Goal: Task Accomplishment & Management: Use online tool/utility

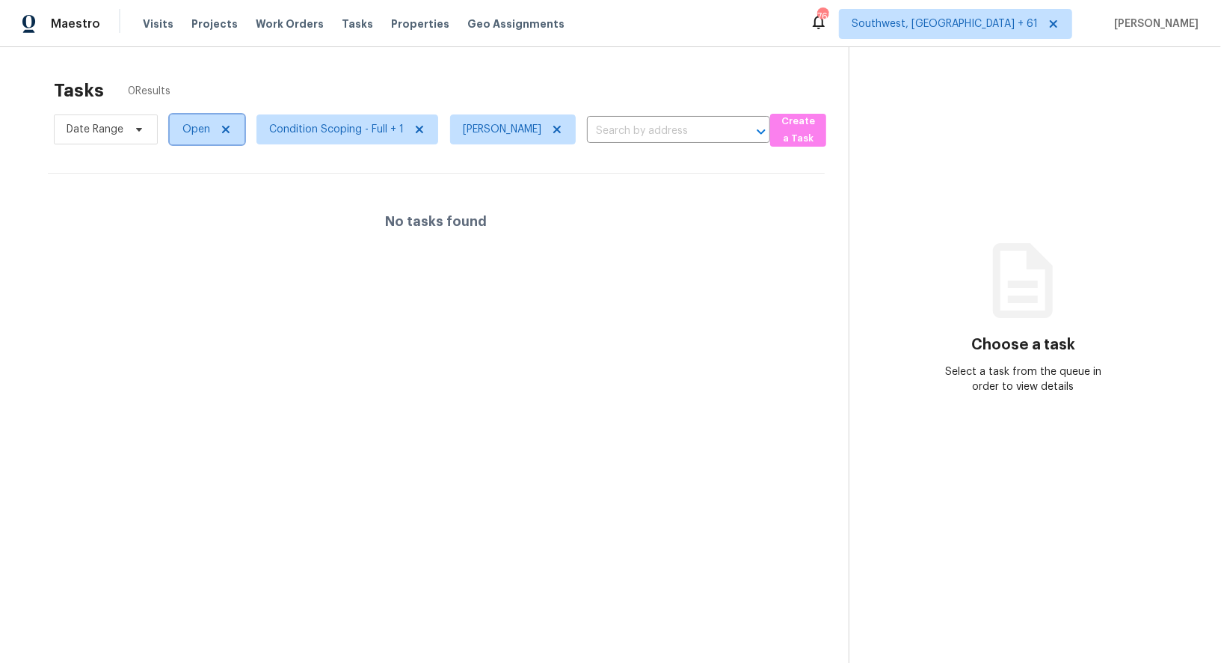
click at [186, 125] on span "Open" at bounding box center [196, 129] width 28 height 15
click at [207, 218] on label "Blocked" at bounding box center [206, 213] width 59 height 15
click at [187, 216] on input "Blocked" at bounding box center [182, 211] width 10 height 10
checkbox input "true"
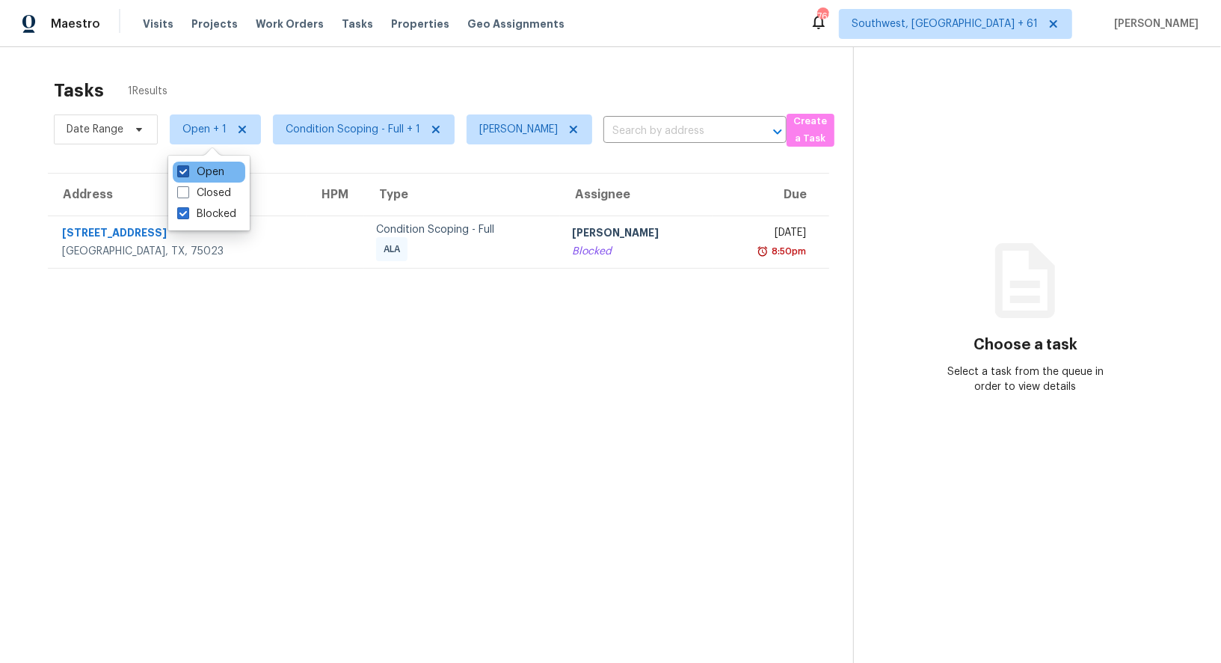
click at [198, 173] on label "Open" at bounding box center [200, 172] width 47 height 15
click at [187, 173] on input "Open" at bounding box center [182, 170] width 10 height 10
checkbox input "false"
click at [331, 141] on span "Condition Scoping - Full + 1" at bounding box center [359, 129] width 182 height 30
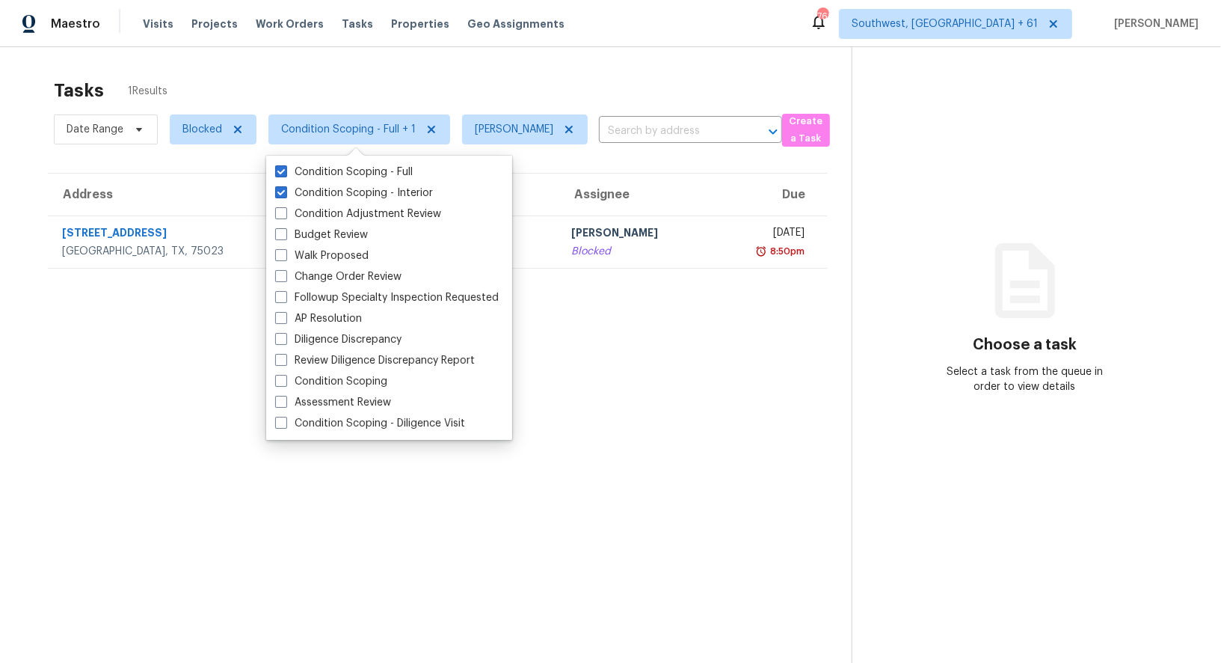
click at [506, 78] on div "Tasks 1 Results" at bounding box center [453, 90] width 798 height 39
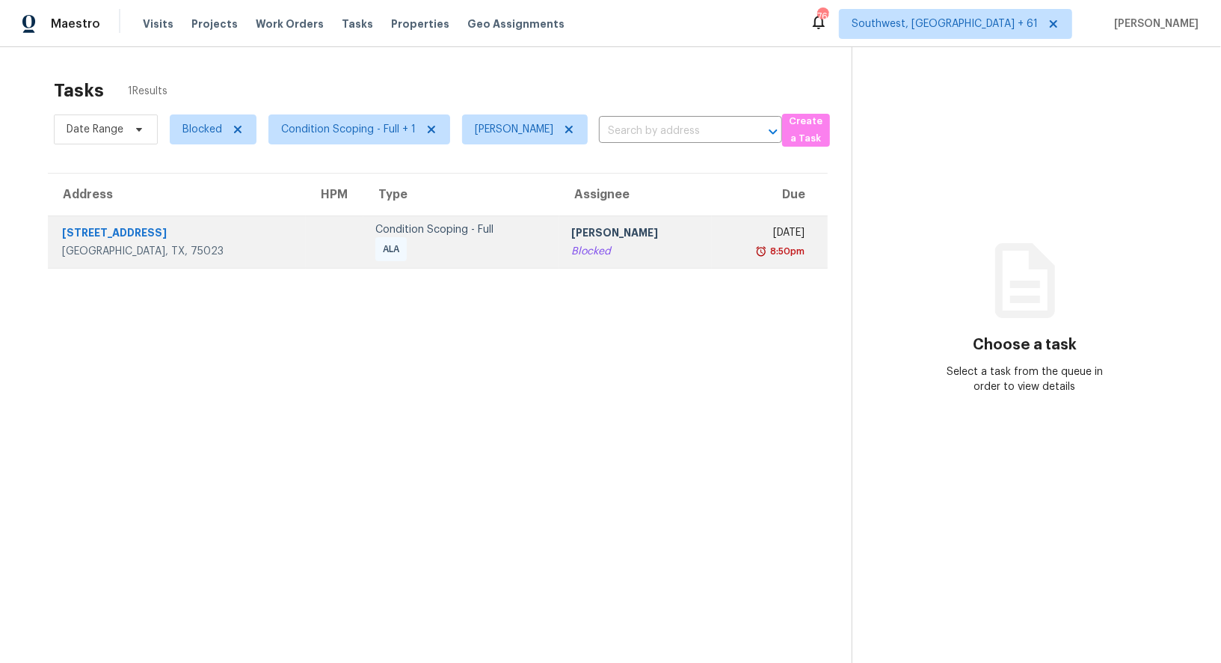
click at [559, 249] on td "Salma Ansari Blocked" at bounding box center [635, 241] width 153 height 52
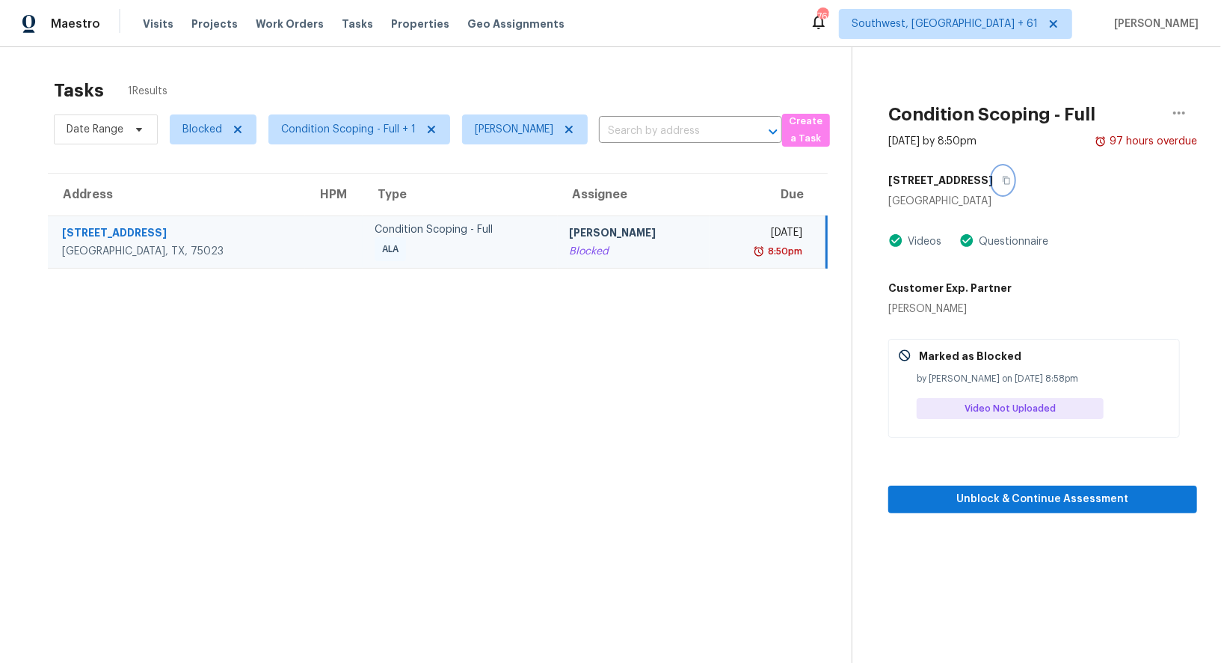
click at [1002, 176] on icon "button" at bounding box center [1006, 180] width 9 height 9
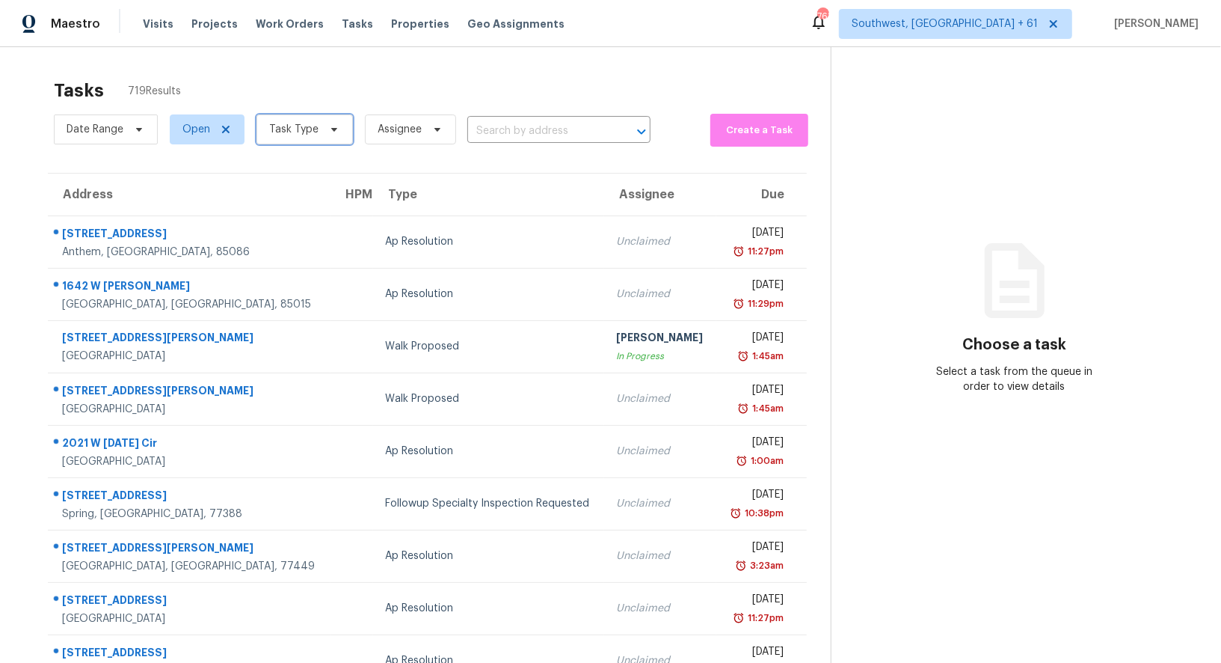
click at [313, 123] on span "Task Type" at bounding box center [293, 129] width 49 height 15
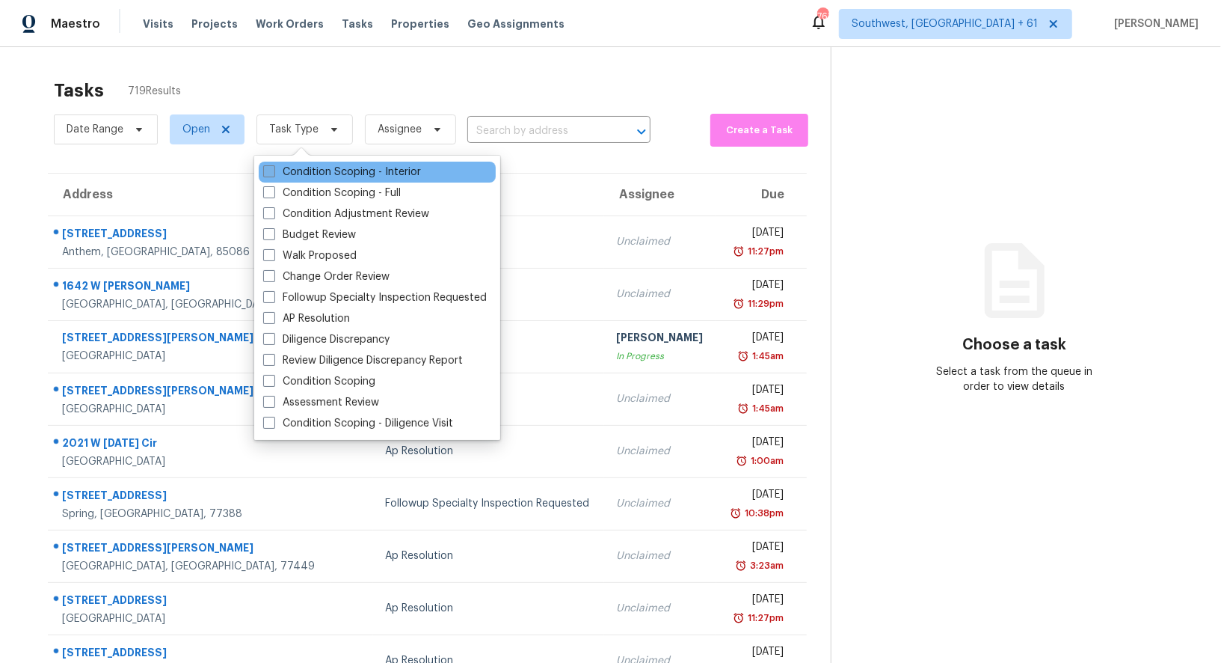
click at [319, 173] on label "Condition Scoping - Interior" at bounding box center [342, 172] width 158 height 15
click at [273, 173] on input "Condition Scoping - Interior" at bounding box center [268, 170] width 10 height 10
checkbox input "true"
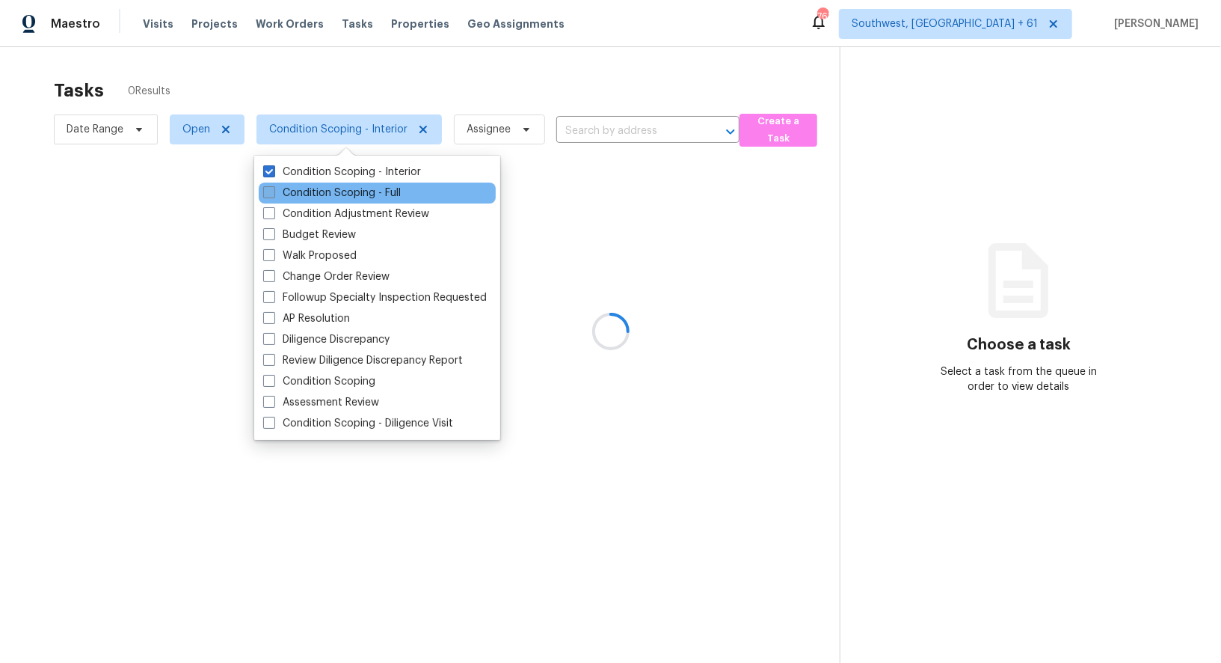
click at [319, 185] on label "Condition Scoping - Full" at bounding box center [332, 192] width 138 height 15
click at [273, 185] on input "Condition Scoping - Full" at bounding box center [268, 190] width 10 height 10
checkbox input "true"
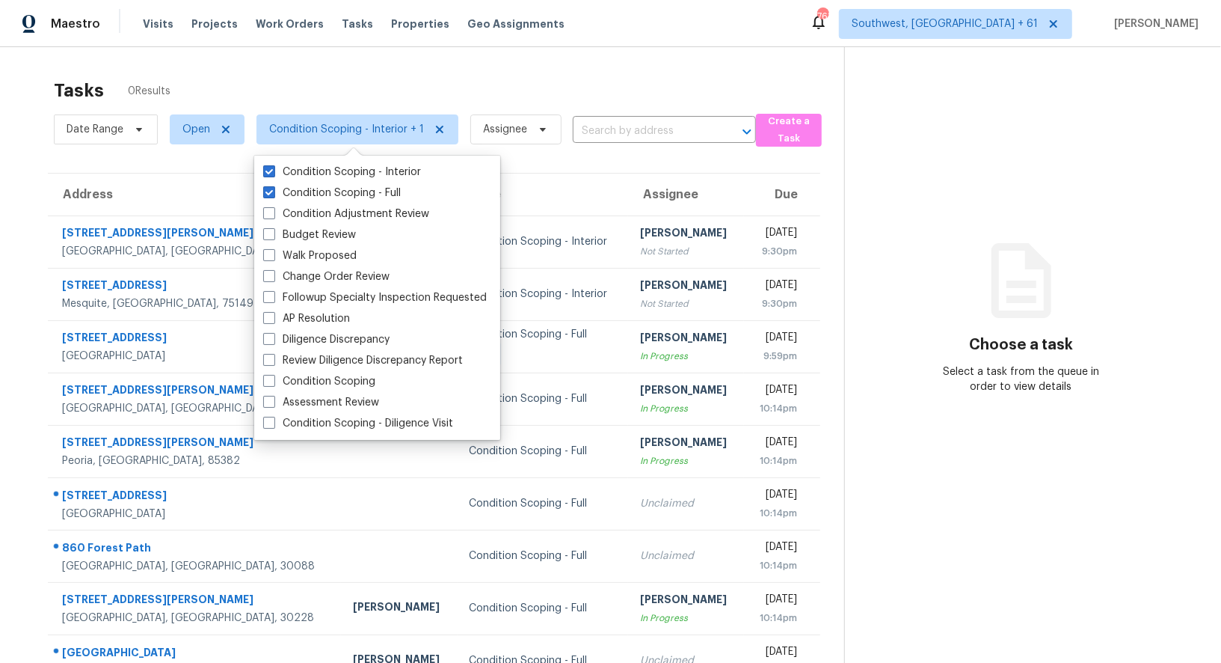
click at [501, 73] on div "Tasks 0 Results" at bounding box center [449, 90] width 790 height 39
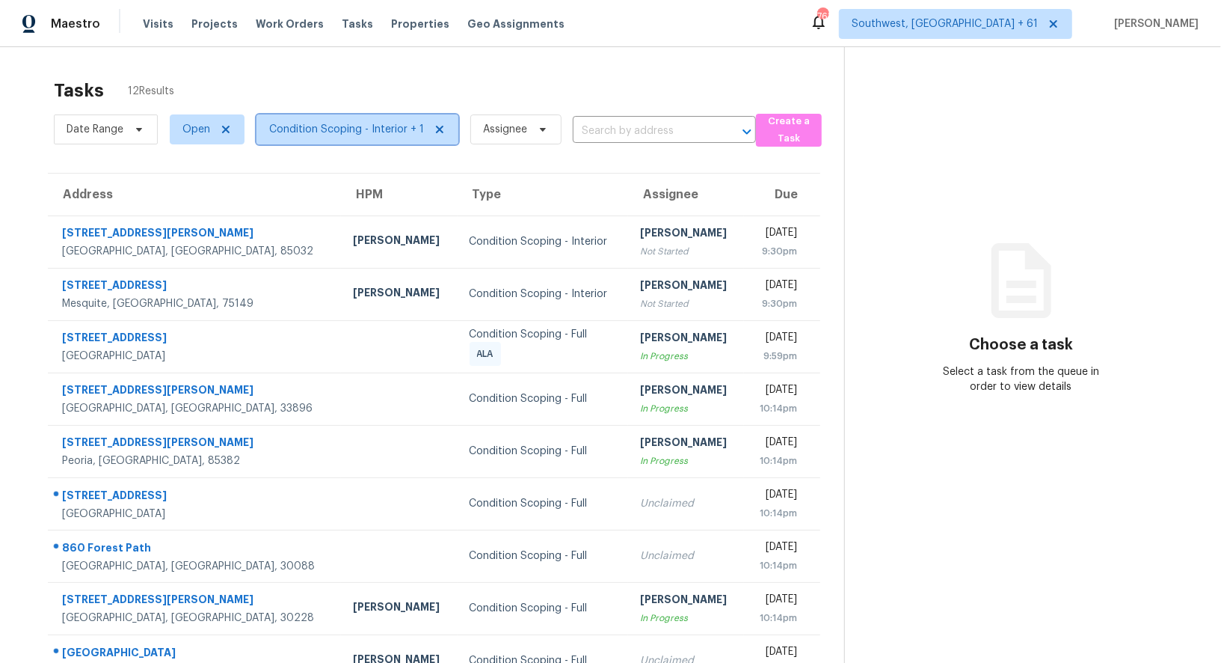
click at [330, 143] on span "Condition Scoping - Interior + 1" at bounding box center [357, 129] width 202 height 30
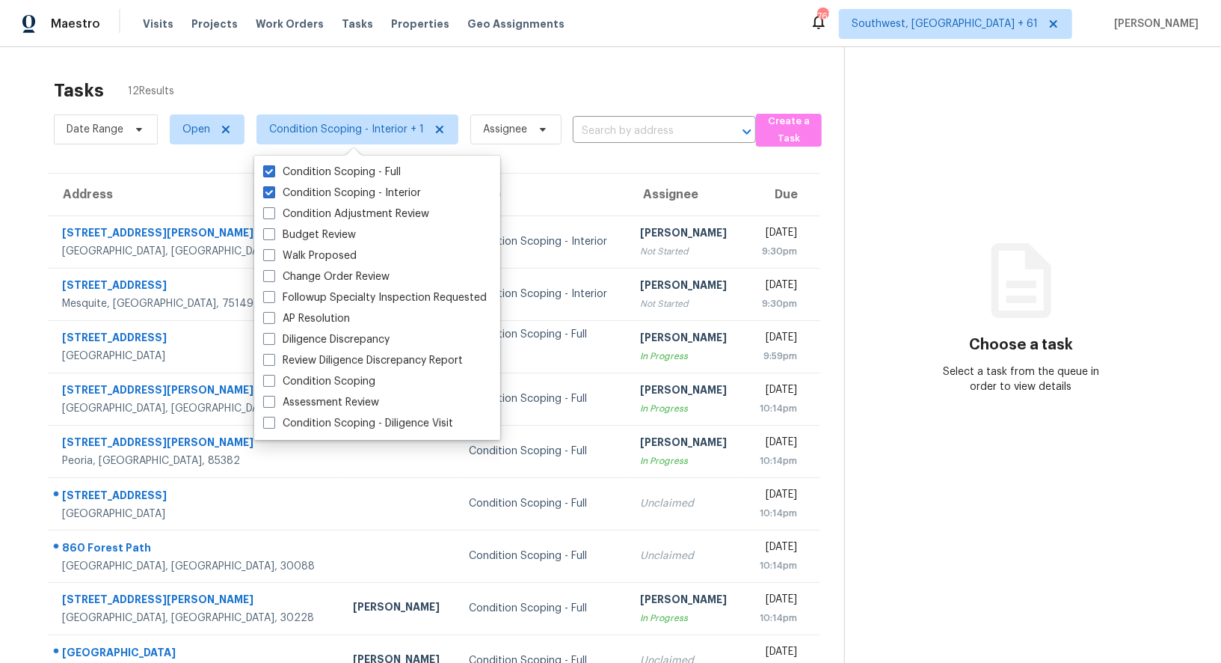
click at [444, 88] on div "Tasks 12 Results" at bounding box center [449, 90] width 790 height 39
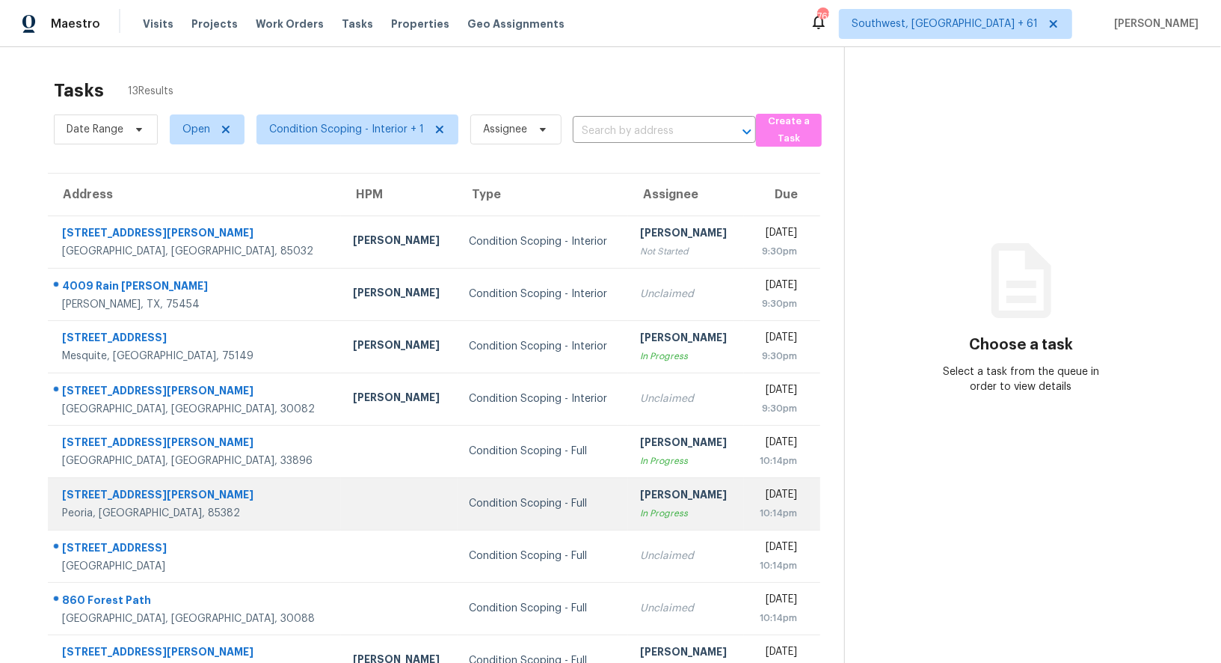
scroll to position [114, 0]
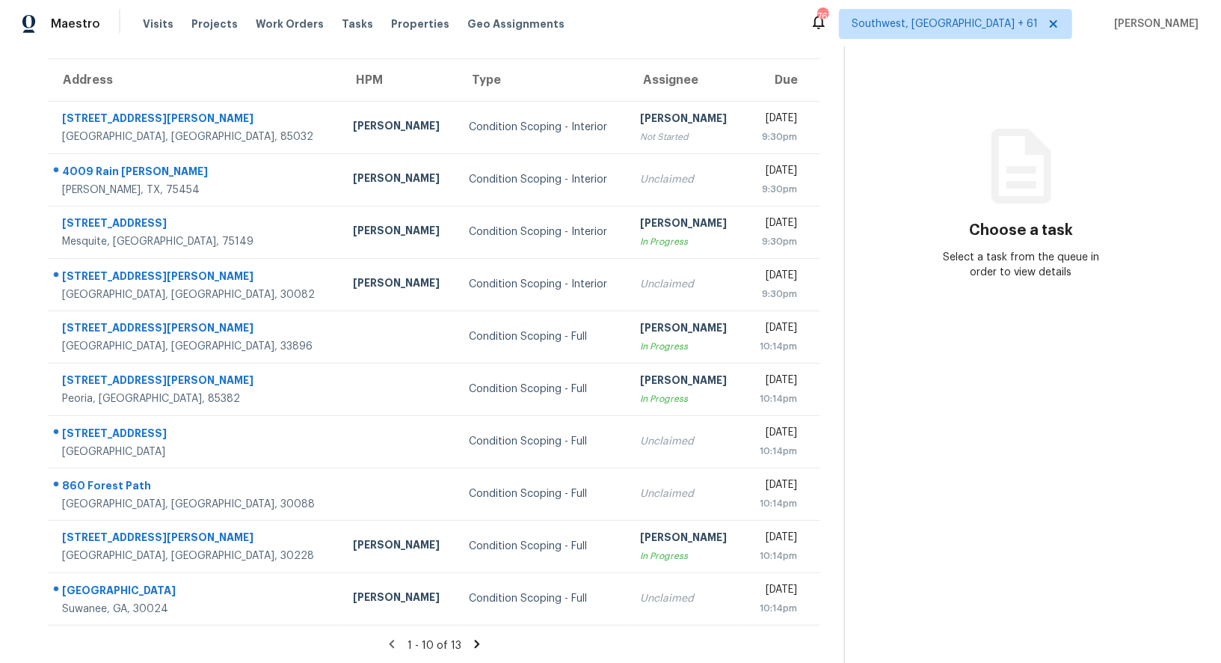
click at [476, 637] on icon at bounding box center [476, 643] width 13 height 13
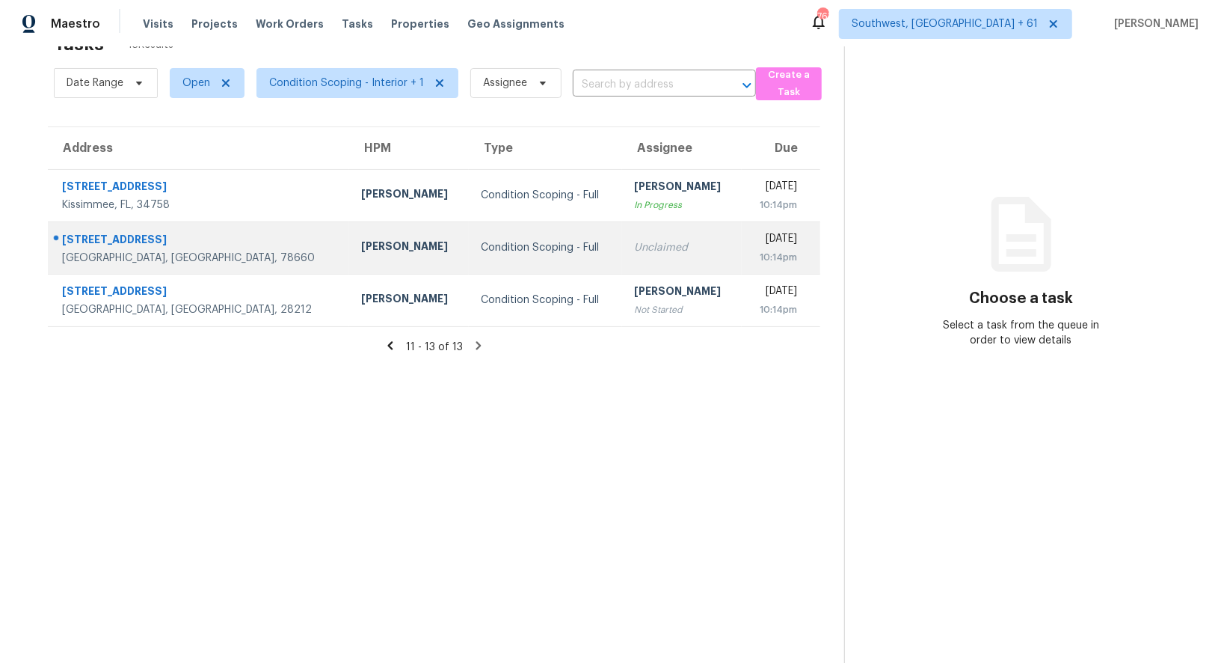
click at [622, 259] on td "Unclaimed" at bounding box center [682, 247] width 120 height 52
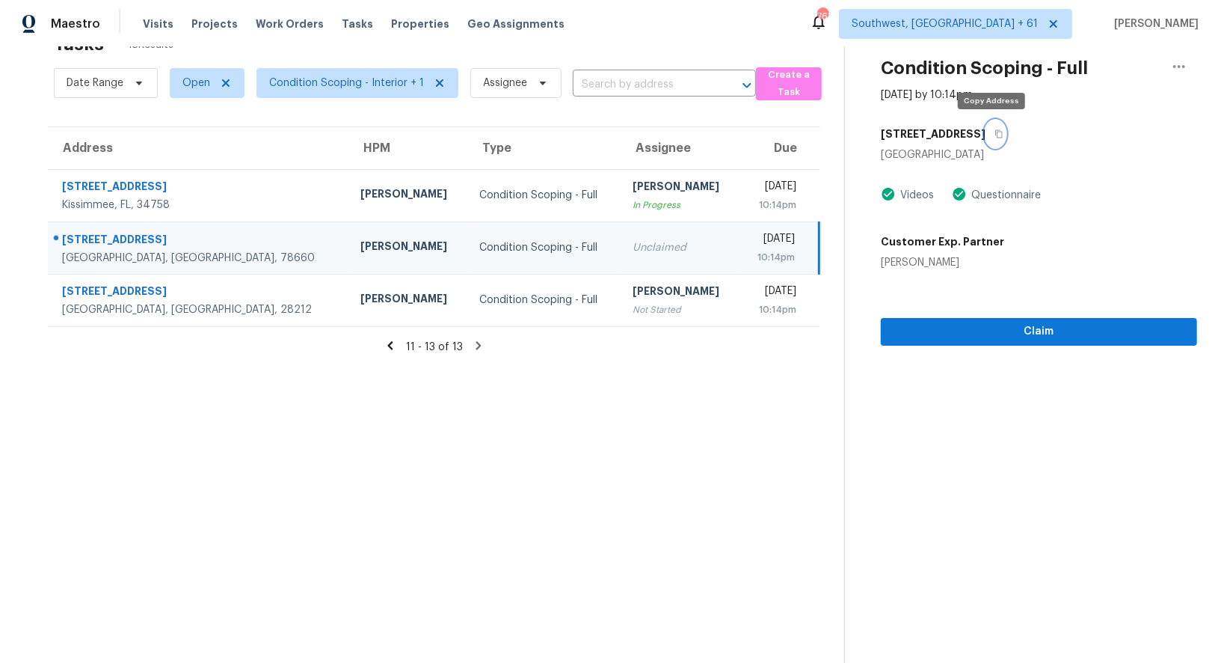
click at [995, 129] on icon "button" at bounding box center [999, 133] width 9 height 9
click at [387, 347] on icon at bounding box center [390, 345] width 13 height 13
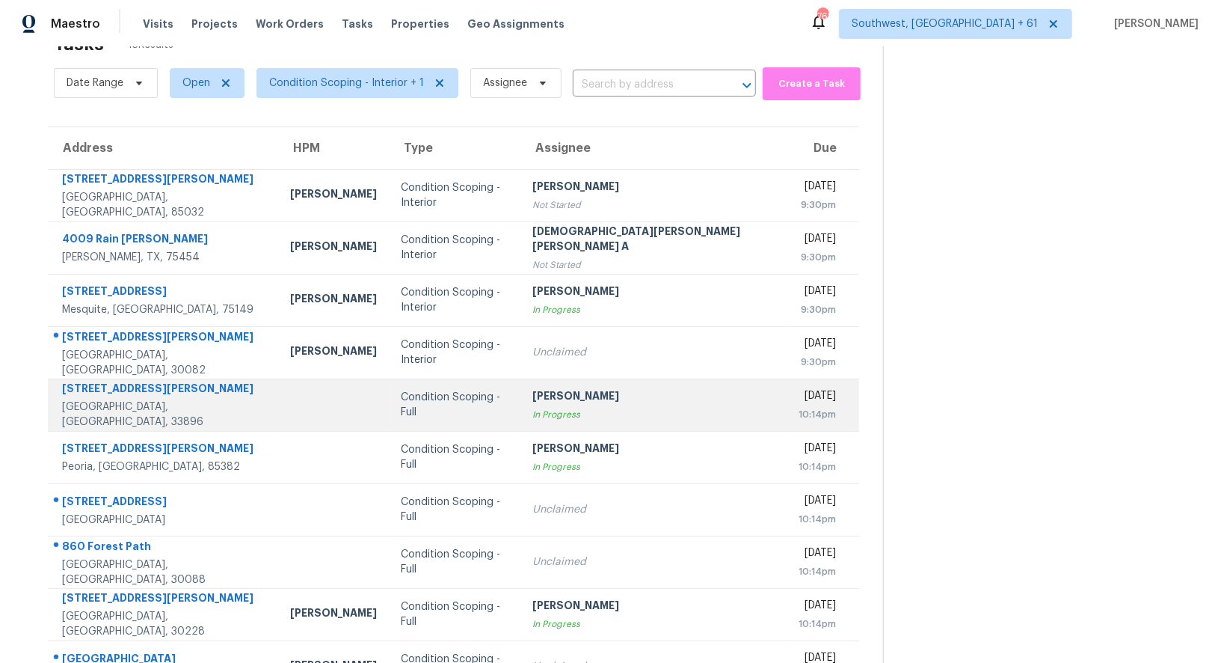
scroll to position [114, 0]
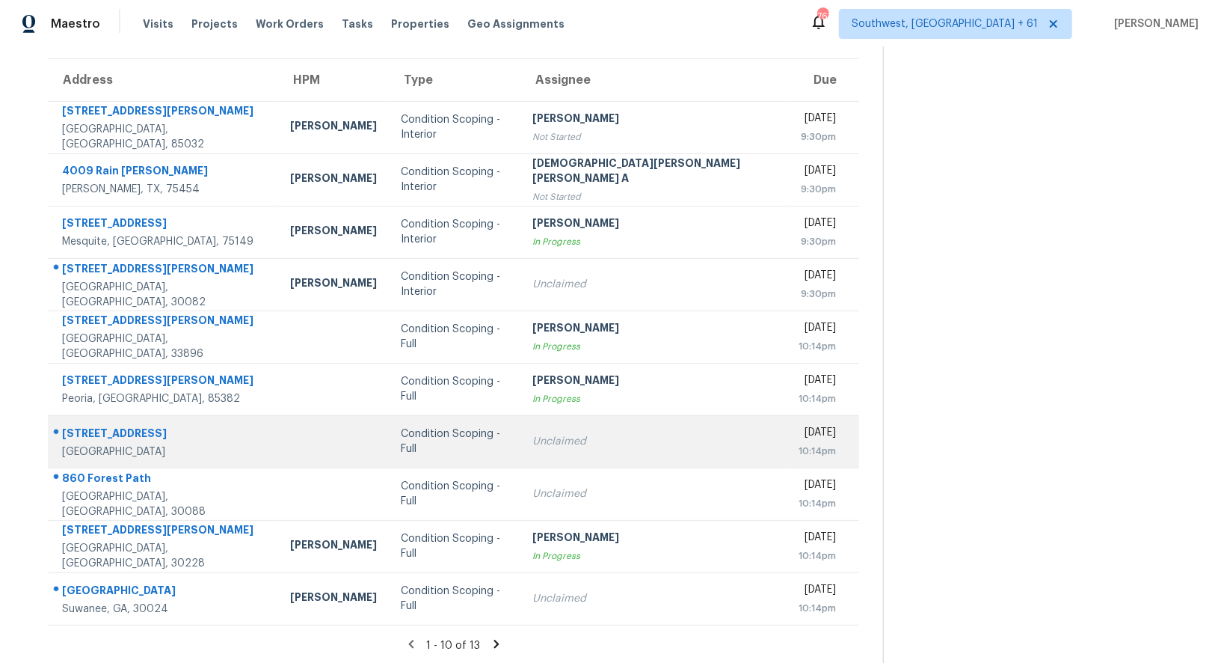
click at [606, 449] on td "Unclaimed" at bounding box center [653, 441] width 266 height 52
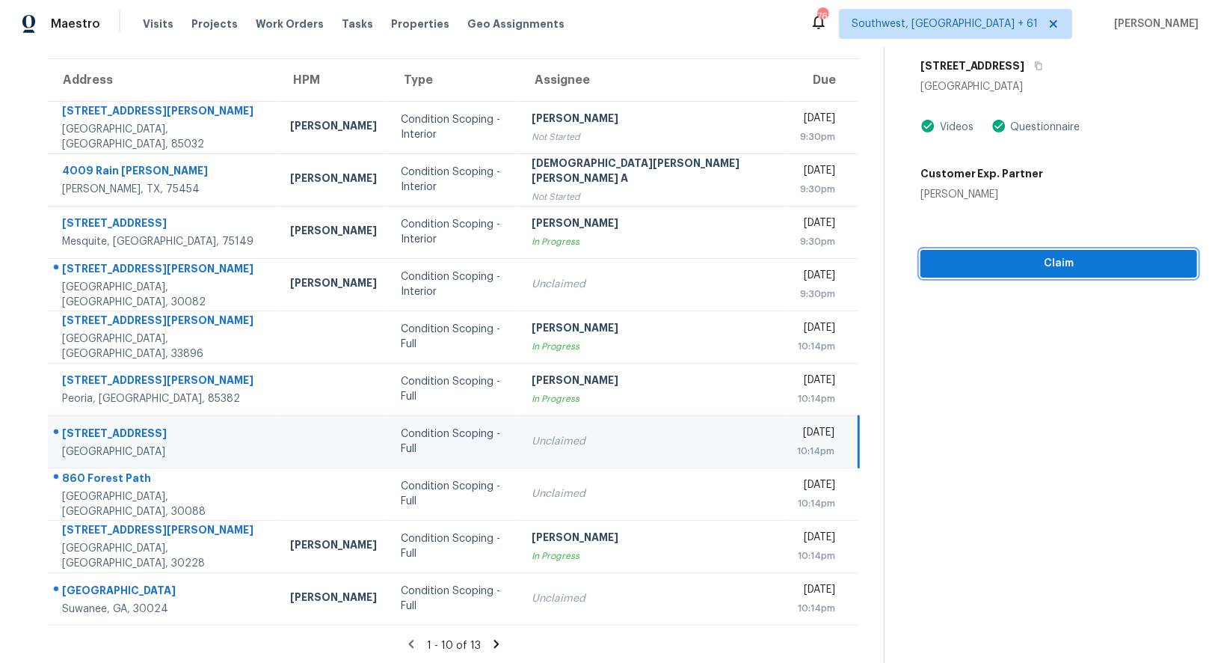
click at [1019, 256] on span "Claim" at bounding box center [1059, 263] width 253 height 19
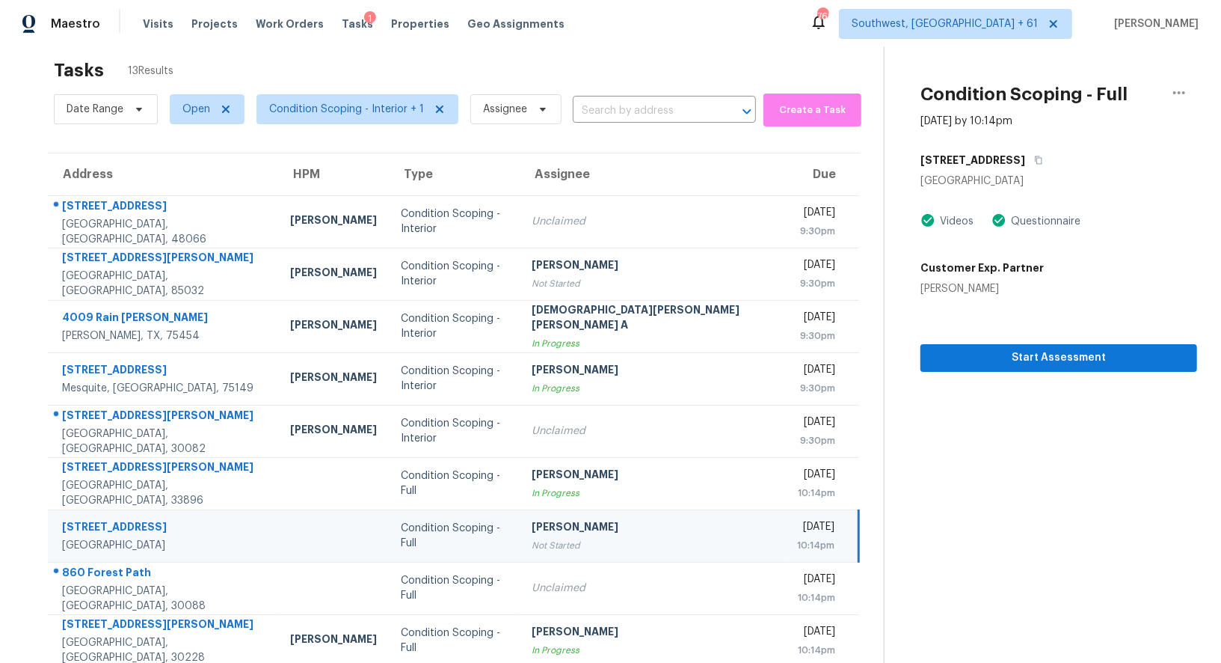
scroll to position [1, 0]
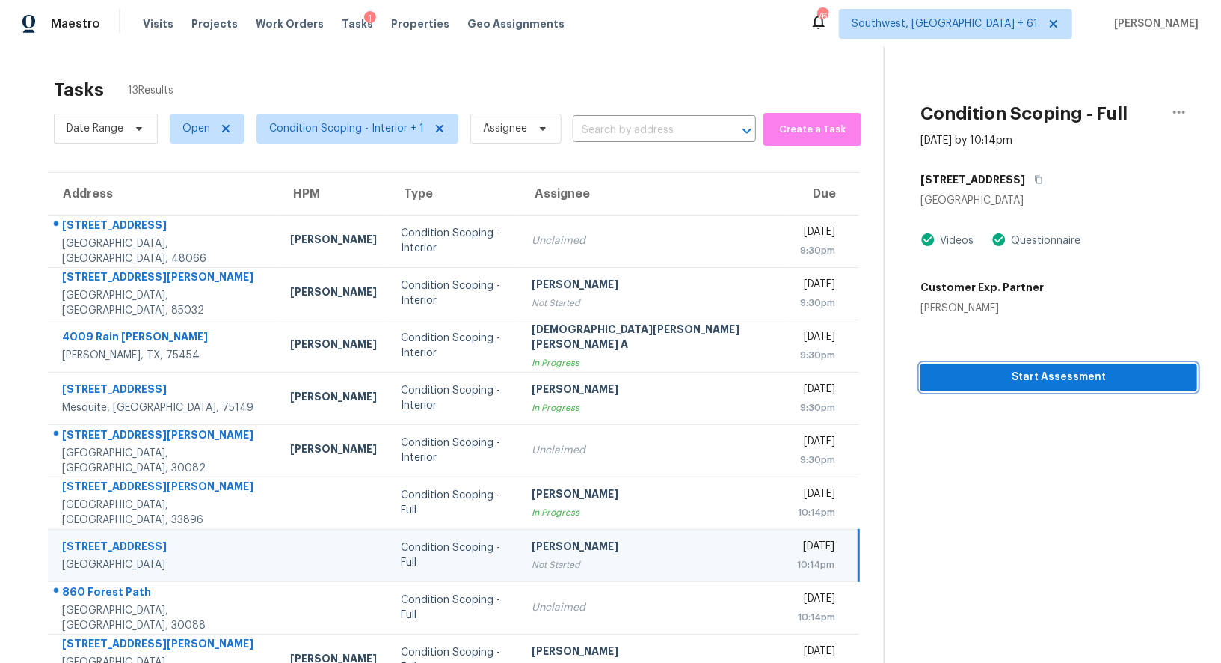
click at [1029, 375] on span "Start Assessment" at bounding box center [1059, 377] width 253 height 19
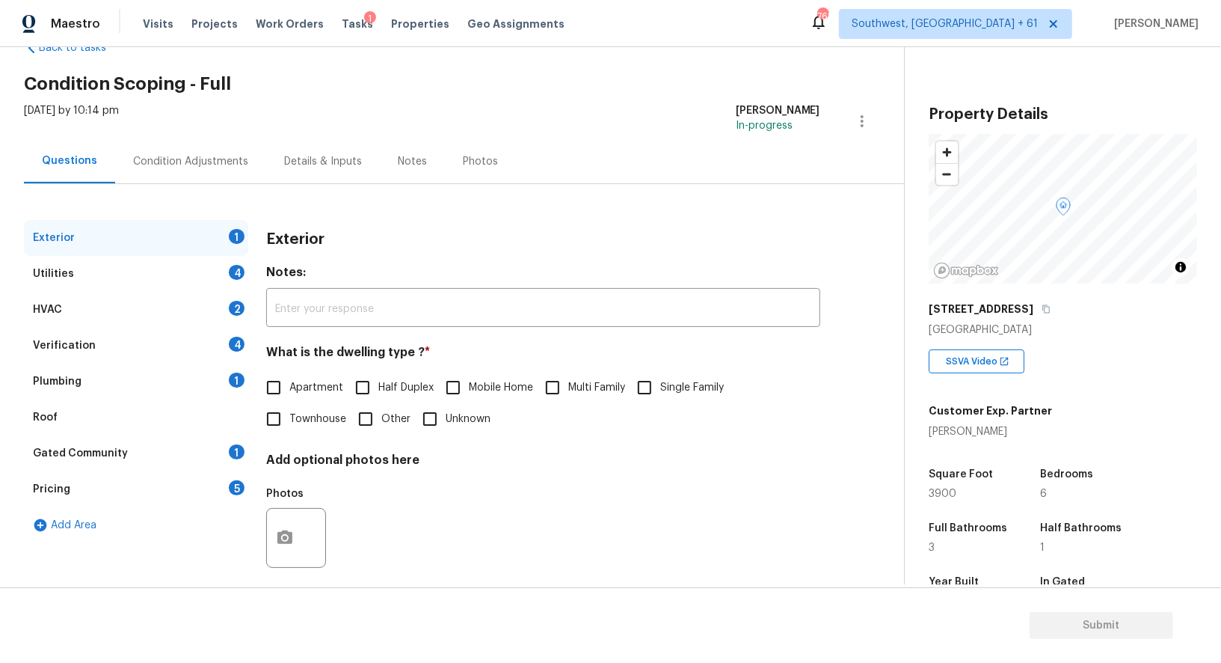
scroll to position [54, 0]
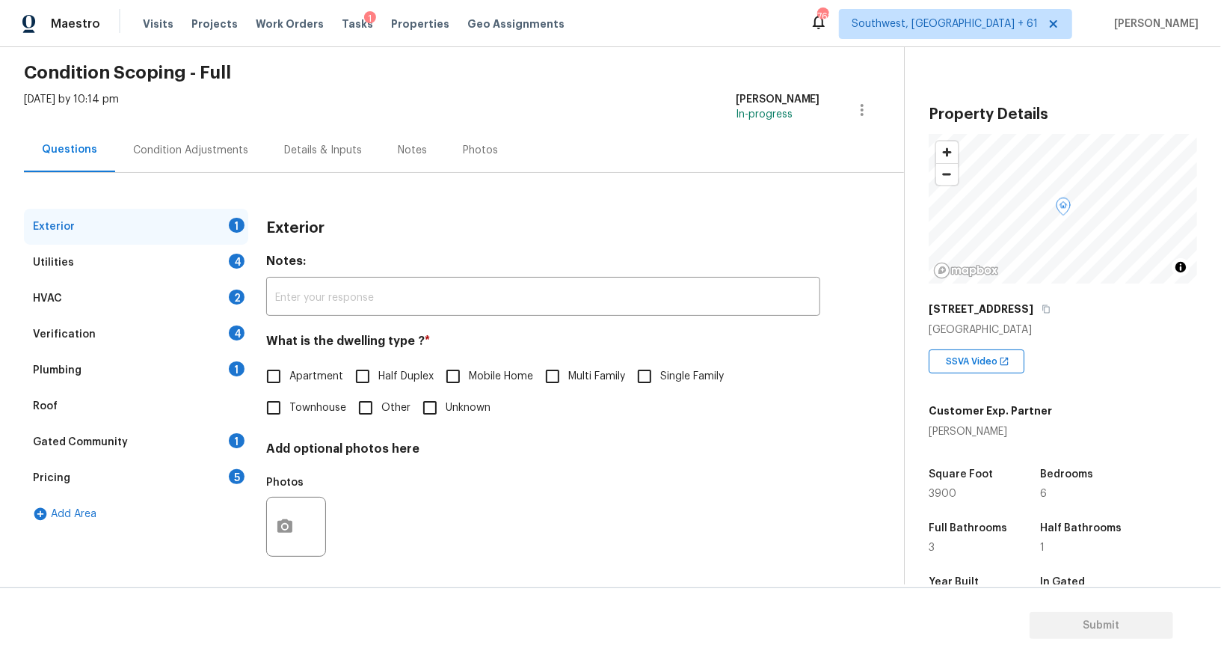
click at [651, 381] on input "Single Family" at bounding box center [644, 375] width 31 height 31
checkbox input "true"
click at [242, 257] on div "4" at bounding box center [237, 261] width 16 height 15
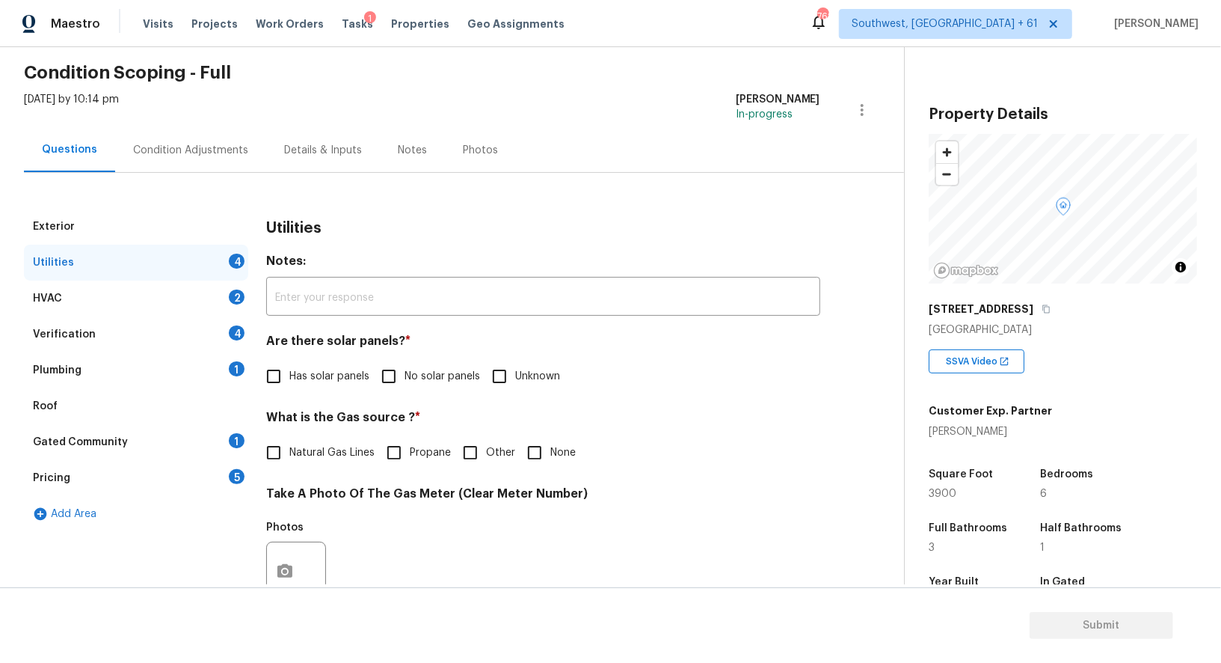
click at [416, 390] on label "No solar panels" at bounding box center [426, 375] width 107 height 31
click at [405, 390] on input "No solar panels" at bounding box center [388, 375] width 31 height 31
checkbox input "true"
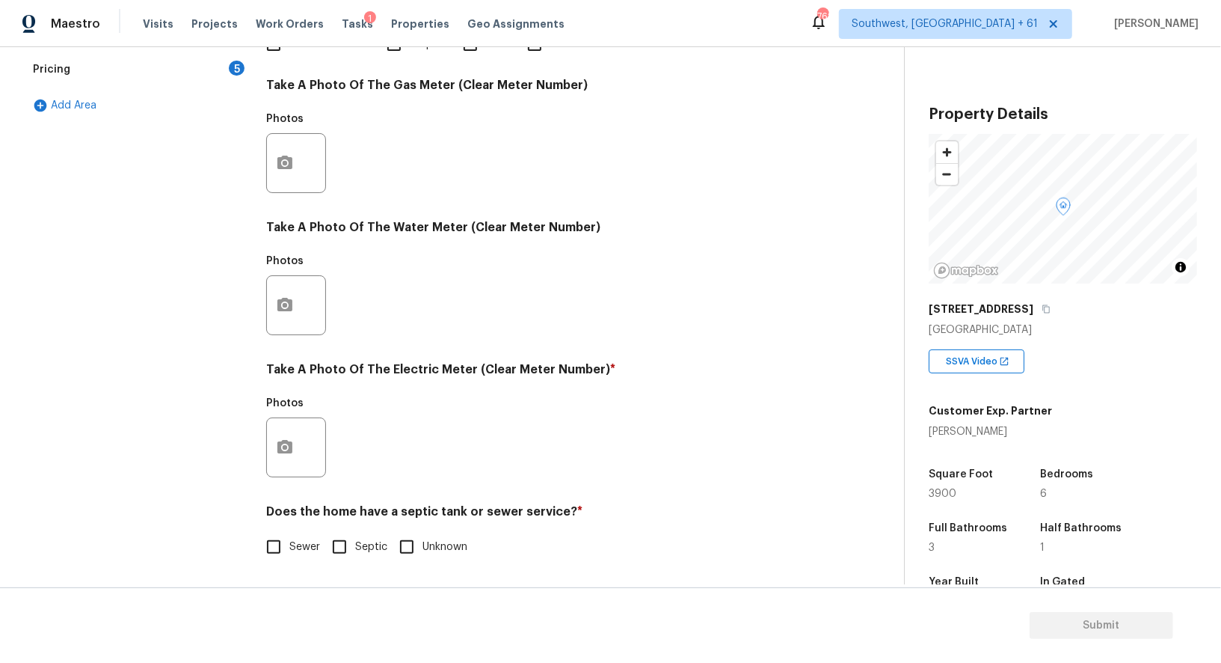
click at [325, 544] on input "Septic" at bounding box center [339, 546] width 31 height 31
checkbox input "true"
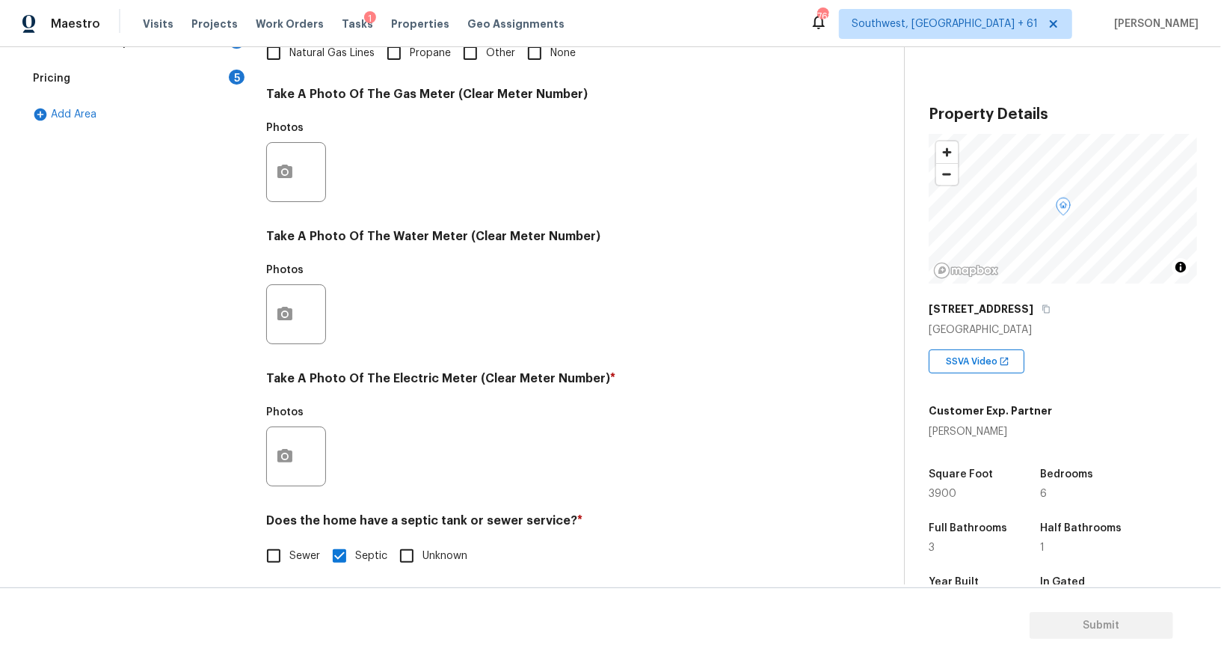
click at [299, 552] on span "Sewer" at bounding box center [304, 556] width 31 height 16
click at [289, 552] on input "Sewer" at bounding box center [273, 555] width 31 height 31
checkbox input "true"
checkbox input "false"
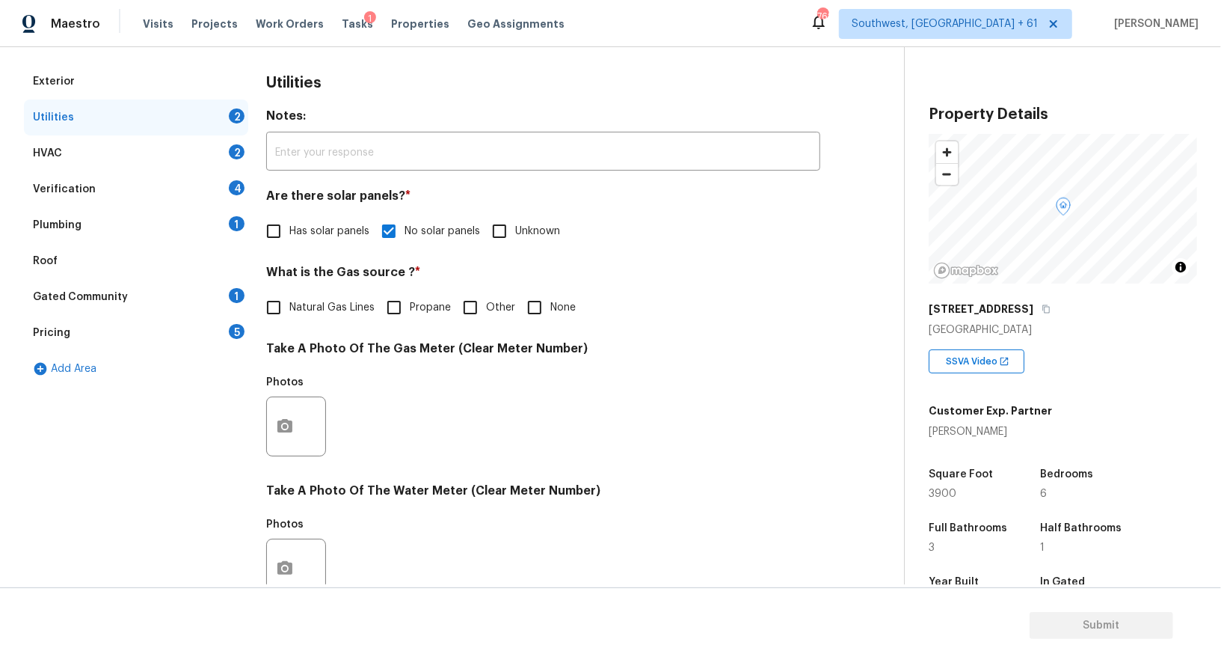
click at [224, 156] on div "HVAC 2" at bounding box center [136, 153] width 224 height 36
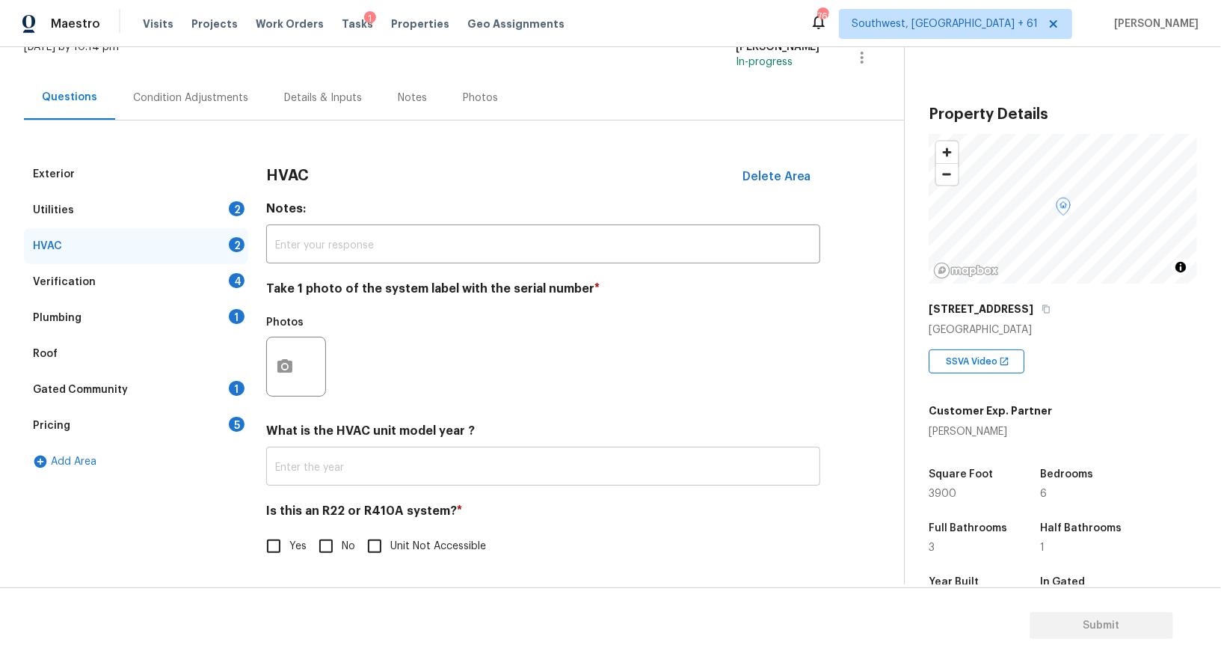
click at [335, 460] on input "text" at bounding box center [543, 467] width 554 height 35
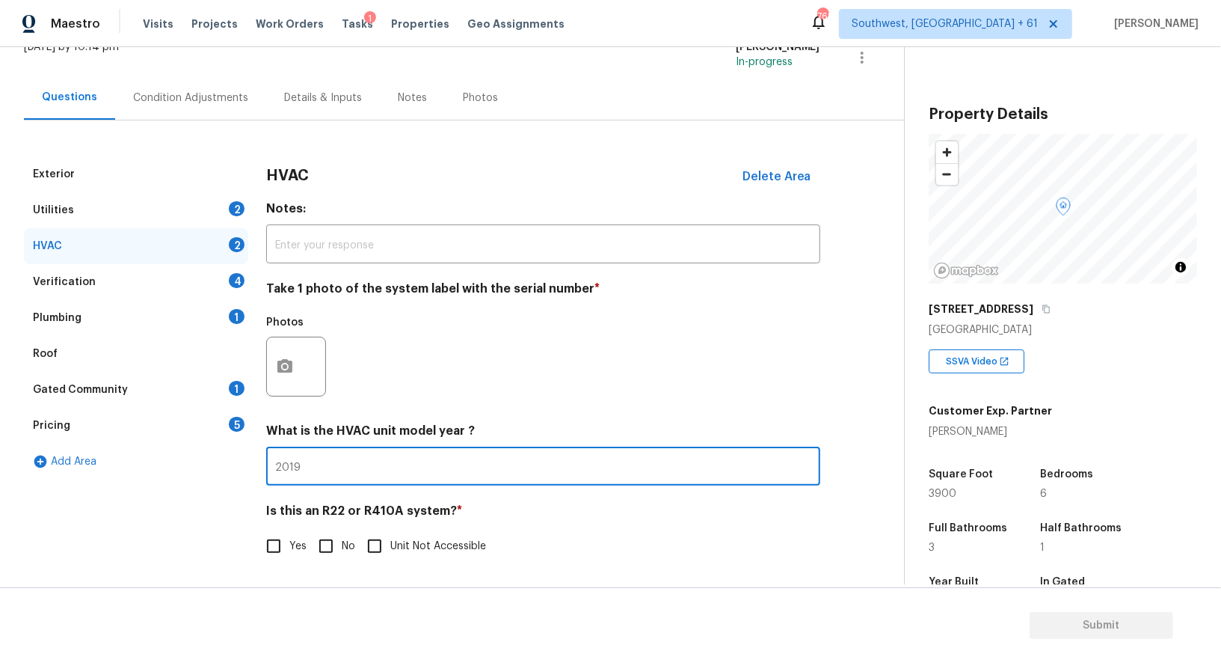
type input "2019"
click at [319, 550] on input "No" at bounding box center [325, 545] width 31 height 31
checkbox input "true"
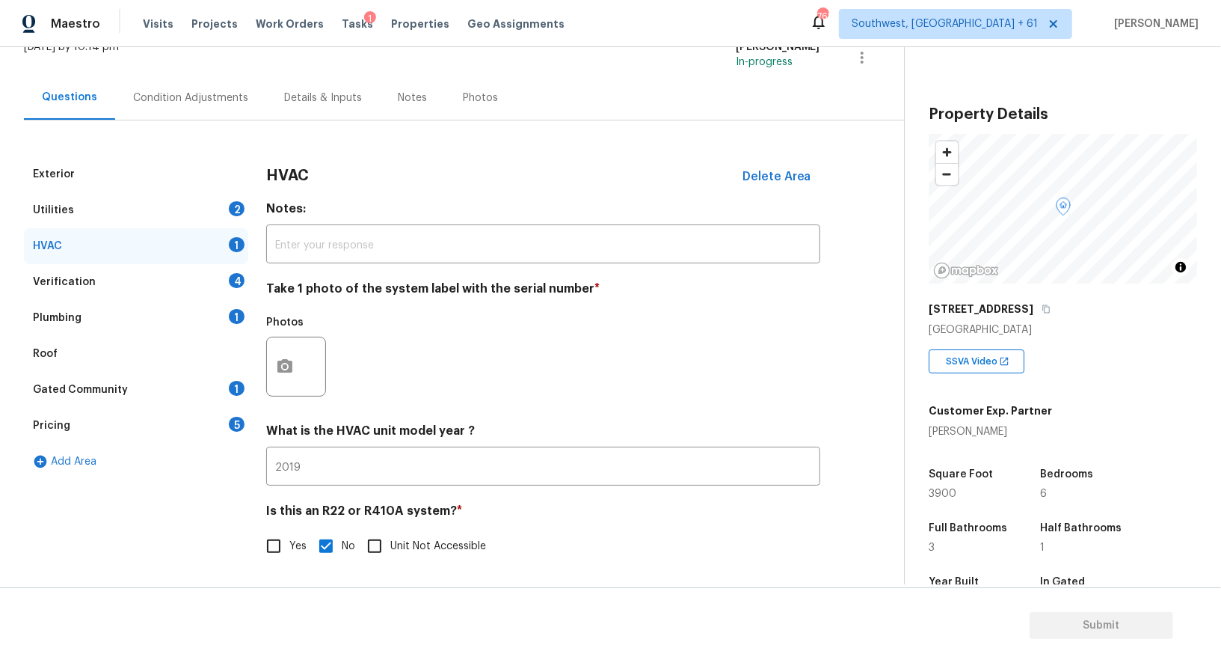
click at [205, 279] on div "Verification 4" at bounding box center [136, 282] width 224 height 36
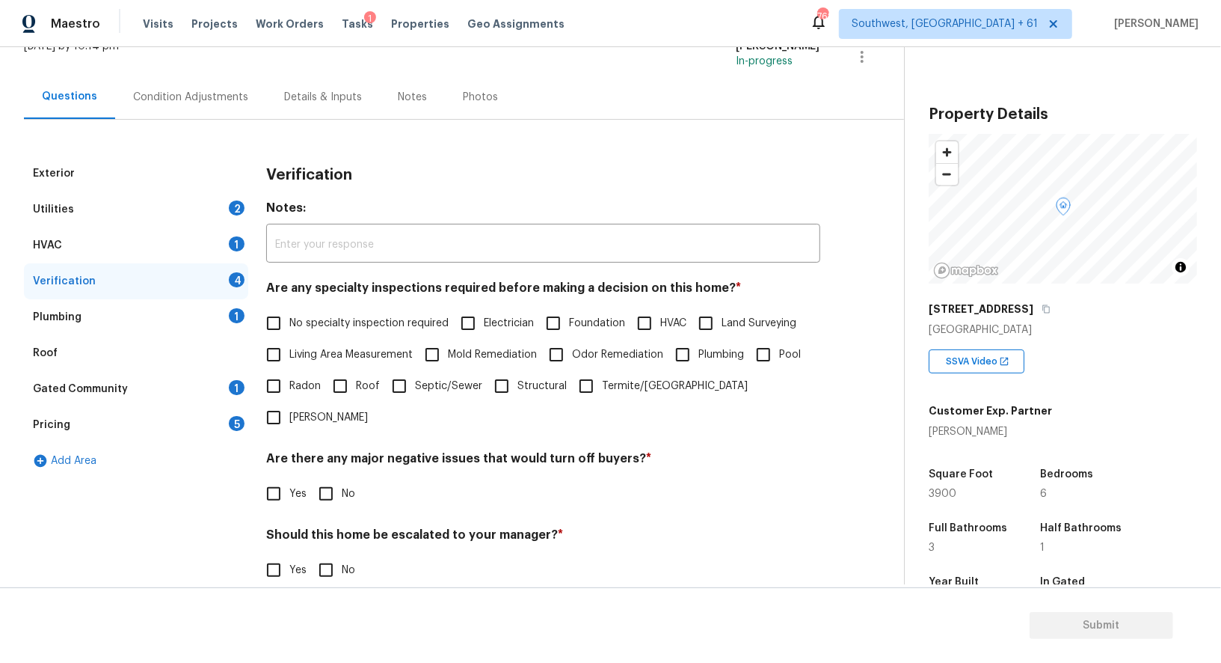
click at [313, 322] on span "No specialty inspection required" at bounding box center [368, 324] width 159 height 16
click at [289, 322] on input "No specialty inspection required" at bounding box center [273, 322] width 31 height 31
checkbox input "true"
click at [325, 478] on input "No" at bounding box center [325, 493] width 31 height 31
checkbox input "true"
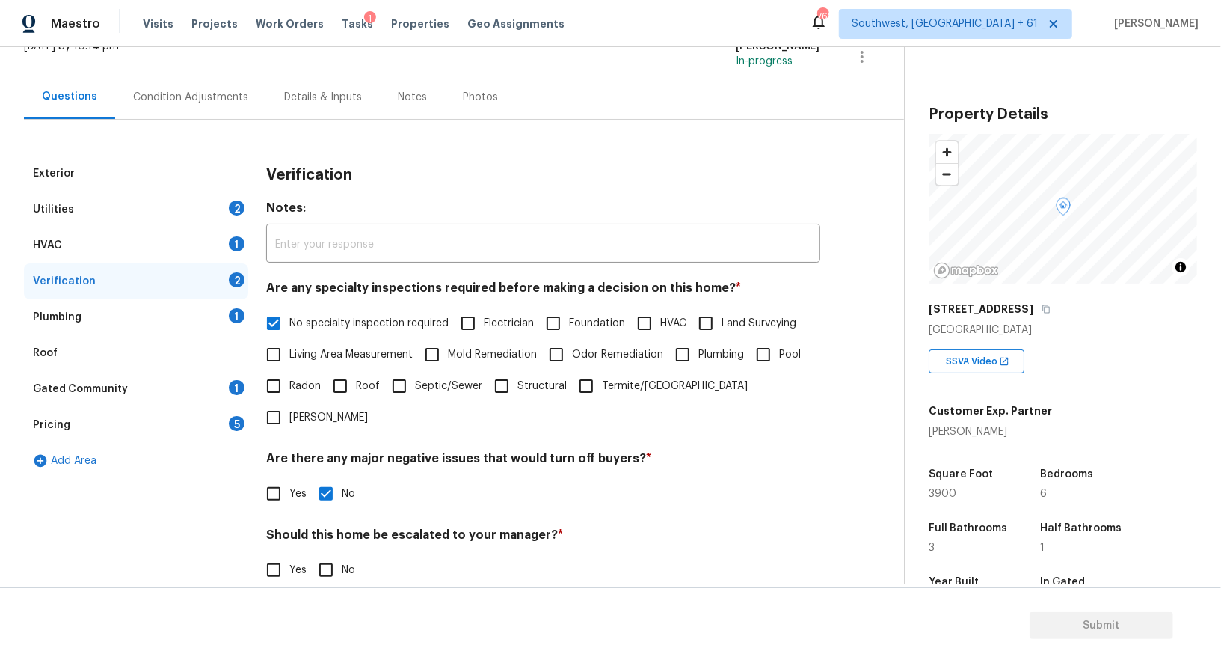
click at [326, 554] on input "No" at bounding box center [325, 569] width 31 height 31
checkbox input "true"
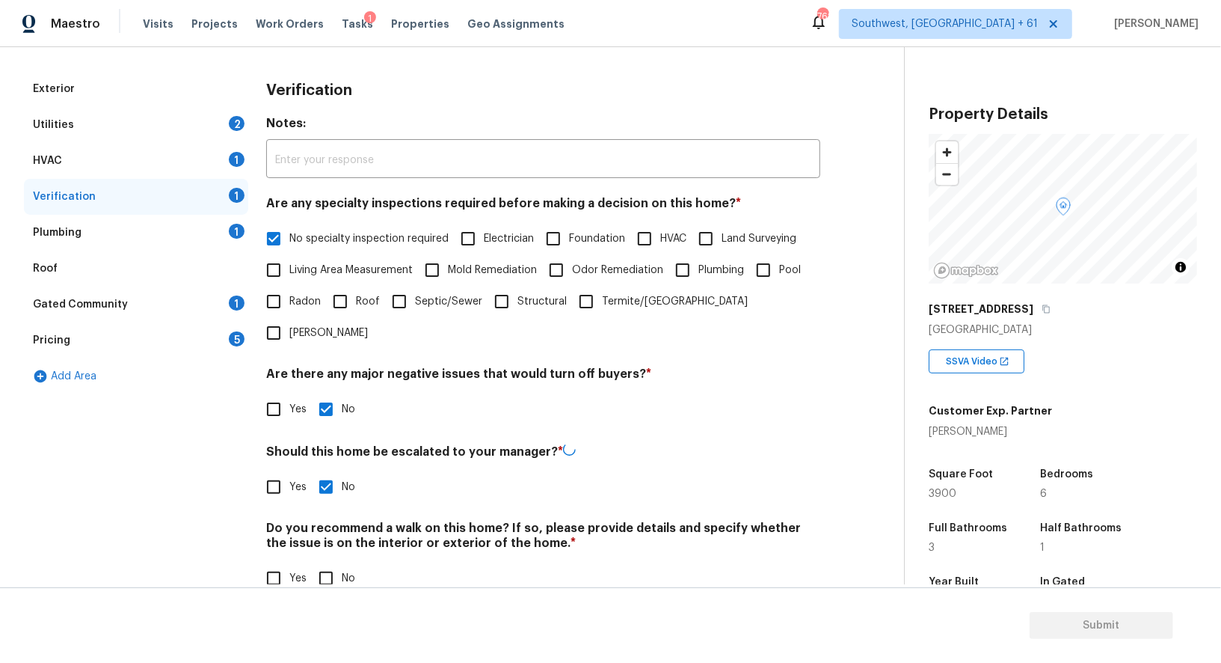
scroll to position [191, 0]
click at [334, 562] on input "No" at bounding box center [325, 577] width 31 height 31
checkbox input "true"
click at [222, 234] on div "Plumbing 1" at bounding box center [136, 233] width 224 height 36
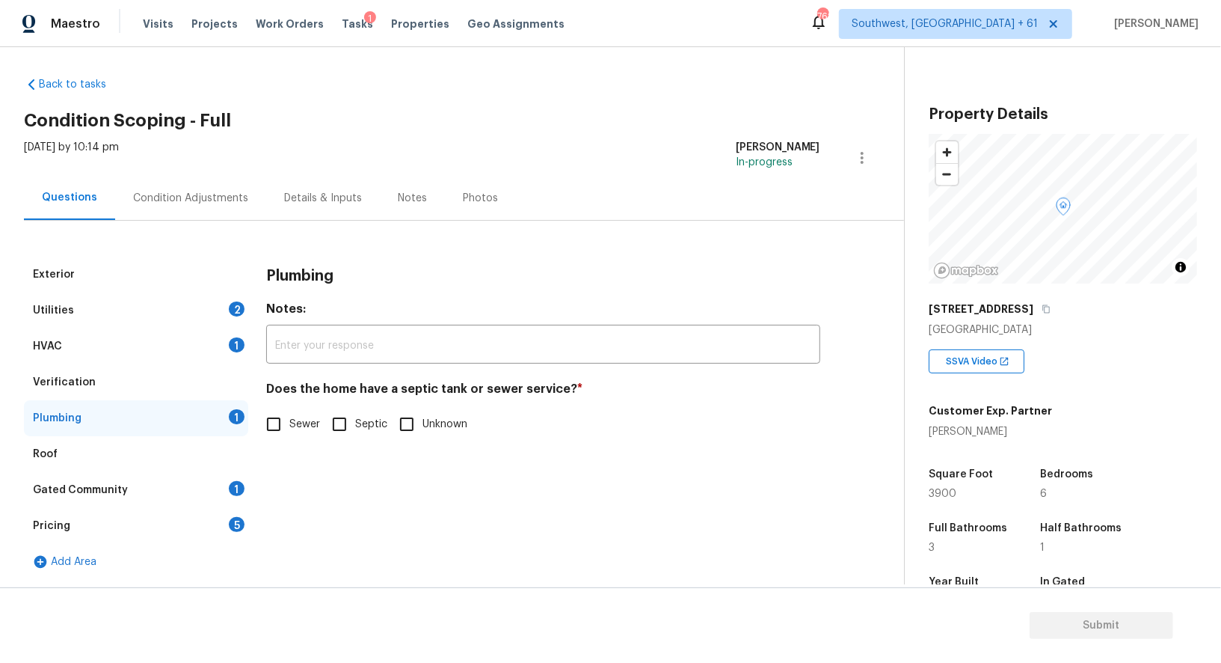
scroll to position [5, 0]
click at [299, 403] on div "Does the home have a septic tank or sewer service? * Sewer Septic Unknown" at bounding box center [543, 411] width 554 height 58
click at [277, 426] on input "Sewer" at bounding box center [273, 424] width 31 height 31
checkbox input "true"
click at [222, 487] on div "Gated Community 1" at bounding box center [136, 491] width 224 height 36
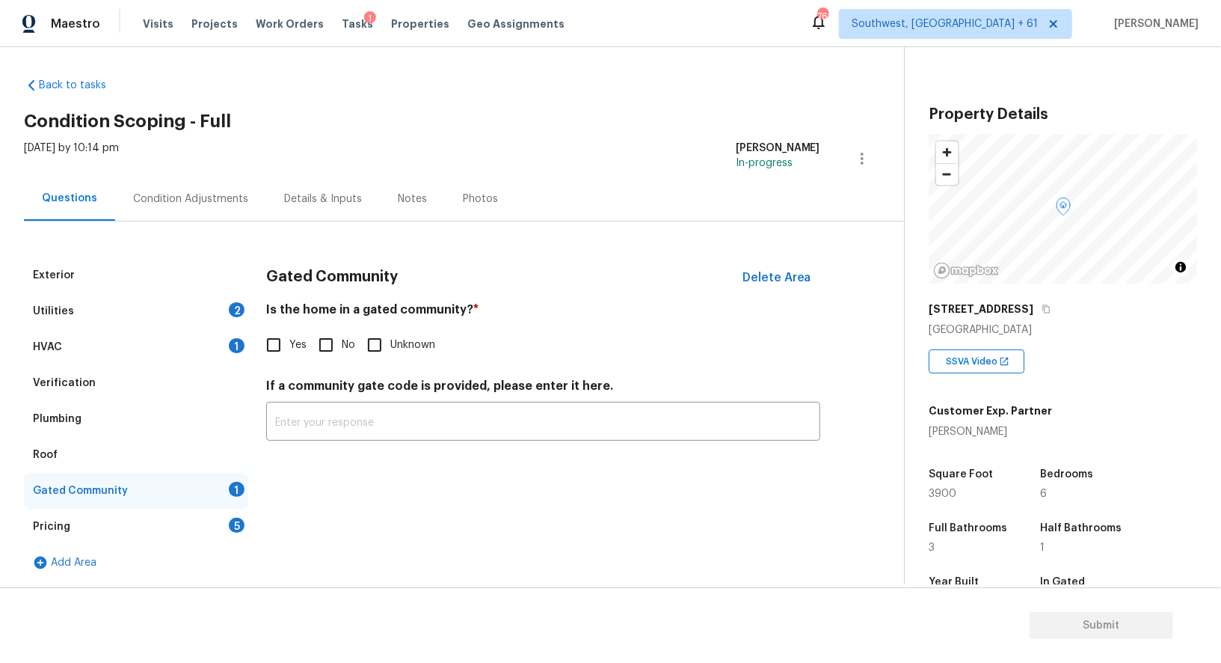
click at [337, 338] on input "No" at bounding box center [325, 344] width 31 height 31
checkbox input "true"
click at [227, 510] on div "Pricing 5" at bounding box center [136, 527] width 224 height 36
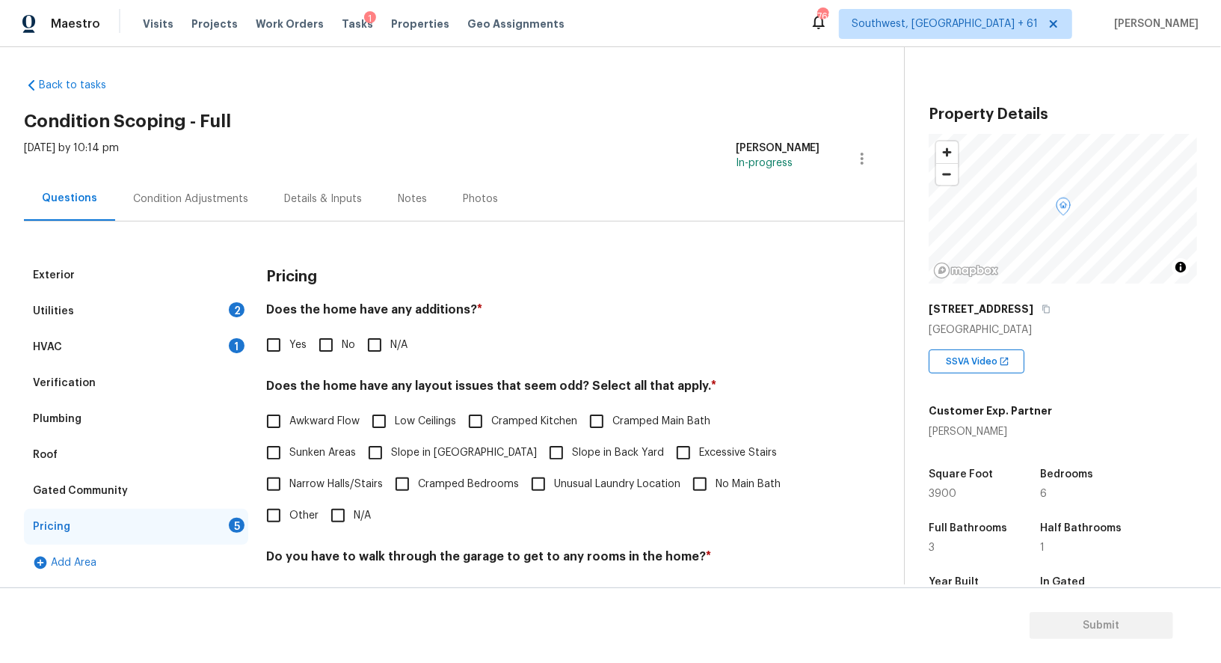
click at [312, 338] on input "No" at bounding box center [325, 344] width 31 height 31
checkbox input "true"
click at [352, 486] on span "Narrow Halls/Stairs" at bounding box center [335, 484] width 93 height 16
click at [289, 486] on input "Narrow Halls/Stairs" at bounding box center [273, 483] width 31 height 31
checkbox input "true"
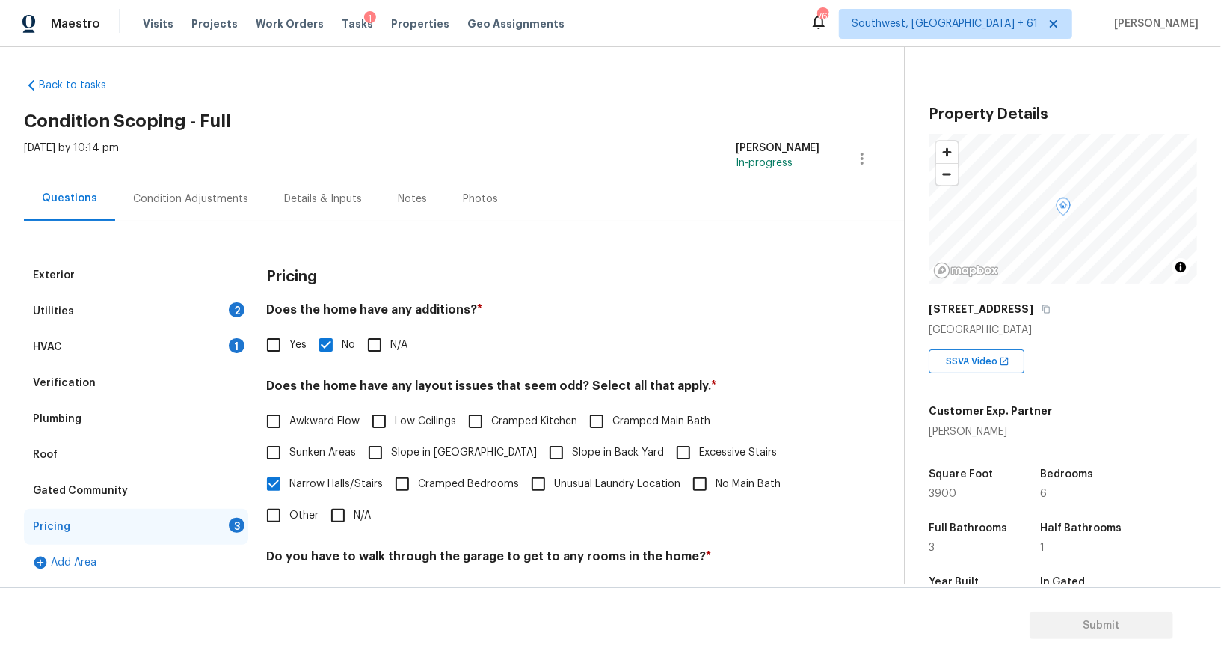
click at [342, 512] on input "N/A" at bounding box center [337, 515] width 31 height 31
checkbox input "true"
click at [354, 479] on span "Narrow Halls/Stairs" at bounding box center [335, 486] width 93 height 16
click at [289, 479] on input "Narrow Halls/Stairs" at bounding box center [273, 485] width 31 height 31
checkbox input "false"
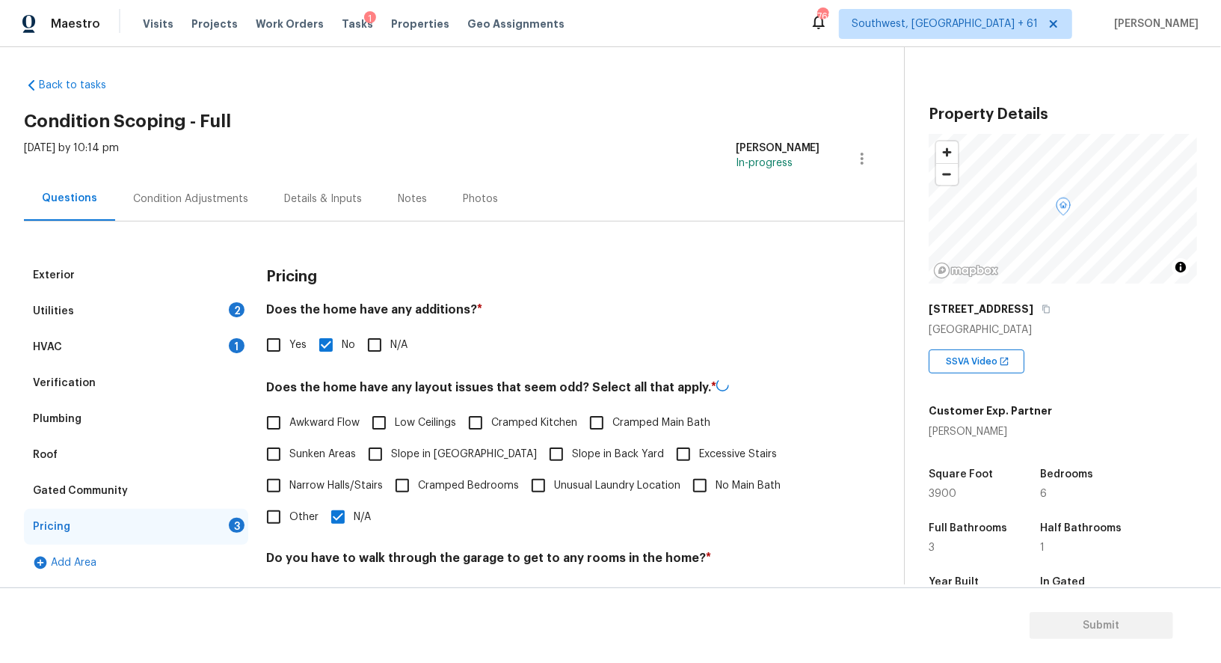
scroll to position [202, 0]
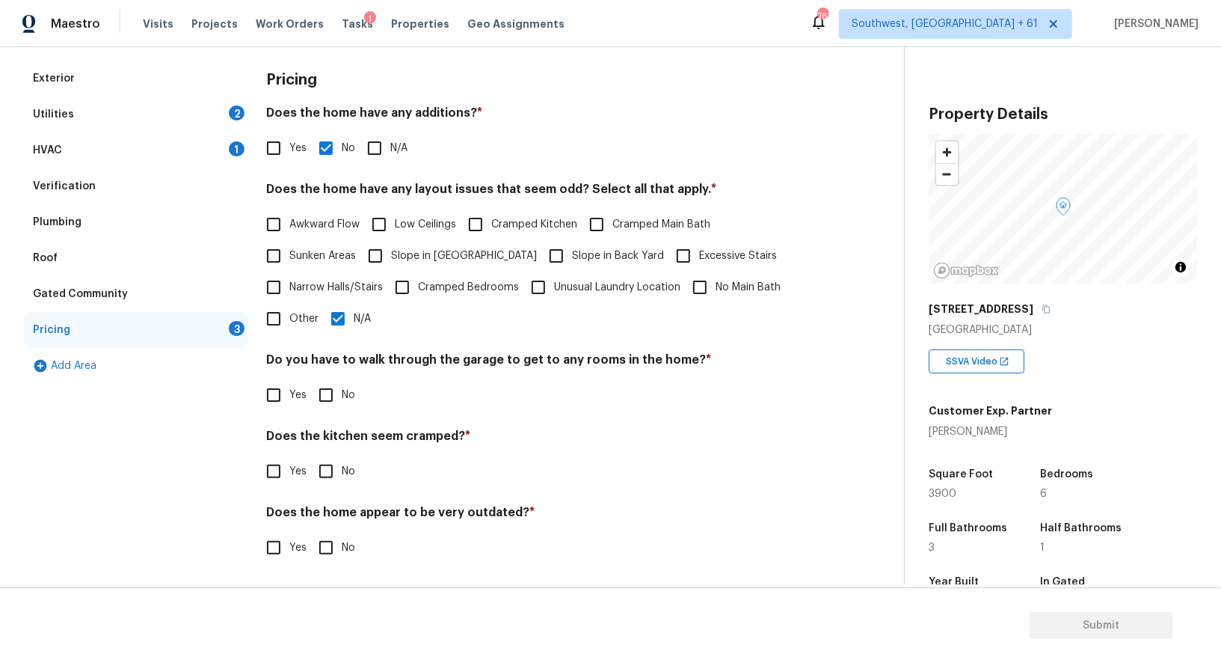
click at [334, 399] on input "No" at bounding box center [325, 394] width 31 height 31
checkbox input "true"
click at [329, 473] on input "No" at bounding box center [325, 470] width 31 height 31
checkbox input "true"
click at [332, 524] on h4 "Does the home appear to be very outdated? *" at bounding box center [543, 515] width 554 height 21
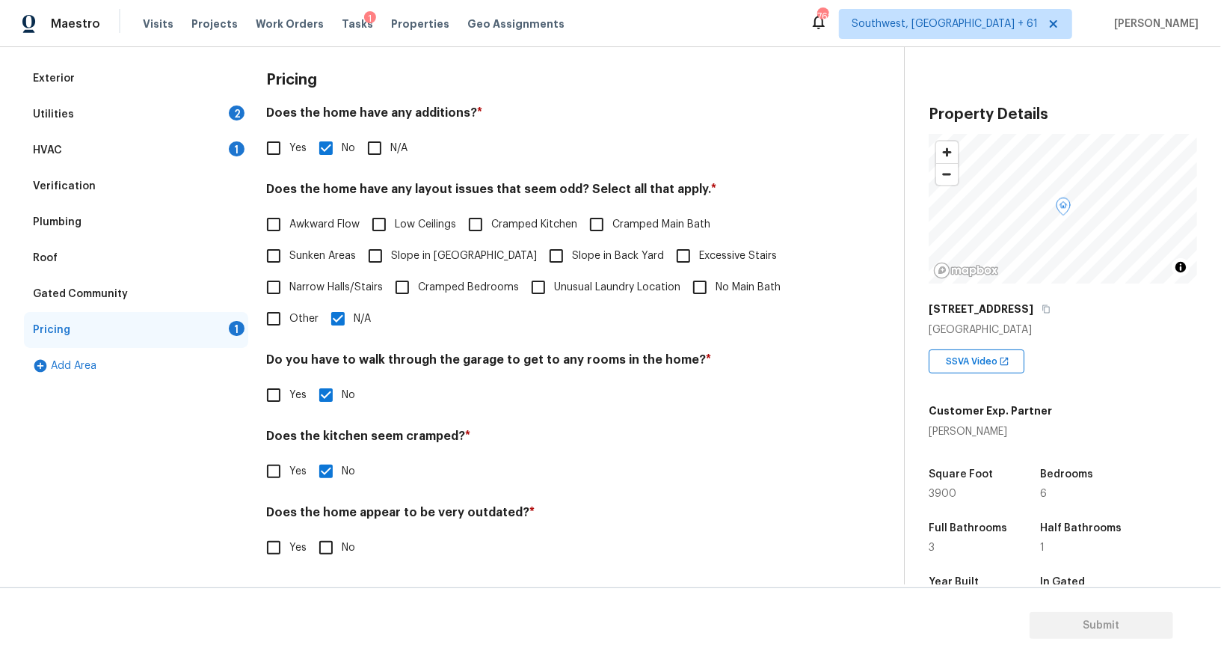
click at [328, 544] on input "No" at bounding box center [325, 547] width 31 height 31
checkbox input "true"
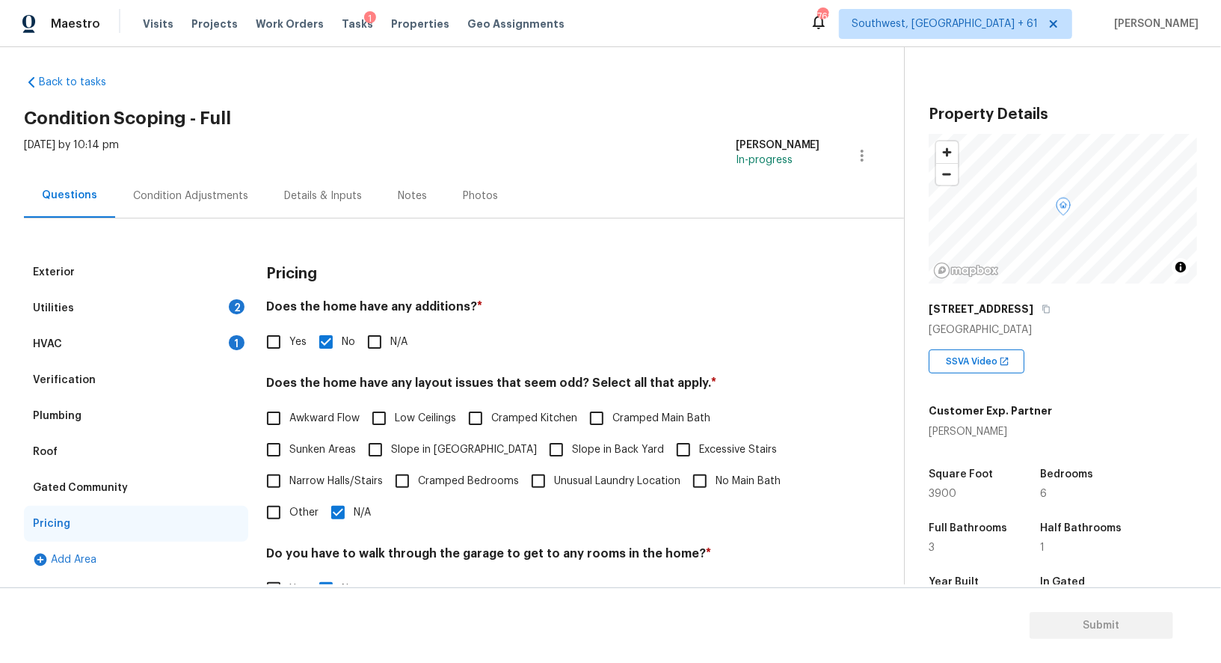
scroll to position [0, 0]
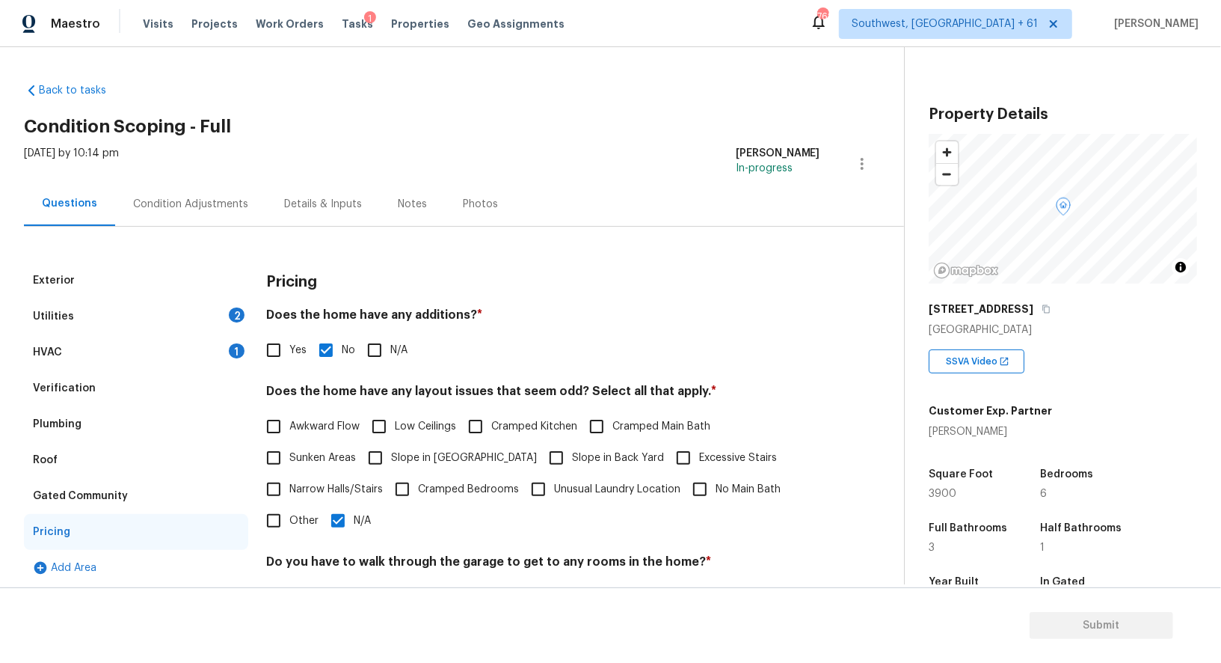
click at [182, 182] on div "Condition Adjustments" at bounding box center [190, 204] width 151 height 44
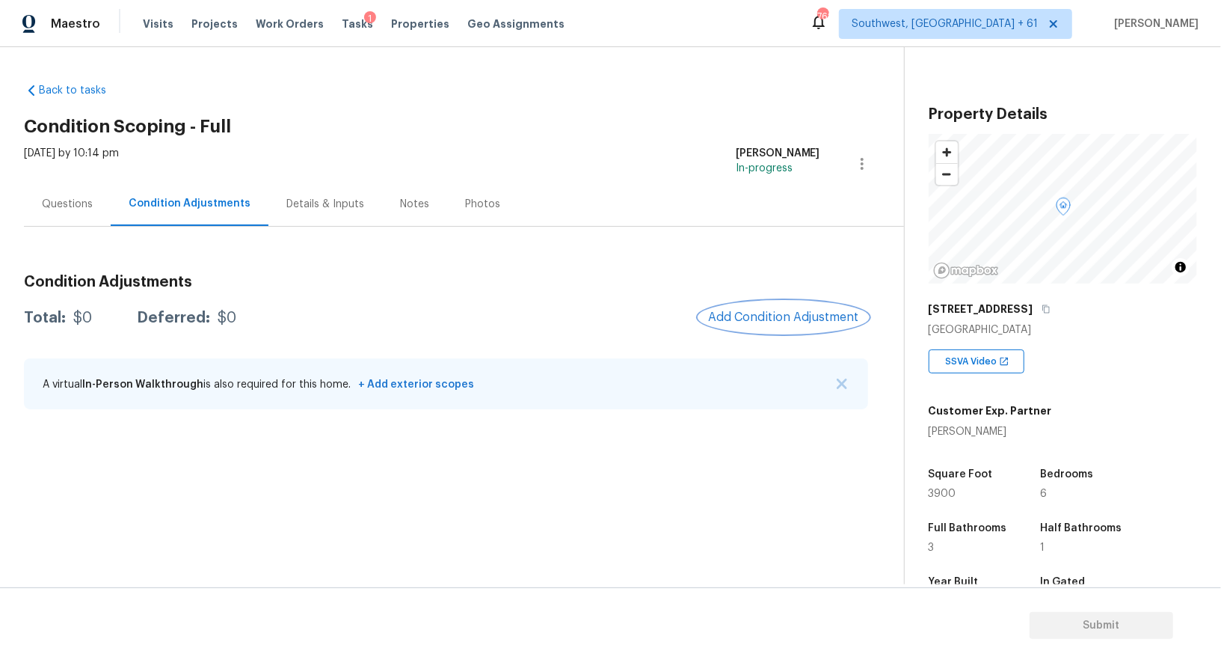
click at [803, 322] on span "Add Condition Adjustment" at bounding box center [783, 316] width 151 height 13
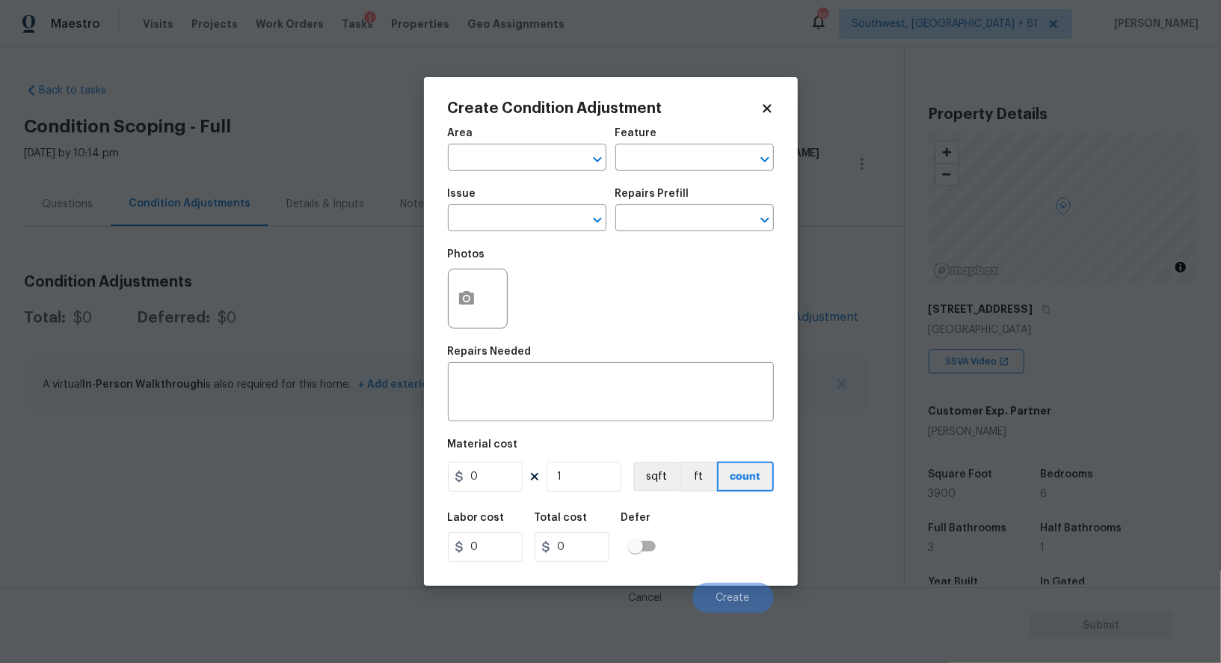
click at [484, 199] on div "Issue" at bounding box center [527, 197] width 159 height 19
click at [488, 227] on input "text" at bounding box center [506, 219] width 117 height 23
click at [506, 292] on li "Landscape Package" at bounding box center [527, 290] width 159 height 25
type input "Landscape Package"
click at [679, 209] on input "text" at bounding box center [673, 219] width 117 height 23
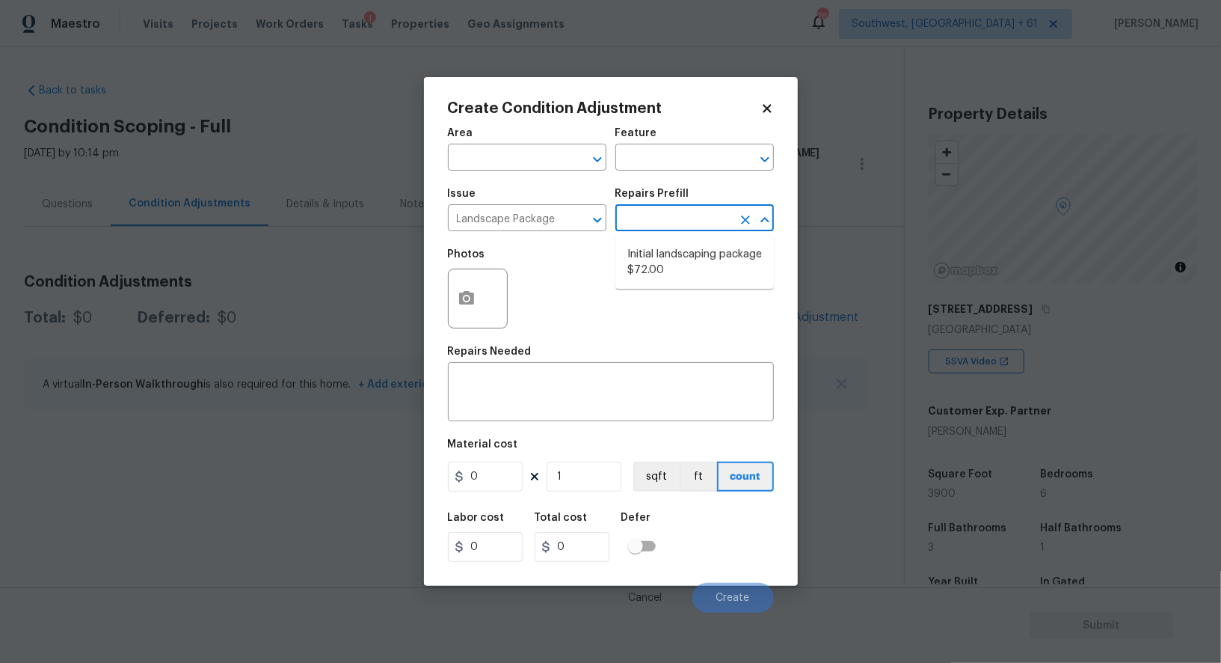
click at [677, 252] on li "Initial landscaping package $72.00" at bounding box center [694, 262] width 159 height 40
type input "Home Readiness Packages"
type textarea "Mowing of grass up to 6" in height. Mow, edge along driveways & sidewalks, trim…"
type input "72"
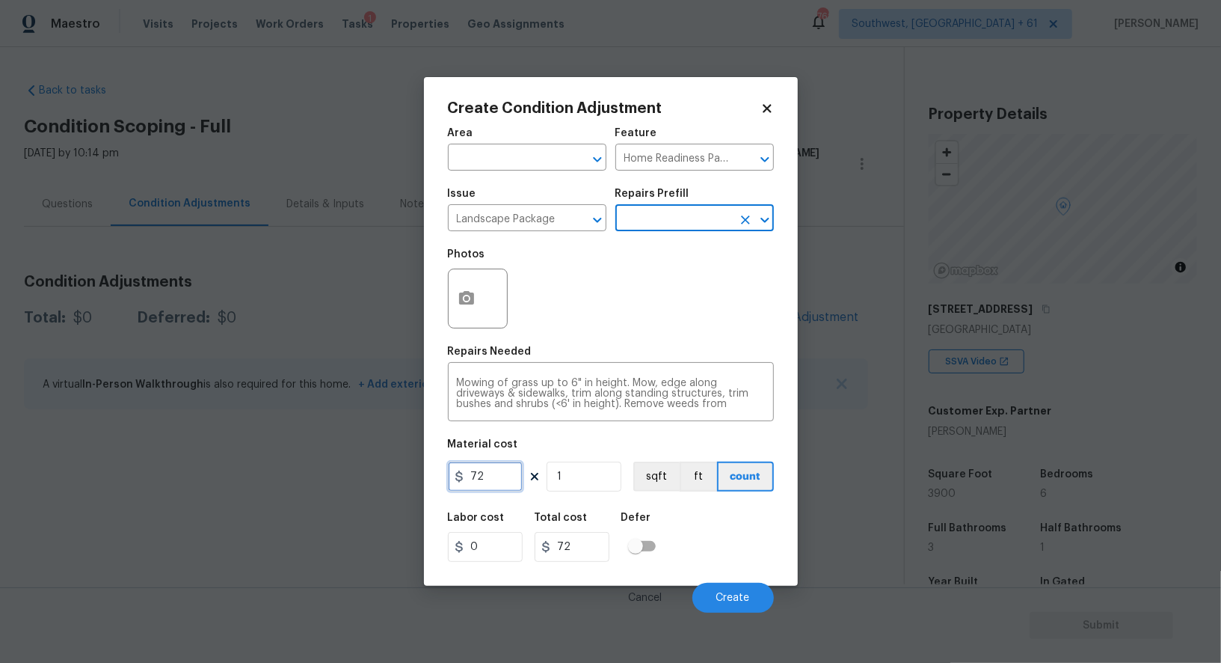
click at [497, 488] on input "72" at bounding box center [485, 476] width 75 height 30
type input "300"
click at [598, 556] on input "72" at bounding box center [572, 547] width 75 height 30
type input "300"
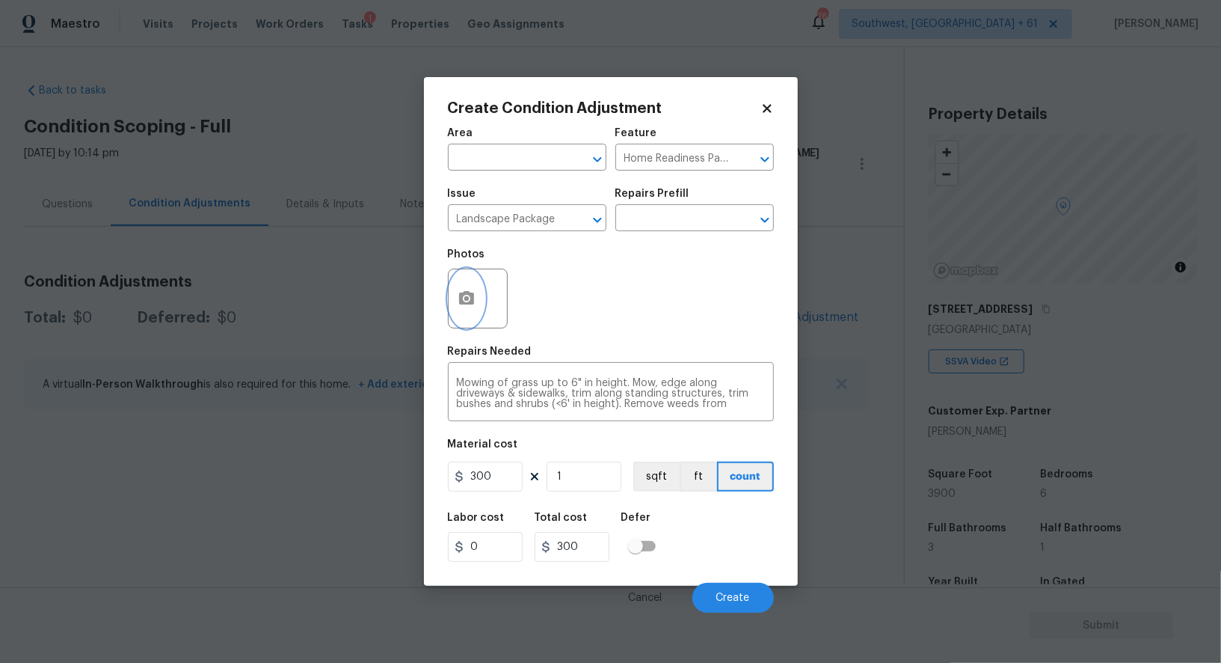
click at [462, 301] on icon "button" at bounding box center [466, 297] width 15 height 13
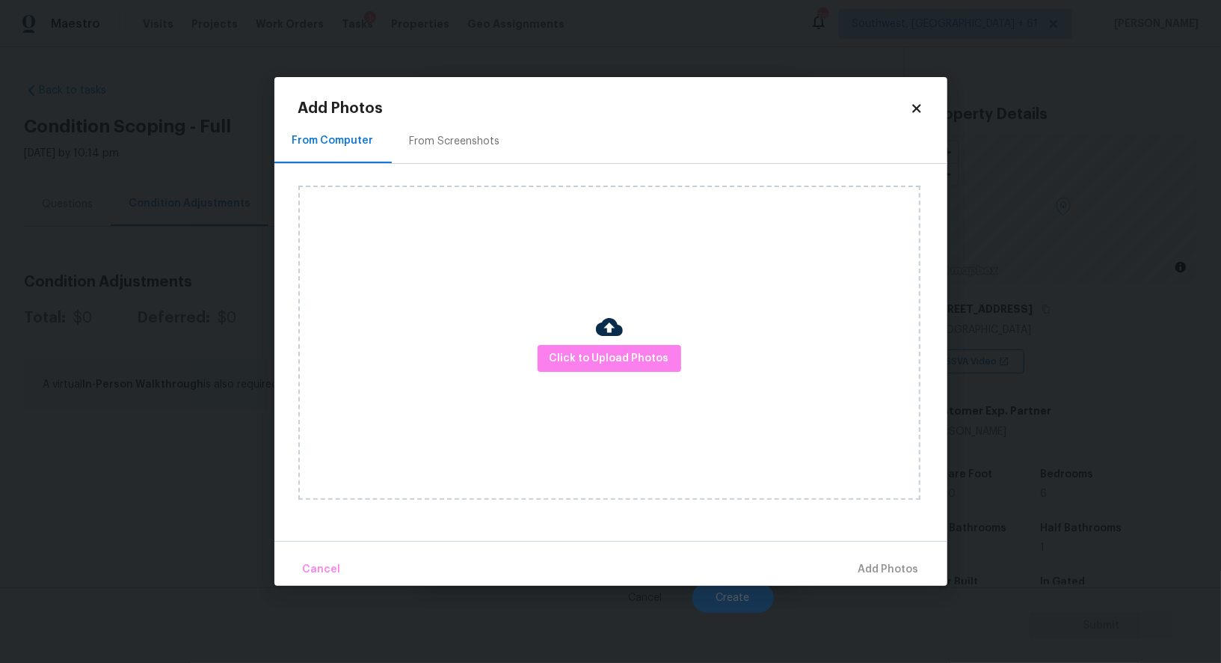
click at [451, 144] on div "From Screenshots" at bounding box center [455, 141] width 90 height 15
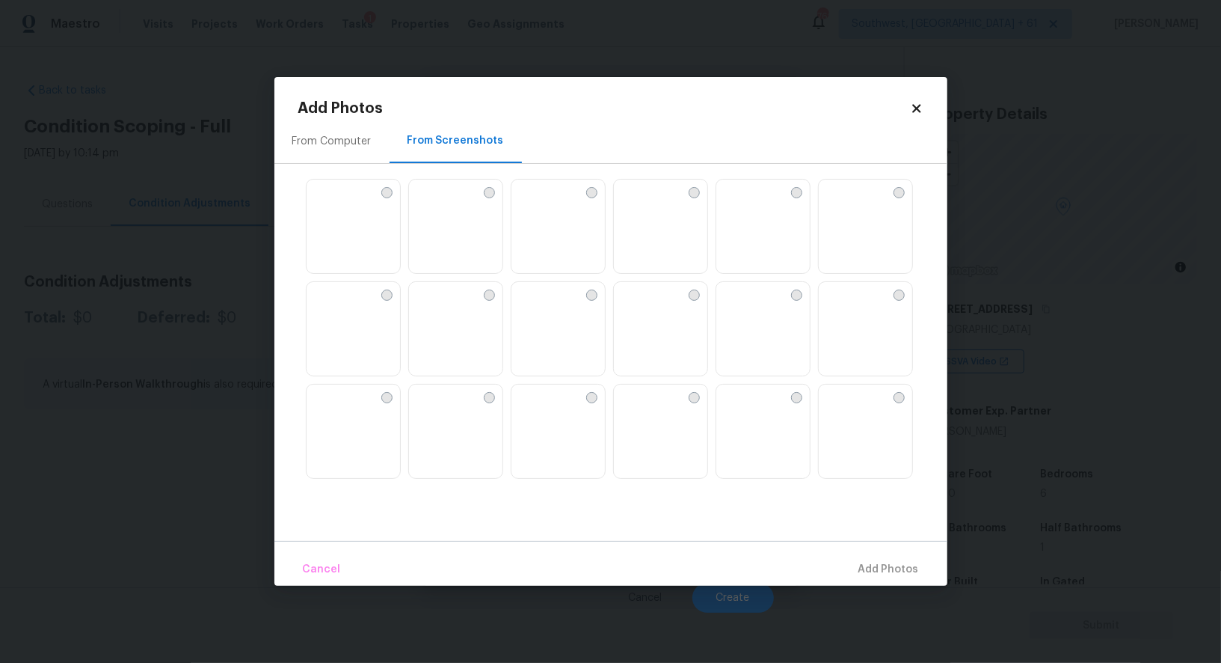
click at [375, 239] on img at bounding box center [353, 226] width 93 height 95
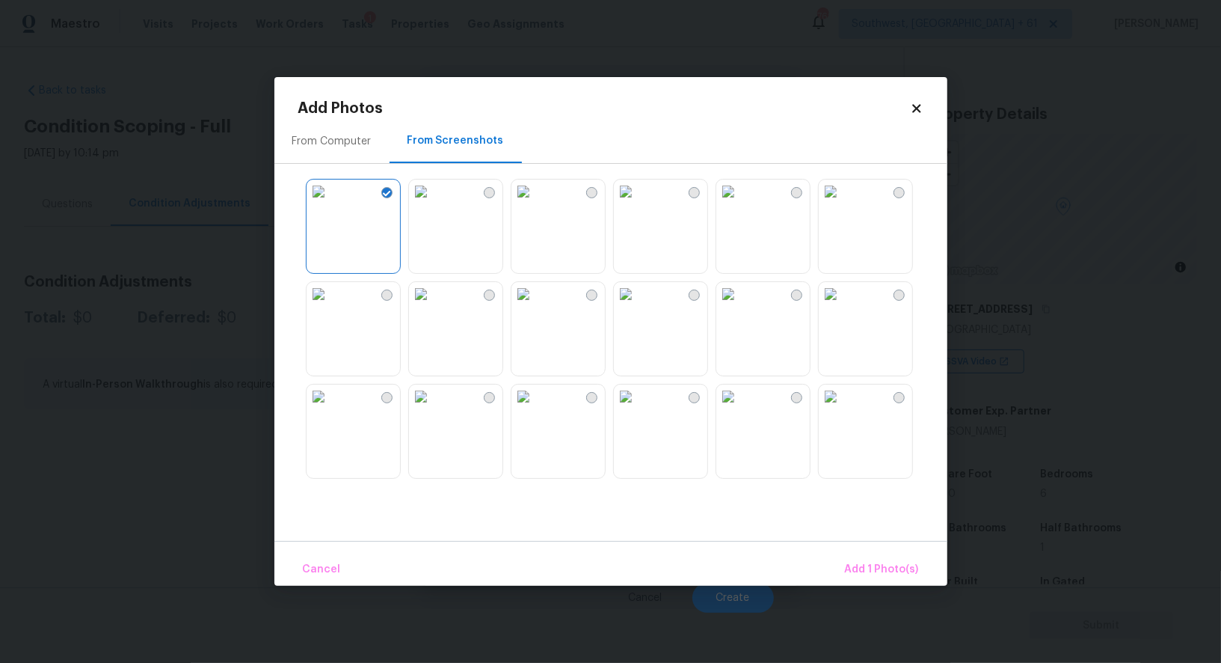
click at [433, 203] on img at bounding box center [421, 191] width 24 height 24
click at [867, 571] on span "Add 2 Photo(s)" at bounding box center [881, 569] width 76 height 19
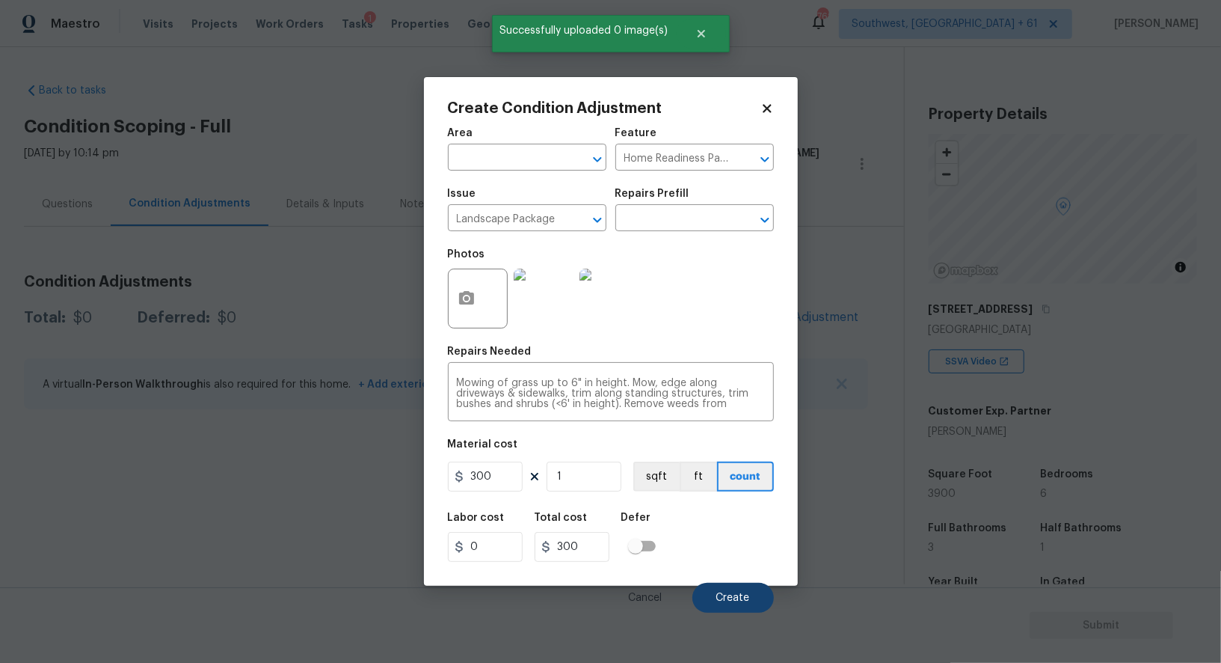
click at [732, 592] on button "Create" at bounding box center [733, 598] width 82 height 30
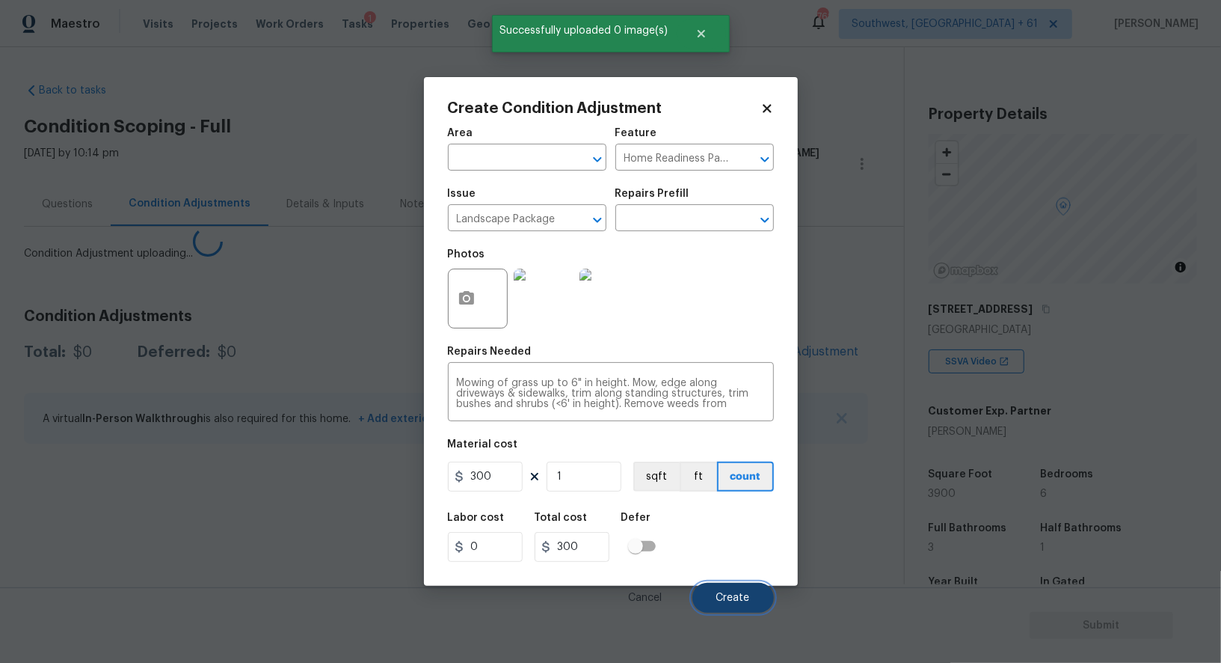
click at [732, 592] on button "Create" at bounding box center [733, 598] width 82 height 30
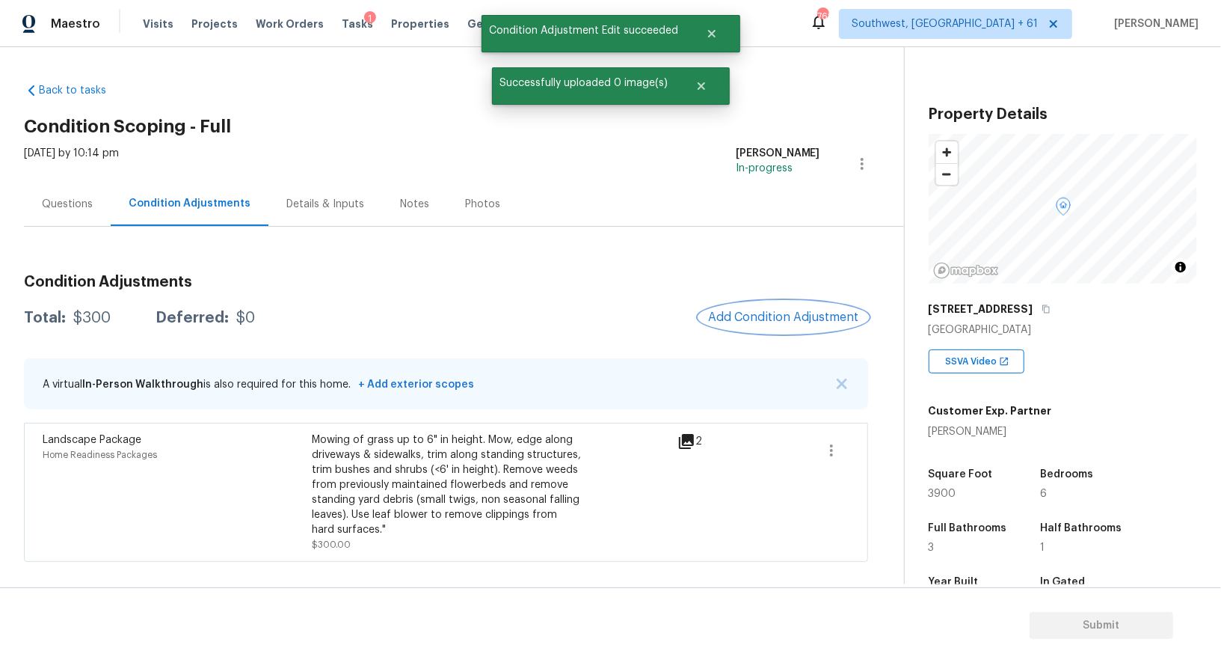
click at [784, 314] on span "Add Condition Adjustment" at bounding box center [783, 316] width 151 height 13
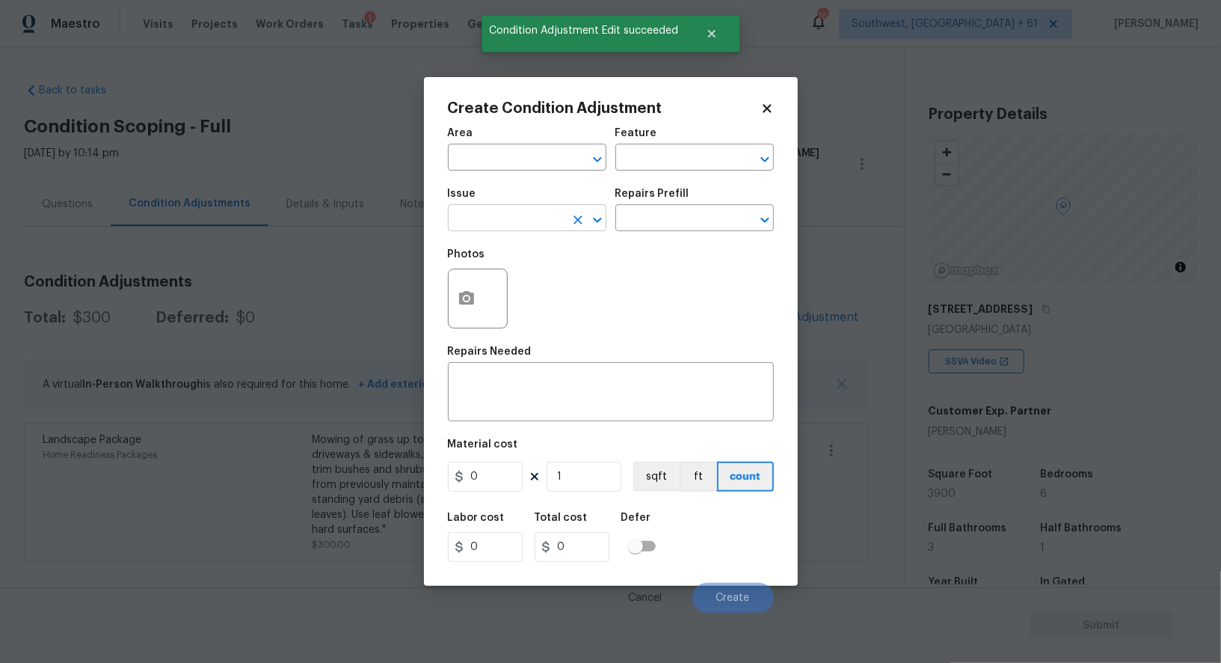
click at [531, 214] on input "text" at bounding box center [506, 219] width 117 height 23
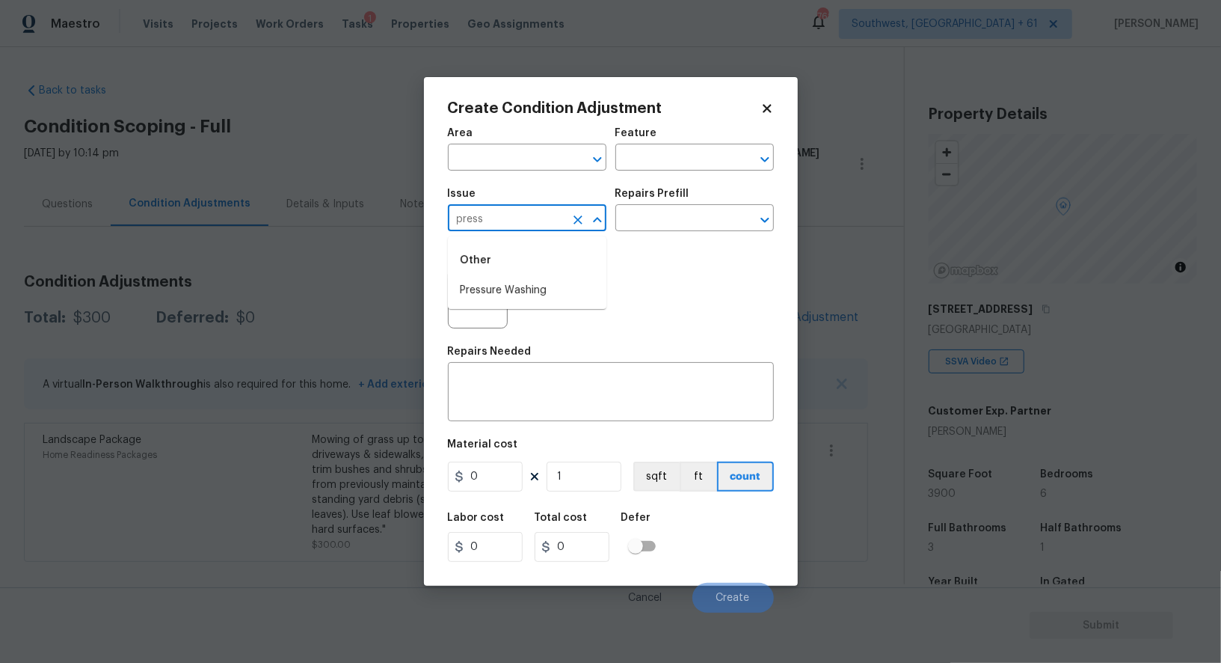
click at [532, 273] on div "Other" at bounding box center [527, 260] width 159 height 36
click at [532, 289] on li "Pressure Washing" at bounding box center [527, 290] width 159 height 25
type input "Pressure Washing"
click at [654, 230] on input "text" at bounding box center [673, 219] width 117 height 23
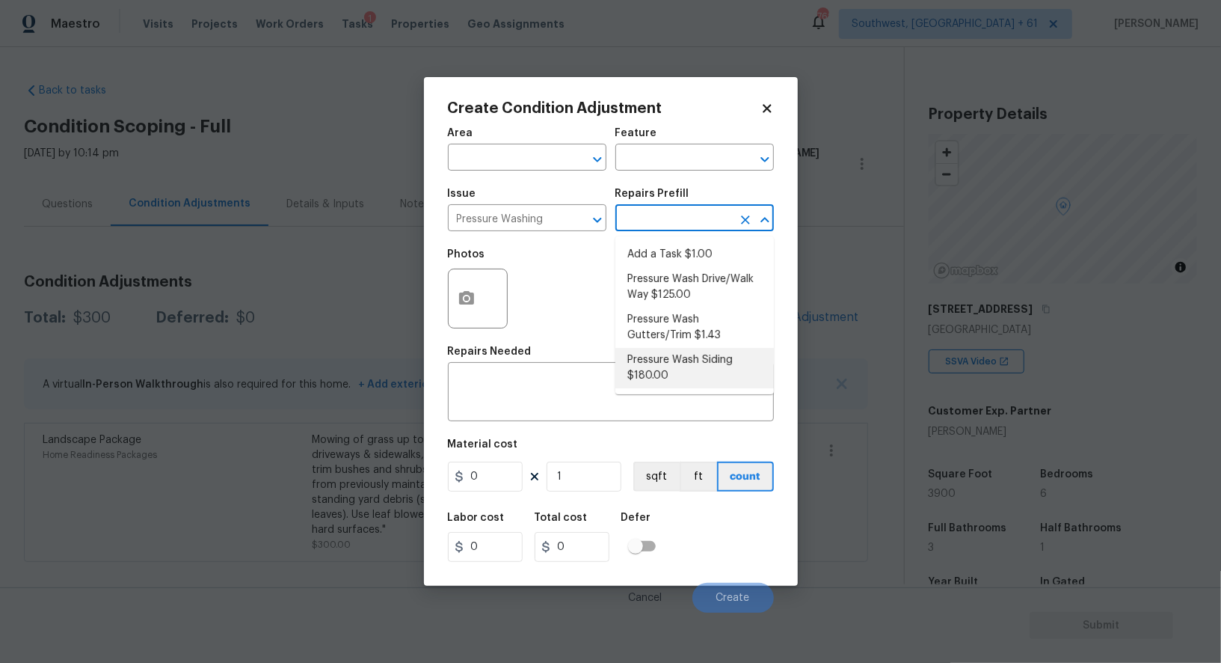
click at [535, 361] on div "Repairs Needed" at bounding box center [611, 355] width 326 height 19
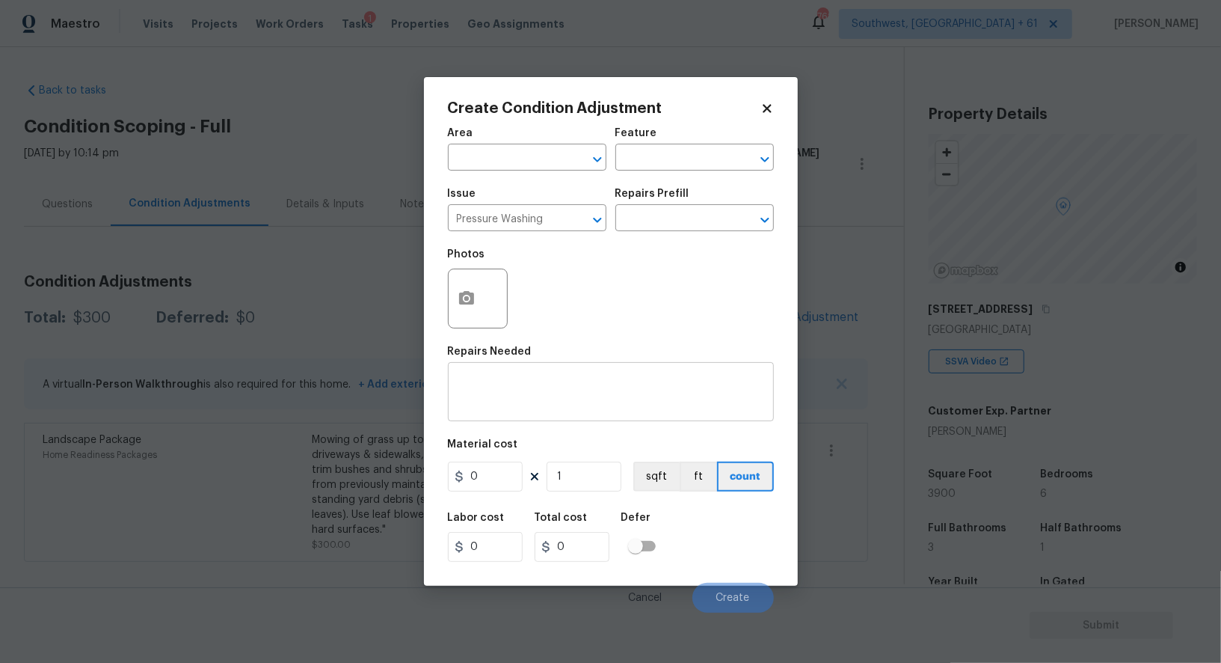
click at [516, 396] on textarea at bounding box center [611, 393] width 308 height 31
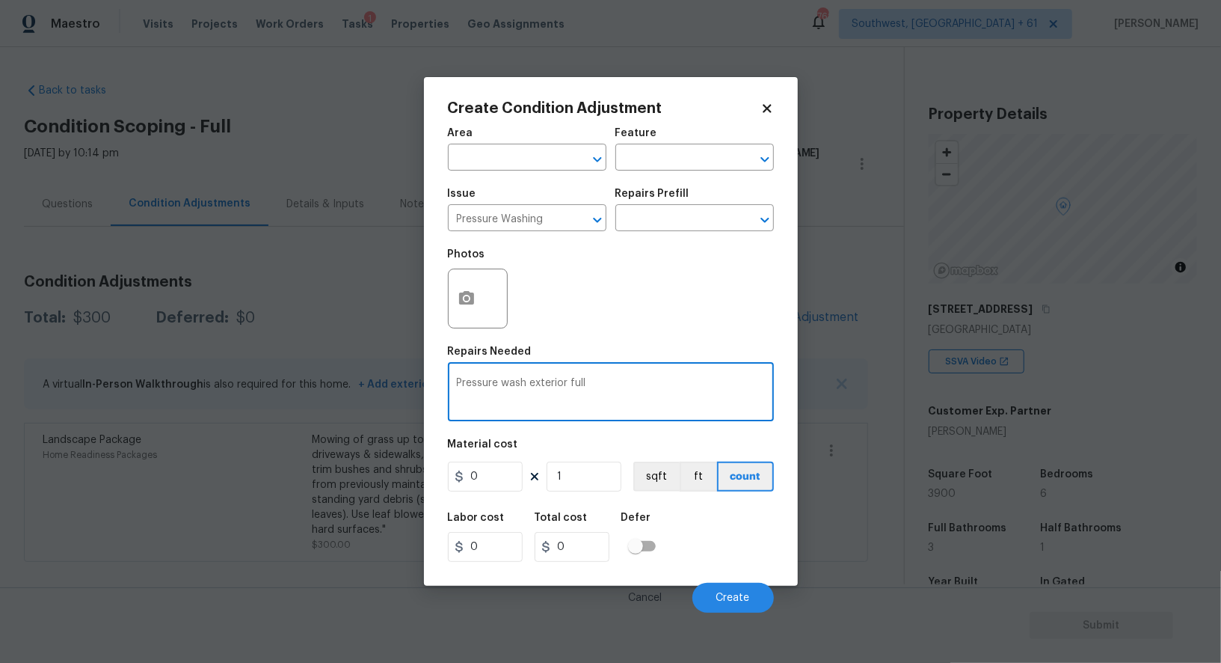
type textarea "Pressure wash exterior full"
click at [493, 478] on input "0" at bounding box center [485, 476] width 75 height 30
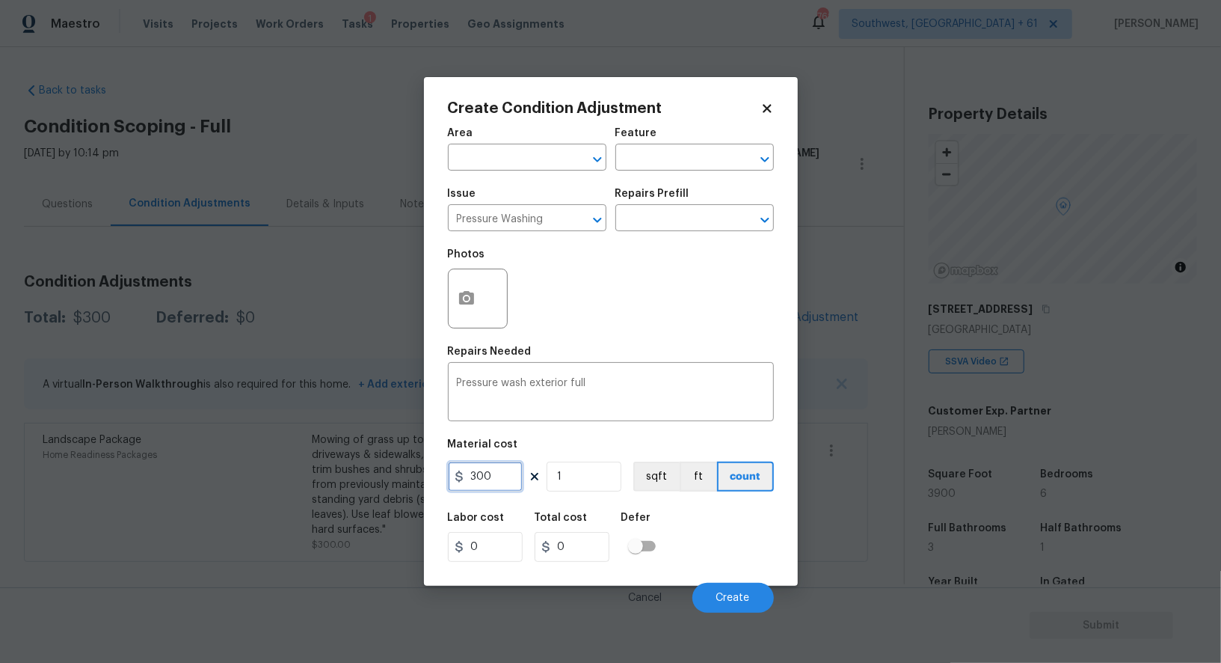
type input "300"
click at [543, 506] on div "Labor cost 0 Total cost 0 Defer" at bounding box center [611, 536] width 326 height 67
type input "300"
click at [463, 304] on icon "button" at bounding box center [466, 297] width 15 height 13
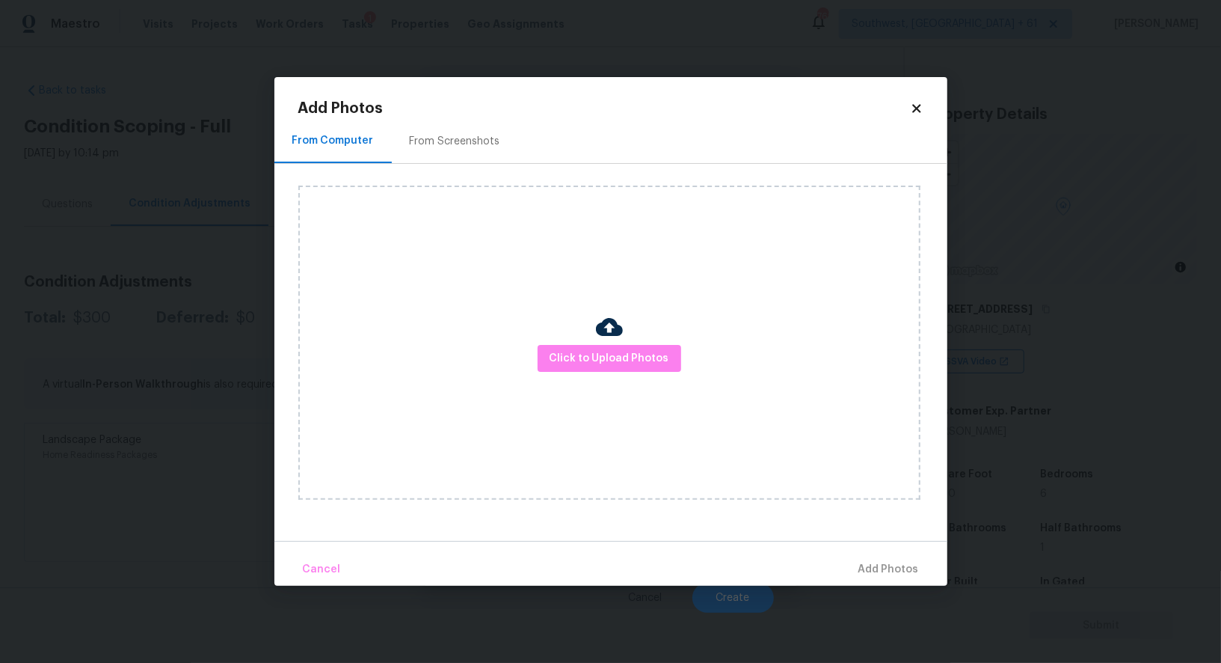
click at [457, 147] on div "From Screenshots" at bounding box center [455, 141] width 90 height 15
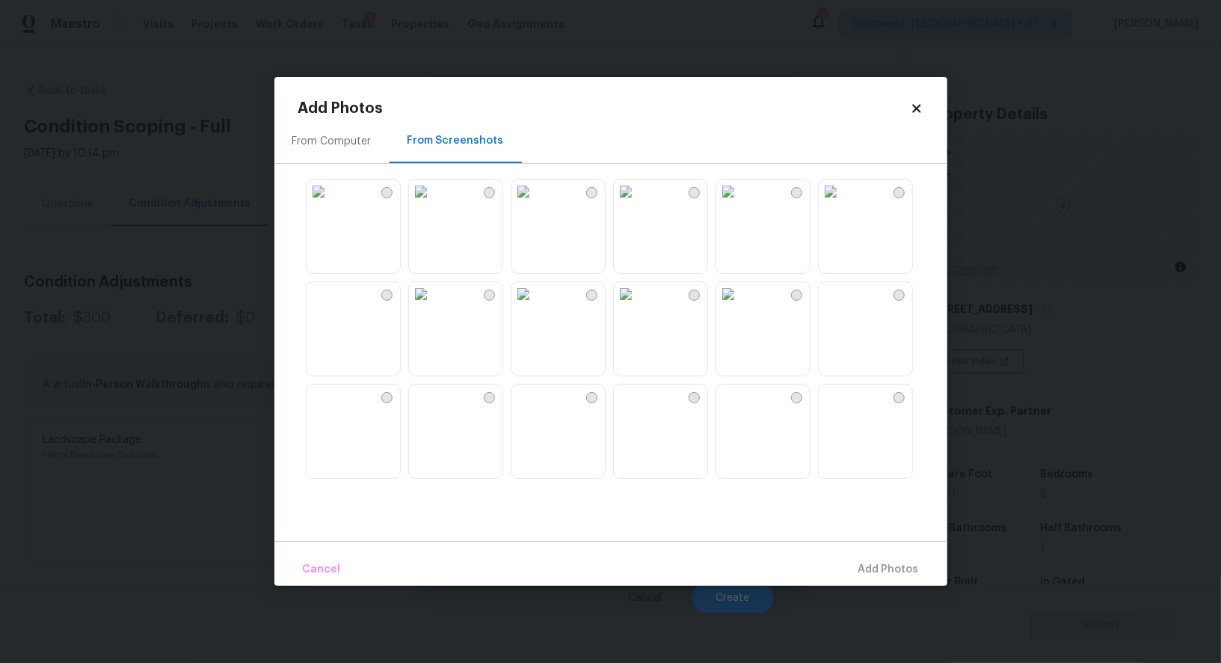
click at [433, 203] on img at bounding box center [421, 191] width 24 height 24
click at [881, 582] on button "Add 1 Photo(s)" at bounding box center [882, 569] width 86 height 32
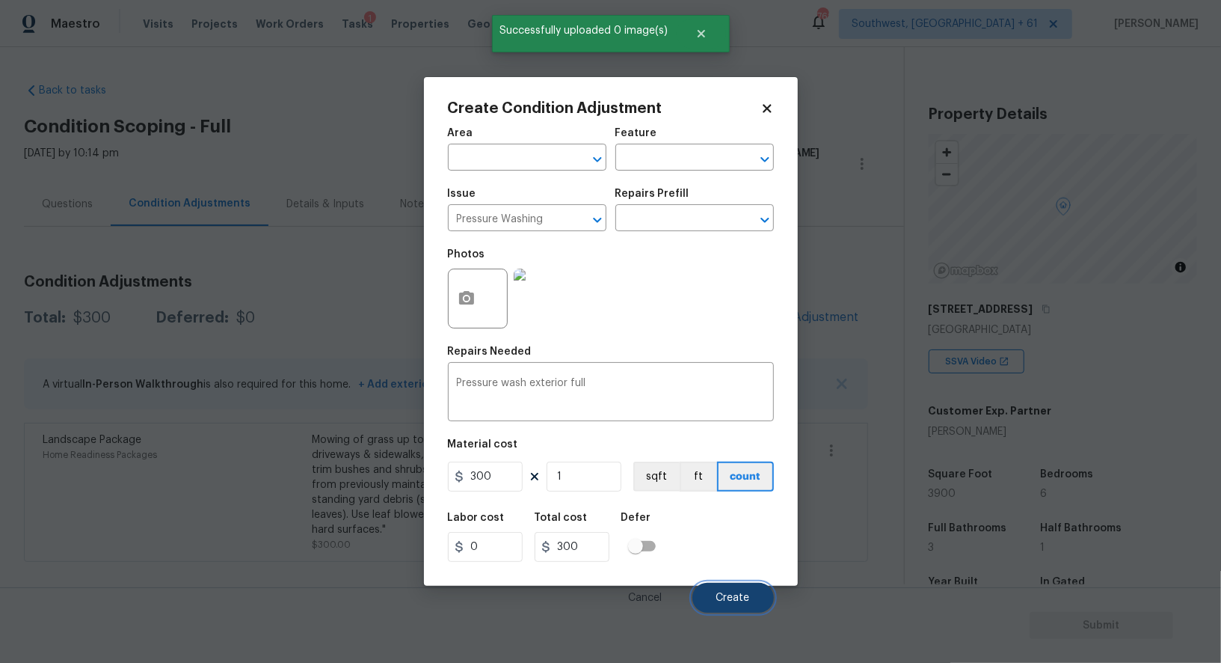
click at [748, 610] on button "Create" at bounding box center [733, 598] width 82 height 30
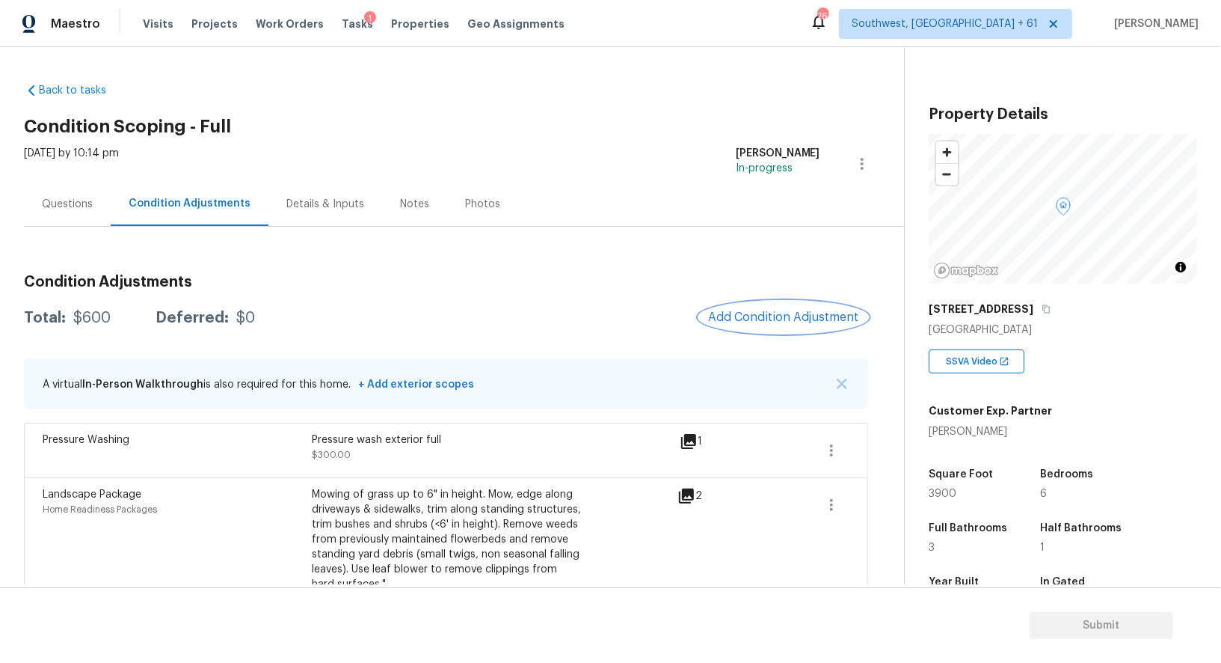
click at [769, 310] on span "Add Condition Adjustment" at bounding box center [783, 316] width 151 height 13
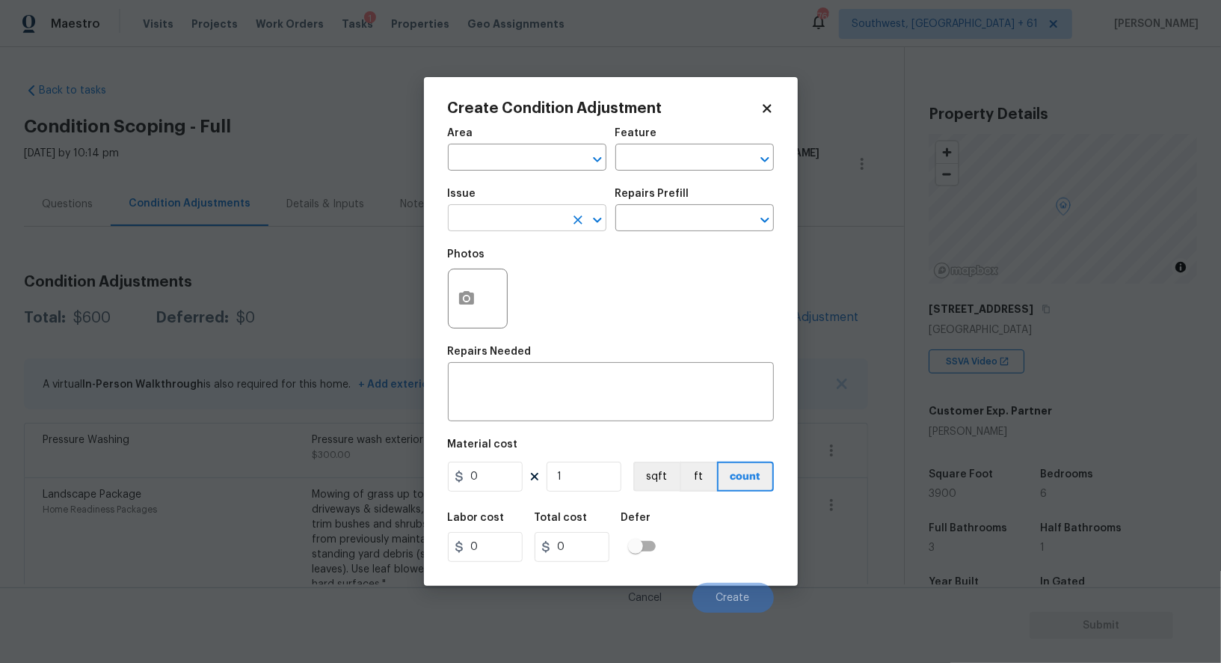
click at [499, 214] on input "text" at bounding box center [506, 219] width 117 height 23
type input "d"
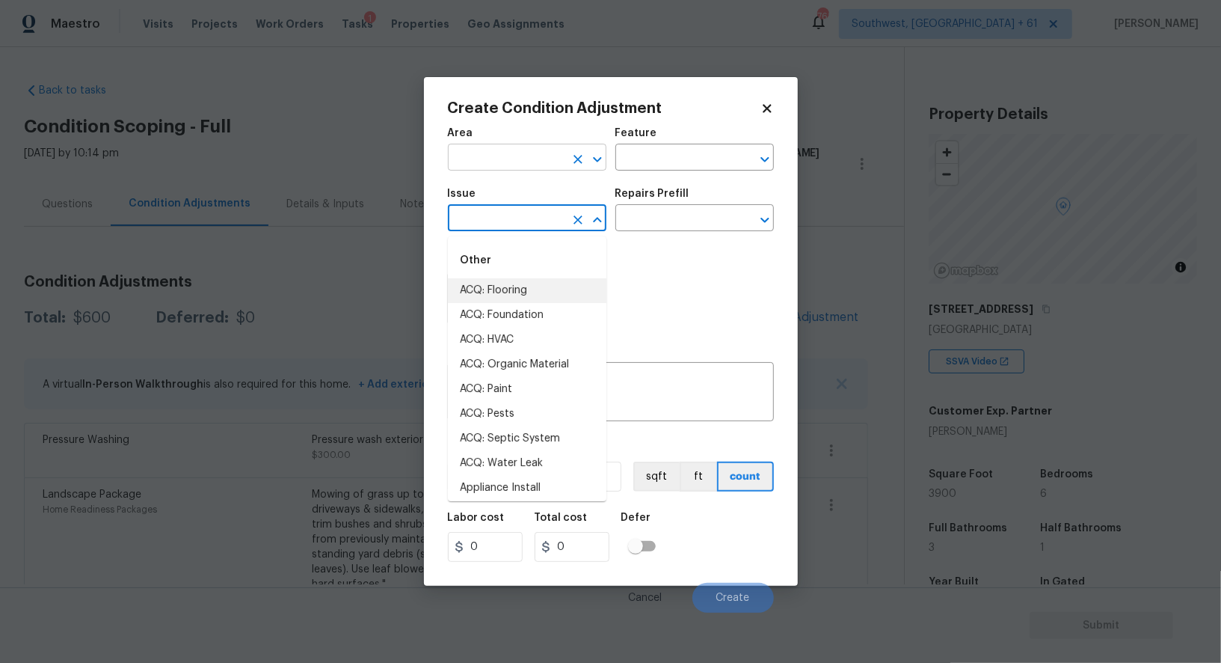
click at [506, 158] on input "text" at bounding box center [506, 158] width 117 height 23
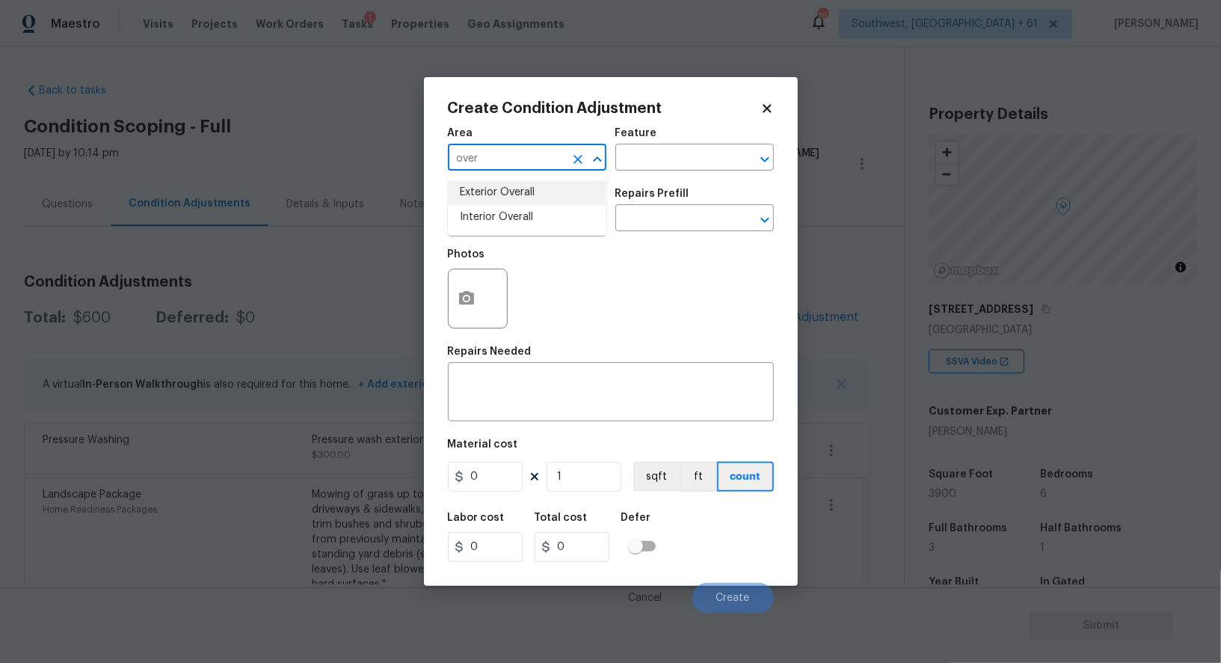
click at [531, 184] on li "Exterior Overall" at bounding box center [527, 192] width 159 height 25
type input "Exterior Overall"
click at [544, 411] on div "x ​" at bounding box center [611, 393] width 326 height 55
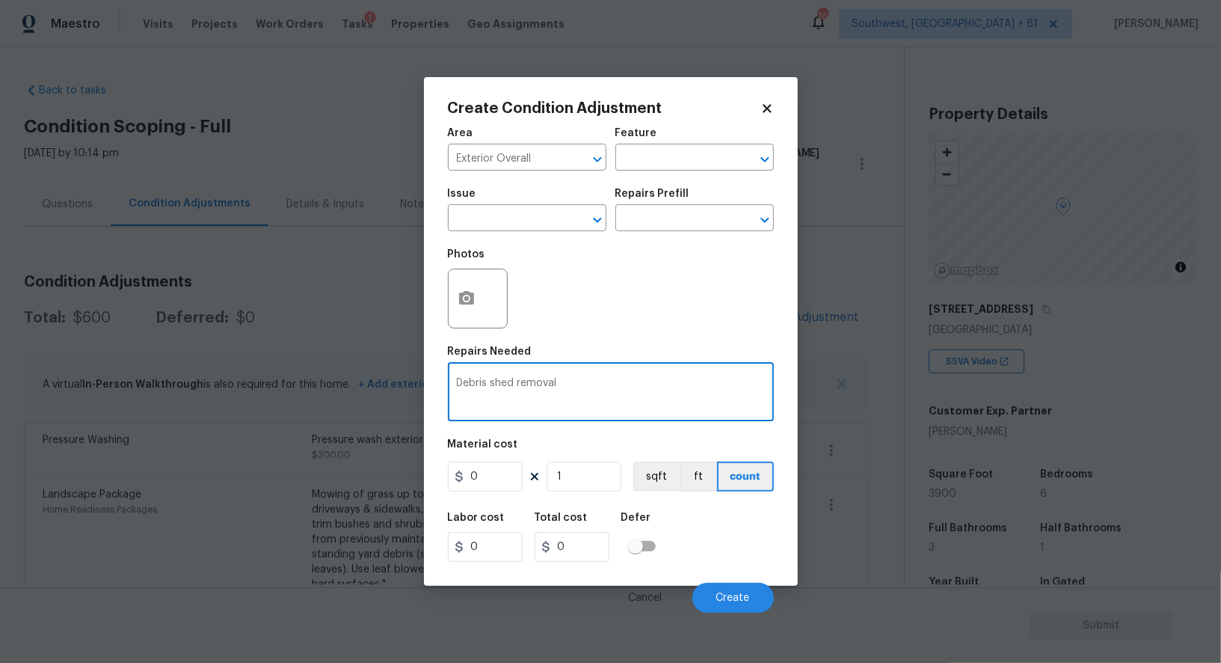
type textarea "Debris shed removal"
click at [503, 470] on input "0" at bounding box center [485, 476] width 75 height 30
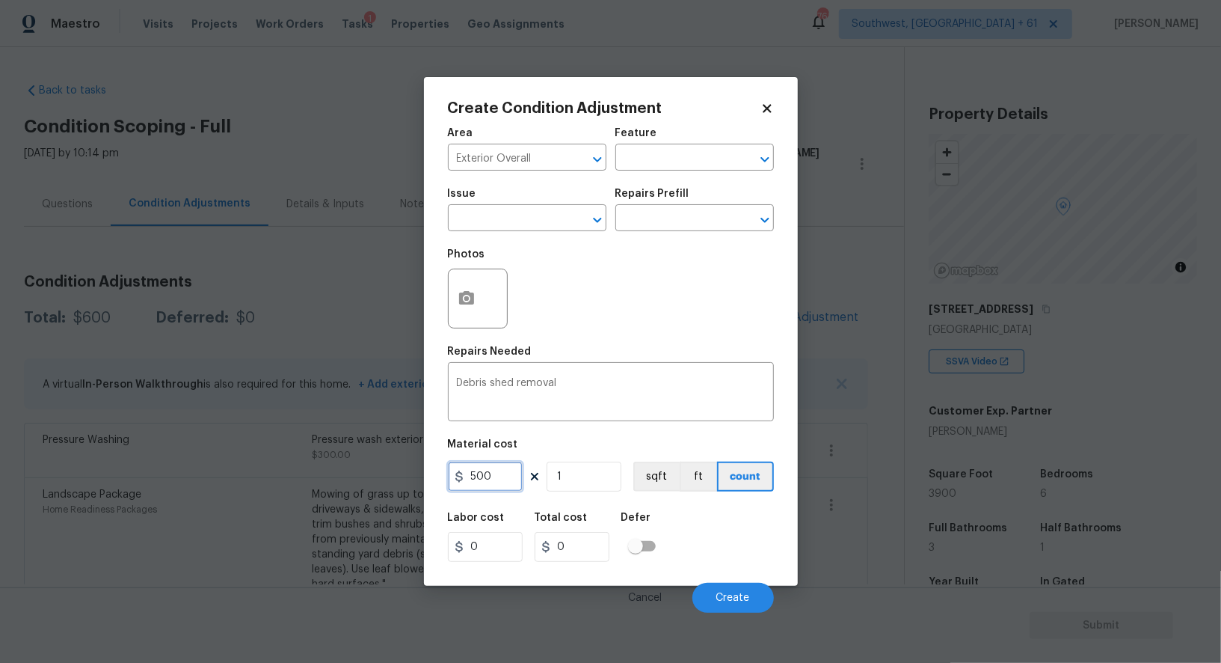
type input "500"
click at [583, 556] on input "0" at bounding box center [572, 547] width 75 height 30
type input "500"
click at [474, 306] on icon "button" at bounding box center [467, 298] width 18 height 18
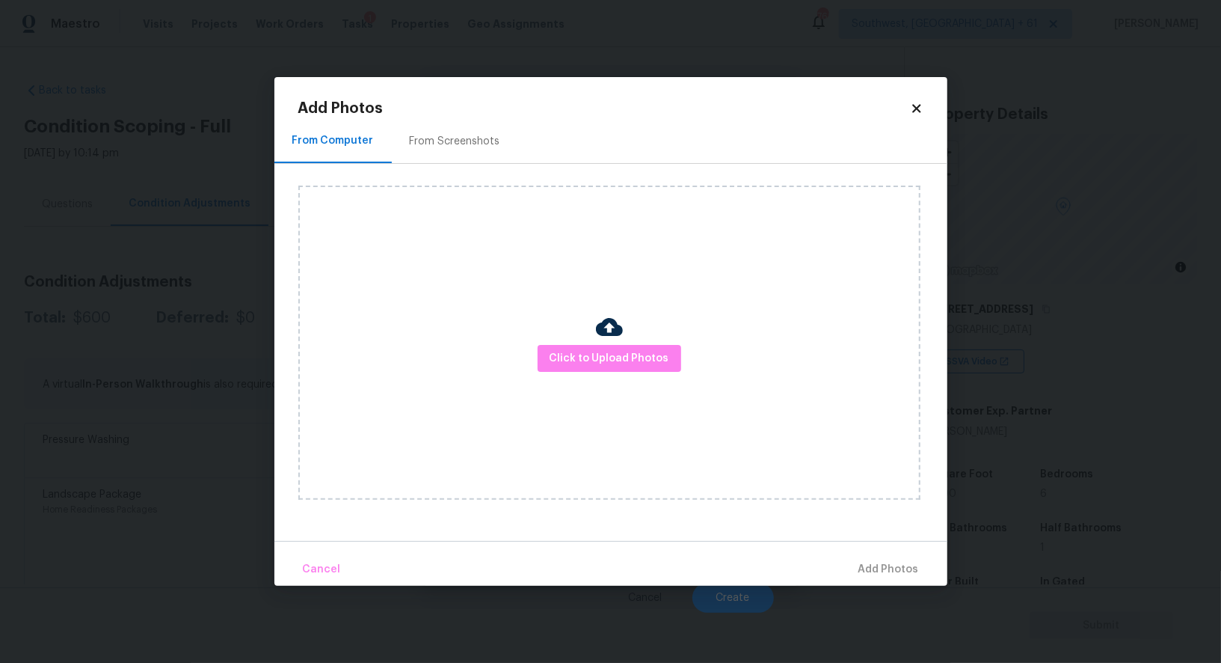
click at [457, 125] on div "From Screenshots" at bounding box center [455, 141] width 126 height 44
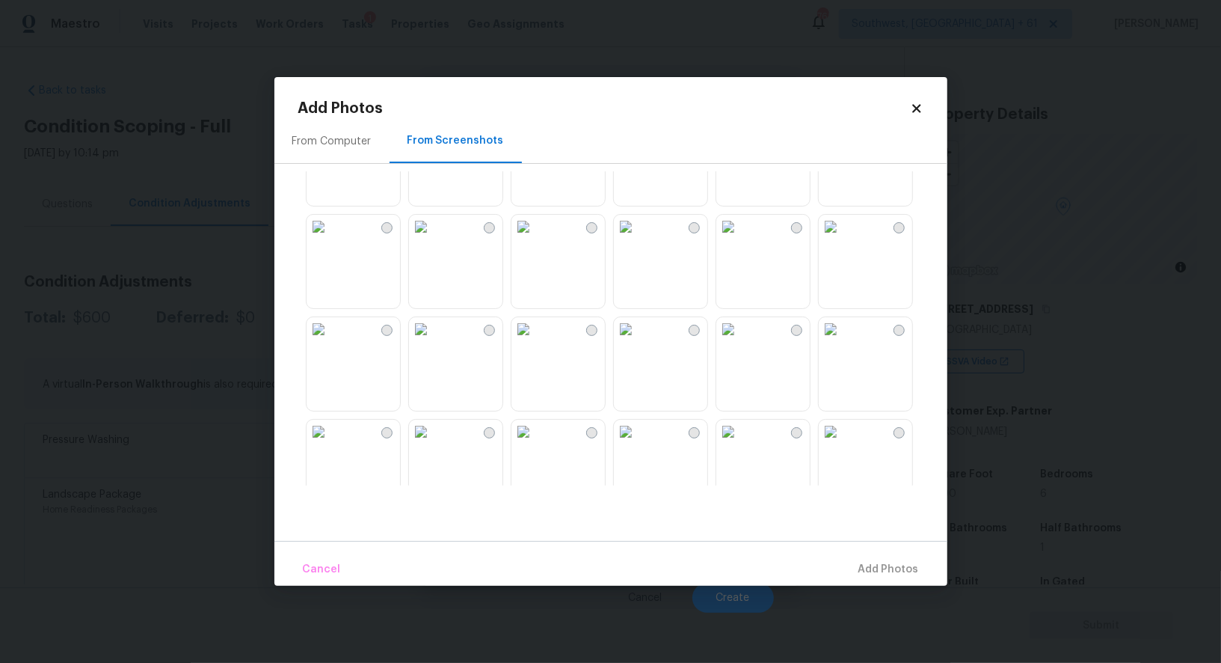
scroll to position [1094, 0]
click at [740, 339] on img at bounding box center [728, 327] width 24 height 24
click at [888, 562] on span "Add 1 Photo(s)" at bounding box center [882, 569] width 74 height 19
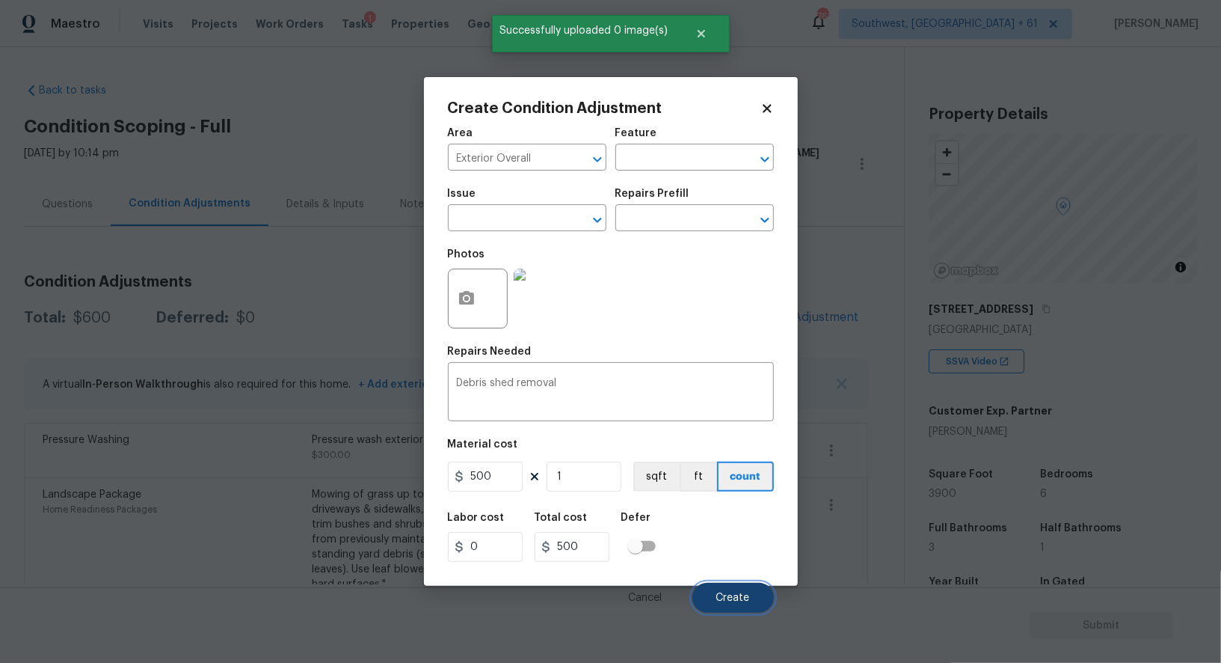
click at [749, 595] on button "Create" at bounding box center [733, 598] width 82 height 30
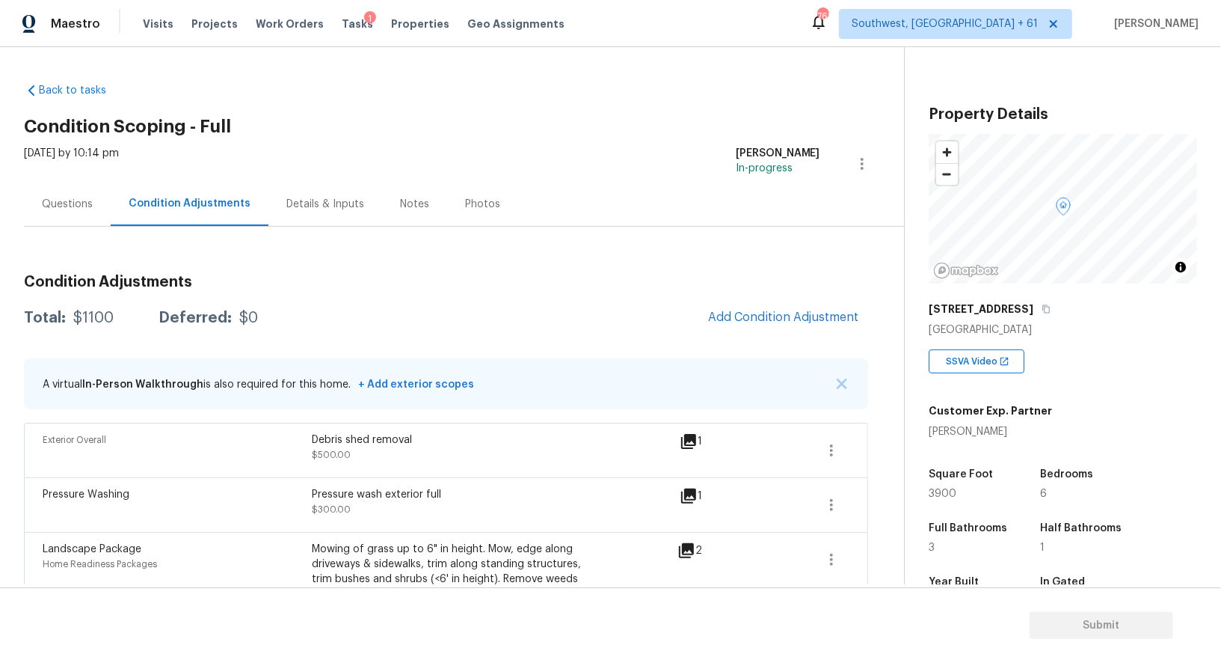
click at [84, 215] on div "Questions" at bounding box center [67, 204] width 87 height 44
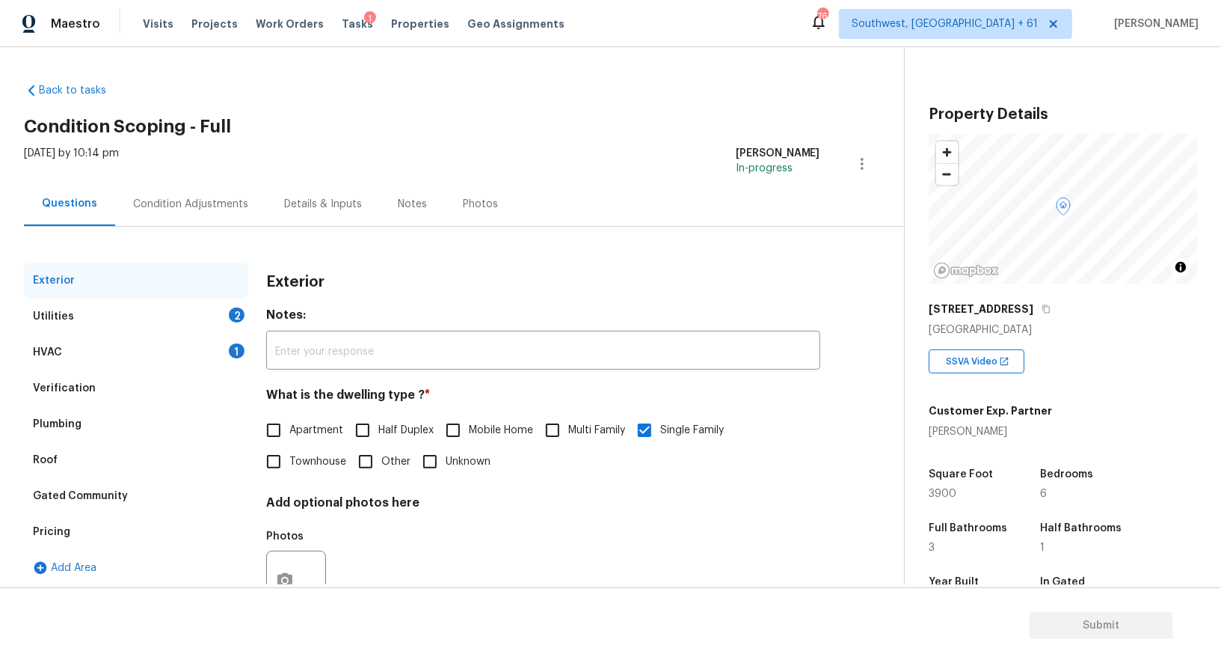
click at [94, 520] on div "Pricing" at bounding box center [136, 532] width 224 height 36
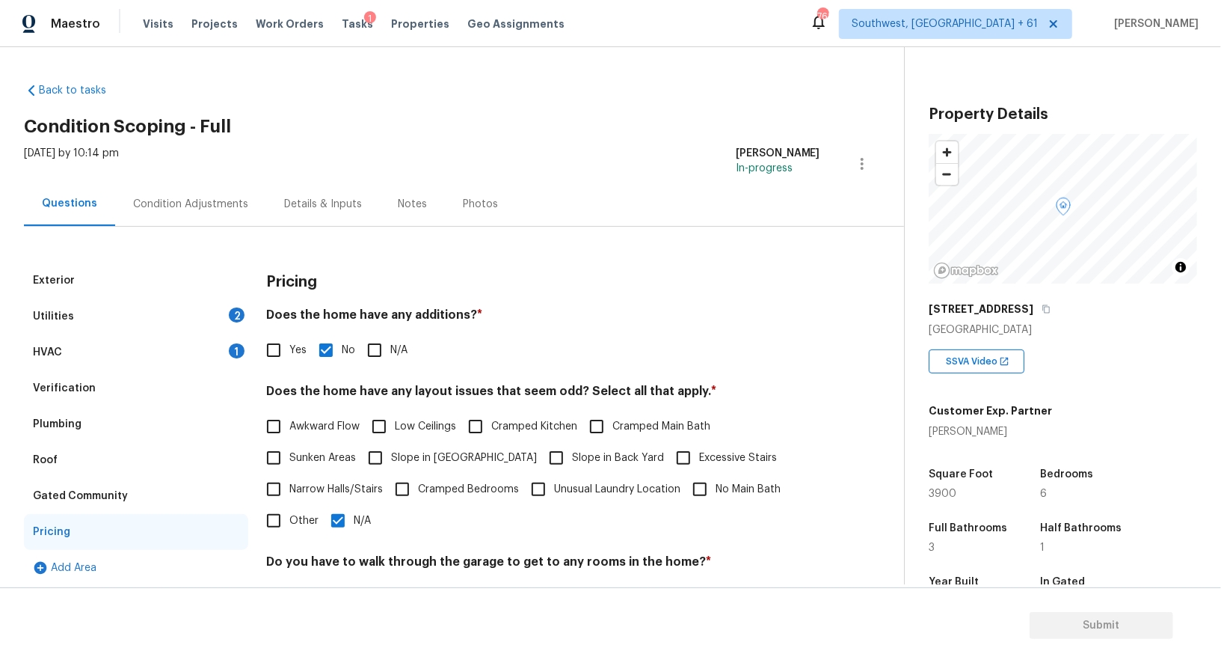
click at [269, 340] on input "Yes" at bounding box center [273, 349] width 31 height 31
checkbox input "true"
checkbox input "false"
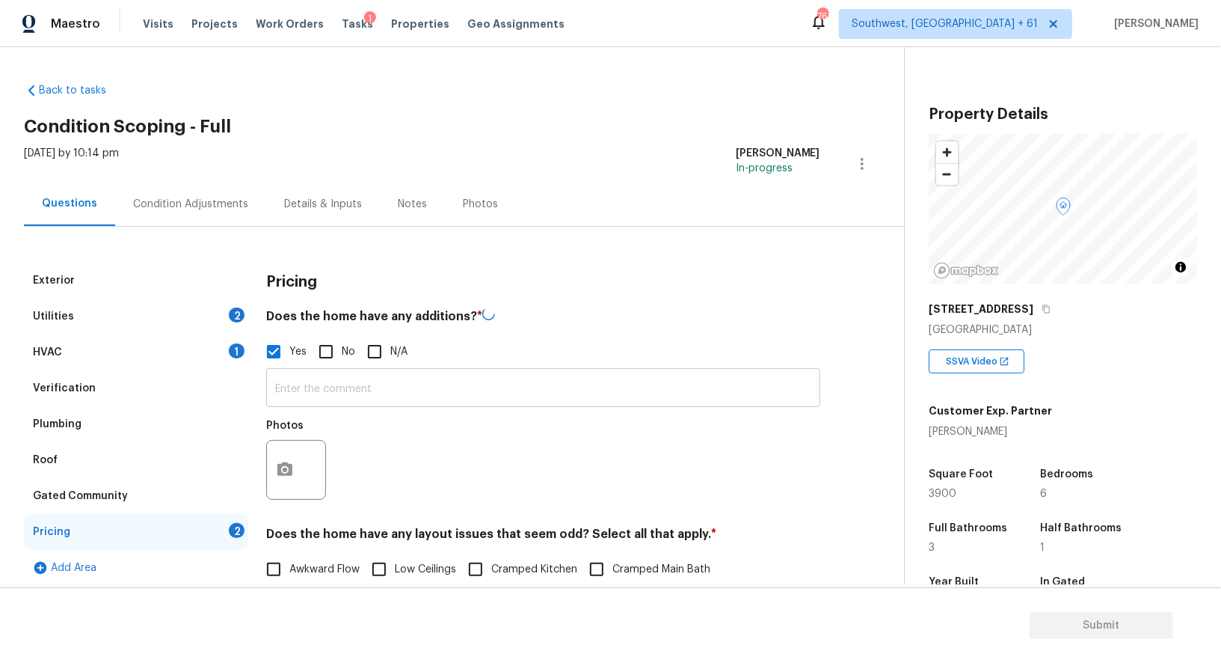
click at [319, 387] on input "text" at bounding box center [543, 389] width 554 height 35
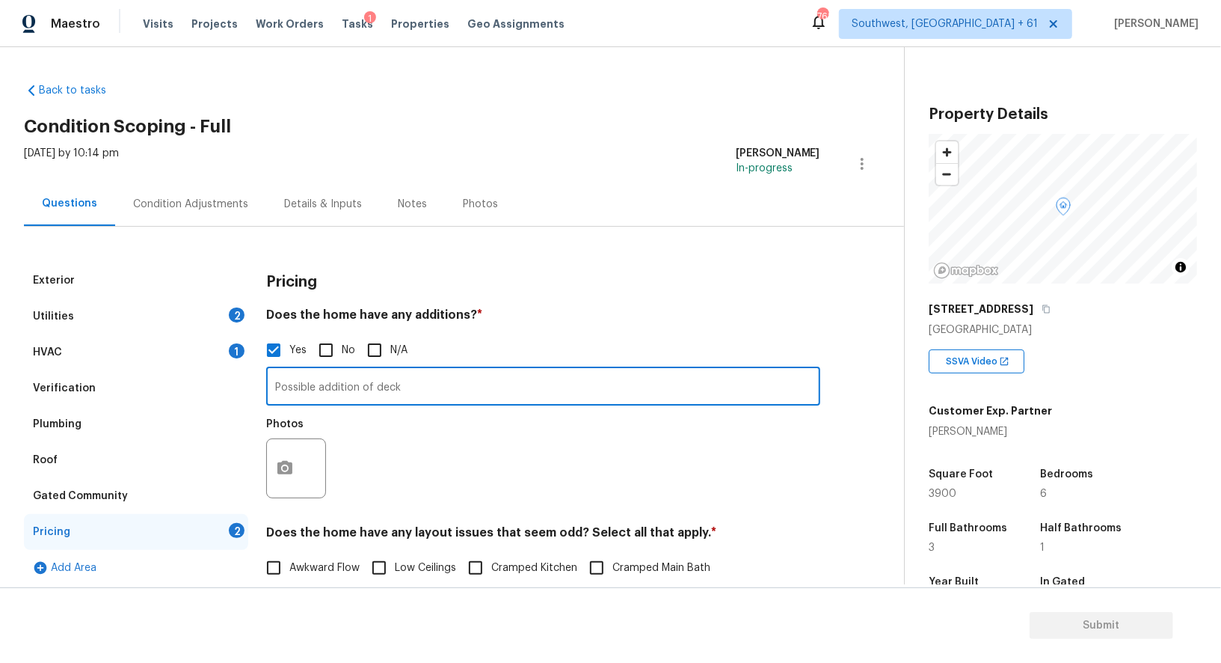
type input "Possible addition of deck"
click at [307, 473] on div at bounding box center [296, 468] width 60 height 60
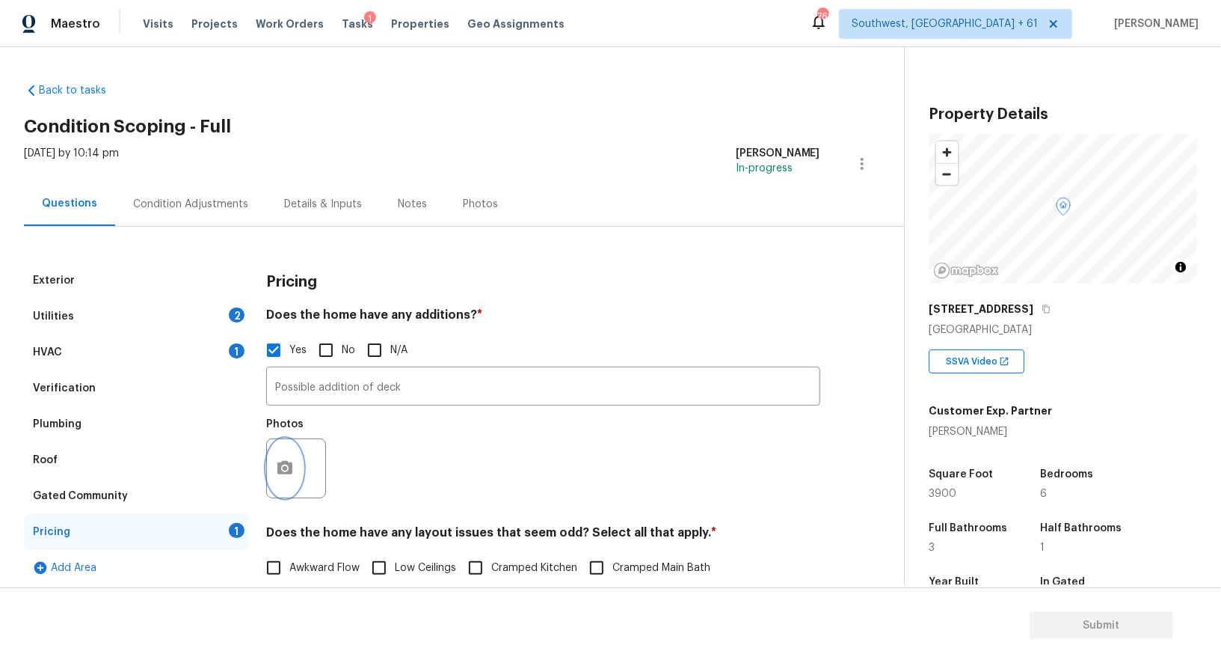
click at [289, 474] on icon "button" at bounding box center [284, 467] width 15 height 13
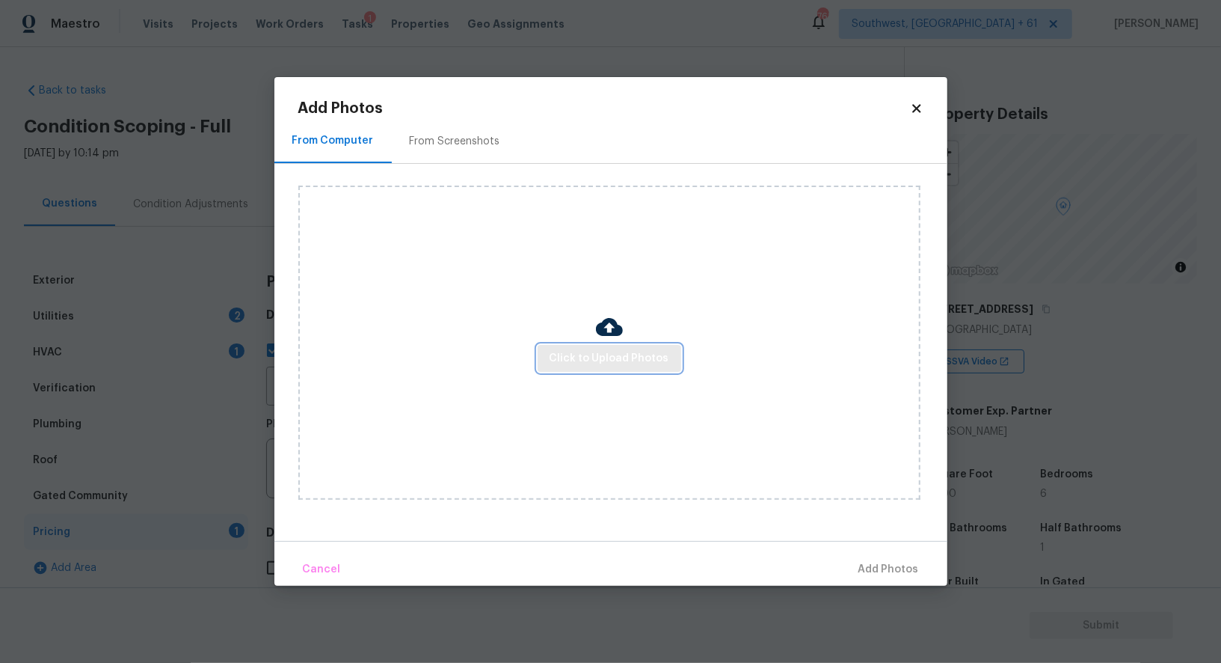
click at [630, 362] on span "Click to Upload Photos" at bounding box center [610, 358] width 120 height 19
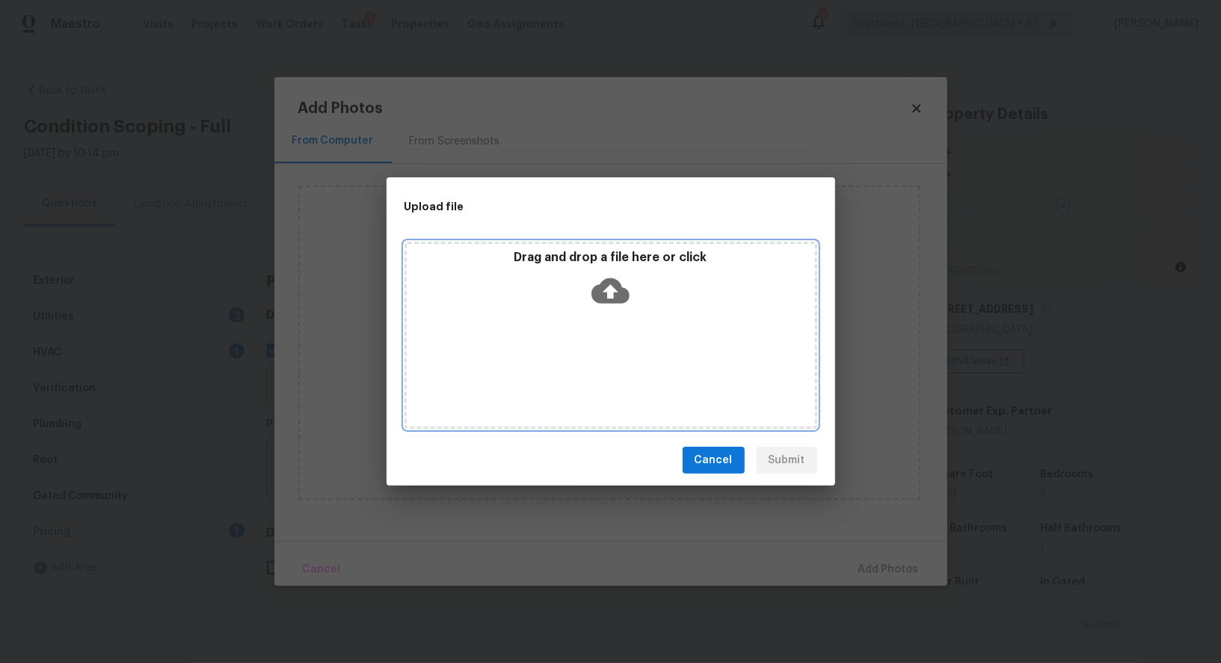
click at [601, 277] on icon at bounding box center [611, 290] width 38 height 38
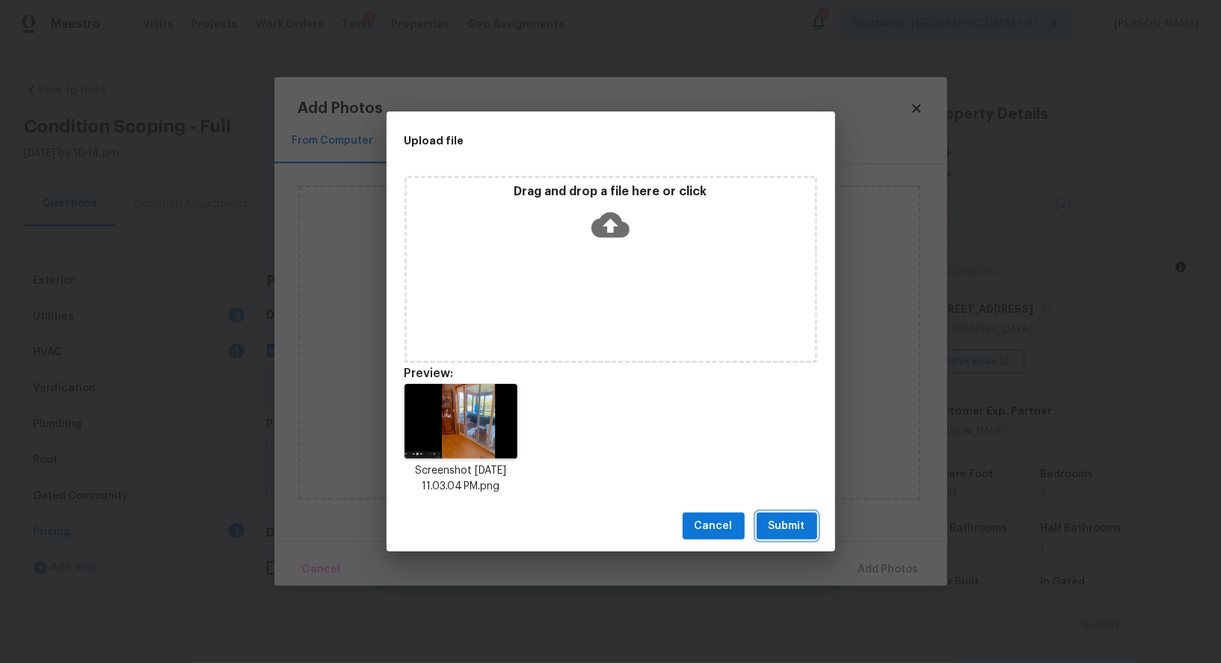
click at [781, 527] on span "Submit" at bounding box center [787, 526] width 37 height 19
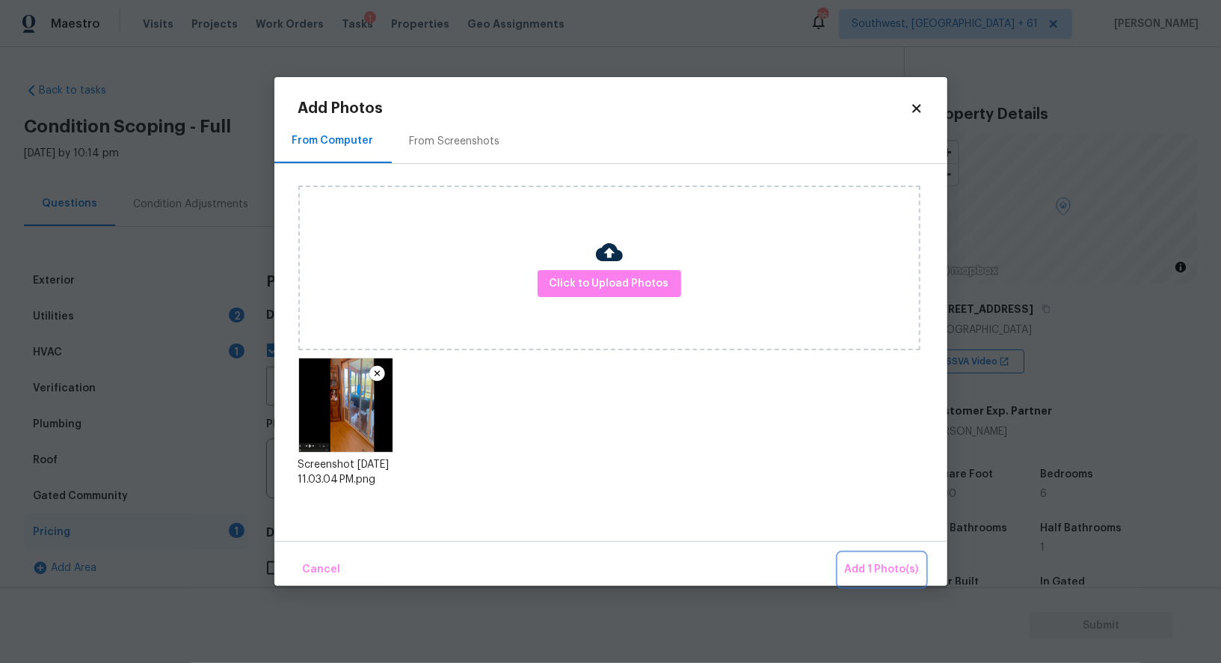
click at [891, 569] on span "Add 1 Photo(s)" at bounding box center [882, 569] width 74 height 19
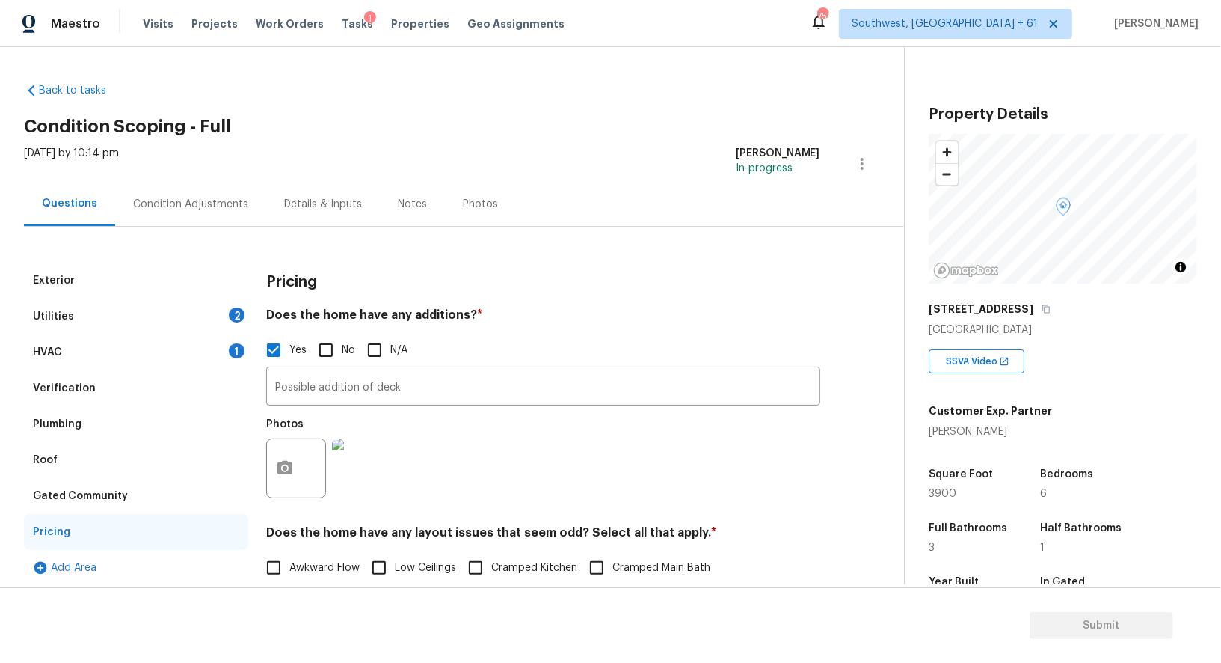
click at [123, 348] on div "HVAC 1" at bounding box center [136, 352] width 224 height 36
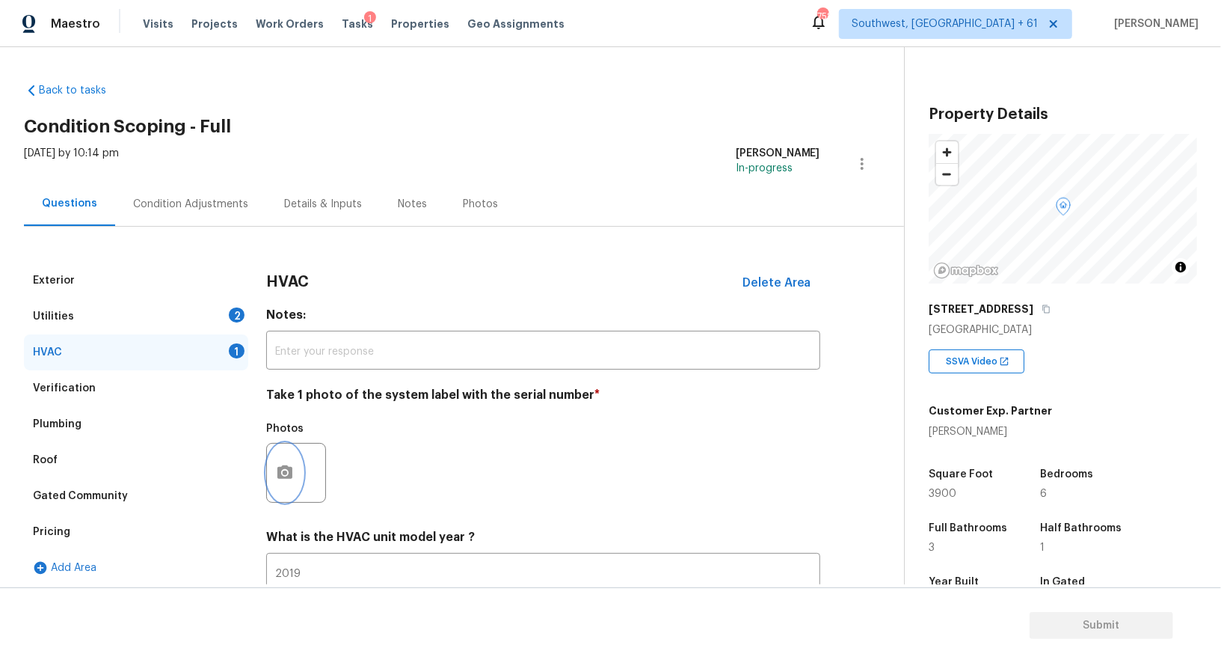
click at [286, 470] on icon "button" at bounding box center [285, 473] width 18 height 18
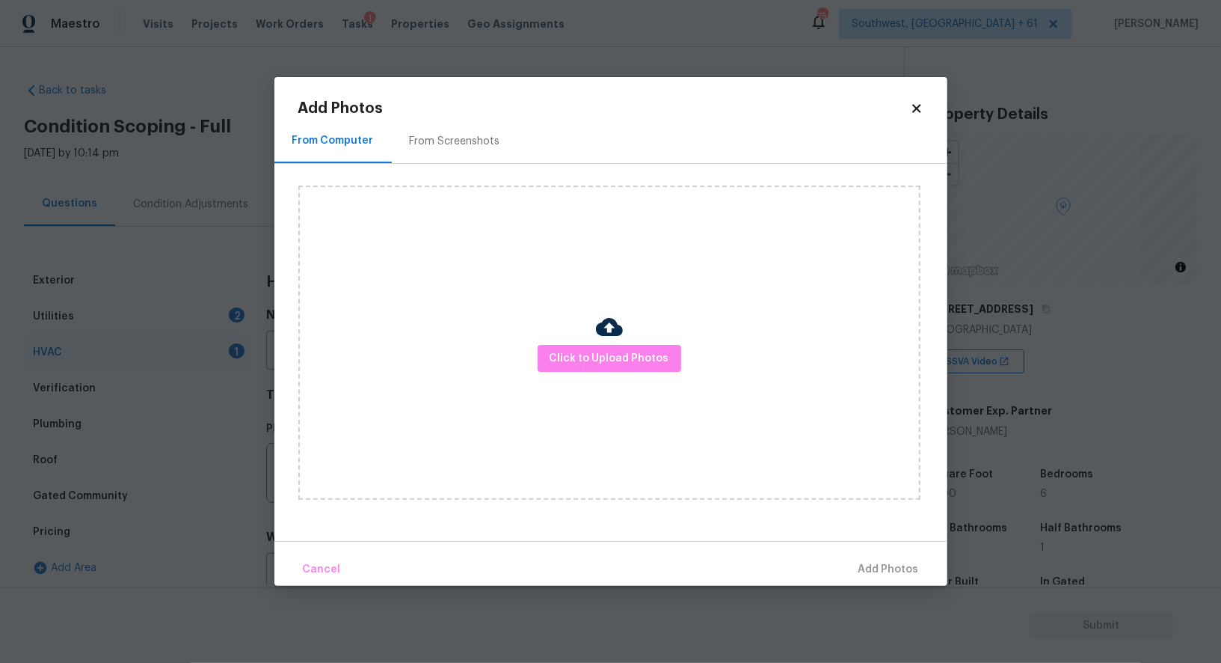
click at [563, 383] on div "Click to Upload Photos" at bounding box center [609, 342] width 622 height 314
click at [592, 363] on span "Click to Upload Photos" at bounding box center [610, 358] width 120 height 19
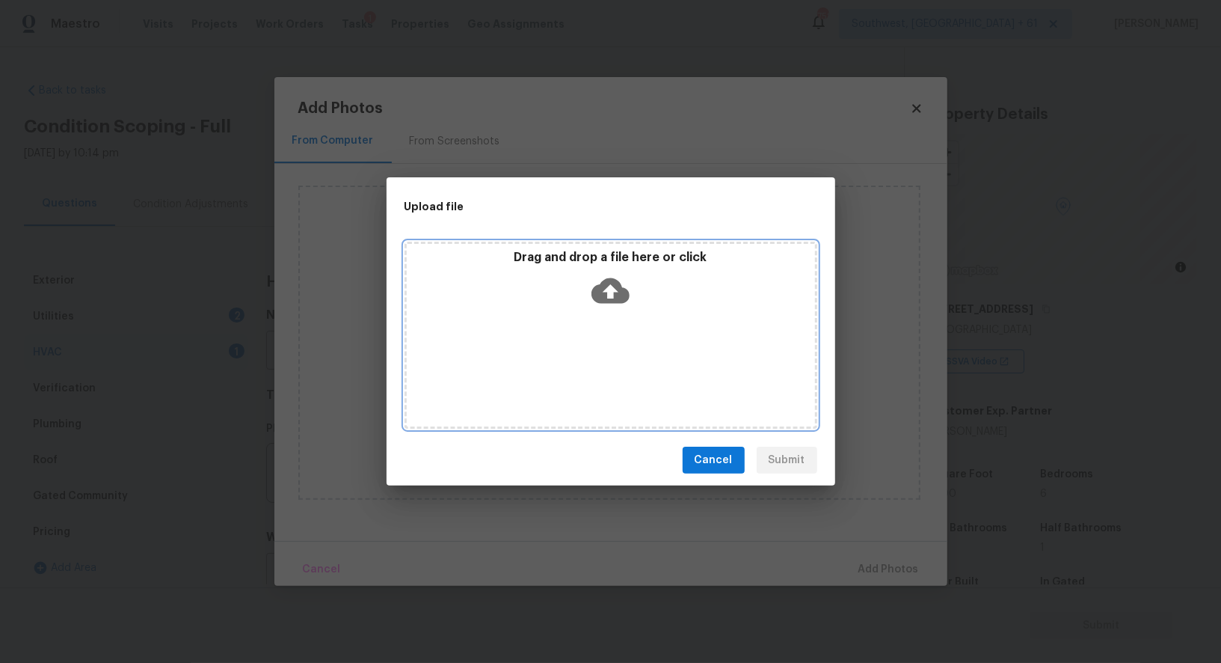
click at [623, 301] on icon at bounding box center [611, 290] width 38 height 25
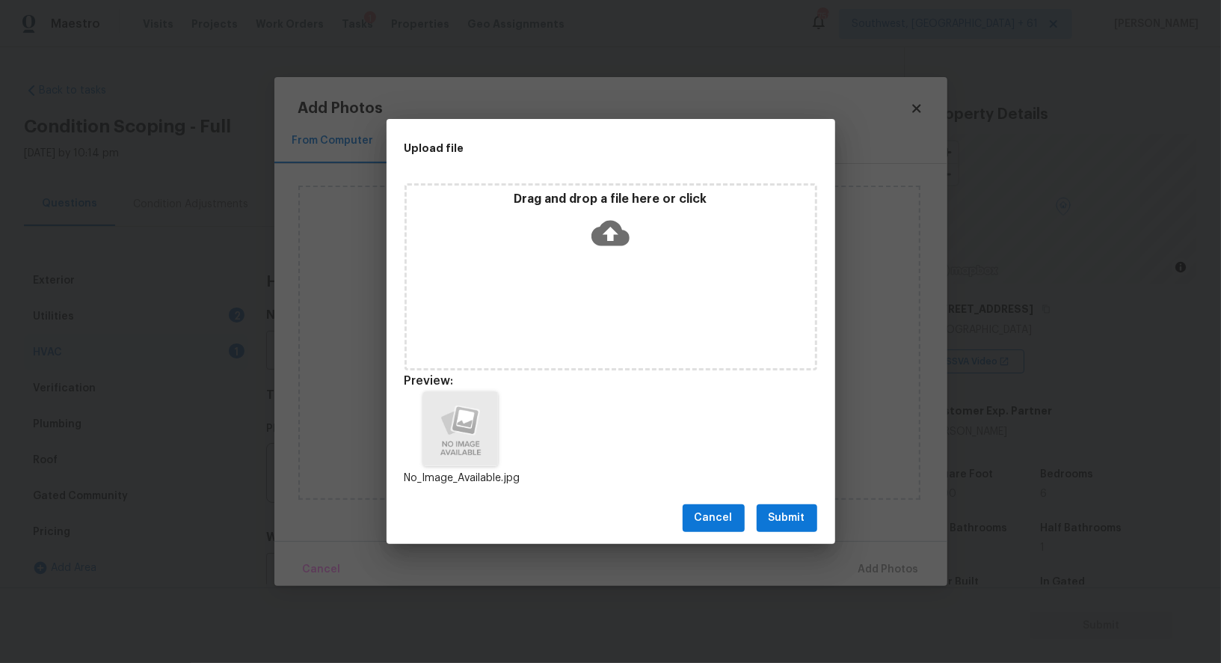
click at [784, 515] on span "Submit" at bounding box center [787, 518] width 37 height 19
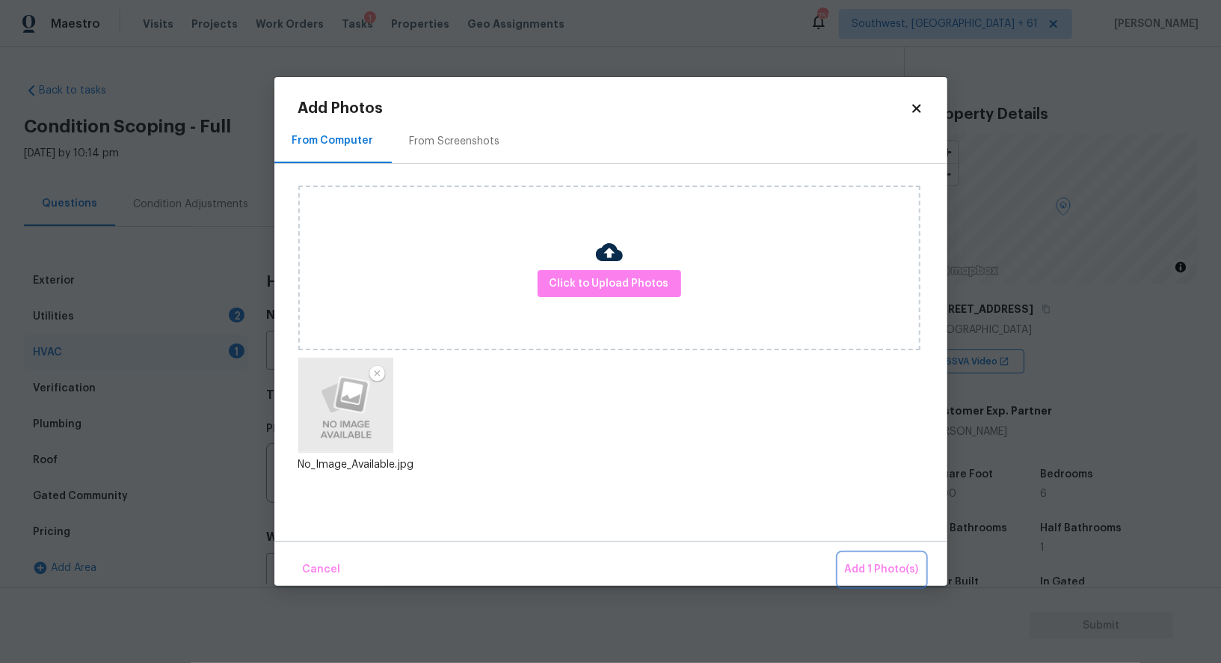
click at [882, 562] on span "Add 1 Photo(s)" at bounding box center [882, 569] width 74 height 19
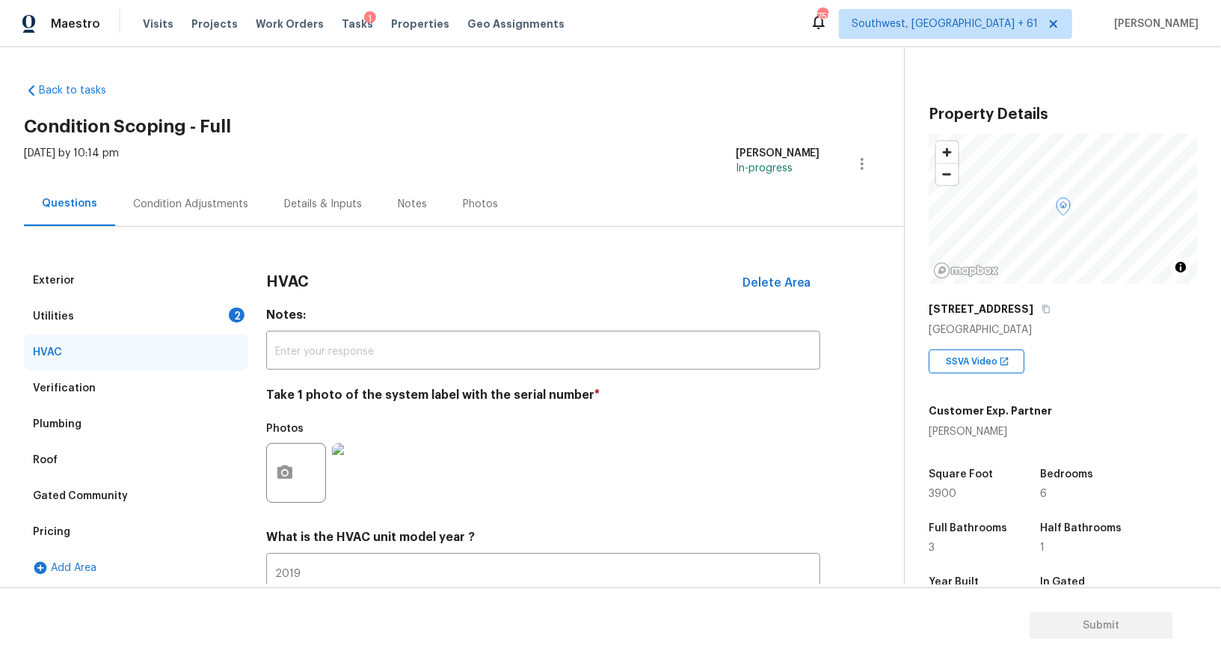
click at [203, 307] on div "Utilities 2" at bounding box center [136, 316] width 224 height 36
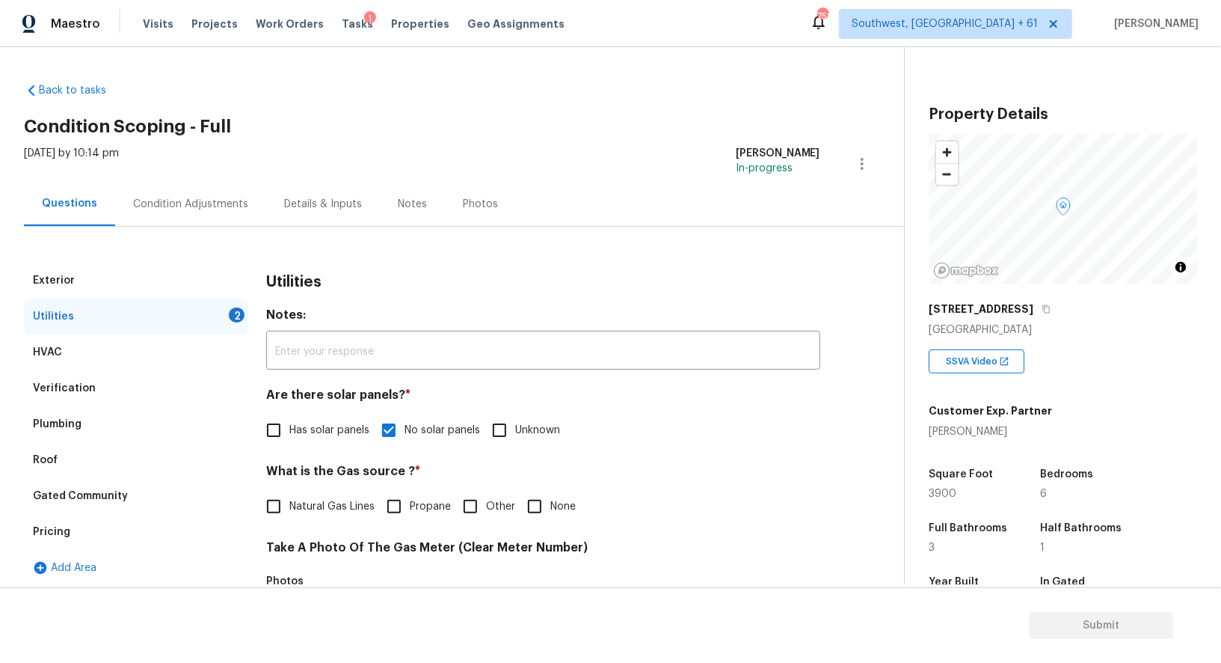
click at [294, 500] on span "Natural Gas Lines" at bounding box center [331, 507] width 85 height 16
click at [289, 500] on input "Natural Gas Lines" at bounding box center [273, 506] width 31 height 31
checkbox input "true"
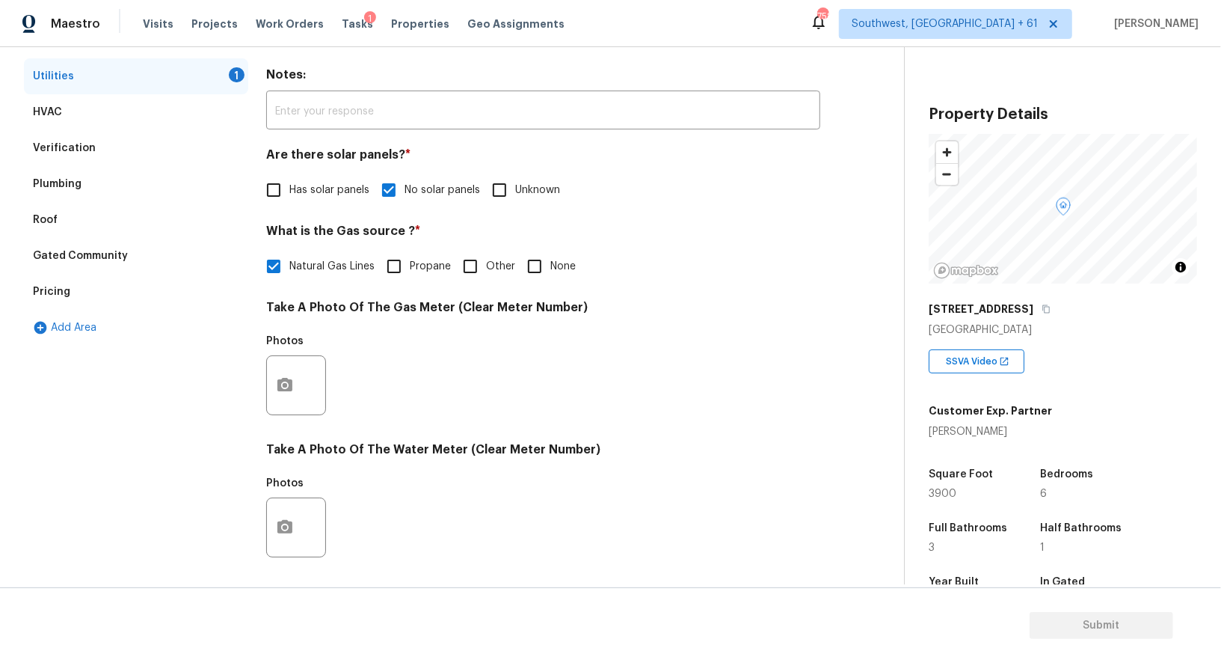
scroll to position [342, 0]
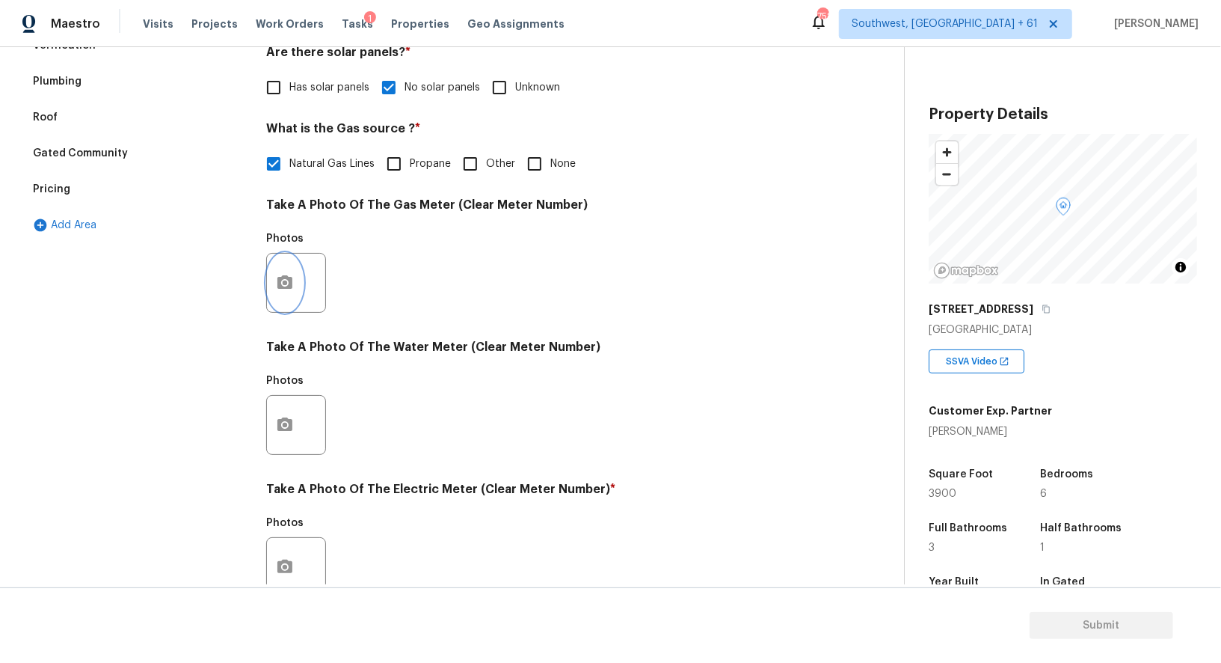
click at [290, 278] on icon "button" at bounding box center [284, 281] width 15 height 13
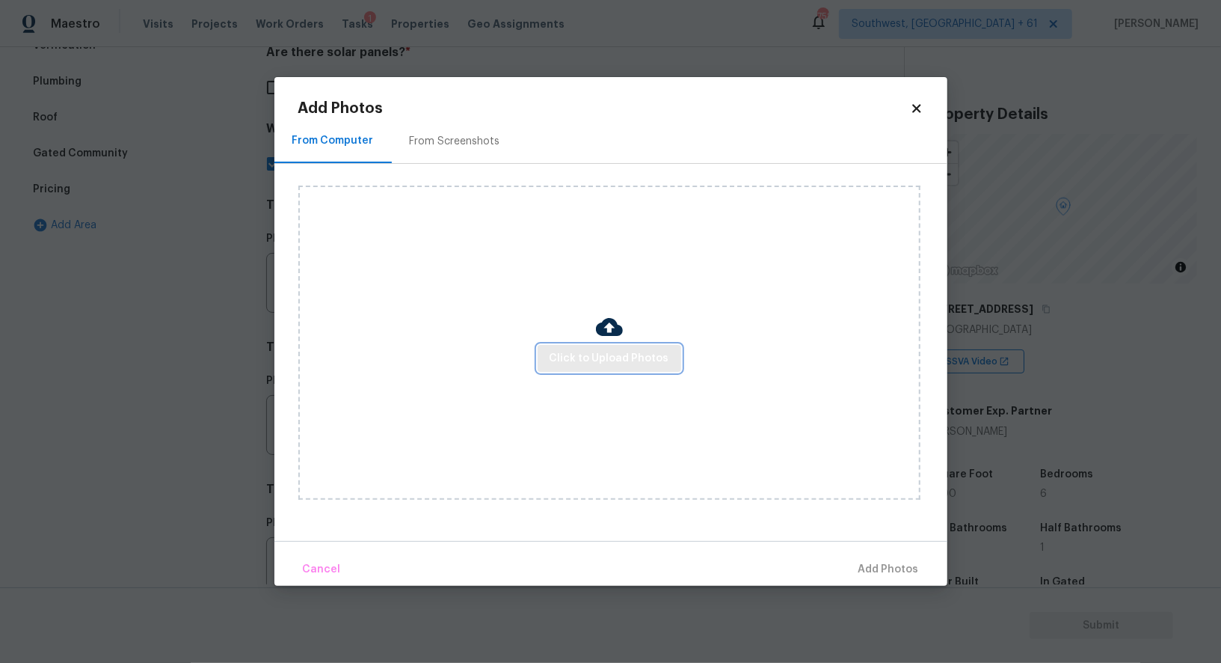
click at [596, 345] on button "Click to Upload Photos" at bounding box center [610, 359] width 144 height 28
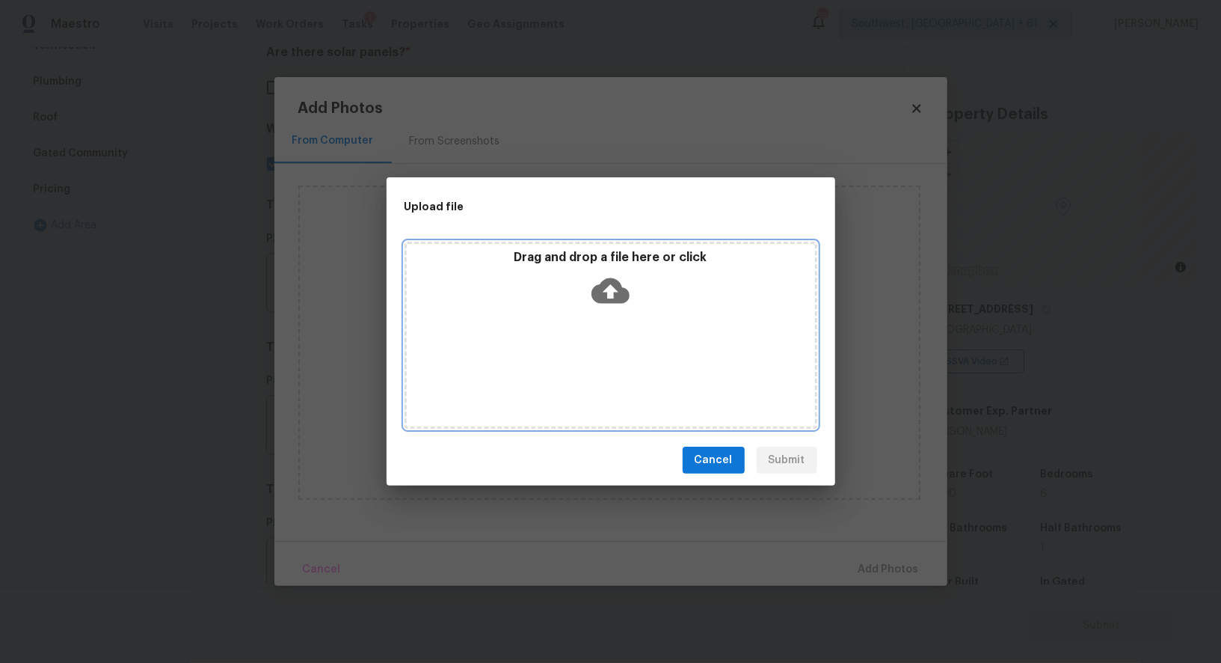
click at [610, 299] on icon at bounding box center [611, 290] width 38 height 25
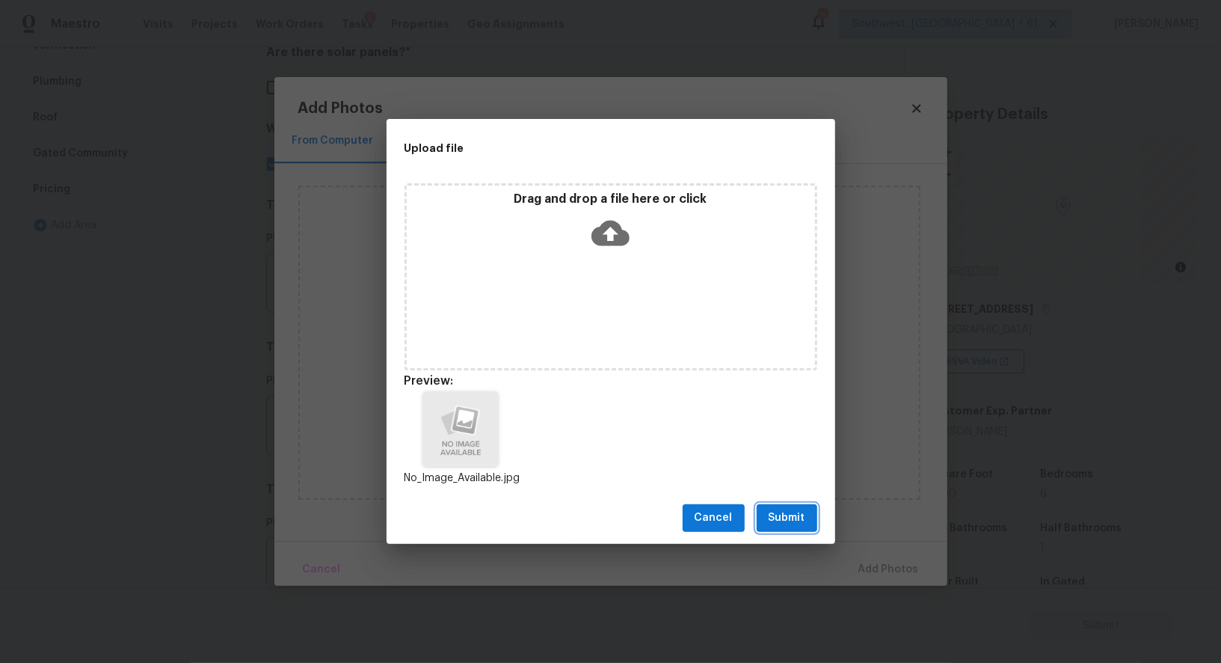
click at [781, 519] on span "Submit" at bounding box center [787, 518] width 37 height 19
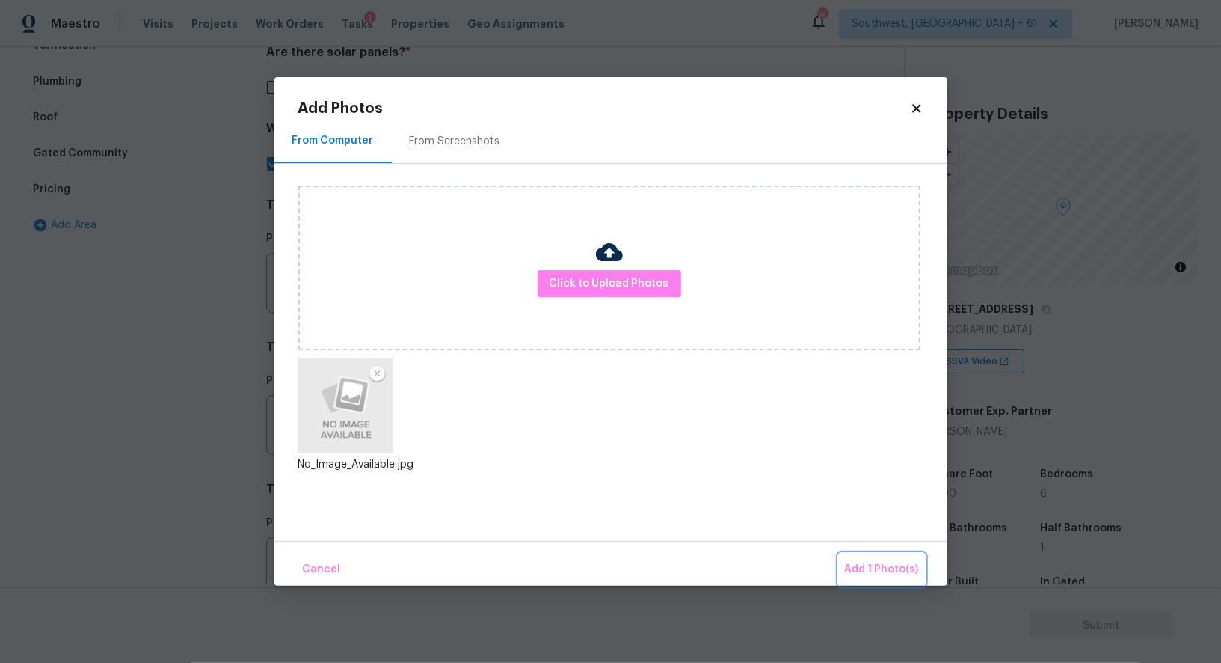
click at [879, 564] on span "Add 1 Photo(s)" at bounding box center [882, 569] width 74 height 19
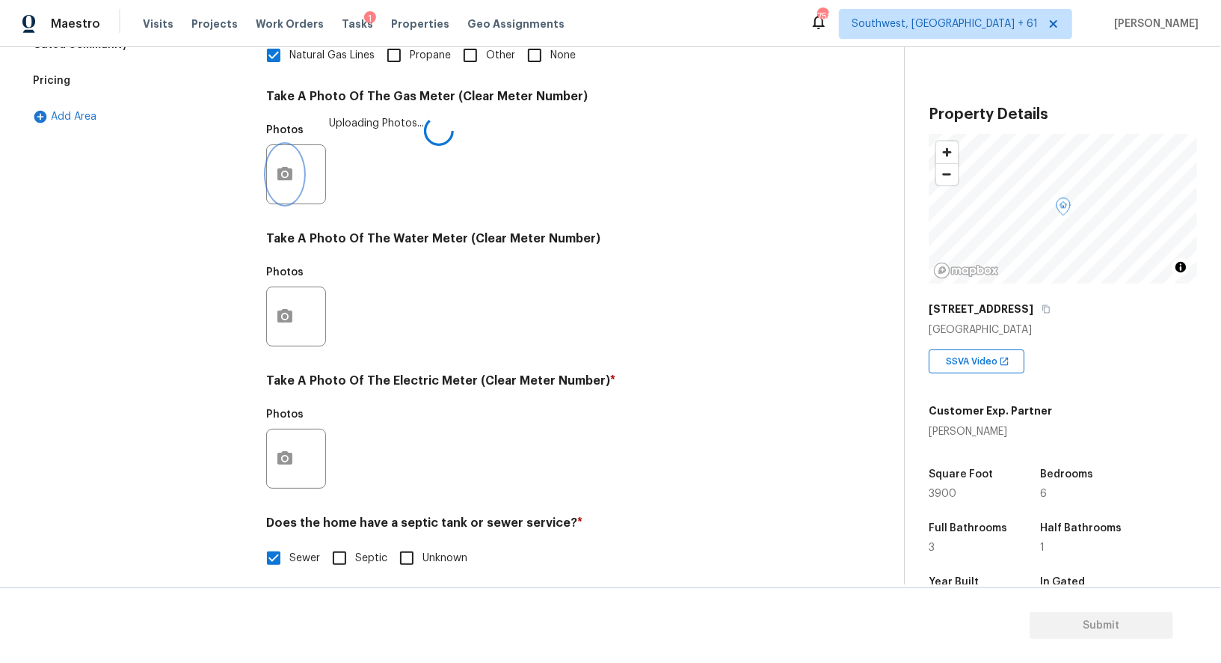
scroll to position [462, 0]
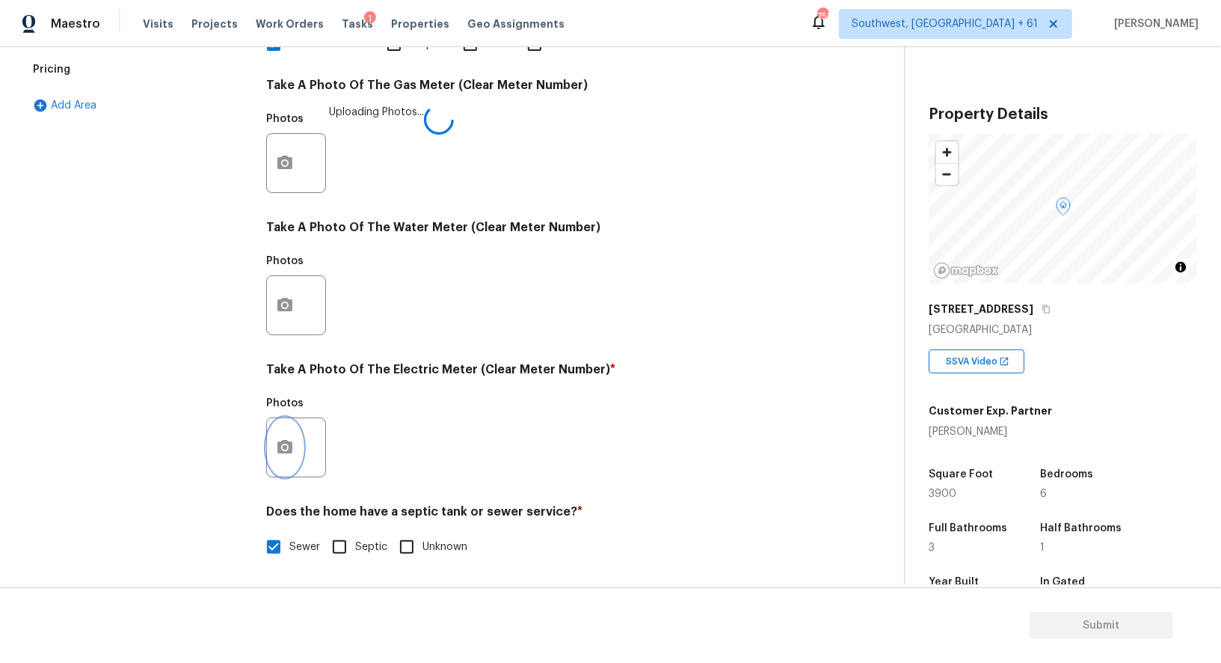
click at [280, 453] on icon "button" at bounding box center [284, 446] width 15 height 13
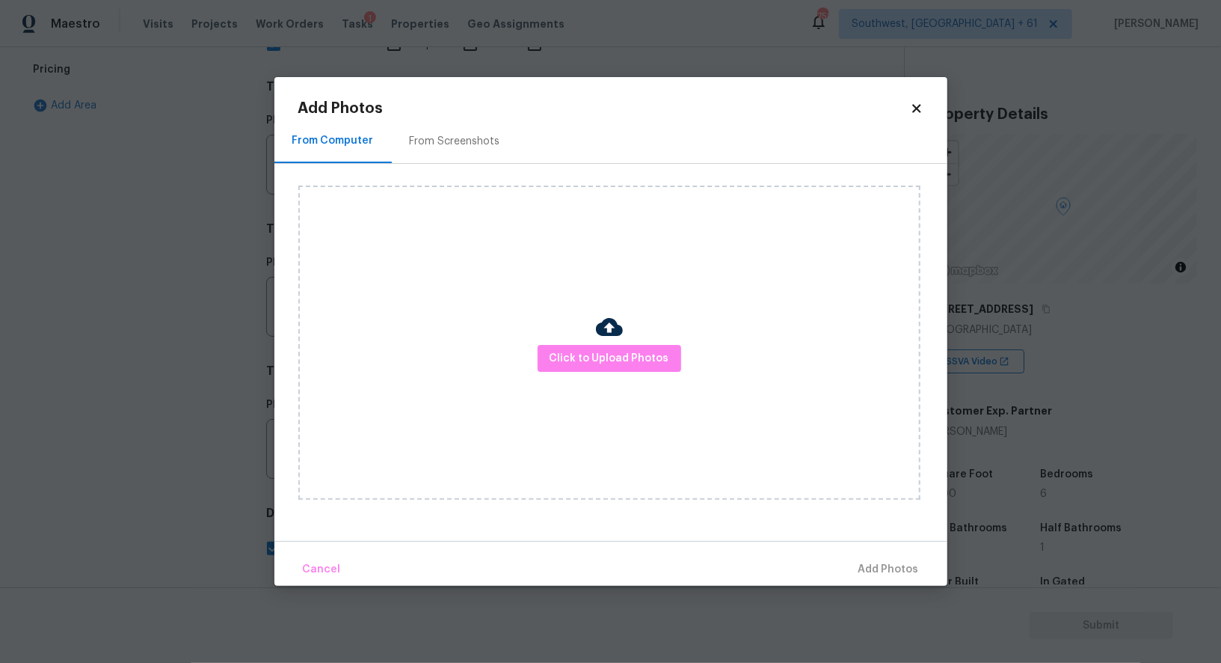
click at [617, 372] on div "Click to Upload Photos" at bounding box center [609, 342] width 622 height 314
click at [618, 349] on span "Click to Upload Photos" at bounding box center [610, 358] width 120 height 19
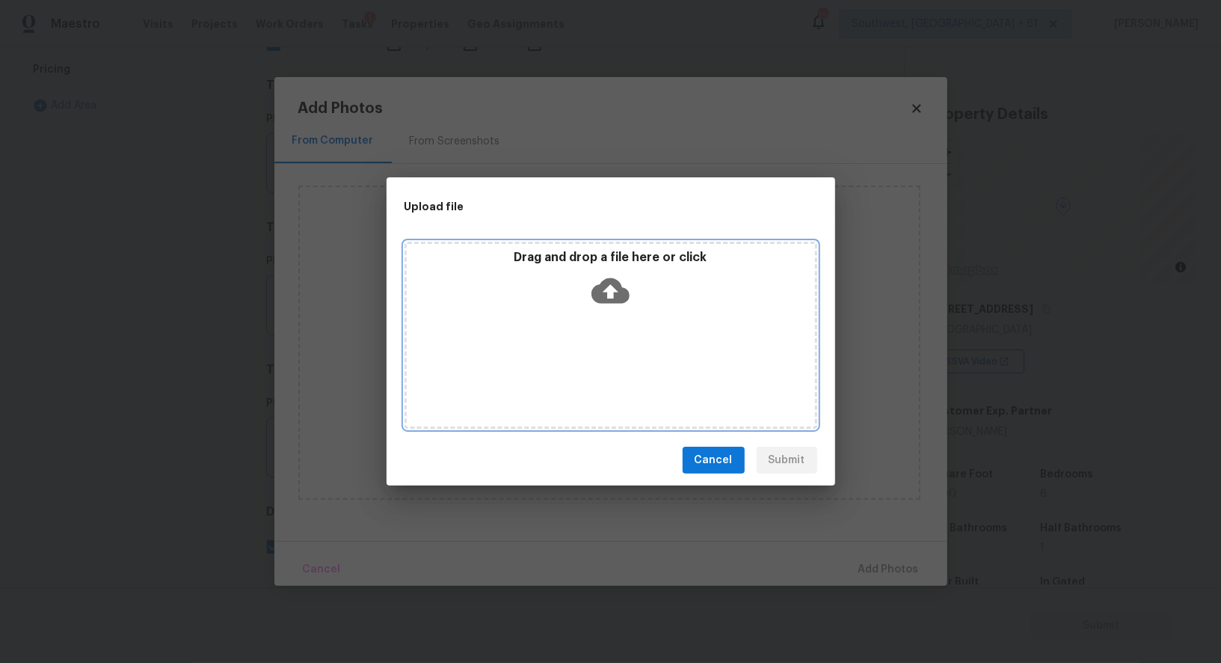
click at [613, 300] on icon at bounding box center [611, 290] width 38 height 25
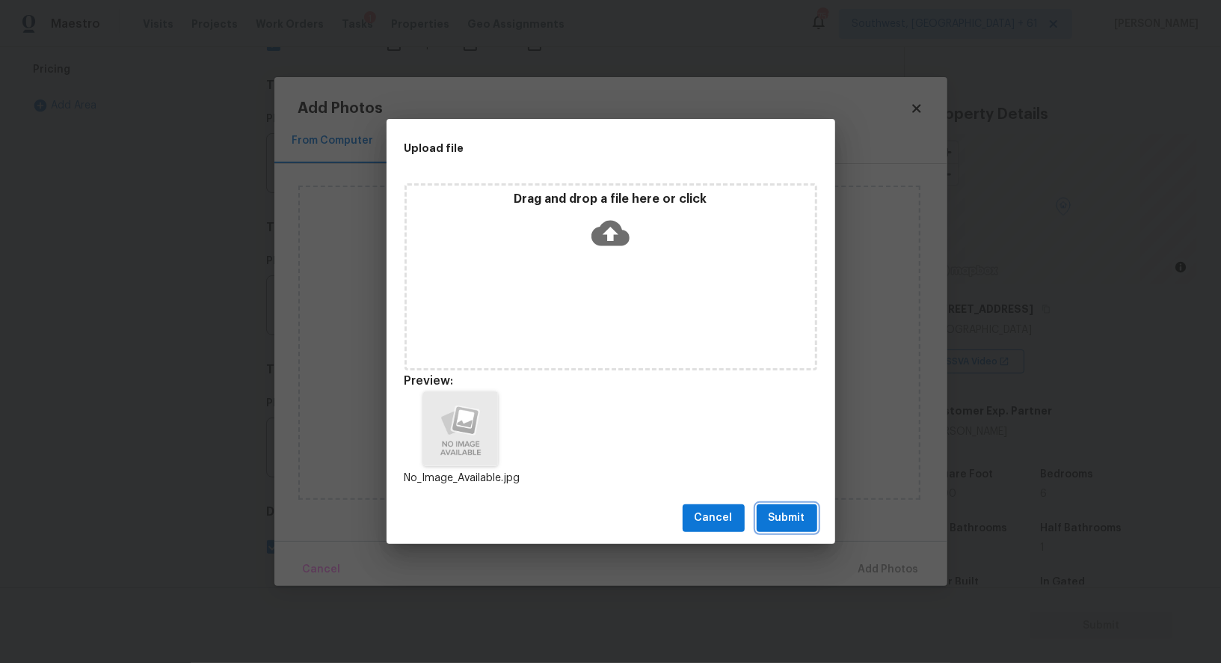
click at [775, 506] on button "Submit" at bounding box center [787, 518] width 61 height 28
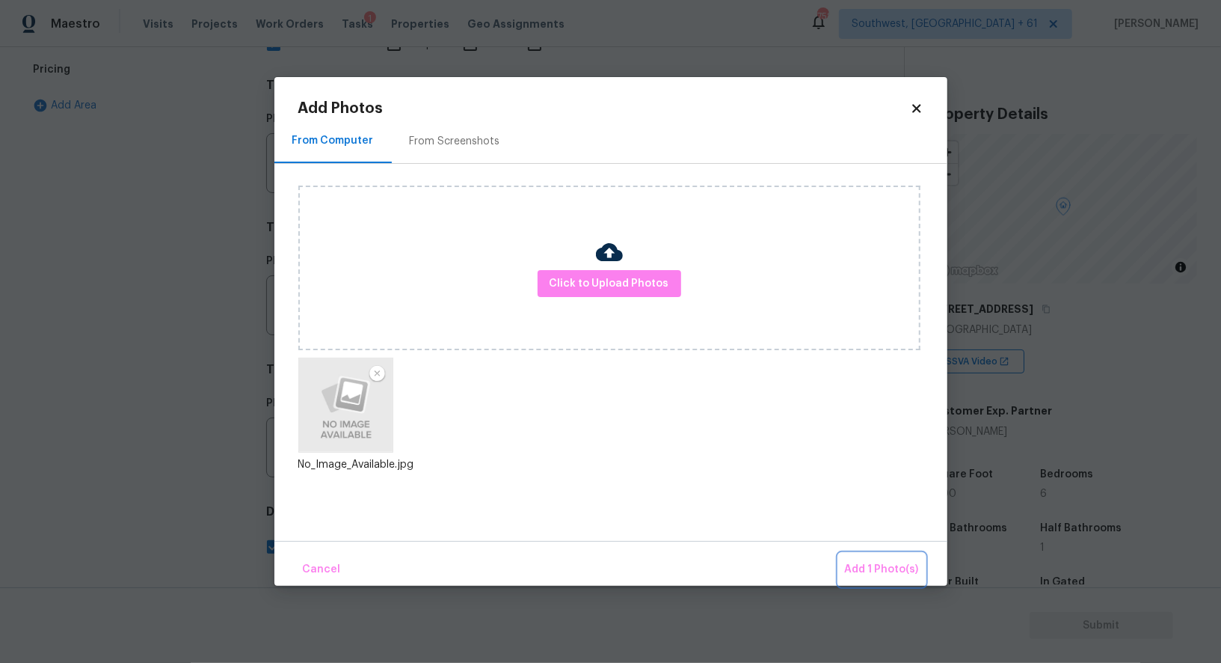
click at [886, 559] on button "Add 1 Photo(s)" at bounding box center [882, 569] width 86 height 32
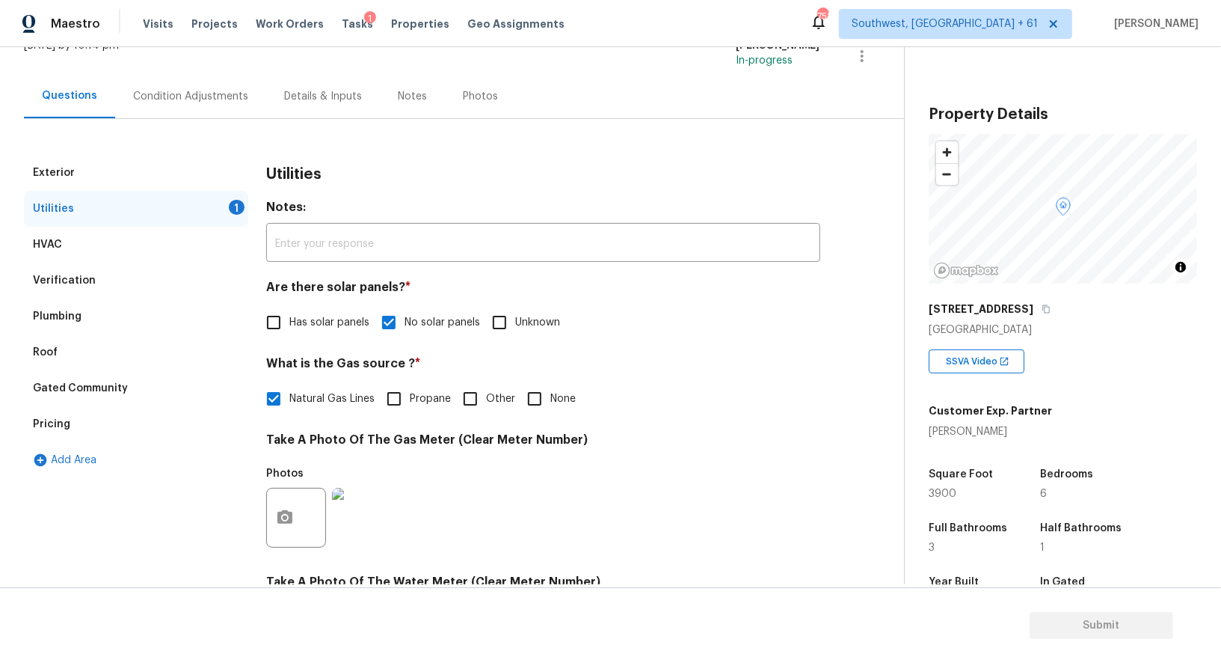
scroll to position [0, 0]
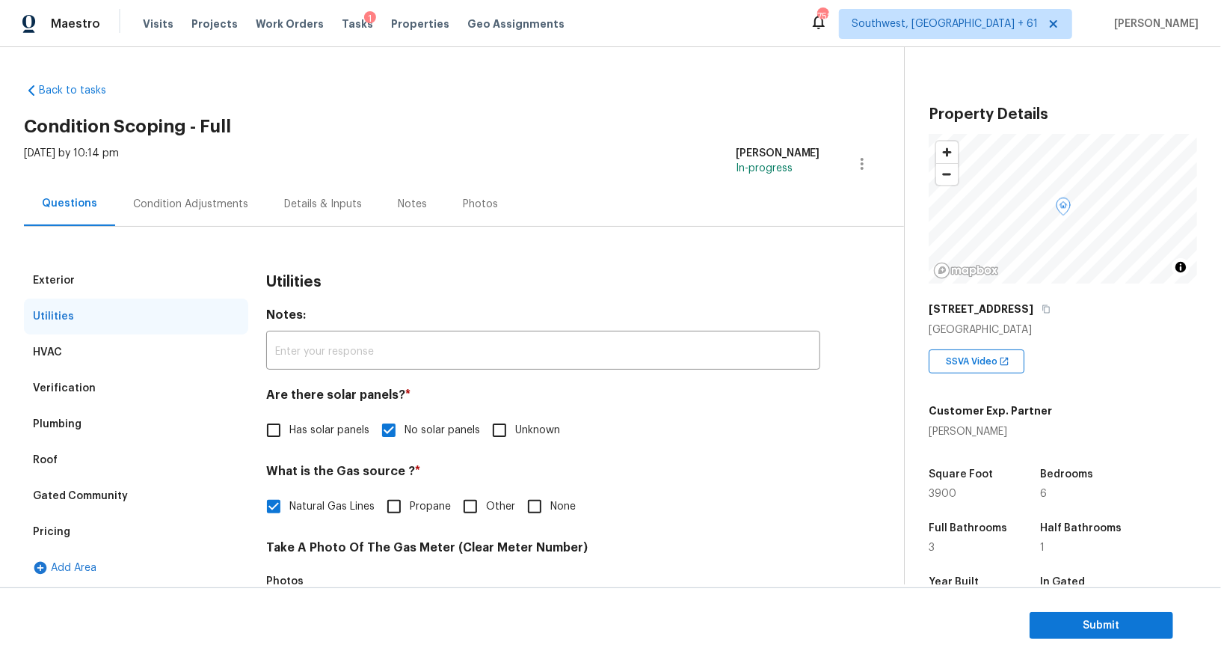
click at [219, 208] on div "Condition Adjustments" at bounding box center [190, 204] width 115 height 15
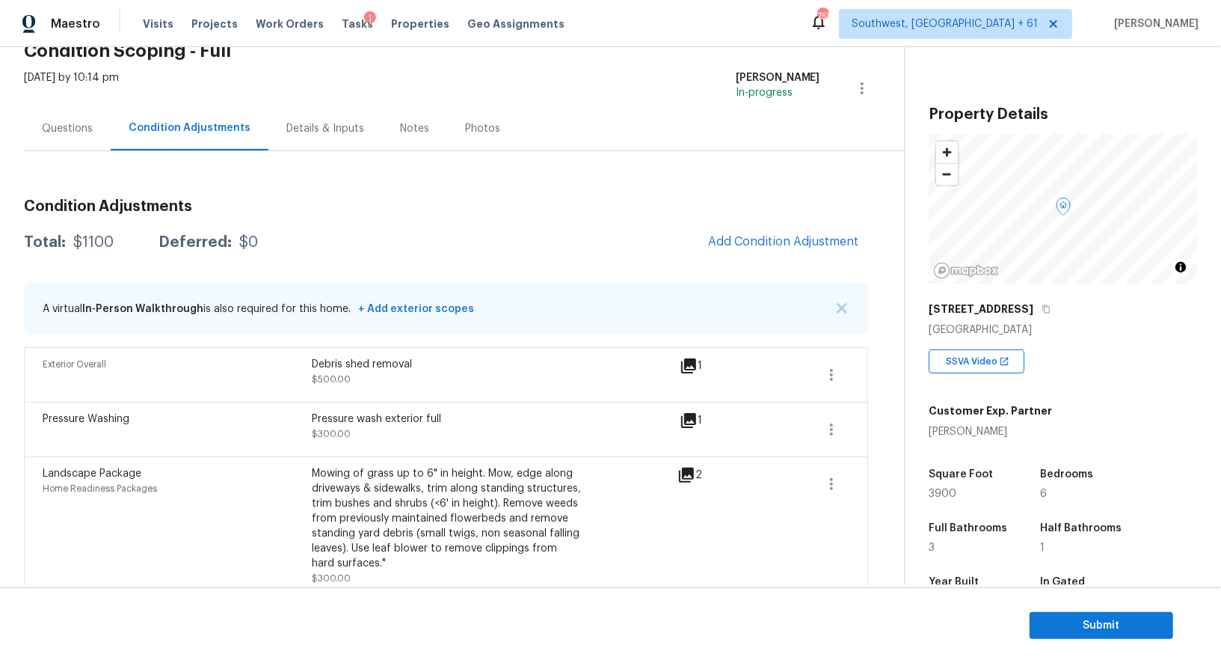
scroll to position [73, 0]
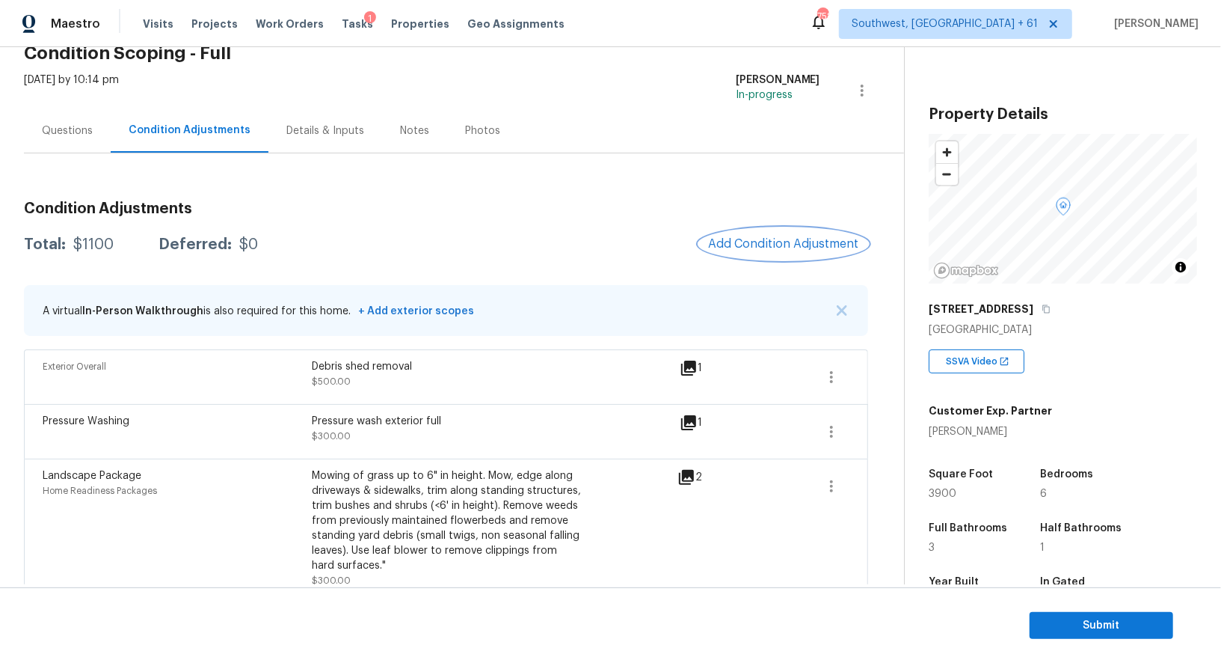
click at [775, 255] on button "Add Condition Adjustment" at bounding box center [783, 243] width 169 height 31
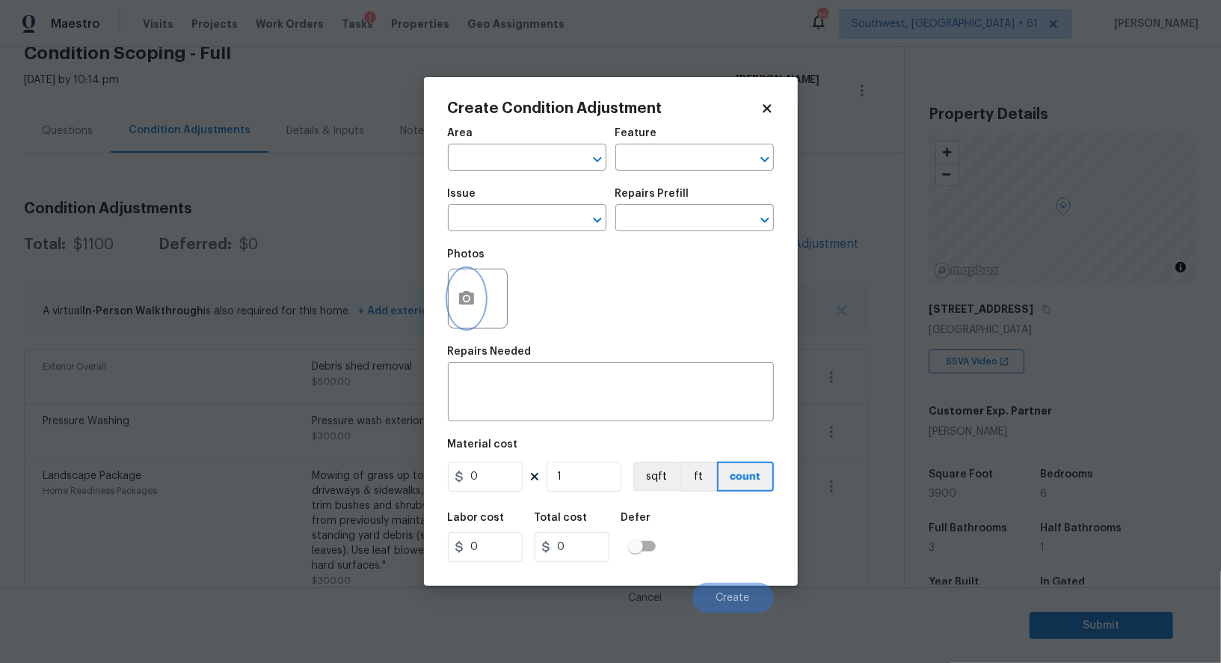
click at [465, 304] on icon "button" at bounding box center [466, 297] width 15 height 13
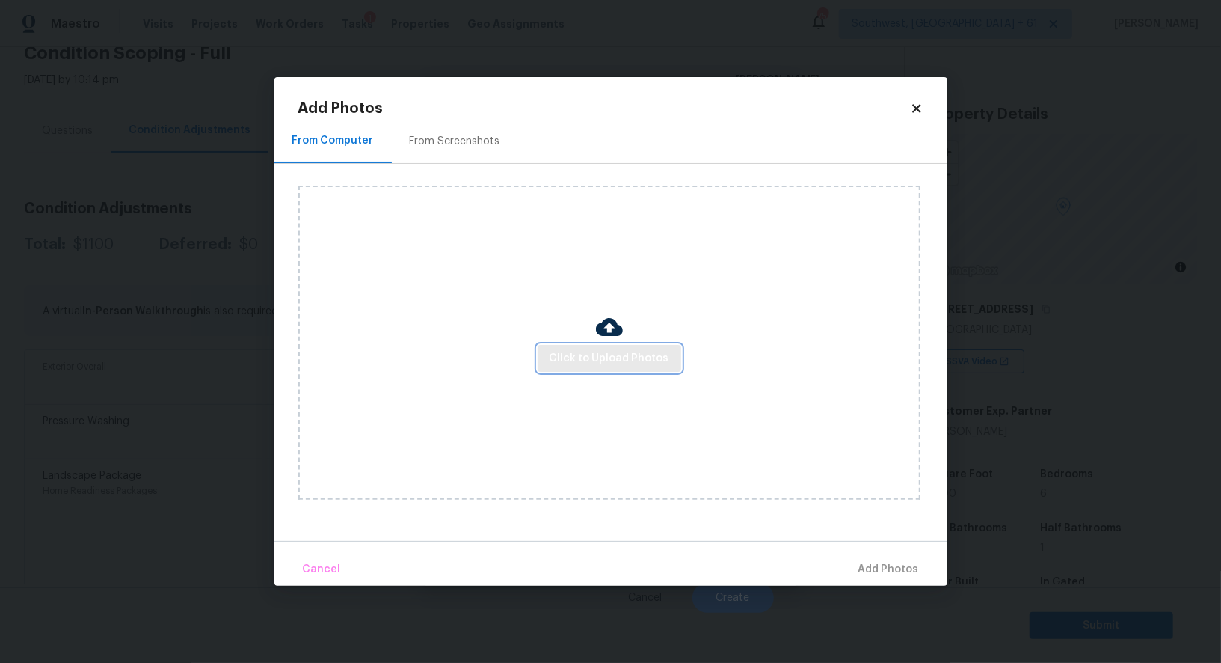
click at [628, 356] on span "Click to Upload Photos" at bounding box center [610, 358] width 120 height 19
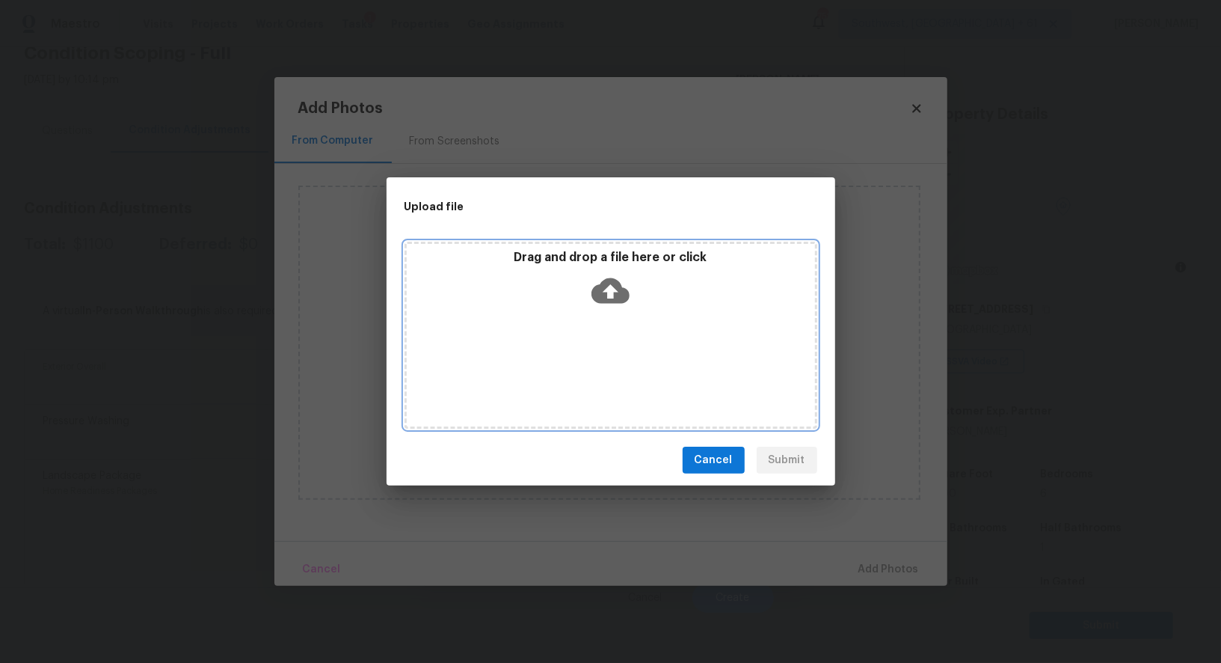
click at [611, 289] on icon at bounding box center [611, 290] width 38 height 38
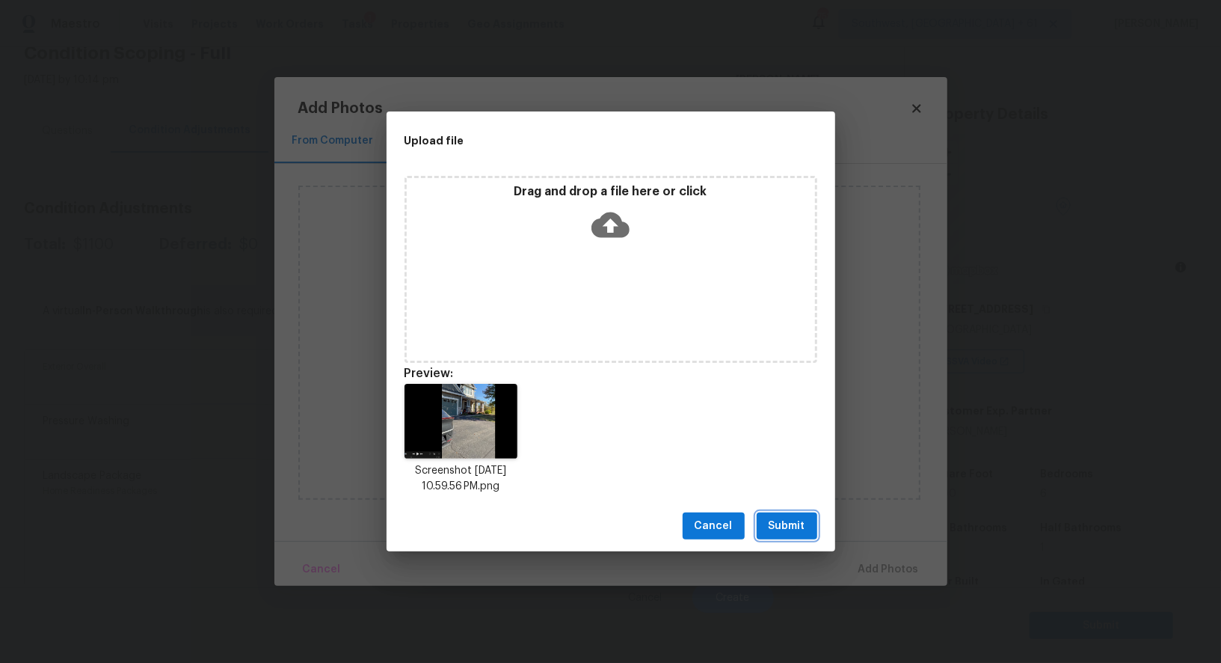
click at [786, 525] on span "Submit" at bounding box center [787, 526] width 37 height 19
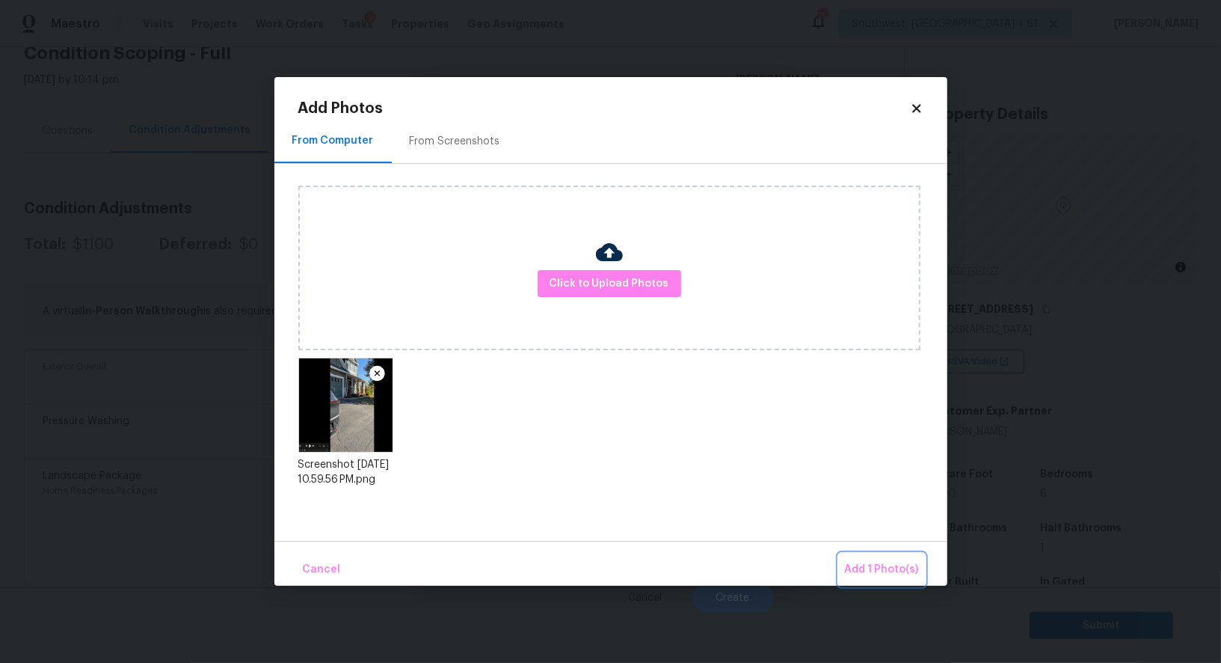
click at [875, 574] on span "Add 1 Photo(s)" at bounding box center [882, 569] width 74 height 19
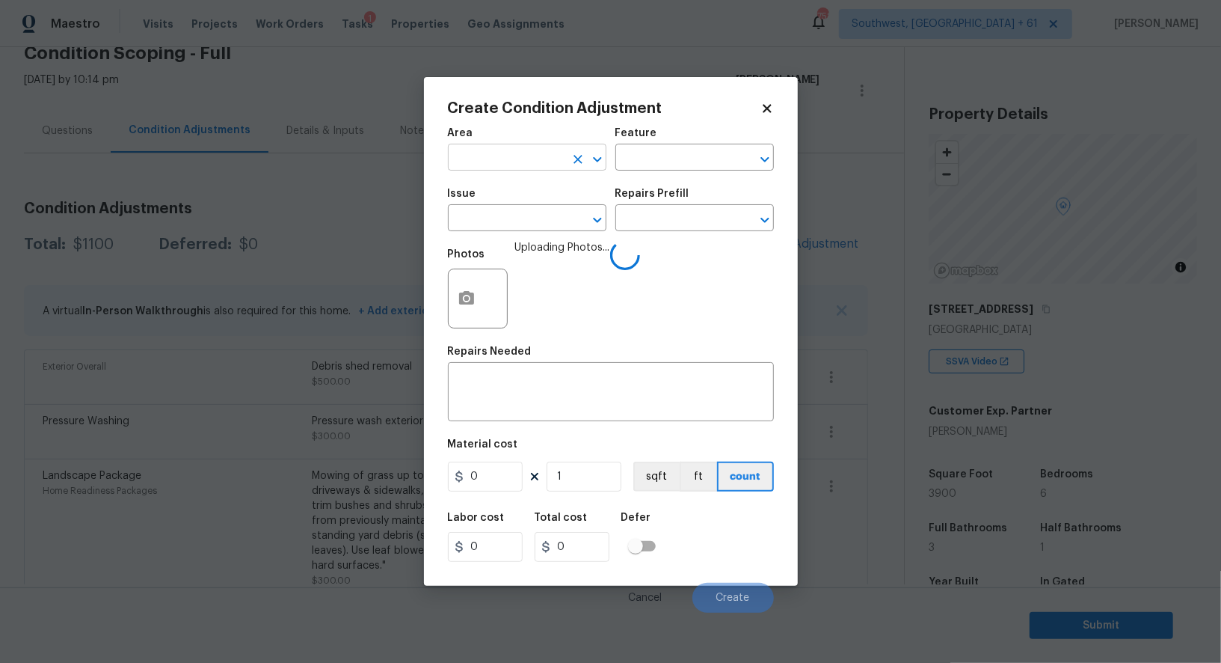
click at [514, 150] on input "text" at bounding box center [506, 158] width 117 height 23
click at [519, 194] on li "Exterior Overall" at bounding box center [527, 192] width 159 height 25
type input "Exterior Overall"
click at [521, 396] on textarea at bounding box center [611, 393] width 308 height 31
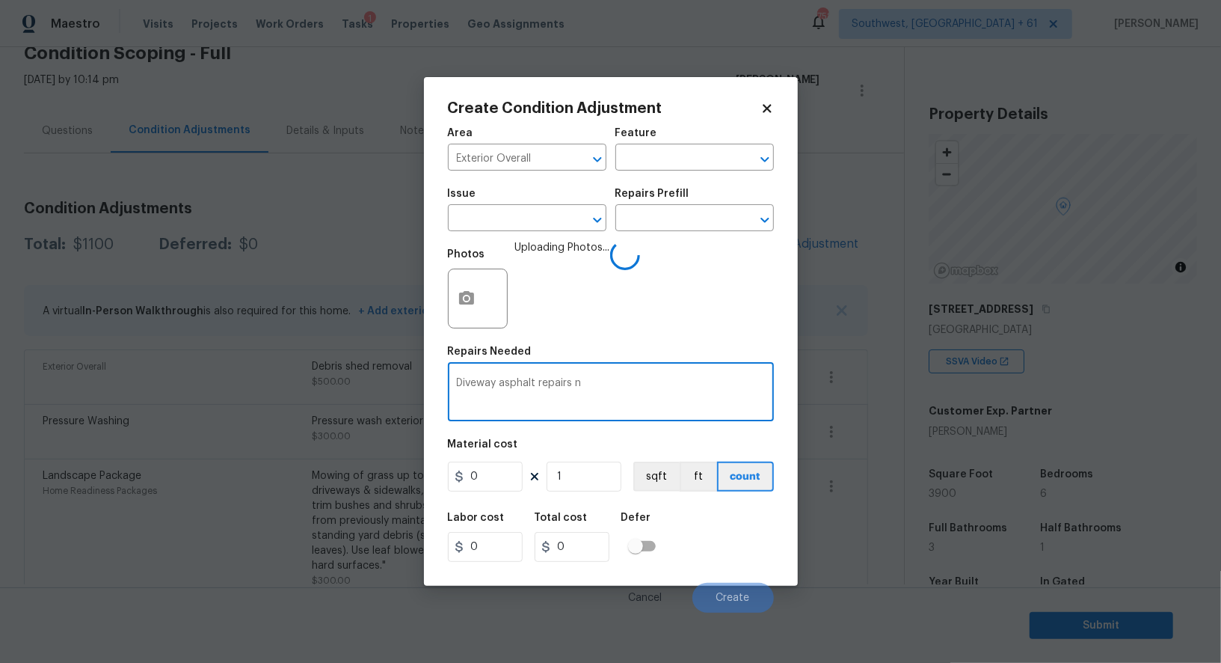
click at [460, 390] on textarea "Diveway asphalt repairs n" at bounding box center [611, 393] width 308 height 31
type textarea "Driveway asphalt repairs n"
click at [497, 471] on input "0" at bounding box center [485, 476] width 75 height 30
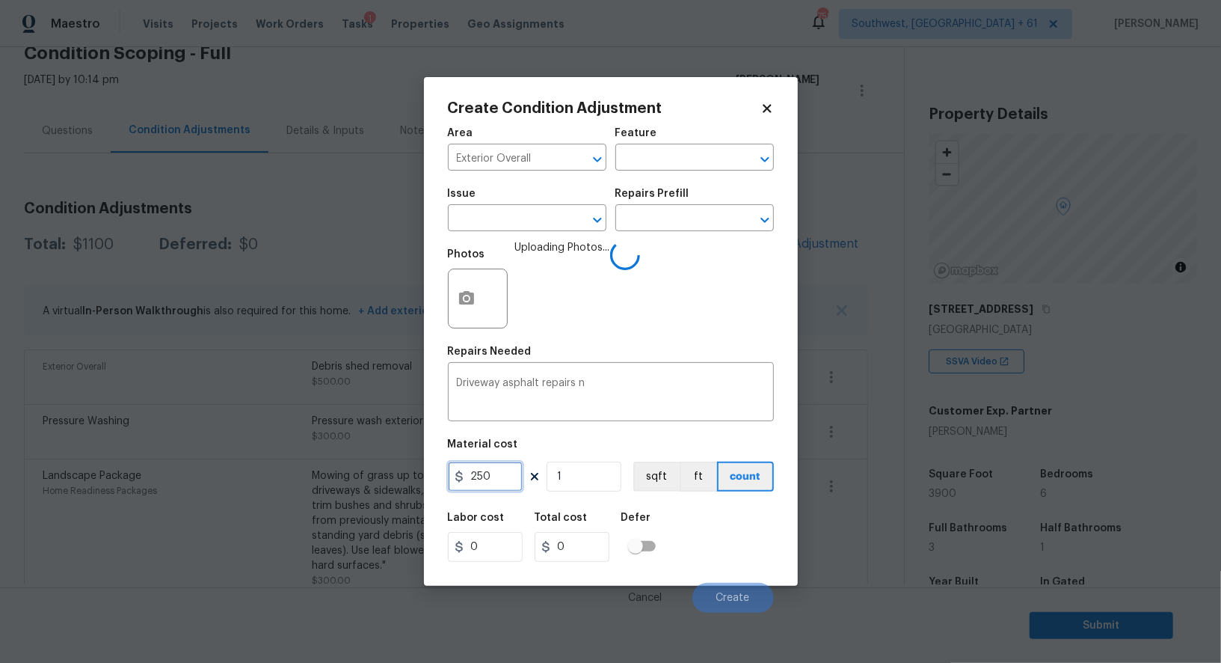
type input "250"
click at [575, 544] on input "0" at bounding box center [572, 547] width 75 height 30
type input "250"
click at [669, 430] on div "Area Exterior Overall ​ Feature ​ Issue ​ Repairs Prefill ​ Photos Uploading Ph…" at bounding box center [611, 366] width 326 height 494
click at [603, 428] on div "Area Exterior Overall ​ Feature ​ Issue ​ Repairs Prefill ​ Photos Uploading Ph…" at bounding box center [611, 366] width 326 height 494
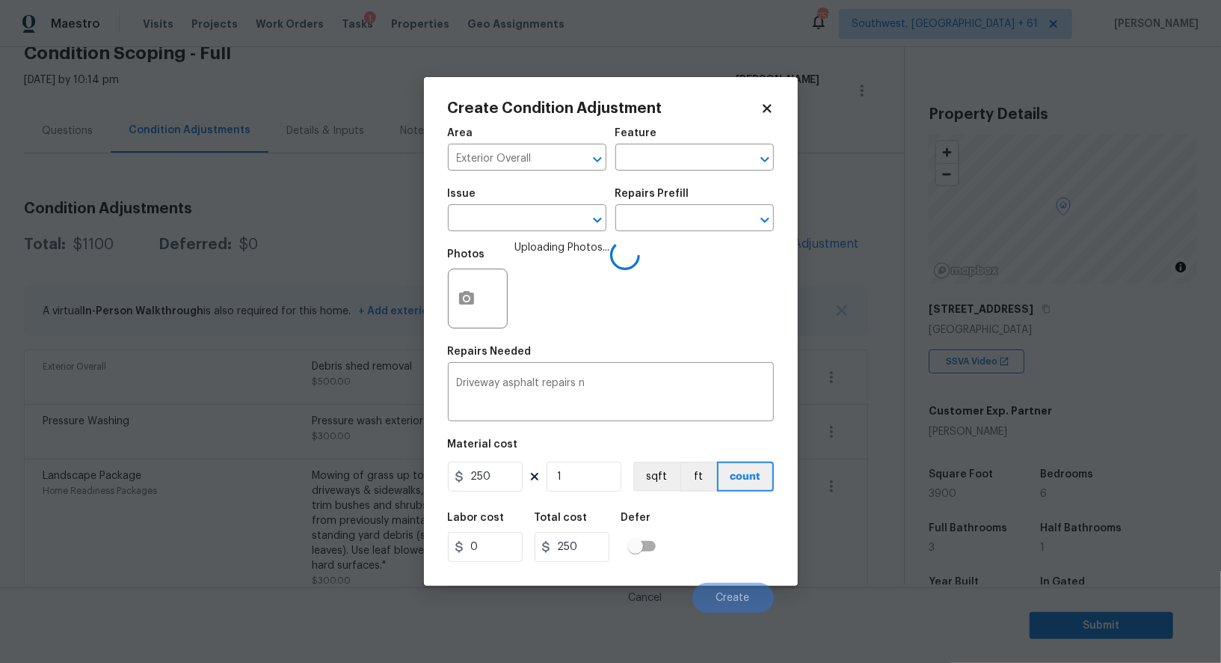
click at [603, 428] on div "Area Exterior Overall ​ Feature ​ Issue ​ Repairs Prefill ​ Photos Uploading Ph…" at bounding box center [611, 366] width 326 height 494
click at [611, 432] on div "Area Exterior Overall ​ Feature ​ Issue ​ Repairs Prefill ​ Photos Uploading Ph…" at bounding box center [611, 366] width 326 height 494
click at [615, 393] on textarea "Driveway asphalt repairs n" at bounding box center [611, 393] width 308 height 31
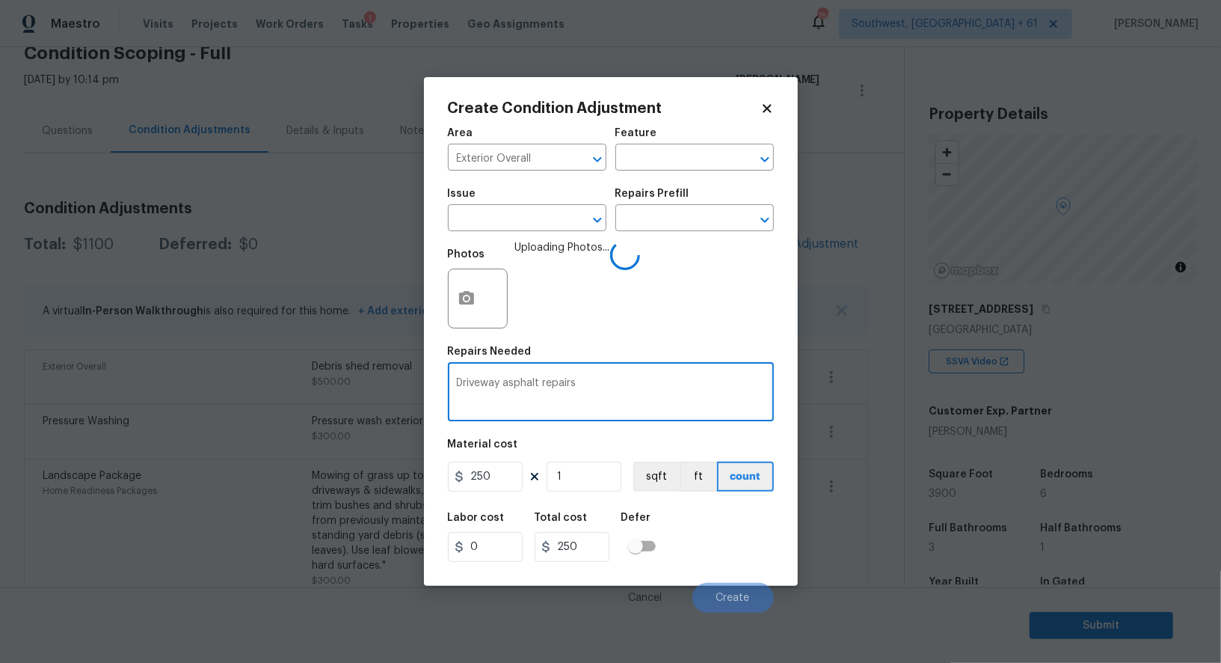
type textarea "Driveway asphalt repairs"
click at [742, 543] on div "Labor cost 0 Total cost 250 Defer" at bounding box center [611, 536] width 326 height 67
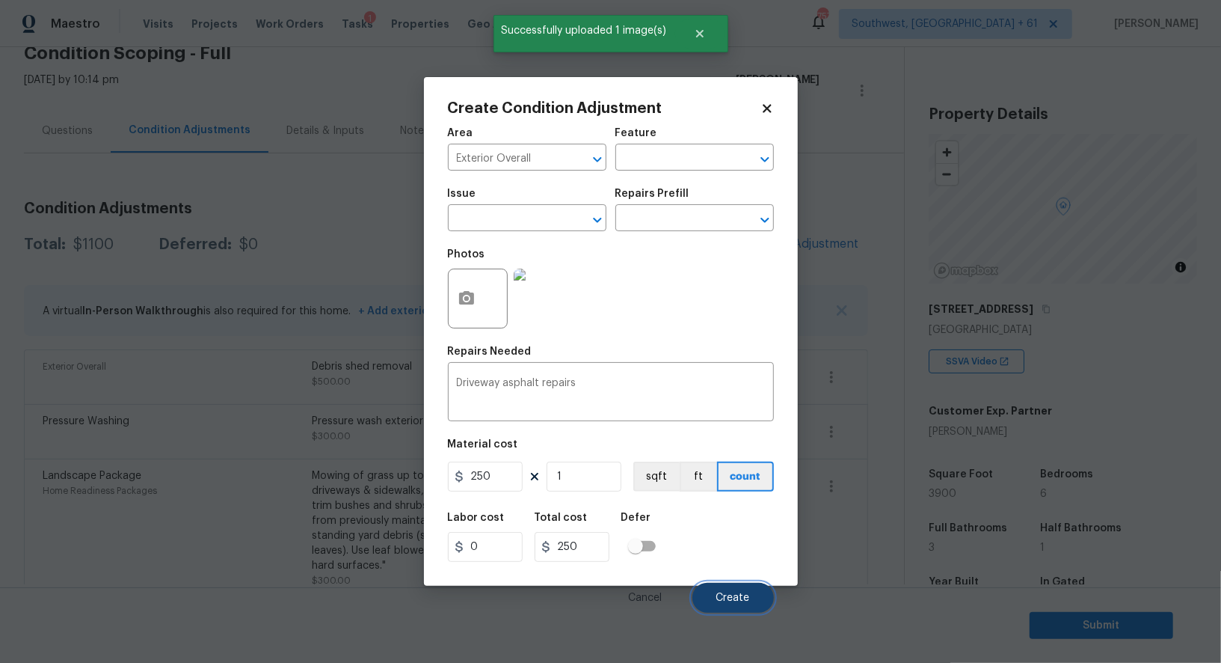
click at [726, 585] on button "Create" at bounding box center [733, 598] width 82 height 30
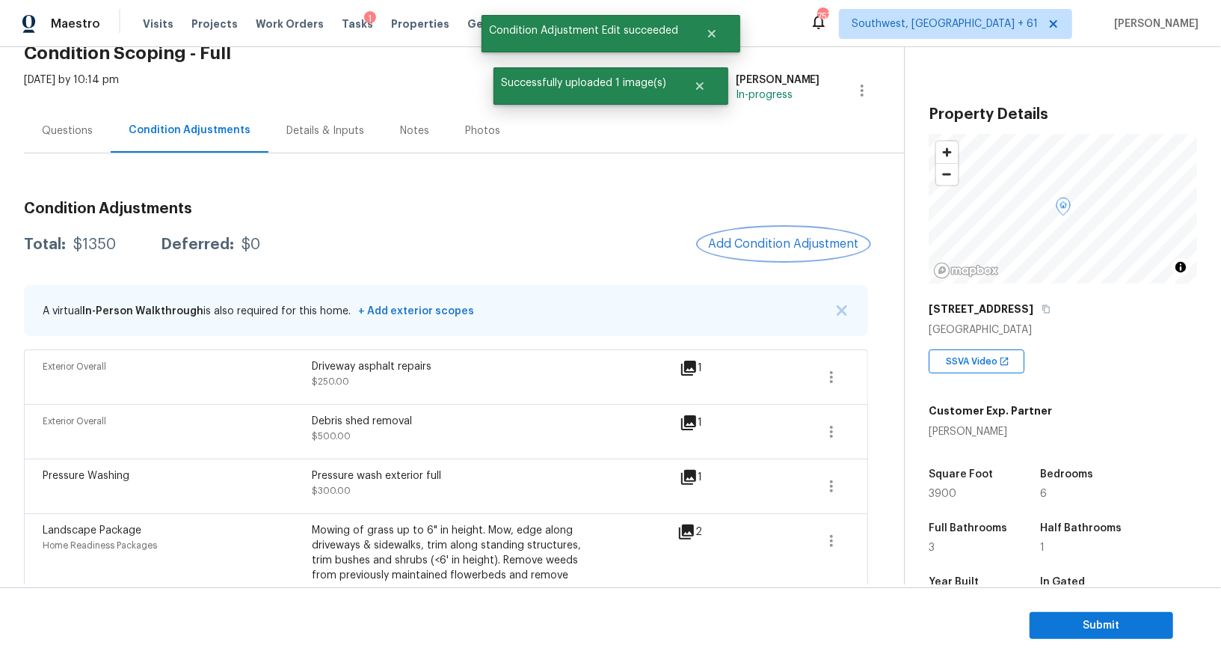
click at [797, 241] on span "Add Condition Adjustment" at bounding box center [783, 243] width 151 height 13
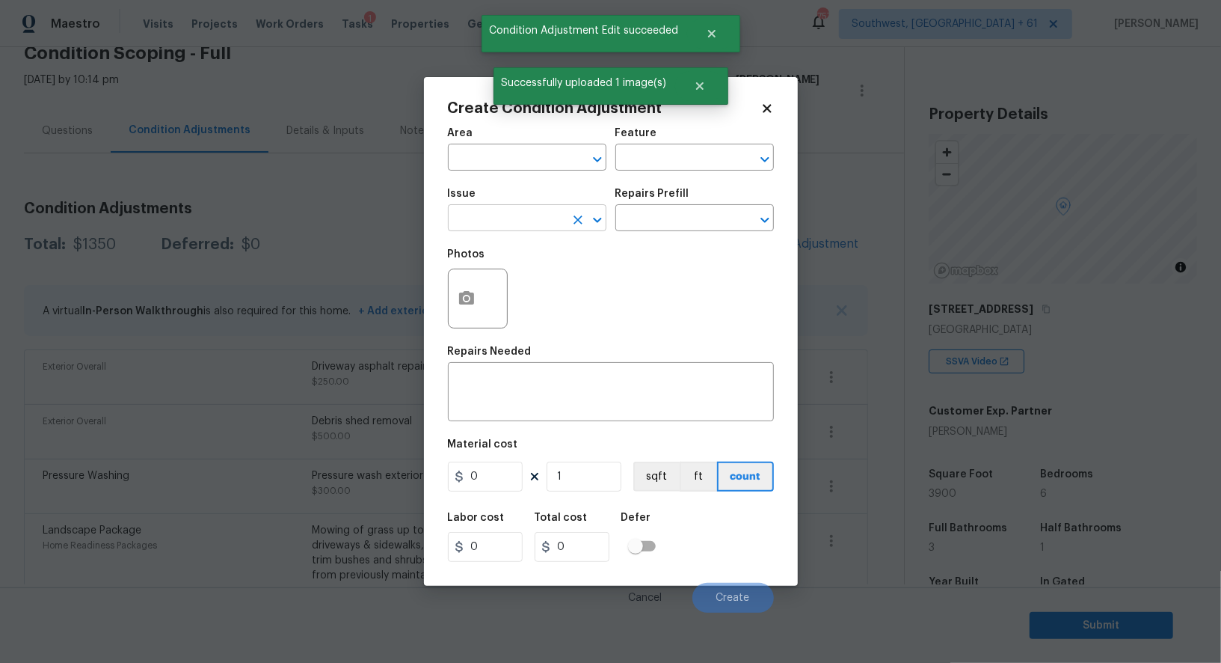
click at [506, 221] on input "text" at bounding box center [506, 219] width 117 height 23
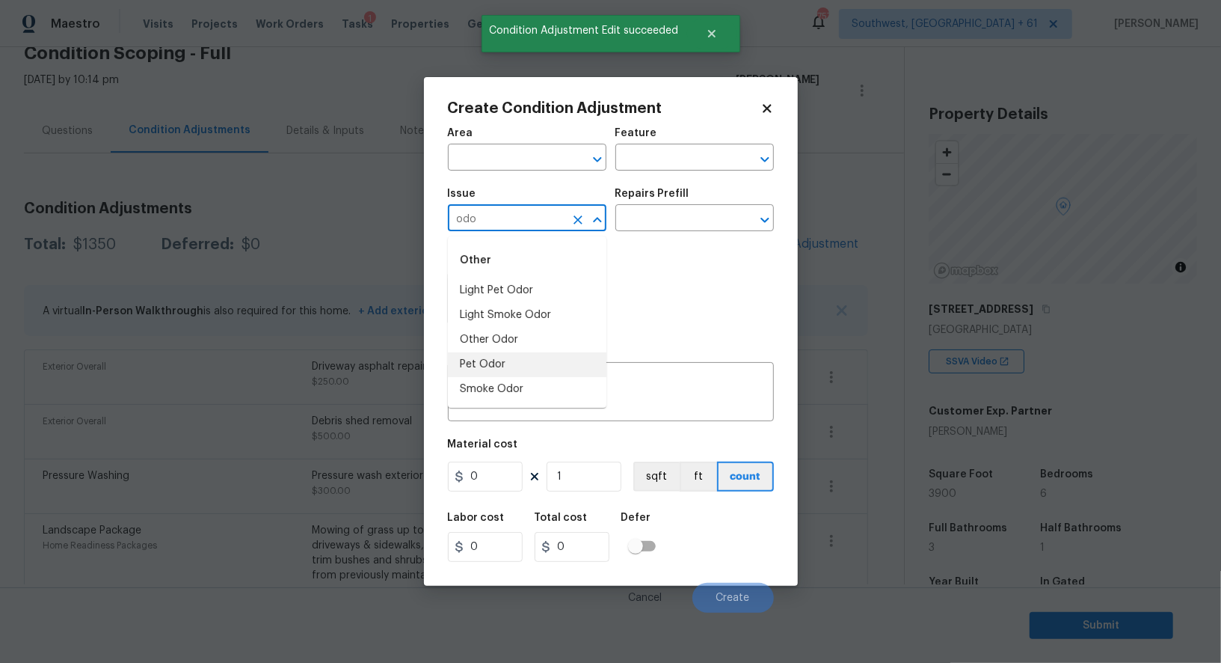
click at [505, 367] on li "Pet Odor" at bounding box center [527, 364] width 159 height 25
type input "Pet Odor"
click at [648, 229] on input "text" at bounding box center [673, 219] width 117 height 23
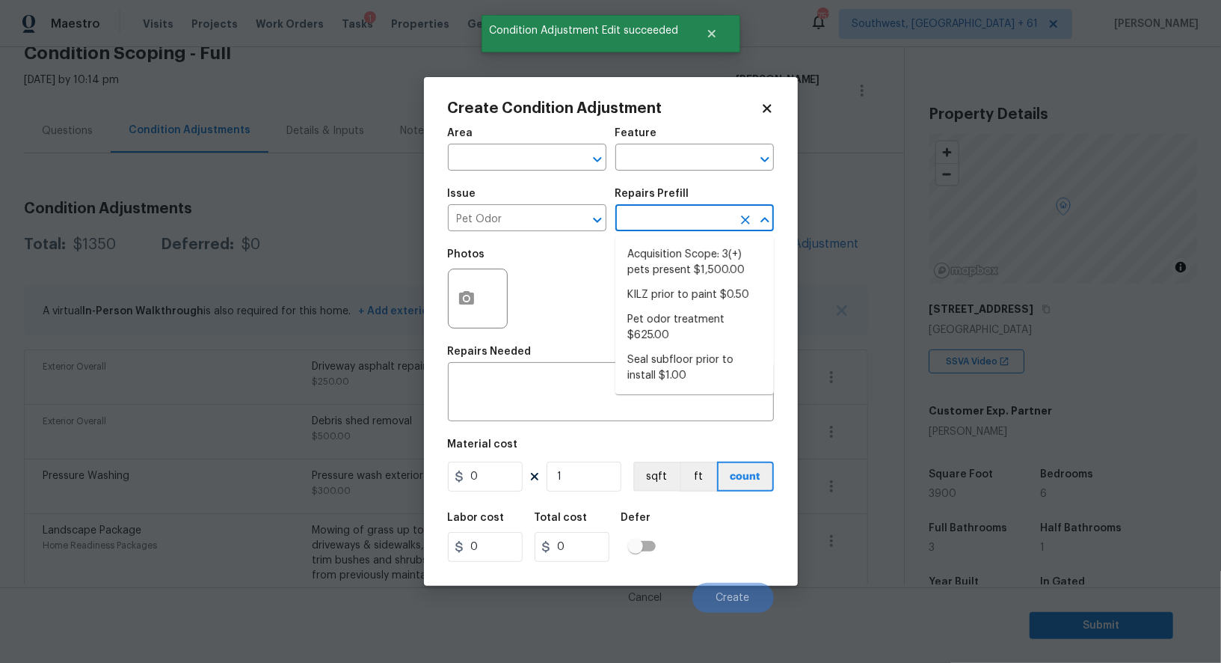
click at [669, 262] on li "Acquisition Scope: 3(+) pets present $1,500.00" at bounding box center [694, 262] width 159 height 40
type textarea "Acquisition Scope: 3(+) pets present"
type input "1500"
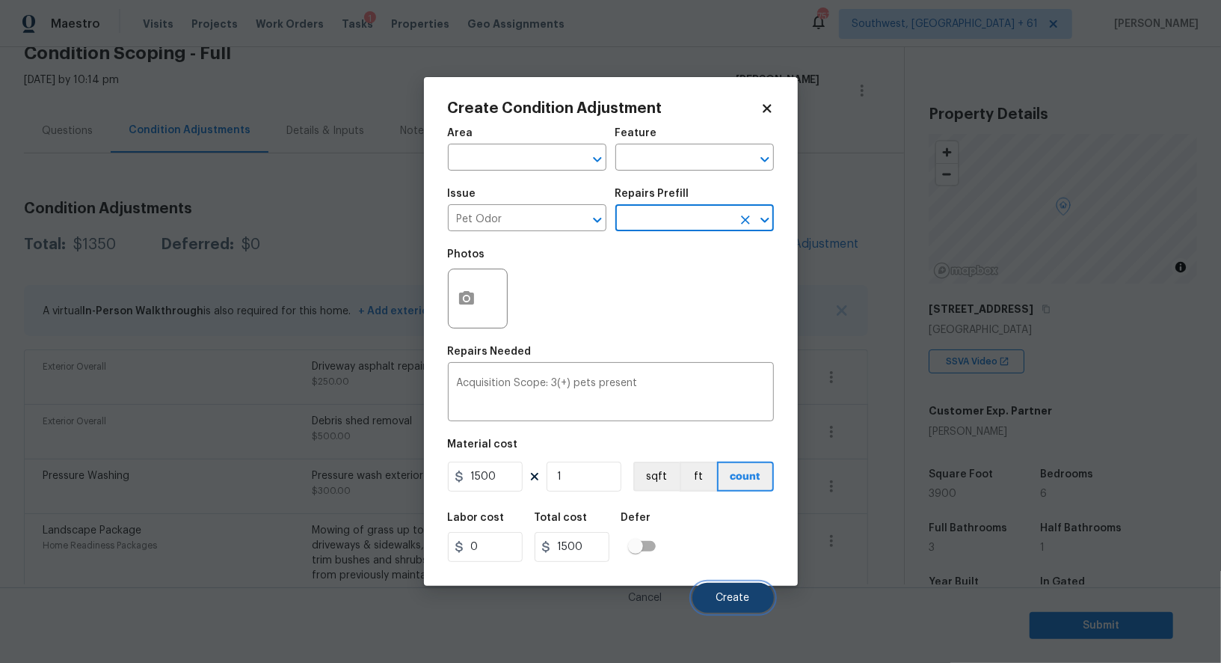
click at [729, 586] on button "Create" at bounding box center [733, 598] width 82 height 30
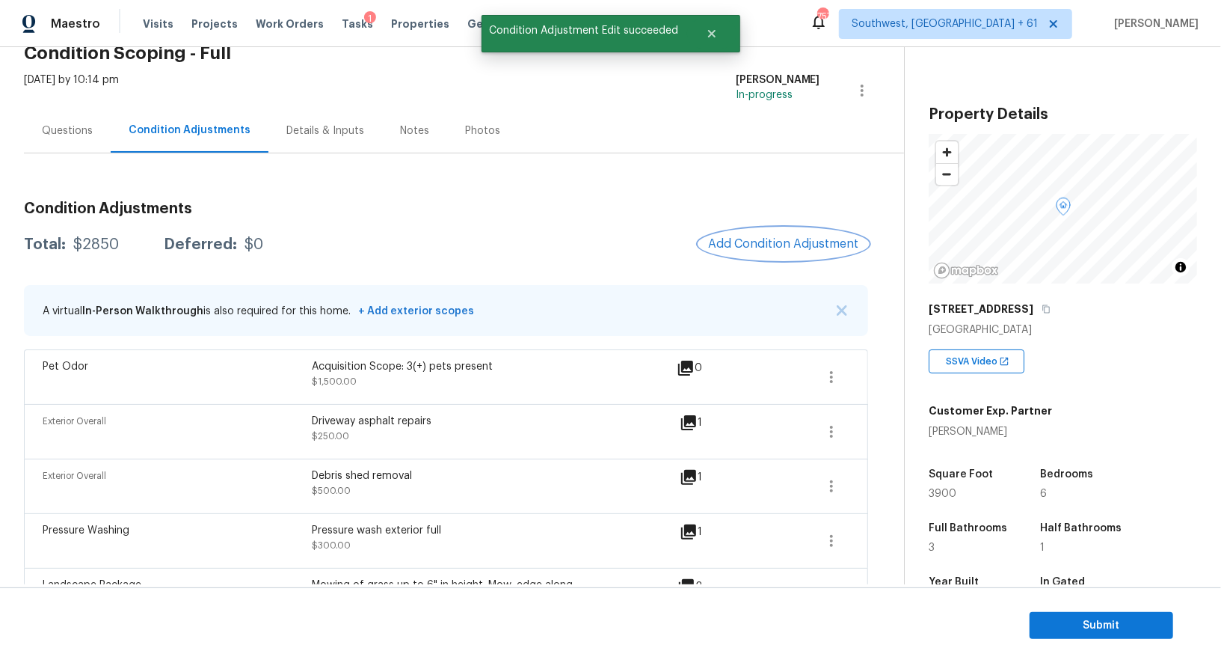
click at [805, 246] on span "Add Condition Adjustment" at bounding box center [783, 243] width 151 height 13
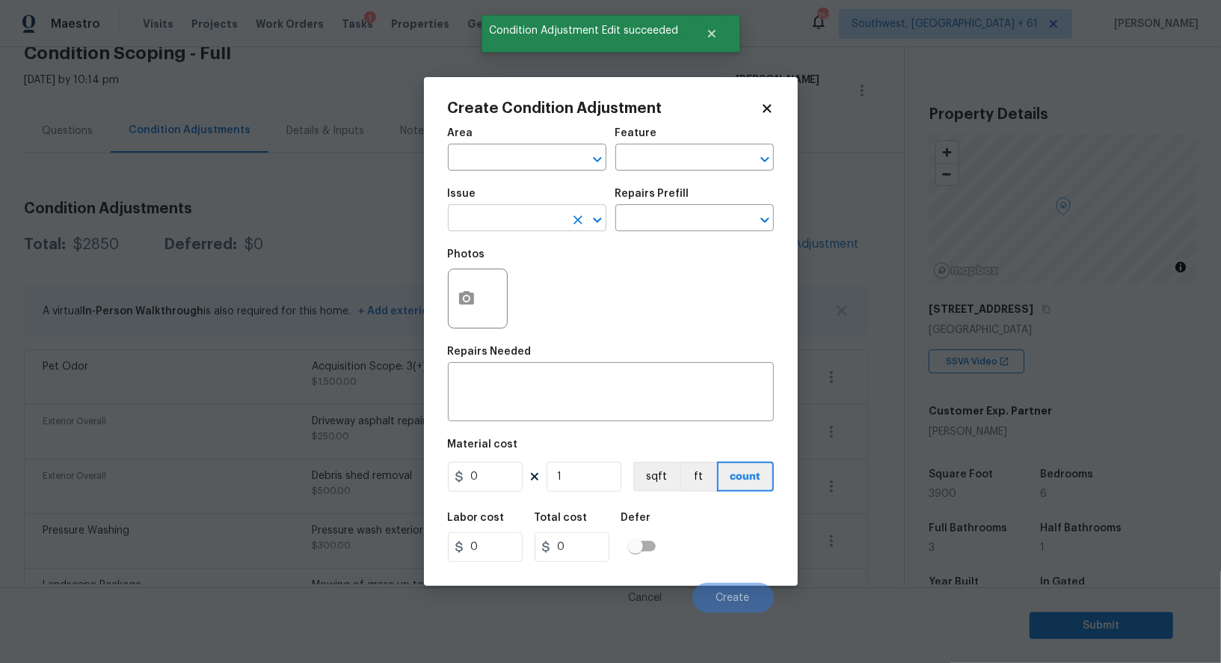
click at [500, 218] on input "text" at bounding box center [506, 219] width 117 height 23
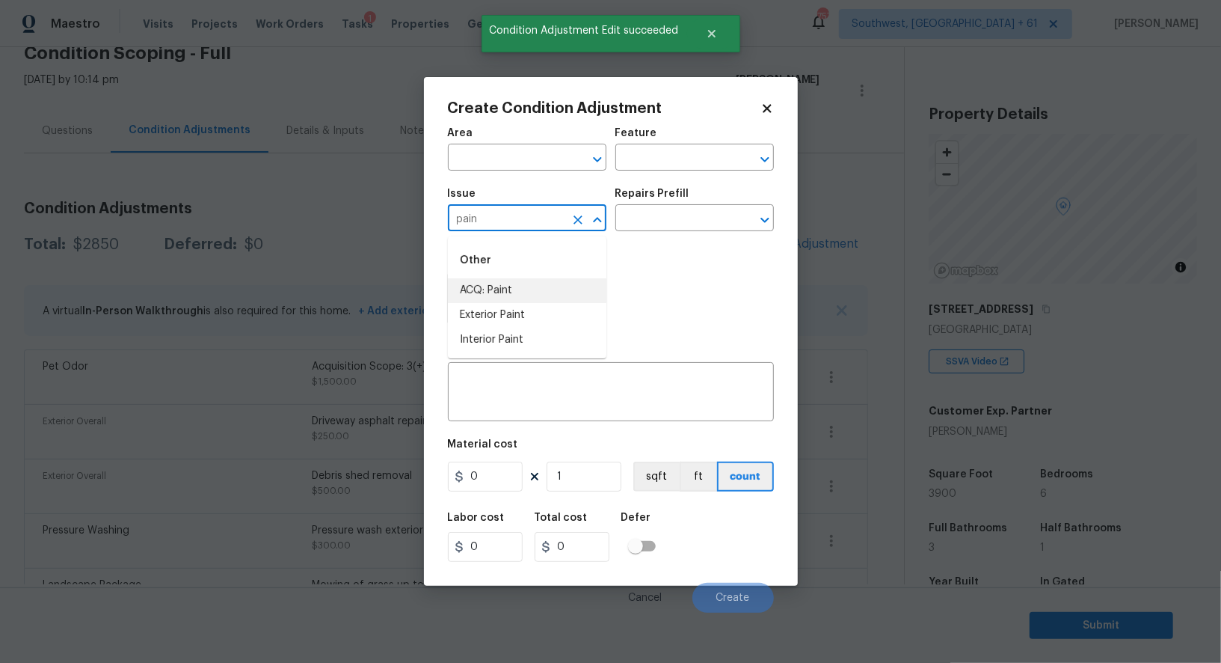
click at [497, 293] on li "ACQ: Paint" at bounding box center [527, 290] width 159 height 25
type input "ACQ: Paint"
click at [672, 220] on input "text" at bounding box center [673, 219] width 117 height 23
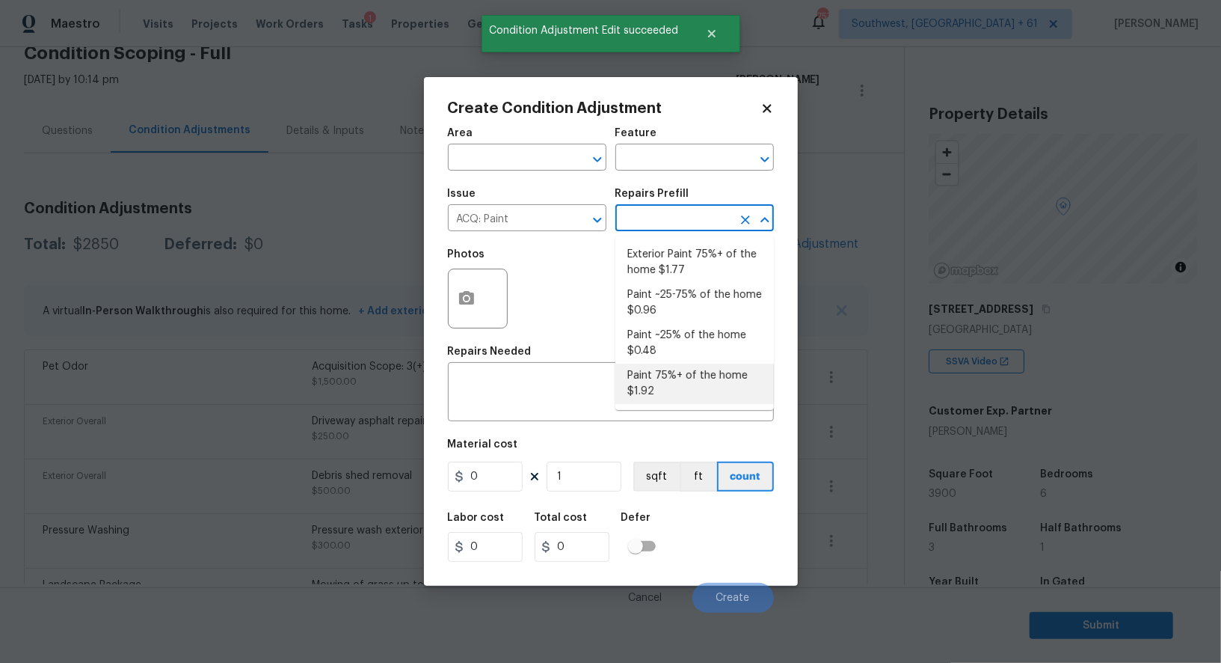
click at [682, 384] on li "Paint 75%+ of the home $1.92" at bounding box center [694, 383] width 159 height 40
type input "Acquisition"
type textarea "Acquisition Scope: 75%+ of the home will likely require interior paint"
type input "1.92"
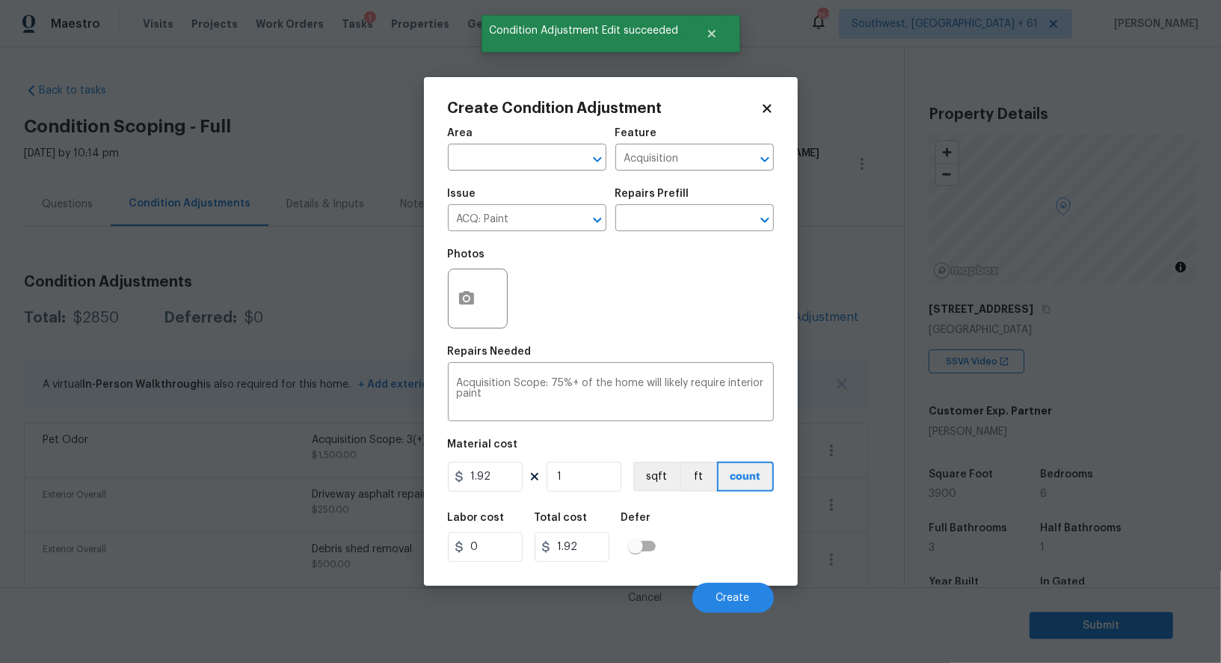
scroll to position [73, 0]
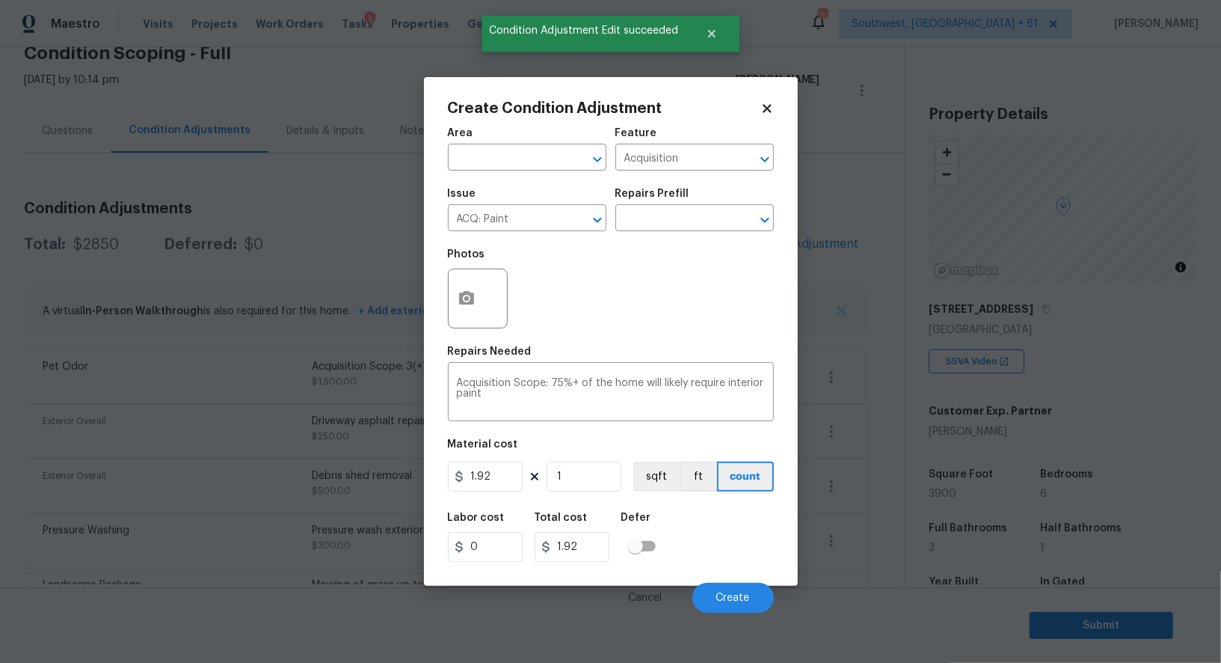
type input "0"
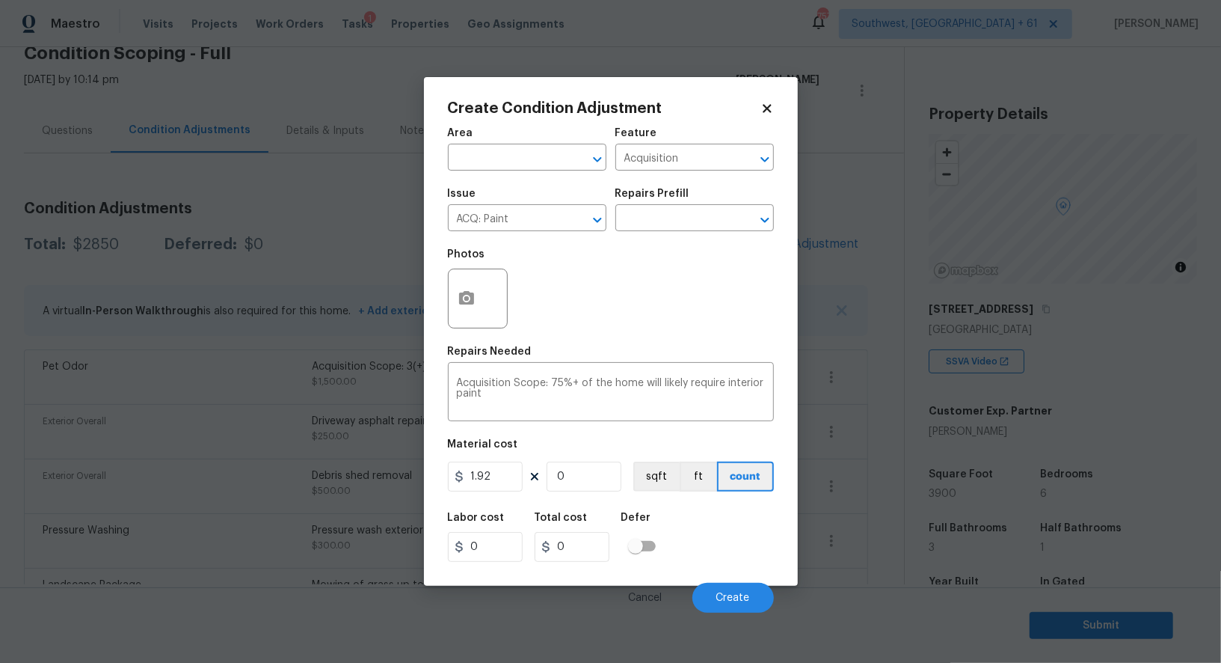
type input "3"
type input "5.76"
type input "38"
type input "72.96"
type input "3"
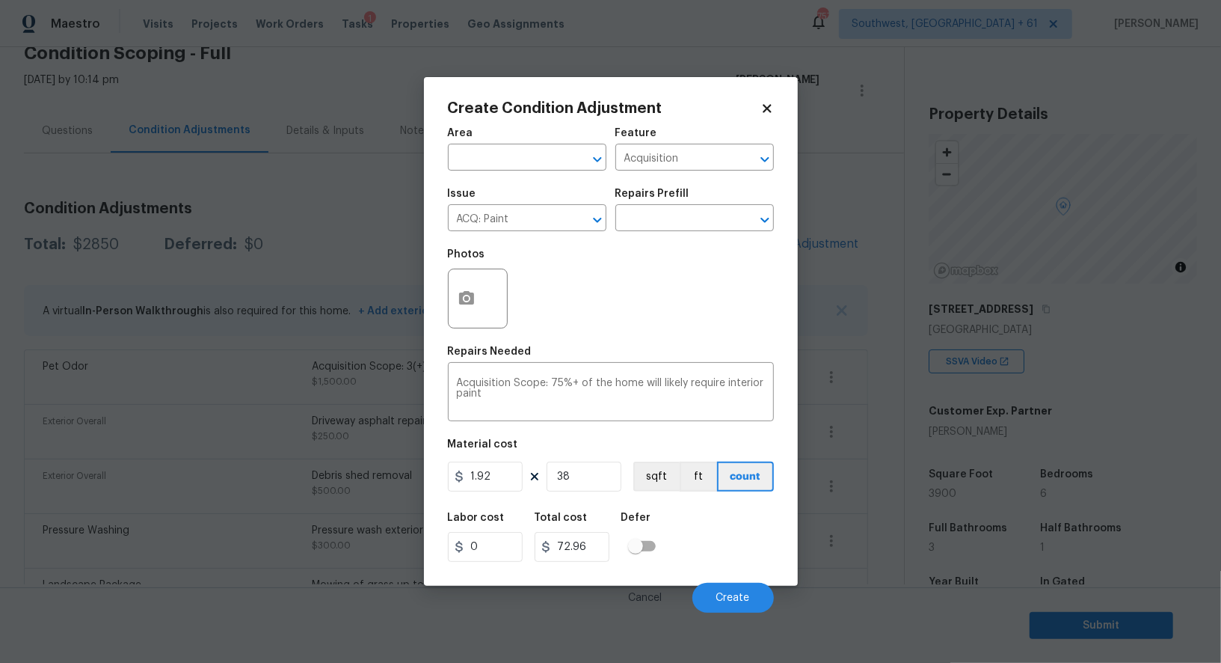
type input "5.76"
type input "39"
type input "74.88"
type input "390"
type input "748.8"
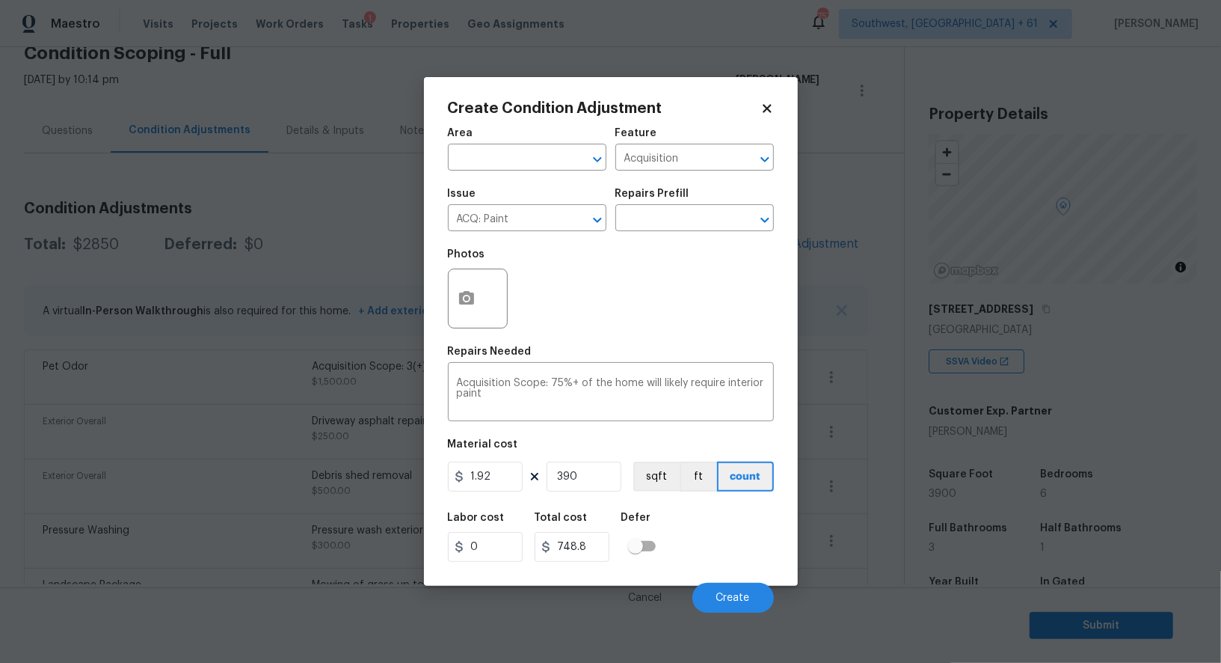
type input "3900"
type input "7488"
type input "3900"
click at [482, 311] on button "button" at bounding box center [467, 298] width 36 height 58
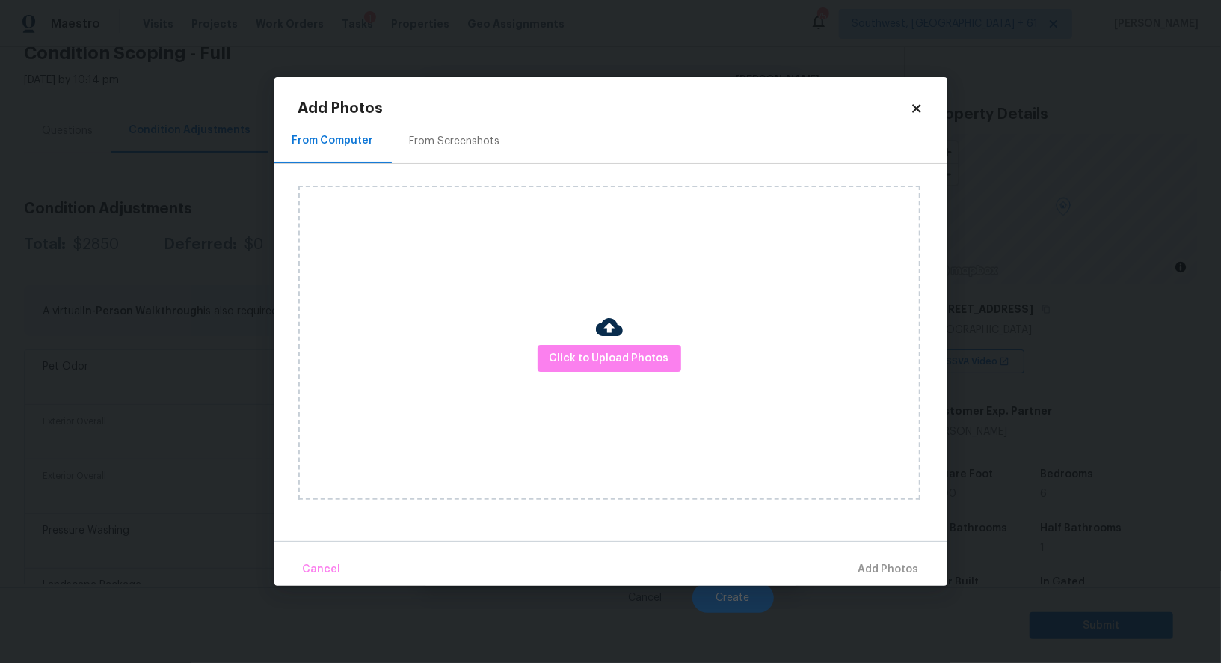
click at [457, 129] on div "From Screenshots" at bounding box center [455, 141] width 126 height 44
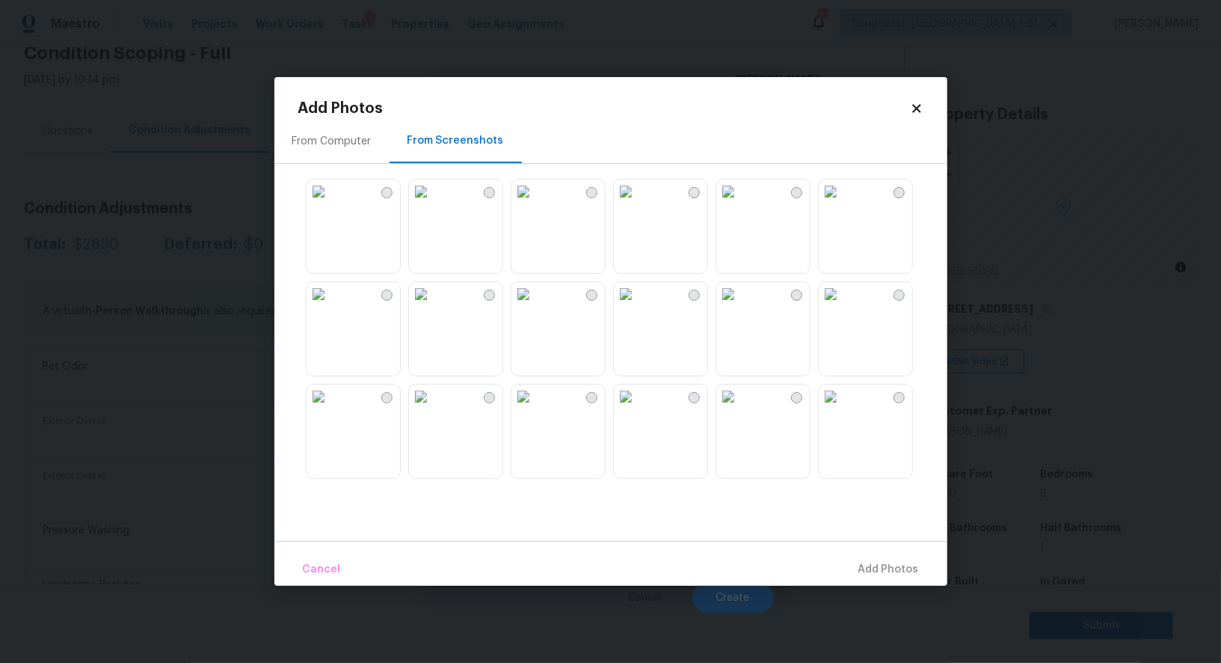
click at [535, 306] on img at bounding box center [524, 294] width 24 height 24
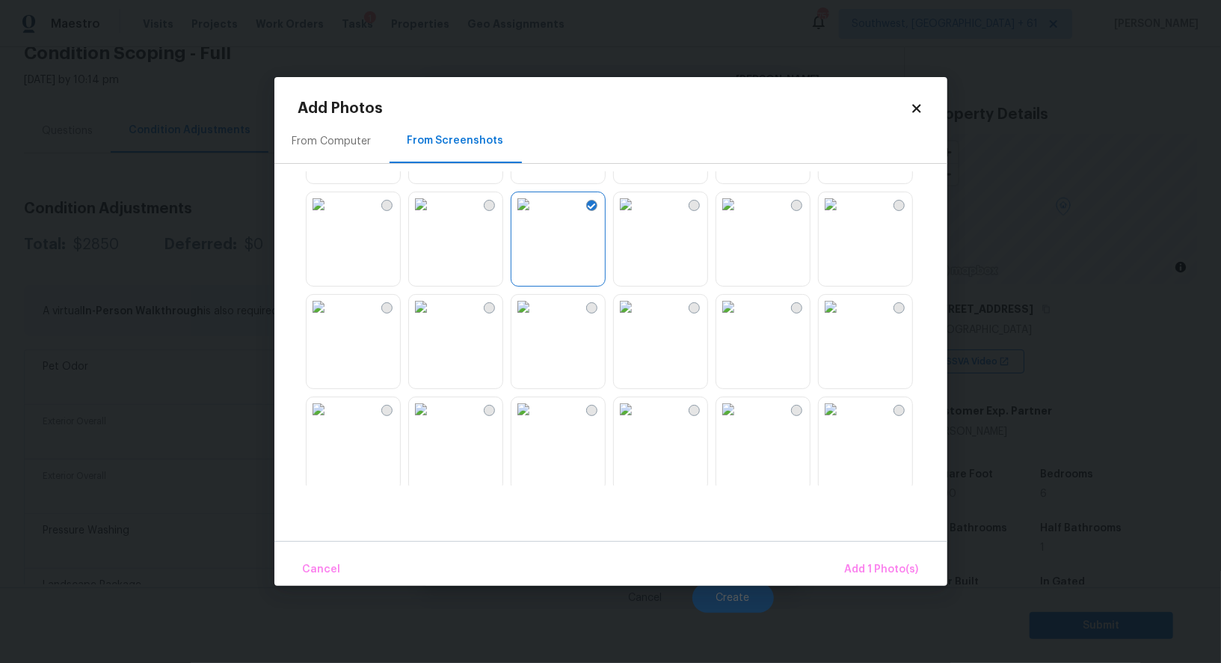
scroll to position [107, 0]
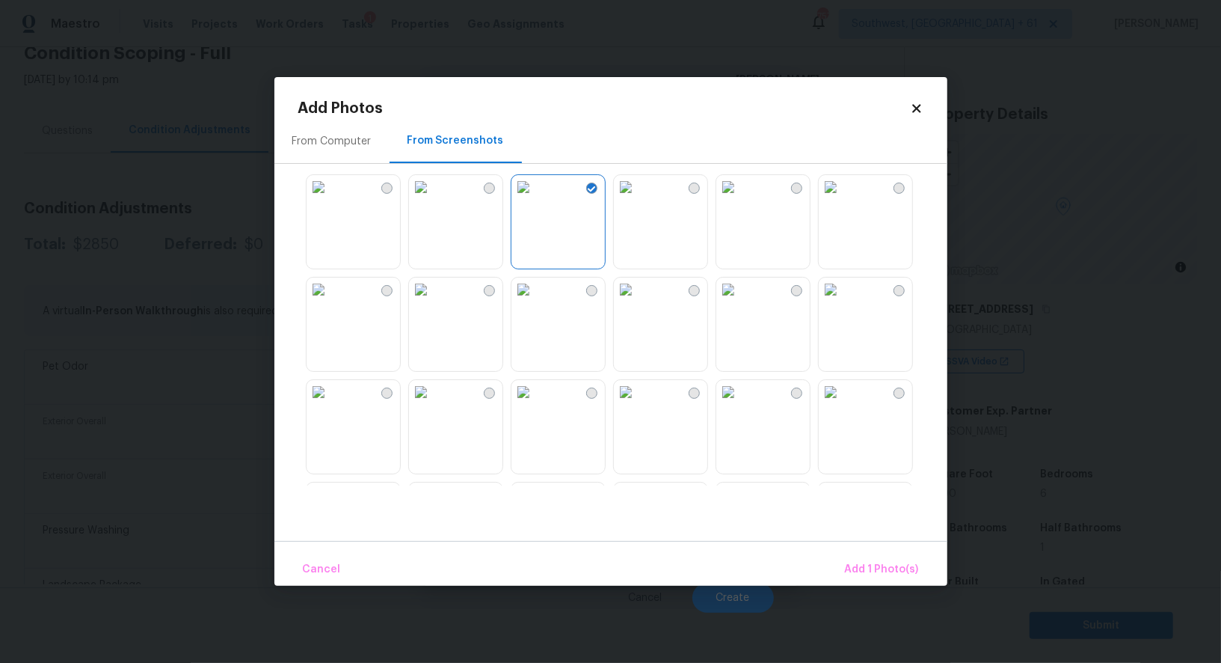
click at [740, 301] on img at bounding box center [728, 289] width 24 height 24
click at [740, 404] on img at bounding box center [728, 392] width 24 height 24
click at [532, 402] on img at bounding box center [524, 392] width 24 height 24
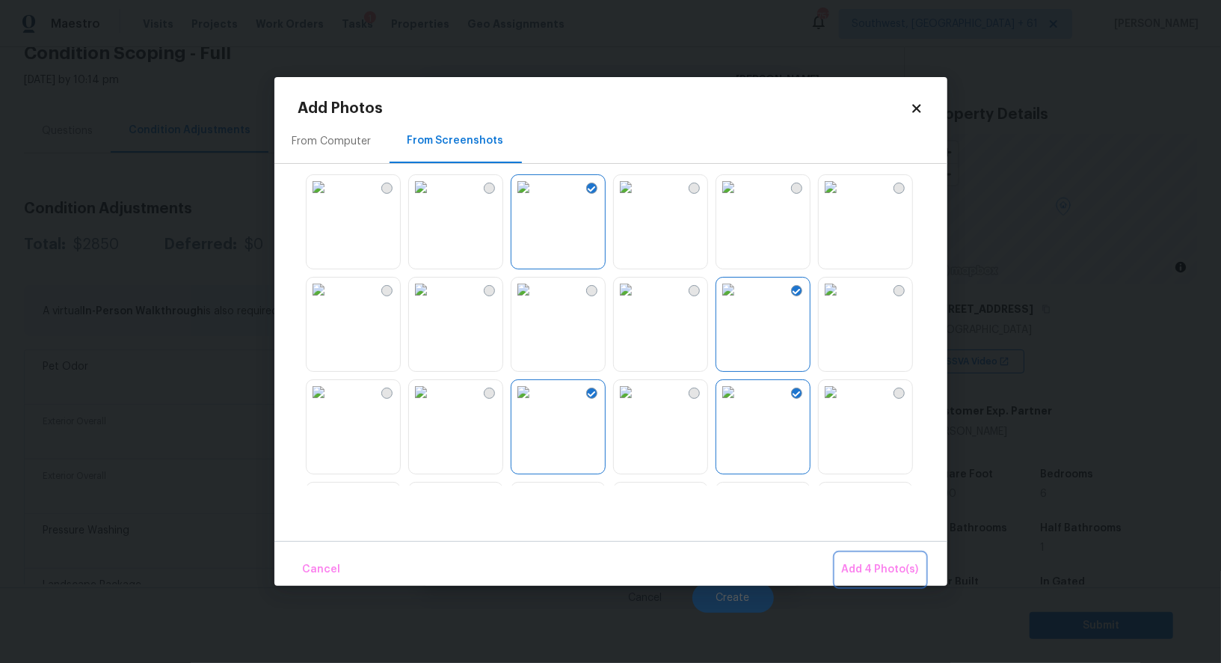
click at [894, 570] on span "Add 4 Photo(s)" at bounding box center [880, 569] width 77 height 19
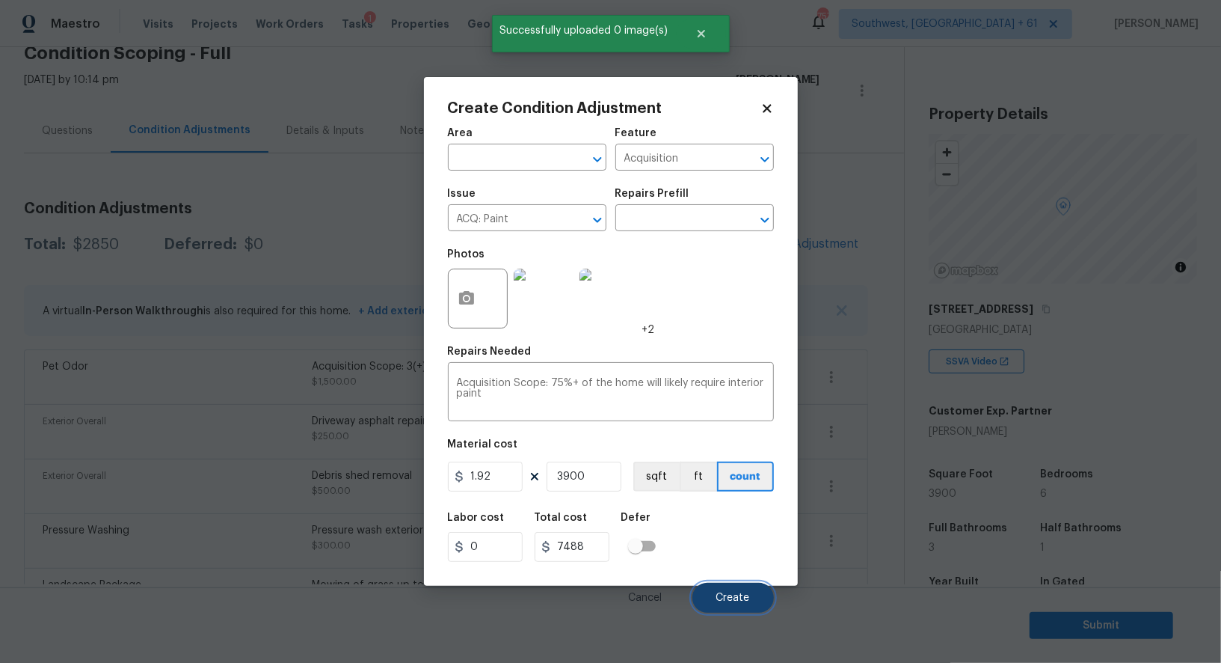
click at [734, 589] on button "Create" at bounding box center [733, 598] width 82 height 30
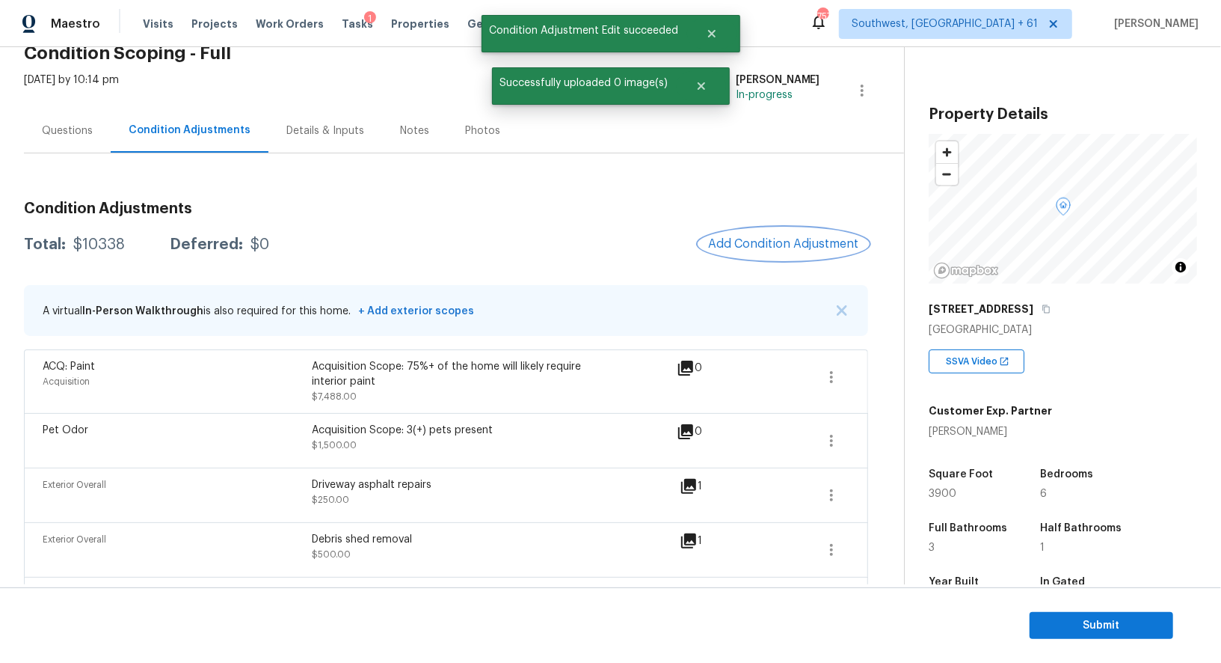
click at [840, 232] on button "Add Condition Adjustment" at bounding box center [783, 243] width 169 height 31
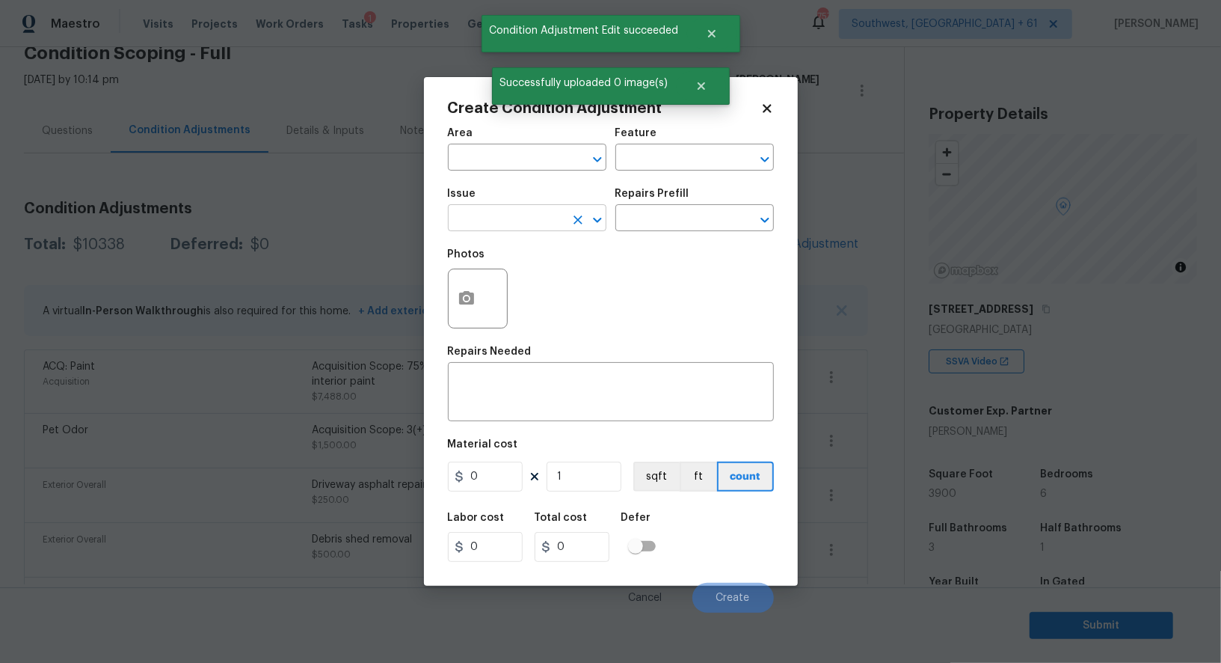
click at [522, 221] on input "text" at bounding box center [506, 219] width 117 height 23
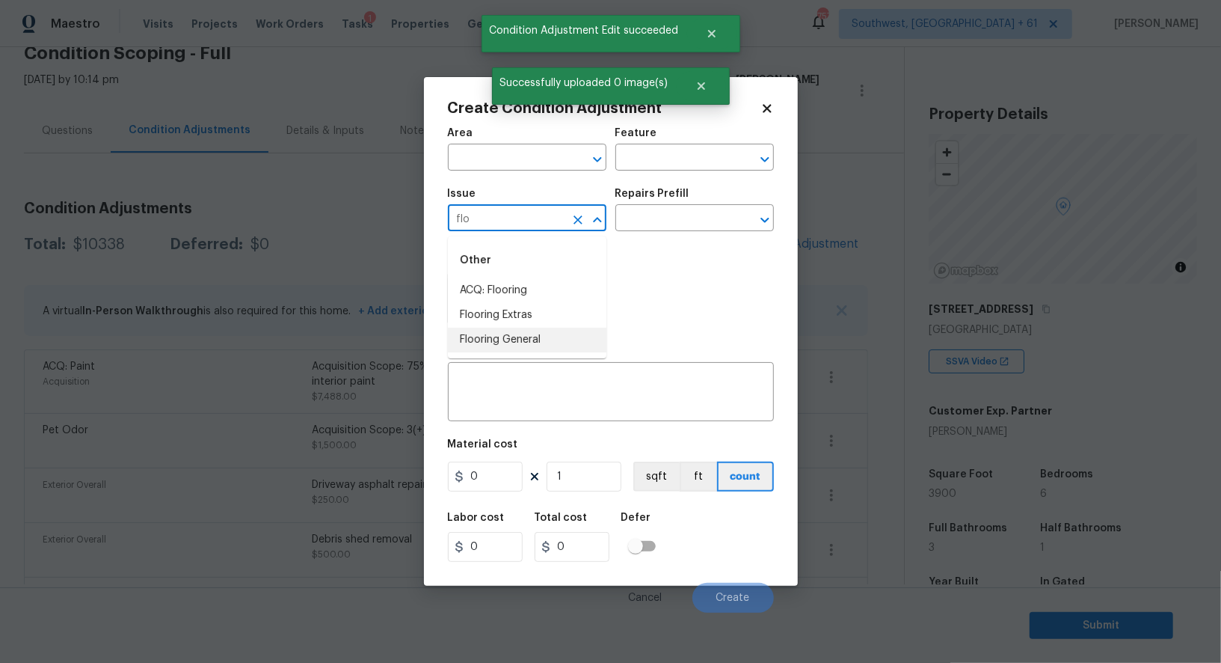
click at [529, 337] on li "Flooring General" at bounding box center [527, 340] width 159 height 25
type input "Flooring General"
click at [657, 244] on div "Photos" at bounding box center [611, 288] width 326 height 97
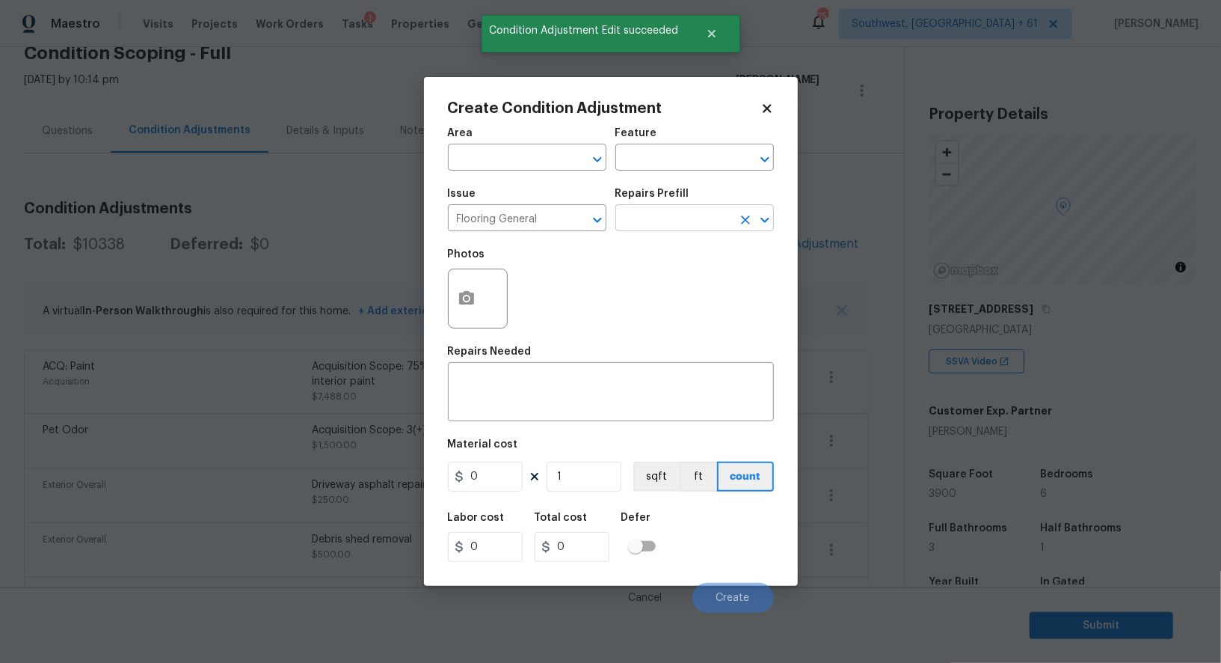
click at [675, 215] on input "text" at bounding box center [673, 219] width 117 height 23
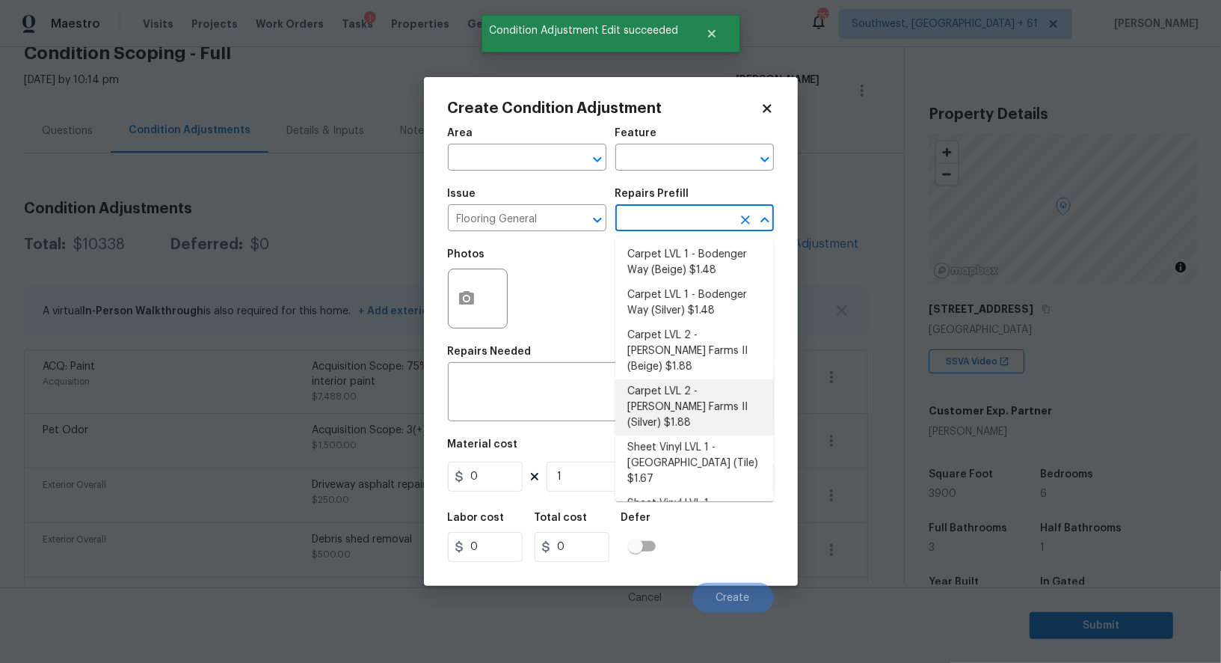
click at [693, 340] on li "Carpet LVL 2 - Abshire Farms II (Beige) $1.88" at bounding box center [694, 351] width 159 height 56
type input "Overall Flooring"
type textarea "Install new carpet (Abshire Farms II - 749 Stony Glade) at all previously carpe…"
type input "1.88"
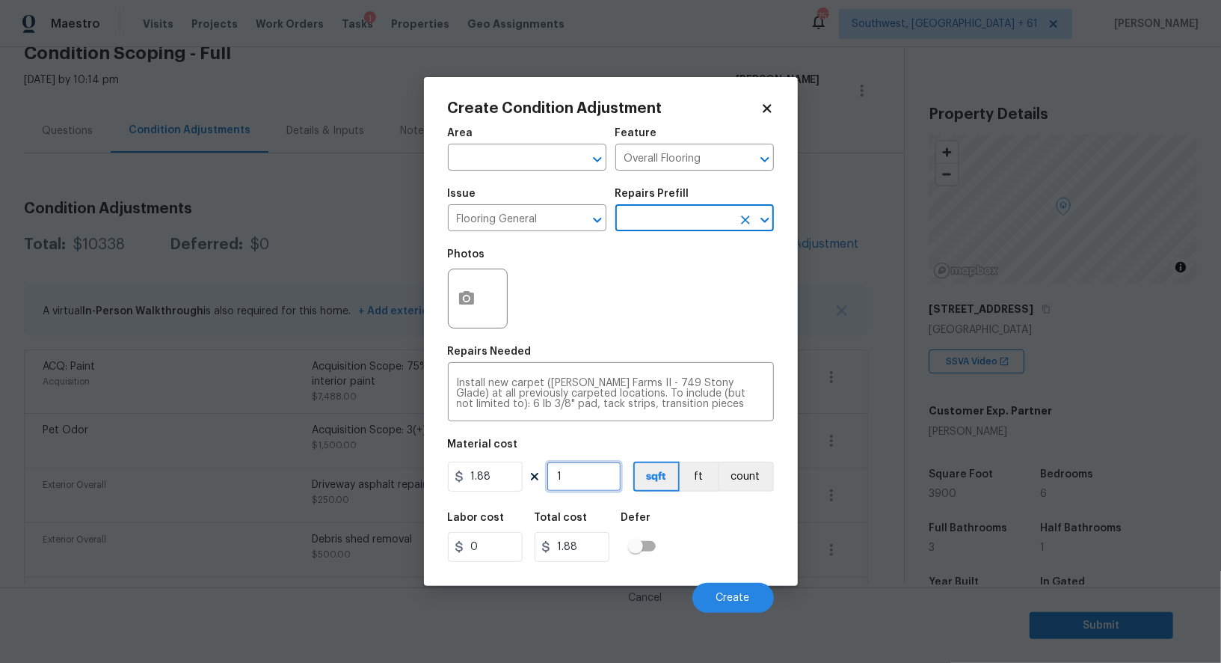
click at [587, 473] on input "1" at bounding box center [584, 476] width 75 height 30
type input "0"
click at [590, 479] on input "0" at bounding box center [584, 476] width 75 height 30
type input "3"
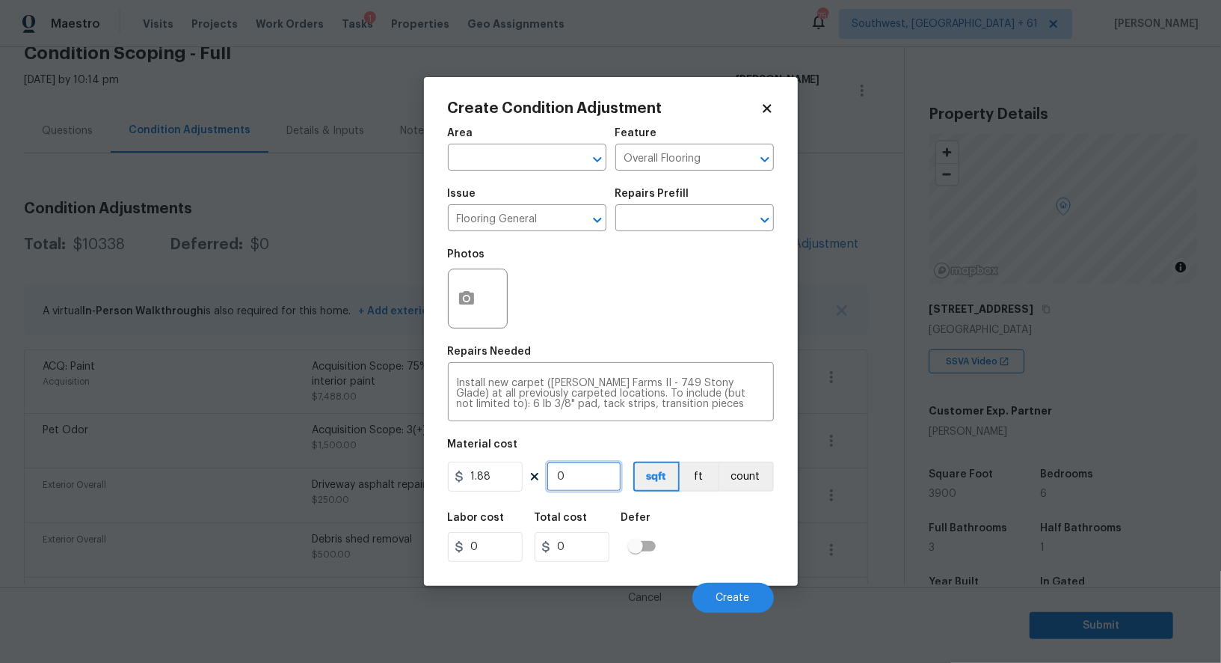
type input "5.64"
type input "30"
type input "56.4"
type input "300"
type input "564"
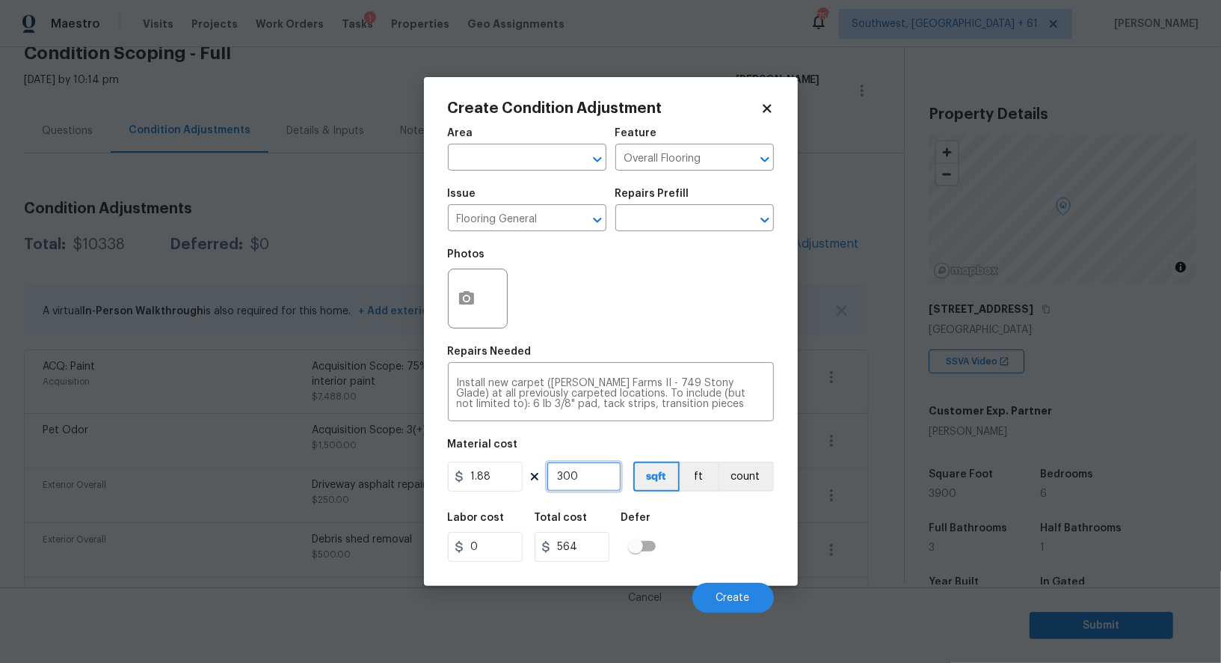
type input "3000"
type input "5640"
type input "3000"
click at [587, 553] on input "5640" at bounding box center [572, 547] width 75 height 30
click at [470, 295] on icon "button" at bounding box center [466, 297] width 15 height 13
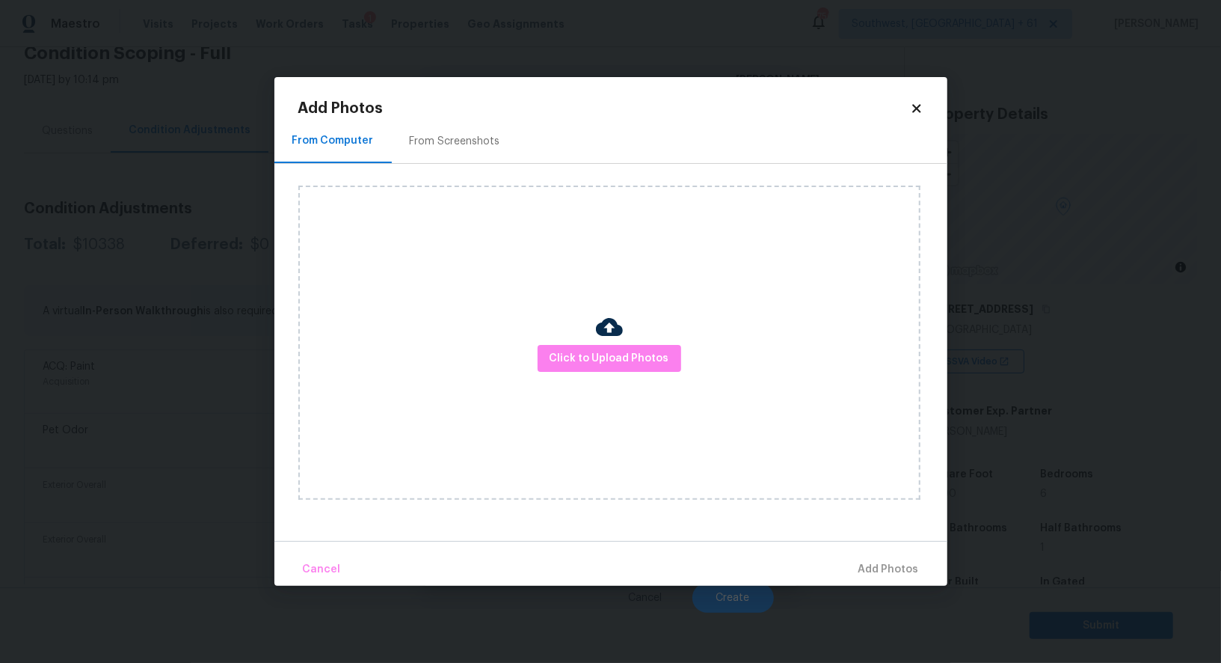
click at [455, 139] on div "From Screenshots" at bounding box center [455, 141] width 90 height 15
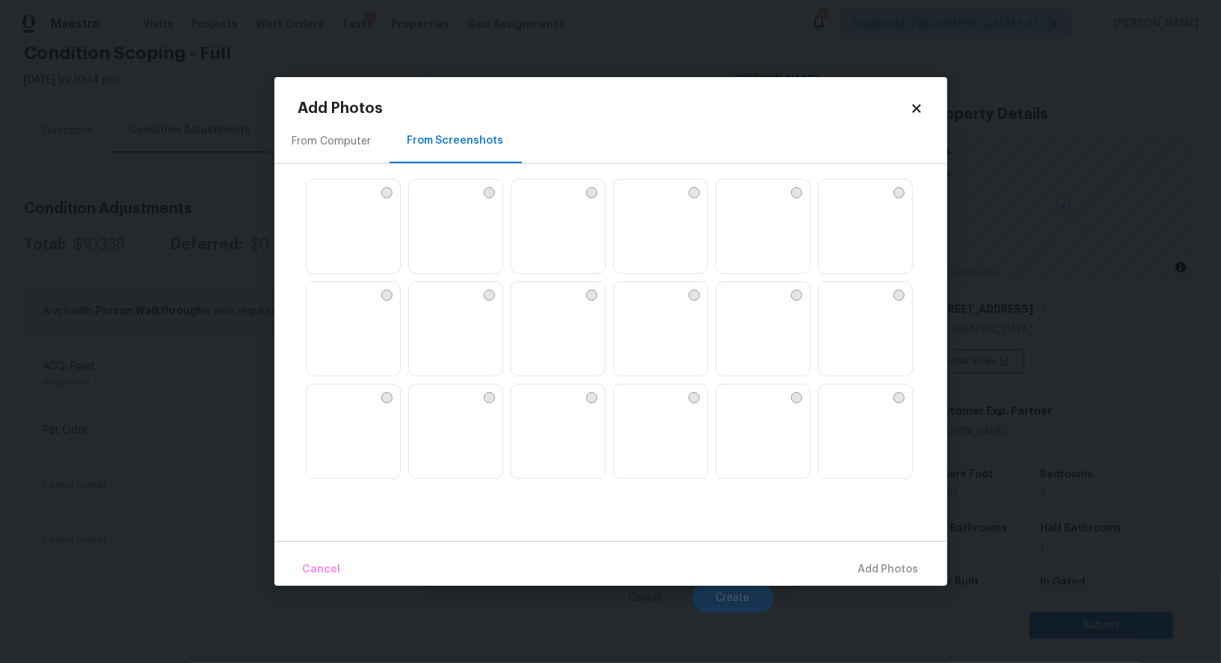
scroll to position [517, 0]
click at [433, 301] on img at bounding box center [421, 289] width 24 height 24
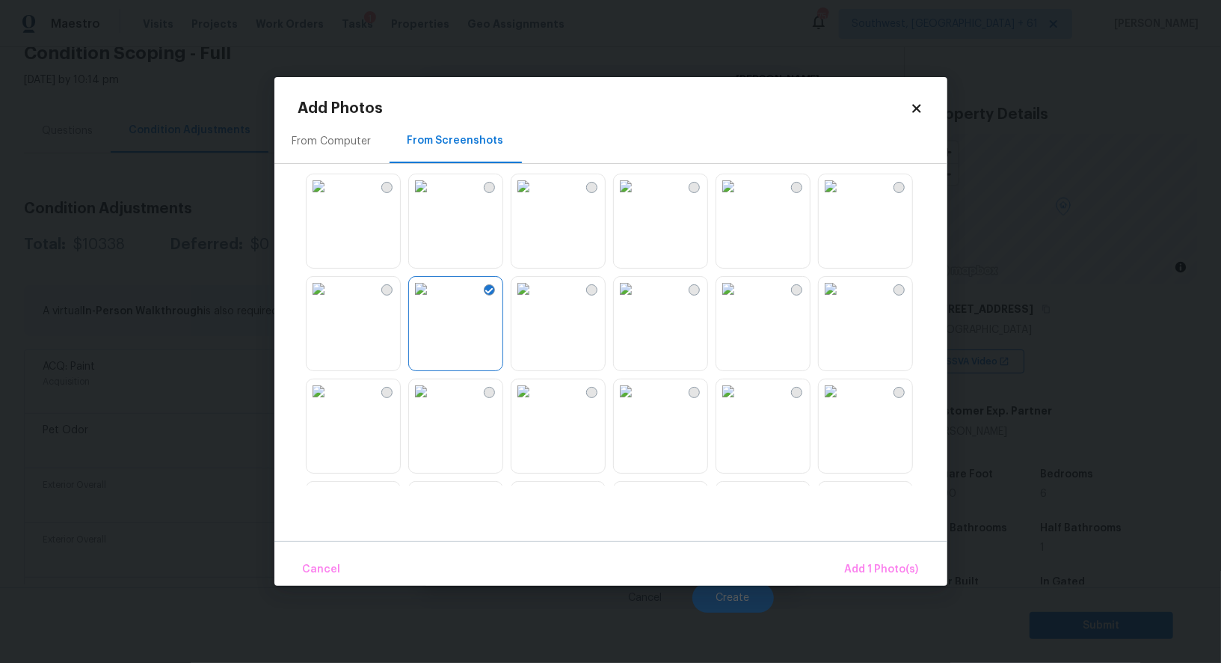
click at [331, 301] on img at bounding box center [319, 289] width 24 height 24
click at [882, 564] on span "Add 2 Photo(s)" at bounding box center [881, 569] width 76 height 19
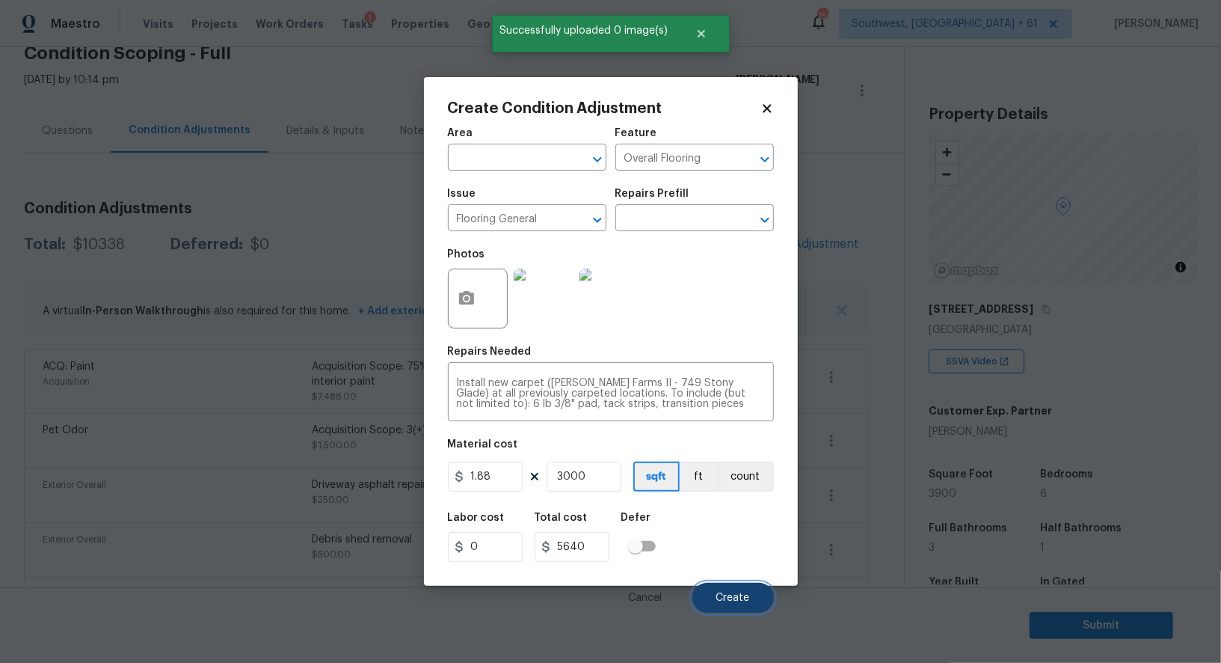
click at [749, 595] on span "Create" at bounding box center [733, 597] width 34 height 11
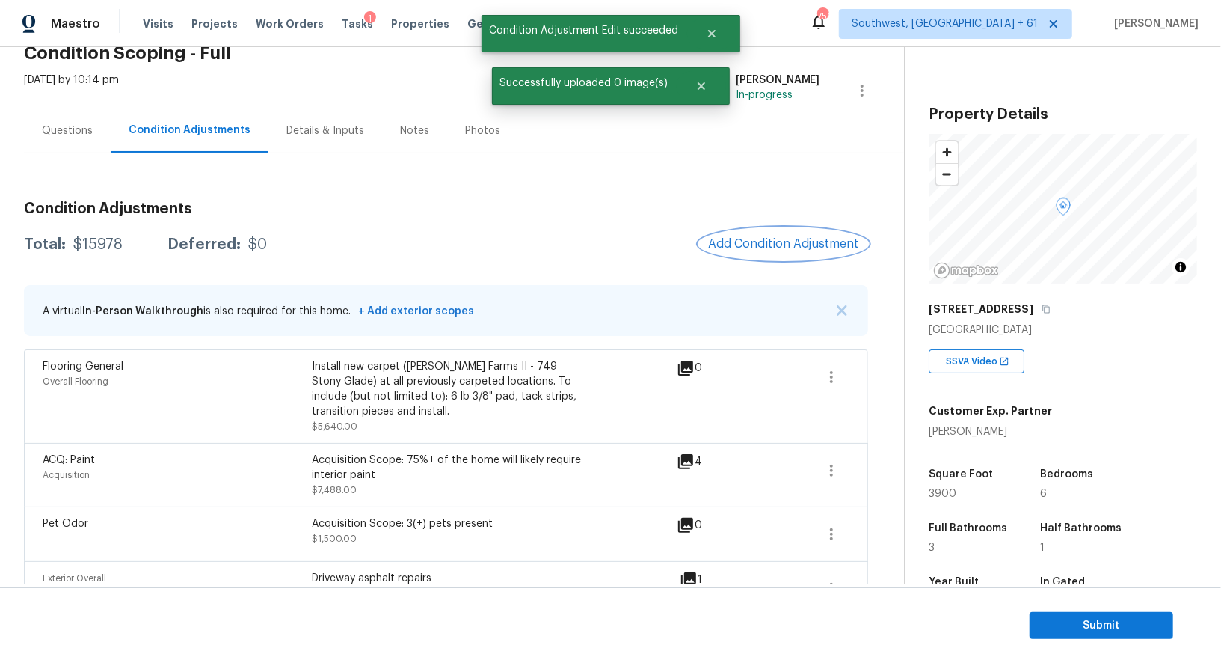
click at [769, 244] on span "Add Condition Adjustment" at bounding box center [783, 243] width 151 height 13
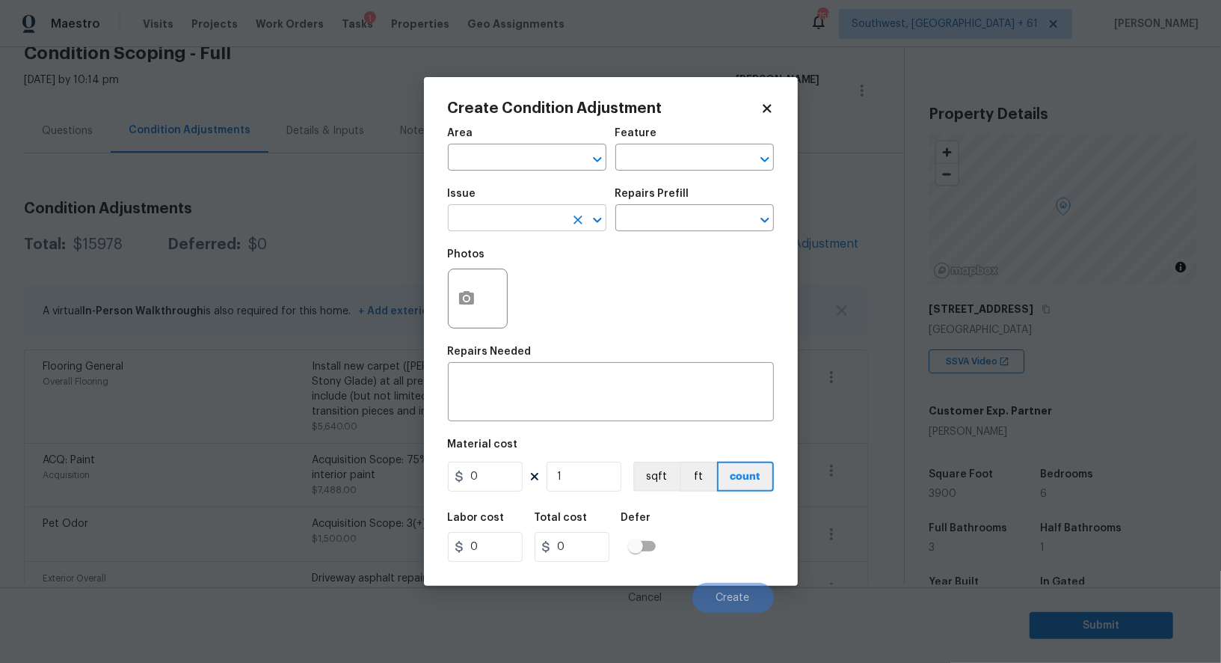
click at [529, 215] on input "text" at bounding box center [506, 219] width 117 height 23
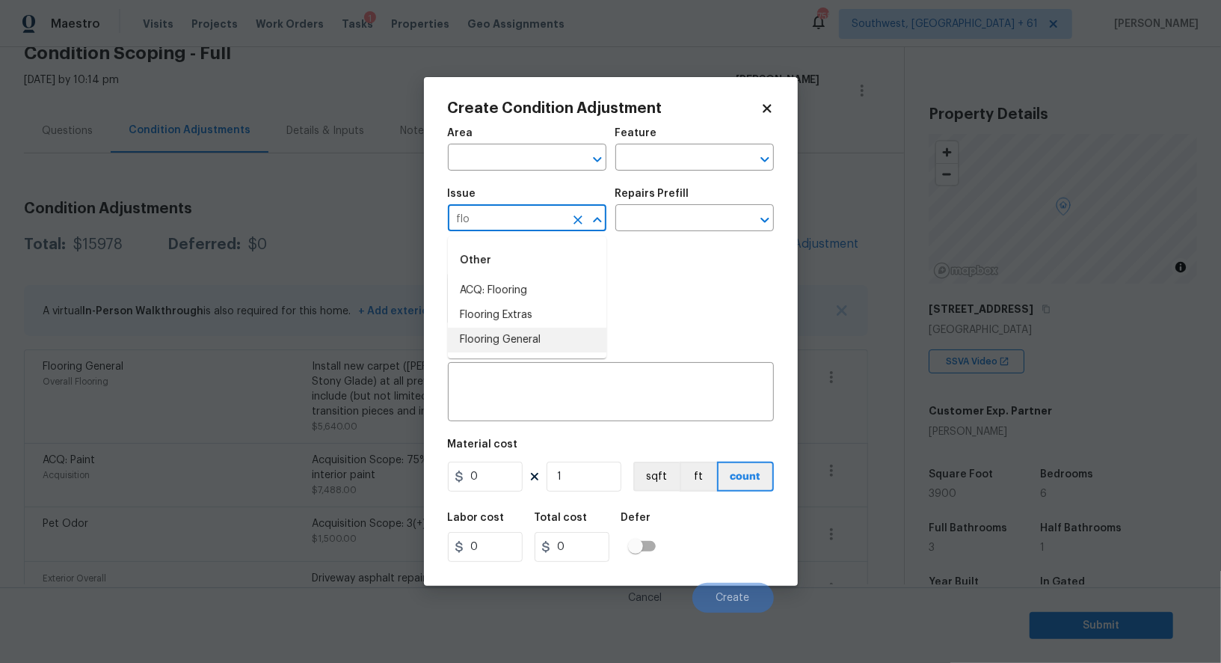
click at [534, 342] on li "Flooring General" at bounding box center [527, 340] width 159 height 25
type input "Flooring General"
click at [664, 222] on input "text" at bounding box center [673, 219] width 117 height 23
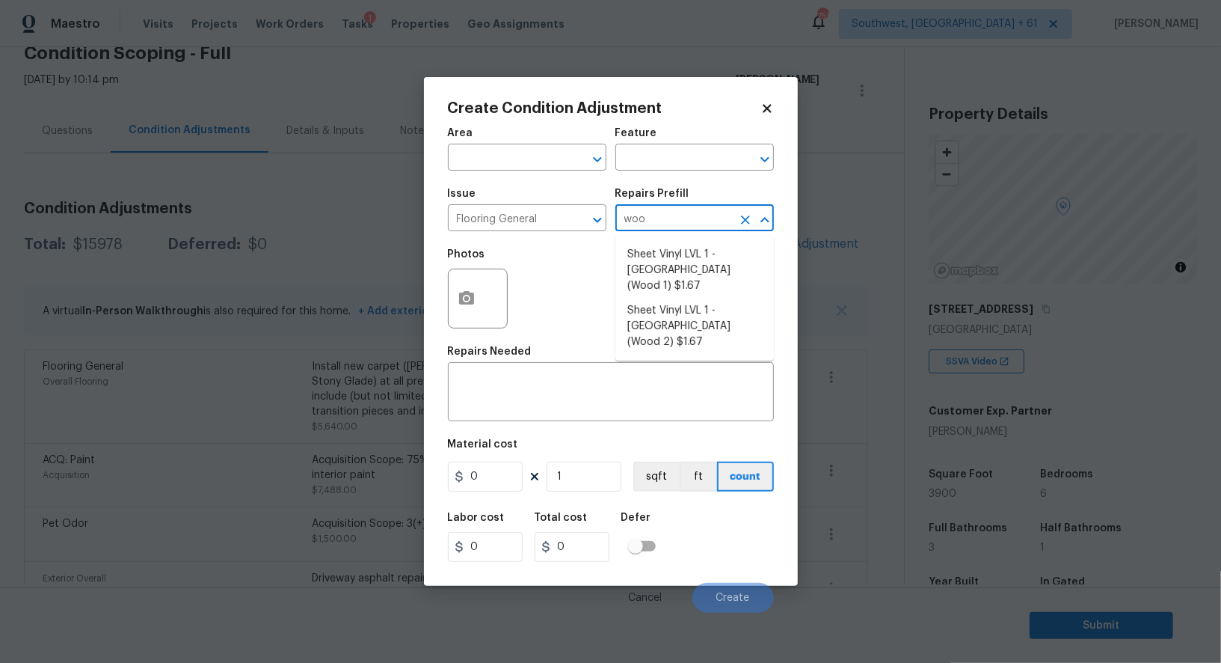
type input "wood"
click at [672, 262] on li "Sheet Vinyl LVL 1 - Sugar Valley (Wood 1) $1.67" at bounding box center [694, 270] width 159 height 56
type input "Overall Flooring"
type textarea "Install sheet vinyl flooring (Sugar Valley - Wood "Look", 565 Beacon Hill) incl…"
type input "1.67"
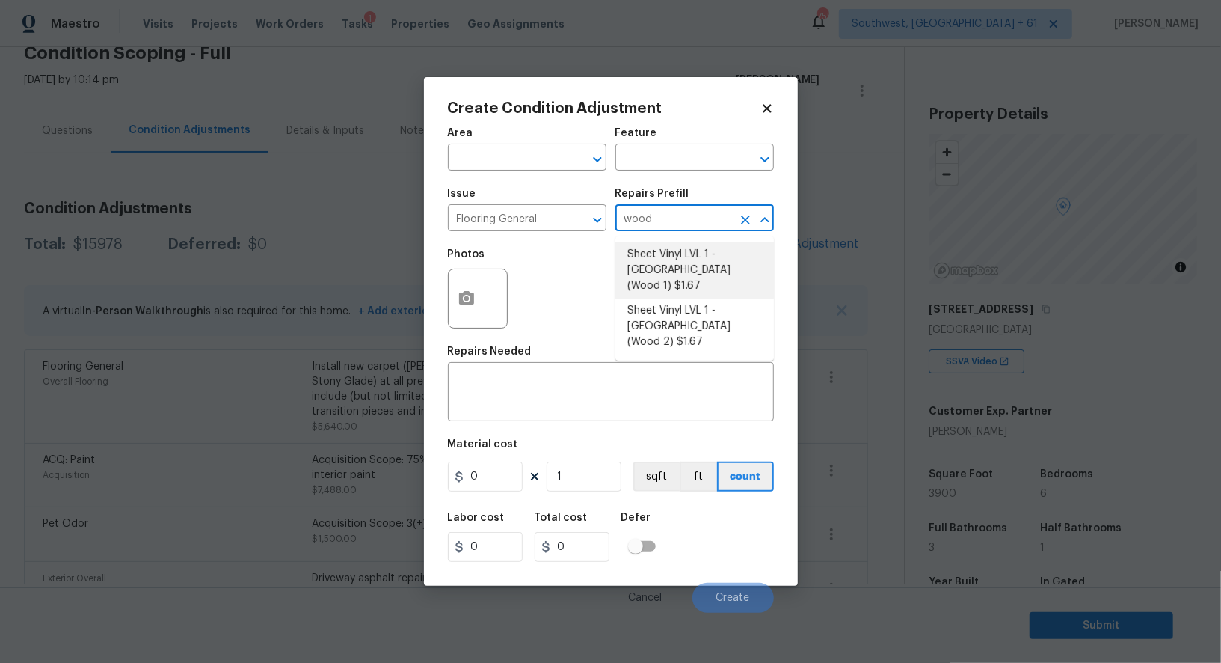
type input "1.67"
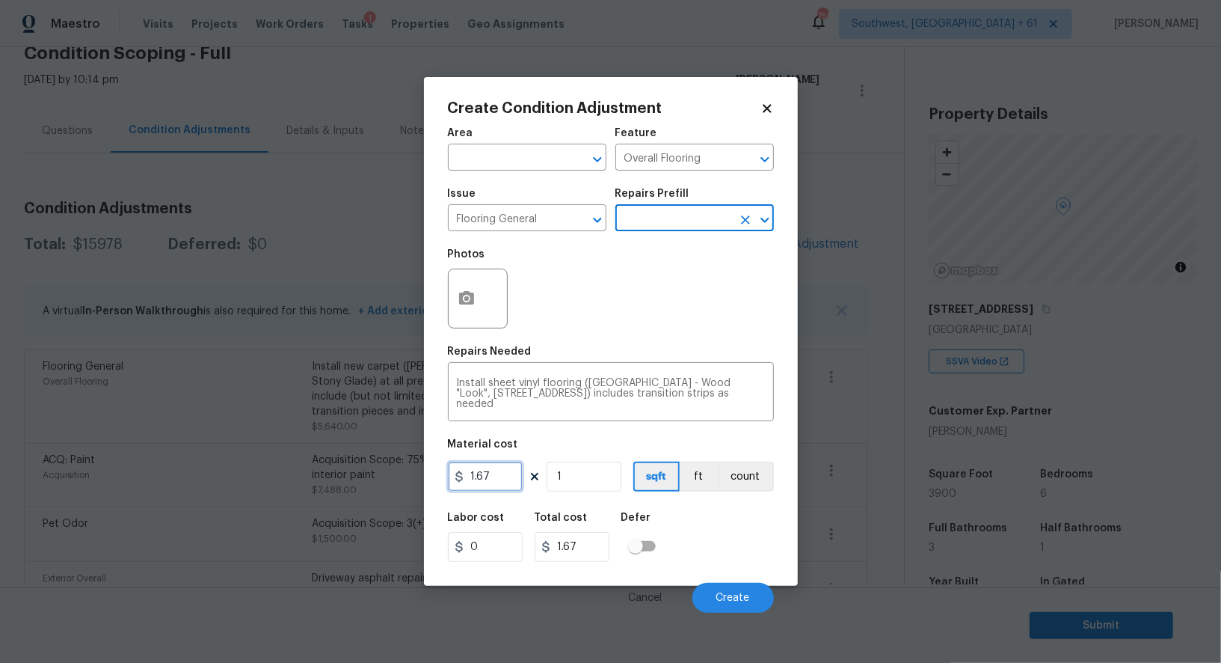
click at [500, 472] on input "1.67" at bounding box center [485, 476] width 75 height 30
type input "5"
click at [585, 483] on input "1" at bounding box center [584, 476] width 75 height 30
type input "5"
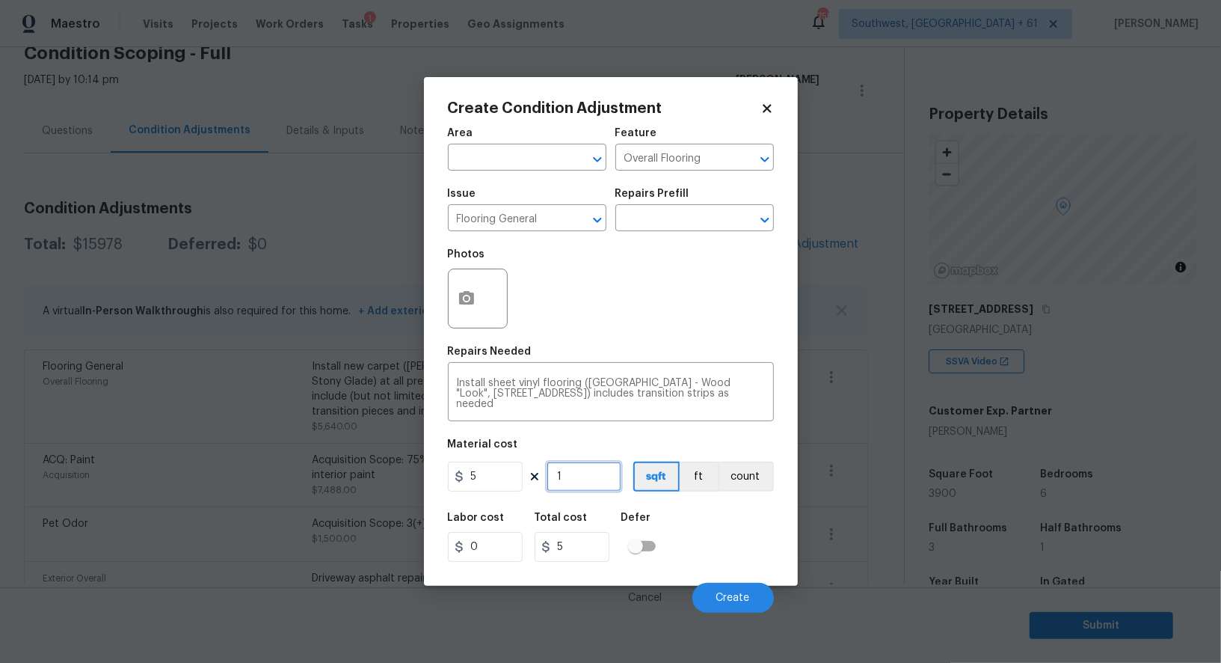
type input "0"
type input "9"
type input "45"
type input "90"
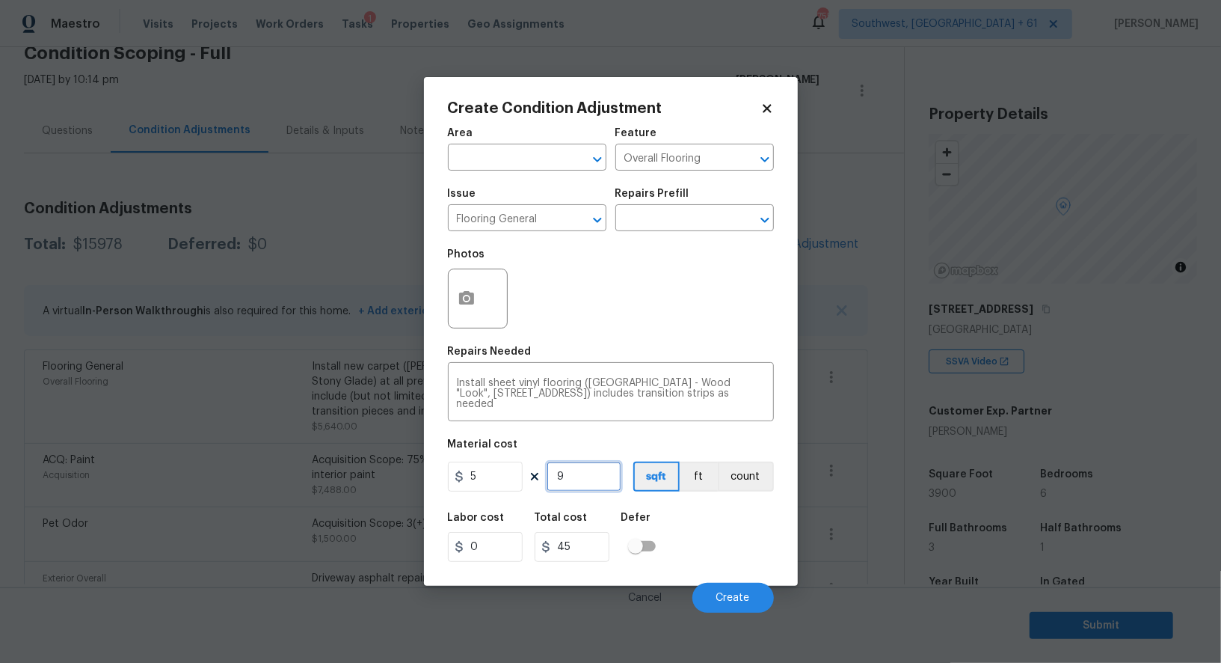
type input "450"
type input "900"
type input "4500"
type input "900"
click at [473, 289] on button "button" at bounding box center [467, 298] width 36 height 58
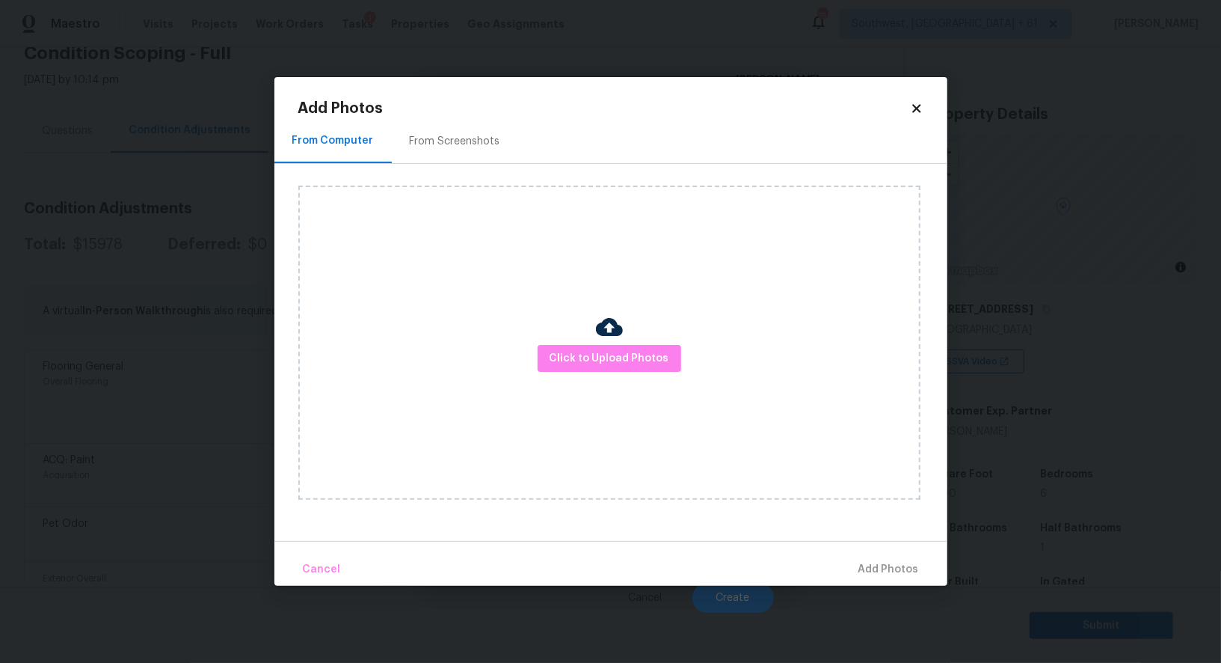
click at [451, 141] on div "From Screenshots" at bounding box center [455, 141] width 90 height 15
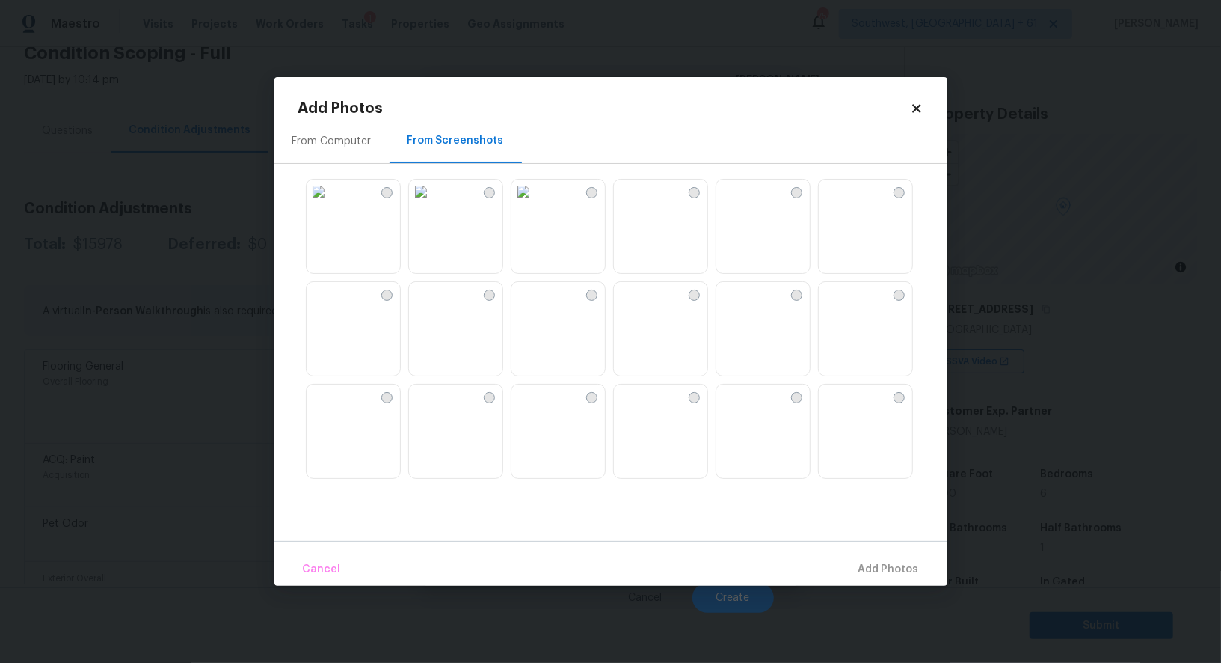
click at [638, 203] on img at bounding box center [626, 191] width 24 height 24
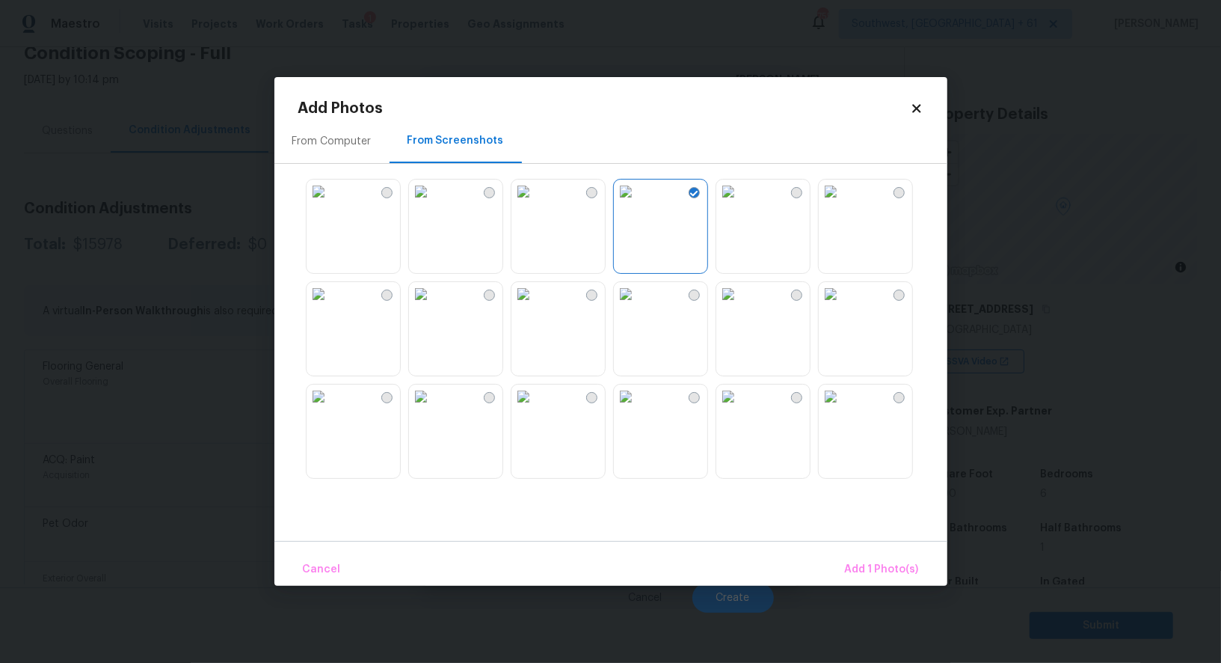
click at [331, 306] on img at bounding box center [319, 294] width 24 height 24
click at [880, 563] on span "Add 2 Photo(s)" at bounding box center [881, 569] width 76 height 19
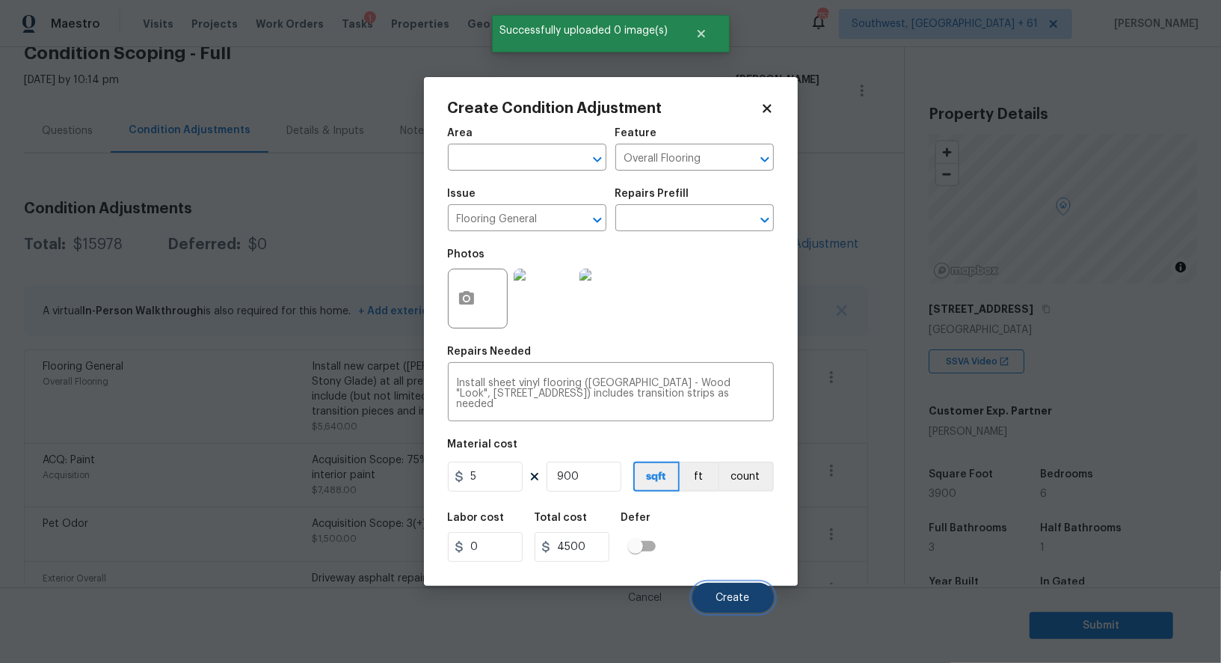
click at [727, 587] on button "Create" at bounding box center [733, 598] width 82 height 30
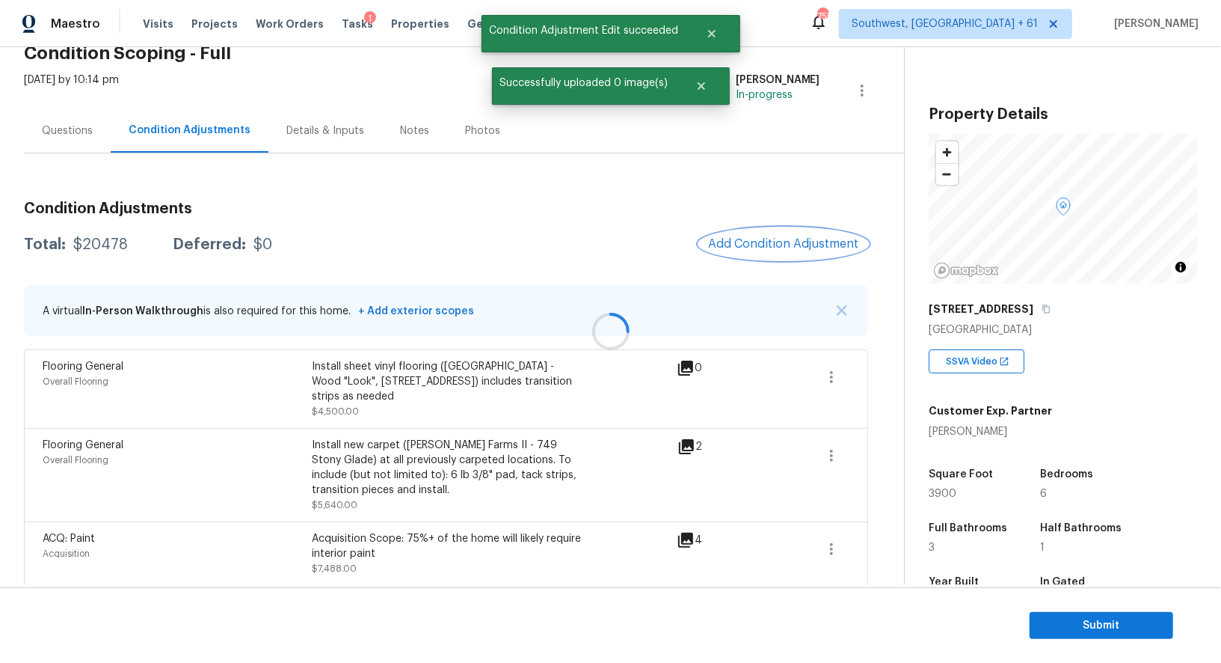
click at [797, 259] on button "Add Condition Adjustment" at bounding box center [783, 243] width 169 height 31
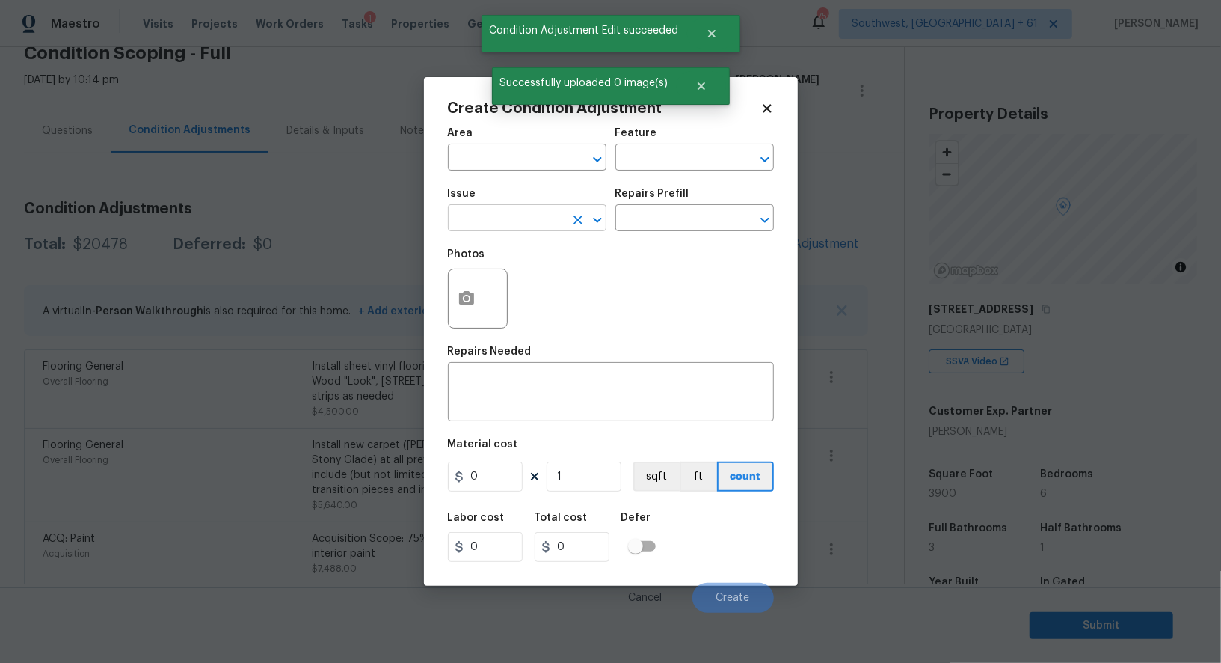
click at [549, 231] on input "text" at bounding box center [506, 219] width 117 height 23
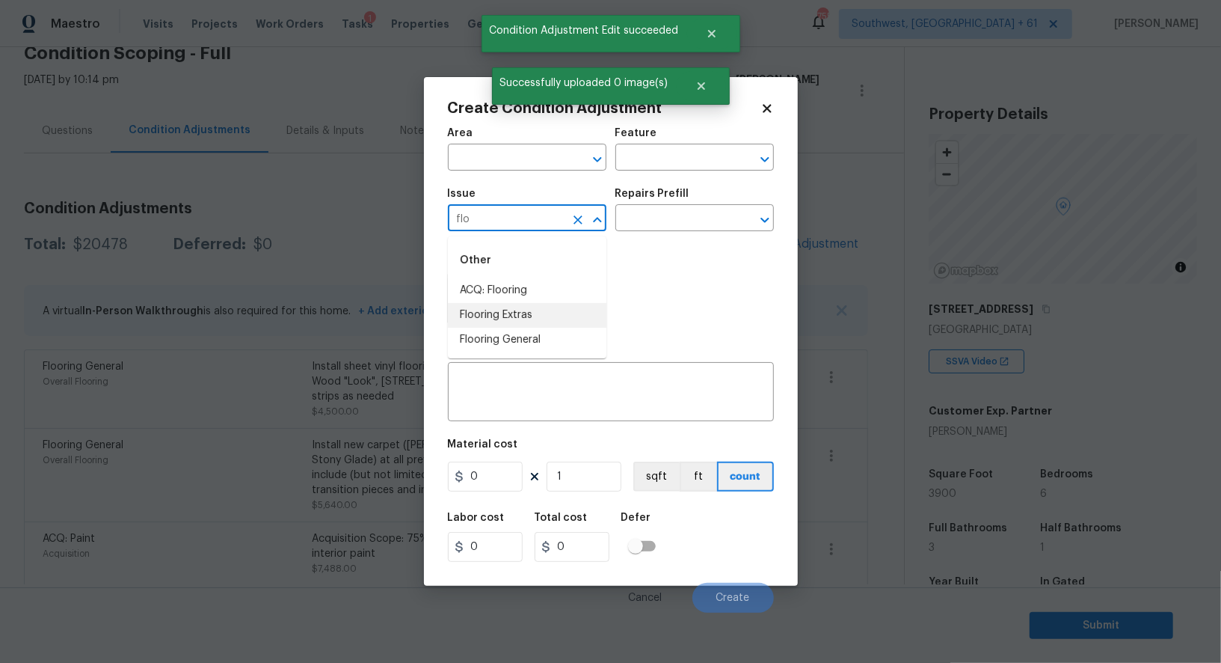
click at [541, 316] on li "Flooring Extras" at bounding box center [527, 315] width 159 height 25
type input "Flooring Extras"
click at [641, 236] on div "Issue Flooring Extras ​ Repairs Prefill ​" at bounding box center [611, 209] width 326 height 61
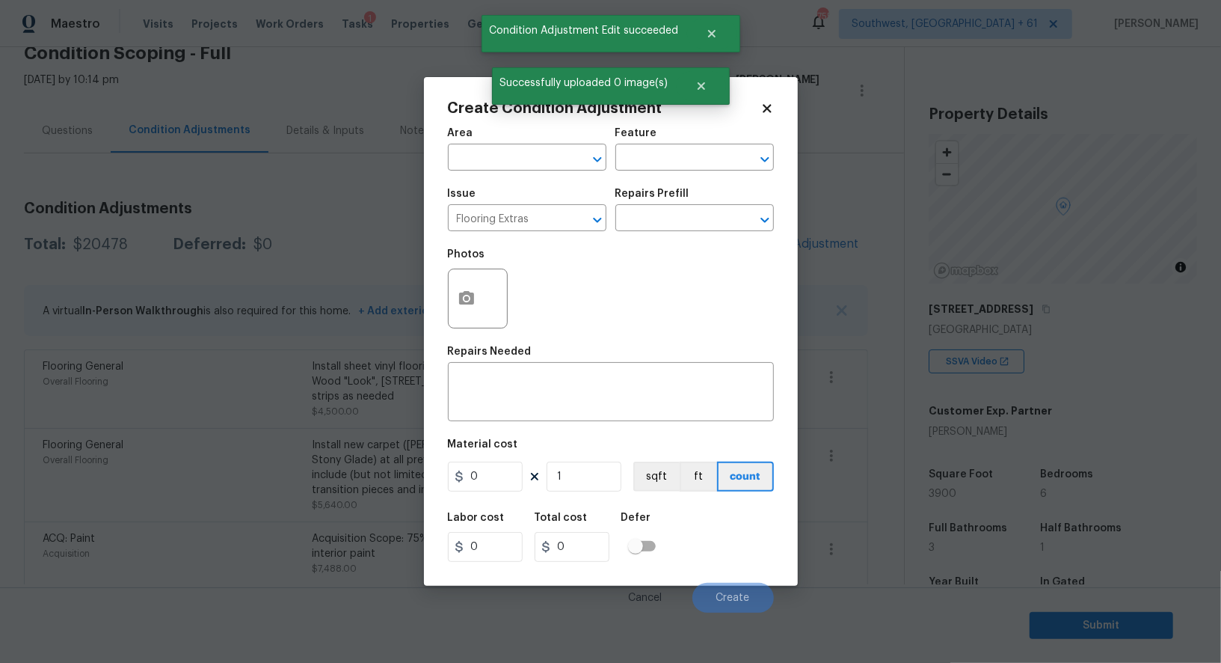
click at [666, 208] on div "Repairs Prefill" at bounding box center [694, 197] width 159 height 19
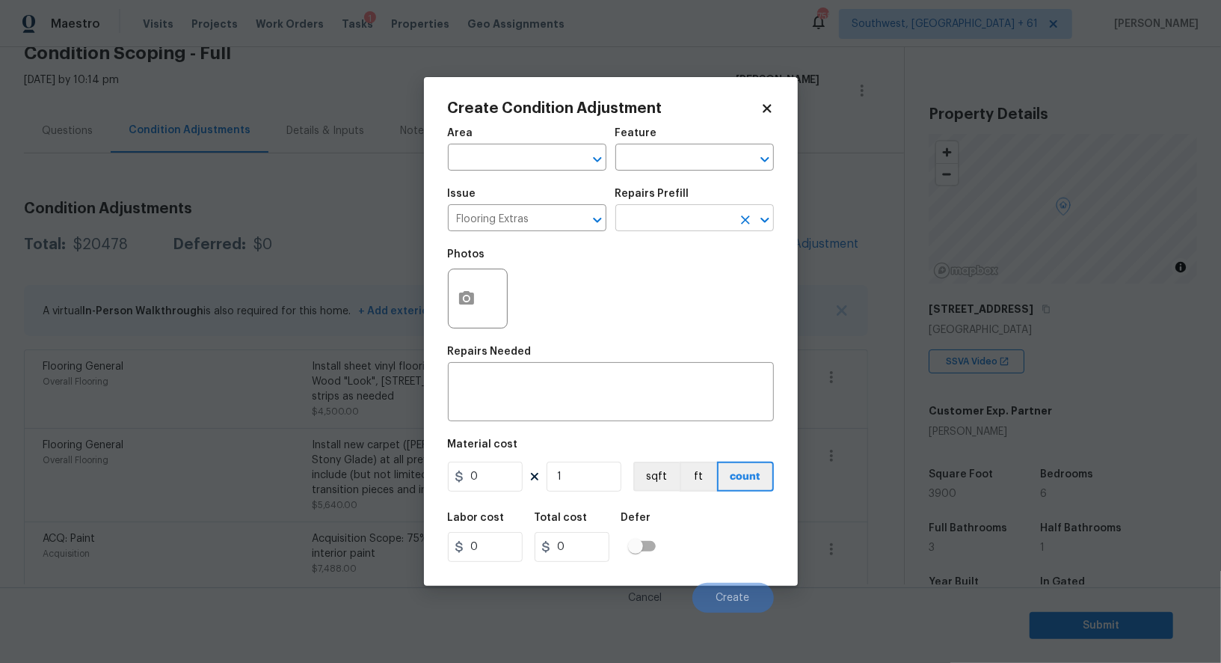
click at [665, 212] on input "text" at bounding box center [673, 219] width 117 height 23
type input "demo"
click at [678, 244] on li "Flooring Demo $1.00" at bounding box center [694, 254] width 159 height 25
type input "Overall Flooring"
type textarea "Demo existing flooring."
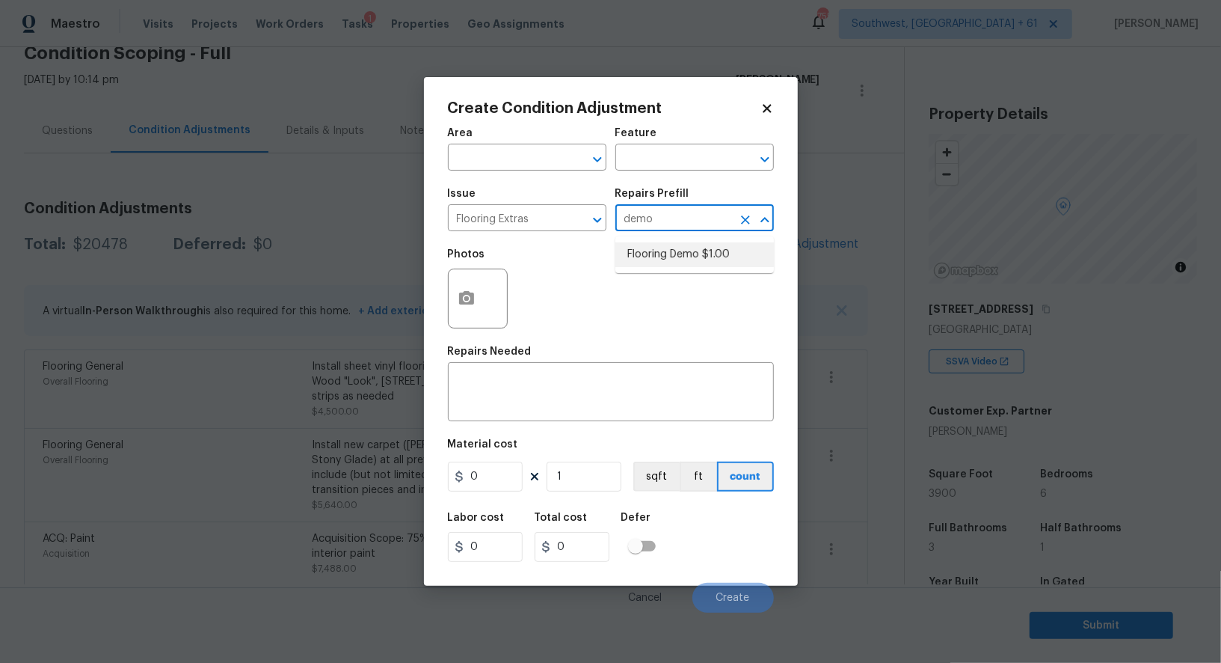
type input "1"
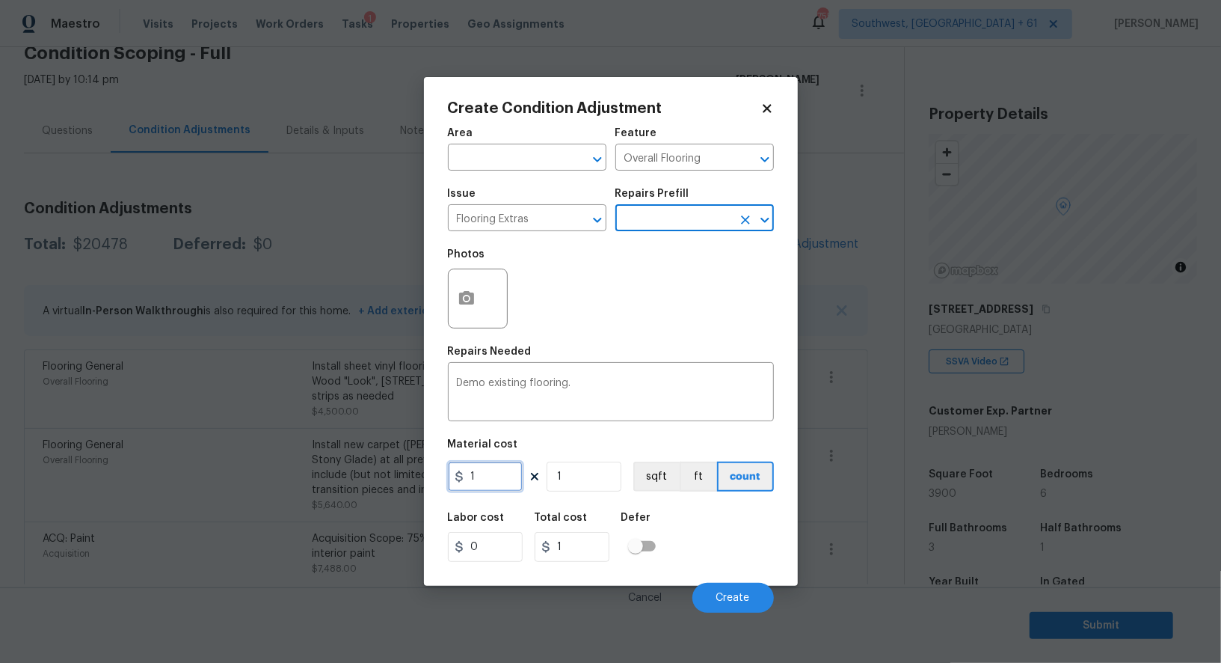
click at [492, 470] on input "1" at bounding box center [485, 476] width 75 height 30
type input "2"
click at [578, 491] on input "1" at bounding box center [584, 476] width 75 height 30
type input "2"
type input "0"
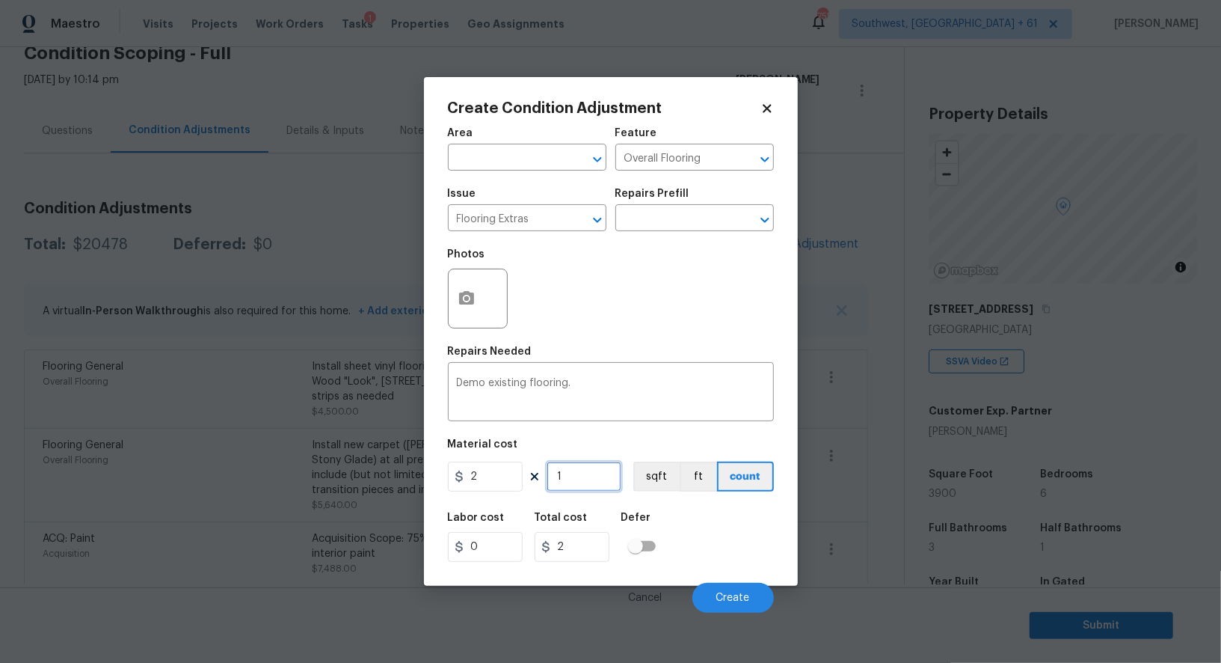
type input "0"
type input "9"
type input "18"
type input "90"
type input "180"
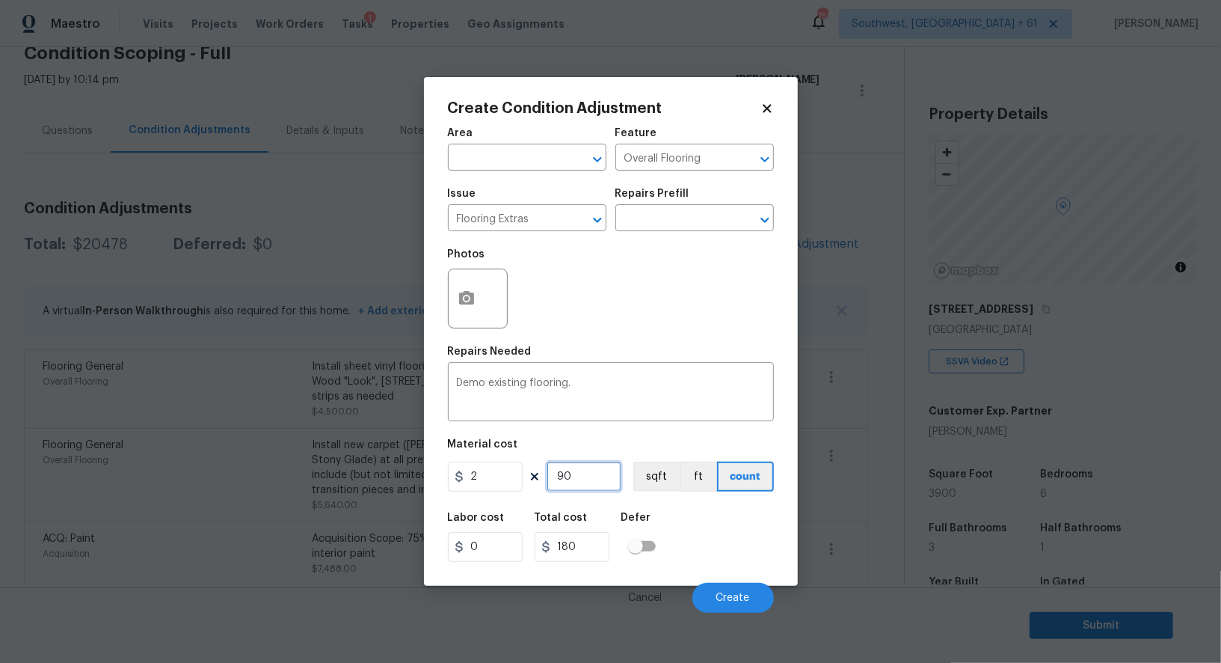
type input "900"
type input "1800"
type input "900"
click at [588, 537] on input "1800" at bounding box center [572, 547] width 75 height 30
click at [458, 292] on icon "button" at bounding box center [467, 298] width 18 height 18
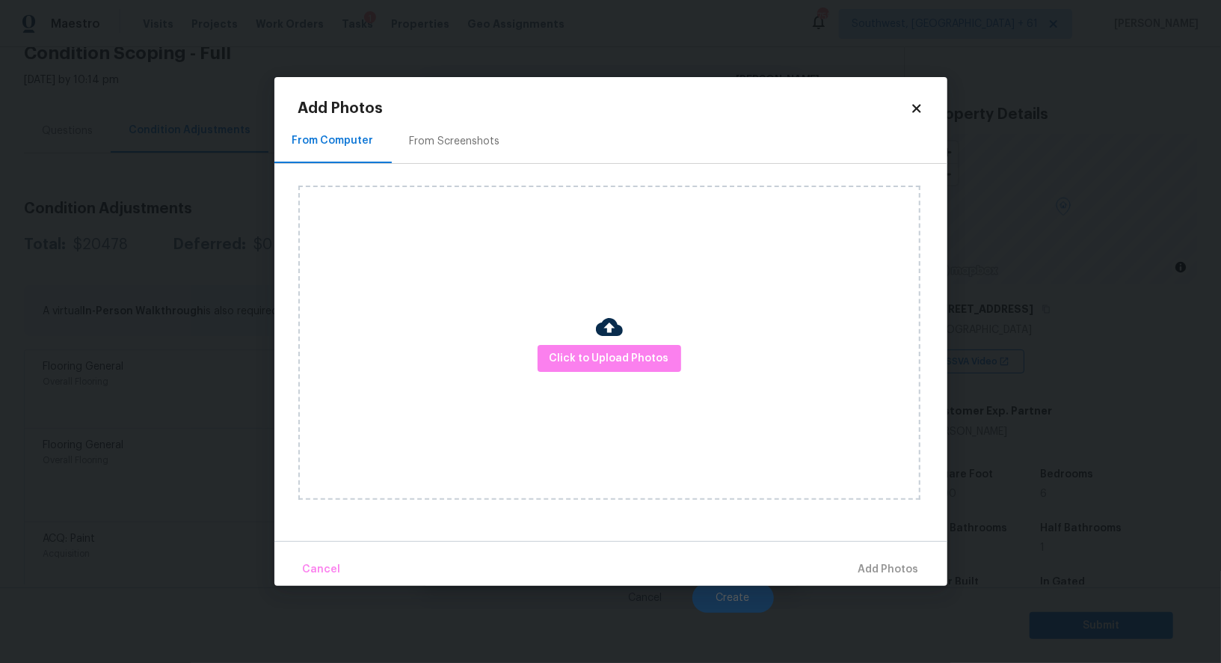
click at [460, 147] on div "From Screenshots" at bounding box center [455, 141] width 90 height 15
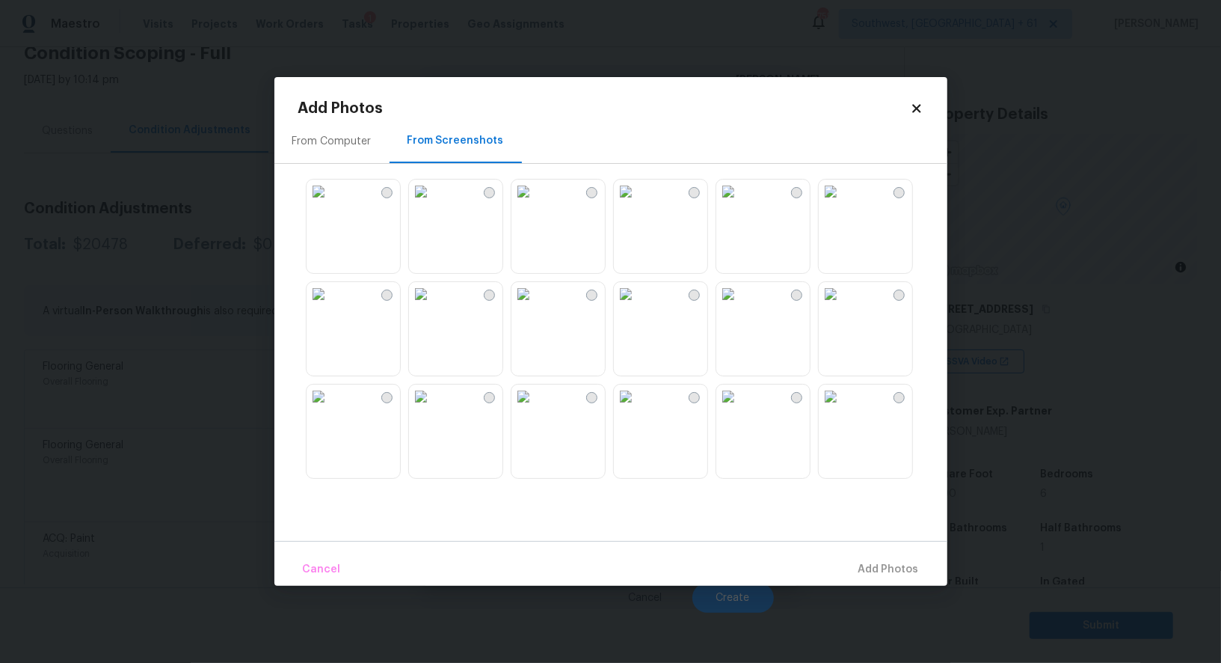
click at [638, 203] on img at bounding box center [626, 191] width 24 height 24
click at [740, 306] on img at bounding box center [728, 294] width 24 height 24
click at [740, 408] on img at bounding box center [728, 396] width 24 height 24
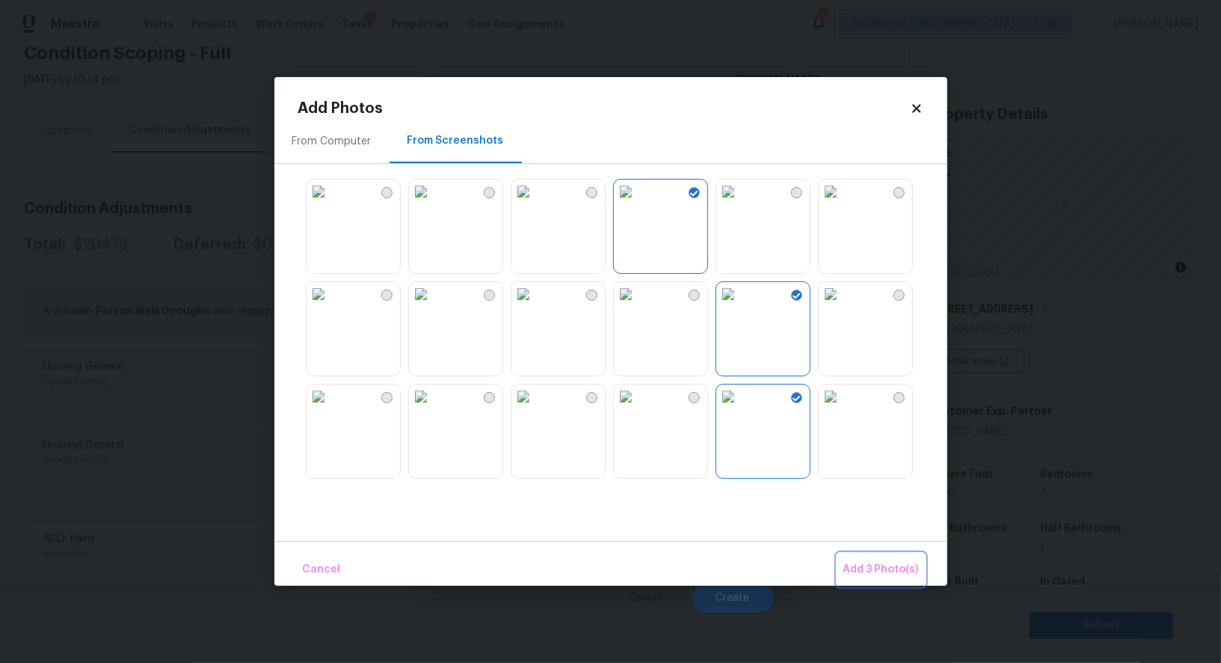
click at [890, 561] on span "Add 3 Photo(s)" at bounding box center [882, 569] width 76 height 19
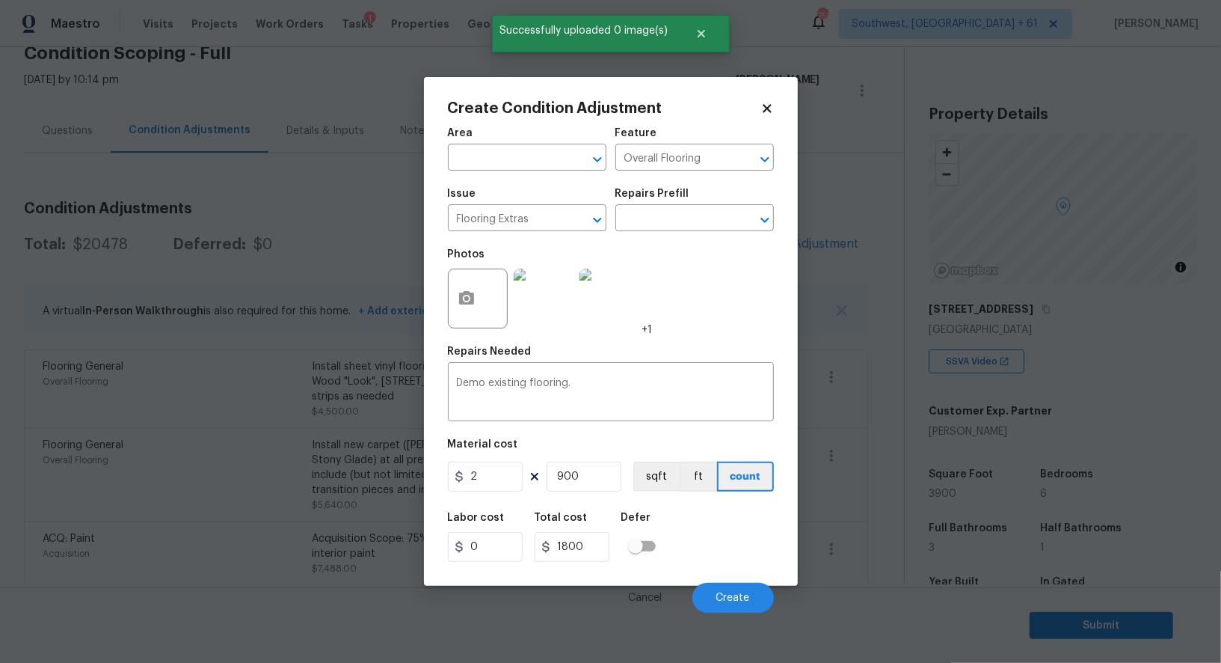
click at [771, 584] on div "Cancel Create" at bounding box center [611, 592] width 326 height 42
click at [746, 589] on button "Create" at bounding box center [733, 598] width 82 height 30
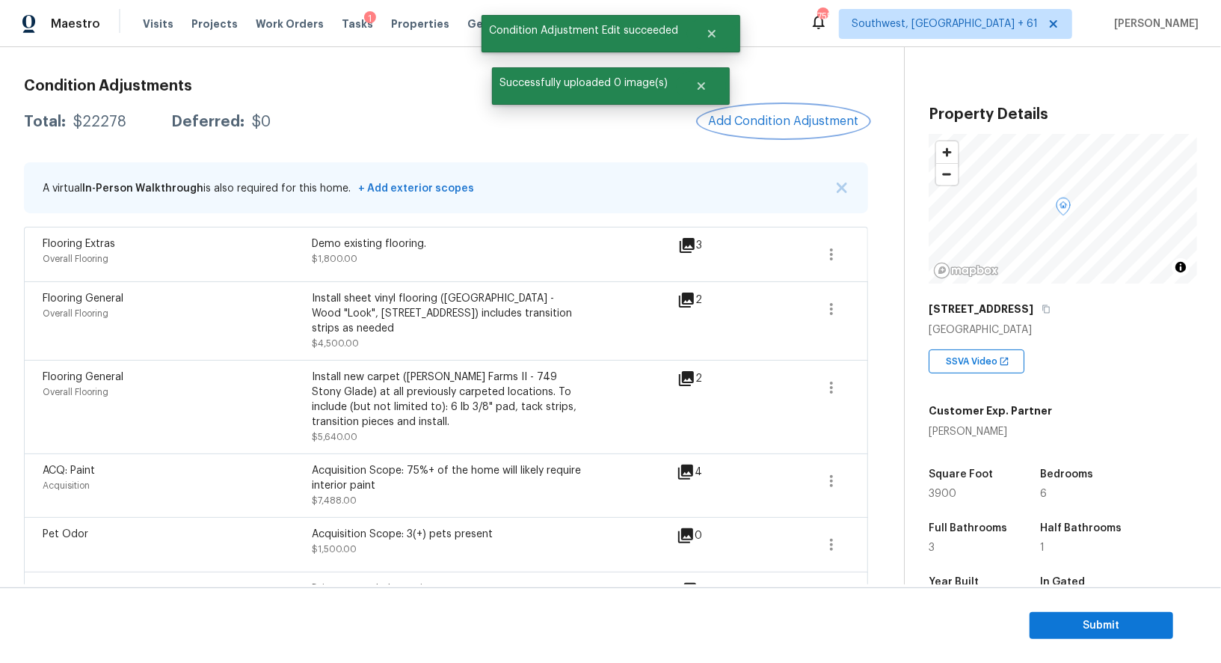
scroll to position [203, 0]
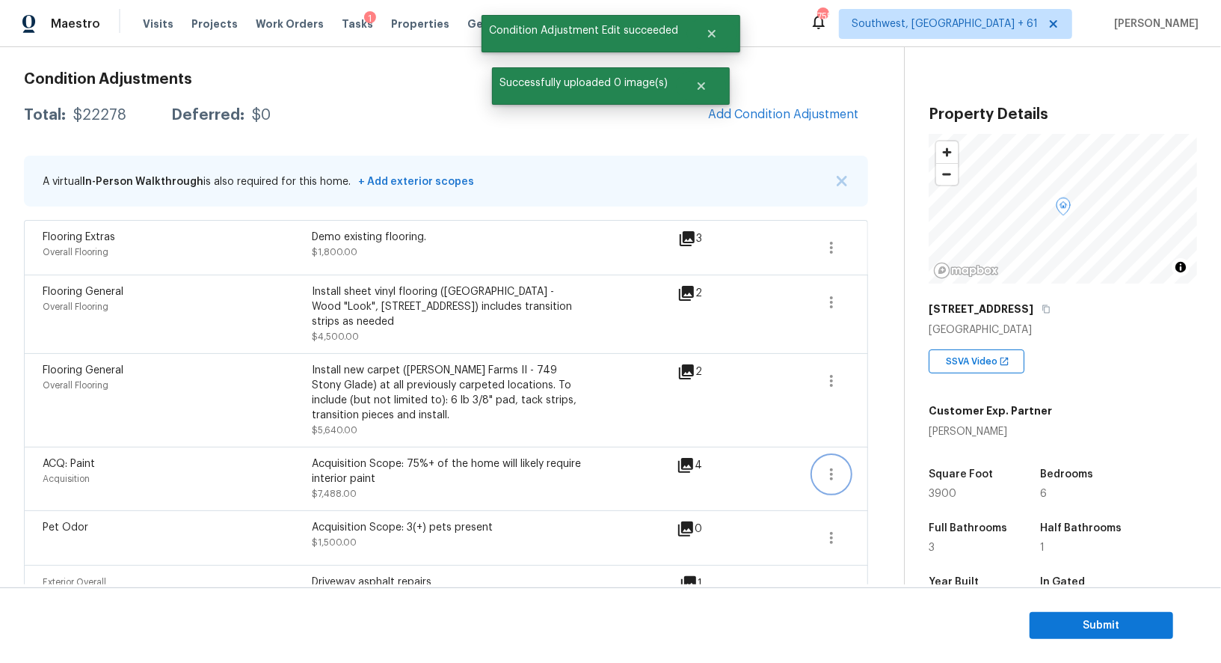
click at [824, 467] on button "button" at bounding box center [832, 474] width 36 height 36
click at [817, 381] on span at bounding box center [832, 381] width 36 height 36
click at [832, 372] on icon "button" at bounding box center [832, 381] width 18 height 18
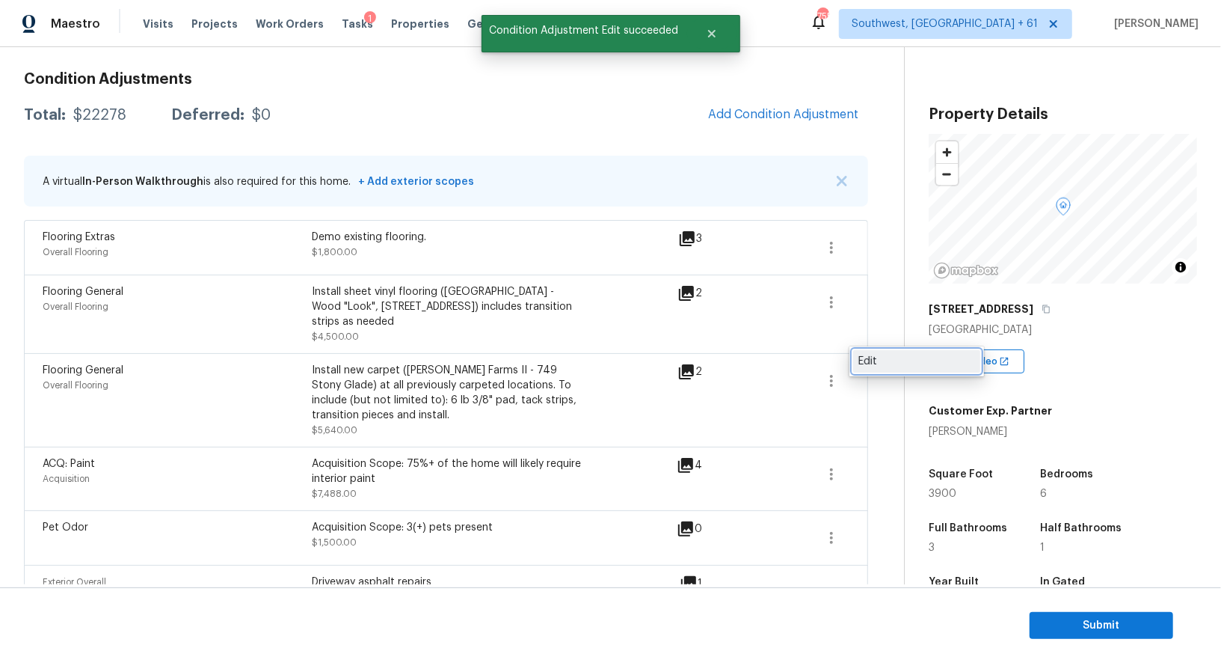
click at [882, 360] on div "Edit" at bounding box center [916, 361] width 117 height 15
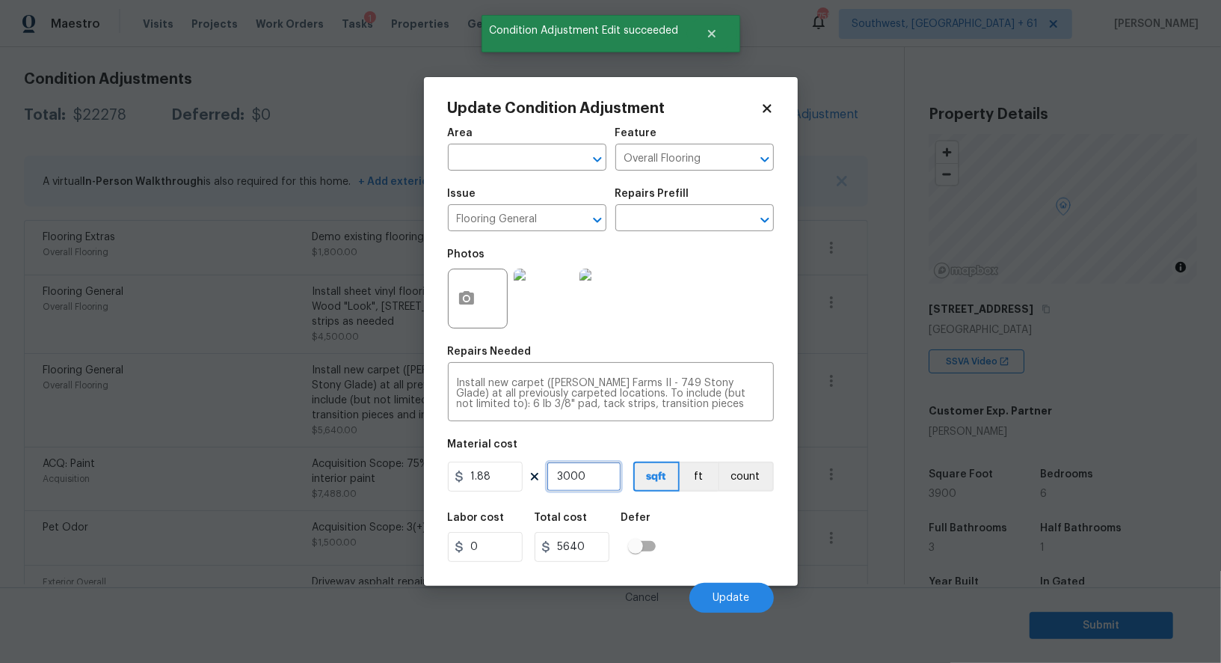
click at [575, 476] on input "3000" at bounding box center [584, 476] width 75 height 30
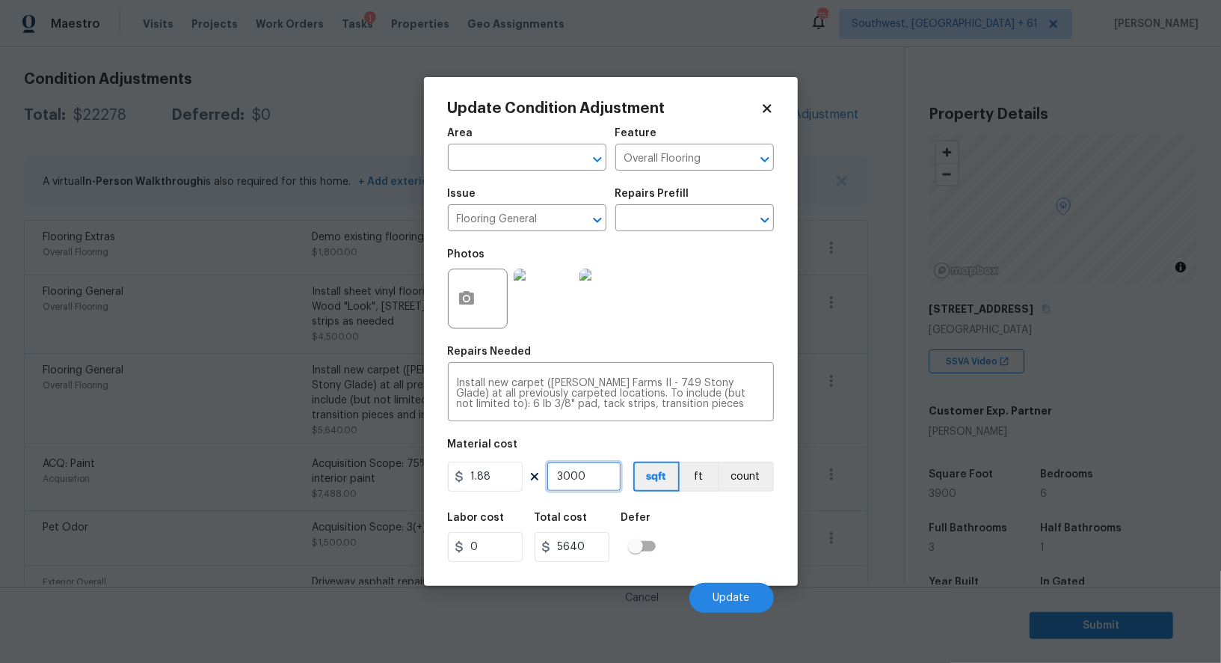
type input "0"
type input "3"
type input "5.64"
type input "32"
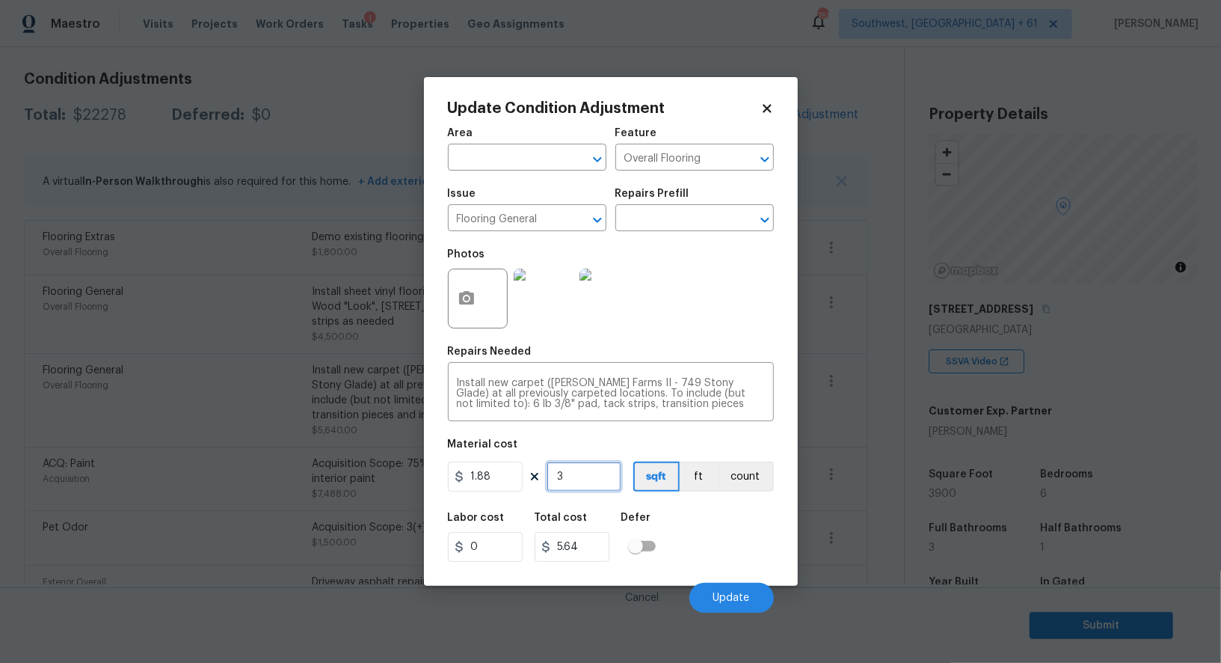
type input "60.16"
type input "320"
type input "601.6"
type input "3200"
type input "6016"
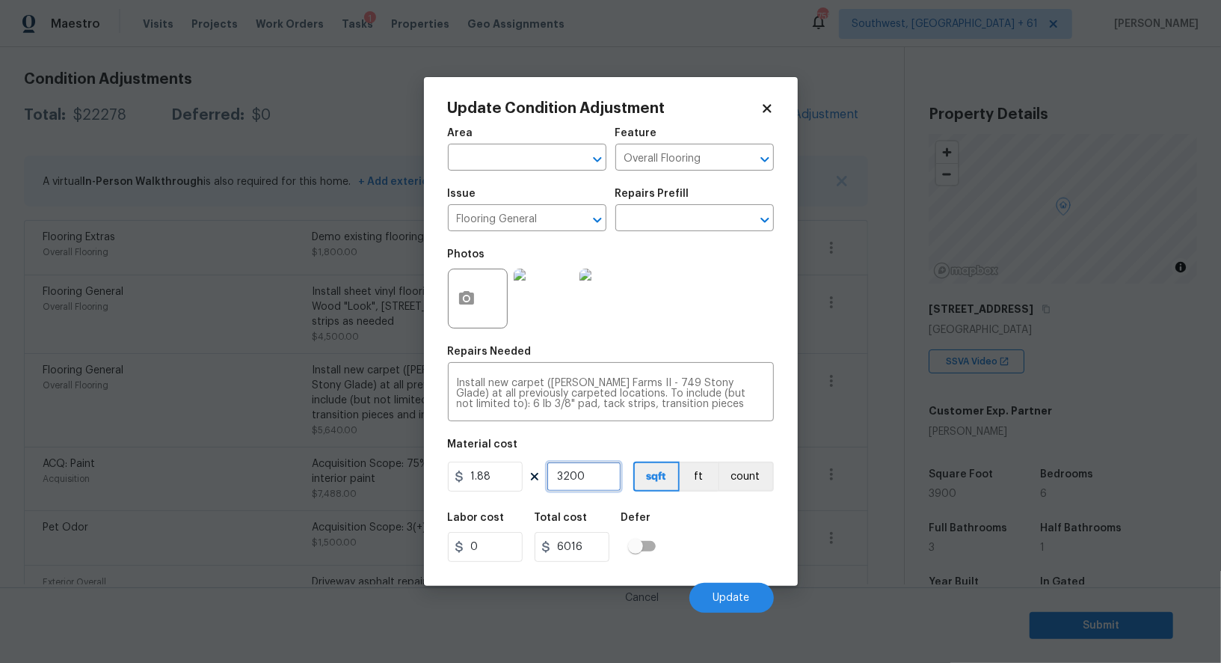
type input "3200"
click at [597, 541] on input "6016" at bounding box center [572, 547] width 75 height 30
click at [720, 592] on button "Update" at bounding box center [731, 598] width 85 height 30
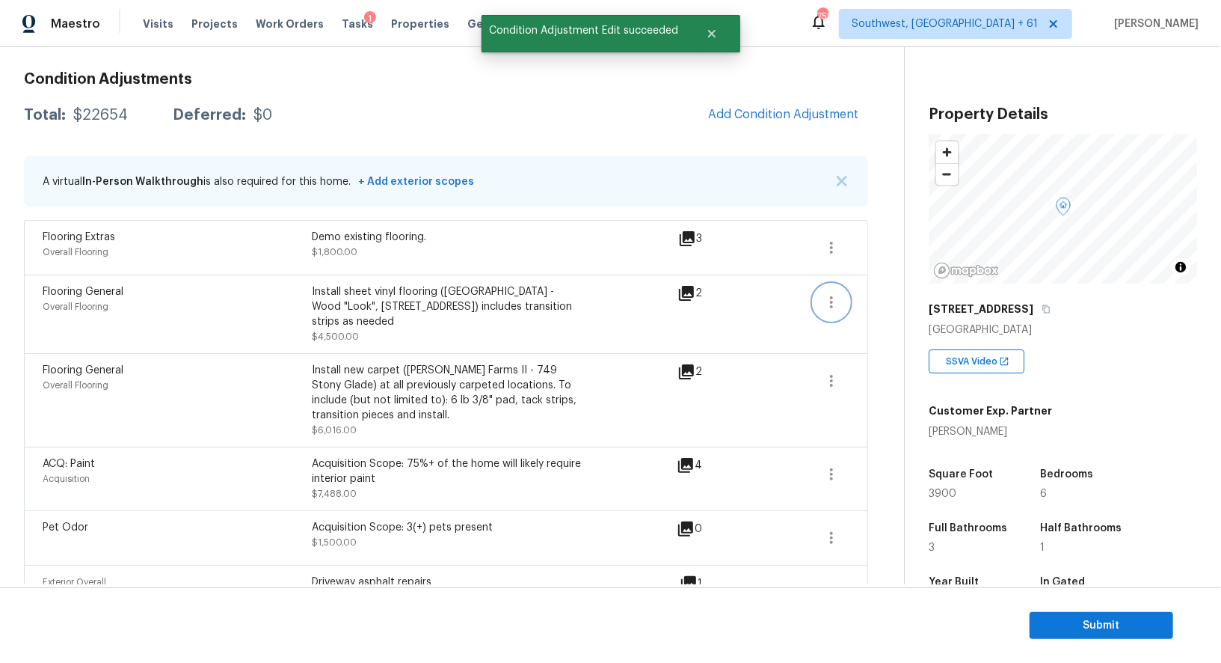
click at [844, 292] on button "button" at bounding box center [832, 302] width 36 height 36
click at [879, 295] on div "Edit" at bounding box center [916, 297] width 117 height 15
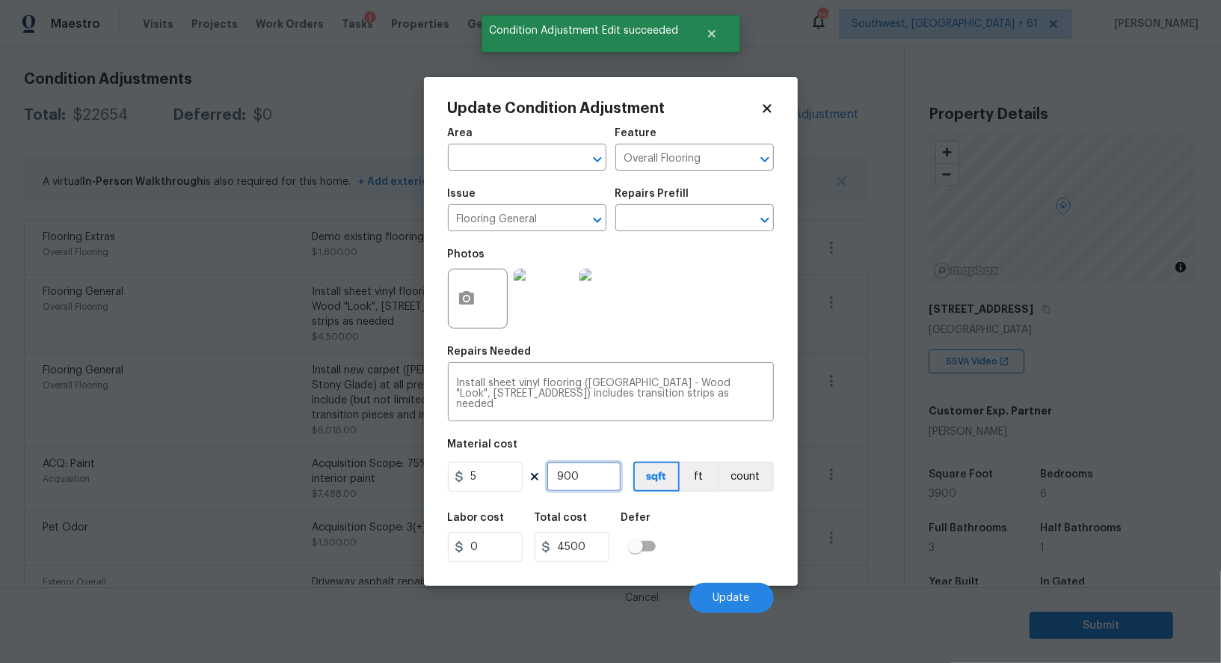
click at [606, 473] on input "900" at bounding box center [584, 476] width 75 height 30
type input "0"
type input "7"
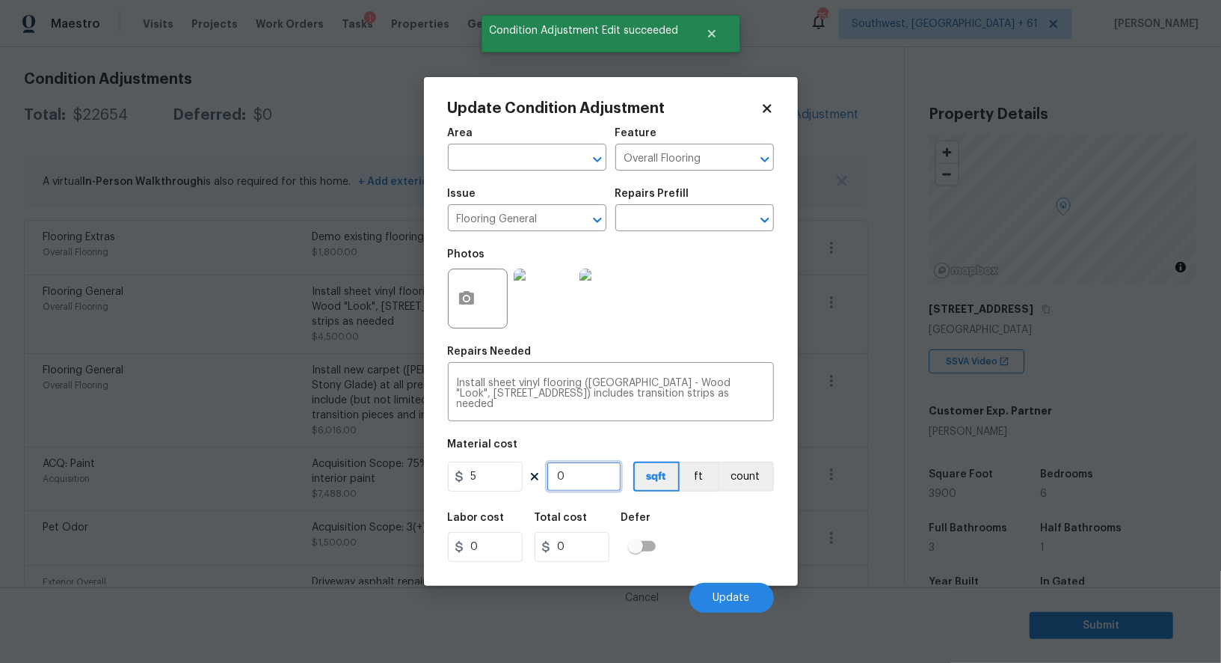
type input "35"
type input "70"
type input "350"
type input "700"
type input "3500"
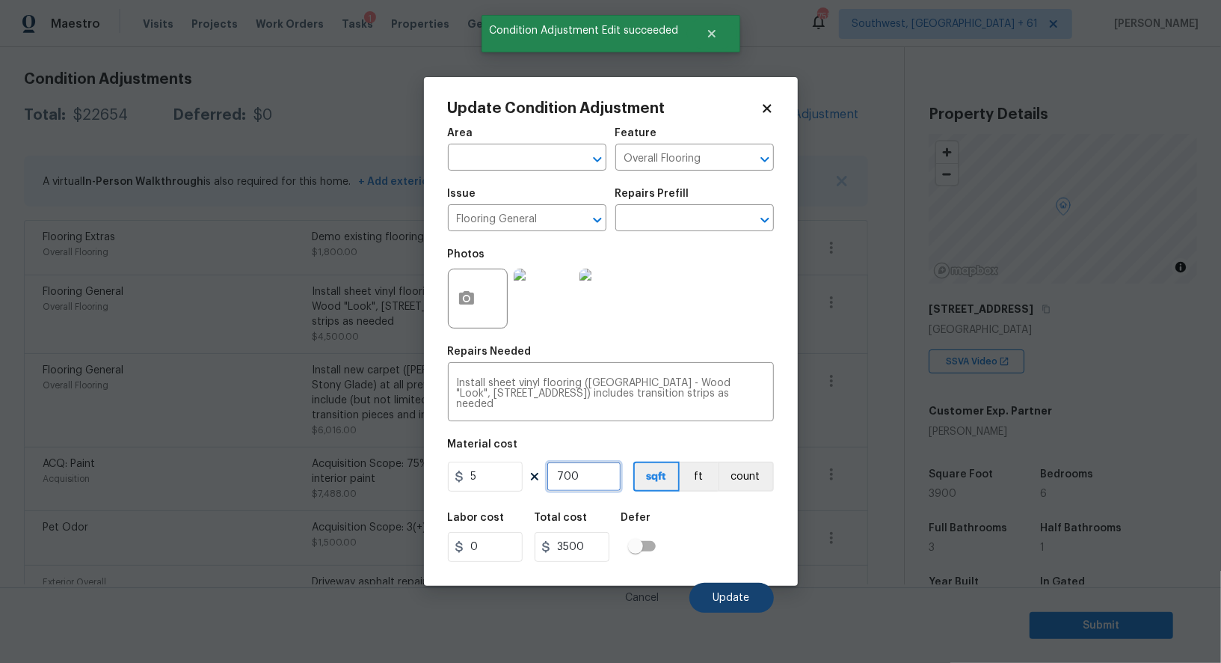
type input "700"
click at [721, 603] on span "Update" at bounding box center [731, 597] width 37 height 11
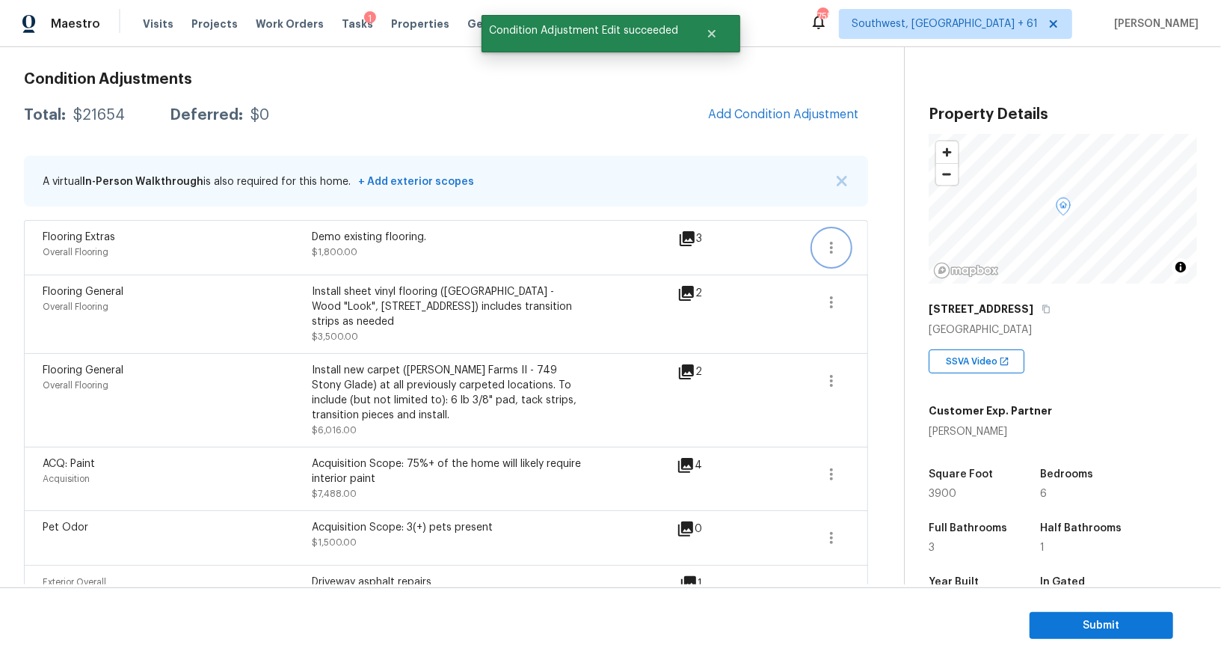
click at [831, 236] on button "button" at bounding box center [832, 248] width 36 height 36
click at [890, 236] on div "Edit" at bounding box center [916, 243] width 117 height 15
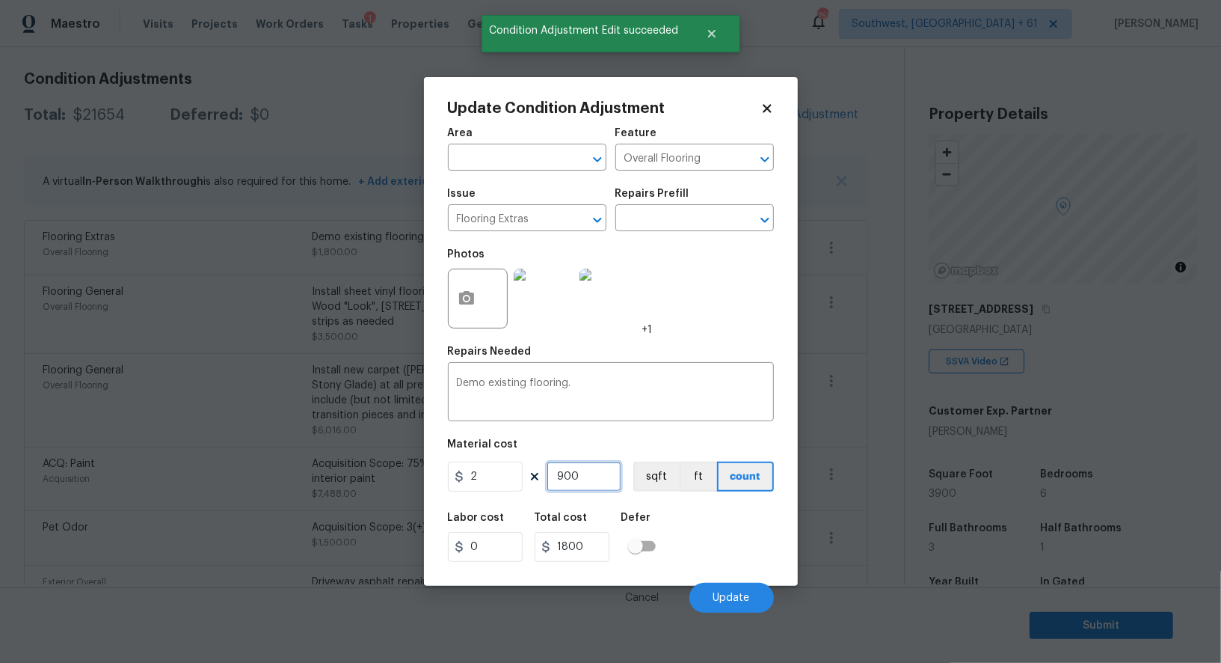
click at [586, 464] on input "900" at bounding box center [584, 476] width 75 height 30
type input "0"
type input "7"
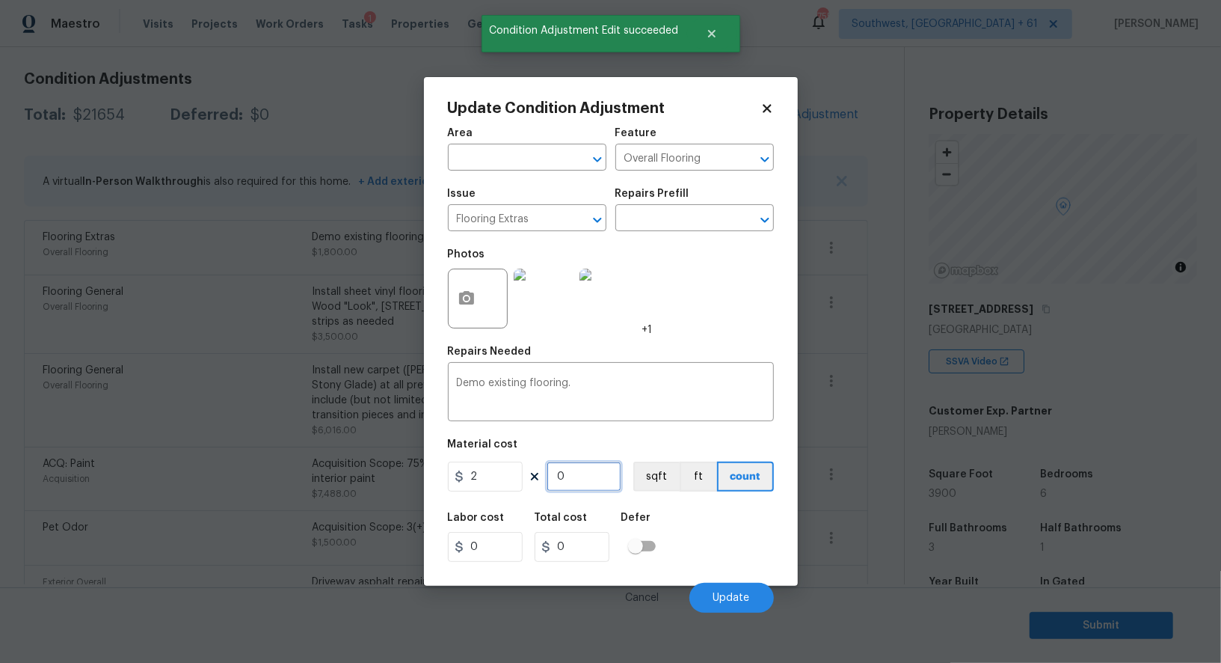
type input "14"
type input "70"
type input "140"
type input "700"
type input "1400"
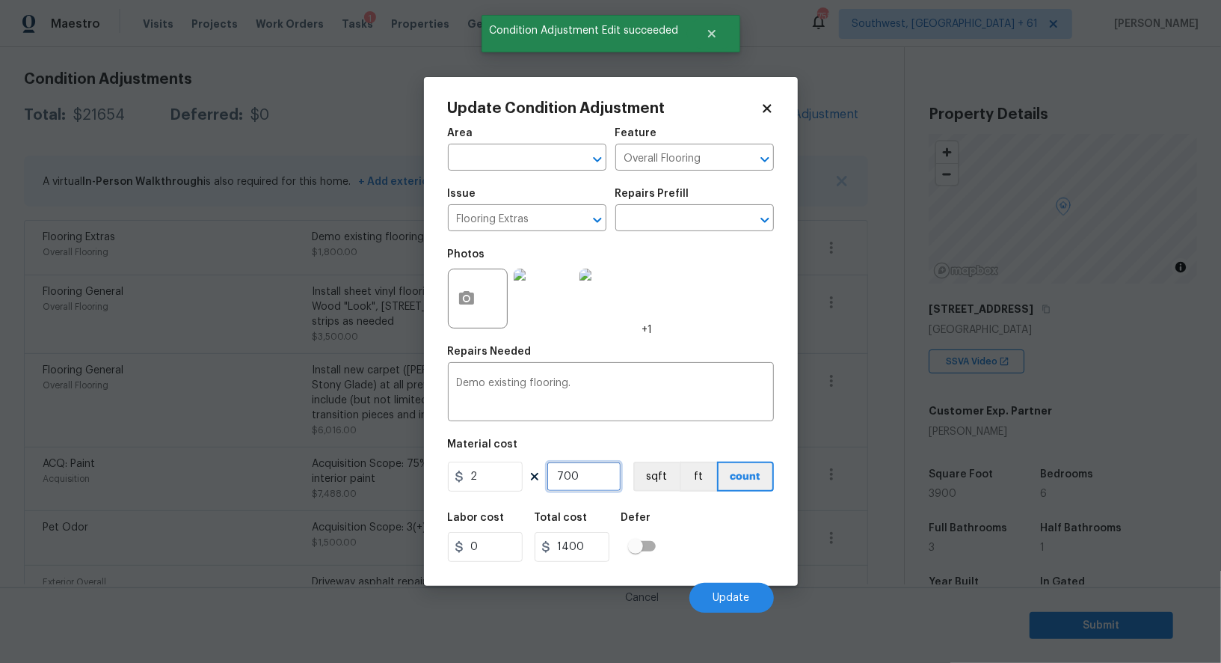
type input "700"
click at [599, 545] on input "1400" at bounding box center [572, 547] width 75 height 30
click at [741, 596] on span "Update" at bounding box center [731, 597] width 37 height 11
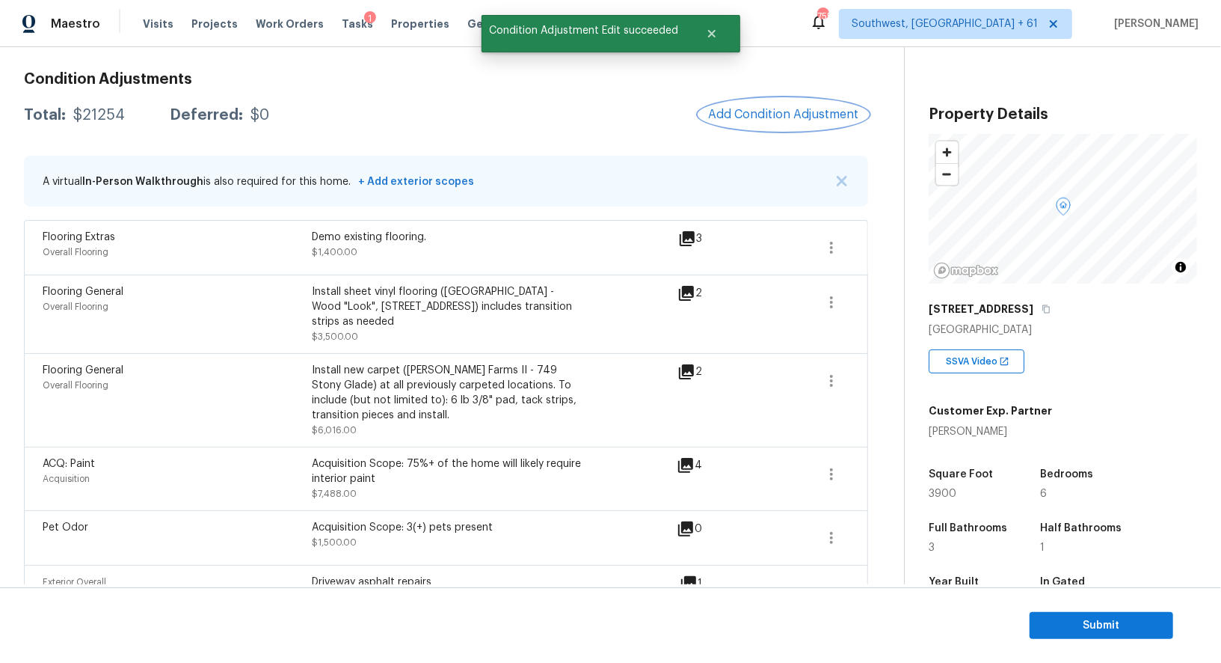
click at [794, 108] on span "Add Condition Adjustment" at bounding box center [783, 114] width 151 height 13
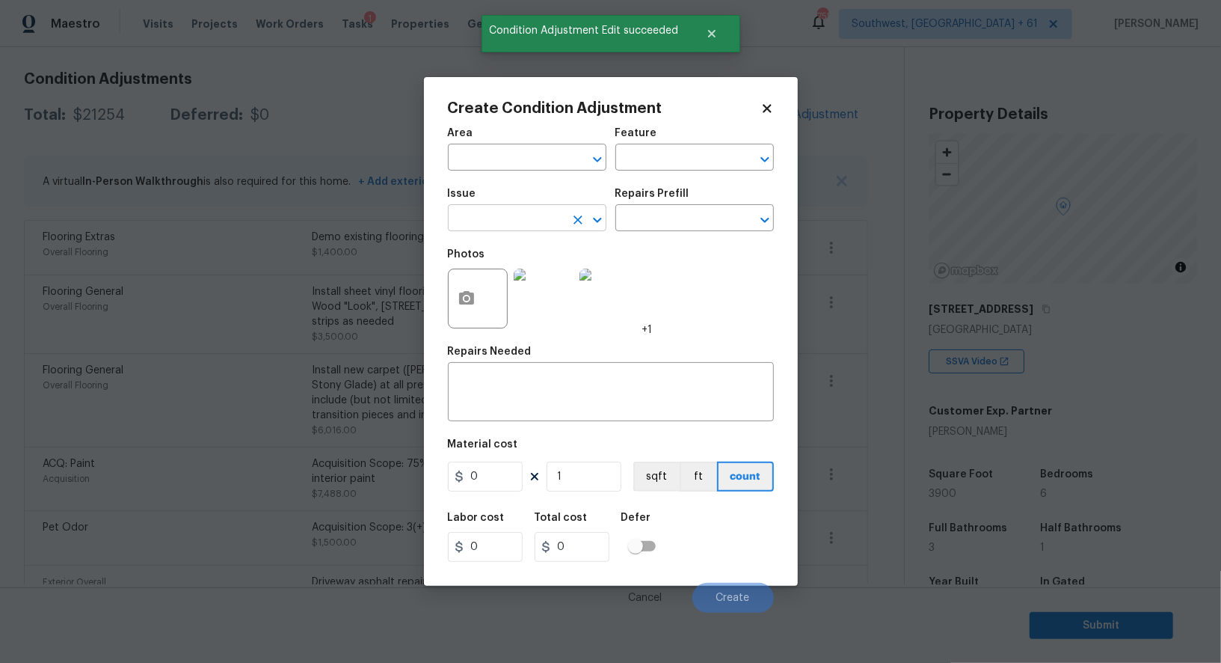
click at [524, 211] on input "text" at bounding box center [506, 219] width 117 height 23
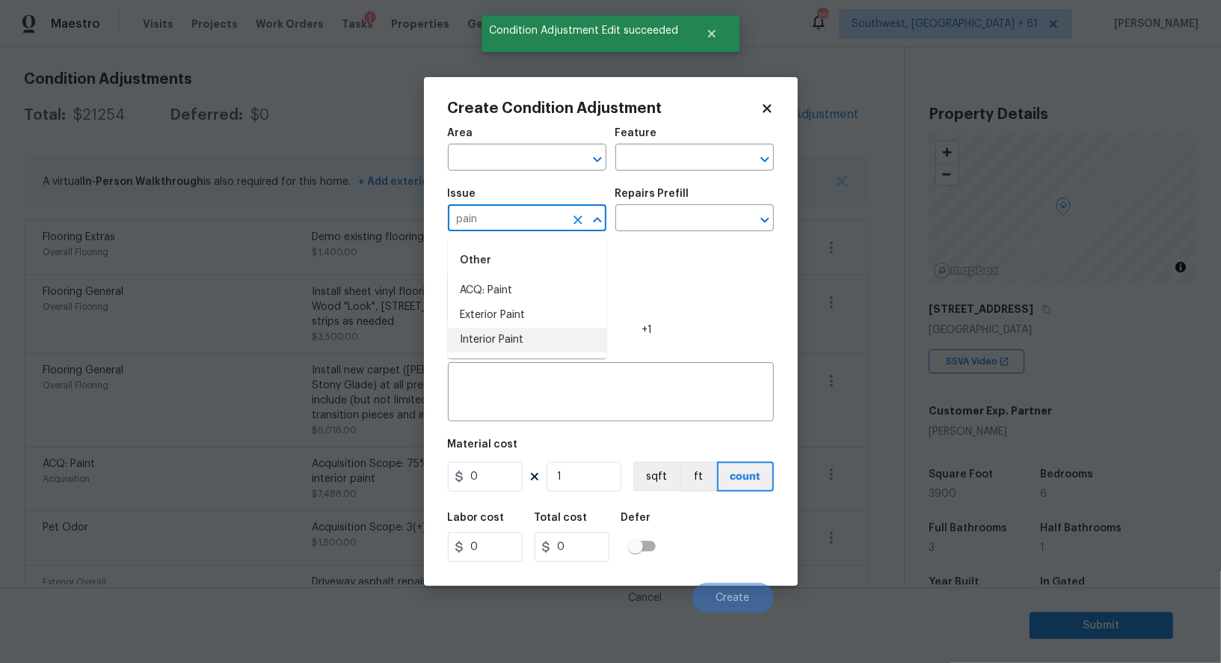
click at [497, 328] on li "Interior Paint" at bounding box center [527, 340] width 159 height 25
type input "Interior Paint"
click at [624, 227] on input "text" at bounding box center [673, 219] width 117 height 23
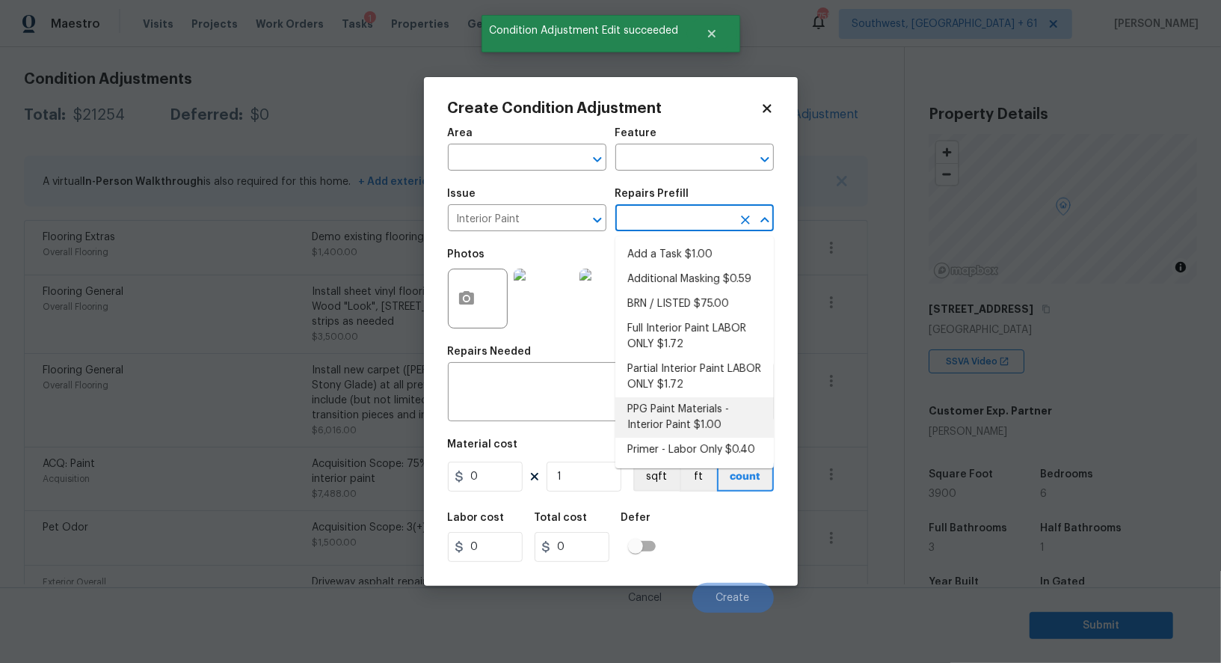
click at [663, 440] on li "Primer - Labor Only $0.40" at bounding box center [694, 449] width 159 height 25
type input "Overall Paint"
type textarea "Interior primer - PRIMER PROVIDED BY OPENDOOR - All nails, screws, drywall anch…"
type input "0.4"
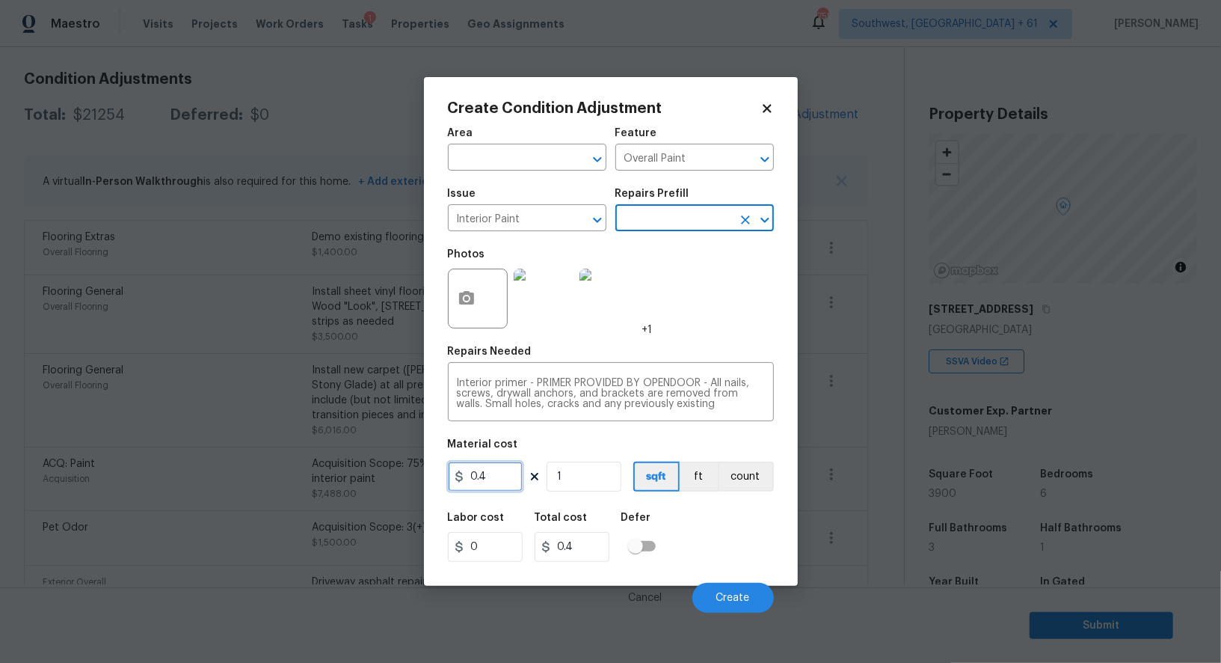
click at [499, 470] on input "0.4" at bounding box center [485, 476] width 75 height 30
type input "500"
click at [562, 518] on h5 "Total cost" at bounding box center [561, 517] width 53 height 10
type input "500"
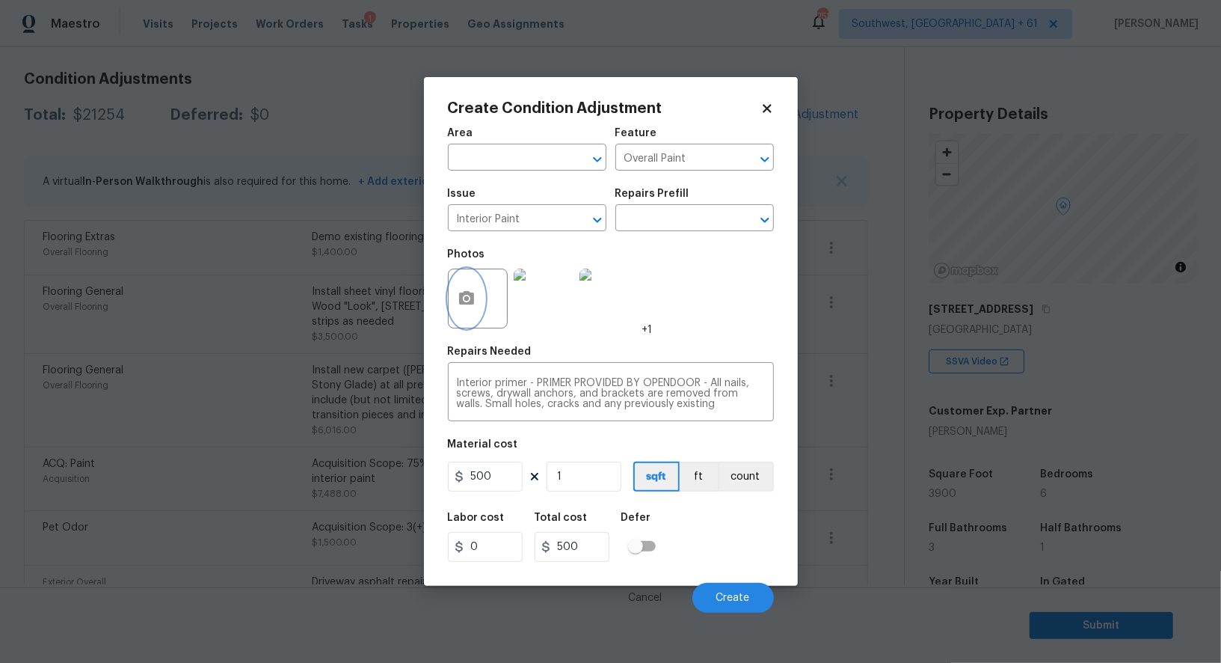
click at [475, 303] on icon "button" at bounding box center [467, 298] width 18 height 18
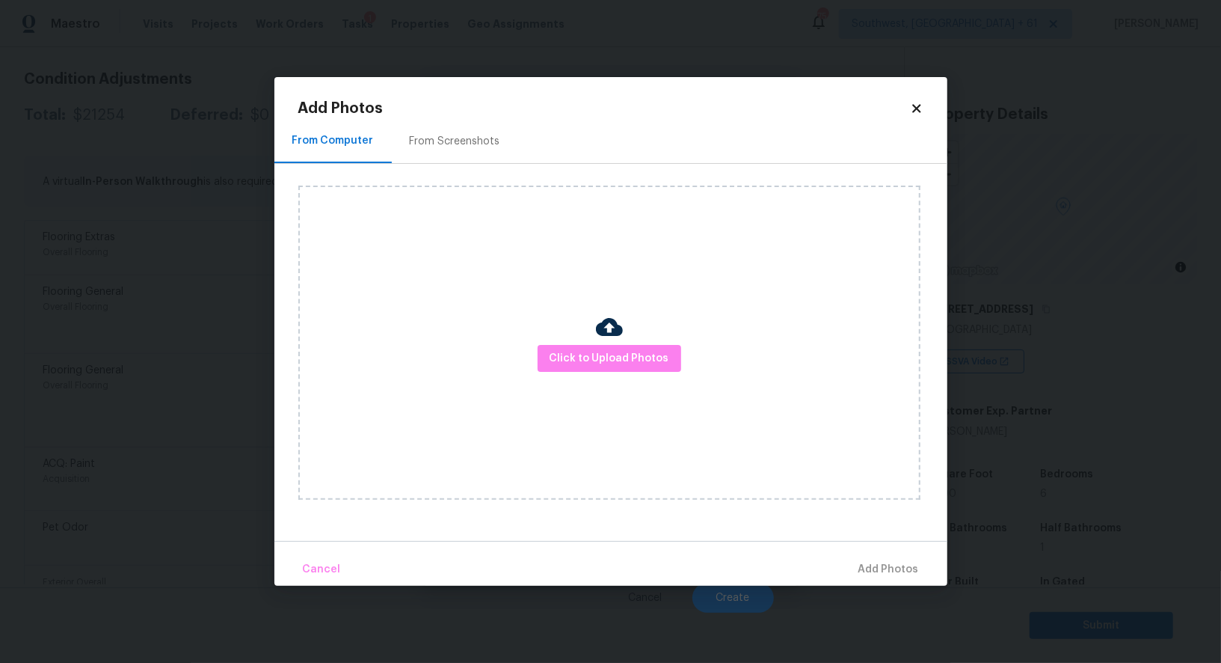
click at [460, 149] on div "From Screenshots" at bounding box center [455, 141] width 126 height 44
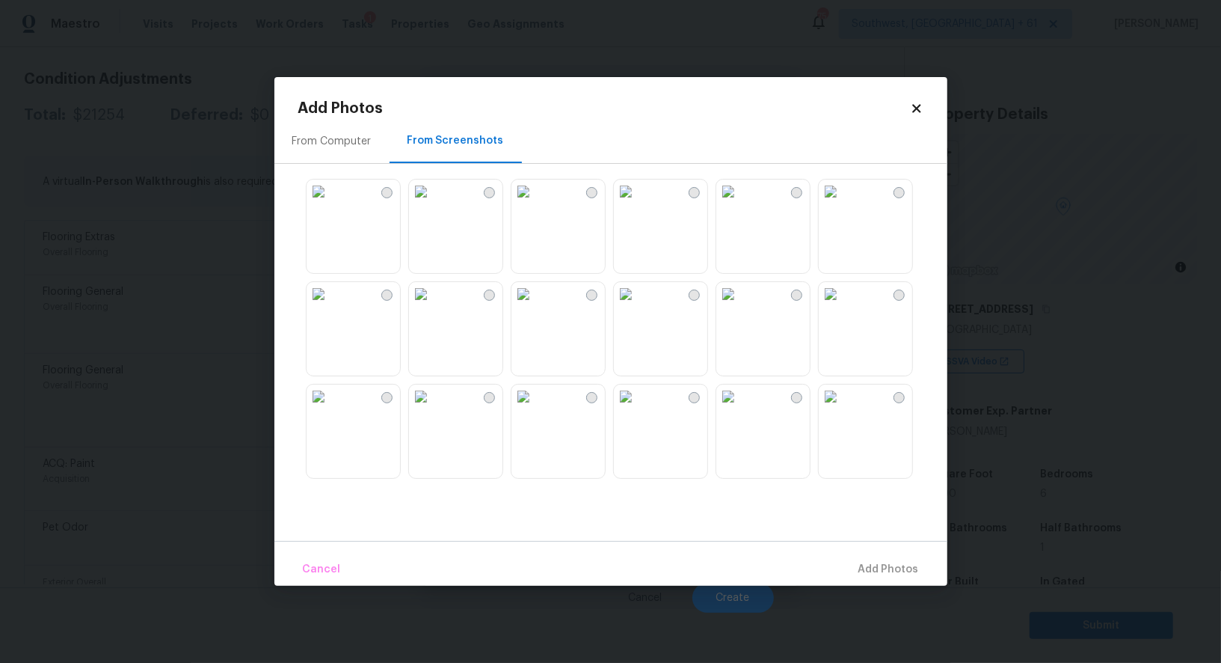
click at [535, 296] on img at bounding box center [524, 294] width 24 height 24
click at [843, 408] on img at bounding box center [831, 396] width 24 height 24
click at [734, 408] on img at bounding box center [728, 396] width 24 height 24
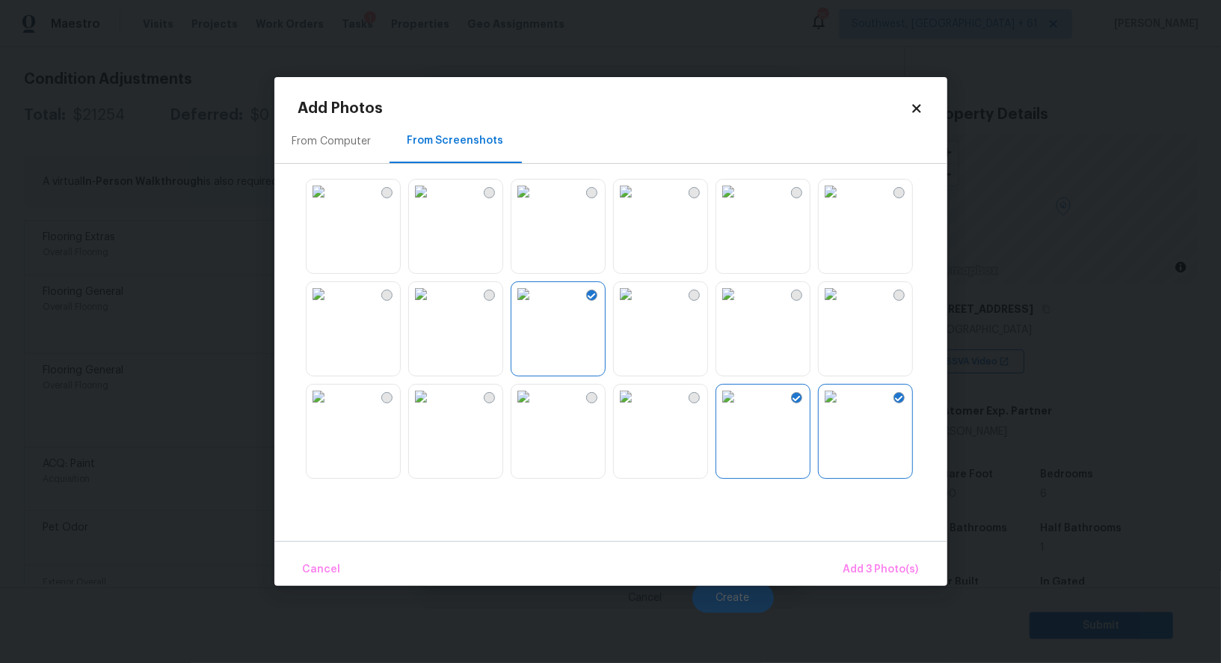
click at [843, 408] on img at bounding box center [831, 396] width 24 height 24
click at [879, 565] on span "Add 2 Photo(s)" at bounding box center [881, 569] width 76 height 19
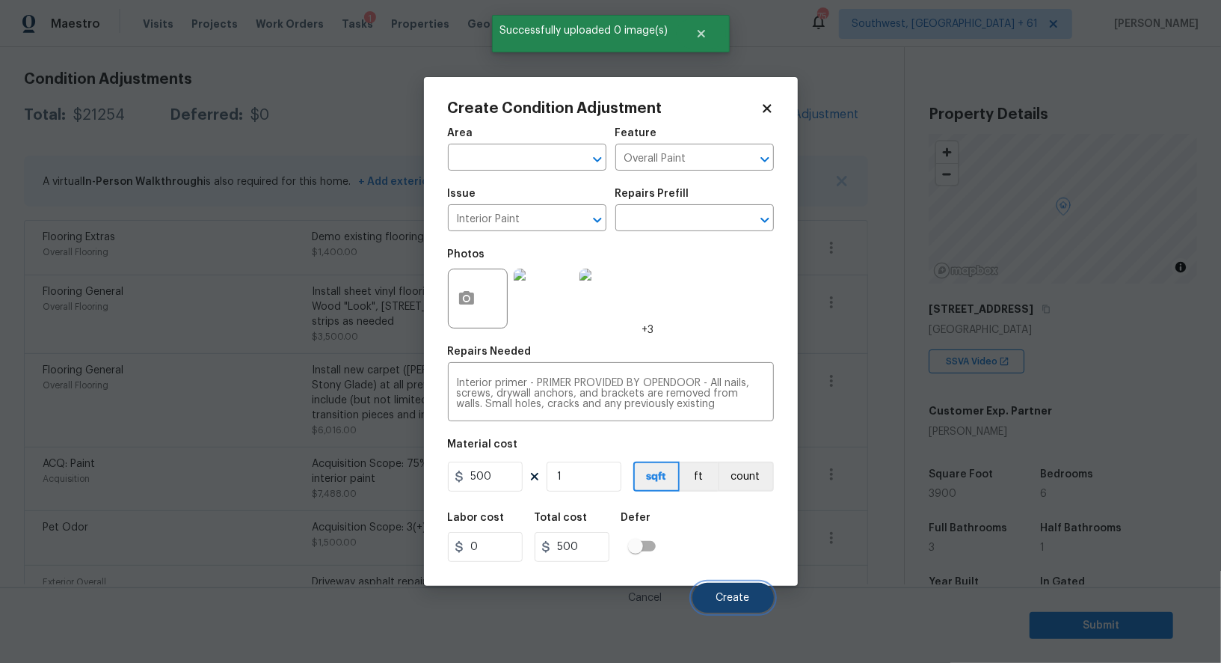
click at [728, 602] on span "Create" at bounding box center [733, 597] width 34 height 11
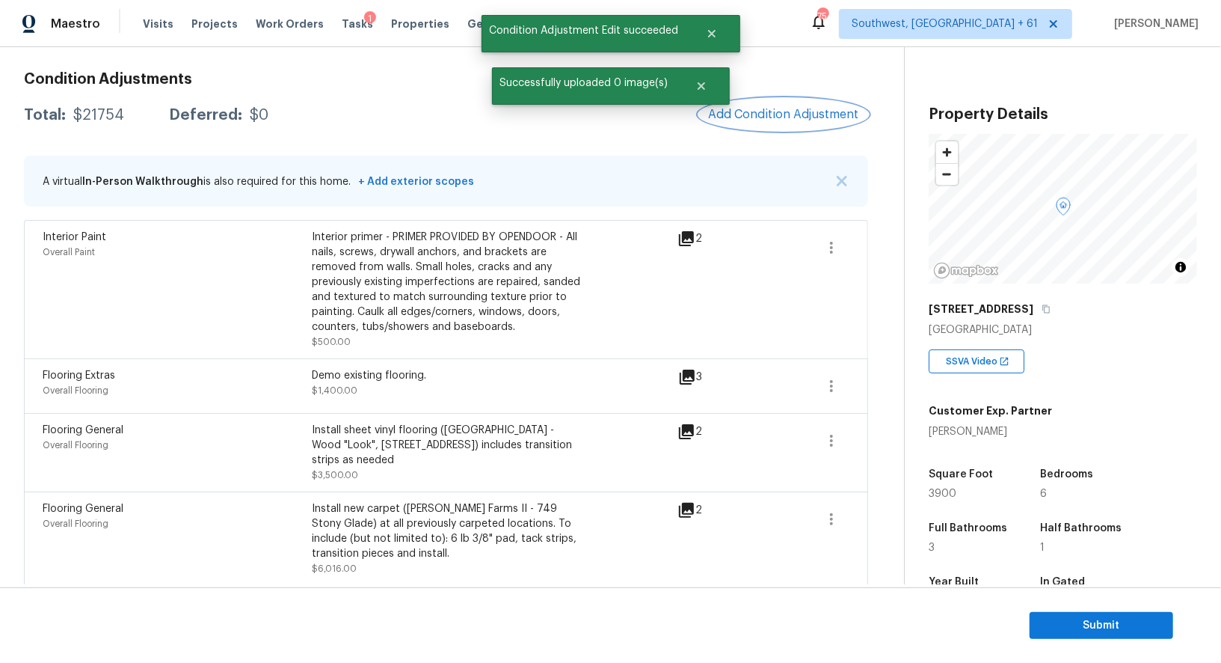
click at [809, 118] on span "Add Condition Adjustment" at bounding box center [783, 114] width 151 height 13
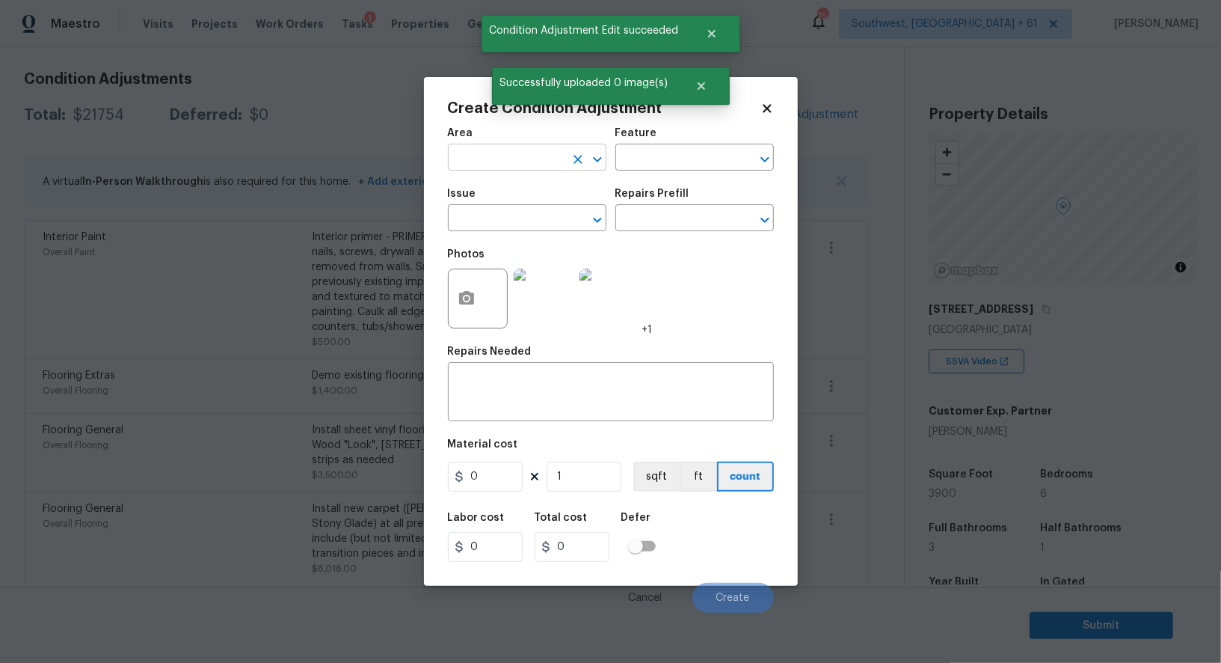
click at [535, 163] on input "text" at bounding box center [506, 158] width 117 height 23
click at [544, 224] on li "Interior Overall" at bounding box center [527, 217] width 159 height 25
type input "Interior Overall"
click at [515, 224] on input "text" at bounding box center [506, 219] width 117 height 23
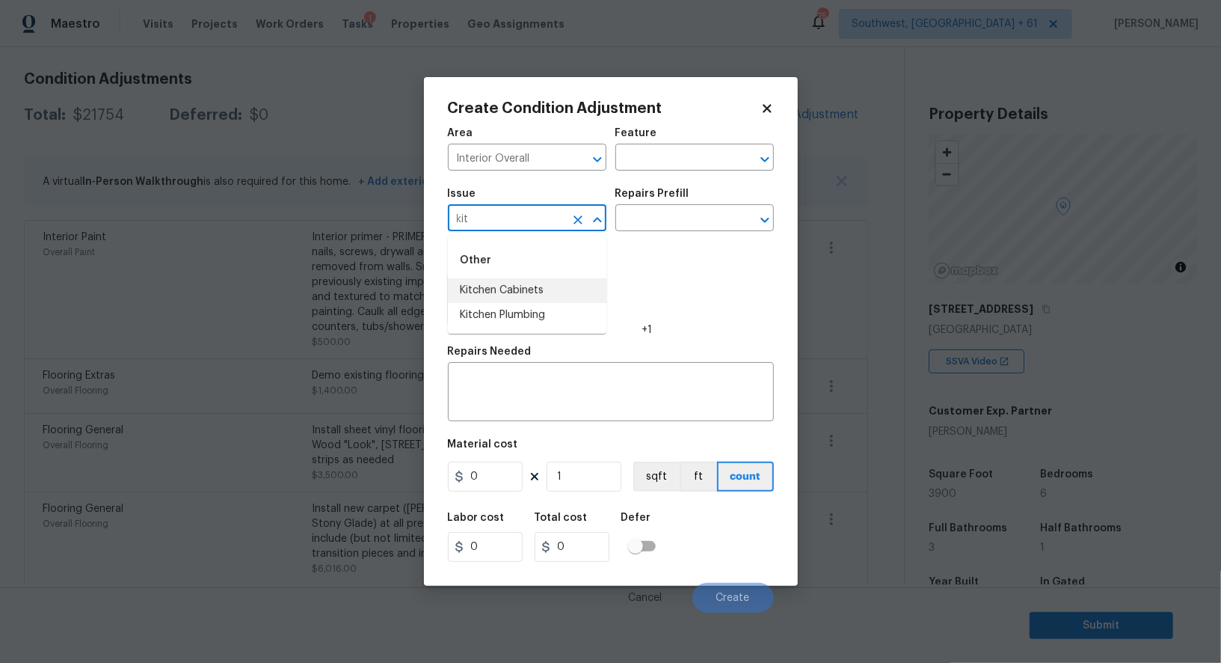
click at [532, 295] on li "Kitchen Cabinets" at bounding box center [527, 290] width 159 height 25
type input "Kitchen Cabinets"
click at [516, 390] on textarea at bounding box center [611, 393] width 308 height 31
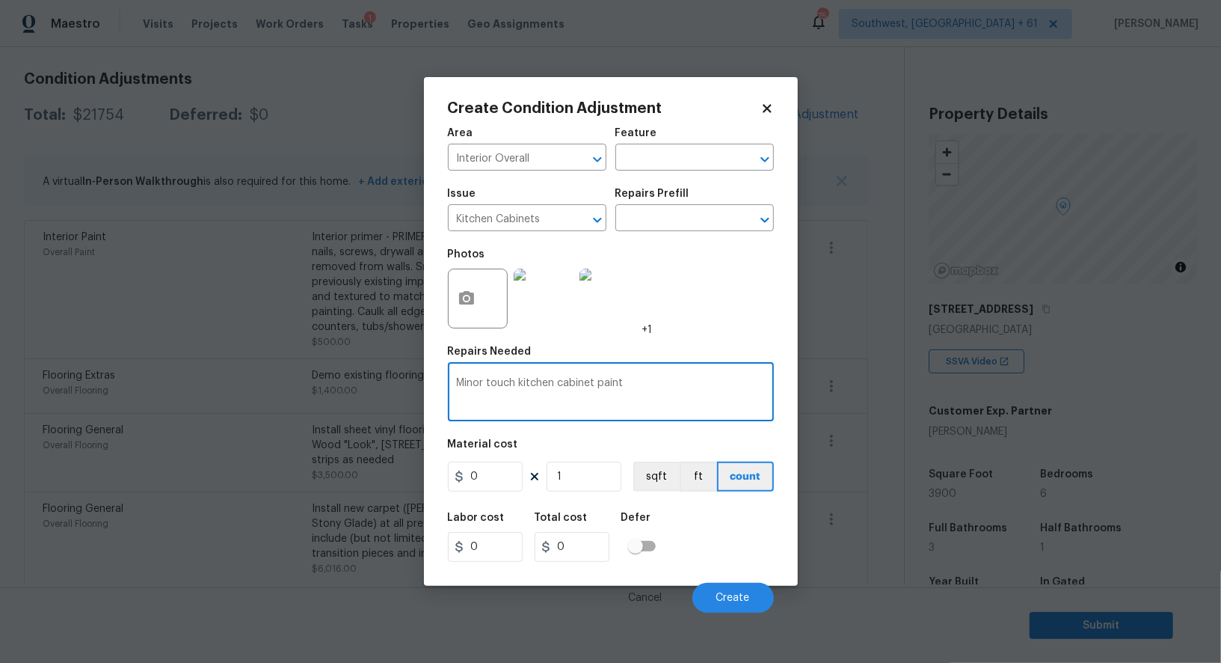
type textarea "Minor touch kitchen cabinet paint"
click at [500, 473] on input "0" at bounding box center [485, 476] width 75 height 30
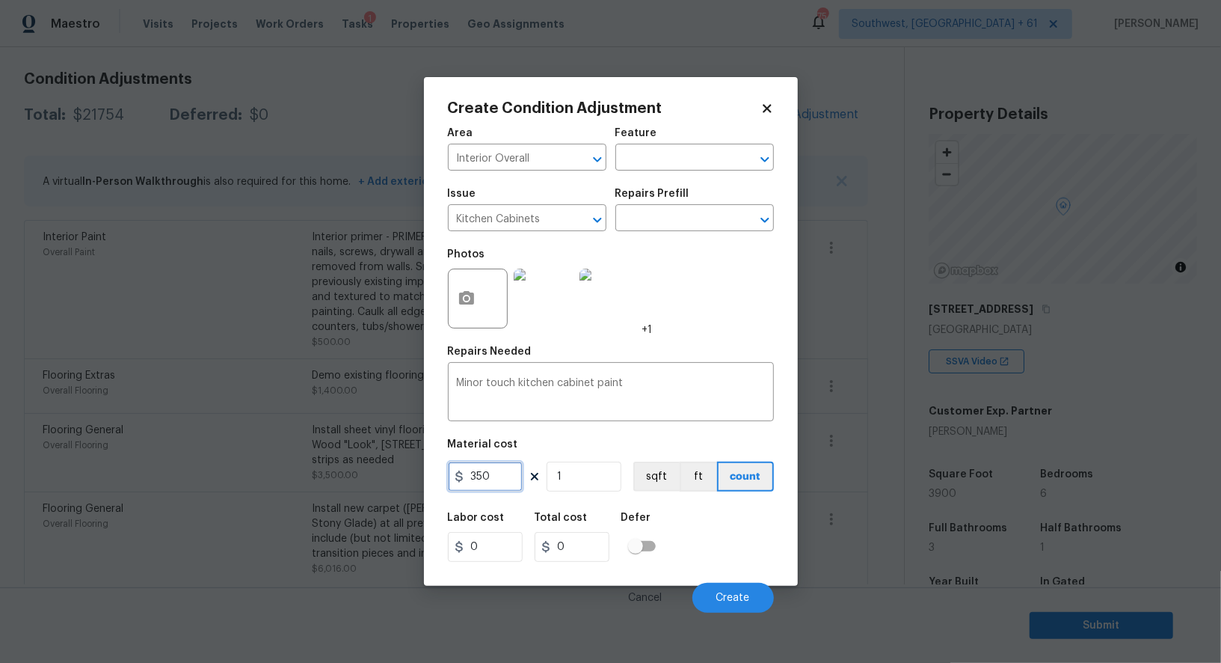
type input "350"
click at [567, 544] on input "0" at bounding box center [572, 547] width 75 height 30
type input "350"
click at [703, 585] on button "Create" at bounding box center [733, 598] width 82 height 30
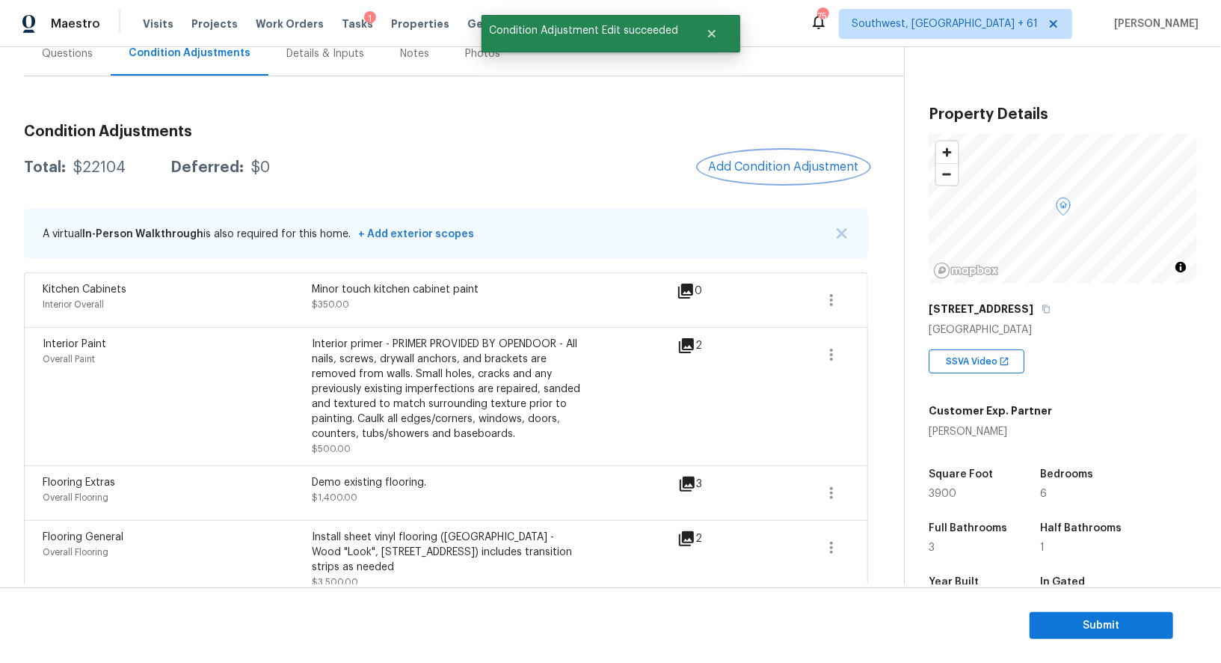
scroll to position [141, 0]
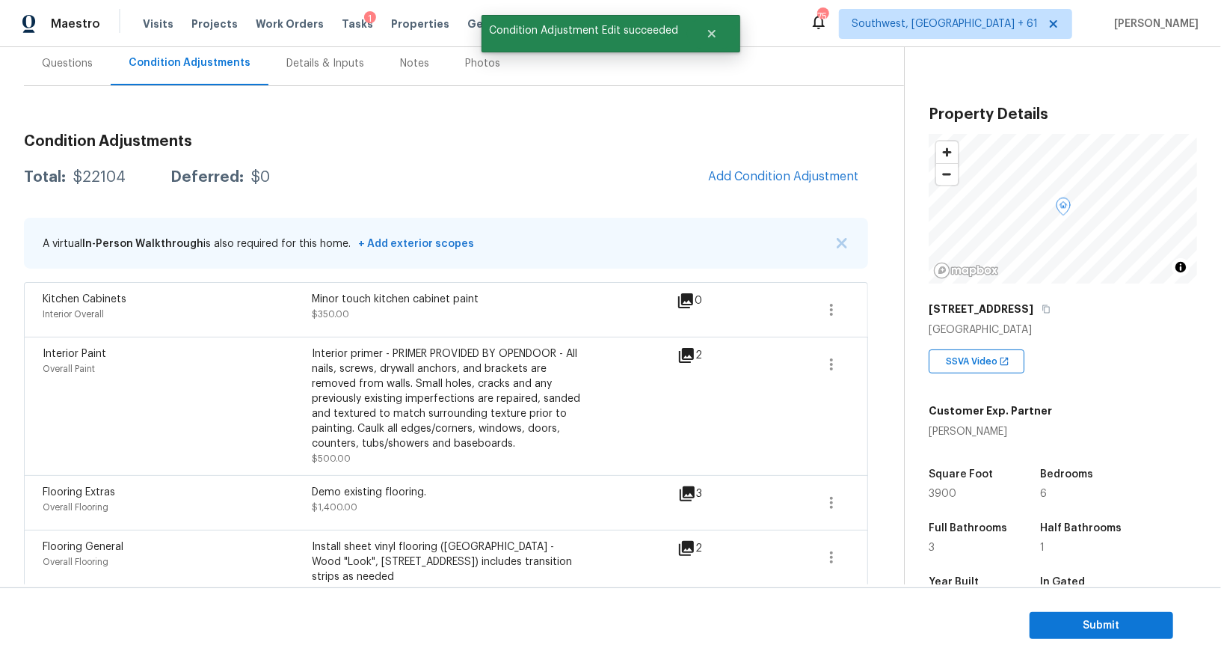
click at [79, 89] on div "Condition Adjustments Total: $22104 Deferred: $0 Add Condition Adjustment A vir…" at bounding box center [446, 604] width 844 height 1036
click at [62, 59] on div "Questions" at bounding box center [67, 63] width 51 height 15
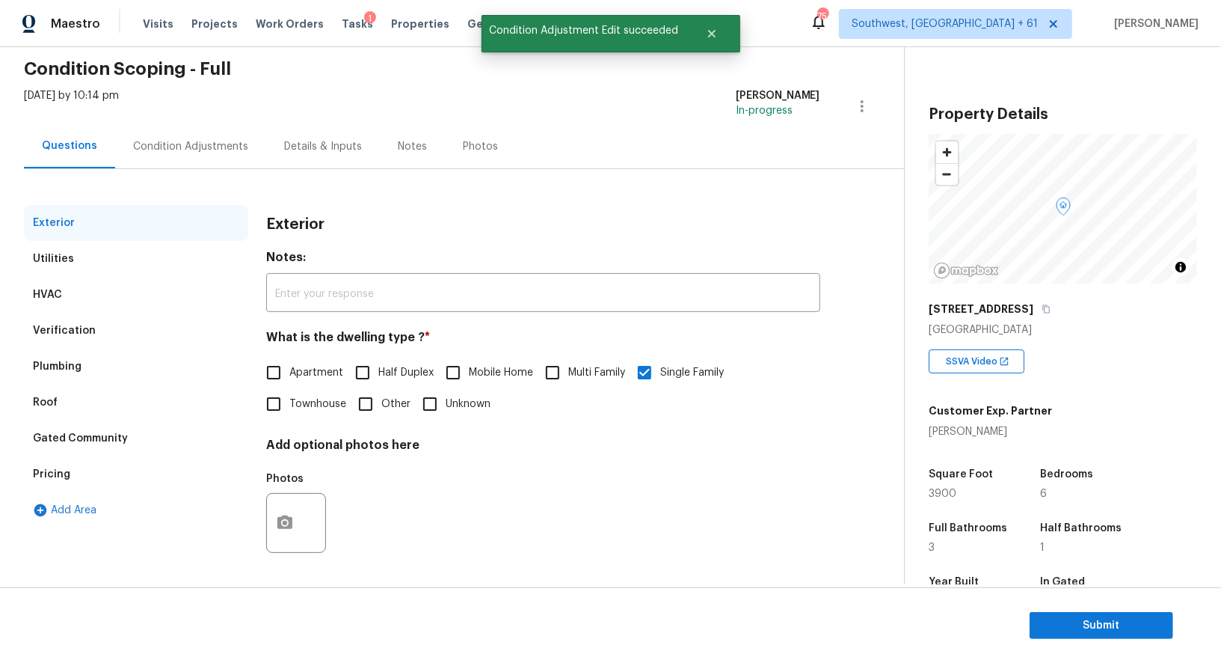
click at [79, 472] on div "Pricing" at bounding box center [136, 474] width 224 height 36
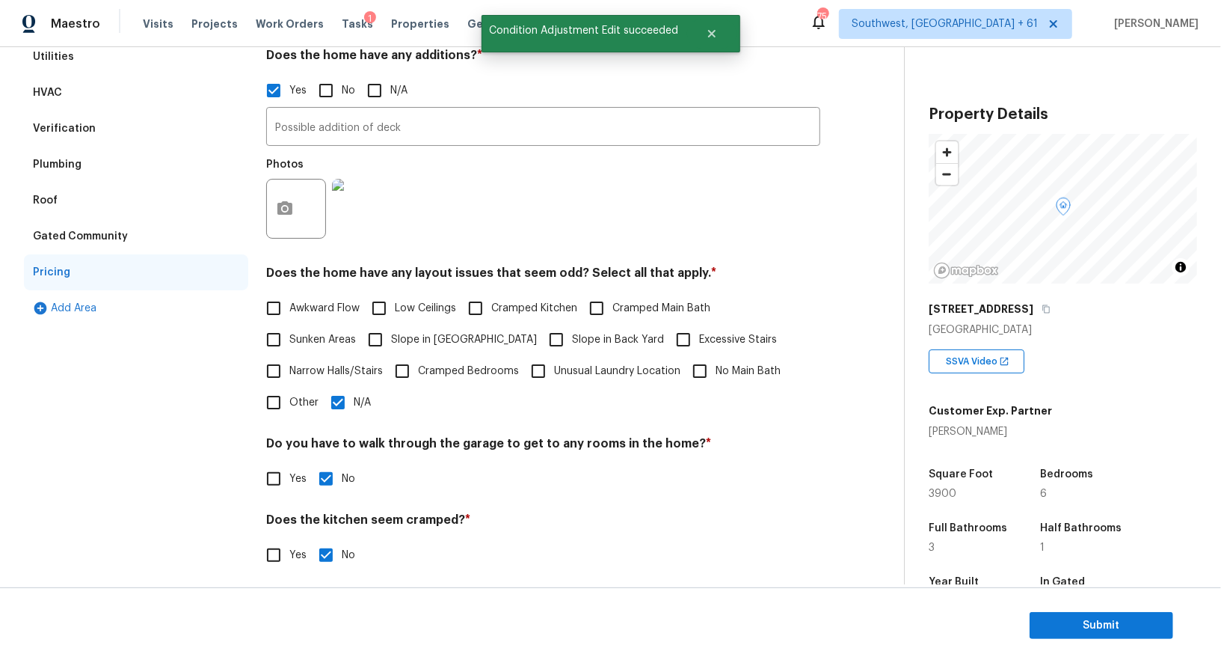
scroll to position [277, 0]
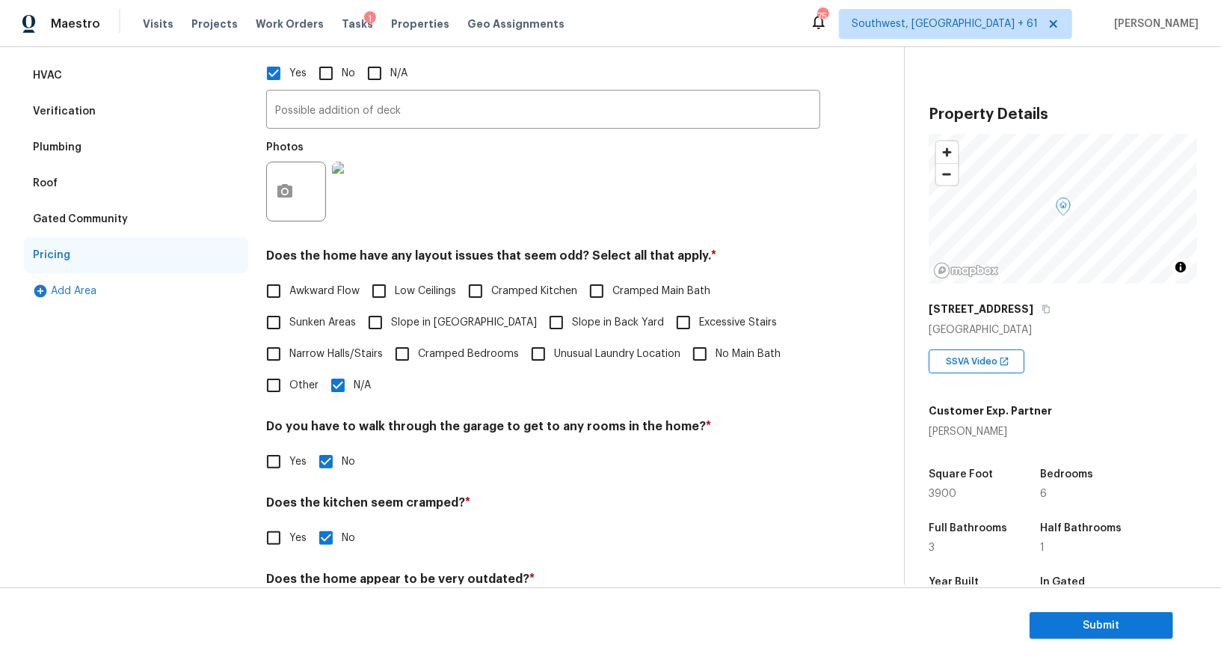
click at [285, 382] on input "Other" at bounding box center [273, 384] width 31 height 31
checkbox input "true"
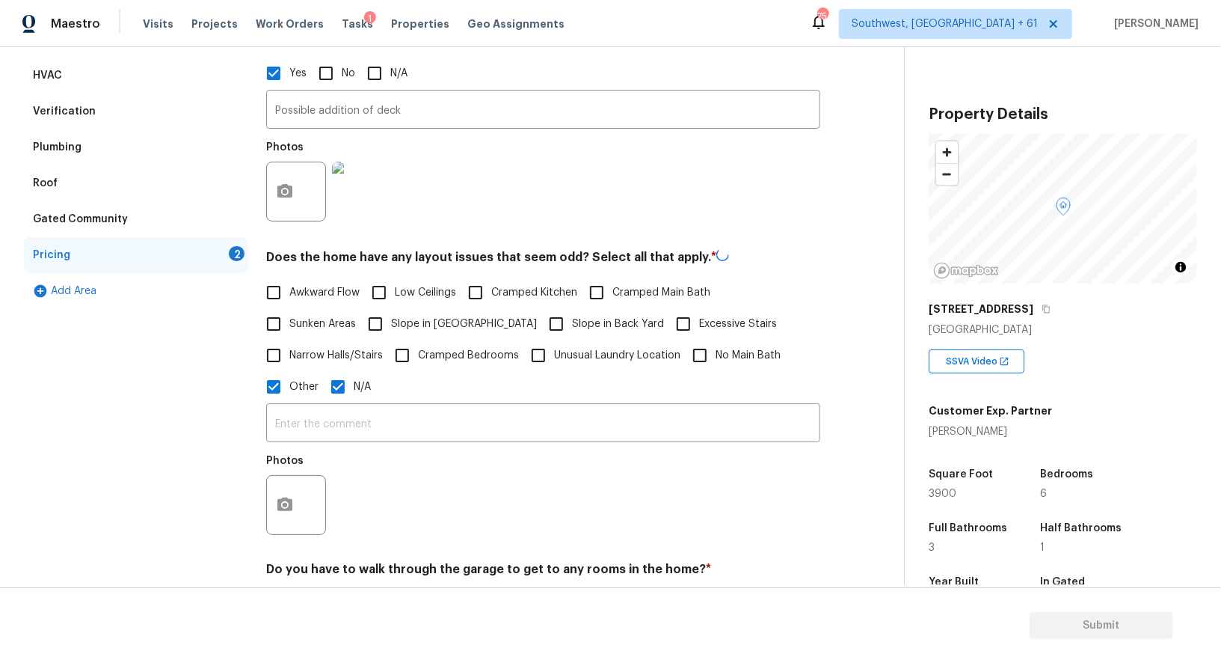
click at [340, 384] on input "N/A" at bounding box center [337, 386] width 31 height 31
checkbox input "false"
click at [346, 426] on input "text" at bounding box center [543, 424] width 554 height 35
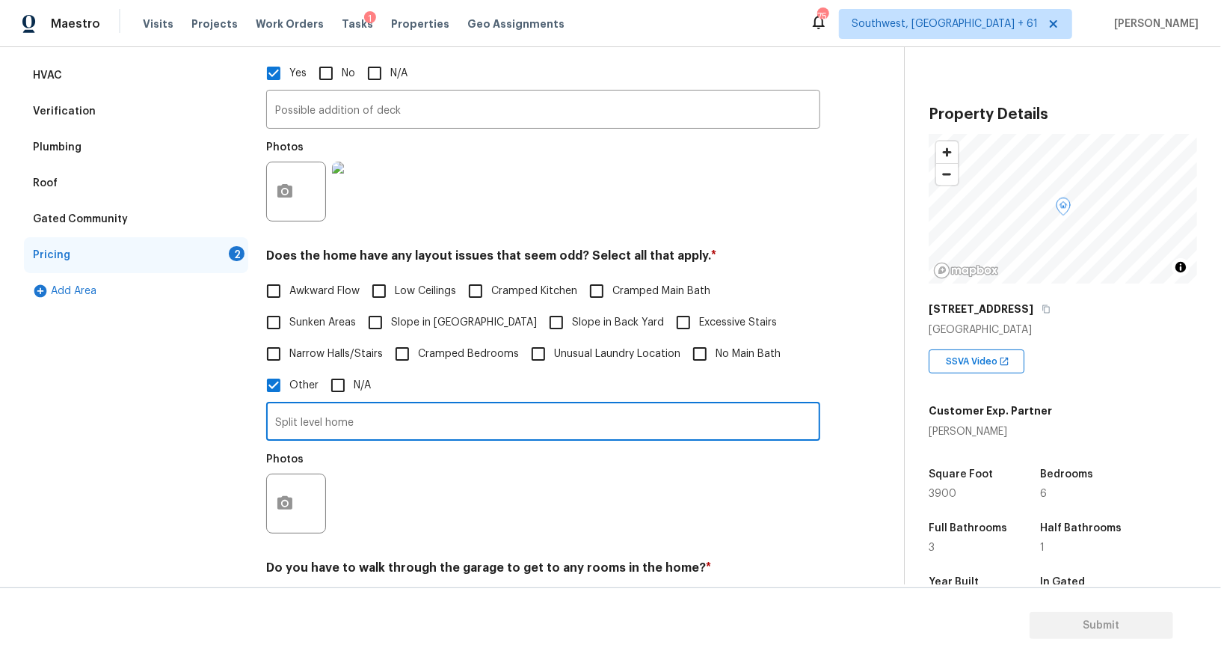
type input "Split level home"
click at [265, 500] on div "Exterior Utilities HVAC Verification Plumbing Roof Gated Community Pricing 2 Ad…" at bounding box center [446, 387] width 844 height 803
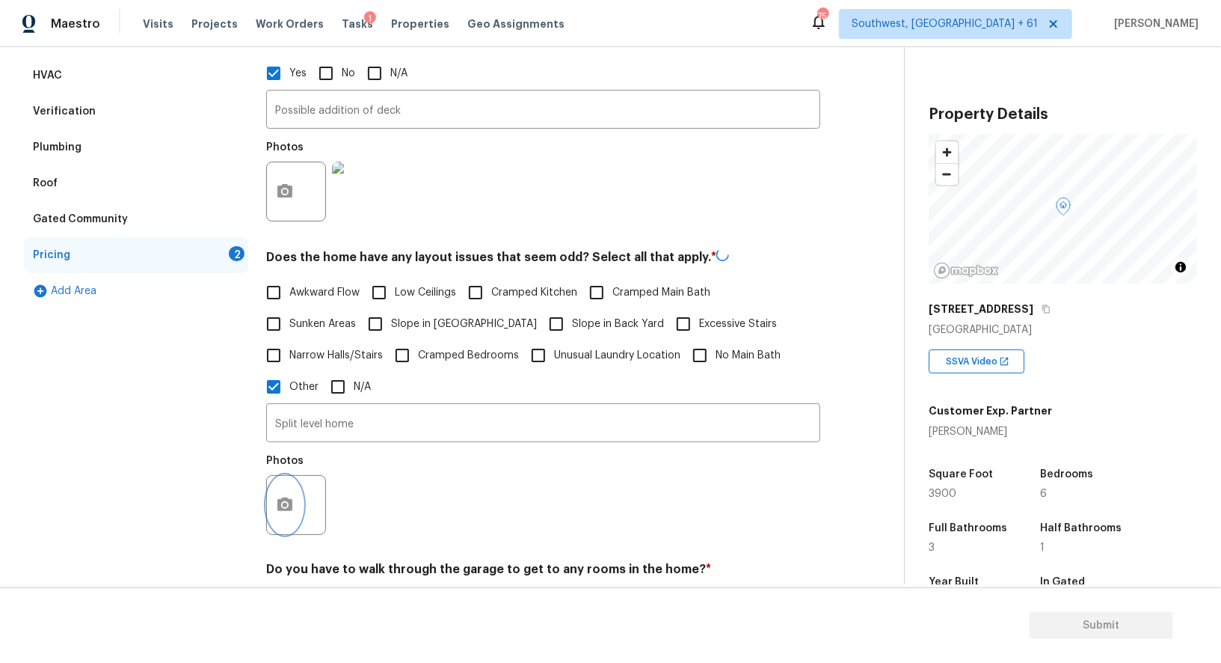
click at [276, 502] on icon "button" at bounding box center [285, 505] width 18 height 18
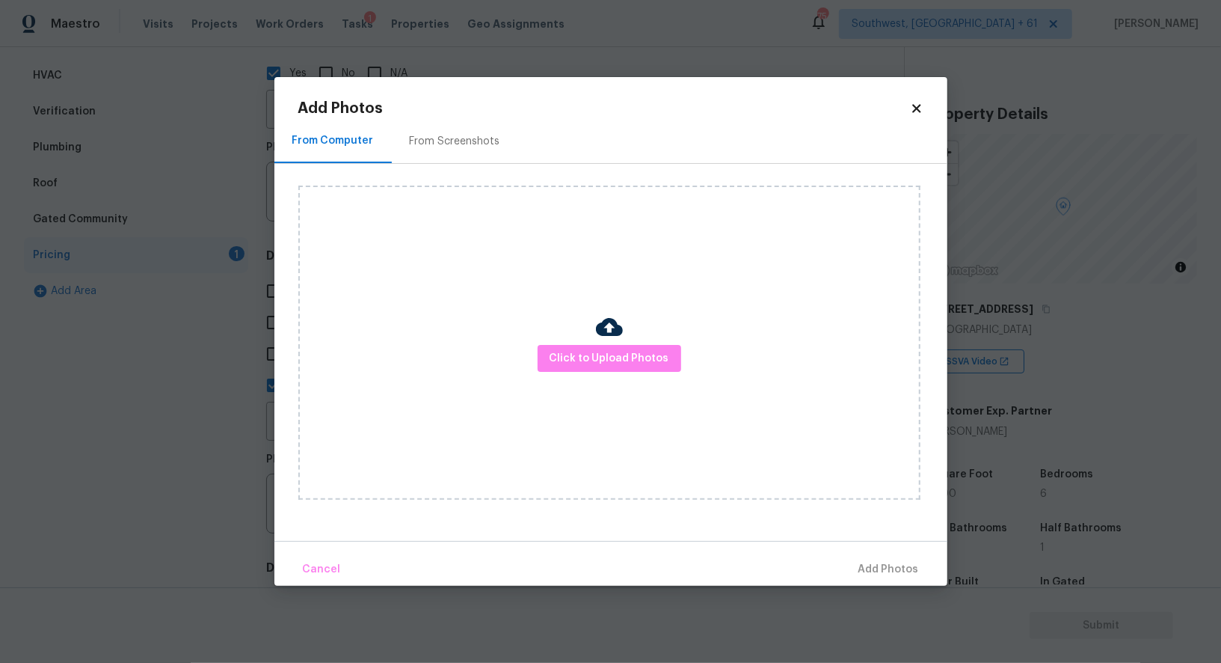
click at [425, 163] on div "From Screenshots" at bounding box center [455, 141] width 126 height 44
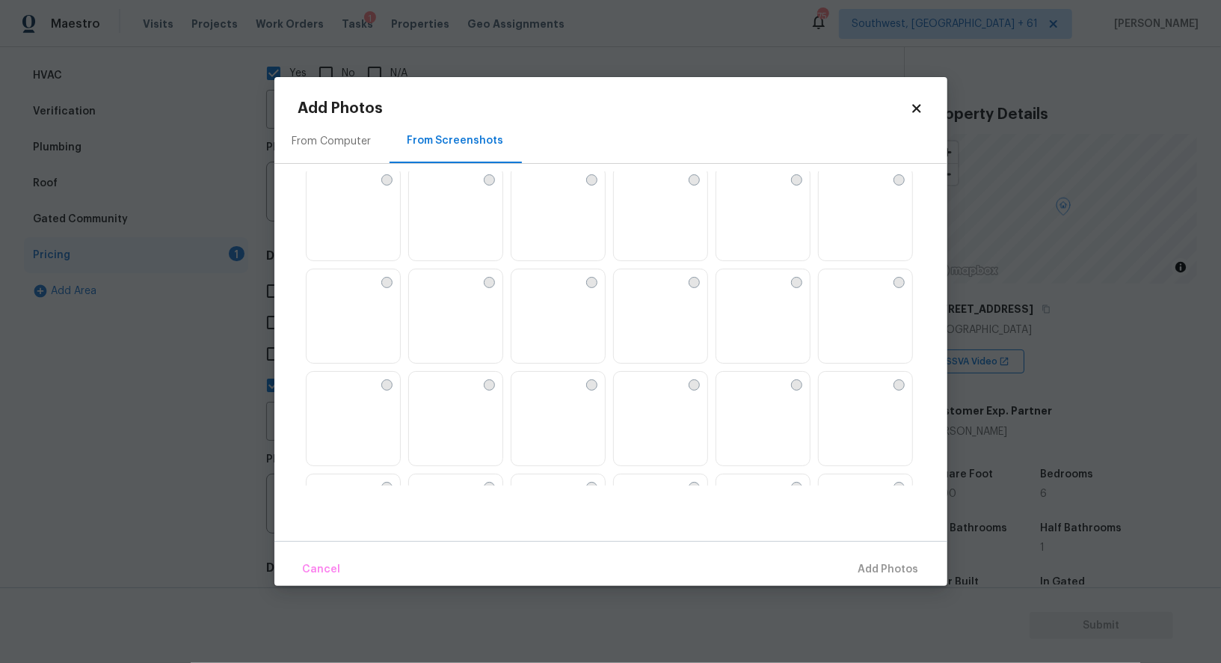
scroll to position [851, 0]
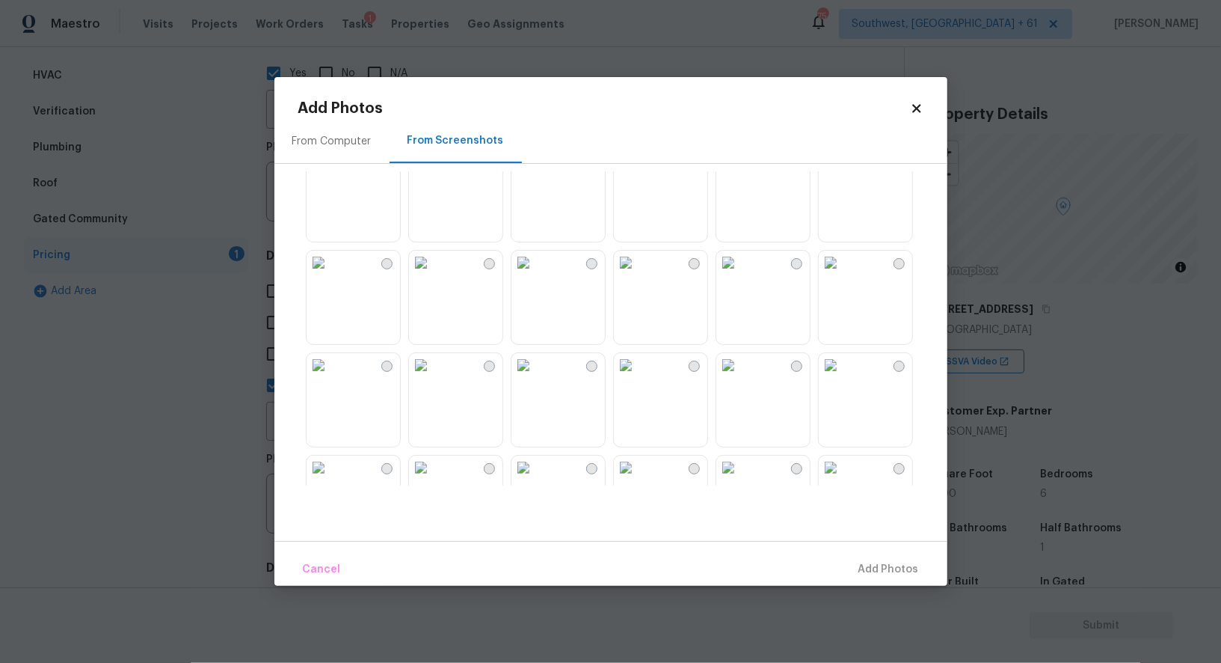
click at [433, 172] on img at bounding box center [421, 160] width 24 height 24
click at [881, 571] on span "Add 1 Photo(s)" at bounding box center [882, 569] width 74 height 19
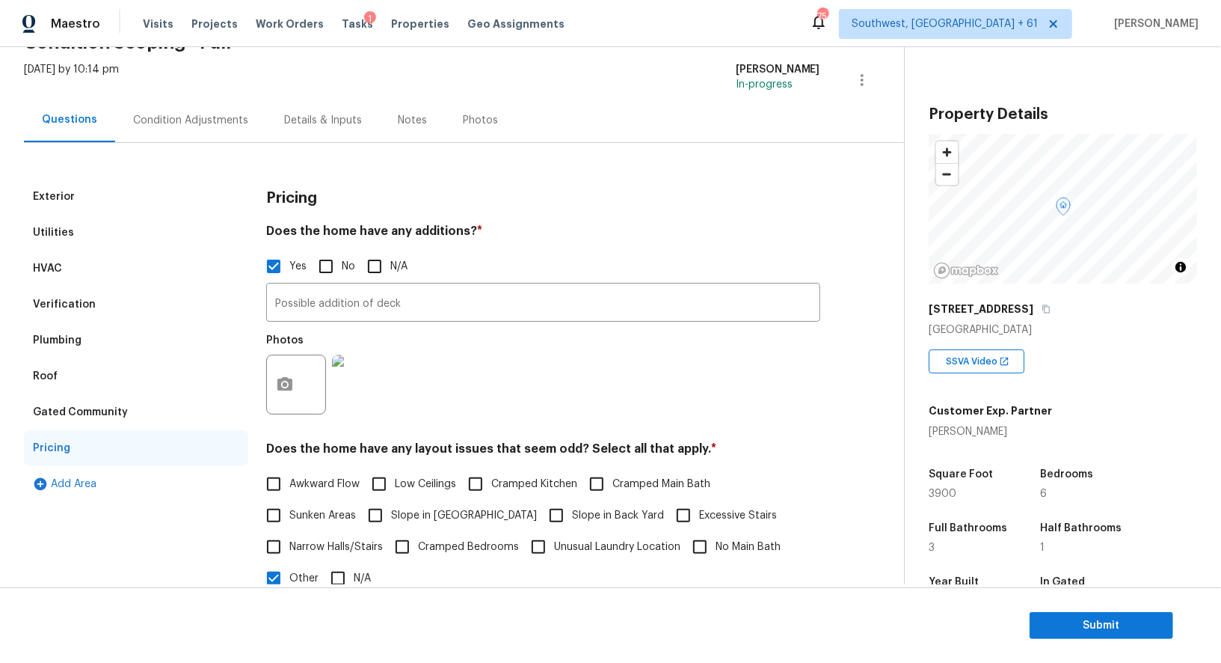
scroll to position [0, 0]
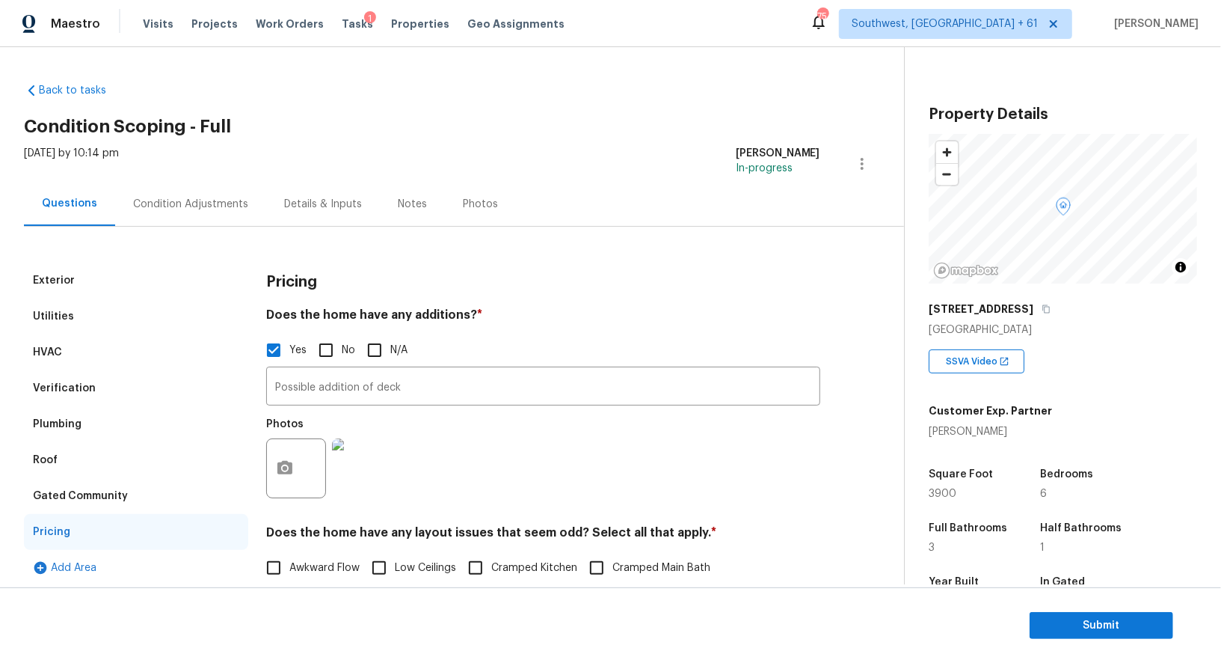
click at [307, 358] on div "Yes No N/A" at bounding box center [543, 349] width 554 height 31
click at [318, 383] on input "Possible addition of deck" at bounding box center [543, 387] width 554 height 35
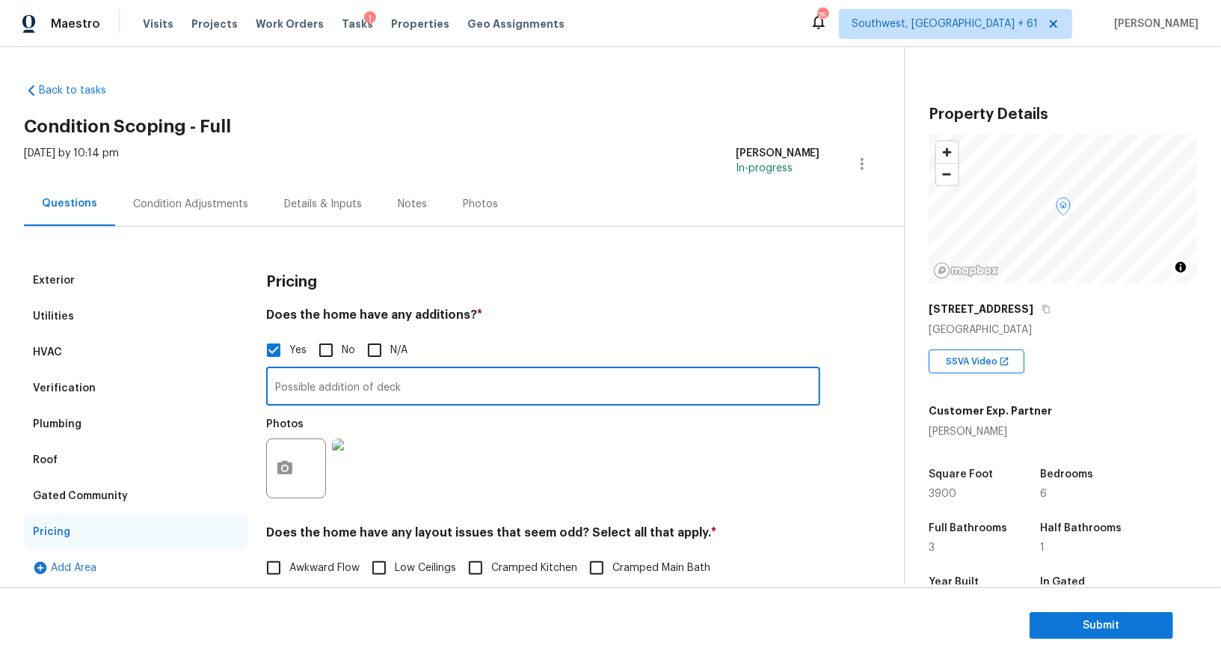
click at [318, 383] on input "Possible addition of deck" at bounding box center [543, 387] width 554 height 35
click at [1051, 310] on icon "button" at bounding box center [1046, 308] width 9 height 9
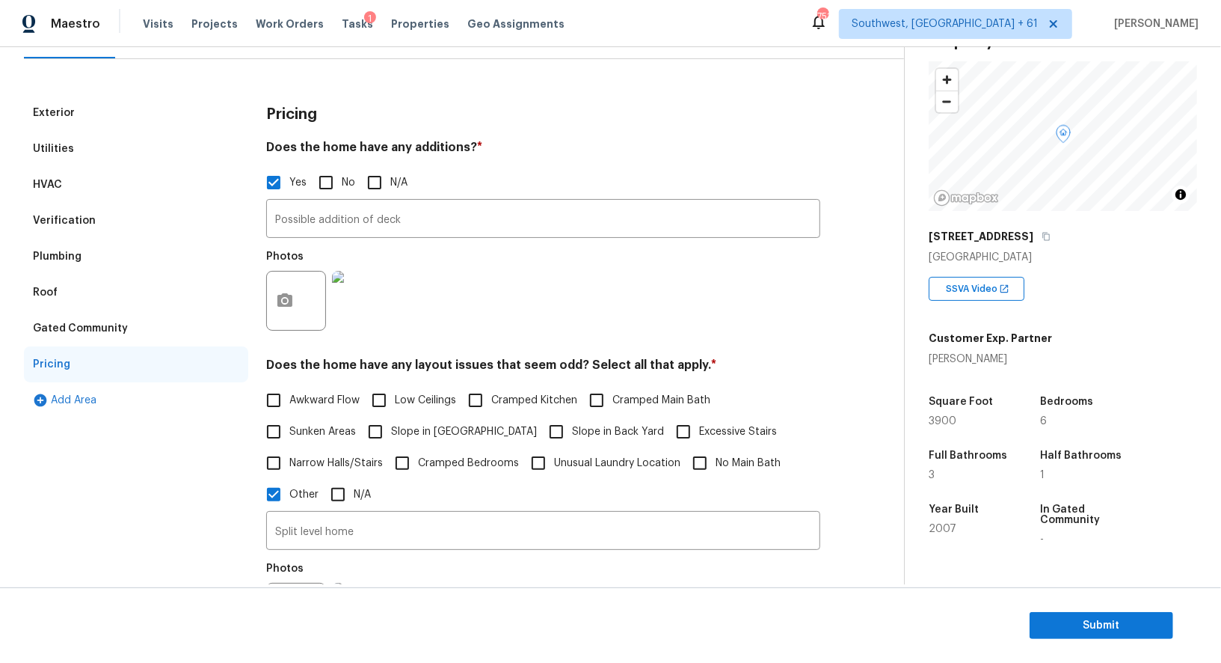
scroll to position [199, 0]
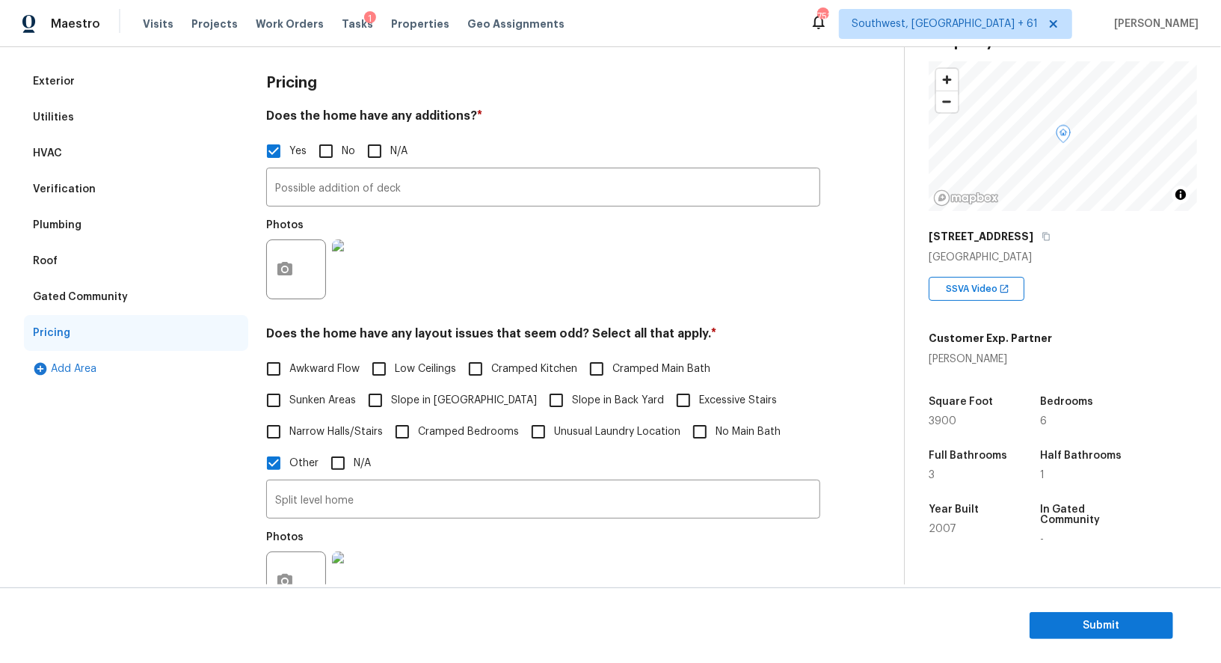
click at [392, 402] on span "Slope in Front Yard" at bounding box center [464, 401] width 146 height 16
click at [391, 402] on input "Slope in Front Yard" at bounding box center [375, 399] width 31 height 31
checkbox input "true"
click at [572, 401] on span "Slope in Back Yard" at bounding box center [618, 402] width 92 height 16
click at [541, 401] on input "Slope in Back Yard" at bounding box center [556, 401] width 31 height 31
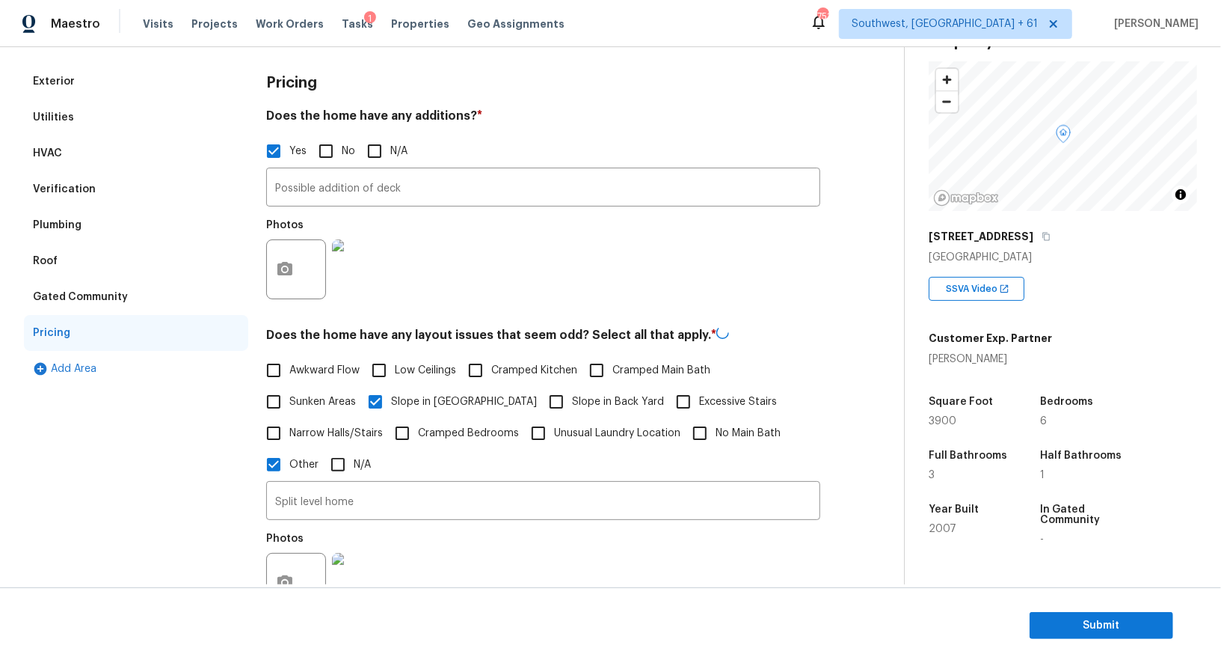
checkbox input "true"
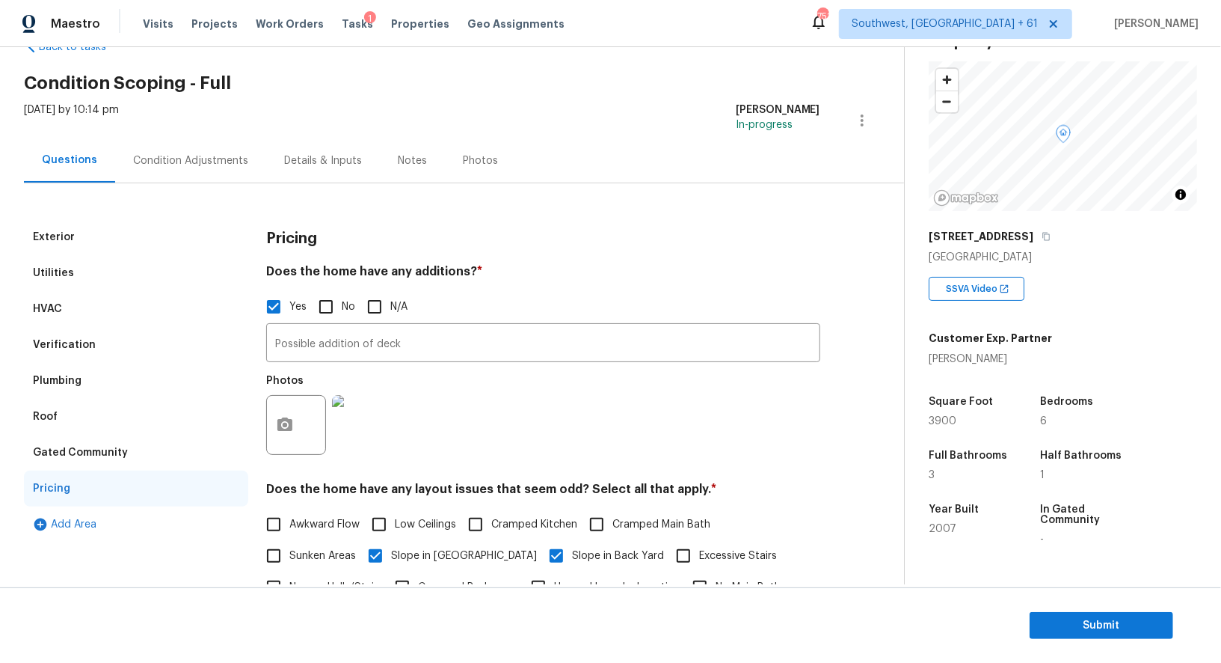
click at [209, 132] on div "Tue, Oct 14 2025 by 10:14 pm Salma Ansari In-progress" at bounding box center [464, 120] width 880 height 36
click at [208, 150] on div "Condition Adjustments" at bounding box center [190, 160] width 151 height 44
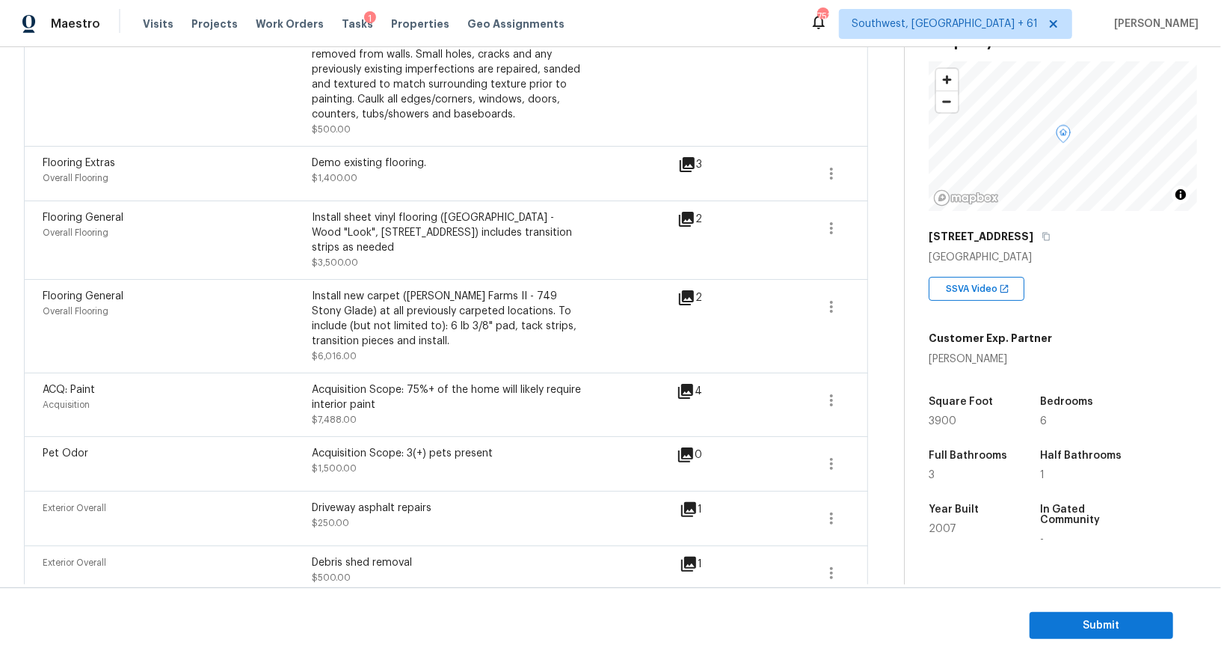
scroll to position [469, 0]
click at [826, 392] on icon "button" at bounding box center [832, 401] width 18 height 18
click at [875, 381] on div "Edit" at bounding box center [916, 381] width 117 height 15
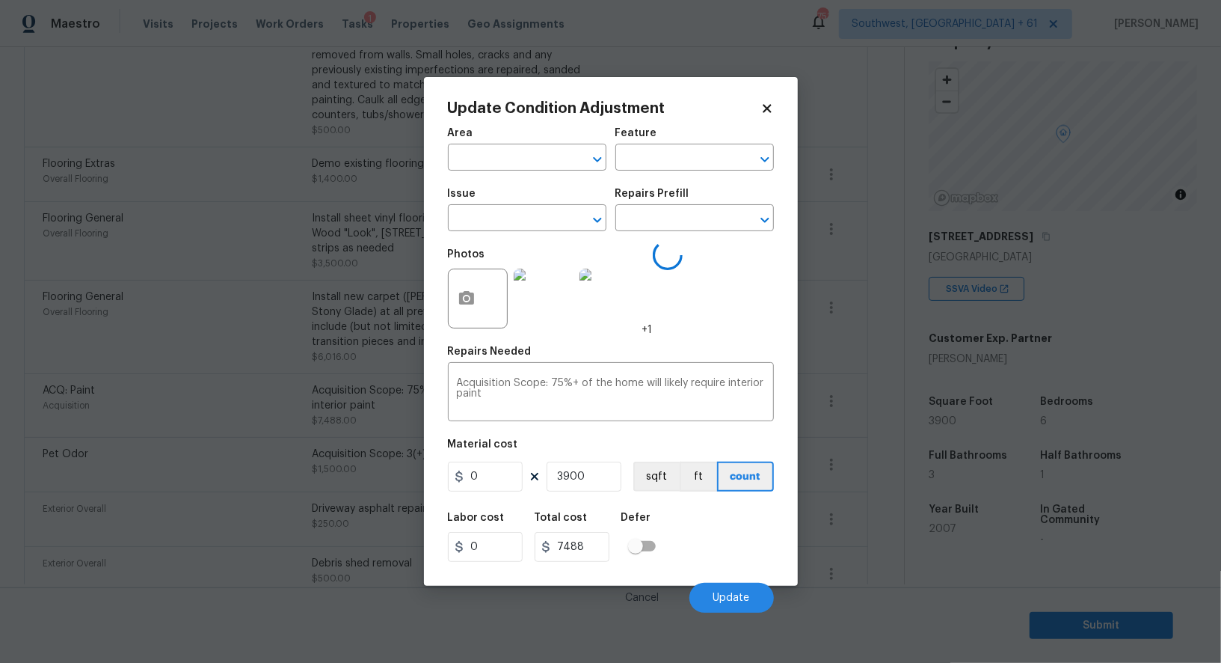
type input "Acquisition"
type input "ACQ: Paint"
type input "1.92"
click at [872, 421] on body "Maestro Visits Projects Work Orders Tasks 1 Properties Geo Assignments 751 Sout…" at bounding box center [610, 331] width 1221 height 663
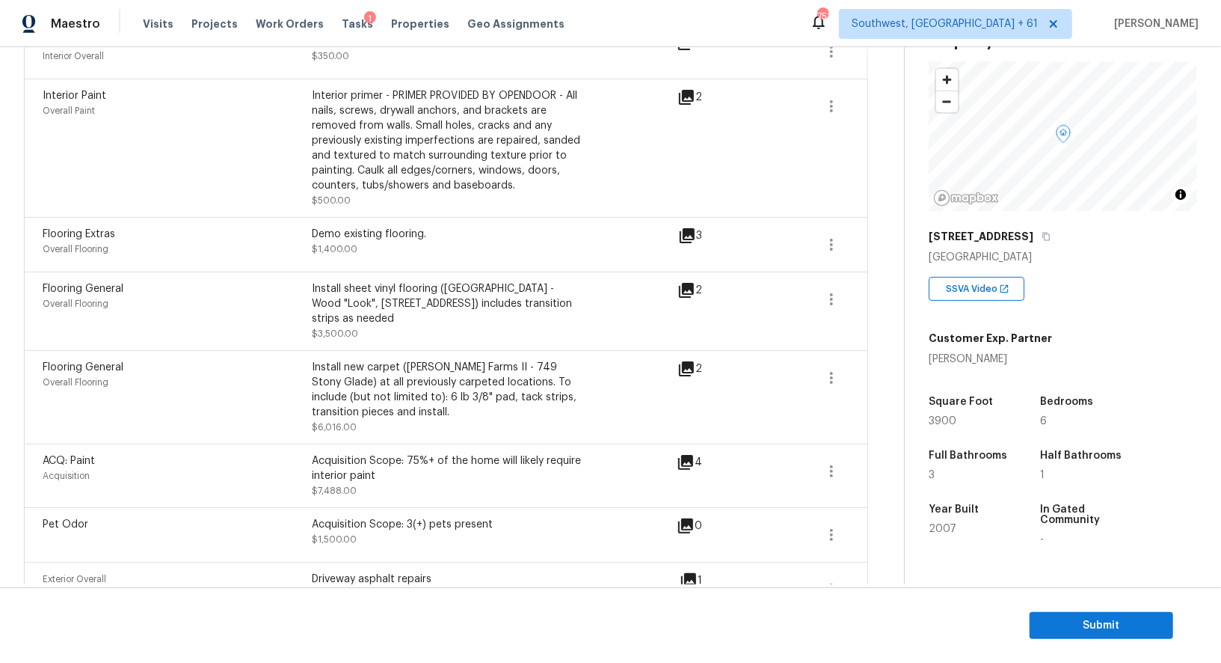
scroll to position [386, 0]
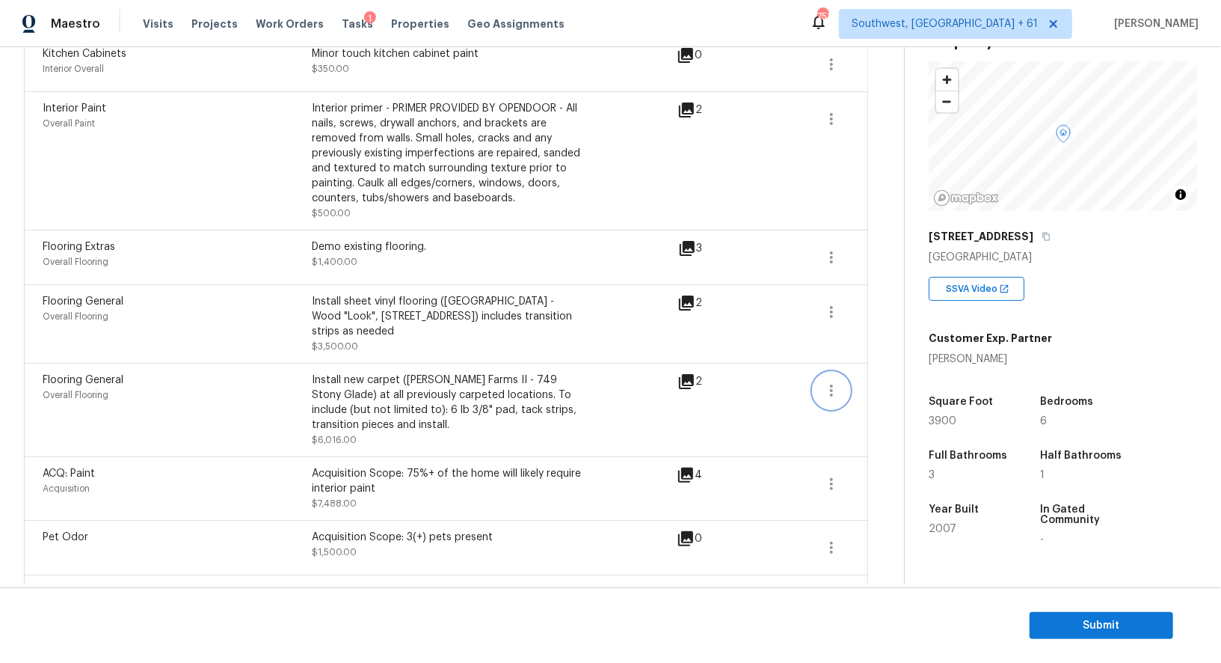
click at [828, 381] on icon "button" at bounding box center [832, 390] width 18 height 18
click at [874, 368] on div "Edit" at bounding box center [916, 370] width 117 height 15
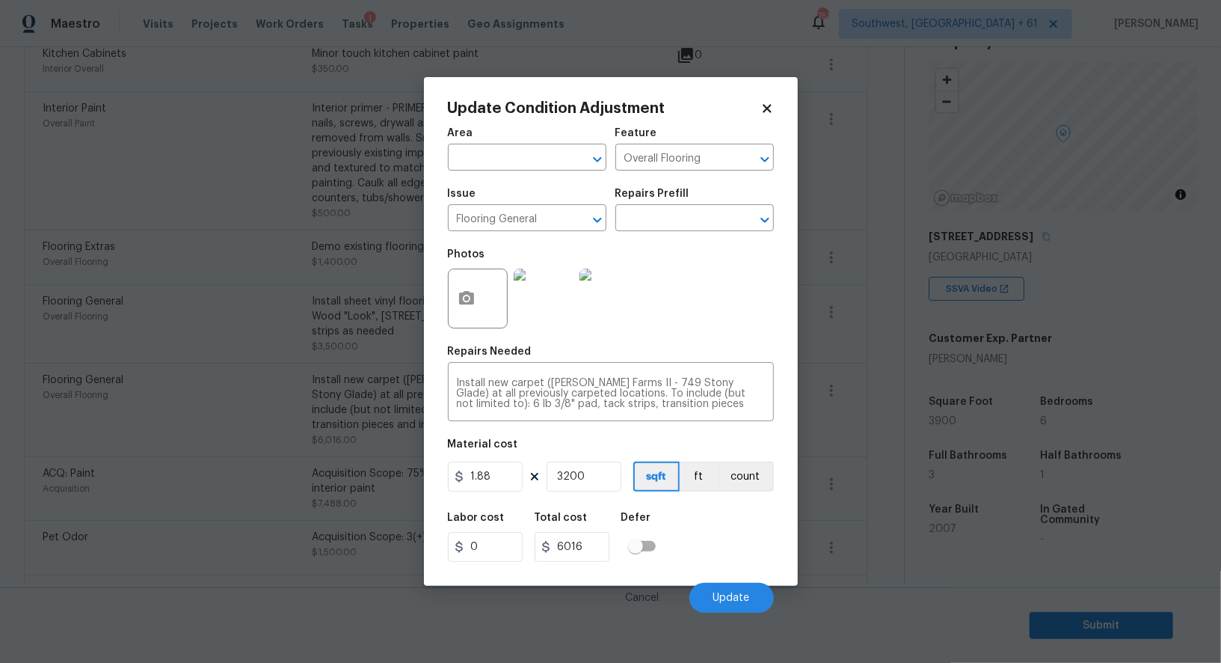
click at [873, 449] on body "Maestro Visits Projects Work Orders Tasks 1 Properties Geo Assignments 751 Sout…" at bounding box center [610, 331] width 1221 height 663
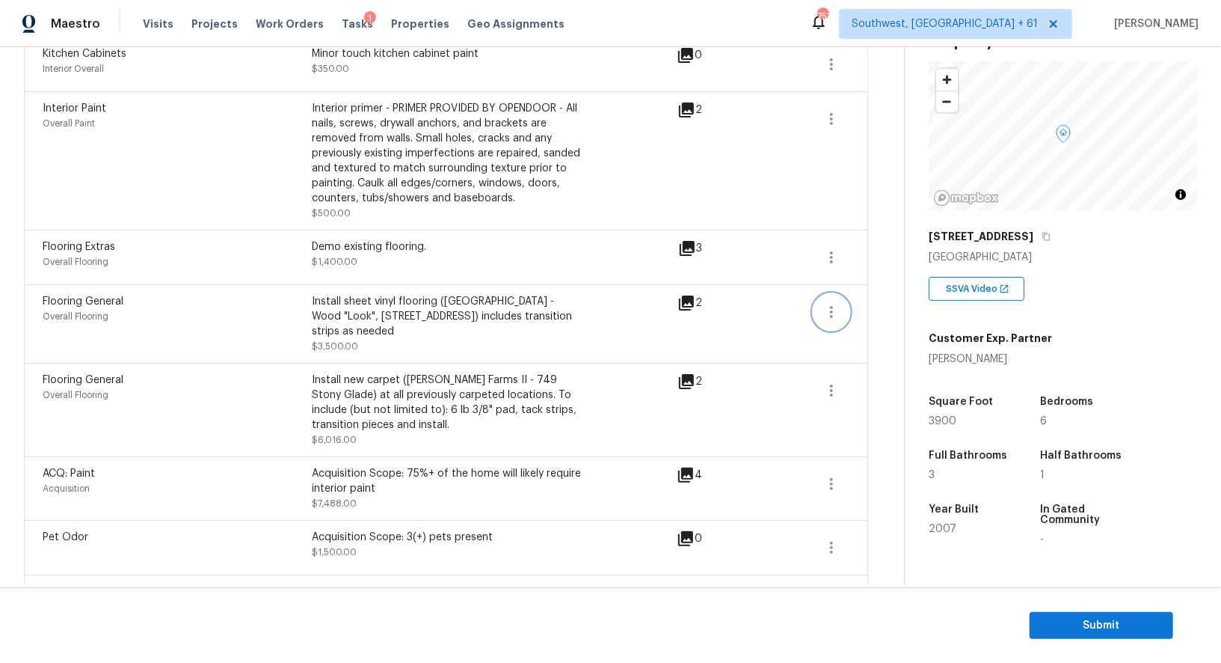
click at [836, 313] on icon "button" at bounding box center [832, 312] width 18 height 18
click at [888, 313] on div "Edit" at bounding box center [916, 307] width 117 height 15
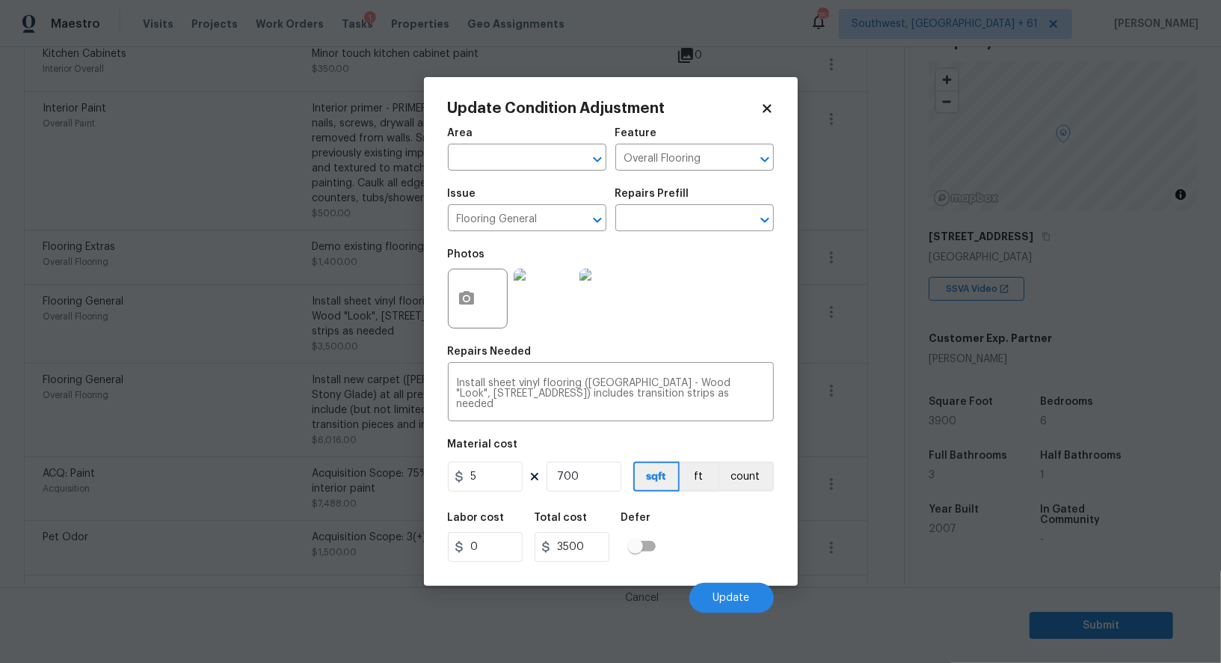
click at [884, 390] on body "Maestro Visits Projects Work Orders Tasks 1 Properties Geo Assignments 751 Sout…" at bounding box center [610, 331] width 1221 height 663
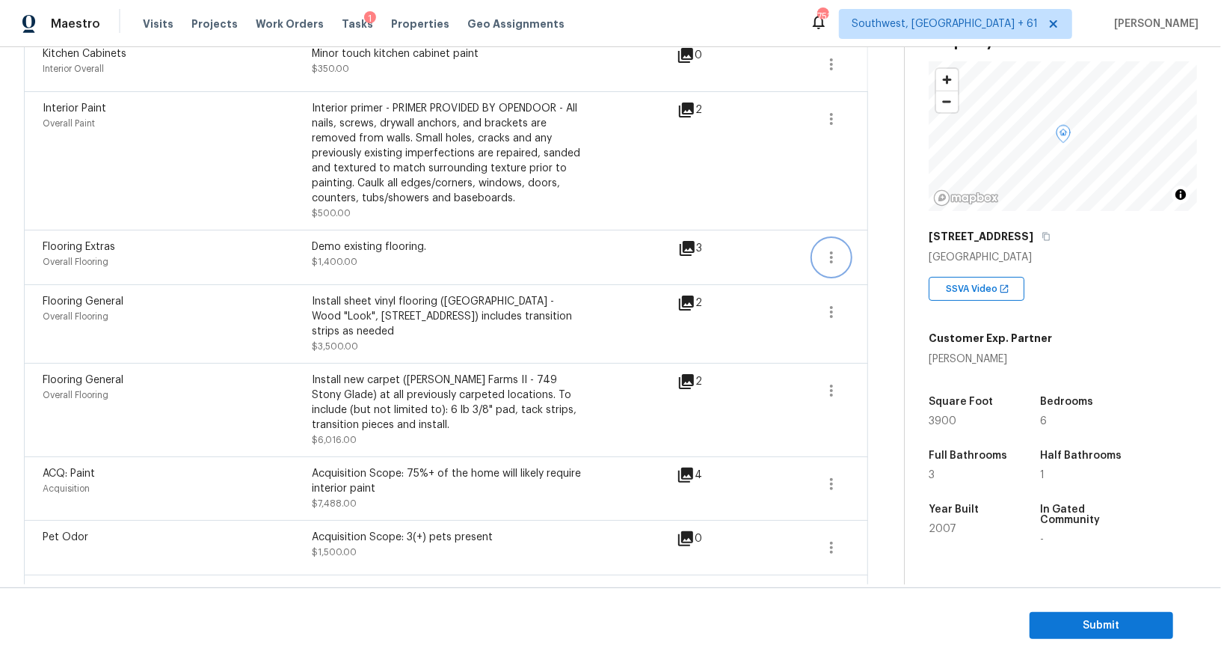
click at [827, 251] on icon "button" at bounding box center [832, 257] width 18 height 18
click at [884, 251] on div "Edit" at bounding box center [916, 252] width 117 height 15
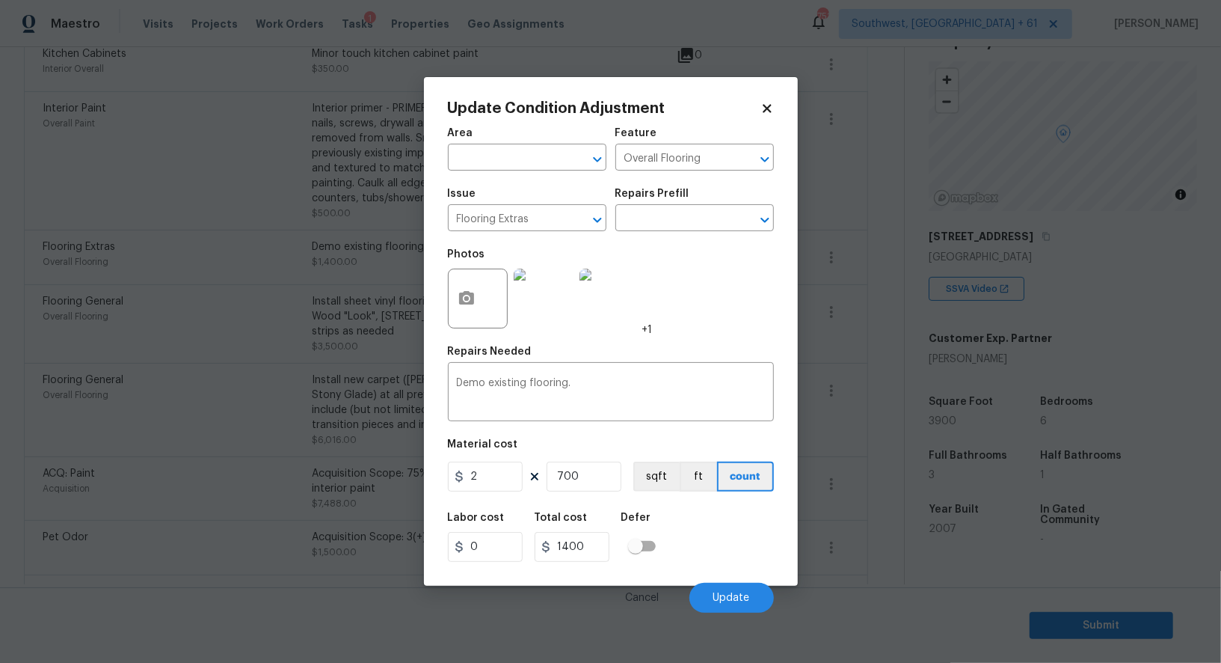
click at [864, 340] on body "Maestro Visits Projects Work Orders Tasks 1 Properties Geo Assignments 751 Sout…" at bounding box center [610, 331] width 1221 height 663
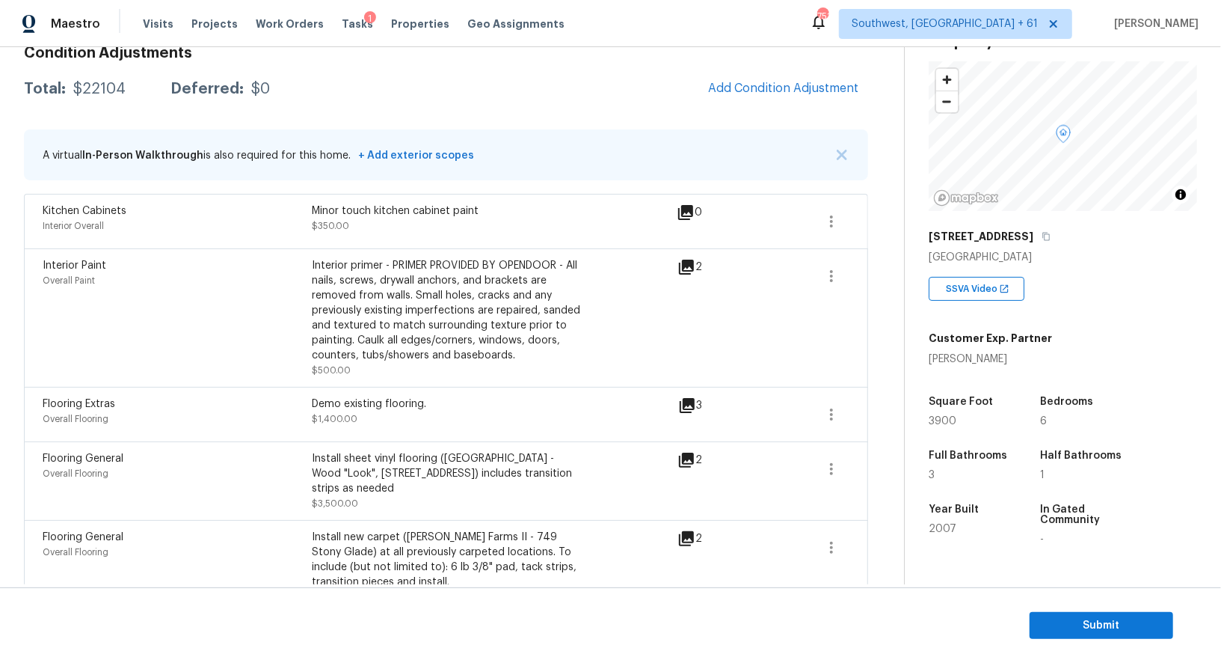
scroll to position [223, 0]
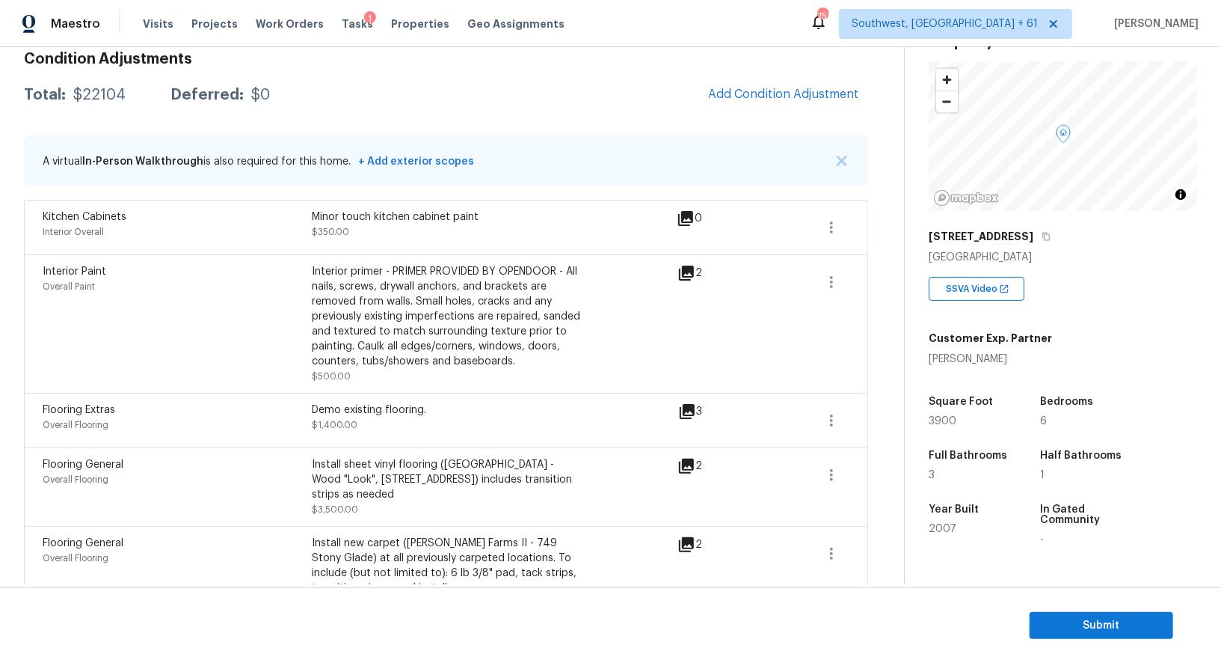
click at [767, 129] on div "Condition Adjustments Total: $22104 Deferred: $0 Add Condition Adjustment A vir…" at bounding box center [446, 540] width 844 height 1001
click at [781, 99] on span "Add Condition Adjustment" at bounding box center [783, 93] width 151 height 13
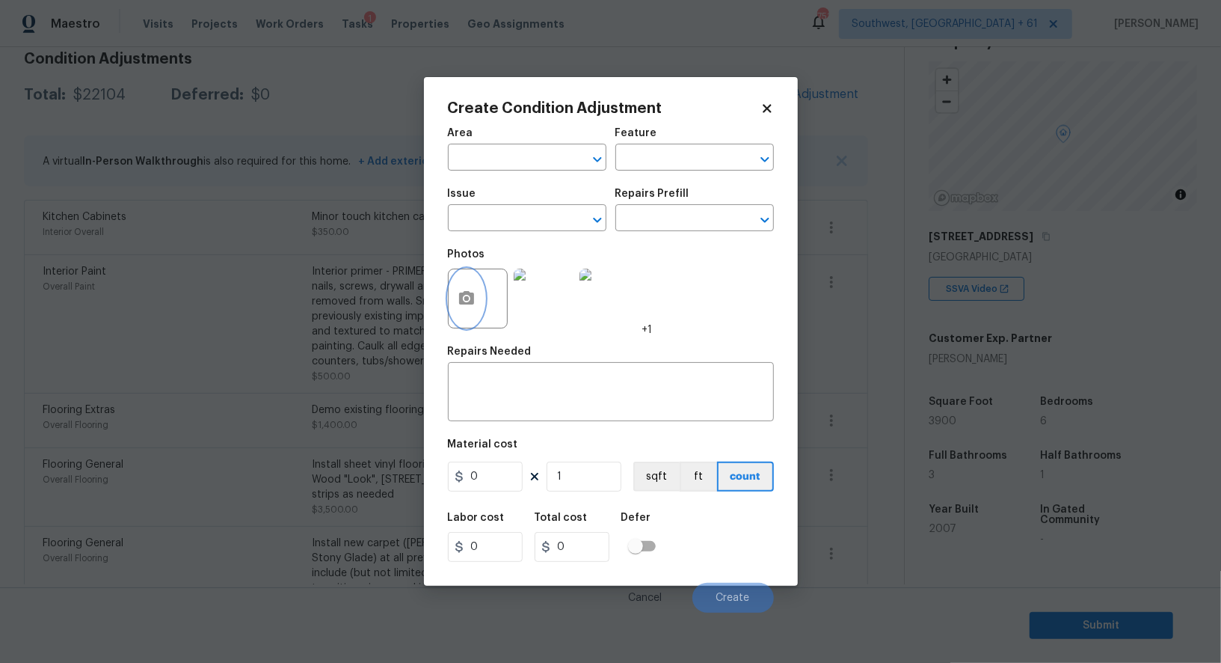
click at [475, 321] on button "button" at bounding box center [467, 298] width 36 height 58
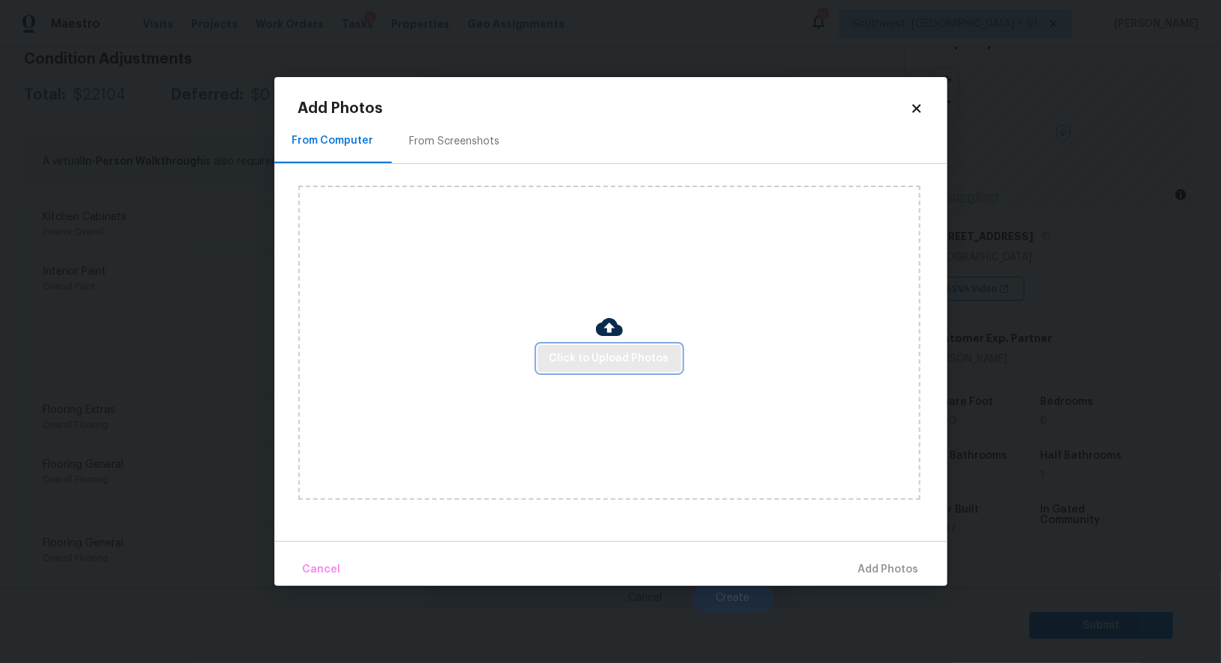
click at [615, 365] on span "Click to Upload Photos" at bounding box center [610, 358] width 120 height 19
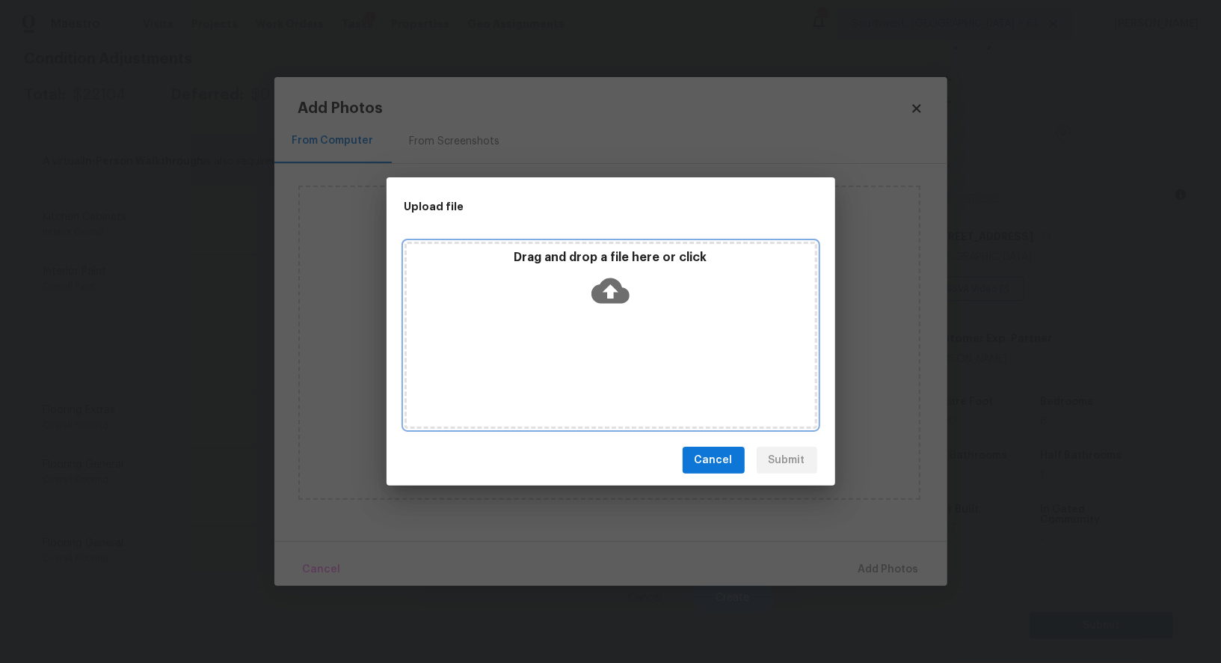
click at [616, 310] on div "Drag and drop a file here or click" at bounding box center [611, 282] width 408 height 64
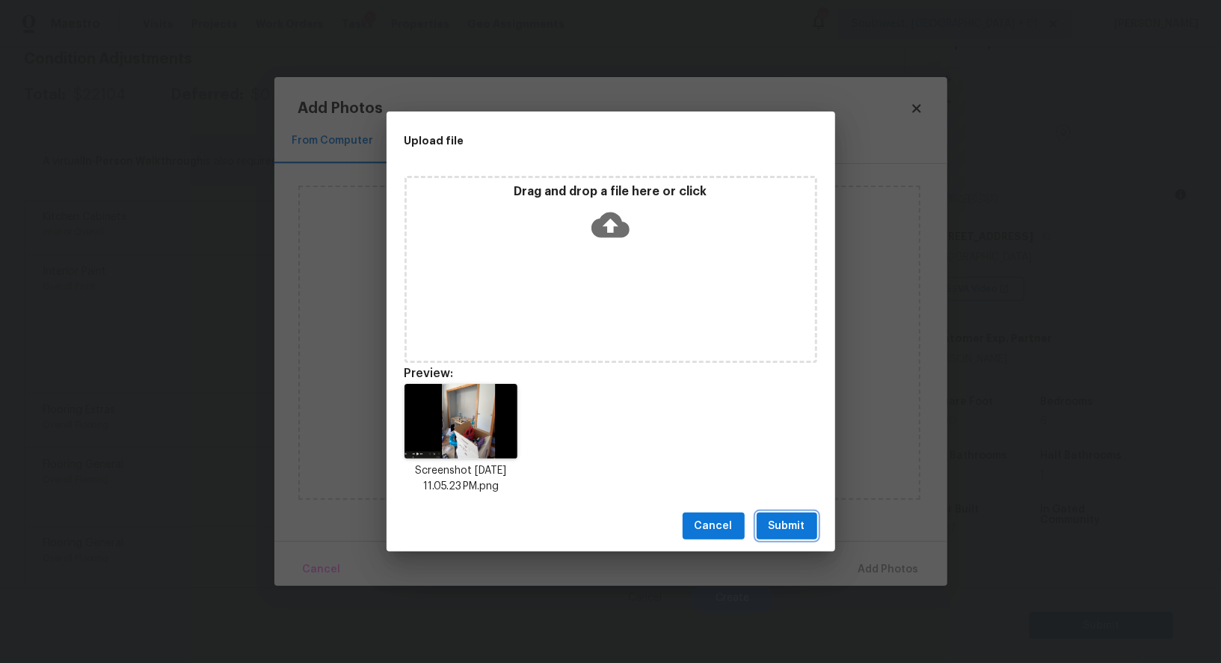
click at [785, 520] on span "Submit" at bounding box center [787, 526] width 37 height 19
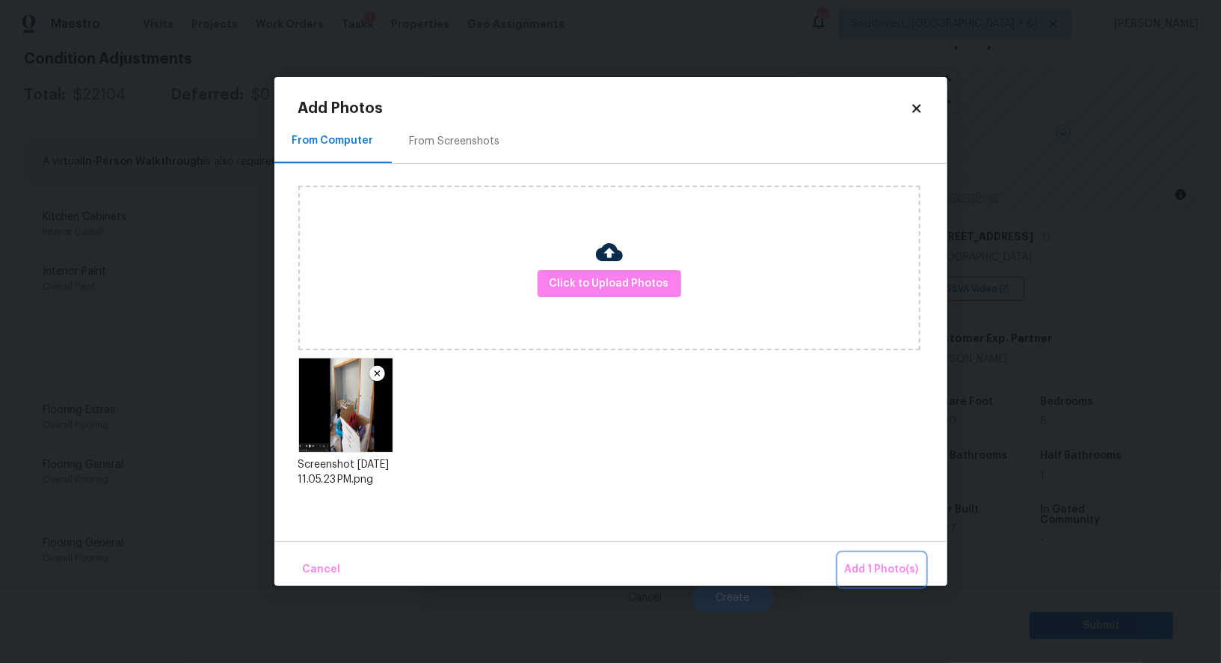
click at [885, 577] on span "Add 1 Photo(s)" at bounding box center [882, 569] width 74 height 19
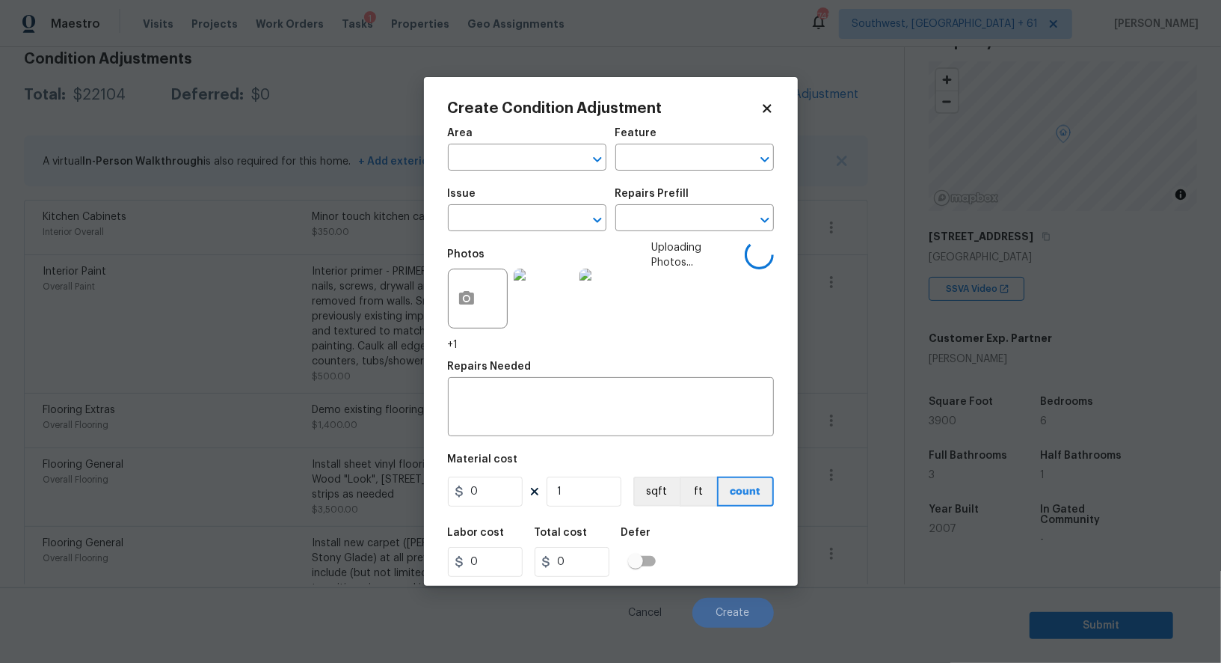
click at [506, 233] on span "Issue ​" at bounding box center [527, 209] width 159 height 61
click at [508, 224] on input "text" at bounding box center [506, 219] width 117 height 23
type input "clos"
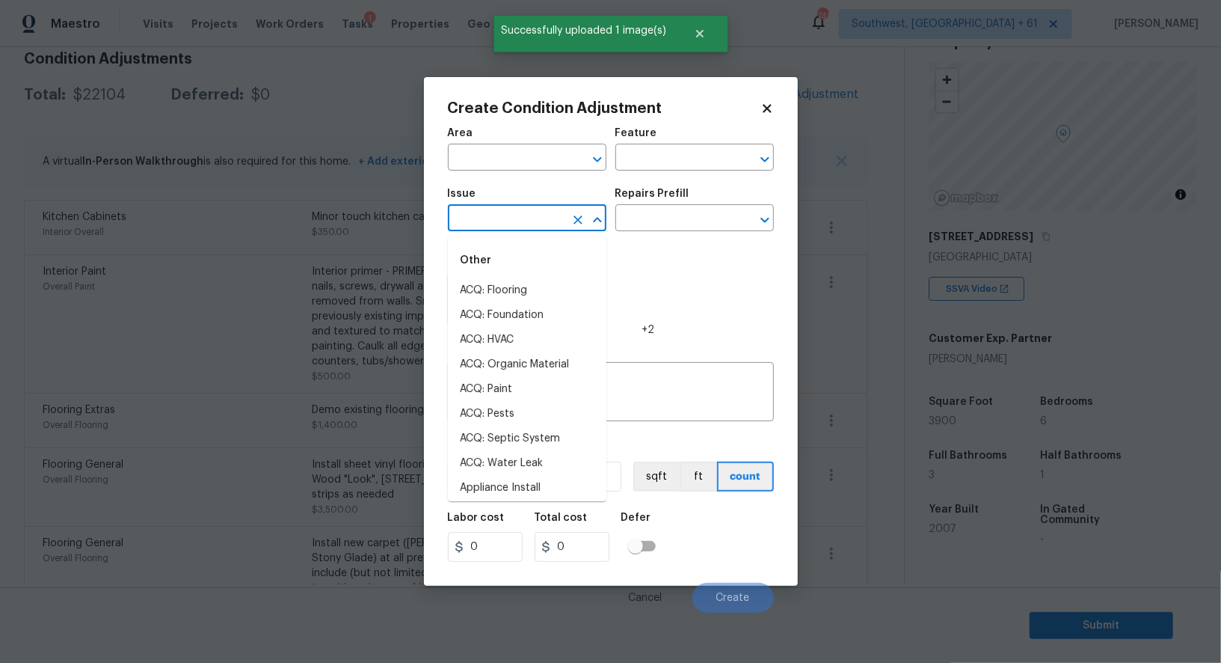
click at [515, 221] on input "text" at bounding box center [506, 219] width 117 height 23
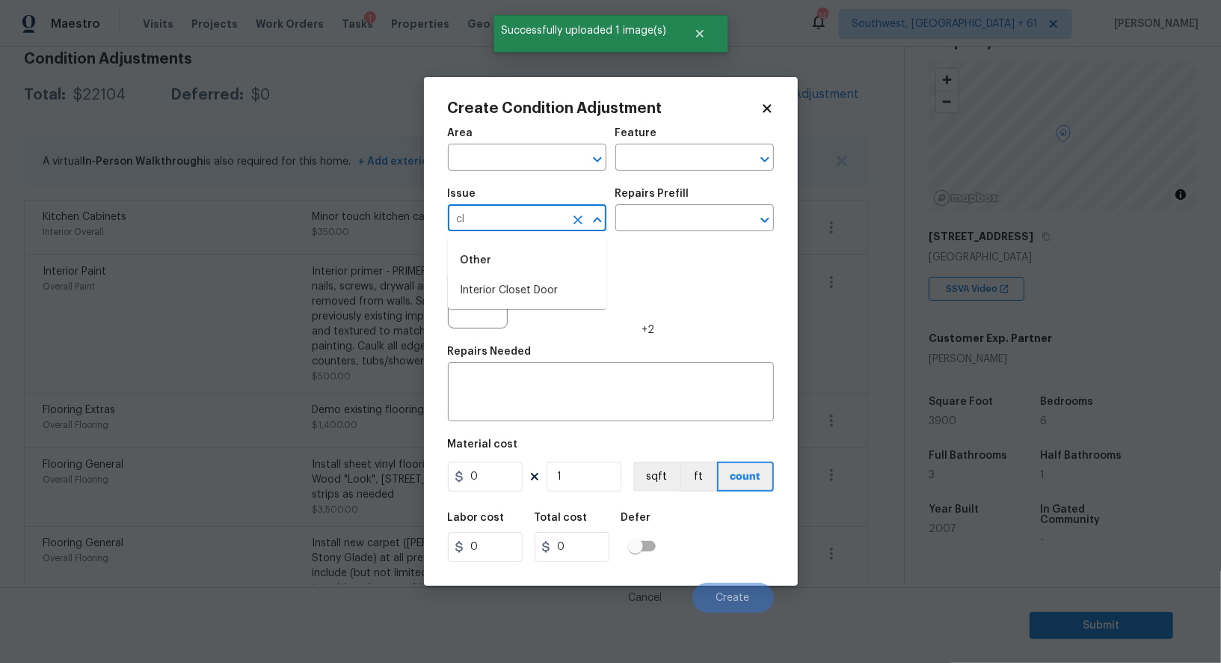
type input "clo"
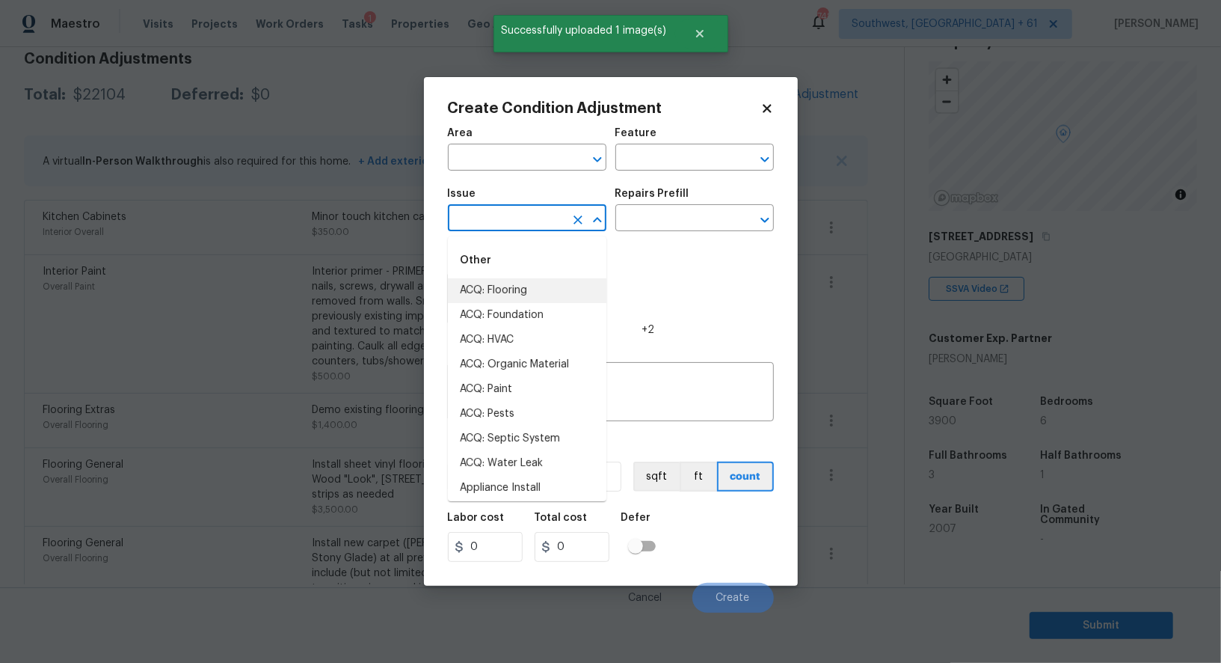
click at [517, 217] on input "text" at bounding box center [506, 219] width 117 height 23
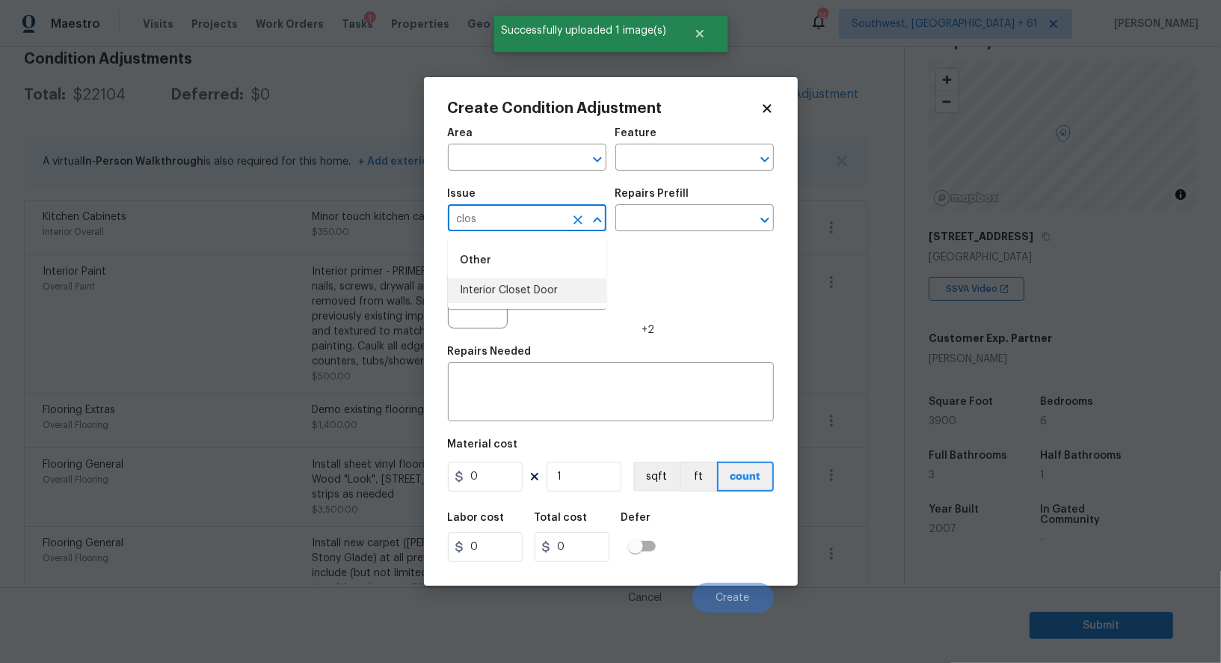
click at [519, 302] on li "Interior Closet Door" at bounding box center [527, 290] width 159 height 25
type input "Interior Closet Door"
click at [682, 231] on input "text" at bounding box center [673, 219] width 117 height 23
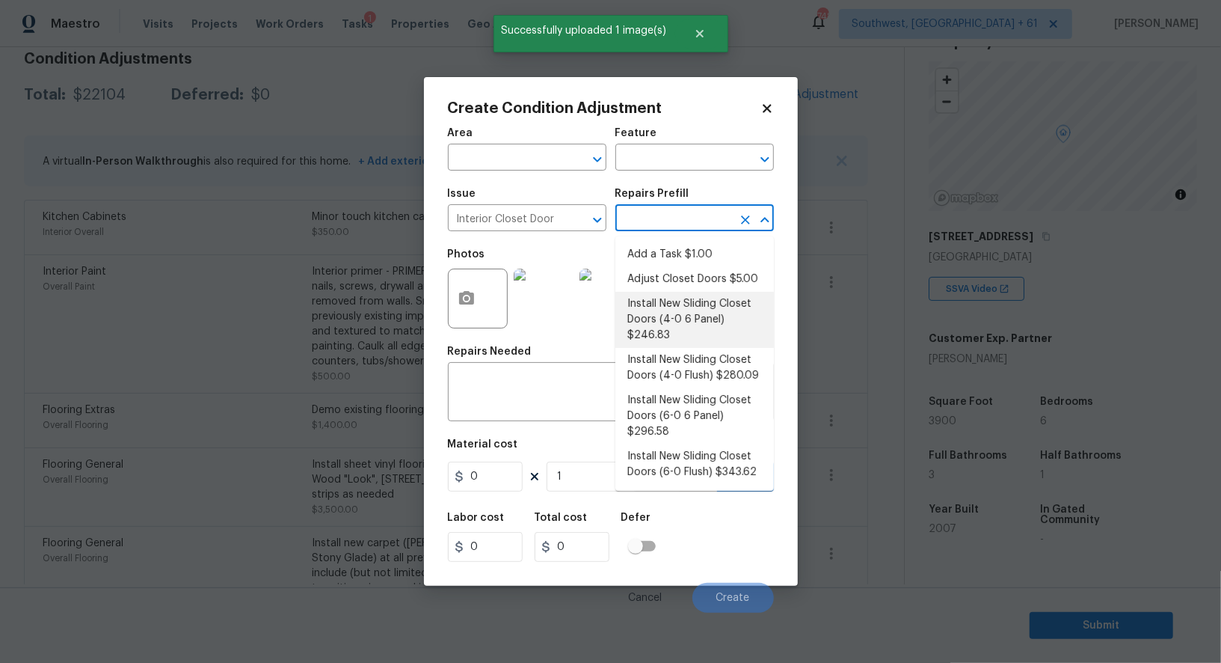
click at [672, 333] on li "Install New Sliding Closet Doors (4-0 6 Panel) $246.83" at bounding box center [694, 320] width 159 height 56
type input "Interior Door"
type textarea "Remove the existing door (if present). Install a new 4-0 bi-fold 6 panel interi…"
type input "246.83"
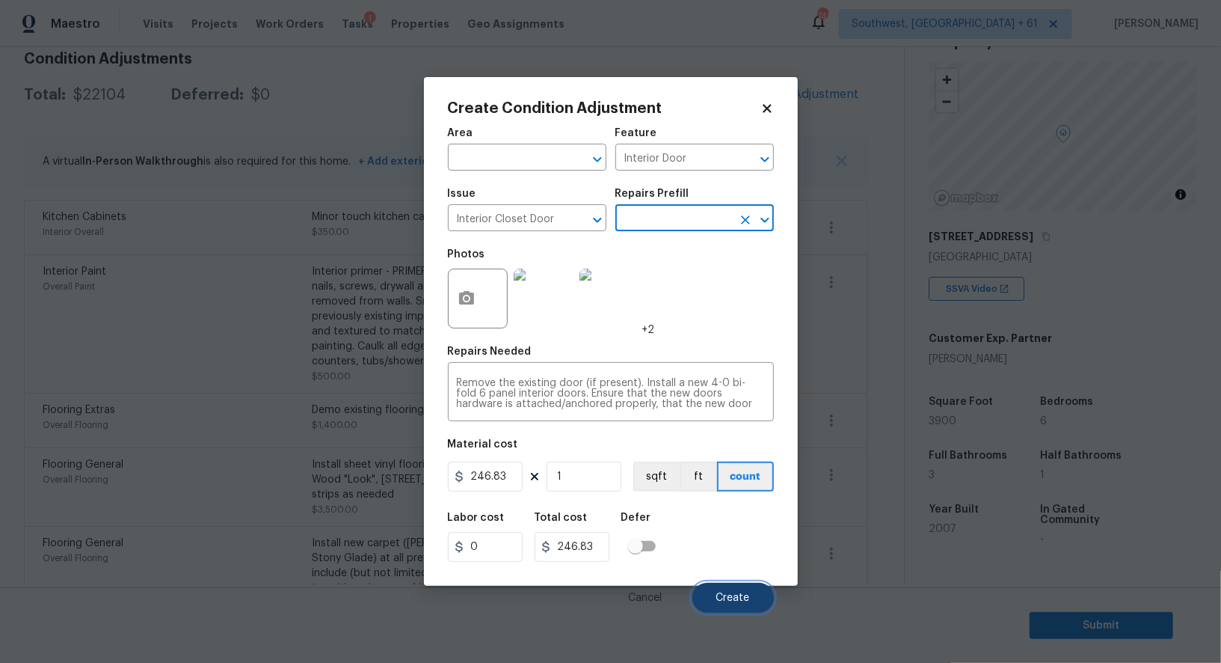
click at [736, 601] on span "Create" at bounding box center [733, 597] width 34 height 11
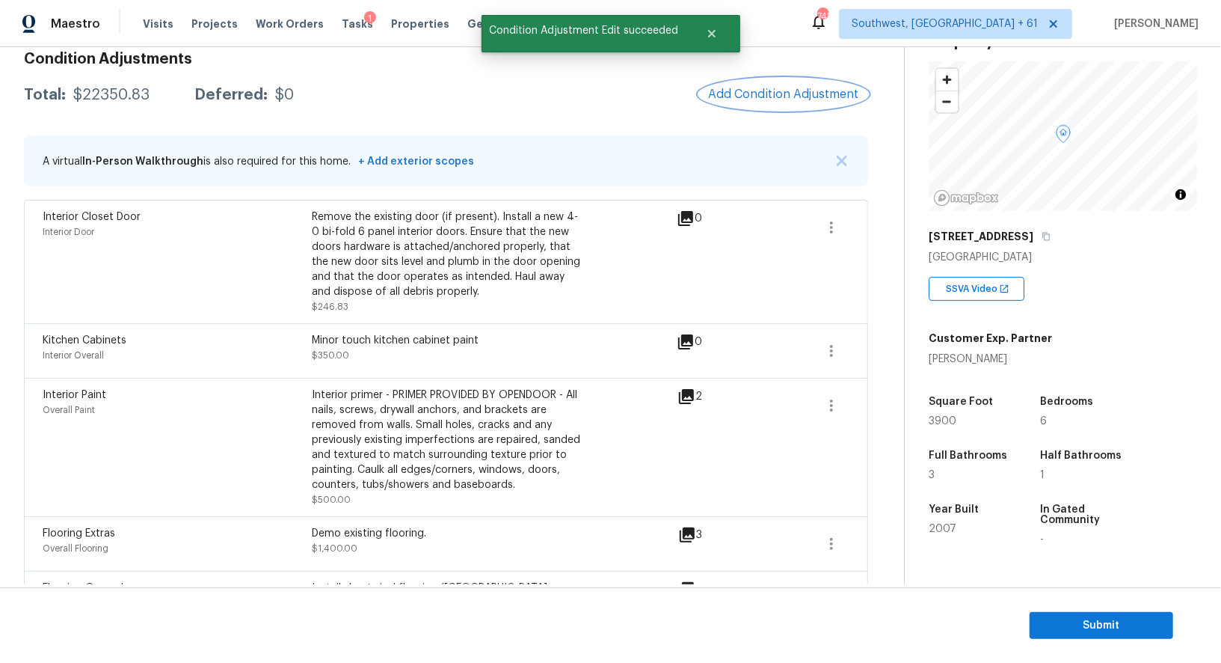
click at [824, 92] on span "Add Condition Adjustment" at bounding box center [783, 93] width 151 height 13
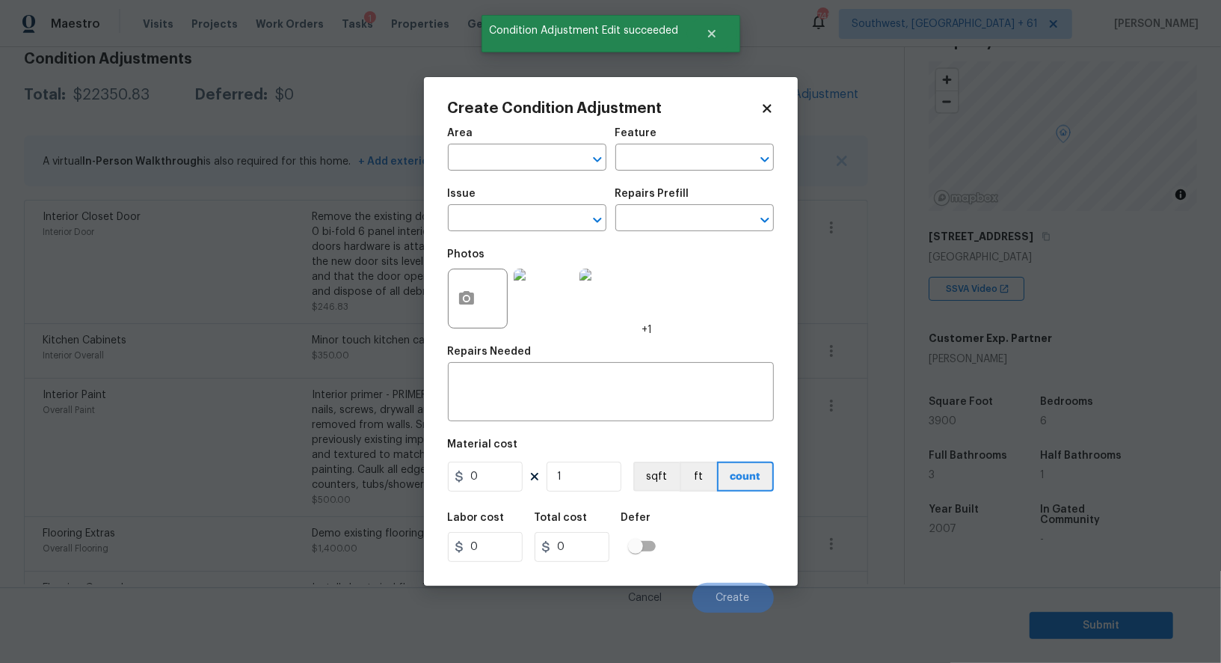
click at [541, 140] on div "Area" at bounding box center [527, 137] width 159 height 19
click at [517, 163] on input "text" at bounding box center [506, 158] width 117 height 23
click at [541, 219] on li "Interior Overall" at bounding box center [527, 217] width 159 height 25
type input "Interior Overall"
click at [534, 418] on div "x ​" at bounding box center [611, 393] width 326 height 55
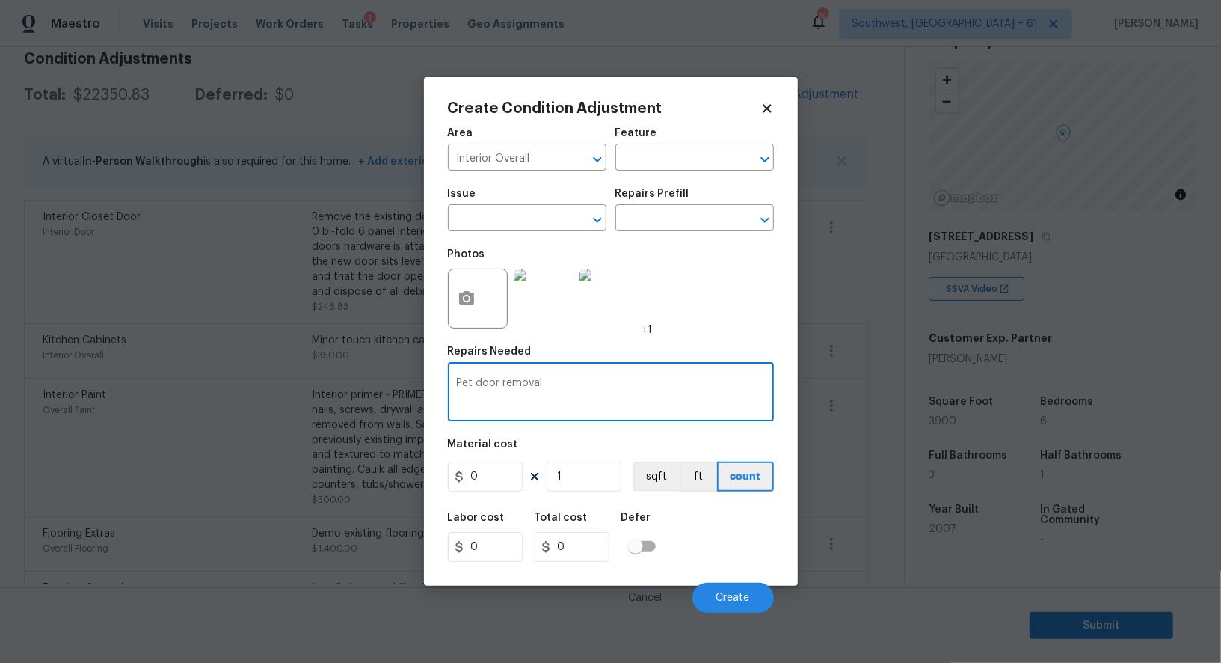
type textarea "Pet door removal"
click at [501, 477] on input "0" at bounding box center [485, 476] width 75 height 30
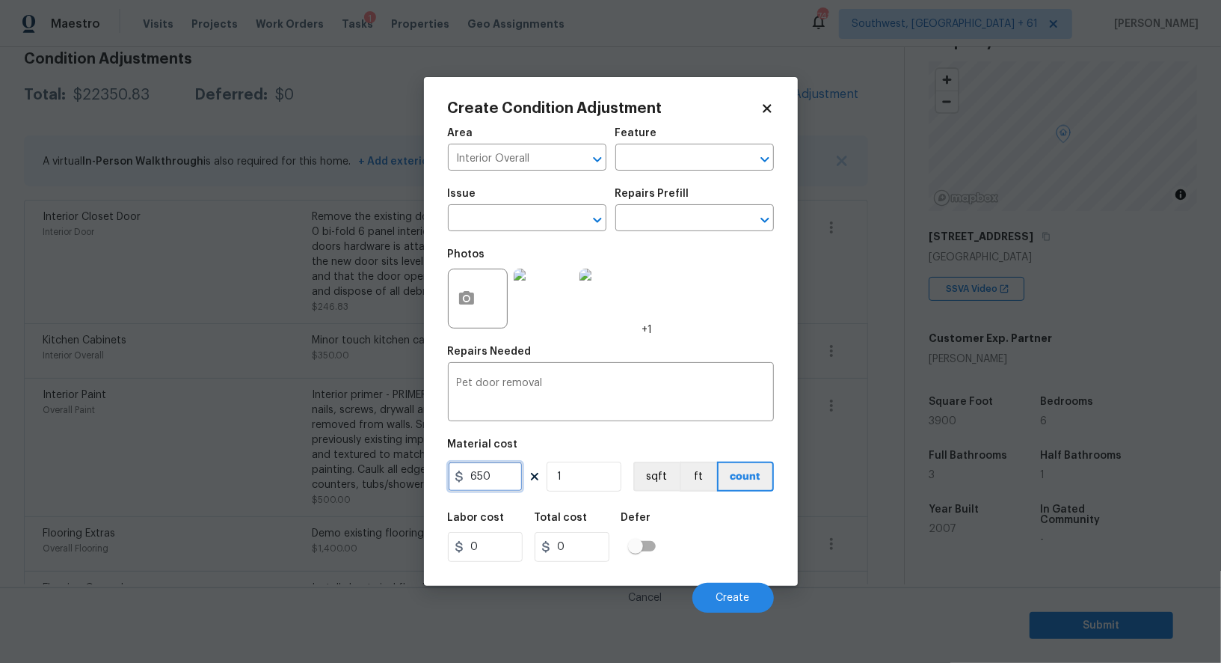
type input "650"
click at [589, 534] on input "0" at bounding box center [572, 547] width 75 height 30
type input "650"
click at [469, 307] on icon "button" at bounding box center [467, 298] width 18 height 18
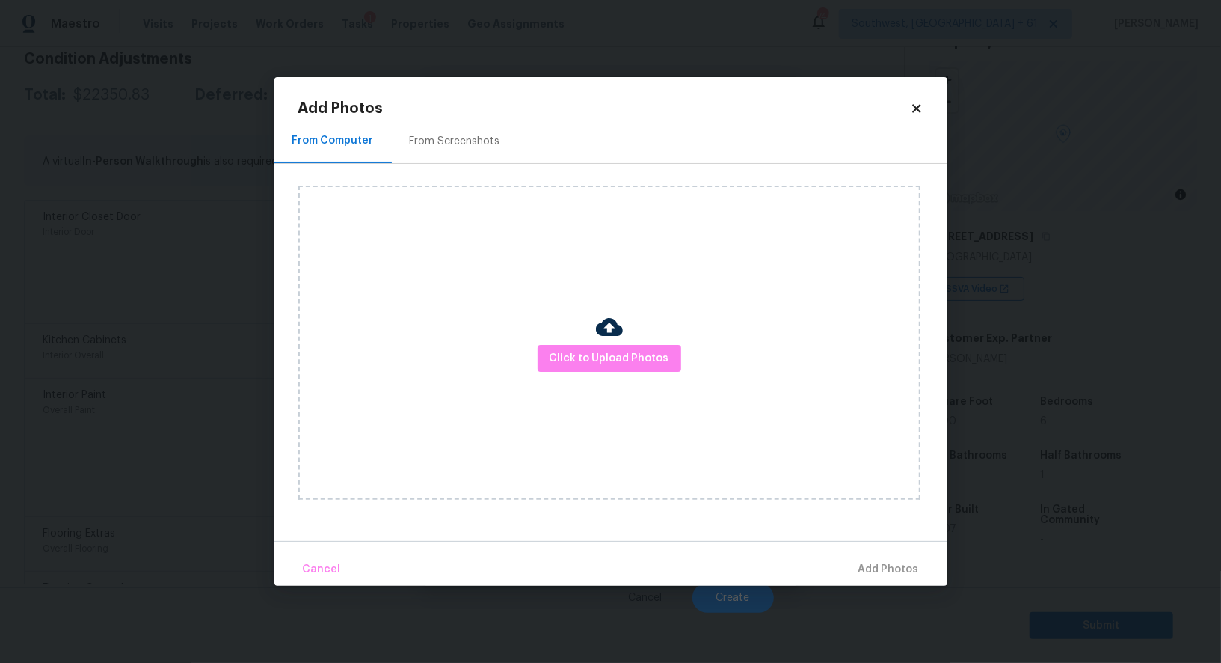
click at [460, 143] on div "From Screenshots" at bounding box center [455, 141] width 90 height 15
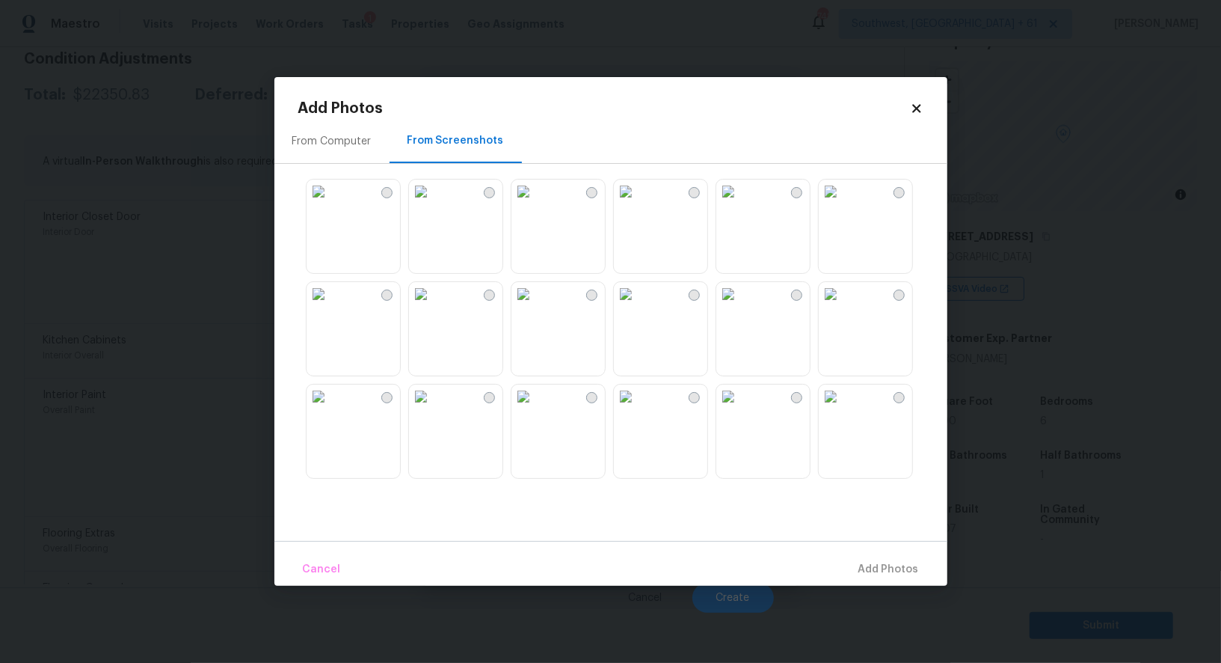
click at [321, 138] on div "From Computer" at bounding box center [331, 141] width 79 height 15
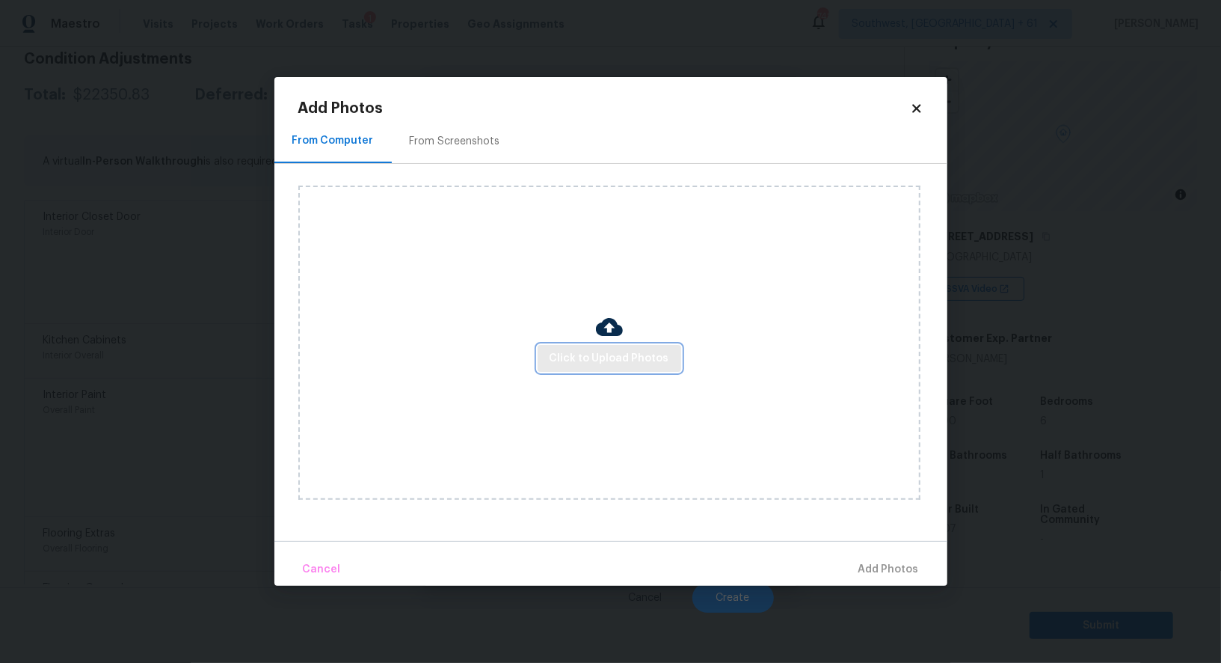
click at [596, 351] on span "Click to Upload Photos" at bounding box center [610, 358] width 120 height 19
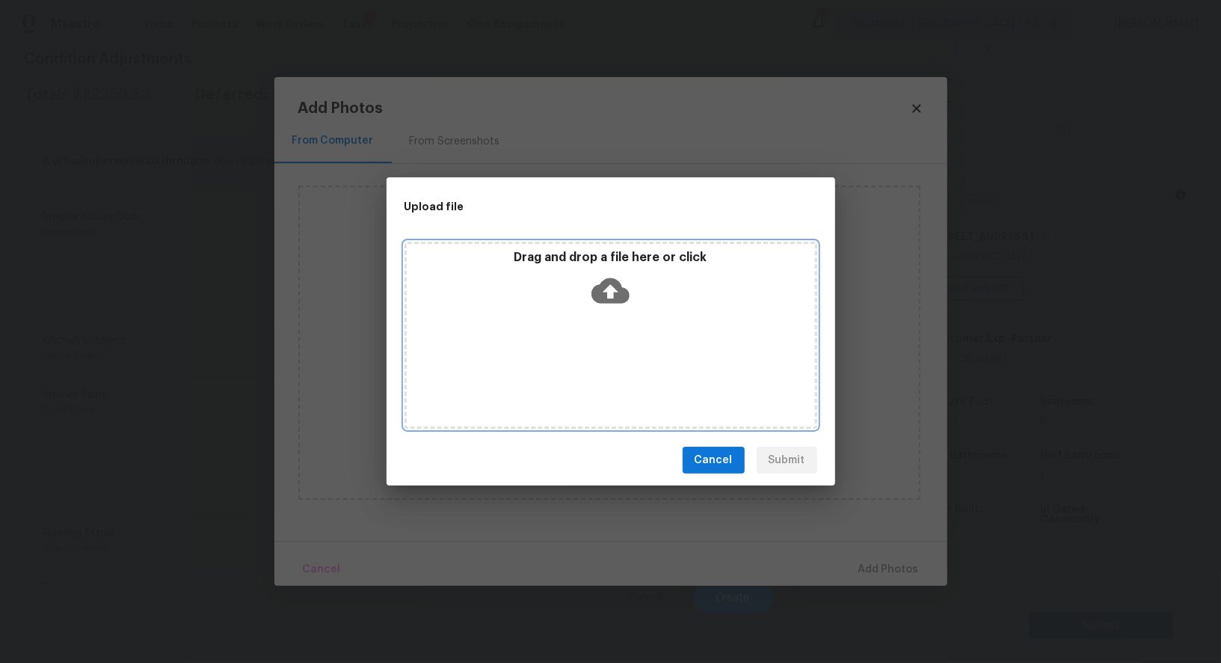
click at [604, 297] on icon at bounding box center [611, 290] width 38 height 25
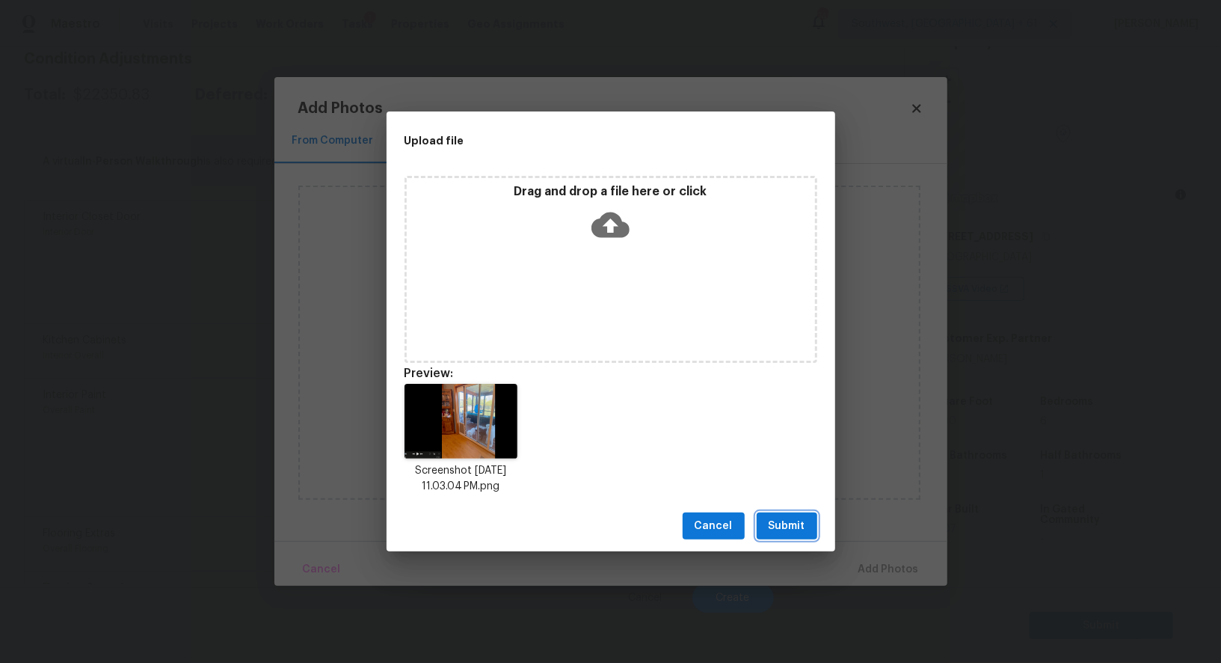
click at [781, 518] on span "Submit" at bounding box center [787, 526] width 37 height 19
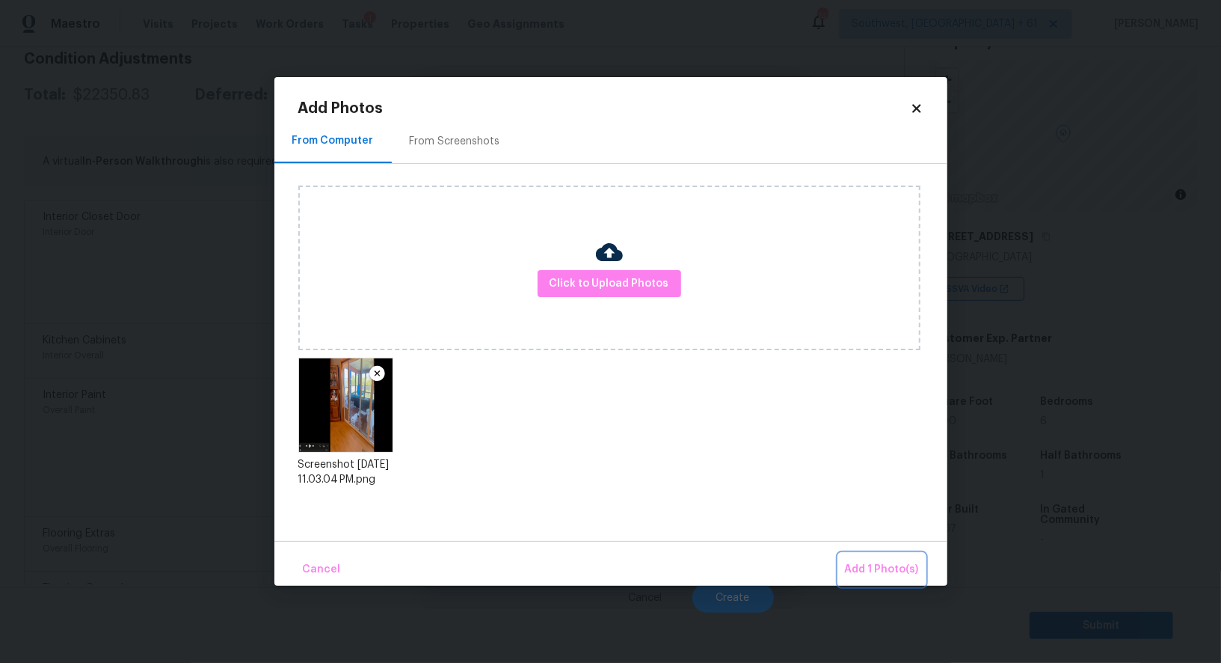
click at [870, 561] on span "Add 1 Photo(s)" at bounding box center [882, 569] width 74 height 19
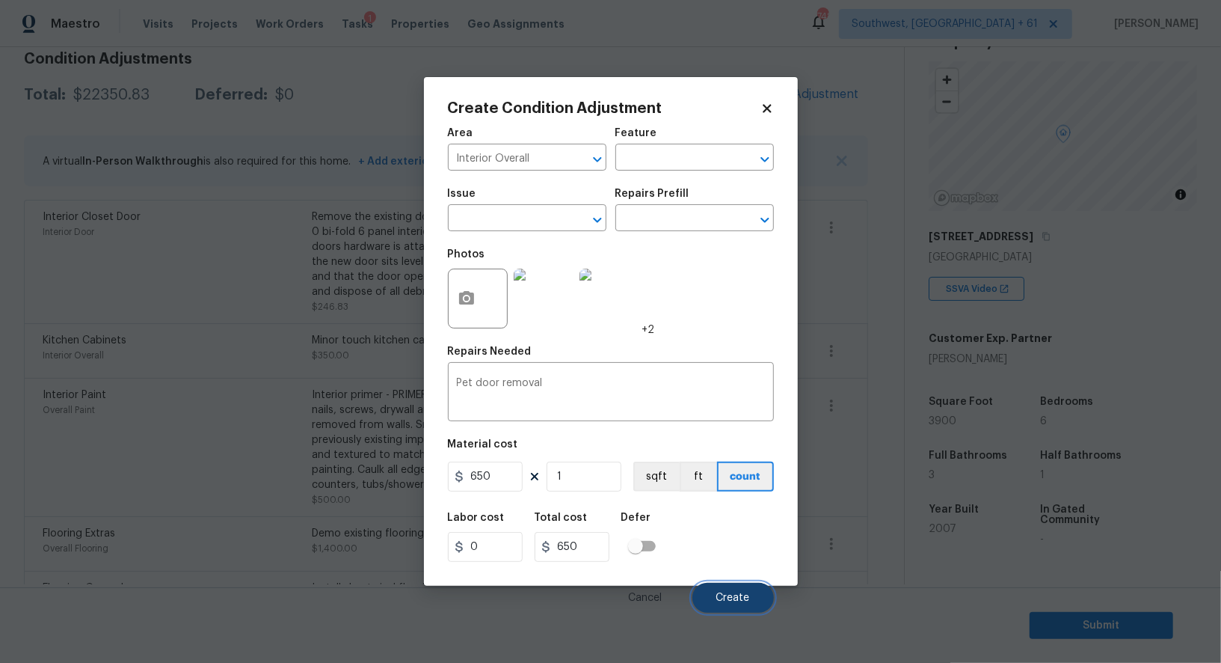
click at [732, 600] on span "Create" at bounding box center [733, 597] width 34 height 11
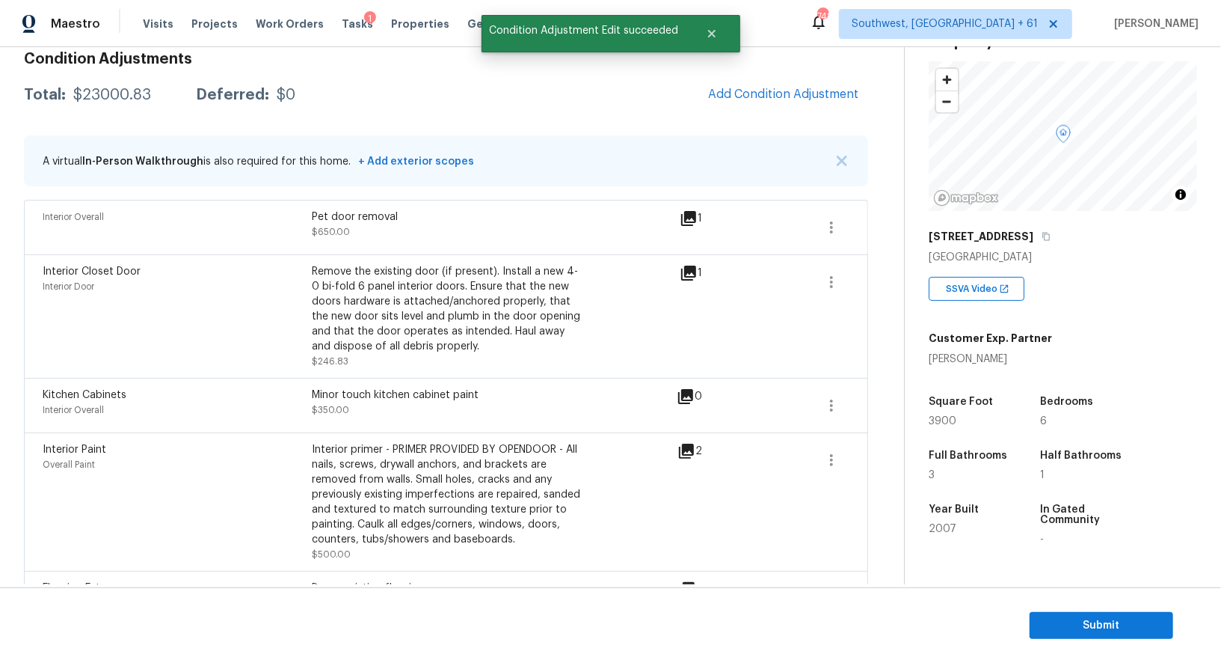
click at [108, 93] on div "$23000.83" at bounding box center [112, 94] width 78 height 15
copy div "$23000.83"
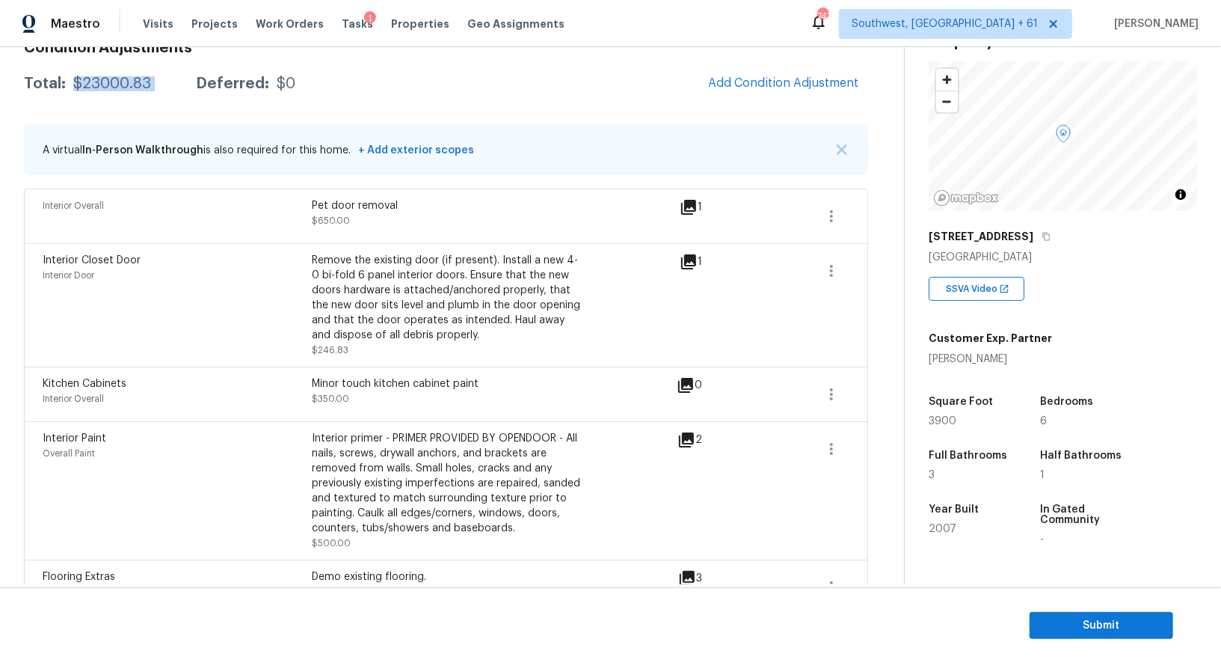
scroll to position [220, 0]
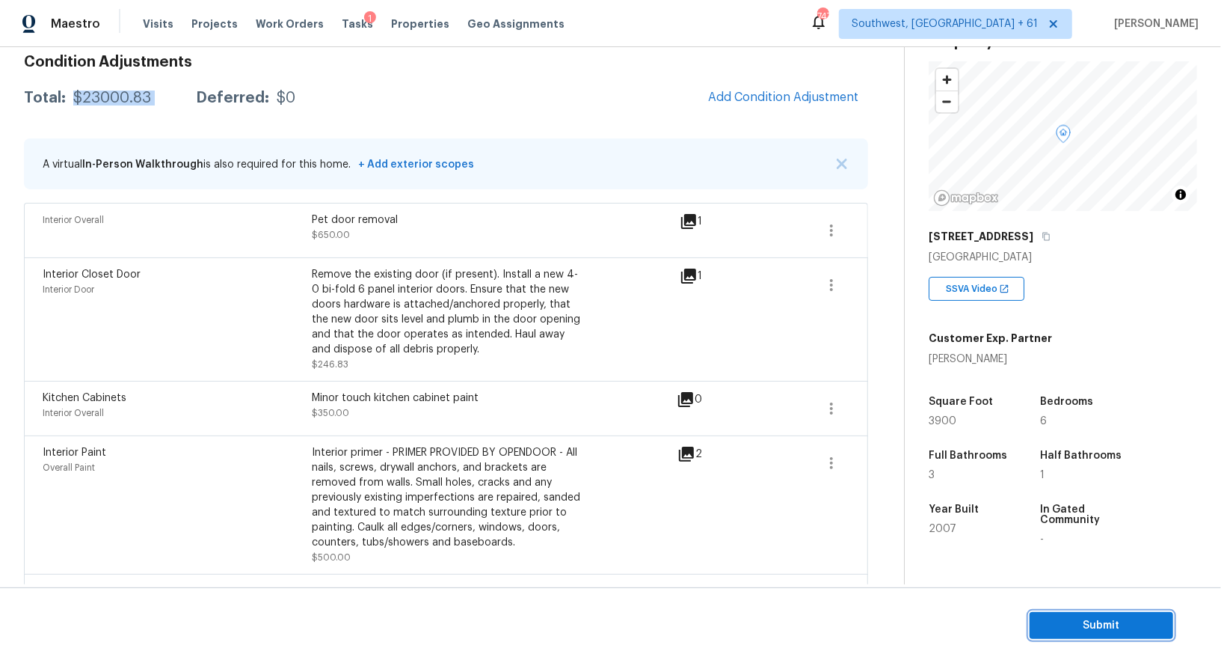
click at [1096, 629] on span "Submit" at bounding box center [1102, 625] width 120 height 19
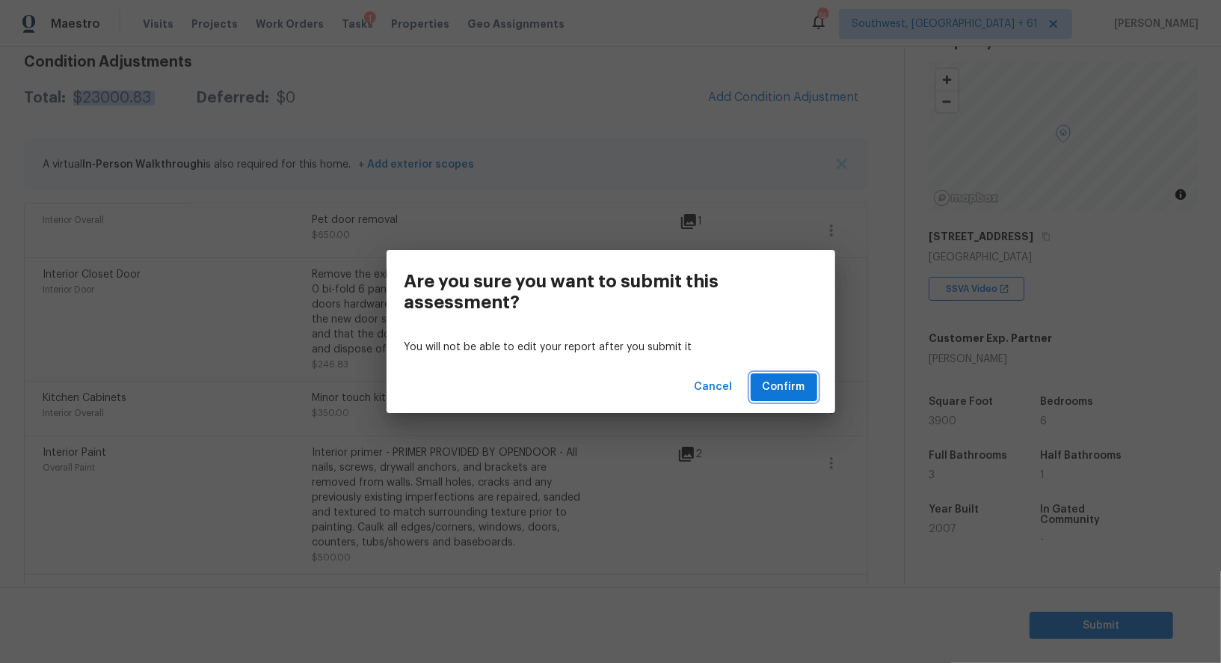
click at [786, 391] on span "Confirm" at bounding box center [784, 387] width 43 height 19
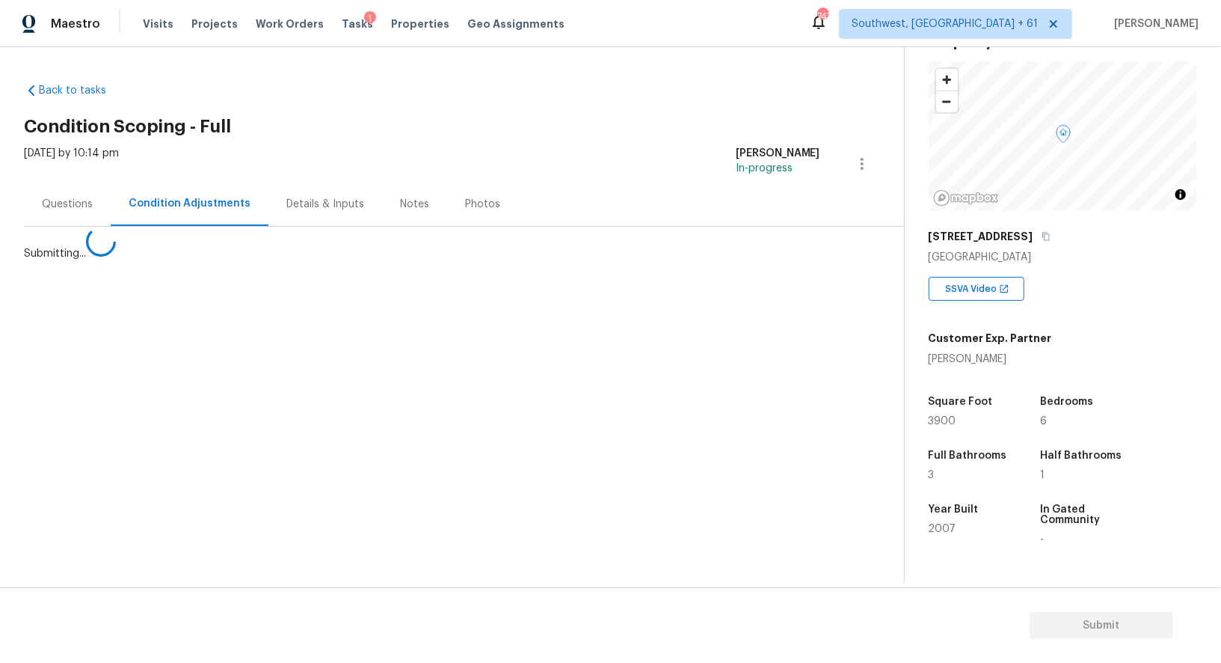
scroll to position [0, 0]
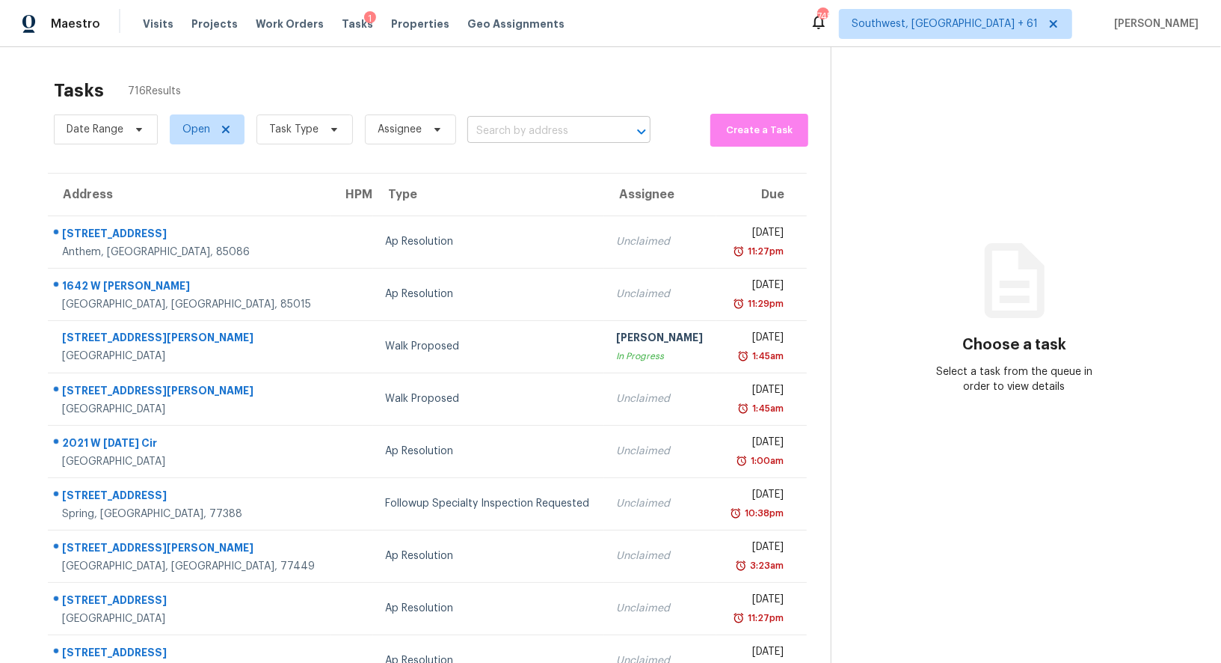
click at [531, 137] on input "text" at bounding box center [537, 131] width 141 height 23
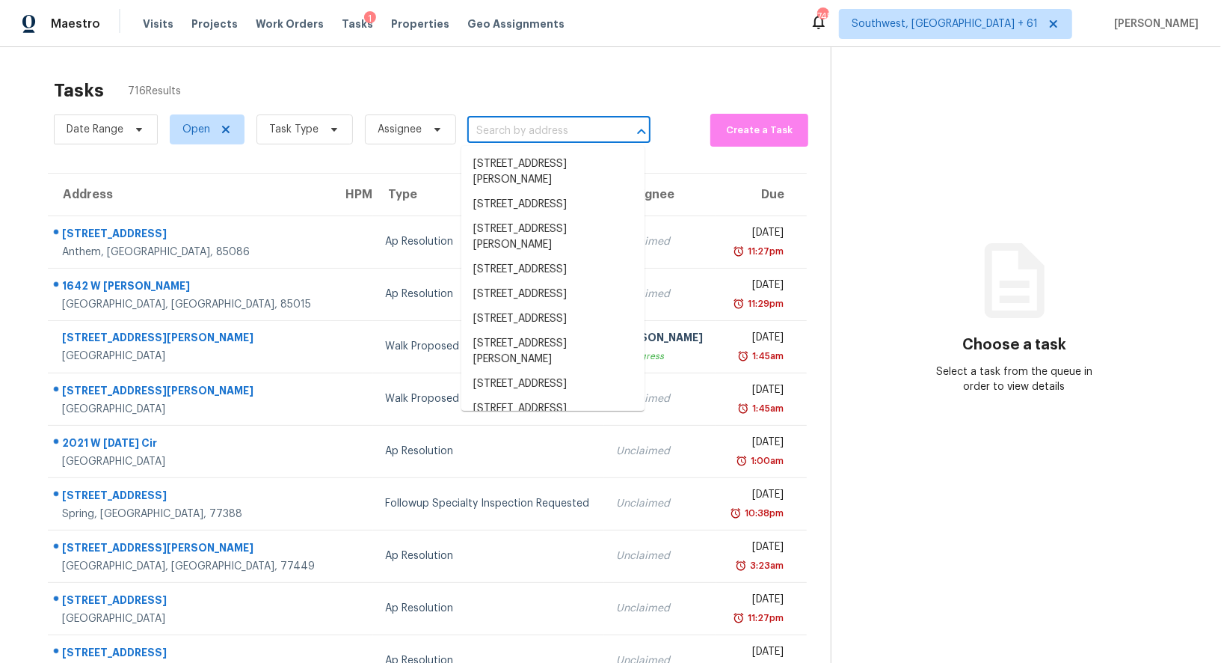
paste input "860 Forest Path Stone Mountain, GA, 30088"
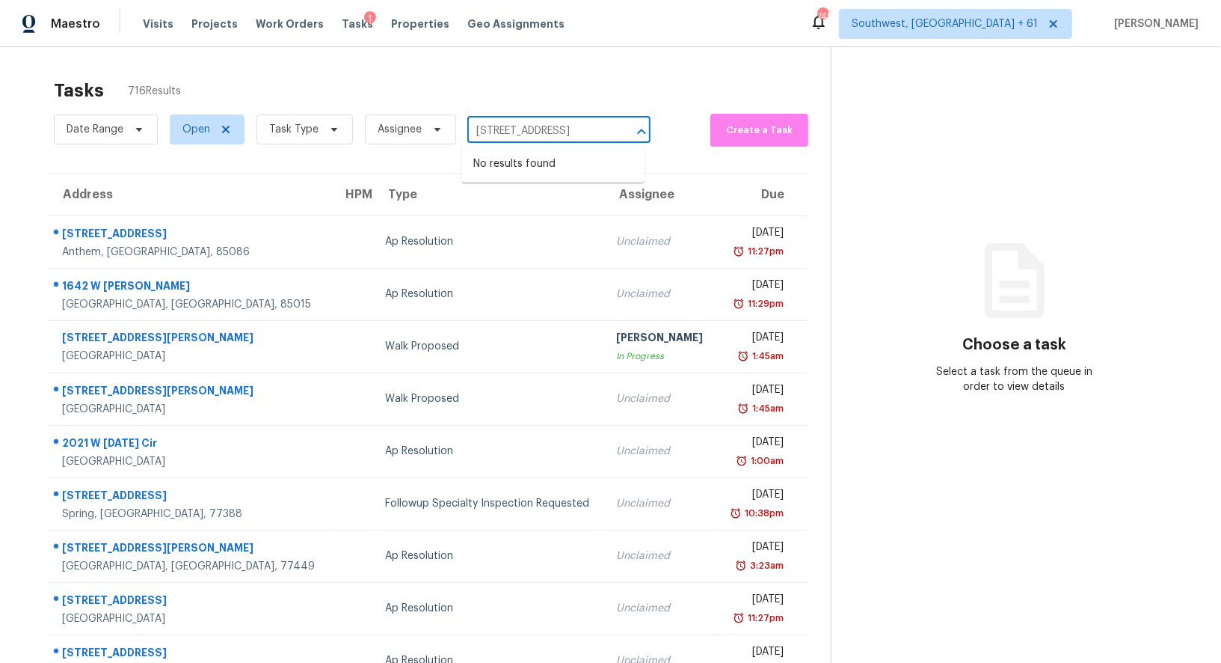
type input "860 Forest Path Stone Mountain, GA, 30088"
click at [299, 138] on span "Task Type" at bounding box center [304, 129] width 96 height 30
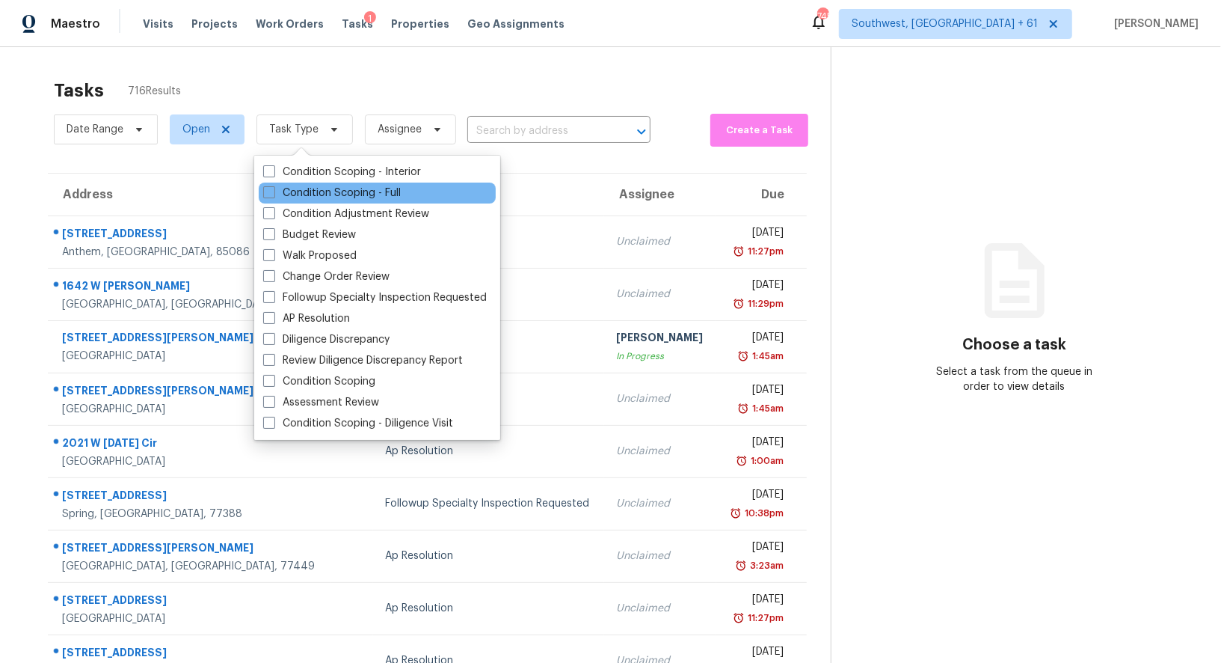
click at [328, 200] on div "Condition Scoping - Full" at bounding box center [377, 192] width 237 height 21
click at [393, 183] on div "Condition Scoping - Full" at bounding box center [377, 192] width 237 height 21
click at [378, 200] on label "Condition Scoping - Full" at bounding box center [332, 192] width 138 height 15
click at [273, 195] on input "Condition Scoping - Full" at bounding box center [268, 190] width 10 height 10
checkbox input "true"
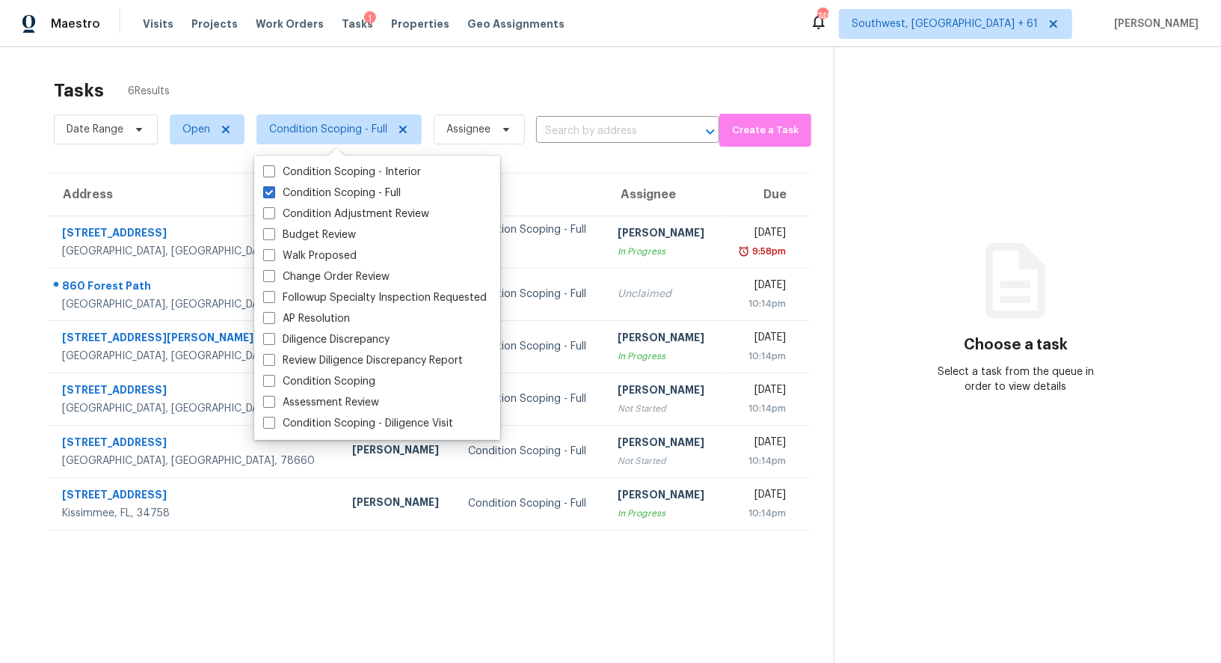
click at [508, 102] on div "Tasks 6 Results" at bounding box center [444, 90] width 780 height 39
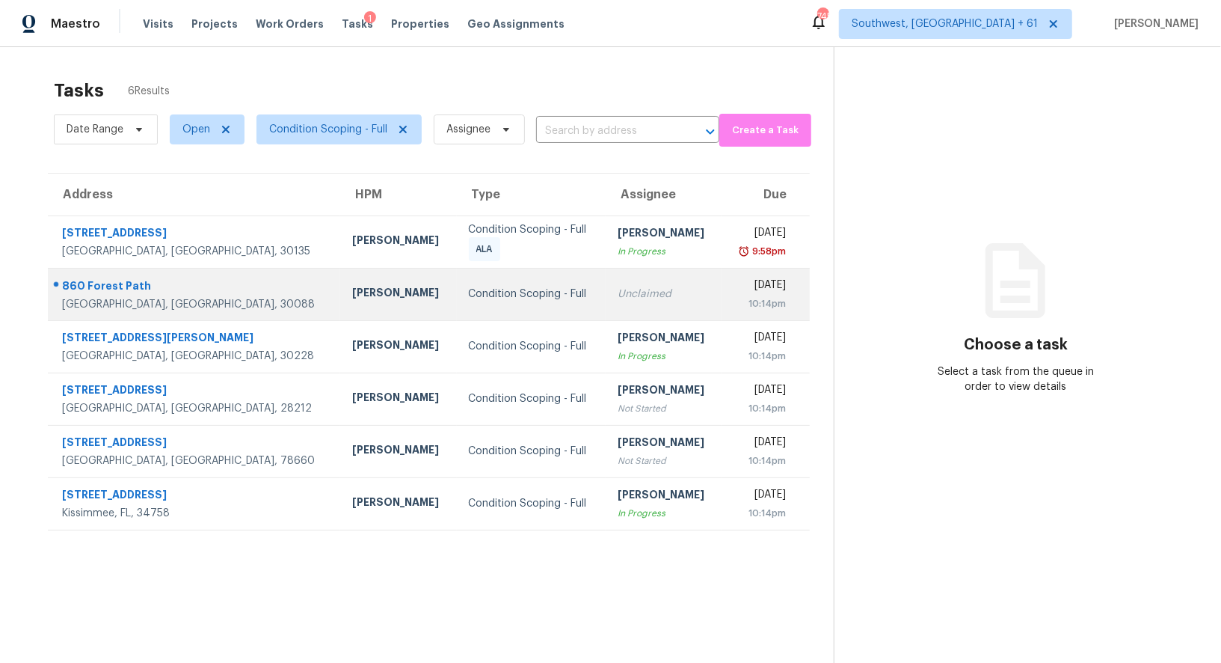
click at [606, 307] on td "Unclaimed" at bounding box center [664, 294] width 116 height 52
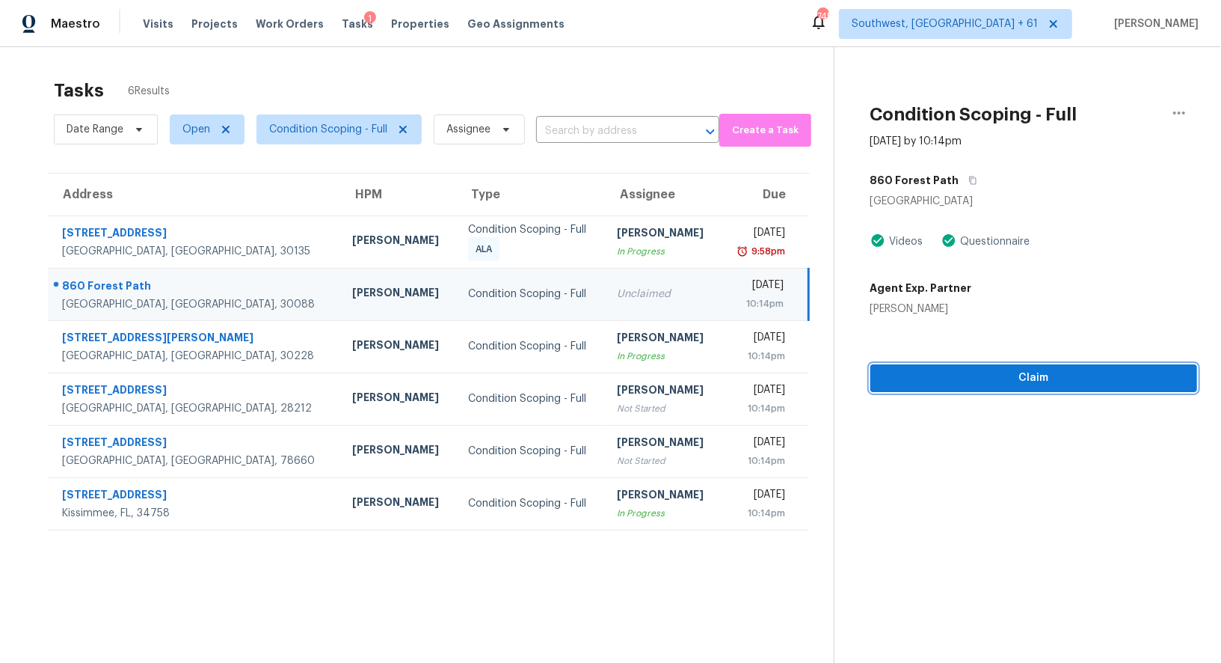
click at [1051, 370] on span "Claim" at bounding box center [1033, 378] width 303 height 19
click at [1048, 380] on span "Claim" at bounding box center [1033, 378] width 303 height 19
click at [1048, 380] on div "Claim" at bounding box center [1033, 354] width 327 height 76
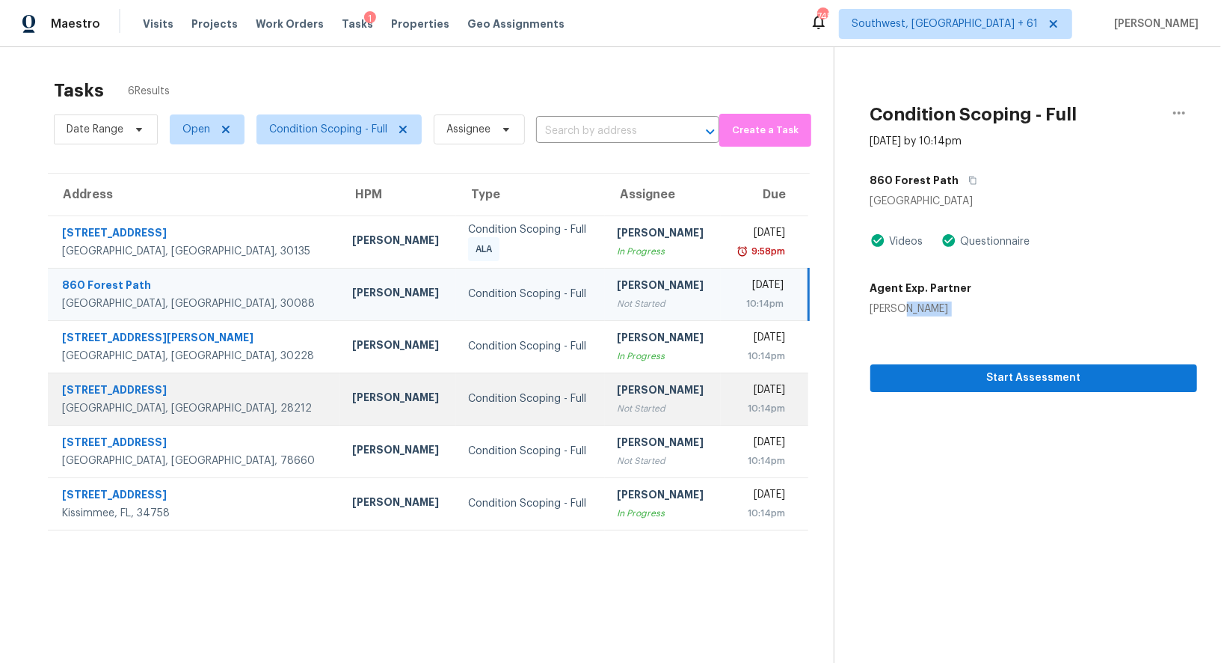
click at [799, 385] on div "Tue, Oct 14th 2025 10:14pm" at bounding box center [770, 399] width 75 height 34
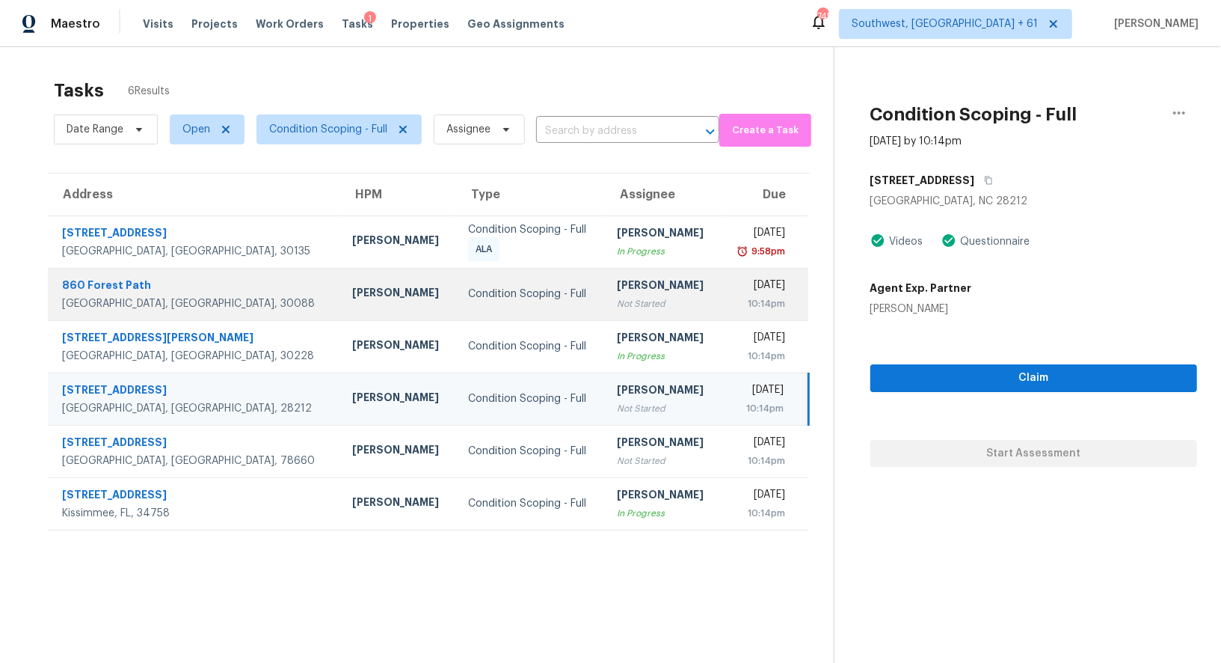
click at [721, 268] on td "Tue, Oct 14th 2025 10:14pm" at bounding box center [764, 294] width 87 height 52
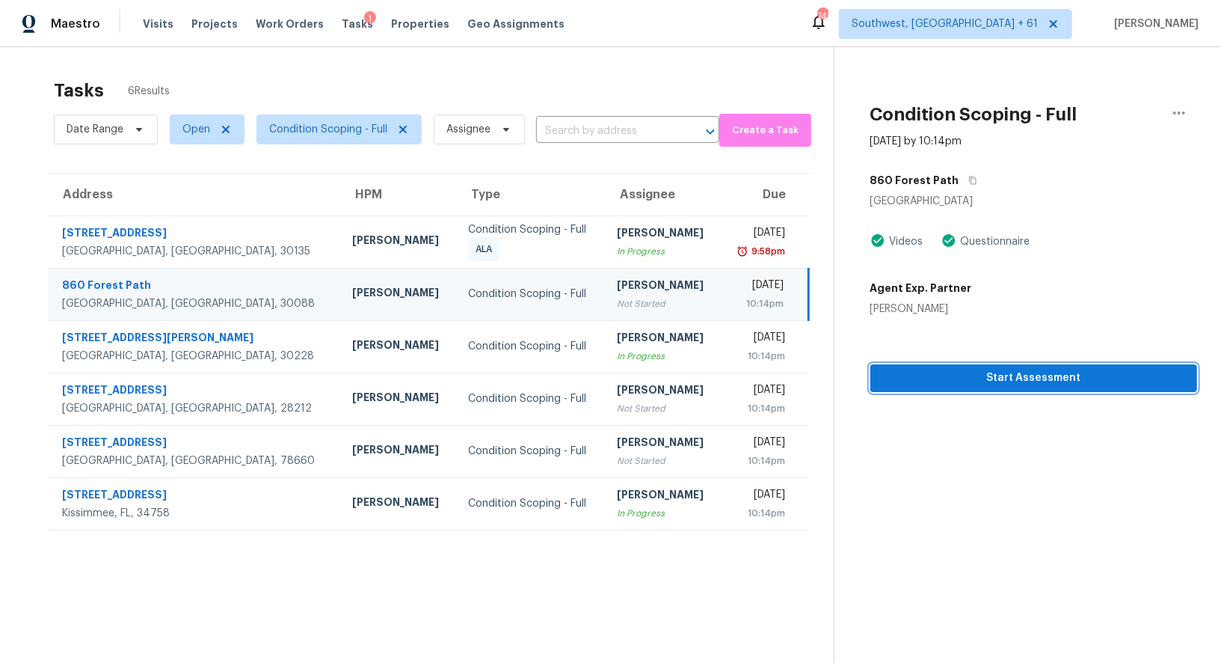
click at [1039, 381] on span "Start Assessment" at bounding box center [1033, 378] width 303 height 19
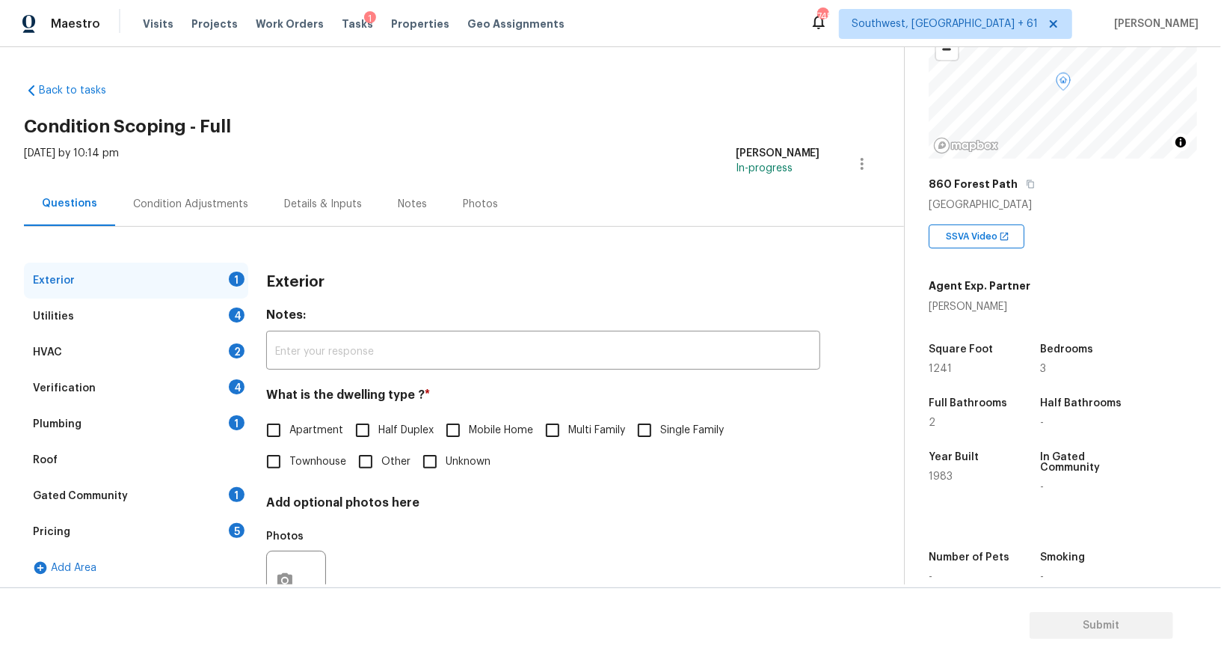
scroll to position [127, 0]
click at [642, 435] on input "Single Family" at bounding box center [644, 429] width 31 height 31
checkbox input "true"
click at [179, 315] on div "Utilities 4" at bounding box center [136, 316] width 224 height 36
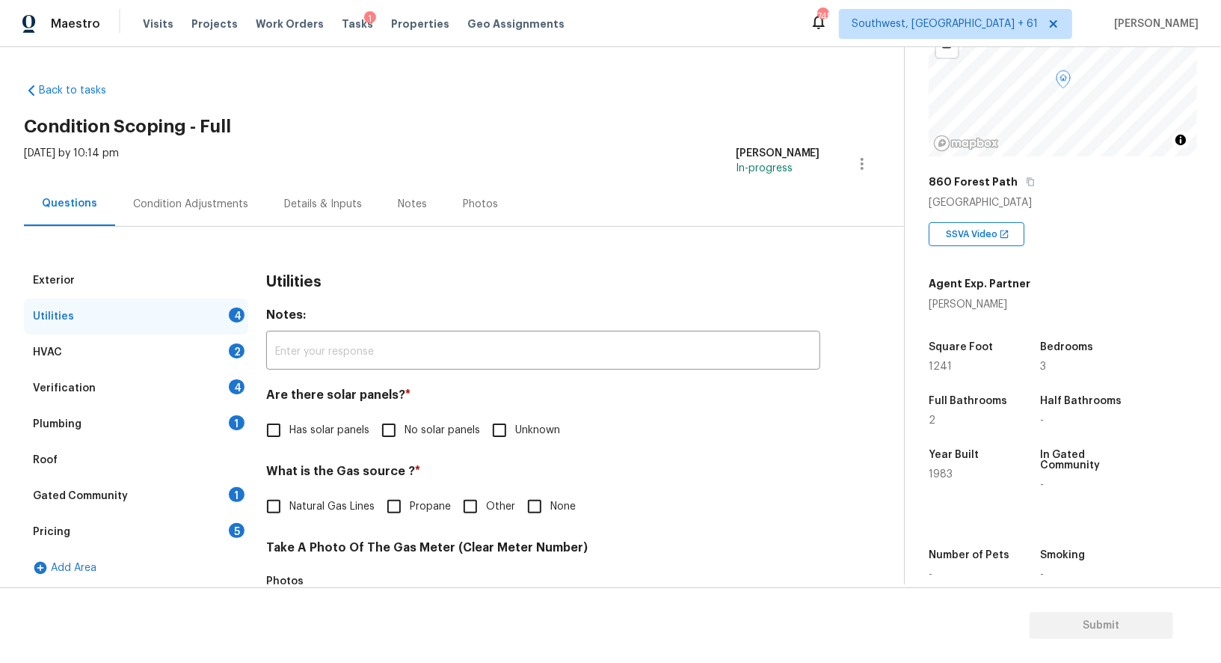
click at [401, 428] on input "No solar panels" at bounding box center [388, 429] width 31 height 31
checkbox input "true"
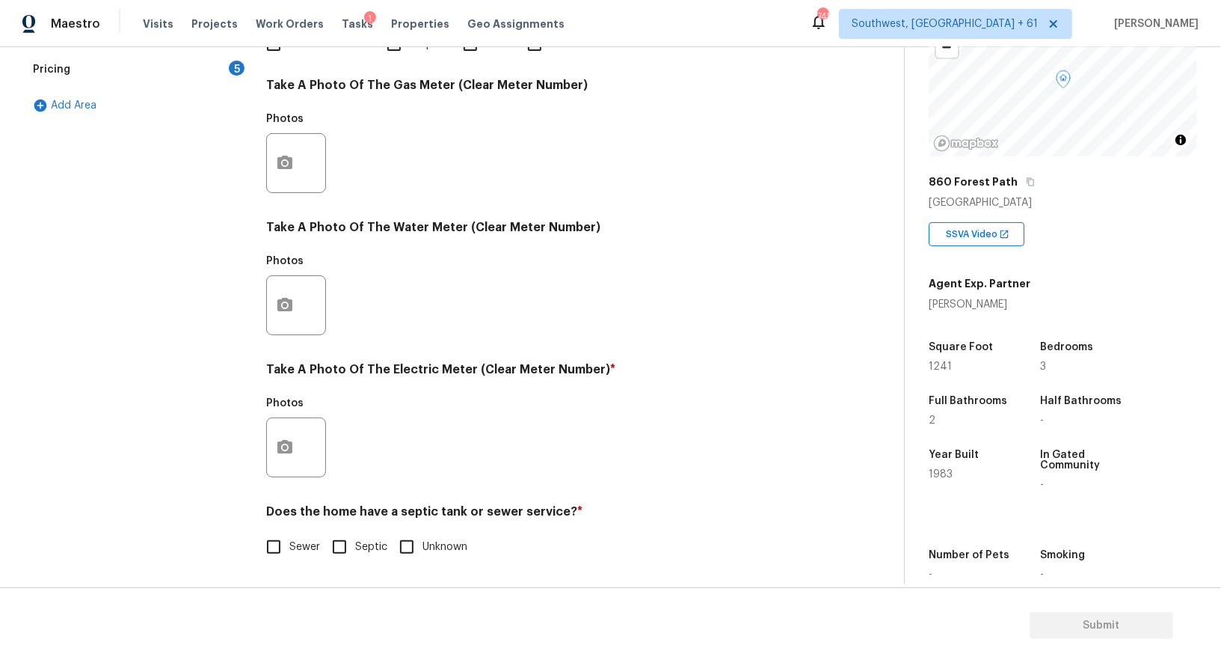
click at [272, 547] on input "Sewer" at bounding box center [273, 546] width 31 height 31
checkbox input "true"
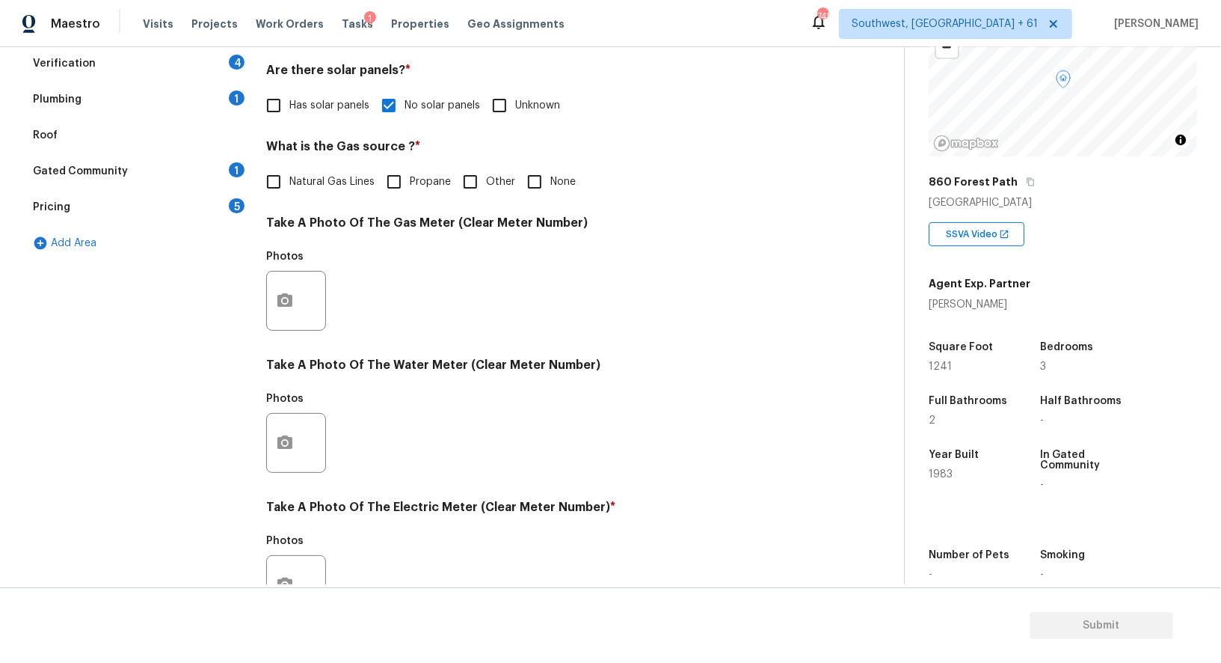
scroll to position [0, 0]
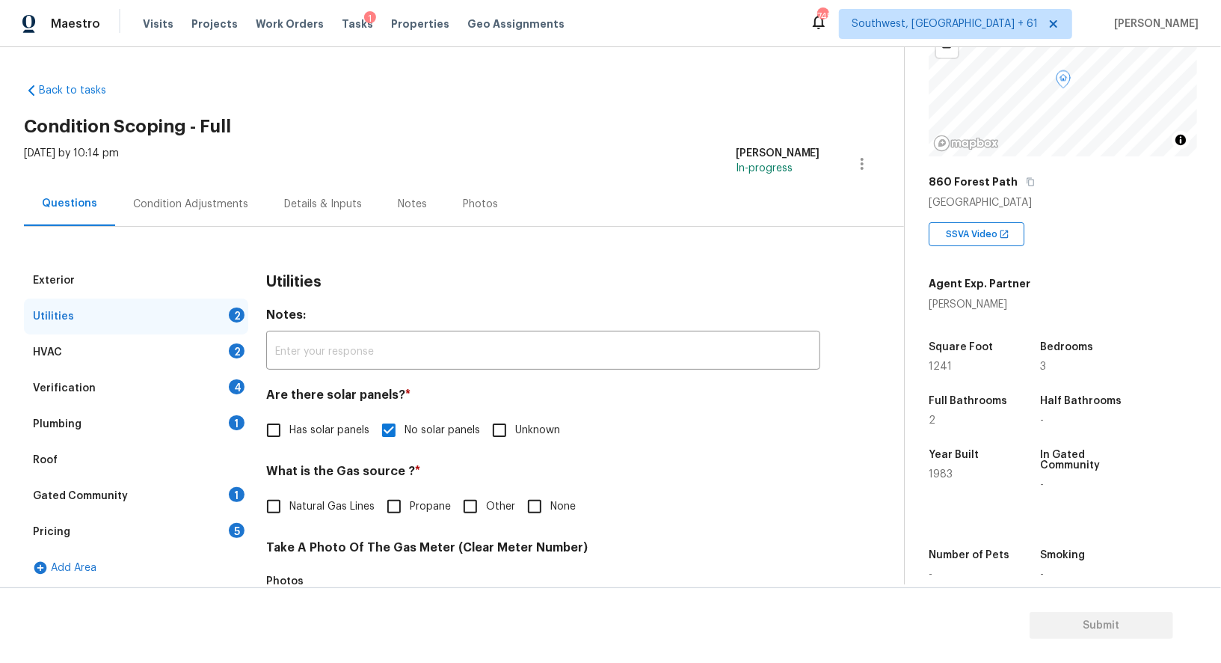
click at [171, 351] on div "HVAC 2" at bounding box center [136, 352] width 224 height 36
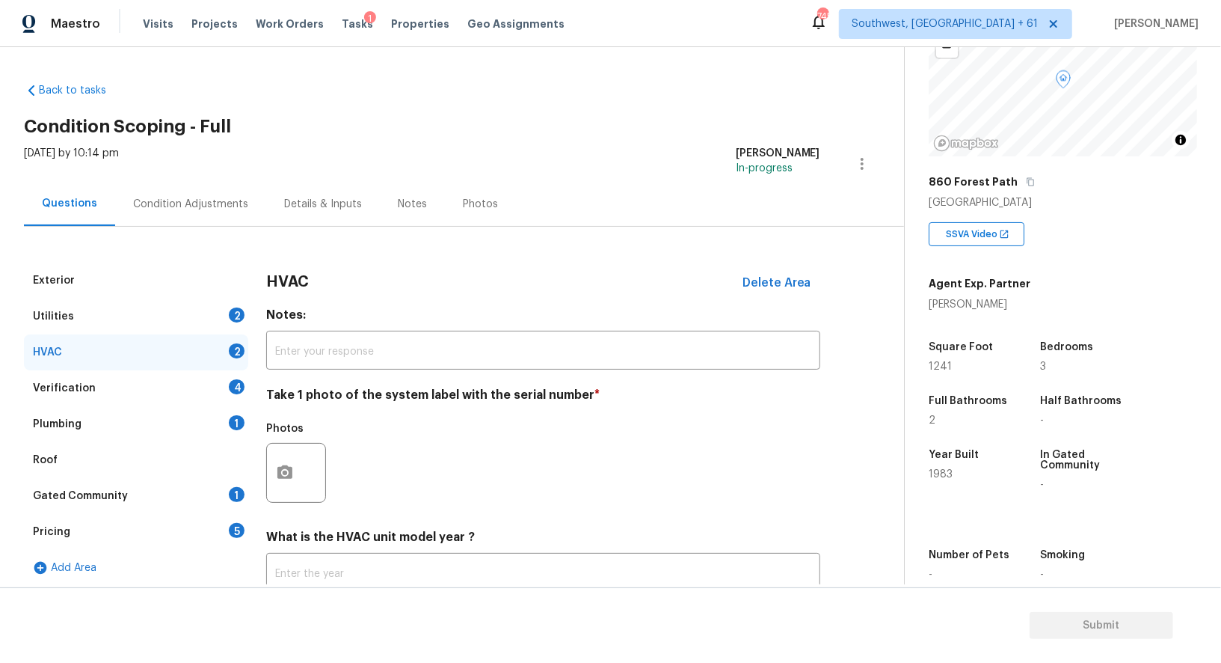
scroll to position [106, 0]
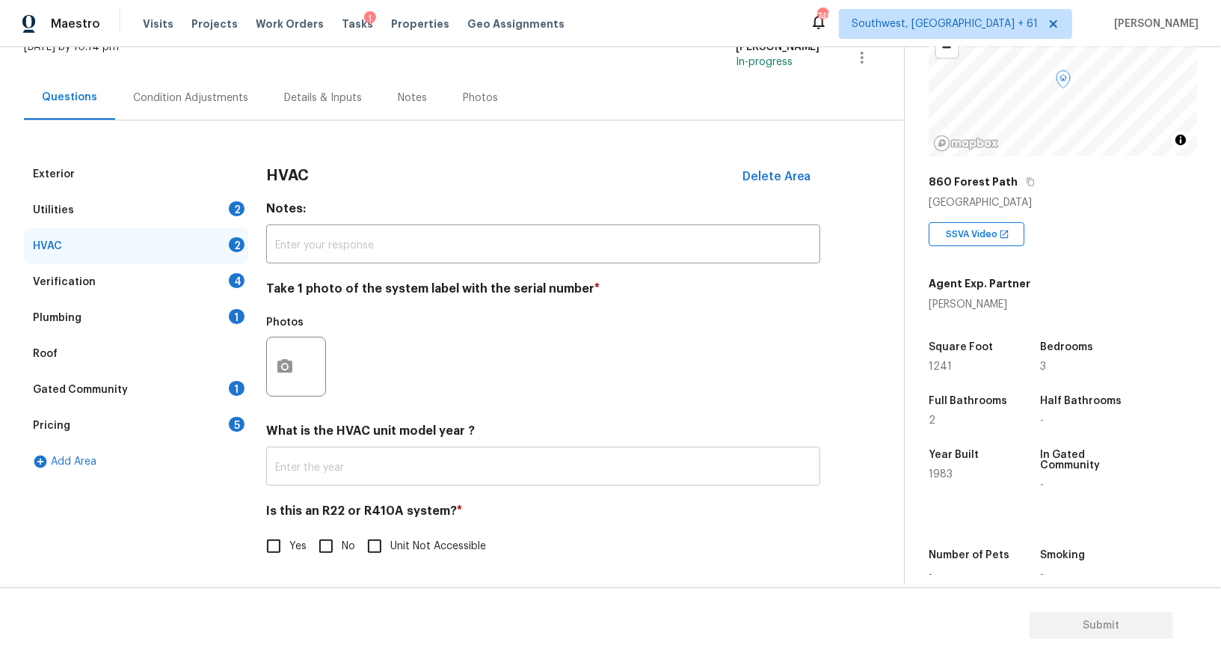
click at [352, 471] on input "text" at bounding box center [543, 467] width 554 height 35
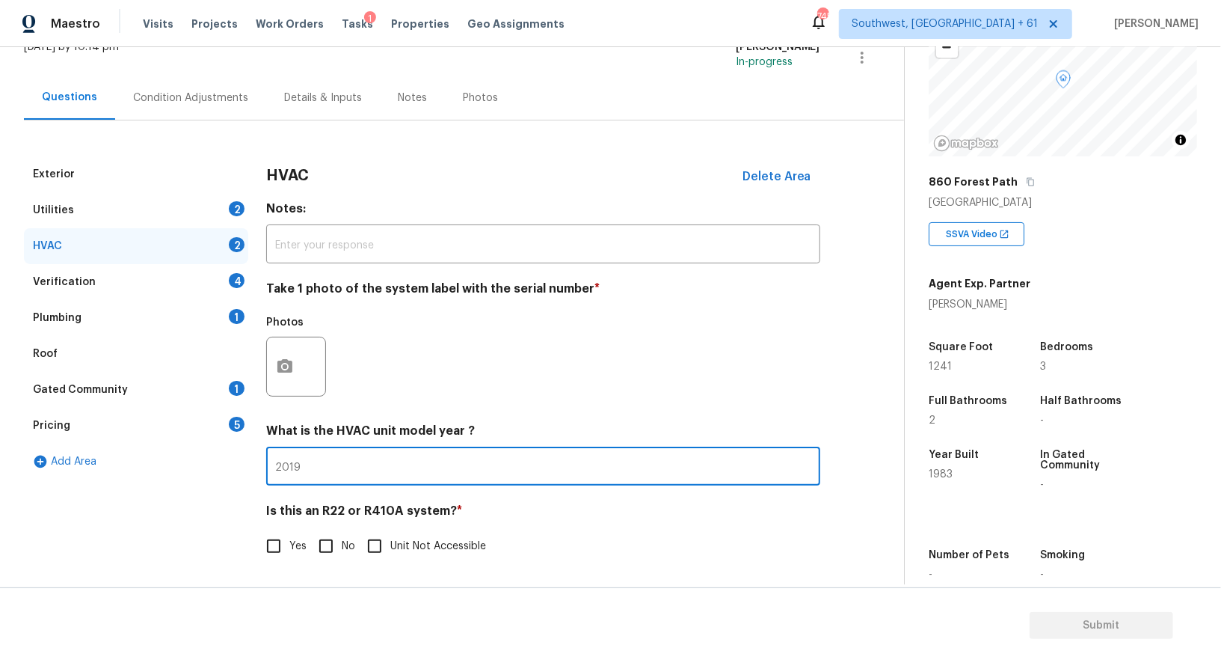
type input "2019"
click at [326, 544] on input "No" at bounding box center [325, 545] width 31 height 31
checkbox input "true"
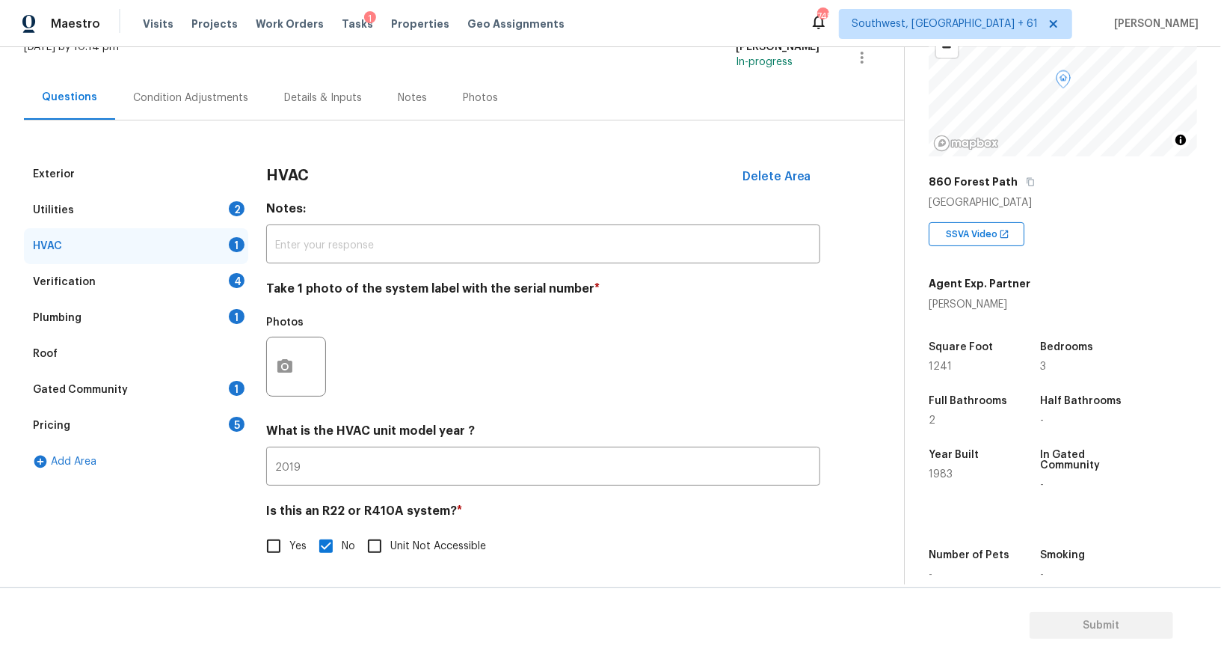
click at [219, 273] on div "Verification 4" at bounding box center [136, 282] width 224 height 36
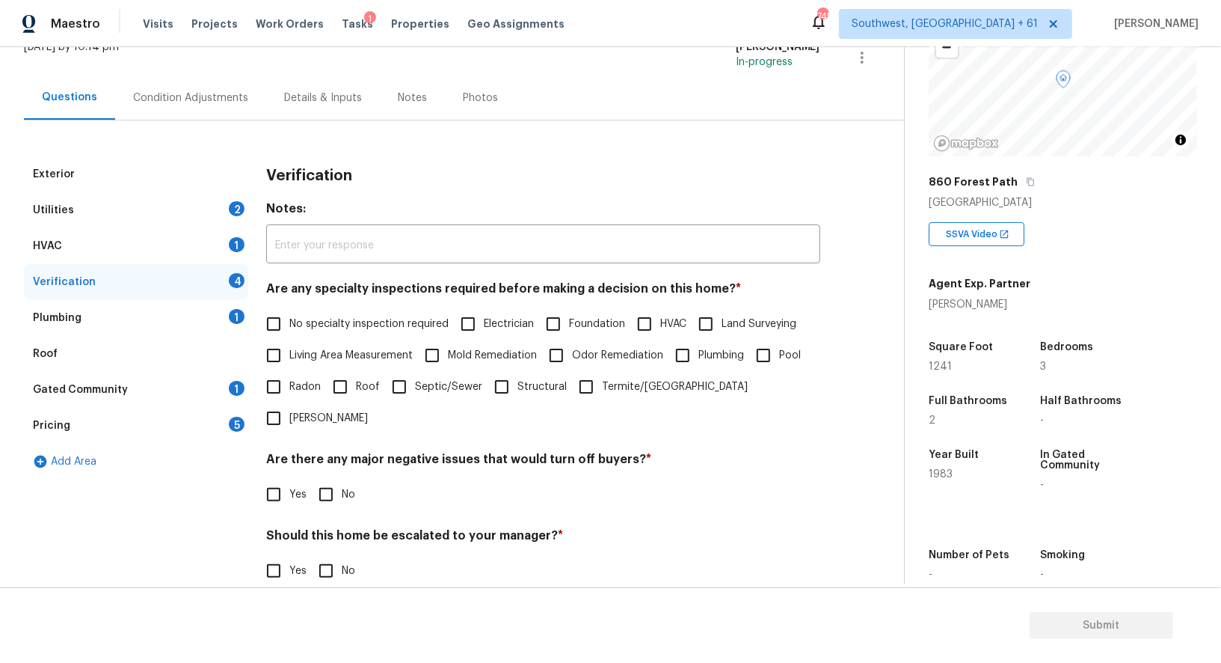
click at [278, 323] on input "No specialty inspection required" at bounding box center [273, 323] width 31 height 31
checkbox input "true"
click at [325, 480] on input "No" at bounding box center [325, 495] width 31 height 31
checkbox input "true"
click at [337, 556] on input "No" at bounding box center [325, 571] width 31 height 31
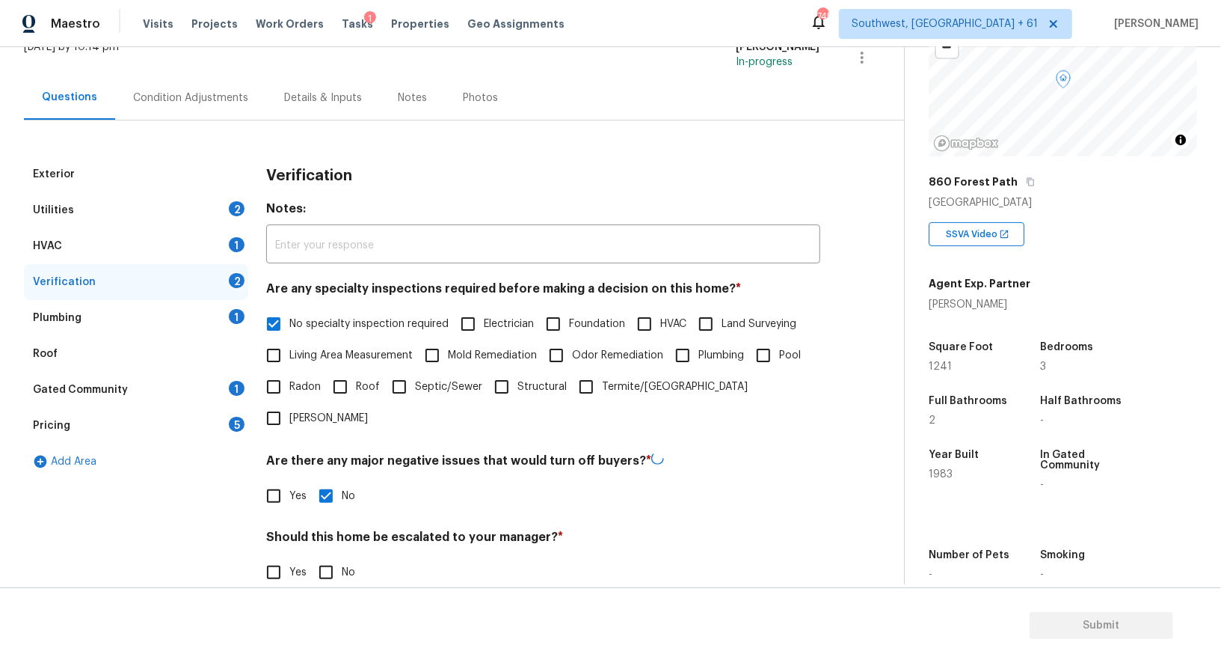
checkbox input "true"
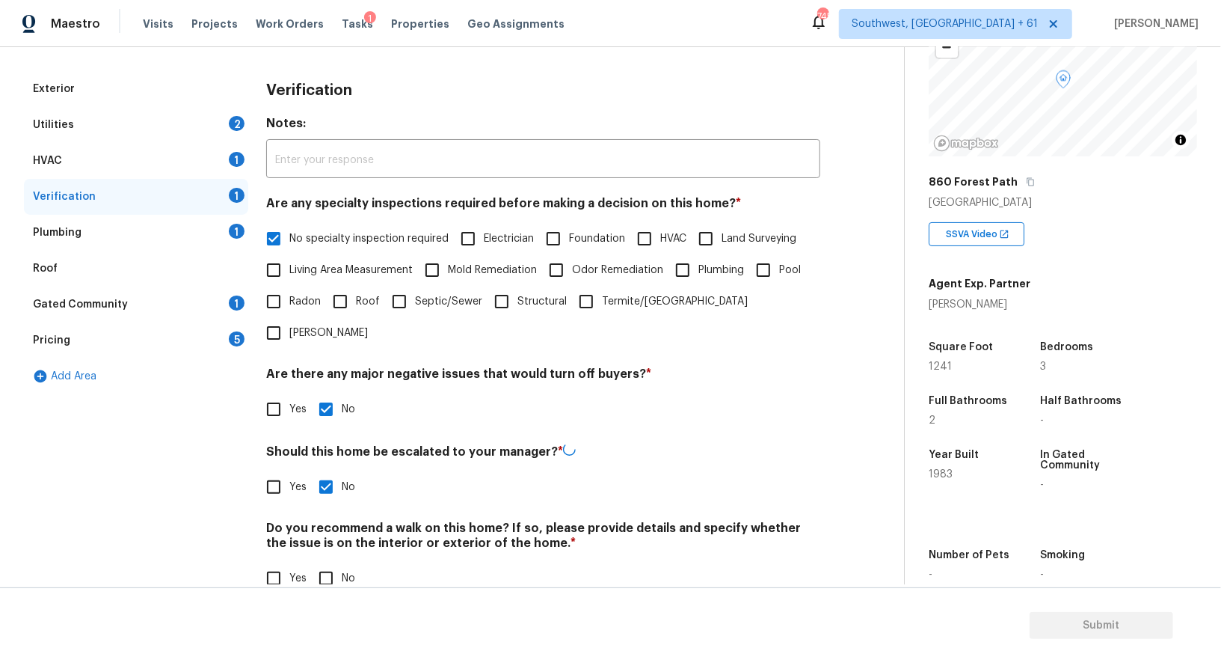
scroll to position [191, 0]
click at [332, 562] on input "No" at bounding box center [325, 577] width 31 height 31
checkbox input "true"
click at [222, 239] on div "Plumbing 1" at bounding box center [136, 233] width 224 height 36
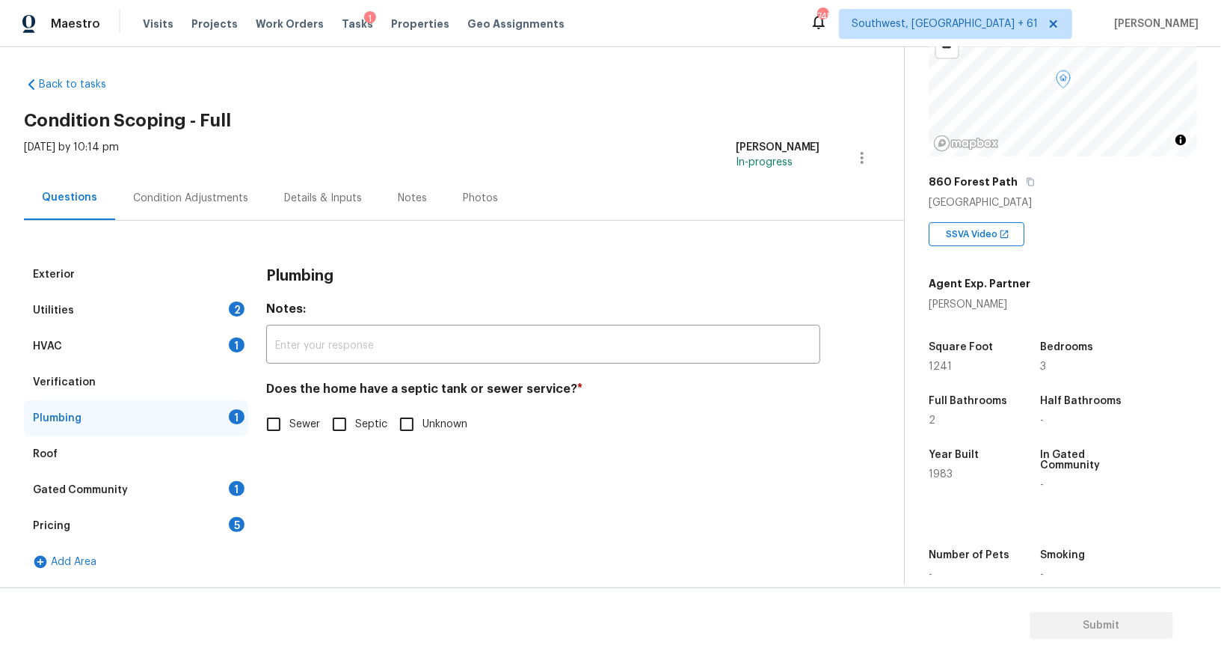
scroll to position [5, 0]
click at [298, 431] on span "Sewer" at bounding box center [304, 425] width 31 height 16
click at [289, 431] on input "Sewer" at bounding box center [273, 424] width 31 height 31
checkbox input "true"
click at [207, 484] on div "Gated Community 1" at bounding box center [136, 491] width 224 height 36
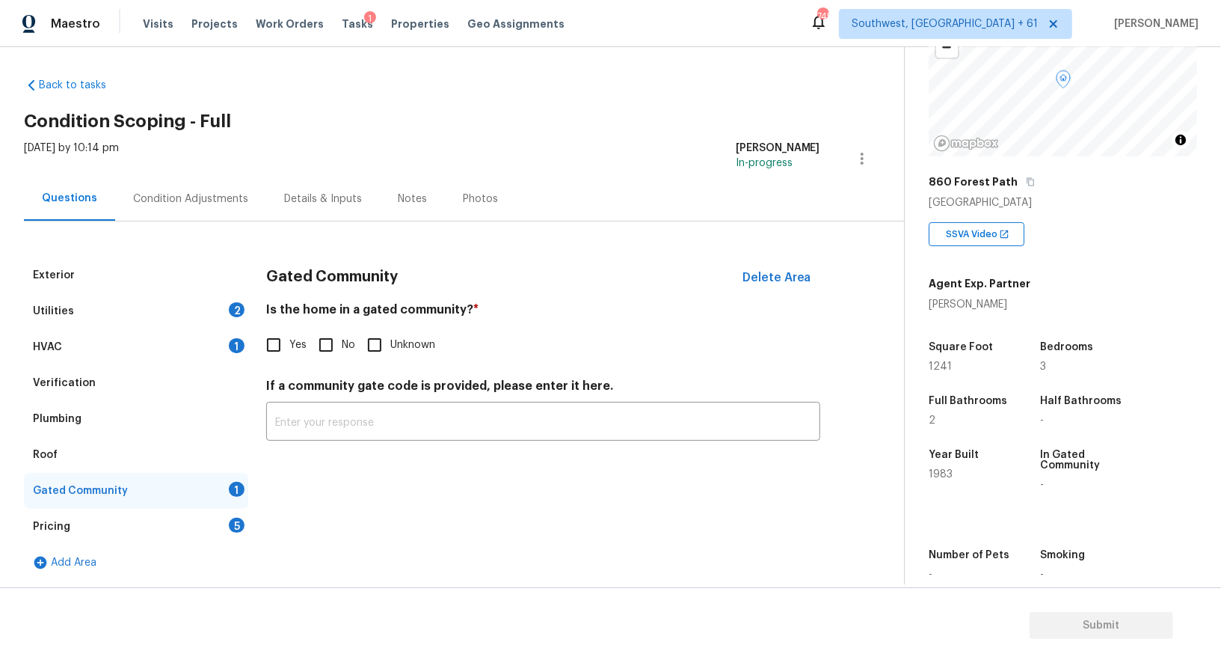
click at [323, 340] on input "No" at bounding box center [325, 344] width 31 height 31
checkbox input "true"
click at [224, 526] on div "Pricing 5" at bounding box center [136, 527] width 224 height 36
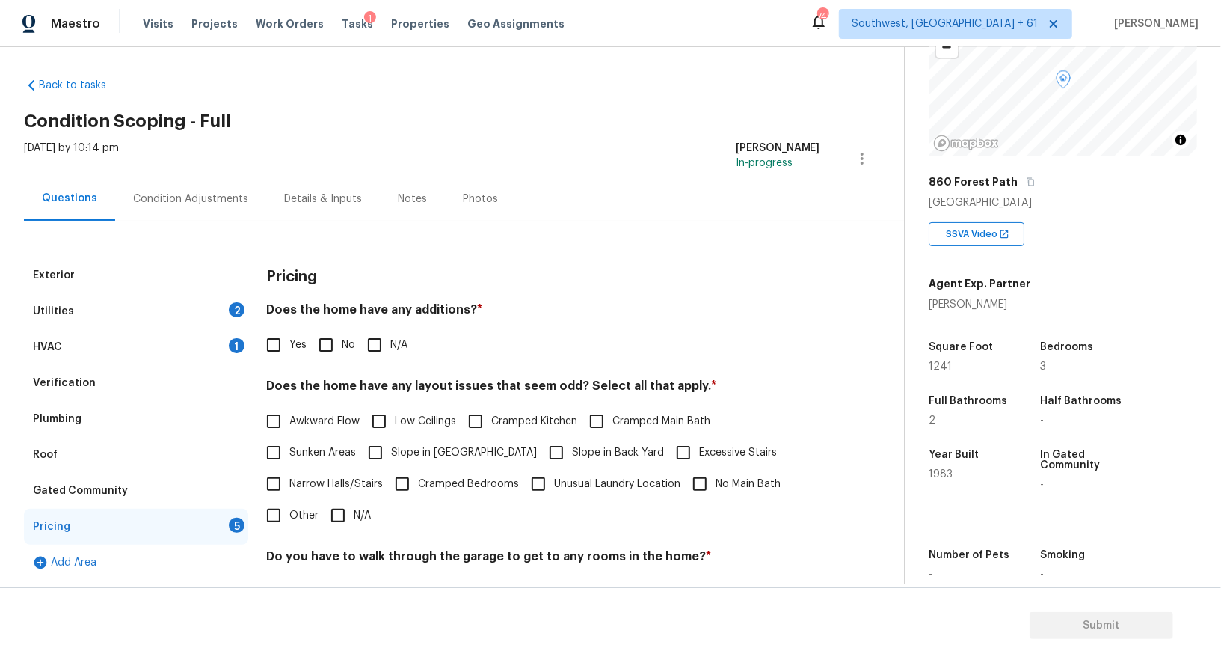
click at [333, 369] on div "Pricing Does the home have any additions? * Yes No N/A Does the home have any l…" at bounding box center [543, 517] width 554 height 520
click at [328, 342] on input "No" at bounding box center [325, 344] width 31 height 31
checkbox input "true"
click at [355, 516] on span "N/A" at bounding box center [362, 516] width 17 height 16
click at [354, 516] on input "N/A" at bounding box center [337, 515] width 31 height 31
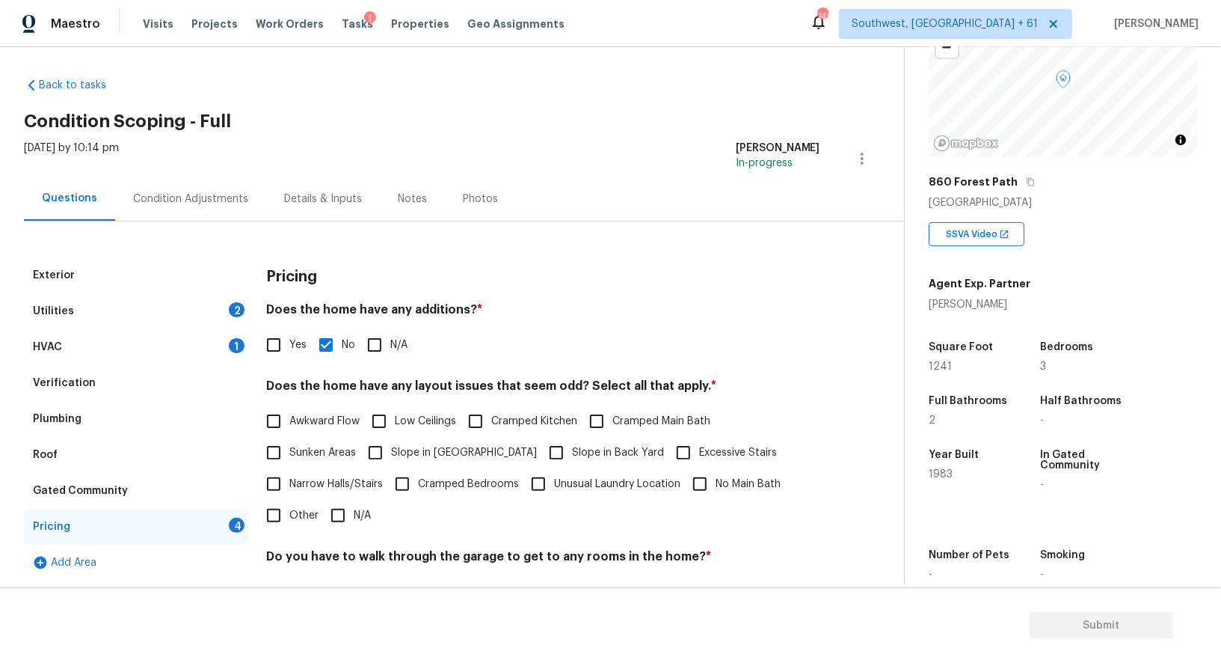
checkbox input "true"
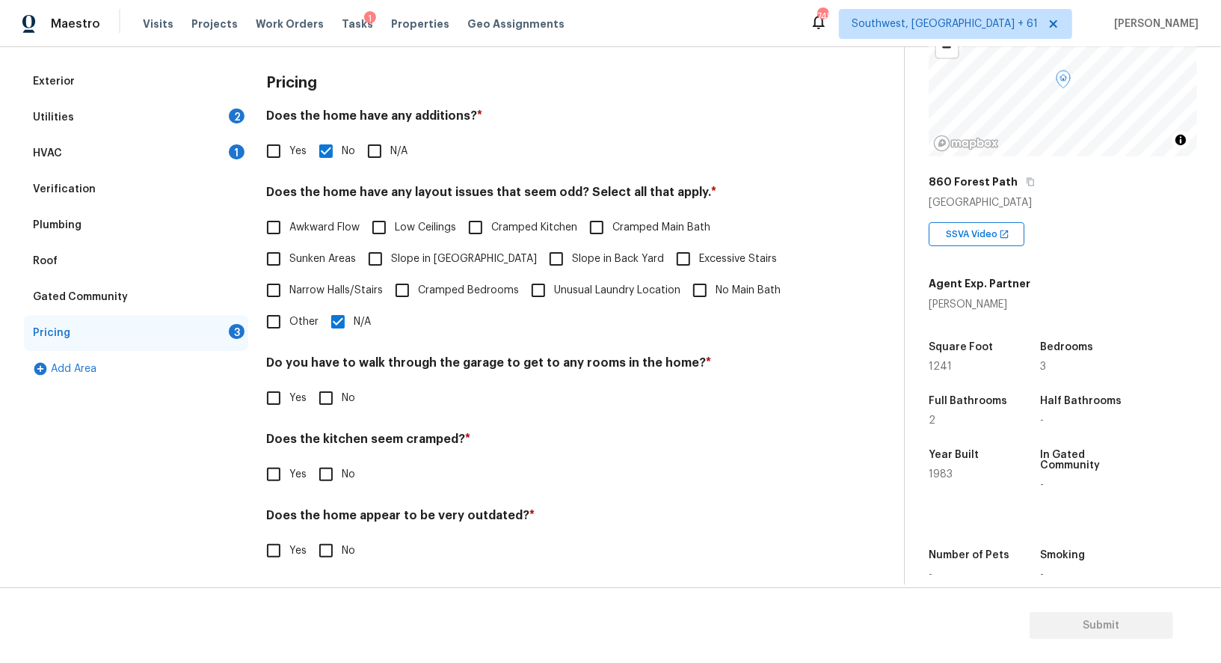
scroll to position [202, 0]
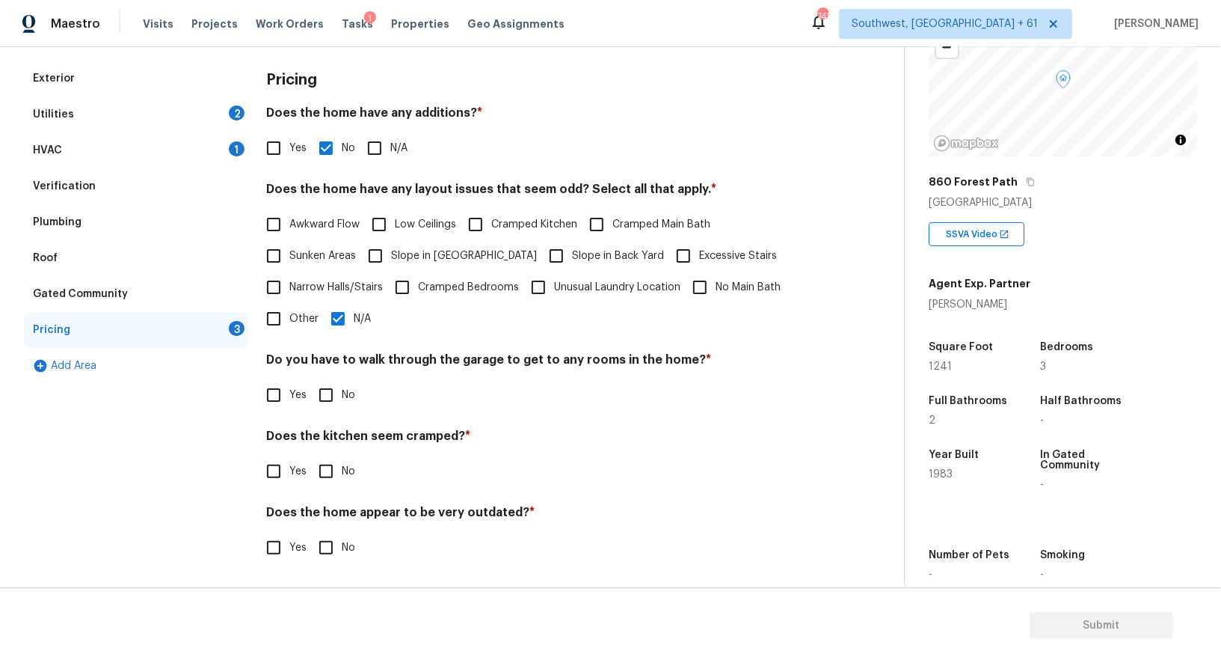
click at [339, 383] on input "No" at bounding box center [325, 394] width 31 height 31
checkbox input "true"
click at [333, 476] on input "No" at bounding box center [325, 470] width 31 height 31
checkbox input "true"
click at [331, 553] on input "No" at bounding box center [325, 547] width 31 height 31
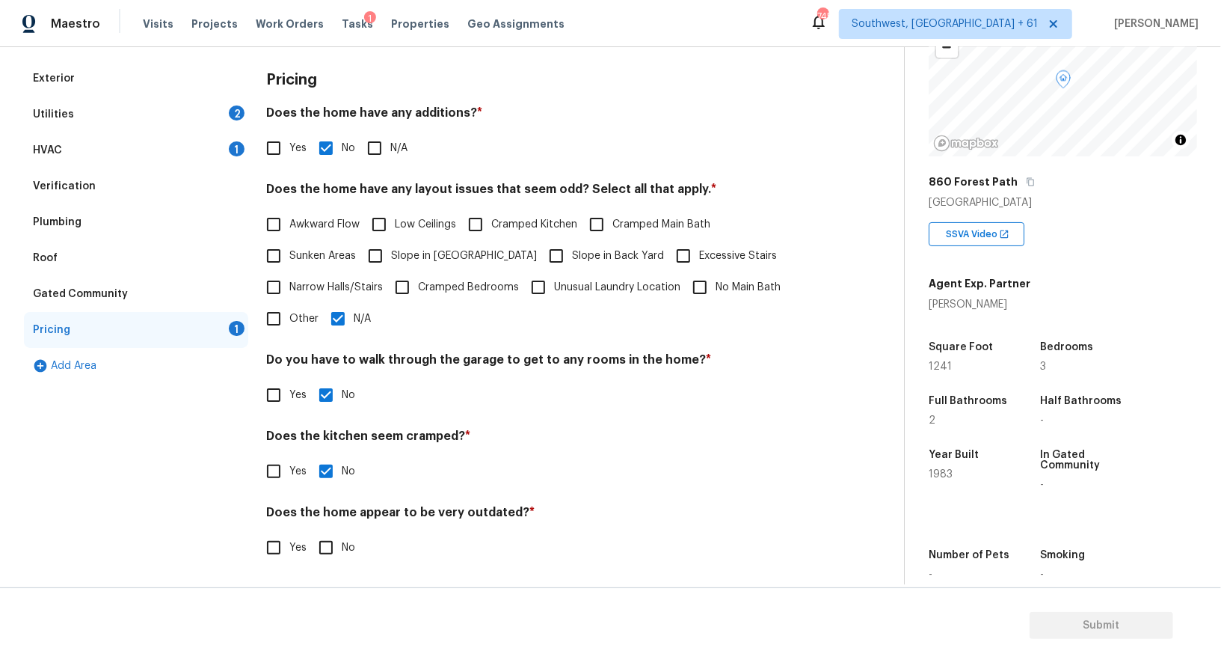
checkbox input "true"
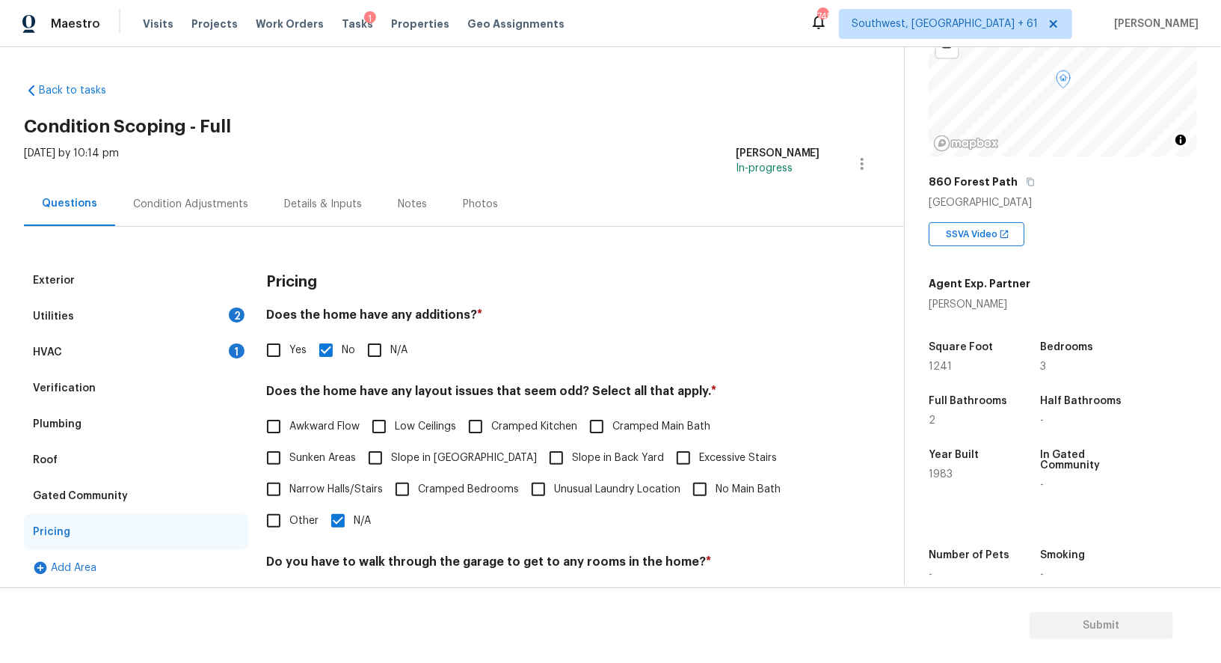
click at [200, 223] on div "Condition Adjustments" at bounding box center [190, 204] width 151 height 44
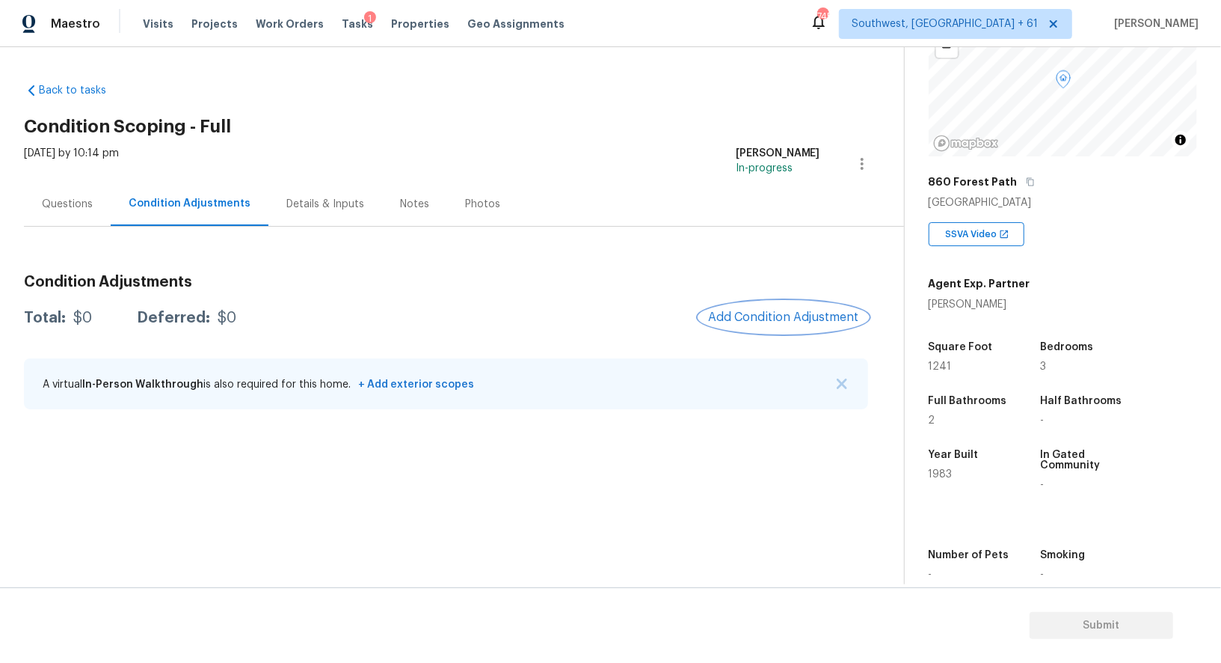
click at [770, 313] on span "Add Condition Adjustment" at bounding box center [783, 316] width 151 height 13
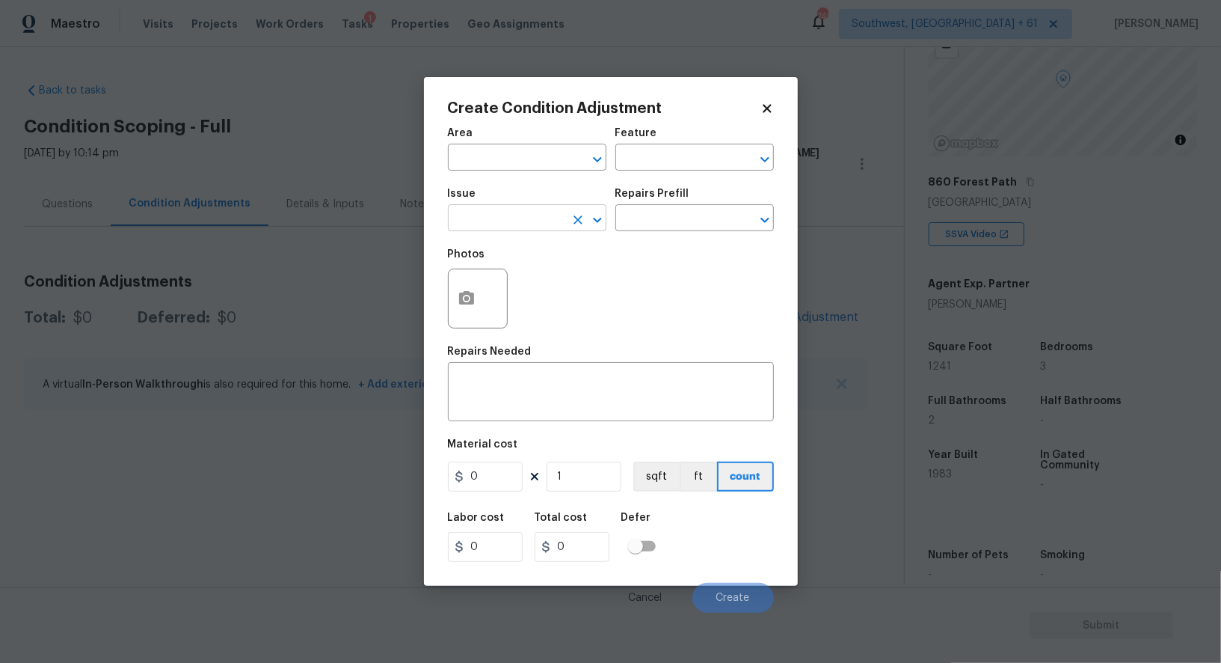
click at [468, 206] on div "Issue" at bounding box center [527, 197] width 159 height 19
click at [471, 218] on input "text" at bounding box center [506, 219] width 117 height 23
click at [508, 281] on li "Landscape Package" at bounding box center [527, 290] width 159 height 25
type input "Landscape Package"
click at [636, 230] on input "text" at bounding box center [673, 219] width 117 height 23
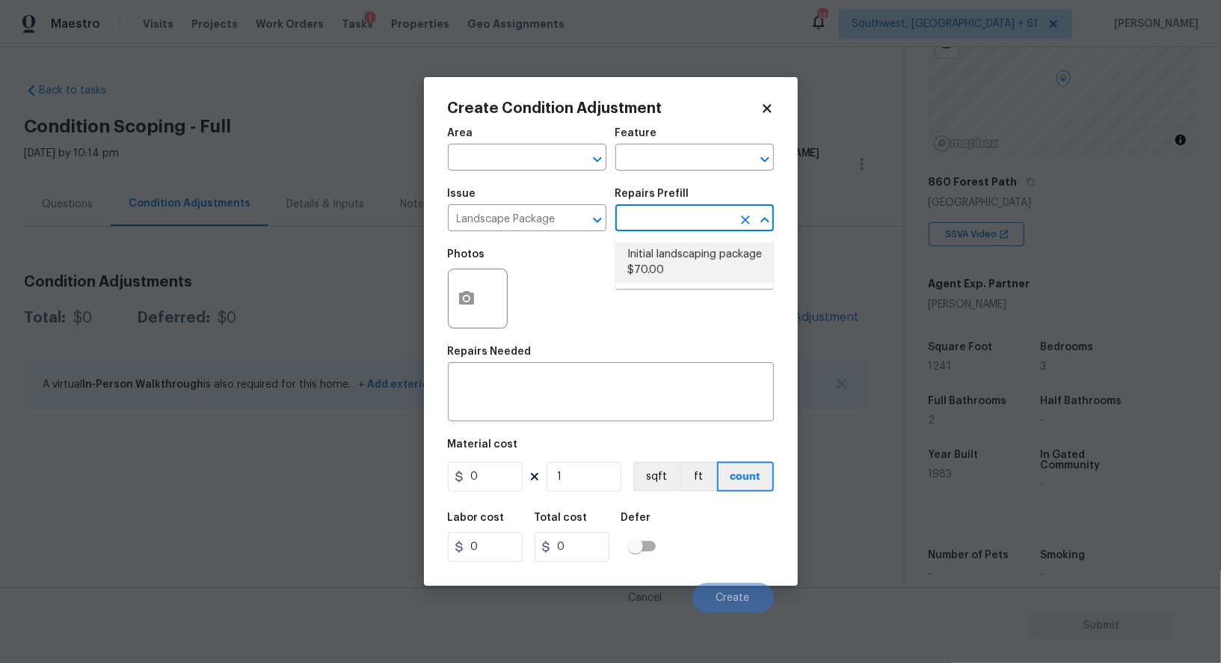
click at [658, 273] on li "Initial landscaping package $70.00" at bounding box center [694, 262] width 159 height 40
type input "Home Readiness Packages"
type textarea "Mowing of grass up to 6" in height. Mow, edge along driveways & sidewalks, trim…"
type input "70"
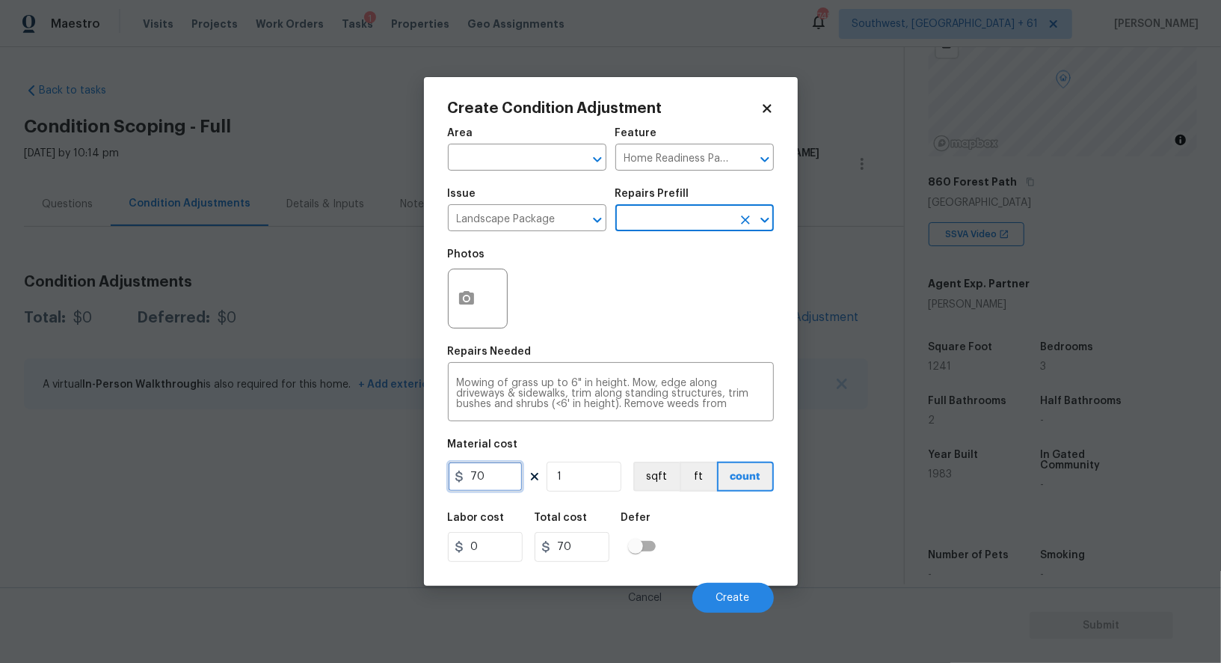
click at [513, 473] on input "70" at bounding box center [485, 476] width 75 height 30
click at [494, 482] on input "7750" at bounding box center [485, 476] width 75 height 30
type input "750"
click at [594, 558] on input "70" at bounding box center [572, 547] width 75 height 30
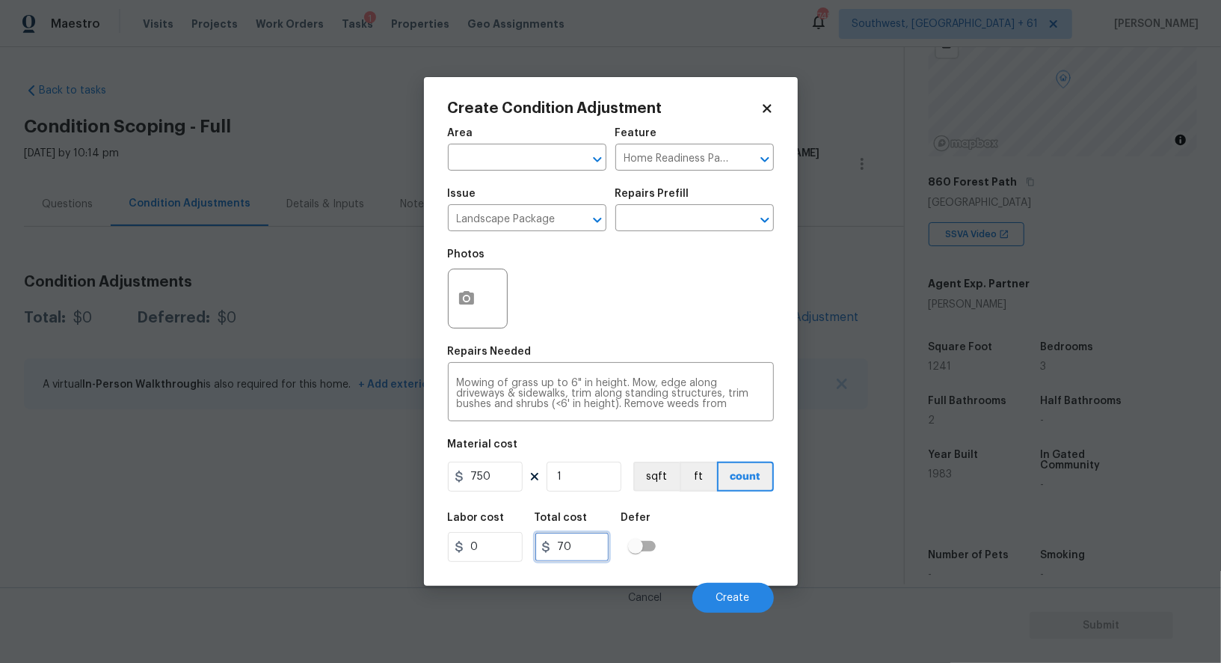
type input "750"
click at [440, 265] on div "Create Condition Adjustment Area ​ Feature Home Readiness Packages ​ Issue Land…" at bounding box center [611, 331] width 374 height 509
click at [467, 310] on button "button" at bounding box center [467, 298] width 36 height 58
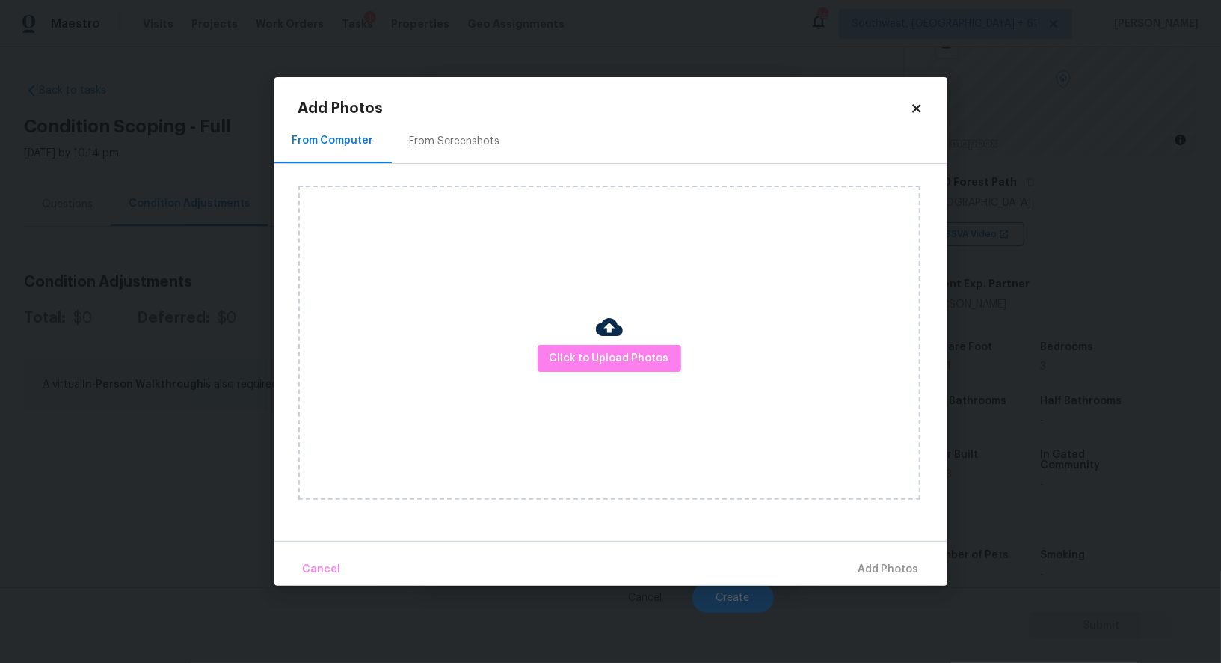
click at [458, 142] on div "From Screenshots" at bounding box center [455, 141] width 90 height 15
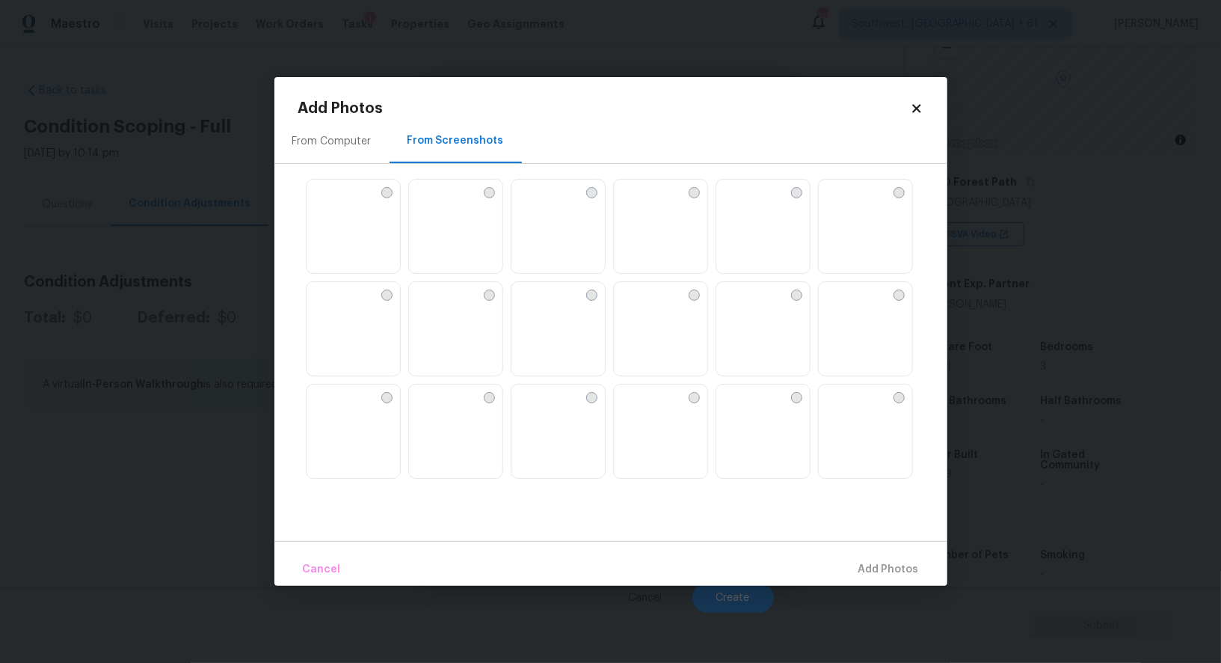
click at [331, 203] on img at bounding box center [319, 191] width 24 height 24
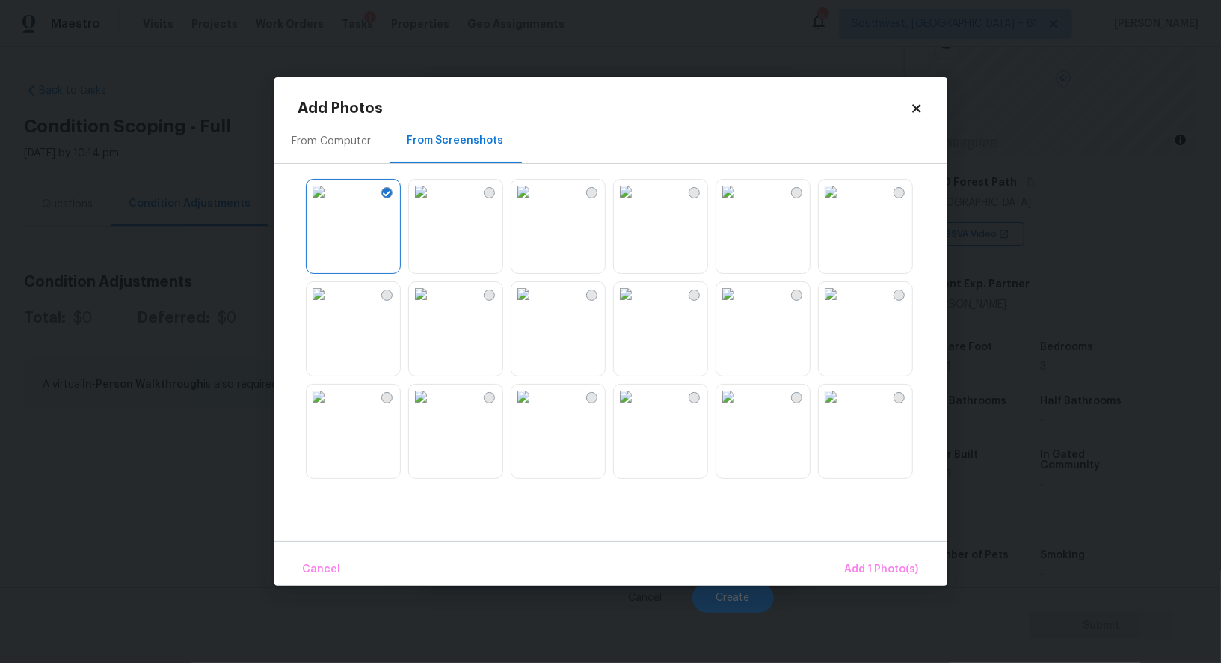
click at [843, 306] on img at bounding box center [831, 294] width 24 height 24
click at [882, 567] on span "Add 2 Photo(s)" at bounding box center [881, 569] width 76 height 19
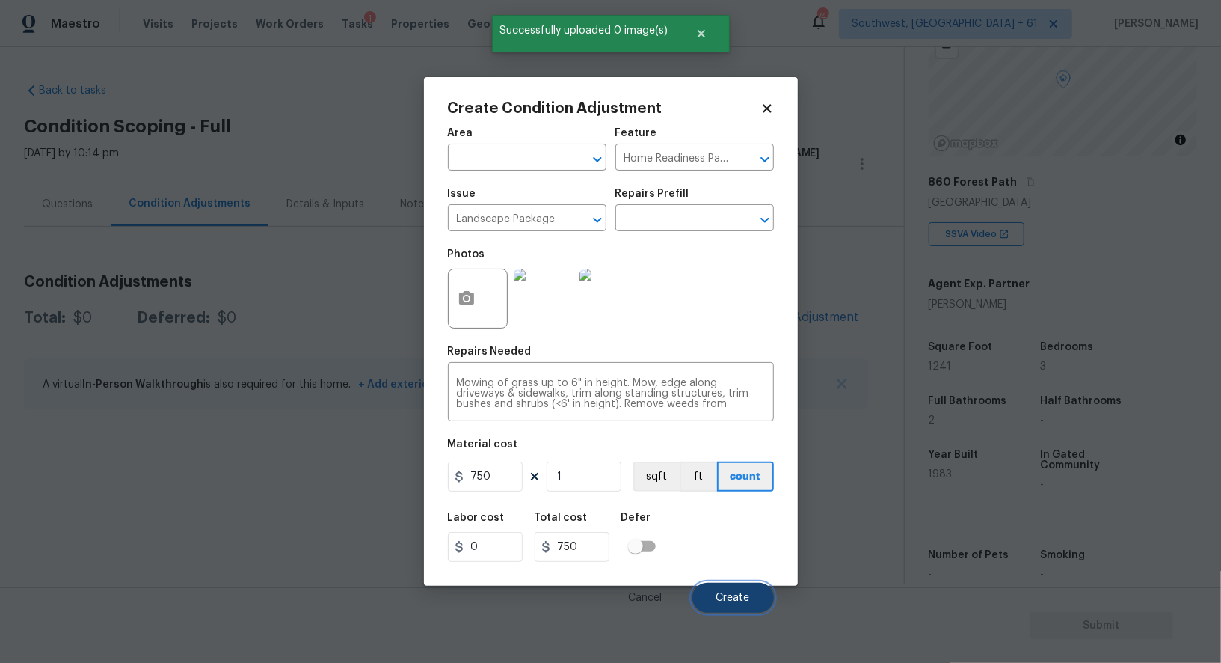
click at [743, 588] on button "Create" at bounding box center [733, 598] width 82 height 30
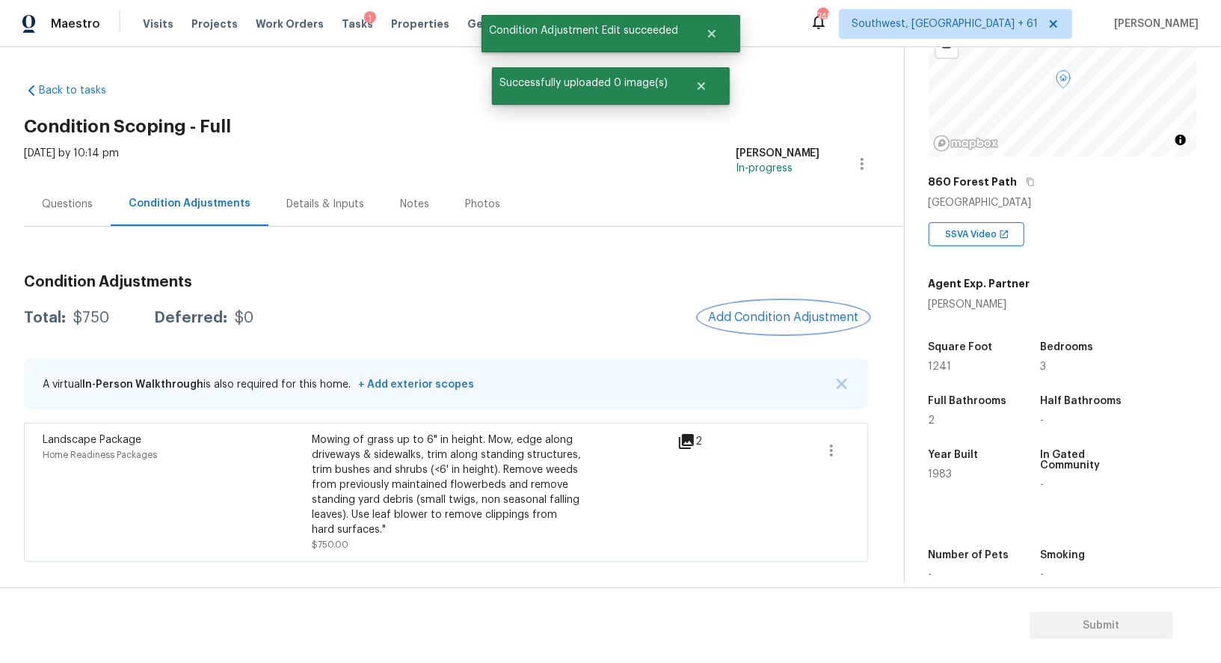
click at [781, 314] on span "Add Condition Adjustment" at bounding box center [783, 316] width 151 height 13
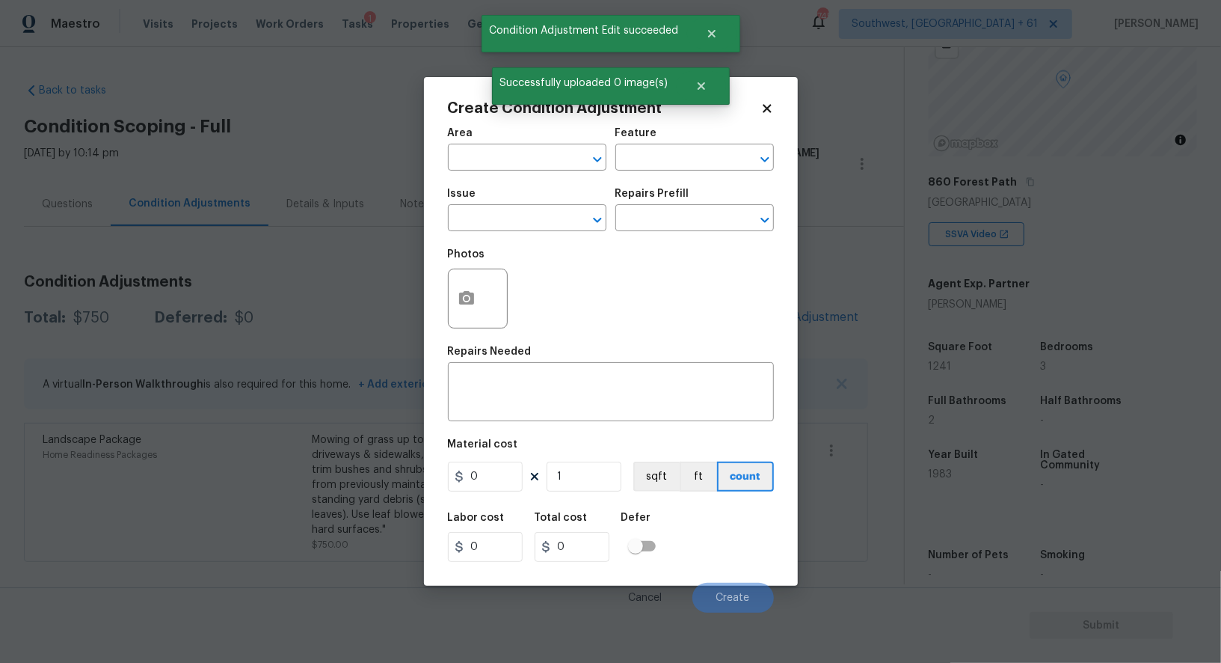
click at [515, 239] on span "Issue ​" at bounding box center [527, 209] width 159 height 61
click at [508, 218] on input "text" at bounding box center [506, 219] width 117 height 23
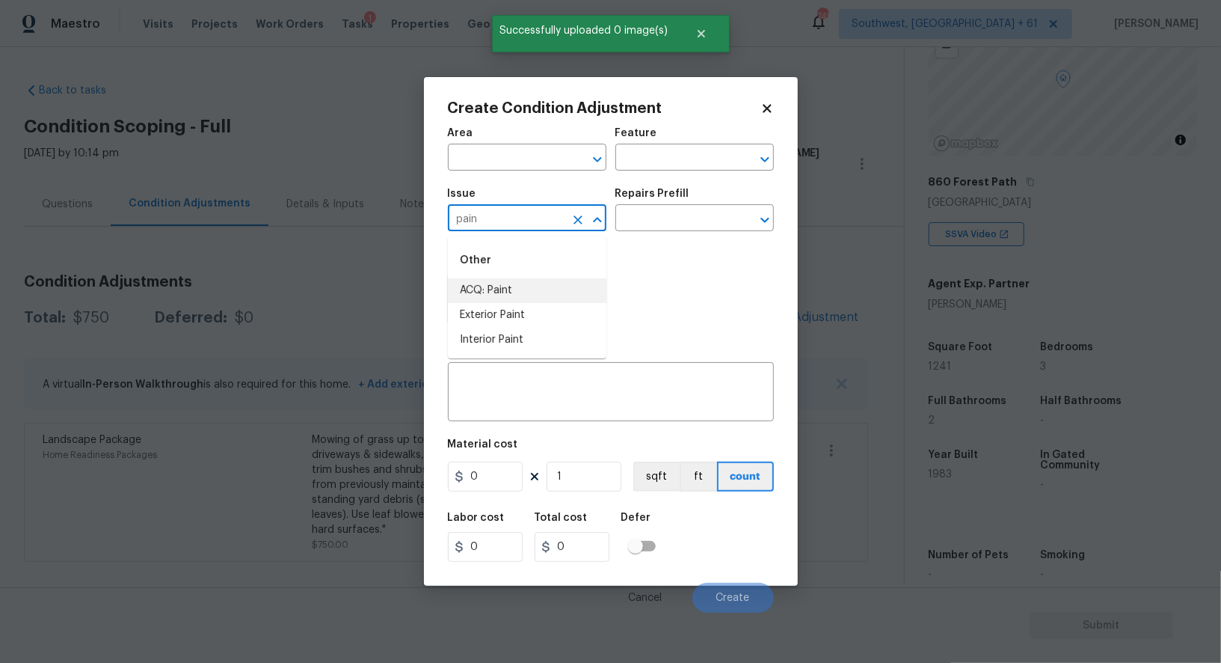
click at [503, 298] on li "ACQ: Paint" at bounding box center [527, 290] width 159 height 25
type input "ACQ: Paint"
click at [653, 230] on input "text" at bounding box center [673, 219] width 117 height 23
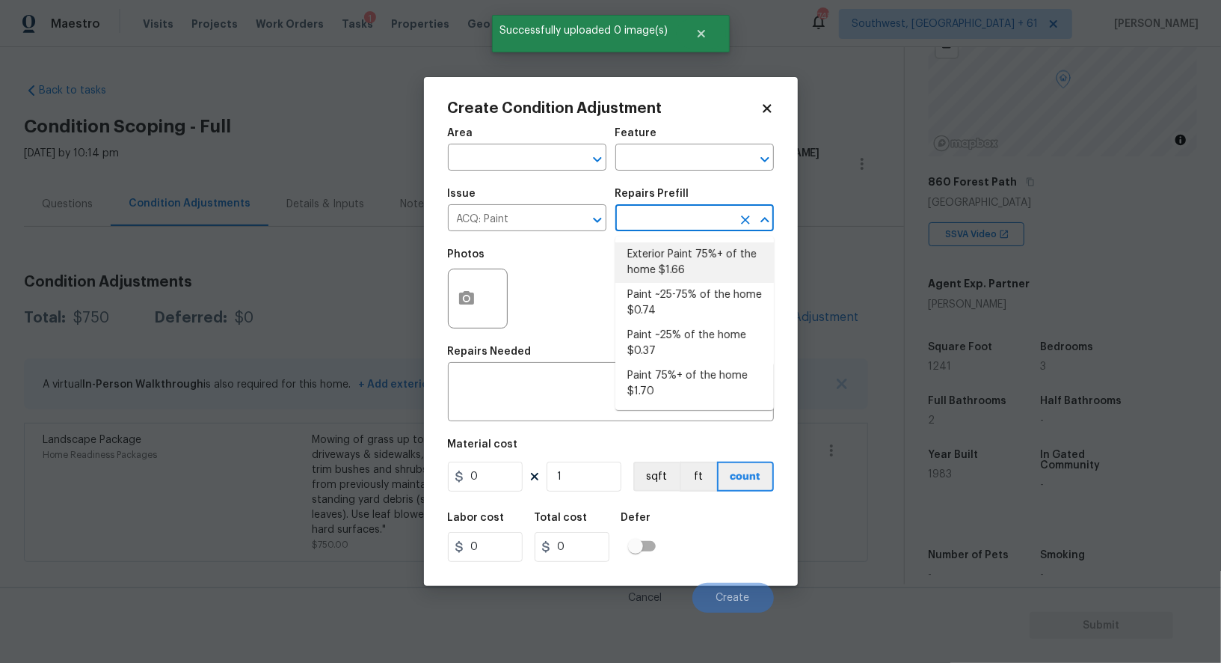
click at [668, 260] on li "Exterior Paint 75%+ of the home $1.66" at bounding box center [694, 262] width 159 height 40
type input "Acquisition"
type textarea "Acquisition Scope: 75%+ of the home exterior will likely require paint"
type input "1.66"
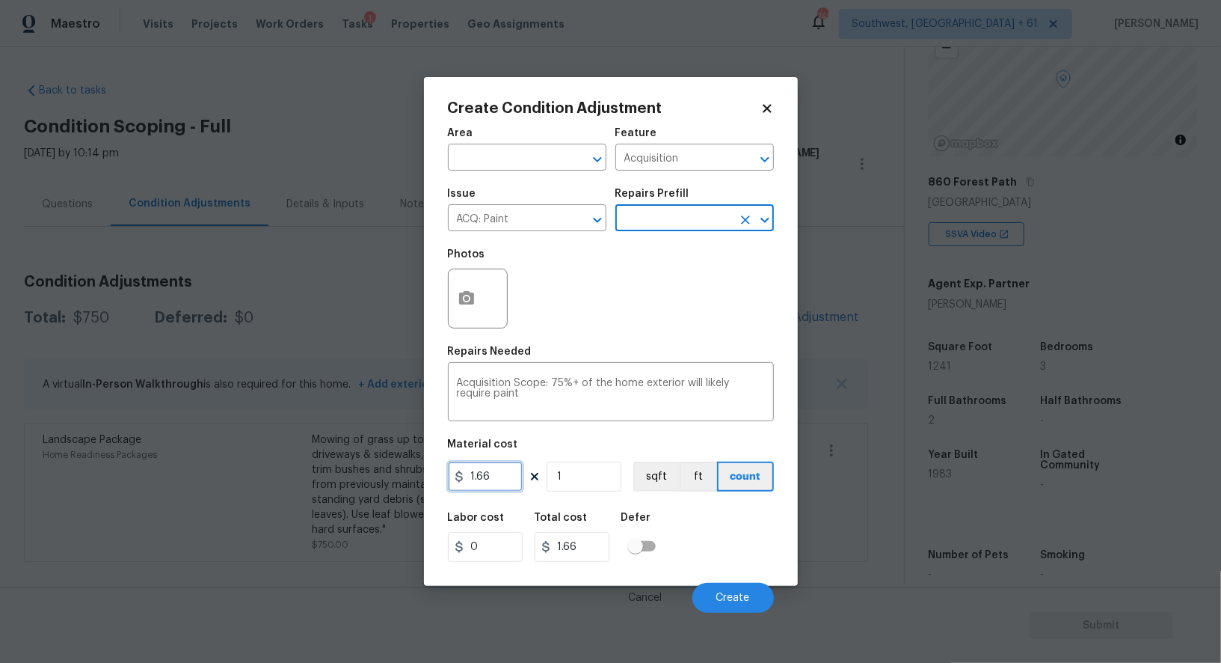
click at [492, 477] on input "1.66" at bounding box center [485, 476] width 75 height 30
click at [586, 481] on input "1" at bounding box center [584, 476] width 75 height 30
type input "1.5"
type input "0"
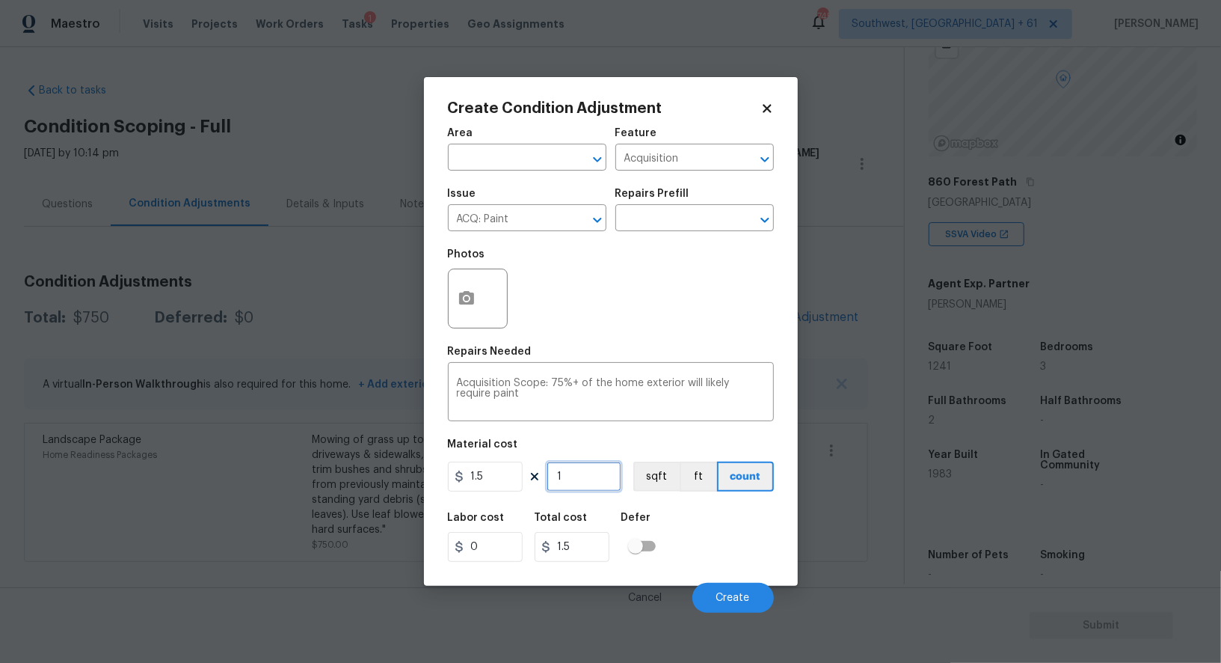
type input "0"
type input "1"
type input "1.5"
type input "12"
type input "18"
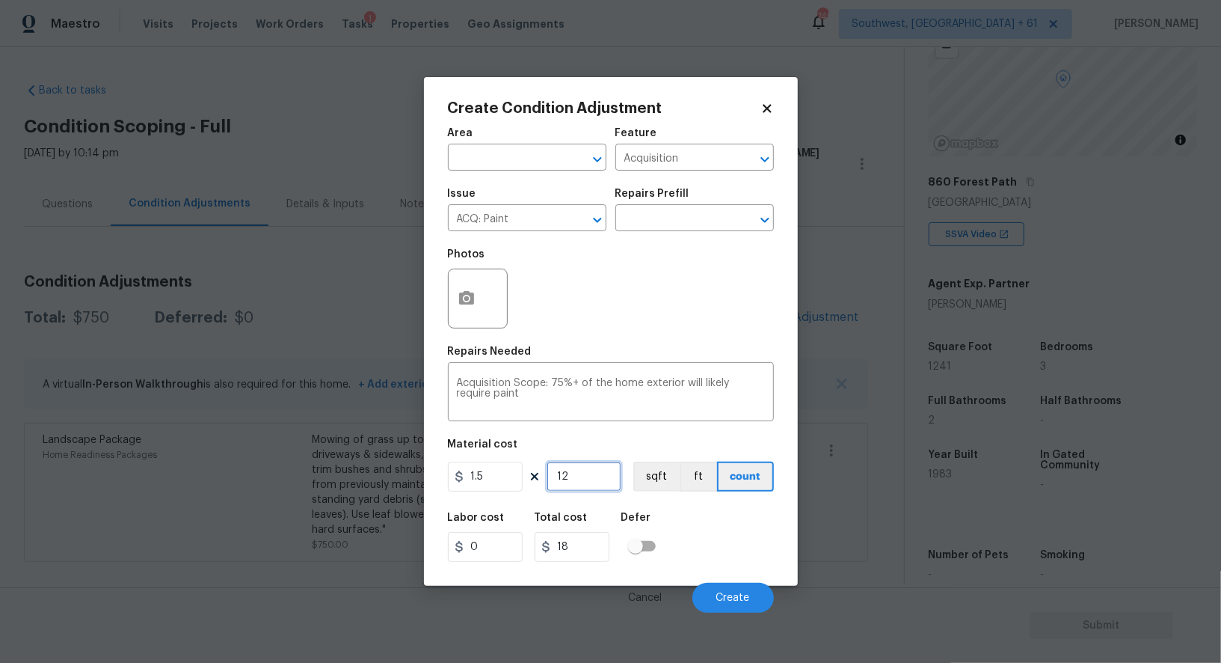
type input "124"
type input "186"
type input "1241"
type input "1861.5"
type input "1241"
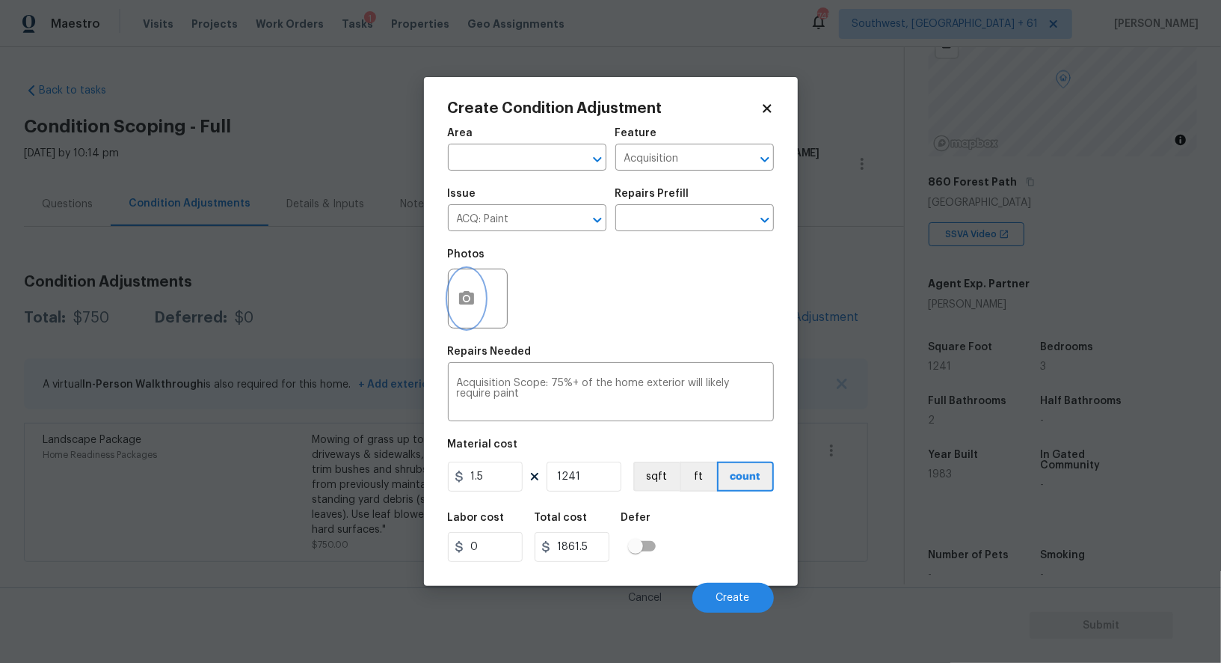
click at [467, 292] on icon "button" at bounding box center [467, 298] width 18 height 18
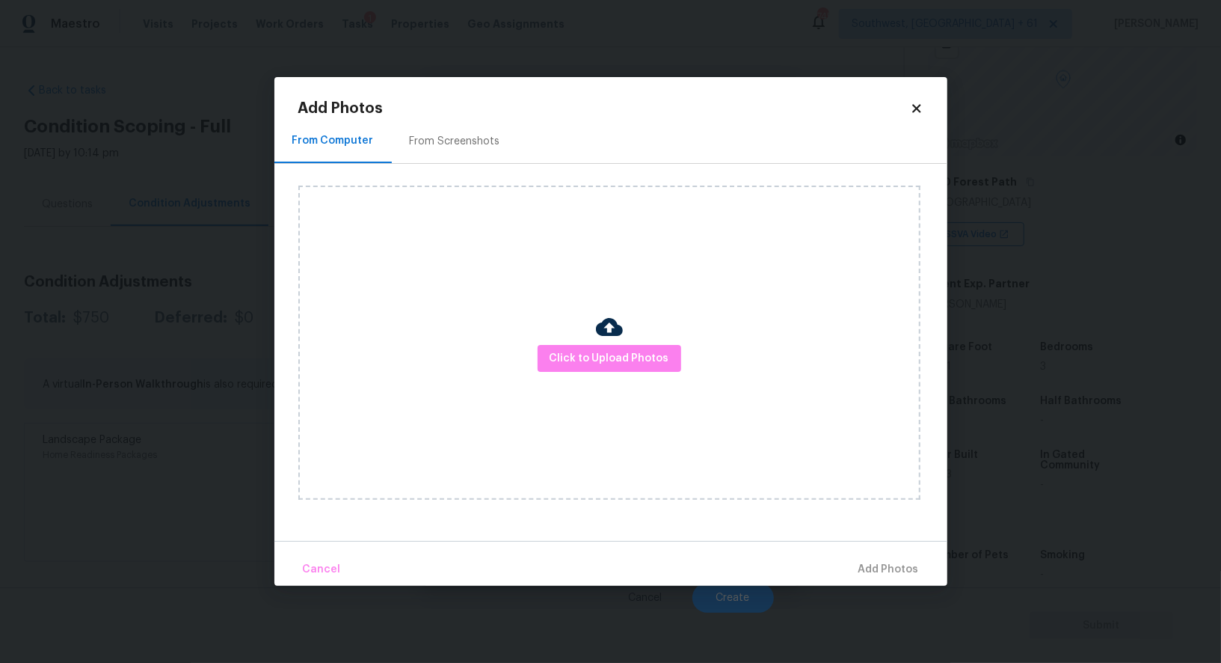
click at [453, 114] on h2 "Add Photos" at bounding box center [604, 108] width 612 height 15
click at [453, 138] on div "From Screenshots" at bounding box center [455, 141] width 90 height 15
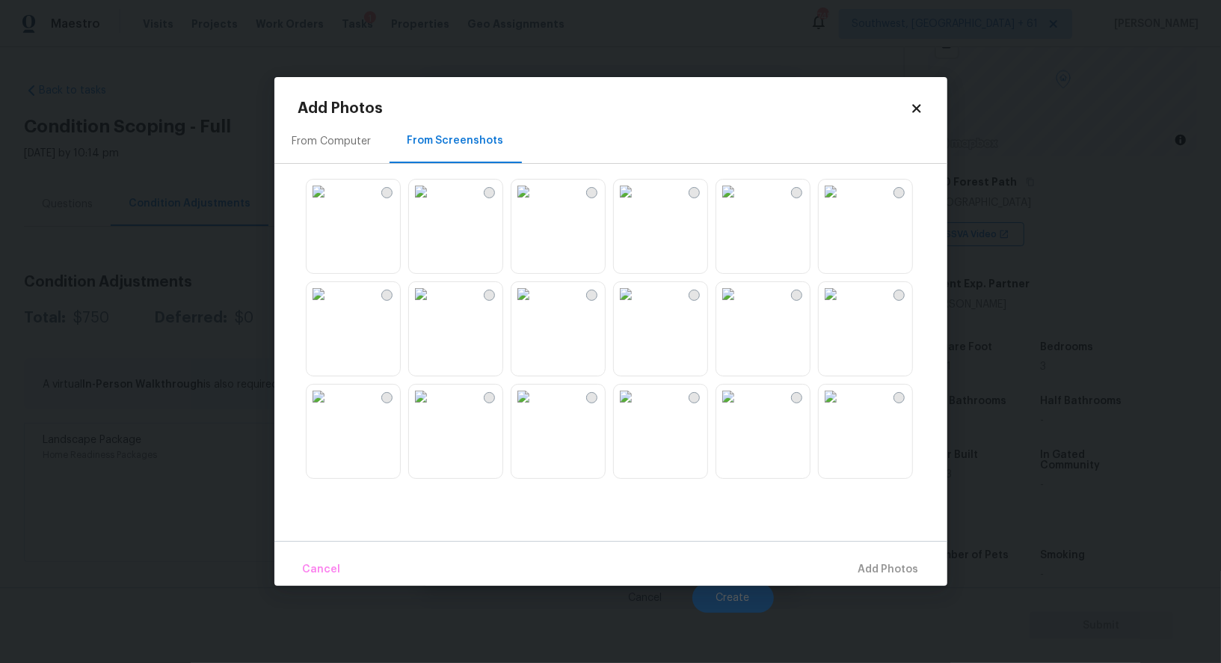
click at [835, 306] on img at bounding box center [831, 294] width 24 height 24
click at [880, 563] on span "Add 1 Photo(s)" at bounding box center [882, 569] width 74 height 19
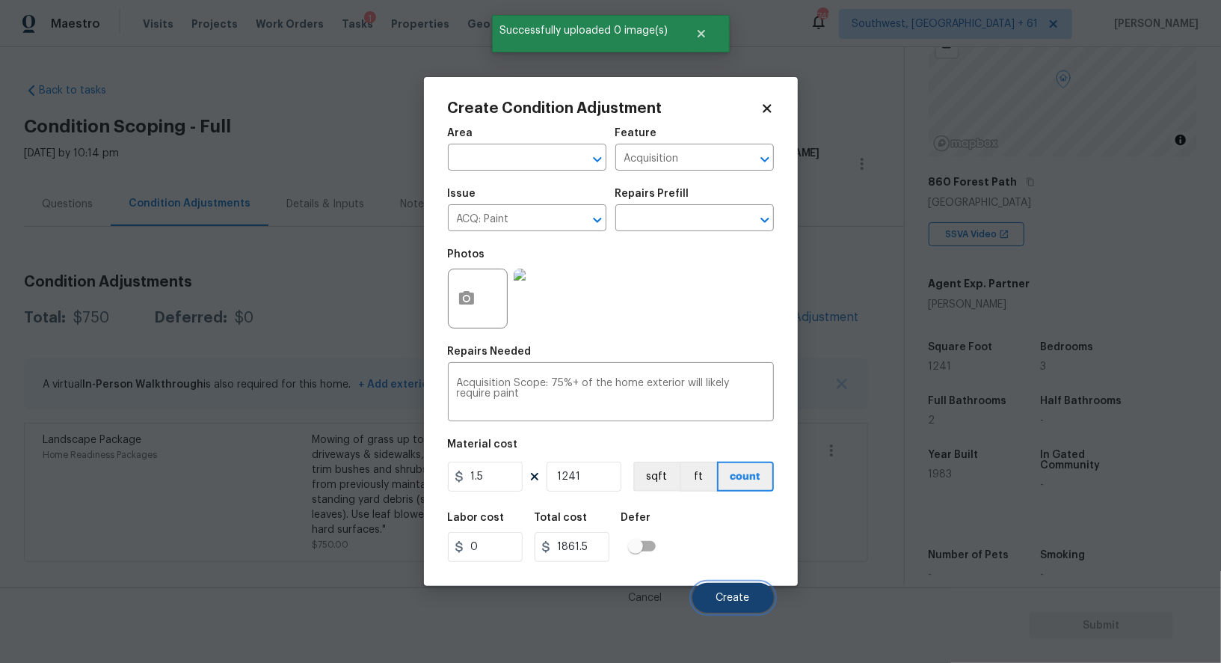
click at [745, 595] on span "Create" at bounding box center [733, 597] width 34 height 11
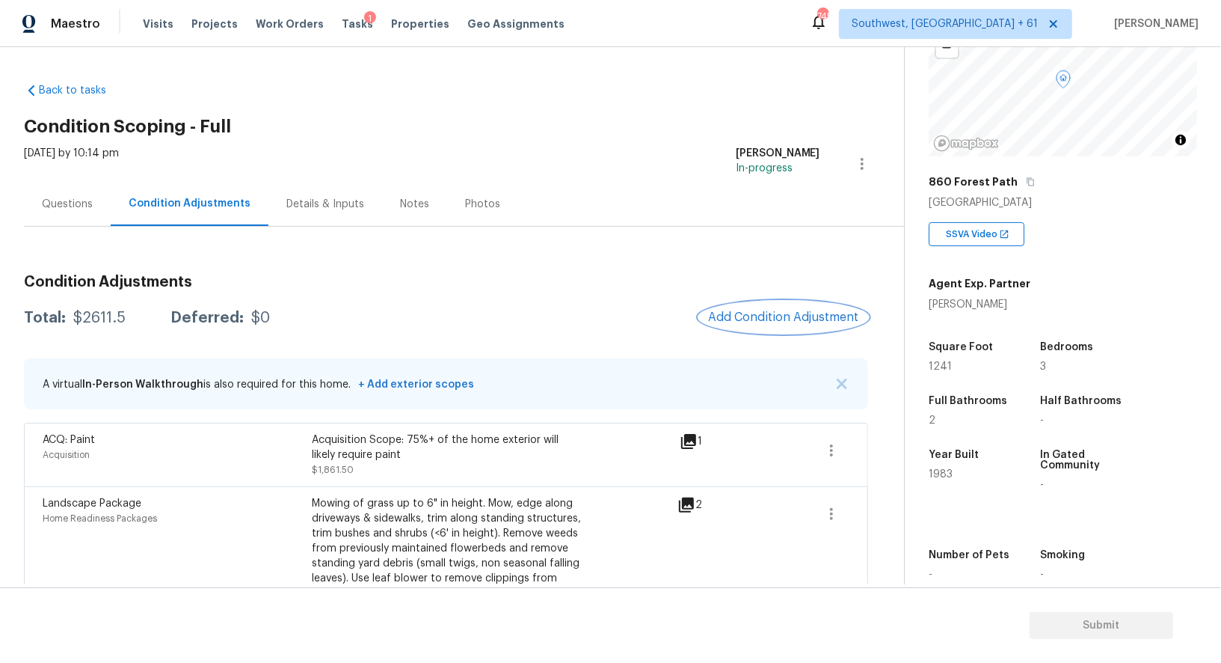
click at [758, 323] on span "Add Condition Adjustment" at bounding box center [783, 316] width 151 height 13
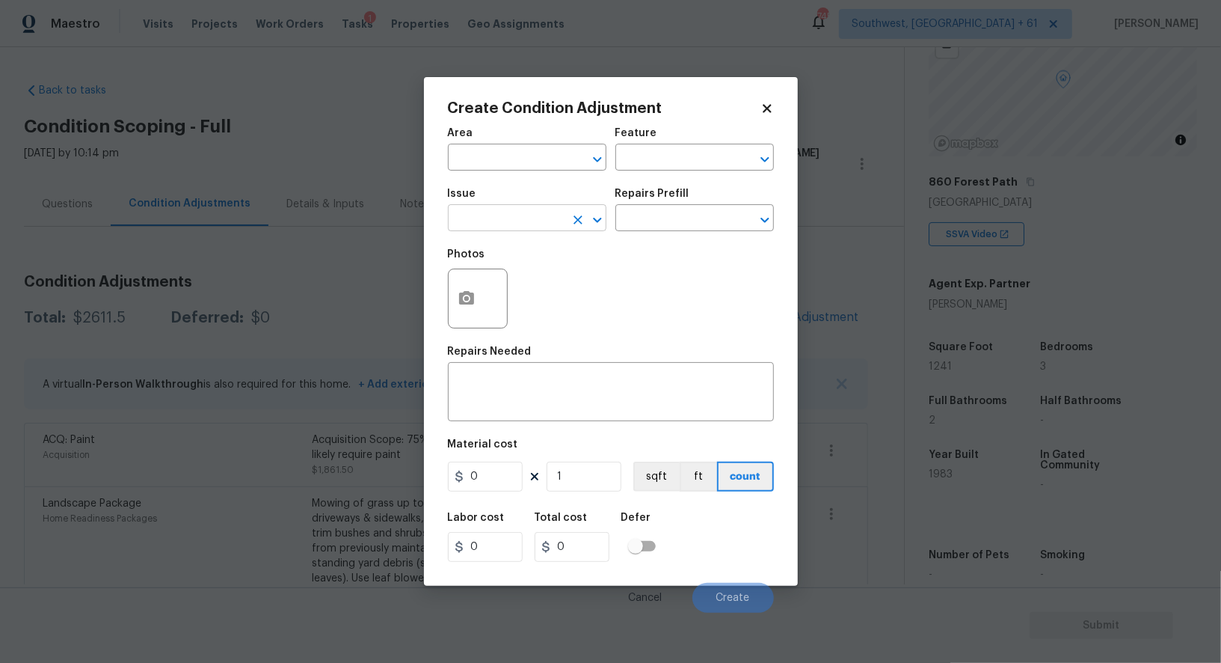
click at [485, 229] on input "text" at bounding box center [506, 219] width 117 height 23
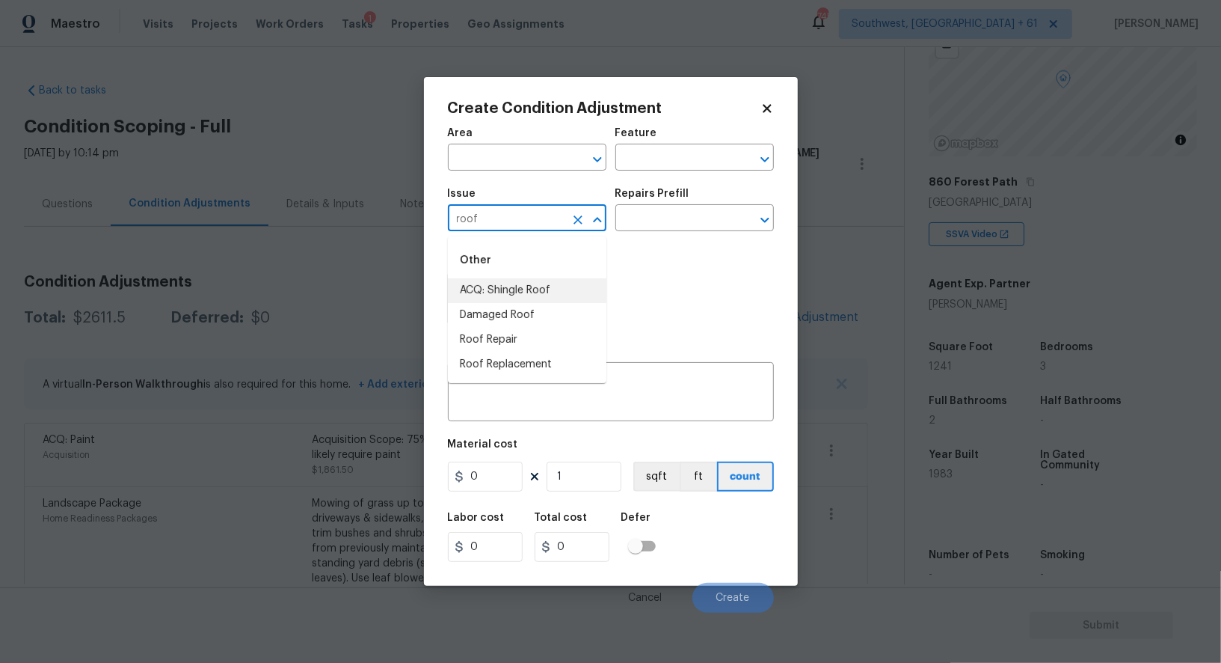
click at [512, 289] on li "ACQ: Shingle Roof" at bounding box center [527, 290] width 159 height 25
type input "ACQ: Shingle Roof"
click at [688, 205] on div "Repairs Prefill" at bounding box center [694, 197] width 159 height 19
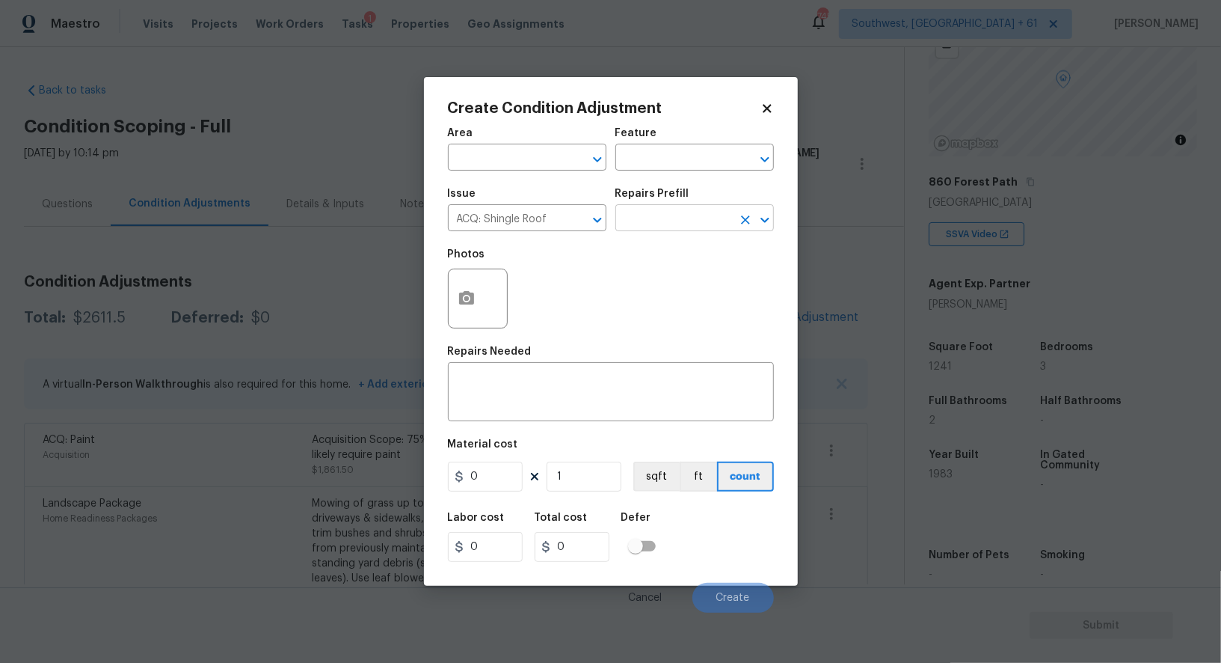
click at [680, 226] on input "text" at bounding box center [673, 219] width 117 height 23
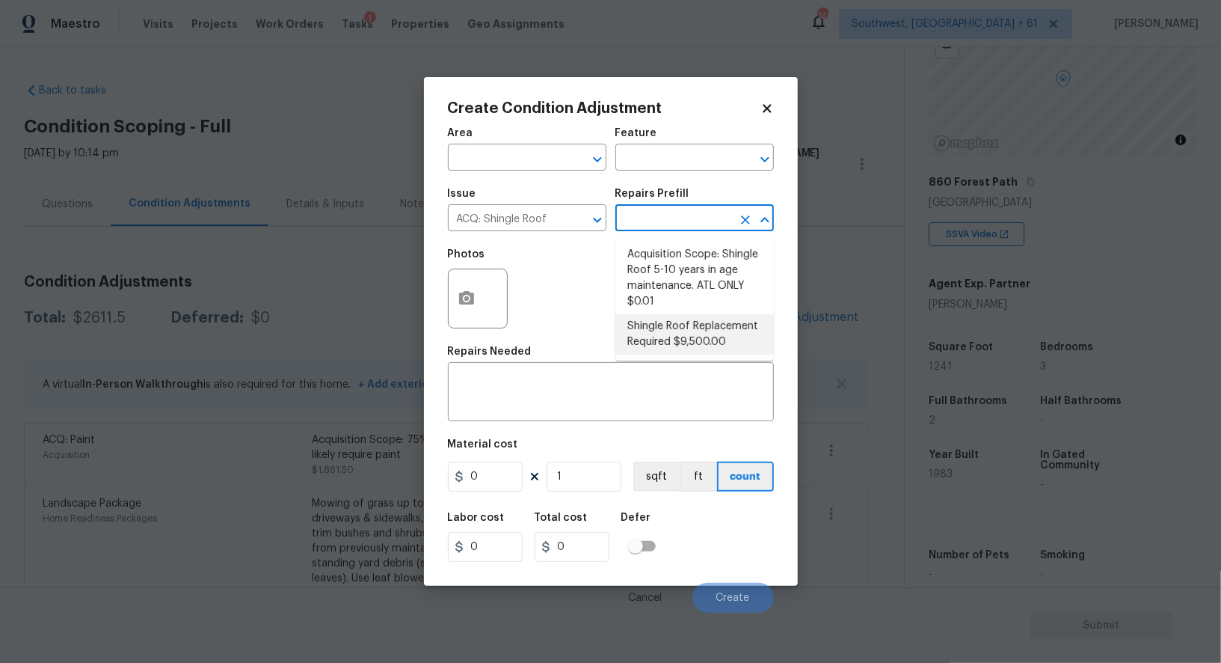
click at [690, 337] on li "Shingle Roof Replacement Required $9,500.00" at bounding box center [694, 334] width 159 height 40
type input "Acquisition"
type textarea "Acquisition Scope: Shingle Roof Replacement required."
type input "9500"
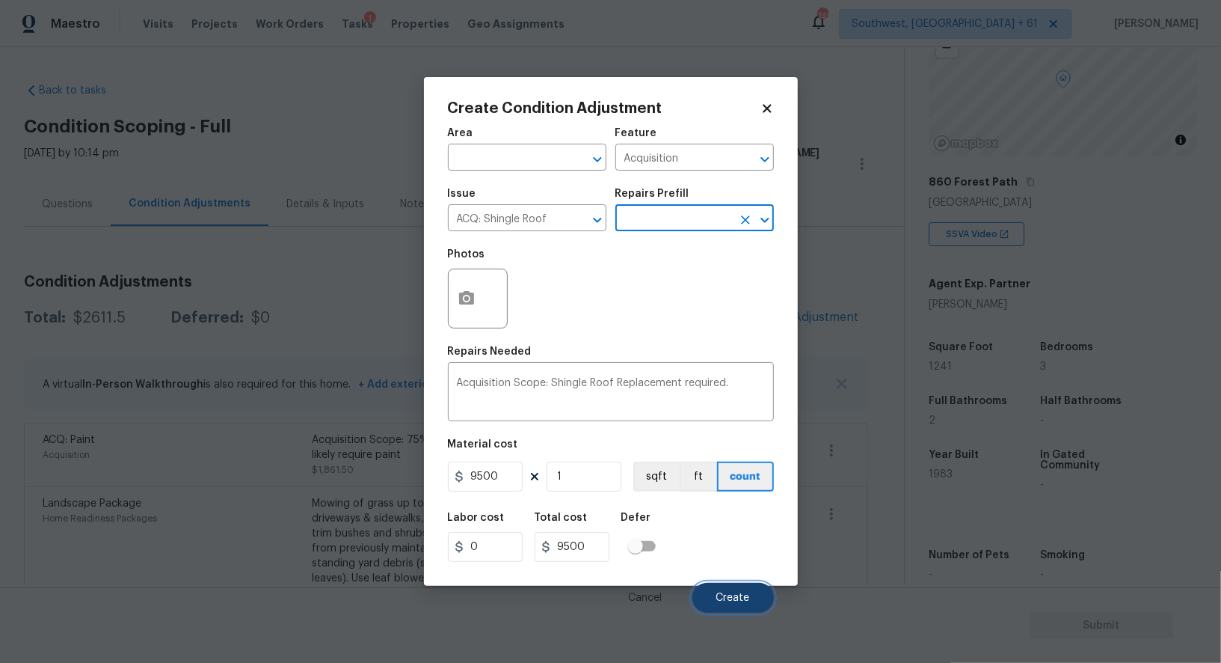
click at [742, 594] on span "Create" at bounding box center [733, 597] width 34 height 11
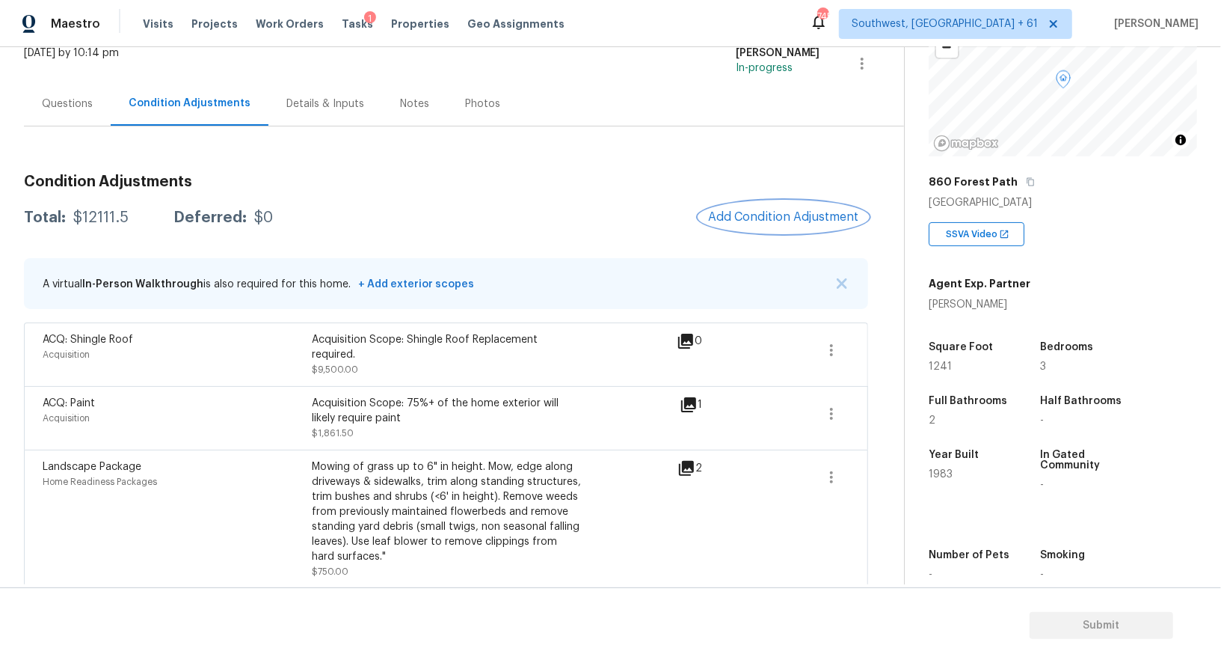
scroll to position [108, 0]
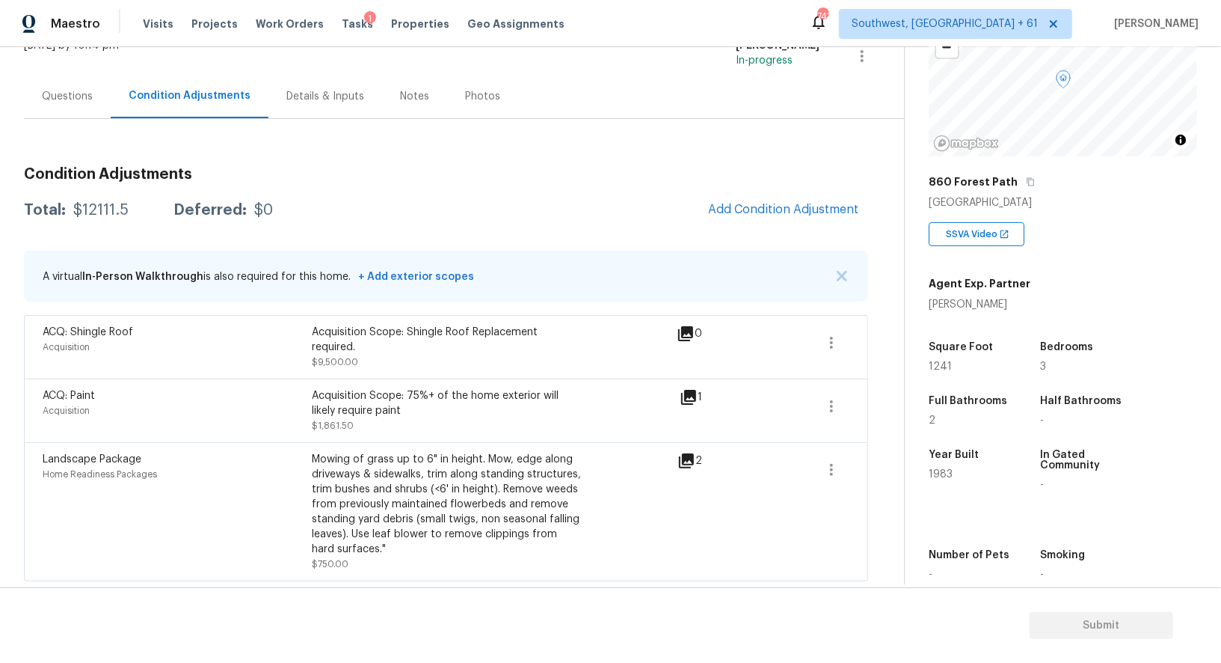
click at [85, 91] on div "Questions" at bounding box center [67, 96] width 51 height 15
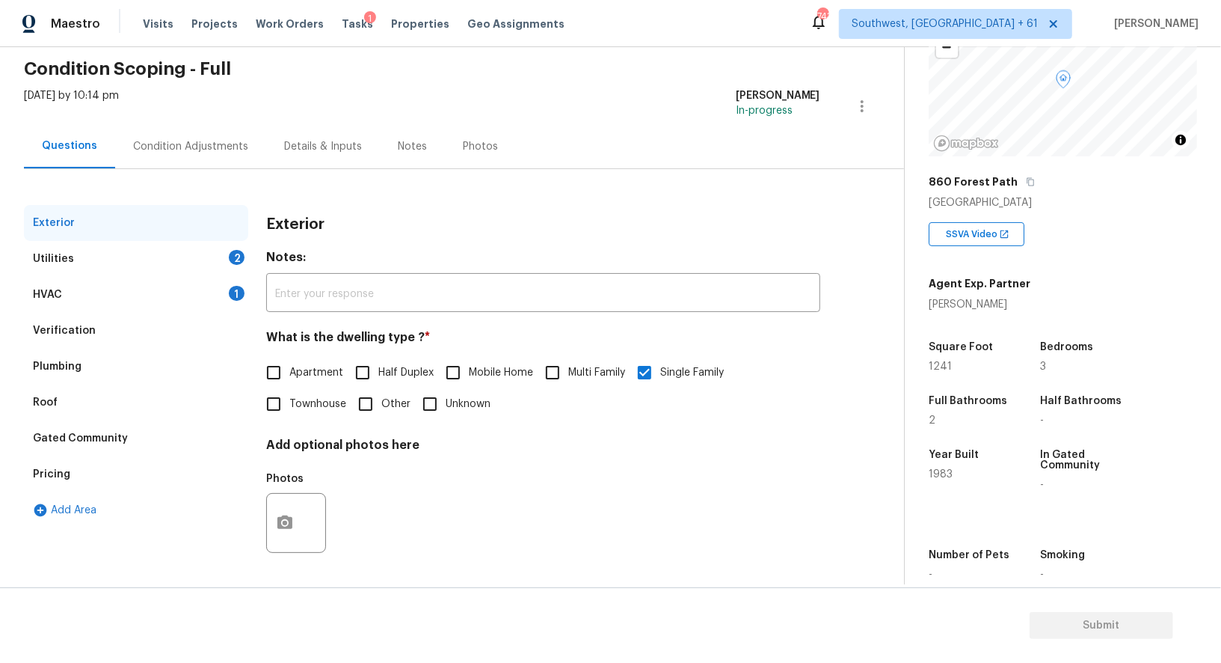
click at [96, 325] on div "Verification" at bounding box center [136, 331] width 224 height 36
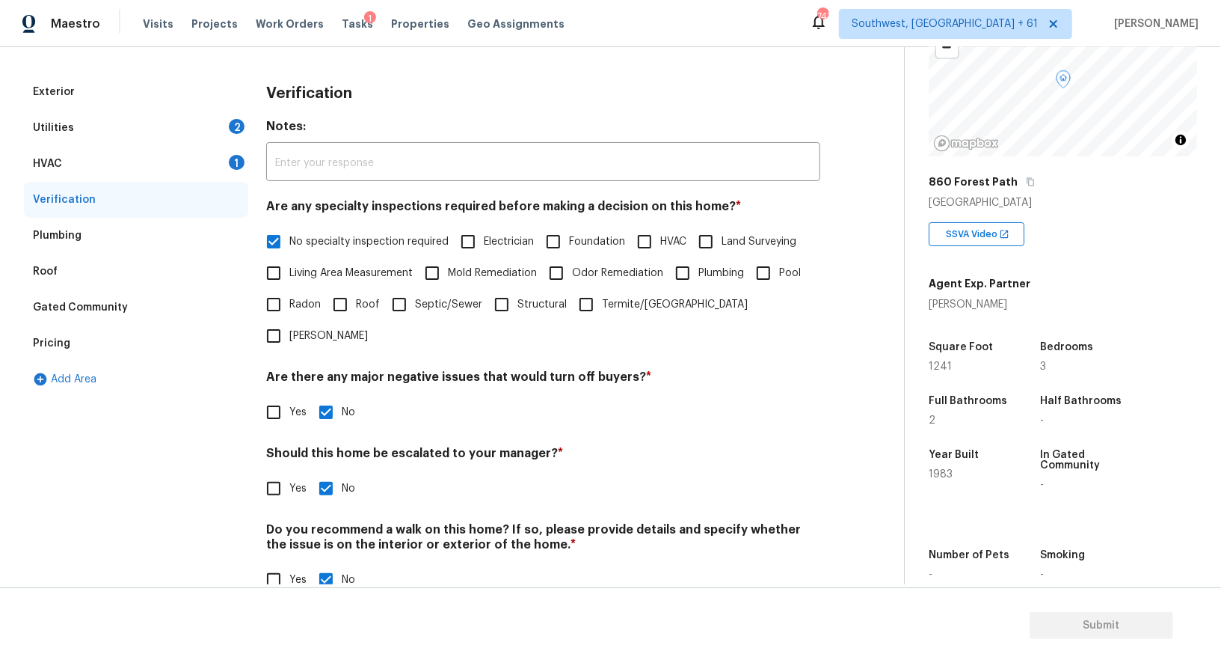
scroll to position [191, 0]
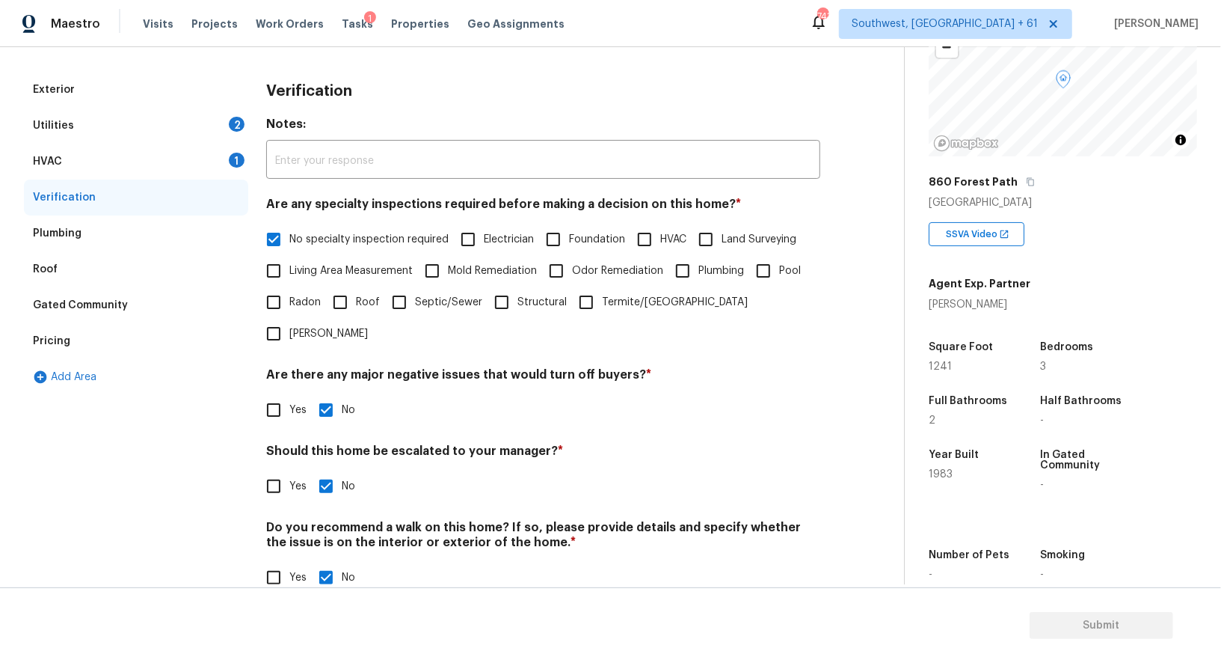
click at [289, 479] on span "Yes" at bounding box center [297, 487] width 17 height 16
click at [289, 470] on input "Yes" at bounding box center [273, 485] width 31 height 31
checkbox input "true"
checkbox input "false"
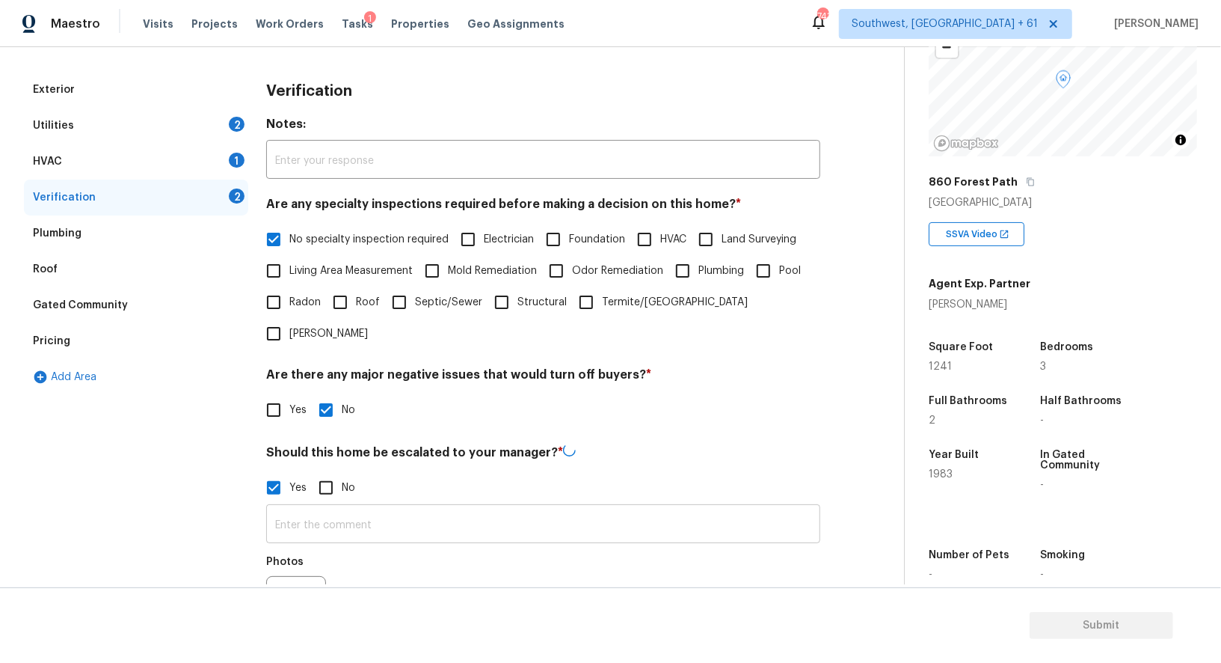
click at [335, 508] on input "text" at bounding box center [543, 525] width 554 height 35
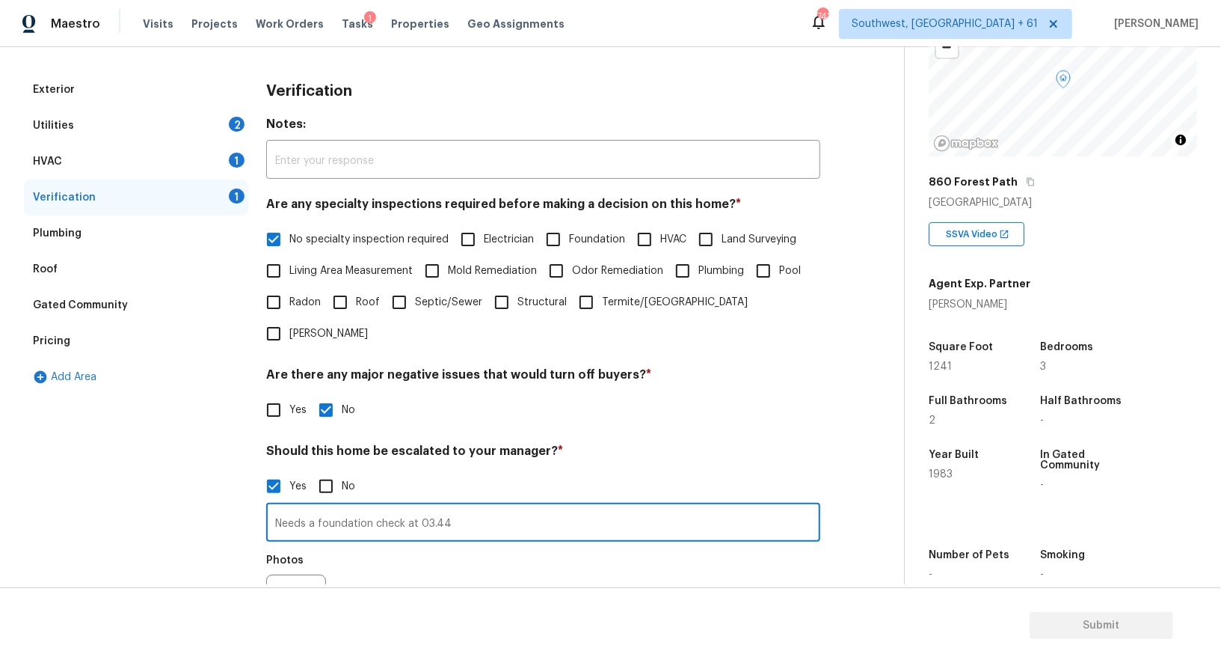
type input "Needs a foundation check at 03.44"
click at [293, 575] on button "button" at bounding box center [285, 604] width 36 height 58
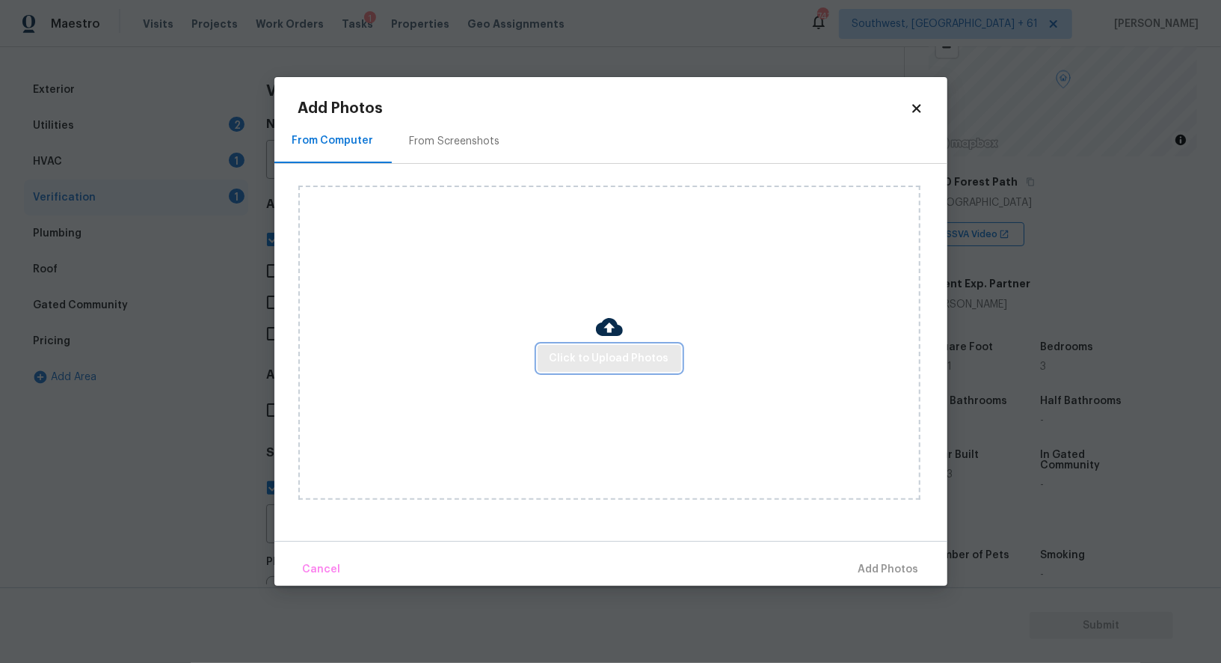
click at [595, 367] on button "Click to Upload Photos" at bounding box center [610, 359] width 144 height 28
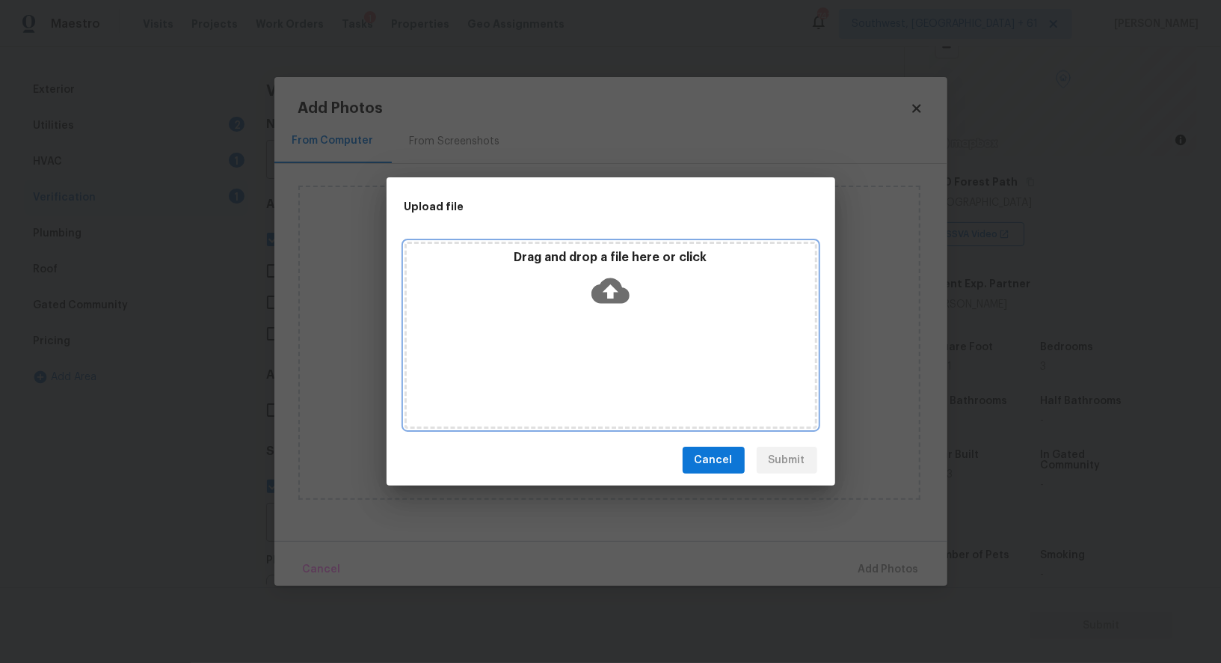
click at [609, 309] on icon at bounding box center [611, 290] width 38 height 38
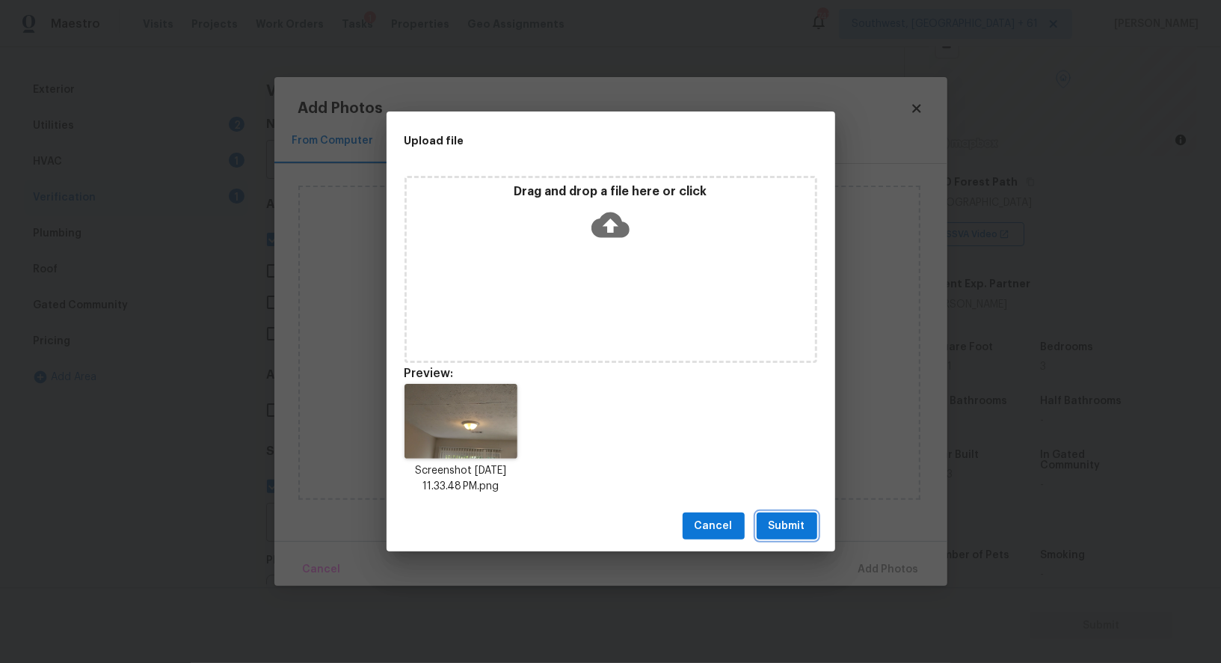
click at [784, 512] on button "Submit" at bounding box center [787, 526] width 61 height 28
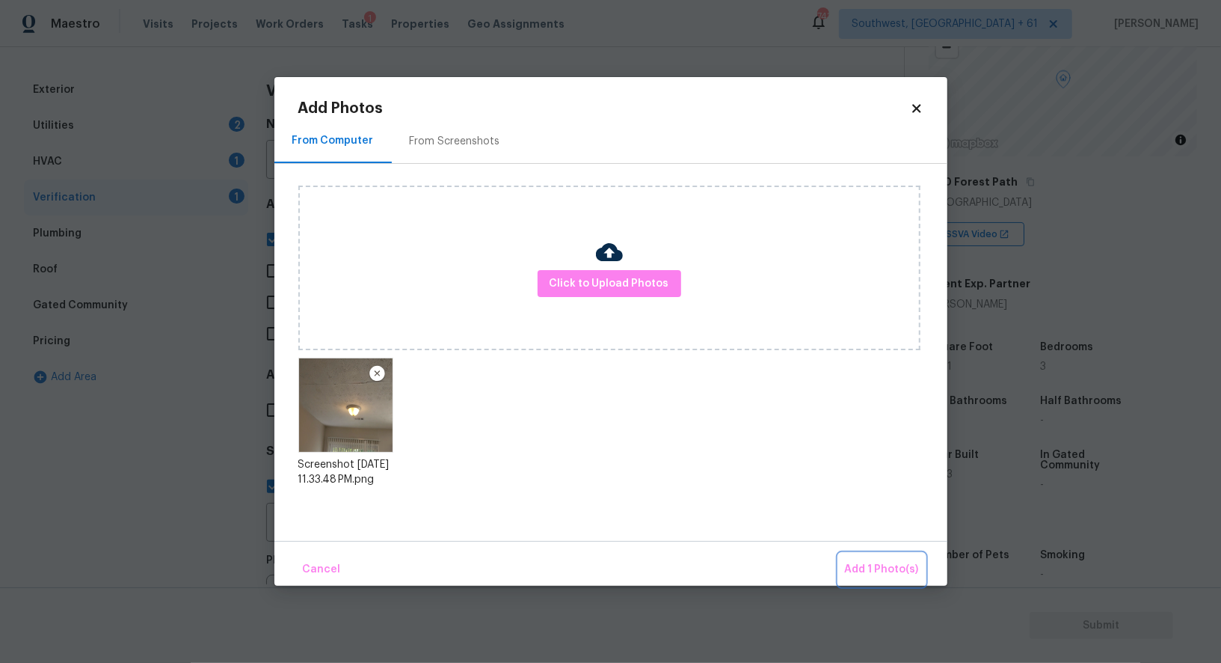
click at [870, 559] on button "Add 1 Photo(s)" at bounding box center [882, 569] width 86 height 32
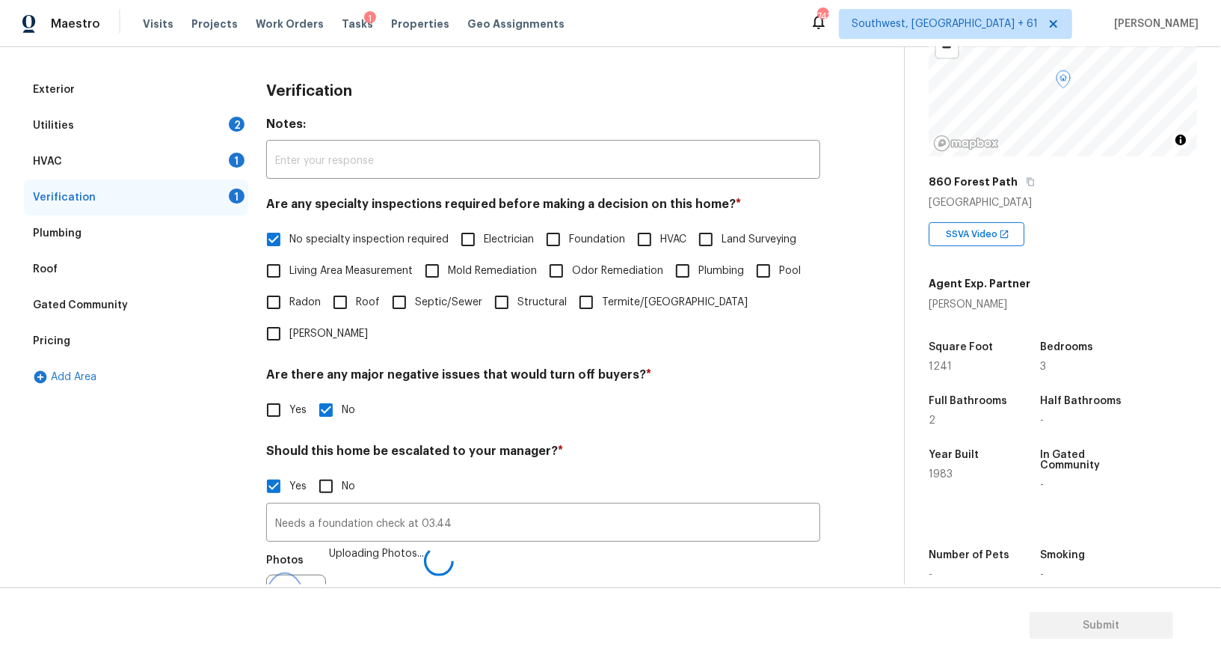
scroll to position [209, 0]
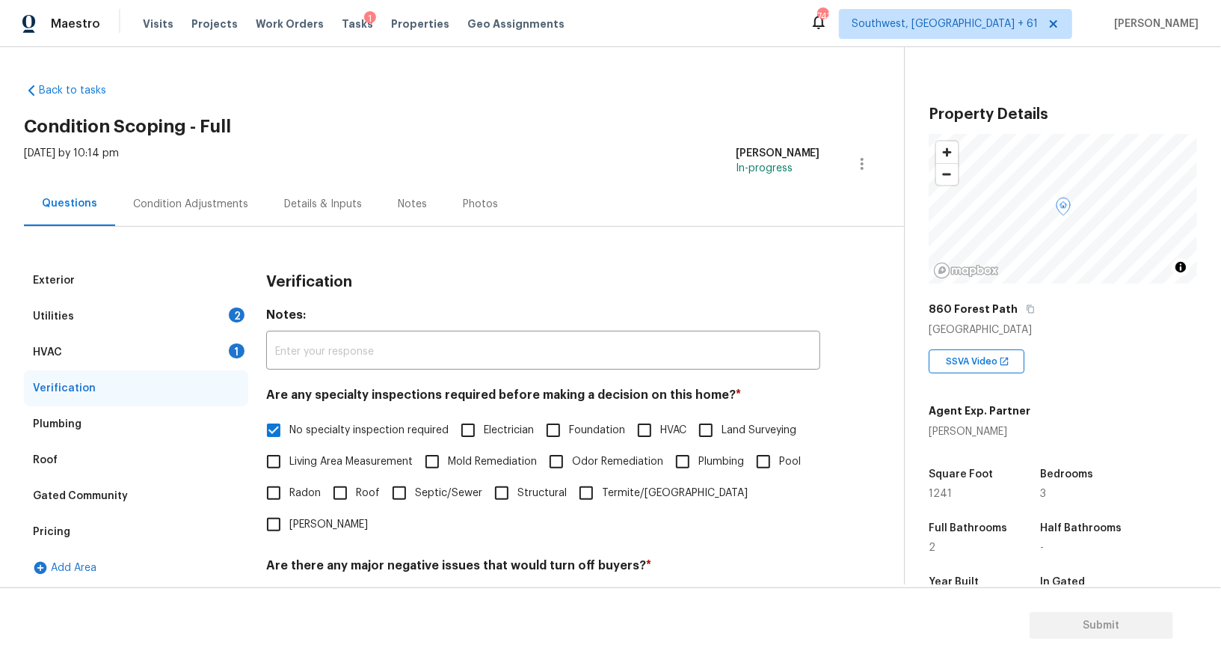
scroll to position [127, 0]
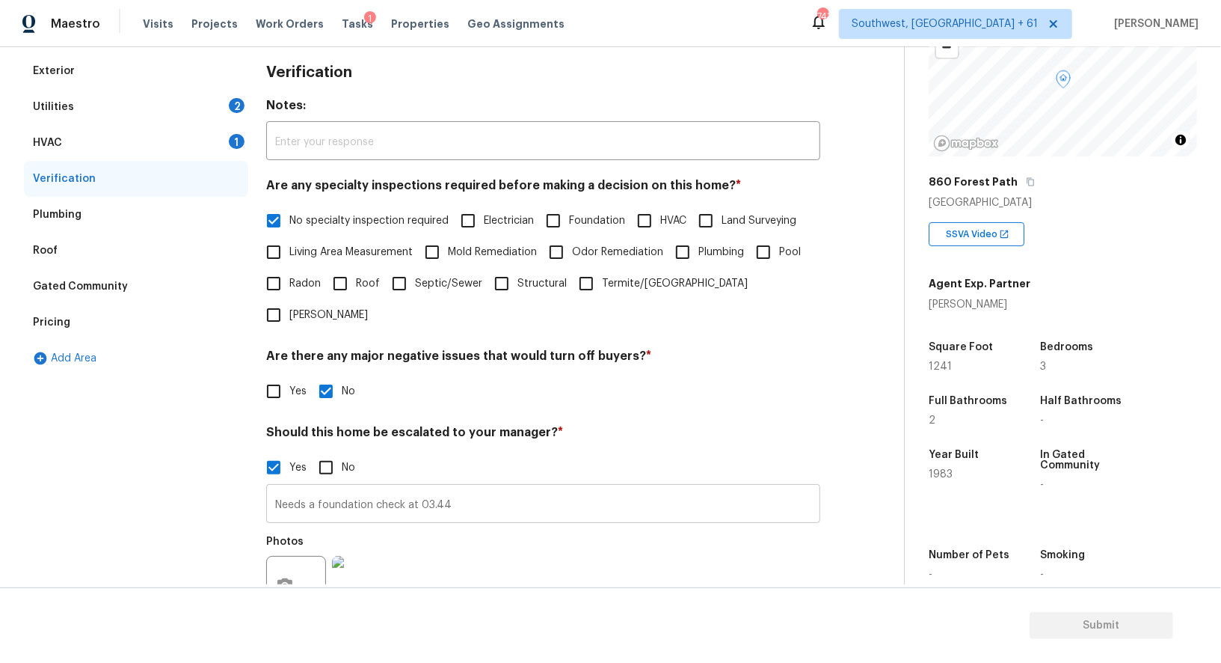
click at [481, 488] on input "Needs a foundation check at 03.44" at bounding box center [543, 505] width 554 height 35
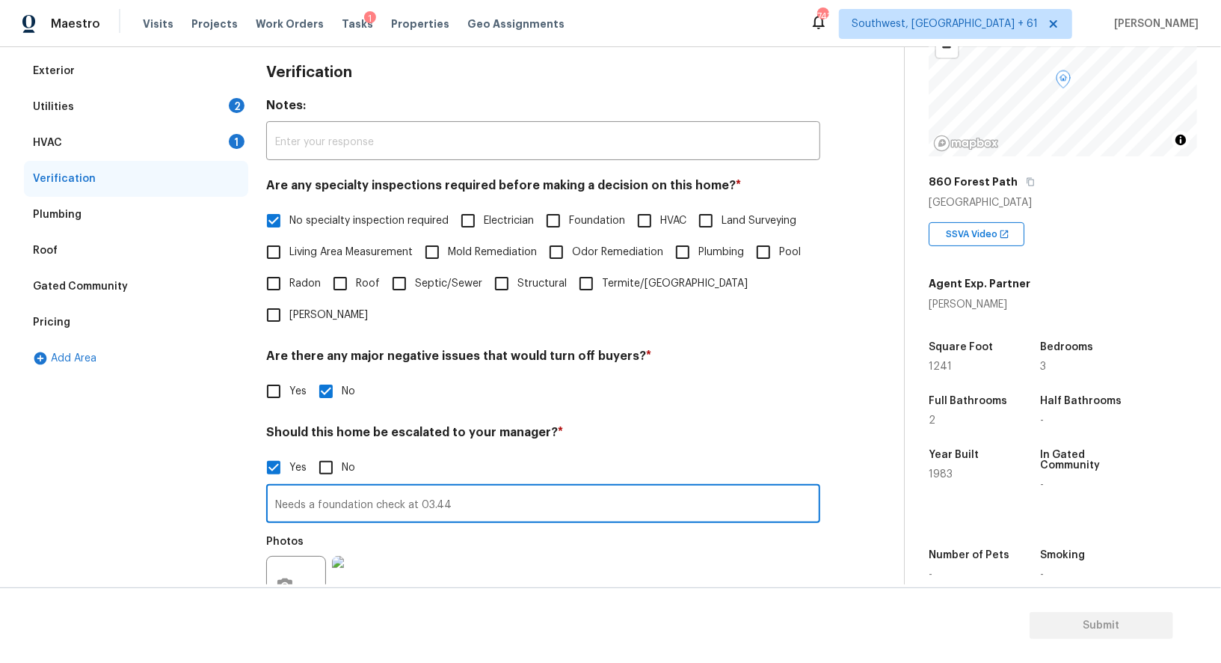
click at [481, 488] on input "Needs a foundation check at 03.44" at bounding box center [543, 505] width 554 height 35
type input "Needs a foundation check at 03.44. 04.49, 05.20,"
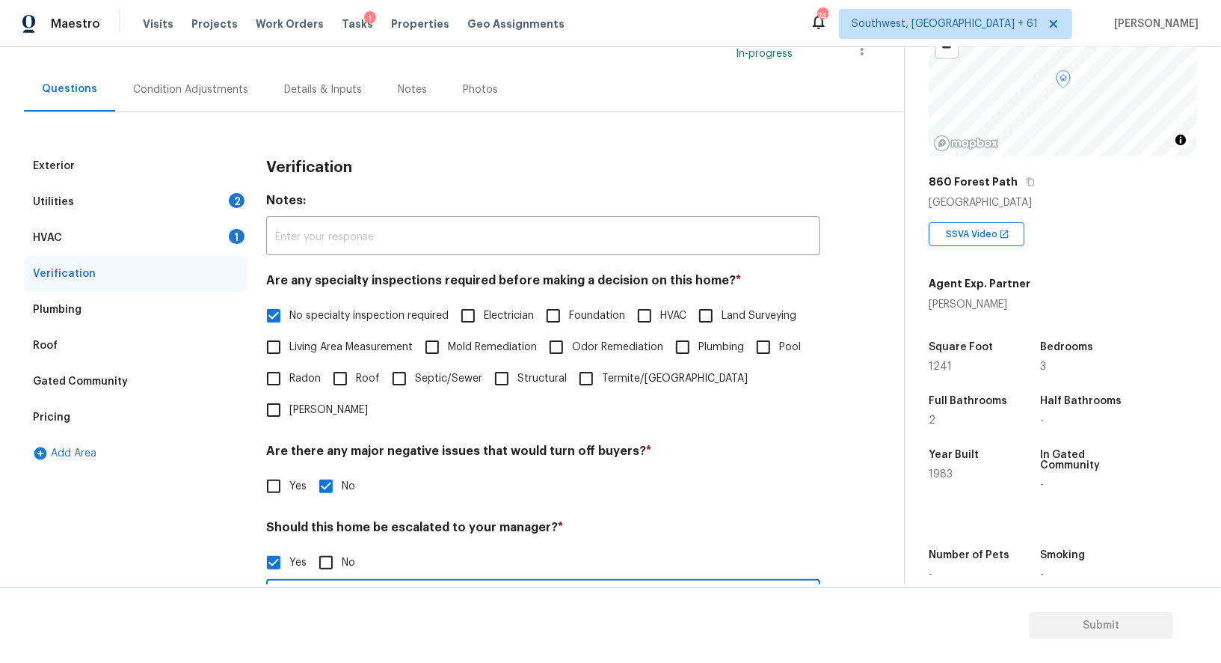
click at [168, 256] on div "Verification" at bounding box center [136, 274] width 224 height 36
click at [179, 241] on div "HVAC 1" at bounding box center [136, 238] width 224 height 36
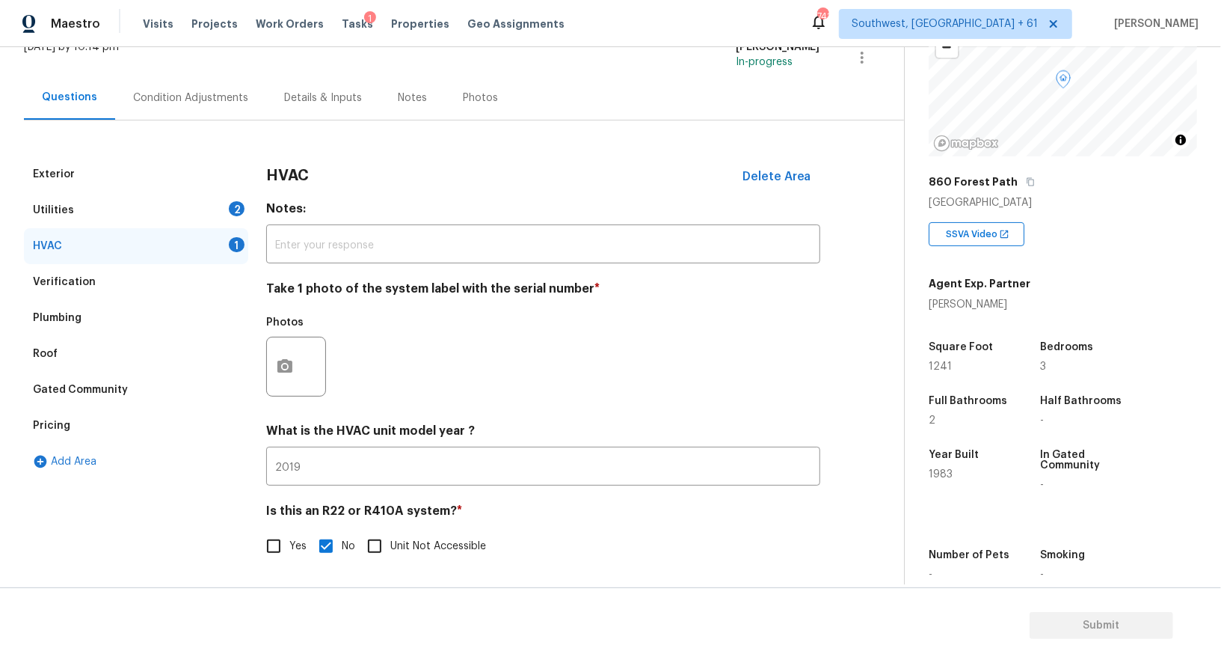
scroll to position [107, 0]
click at [300, 371] on button "button" at bounding box center [285, 366] width 36 height 58
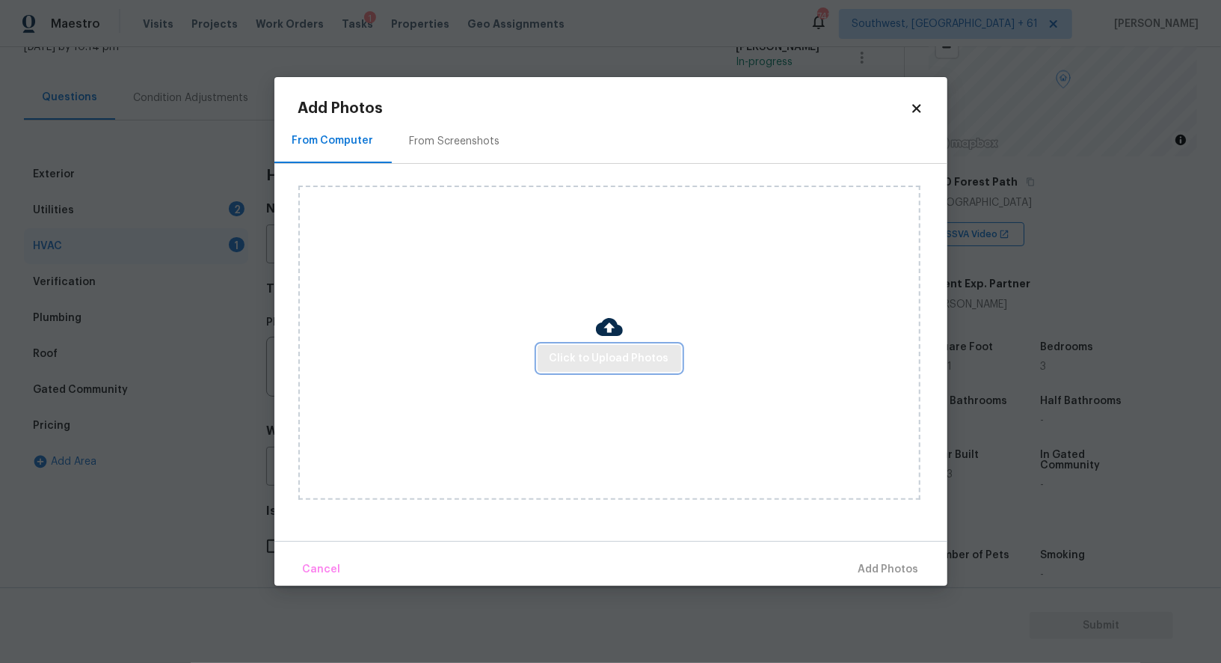
click at [589, 361] on span "Click to Upload Photos" at bounding box center [610, 358] width 120 height 19
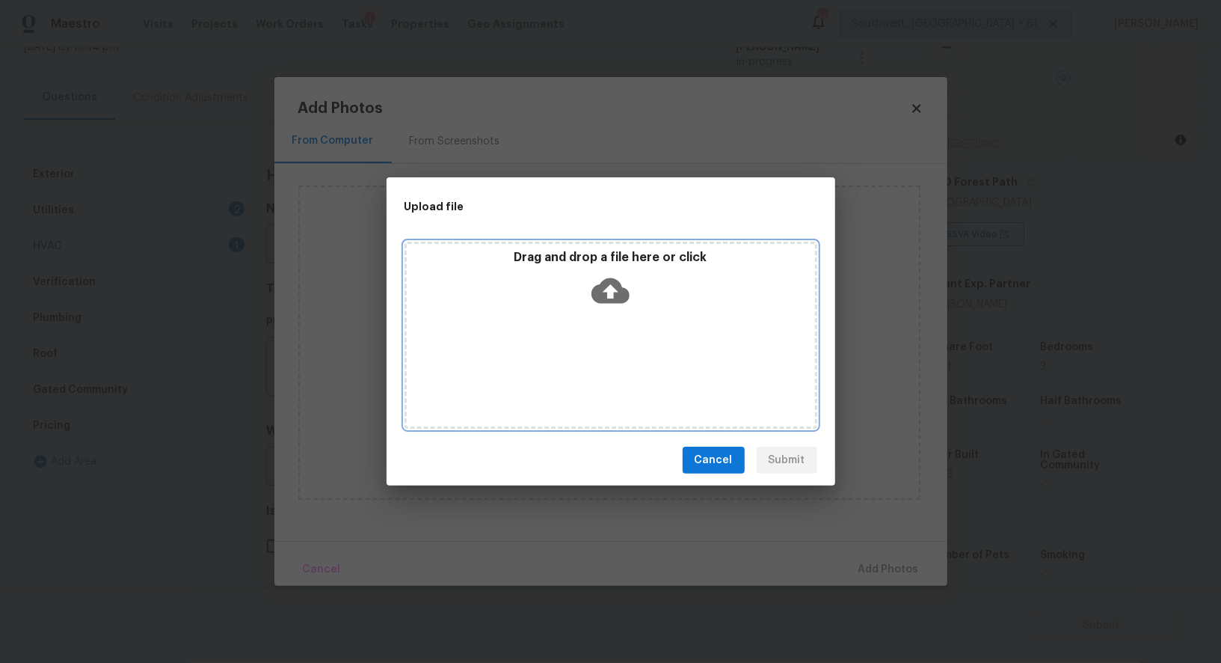
click at [609, 298] on icon at bounding box center [611, 290] width 38 height 25
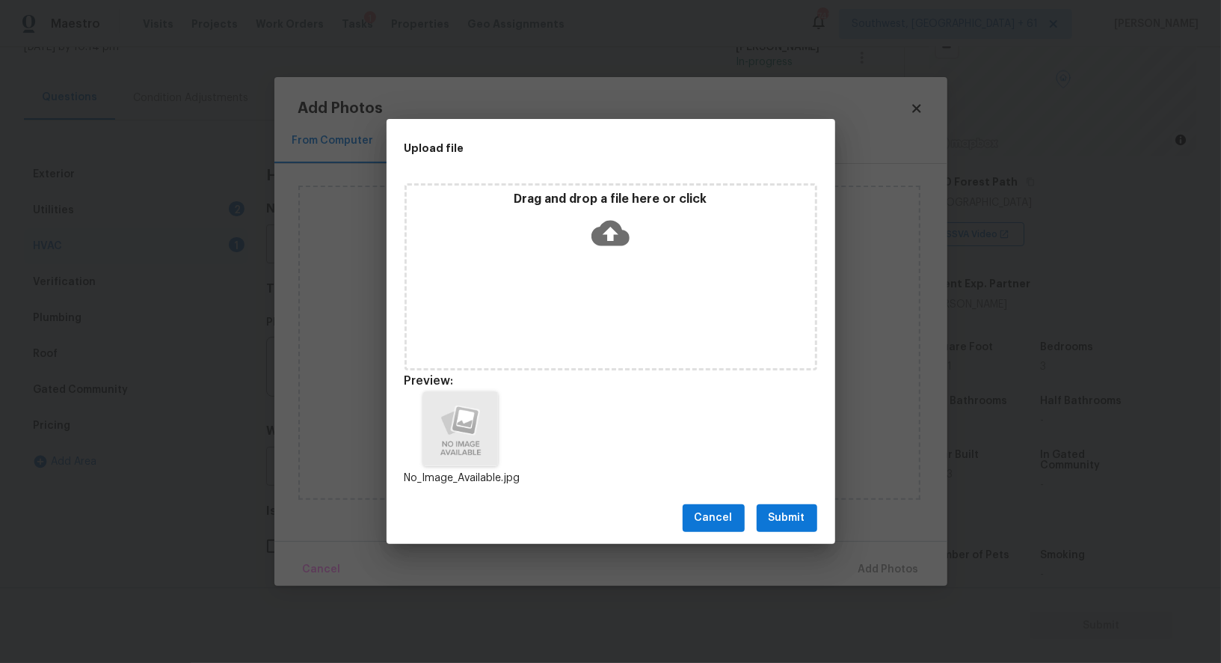
click at [794, 534] on div "Cancel Submit" at bounding box center [611, 518] width 449 height 52
click at [792, 522] on span "Submit" at bounding box center [787, 518] width 37 height 19
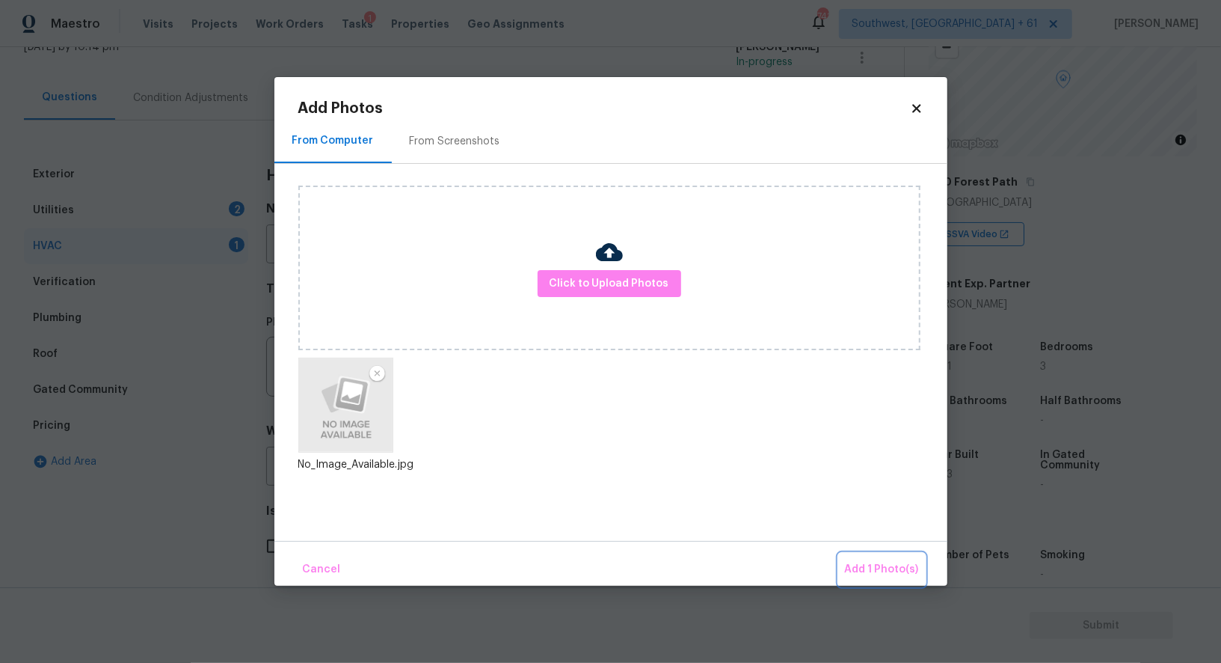
click at [872, 558] on button "Add 1 Photo(s)" at bounding box center [882, 569] width 86 height 32
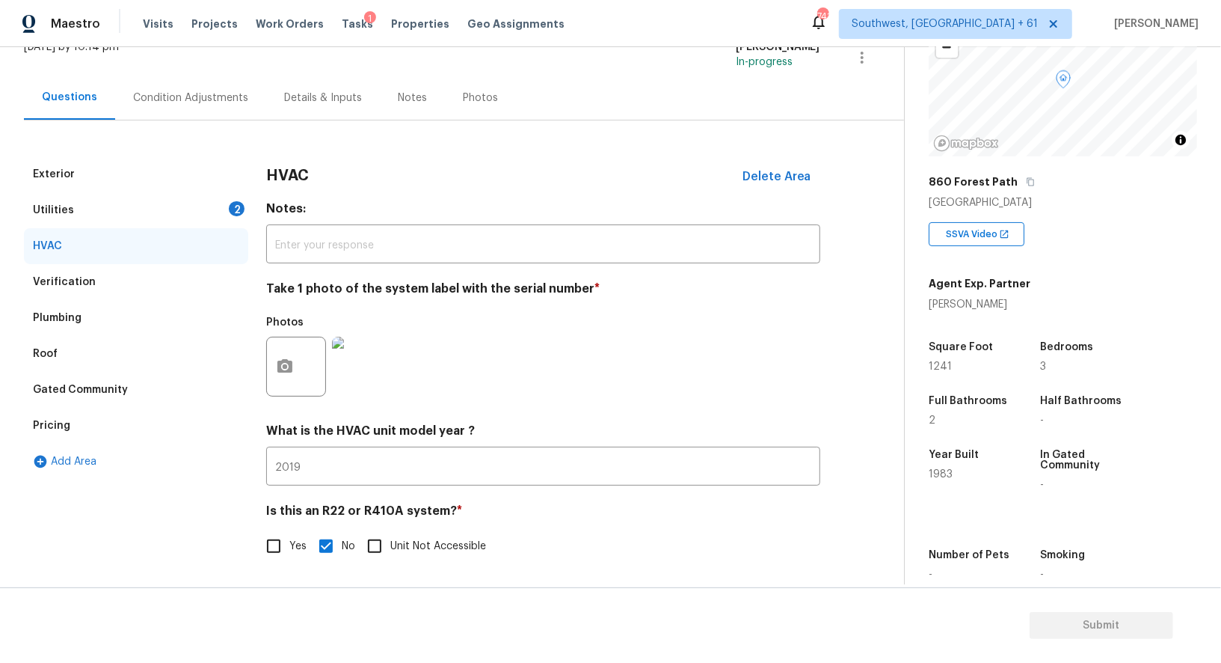
click at [235, 212] on div "2" at bounding box center [237, 208] width 16 height 15
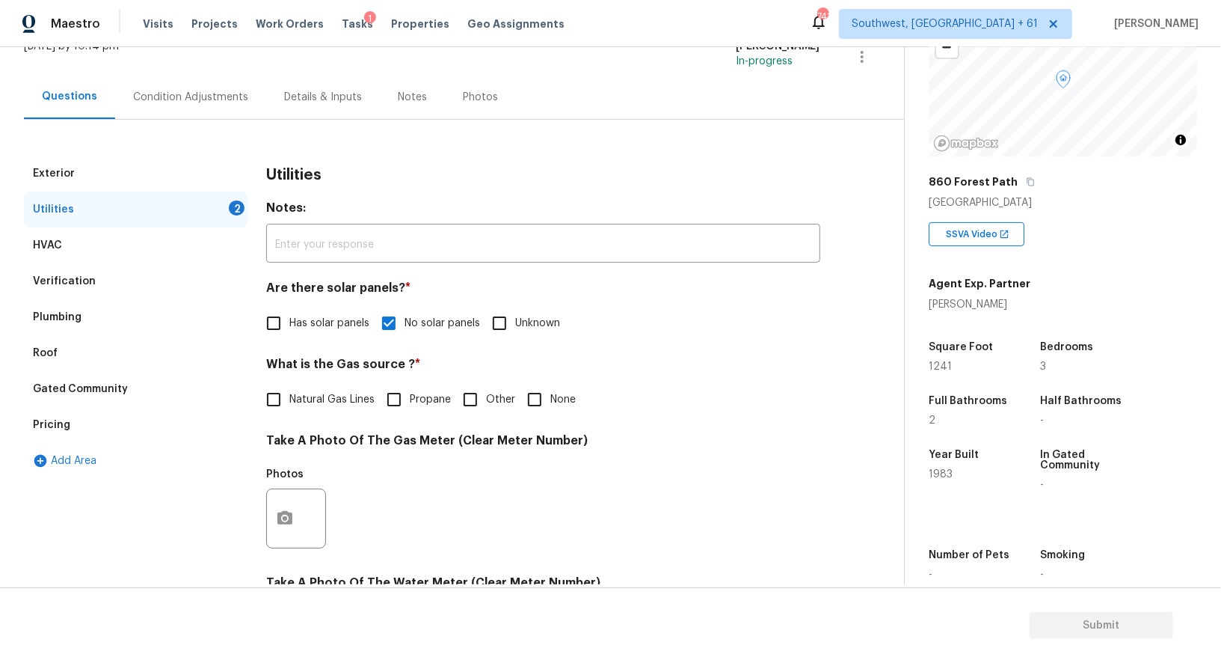
click at [306, 394] on span "Natural Gas Lines" at bounding box center [331, 400] width 85 height 16
click at [289, 394] on input "Natural Gas Lines" at bounding box center [273, 399] width 31 height 31
checkbox input "true"
click at [286, 500] on button "button" at bounding box center [285, 518] width 36 height 58
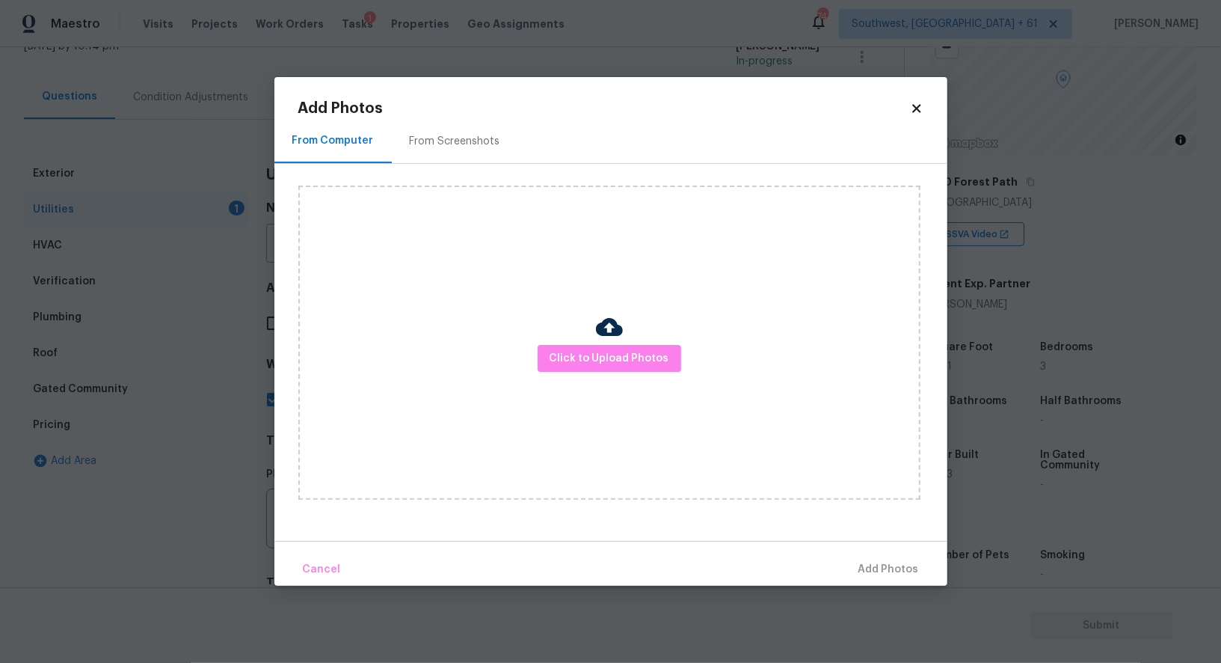
click at [609, 341] on div at bounding box center [609, 328] width 27 height 31
click at [597, 358] on span "Click to Upload Photos" at bounding box center [610, 358] width 120 height 19
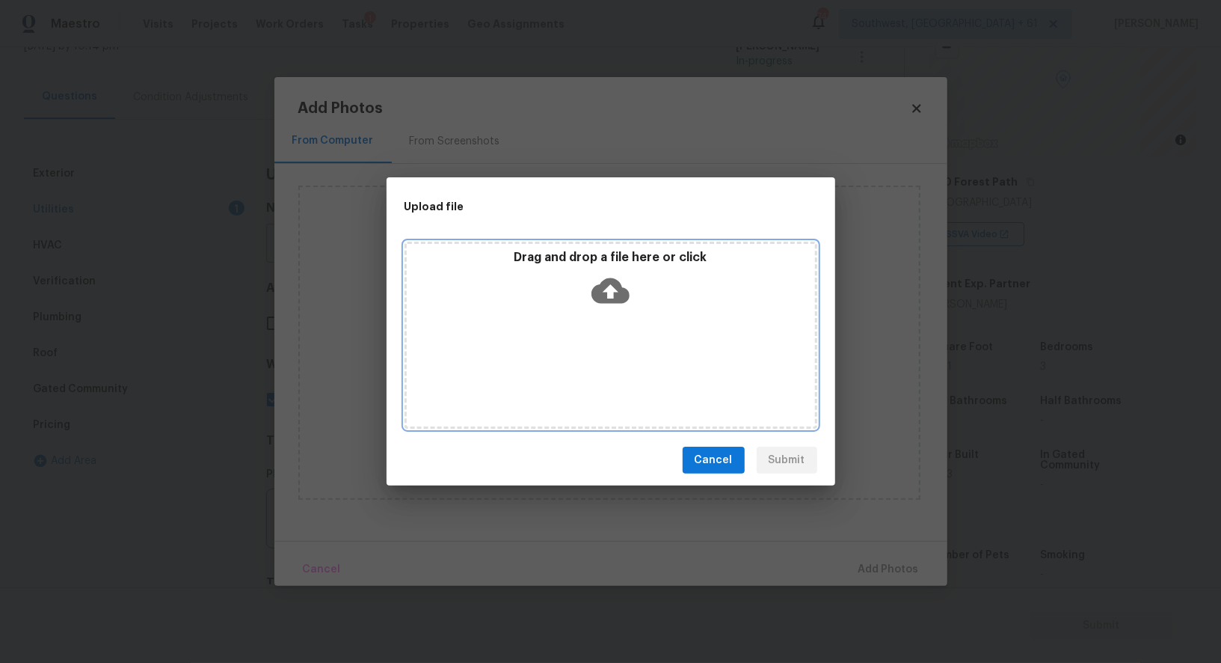
click at [612, 296] on icon at bounding box center [611, 290] width 38 height 38
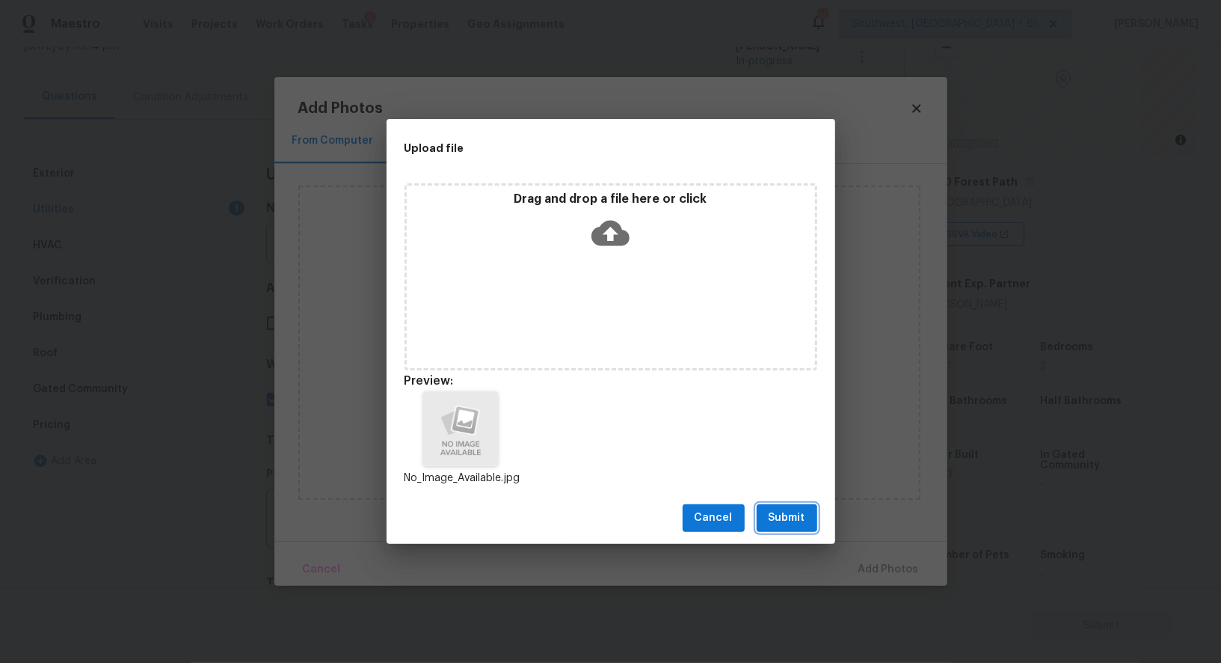
click at [793, 522] on span "Submit" at bounding box center [787, 518] width 37 height 19
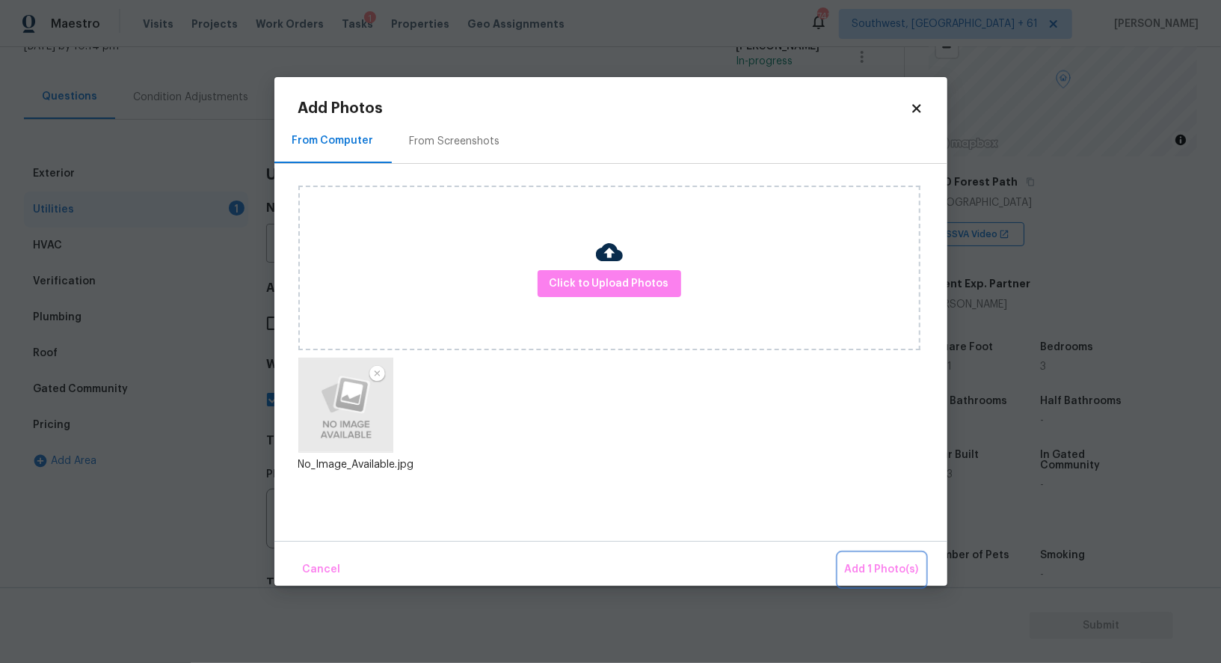
click at [895, 571] on span "Add 1 Photo(s)" at bounding box center [882, 569] width 74 height 19
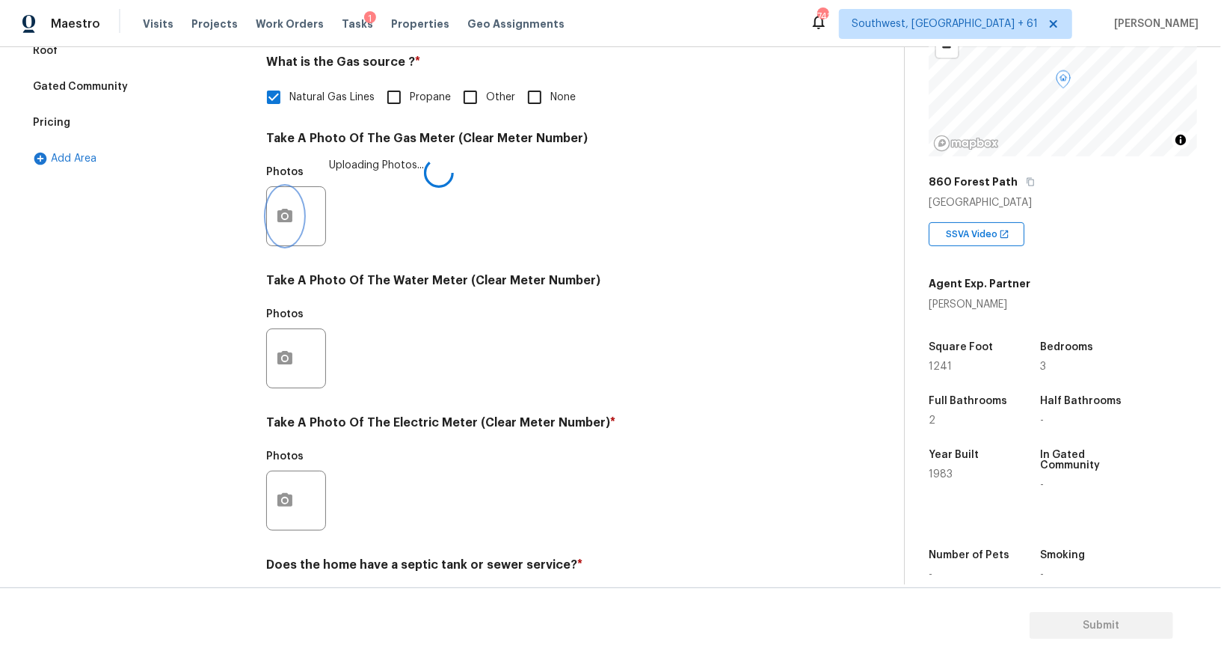
scroll to position [452, 0]
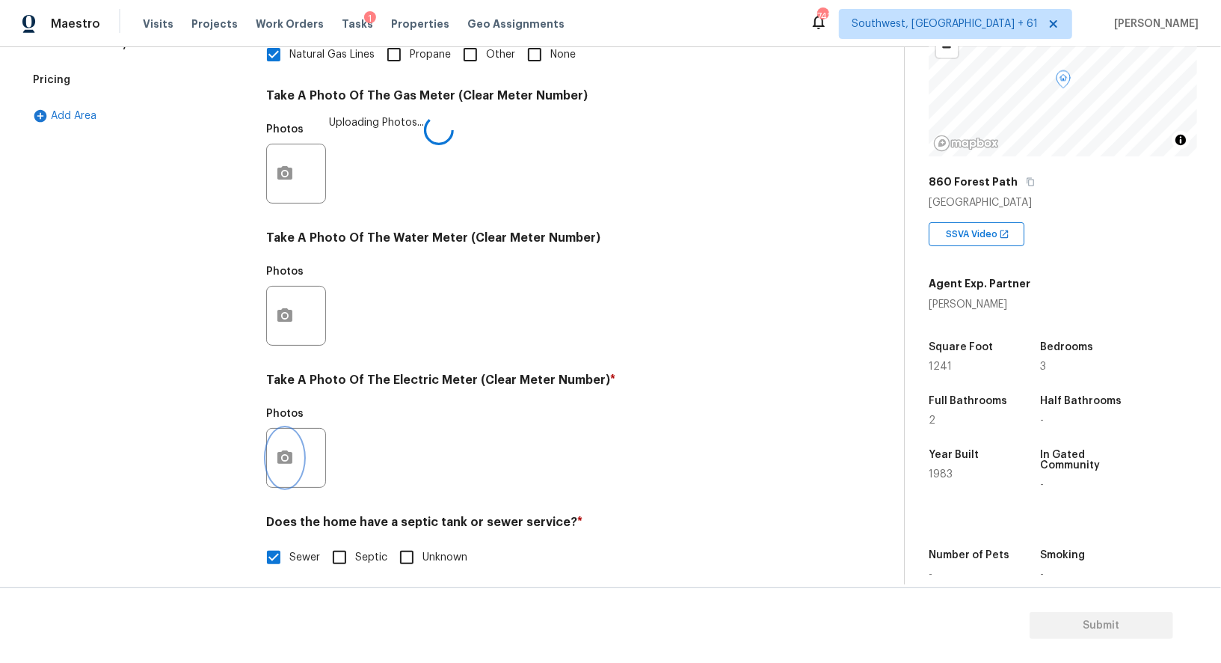
click at [280, 468] on button "button" at bounding box center [285, 457] width 36 height 58
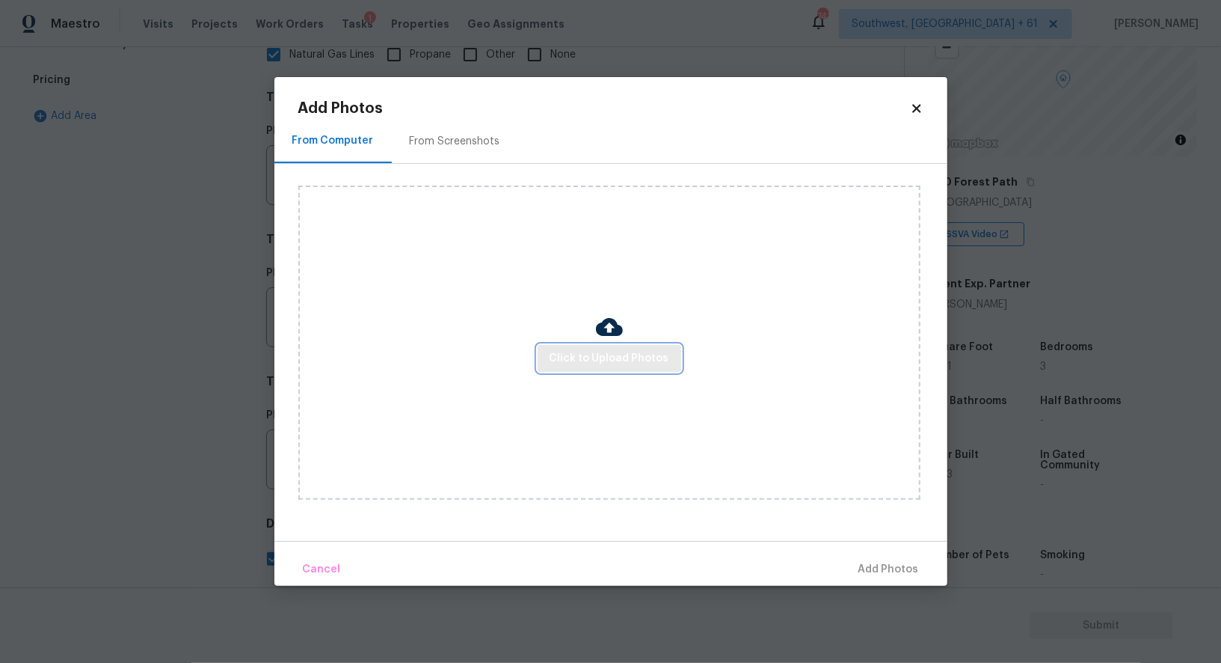
click at [586, 357] on span "Click to Upload Photos" at bounding box center [610, 358] width 120 height 19
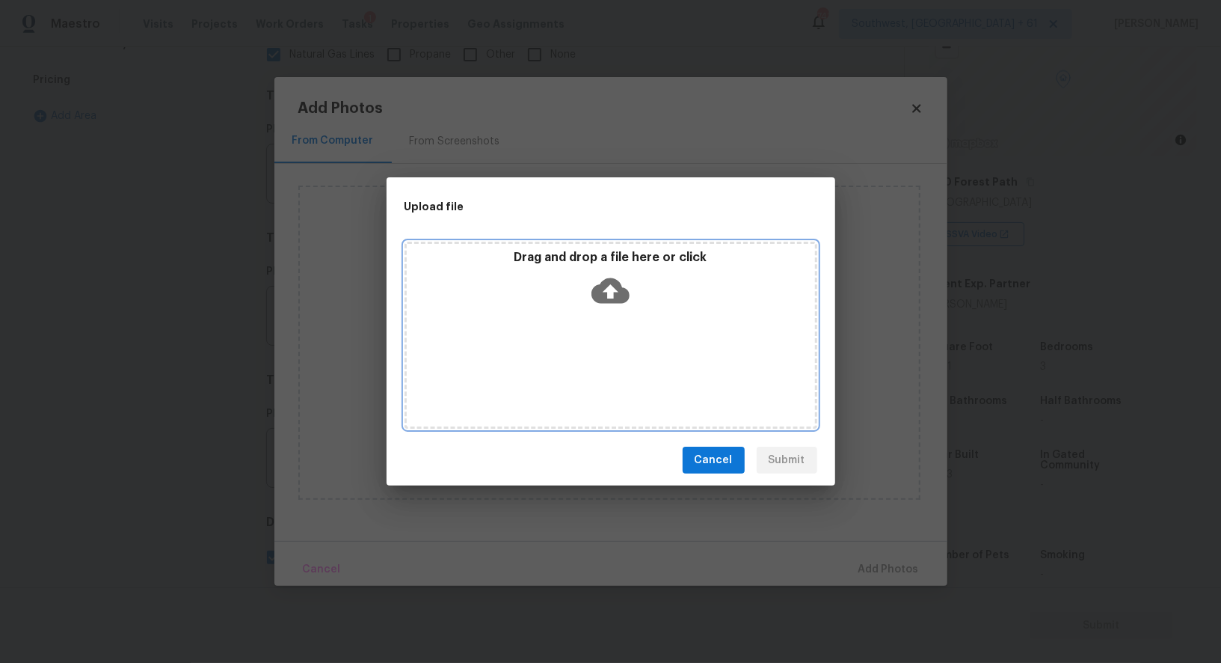
click at [600, 318] on div "Drag and drop a file here or click" at bounding box center [611, 335] width 413 height 187
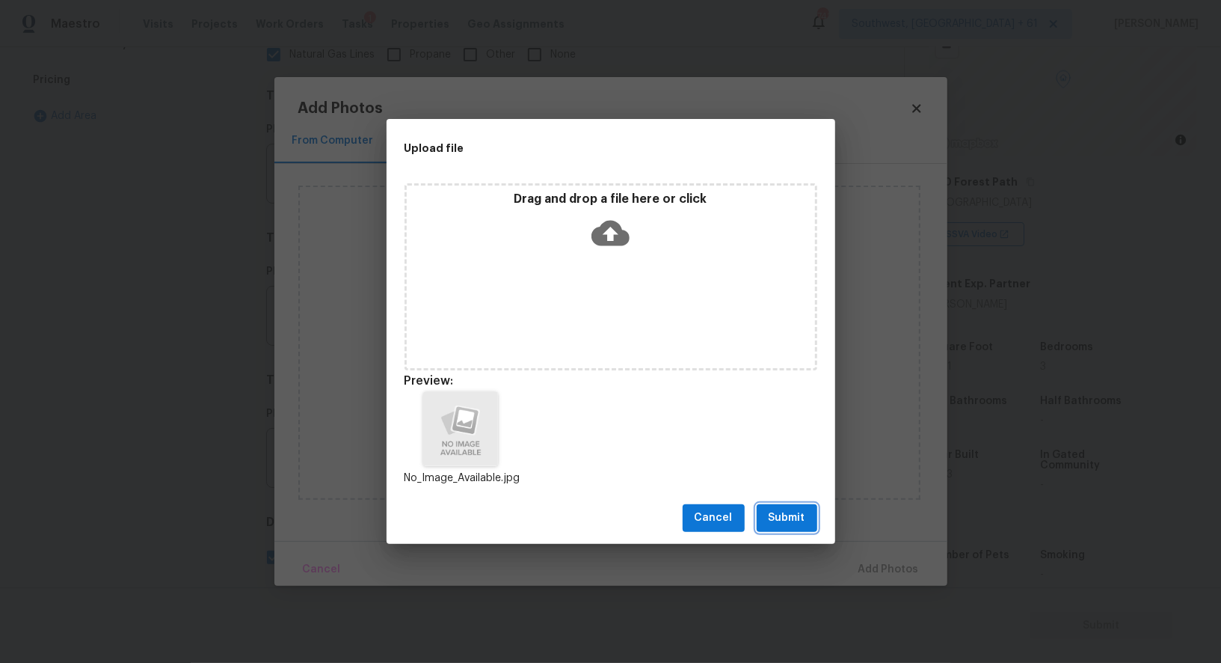
click at [780, 518] on span "Submit" at bounding box center [787, 518] width 37 height 19
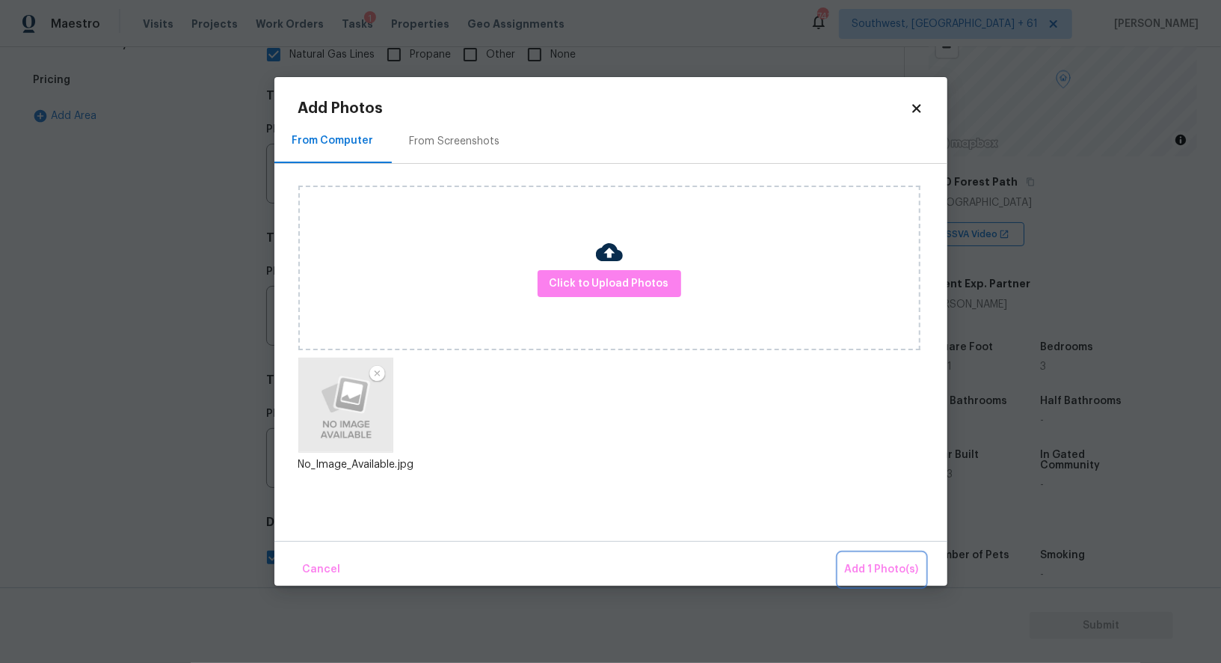
click at [896, 572] on span "Add 1 Photo(s)" at bounding box center [882, 569] width 74 height 19
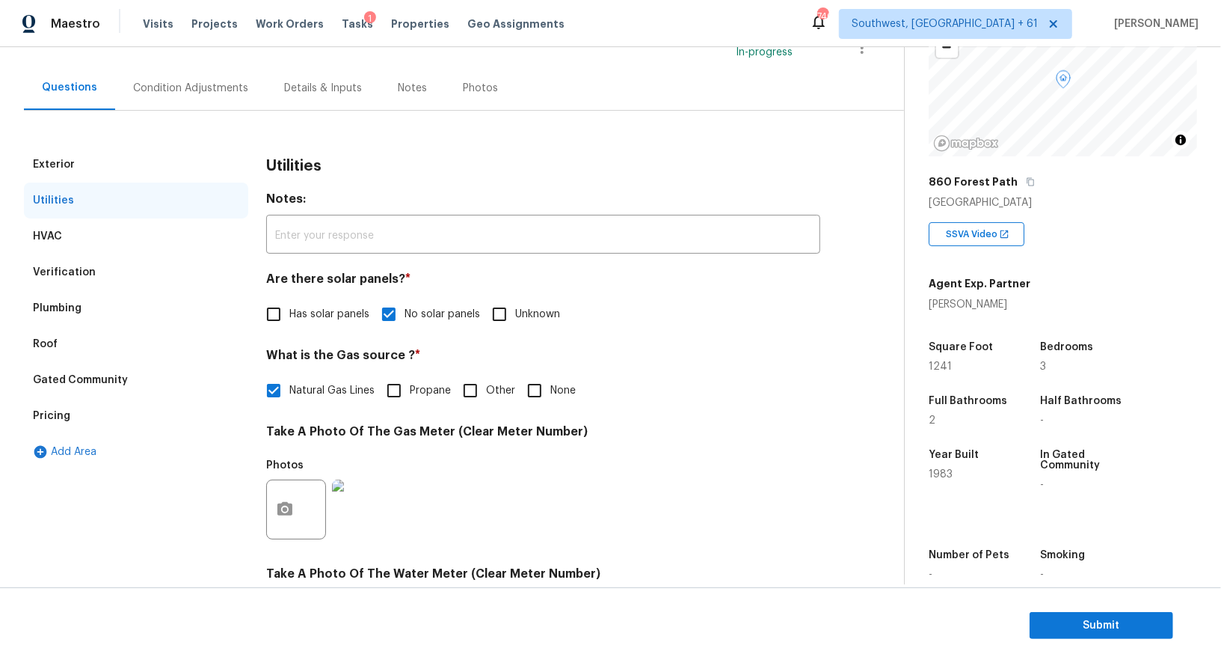
click at [227, 82] on div "Condition Adjustments" at bounding box center [190, 88] width 115 height 15
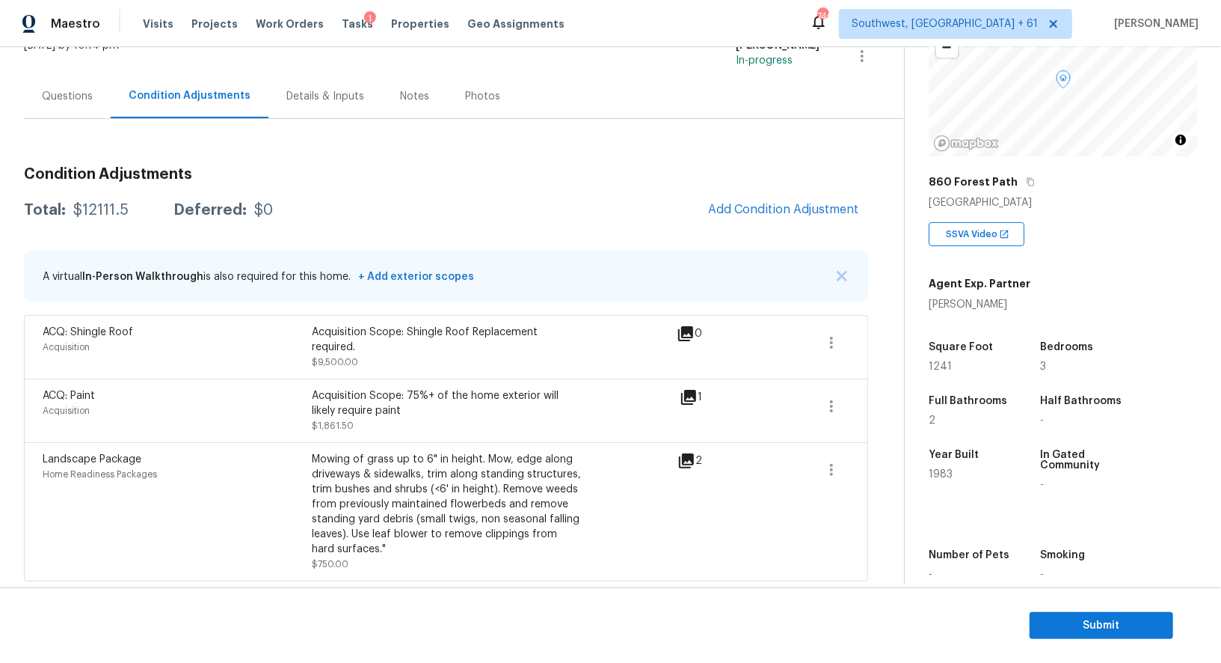
scroll to position [108, 0]
click at [766, 210] on span "Add Condition Adjustment" at bounding box center [783, 208] width 151 height 13
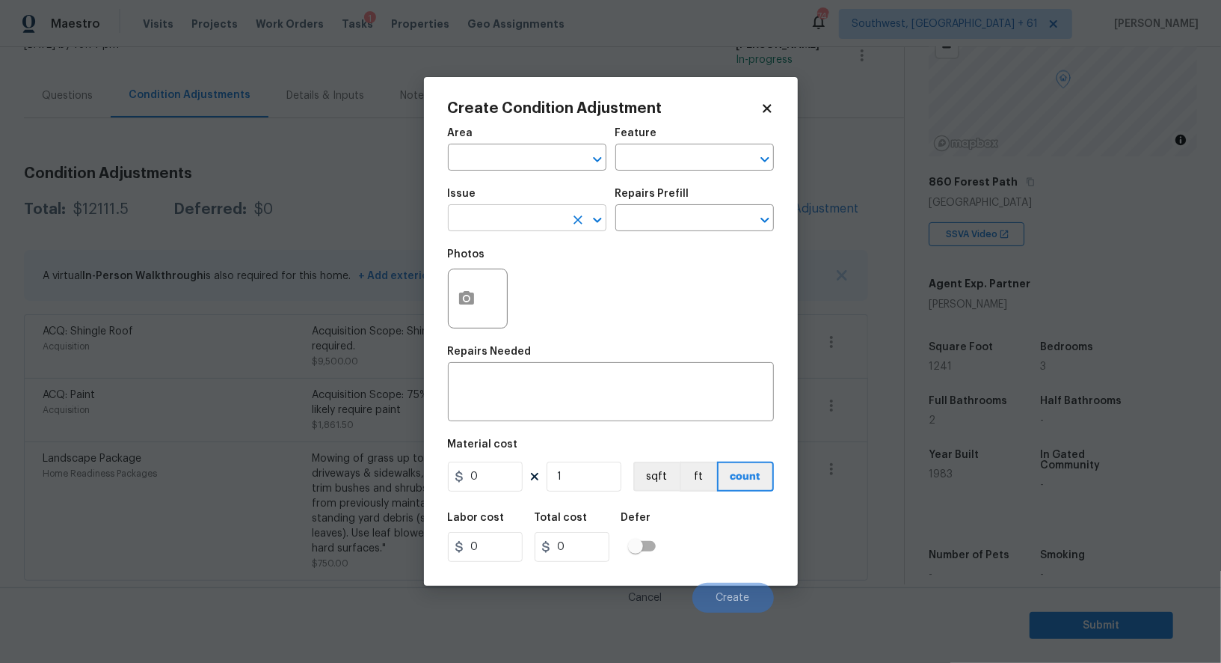
click at [479, 231] on input "text" at bounding box center [506, 219] width 117 height 23
click at [516, 280] on li "ACQ: Paint" at bounding box center [527, 290] width 159 height 25
type input "ACQ: Paint"
click at [678, 211] on input "text" at bounding box center [673, 219] width 117 height 23
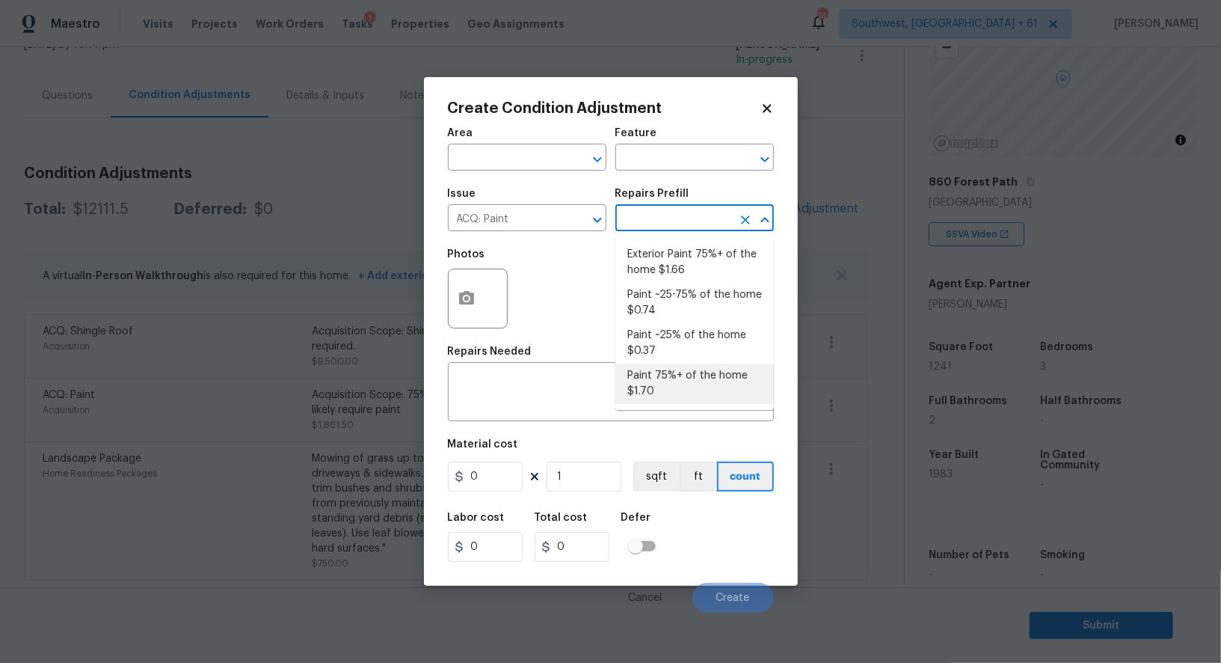
click at [668, 369] on li "Paint 75%+ of the home $1.70" at bounding box center [694, 383] width 159 height 40
type input "Acquisition"
type textarea "Acquisition Scope: 75%+ of the home will likely require interior paint"
type input "1.7"
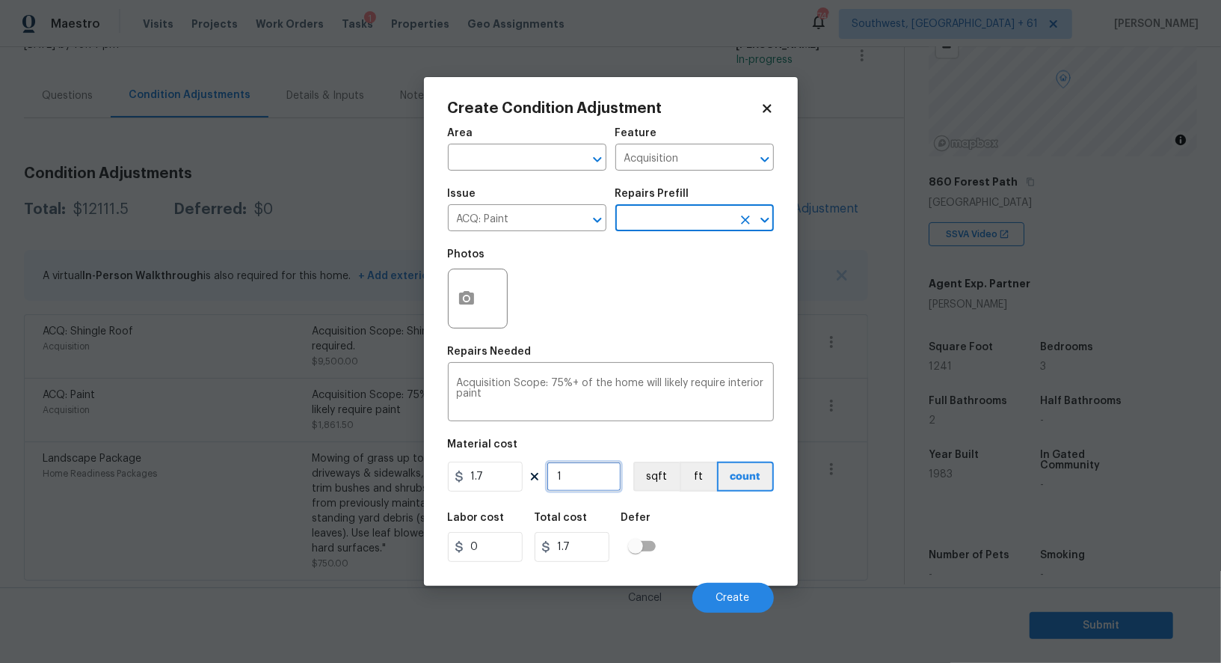
click at [581, 470] on input "1" at bounding box center [584, 476] width 75 height 30
type input "0"
type input "1"
type input "1.7"
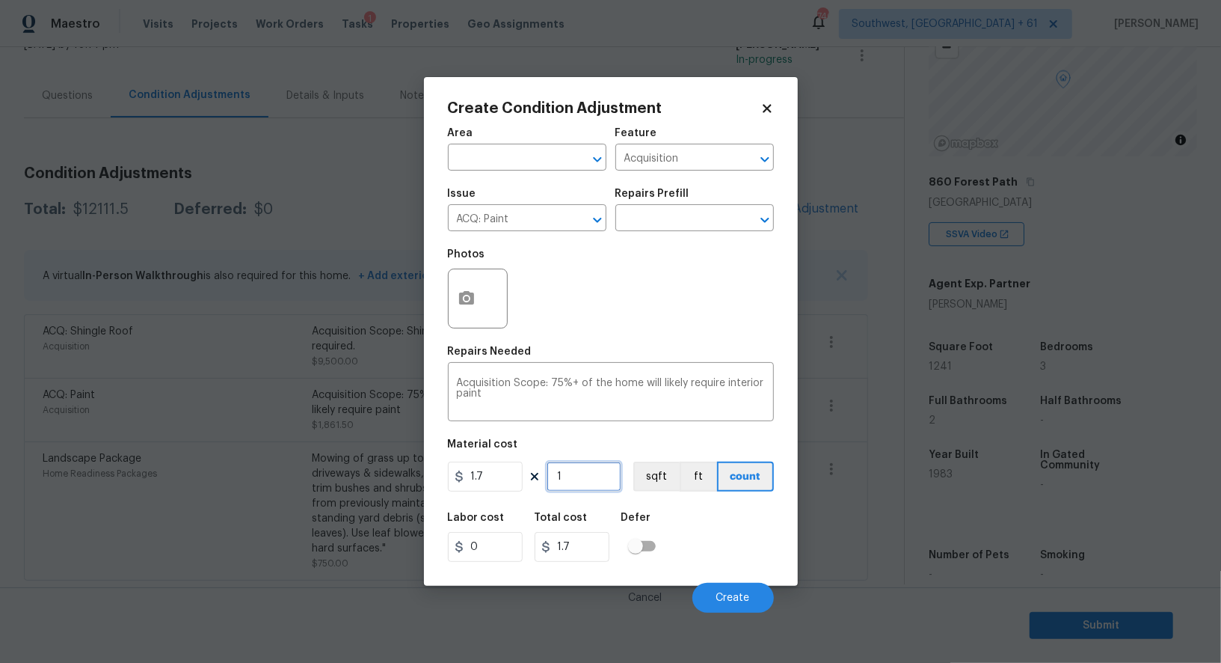
type input "12"
type input "20.4"
type input "124"
type input "210.8"
type input "1241"
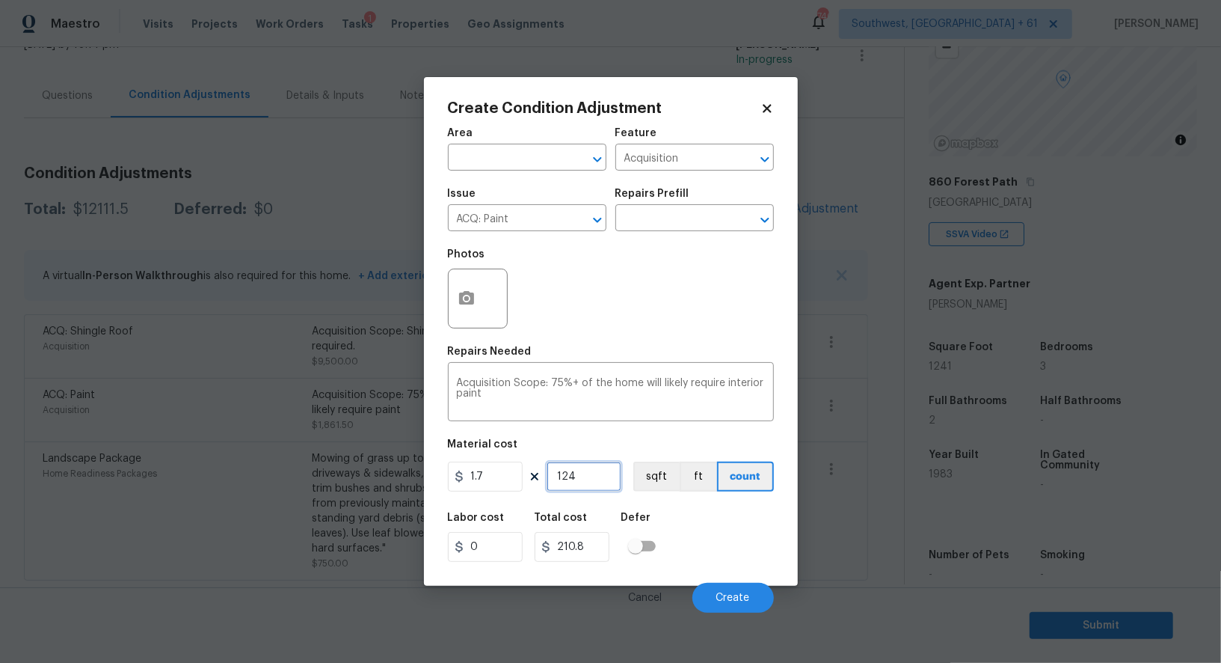
type input "2109.7"
type input "1241"
click at [478, 284] on button "button" at bounding box center [467, 298] width 36 height 58
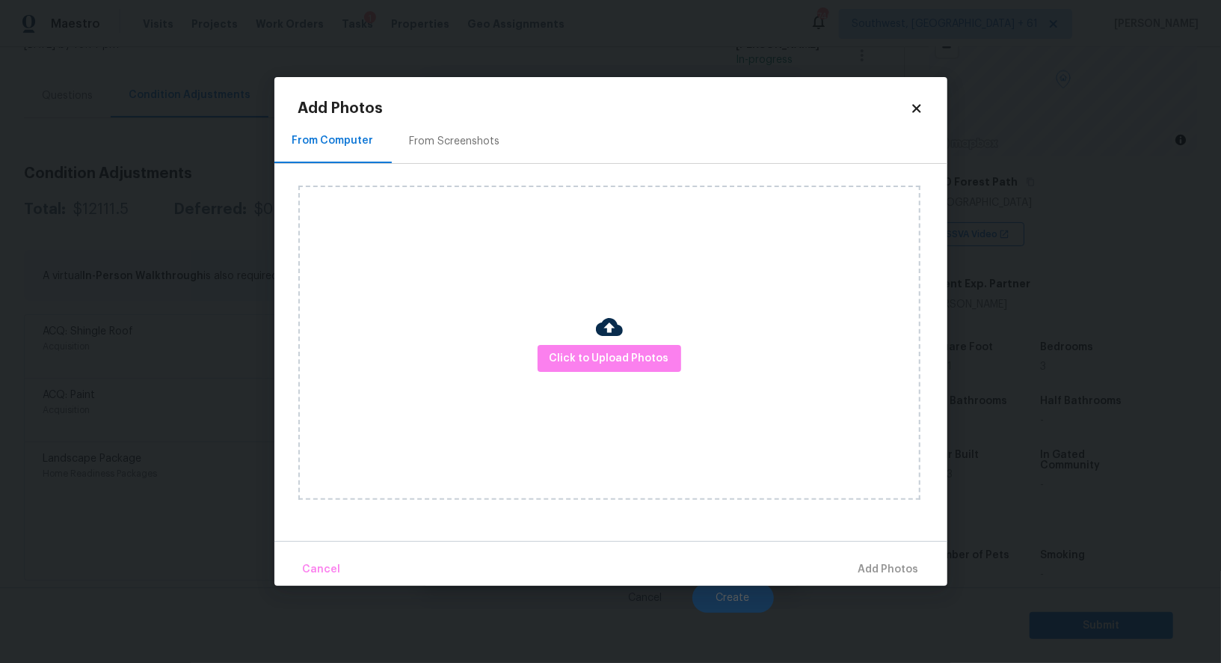
click at [475, 143] on div "From Screenshots" at bounding box center [455, 141] width 90 height 15
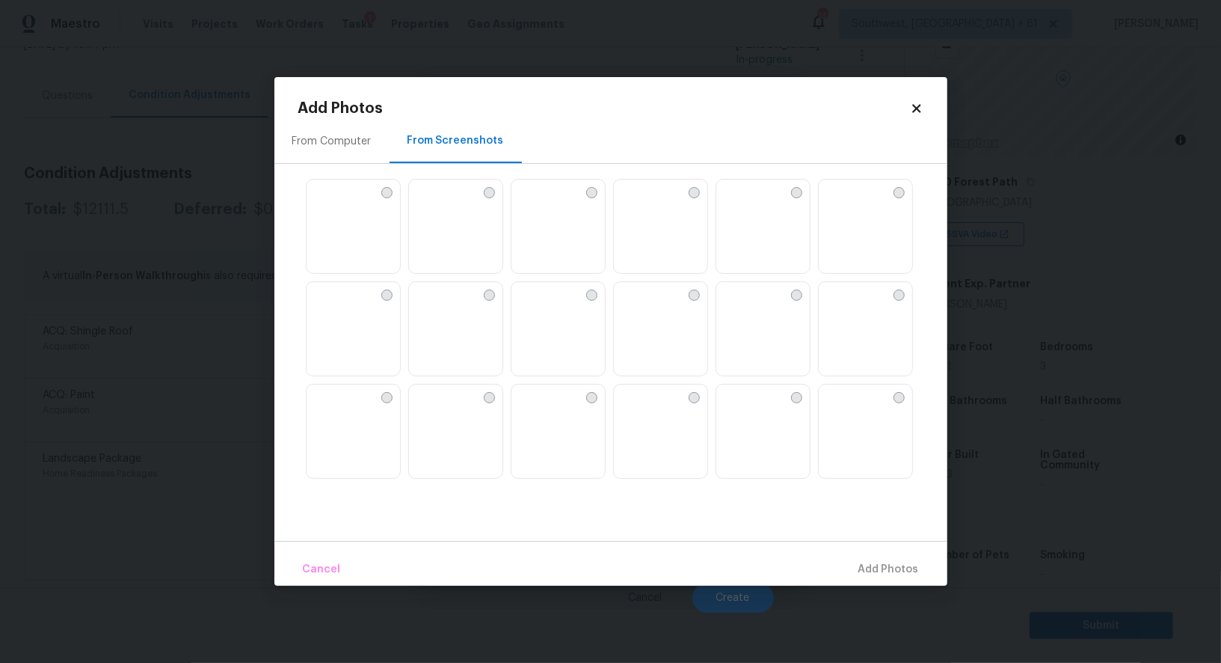
click at [645, 241] on img at bounding box center [660, 226] width 93 height 95
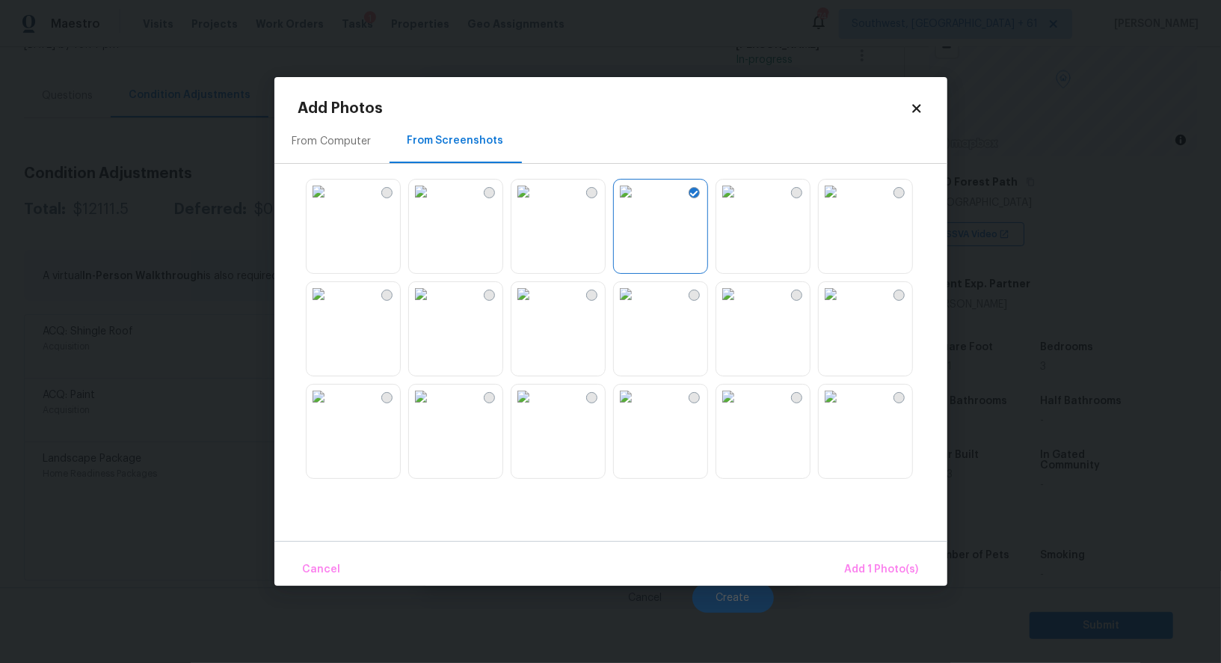
click at [638, 306] on img at bounding box center [626, 294] width 24 height 24
click at [638, 408] on img at bounding box center [626, 396] width 24 height 24
click at [881, 558] on button "Add 3 Photo(s)" at bounding box center [881, 569] width 87 height 32
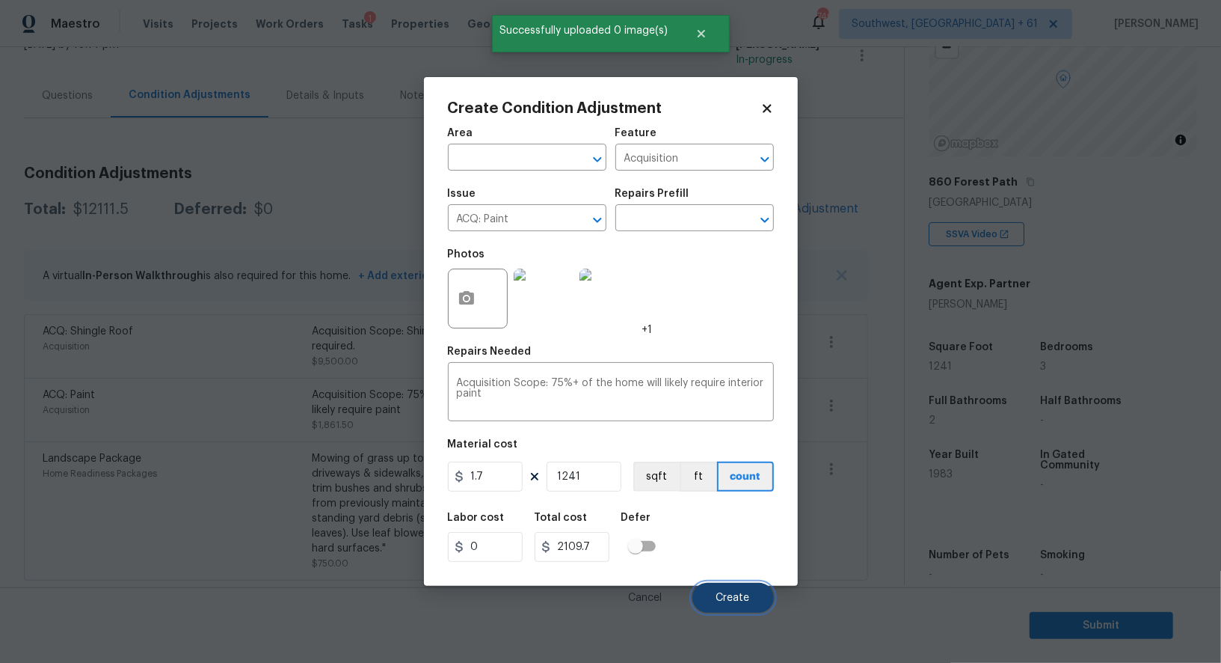
click at [725, 588] on button "Create" at bounding box center [733, 598] width 82 height 30
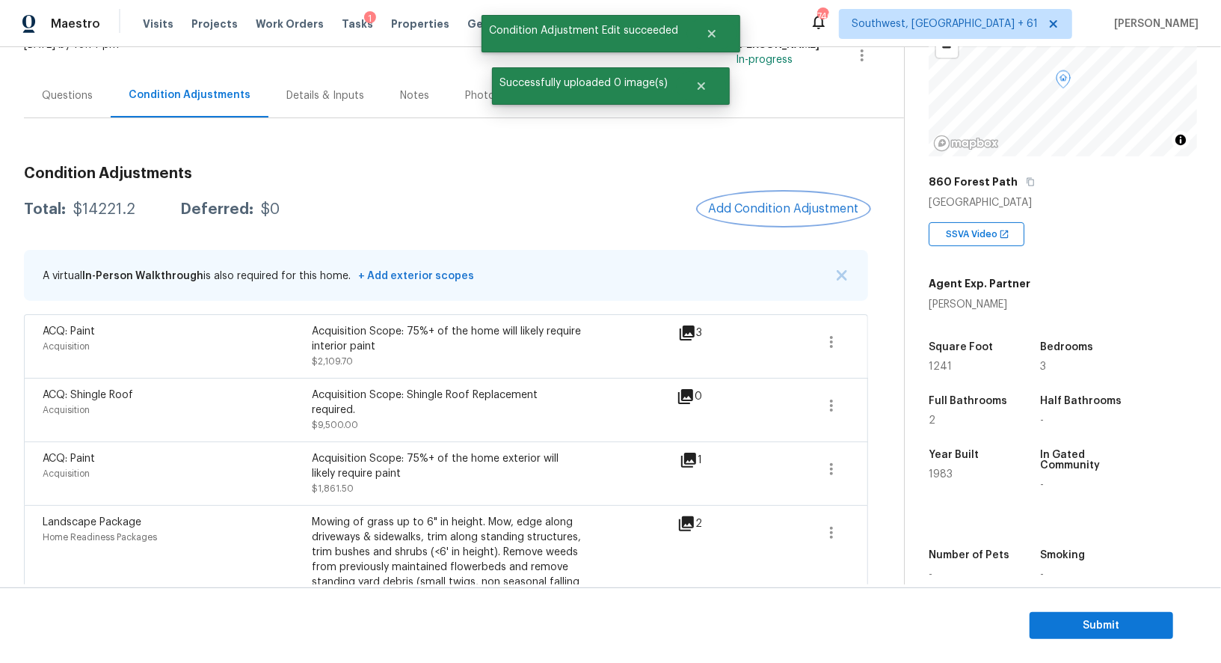
click at [801, 209] on span "Add Condition Adjustment" at bounding box center [783, 208] width 151 height 13
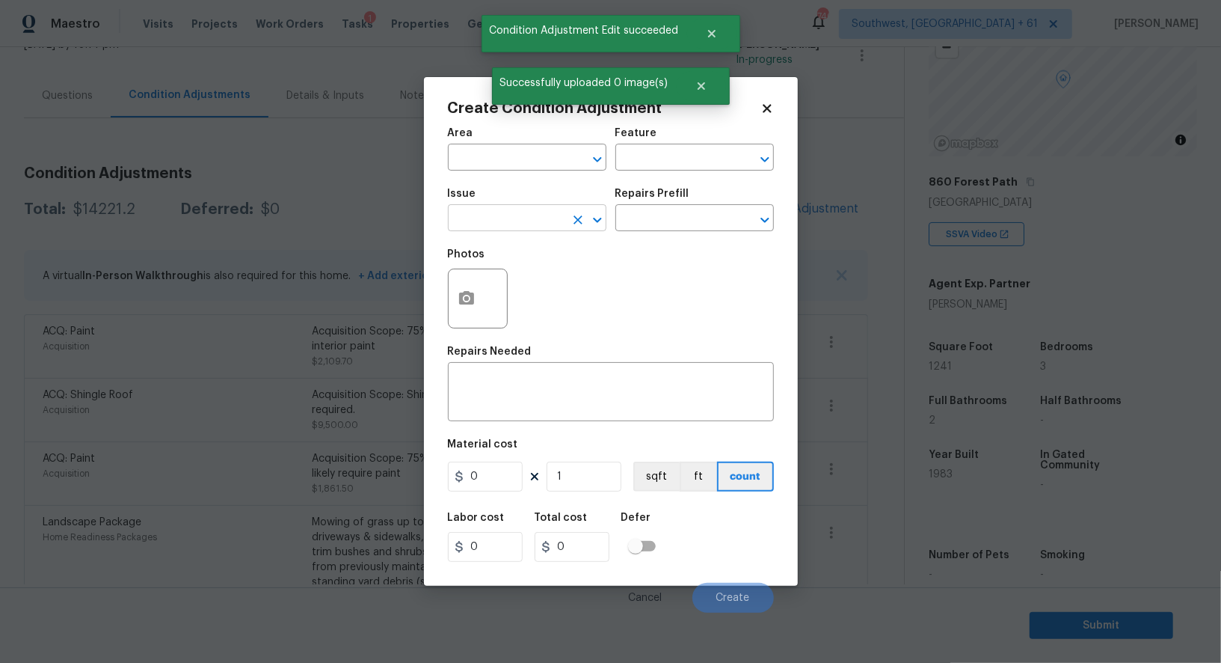
click at [529, 217] on input "text" at bounding box center [506, 219] width 117 height 23
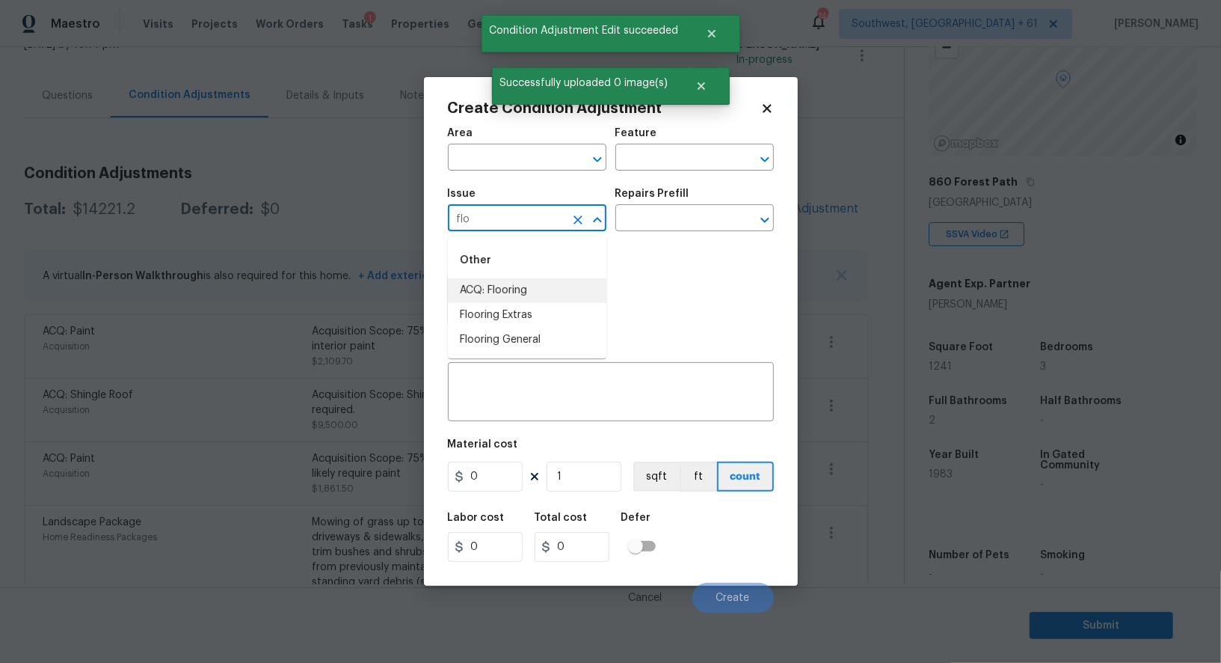
click at [535, 288] on li "ACQ: Flooring" at bounding box center [527, 290] width 159 height 25
type input "ACQ: Flooring"
click at [717, 199] on div "Repairs Prefill" at bounding box center [694, 197] width 159 height 19
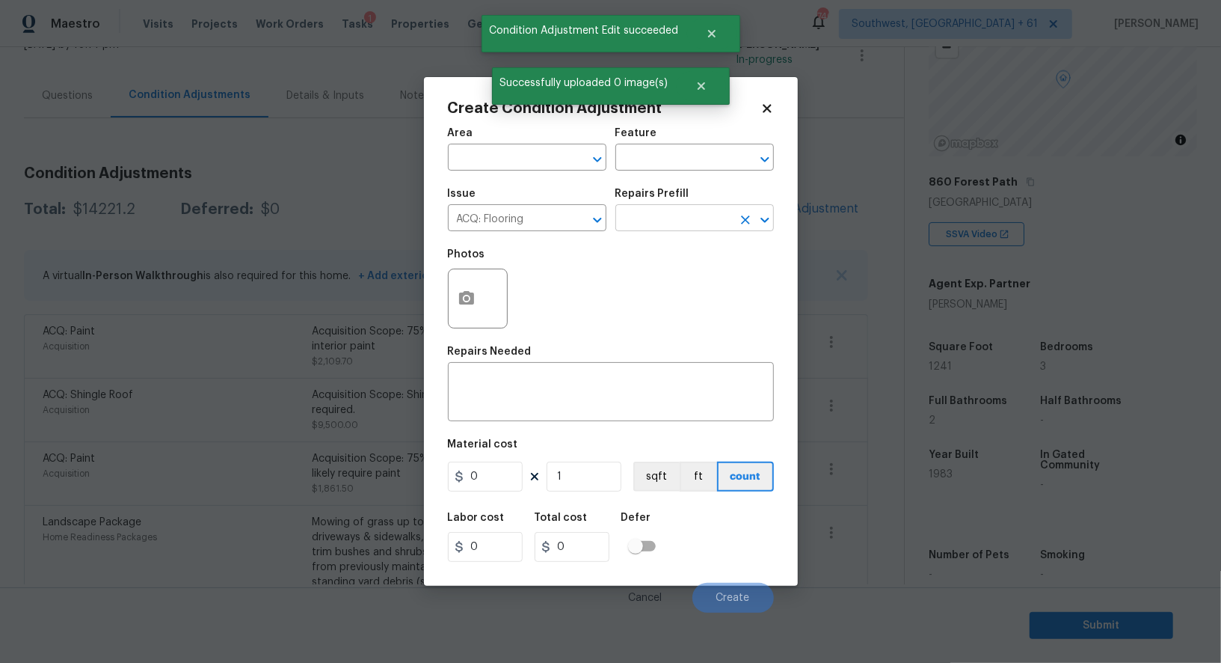
click at [702, 218] on input "text" at bounding box center [673, 219] width 117 height 23
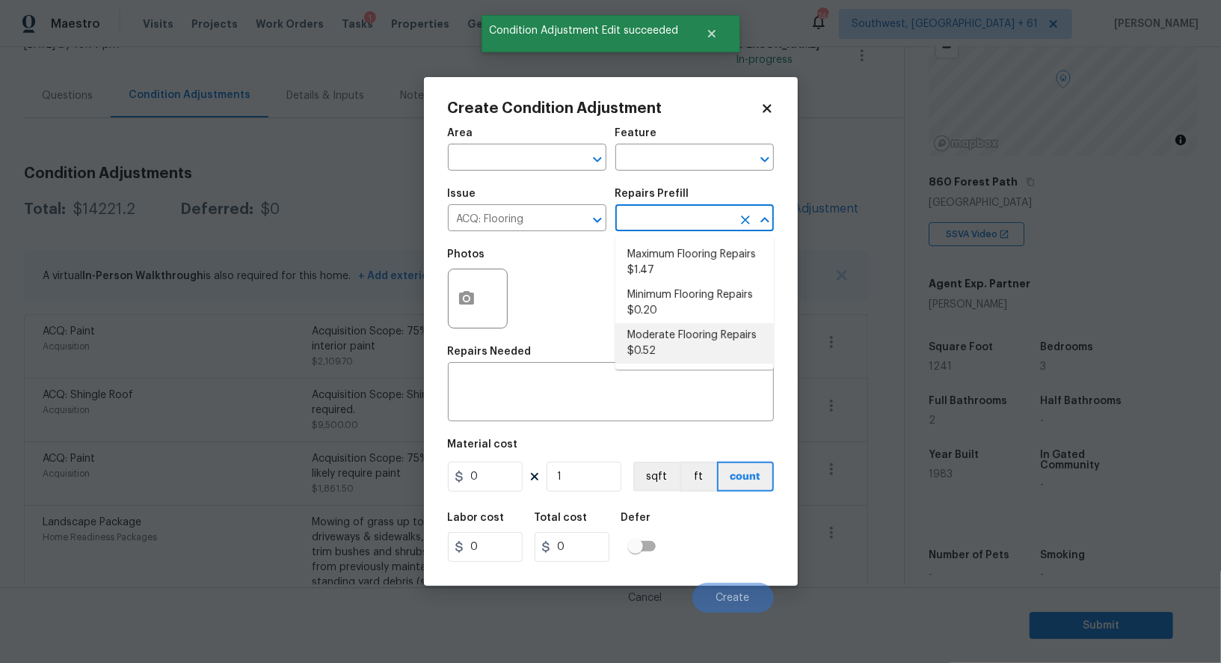
click at [685, 336] on li "Moderate Flooring Repairs $0.52" at bounding box center [694, 343] width 159 height 40
type input "Acquisition"
type textarea "Acquisition Scope: Moderate flooring repairs"
type input "0.52"
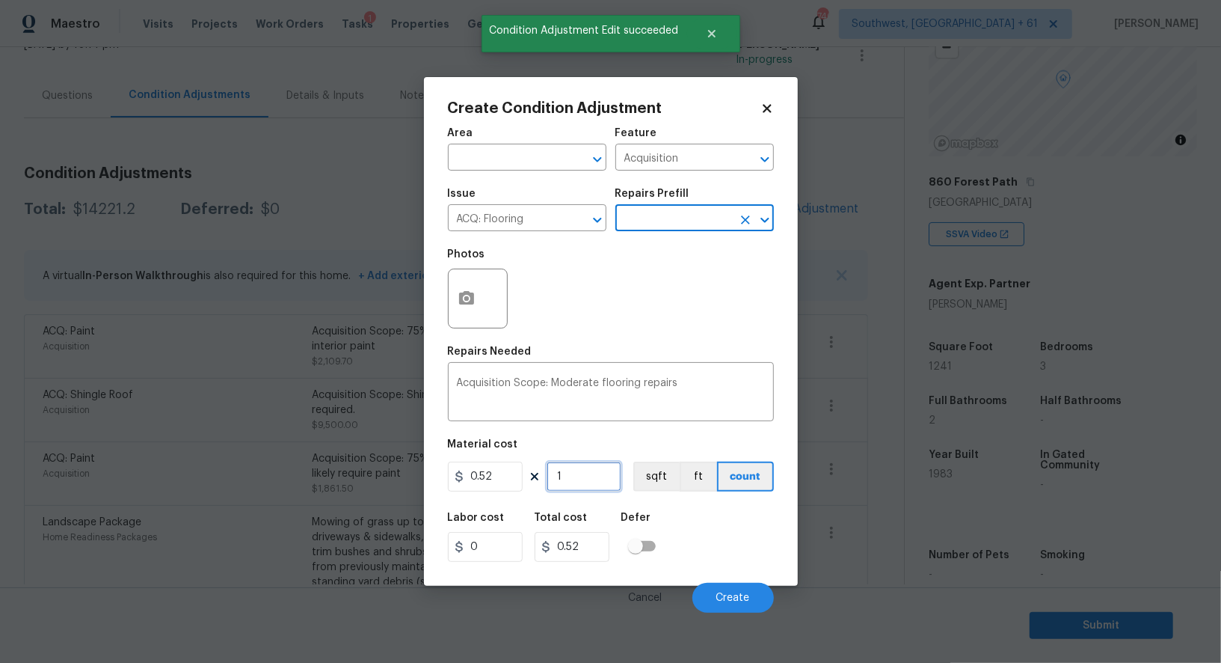
click at [618, 468] on input "1" at bounding box center [584, 476] width 75 height 30
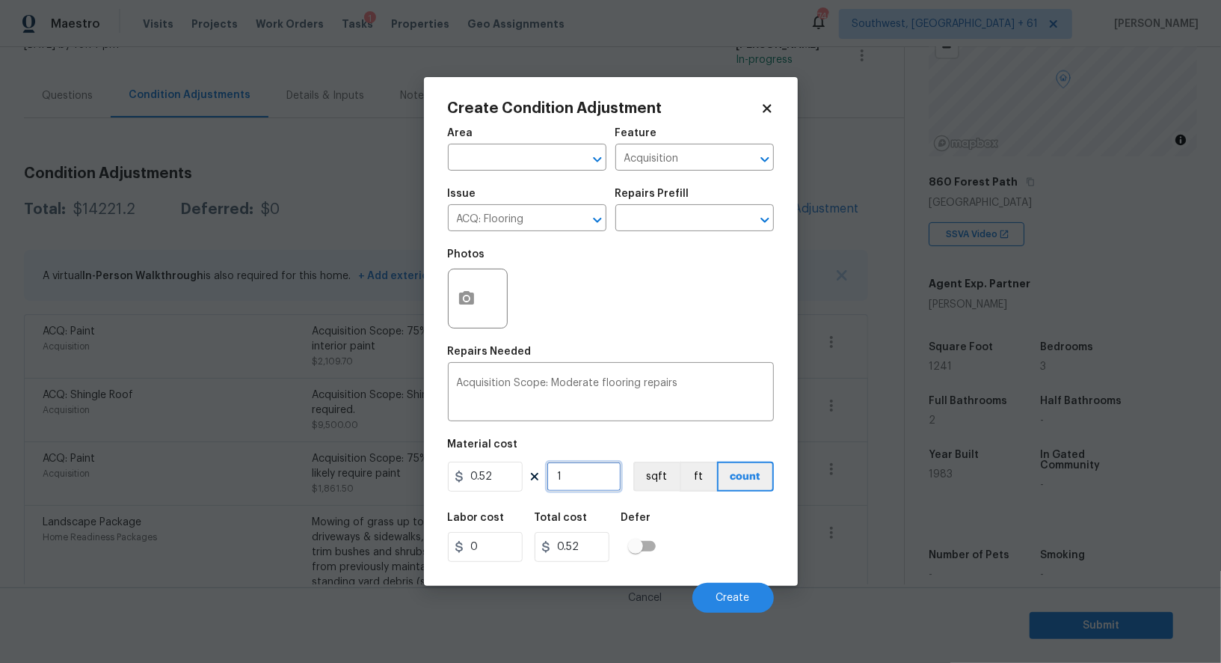
type input "12"
type input "6.24"
type input "124"
type input "64.48"
type input "1241"
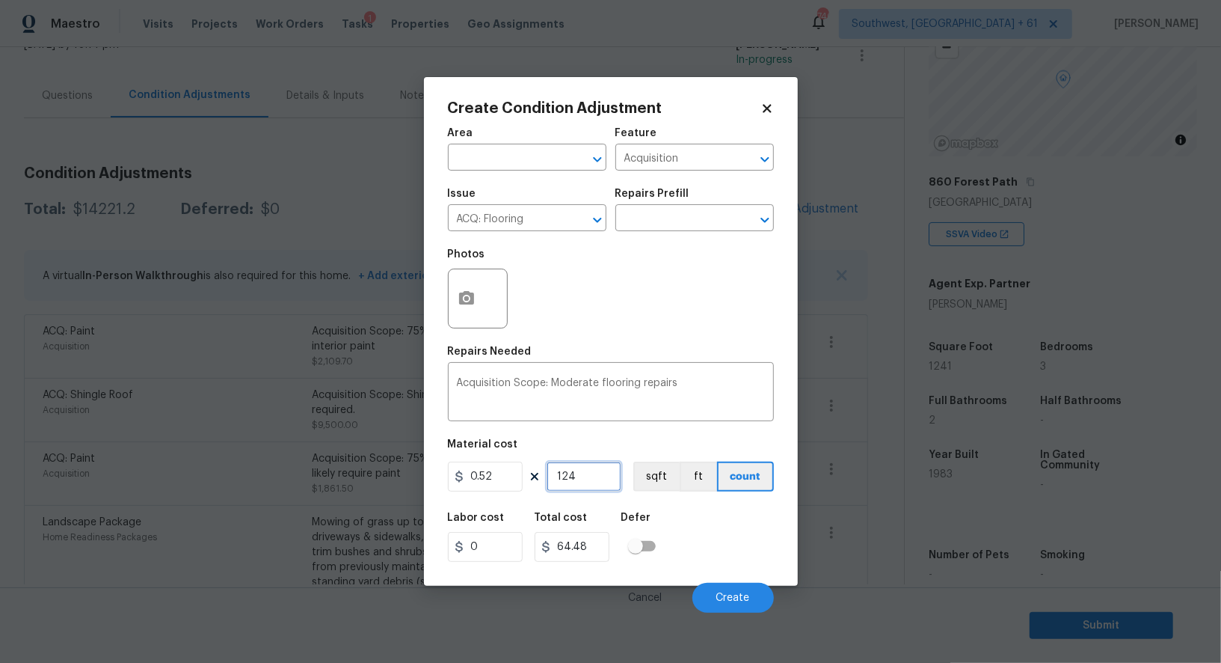
type input "645.32"
type input "1241"
click at [440, 298] on div "Create Condition Adjustment Area ​ Feature Acquisition ​ Issue ACQ: Flooring ​ …" at bounding box center [611, 331] width 374 height 509
click at [452, 295] on button "button" at bounding box center [467, 298] width 36 height 58
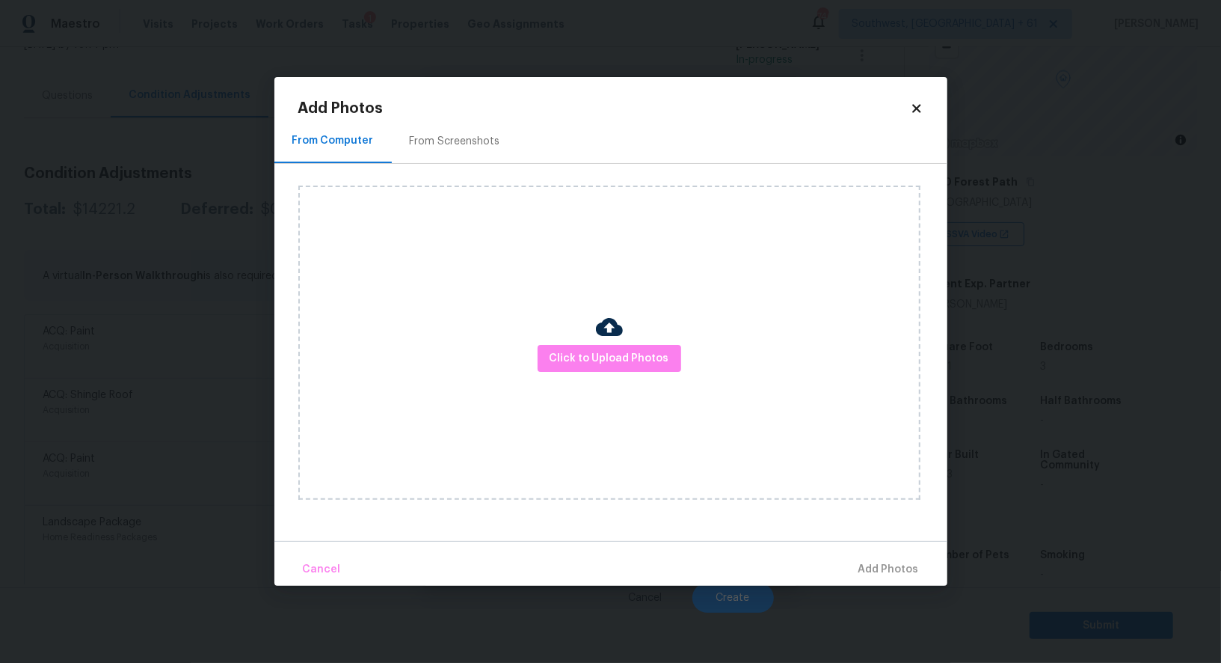
click at [472, 177] on div "Click to Upload Photos" at bounding box center [622, 342] width 649 height 357
click at [469, 138] on div "From Screenshots" at bounding box center [455, 141] width 90 height 15
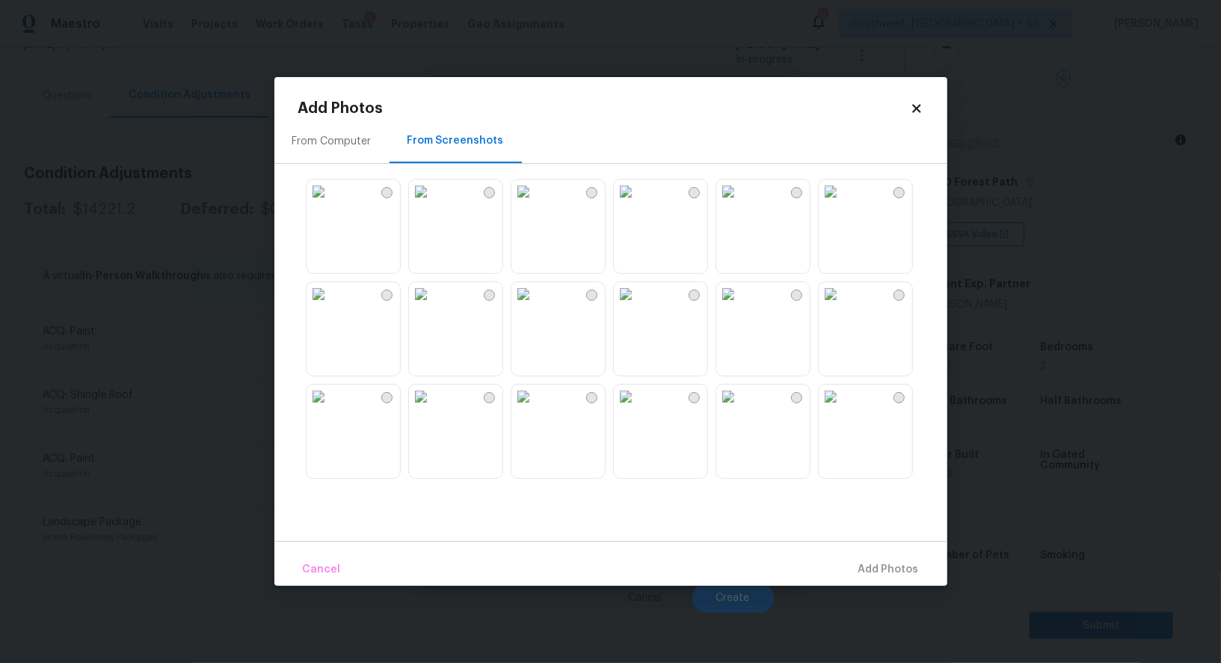
click at [638, 203] on img at bounding box center [626, 191] width 24 height 24
click at [638, 306] on img at bounding box center [626, 294] width 24 height 24
click at [843, 408] on img at bounding box center [831, 396] width 24 height 24
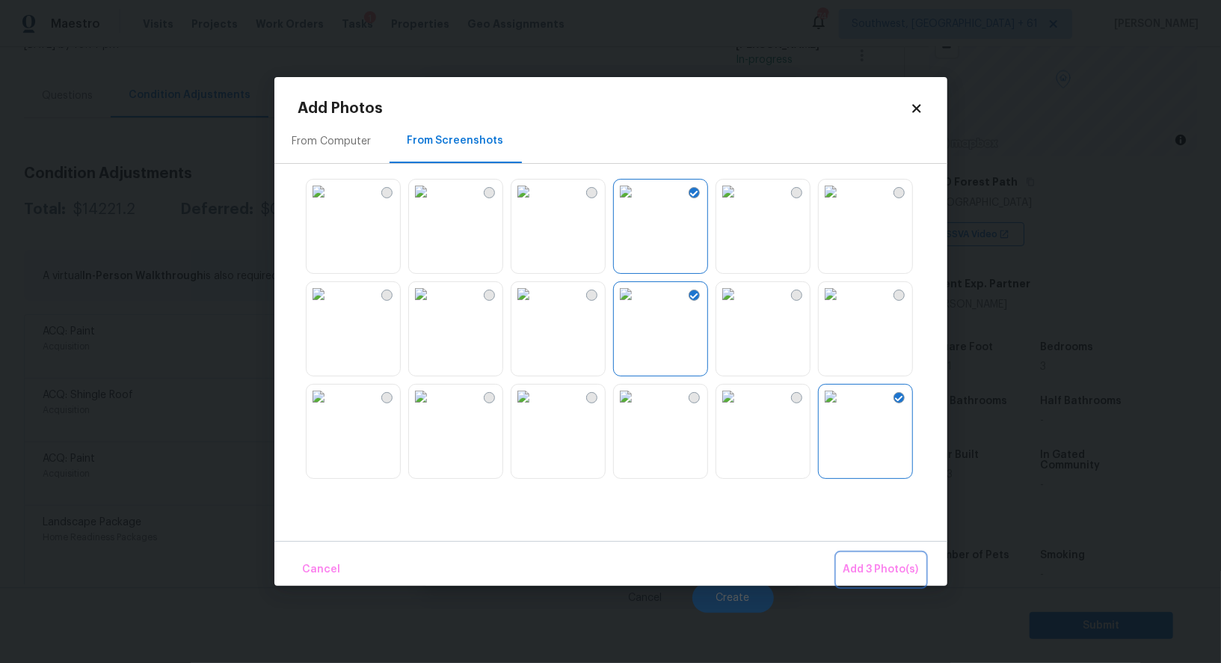
click at [875, 573] on span "Add 3 Photo(s)" at bounding box center [882, 569] width 76 height 19
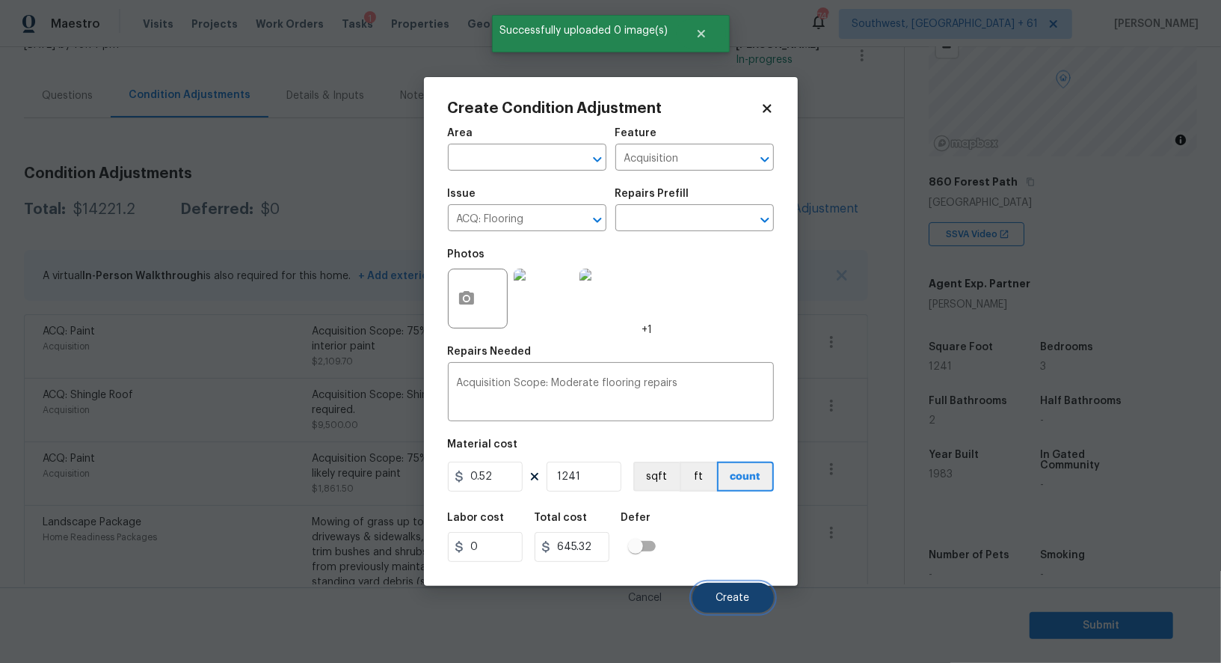
click at [740, 600] on span "Create" at bounding box center [733, 597] width 34 height 11
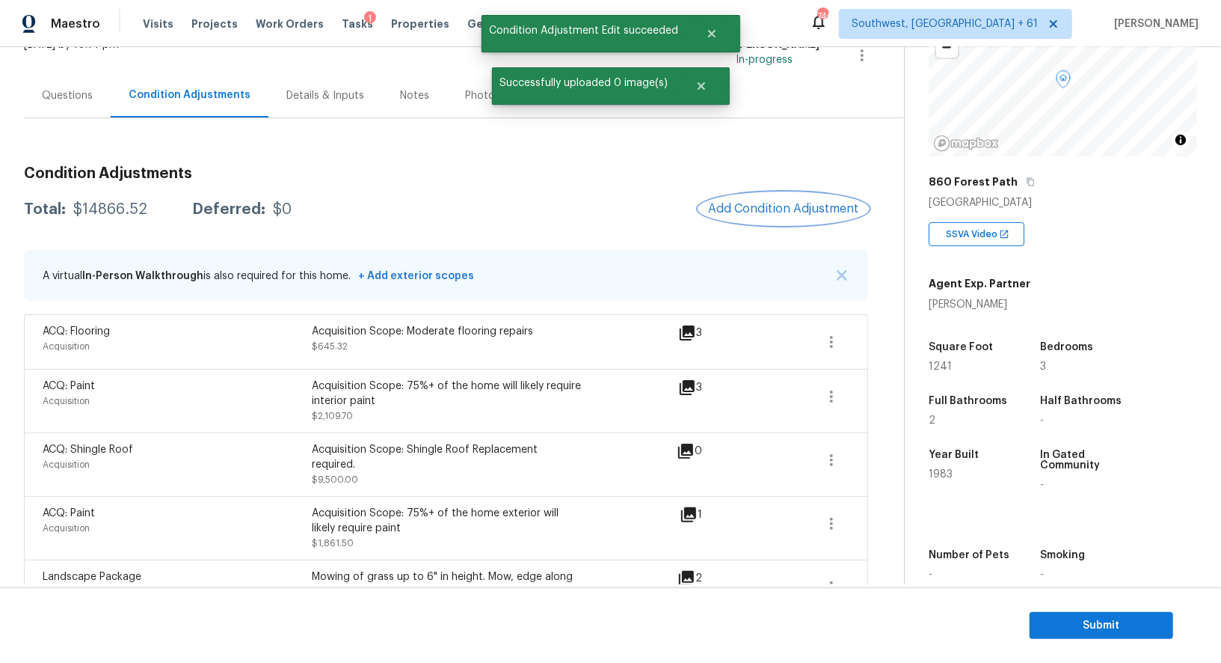
click at [831, 209] on span "Add Condition Adjustment" at bounding box center [783, 208] width 151 height 13
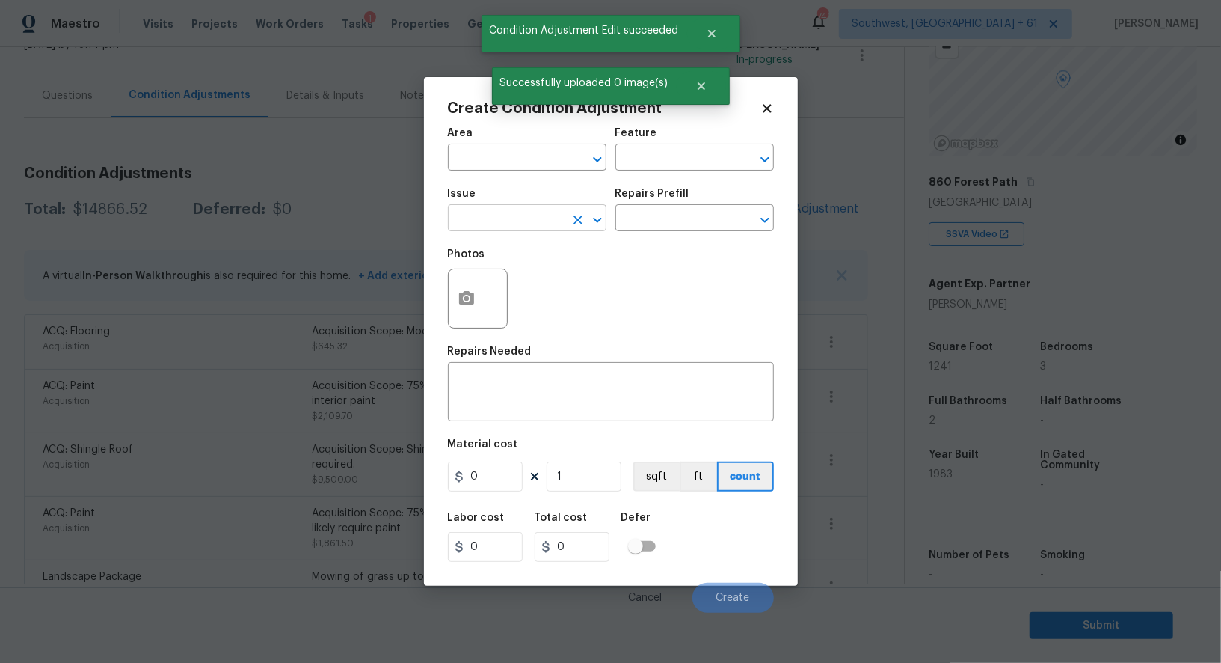
click at [514, 214] on input "text" at bounding box center [506, 219] width 117 height 23
click at [527, 288] on li "ACQ: Foundation" at bounding box center [527, 290] width 159 height 25
type input "ACQ: Foundation"
click at [673, 215] on input "text" at bounding box center [673, 219] width 117 height 23
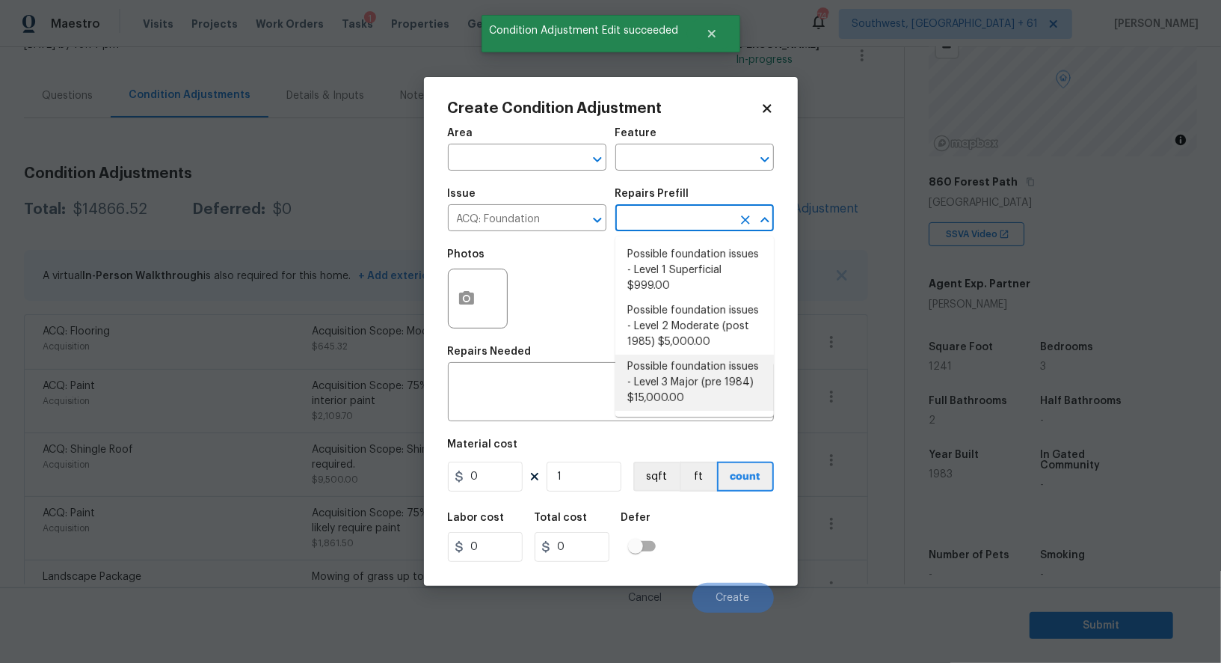
click at [697, 378] on li "Possible foundation issues - Level 3 Major (pre 1984) $15,000.00" at bounding box center [694, 382] width 159 height 56
type input "Acquisition"
type textarea "Possible foundation issues - Level 3 Major: Disclaimer: This is NOT a technical…"
type input "15000"
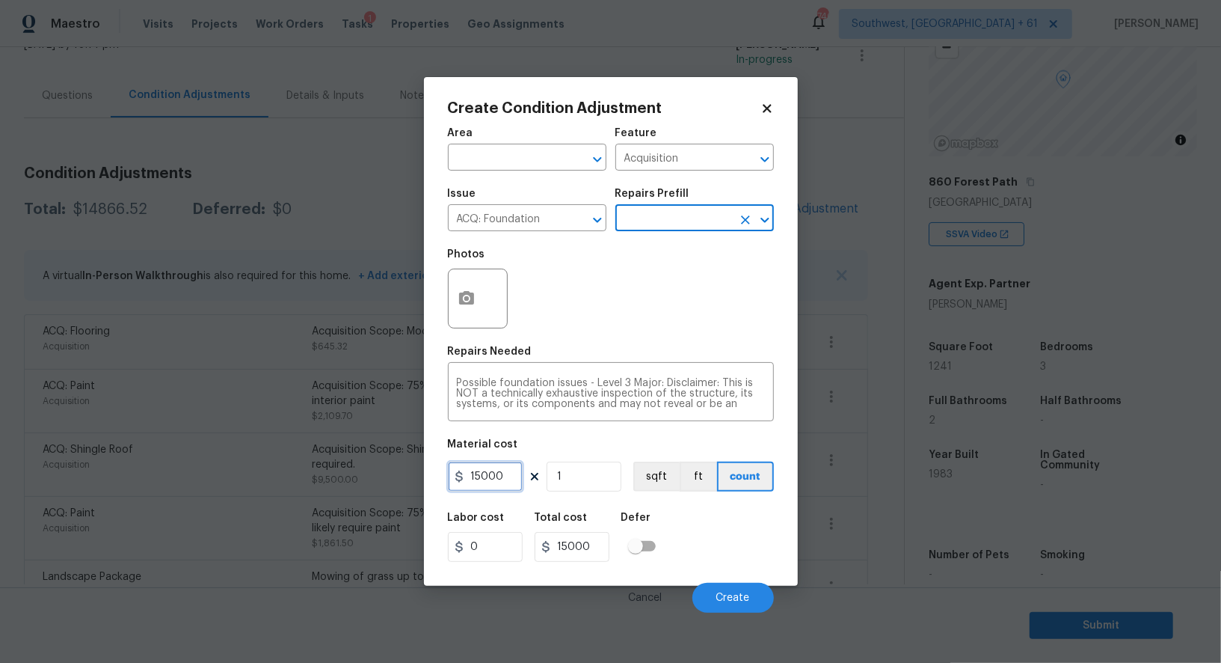
click at [497, 480] on input "15000" at bounding box center [485, 476] width 75 height 30
type input "20000"
click at [586, 543] on input "15000" at bounding box center [572, 547] width 75 height 30
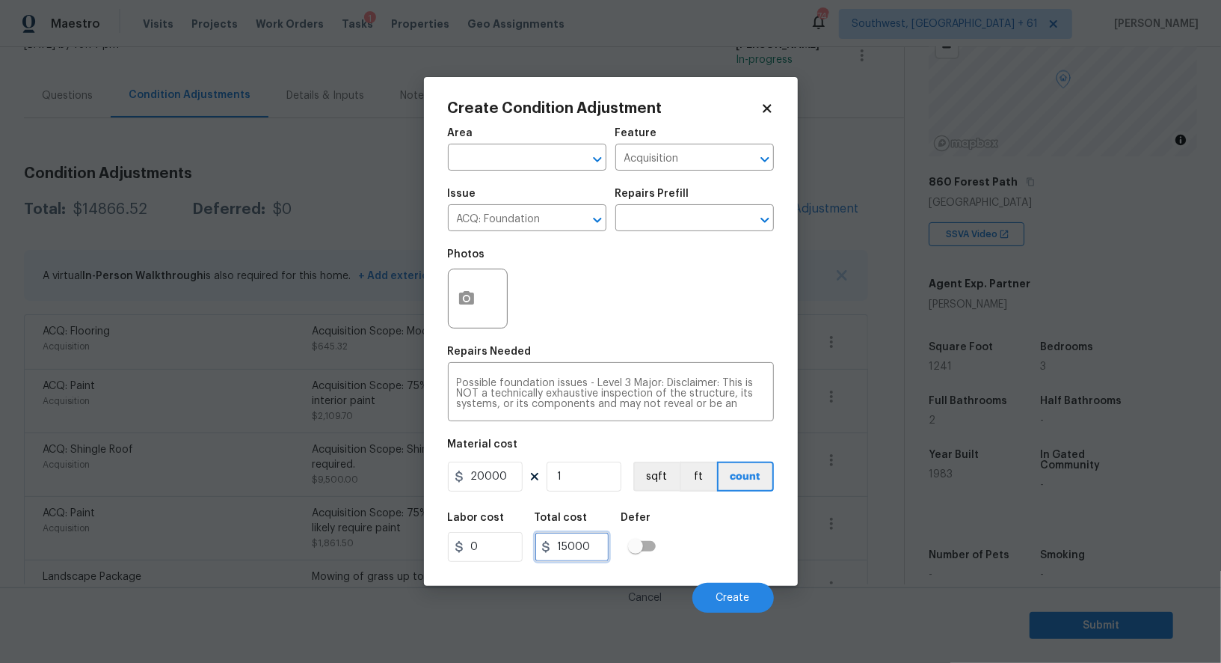
type input "20000"
click at [479, 474] on input "20000" at bounding box center [485, 476] width 75 height 30
type input "15000"
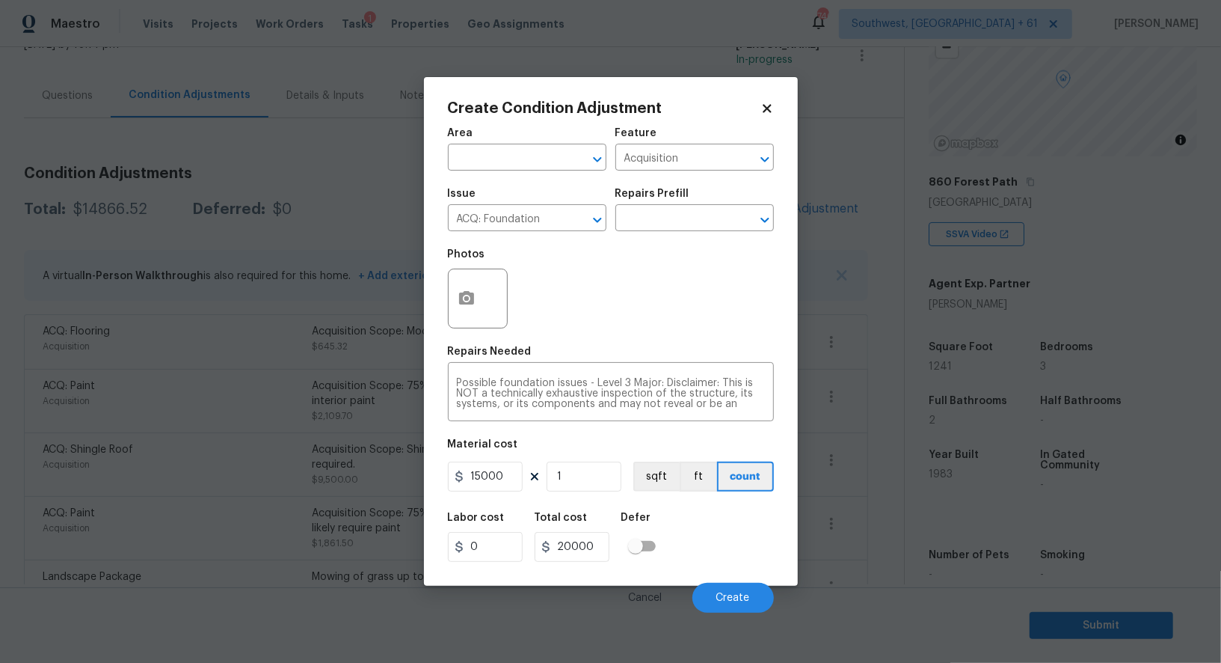
click at [586, 523] on div "Total cost" at bounding box center [578, 521] width 87 height 19
type input "15000"
click at [678, 219] on input "text" at bounding box center [673, 219] width 117 height 23
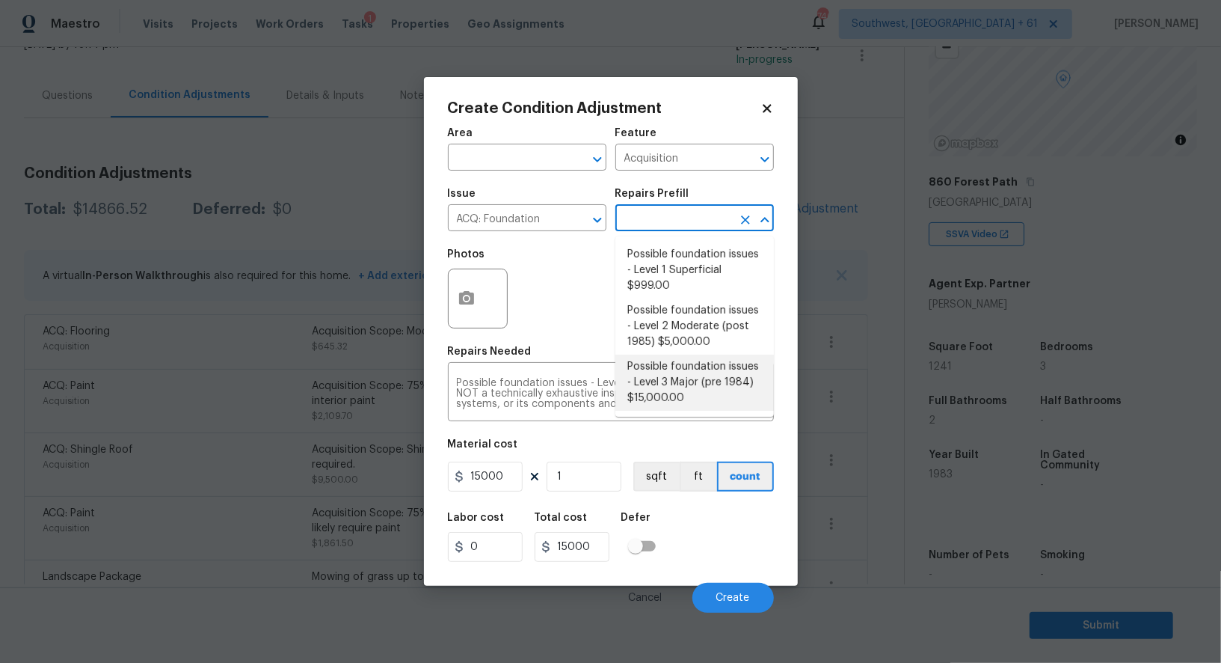
click at [684, 374] on li "Possible foundation issues - Level 3 Major (pre 1984) $15,000.00" at bounding box center [694, 382] width 159 height 56
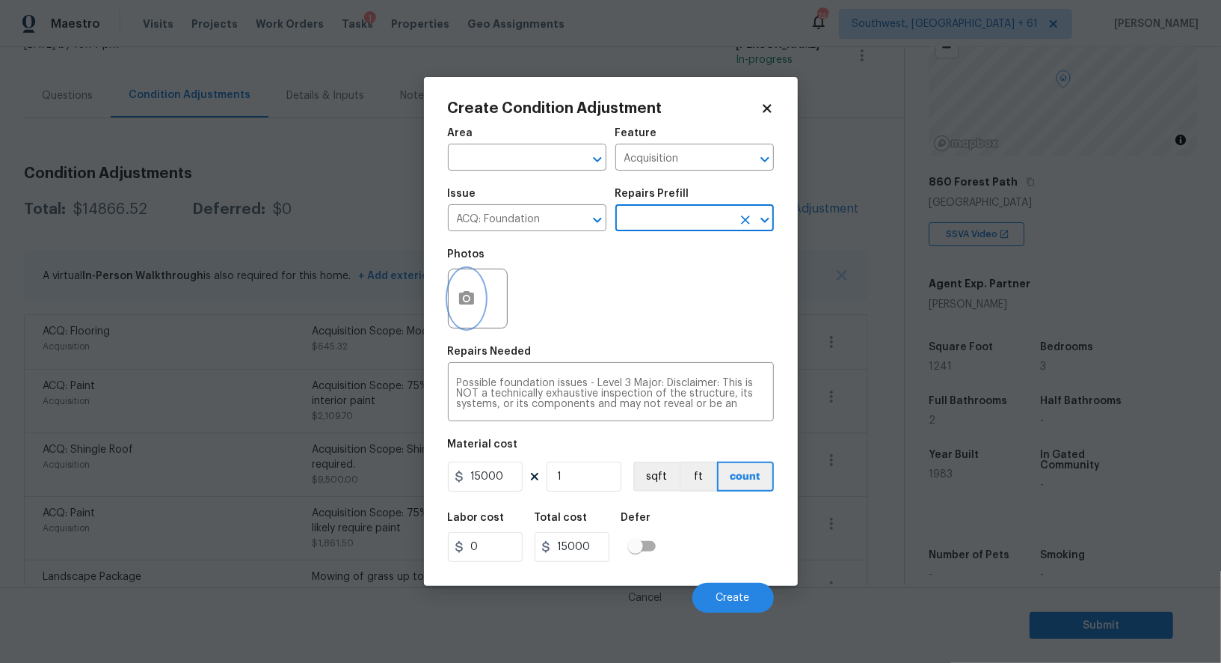
click at [461, 304] on icon "button" at bounding box center [466, 297] width 15 height 13
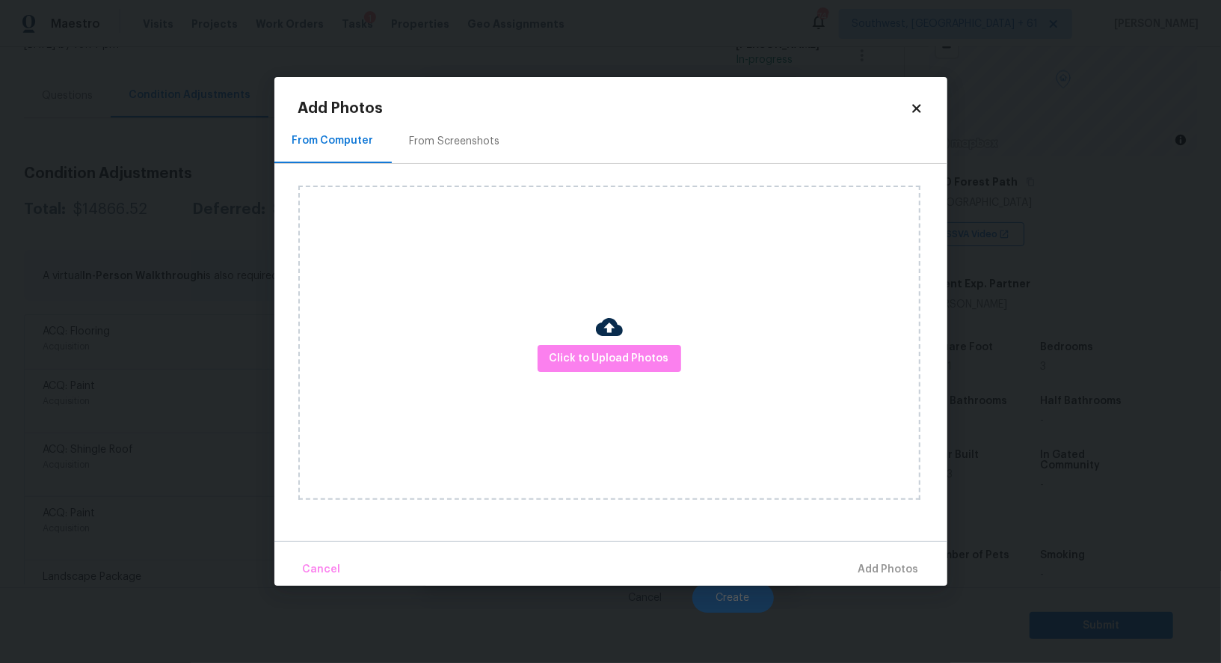
click at [621, 372] on div "Click to Upload Photos" at bounding box center [609, 342] width 622 height 314
click at [615, 357] on span "Click to Upload Photos" at bounding box center [610, 358] width 120 height 19
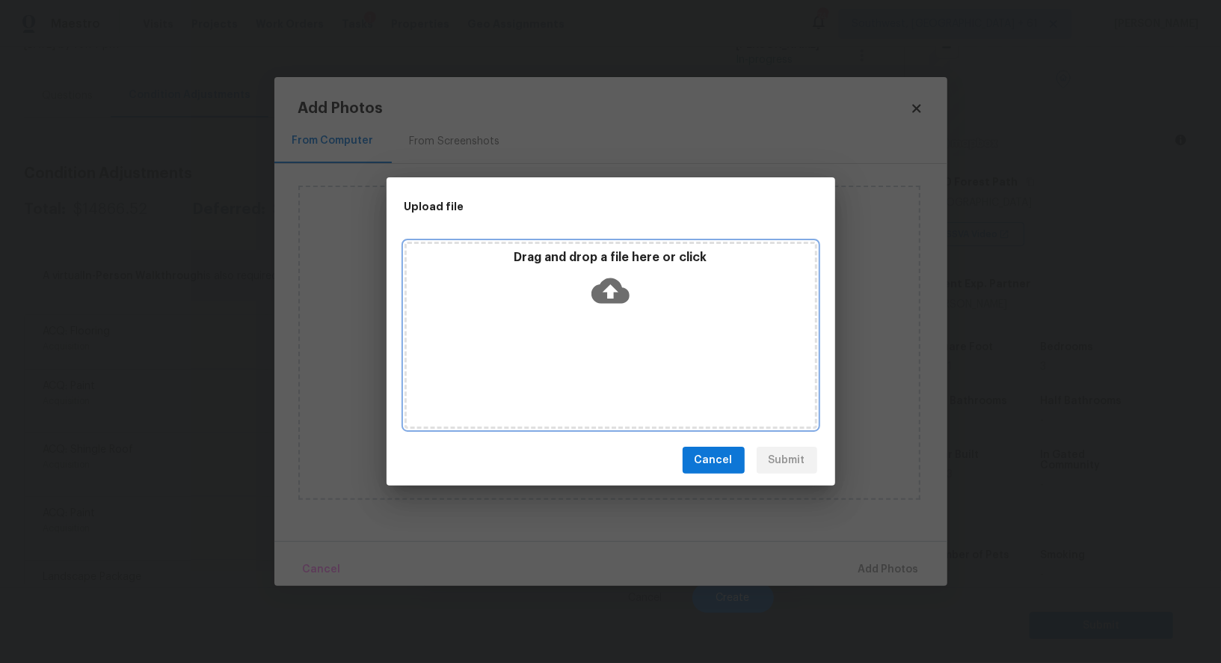
click at [604, 281] on icon at bounding box center [611, 290] width 38 height 25
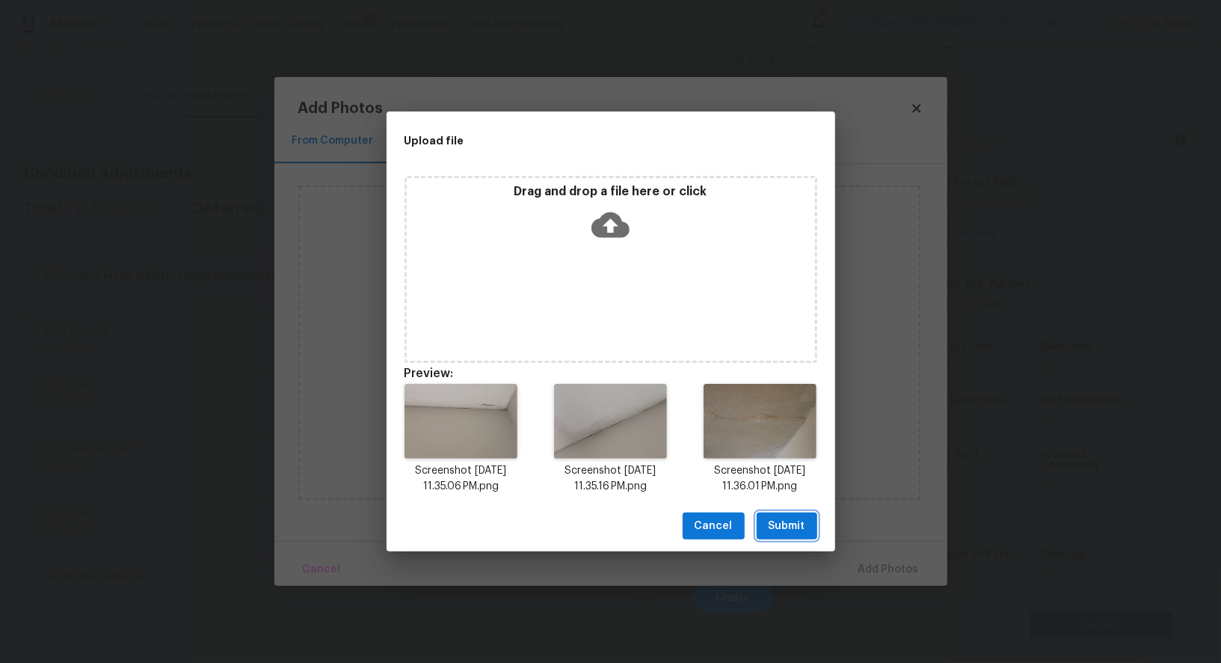
click at [786, 529] on span "Submit" at bounding box center [787, 526] width 37 height 19
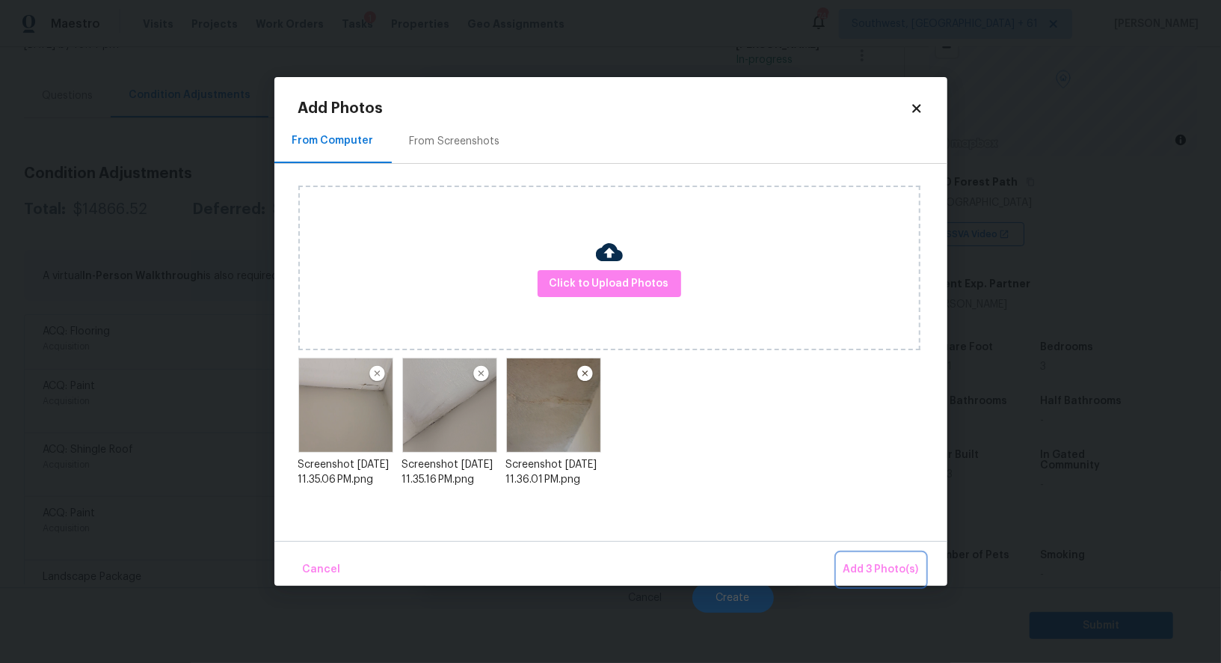
click at [899, 577] on span "Add 3 Photo(s)" at bounding box center [882, 569] width 76 height 19
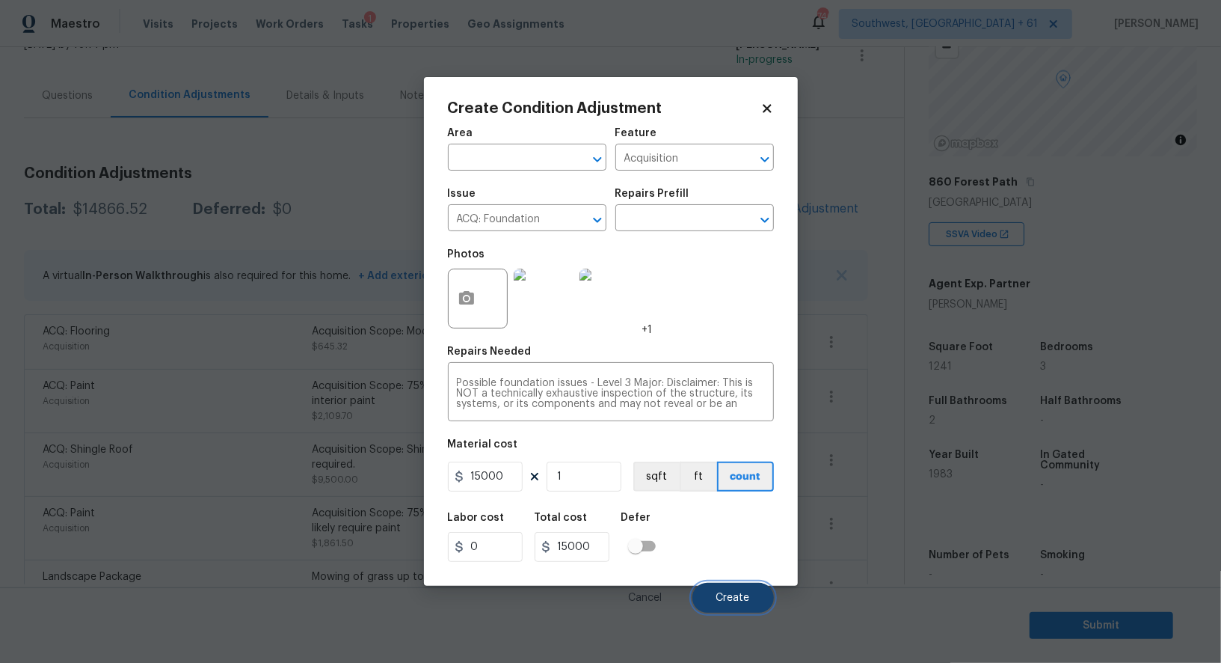
click at [733, 601] on span "Create" at bounding box center [733, 597] width 34 height 11
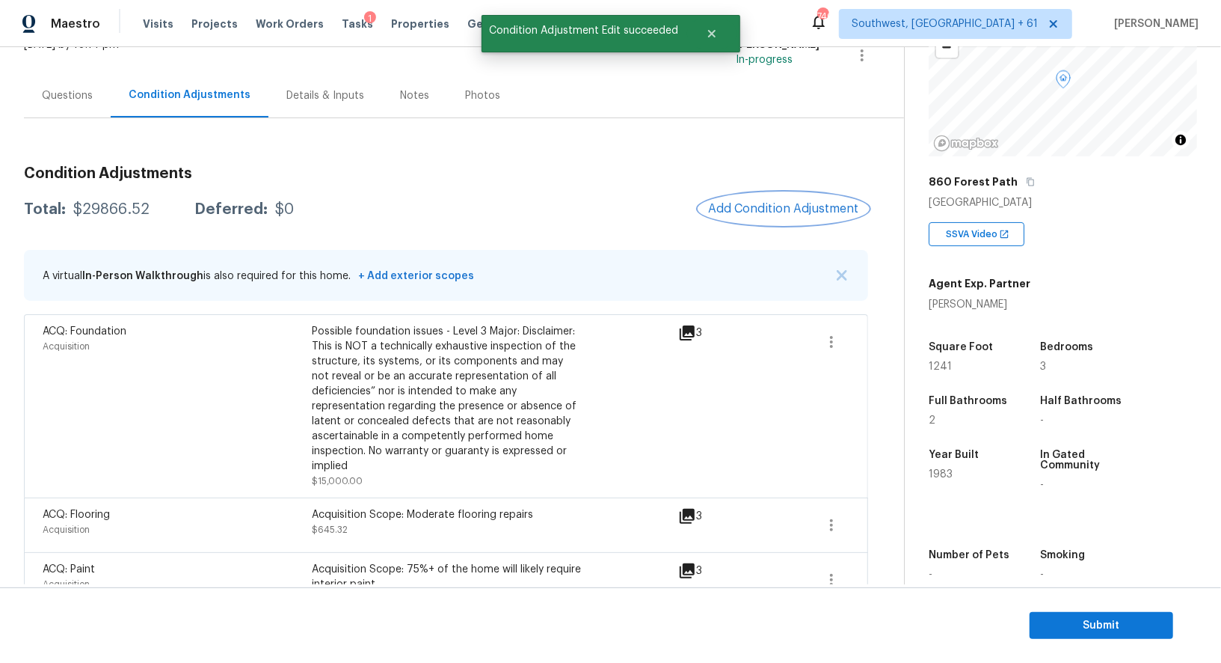
click at [805, 216] on button "Add Condition Adjustment" at bounding box center [783, 208] width 169 height 31
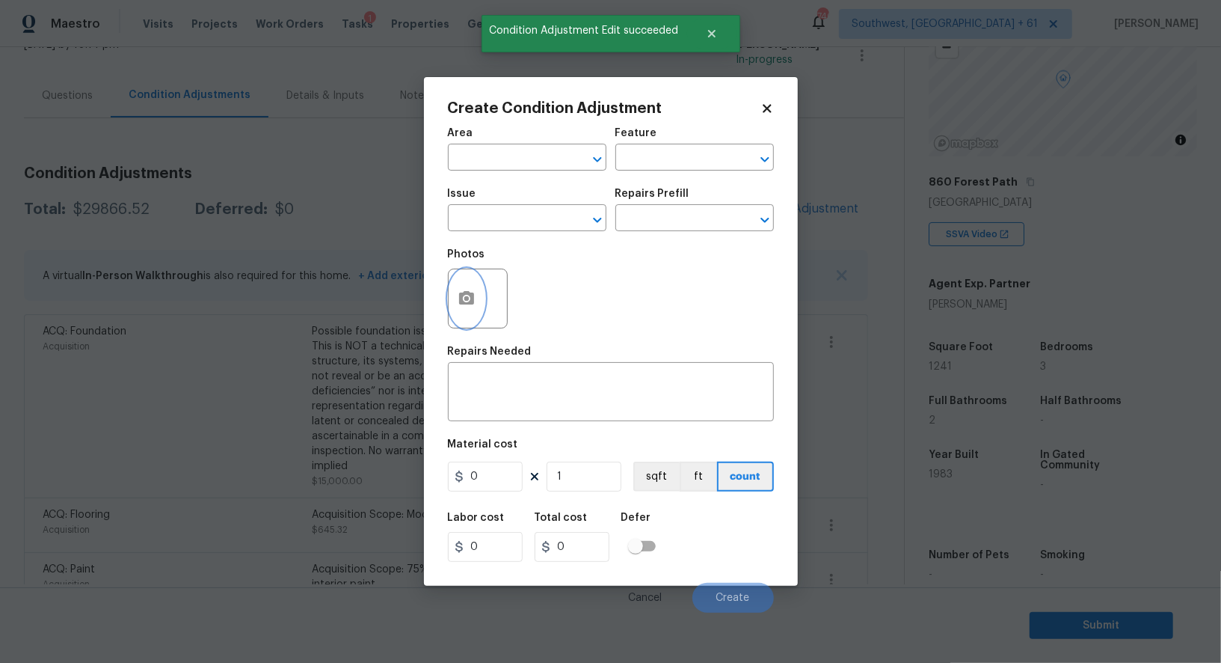
click at [468, 298] on icon "button" at bounding box center [466, 297] width 15 height 13
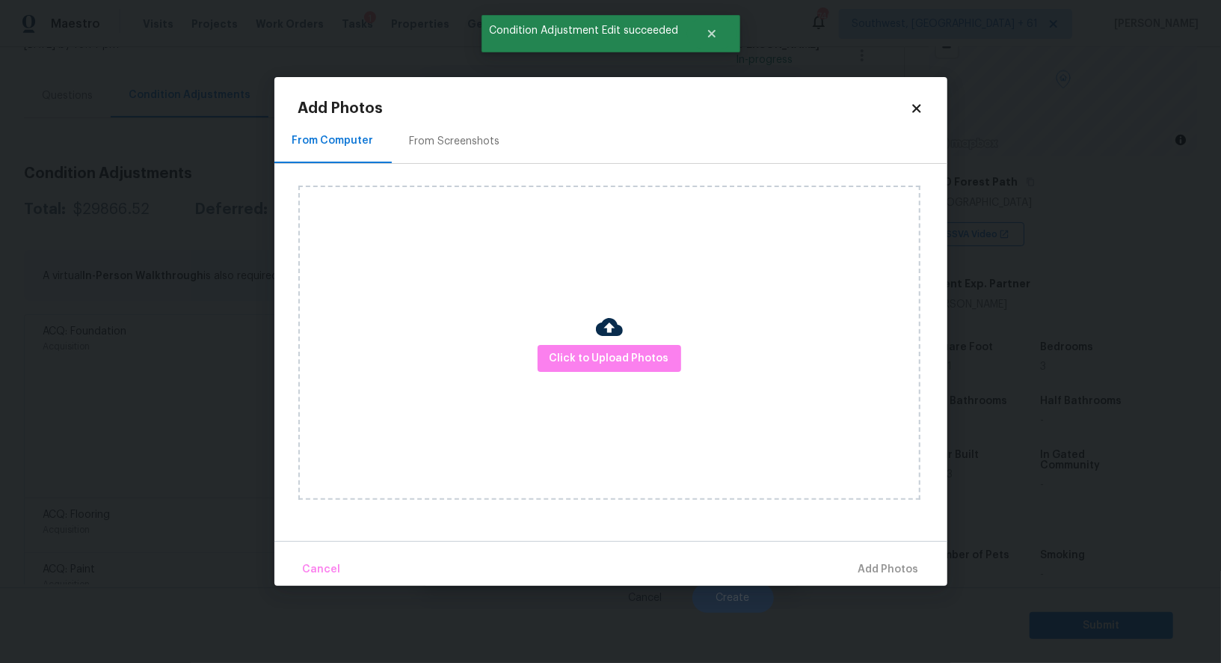
click at [605, 342] on div at bounding box center [609, 328] width 27 height 31
click at [609, 361] on span "Click to Upload Photos" at bounding box center [610, 358] width 120 height 19
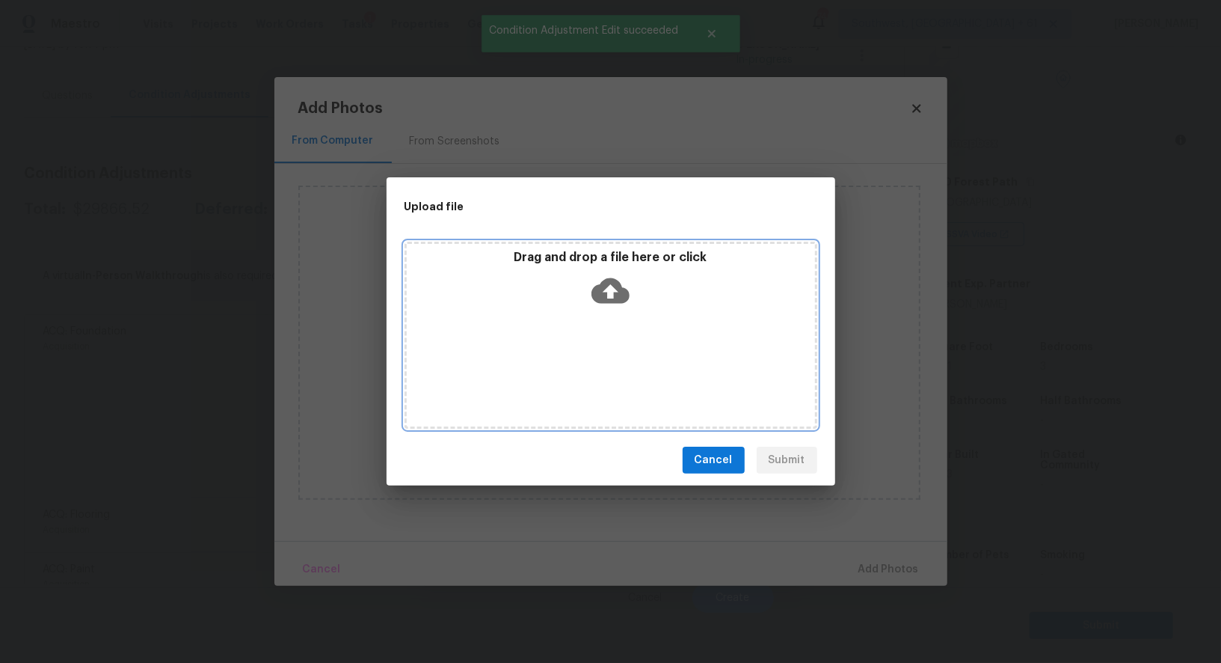
click at [610, 322] on div "Drag and drop a file here or click" at bounding box center [611, 335] width 413 height 187
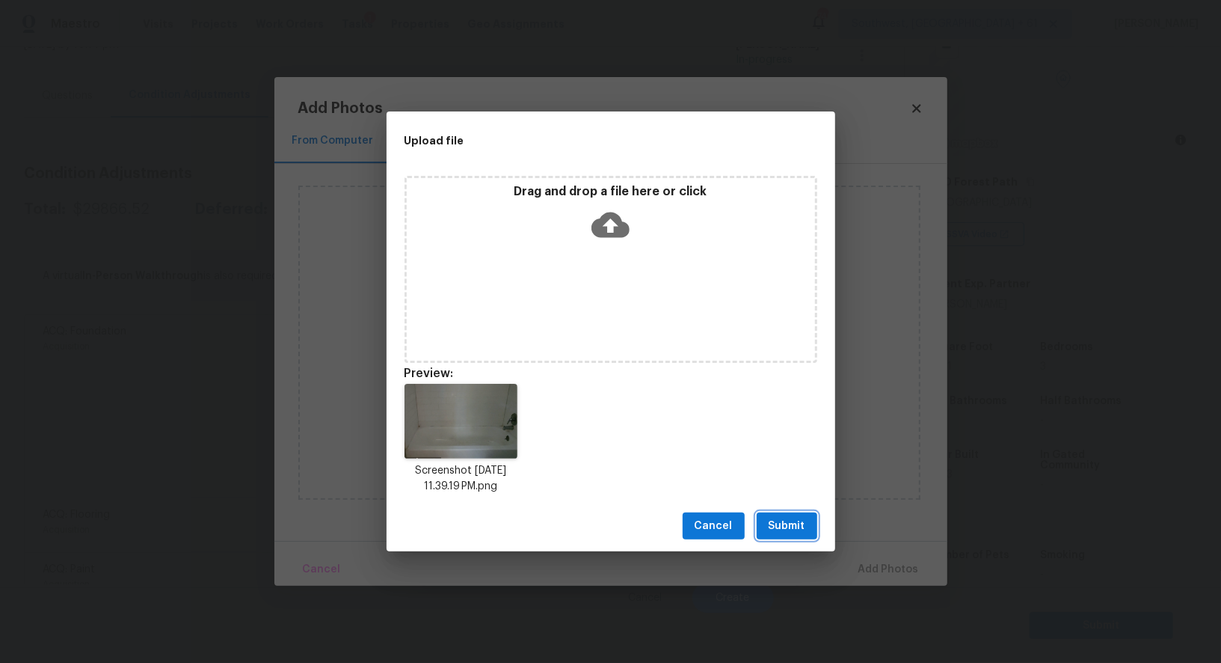
click at [785, 515] on button "Submit" at bounding box center [787, 526] width 61 height 28
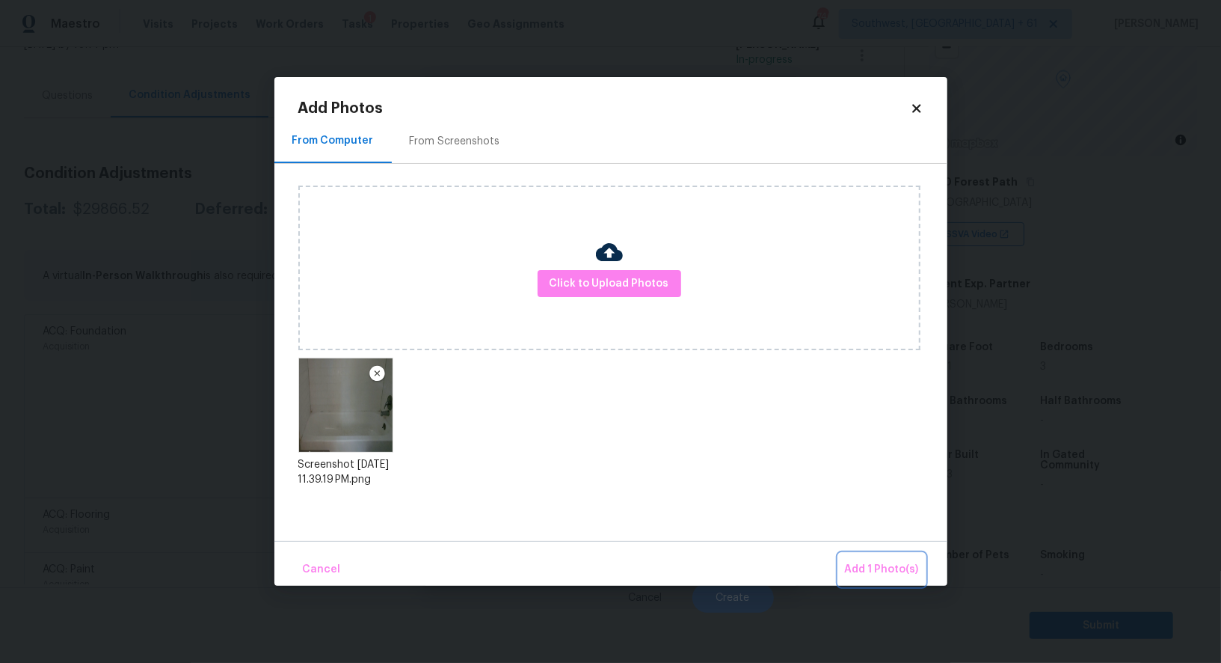
click at [888, 571] on span "Add 1 Photo(s)" at bounding box center [882, 569] width 74 height 19
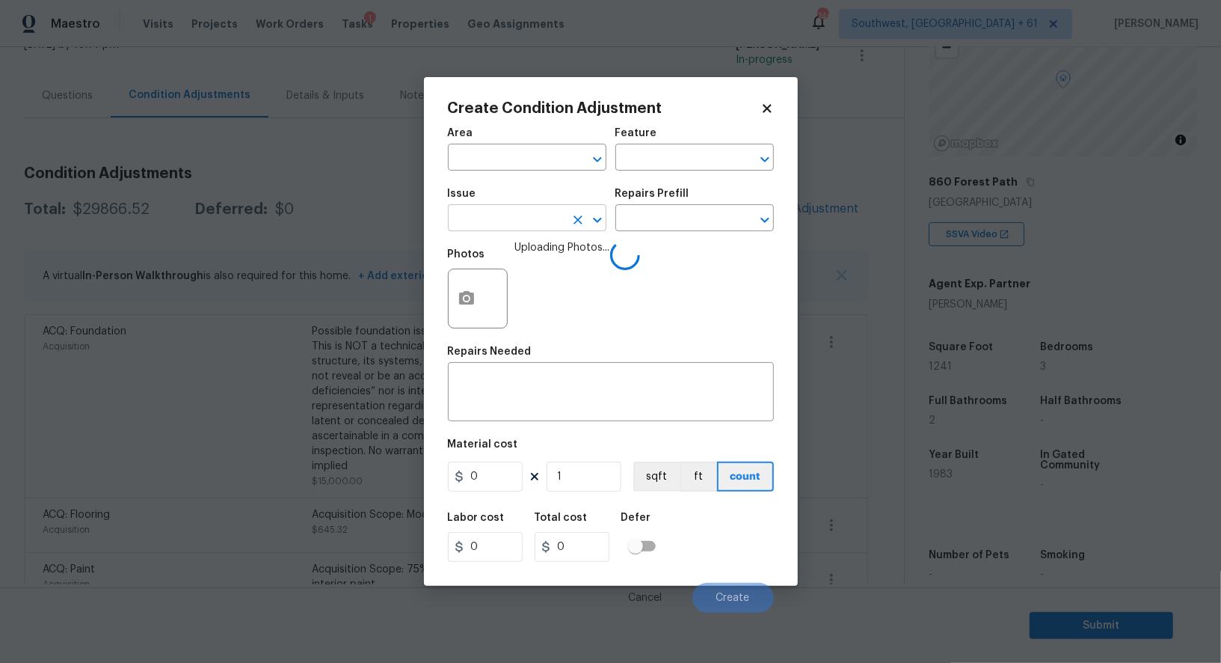
click at [500, 230] on input "text" at bounding box center [506, 219] width 117 height 23
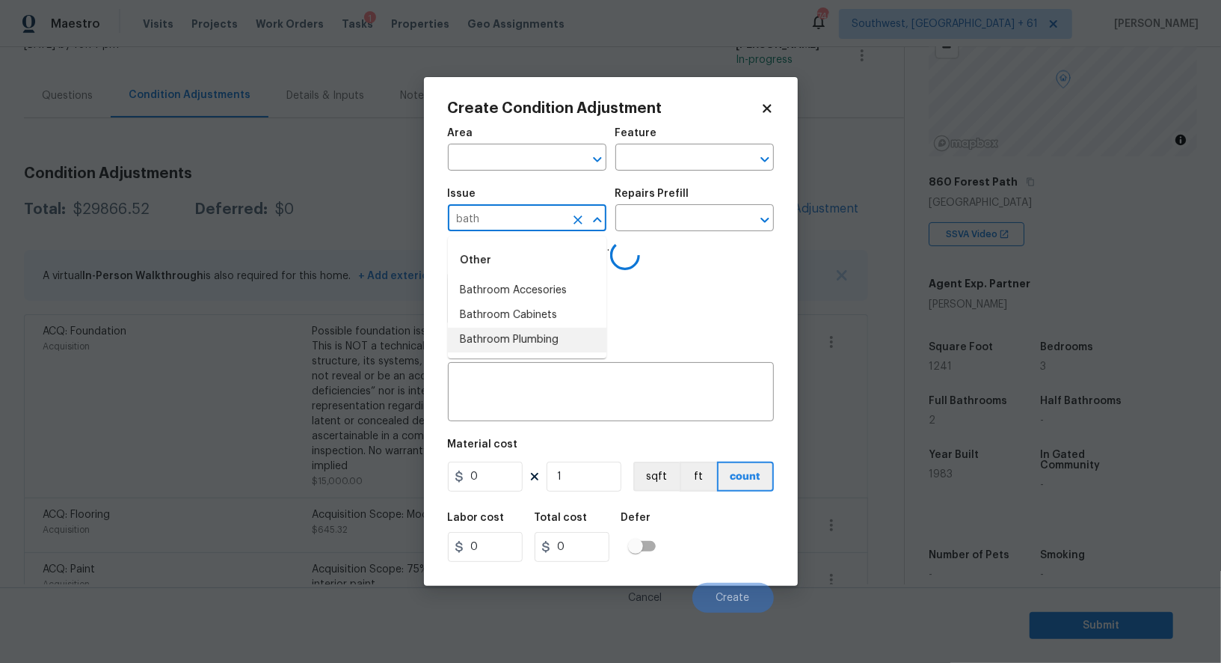
click at [532, 342] on li "Bathroom Plumbing" at bounding box center [527, 340] width 159 height 25
type input "Bathroom Plumbing"
click at [697, 218] on input "text" at bounding box center [673, 219] width 117 height 23
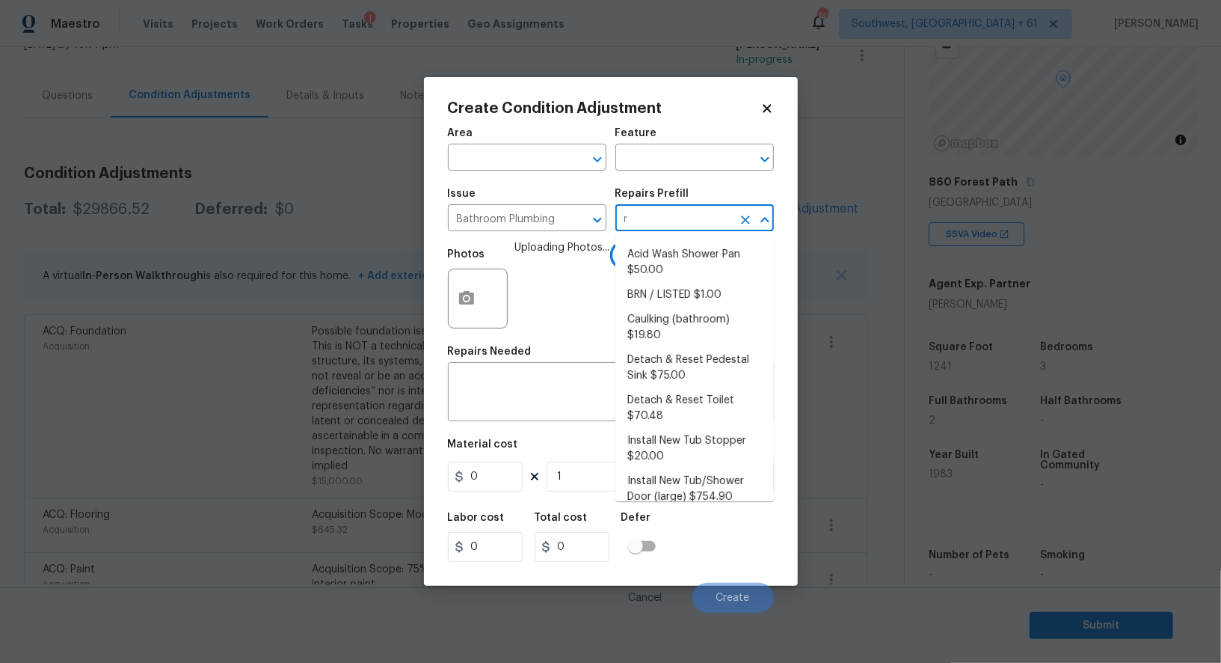
type input "re"
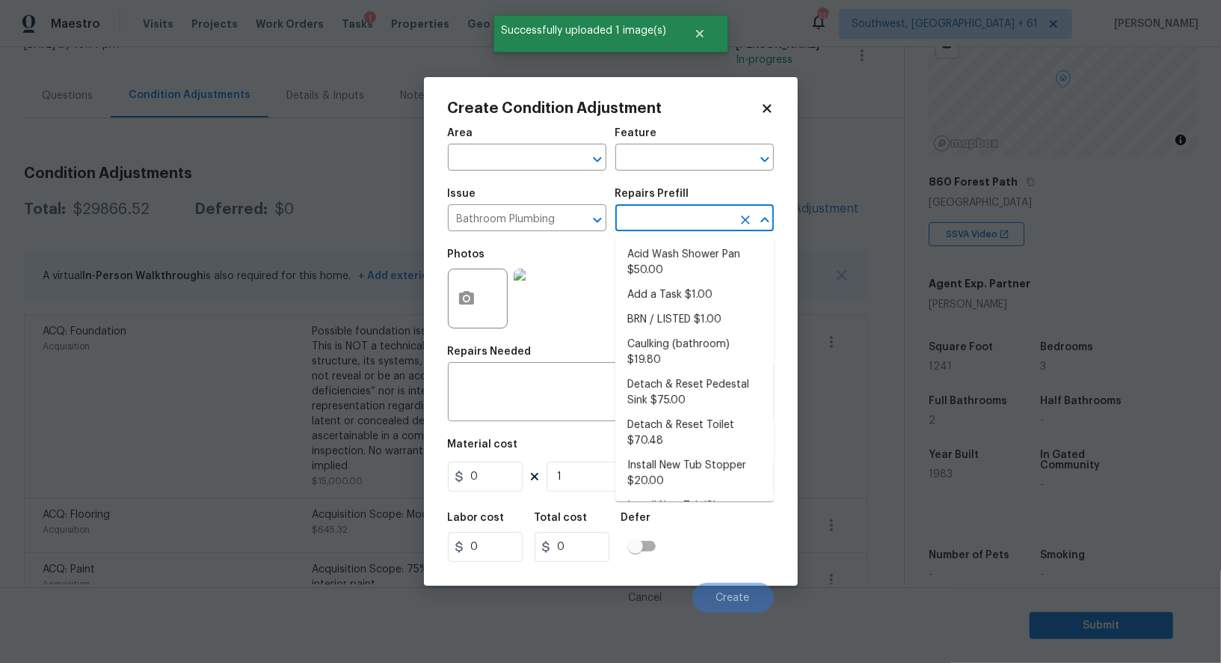
type input "f"
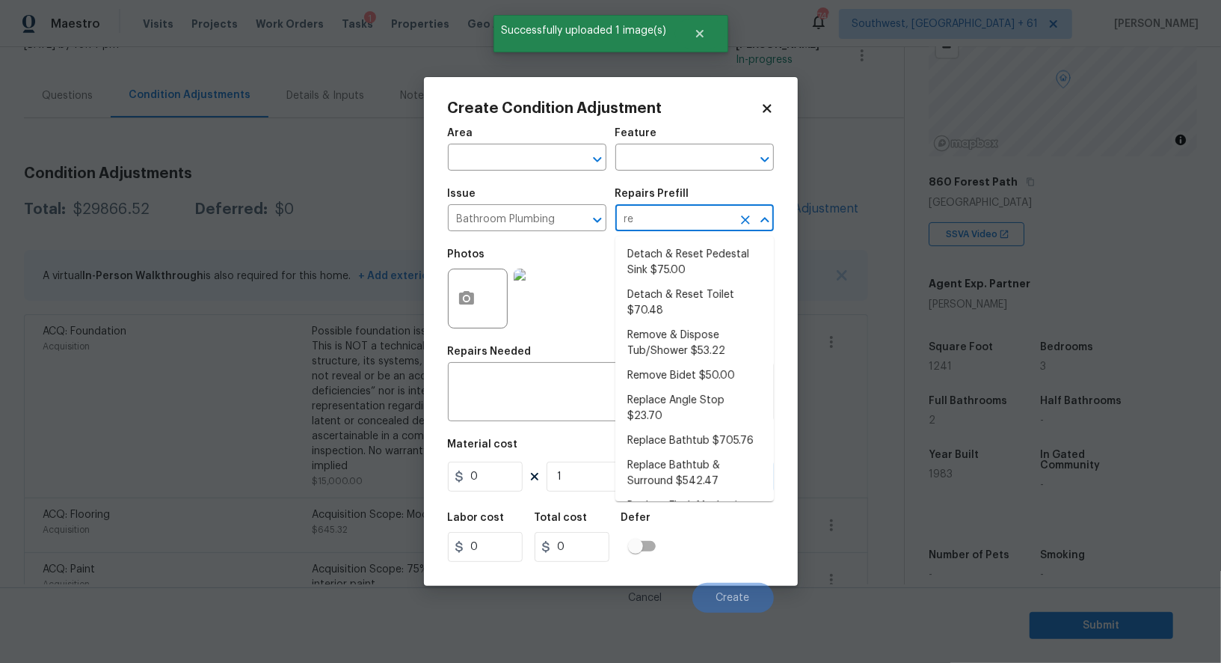
type input "ref"
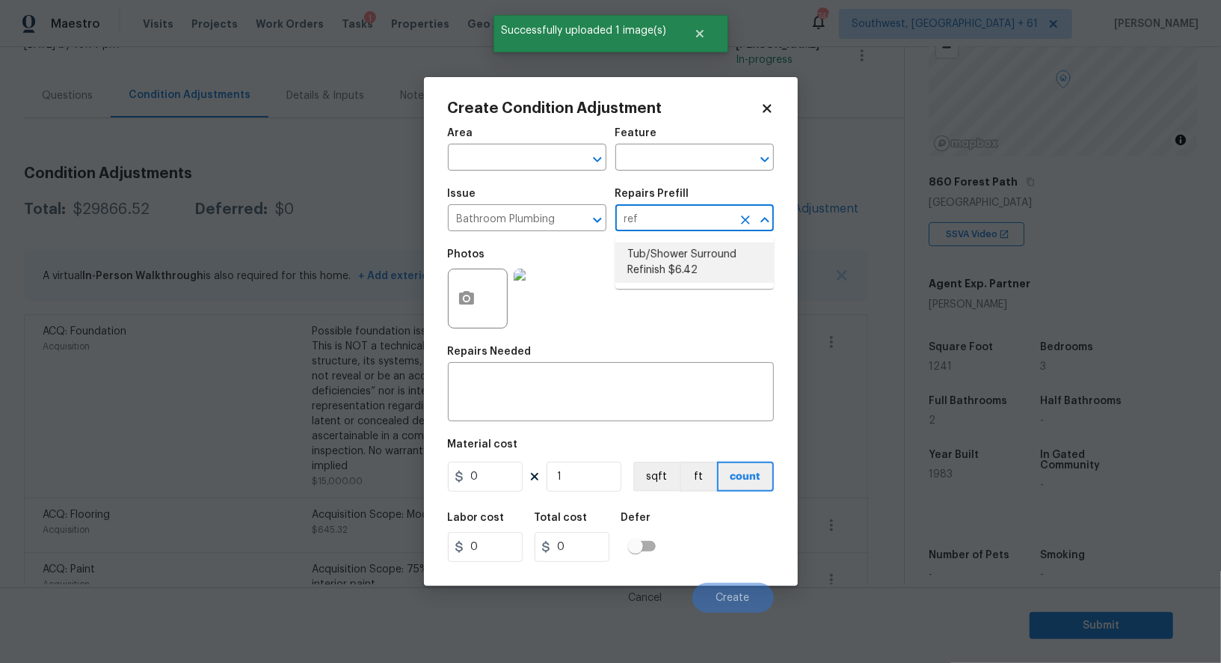
click at [676, 273] on li "Tub/Shower Surround Refinish $6.42" at bounding box center [694, 262] width 159 height 40
type input "Plumbing"
type textarea "Prep, mask, clean and refinish the tub/shower tile surround both all sides ensu…"
type input "6.42"
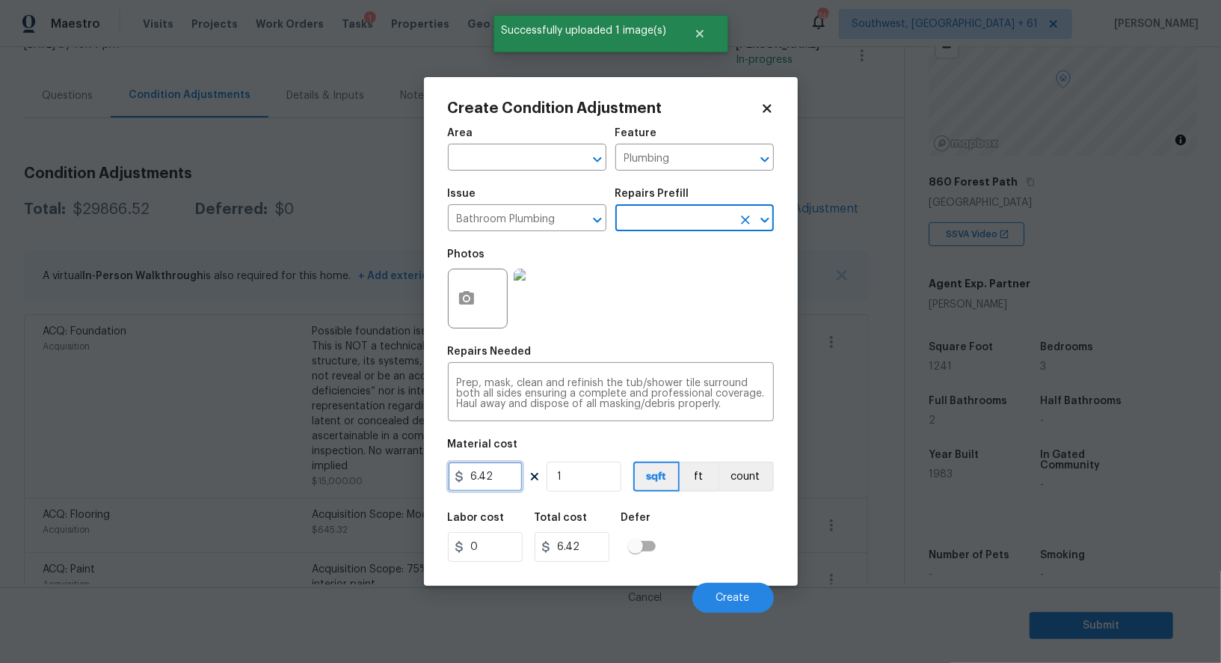
click at [501, 482] on input "6.42" at bounding box center [485, 476] width 75 height 30
type input "250"
click at [595, 546] on input "6.42" at bounding box center [572, 547] width 75 height 30
type input "250"
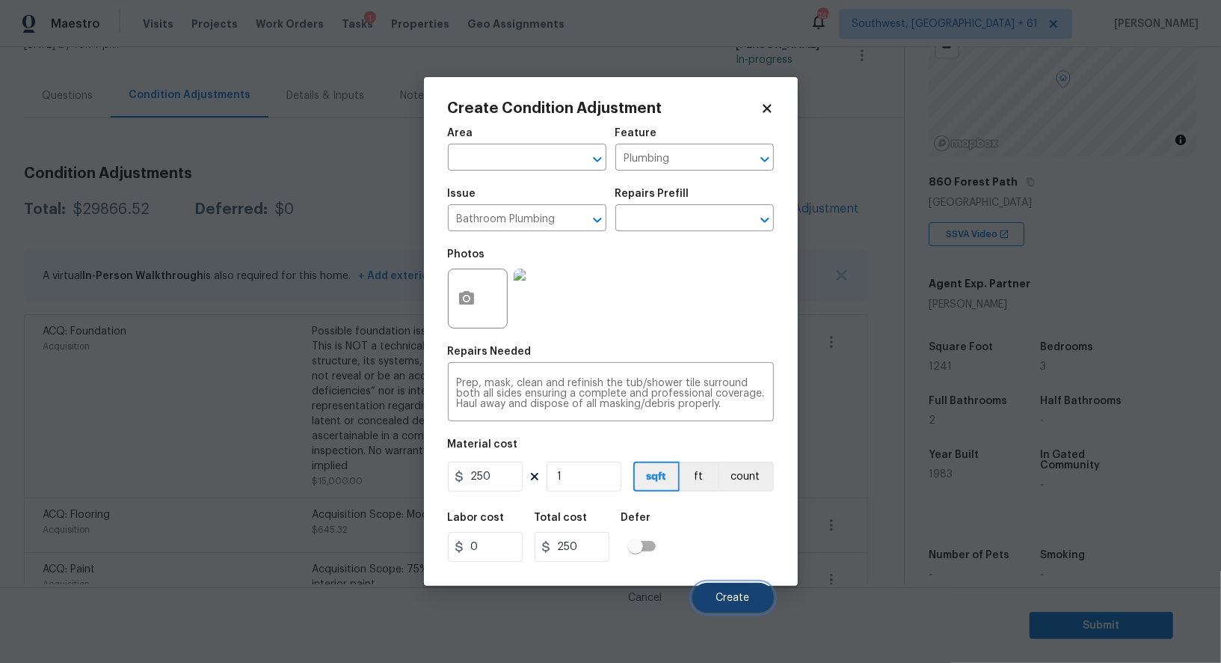
click at [734, 593] on span "Create" at bounding box center [733, 597] width 34 height 11
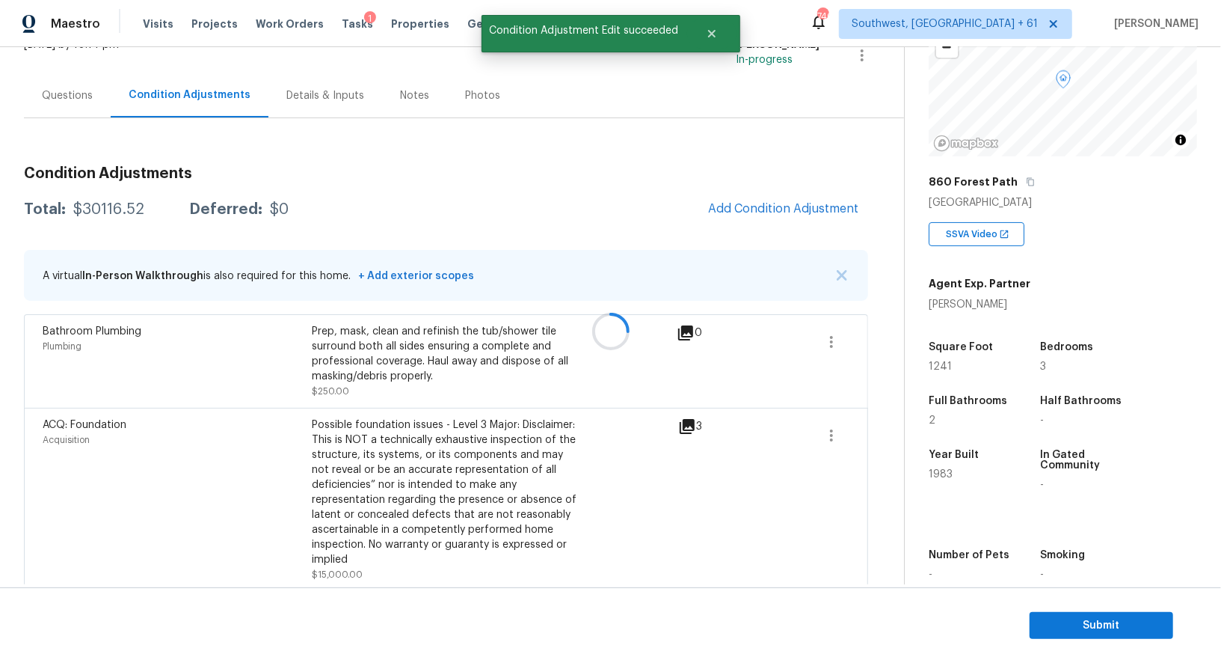
click at [880, 200] on div "Back to tasks Condition Scoping - Full Tue, Oct 14 2025 by 10:14 pm Salma Ansar…" at bounding box center [464, 471] width 880 height 1016
click at [814, 204] on span "Add Condition Adjustment" at bounding box center [783, 208] width 151 height 13
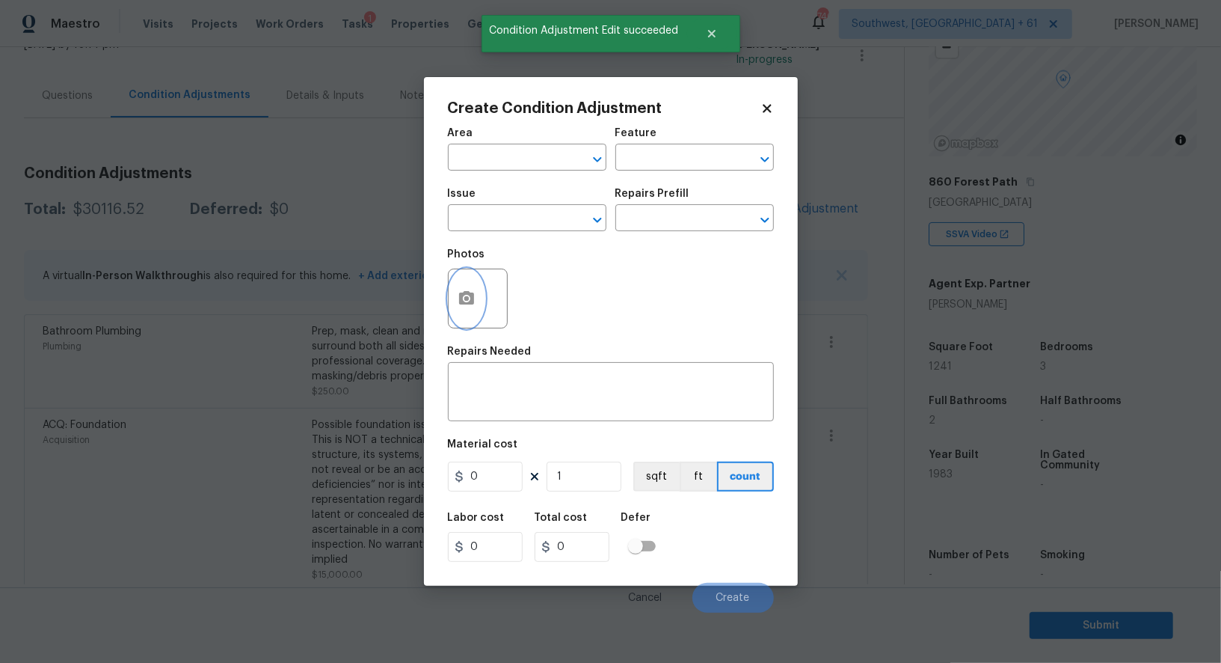
click at [479, 304] on button "button" at bounding box center [467, 298] width 36 height 58
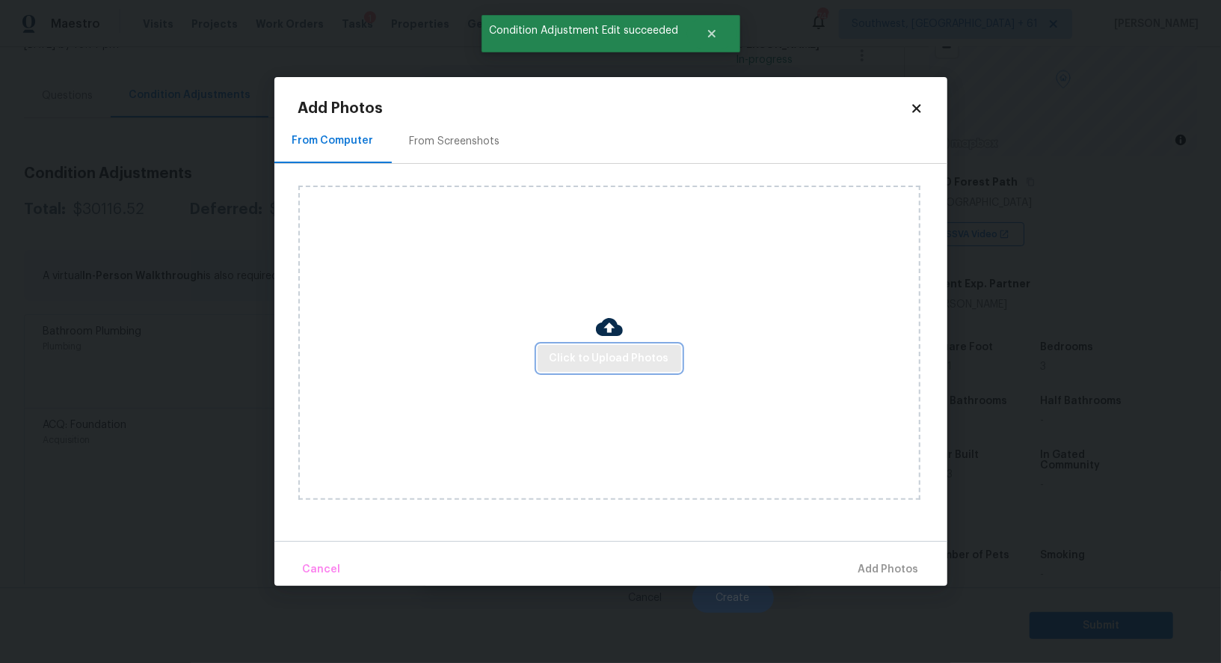
click at [616, 358] on span "Click to Upload Photos" at bounding box center [610, 358] width 120 height 19
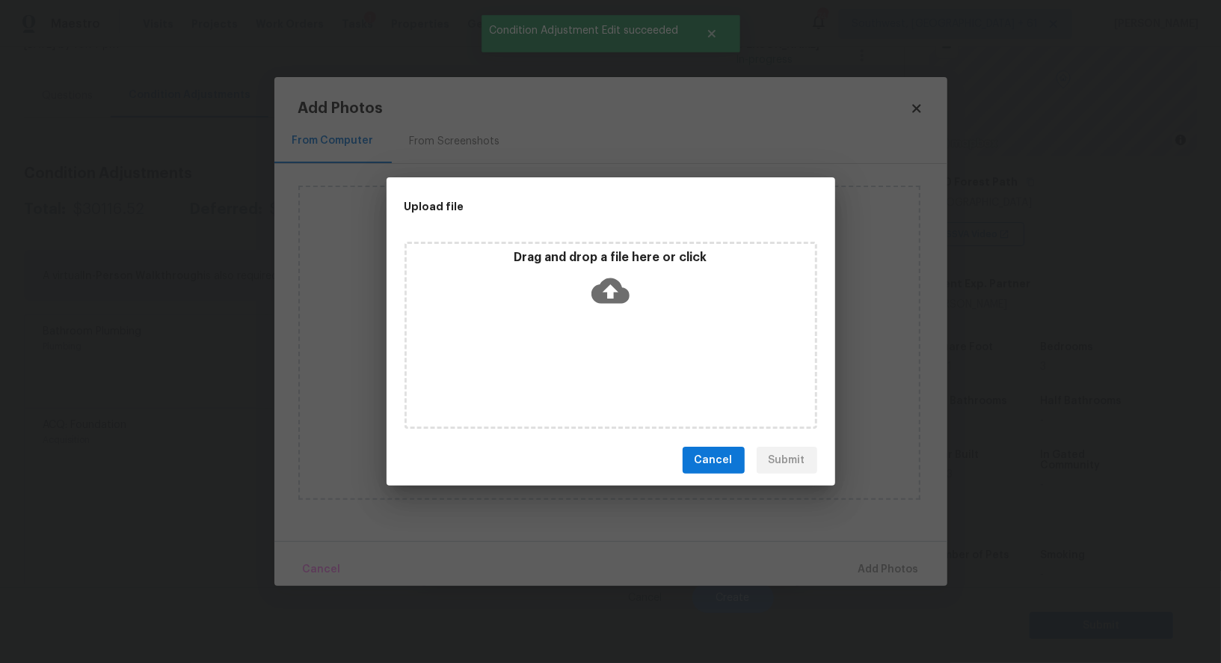
click at [615, 301] on icon at bounding box center [611, 290] width 38 height 25
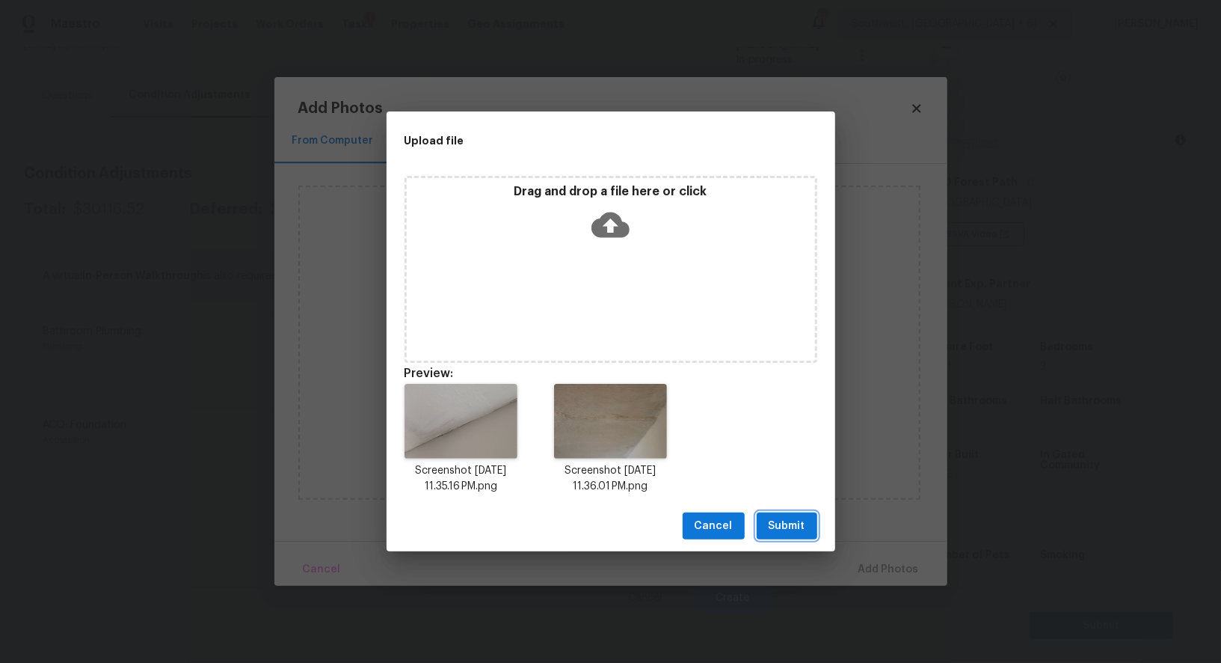
click at [787, 517] on span "Submit" at bounding box center [787, 526] width 37 height 19
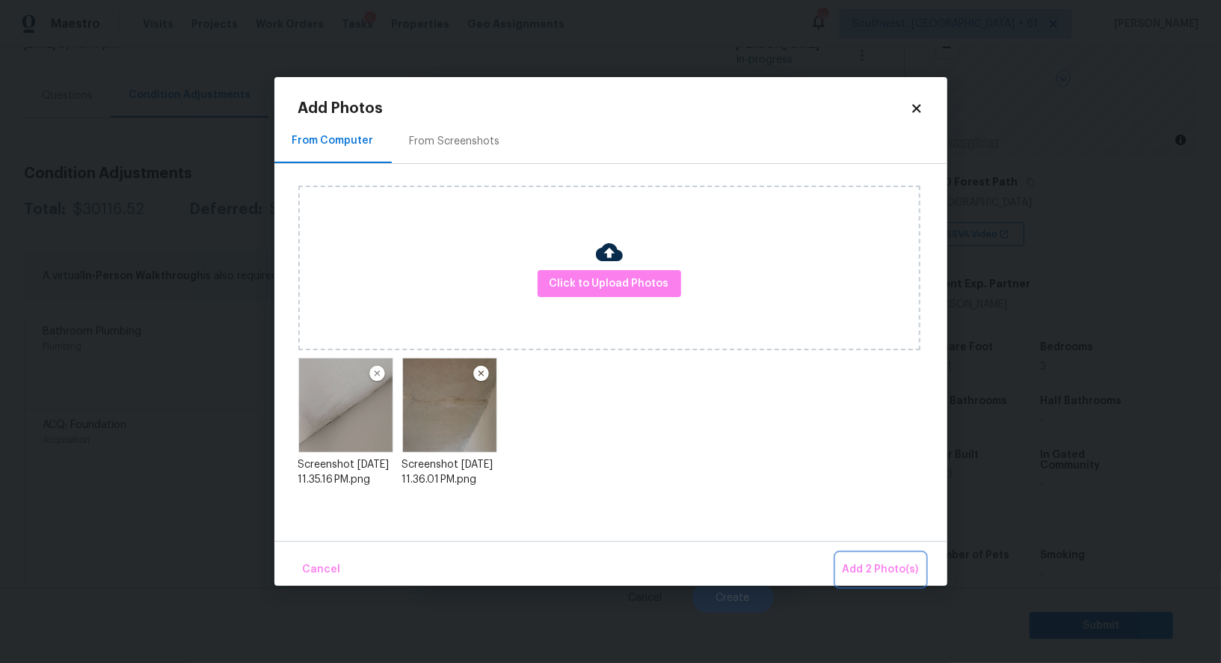
click at [882, 563] on span "Add 2 Photo(s)" at bounding box center [881, 569] width 76 height 19
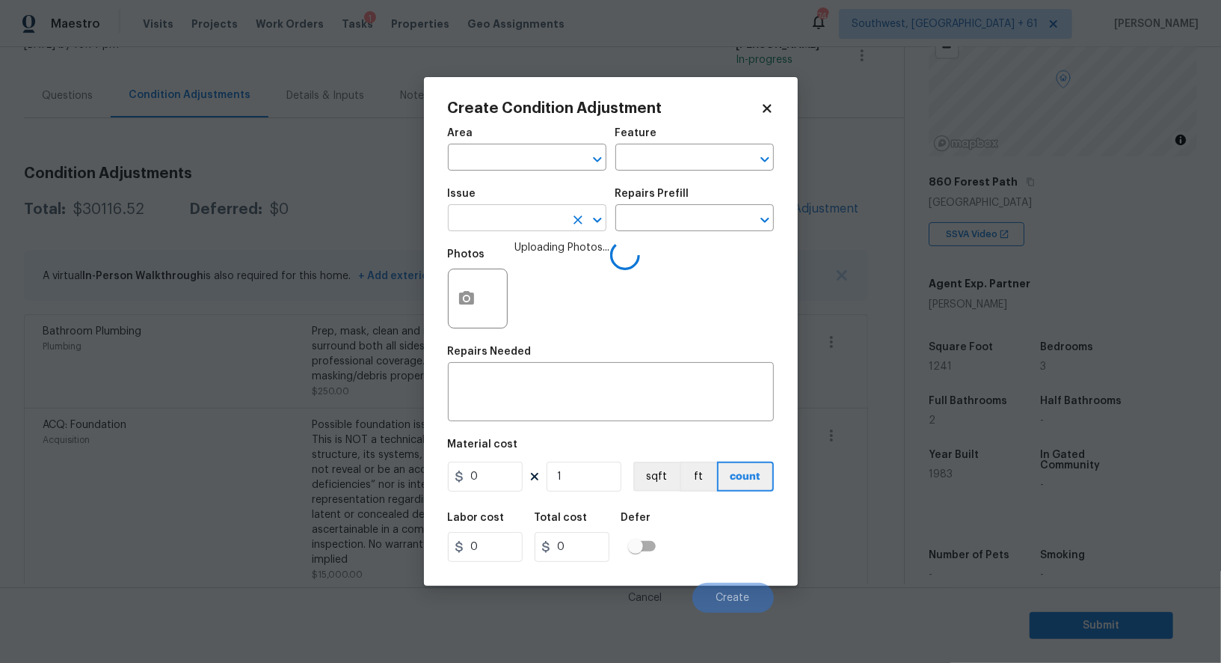
click at [492, 221] on input "text" at bounding box center [506, 219] width 117 height 23
click at [521, 279] on li "ACQ: Water Leak" at bounding box center [527, 290] width 159 height 25
type input "ACQ: Water Leak"
click at [668, 224] on input "text" at bounding box center [673, 219] width 117 height 23
type input "roof"
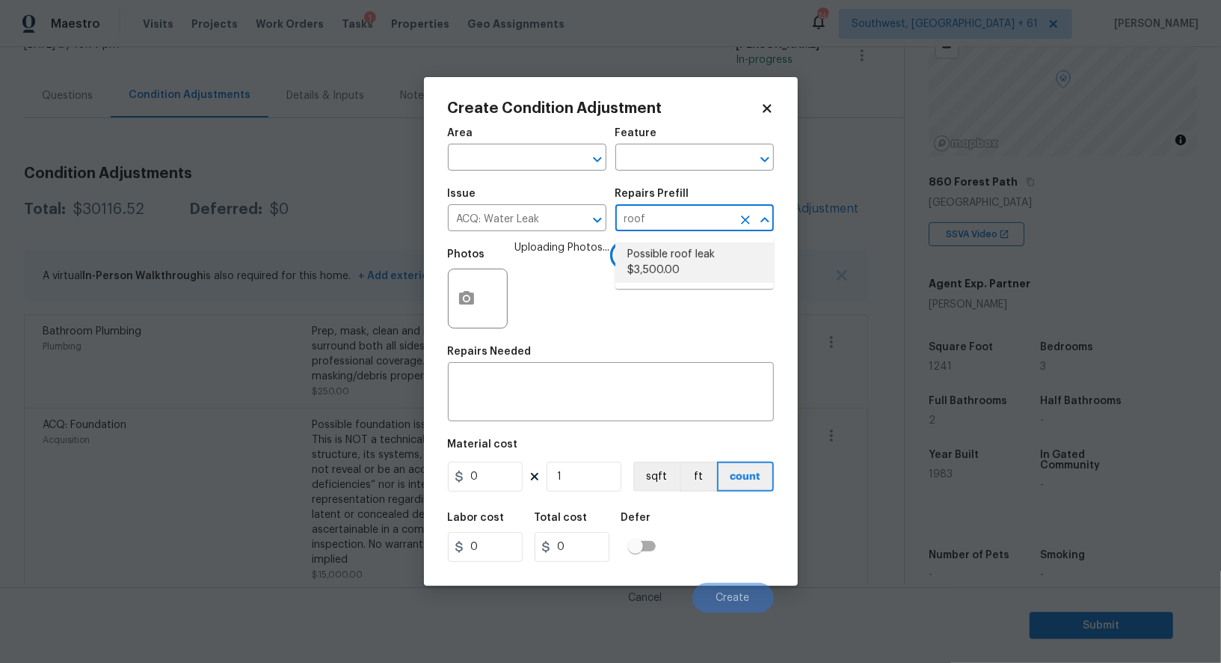
click at [687, 242] on li "Possible roof leak $3,500.00" at bounding box center [694, 262] width 159 height 40
type input "Acquisition"
type textarea "Acquisition Scope: Possible roof leak"
type input "3500"
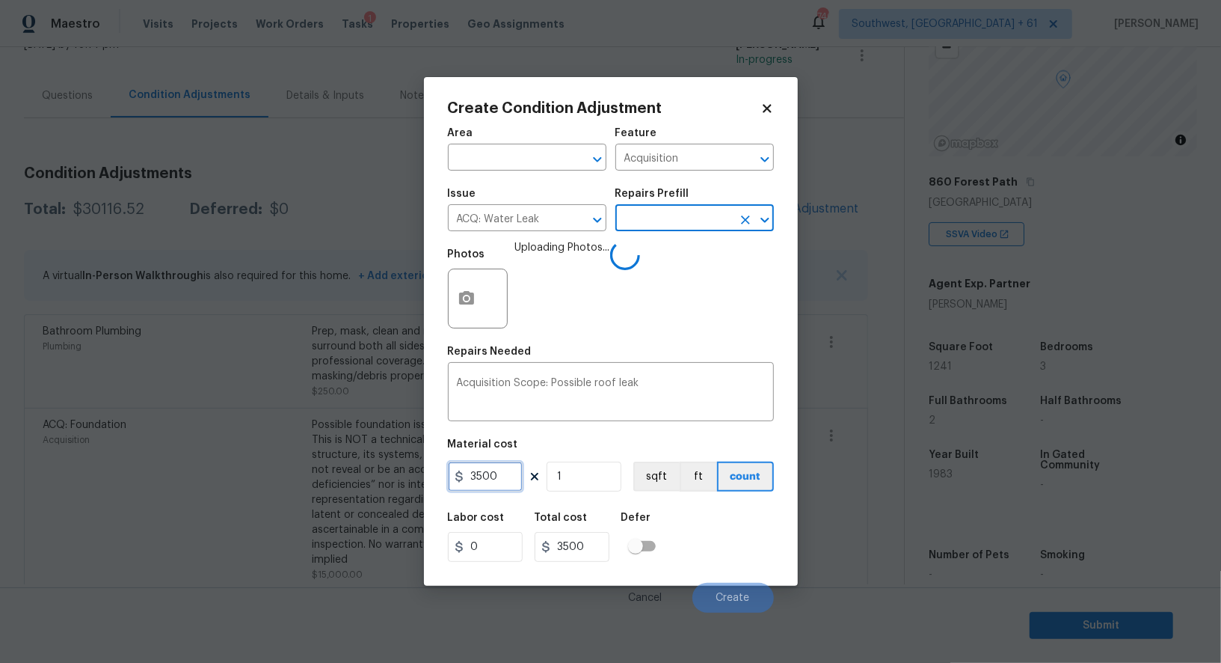
click at [488, 467] on input "3500" at bounding box center [485, 476] width 75 height 30
type input "2500"
click at [595, 560] on input "3500" at bounding box center [572, 547] width 75 height 30
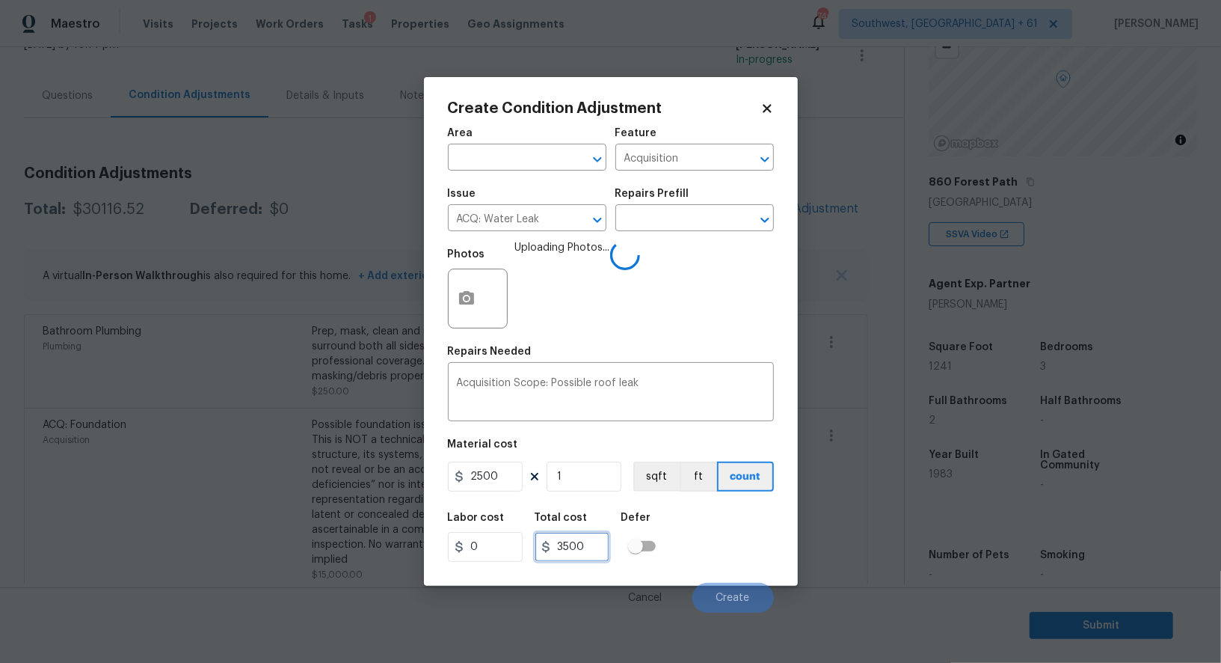
type input "2500"
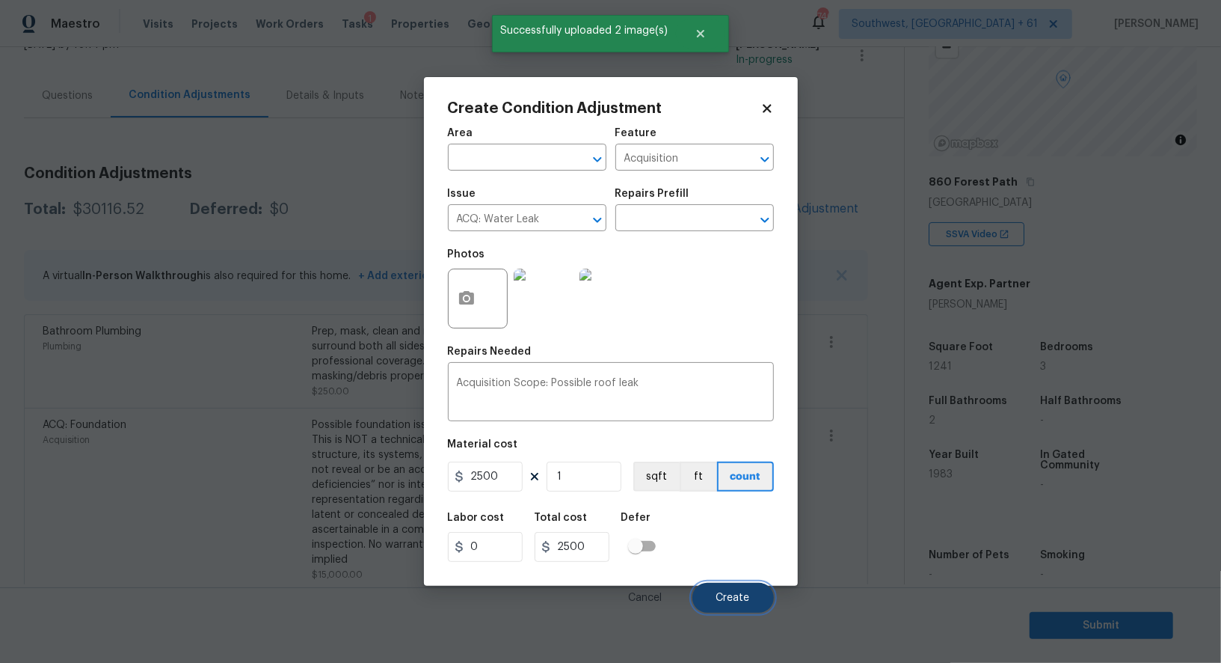
click at [740, 592] on button "Create" at bounding box center [733, 598] width 82 height 30
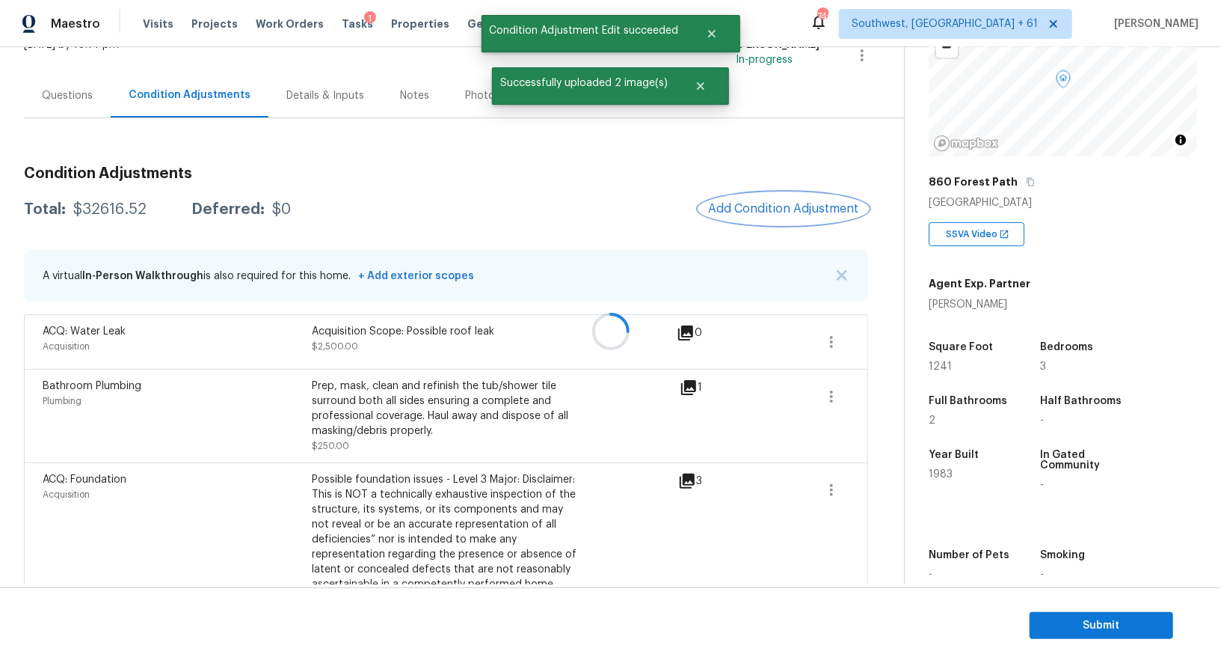
click at [792, 217] on button "Add Condition Adjustment" at bounding box center [783, 208] width 169 height 31
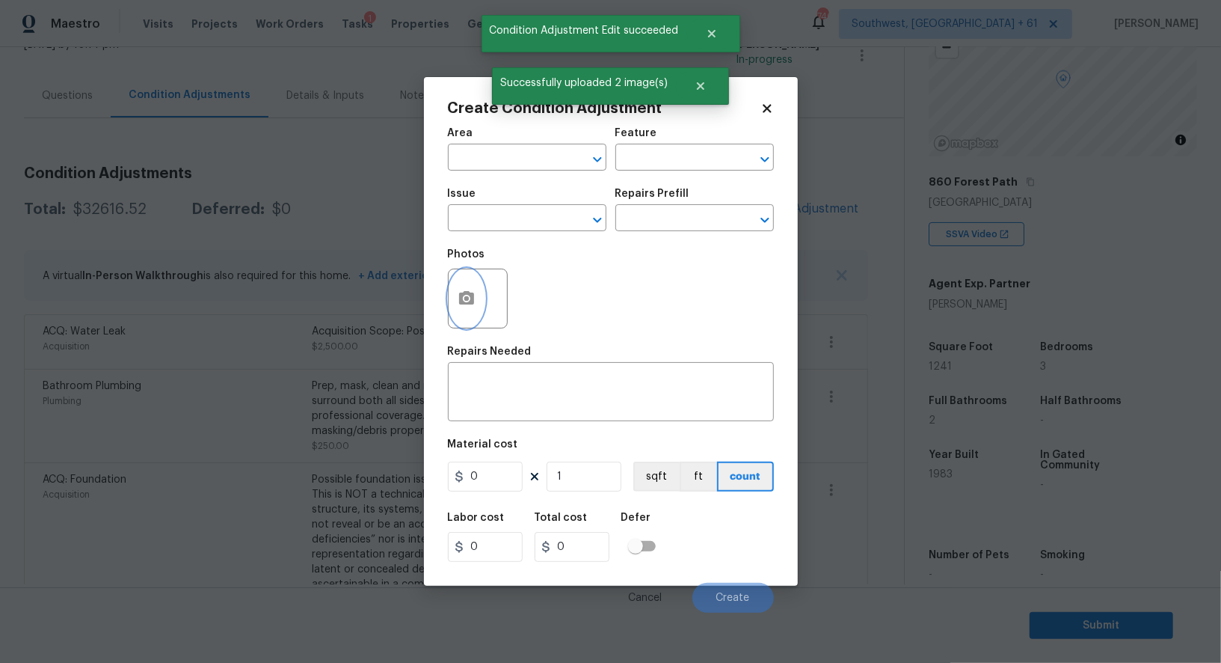
click at [458, 304] on icon "button" at bounding box center [467, 298] width 18 height 18
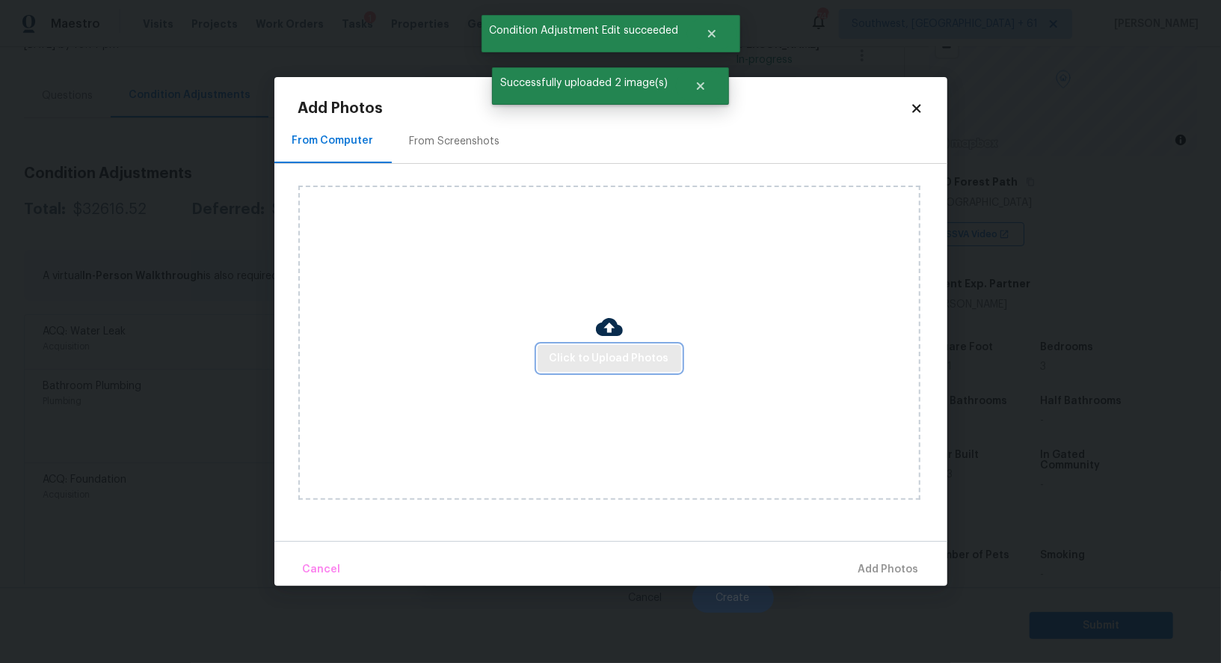
click at [577, 360] on span "Click to Upload Photos" at bounding box center [610, 358] width 120 height 19
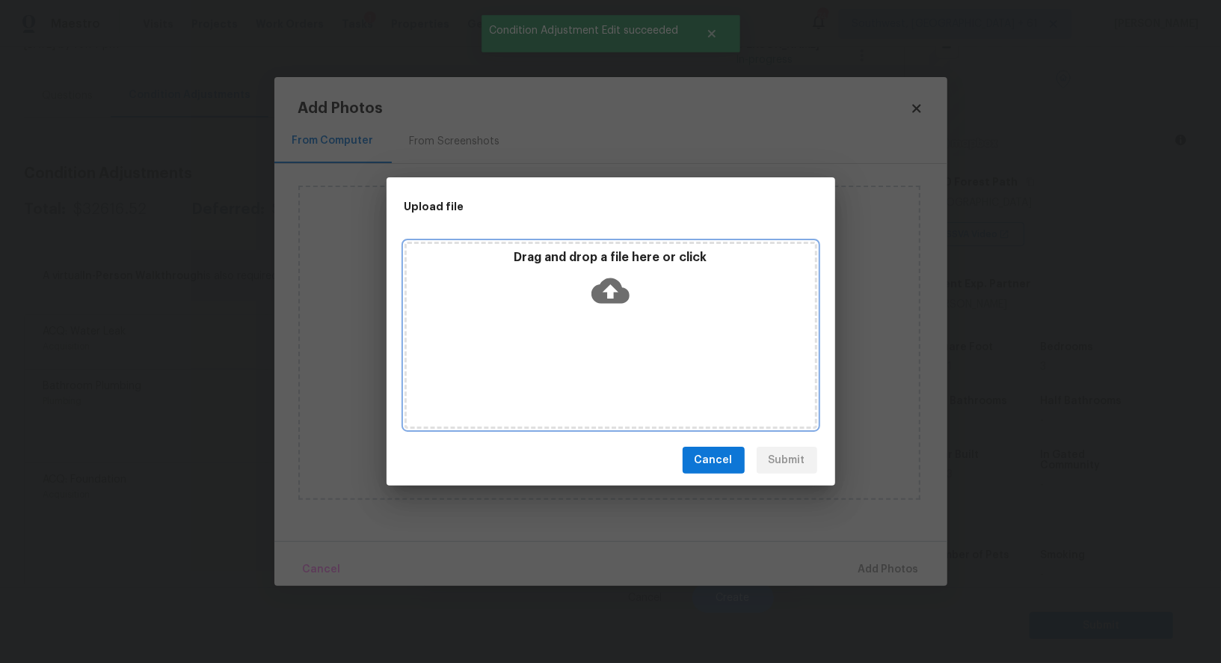
click at [603, 305] on icon at bounding box center [611, 290] width 38 height 38
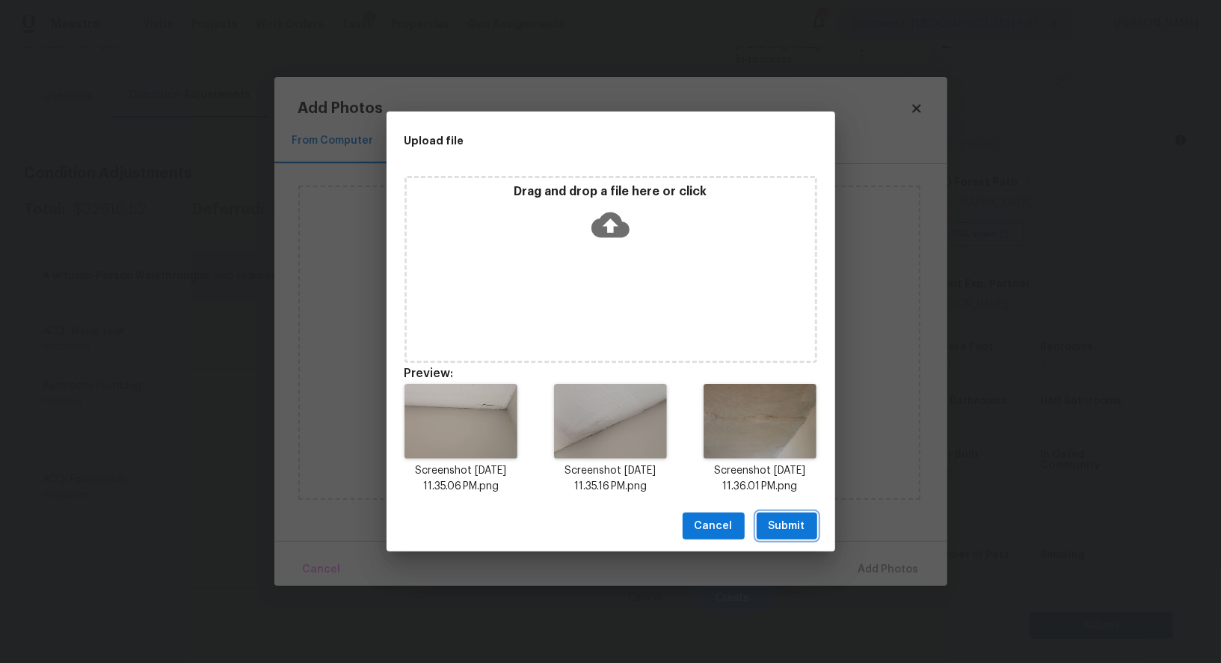
click at [802, 520] on span "Submit" at bounding box center [787, 526] width 37 height 19
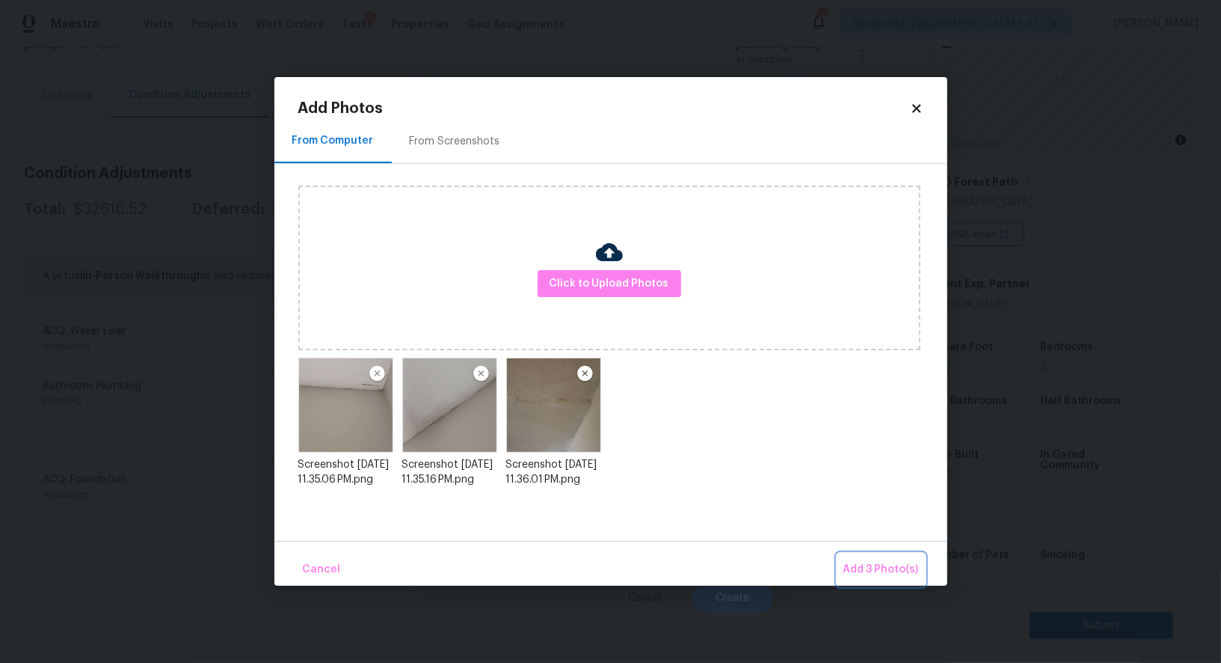
click at [878, 568] on span "Add 3 Photo(s)" at bounding box center [882, 569] width 76 height 19
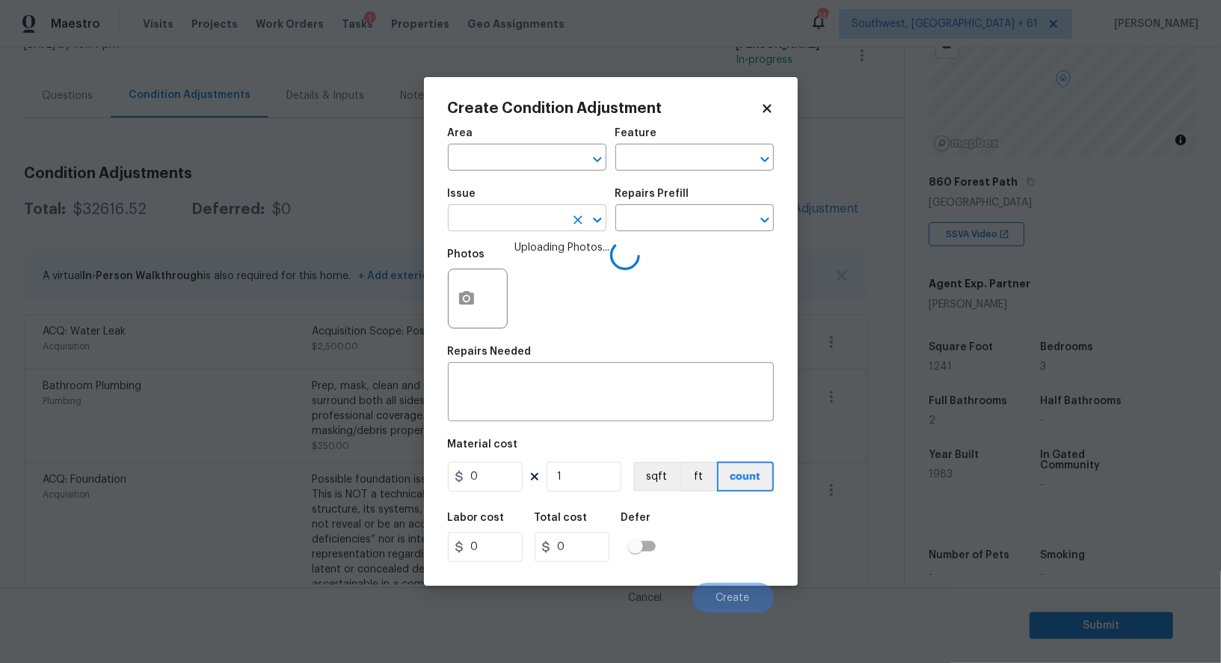
click at [509, 221] on input "text" at bounding box center [506, 219] width 117 height 23
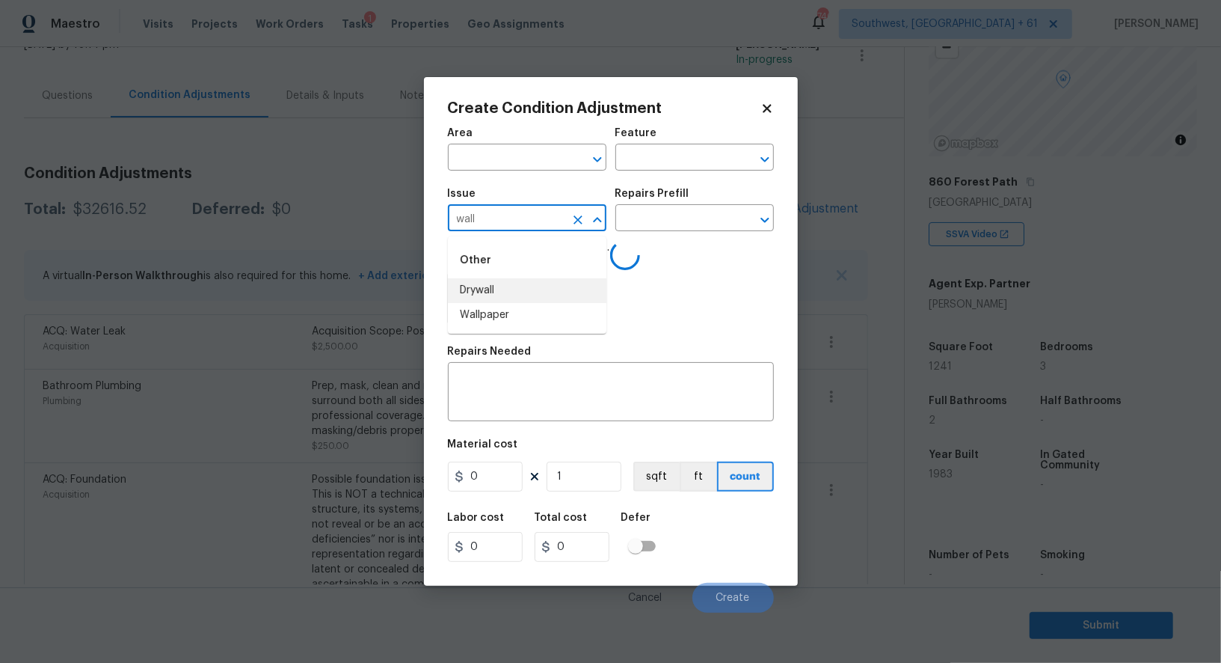
click at [523, 286] on li "Drywall" at bounding box center [527, 290] width 159 height 25
type input "Drywall"
click at [685, 211] on input "text" at bounding box center [673, 219] width 117 height 23
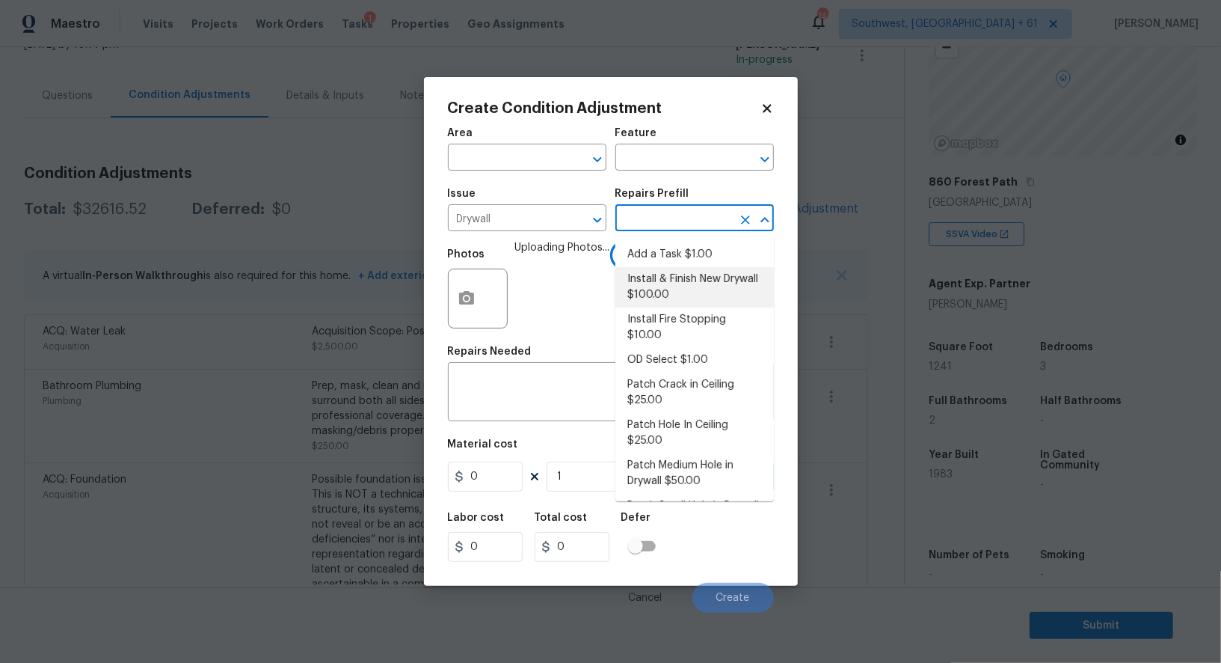
click at [662, 293] on li "Install & Finish New Drywall $100.00" at bounding box center [694, 287] width 159 height 40
type input "Walls and Ceiling"
type textarea "Remove the existing damaged drywall and replace with new. Ensure that the new d…"
type input "100"
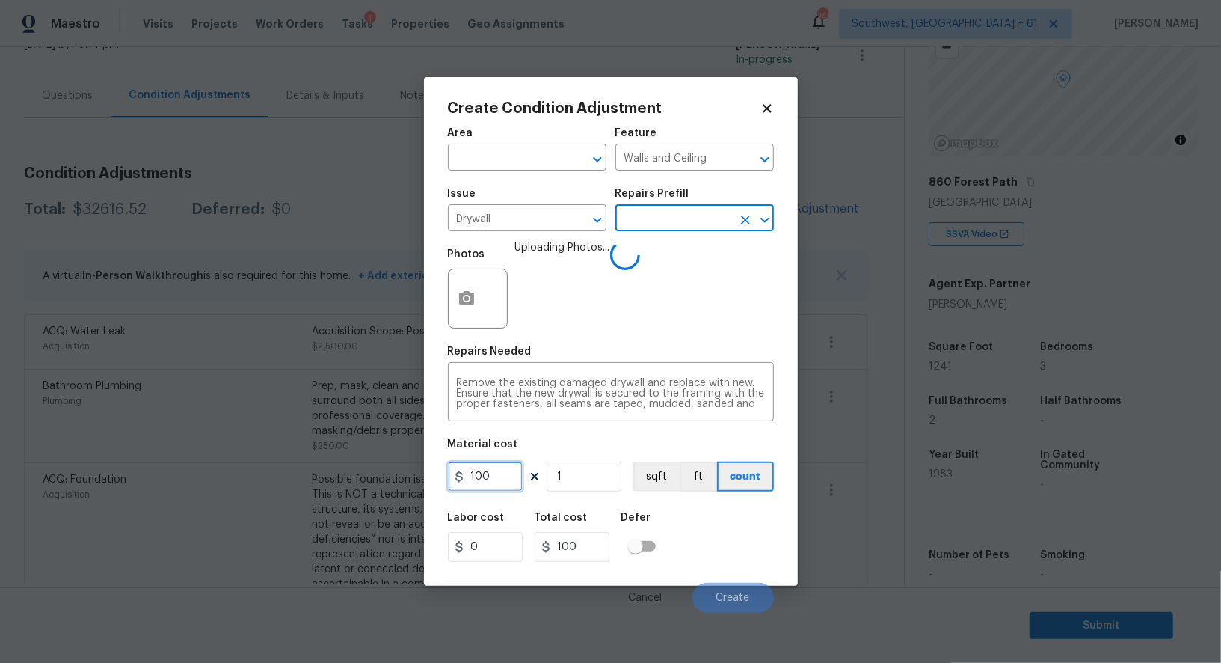
click at [503, 470] on input "100" at bounding box center [485, 476] width 75 height 30
type input "1000"
click at [595, 555] on input "100" at bounding box center [572, 547] width 75 height 30
type input "1000"
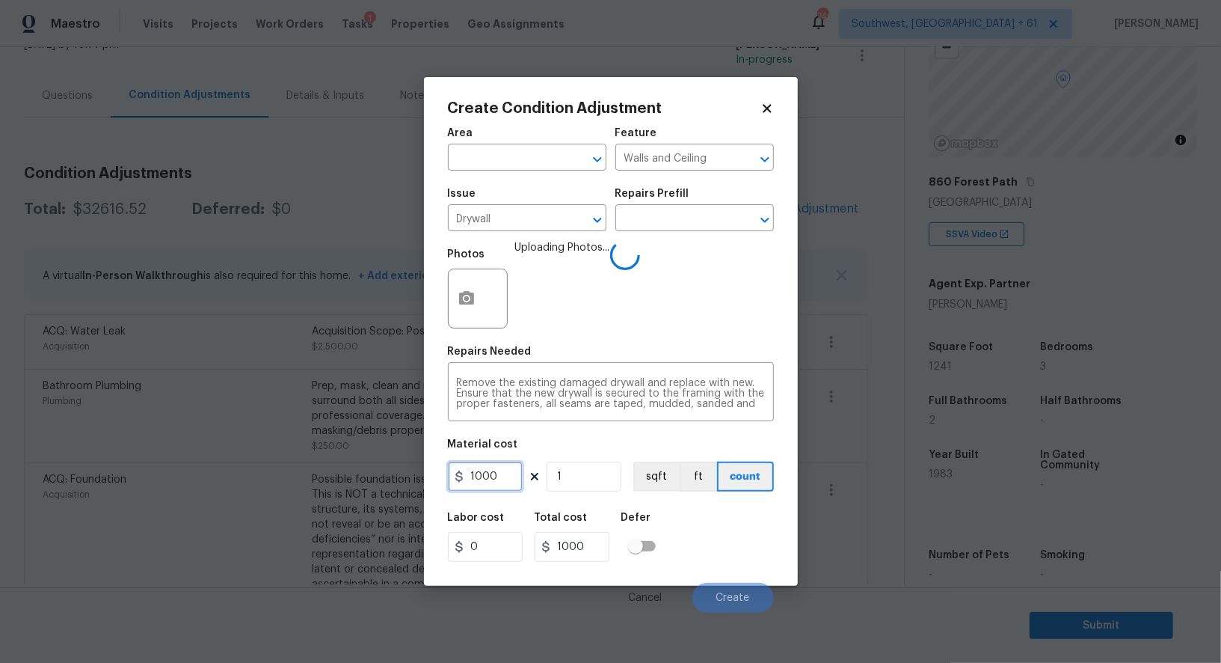
click at [510, 473] on input "1000" at bounding box center [485, 476] width 75 height 30
click at [561, 477] on input "1" at bounding box center [584, 476] width 75 height 30
click at [732, 543] on div "Labor cost 0 Total cost 1000 Defer" at bounding box center [611, 536] width 326 height 67
click at [742, 584] on button "Create" at bounding box center [733, 598] width 82 height 30
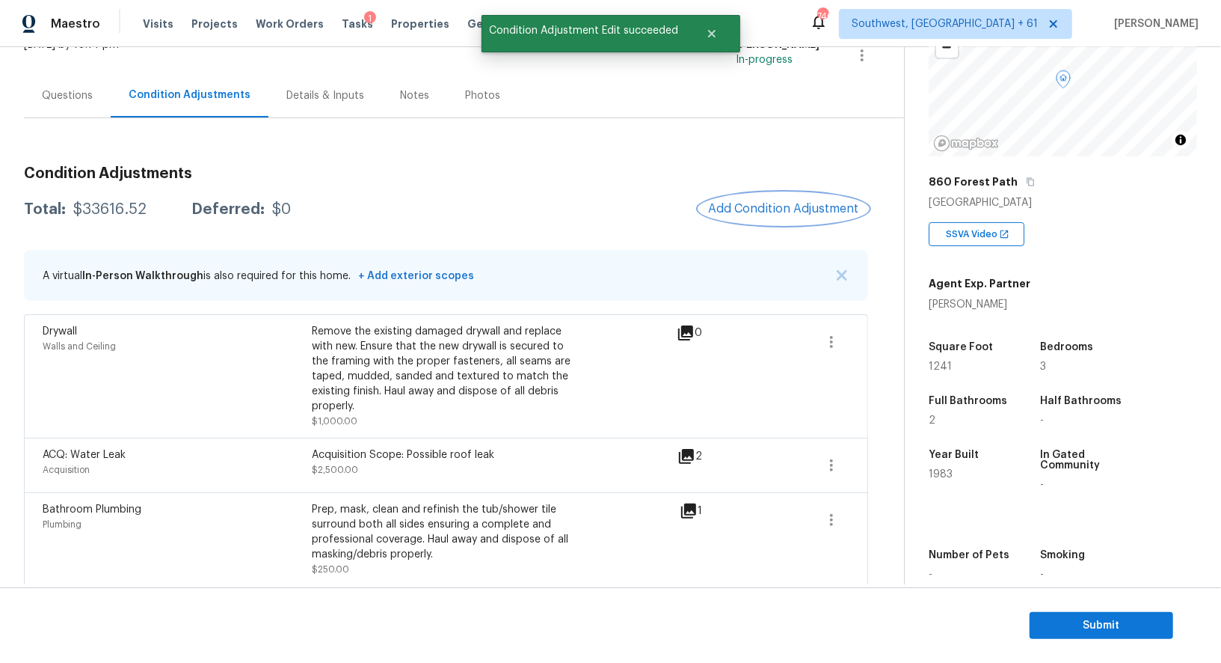
click at [787, 210] on span "Add Condition Adjustment" at bounding box center [783, 208] width 151 height 13
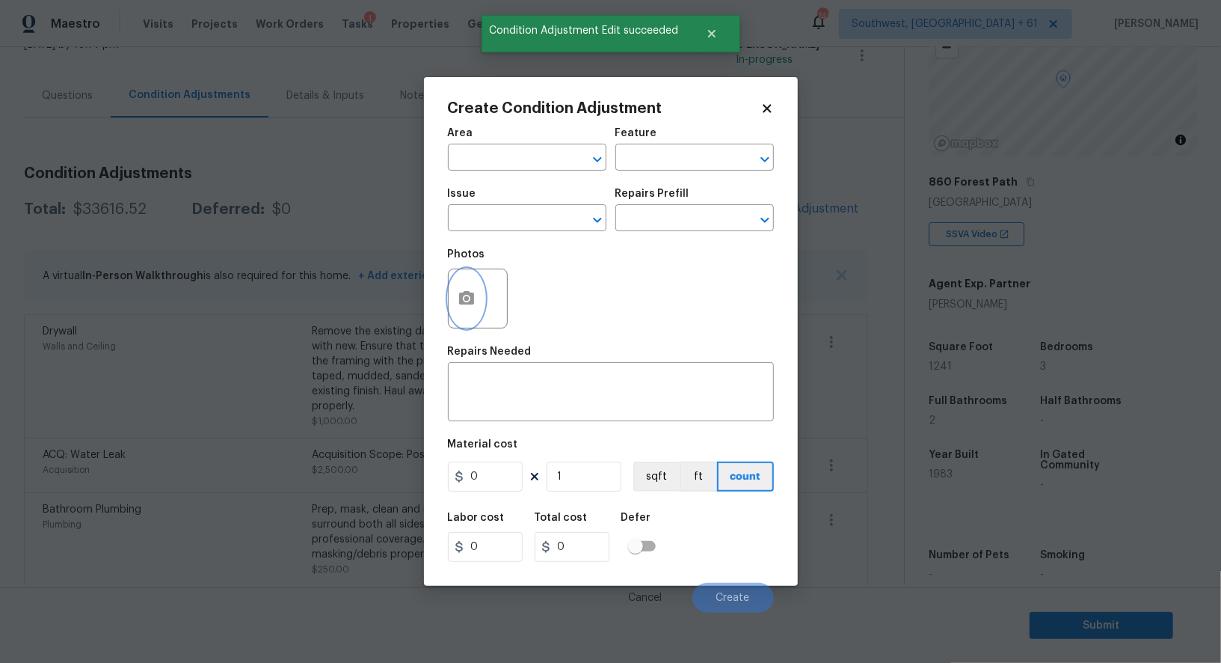
click at [476, 295] on button "button" at bounding box center [467, 298] width 36 height 58
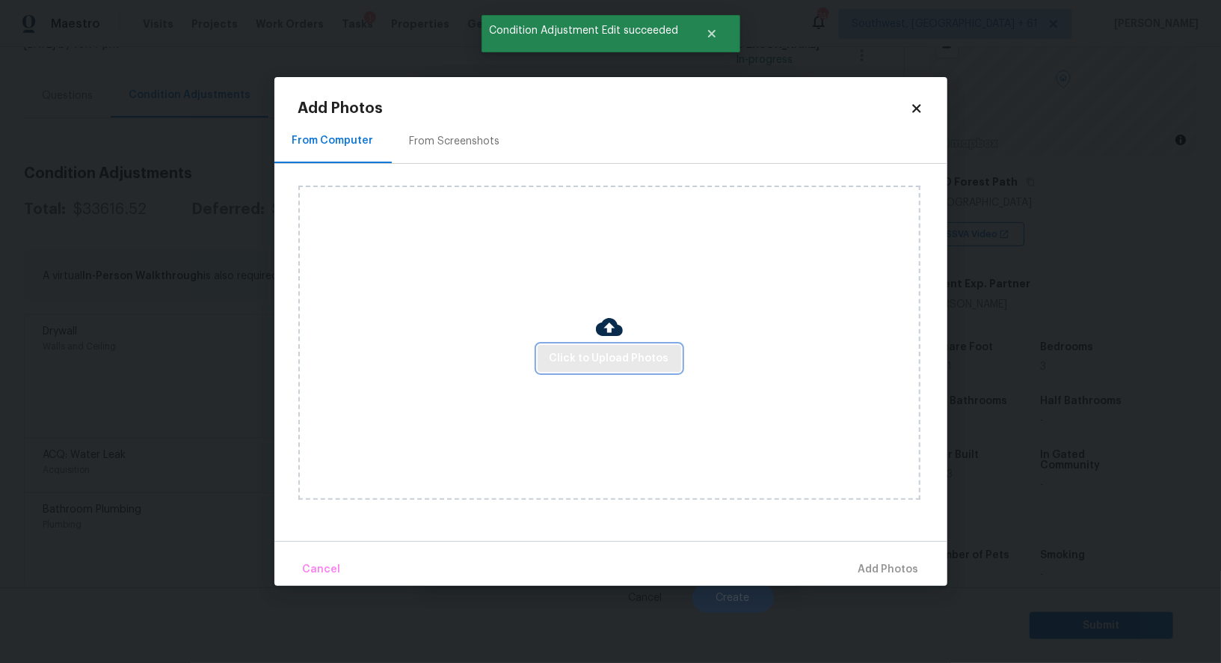
click at [606, 363] on span "Click to Upload Photos" at bounding box center [610, 358] width 120 height 19
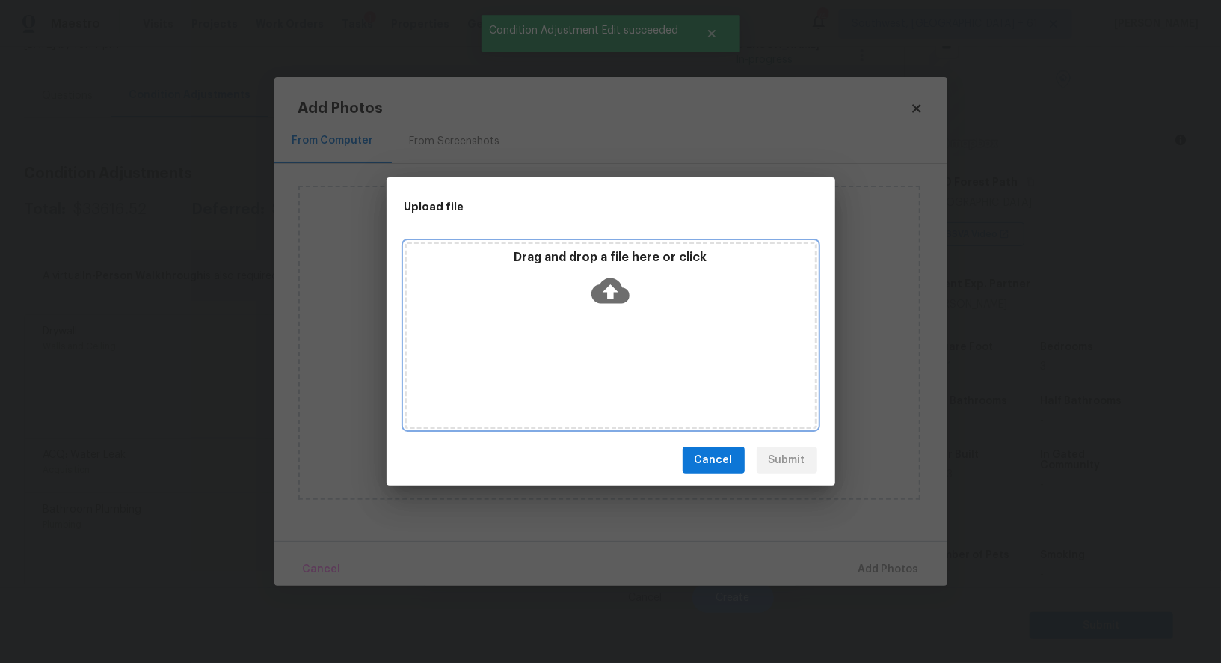
click at [609, 287] on icon at bounding box center [611, 290] width 38 height 38
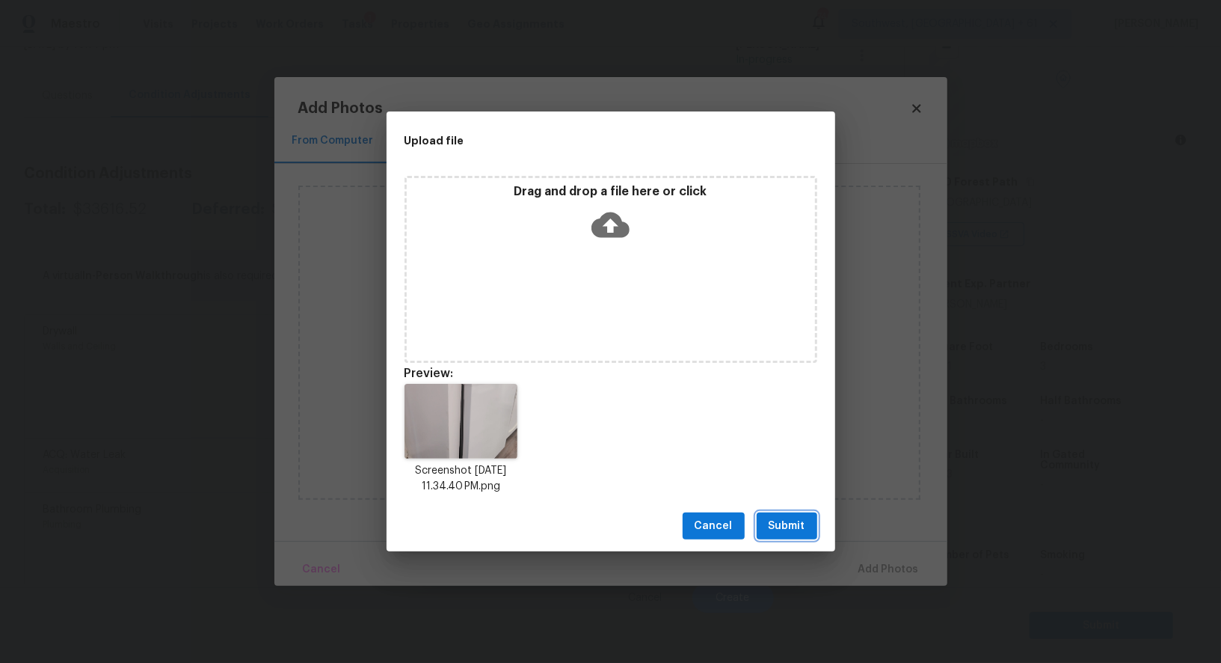
click at [793, 520] on span "Submit" at bounding box center [787, 526] width 37 height 19
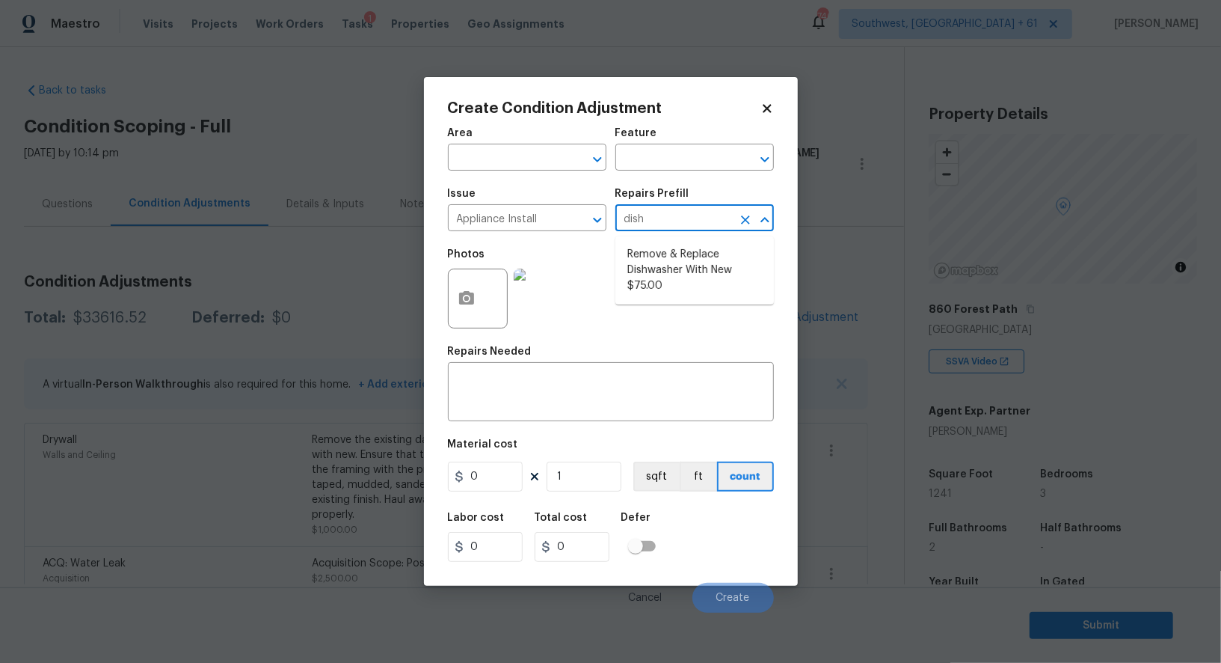
scroll to position [127, 0]
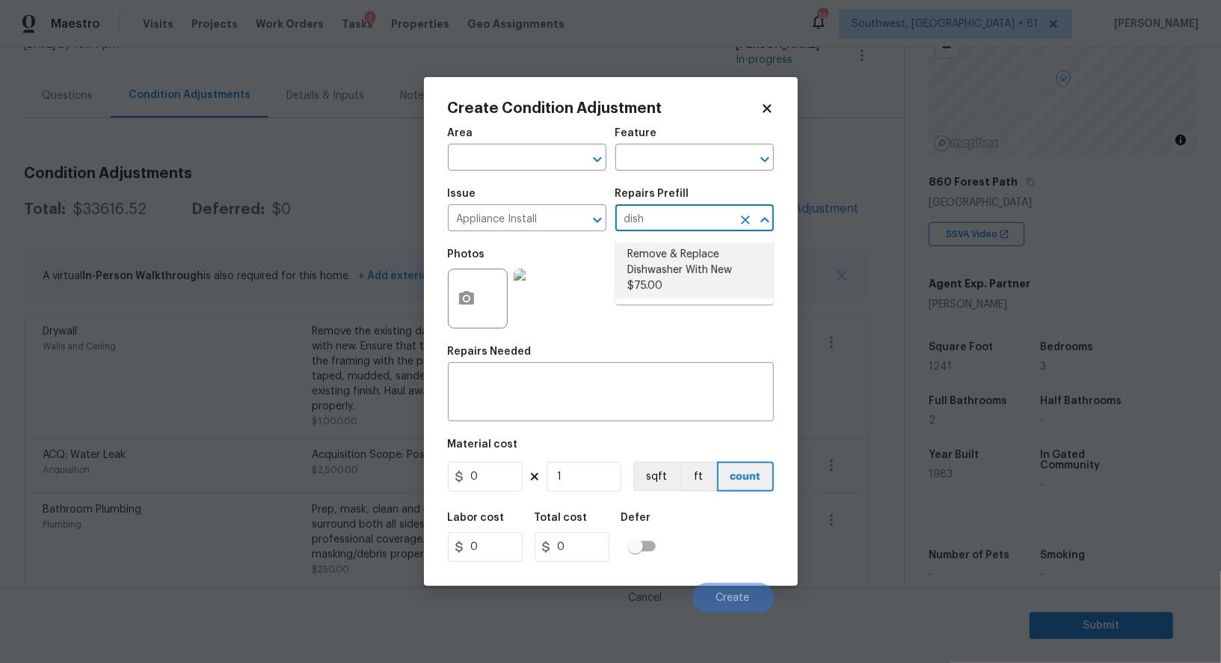
click at [686, 269] on li "Remove & Replace Dishwasher With New $75.00" at bounding box center [694, 270] width 159 height 56
type input "Appliances"
type input "75"
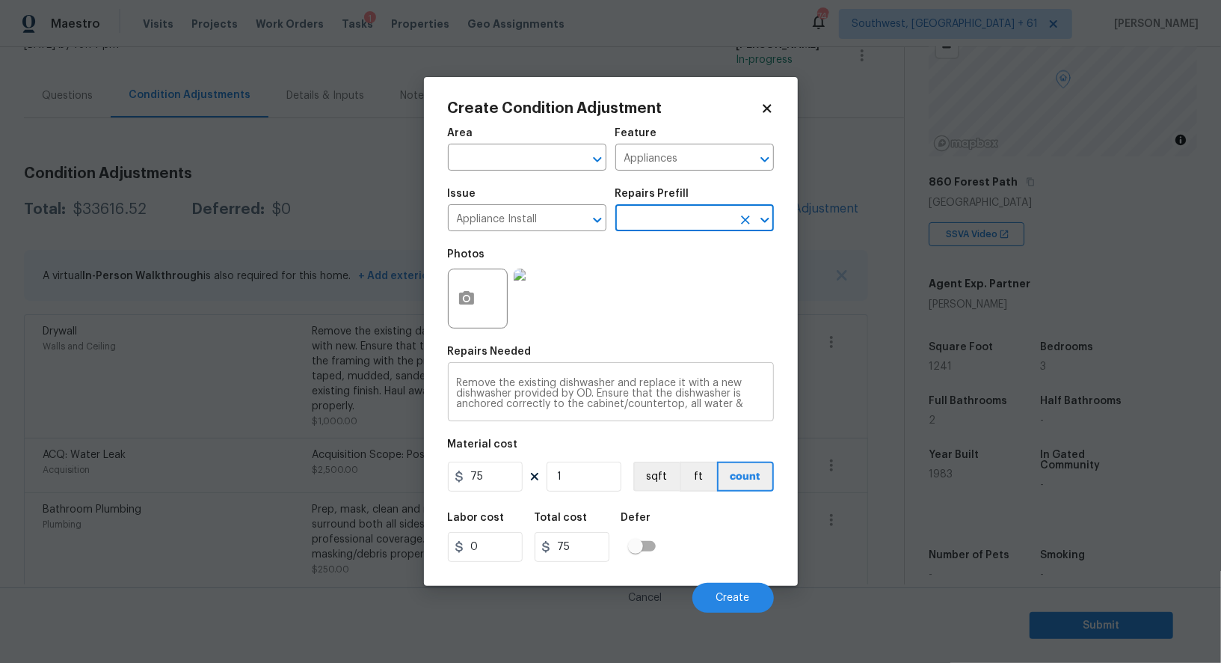
click at [600, 398] on textarea "Remove the existing dishwasher and replace it with a new dishwasher provided by…" at bounding box center [611, 393] width 308 height 31
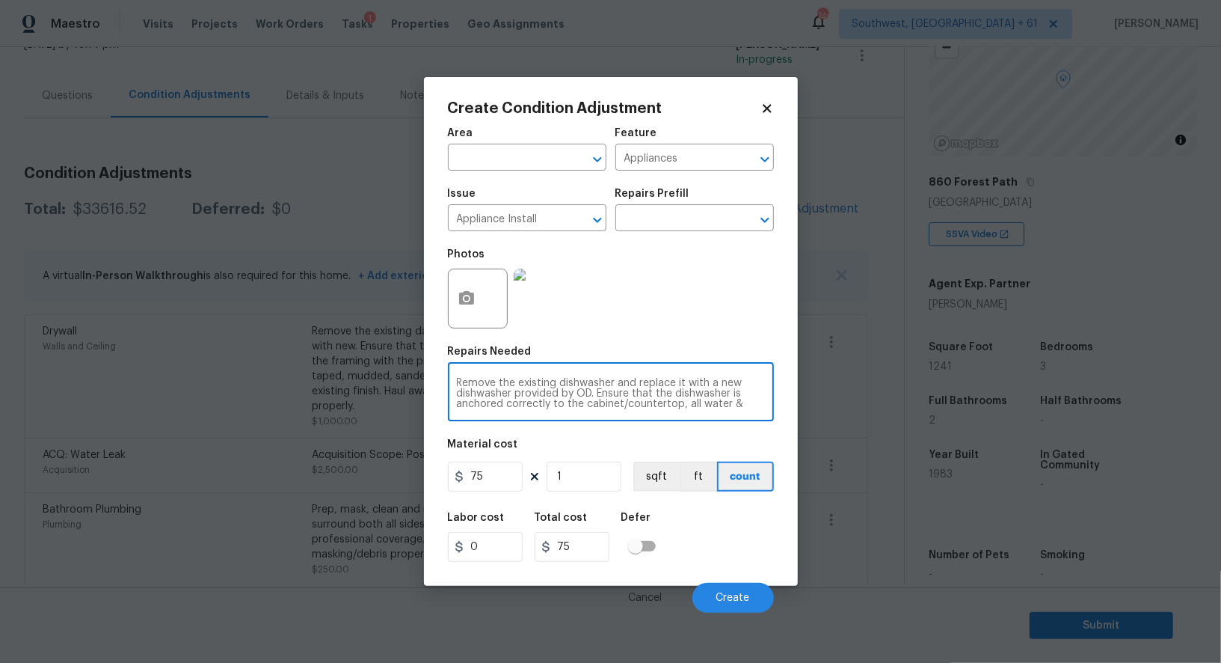
click at [600, 398] on textarea "Remove the existing dishwasher and replace it with a new dishwasher provided by…" at bounding box center [611, 393] width 308 height 31
type textarea "Reinstall dishwasher"
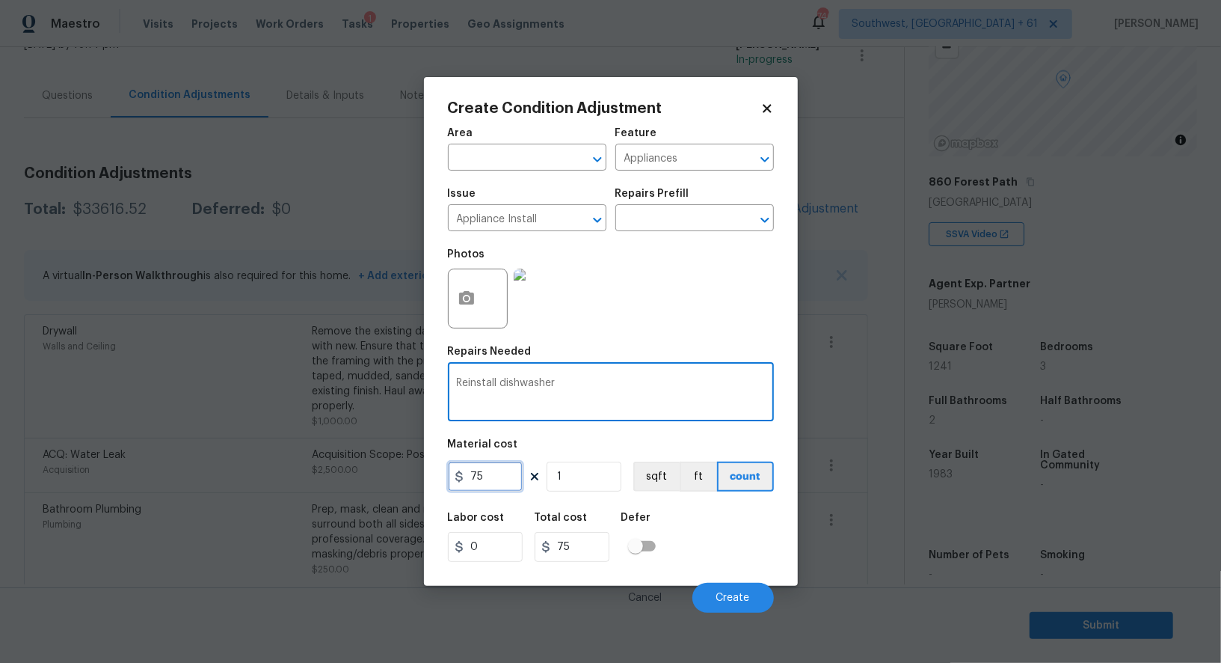
click at [508, 486] on input "75" at bounding box center [485, 476] width 75 height 30
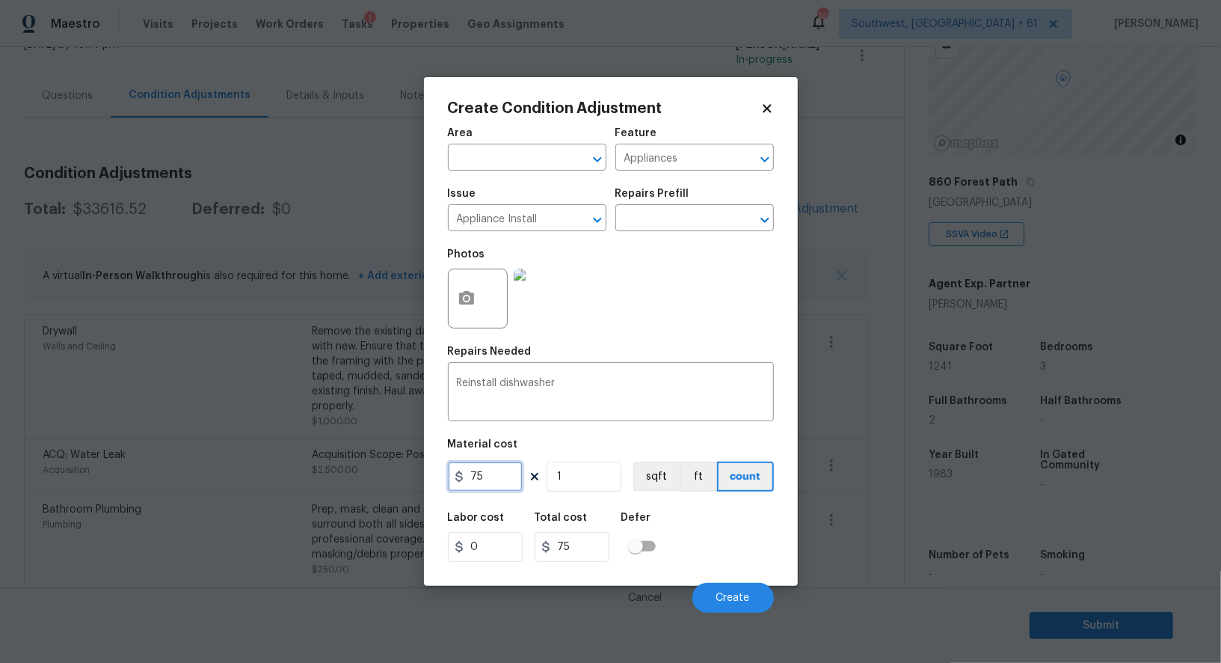
click at [508, 486] on input "75" at bounding box center [485, 476] width 75 height 30
type input "50"
click at [590, 544] on input "75" at bounding box center [572, 547] width 75 height 30
type input "50"
click at [759, 597] on button "Create" at bounding box center [733, 598] width 82 height 30
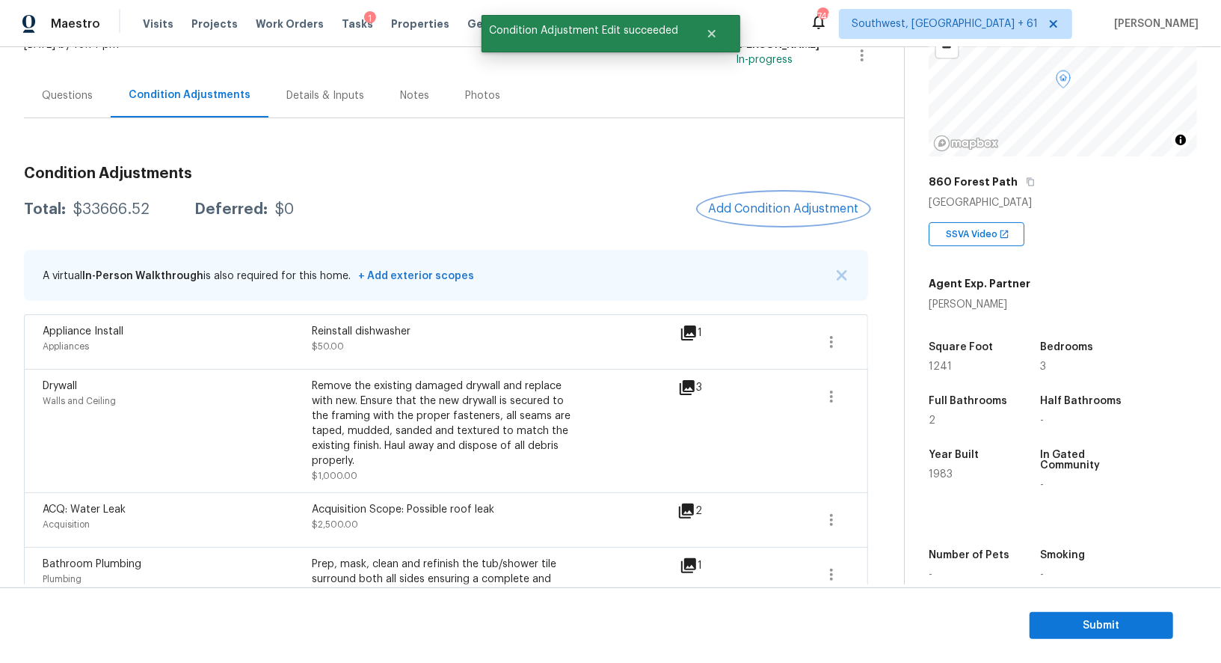
click at [761, 205] on span "Add Condition Adjustment" at bounding box center [783, 208] width 151 height 13
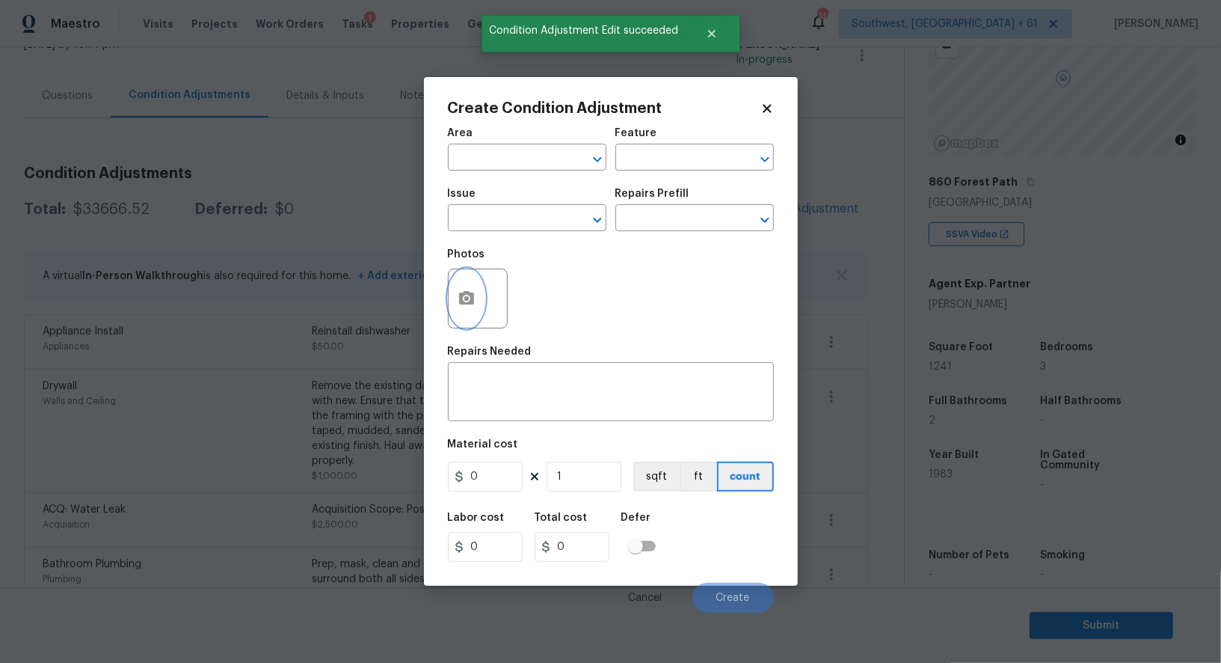
click at [483, 293] on button "button" at bounding box center [467, 298] width 36 height 58
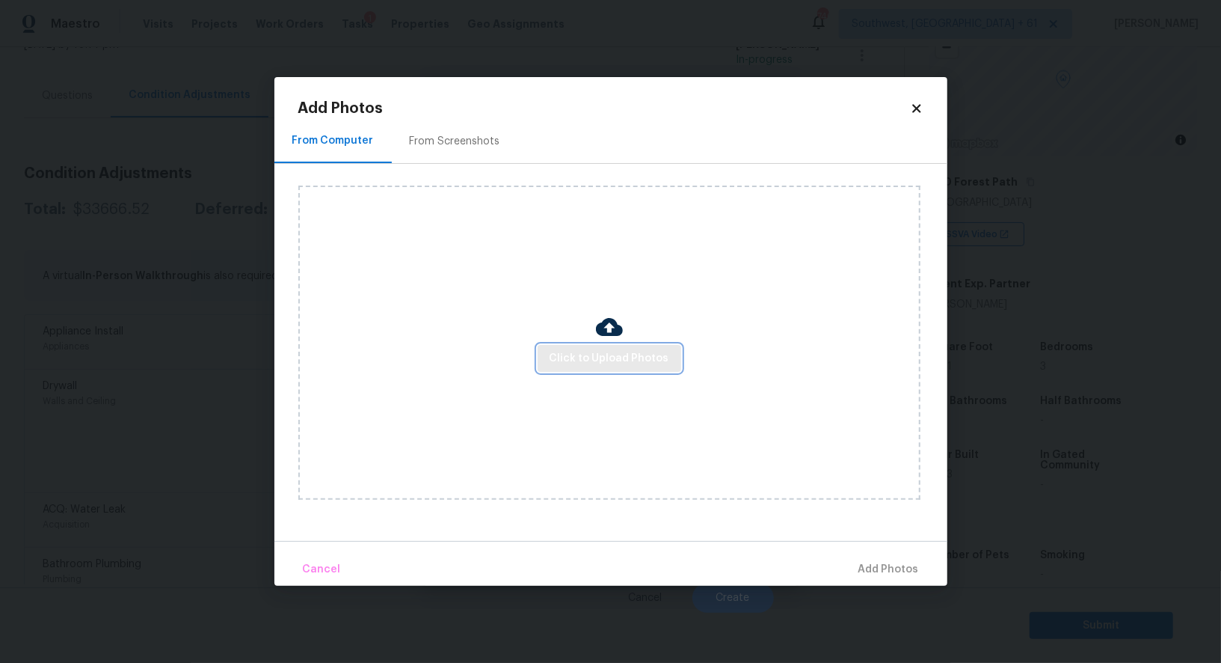
click at [621, 348] on button "Click to Upload Photos" at bounding box center [610, 359] width 144 height 28
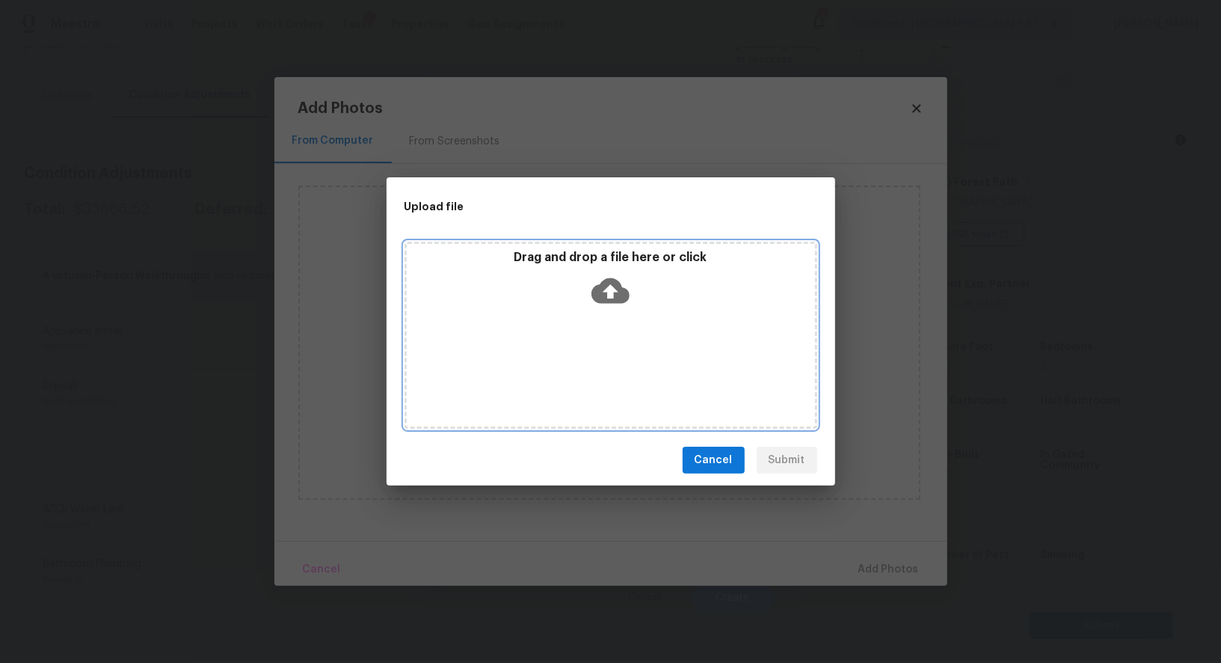
click at [619, 296] on icon at bounding box center [611, 290] width 38 height 25
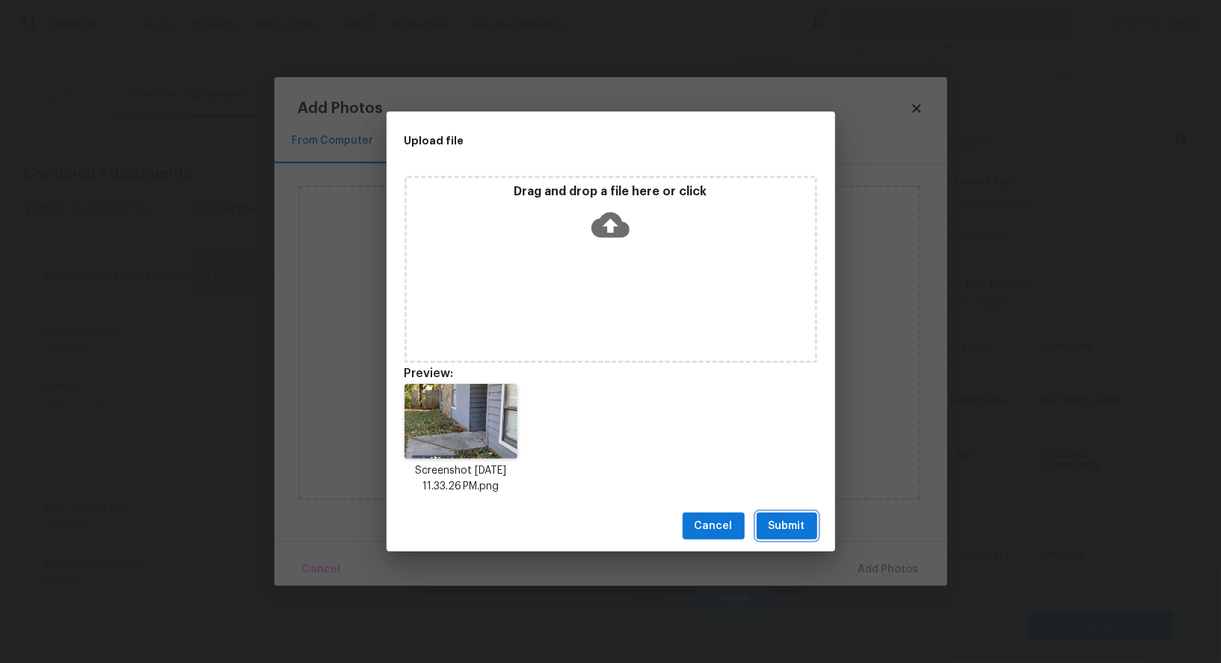
click at [796, 528] on span "Submit" at bounding box center [787, 526] width 37 height 19
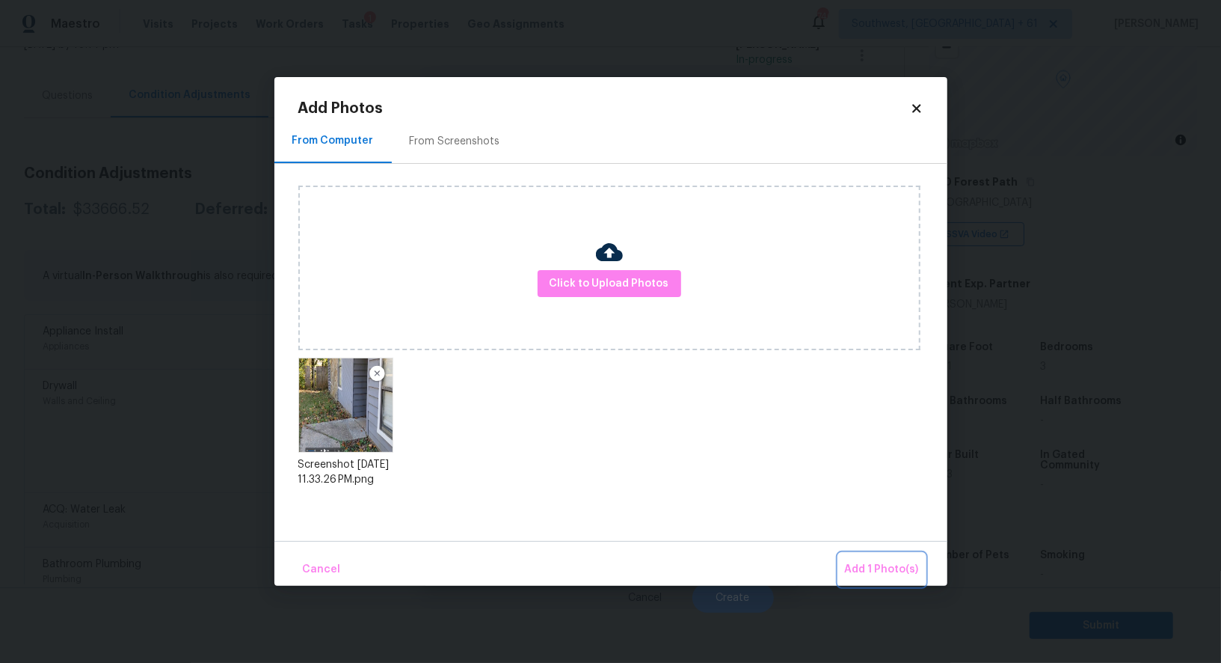
click at [878, 570] on span "Add 1 Photo(s)" at bounding box center [882, 569] width 74 height 19
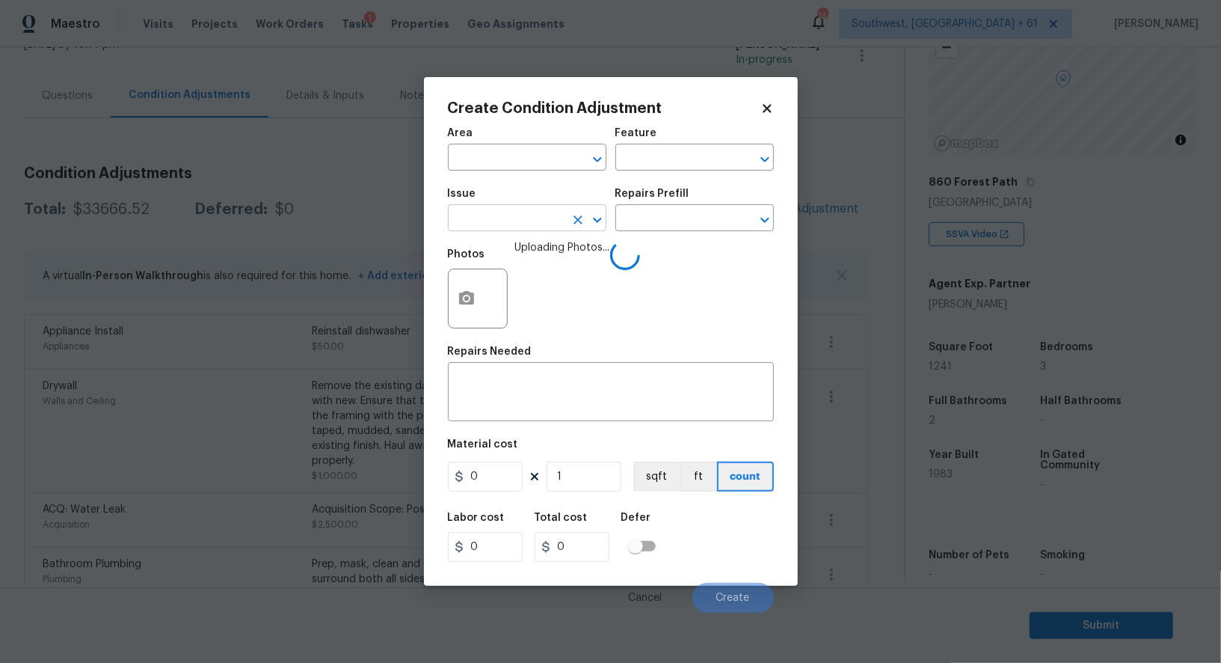
click at [523, 218] on input "text" at bounding box center [506, 219] width 117 height 23
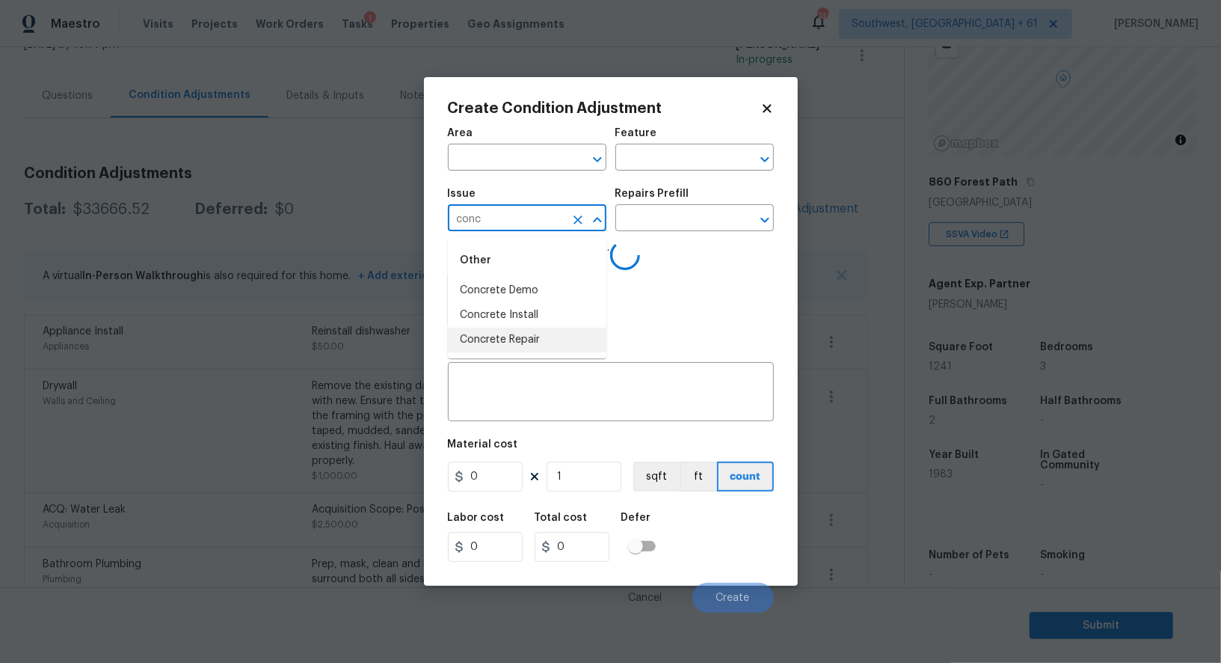
click at [551, 342] on li "Concrete Repair" at bounding box center [527, 340] width 159 height 25
type input "Concrete Repair"
click at [543, 406] on textarea at bounding box center [611, 393] width 308 height 31
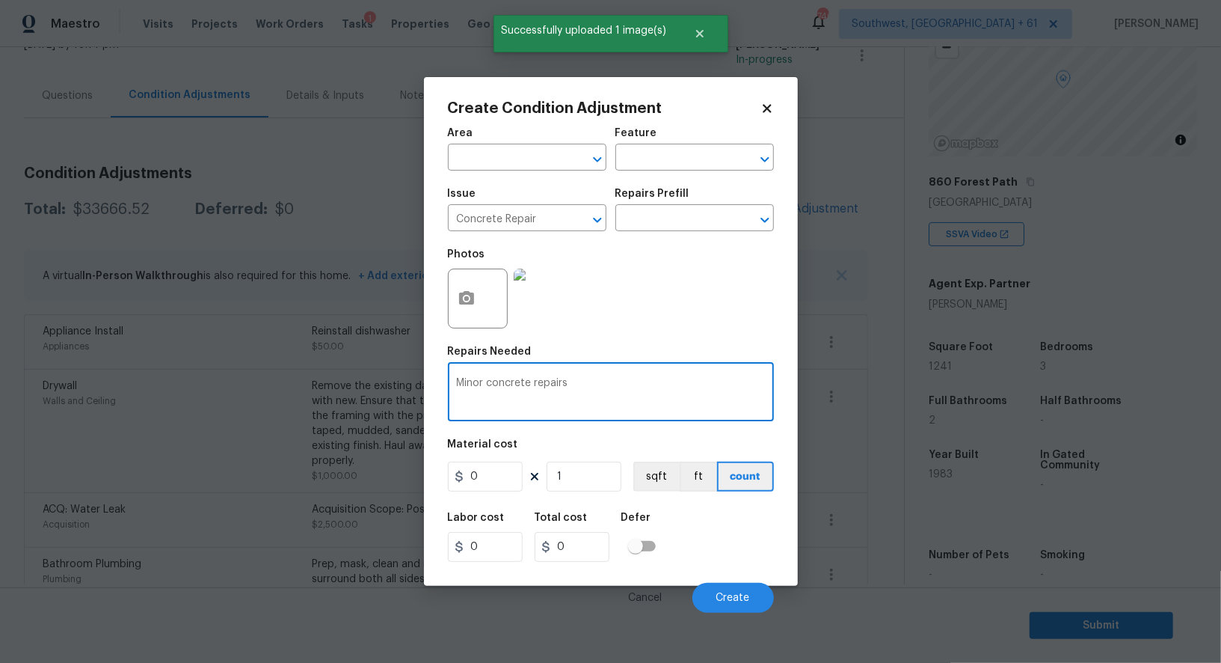
type textarea "Minor concrete repairs"
click at [512, 480] on input "0" at bounding box center [485, 476] width 75 height 30
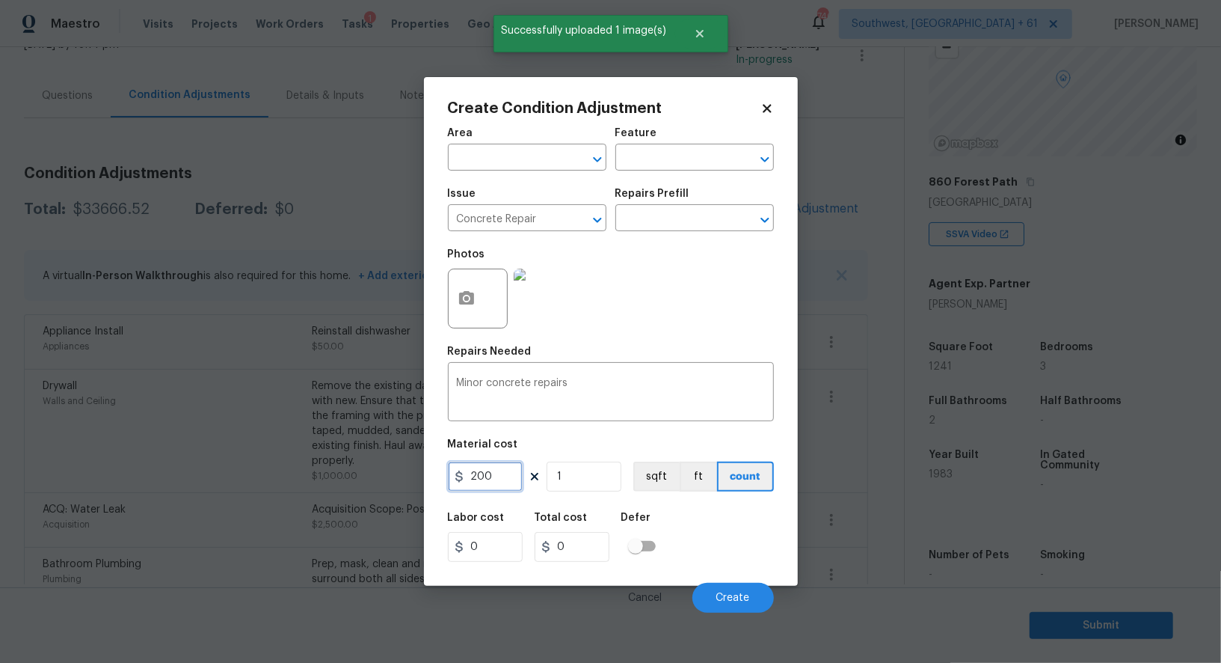
type input "200"
click at [555, 556] on input "0" at bounding box center [572, 547] width 75 height 30
type input "200"
click at [705, 601] on button "Create" at bounding box center [733, 598] width 82 height 30
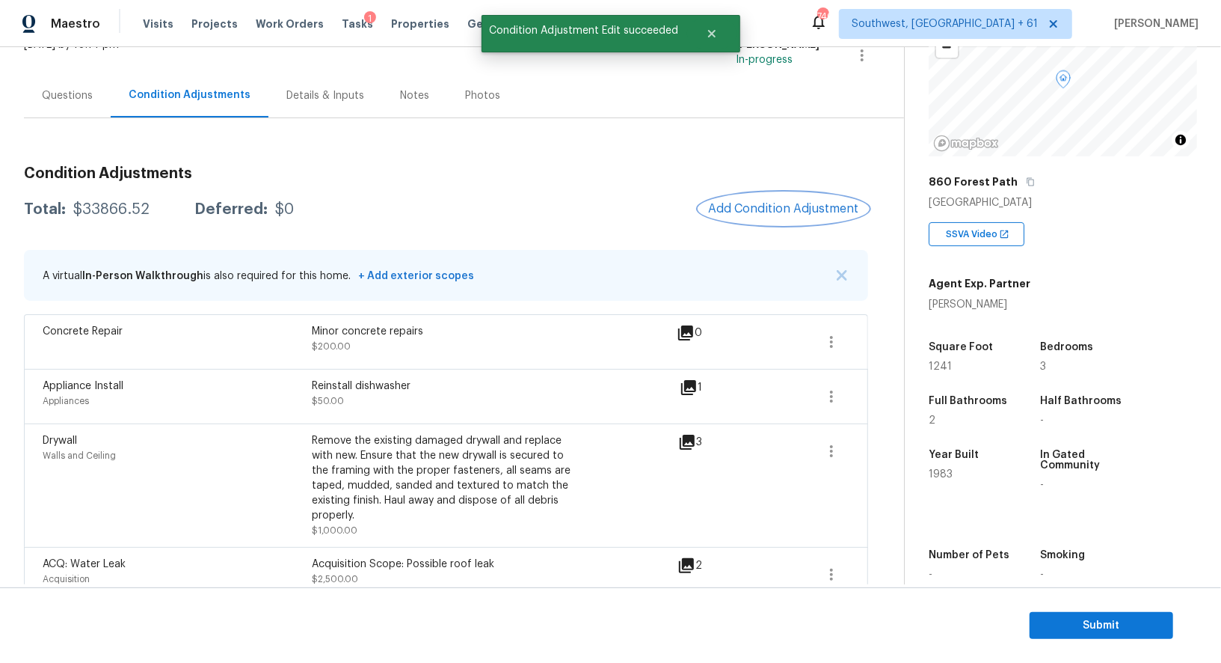
click at [811, 211] on span "Add Condition Adjustment" at bounding box center [783, 208] width 151 height 13
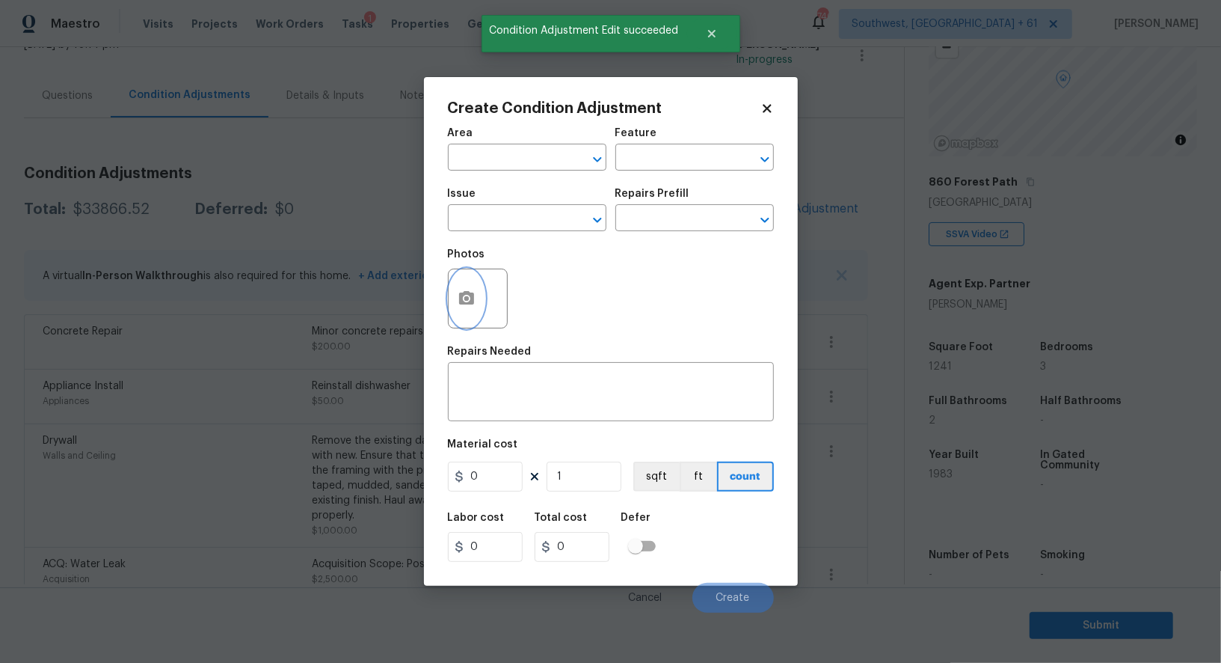
click at [467, 292] on icon "button" at bounding box center [466, 297] width 15 height 13
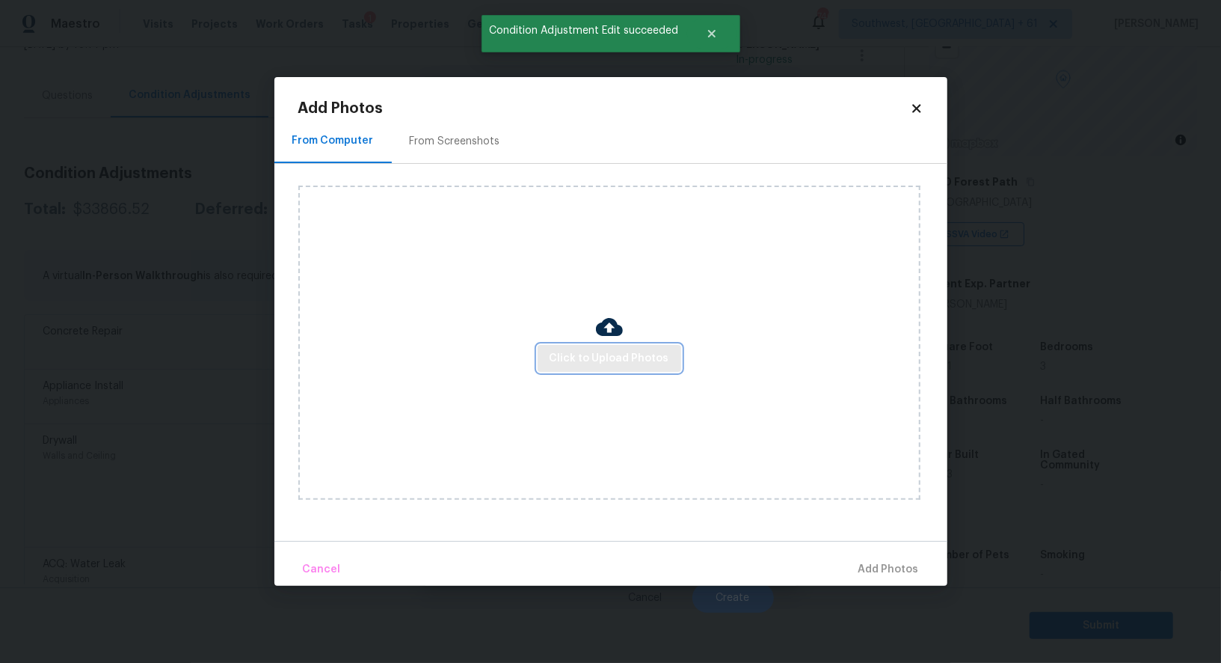
click at [605, 351] on span "Click to Upload Photos" at bounding box center [610, 358] width 120 height 19
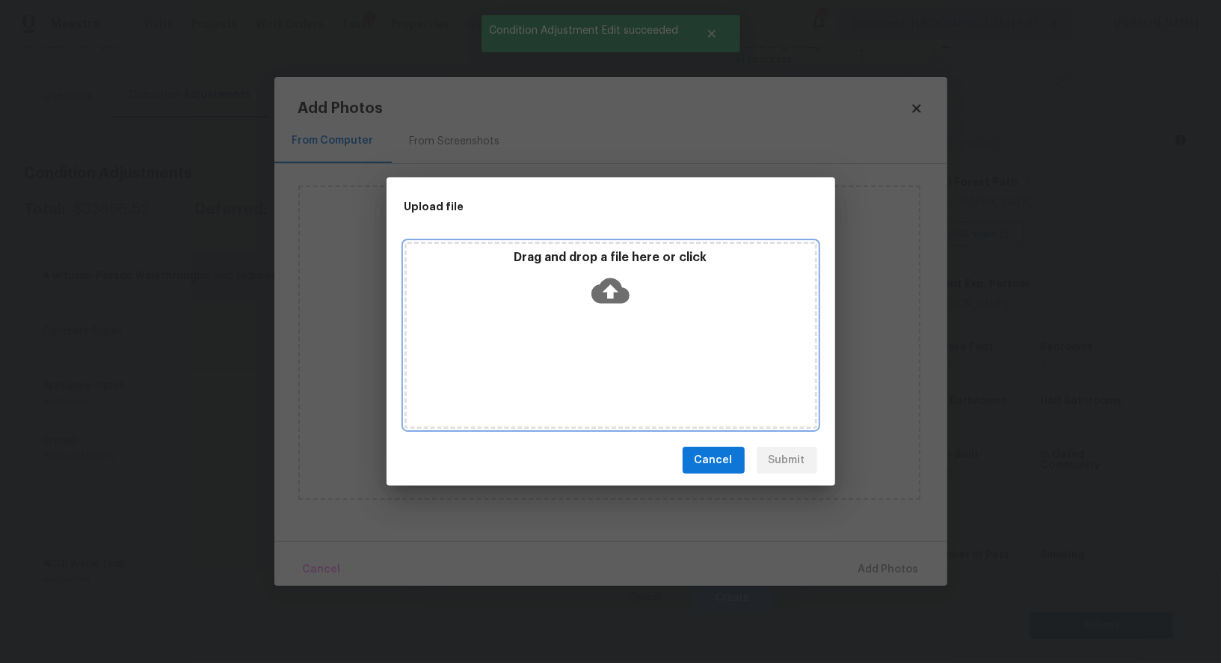
click at [604, 309] on div "Drag and drop a file here or click" at bounding box center [611, 282] width 408 height 64
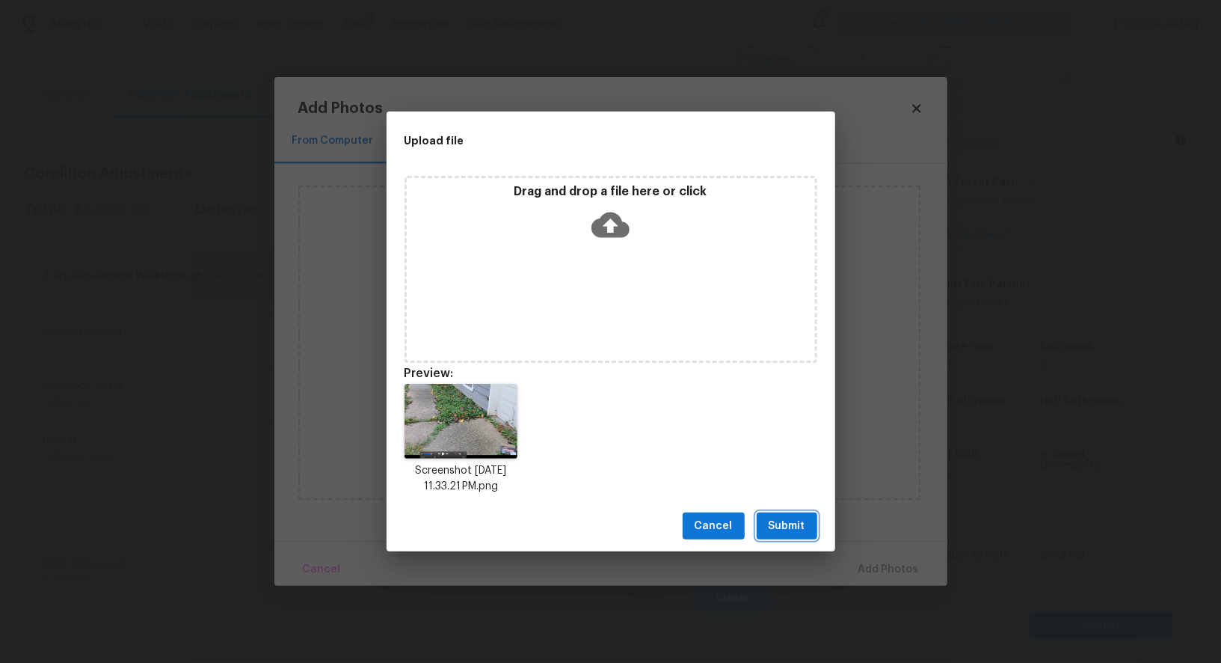
click at [792, 527] on span "Submit" at bounding box center [787, 526] width 37 height 19
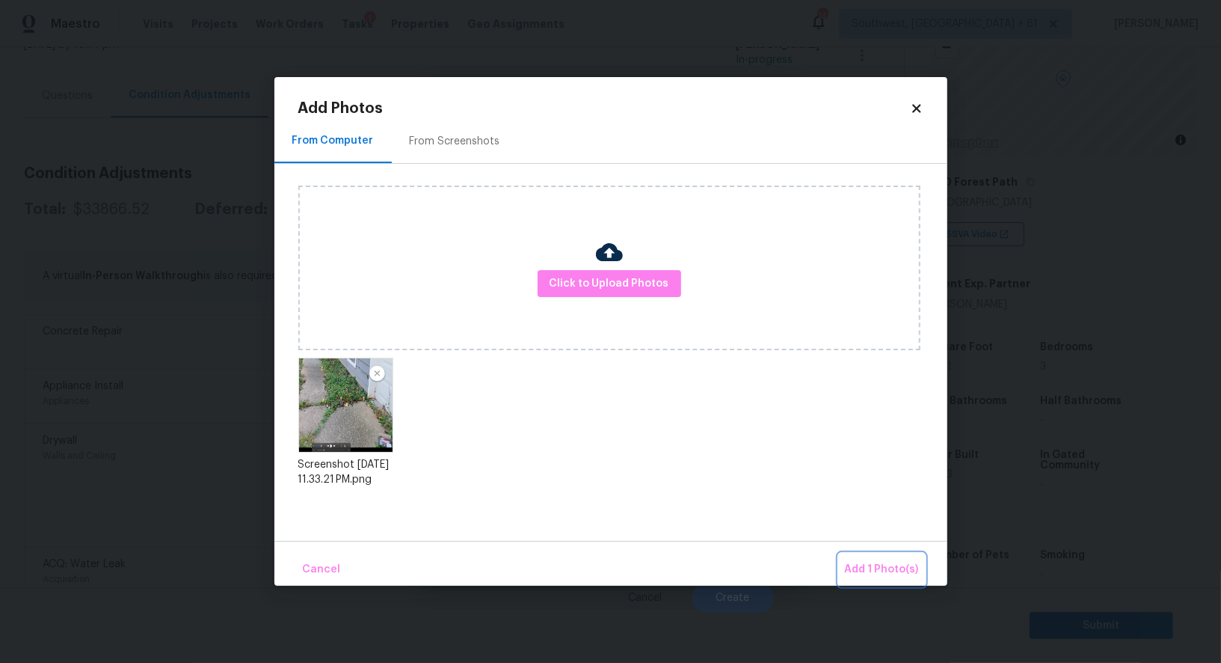
click at [868, 565] on span "Add 1 Photo(s)" at bounding box center [882, 569] width 74 height 19
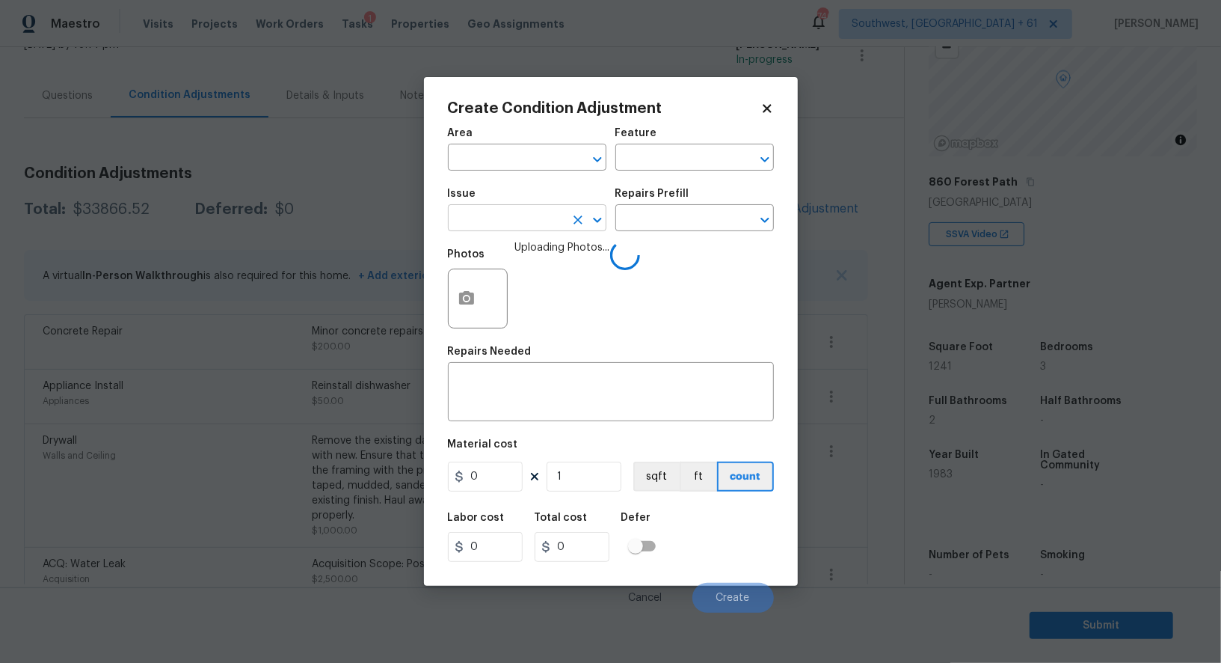
click at [529, 215] on input "text" at bounding box center [506, 219] width 117 height 23
click at [537, 290] on li "Exterior Garage Door" at bounding box center [527, 290] width 159 height 25
type input "Exterior Garage Door"
click at [525, 388] on textarea at bounding box center [611, 393] width 308 height 31
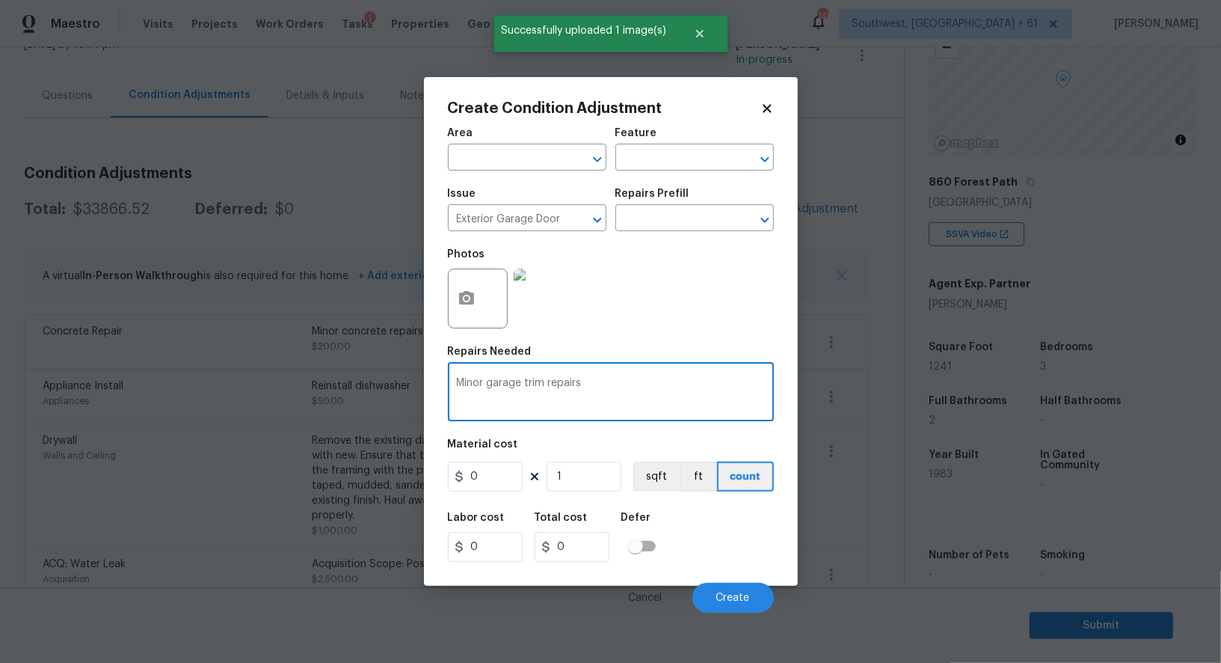
type textarea "Minor garage trim repairs"
click at [501, 469] on input "0" at bounding box center [485, 476] width 75 height 30
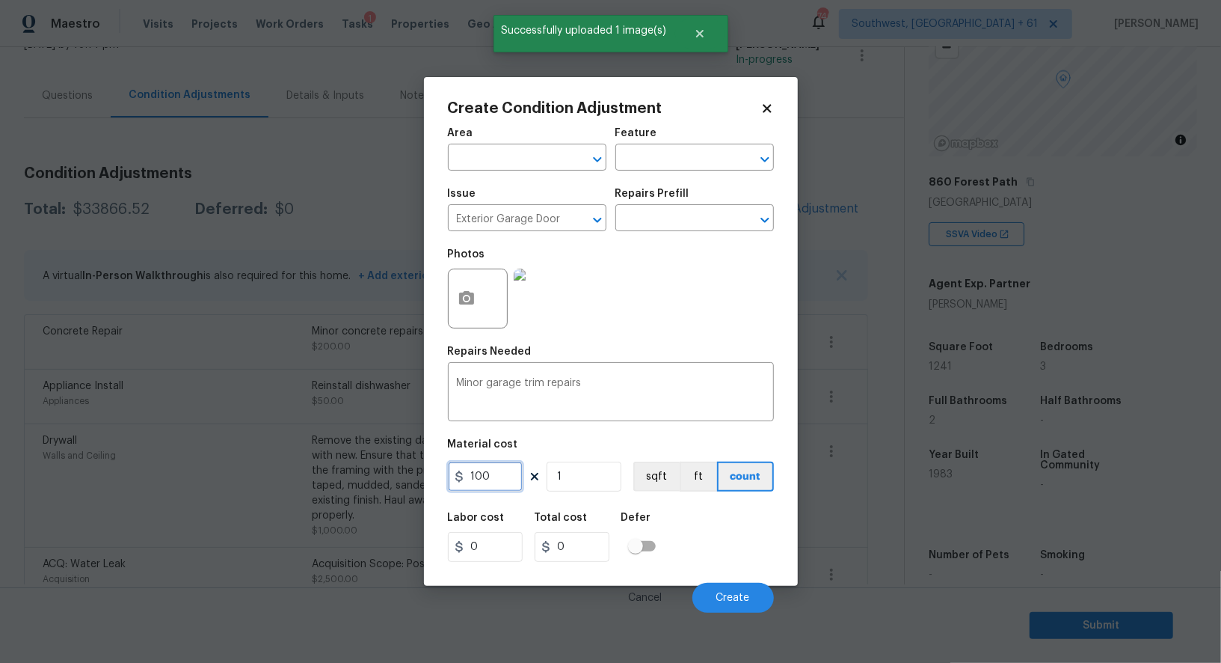
type input "100"
click at [565, 560] on input "0" at bounding box center [572, 547] width 75 height 30
type input "100"
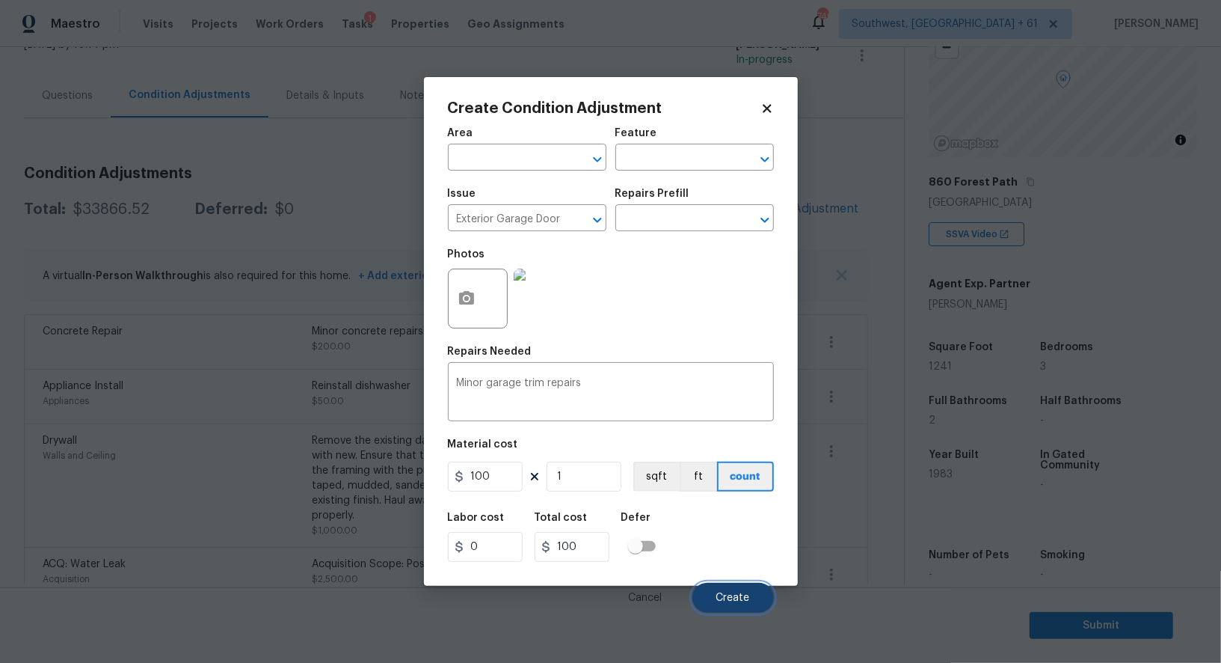
click at [737, 606] on button "Create" at bounding box center [733, 598] width 82 height 30
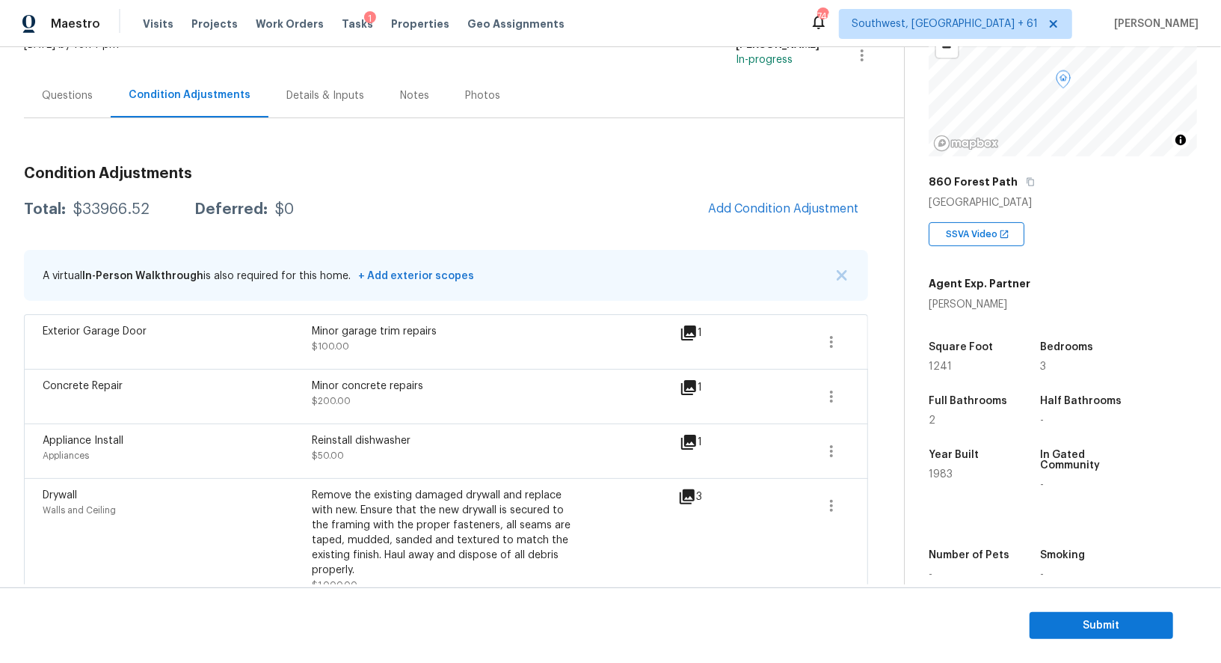
click at [90, 75] on div "Questions" at bounding box center [67, 95] width 87 height 44
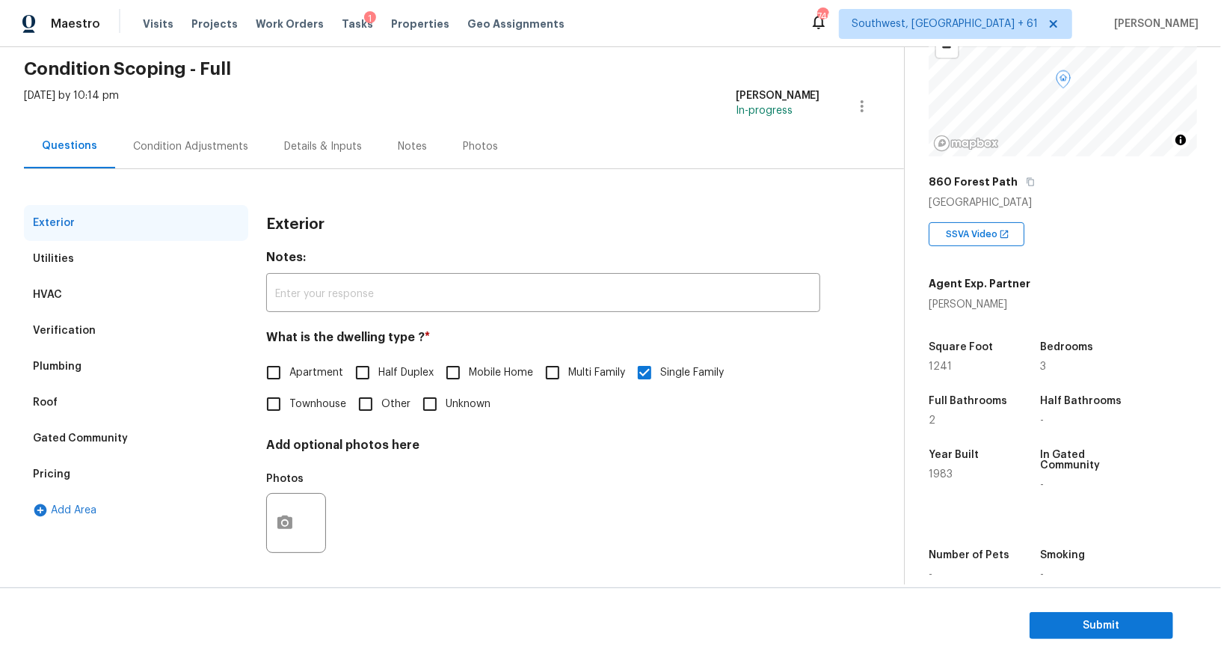
click at [99, 341] on div "Verification" at bounding box center [136, 331] width 224 height 36
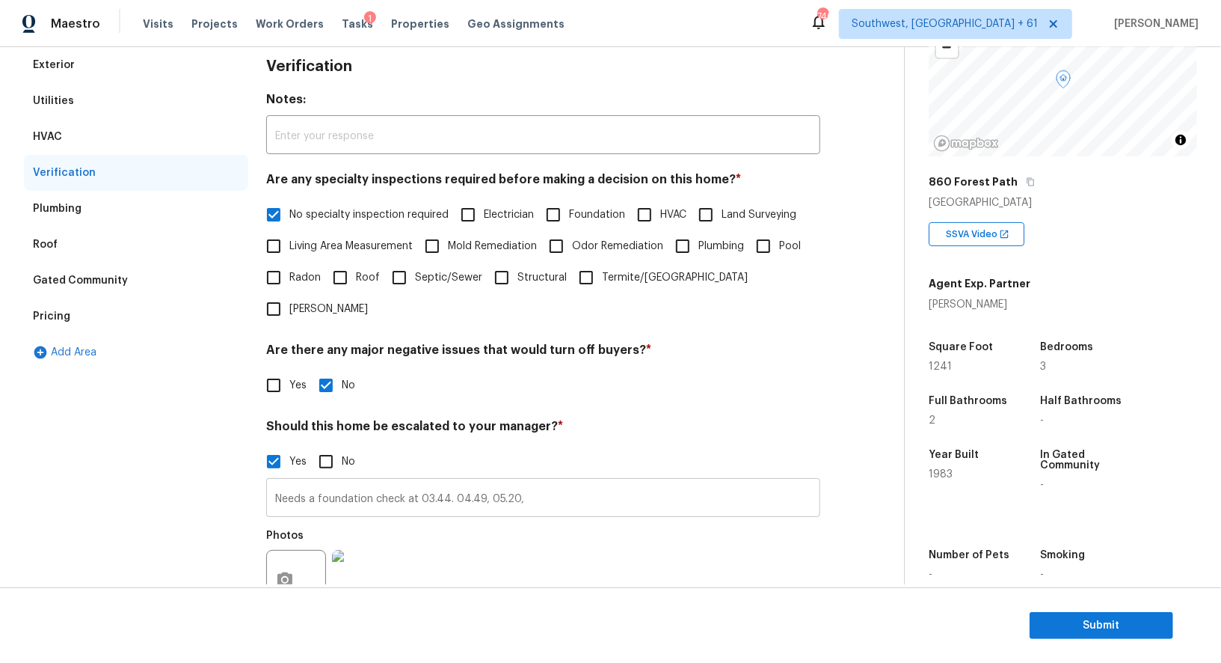
scroll to position [224, 0]
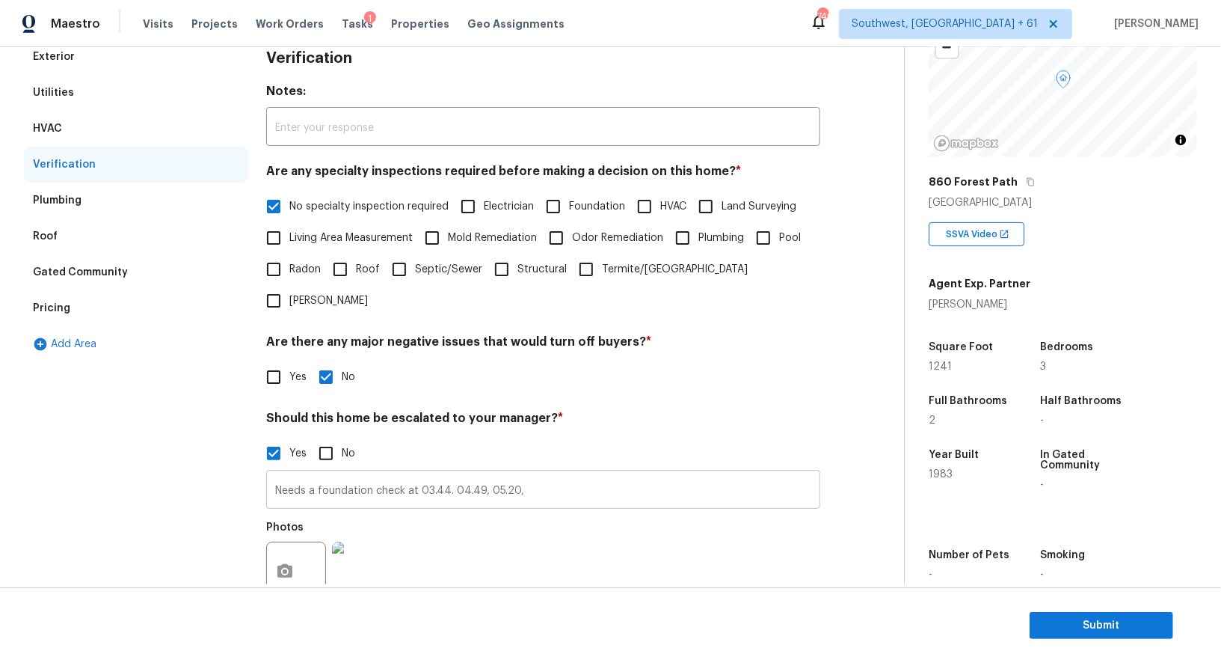
click at [553, 473] on input "Needs a foundation check at 03.44. 04.49, 05.20," at bounding box center [543, 490] width 554 height 35
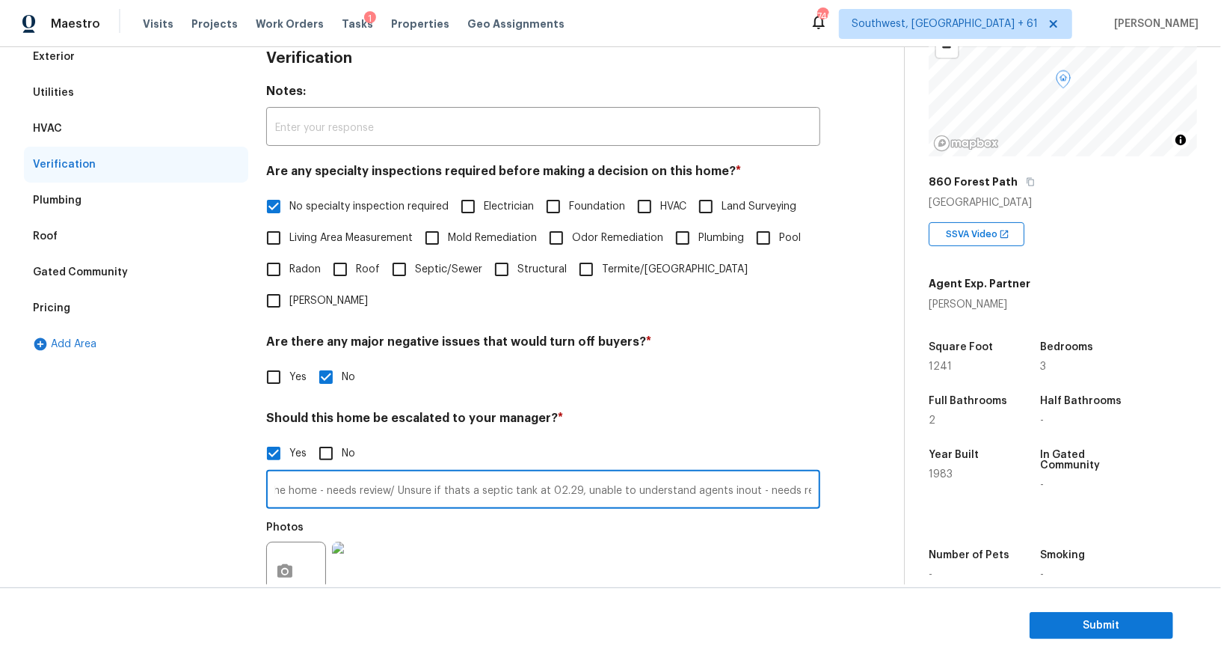
scroll to position [0, 535]
type input "Needs a foundation check at 03.44. 04.49, 05.20, and 01.11 in the exterior - he…"
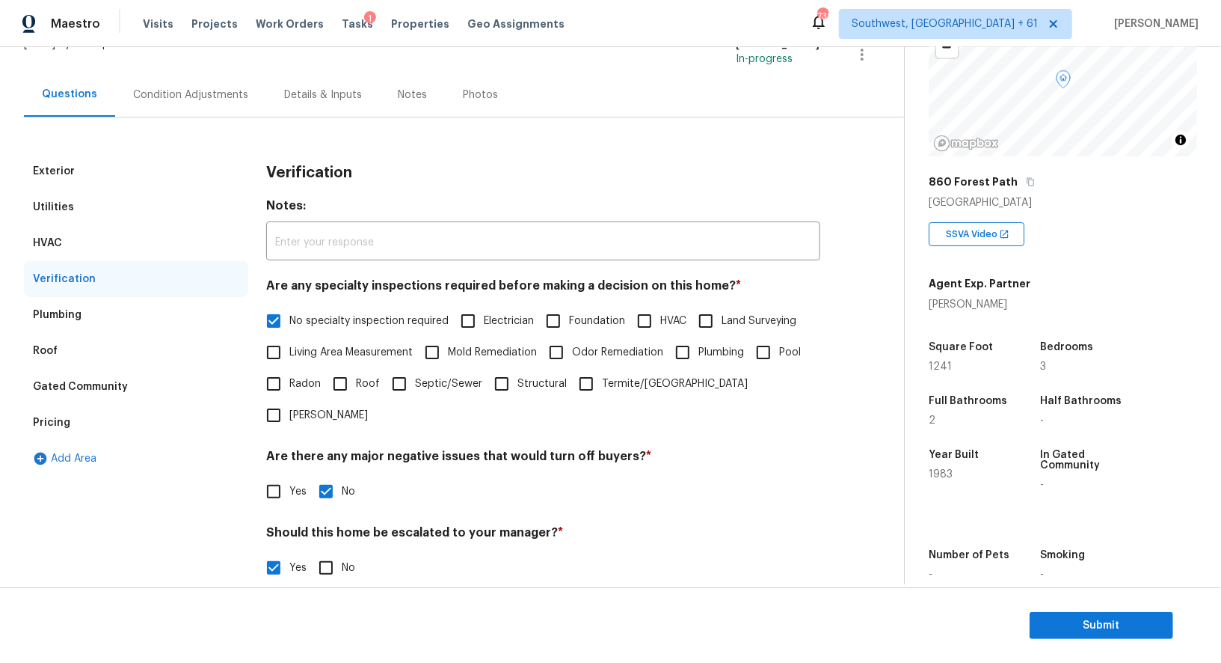
scroll to position [26, 0]
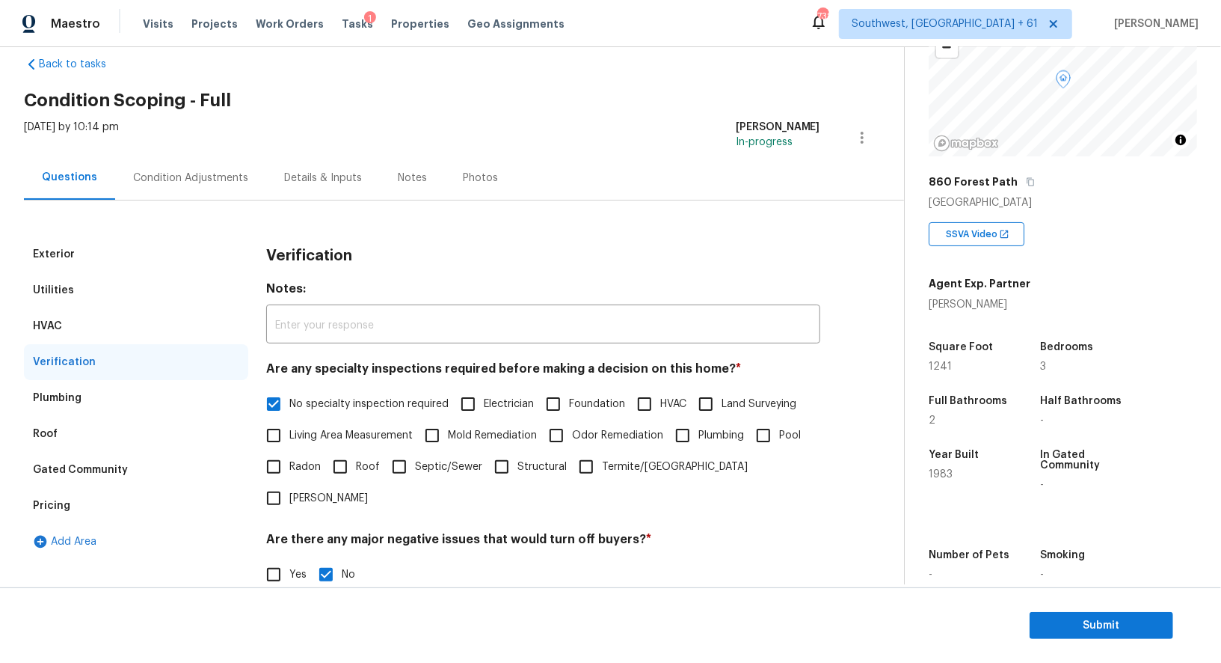
click at [183, 201] on div "Exterior Utilities HVAC Verification Plumbing Roof Gated Community Pricing Add …" at bounding box center [446, 558] width 844 height 716
click at [191, 188] on div "Condition Adjustments" at bounding box center [190, 178] width 151 height 44
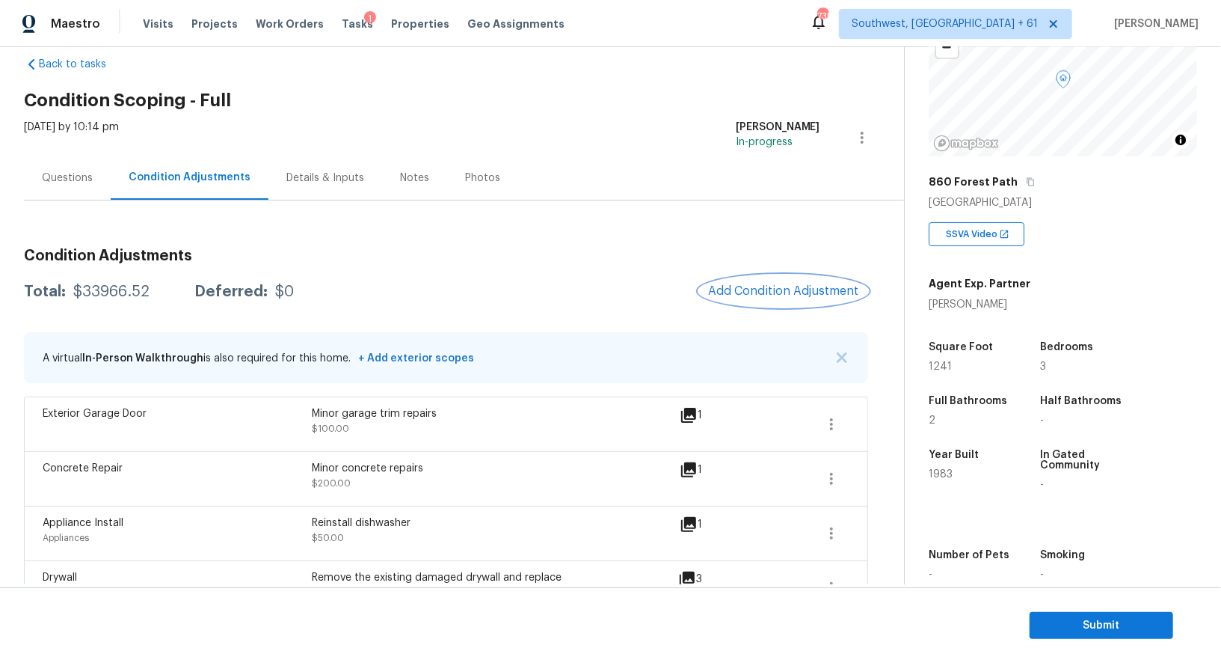
click at [755, 293] on span "Add Condition Adjustment" at bounding box center [783, 290] width 151 height 13
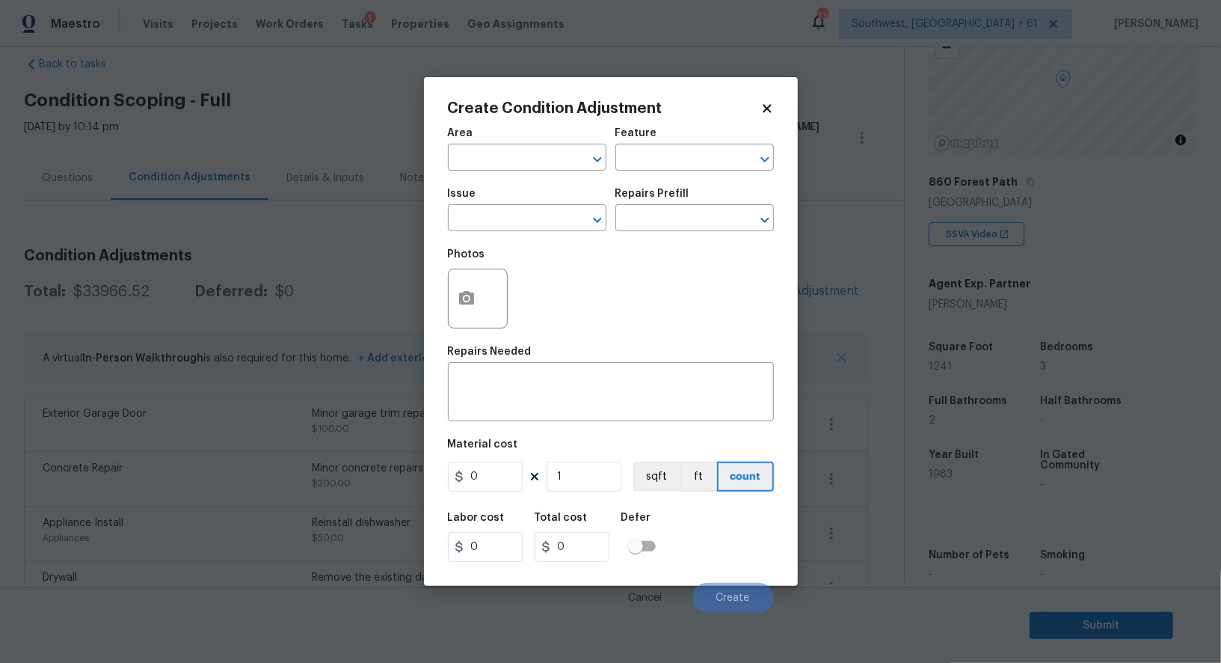
click at [500, 205] on div "Issue" at bounding box center [527, 197] width 159 height 19
click at [495, 221] on input "text" at bounding box center [506, 219] width 117 height 23
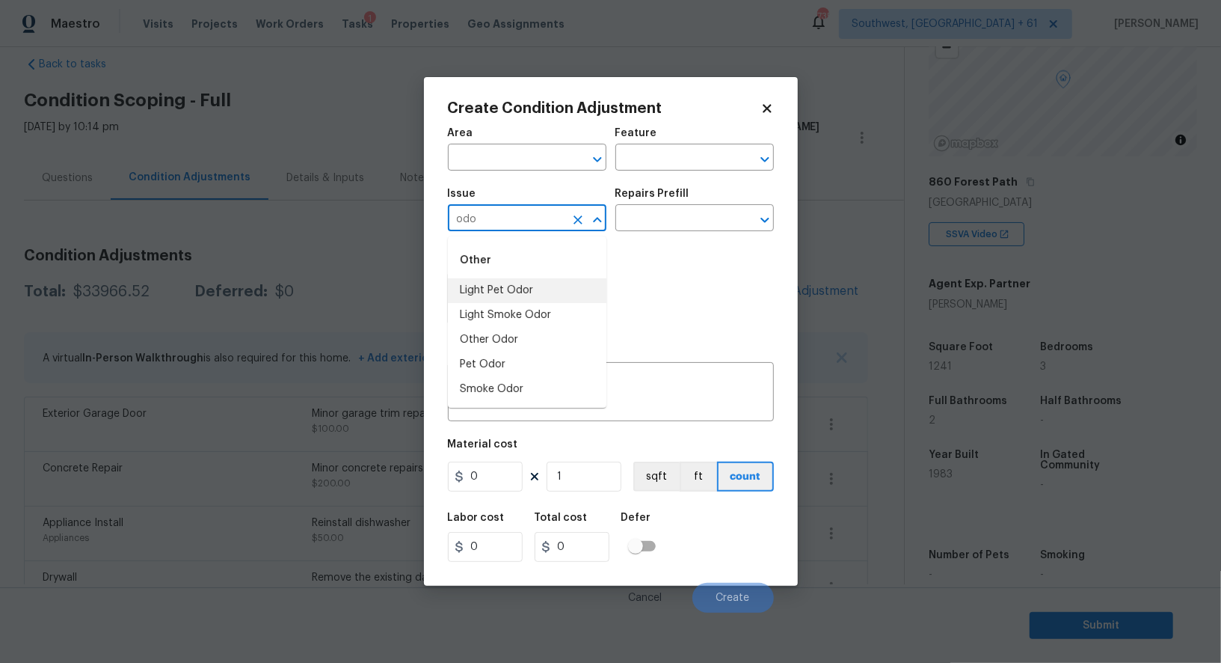
click at [505, 289] on li "Light Pet Odor" at bounding box center [527, 290] width 159 height 25
type input "Light Pet Odor"
click at [652, 221] on input "text" at bounding box center [673, 219] width 117 height 23
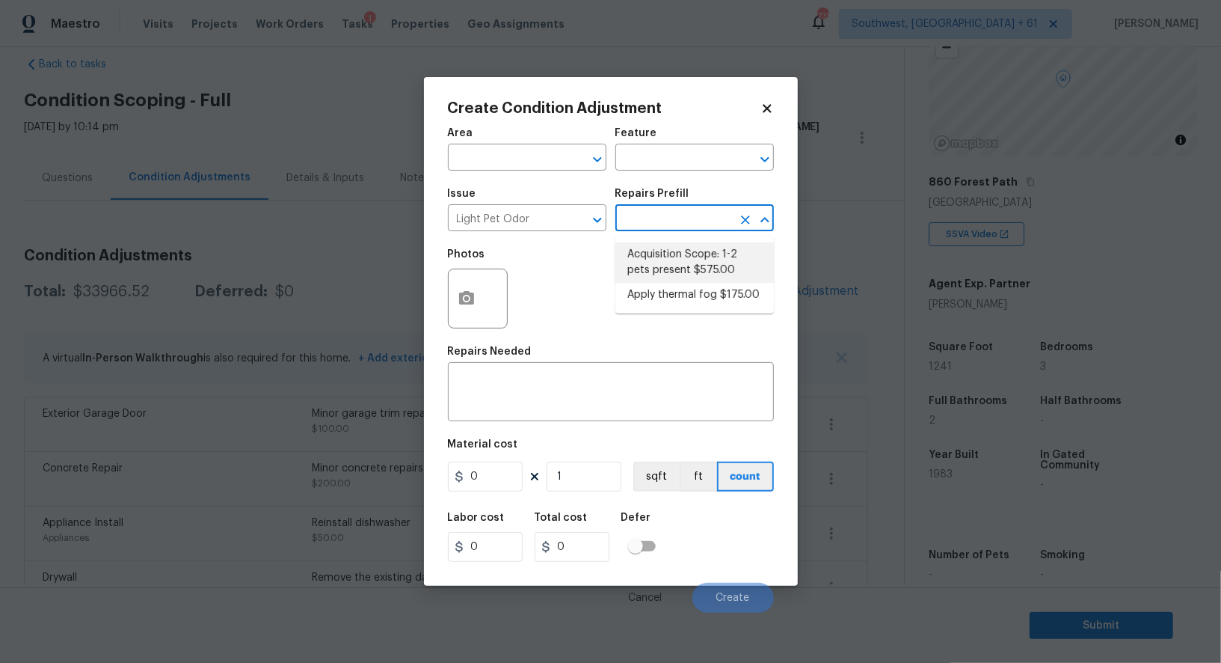
click at [670, 269] on li "Acquisition Scope: 1-2 pets present $575.00" at bounding box center [694, 262] width 159 height 40
type textarea "Acquisition Scope: 1-2 pets present"
type input "575"
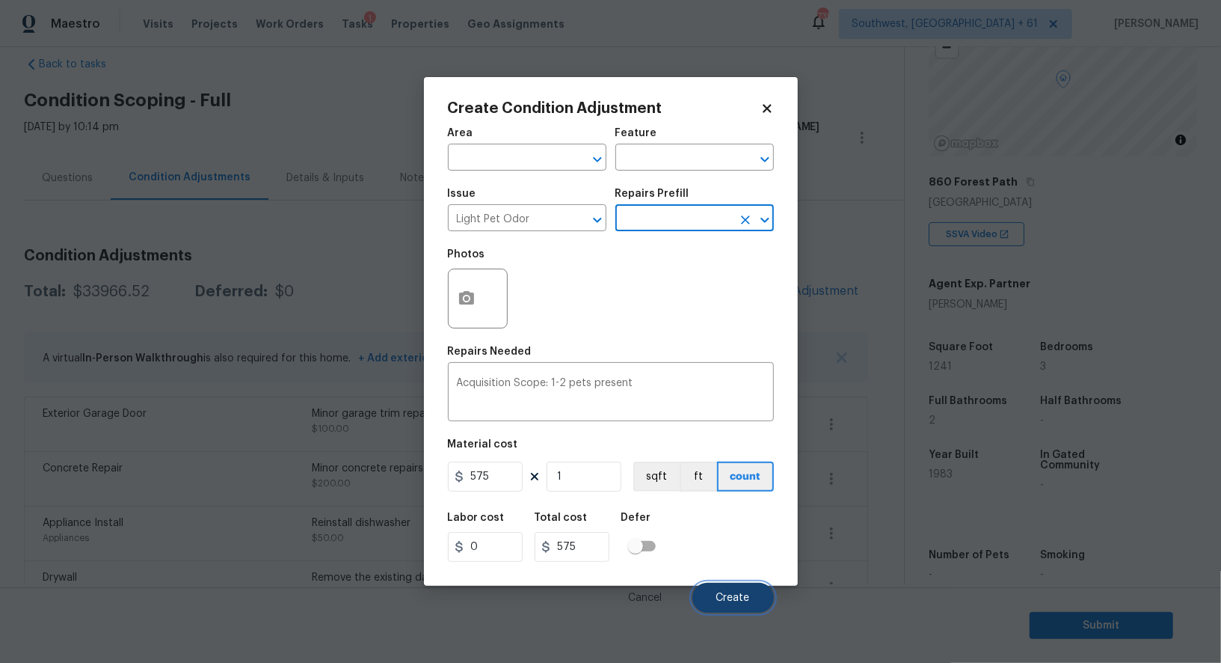
click at [735, 599] on span "Create" at bounding box center [733, 597] width 34 height 11
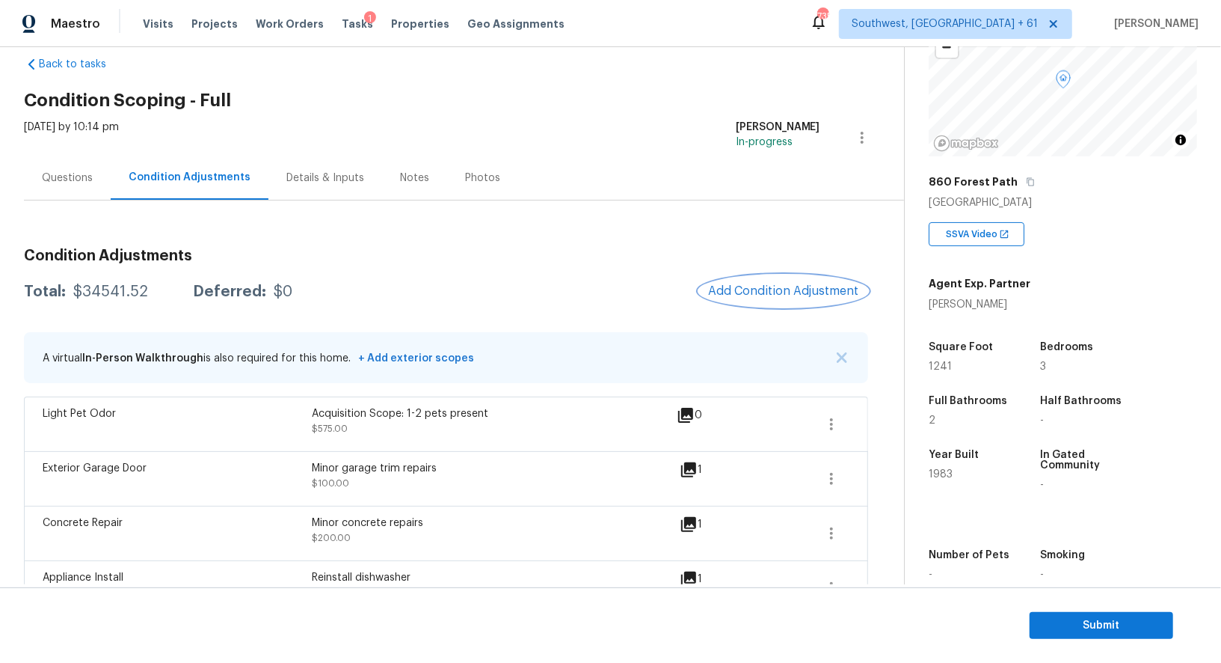
click at [749, 285] on span "Add Condition Adjustment" at bounding box center [783, 290] width 151 height 13
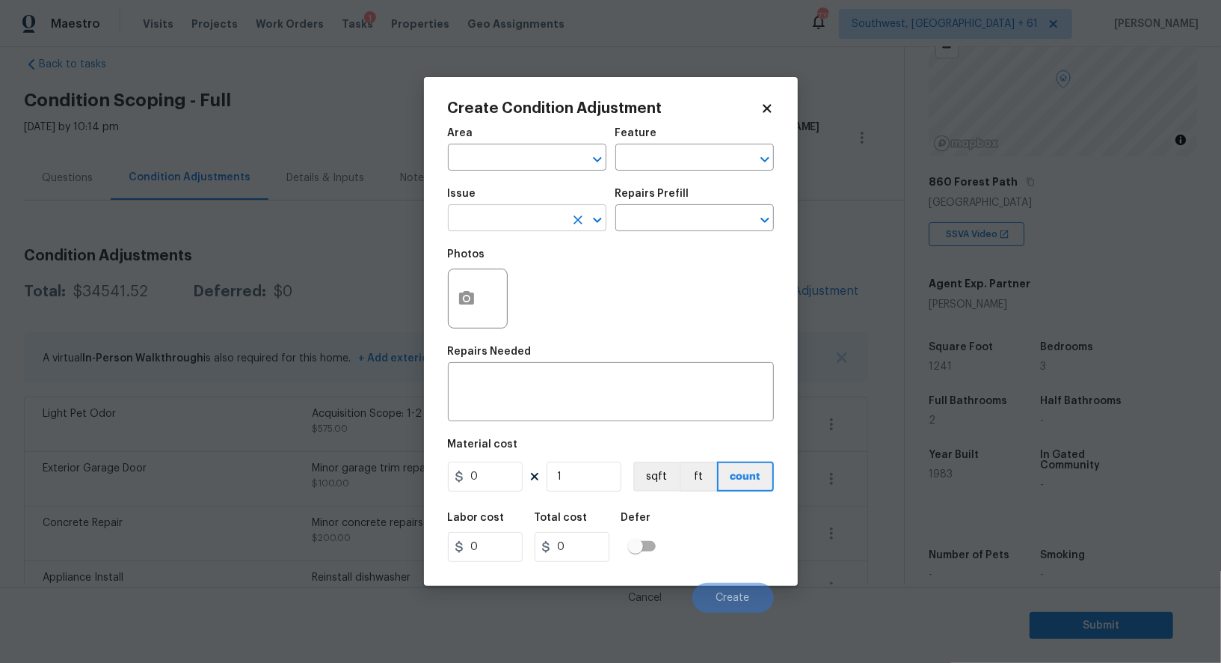
click at [523, 219] on input "text" at bounding box center [506, 219] width 117 height 23
click at [536, 286] on li "Kitchen Cabinets" at bounding box center [527, 290] width 159 height 25
type input "Kitchen Cabinets"
click at [646, 217] on input "text" at bounding box center [673, 219] width 117 height 23
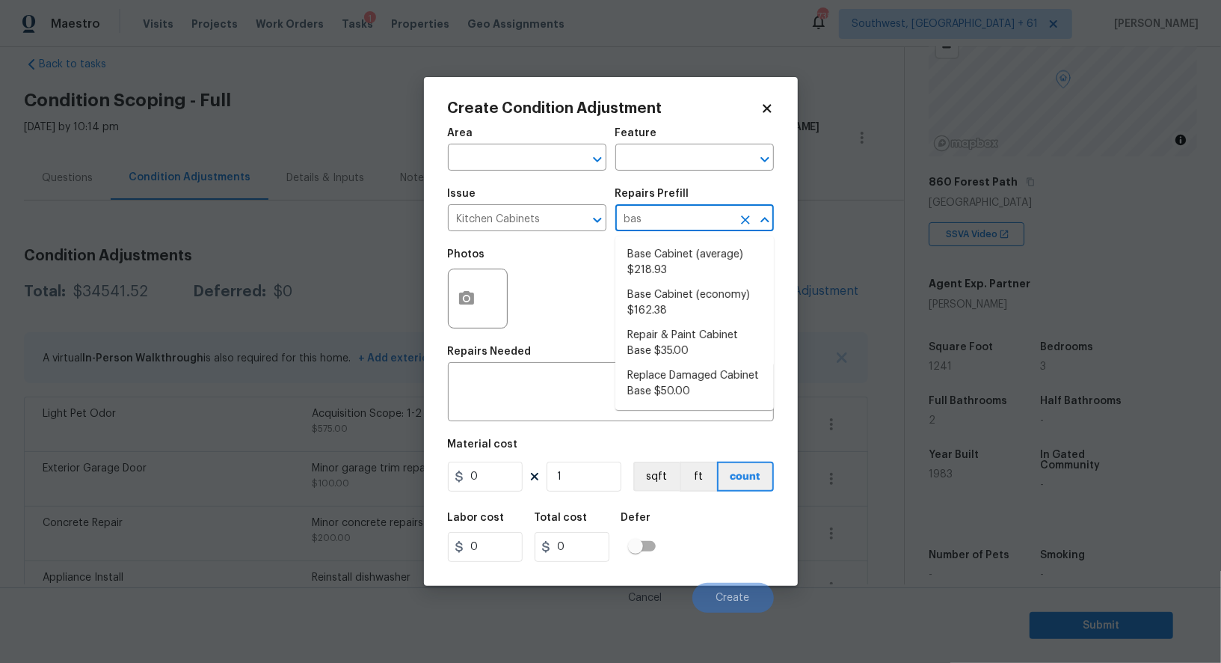
type input "base"
click at [667, 255] on li "Base Cabinet (average) $218.93" at bounding box center [694, 262] width 159 height 40
type input "Cabinets"
type textarea "Remove the existing kitchen base cabinets (if present) and install a new kitche…"
type input "218.93"
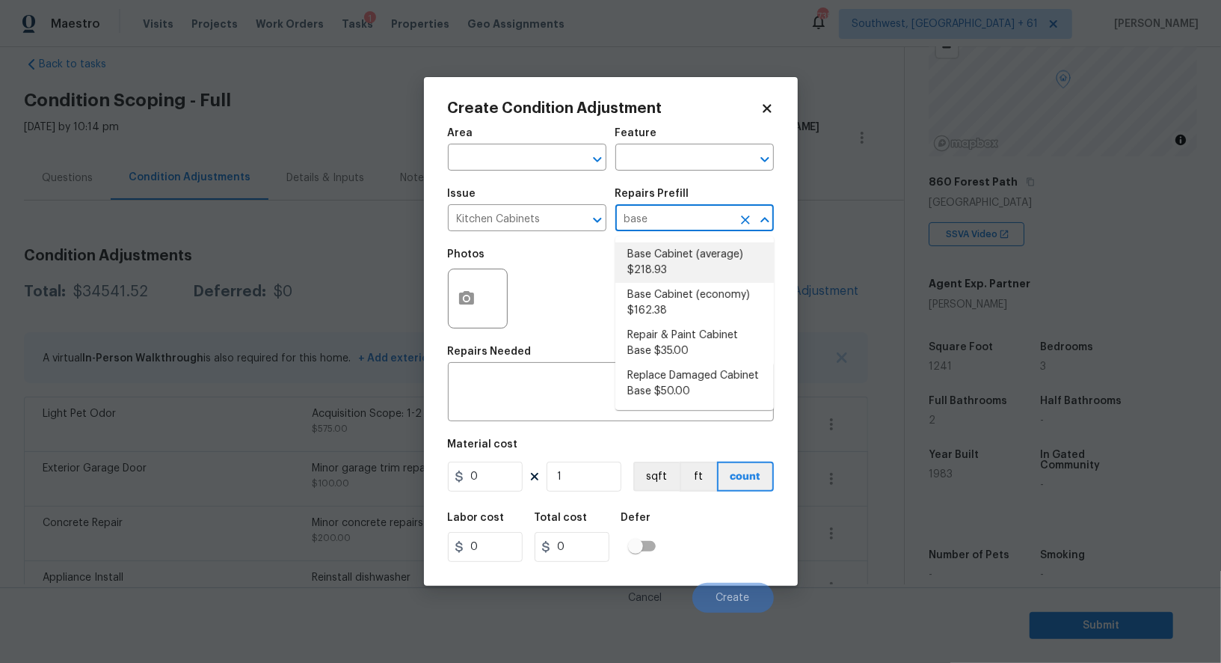
type input "218.93"
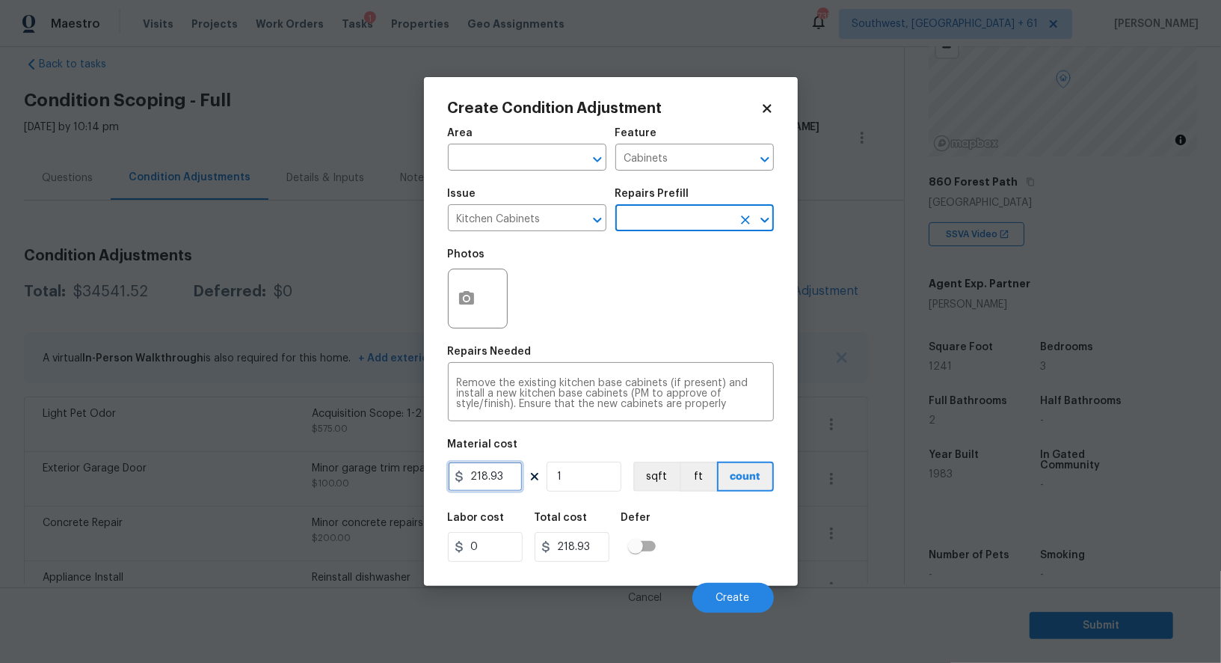
click at [503, 488] on input "218.93" at bounding box center [485, 476] width 75 height 30
type input "0"
click at [569, 556] on input "218.93" at bounding box center [572, 547] width 75 height 30
type input "0"
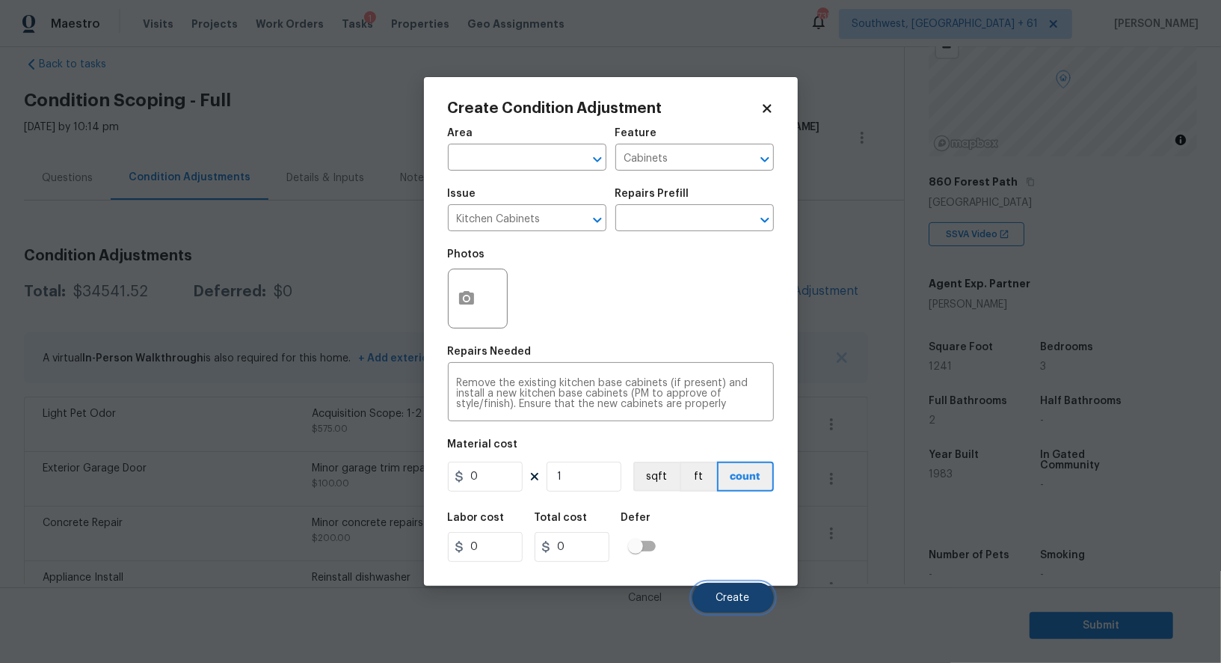
click at [736, 591] on button "Create" at bounding box center [733, 598] width 82 height 30
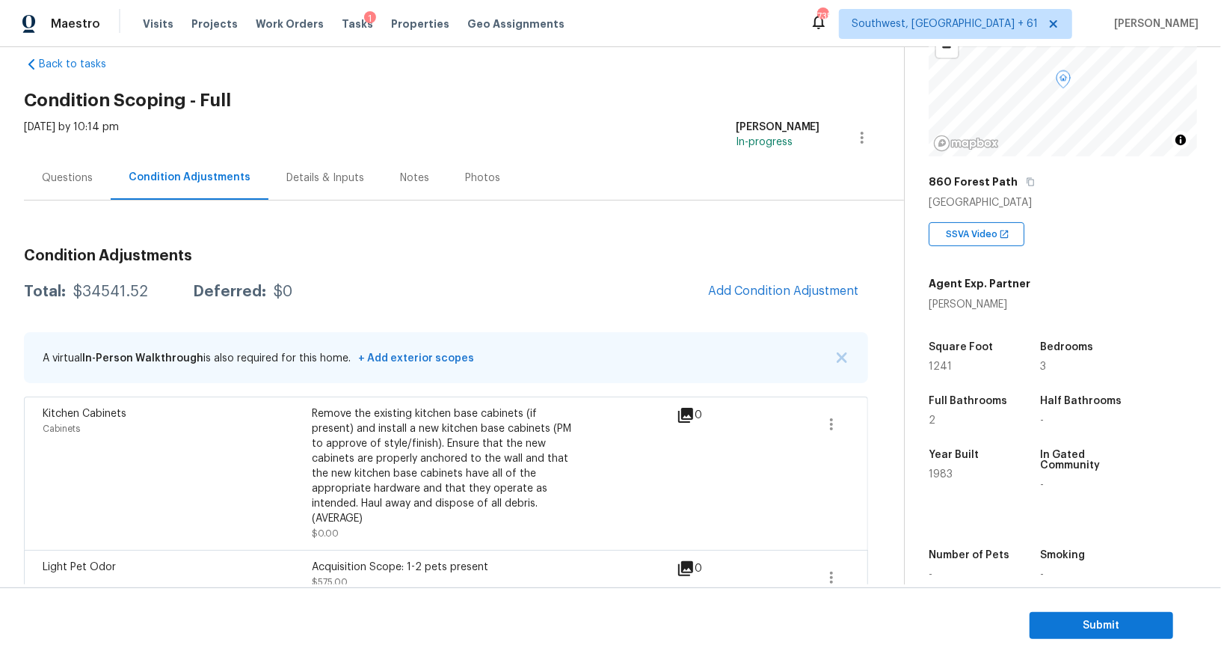
click at [59, 181] on div "Questions" at bounding box center [67, 178] width 51 height 15
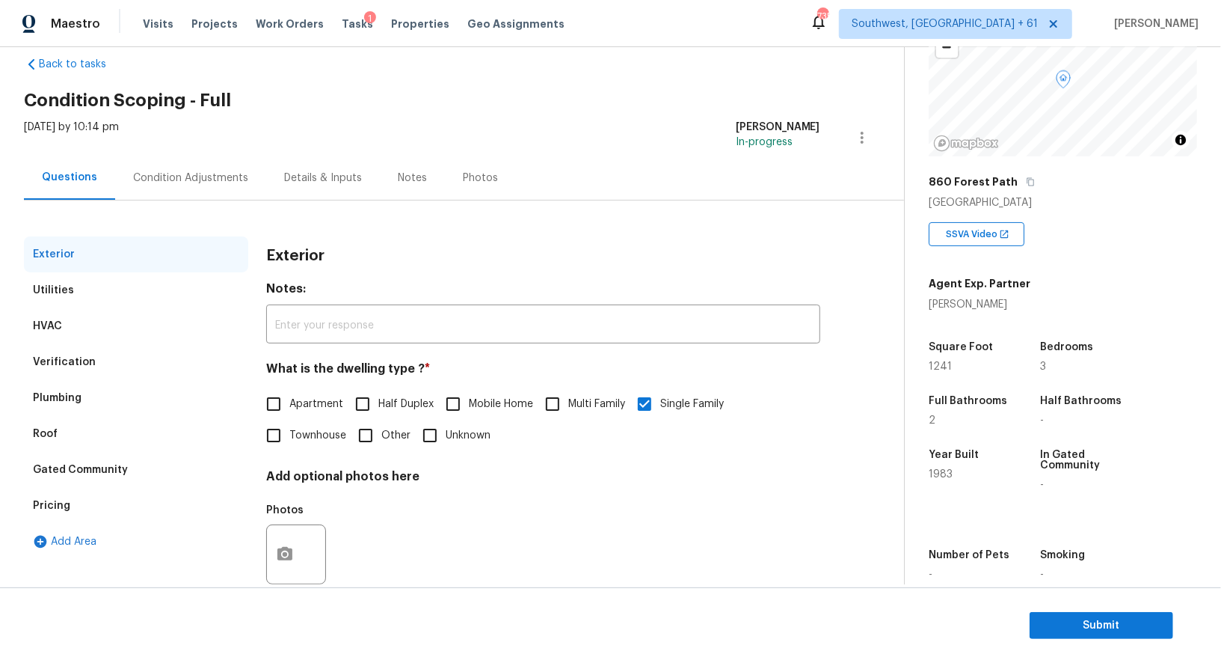
scroll to position [26, 0]
click at [104, 503] on div "Pricing" at bounding box center [136, 506] width 224 height 36
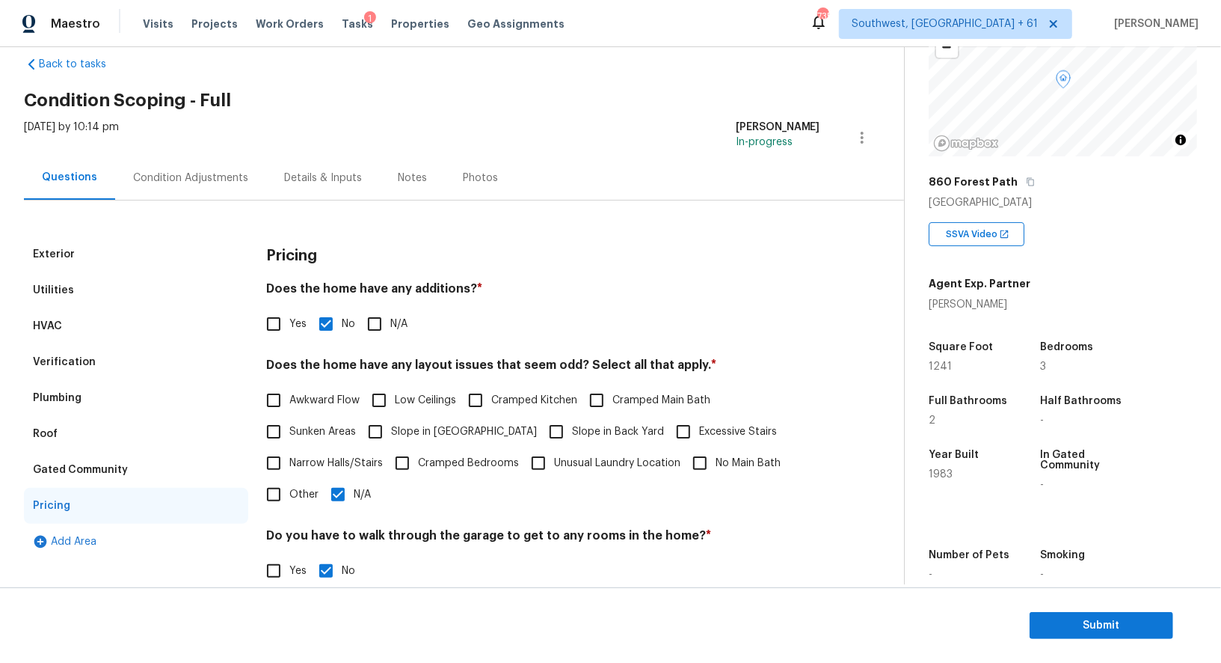
click at [99, 375] on div "Verification" at bounding box center [136, 362] width 224 height 36
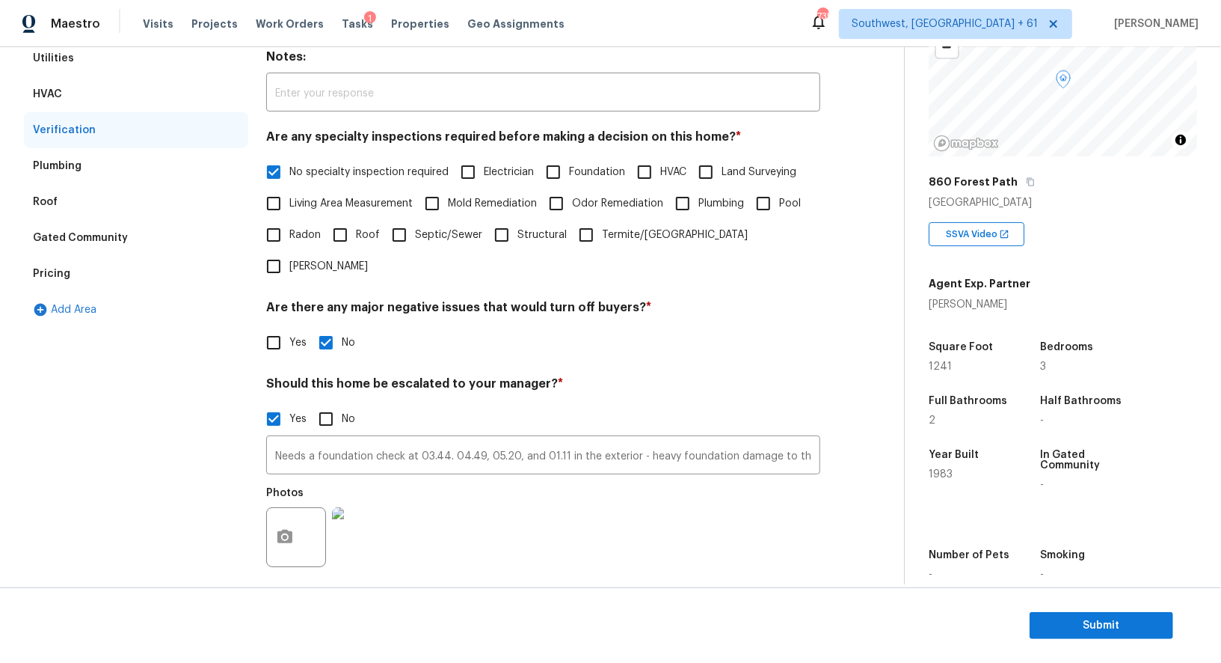
scroll to position [279, 0]
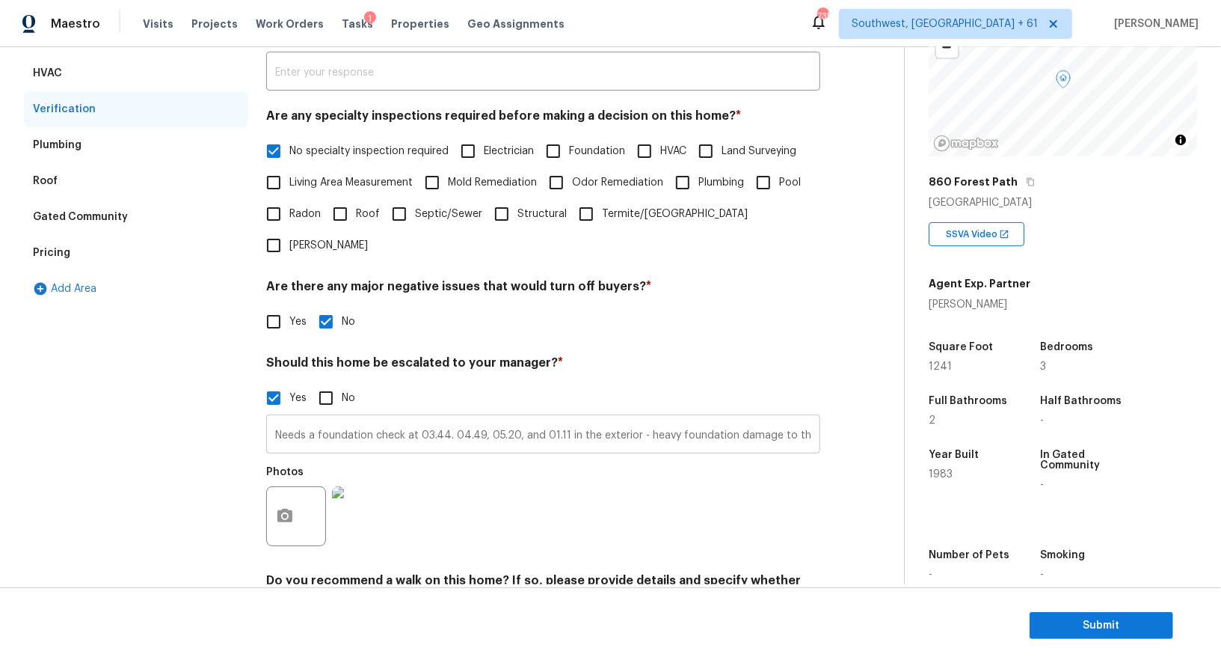
click at [385, 418] on input "Needs a foundation check at 03.44. 04.49, 05.20, and 01.11 in the exterior - he…" at bounding box center [543, 435] width 554 height 35
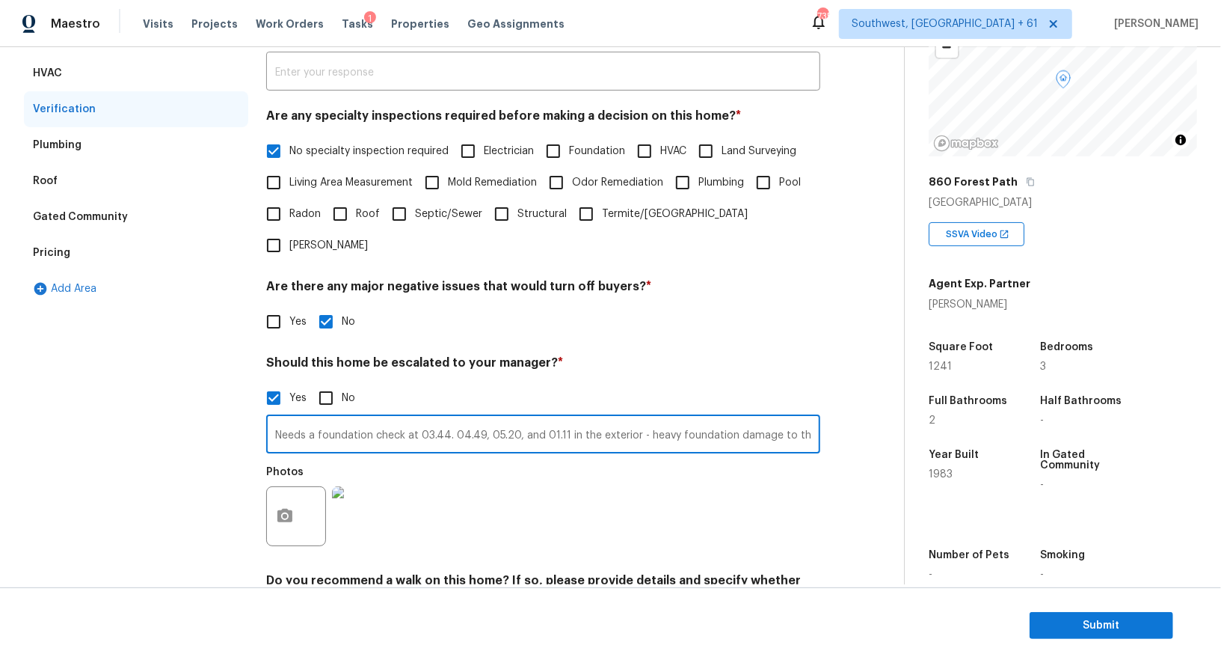
click at [385, 418] on input "Needs a foundation check at 03.44. 04.49, 05.20, and 01.11 in the exterior - he…" at bounding box center [543, 435] width 554 height 35
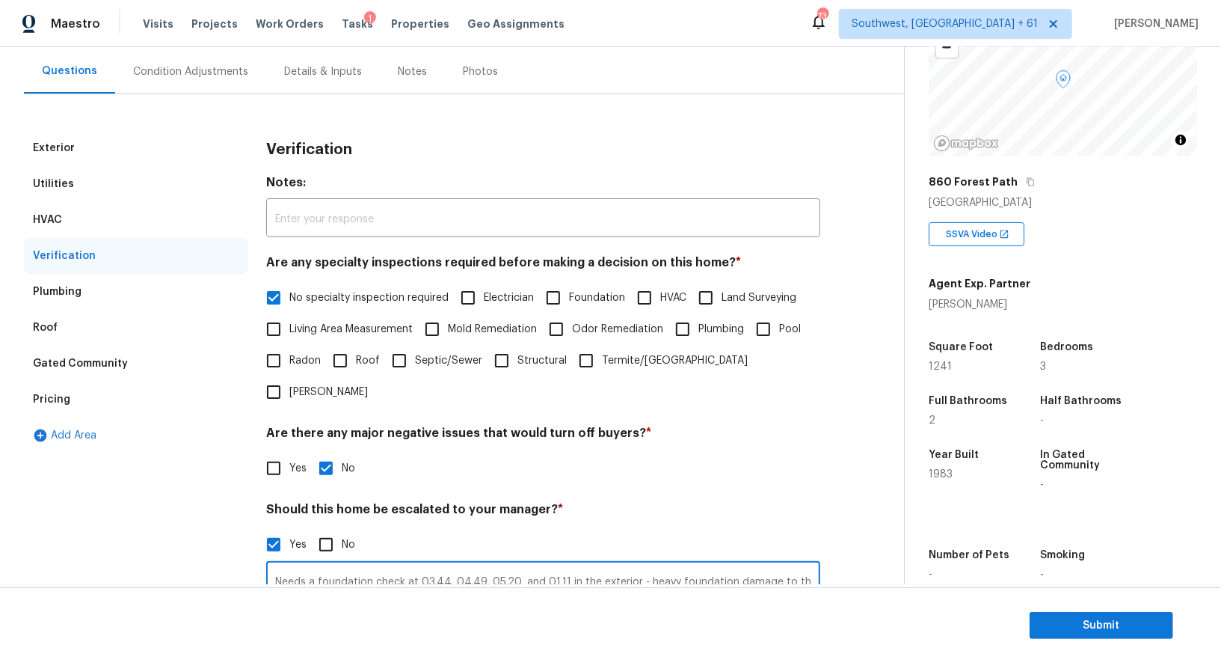
scroll to position [123, 0]
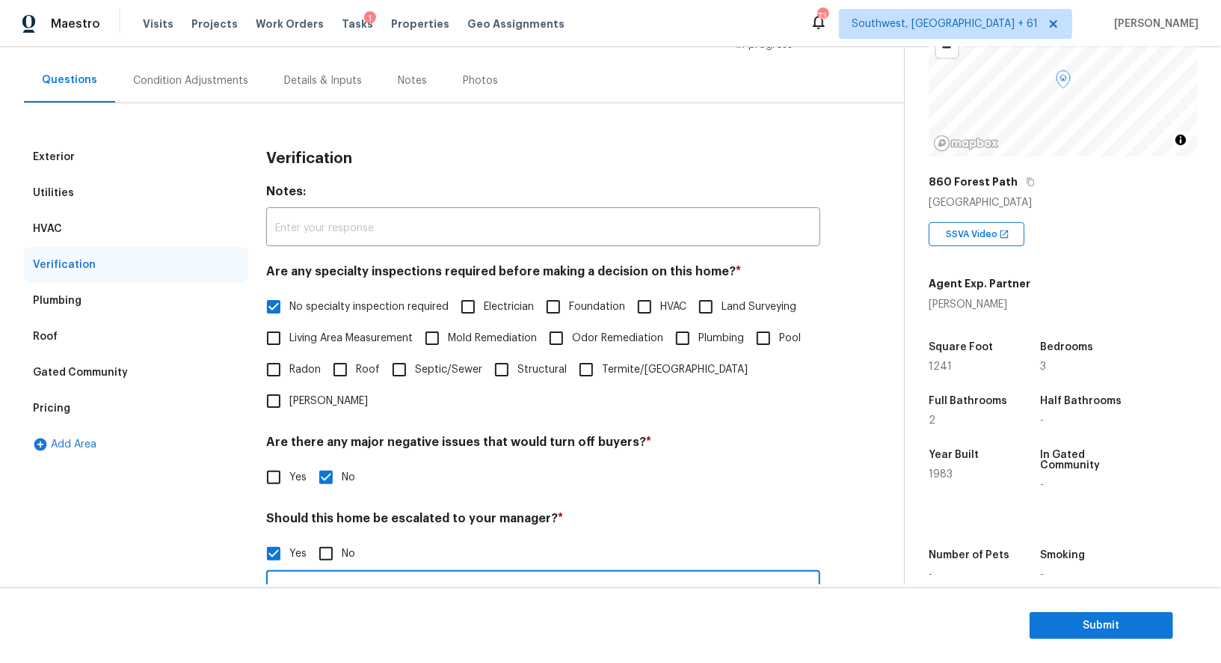
click at [194, 84] on div "Condition Adjustments" at bounding box center [190, 80] width 115 height 15
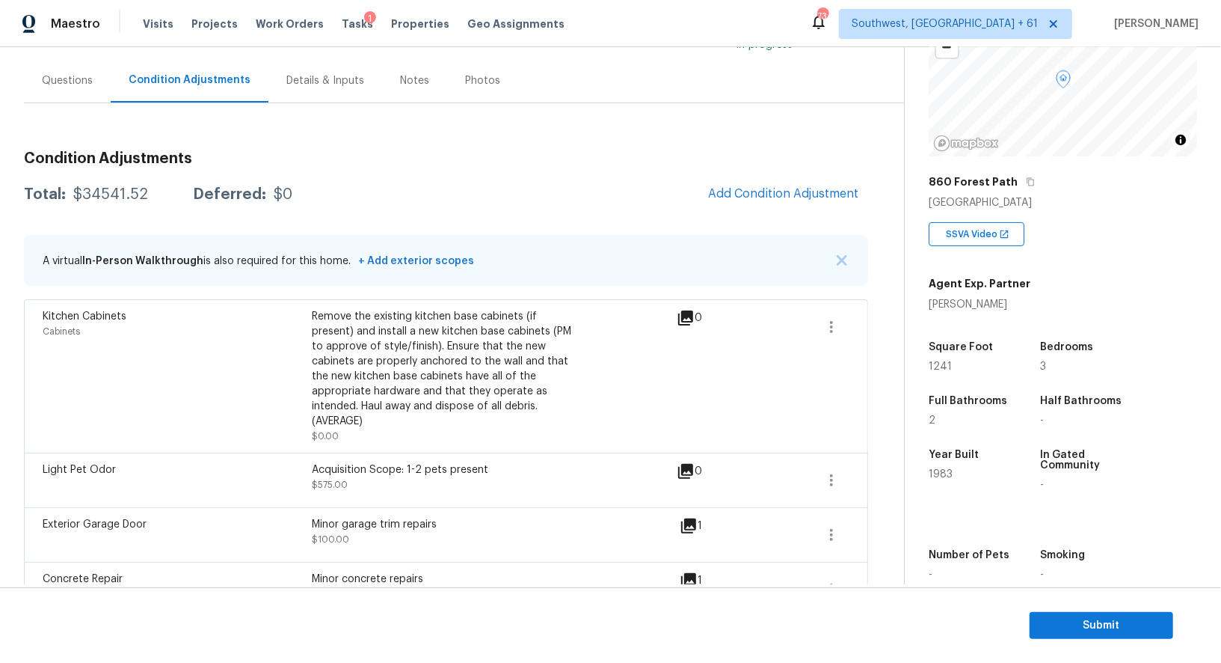
click at [108, 192] on div "$34541.52" at bounding box center [110, 194] width 75 height 15
copy div "$34541.52"
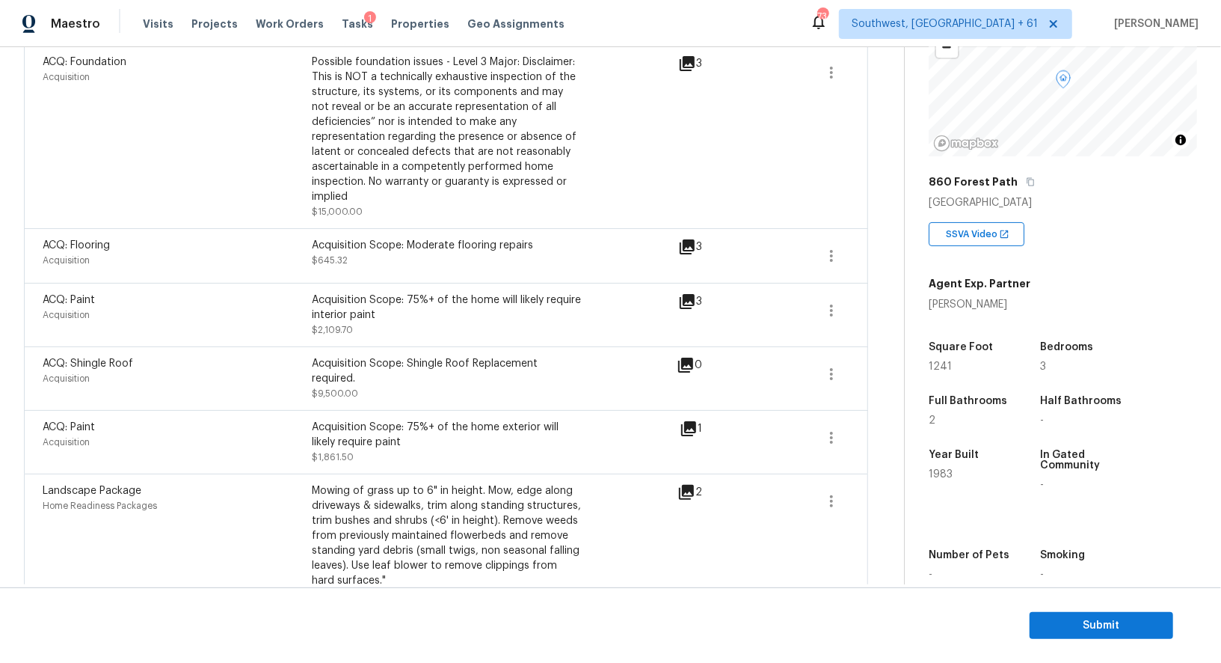
scroll to position [995, 0]
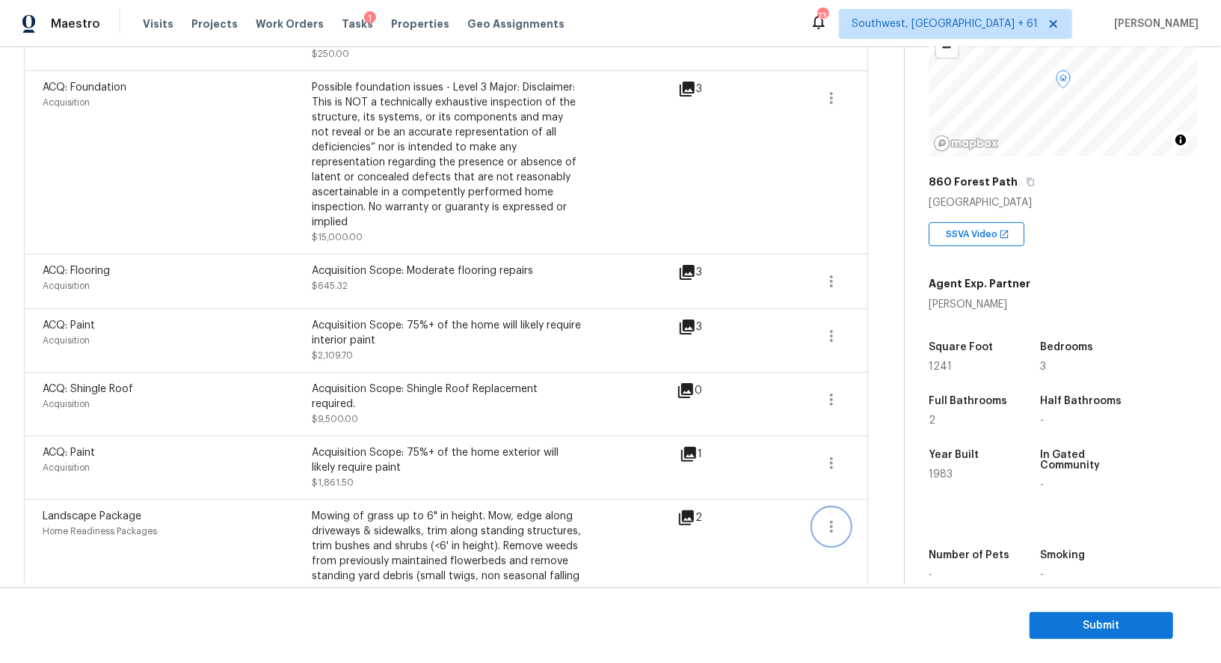
click at [828, 517] on icon "button" at bounding box center [832, 526] width 18 height 18
click at [879, 488] on div "Edit" at bounding box center [916, 491] width 117 height 15
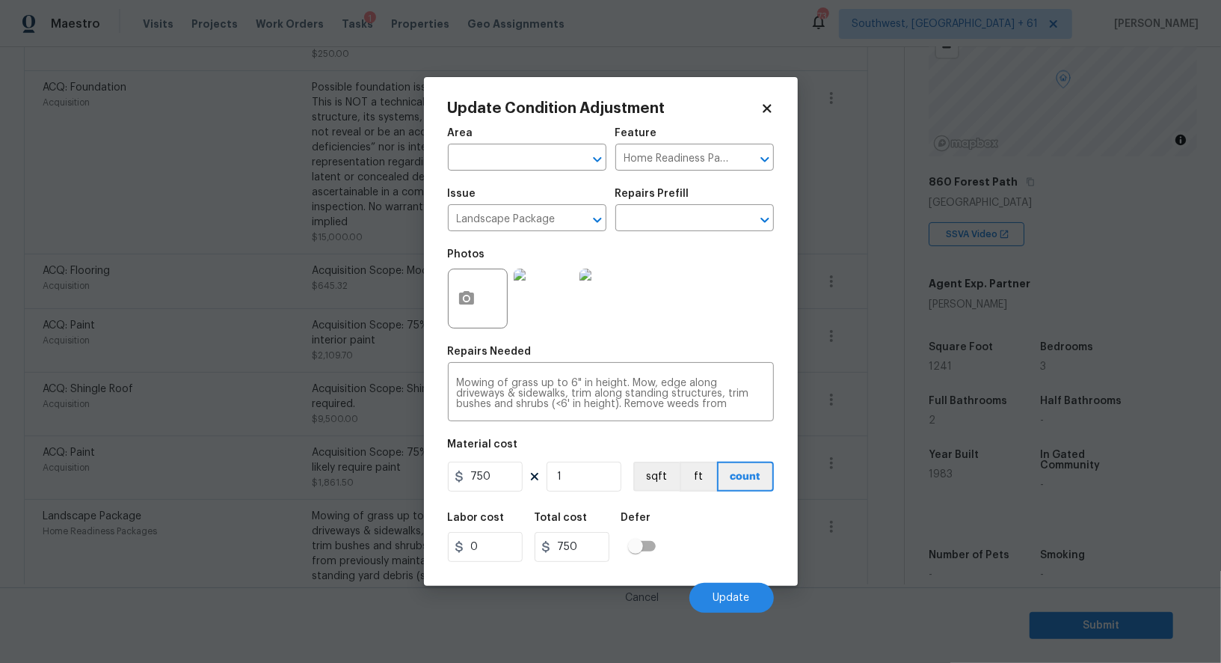
click at [265, 535] on body "Maestro Visits Projects Work Orders Tasks 1 Properties Geo Assignments 734 Sout…" at bounding box center [610, 331] width 1221 height 663
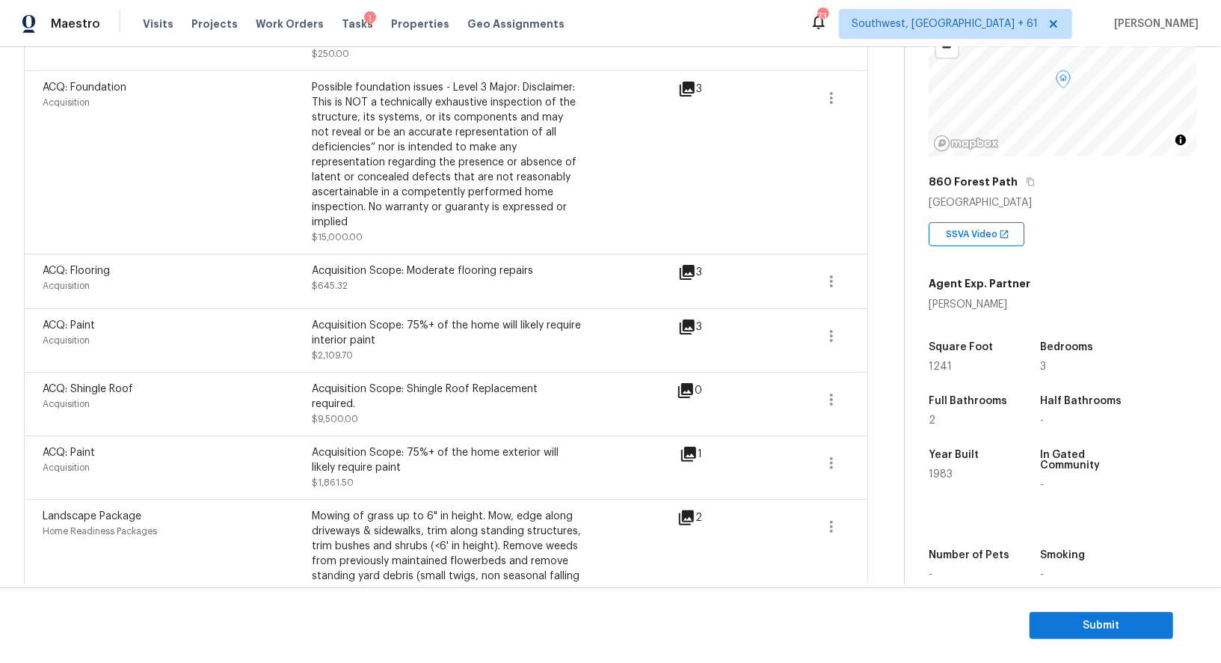
scroll to position [973, 0]
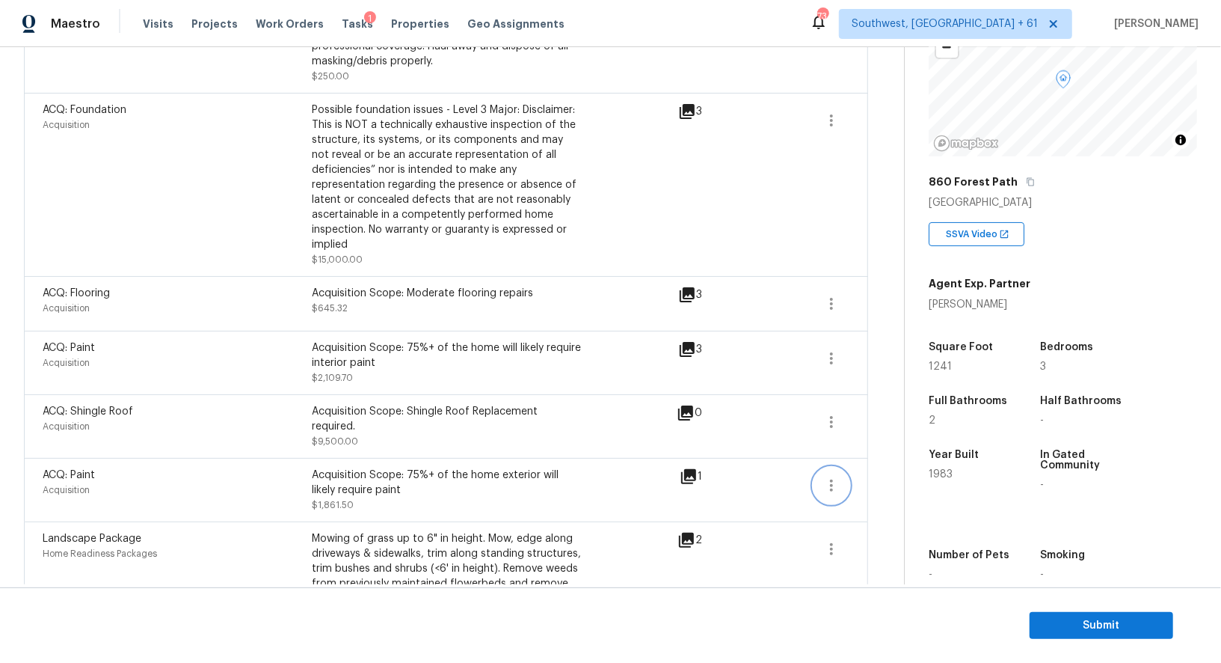
click at [837, 476] on icon "button" at bounding box center [832, 485] width 18 height 18
click at [881, 446] on div "Edit" at bounding box center [916, 450] width 117 height 15
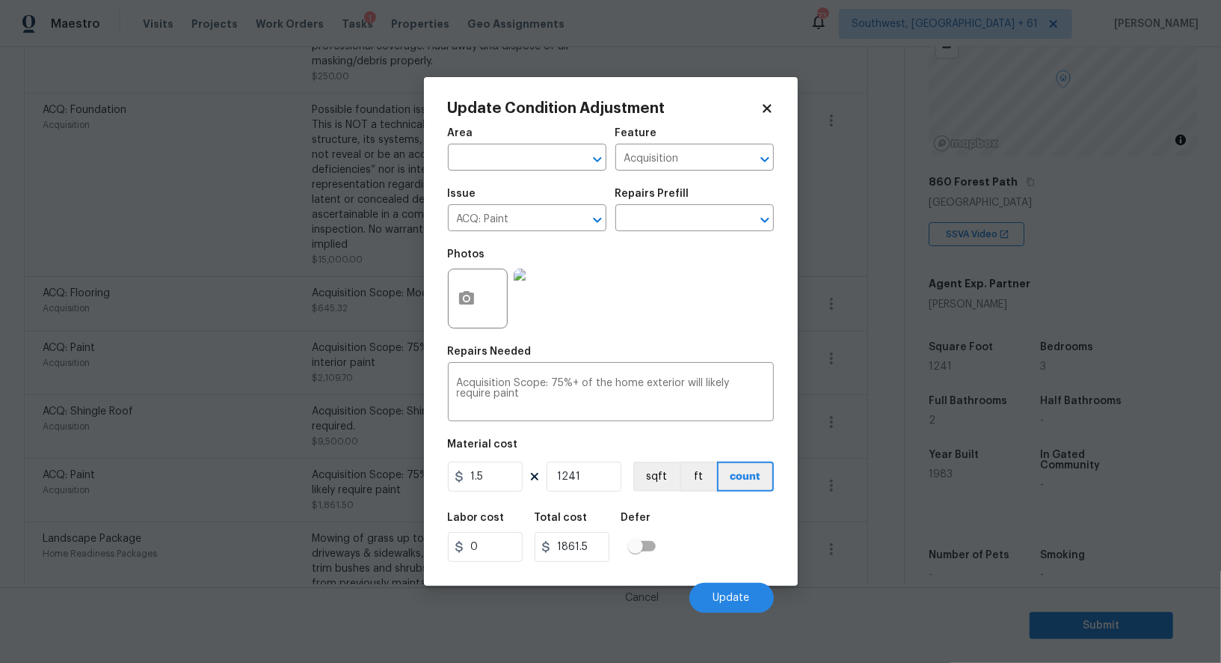
click at [870, 508] on body "Maestro Visits Projects Work Orders Tasks 1 Properties Geo Assignments 734 Sout…" at bounding box center [610, 331] width 1221 height 663
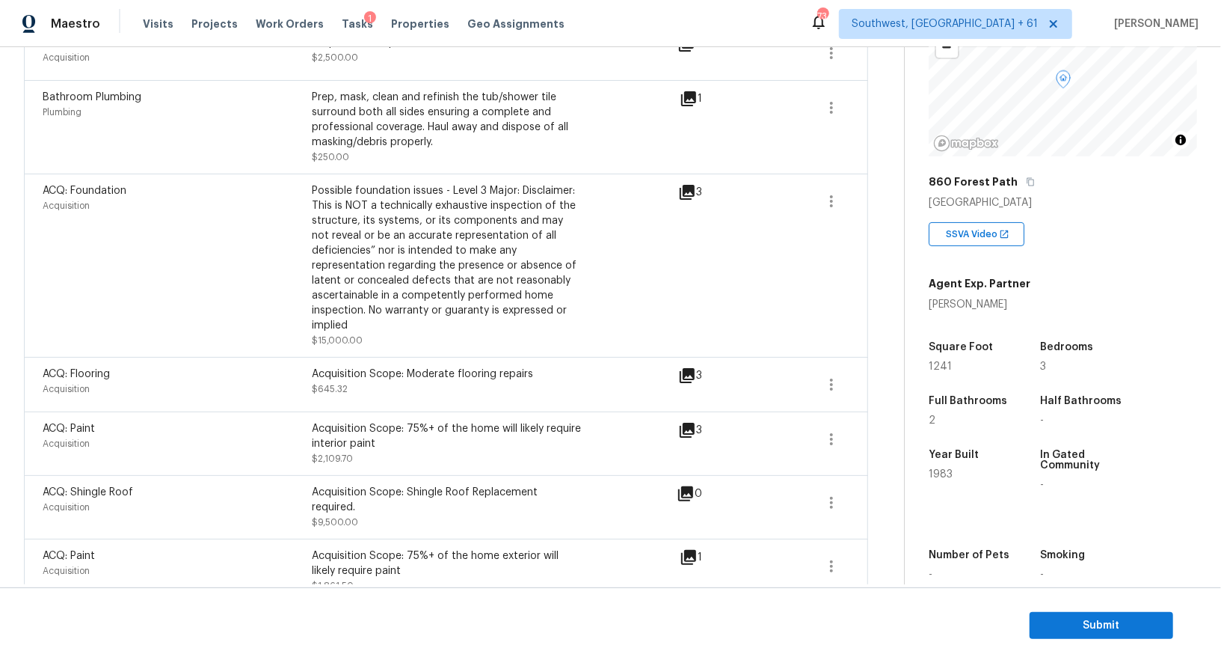
scroll to position [885, 0]
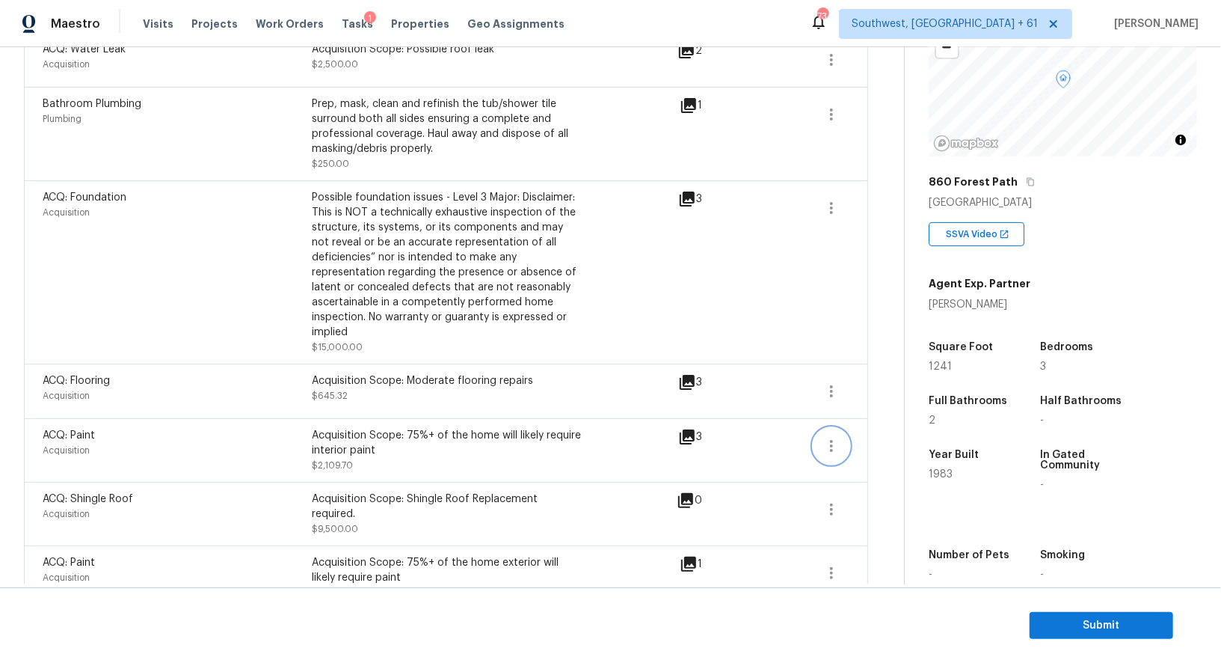
click at [834, 437] on icon "button" at bounding box center [832, 446] width 18 height 18
click at [884, 414] on div "Edit" at bounding box center [916, 409] width 117 height 15
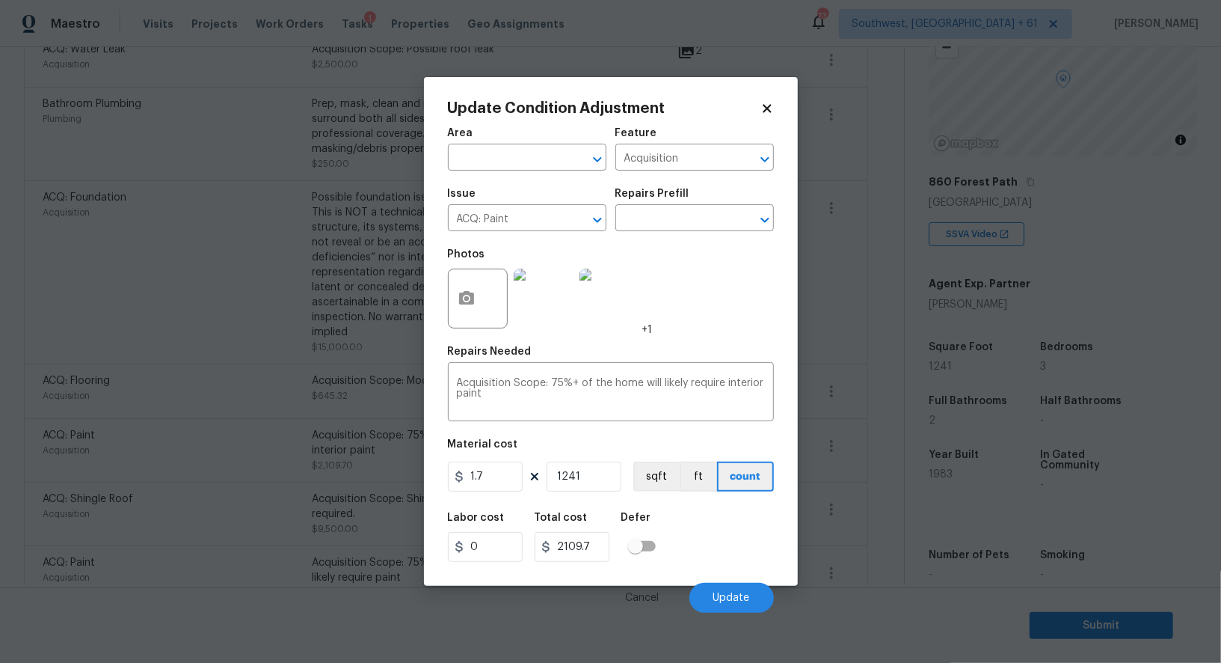
click at [885, 484] on body "Maestro Visits Projects Work Orders Tasks 1 Properties Geo Assignments 734 Sout…" at bounding box center [610, 331] width 1221 height 663
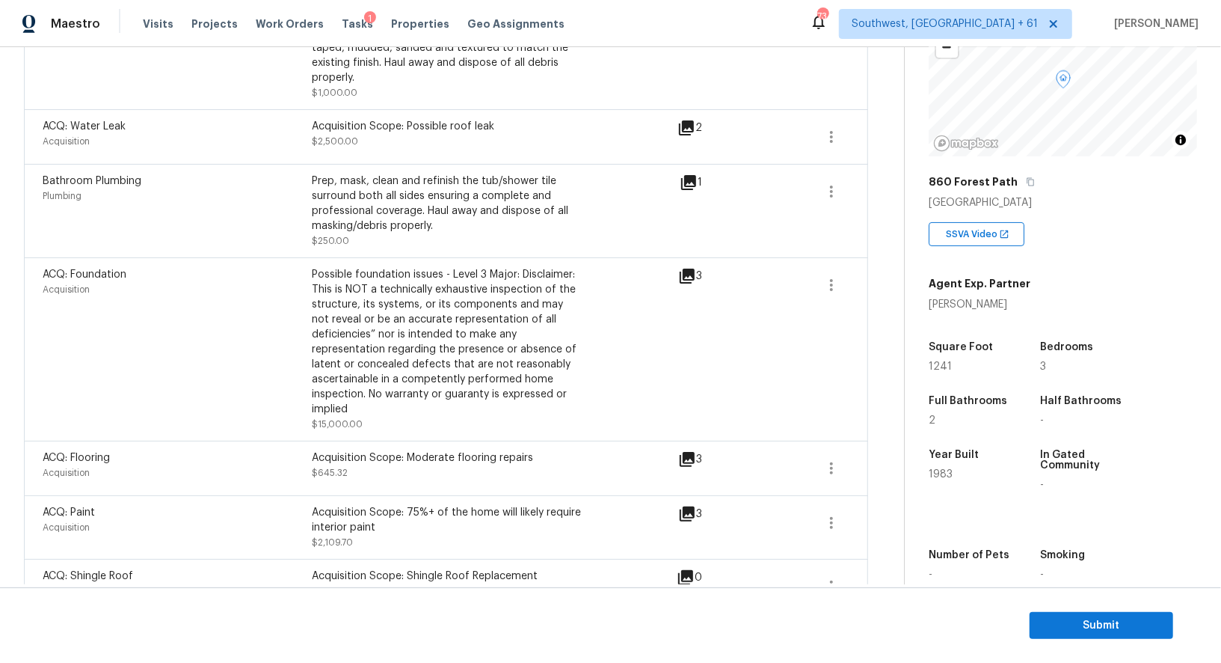
scroll to position [805, 0]
click at [833, 462] on icon "button" at bounding box center [832, 471] width 18 height 18
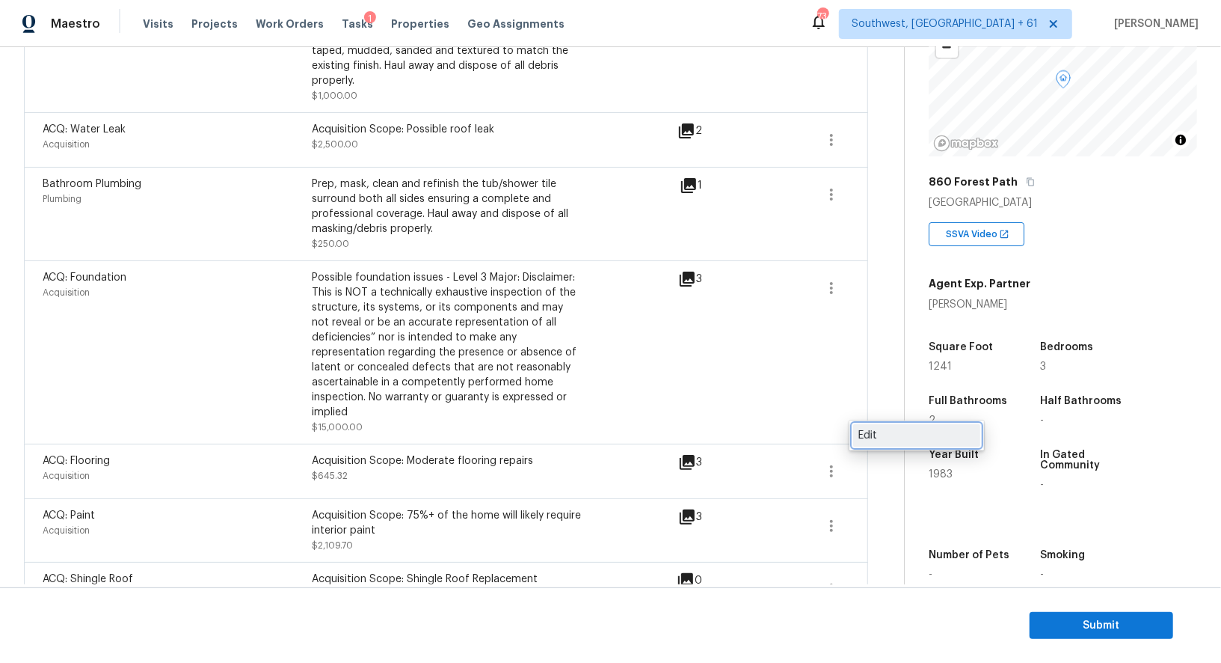
click at [891, 434] on div "Edit" at bounding box center [916, 435] width 117 height 15
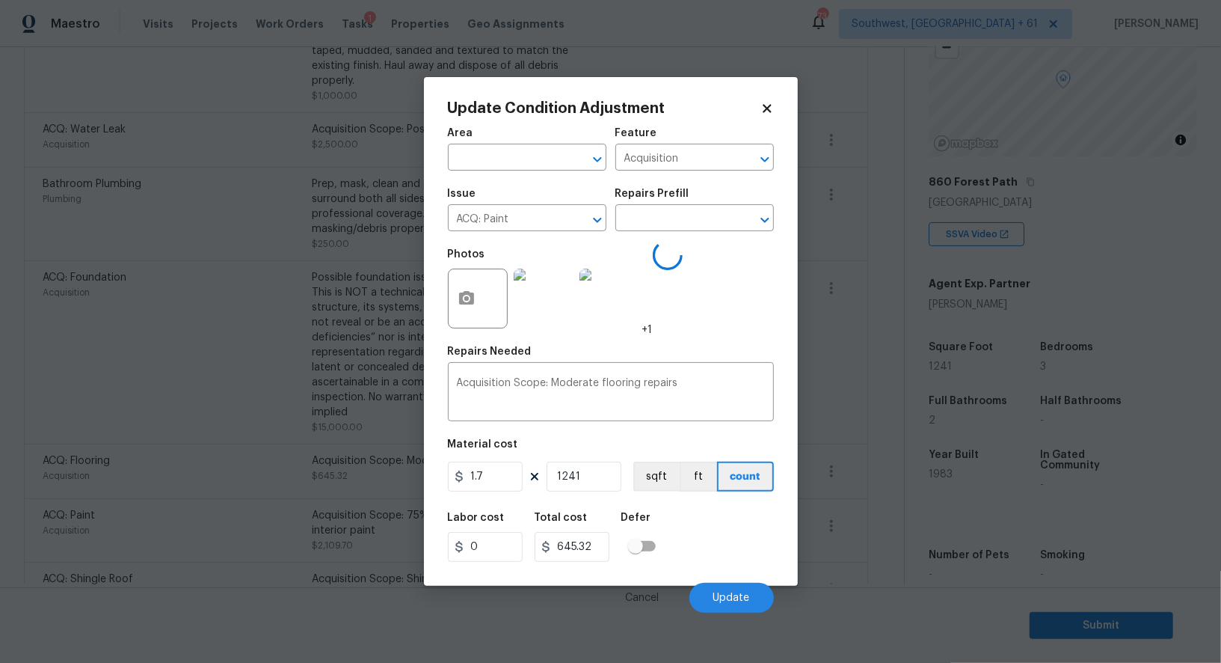
type input "ACQ: Flooring"
type input "0.52"
click at [889, 478] on body "Maestro Visits Projects Work Orders Tasks 1 Properties Geo Assignments 734 Sout…" at bounding box center [610, 331] width 1221 height 663
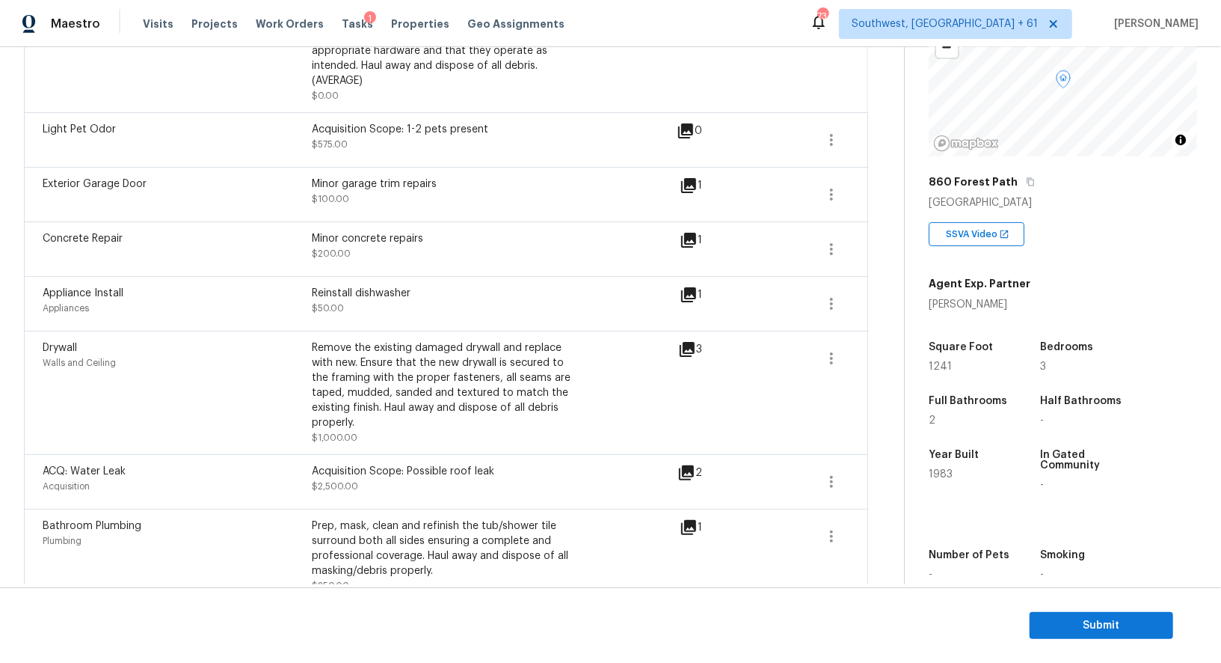
scroll to position [462, 0]
click at [829, 342] on button "button" at bounding box center [832, 360] width 36 height 36
click at [882, 334] on div "Edit" at bounding box center [916, 338] width 117 height 15
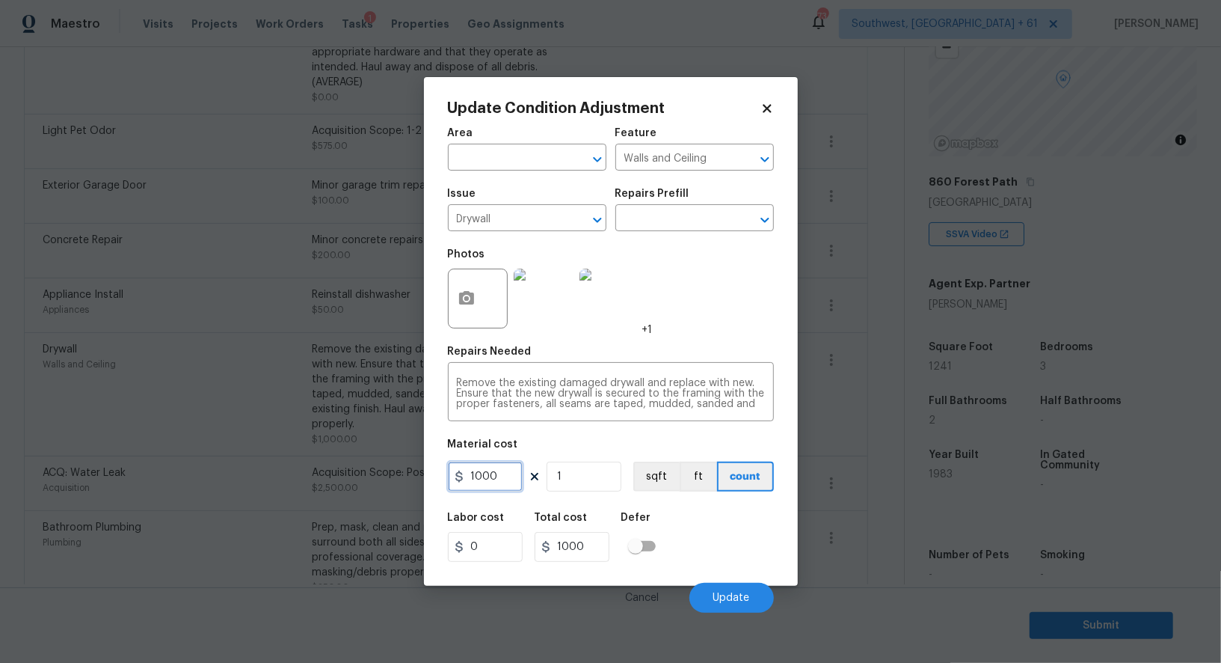
click at [494, 483] on input "1000" at bounding box center [485, 476] width 75 height 30
type input "1500"
click at [584, 545] on input "1000" at bounding box center [572, 547] width 75 height 30
type input "1500"
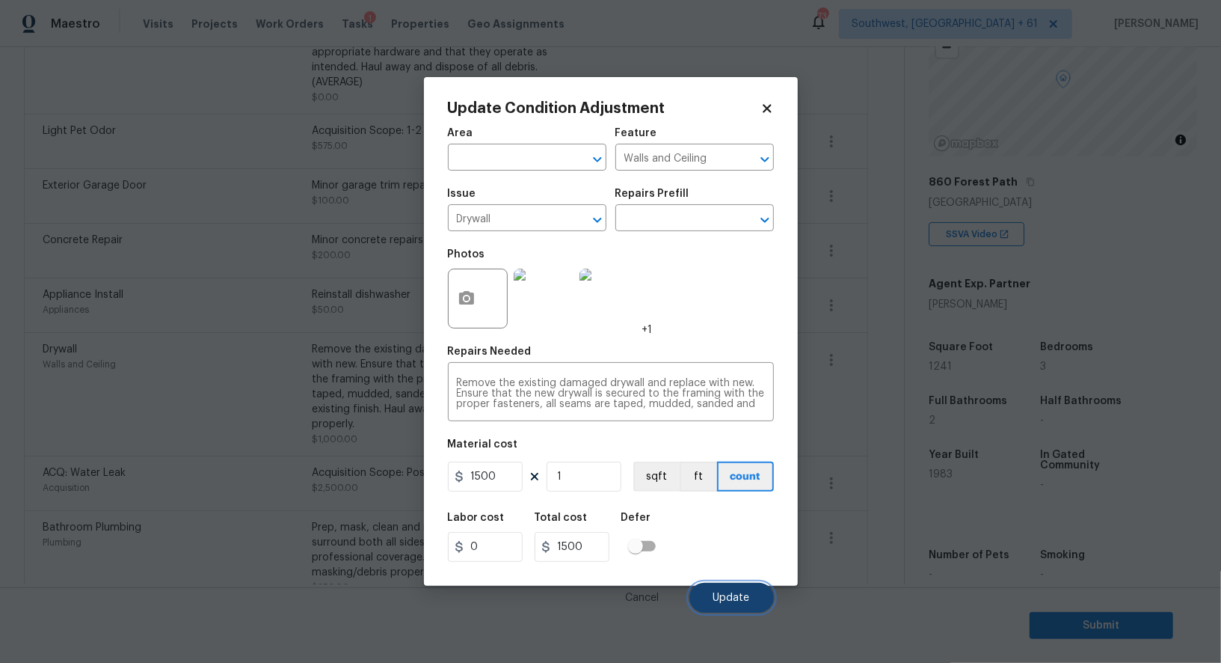
click at [743, 595] on span "Update" at bounding box center [731, 597] width 37 height 11
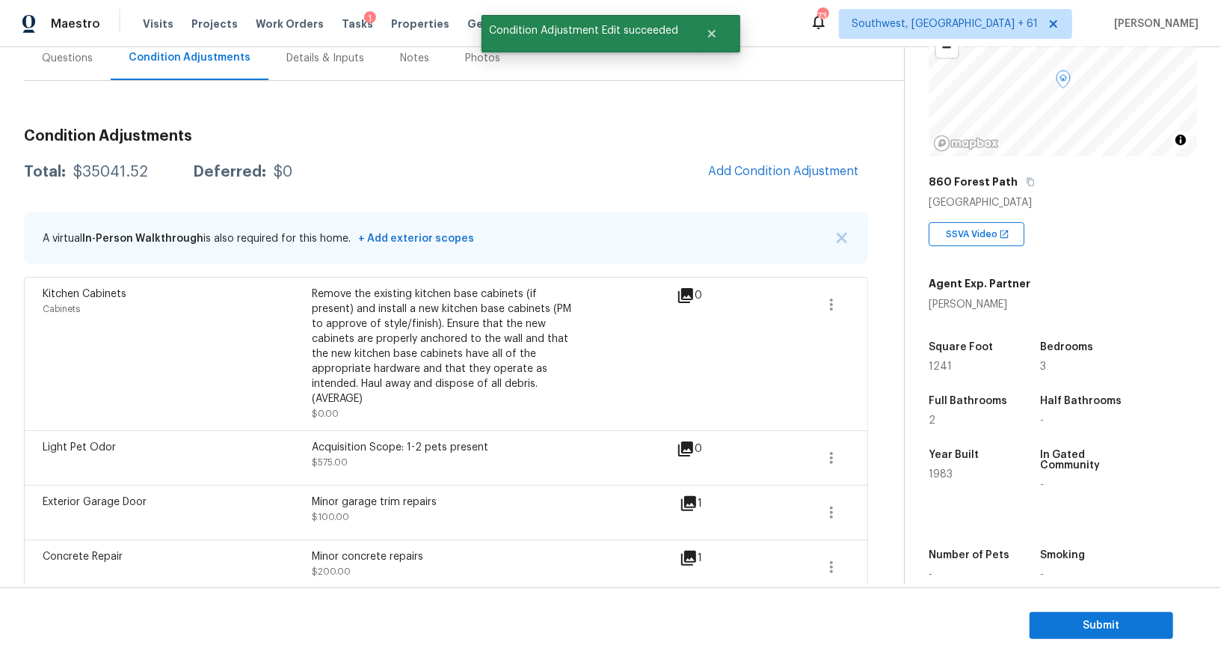
scroll to position [126, 0]
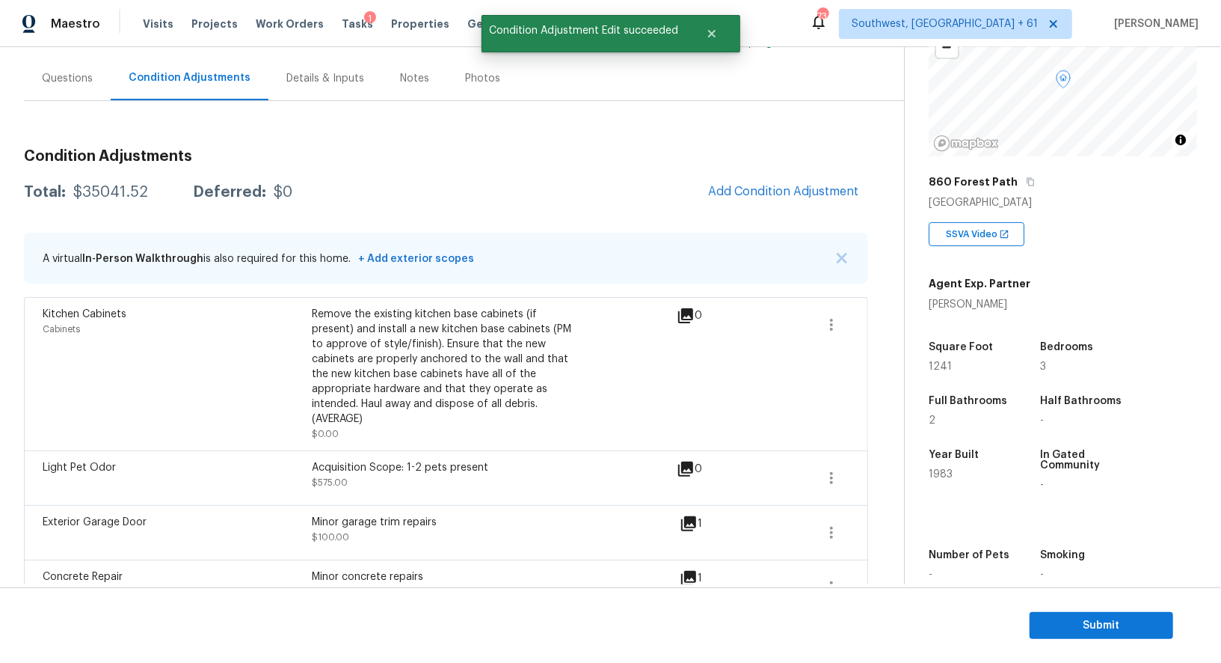
click at [827, 176] on span "Add Condition Adjustment" at bounding box center [783, 192] width 169 height 33
click at [768, 206] on span "Add Condition Adjustment" at bounding box center [783, 192] width 169 height 33
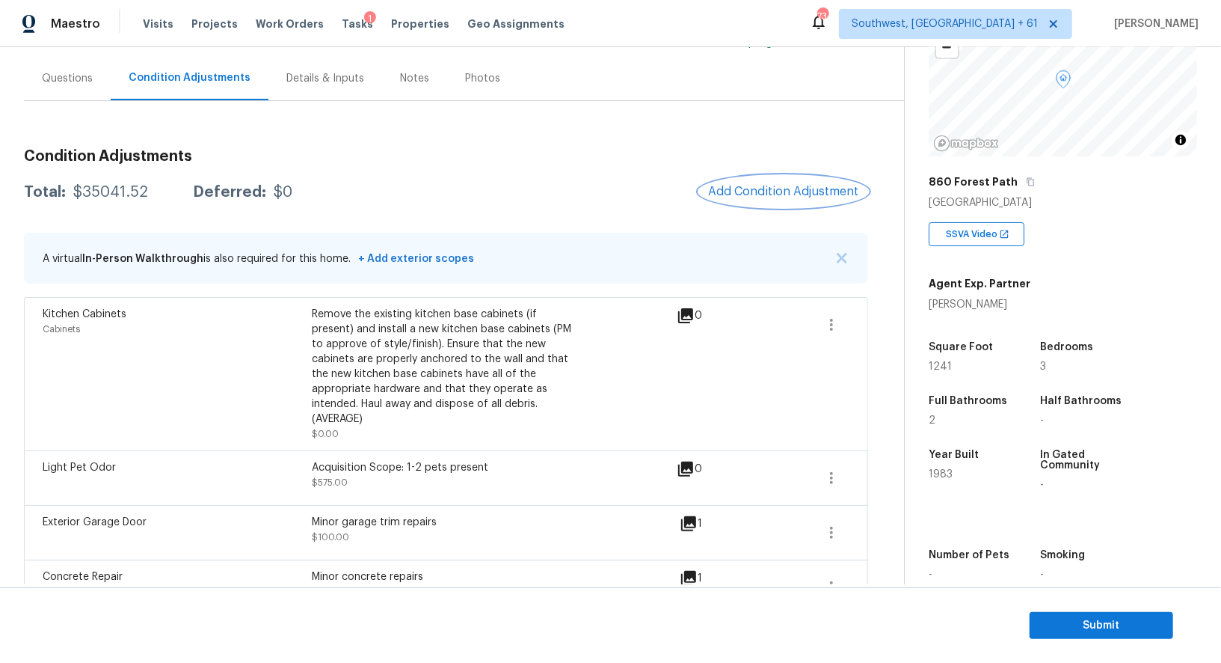
click at [776, 182] on button "Add Condition Adjustment" at bounding box center [783, 191] width 169 height 31
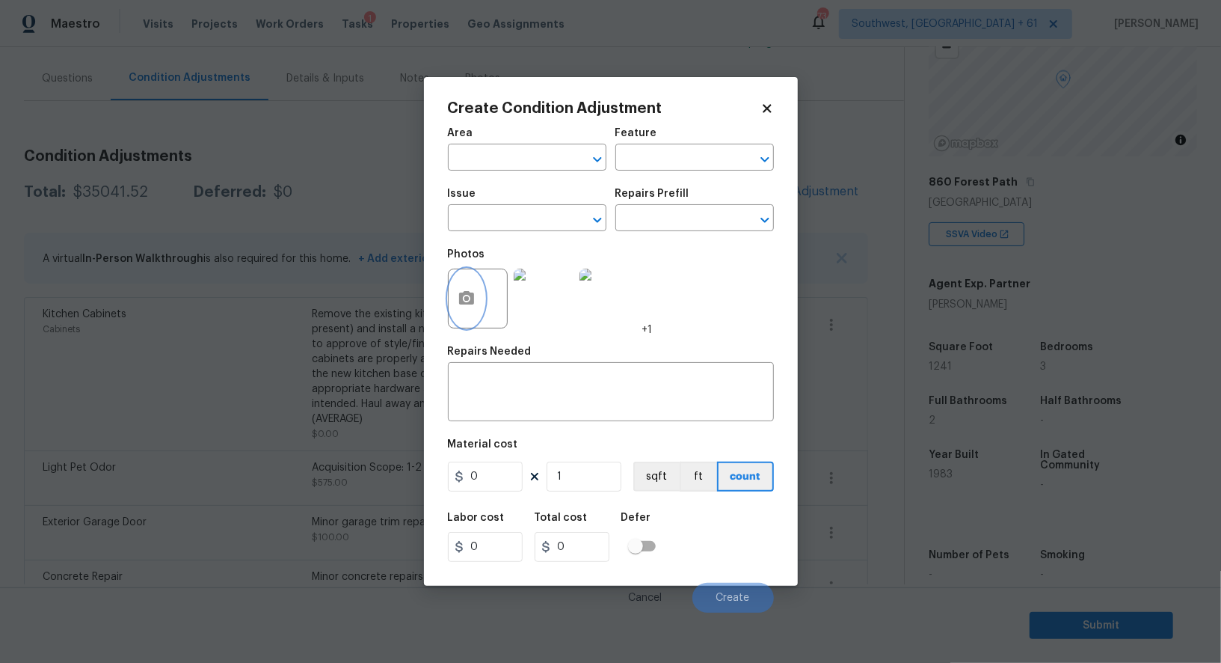
click at [466, 296] on icon "button" at bounding box center [466, 297] width 15 height 13
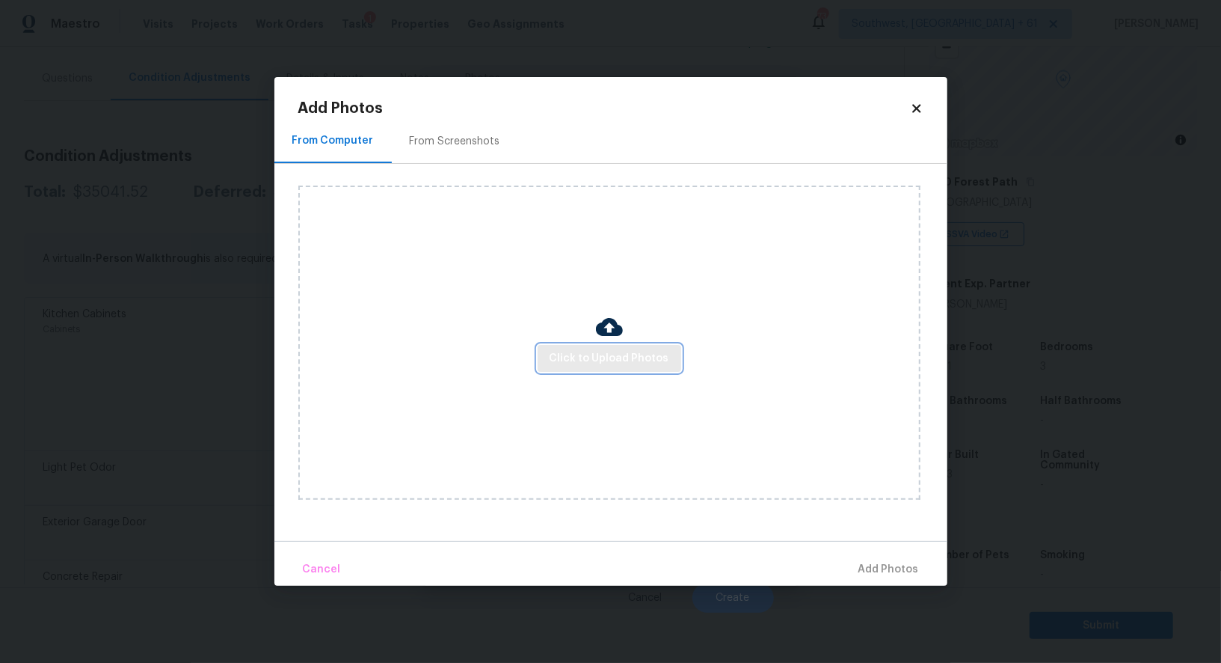
click at [575, 360] on span "Click to Upload Photos" at bounding box center [610, 358] width 120 height 19
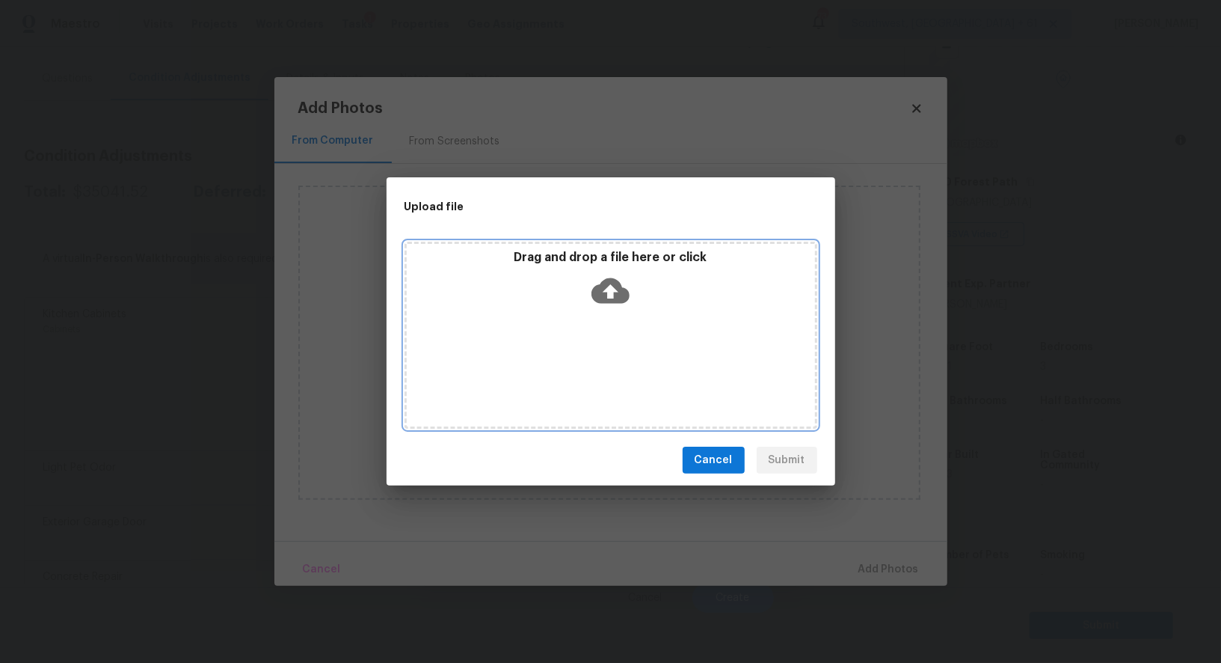
click at [600, 305] on icon at bounding box center [611, 290] width 38 height 38
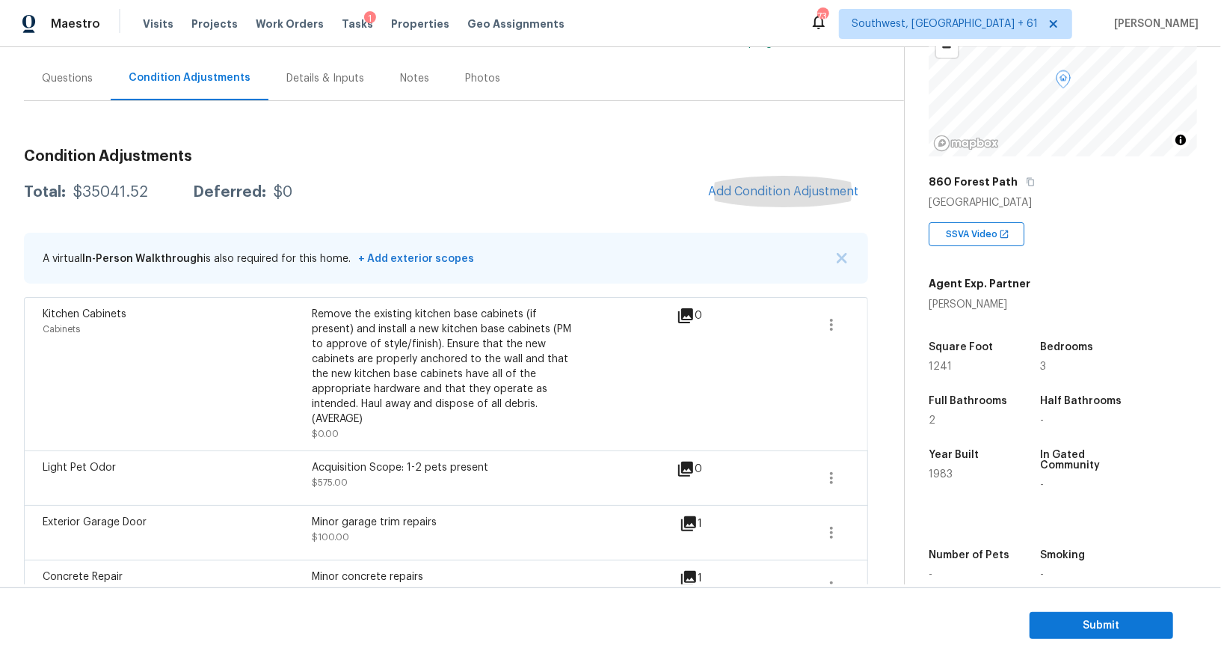
click at [120, 185] on div "$35041.52" at bounding box center [110, 192] width 75 height 15
copy div "$35041.52"
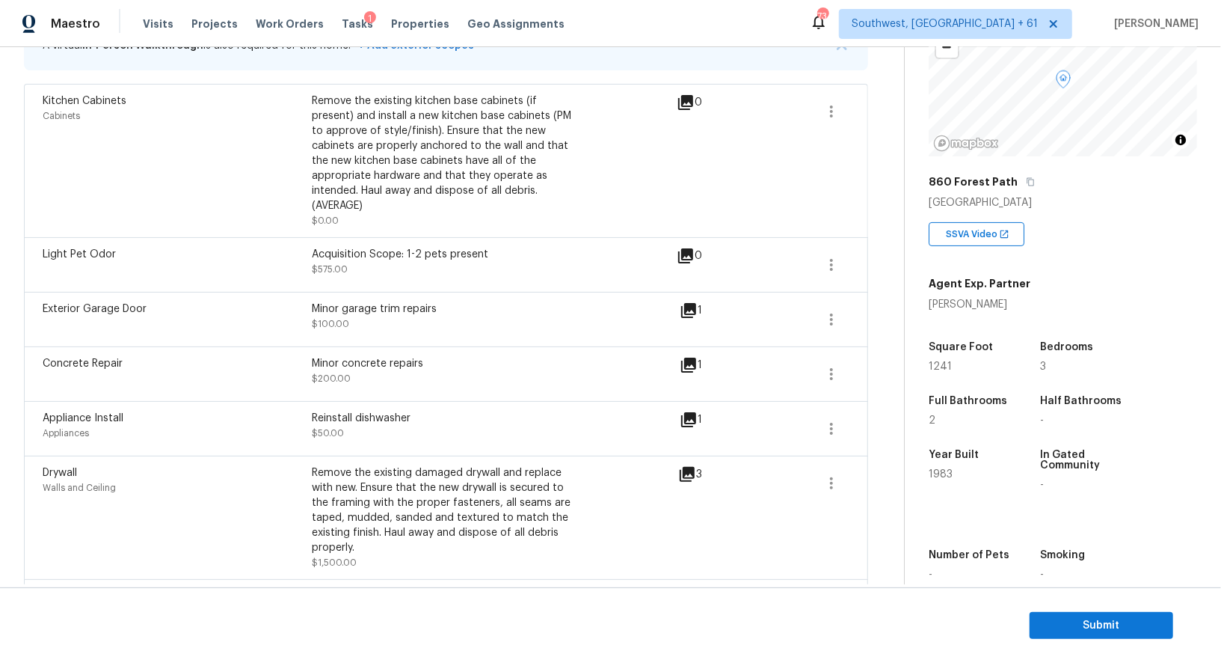
scroll to position [313, 0]
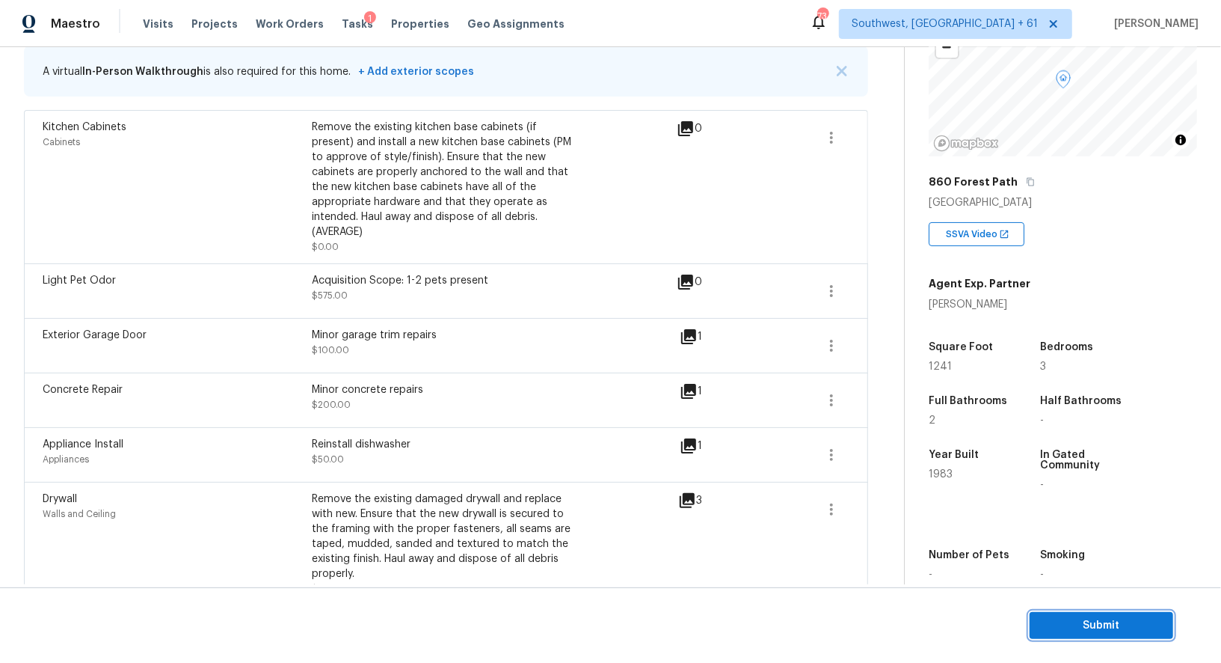
click at [1066, 629] on span "Submit" at bounding box center [1102, 625] width 120 height 19
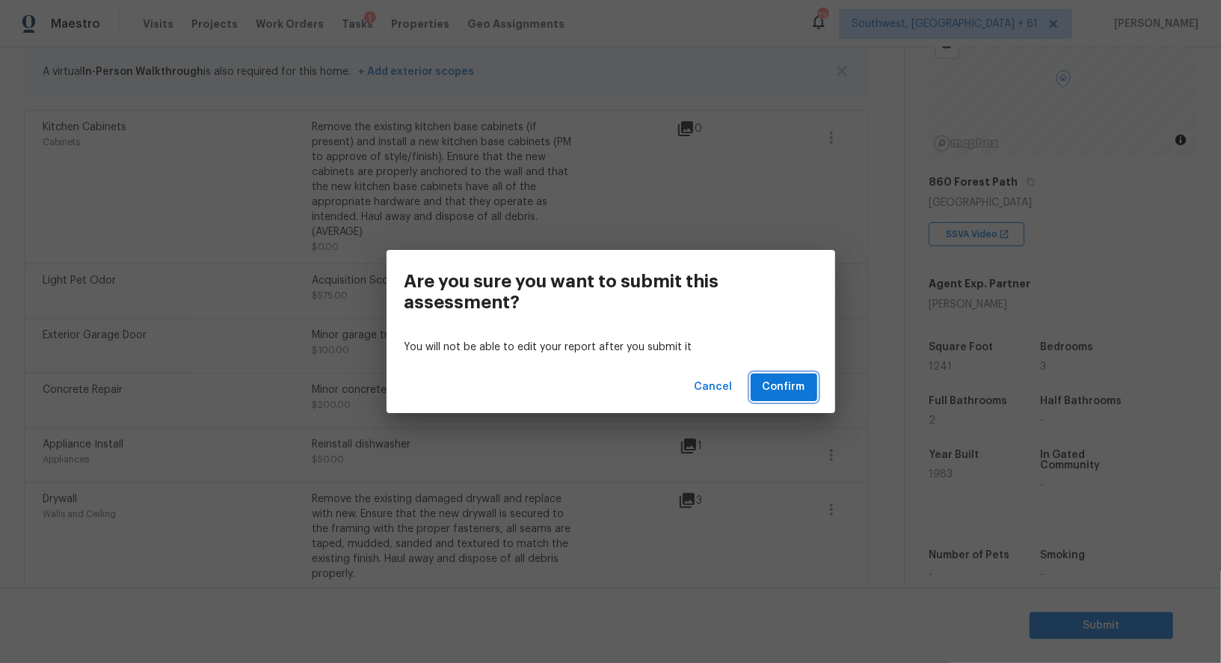
click at [782, 389] on span "Confirm" at bounding box center [784, 387] width 43 height 19
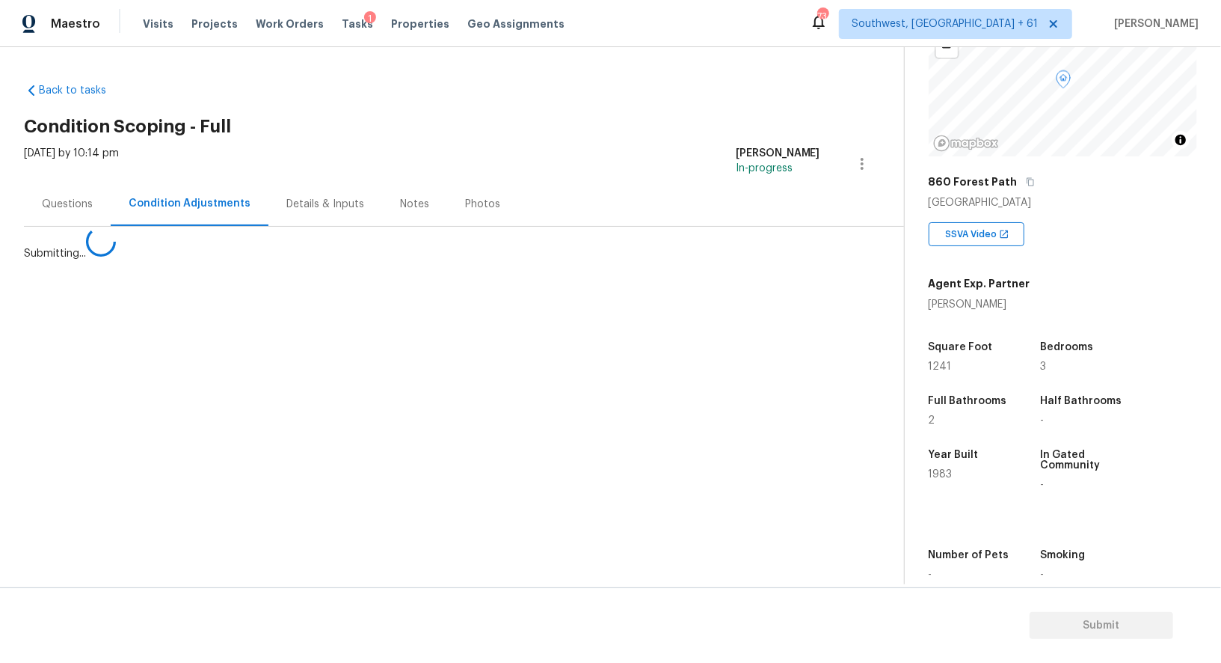
scroll to position [0, 0]
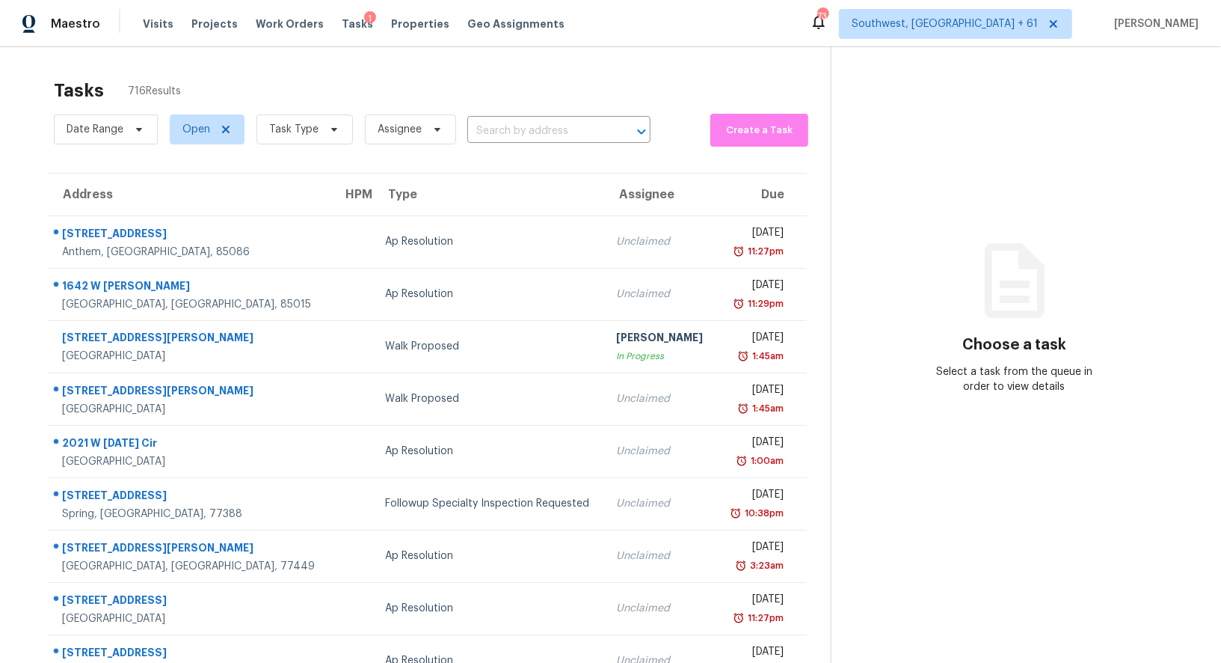
click at [534, 114] on div "Date Range Open Task Type Assignee ​" at bounding box center [352, 129] width 597 height 39
click at [532, 125] on input "text" at bounding box center [537, 131] width 141 height 23
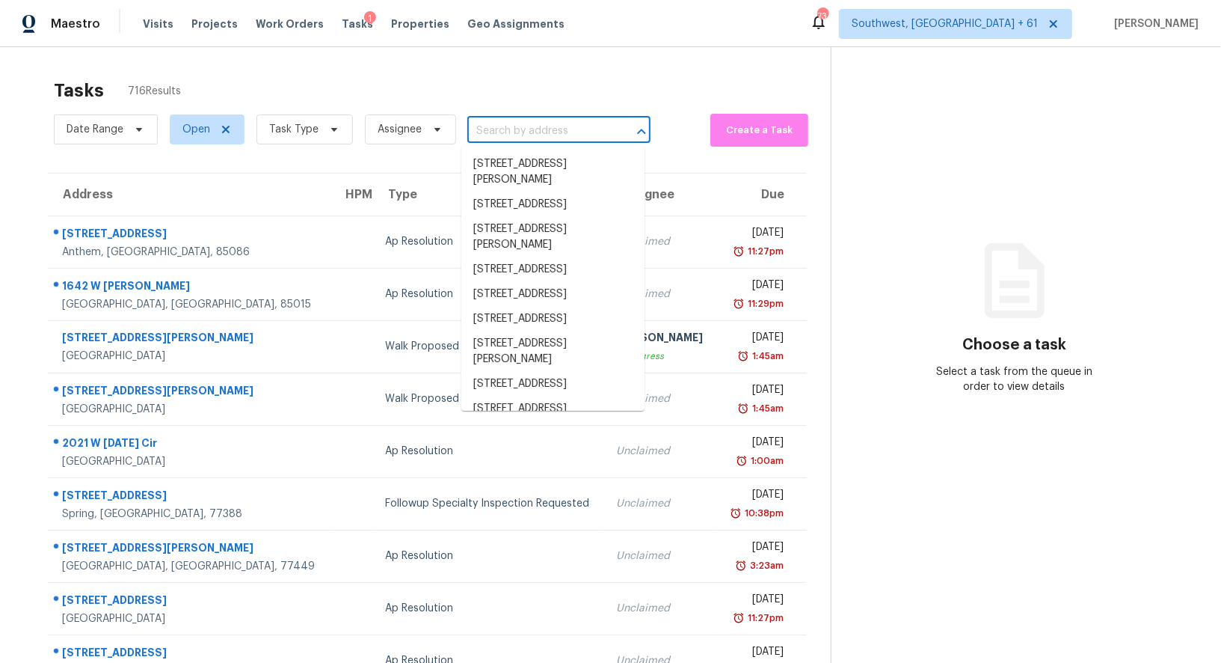
paste input "1822 Burroughs St, Oceanside, CA 92054"
type input "1822 Burroughs St, Oceanside, CA 92054"
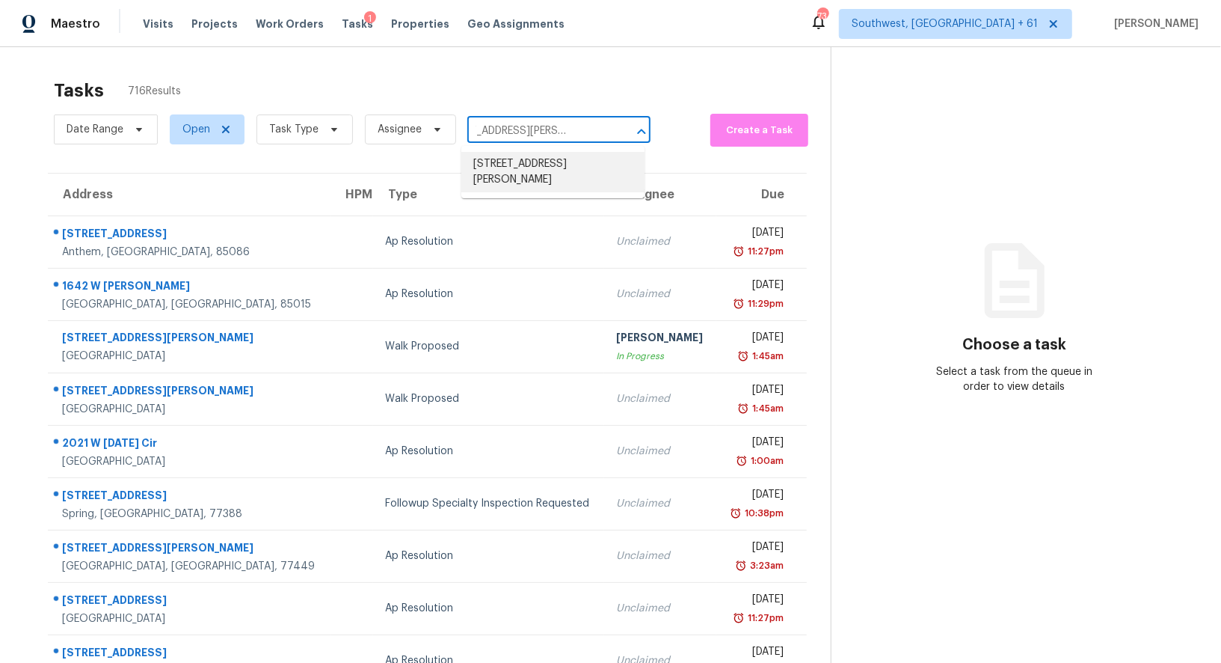
click at [532, 173] on li "1822 Burroughs St, Oceanside, CA 92054" at bounding box center [552, 172] width 183 height 40
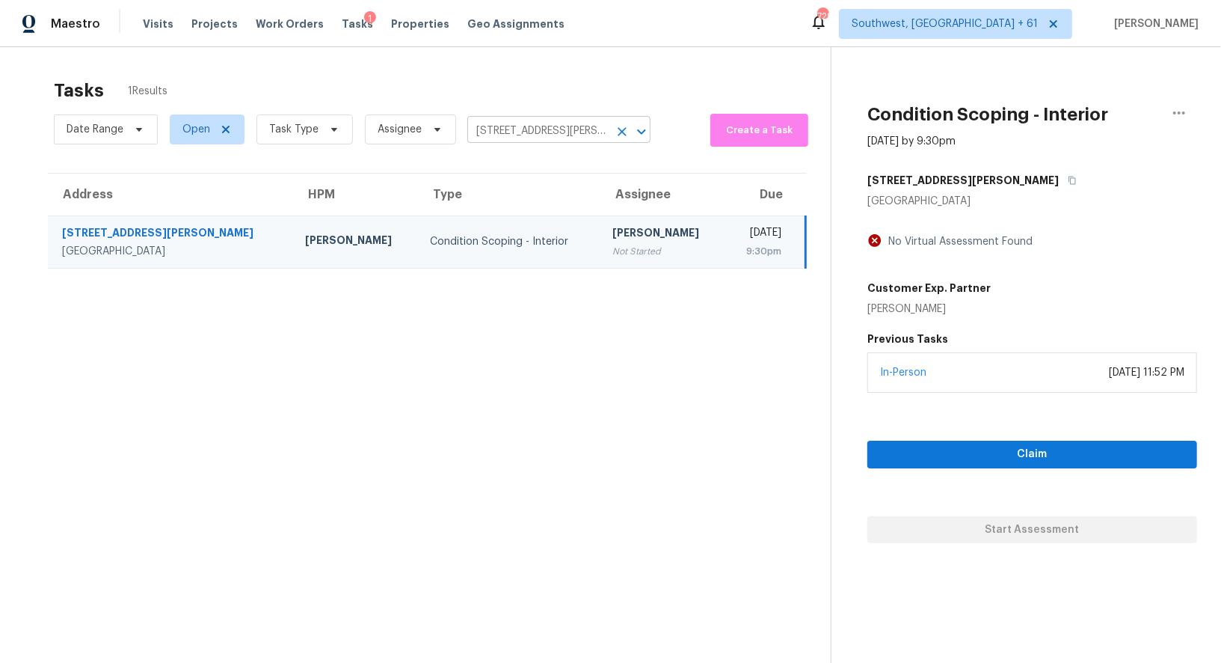
click at [619, 134] on icon "Clear" at bounding box center [622, 131] width 9 height 9
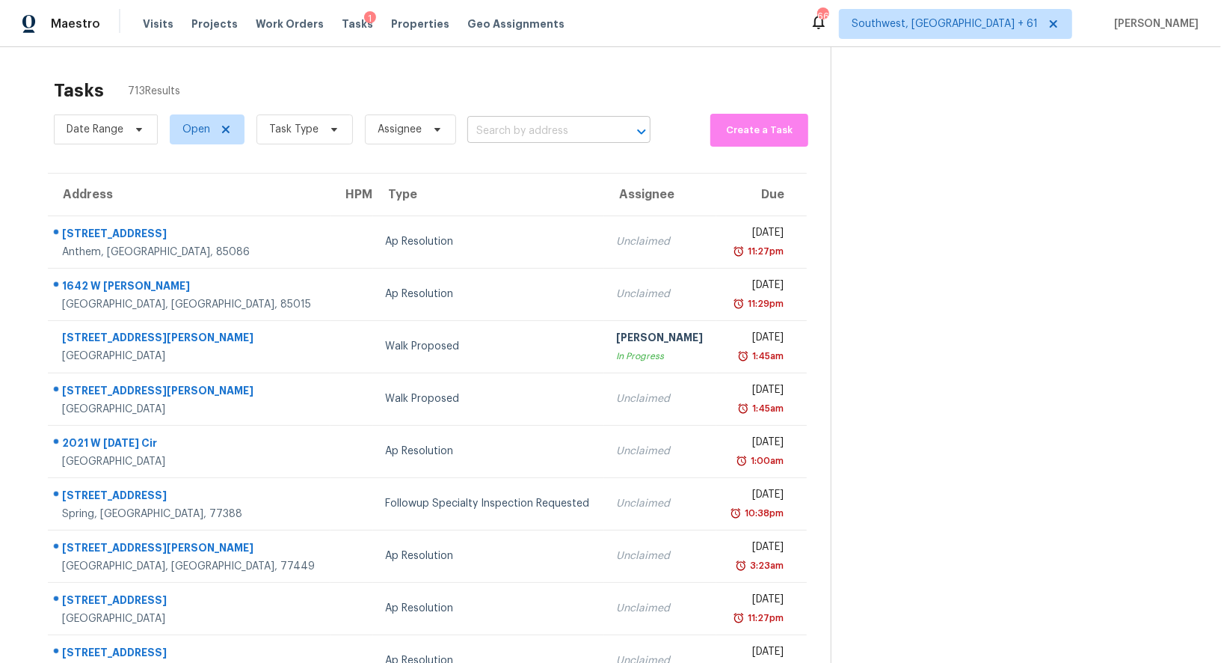
click at [514, 124] on input "text" at bounding box center [537, 131] width 141 height 23
paste input "5014 Alder Bend Ln Richmond, TX, 77469"
type input "5014 Alder Bend Ln Richmond, TX, 77469"
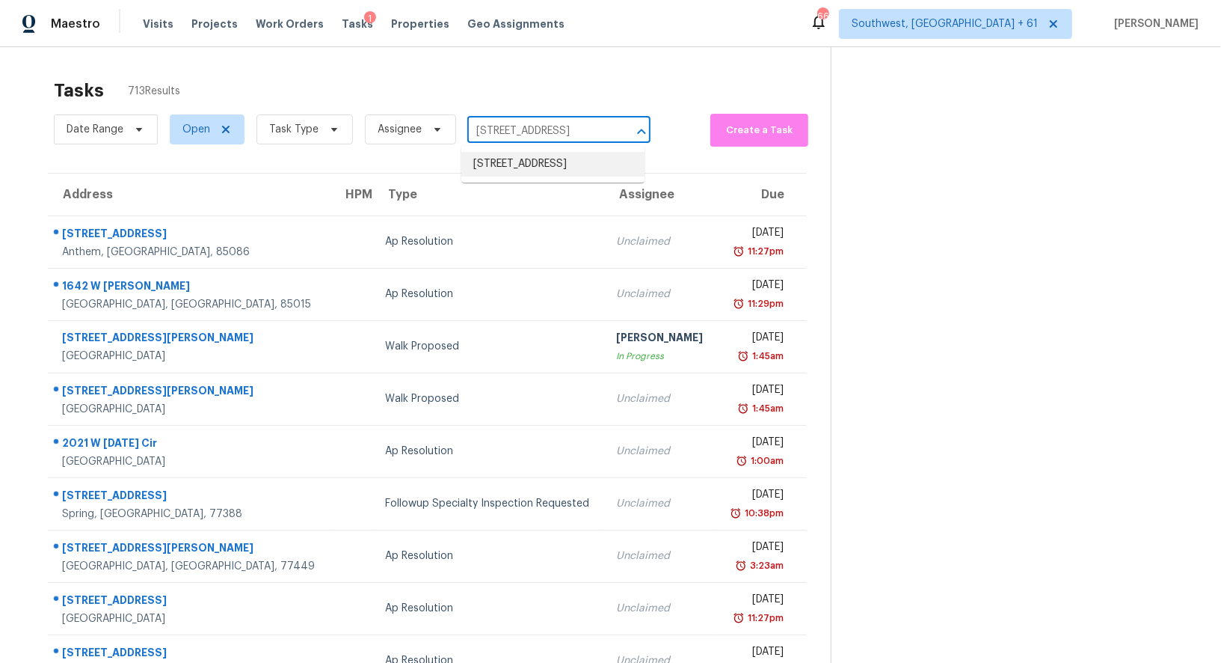
click at [520, 176] on li "5014 Alder Bend Ln, Richmond, TX 77469" at bounding box center [552, 164] width 183 height 25
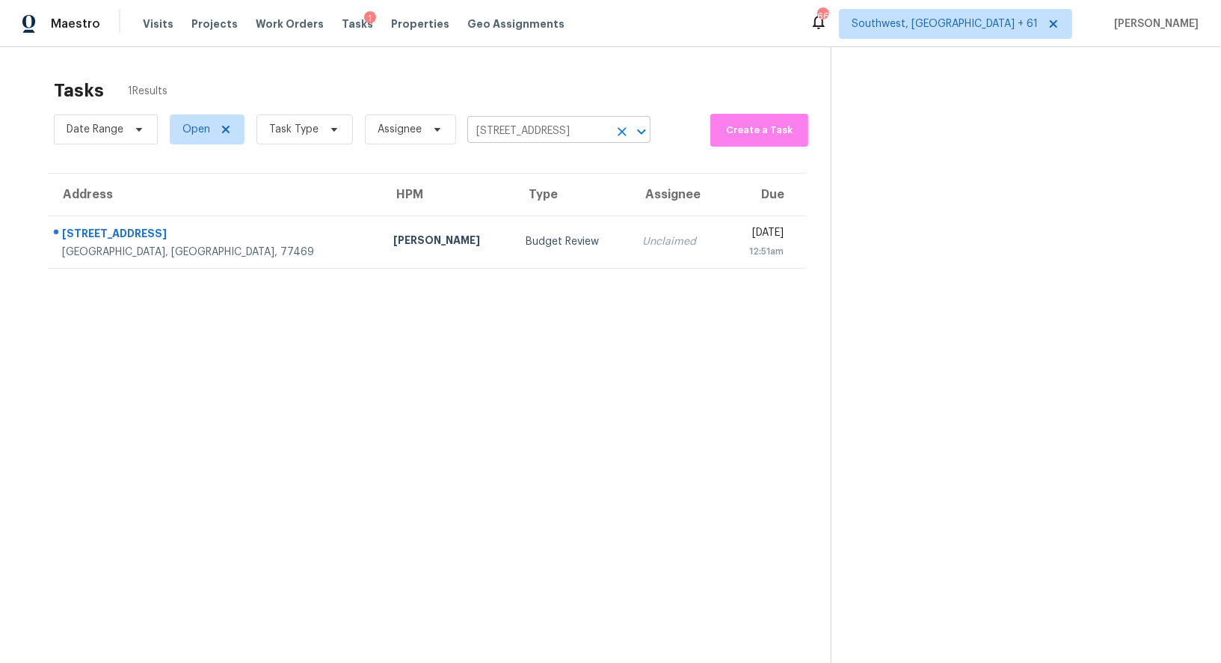
click at [509, 124] on input "5014 Alder Bend Ln, Richmond, TX 77469" at bounding box center [537, 131] width 141 height 23
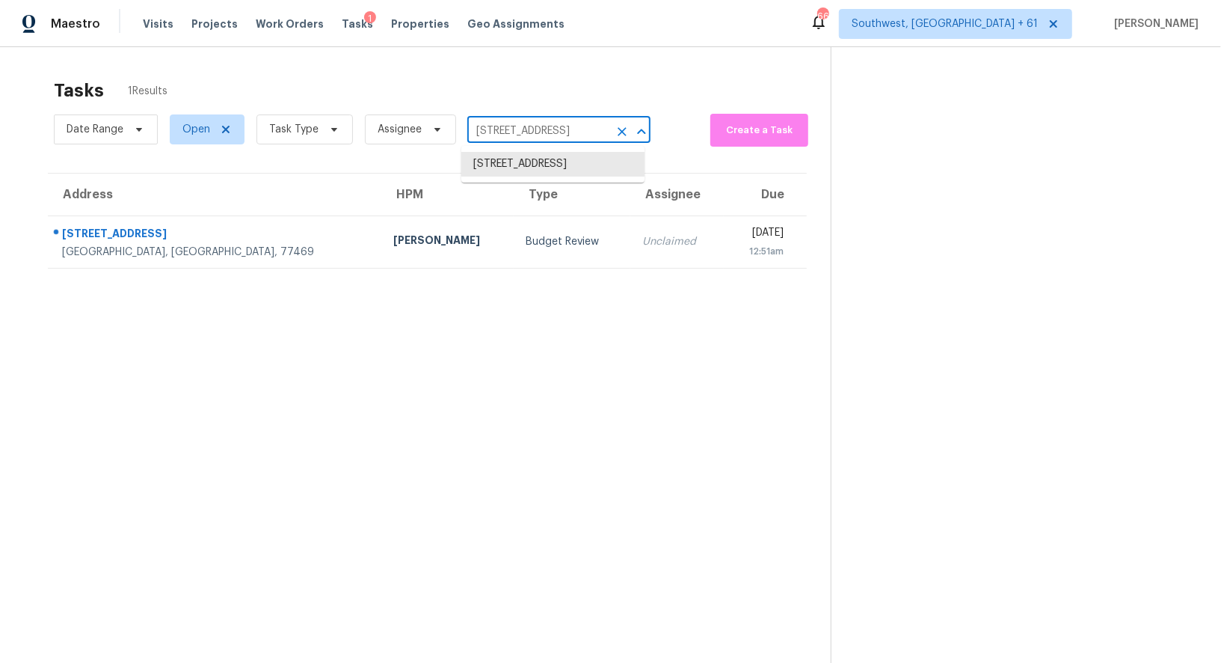
paste input "614 Portofino Dr Arlington, TX, 76012"
type input "614 Portofino Dr Arlington, TX, 76012"
click at [529, 159] on li "614 Portofino Dr, Arlington, TX 76012" at bounding box center [552, 164] width 183 height 25
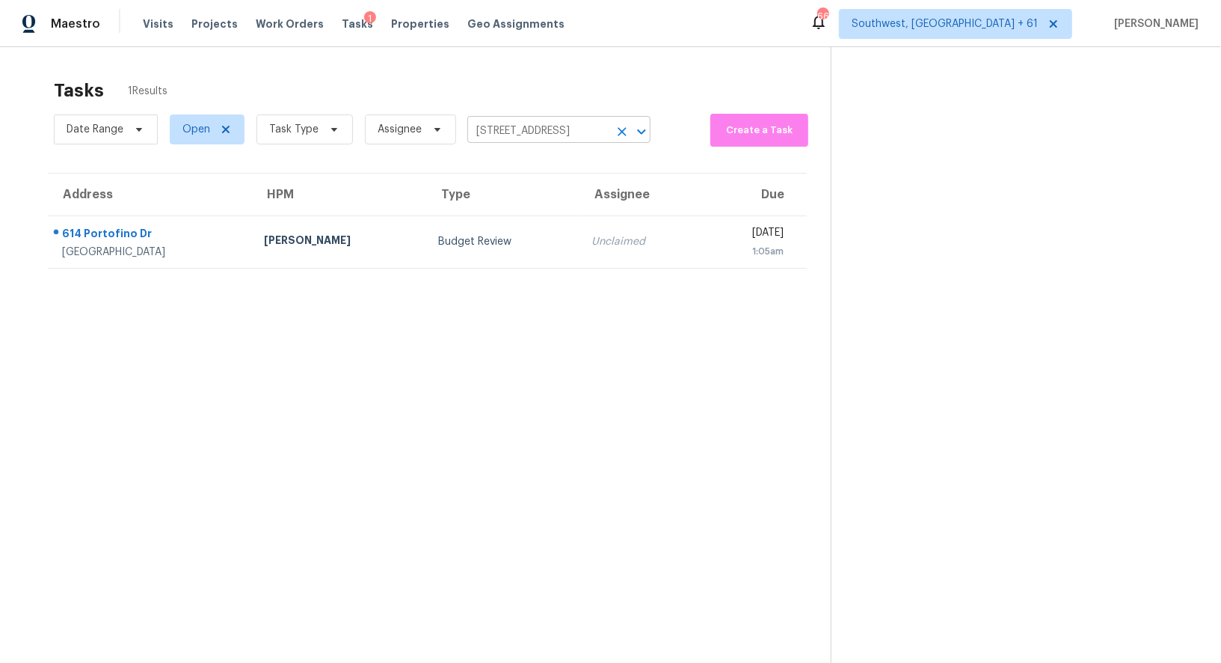
click at [520, 129] on input "614 Portofino Dr, Arlington, TX 76012" at bounding box center [537, 131] width 141 height 23
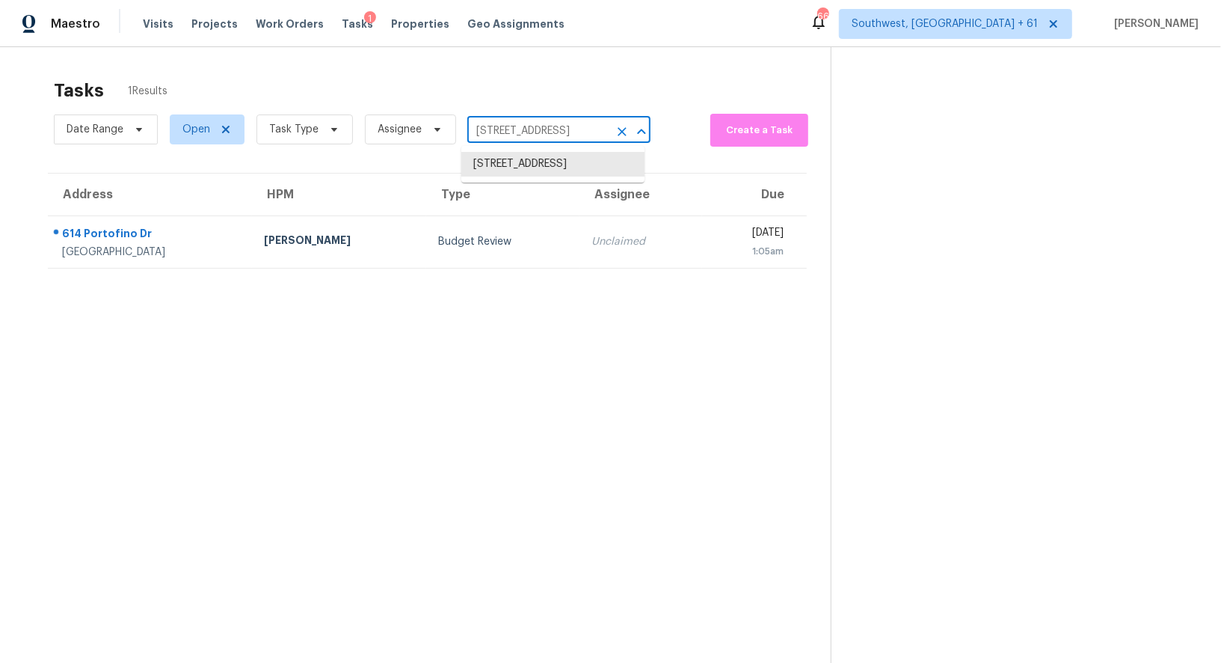
paste input "14142 Fox Lair Ln, Edmond, OK 73025"
type input "14142 Fox Lair Ln, Edmond, OK 73025"
click at [529, 157] on li "14142 Fox Lair Ln, Edmond, OK 73025" at bounding box center [552, 164] width 183 height 25
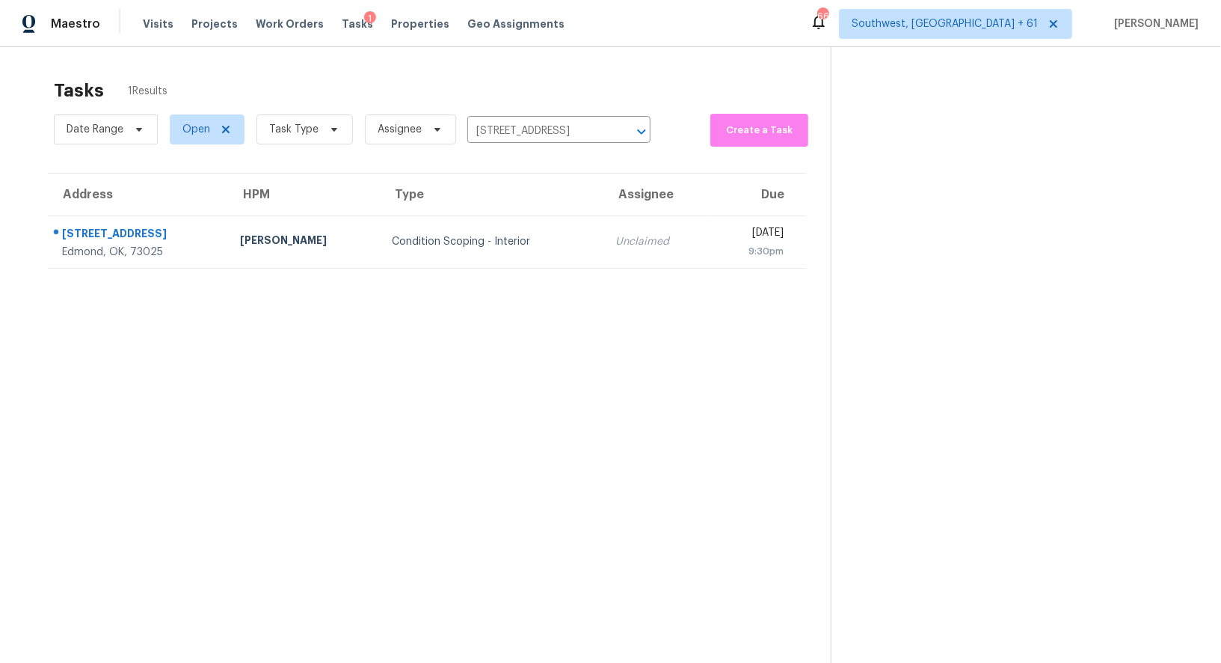
click at [512, 256] on td "Condition Scoping - Interior" at bounding box center [491, 241] width 223 height 52
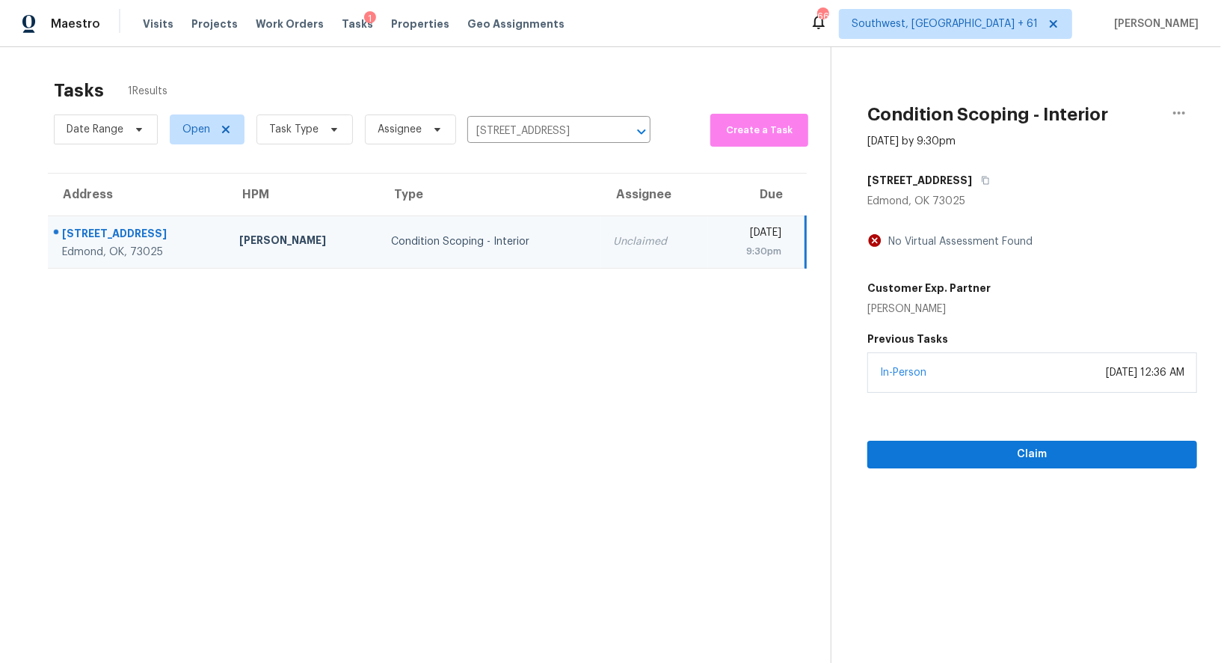
click at [1027, 383] on div "In-Person October 14, 2025 at 12:36 AM" at bounding box center [1032, 372] width 330 height 40
click at [1024, 451] on span "Claim" at bounding box center [1032, 454] width 306 height 19
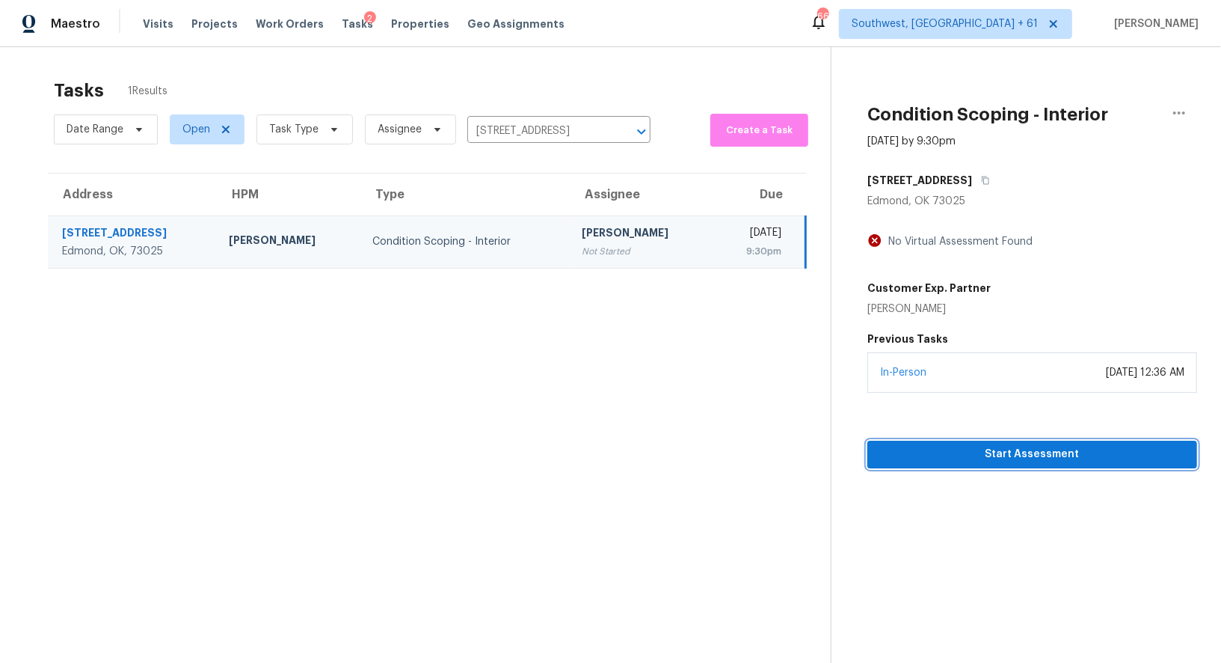
click at [1024, 451] on span "Start Assessment" at bounding box center [1032, 454] width 306 height 19
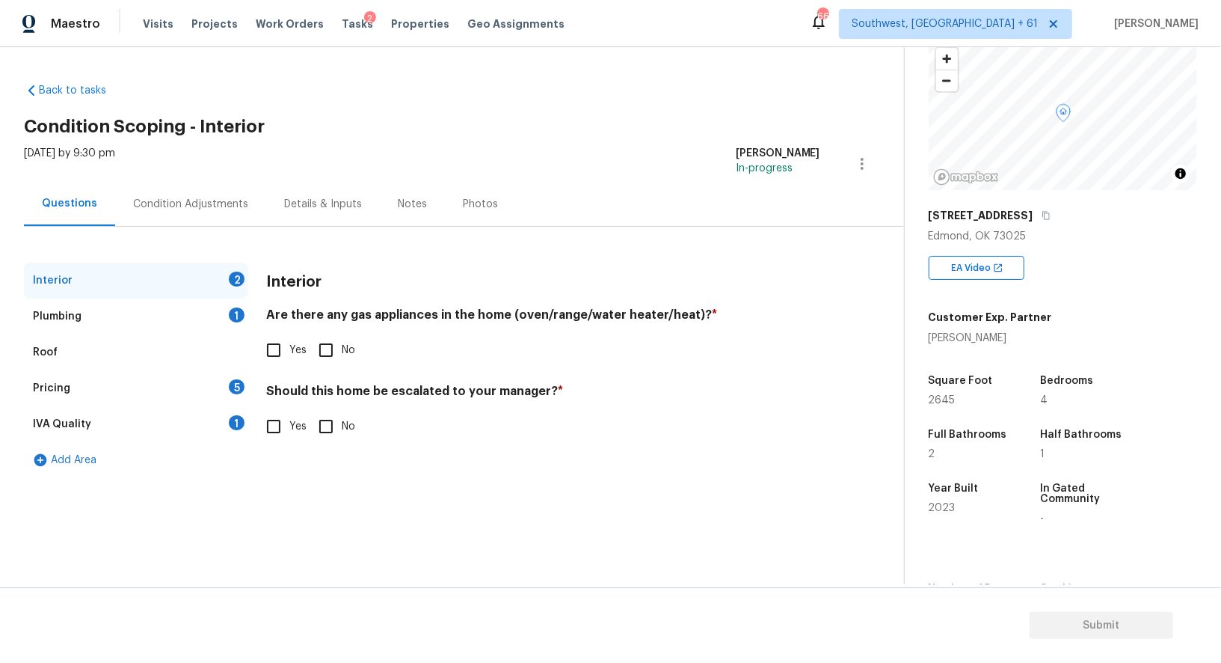
scroll to position [107, 0]
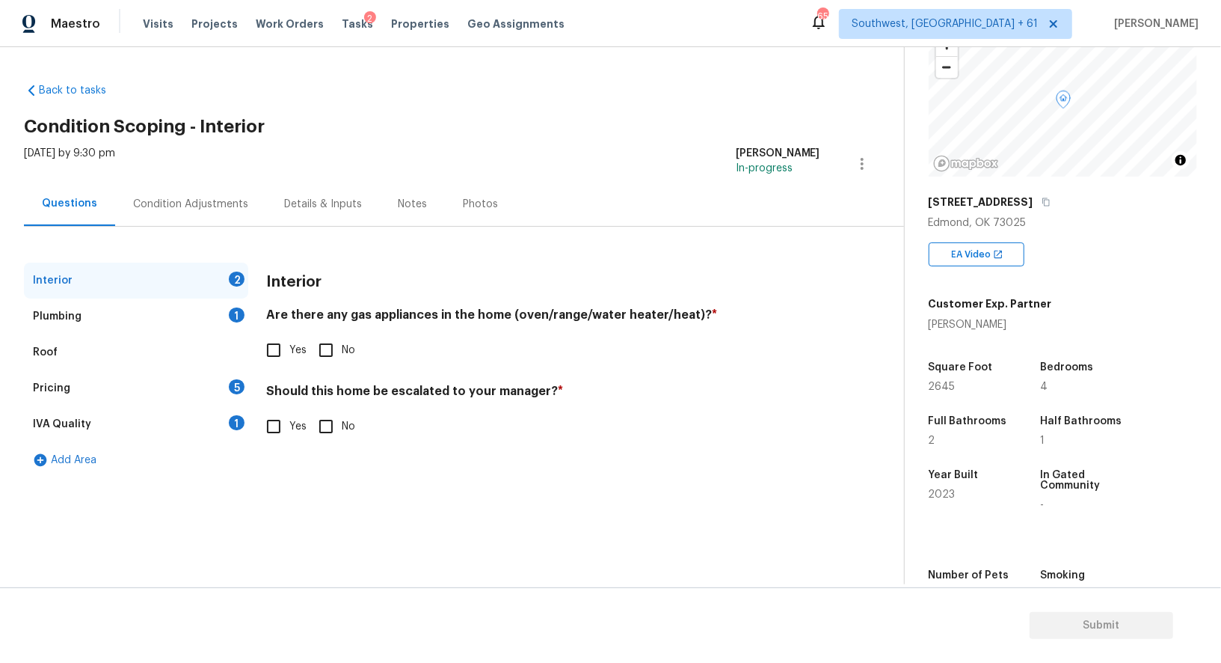
click at [277, 353] on input "Yes" at bounding box center [273, 349] width 31 height 31
checkbox input "true"
click at [354, 436] on label "No" at bounding box center [332, 426] width 45 height 31
click at [342, 436] on input "No" at bounding box center [325, 426] width 31 height 31
checkbox input "true"
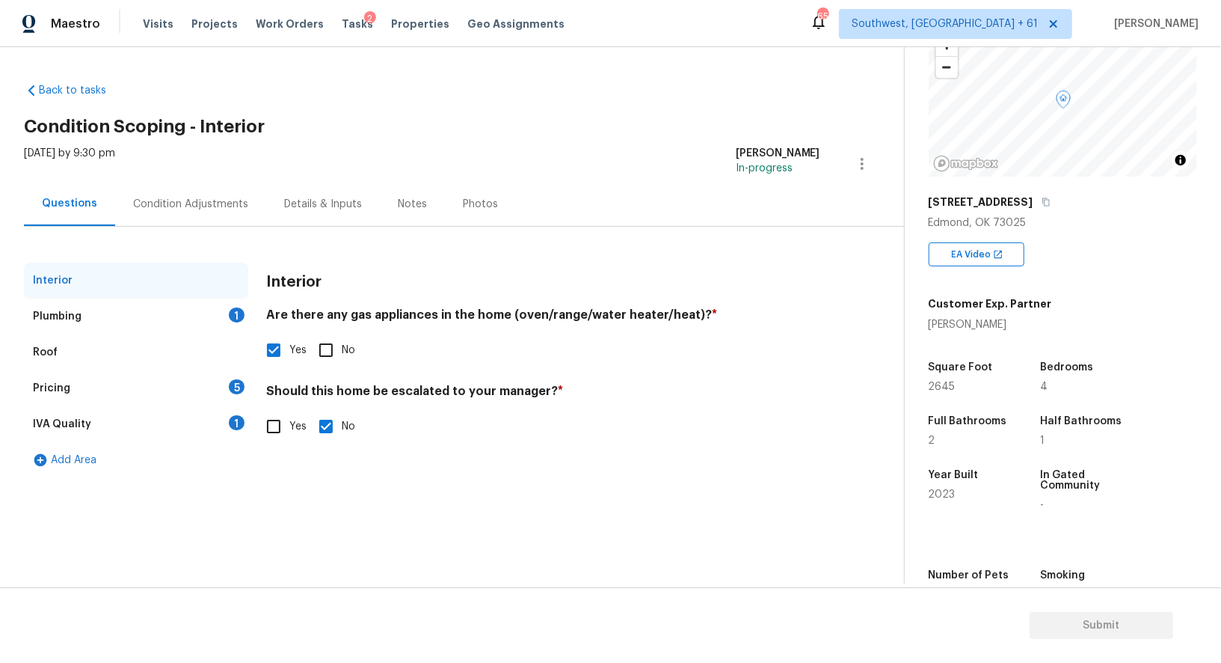
click at [211, 323] on div "Plumbing 1" at bounding box center [136, 316] width 224 height 36
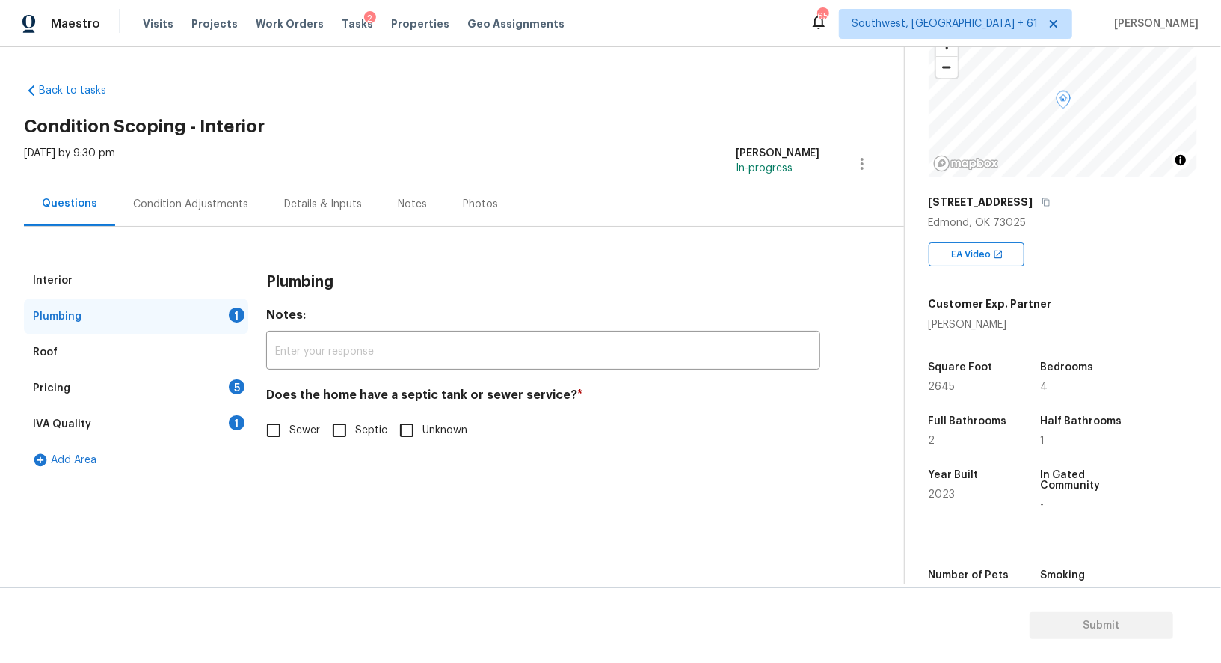
click at [281, 420] on input "Sewer" at bounding box center [273, 429] width 31 height 31
checkbox input "true"
click at [233, 437] on div "IVA Quality 1" at bounding box center [136, 424] width 224 height 36
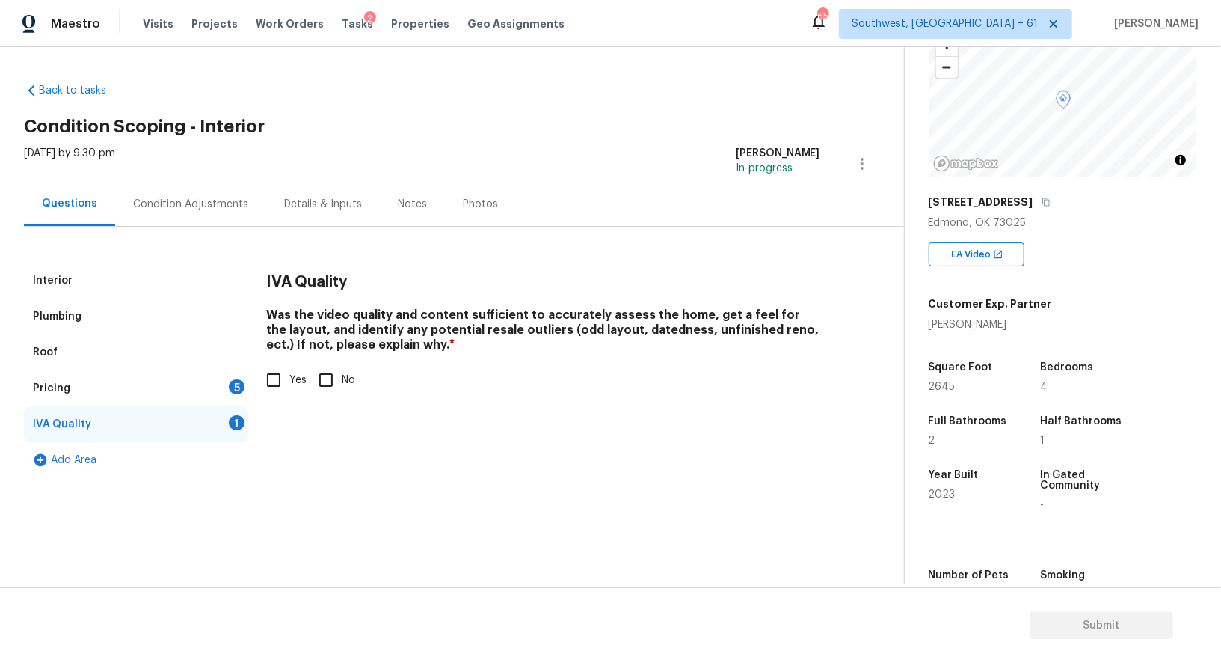
click at [288, 374] on input "Yes" at bounding box center [273, 379] width 31 height 31
checkbox input "true"
click at [246, 387] on div "Pricing 5" at bounding box center [136, 388] width 224 height 36
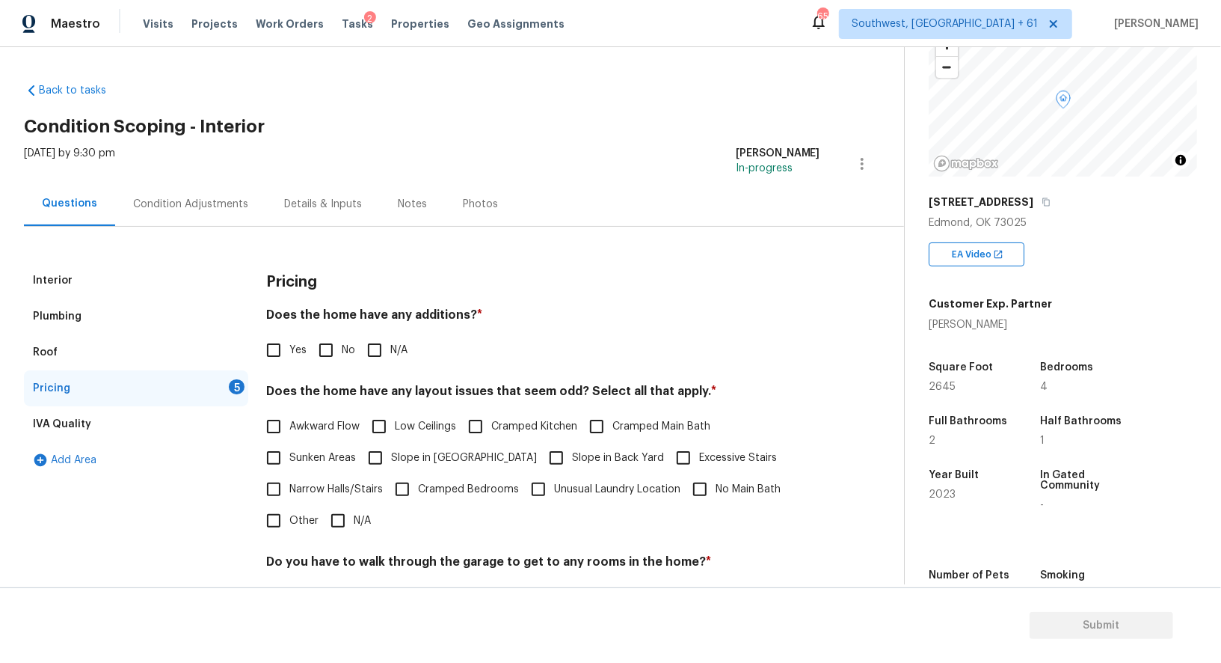
click at [354, 342] on span "No" at bounding box center [348, 350] width 13 height 16
click at [342, 342] on input "No" at bounding box center [325, 349] width 31 height 31
checkbox input "true"
click at [349, 509] on input "N/A" at bounding box center [337, 520] width 31 height 31
checkbox input "true"
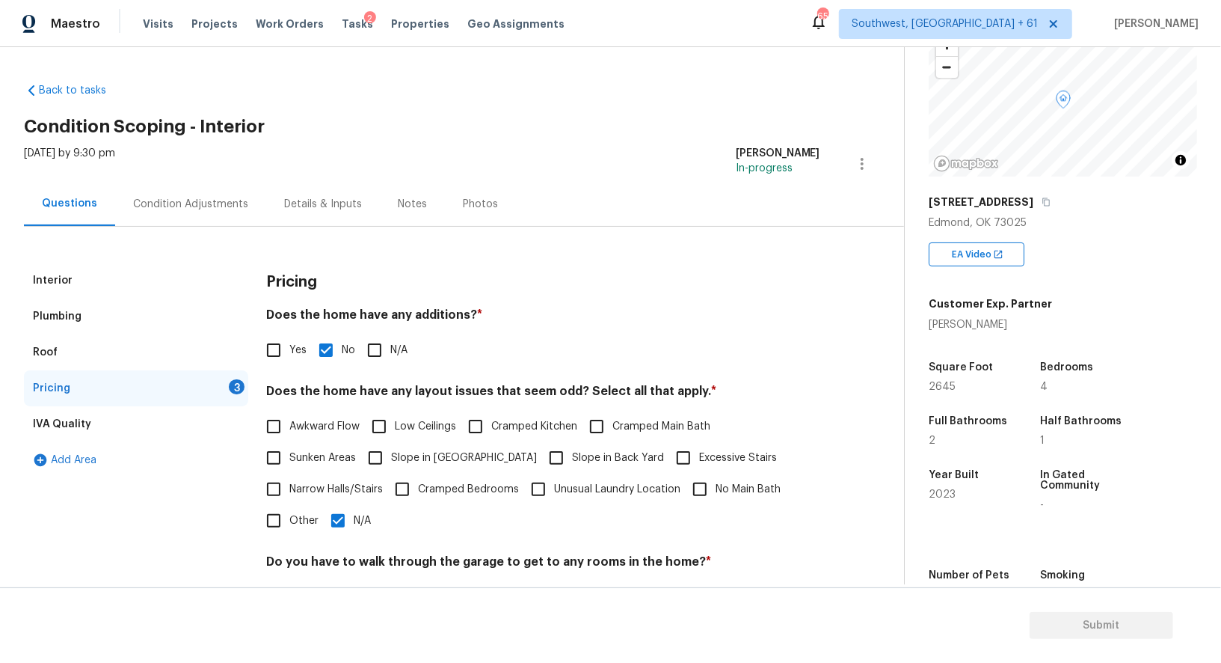
scroll to position [202, 0]
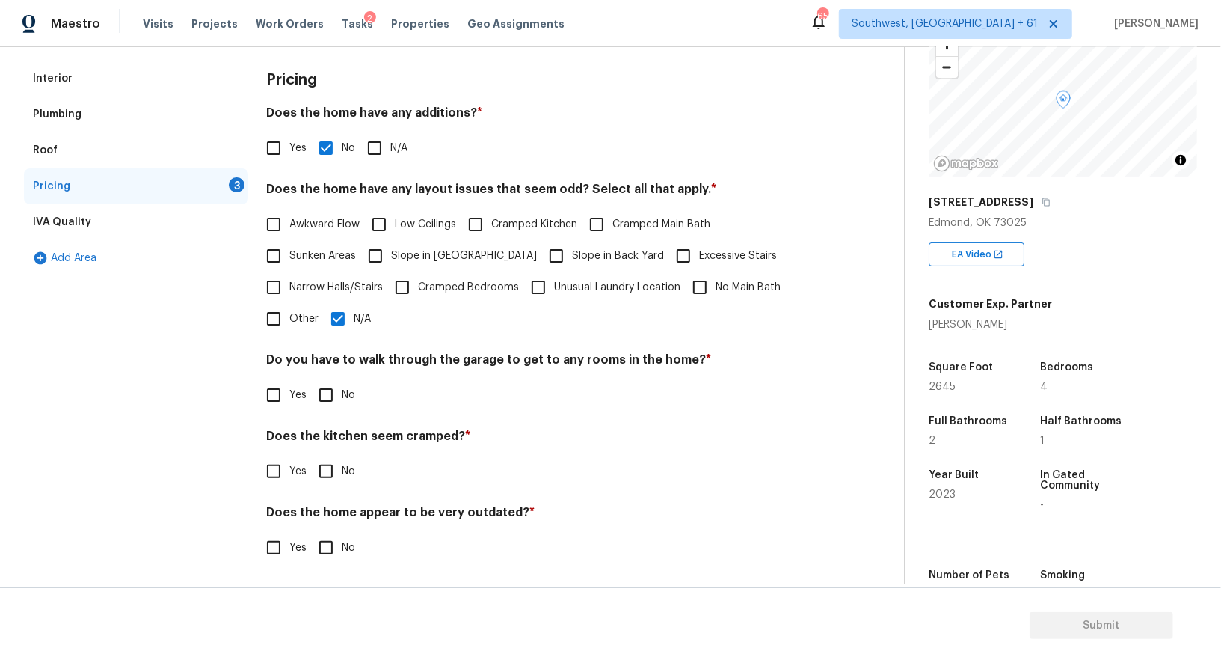
click at [351, 399] on span "No" at bounding box center [348, 395] width 13 height 16
click at [342, 399] on input "No" at bounding box center [325, 394] width 31 height 31
checkbox input "true"
click at [331, 473] on input "No" at bounding box center [325, 472] width 31 height 31
checkbox input "true"
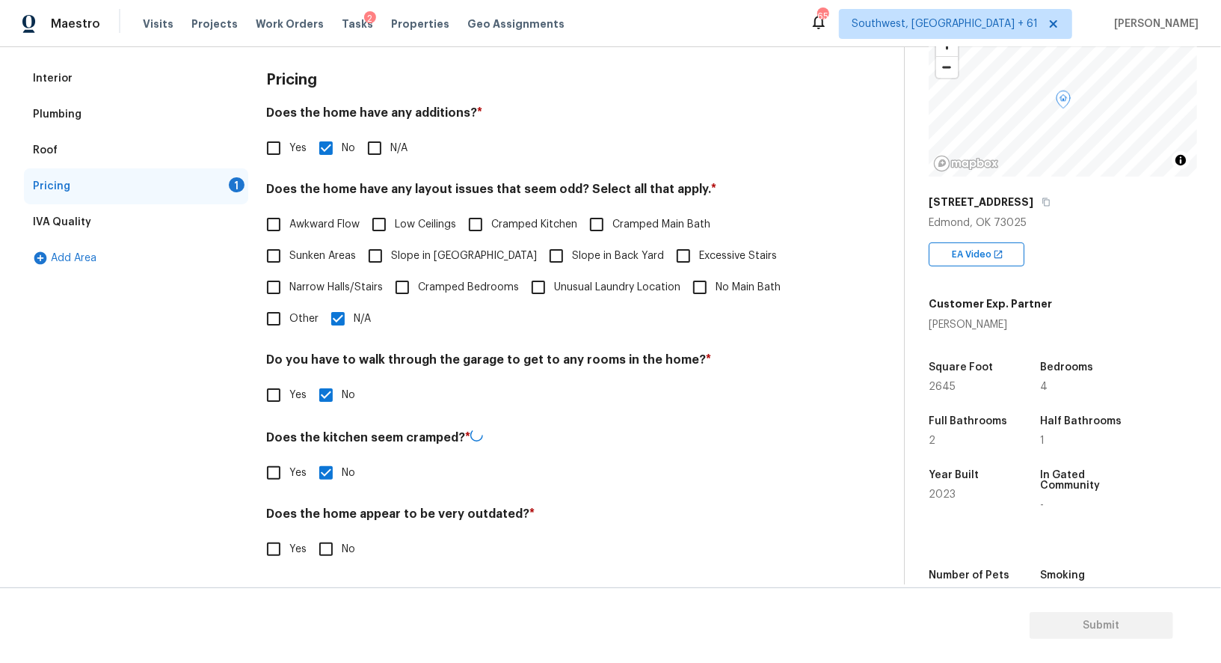
click at [331, 550] on input "No" at bounding box center [325, 548] width 31 height 31
checkbox input "true"
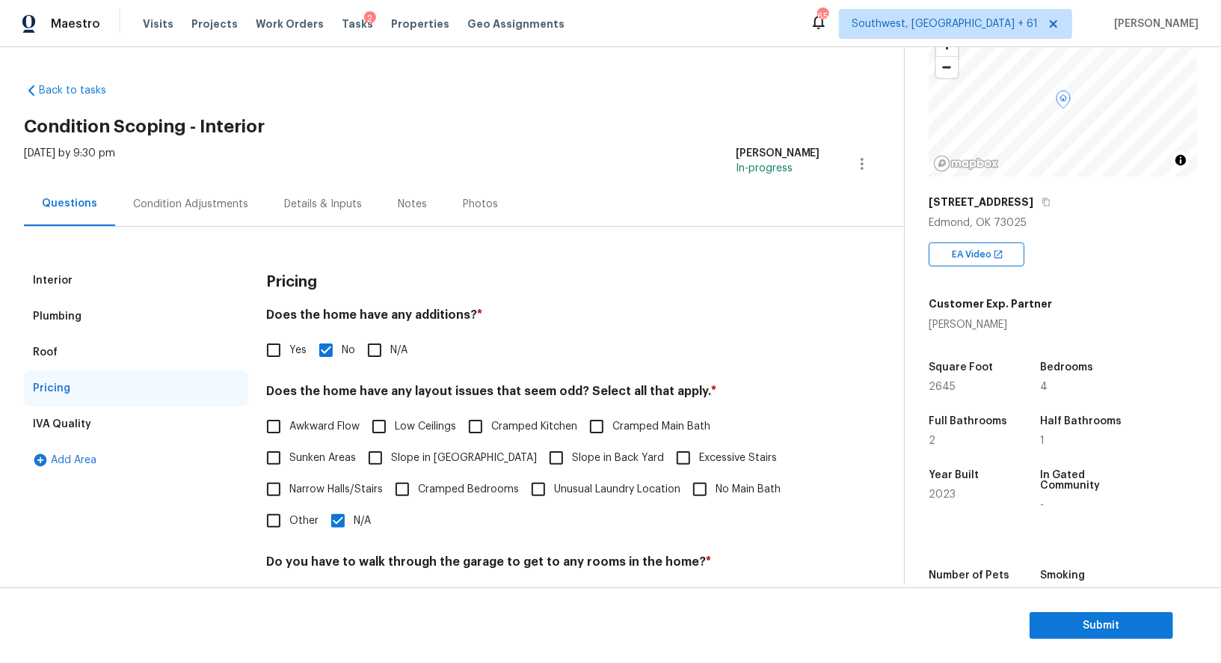
click at [215, 178] on div "Tue, Oct 14 2025 by 9:30 pm Salma Ansari In-progress" at bounding box center [464, 164] width 880 height 36
click at [240, 188] on div "Condition Adjustments" at bounding box center [190, 204] width 151 height 44
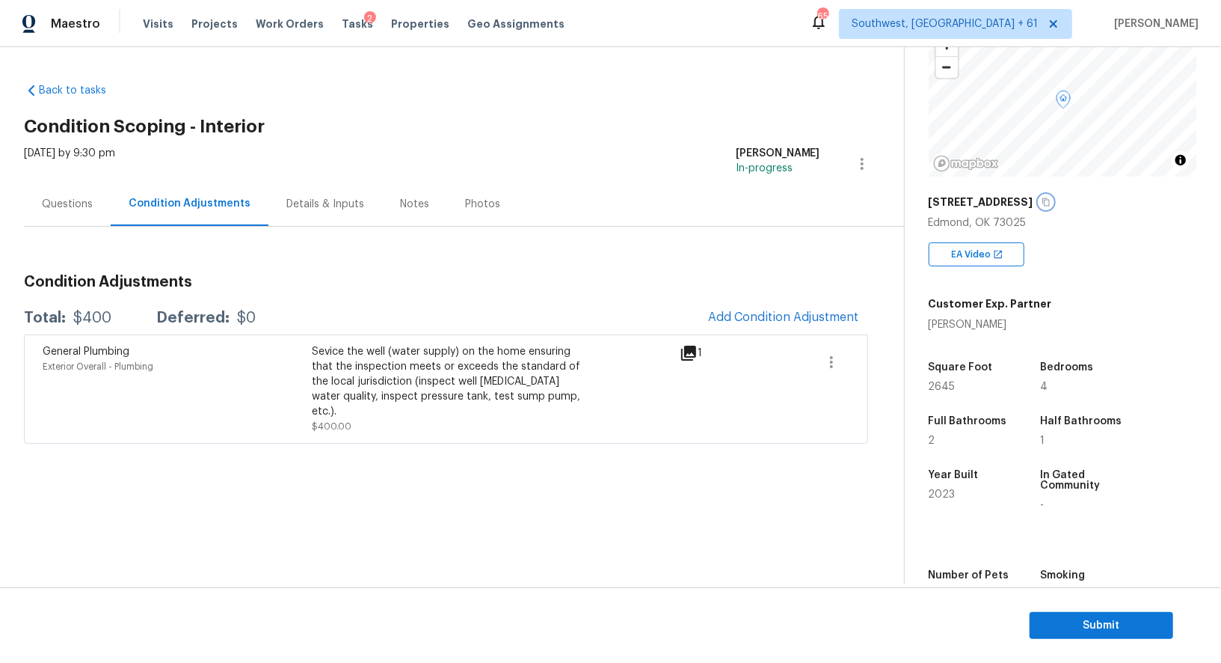
click at [1042, 197] on icon "button" at bounding box center [1046, 201] width 9 height 9
click at [811, 295] on div "Condition Adjustments Total: $400 Deferred: $0 Add Condition Adjustment General…" at bounding box center [446, 352] width 844 height 181
click at [775, 309] on button "Add Condition Adjustment" at bounding box center [783, 316] width 169 height 31
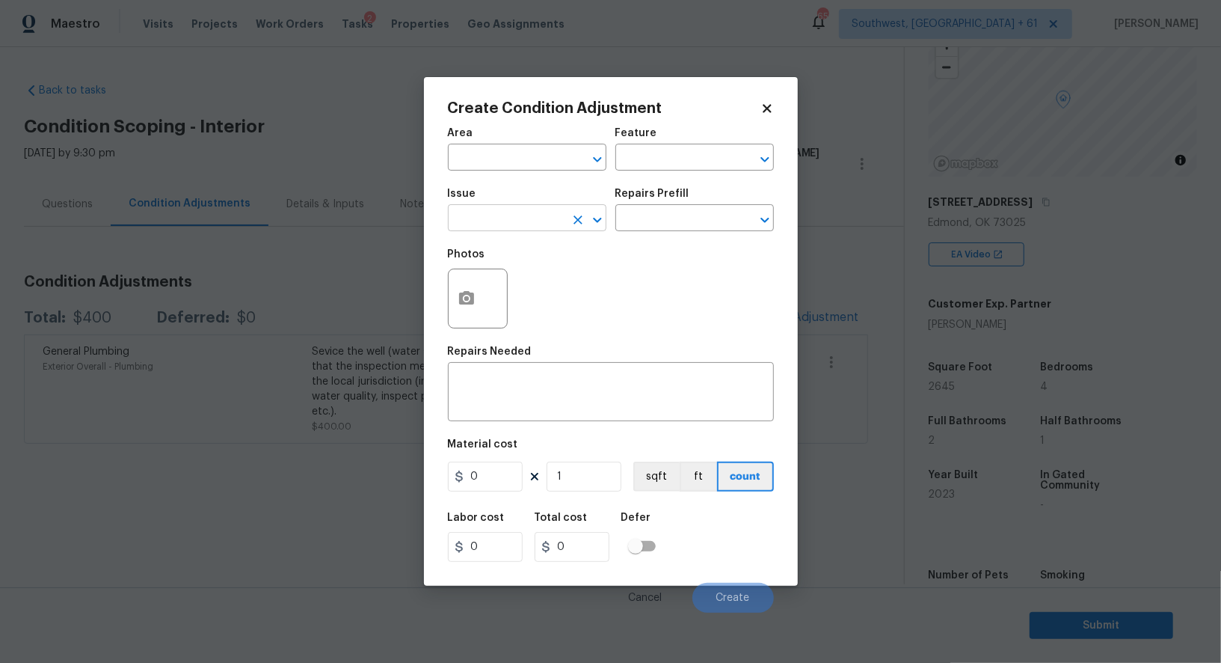
click at [553, 216] on input "text" at bounding box center [506, 219] width 117 height 23
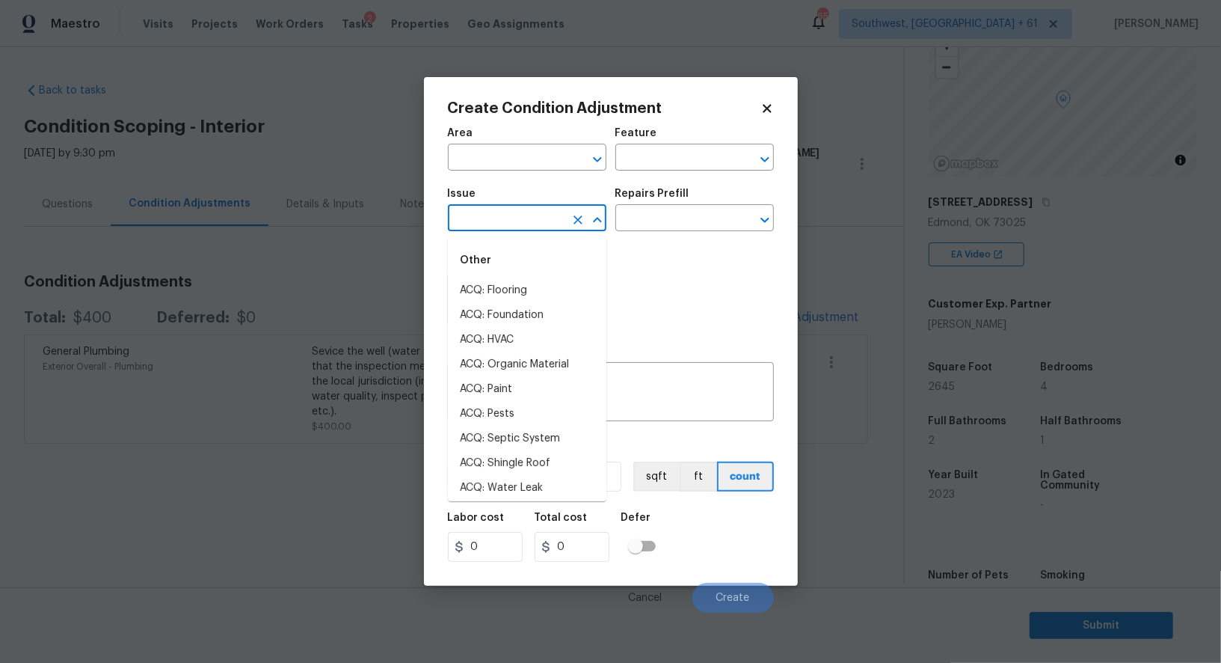
type input "P"
click at [508, 289] on li "ACQ: Paint" at bounding box center [527, 290] width 159 height 25
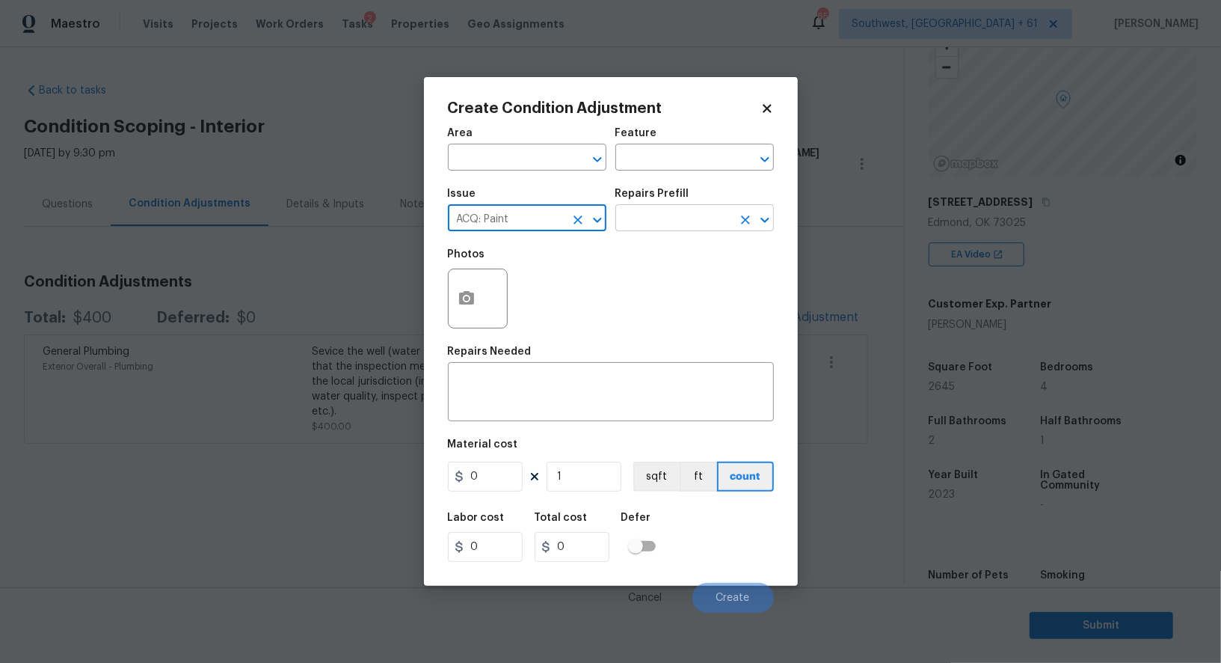
type input "ACQ: Paint"
click at [675, 218] on input "text" at bounding box center [673, 219] width 117 height 23
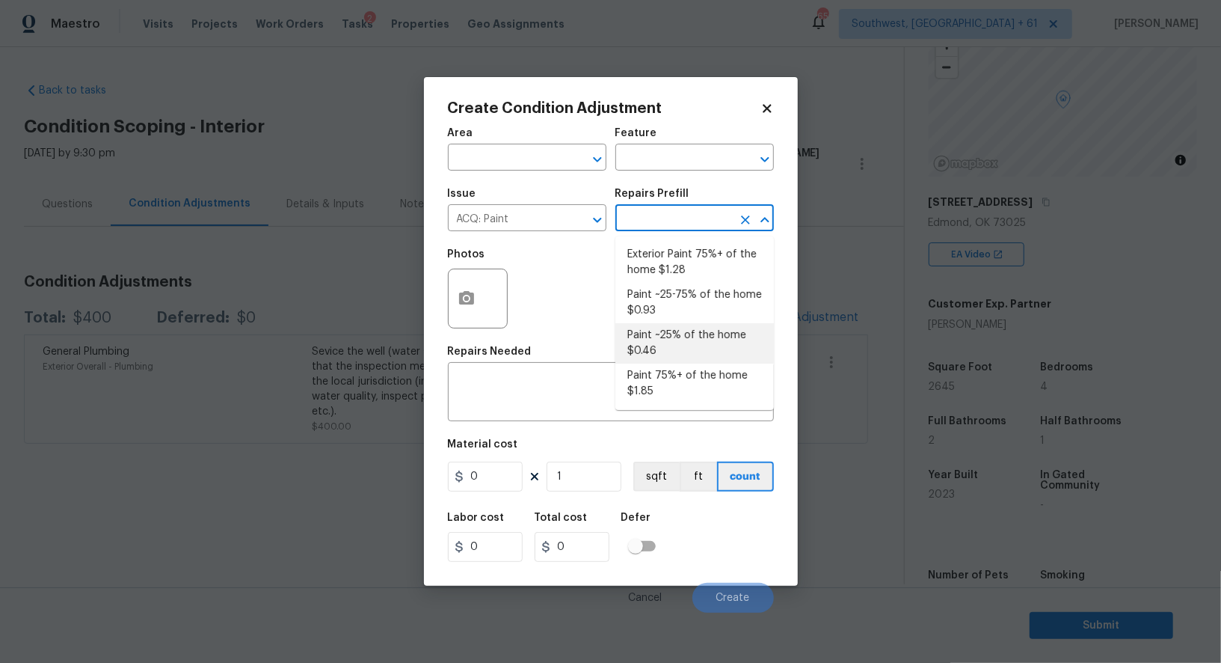
click at [668, 337] on li "Paint ~25% of the home $0.46" at bounding box center [694, 343] width 159 height 40
type input "Acquisition"
type textarea "Acquisition Scope: ~25% of the home needs interior paint"
type input "0.46"
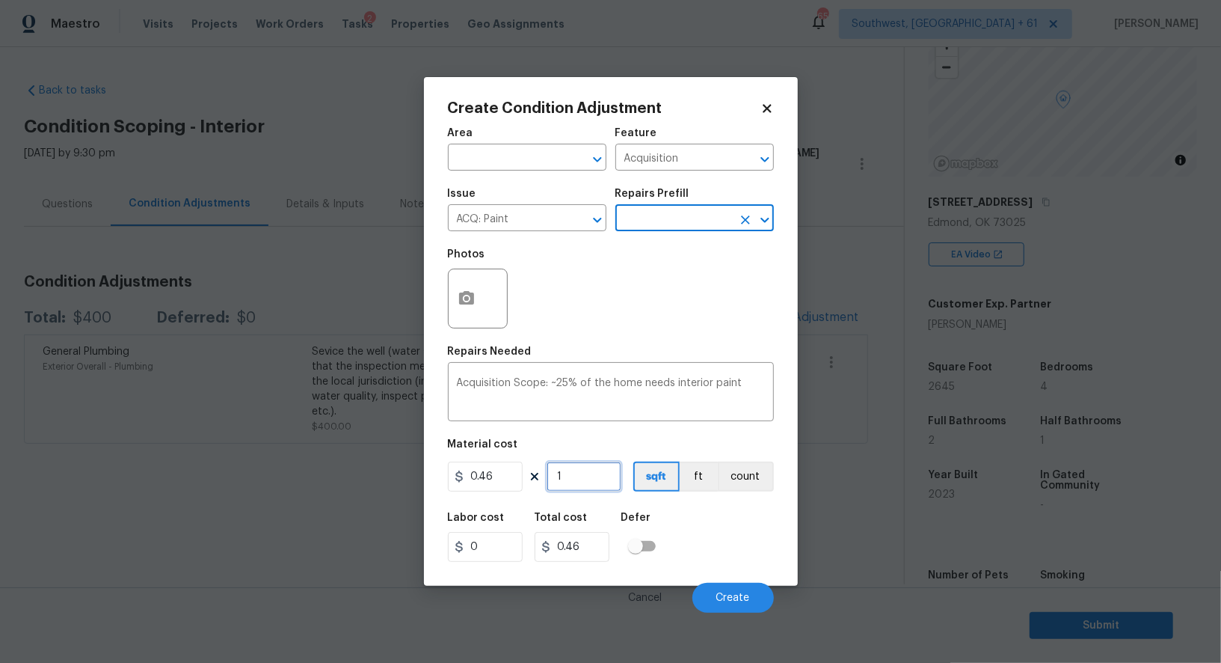
click at [580, 485] on input "1" at bounding box center [584, 476] width 75 height 30
type input "0"
type input "2"
type input "0.92"
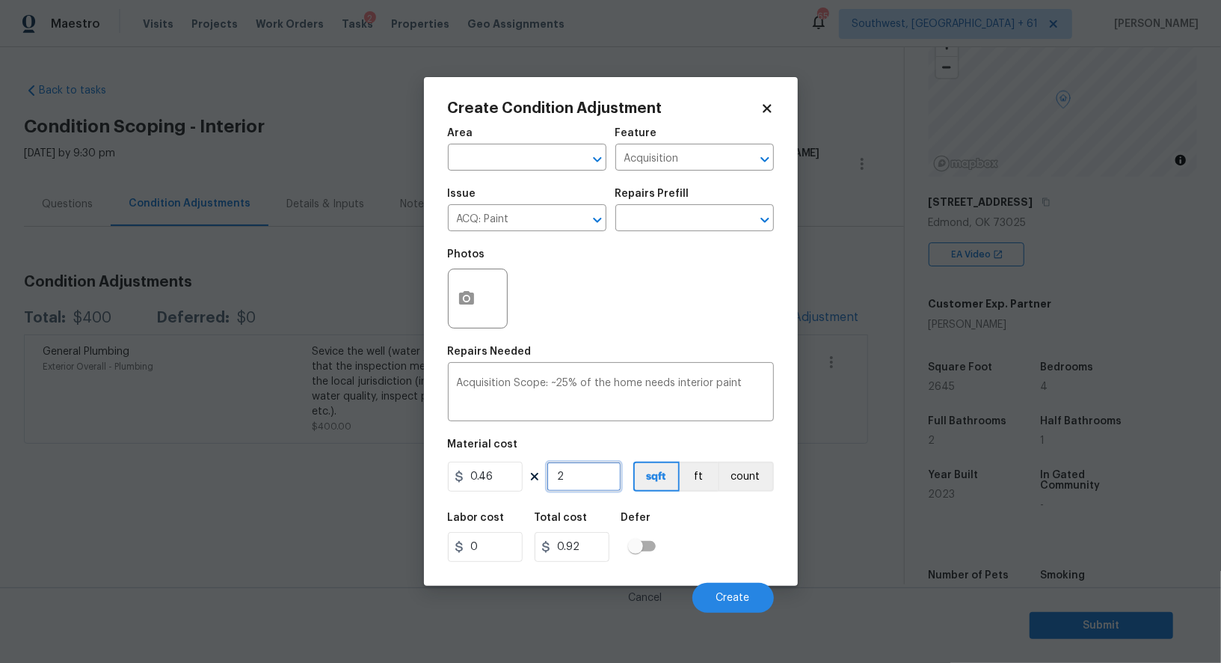
type input "26"
type input "11.96"
type input "264"
type input "121.44"
type input "2645"
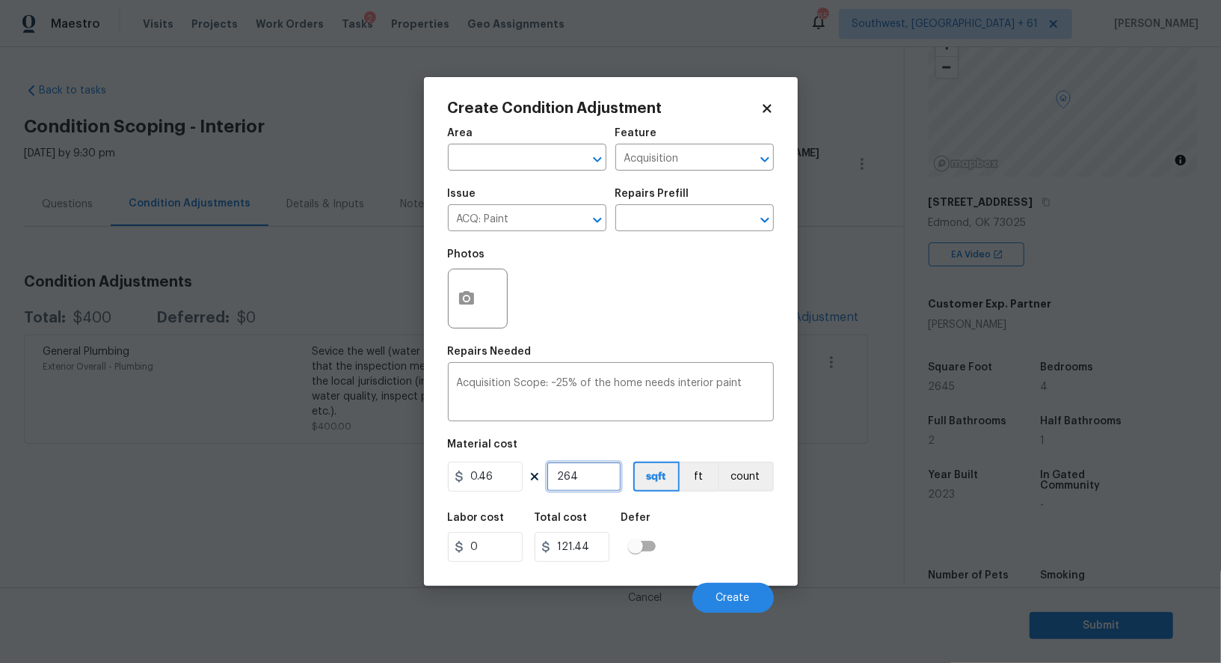
type input "1216.7"
type input "2645"
click at [600, 548] on input "1216.7" at bounding box center [572, 547] width 75 height 30
click at [737, 587] on button "Create" at bounding box center [733, 598] width 82 height 30
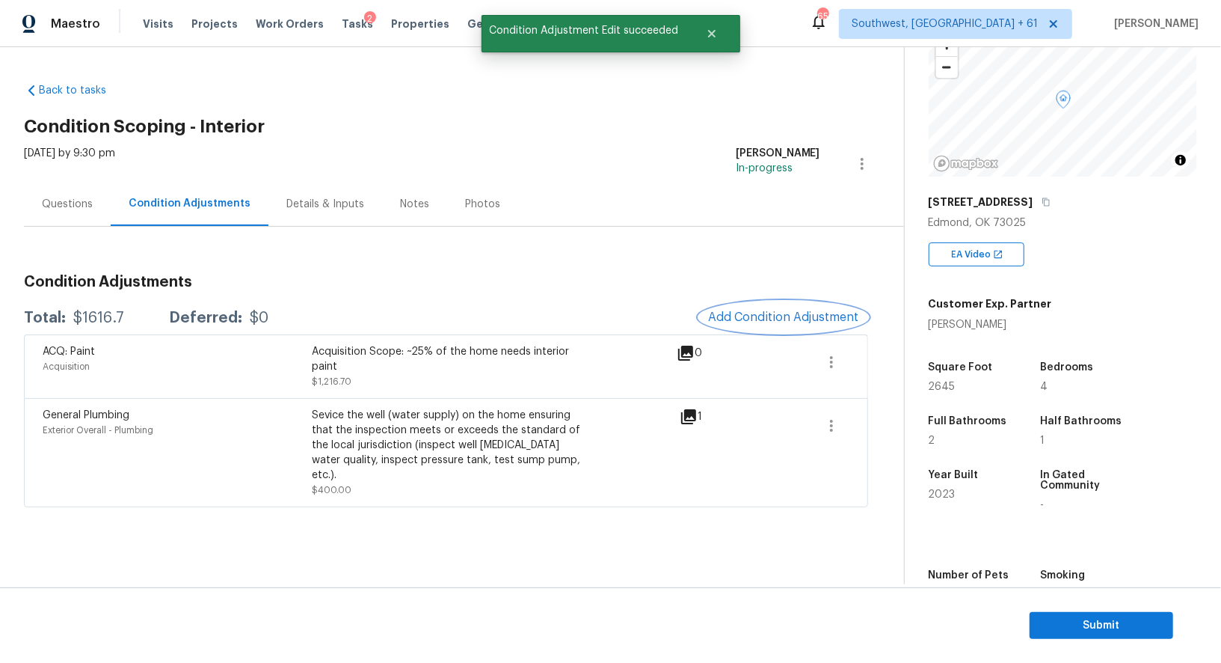
click at [796, 316] on span "Add Condition Adjustment" at bounding box center [783, 316] width 151 height 13
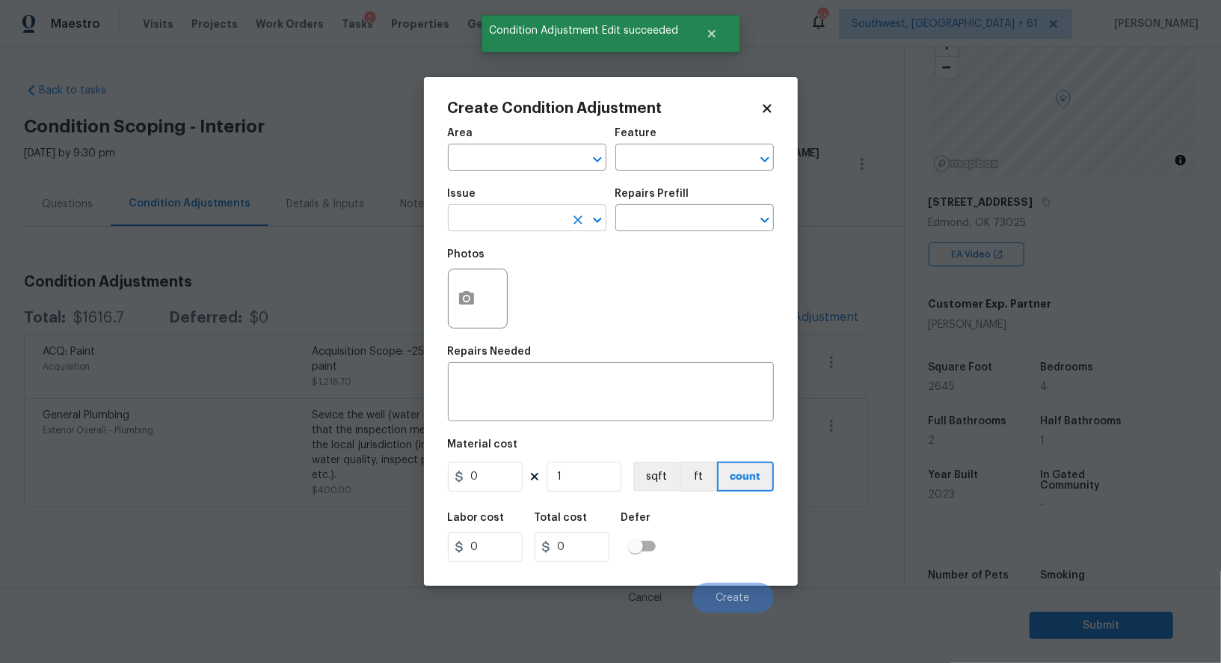
click at [509, 229] on input "text" at bounding box center [506, 219] width 117 height 23
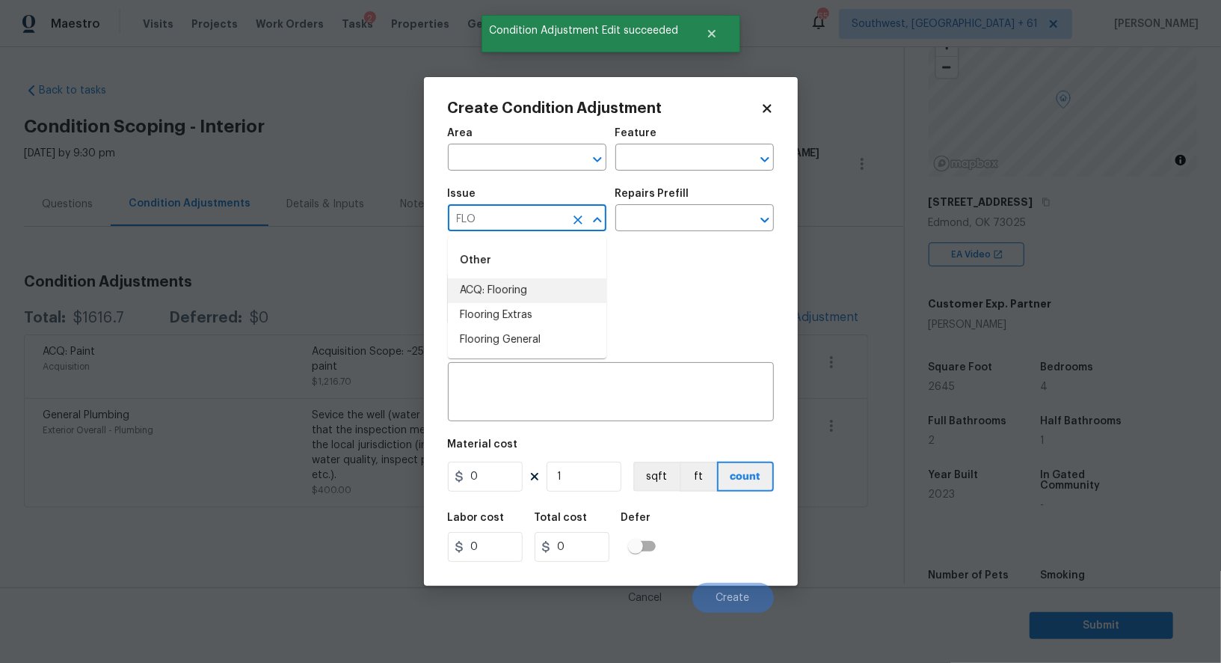
click at [498, 295] on li "ACQ: Flooring" at bounding box center [527, 290] width 159 height 25
type input "ACQ: Flooring"
click at [653, 229] on input "text" at bounding box center [673, 219] width 117 height 23
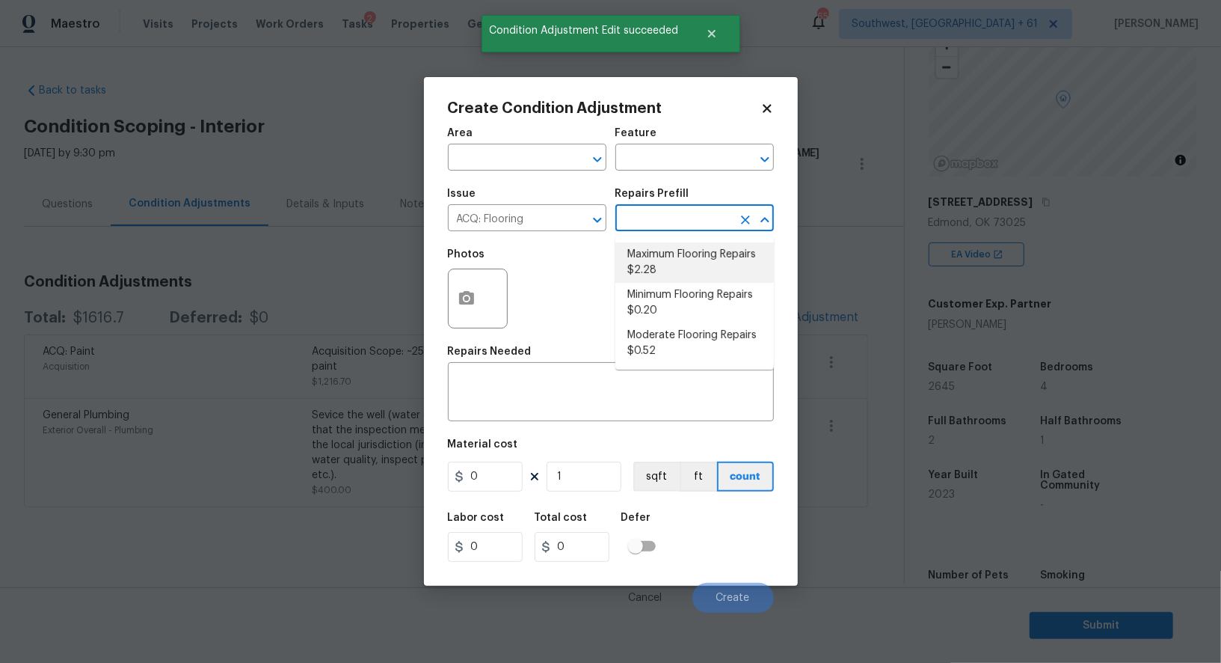
click at [663, 299] on li "Minimum Flooring Repairs $0.20" at bounding box center [694, 303] width 159 height 40
type input "Acquisition"
type textarea "Acquisition Scope: Minimum flooring repairs"
type input "0.2"
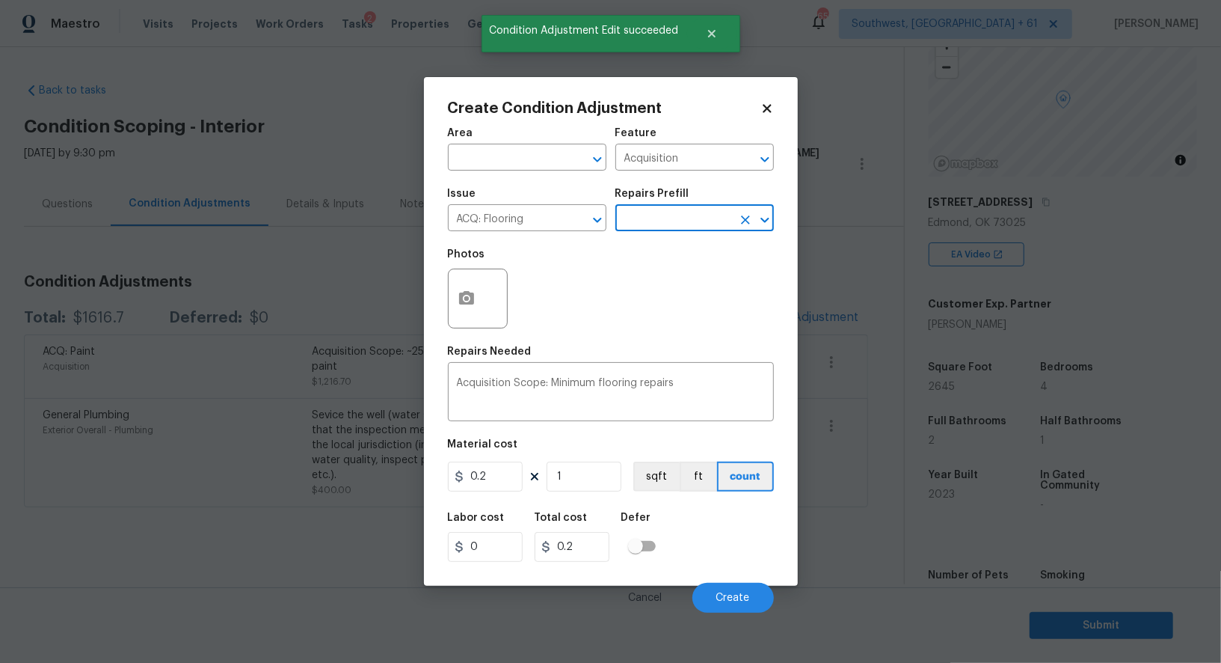
click at [587, 458] on div "Material cost" at bounding box center [611, 448] width 326 height 19
click at [582, 478] on input "1" at bounding box center [584, 476] width 75 height 30
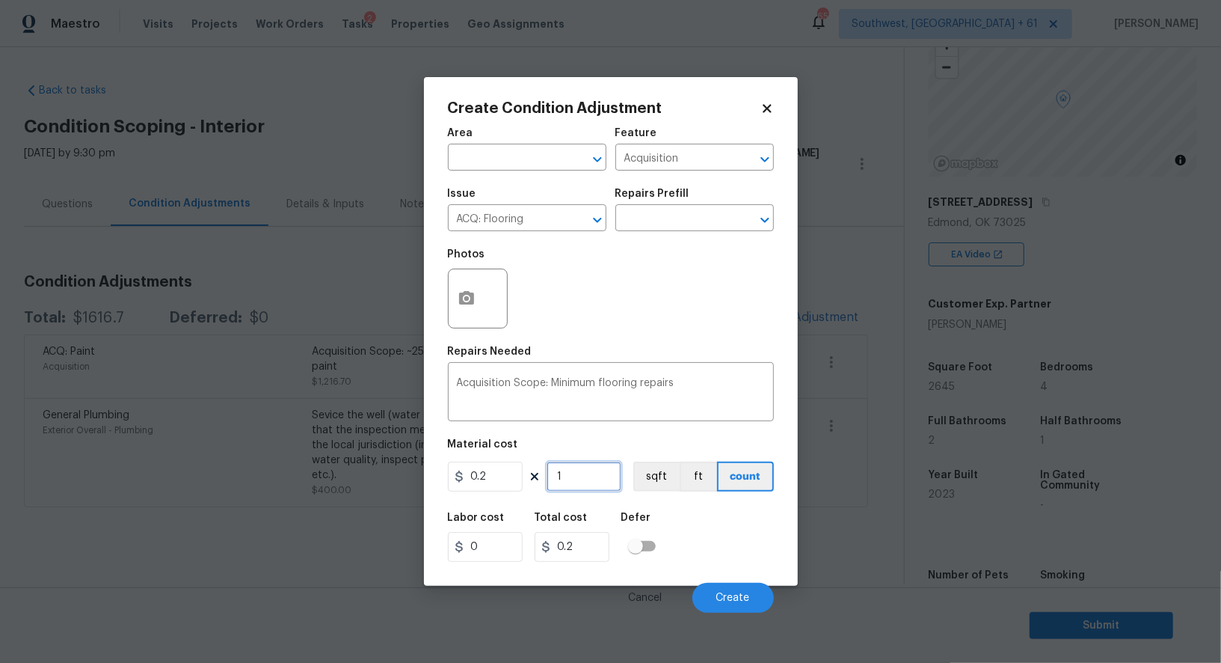
type input "0"
type input "2"
type input "0.4"
type input "26"
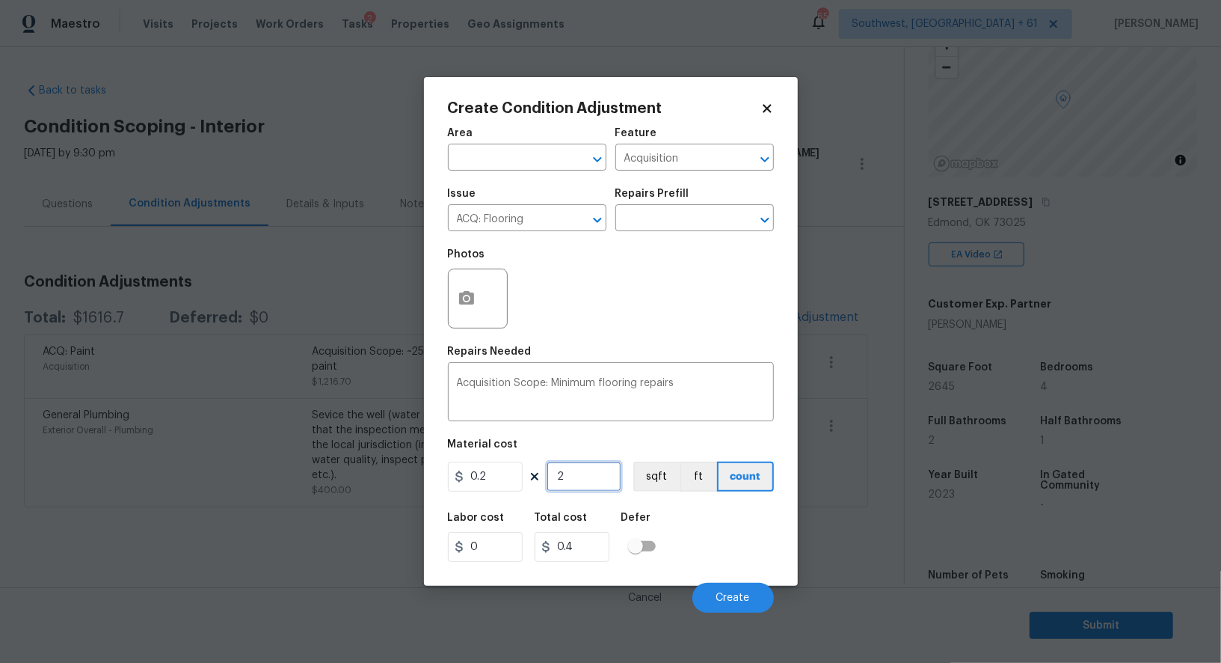
type input "5.2"
type input "264"
type input "52.8"
type input "2645"
type input "529"
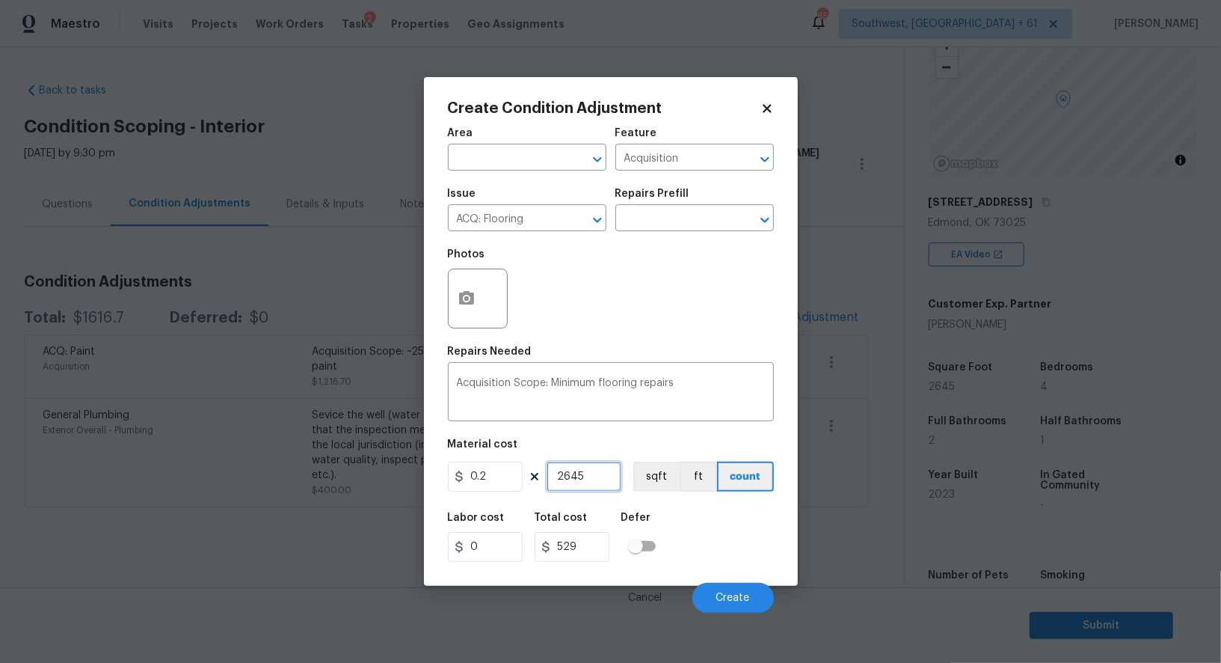
type input "2645"
click at [595, 565] on div "Labor cost 0 Total cost 529 Defer" at bounding box center [611, 536] width 326 height 67
click at [714, 586] on button "Create" at bounding box center [733, 598] width 82 height 30
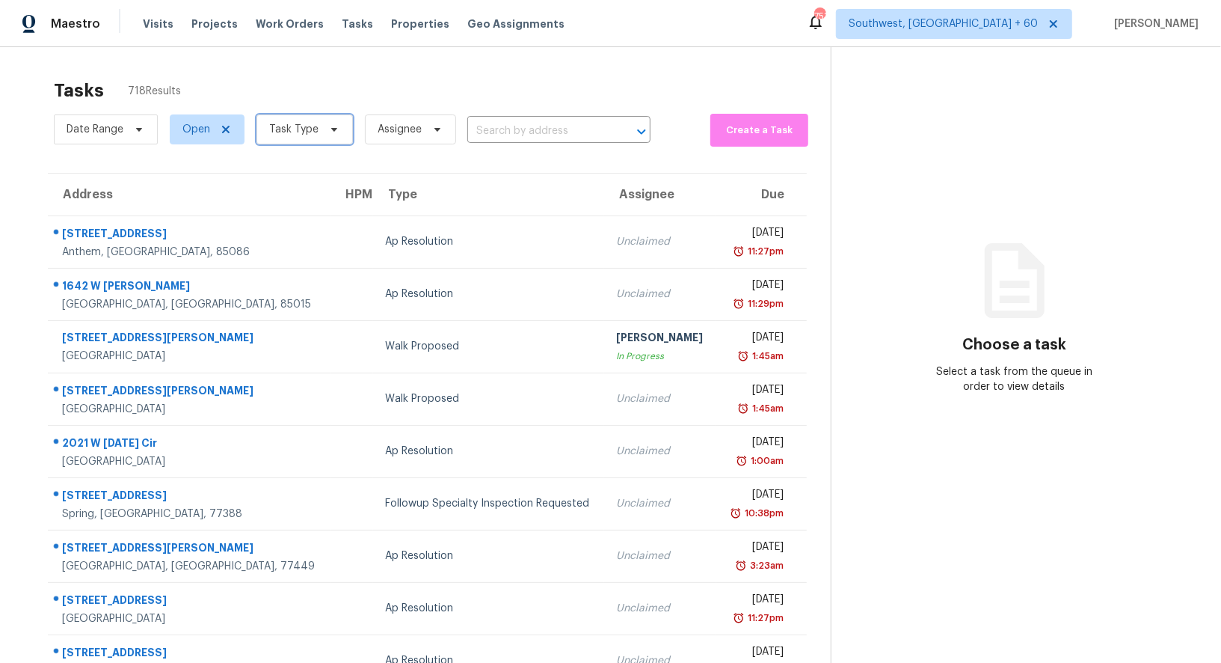
click at [292, 136] on span "Task Type" at bounding box center [293, 129] width 49 height 15
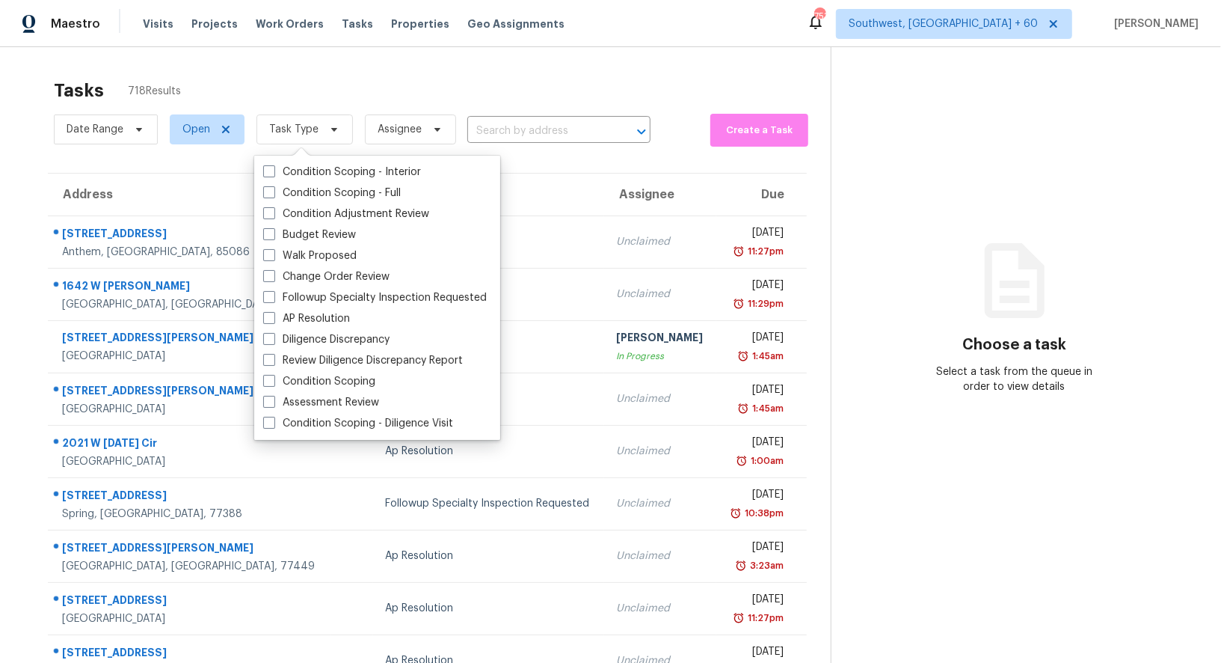
click at [307, 157] on div "Condition Scoping - Interior Condition Scoping - Full Condition Adjustment Revi…" at bounding box center [377, 298] width 246 height 284
click at [313, 171] on label "Condition Scoping - Interior" at bounding box center [342, 172] width 158 height 15
click at [273, 171] on input "Condition Scoping - Interior" at bounding box center [268, 170] width 10 height 10
checkbox input "true"
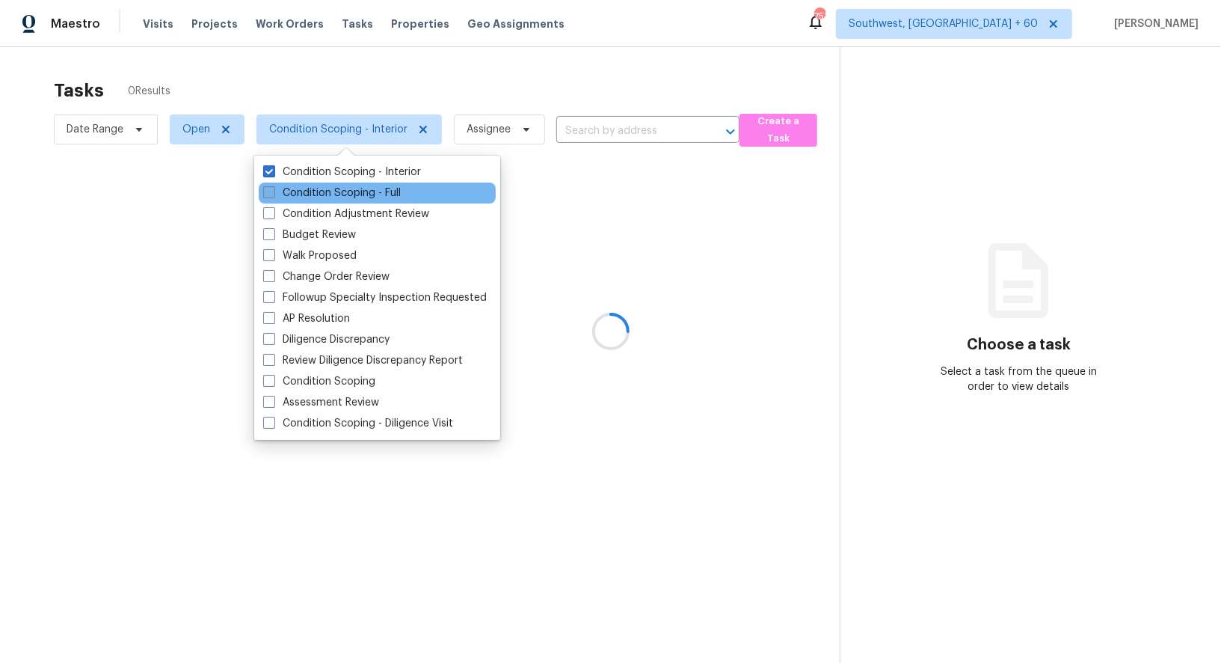
click at [322, 199] on label "Condition Scoping - Full" at bounding box center [332, 192] width 138 height 15
click at [273, 195] on input "Condition Scoping - Full" at bounding box center [268, 190] width 10 height 10
checkbox input "true"
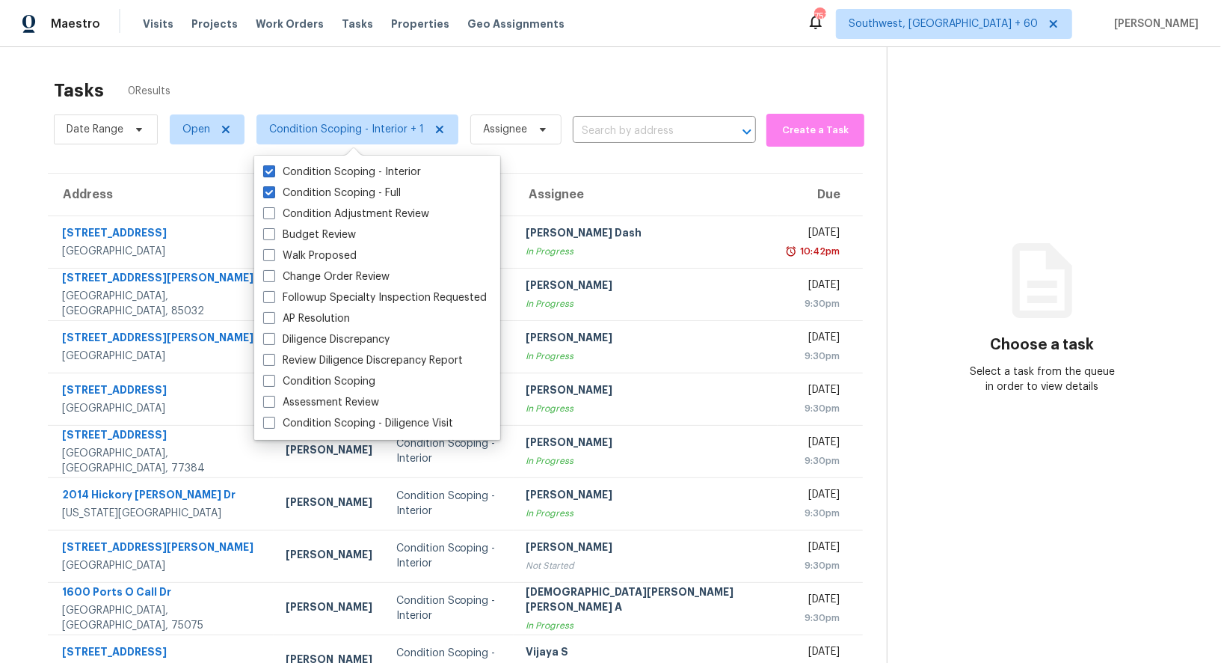
click at [581, 53] on div "Tasks 0 Results Date Range Open Condition Scoping - Interior + 1 Assignee ​ Cre…" at bounding box center [610, 399] width 1221 height 704
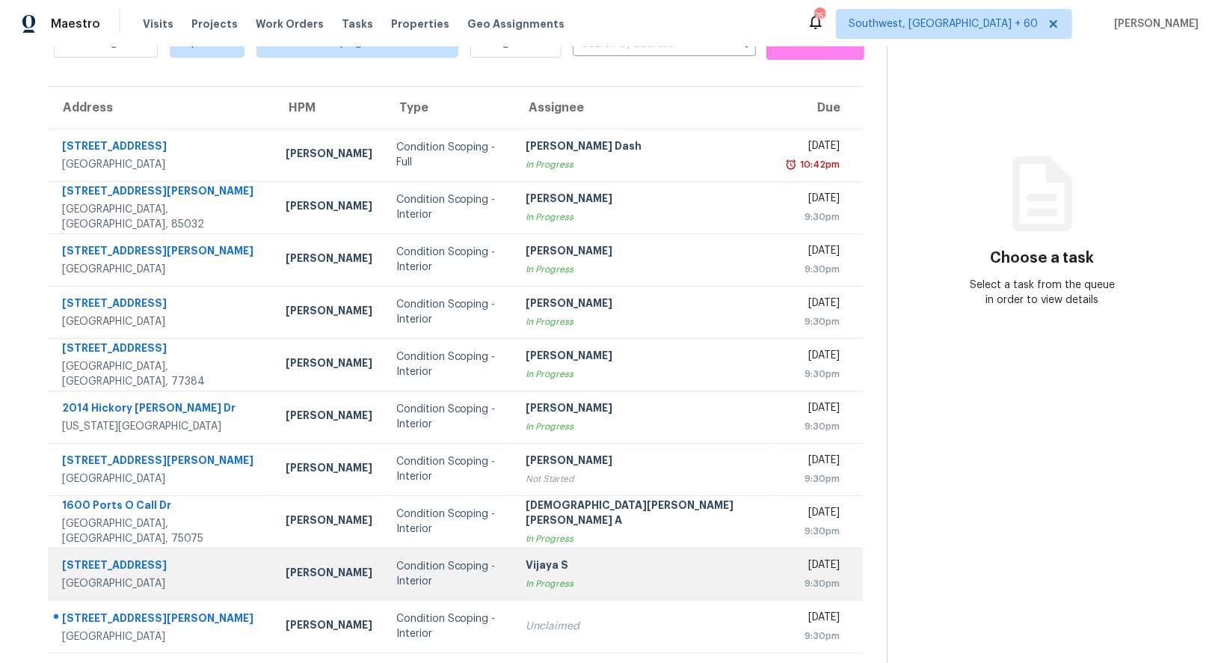
scroll to position [114, 0]
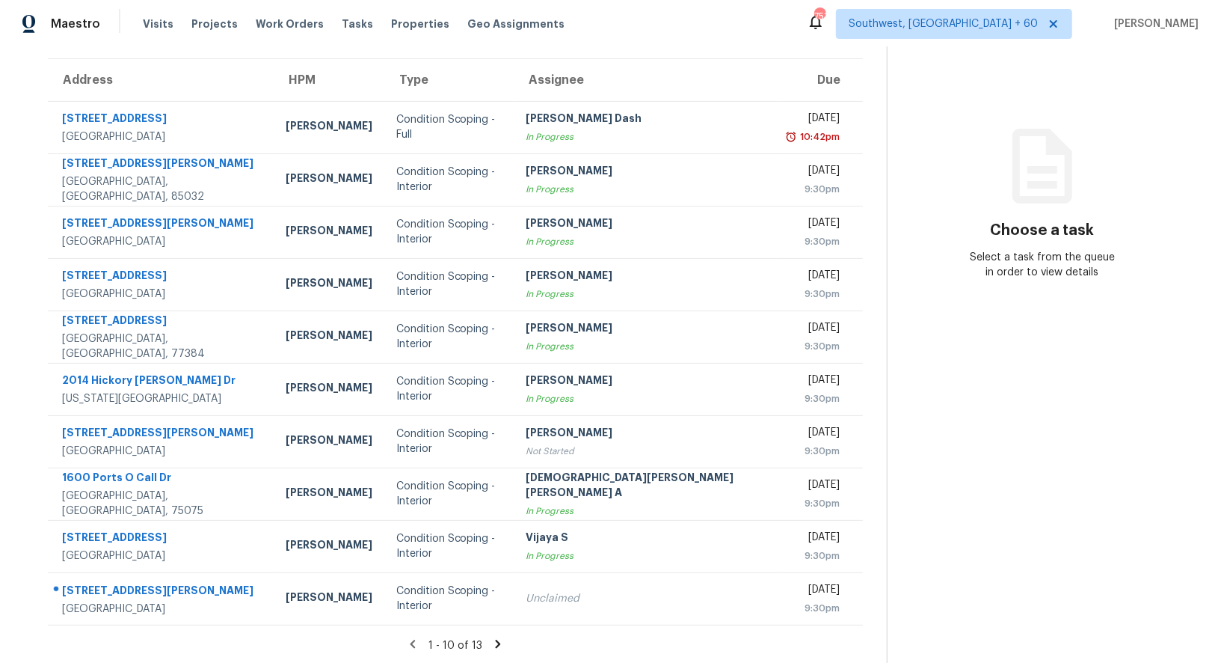
click at [496, 645] on icon at bounding box center [498, 643] width 5 height 8
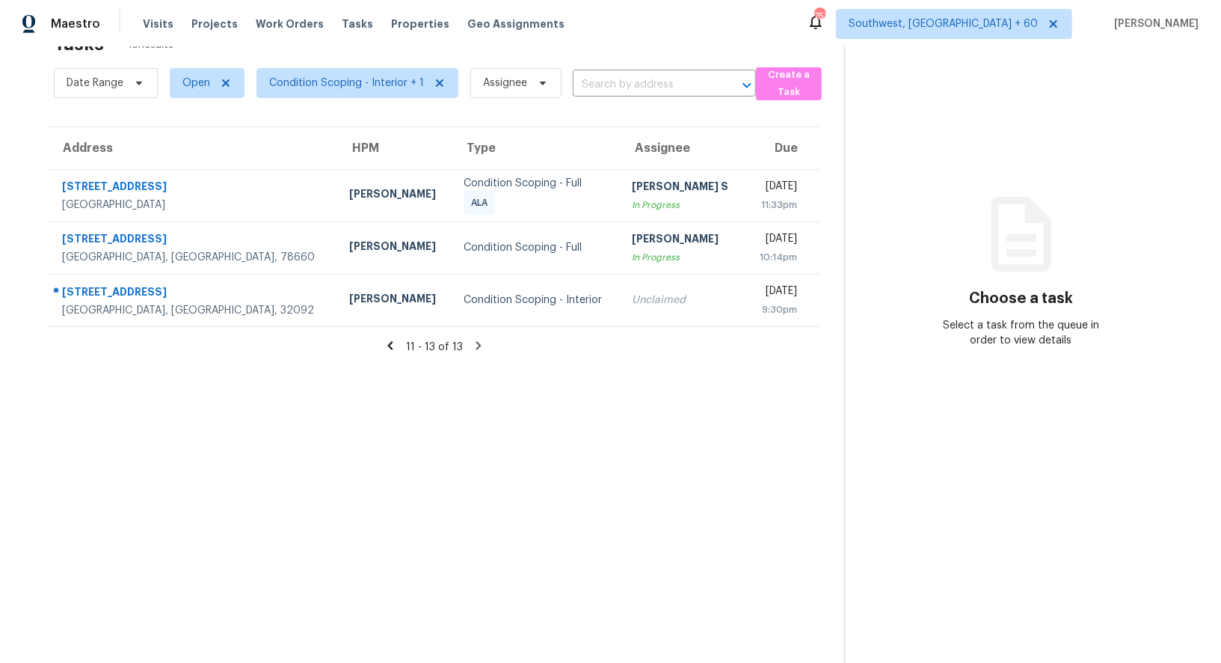
click at [392, 345] on icon at bounding box center [390, 345] width 13 height 13
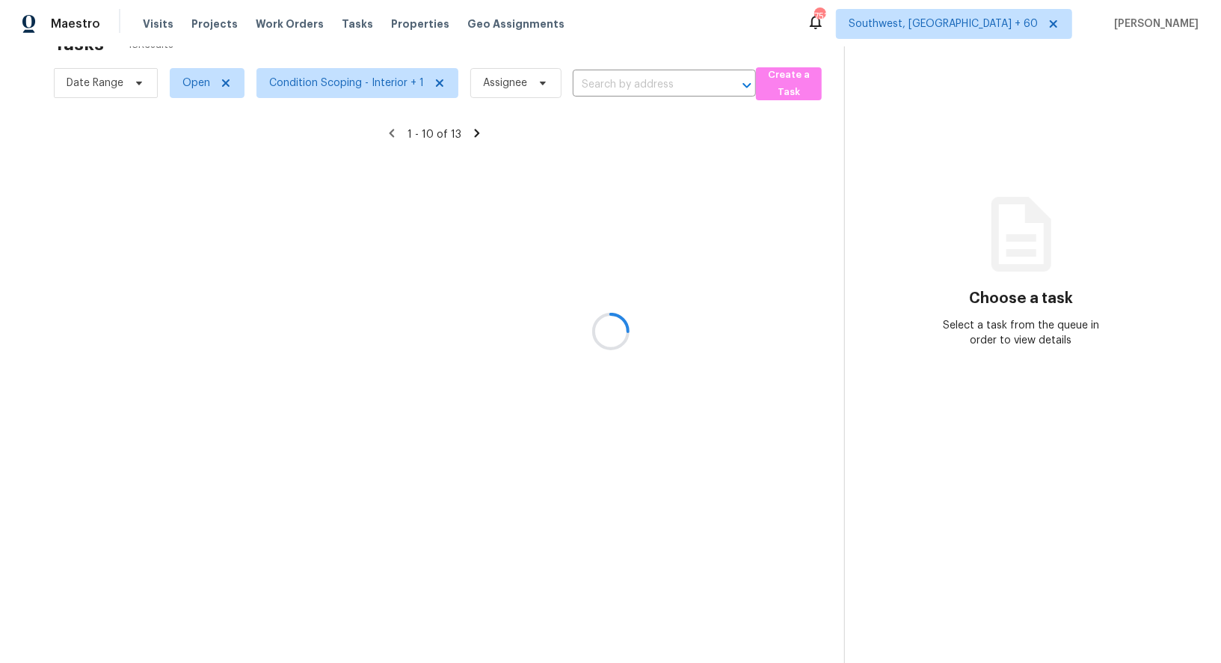
scroll to position [114, 0]
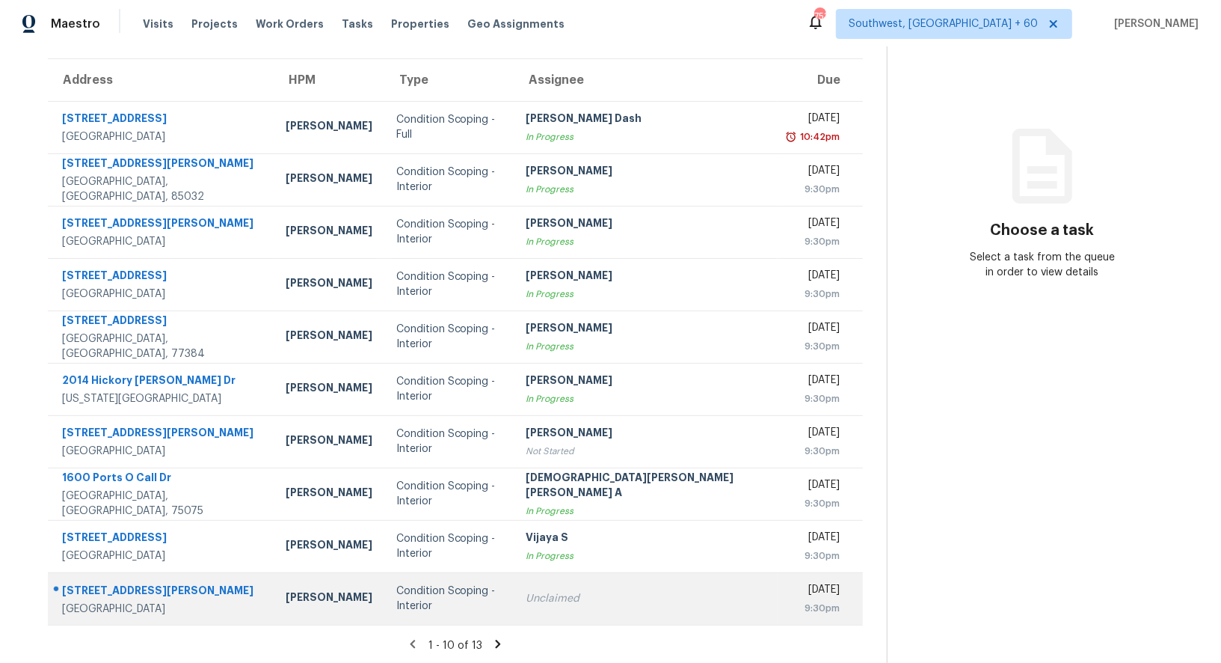
click at [565, 606] on td "Unclaimed" at bounding box center [646, 598] width 264 height 52
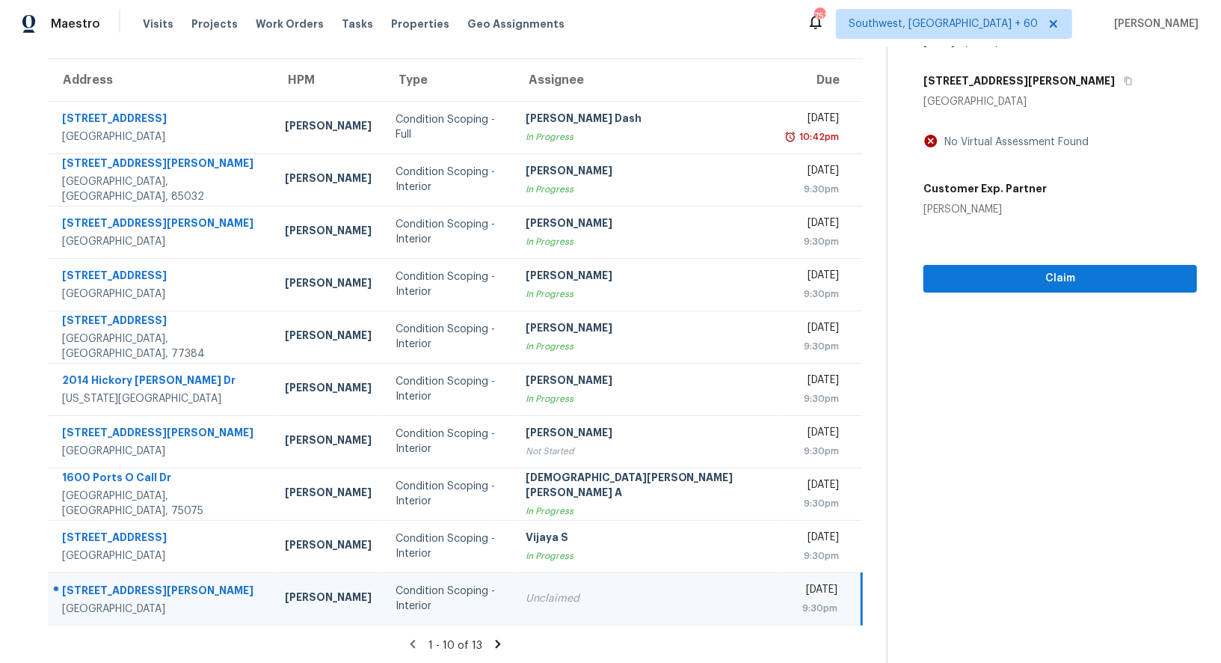
scroll to position [6, 0]
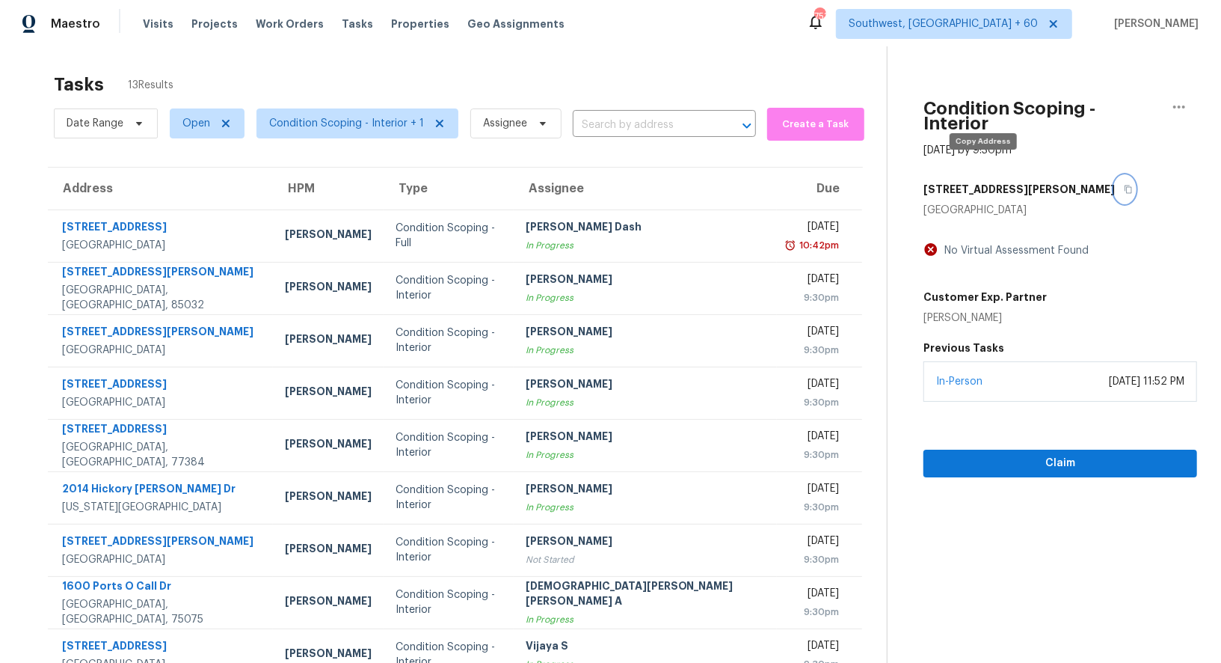
click at [1124, 185] on icon "button" at bounding box center [1128, 189] width 9 height 9
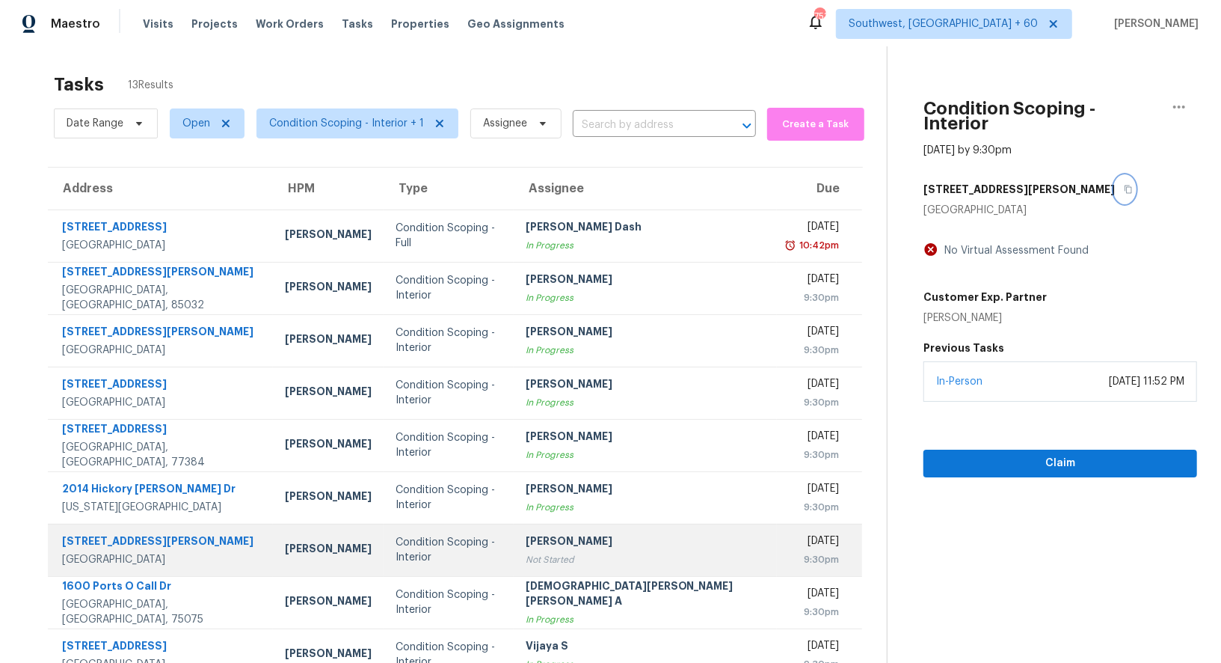
scroll to position [114, 0]
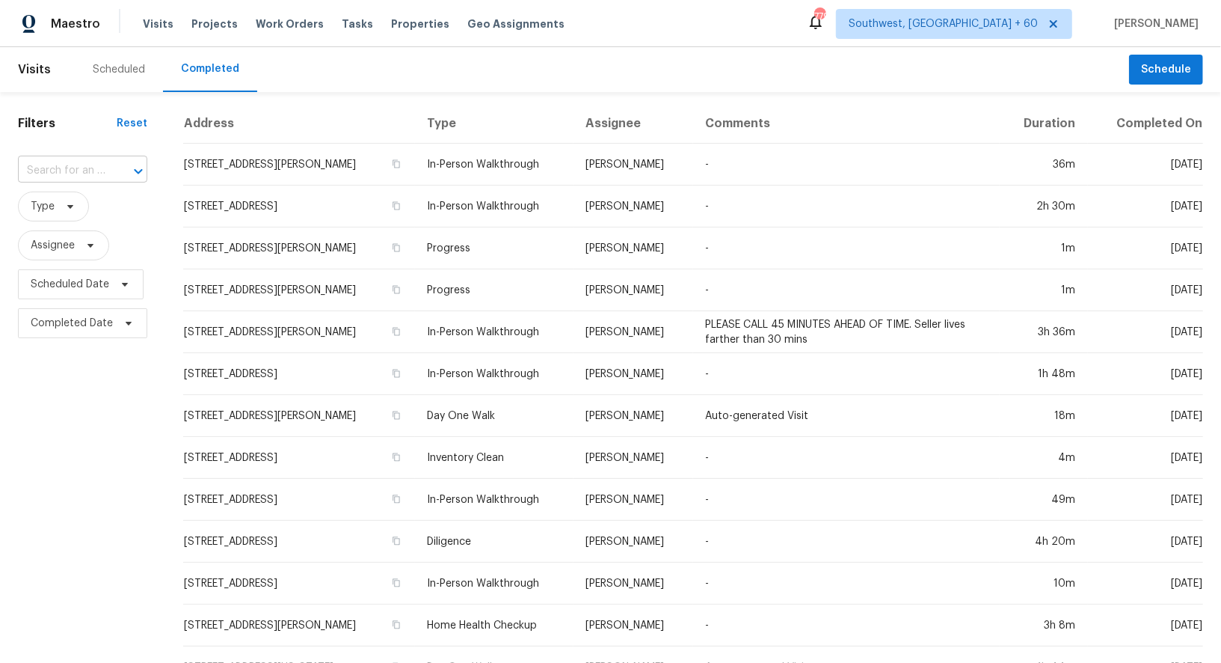
click at [69, 165] on input "text" at bounding box center [61, 170] width 87 height 23
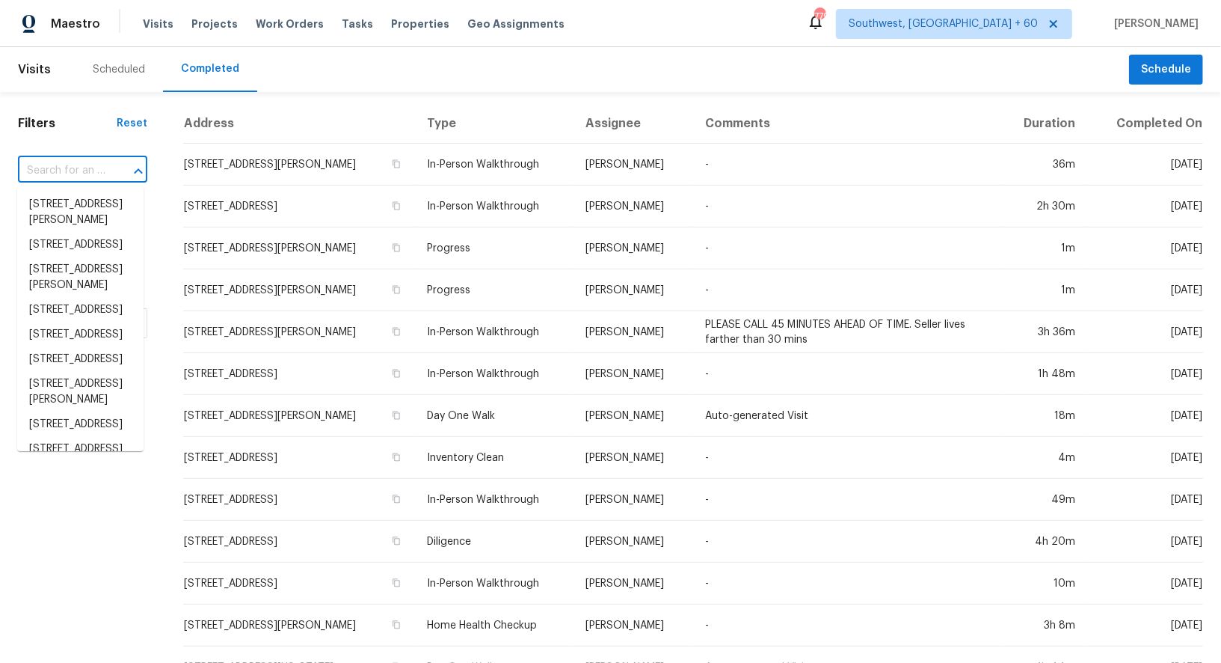
paste input "[STREET_ADDRESS][PERSON_NAME]"
type input "1822 Burroughs St, Oceanside, CA 92054"
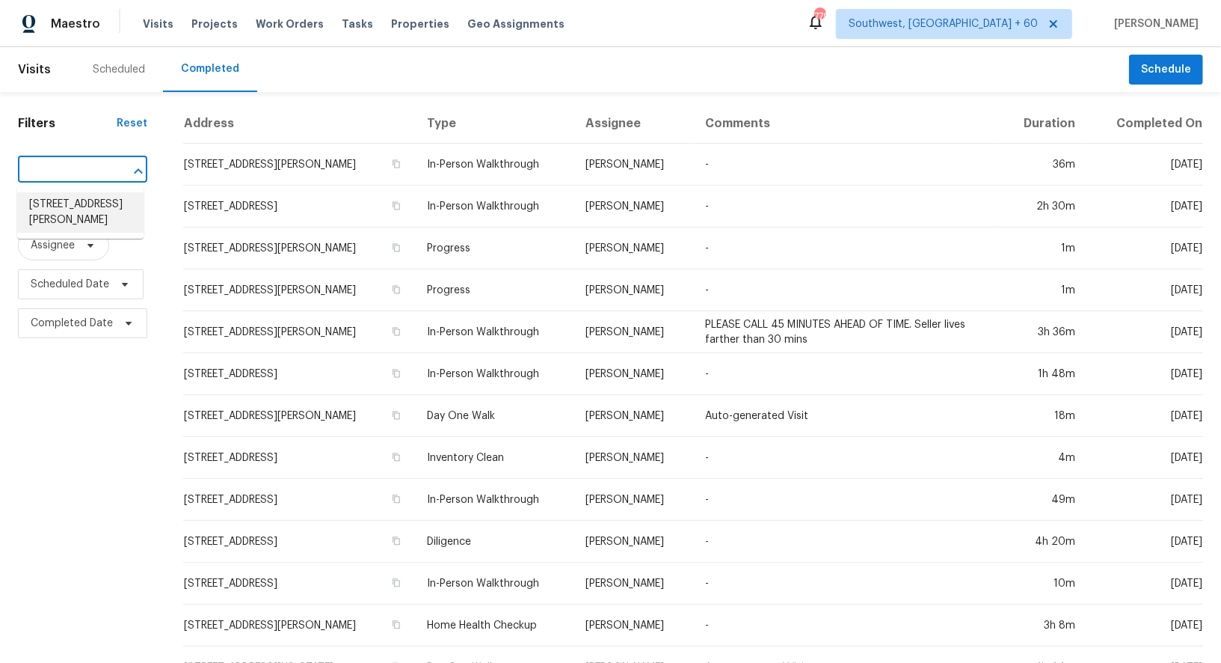
click at [80, 218] on li "1822 Burroughs St, Oceanside, CA 92054" at bounding box center [80, 212] width 126 height 40
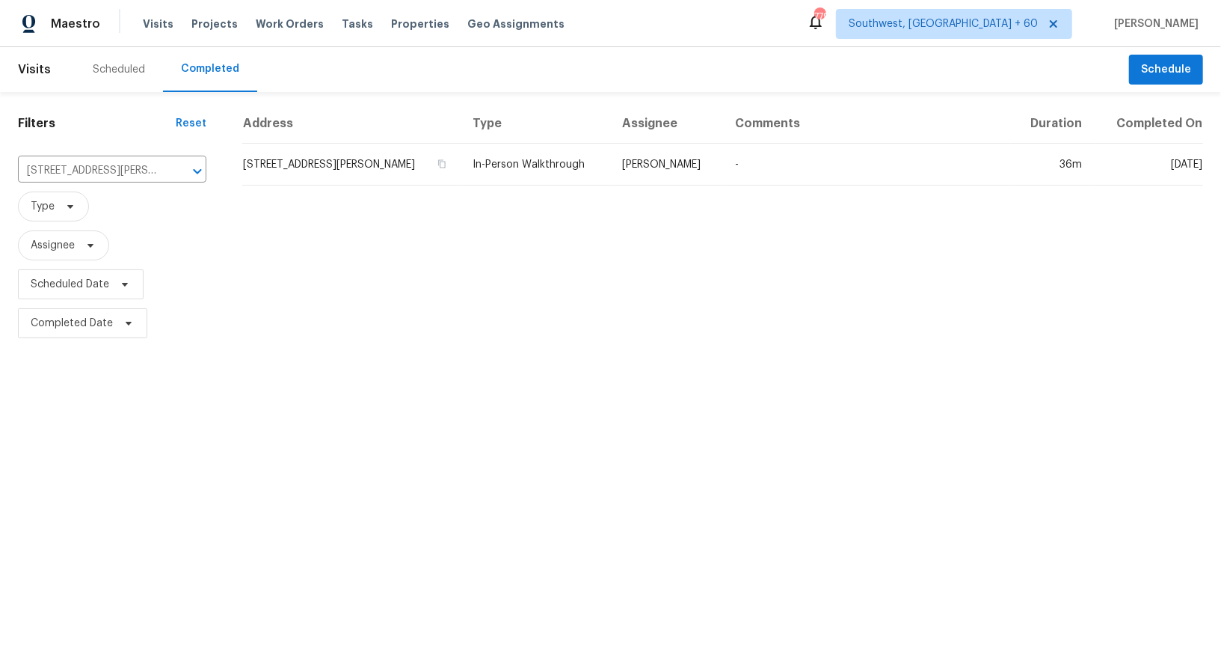
click at [302, 150] on td "1822 Burroughs St, Oceanside, CA 92054" at bounding box center [351, 165] width 218 height 42
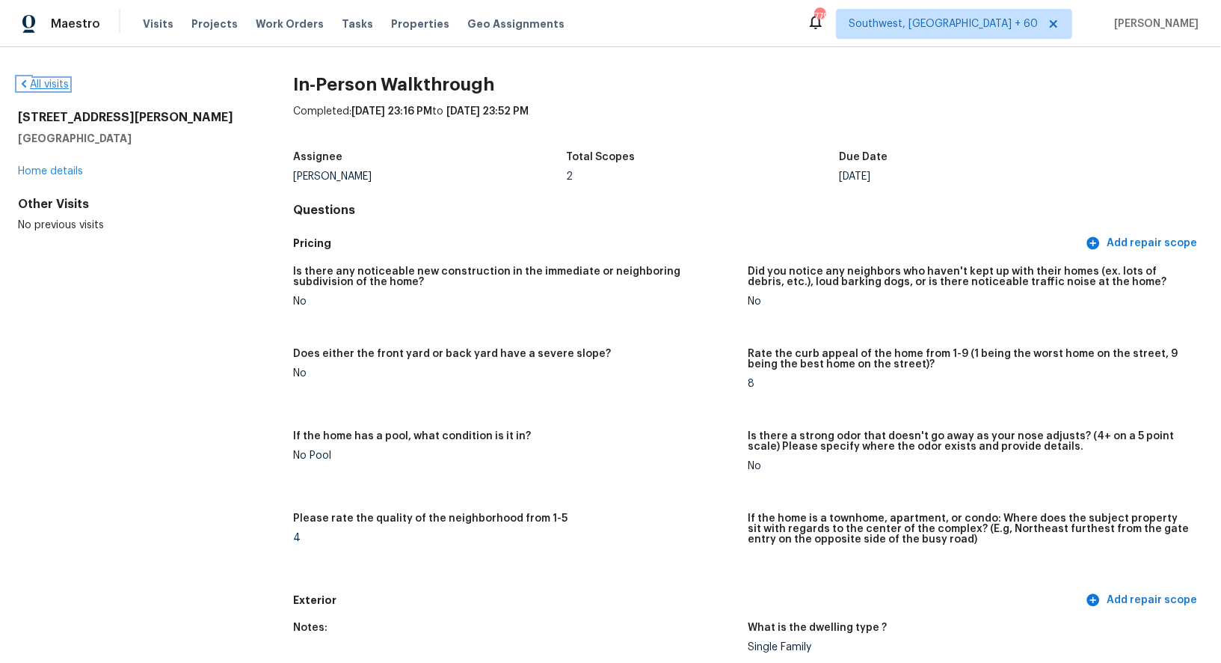
click at [47, 85] on link "All visits" at bounding box center [43, 84] width 51 height 10
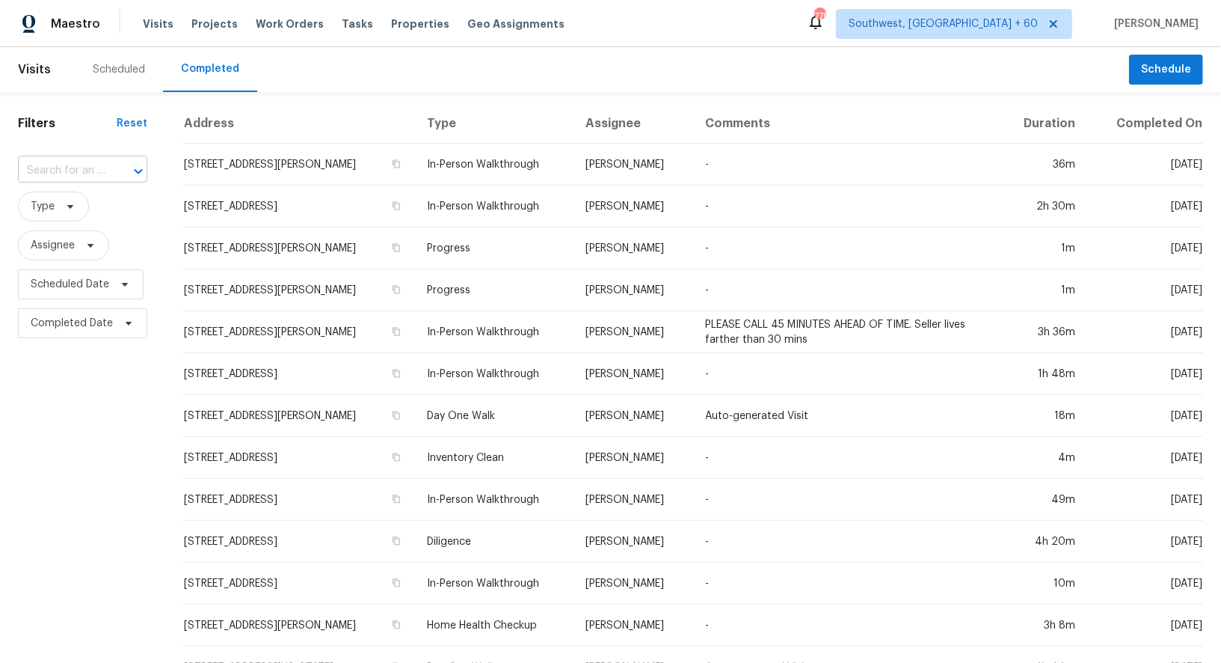
click at [87, 167] on input "text" at bounding box center [61, 170] width 87 height 23
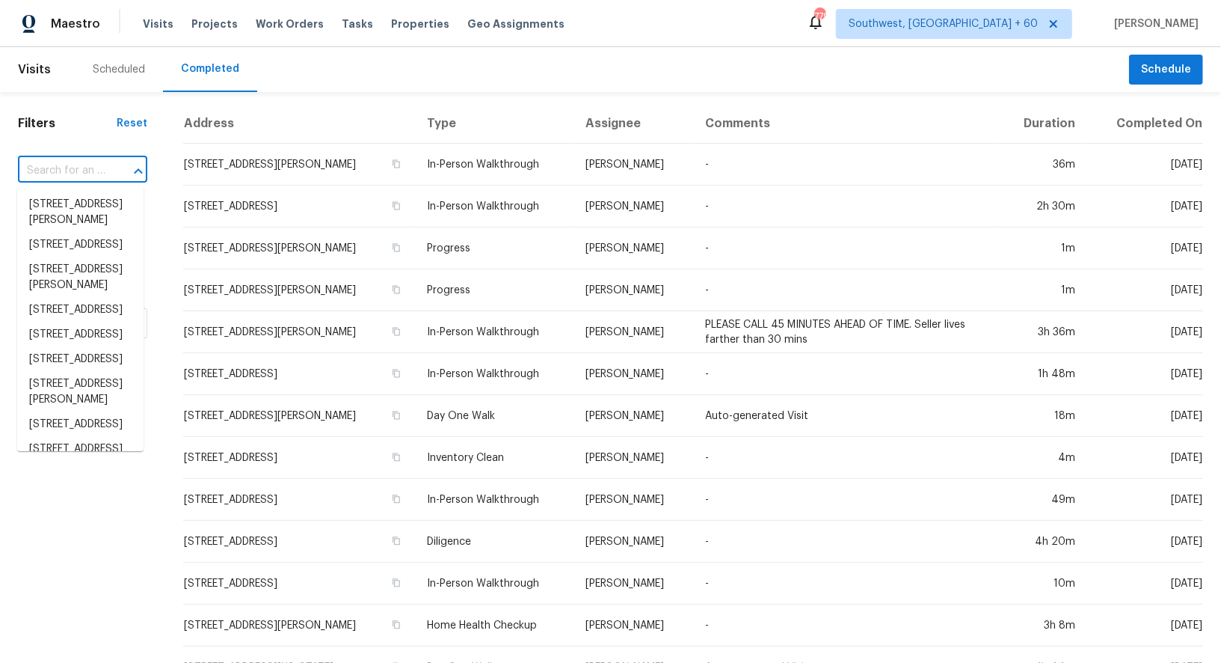
paste input "42 Brookgreen Way, Saint Augustine, FL 32092"
type input "42 Brookgreen Way, Saint Augustine, FL 32092"
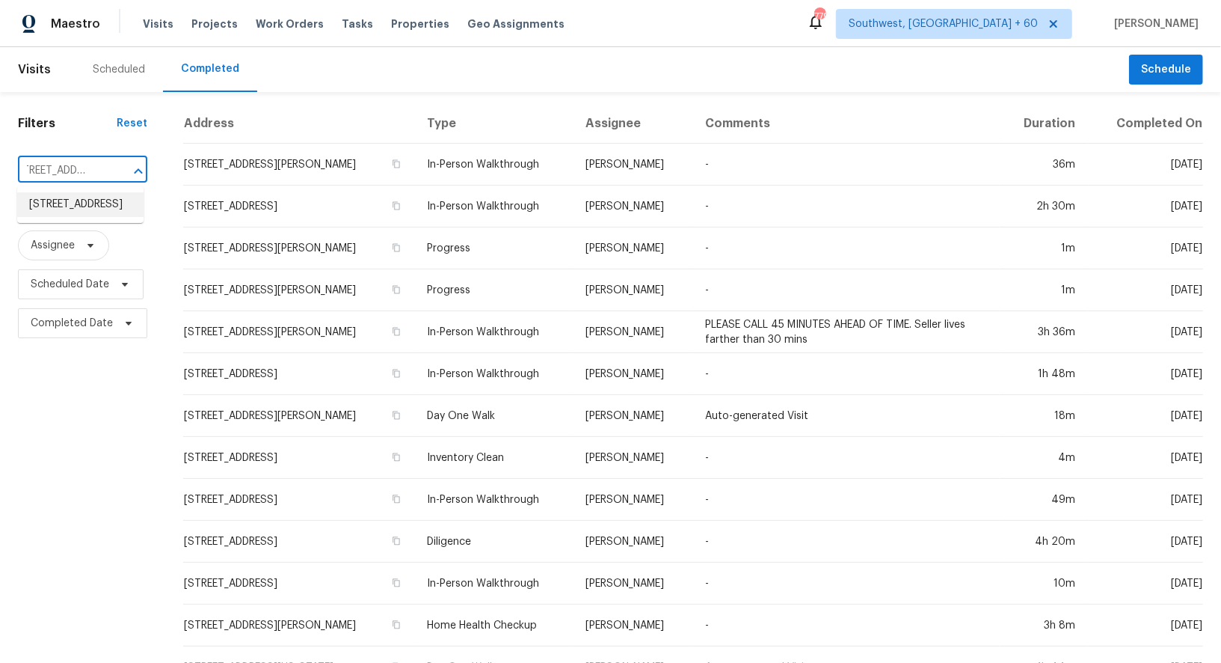
click at [76, 208] on li "42 Brookgreen Way, Saint Augustine, FL 32092" at bounding box center [80, 204] width 126 height 25
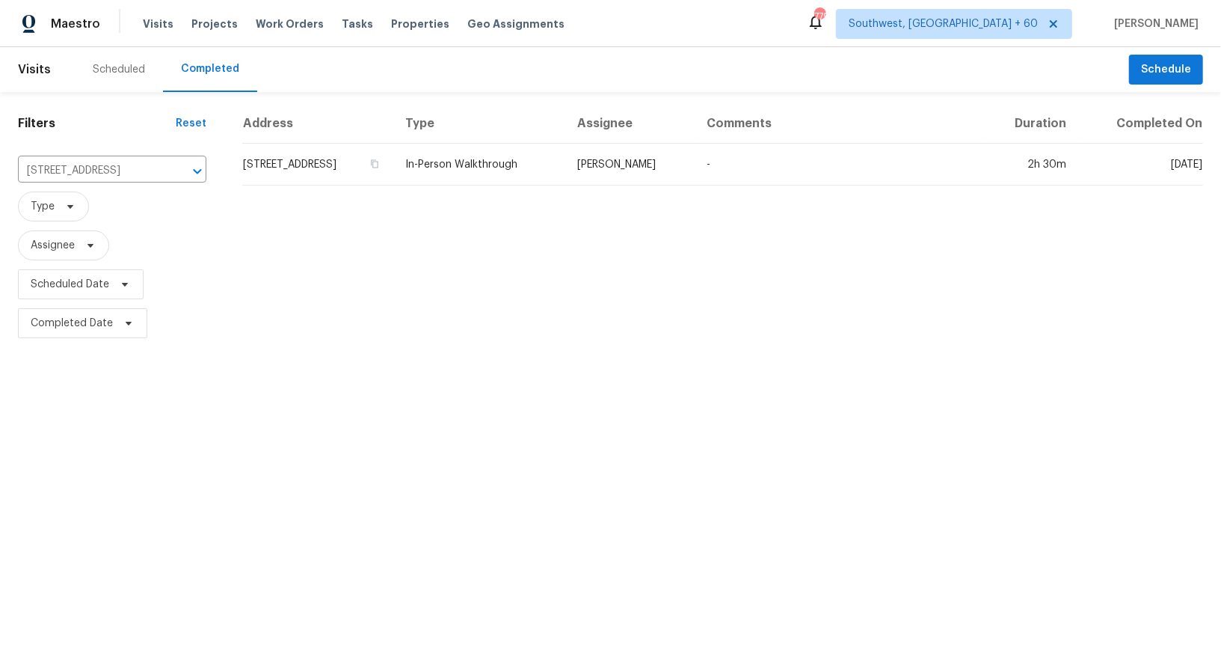
click at [375, 141] on th "Address" at bounding box center [317, 124] width 151 height 40
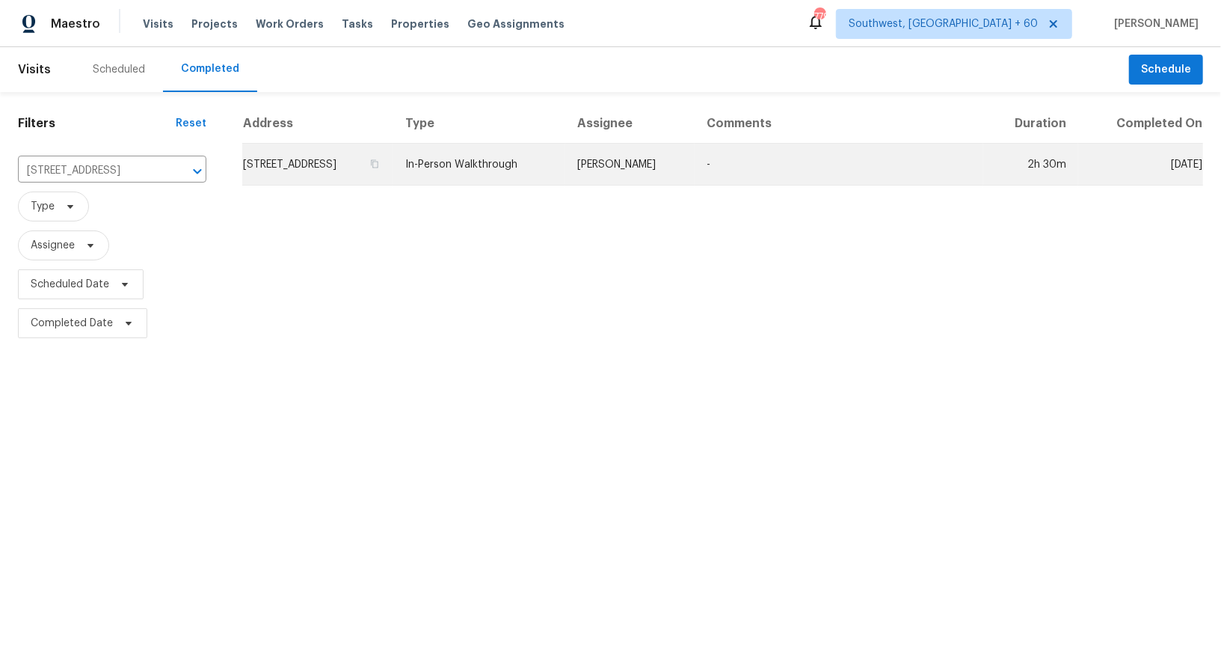
click at [372, 163] on td "42 Brookgreen Way, Saint Augustine, FL 32092" at bounding box center [317, 165] width 151 height 42
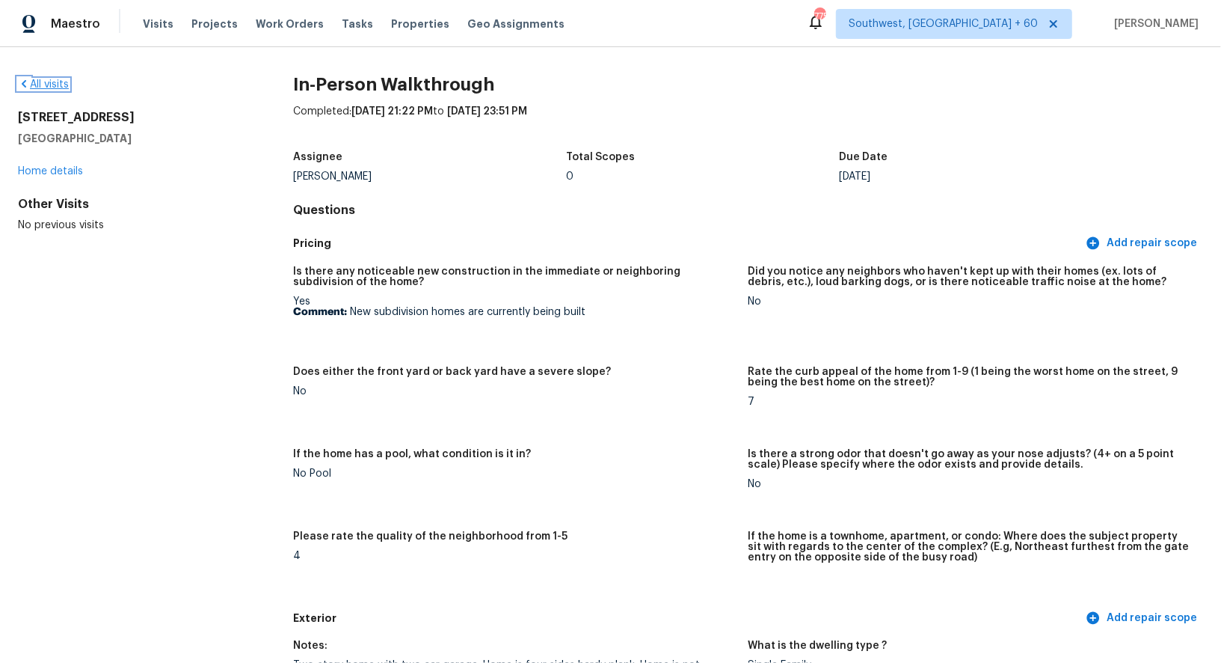
click at [40, 81] on link "All visits" at bounding box center [43, 84] width 51 height 10
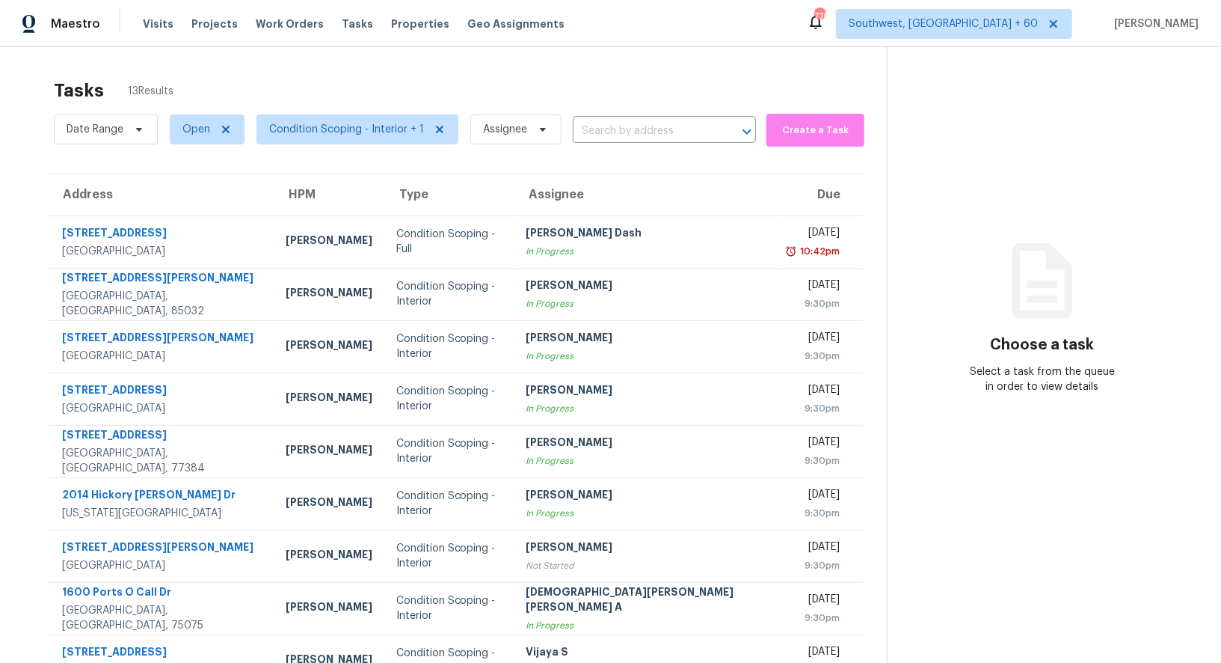
scroll to position [114, 0]
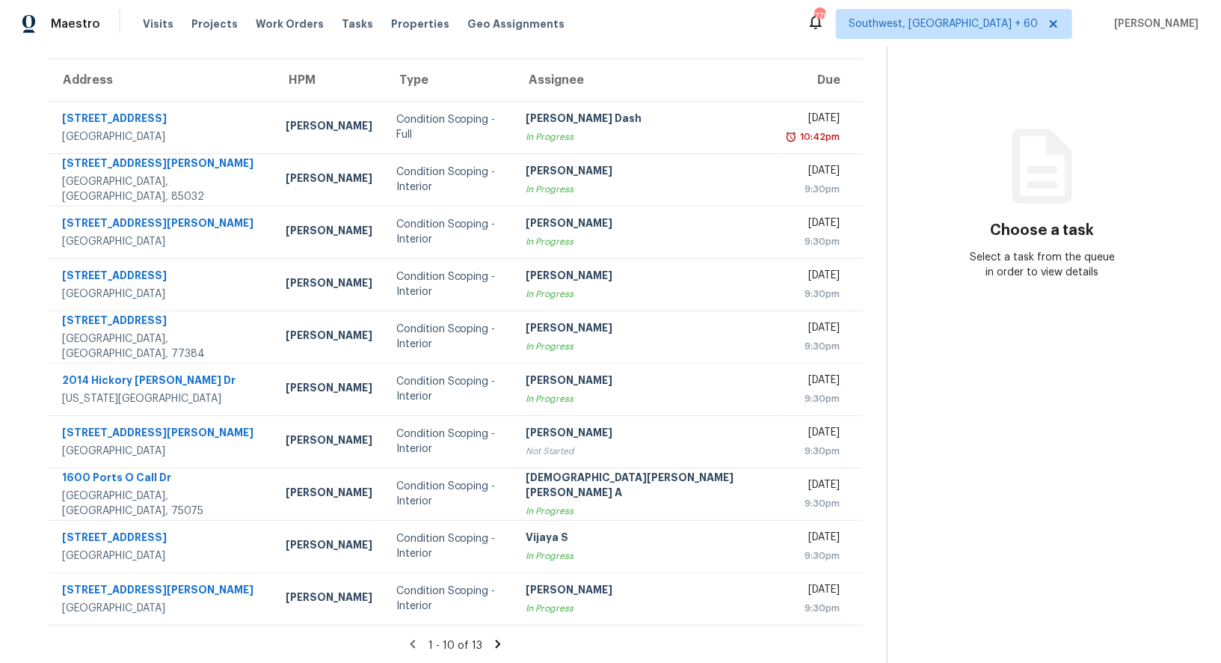
click at [477, 650] on div "1 - 10 of 13" at bounding box center [455, 645] width 863 height 16
click at [491, 638] on icon at bounding box center [497, 643] width 13 height 13
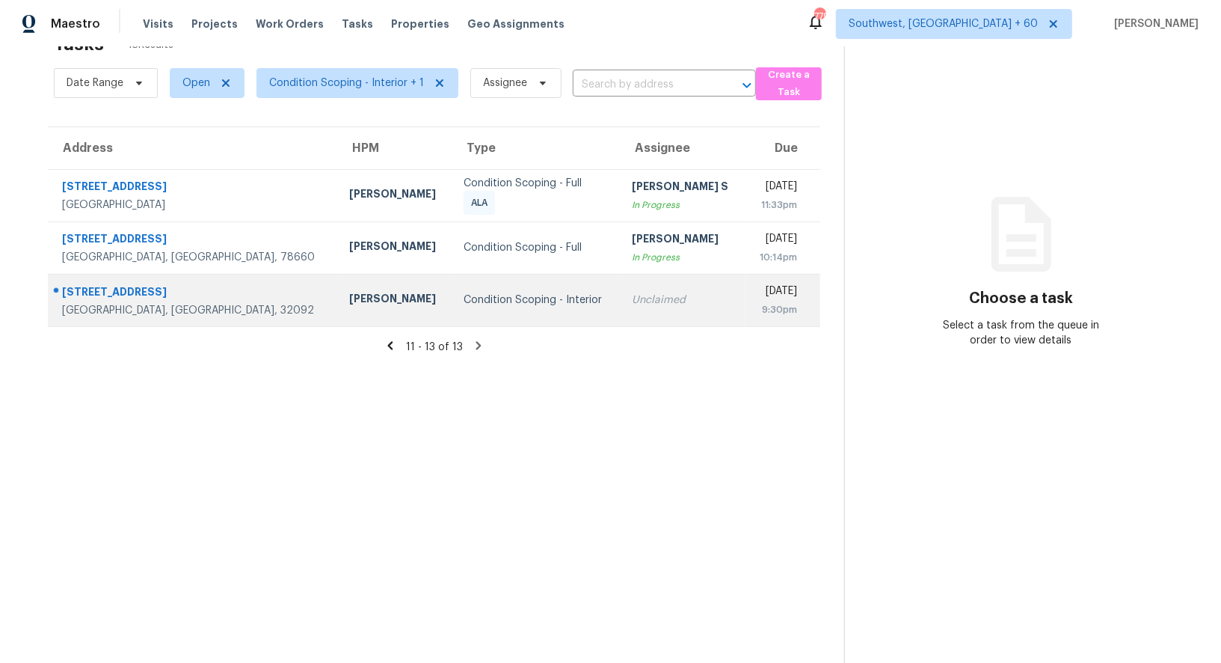
click at [621, 311] on td "Unclaimed" at bounding box center [683, 300] width 125 height 52
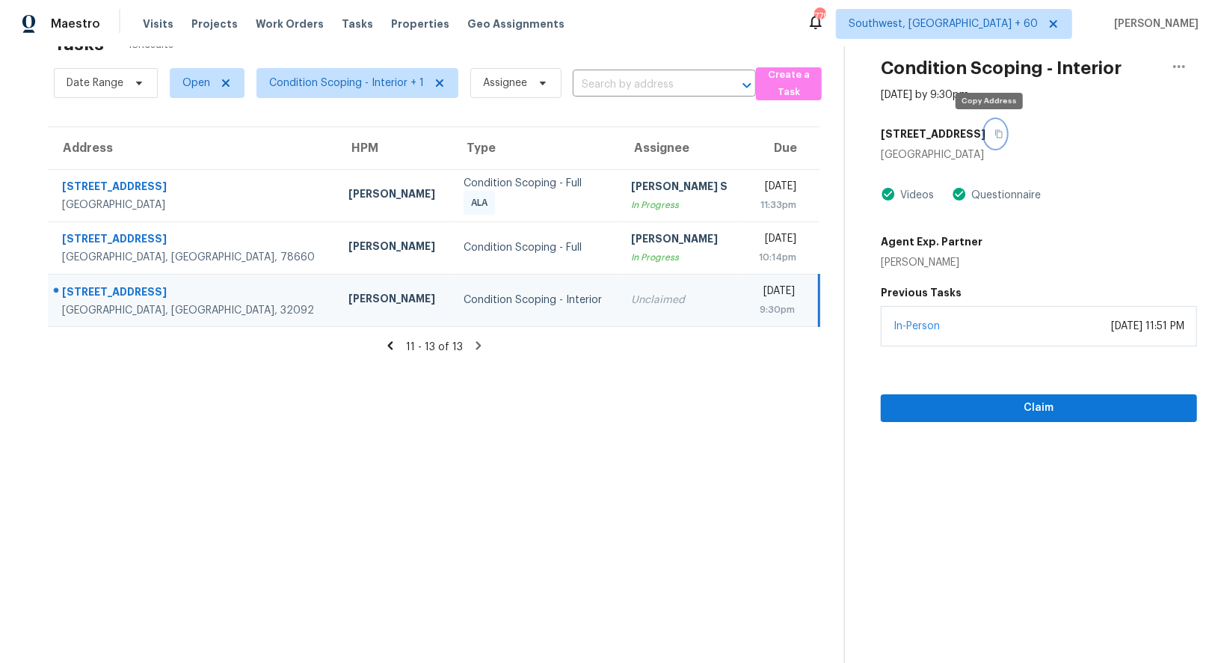
click at [995, 132] on icon "button" at bounding box center [999, 133] width 9 height 9
click at [986, 120] on button "button" at bounding box center [996, 133] width 20 height 27
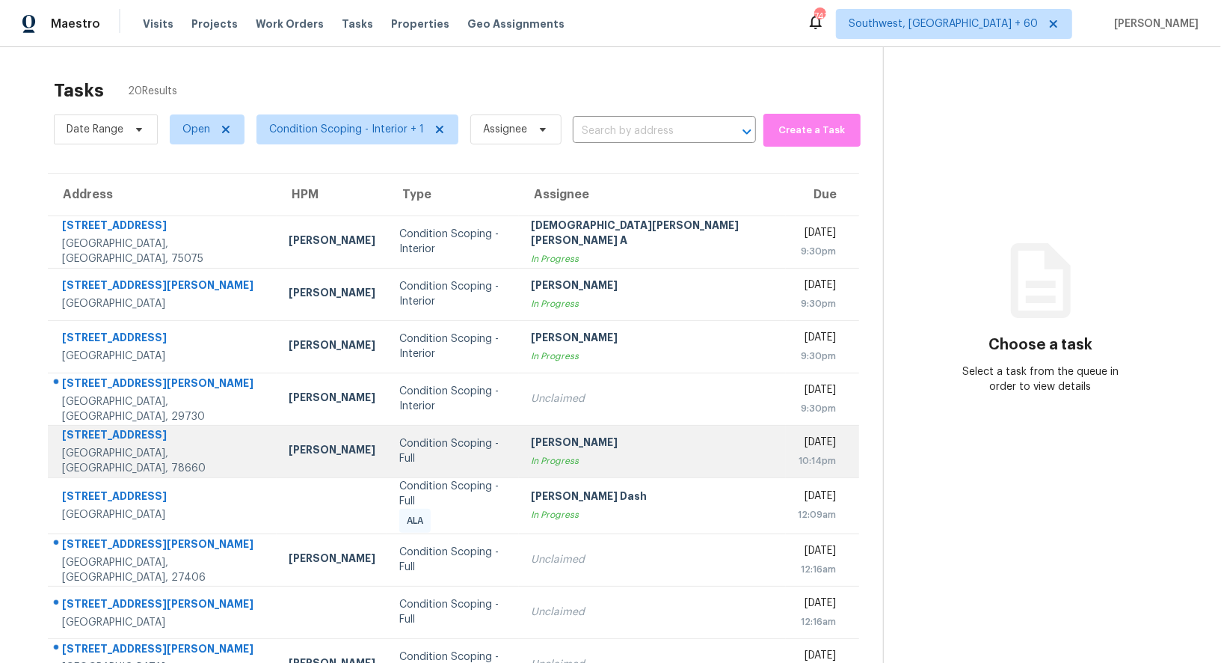
scroll to position [49, 0]
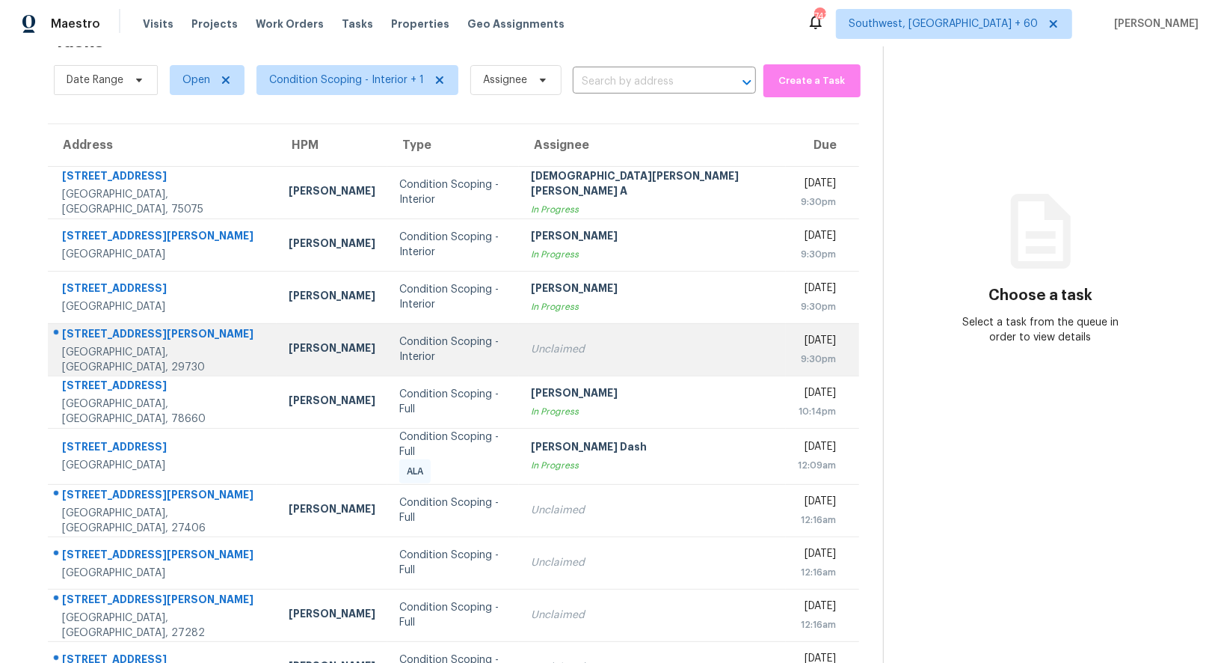
click at [607, 351] on div "Unclaimed" at bounding box center [652, 349] width 243 height 15
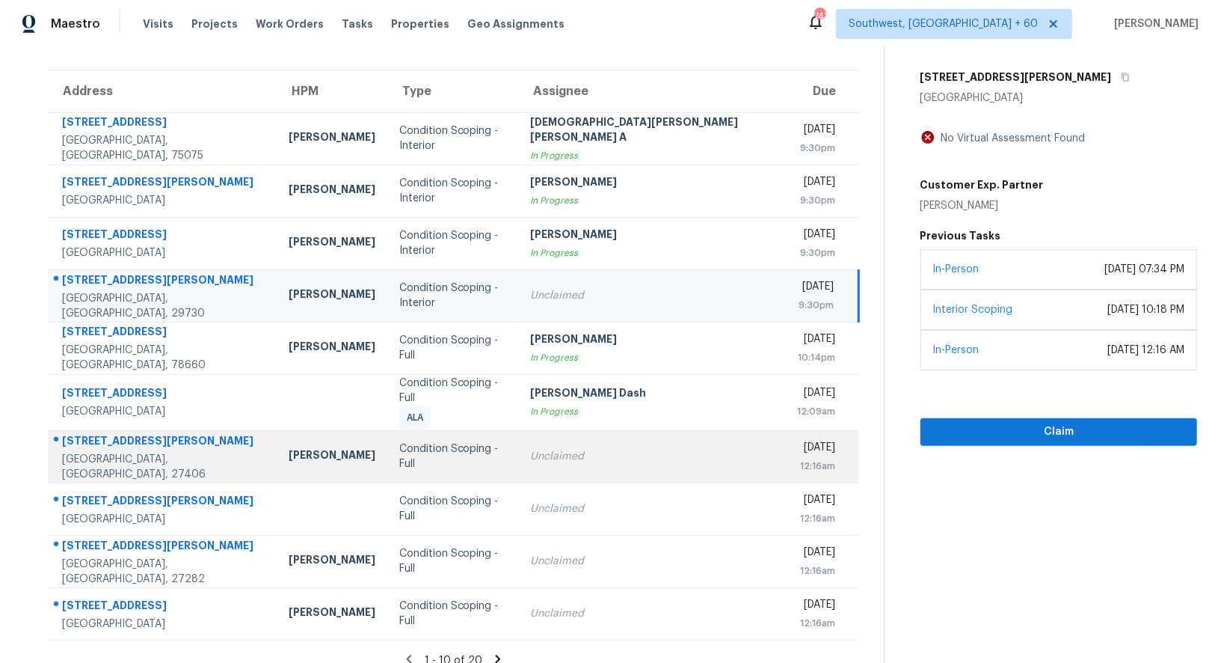
scroll to position [0, 0]
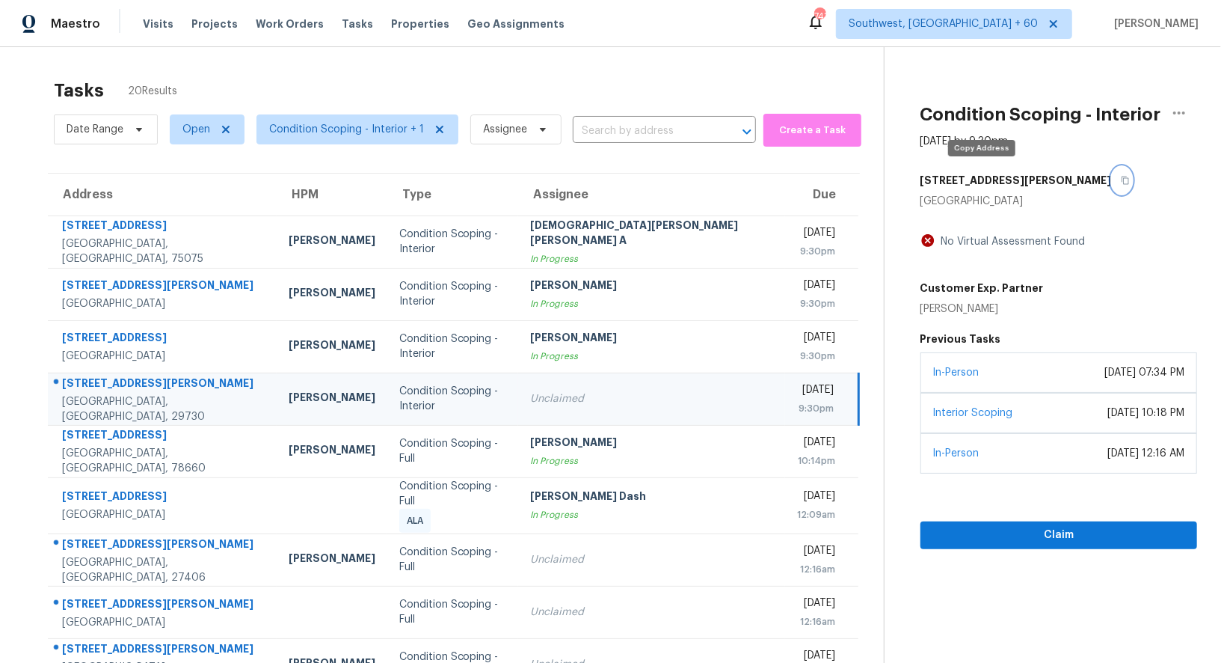
click at [1121, 176] on icon "button" at bounding box center [1125, 180] width 9 height 9
click at [389, 137] on span "Condition Scoping - Interior + 1" at bounding box center [357, 129] width 202 height 30
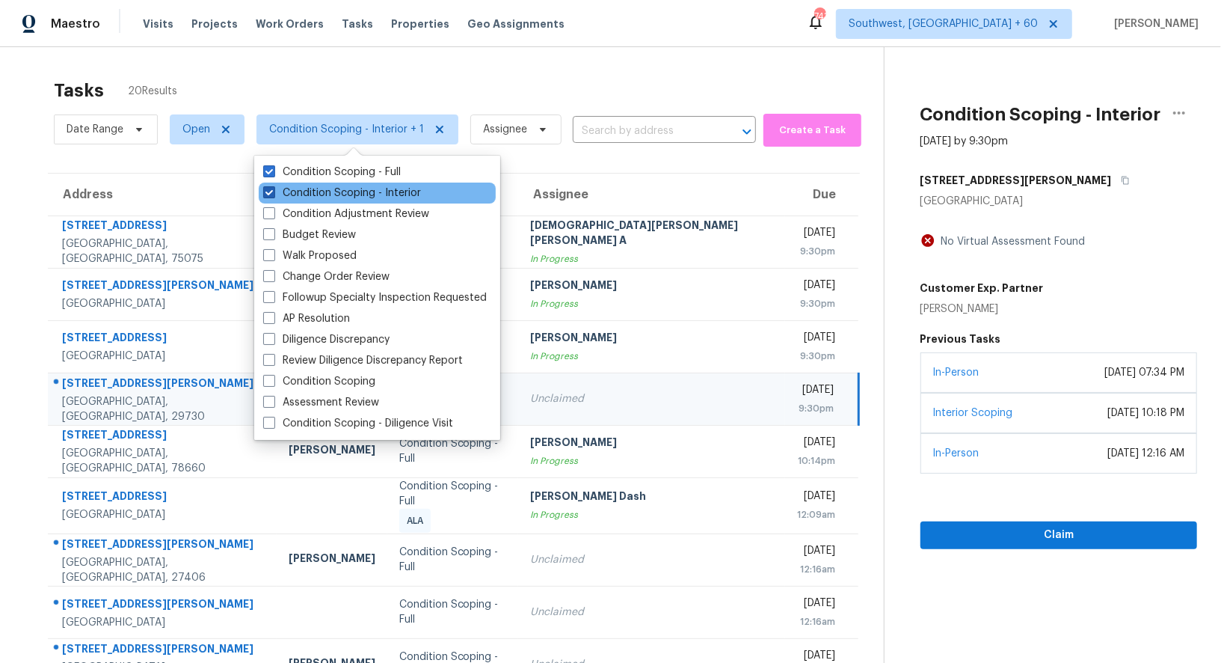
click at [371, 188] on label "Condition Scoping - Interior" at bounding box center [342, 192] width 158 height 15
click at [273, 188] on input "Condition Scoping - Interior" at bounding box center [268, 190] width 10 height 10
checkbox input "false"
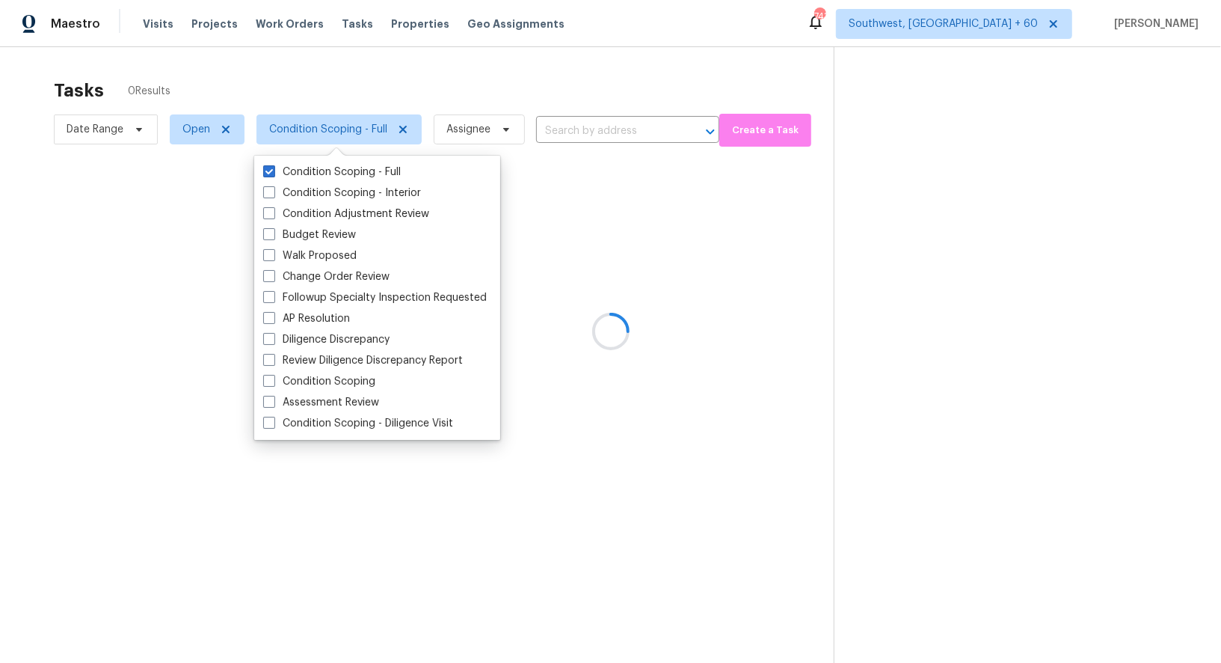
click at [574, 64] on div at bounding box center [610, 331] width 1221 height 663
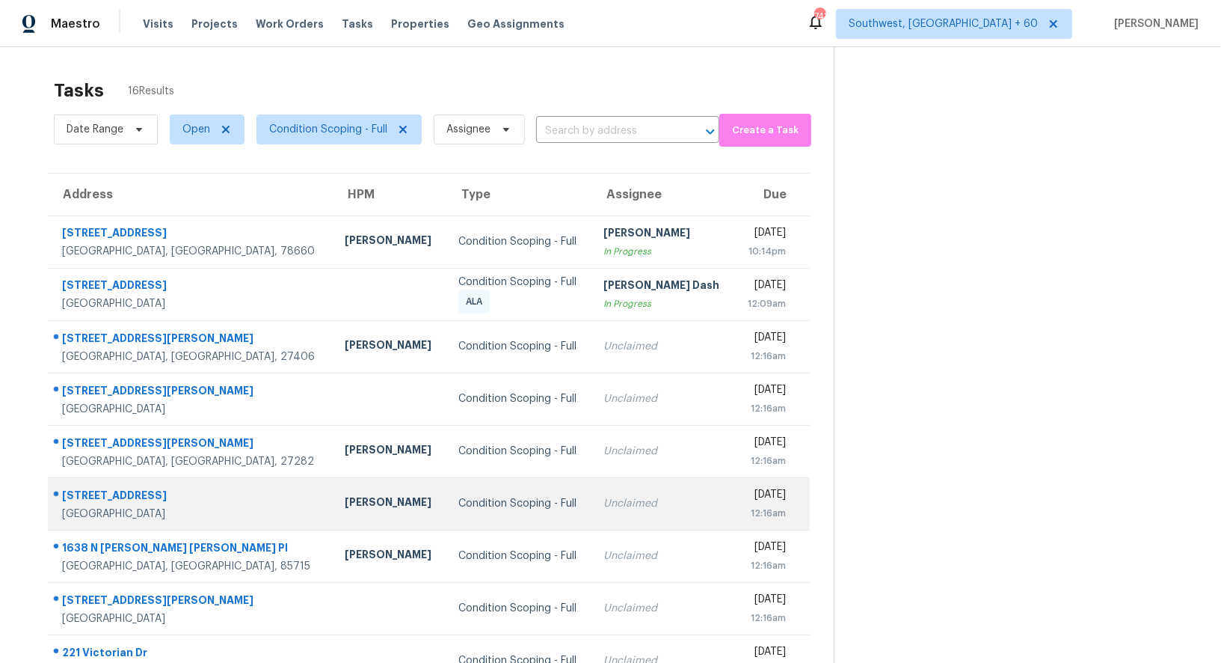
scroll to position [114, 0]
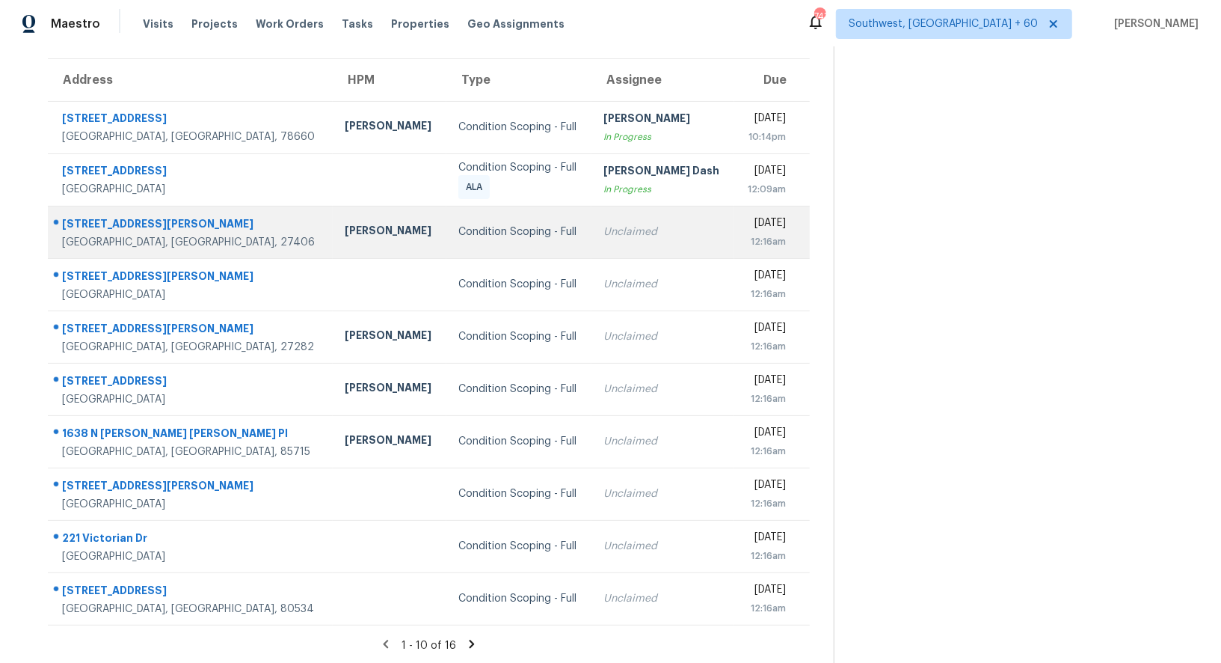
click at [633, 242] on td "Unclaimed" at bounding box center [663, 232] width 143 height 52
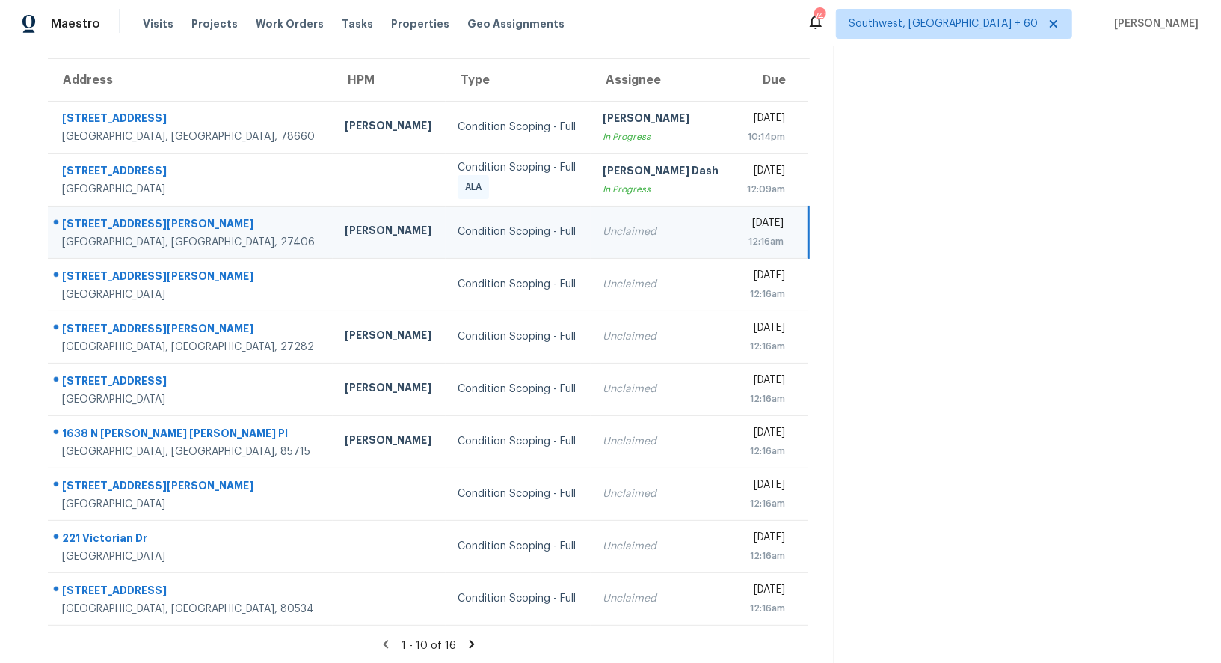
scroll to position [35, 0]
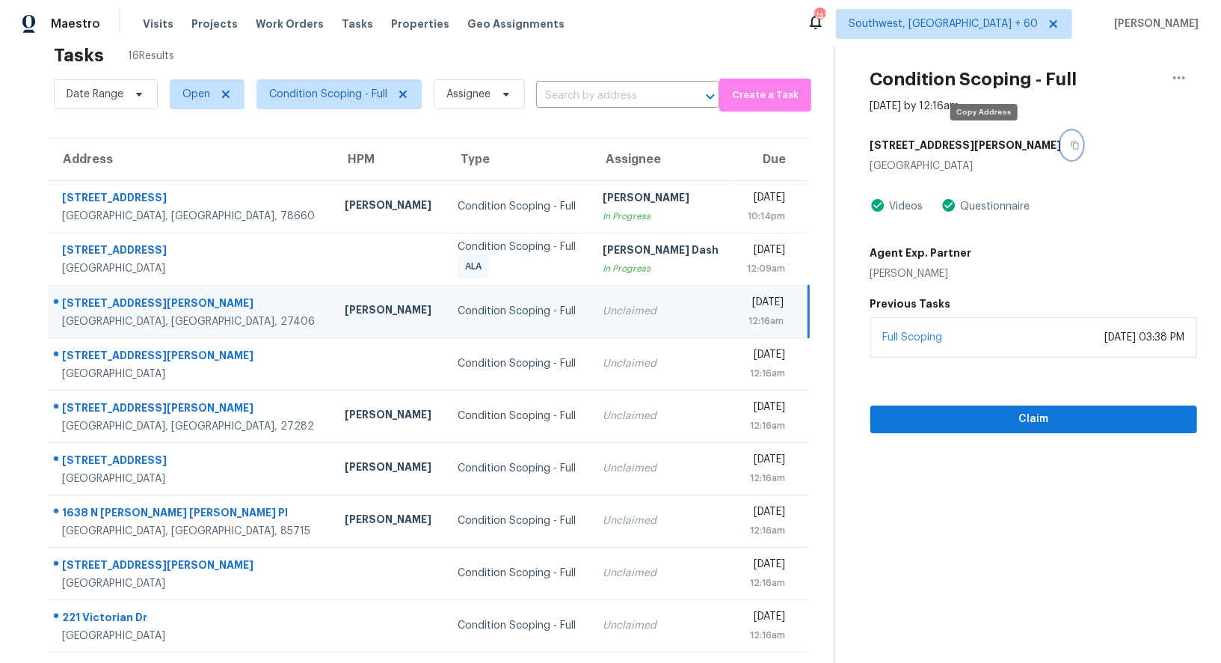
click at [1071, 141] on icon "button" at bounding box center [1075, 145] width 9 height 9
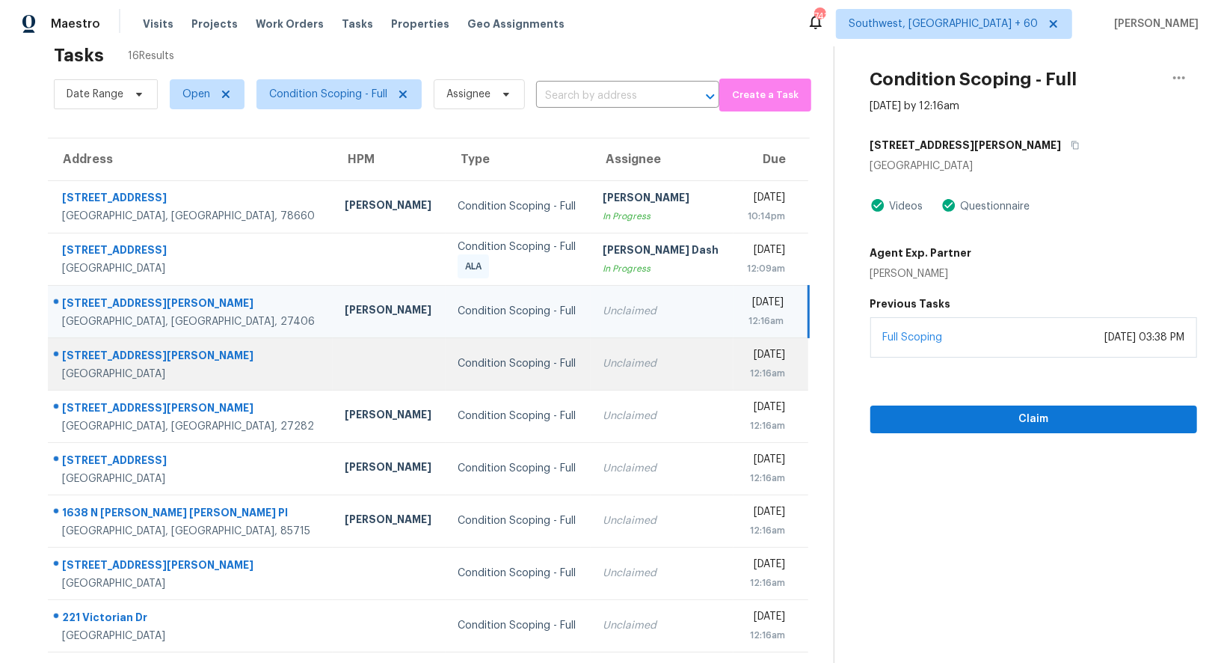
click at [746, 362] on div "[DATE]" at bounding box center [766, 356] width 40 height 19
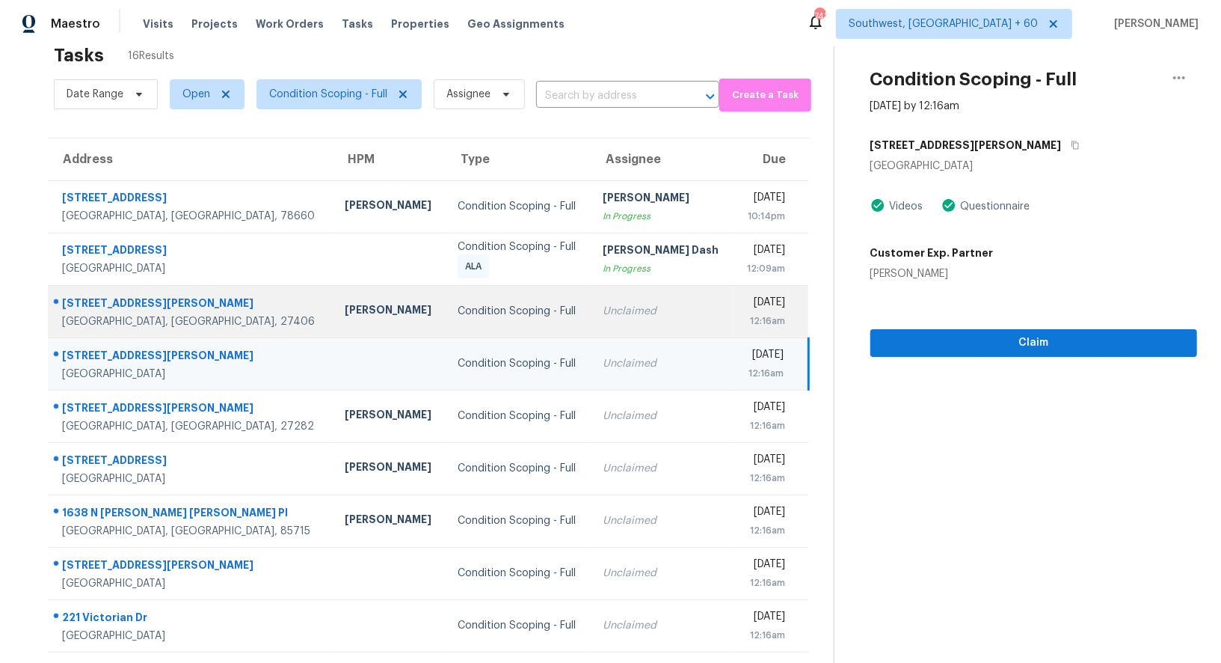
click at [734, 293] on td "Wed, Oct 15th 2025 12:16am" at bounding box center [771, 311] width 75 height 52
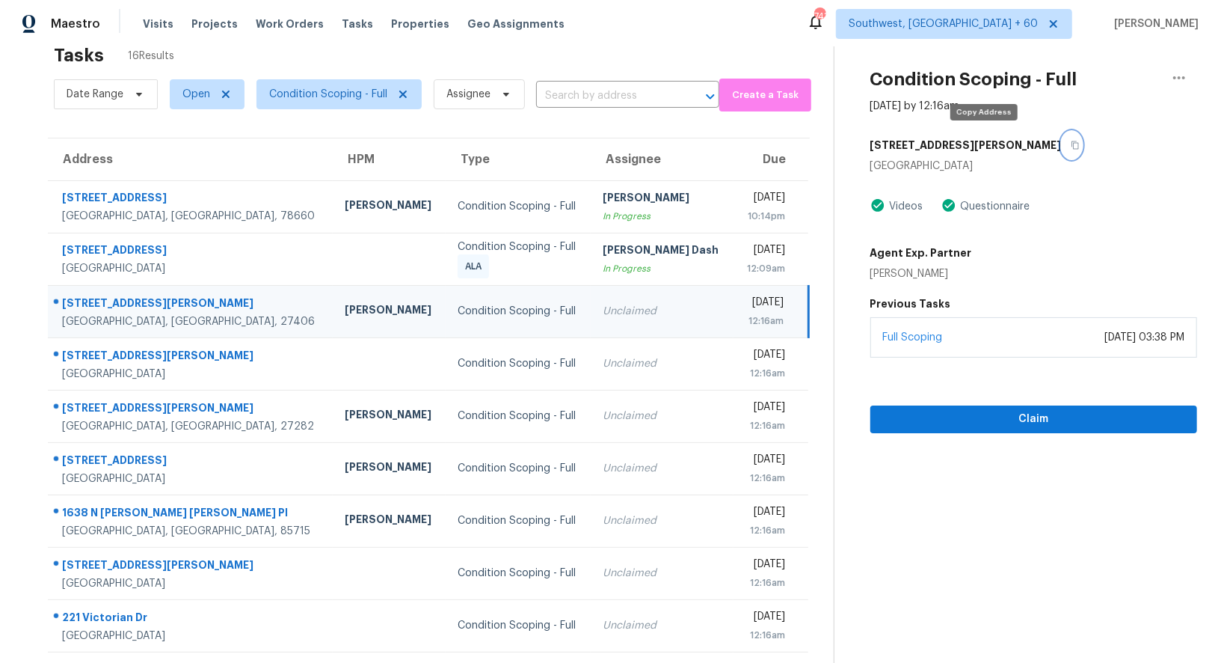
click at [1062, 152] on button "button" at bounding box center [1072, 145] width 20 height 27
click at [1071, 145] on icon "button" at bounding box center [1075, 145] width 9 height 9
click at [1037, 426] on span "Claim" at bounding box center [1033, 419] width 303 height 19
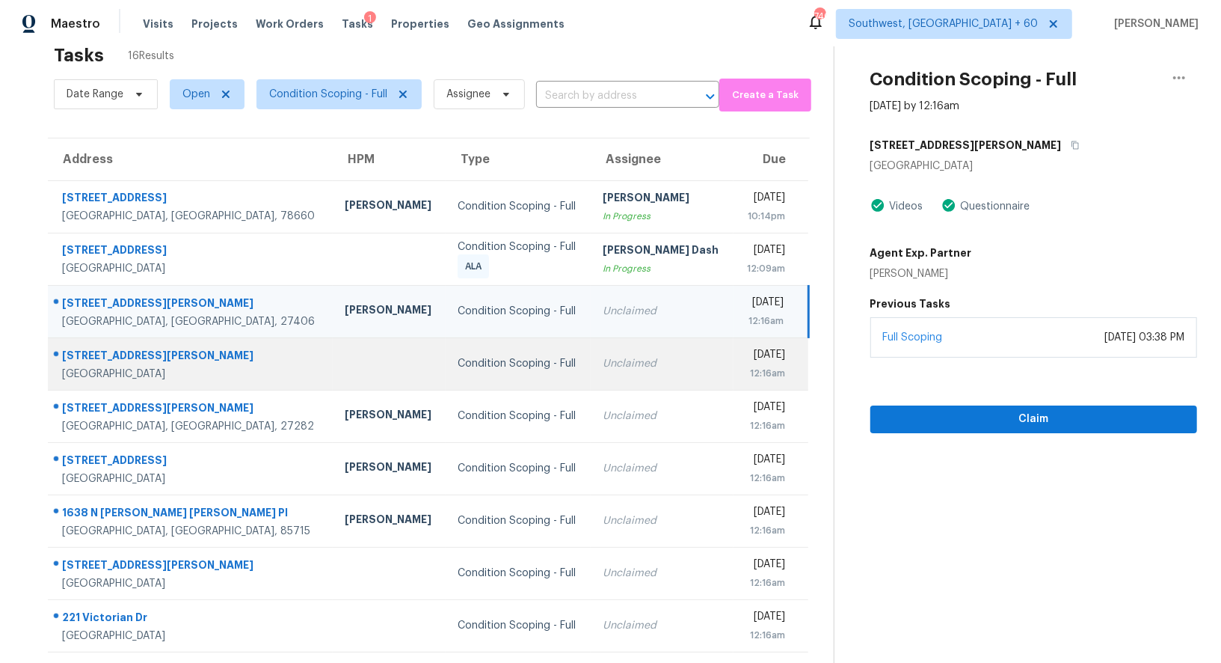
click at [616, 363] on div "Unclaimed" at bounding box center [662, 363] width 119 height 15
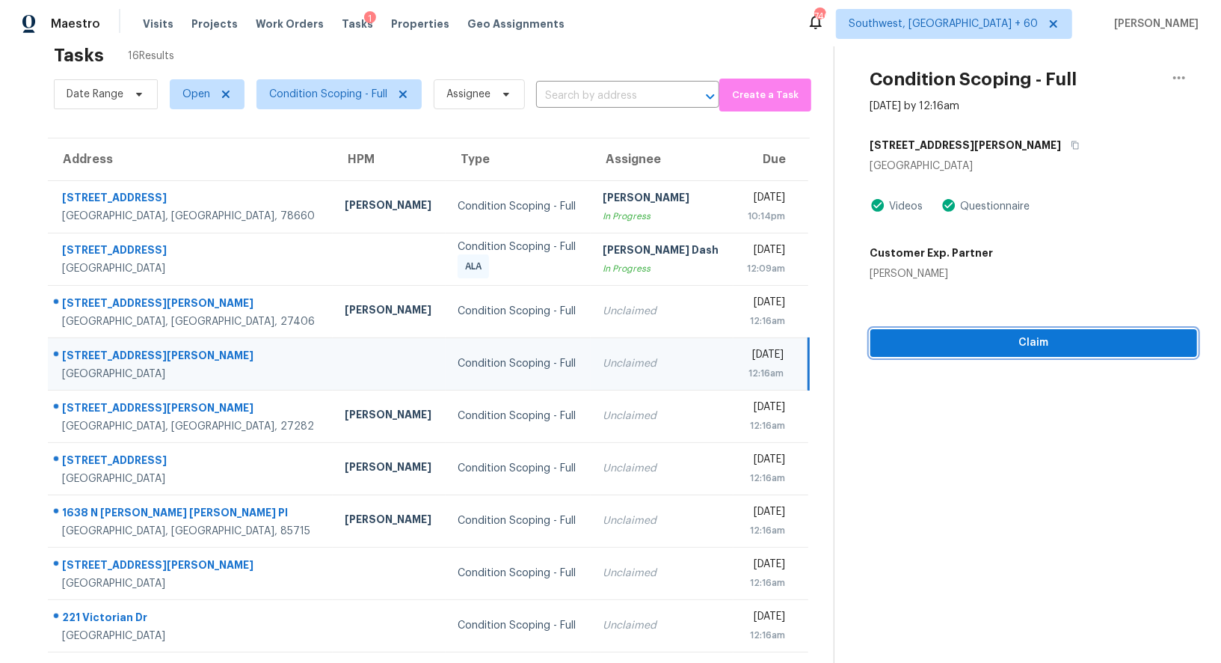
click at [1060, 342] on span "Claim" at bounding box center [1033, 343] width 303 height 19
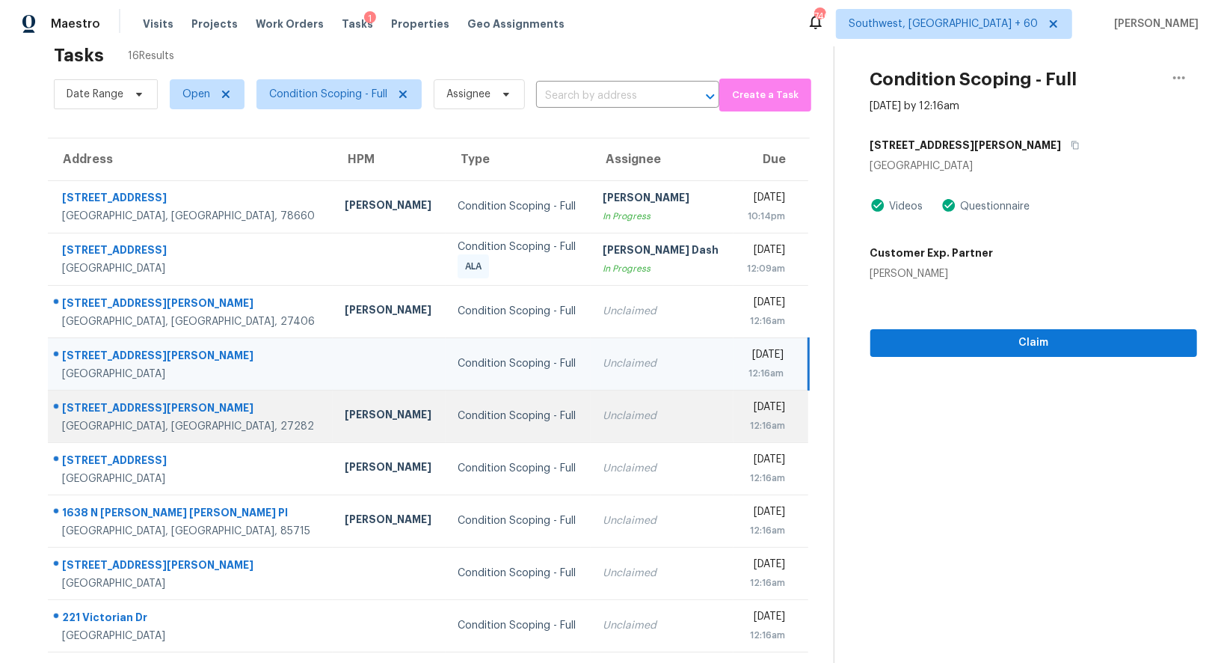
click at [636, 403] on td "Unclaimed" at bounding box center [662, 416] width 143 height 52
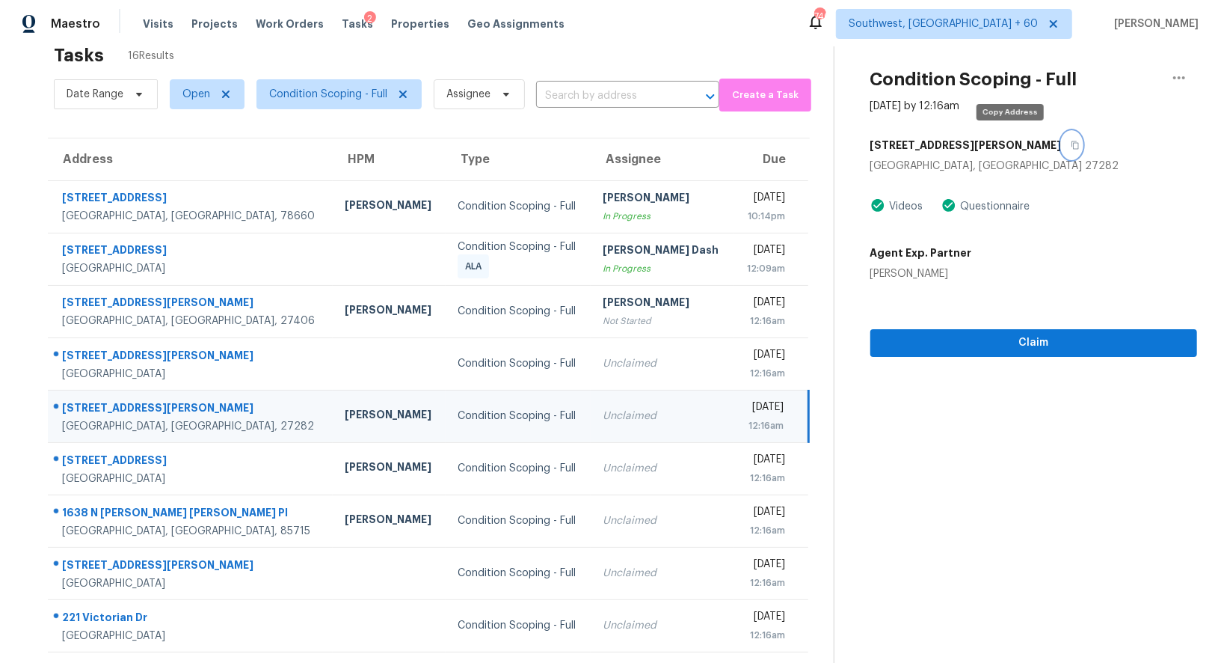
click at [1071, 143] on icon "button" at bounding box center [1075, 145] width 9 height 9
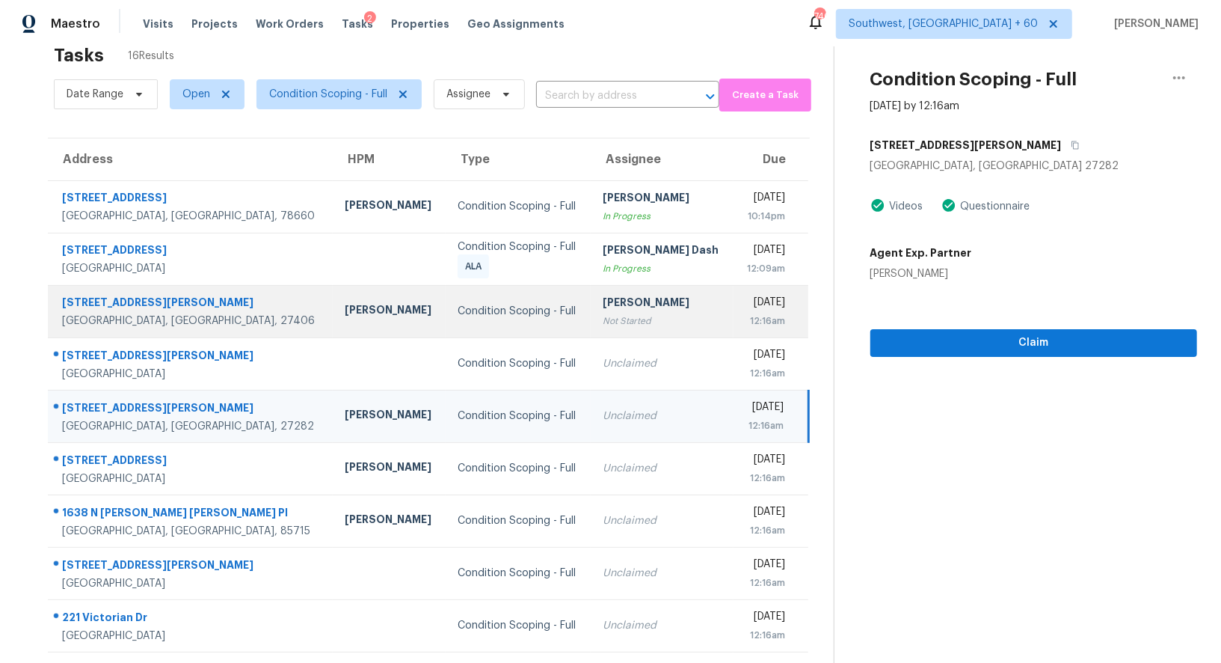
click at [634, 309] on div "[PERSON_NAME]" at bounding box center [662, 304] width 119 height 19
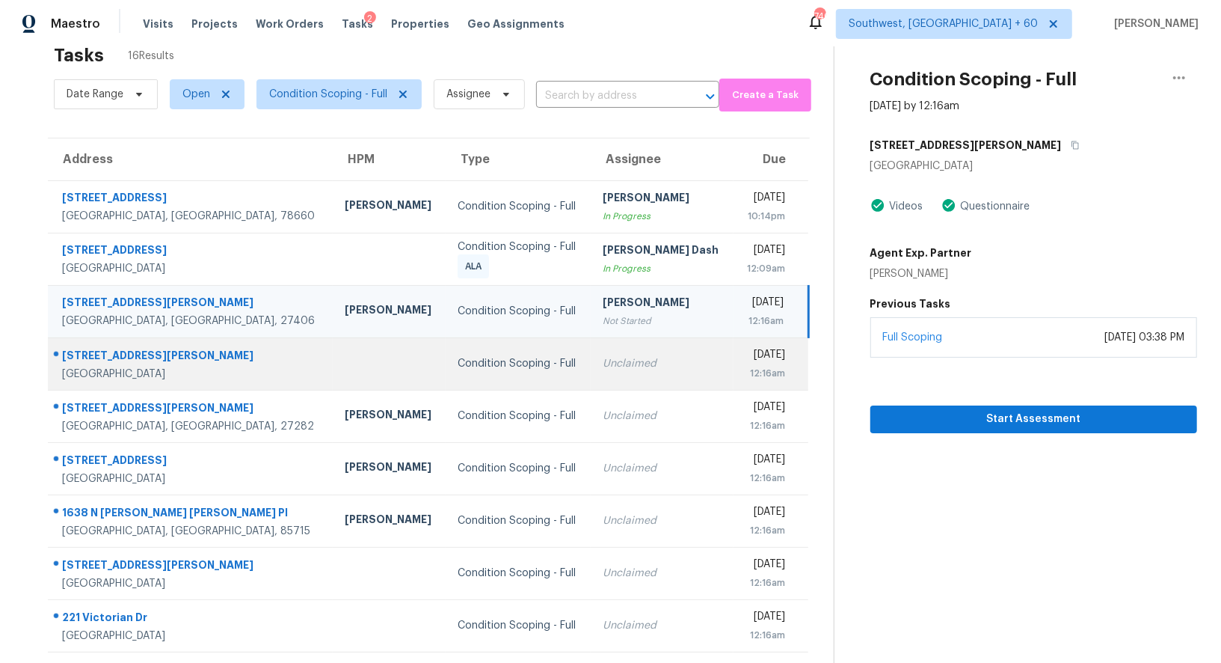
click at [734, 385] on td "Wed, Oct 15th 2025 12:16am" at bounding box center [771, 363] width 75 height 52
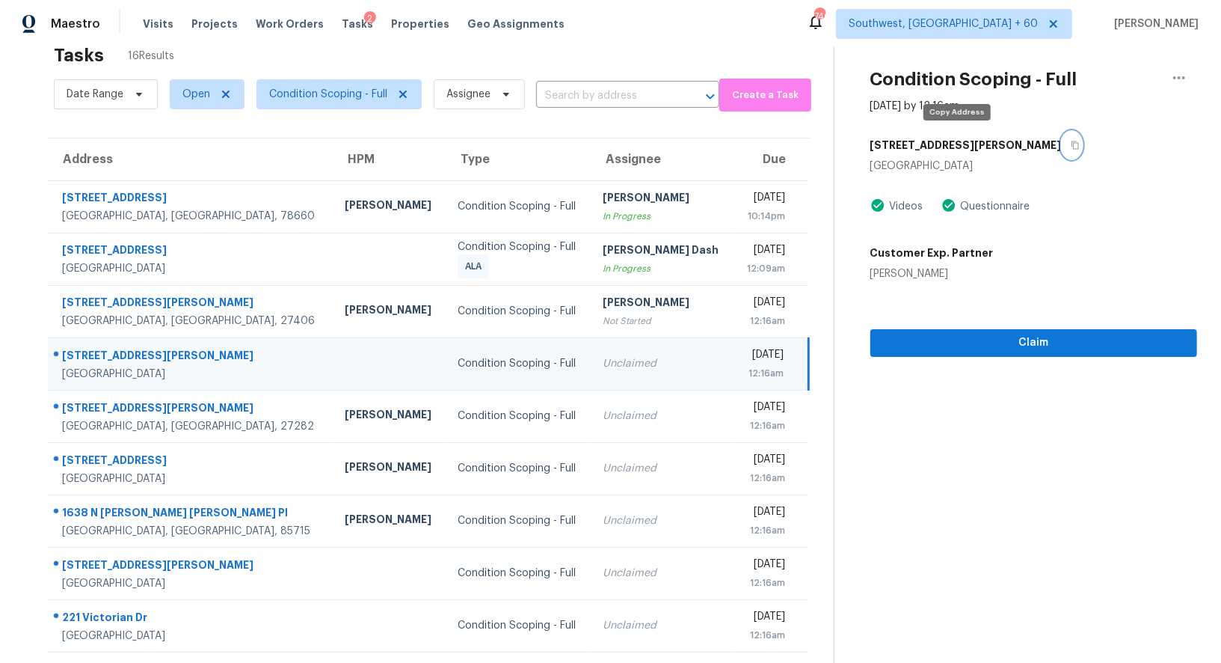
click at [1062, 144] on button "button" at bounding box center [1072, 145] width 20 height 27
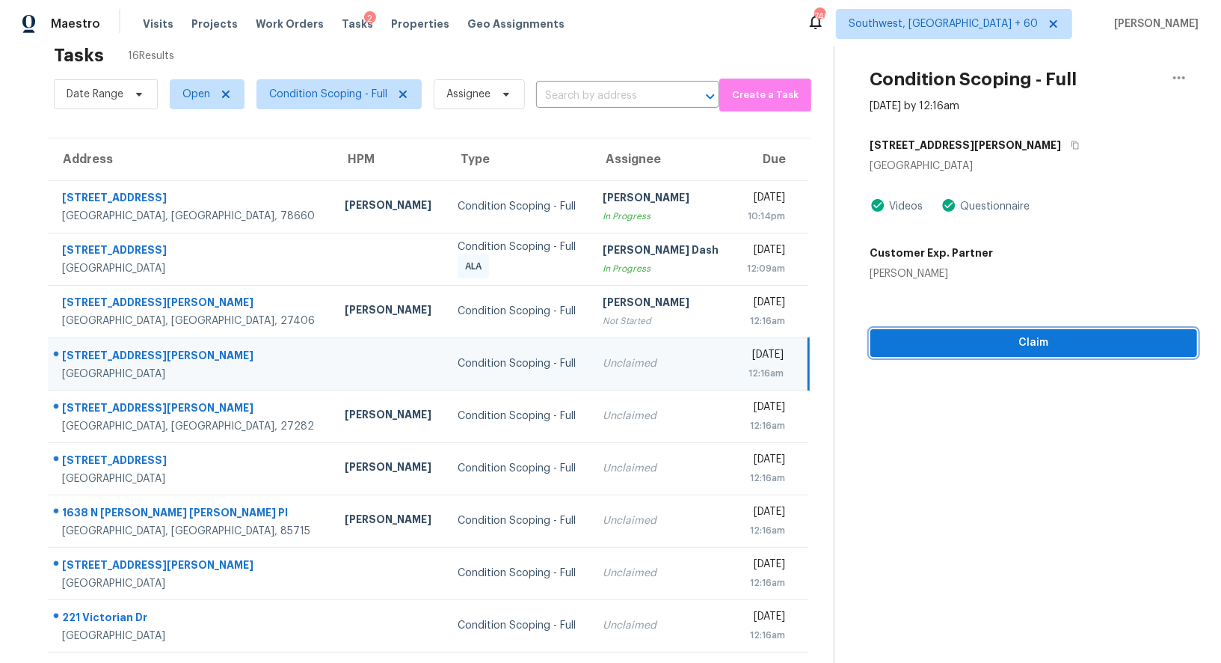
click at [947, 338] on span "Claim" at bounding box center [1033, 343] width 303 height 19
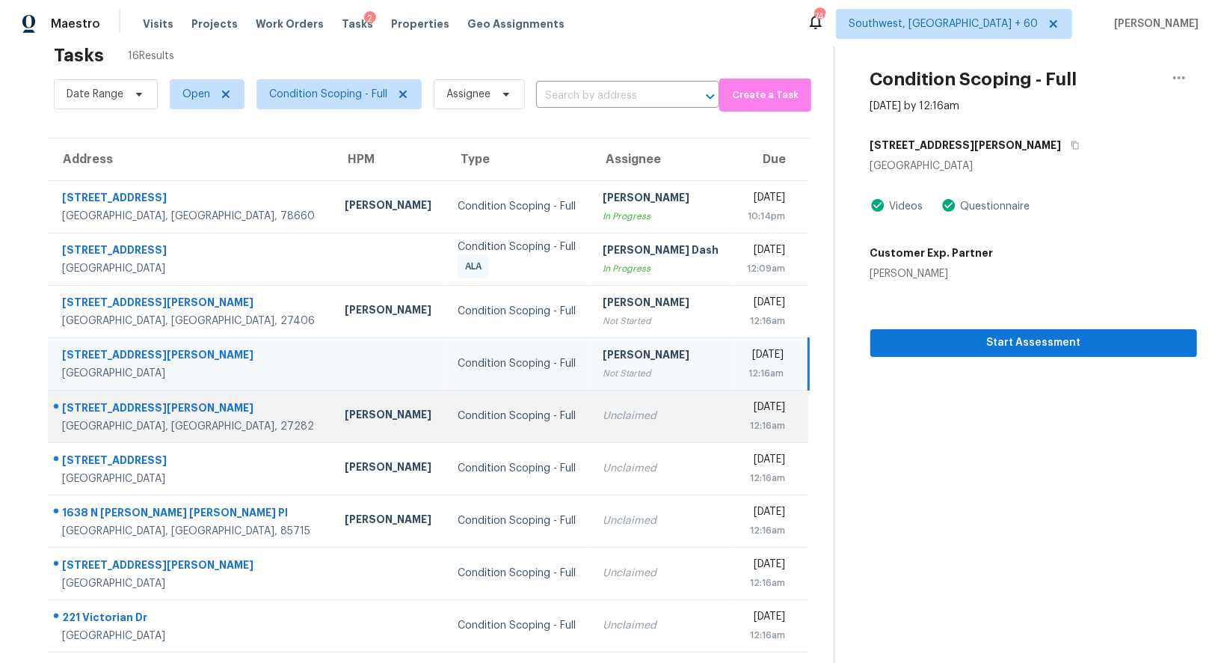
click at [660, 423] on td "Unclaimed" at bounding box center [662, 416] width 143 height 52
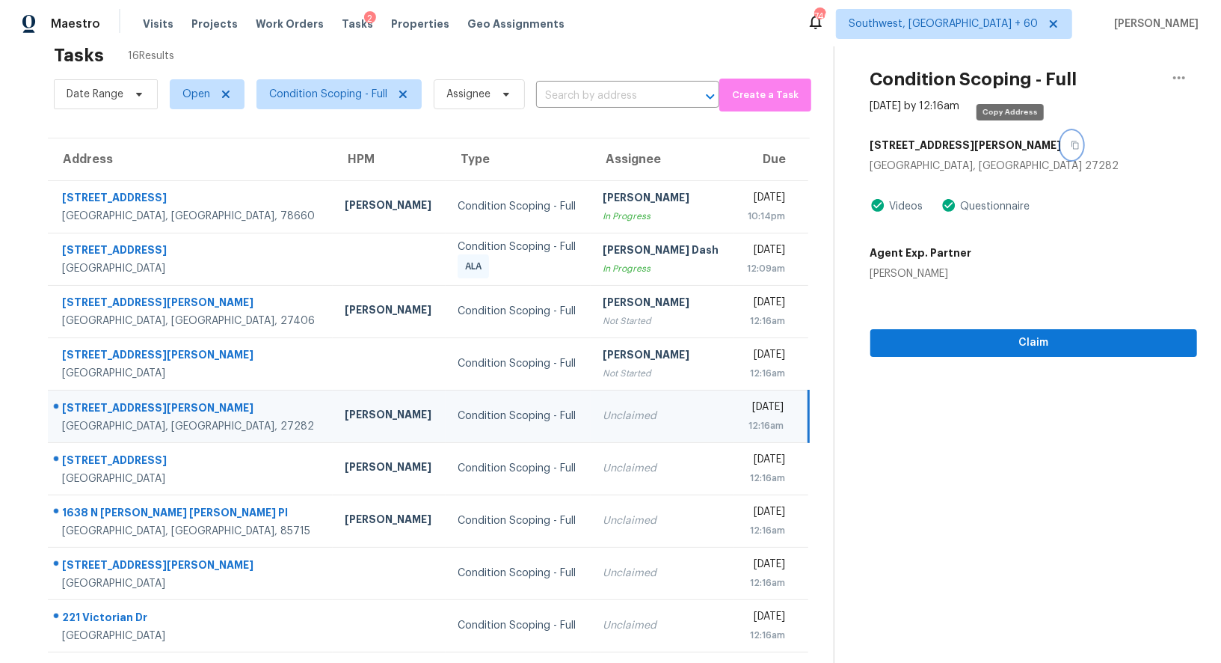
click at [1071, 141] on icon "button" at bounding box center [1075, 145] width 9 height 9
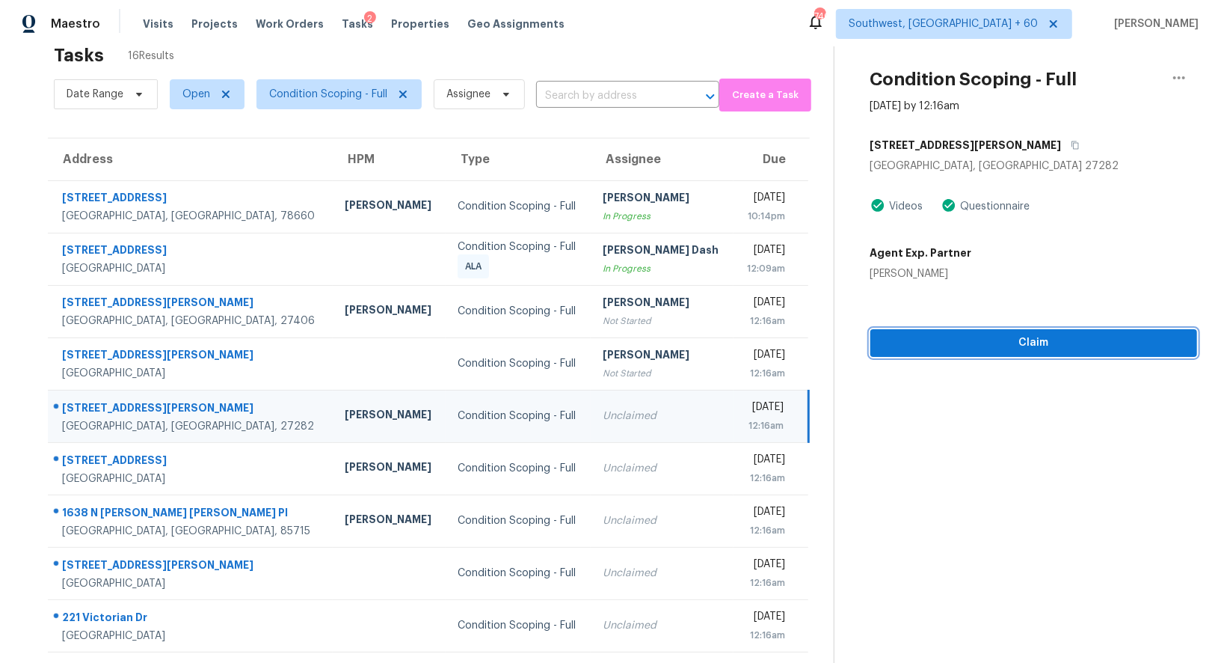
click at [1123, 348] on span "Claim" at bounding box center [1033, 343] width 303 height 19
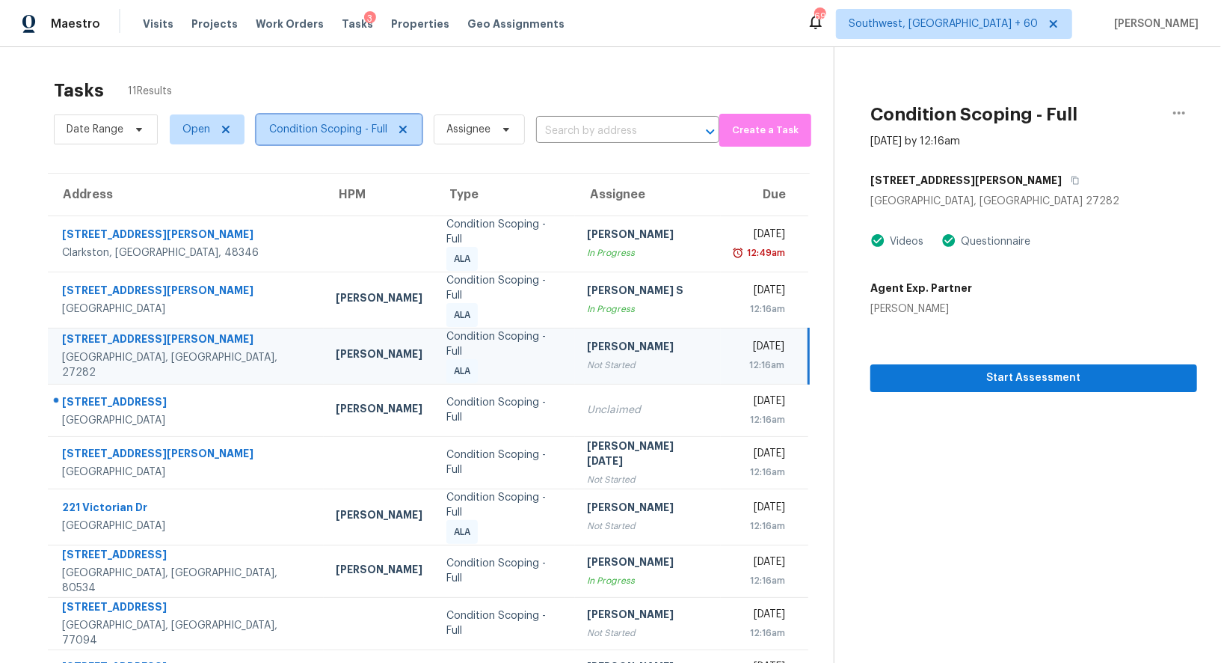
click at [339, 122] on span "Condition Scoping - Full" at bounding box center [328, 129] width 118 height 15
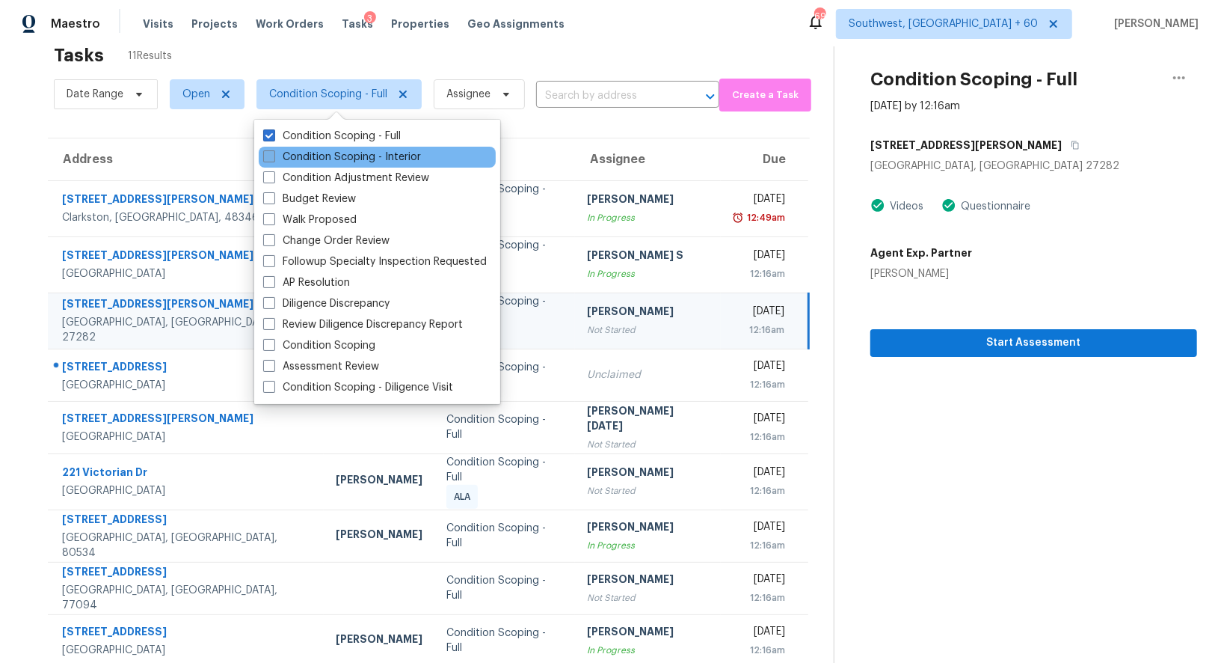
click at [339, 154] on label "Condition Scoping - Interior" at bounding box center [342, 157] width 158 height 15
click at [273, 154] on input "Condition Scoping - Interior" at bounding box center [268, 155] width 10 height 10
checkbox input "true"
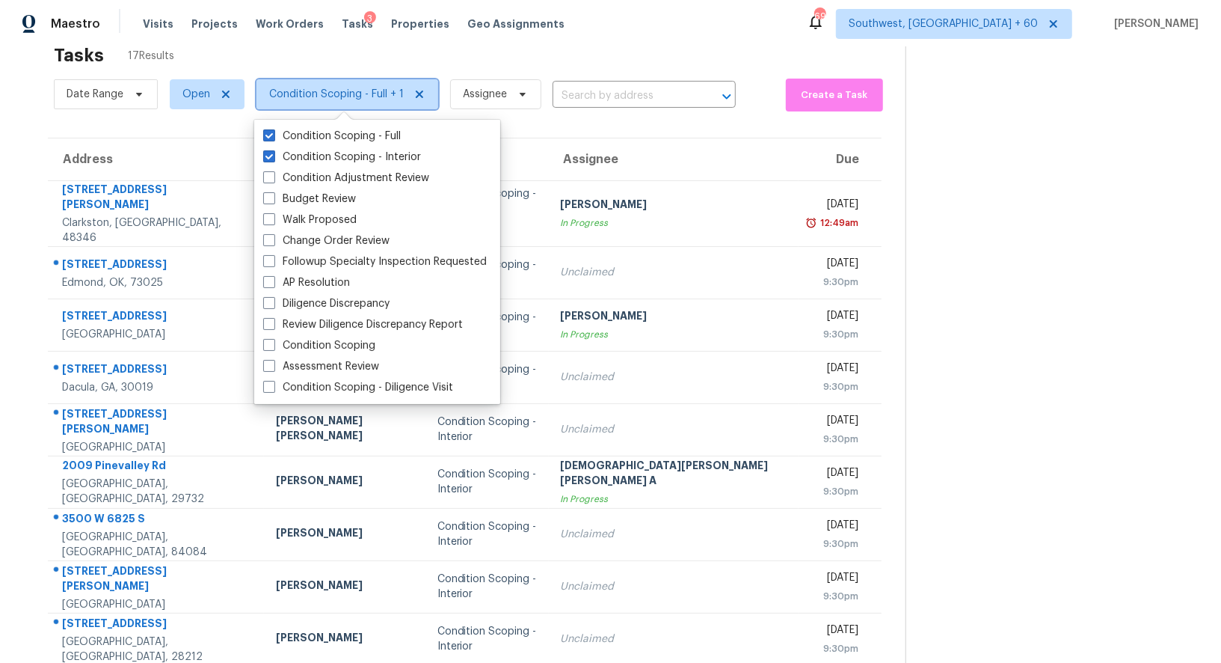
click at [356, 94] on span "Condition Scoping - Full + 1" at bounding box center [336, 94] width 135 height 15
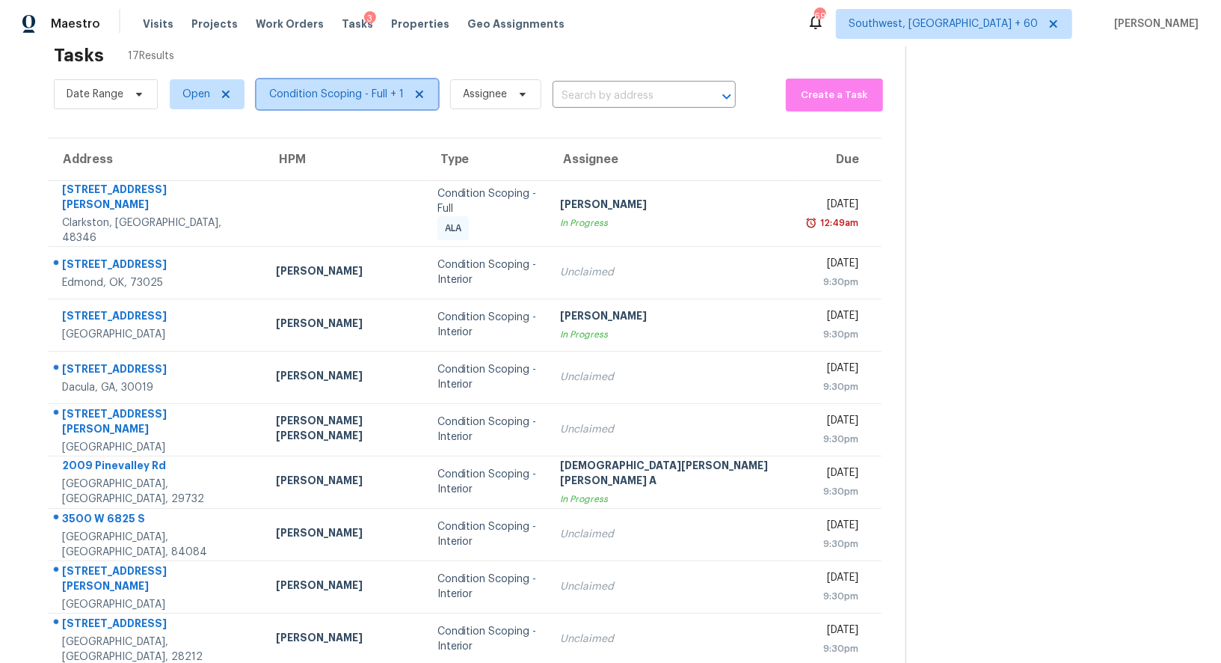
click at [356, 94] on span "Condition Scoping - Full + 1" at bounding box center [336, 94] width 135 height 15
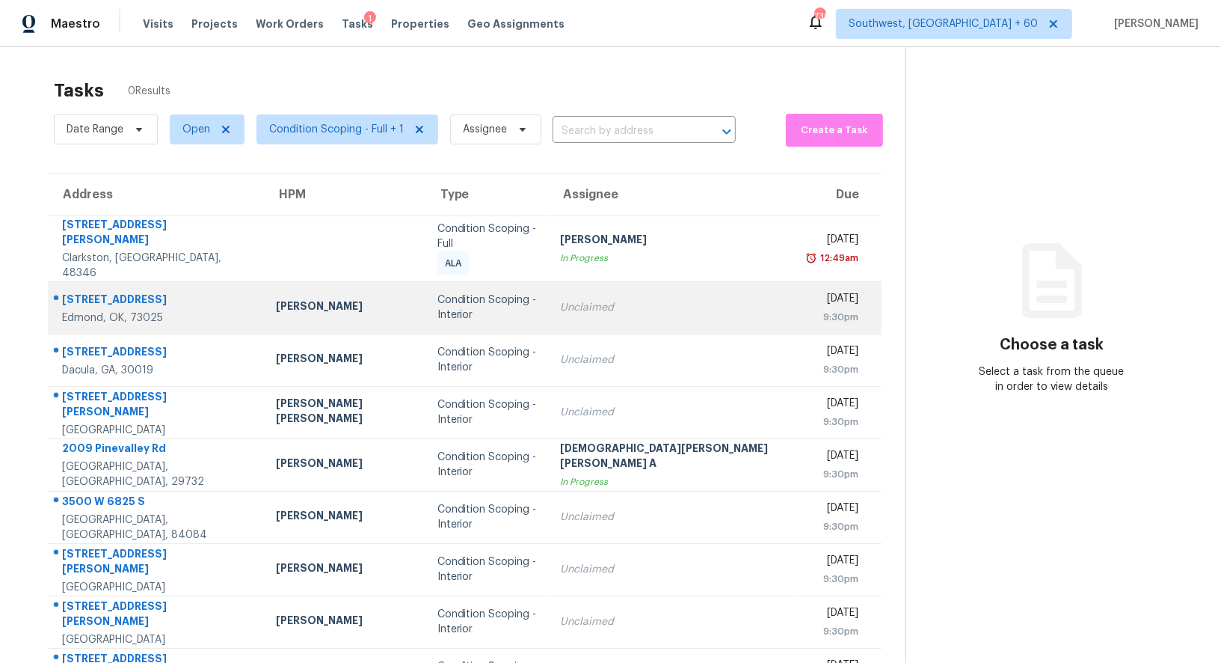
click at [632, 301] on td "Unclaimed" at bounding box center [674, 307] width 251 height 52
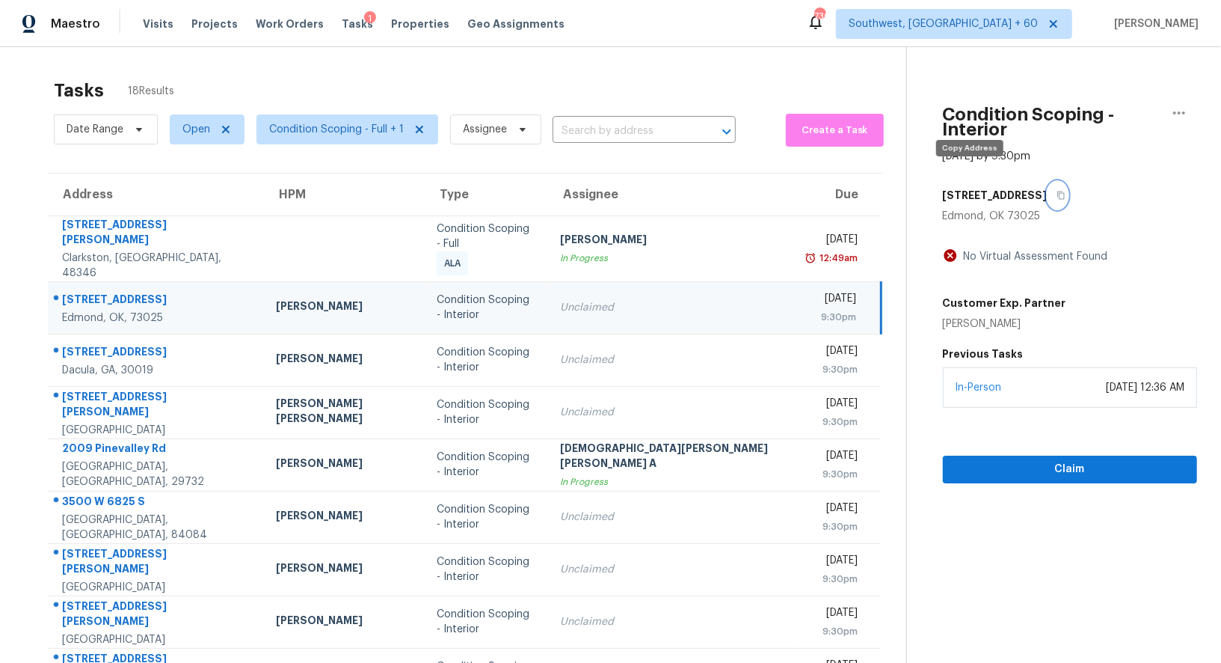
click at [1048, 182] on button "button" at bounding box center [1058, 195] width 20 height 27
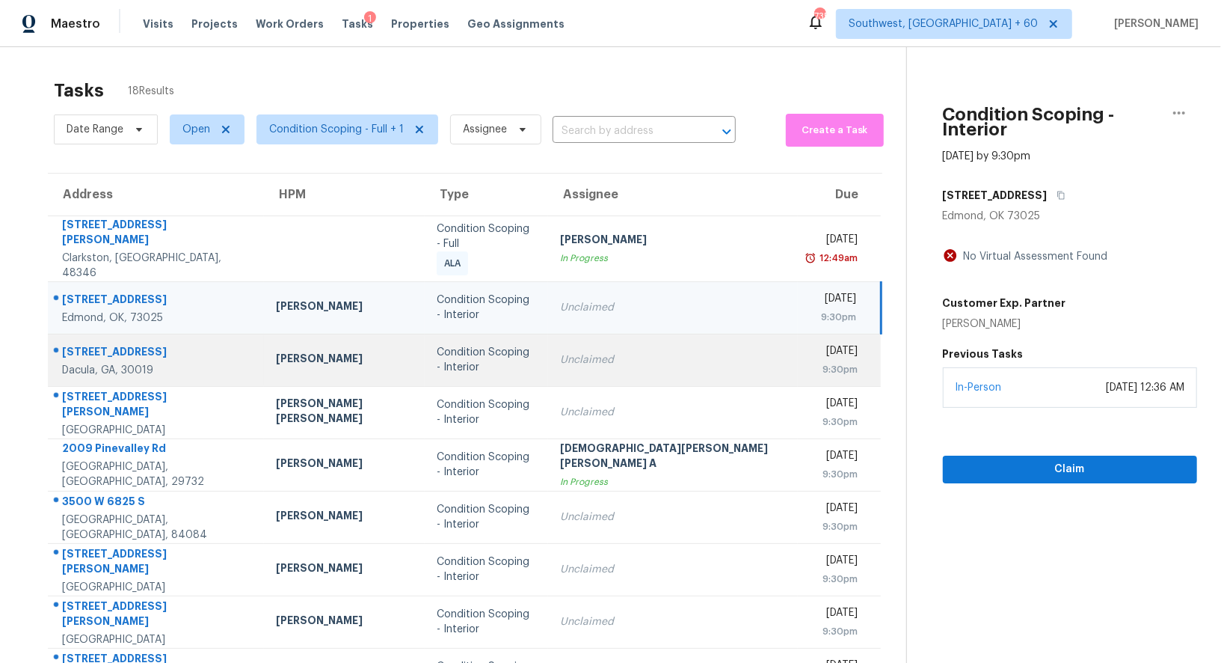
click at [593, 357] on td "Unclaimed" at bounding box center [673, 360] width 250 height 52
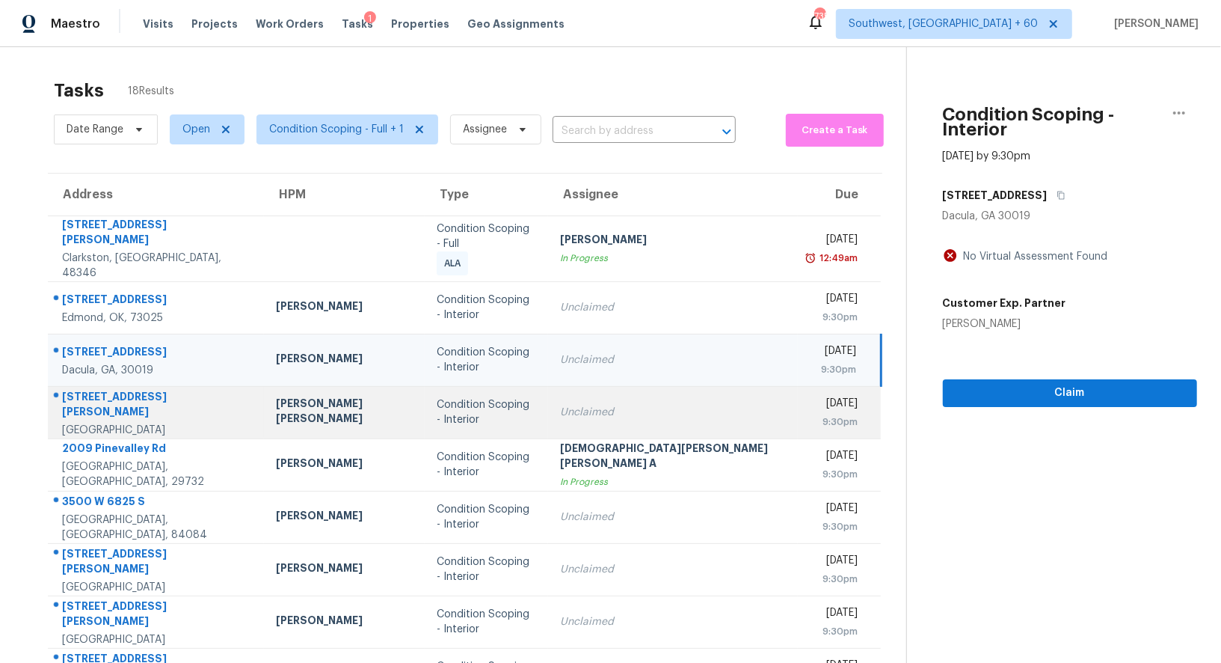
click at [602, 405] on div "Unclaimed" at bounding box center [673, 412] width 226 height 15
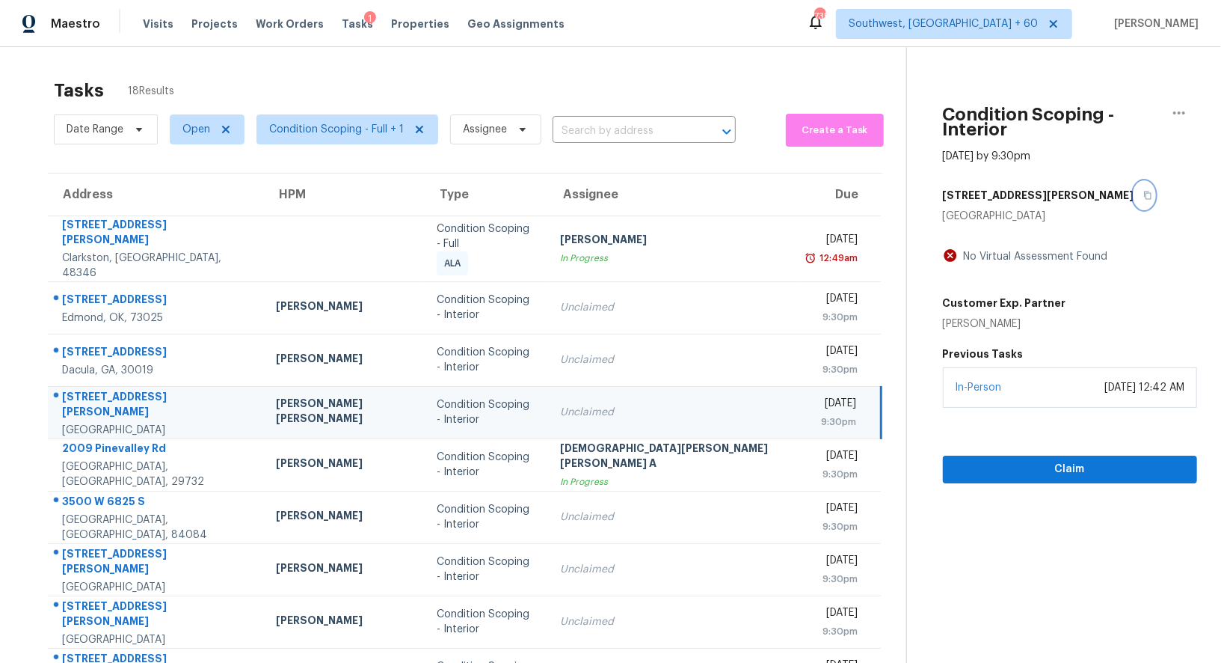
click at [1144, 191] on icon "button" at bounding box center [1147, 195] width 7 height 8
click at [1057, 460] on span "Claim" at bounding box center [1070, 469] width 230 height 19
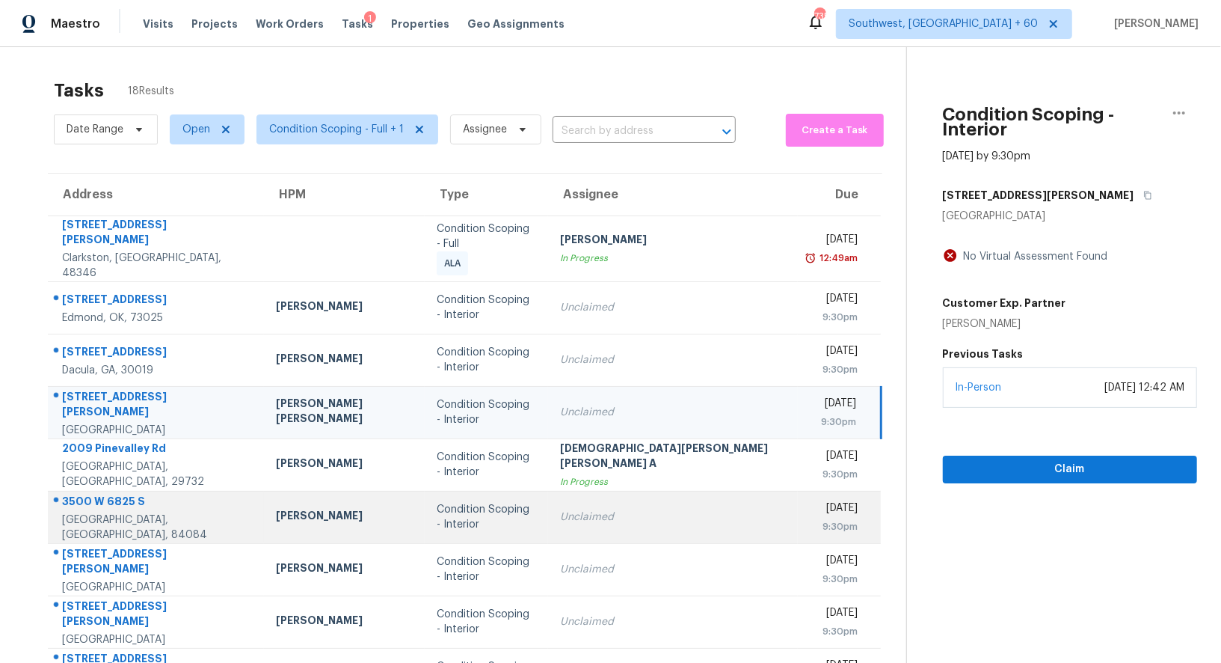
scroll to position [107, 0]
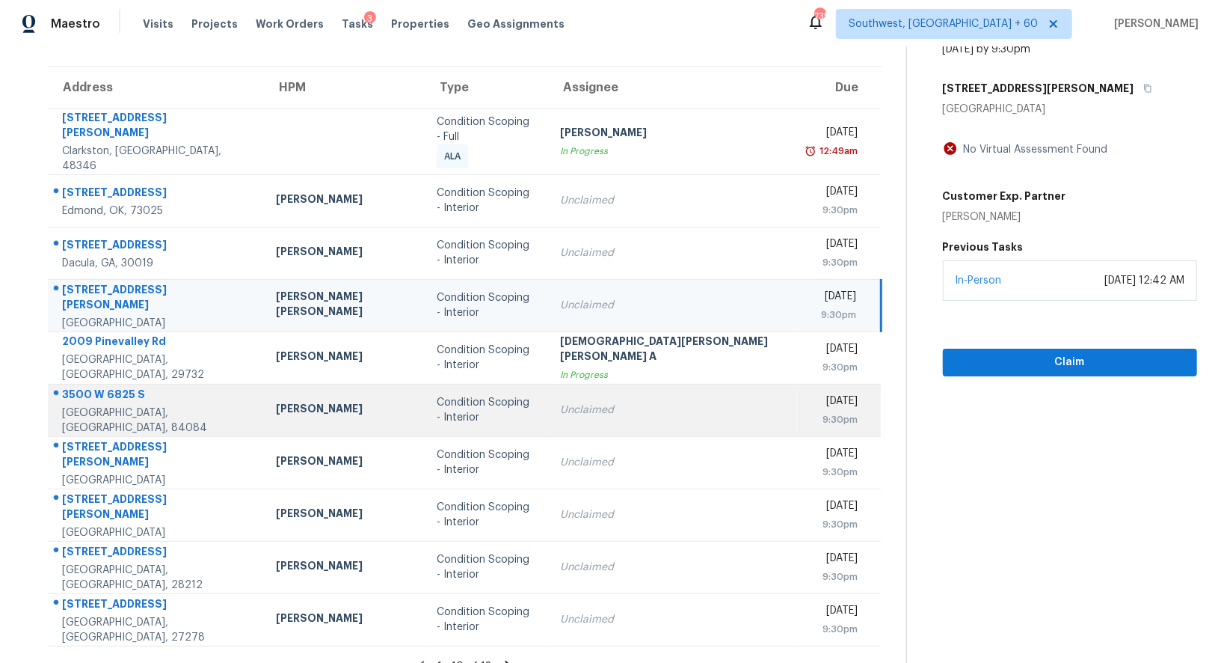
click at [600, 410] on td "Unclaimed" at bounding box center [673, 410] width 250 height 52
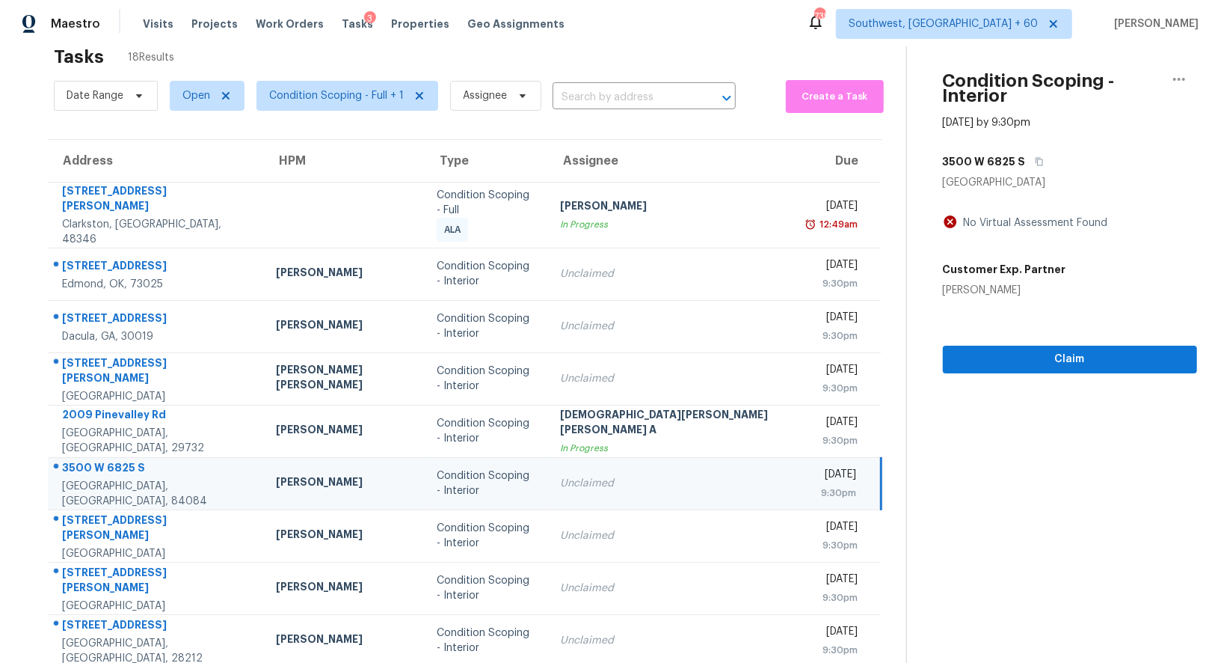
scroll to position [0, 0]
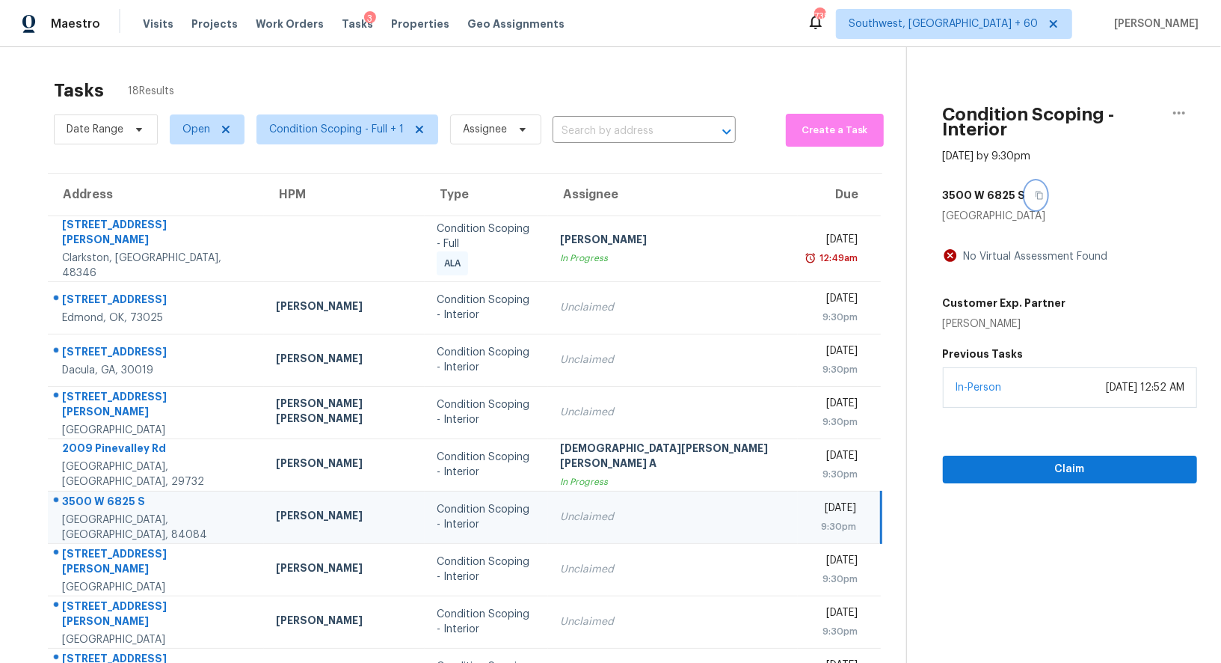
click at [1036, 191] on icon "button" at bounding box center [1039, 195] width 7 height 8
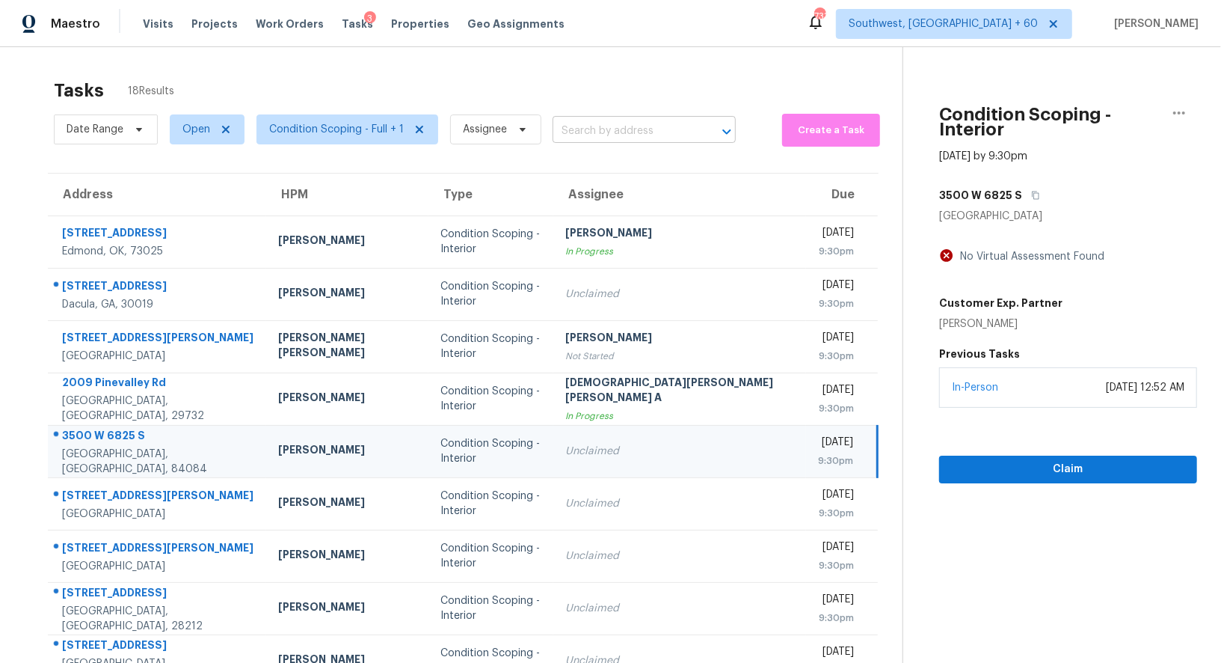
click at [582, 127] on input "text" at bounding box center [623, 131] width 141 height 23
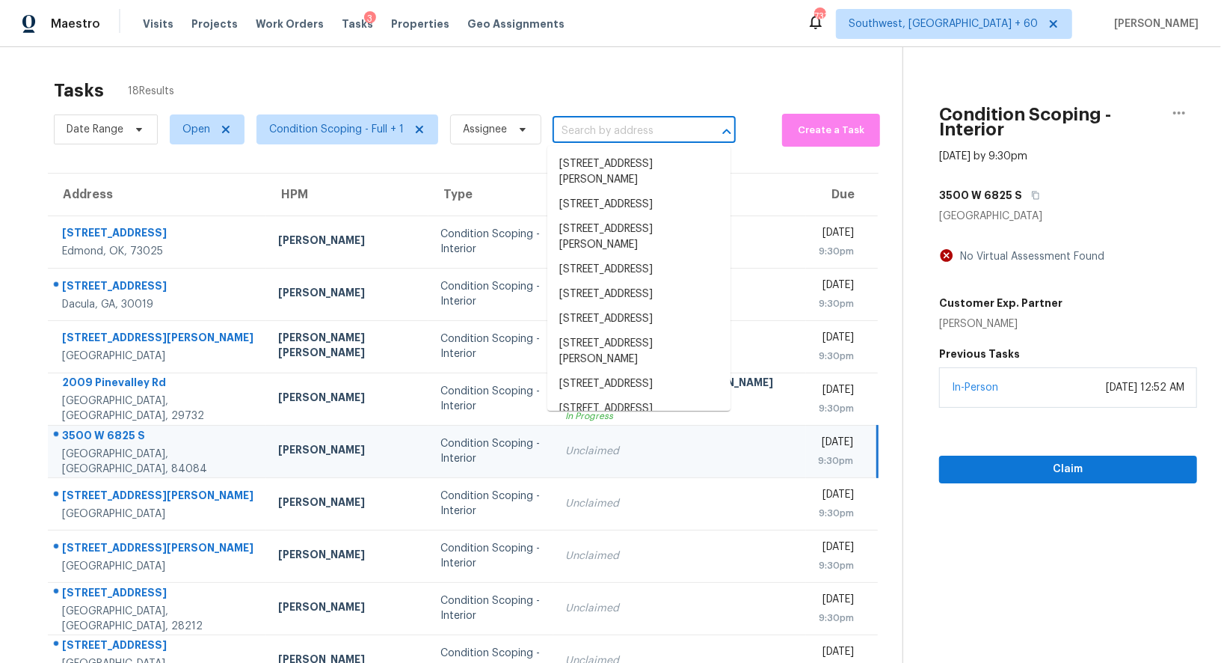
paste input "[STREET_ADDRESS]"
type input "[STREET_ADDRESS]"
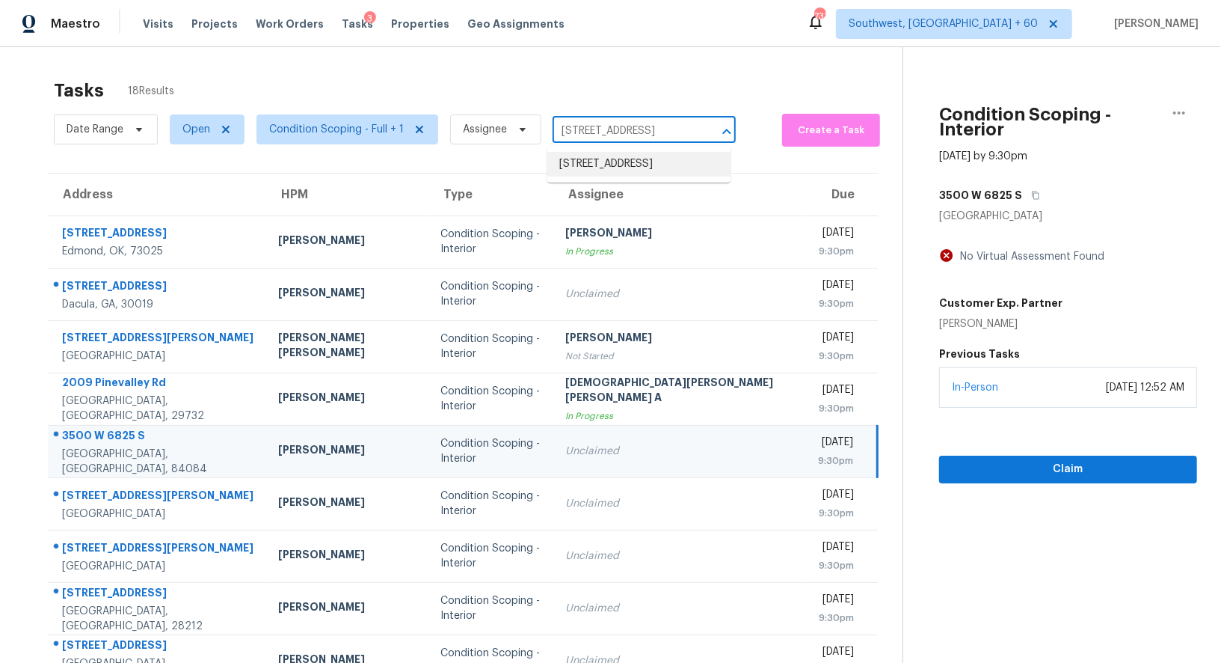
click at [609, 168] on li "[STREET_ADDRESS]" at bounding box center [638, 164] width 183 height 25
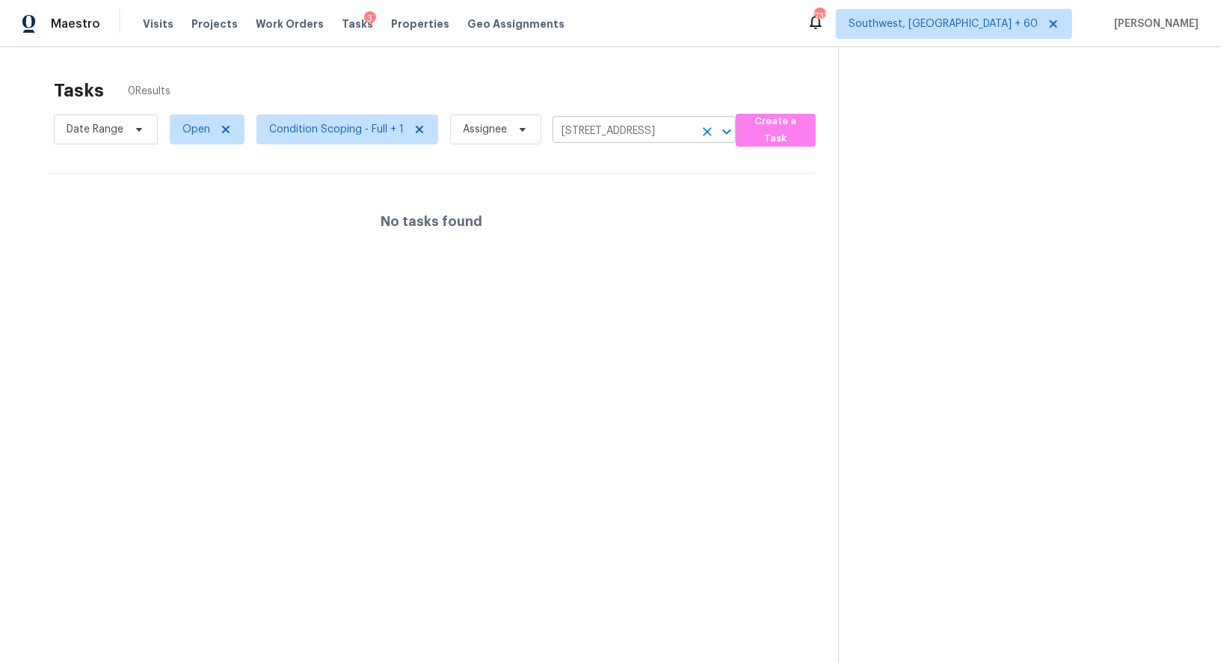
click at [583, 120] on input "[STREET_ADDRESS]" at bounding box center [623, 131] width 141 height 23
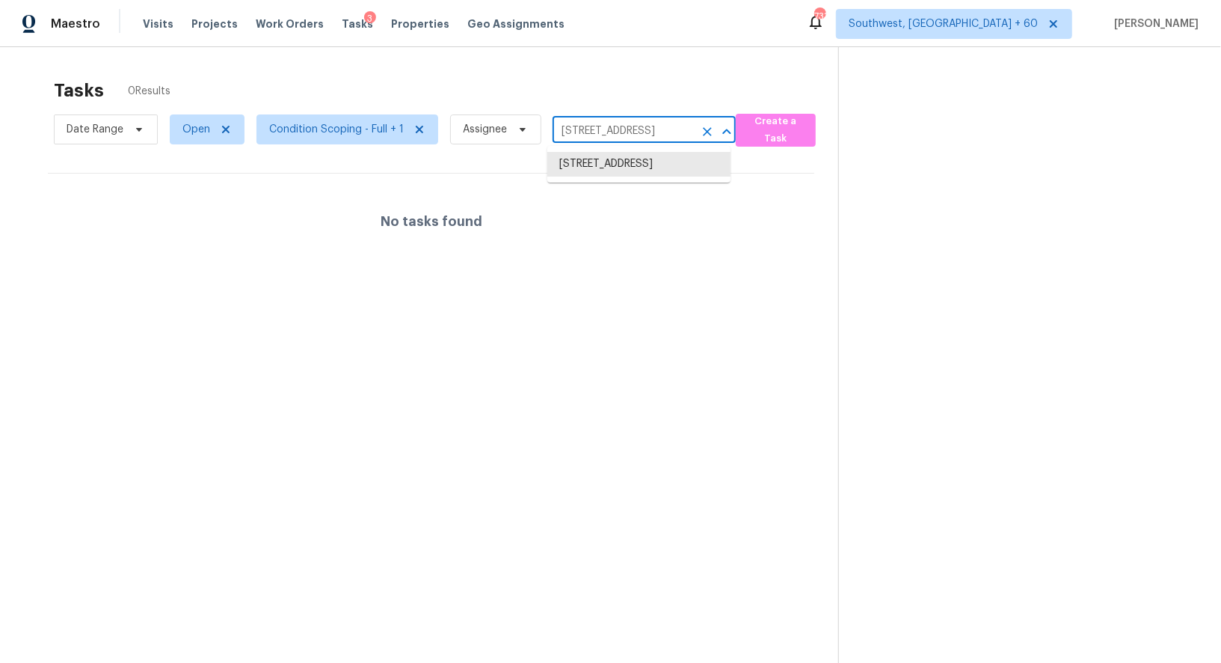
paste input "[STREET_ADDRESS]"
type input "[STREET_ADDRESS]"
click at [611, 175] on li "[STREET_ADDRESS]" at bounding box center [638, 164] width 183 height 25
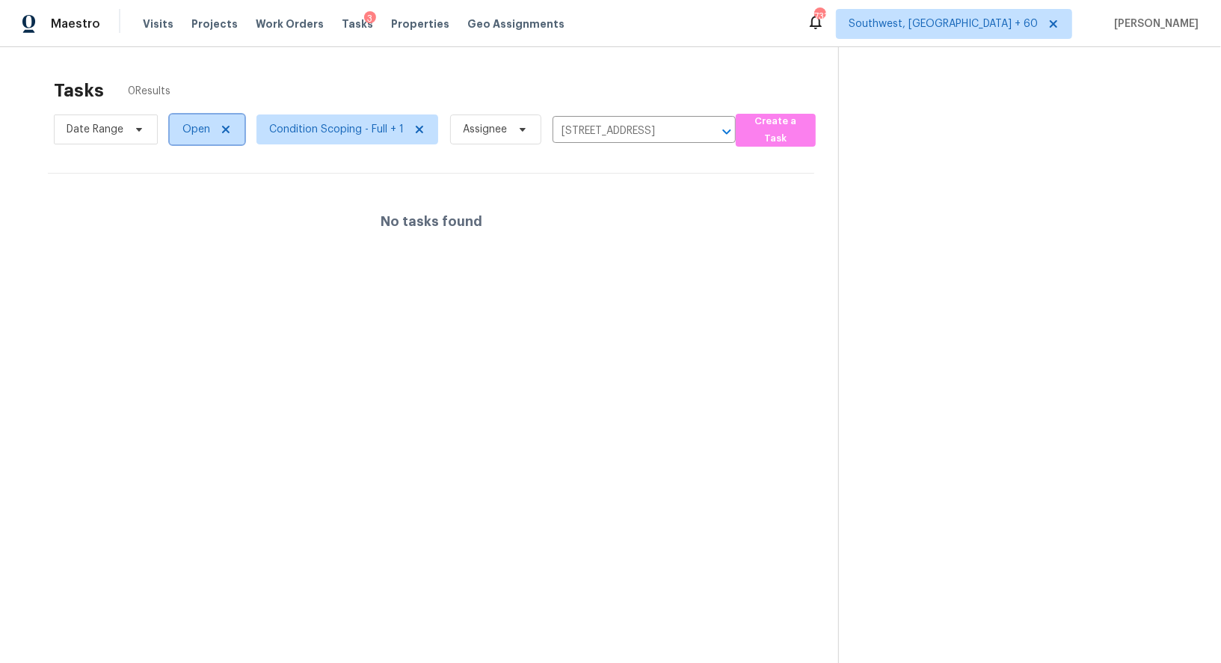
click at [173, 130] on span "Open" at bounding box center [207, 129] width 75 height 30
click at [193, 193] on label "Closed" at bounding box center [204, 192] width 54 height 15
click at [187, 193] on input "Closed" at bounding box center [182, 190] width 10 height 10
checkbox input "true"
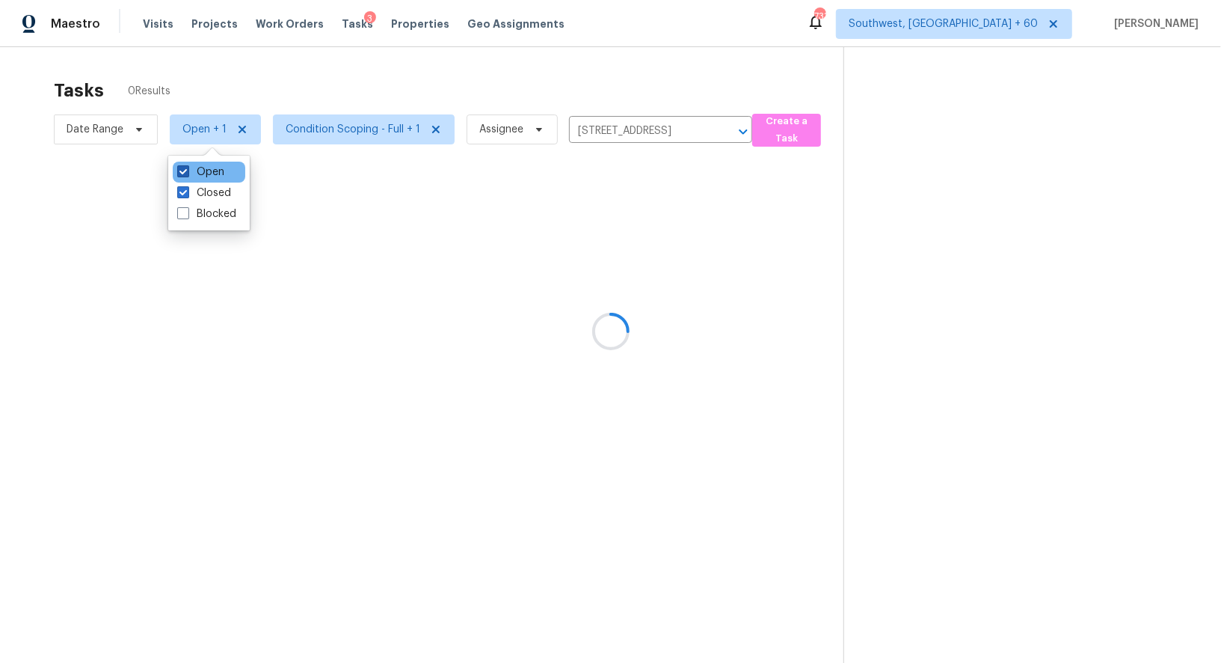
click at [213, 171] on label "Open" at bounding box center [200, 172] width 47 height 15
click at [187, 171] on input "Open" at bounding box center [182, 170] width 10 height 10
checkbox input "false"
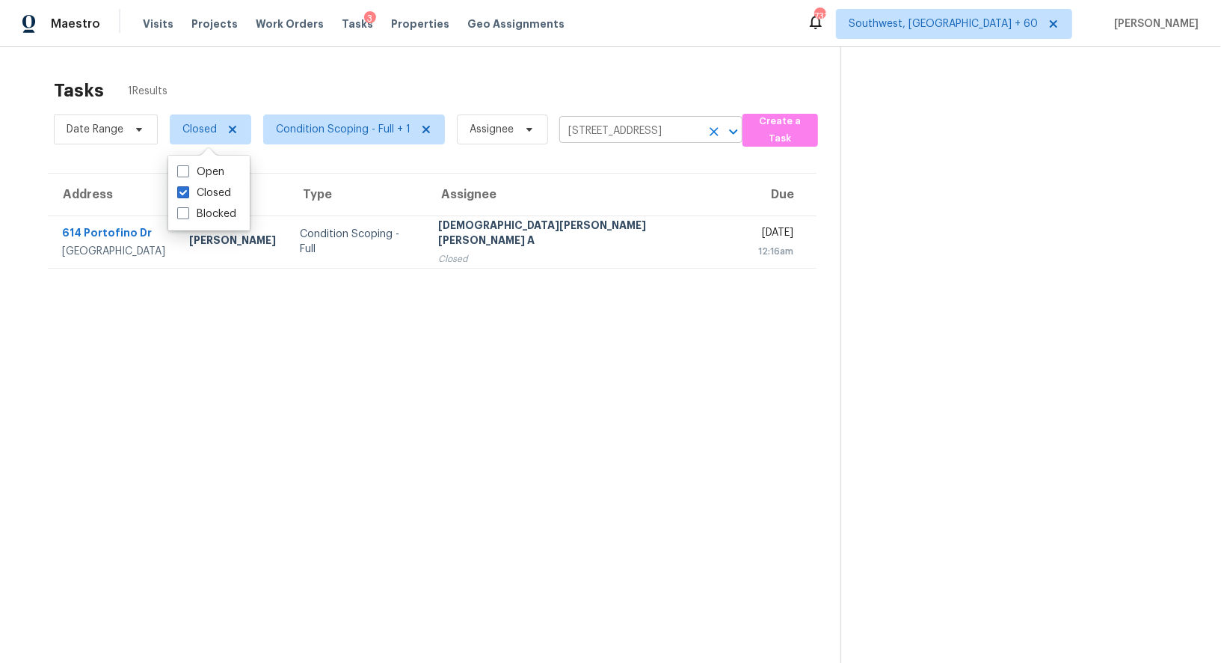
click at [630, 129] on input "[STREET_ADDRESS]" at bounding box center [629, 131] width 141 height 23
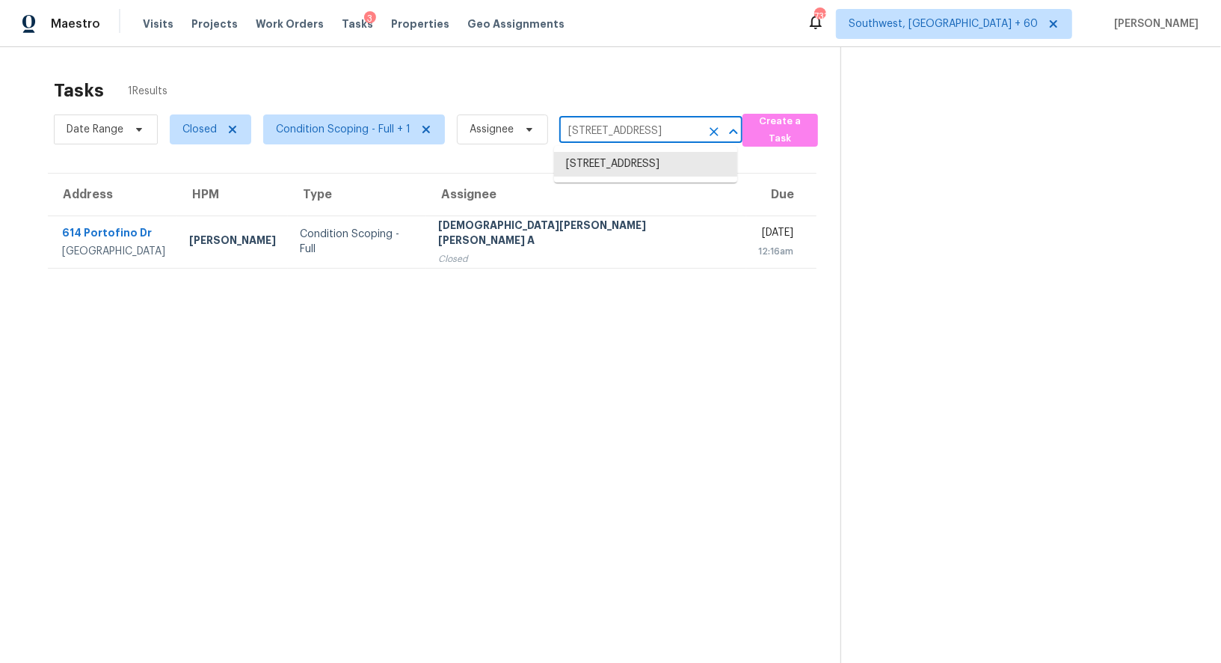
paste input "[STREET_ADDRESS]"
type input "[STREET_ADDRESS]"
click at [631, 170] on li "[STREET_ADDRESS]" at bounding box center [645, 164] width 183 height 25
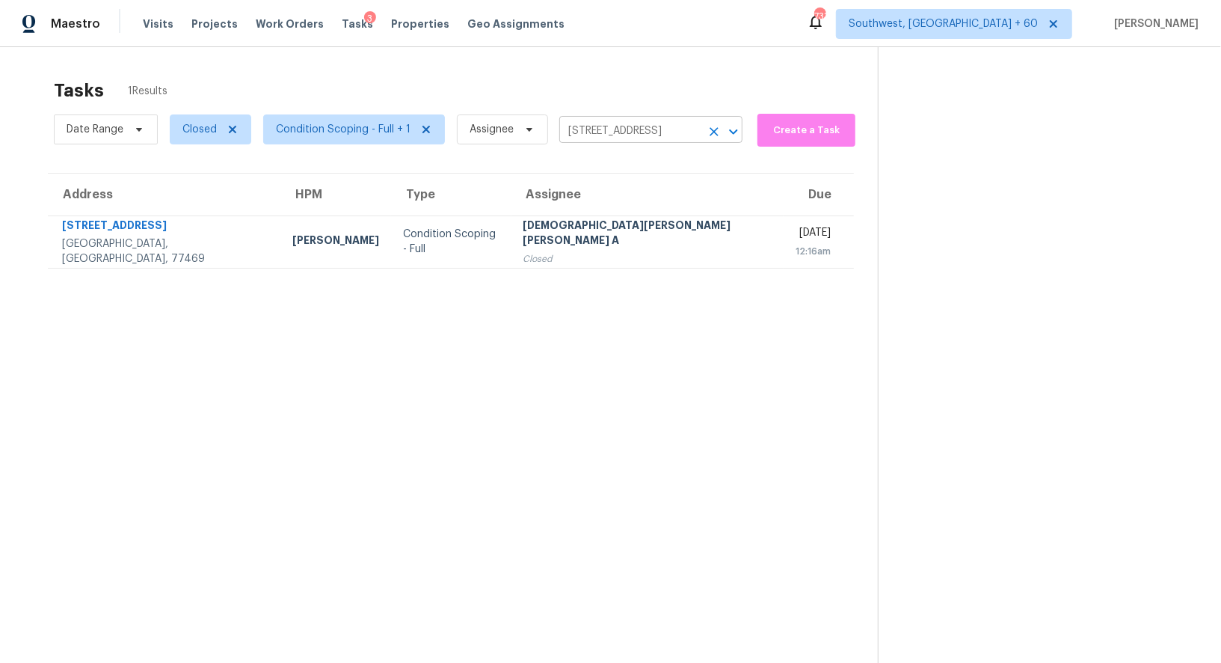
click at [595, 129] on input "[STREET_ADDRESS]" at bounding box center [629, 131] width 141 height 23
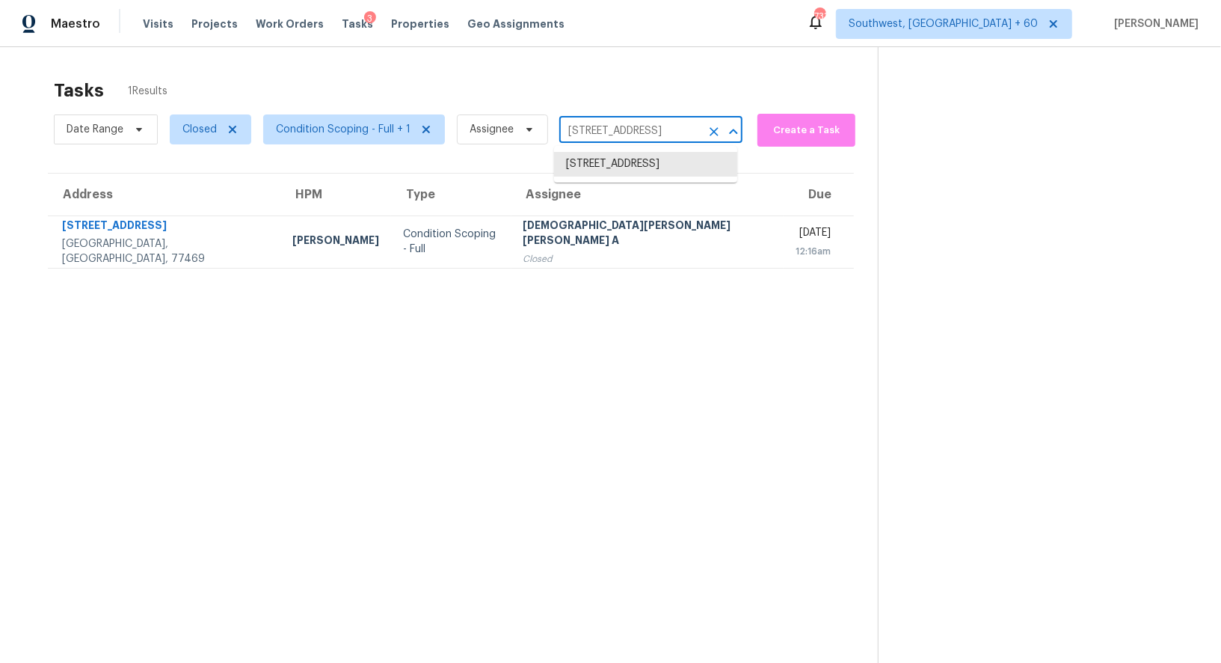
paste input "[STREET_ADDRESS]"
type input "[STREET_ADDRESS]"
click at [612, 164] on li "[STREET_ADDRESS]" at bounding box center [645, 164] width 183 height 25
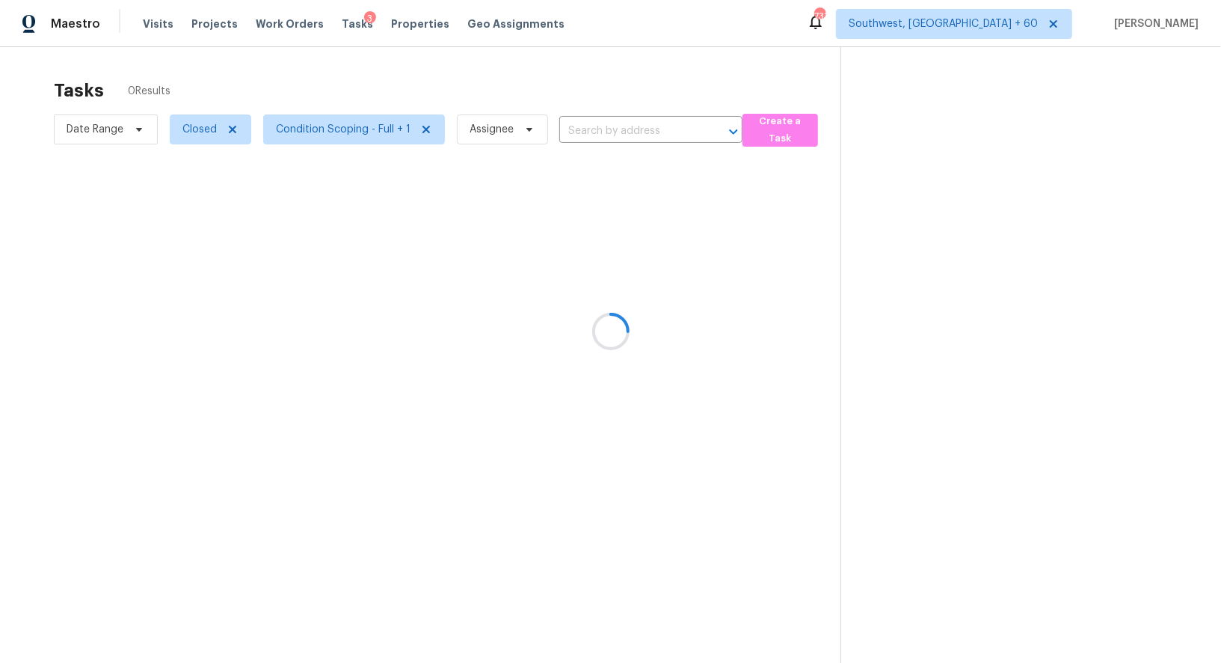
type input "[STREET_ADDRESS]"
click at [209, 138] on span "Closed" at bounding box center [211, 129] width 82 height 30
click at [201, 193] on label "Open" at bounding box center [200, 192] width 47 height 15
click at [187, 193] on input "Open" at bounding box center [182, 190] width 10 height 10
checkbox input "true"
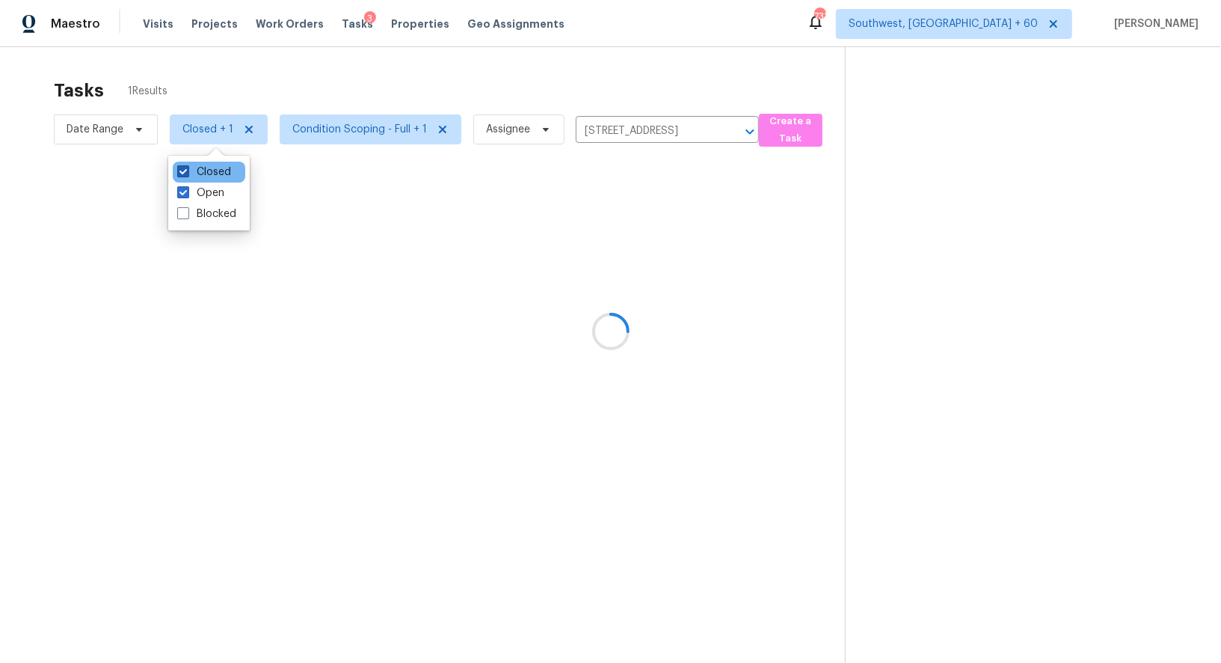
click at [209, 176] on label "Closed" at bounding box center [204, 172] width 54 height 15
click at [187, 174] on input "Closed" at bounding box center [182, 170] width 10 height 10
checkbox input "false"
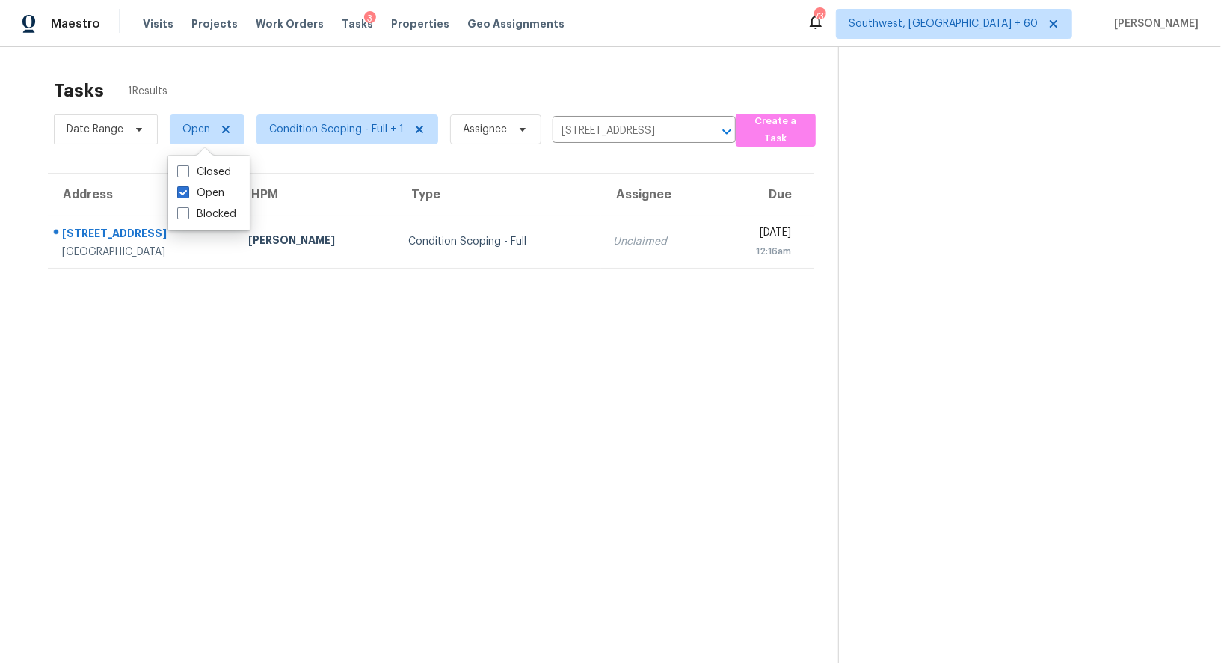
click at [559, 67] on div "Tasks 1 Results Date Range Open Condition Scoping - Full + 1 Assignee [STREET_A…" at bounding box center [610, 378] width 1221 height 663
click at [347, 96] on div "Tasks 1 Results" at bounding box center [446, 90] width 784 height 39
click at [342, 131] on span "Condition Scoping - Full + 1" at bounding box center [336, 129] width 135 height 15
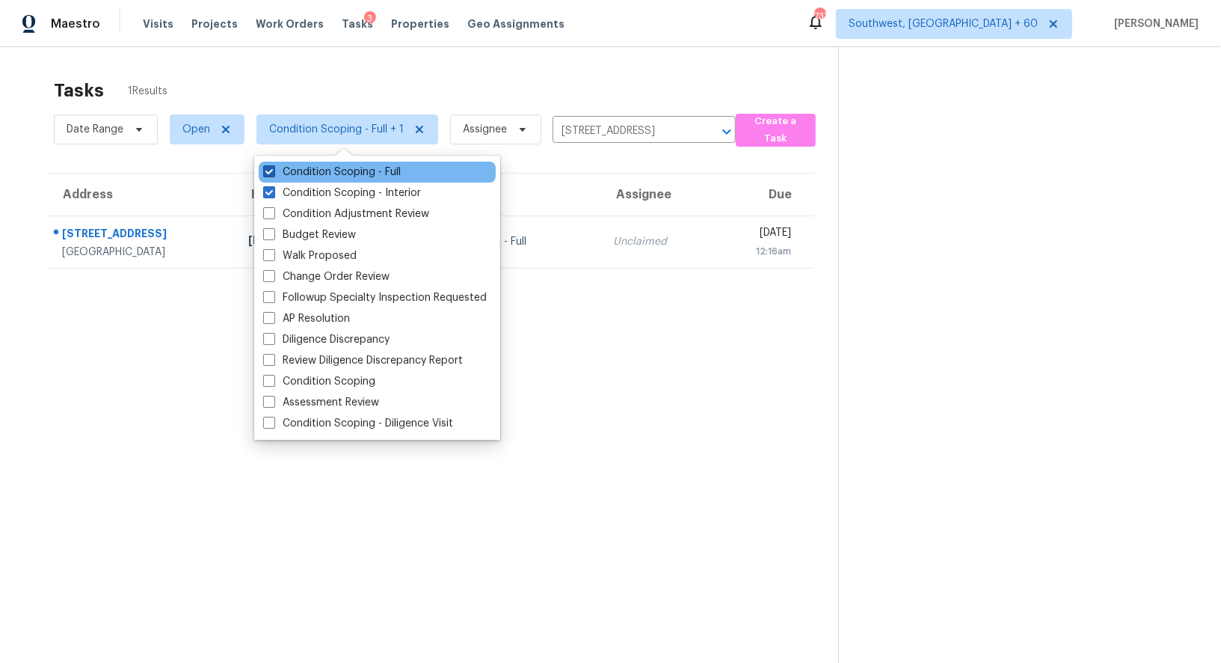
click at [344, 171] on label "Condition Scoping - Full" at bounding box center [332, 172] width 138 height 15
click at [273, 171] on input "Condition Scoping - Full" at bounding box center [268, 170] width 10 height 10
checkbox input "false"
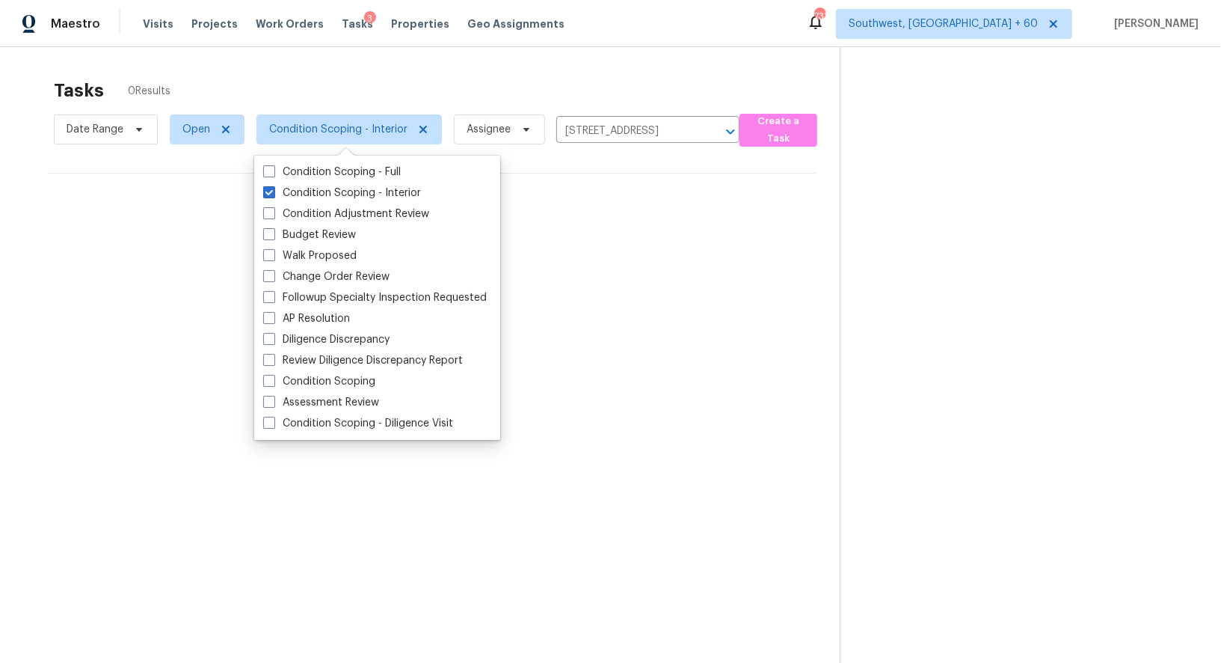
click at [517, 66] on div "Tasks 0 Results Date Range Open Condition Scoping - Interior Assignee [STREET_A…" at bounding box center [610, 378] width 1221 height 663
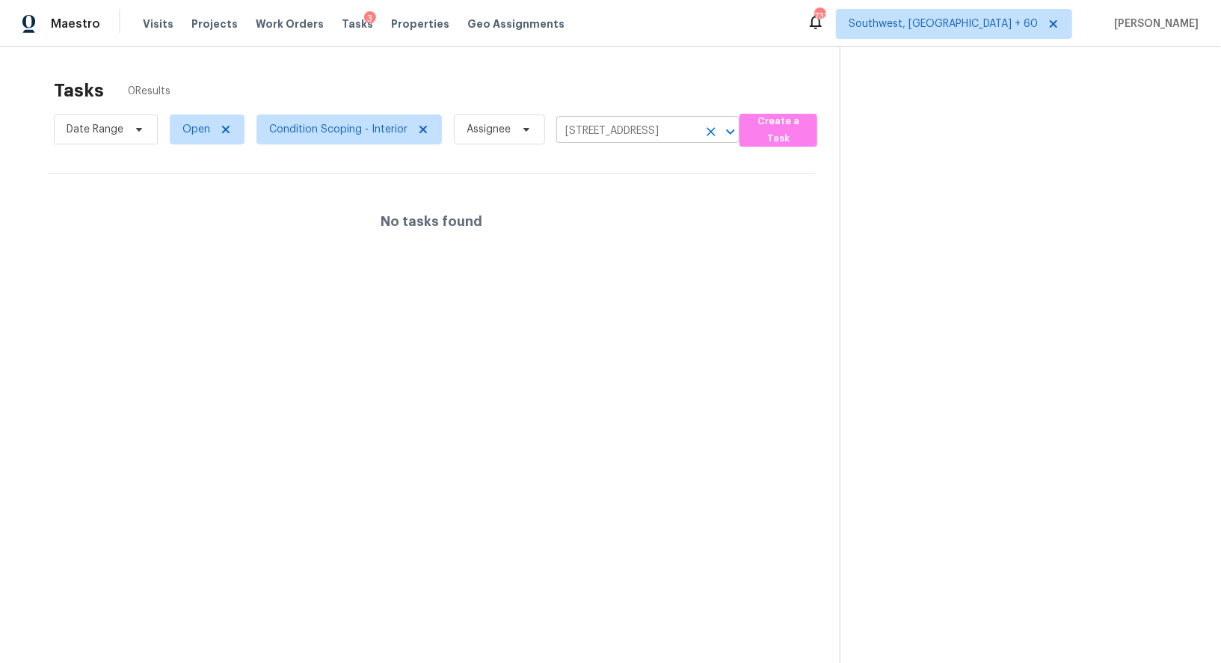
click at [706, 127] on icon "Clear" at bounding box center [711, 131] width 15 height 15
click at [606, 55] on div at bounding box center [610, 331] width 1221 height 663
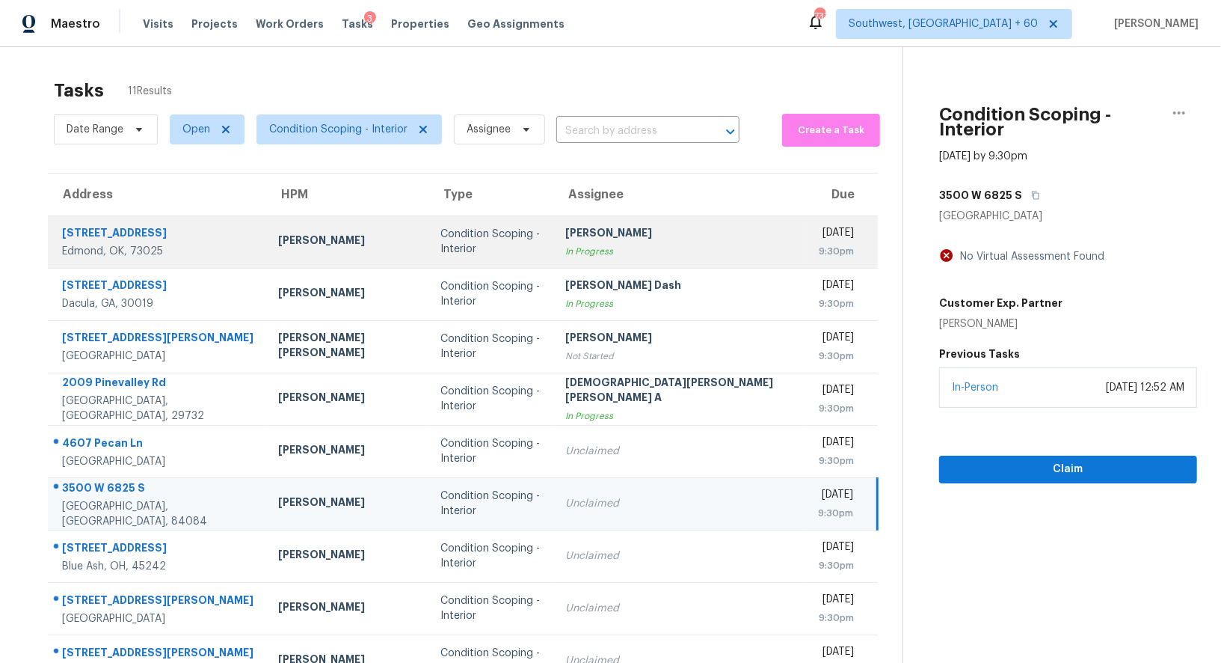
click at [622, 233] on div "[PERSON_NAME]" at bounding box center [679, 234] width 229 height 19
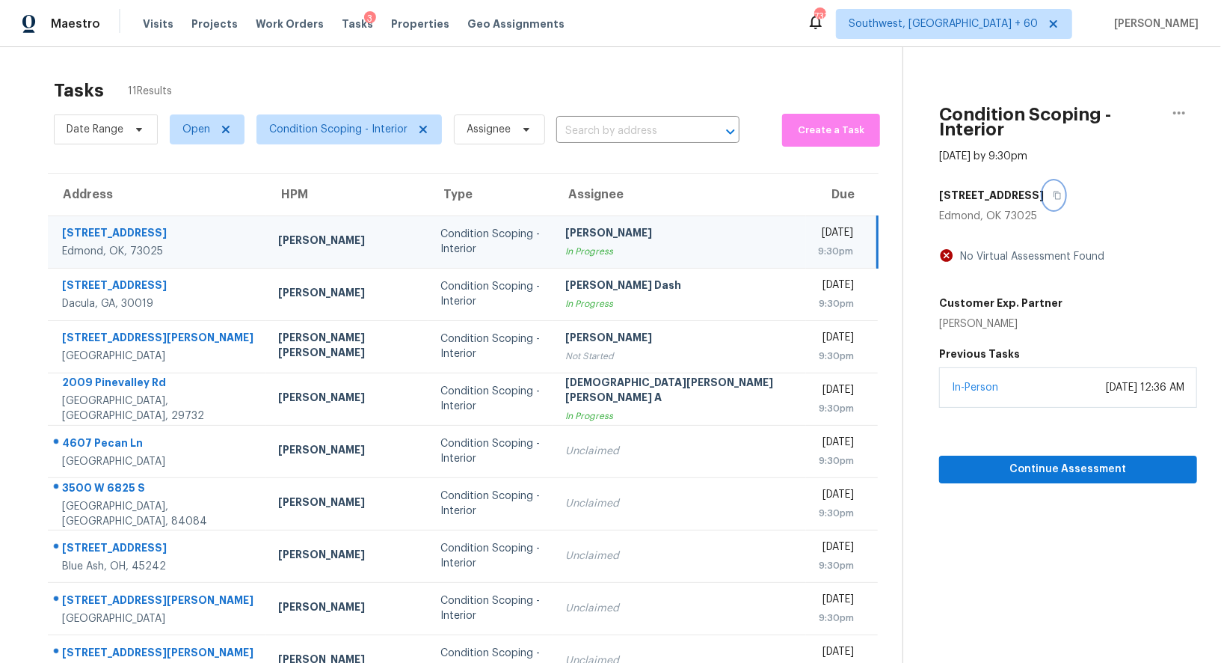
click at [1044, 182] on button "button" at bounding box center [1054, 195] width 20 height 27
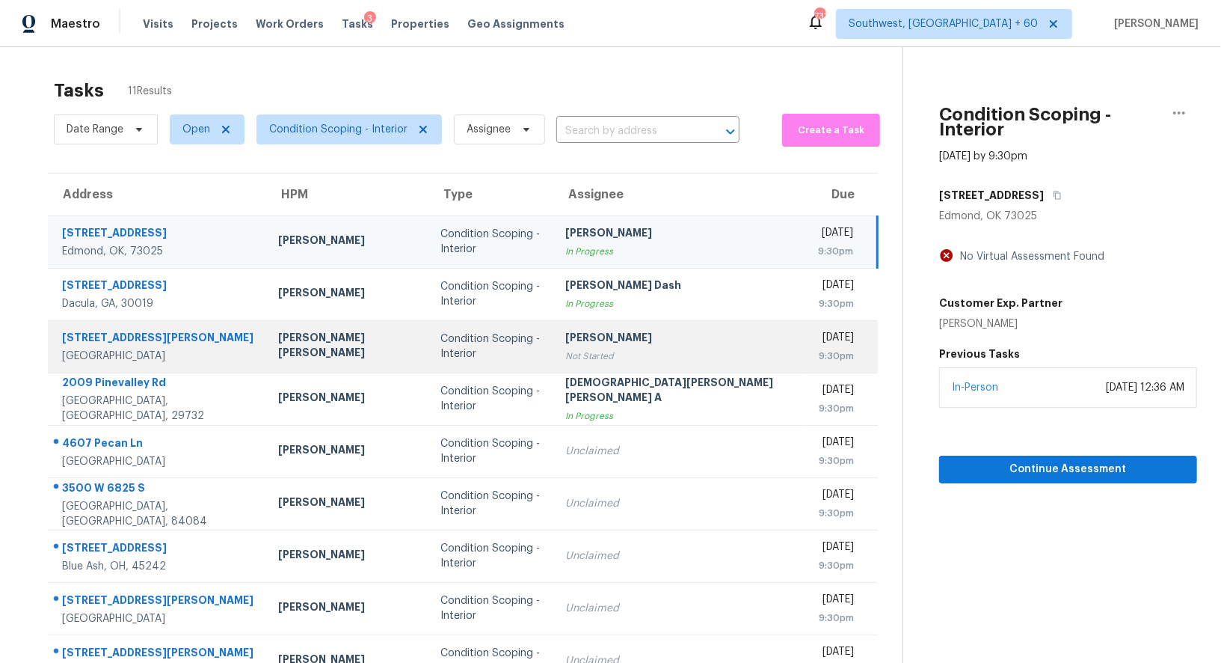
click at [586, 353] on div "Not Started" at bounding box center [679, 355] width 229 height 15
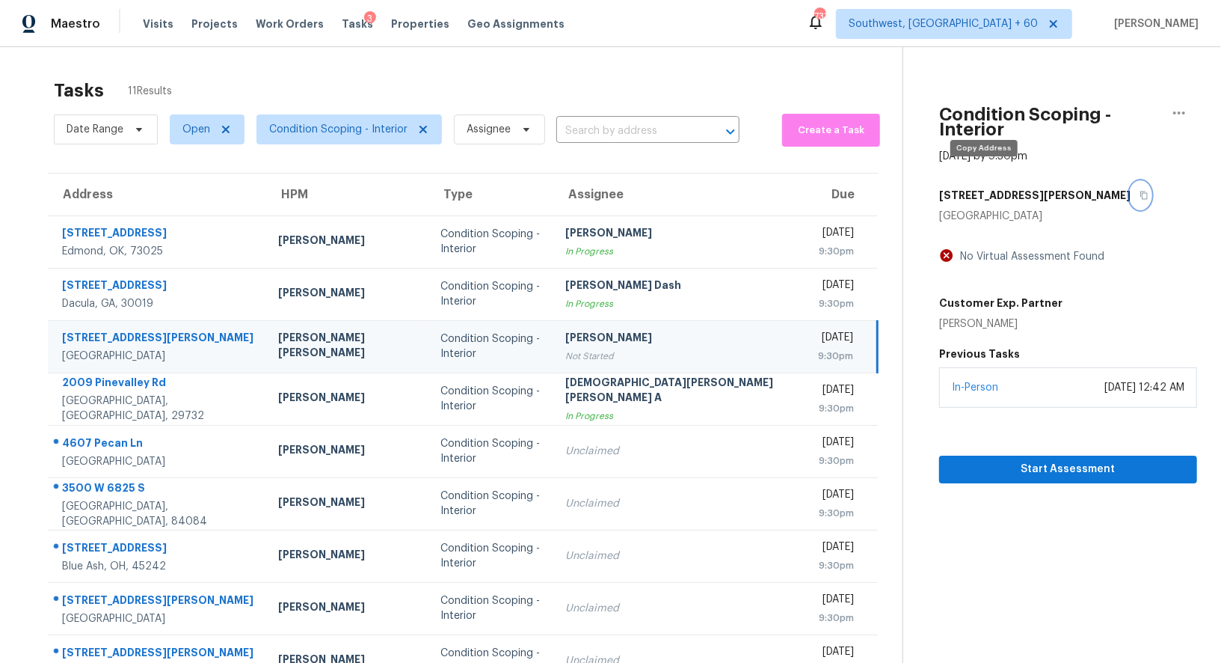
click at [1140, 191] on icon "button" at bounding box center [1144, 195] width 9 height 9
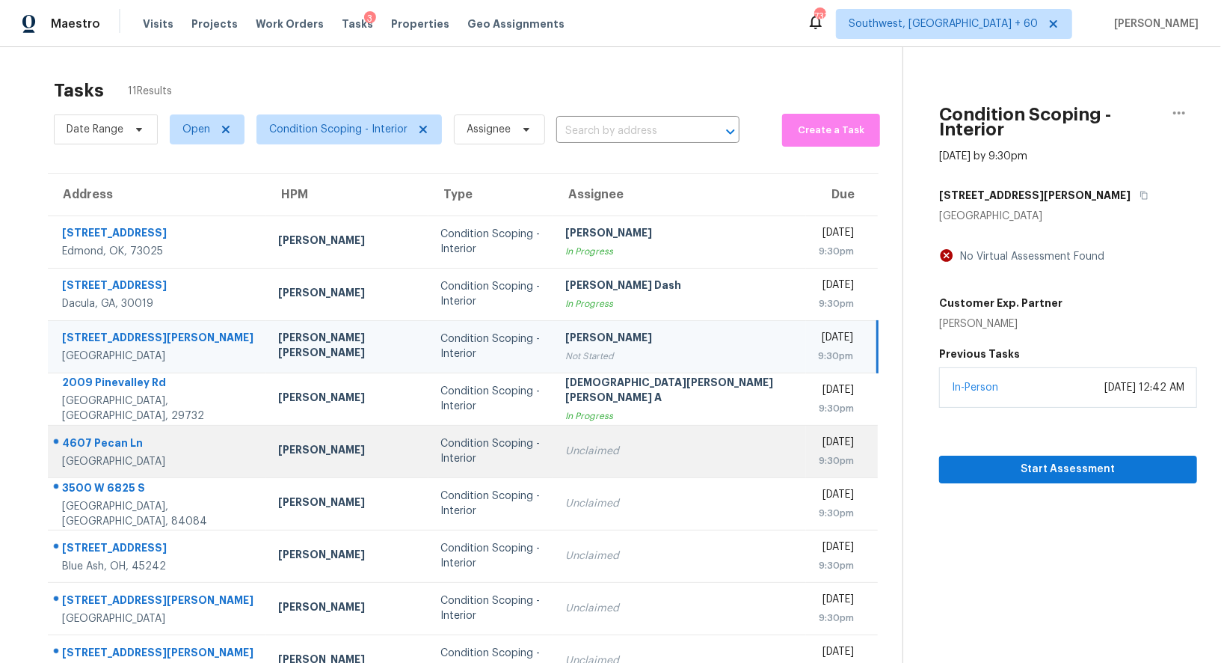
click at [505, 457] on td "Condition Scoping - Interior" at bounding box center [490, 451] width 125 height 52
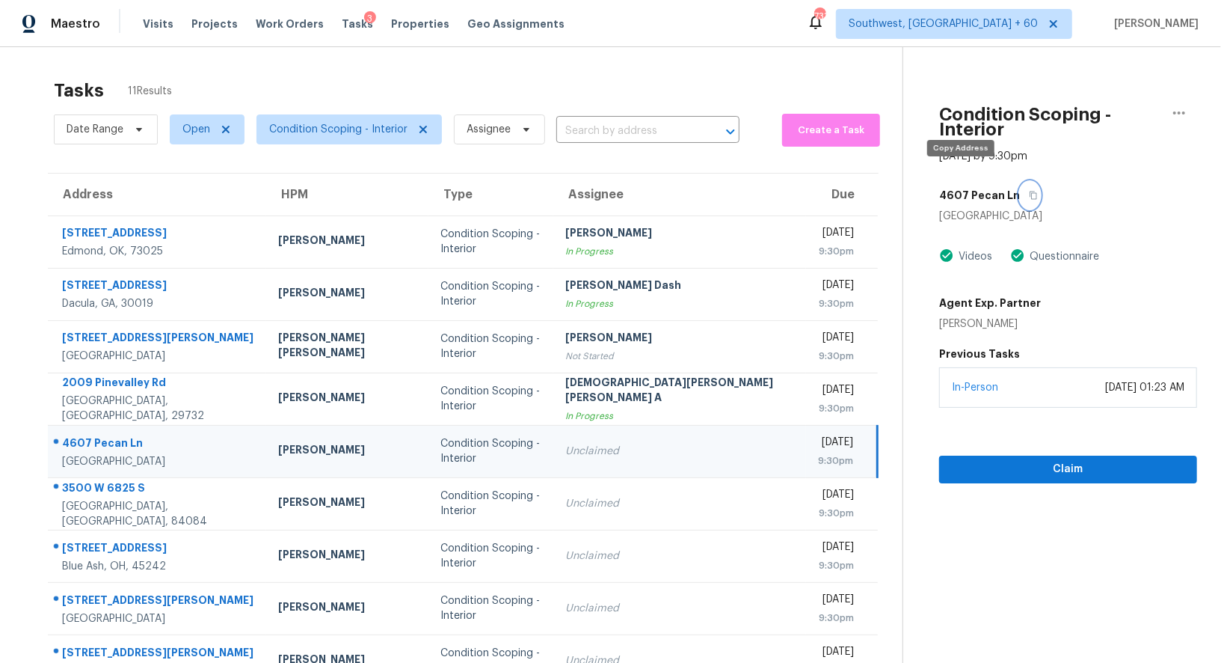
click at [1030, 191] on icon "button" at bounding box center [1033, 195] width 7 height 8
click at [1069, 461] on span "Claim" at bounding box center [1068, 469] width 234 height 19
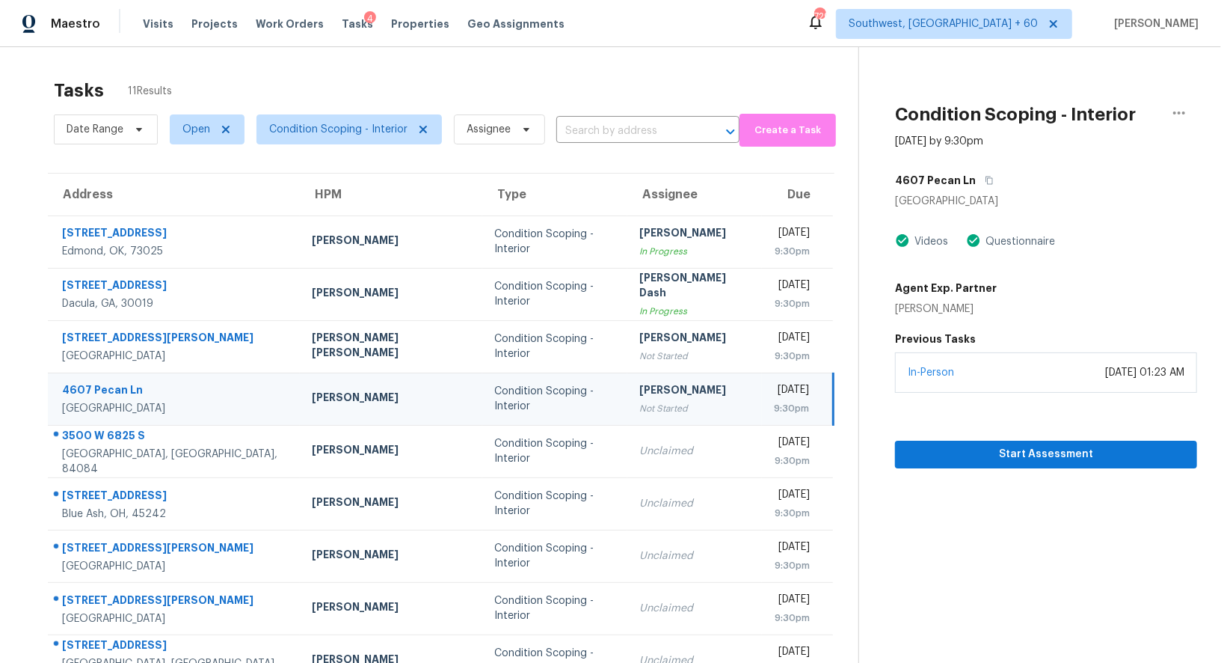
click at [627, 374] on td "[PERSON_NAME] Not Started" at bounding box center [694, 398] width 135 height 52
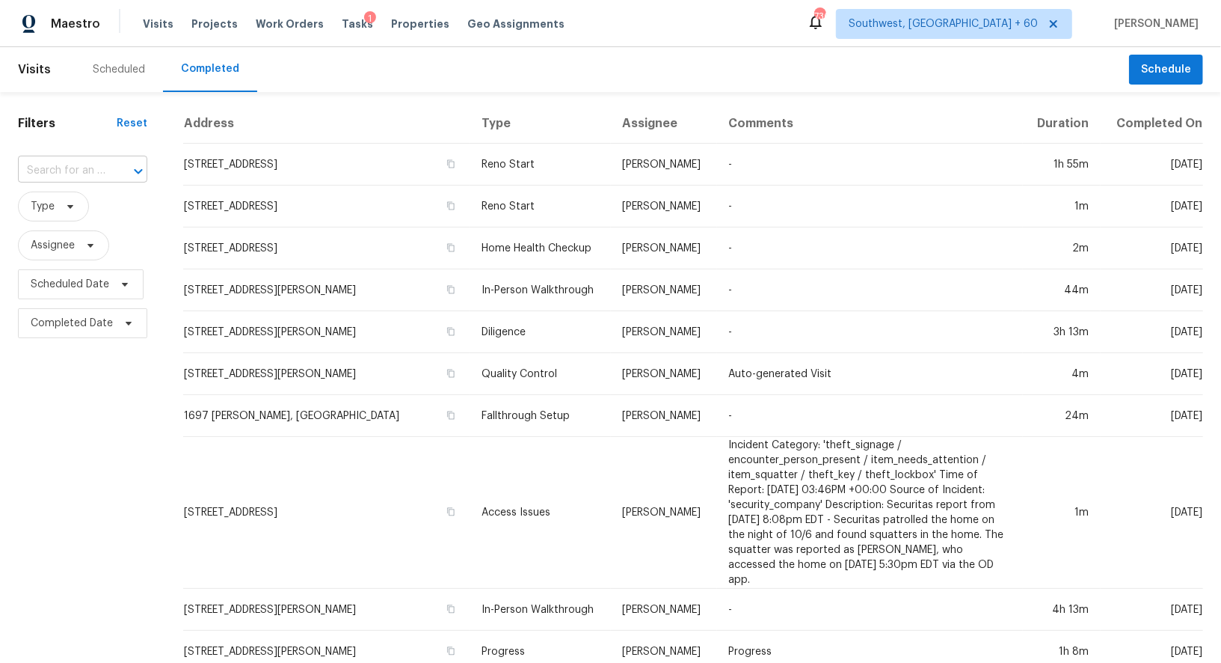
click at [103, 170] on div "​" at bounding box center [82, 170] width 129 height 23
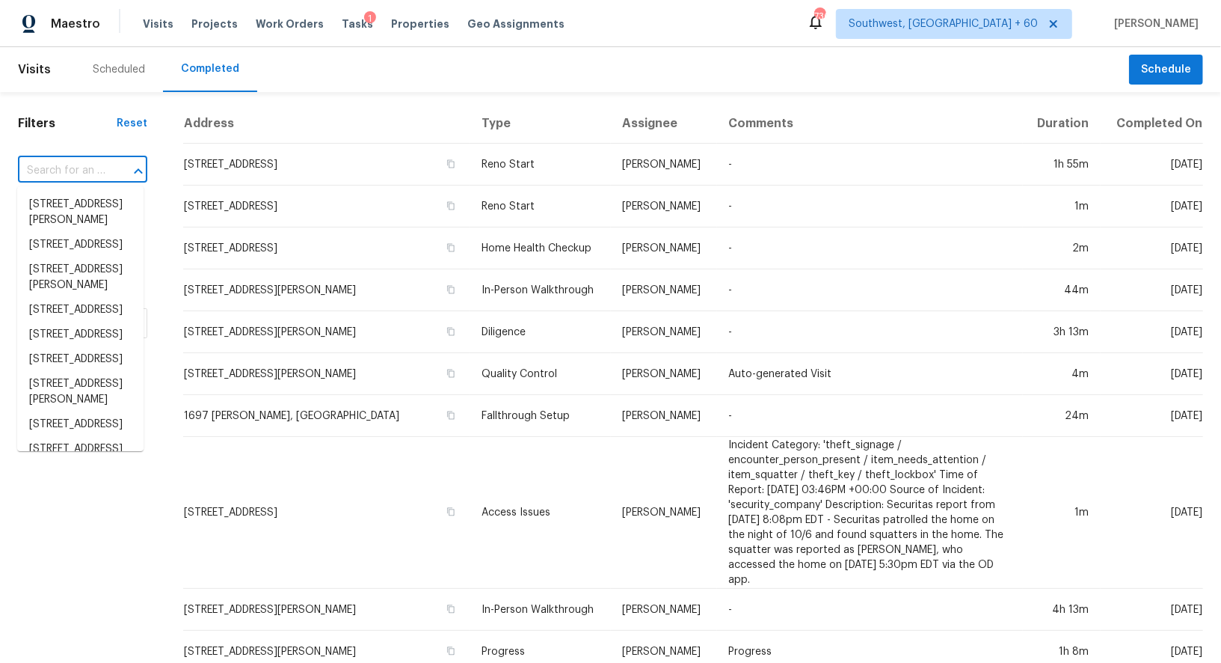
paste input "[STREET_ADDRESS]"
type input "[STREET_ADDRESS]"
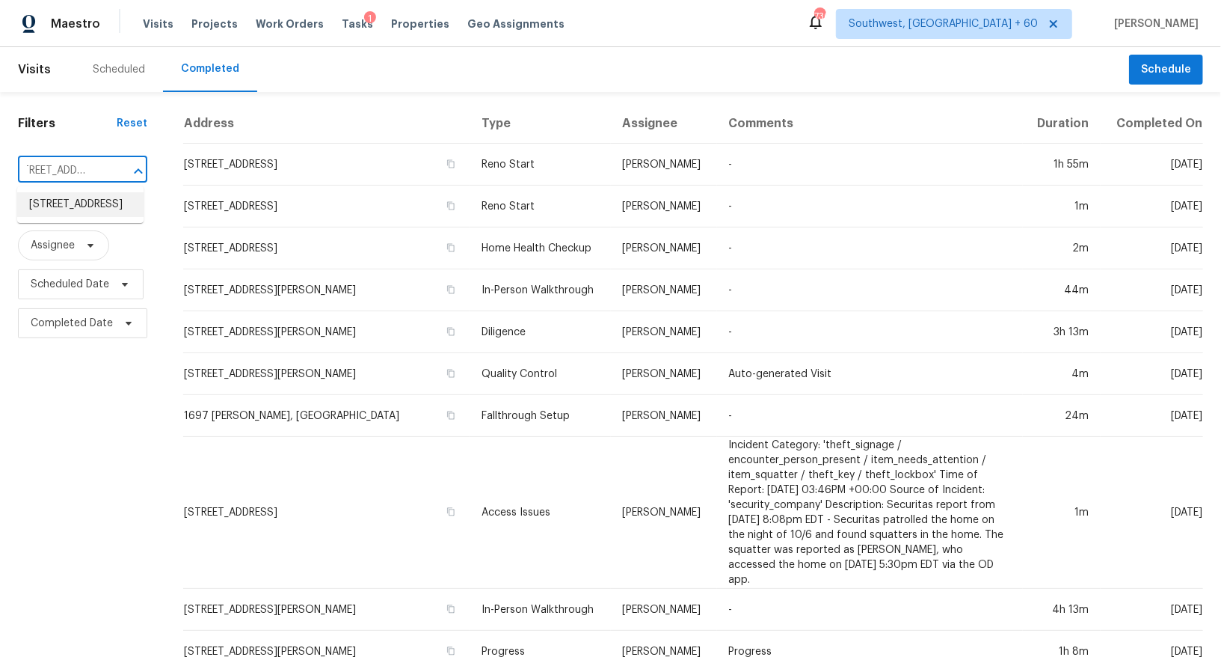
click at [76, 211] on li "[STREET_ADDRESS]" at bounding box center [80, 204] width 126 height 25
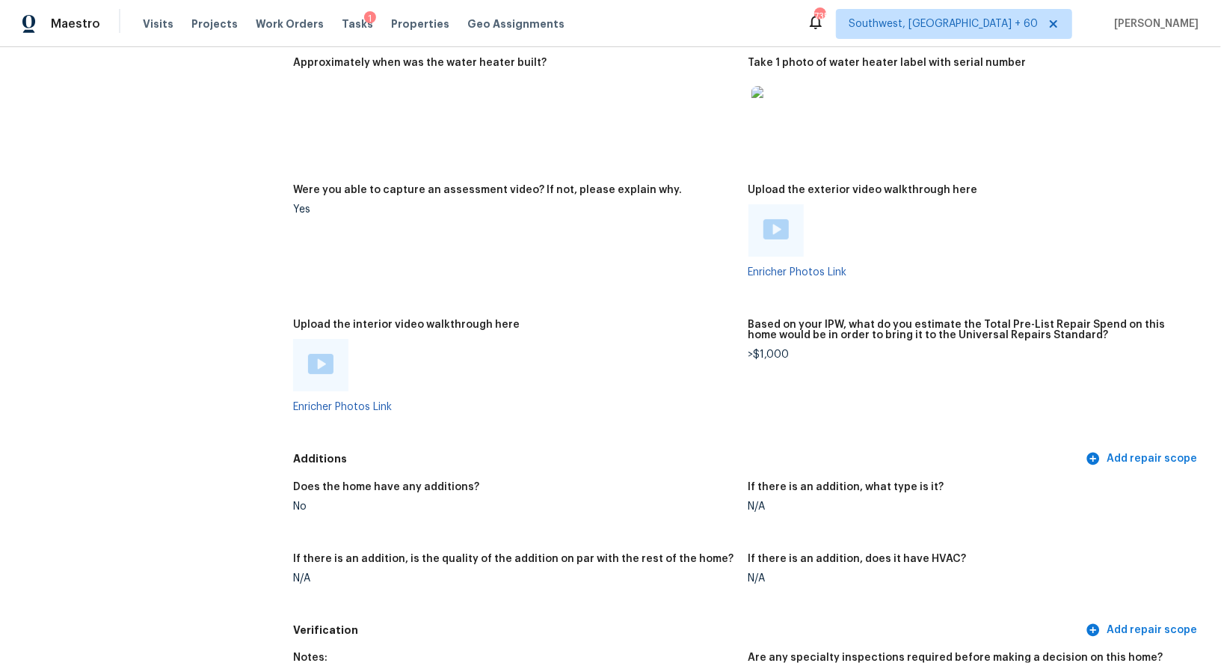
scroll to position [2820, 0]
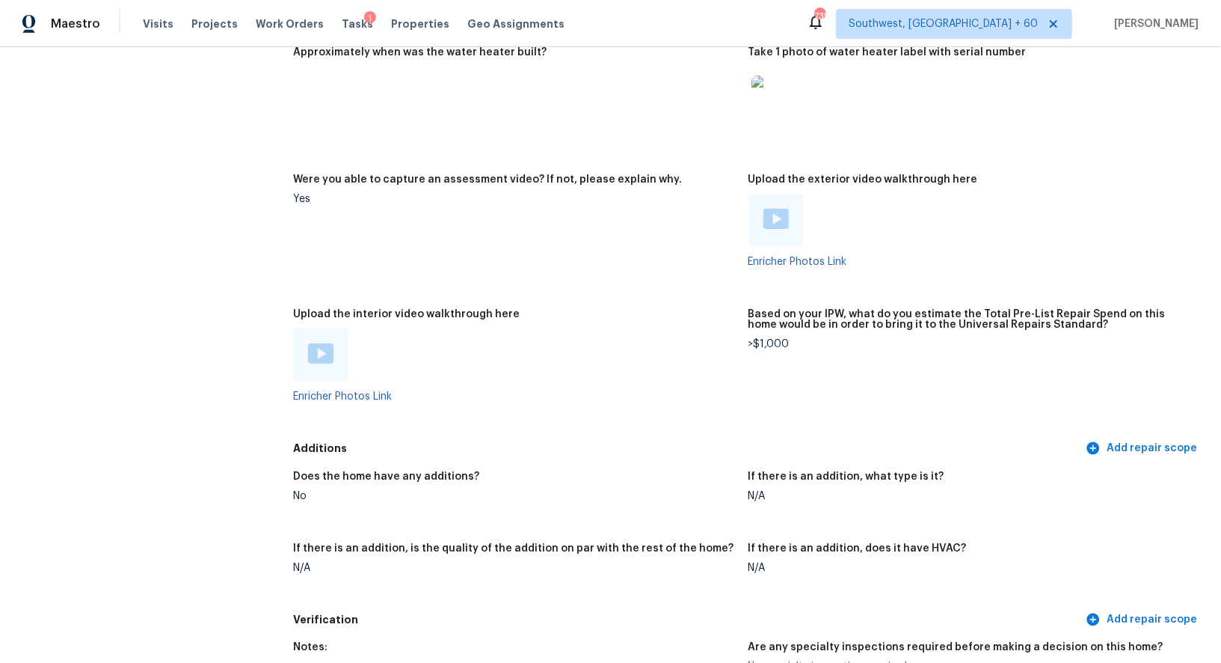
click at [772, 215] on img at bounding box center [776, 219] width 25 height 20
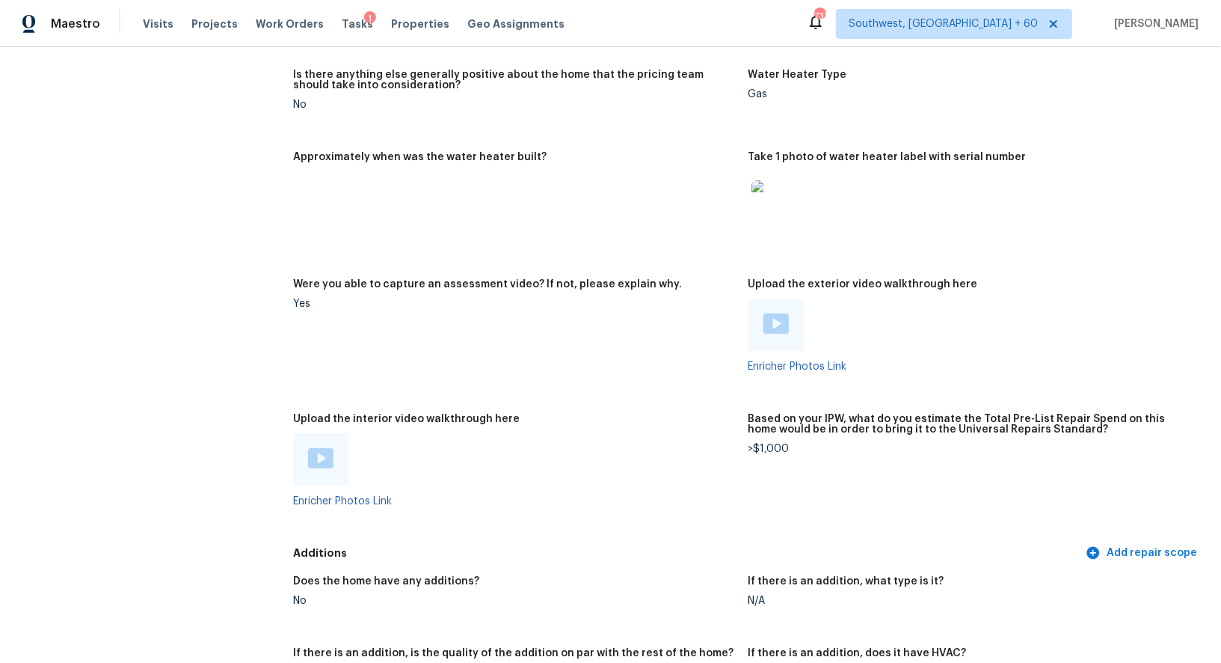
scroll to position [2728, 0]
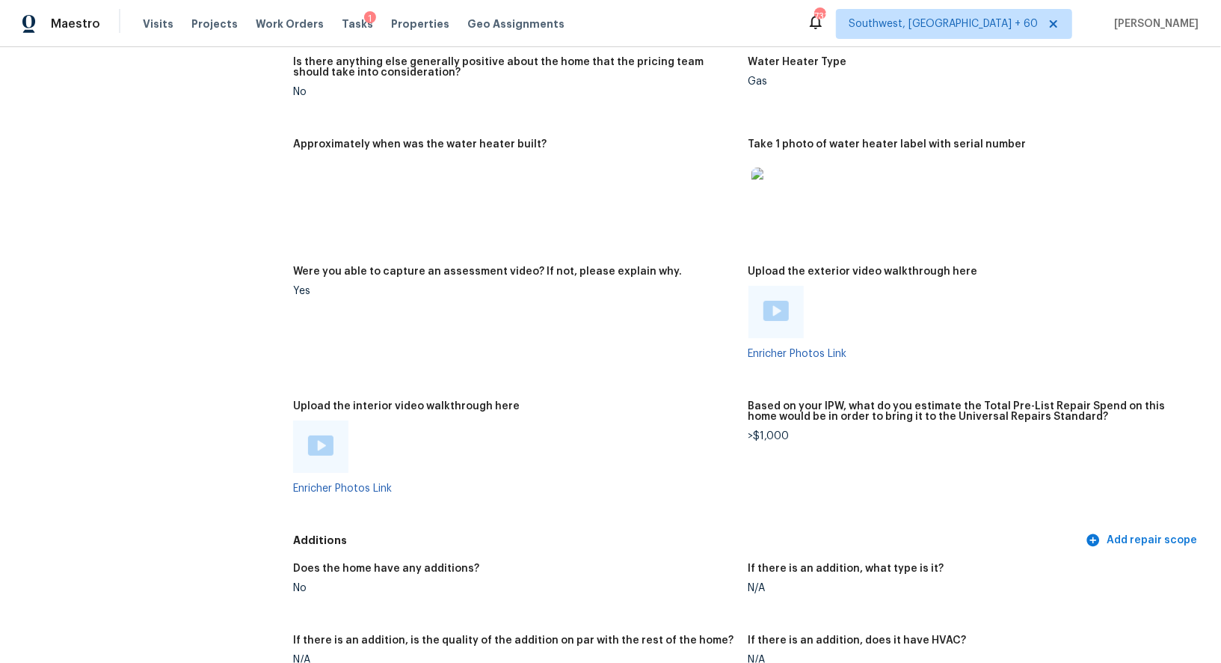
click at [775, 317] on img at bounding box center [776, 311] width 25 height 20
click at [319, 446] on img at bounding box center [320, 445] width 25 height 20
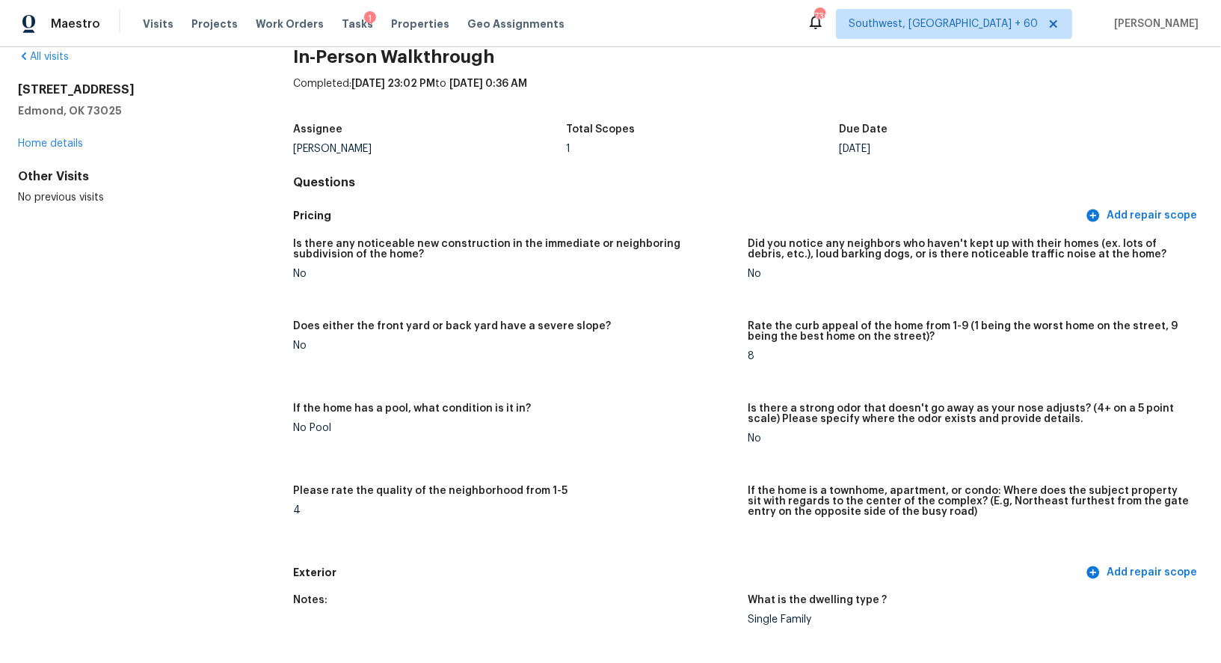
scroll to position [0, 0]
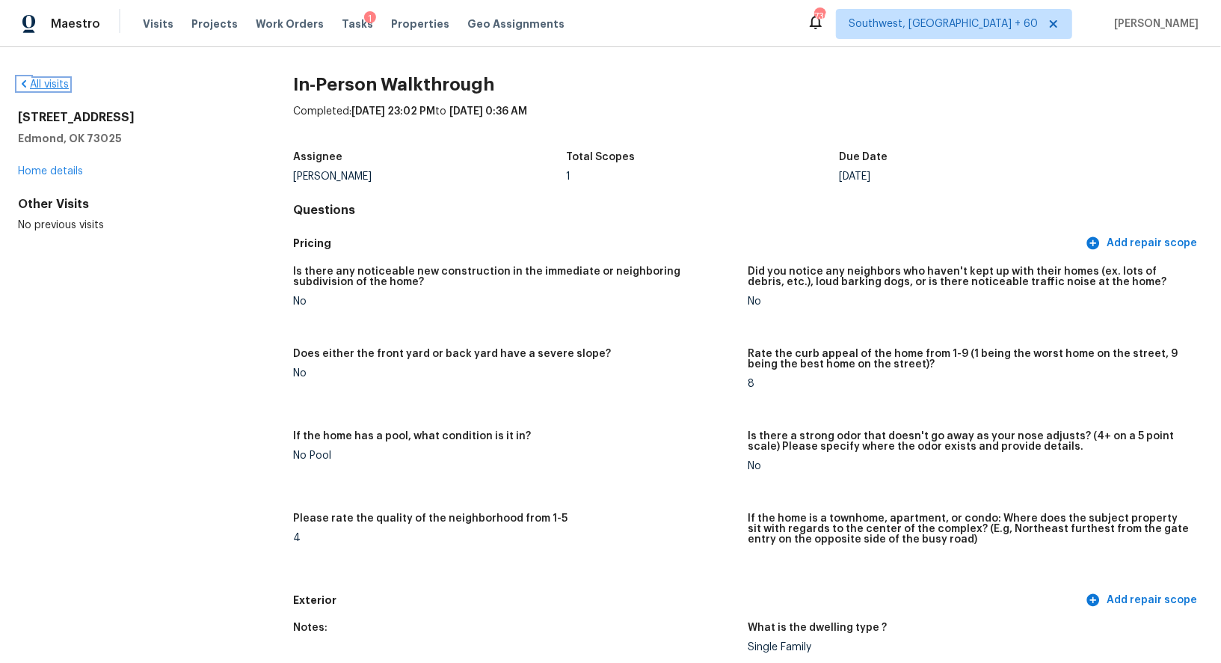
click at [56, 82] on link "All visits" at bounding box center [43, 84] width 51 height 10
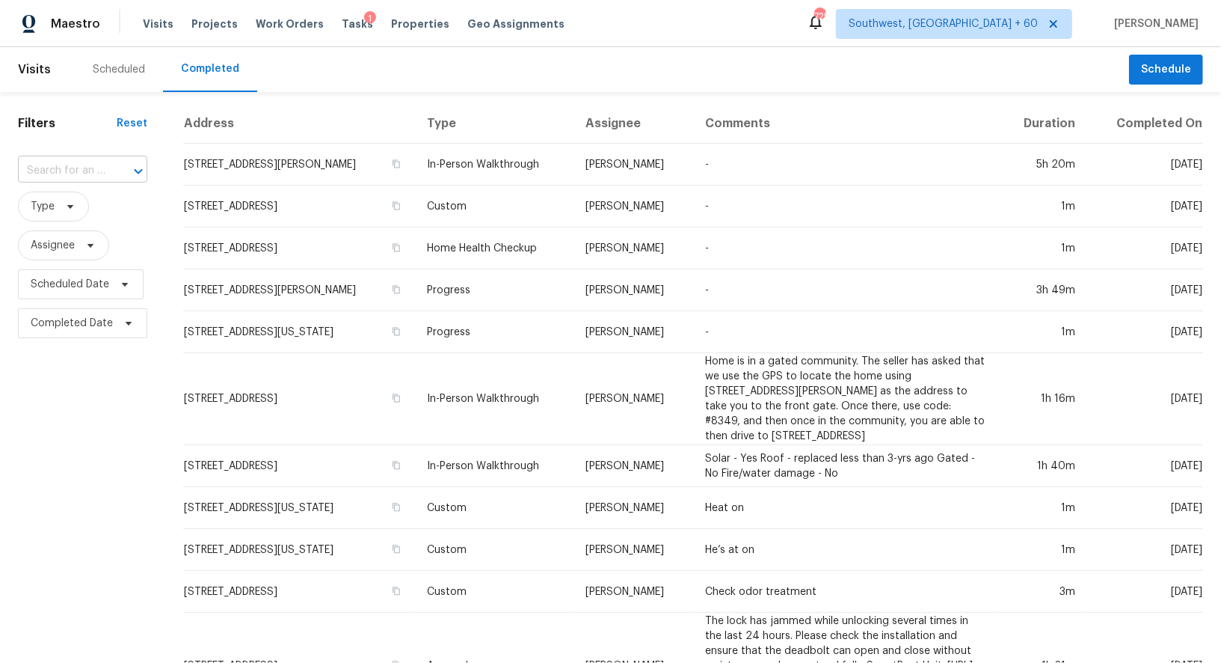
click at [82, 168] on input "text" at bounding box center [61, 170] width 87 height 23
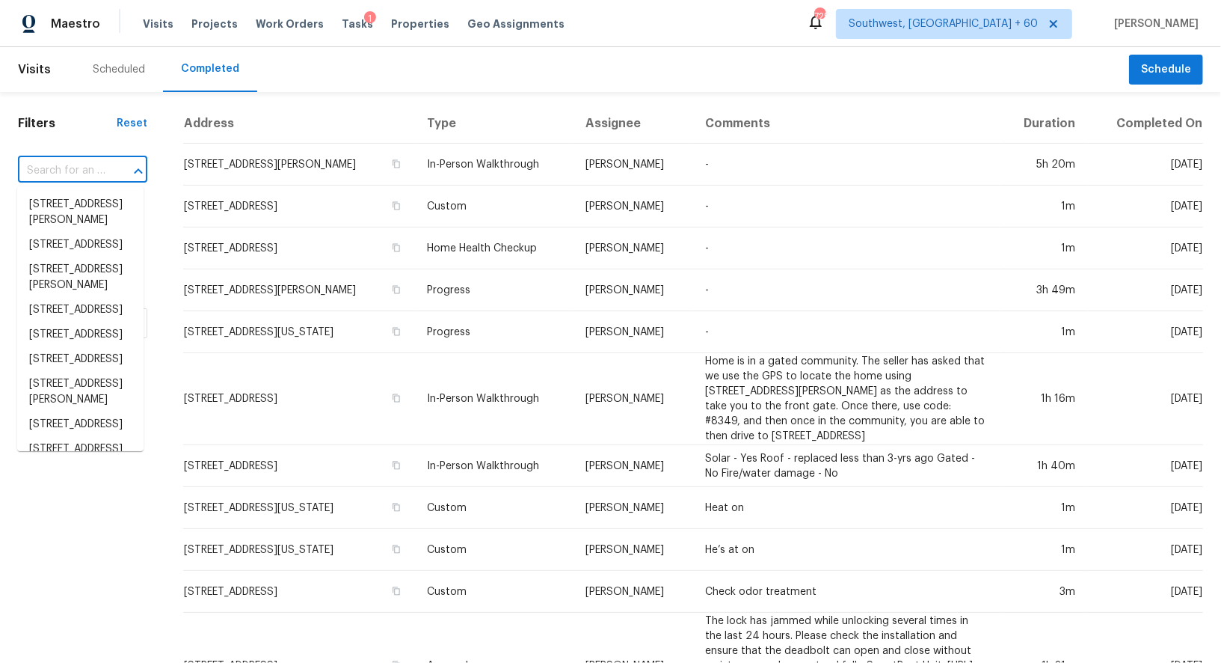
paste input "[STREET_ADDRESS][PERSON_NAME]"
type input "[STREET_ADDRESS][PERSON_NAME]"
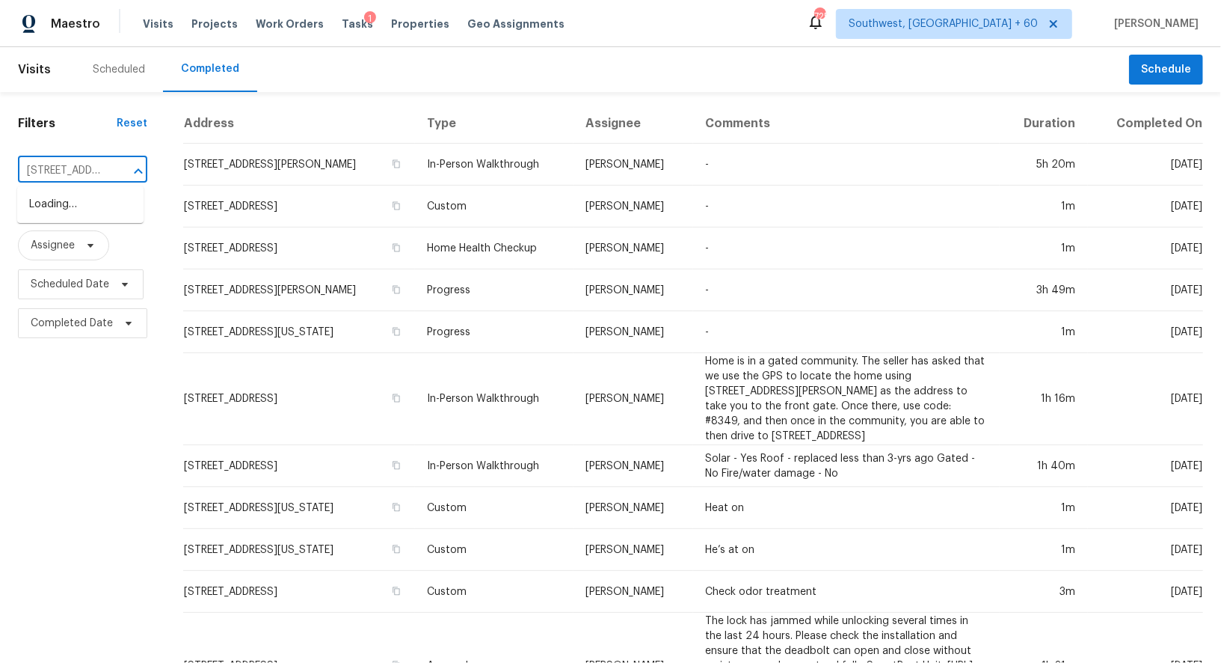
scroll to position [0, 135]
click at [85, 211] on li "[STREET_ADDRESS][PERSON_NAME]" at bounding box center [80, 212] width 126 height 40
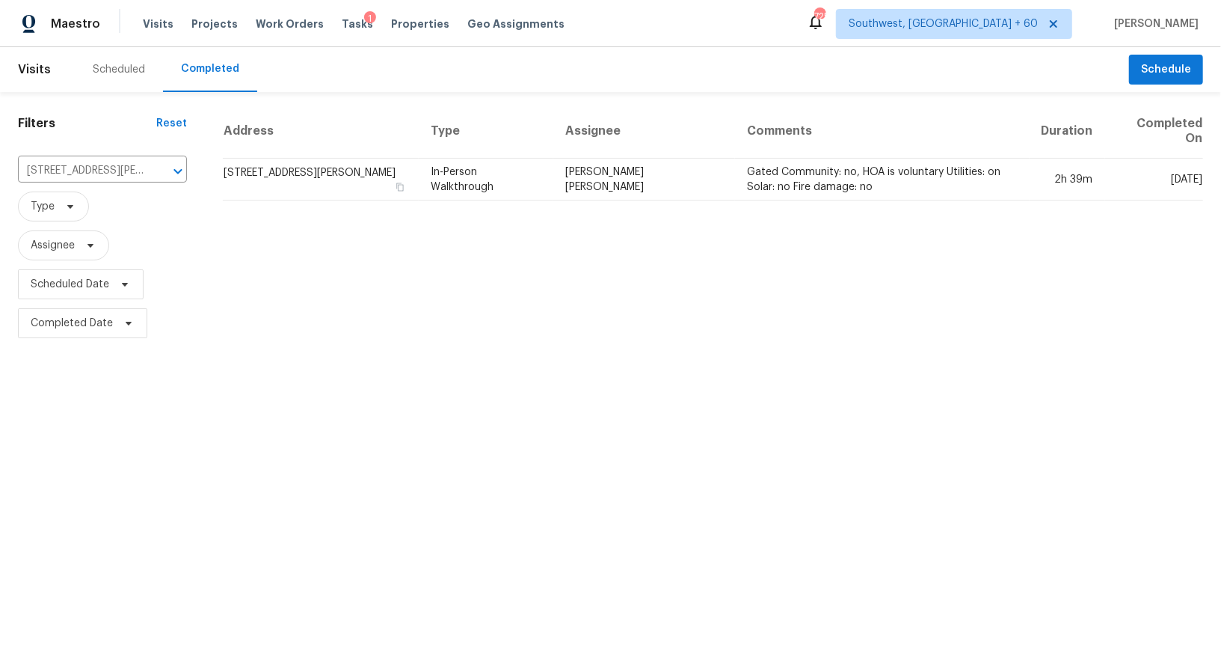
click at [278, 171] on td "[STREET_ADDRESS][PERSON_NAME]" at bounding box center [321, 180] width 196 height 42
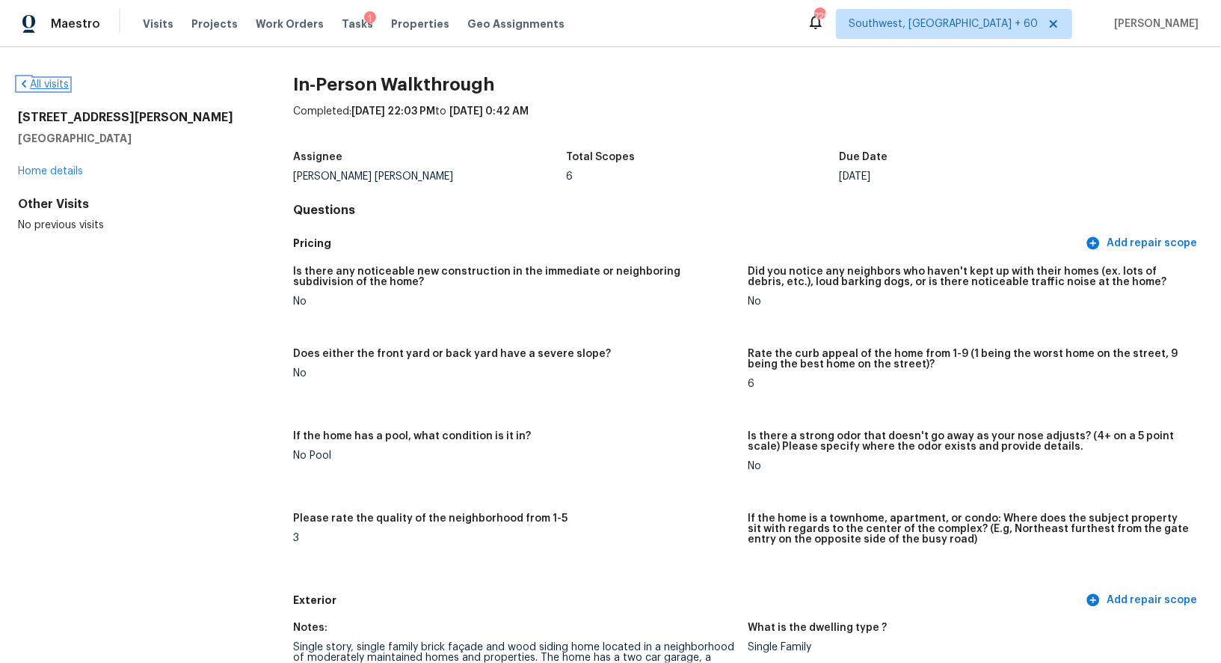
click at [48, 81] on link "All visits" at bounding box center [43, 84] width 51 height 10
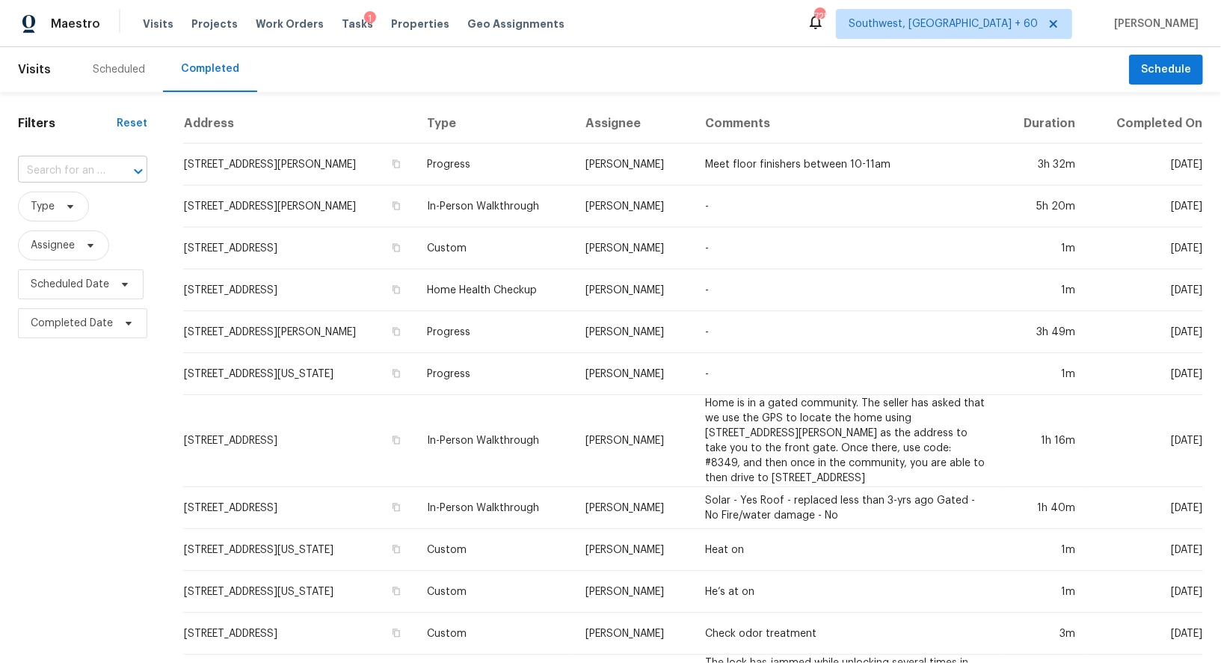
click at [79, 160] on input "text" at bounding box center [61, 170] width 87 height 23
paste input "[STREET_ADDRESS]"
type input "[STREET_ADDRESS]"
click at [81, 217] on li "[STREET_ADDRESS]" at bounding box center [80, 204] width 126 height 25
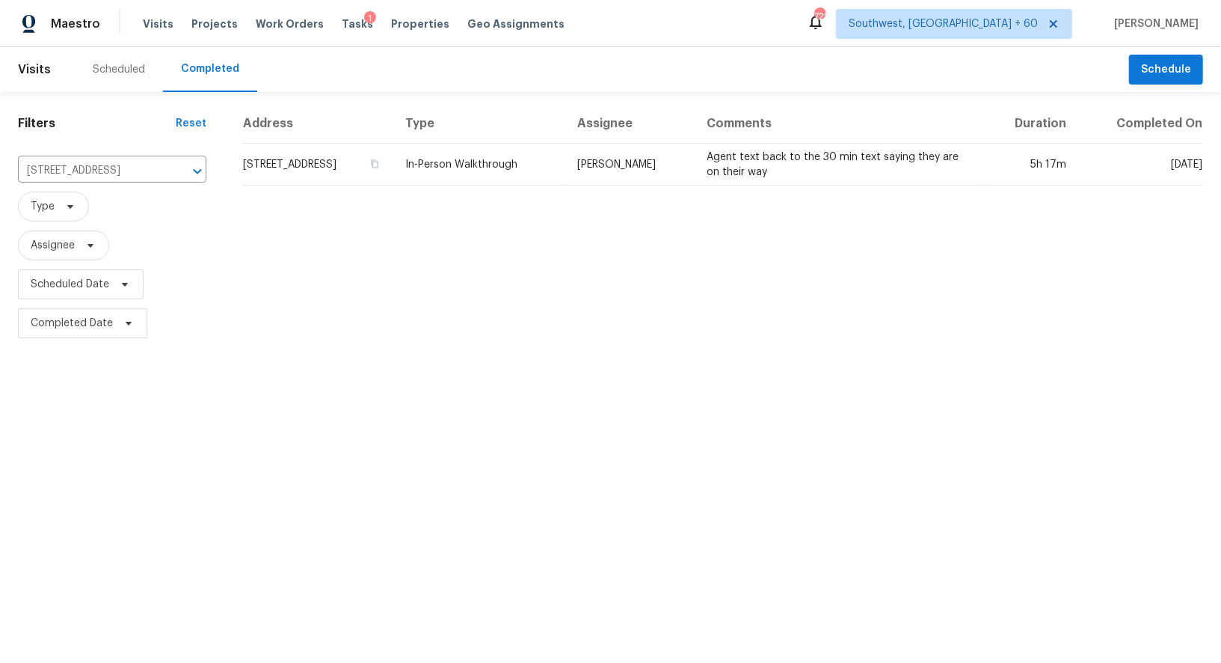
click at [340, 168] on td "[STREET_ADDRESS]" at bounding box center [317, 165] width 151 height 42
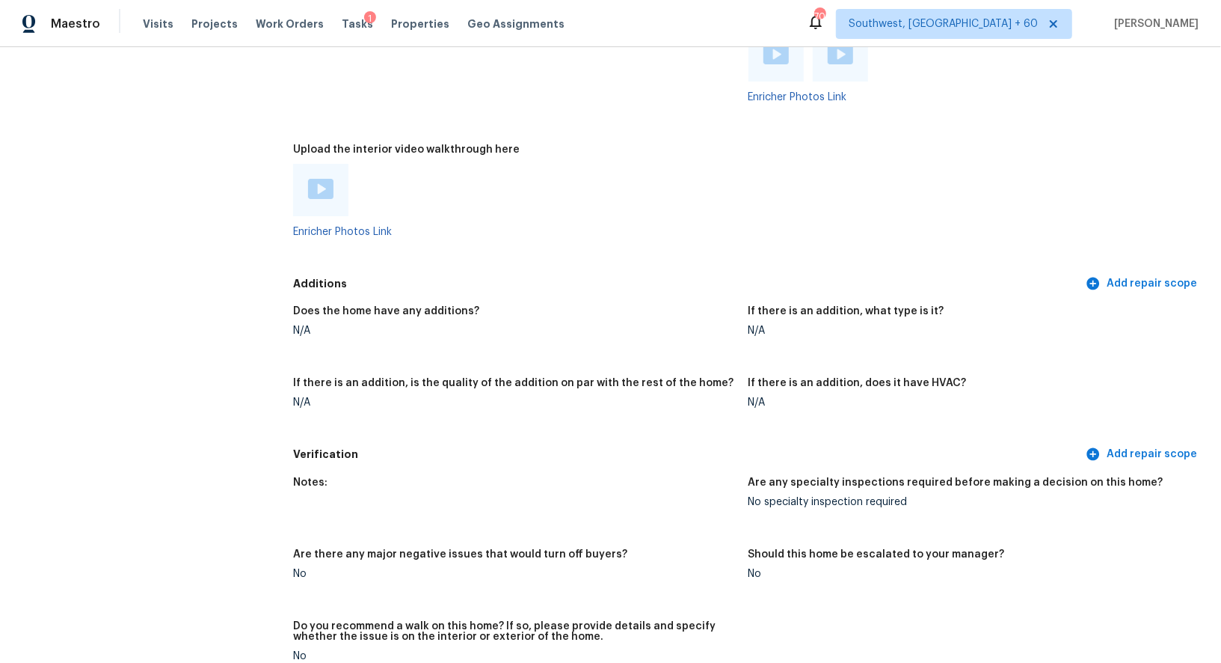
scroll to position [2682, 0]
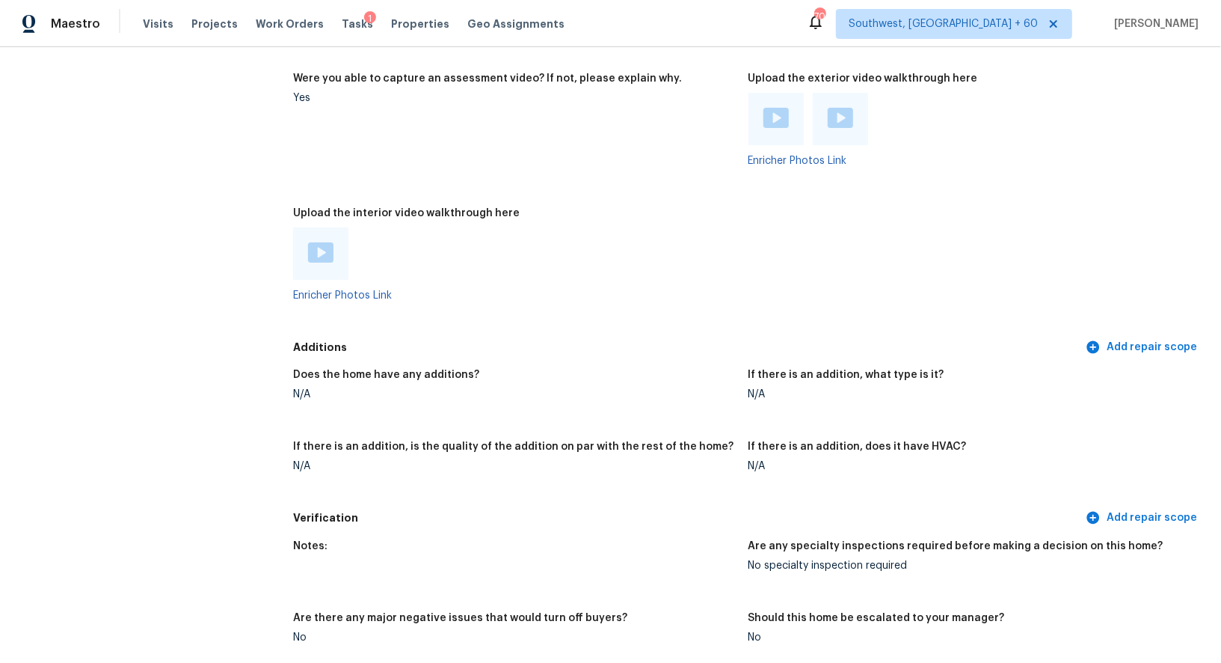
click at [777, 122] on img at bounding box center [776, 118] width 25 height 20
click at [839, 117] on img at bounding box center [840, 118] width 25 height 20
click at [318, 246] on img at bounding box center [320, 252] width 25 height 20
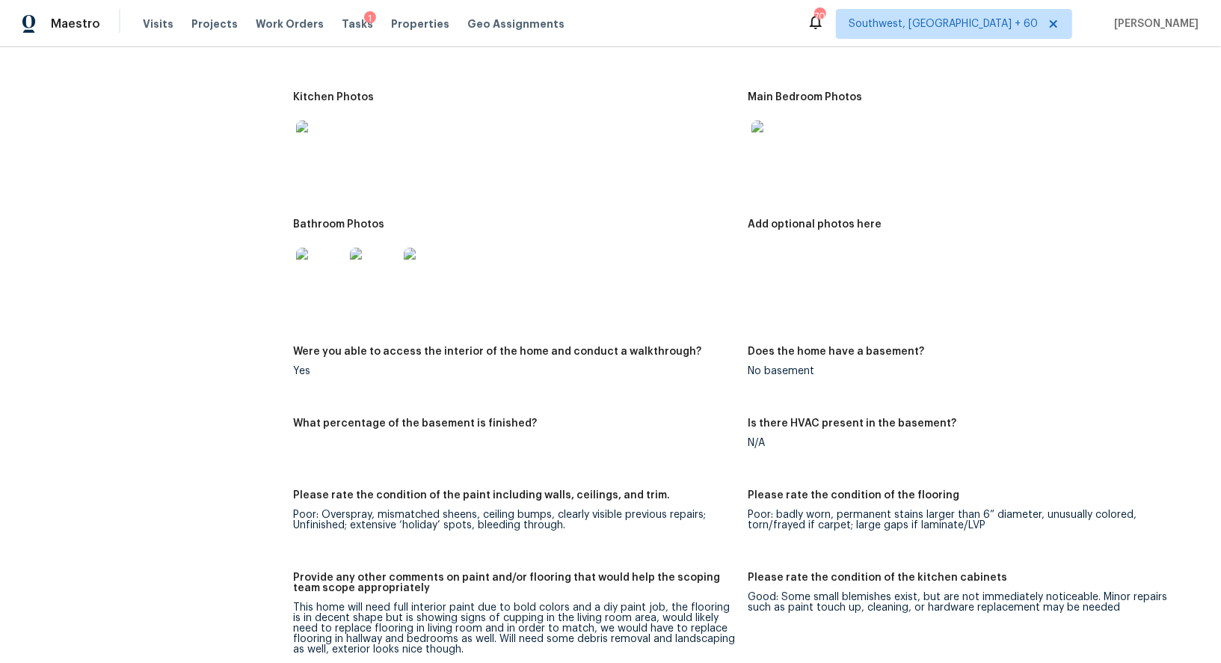
scroll to position [1621, 0]
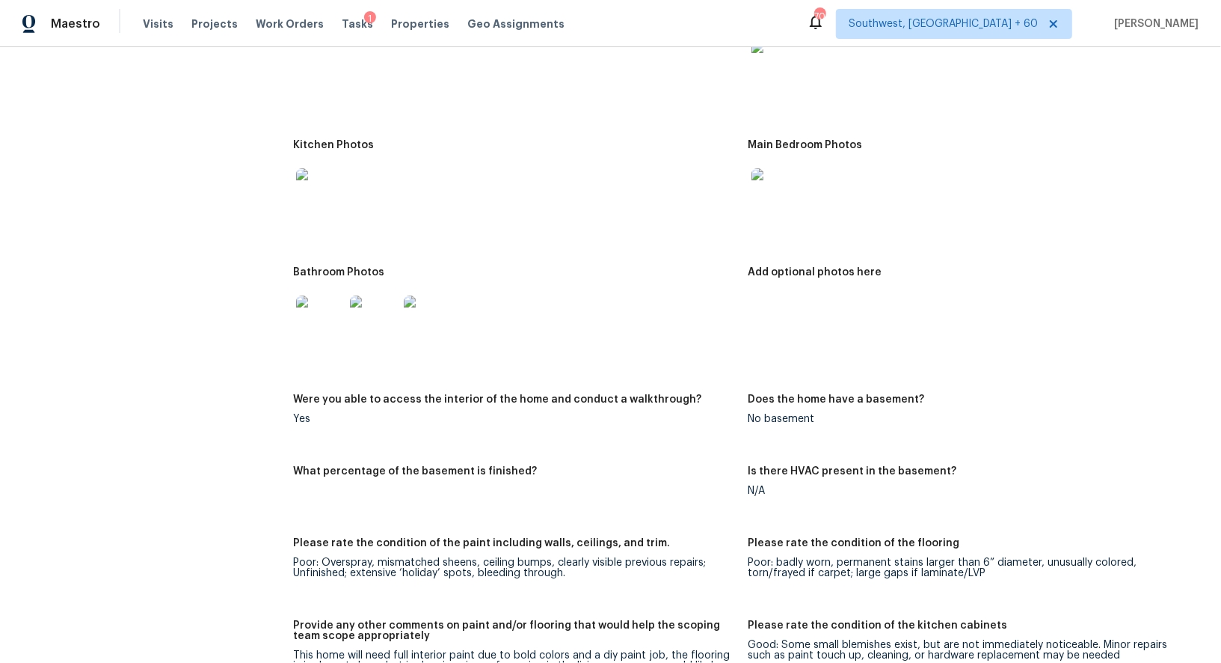
click at [772, 205] on img at bounding box center [776, 192] width 48 height 48
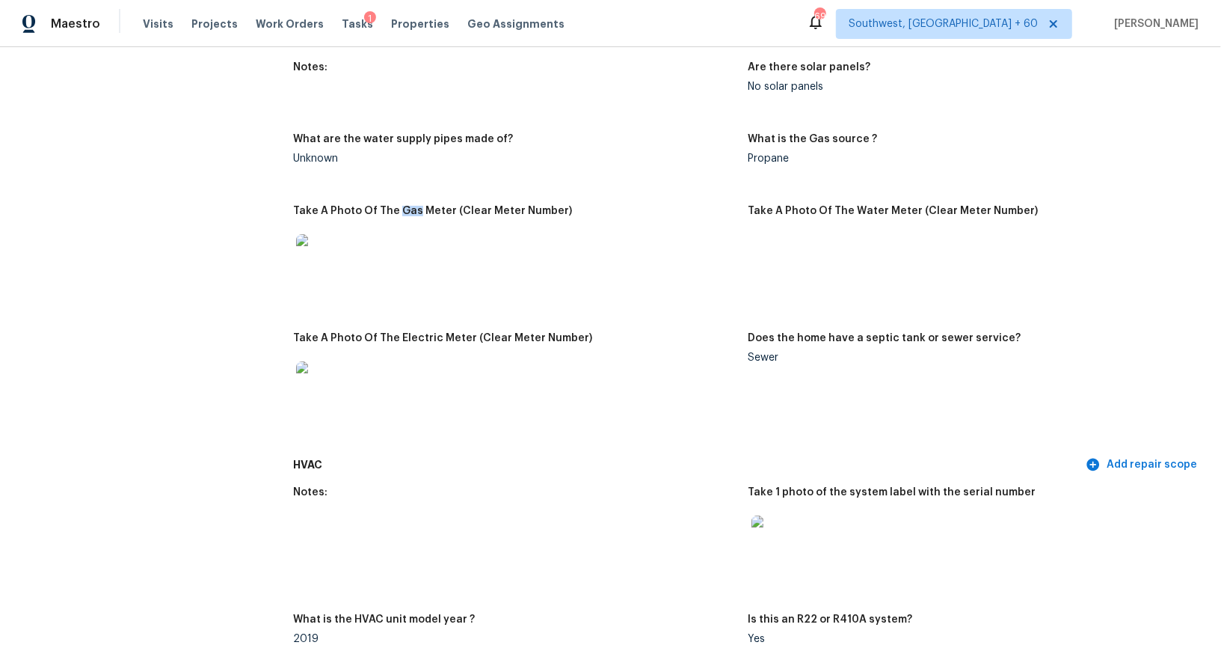
scroll to position [0, 0]
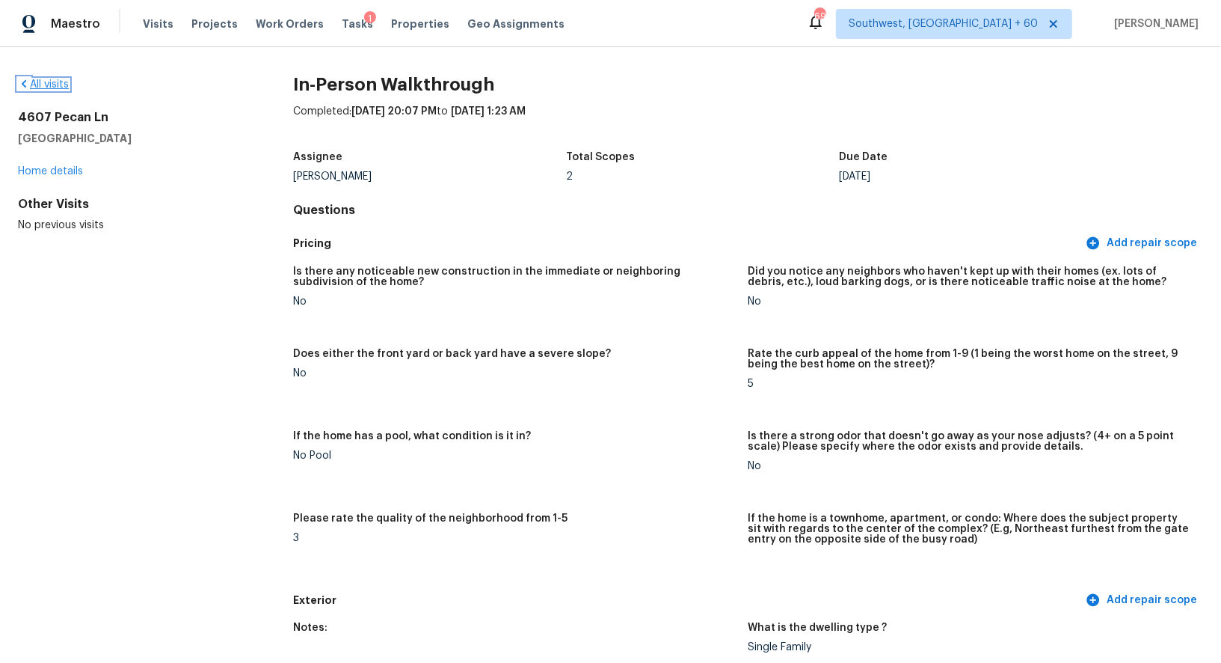
click at [42, 85] on link "All visits" at bounding box center [43, 84] width 51 height 10
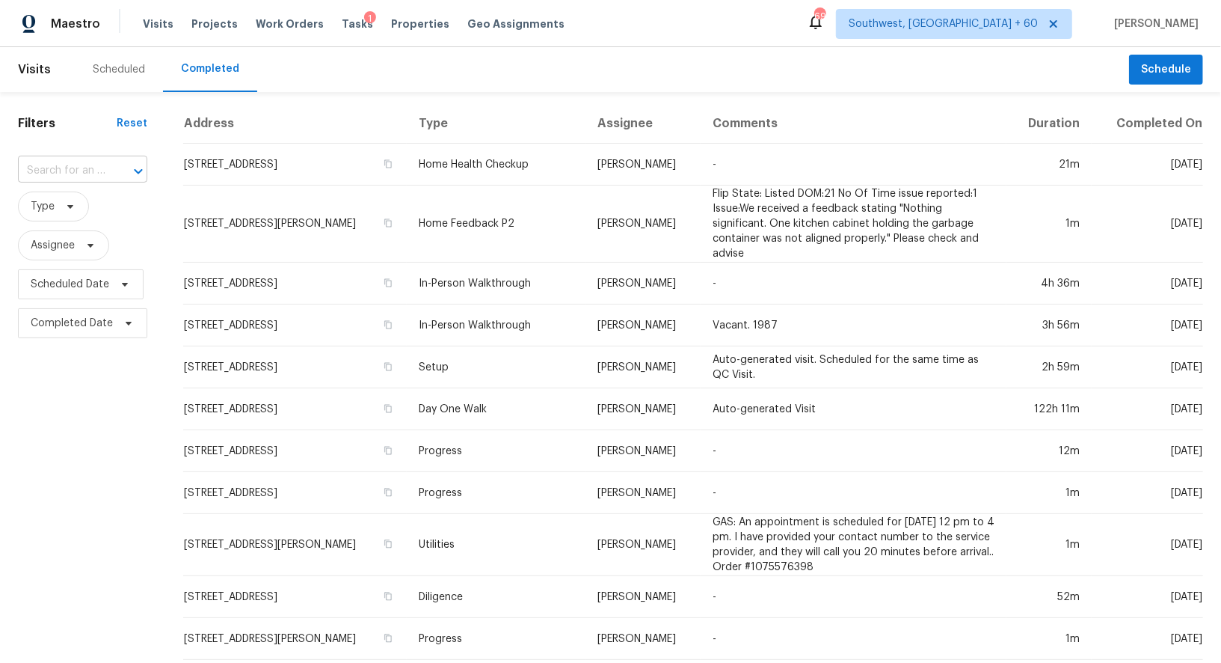
click at [102, 160] on input "text" at bounding box center [61, 170] width 87 height 23
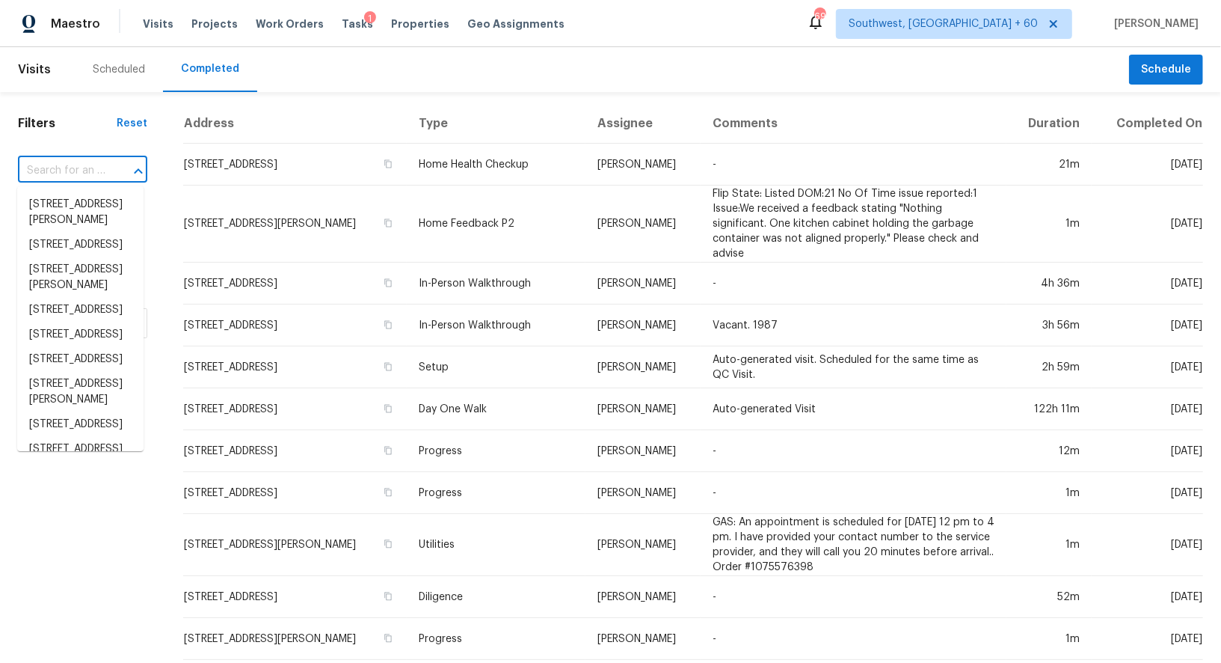
paste input "[STREET_ADDRESS][PERSON_NAME]"
type input "[STREET_ADDRESS][PERSON_NAME]"
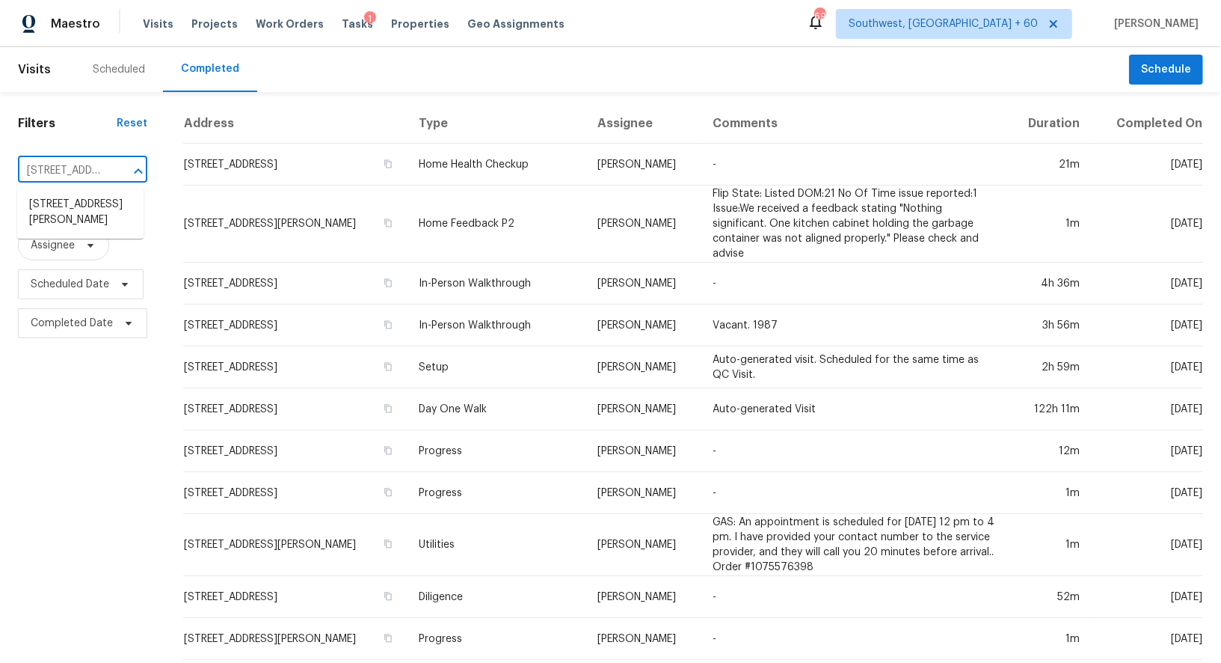
scroll to position [0, 135]
click at [92, 223] on li "[STREET_ADDRESS][PERSON_NAME]" at bounding box center [80, 212] width 126 height 40
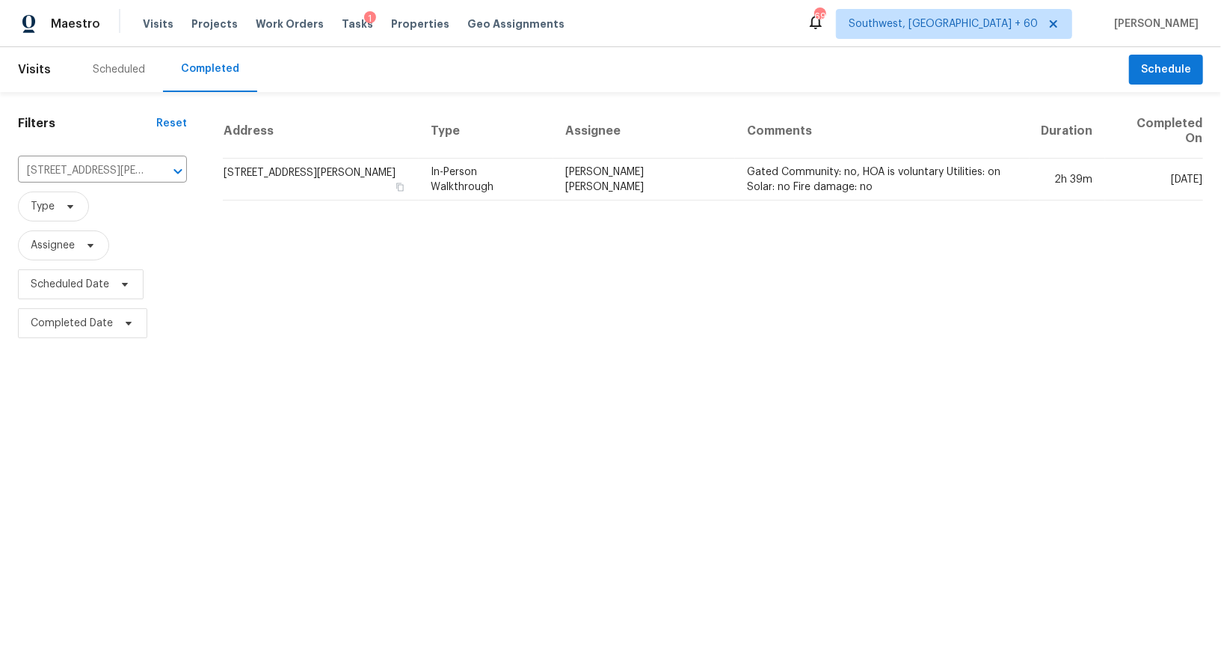
click at [344, 171] on td "[STREET_ADDRESS][PERSON_NAME]" at bounding box center [321, 180] width 196 height 42
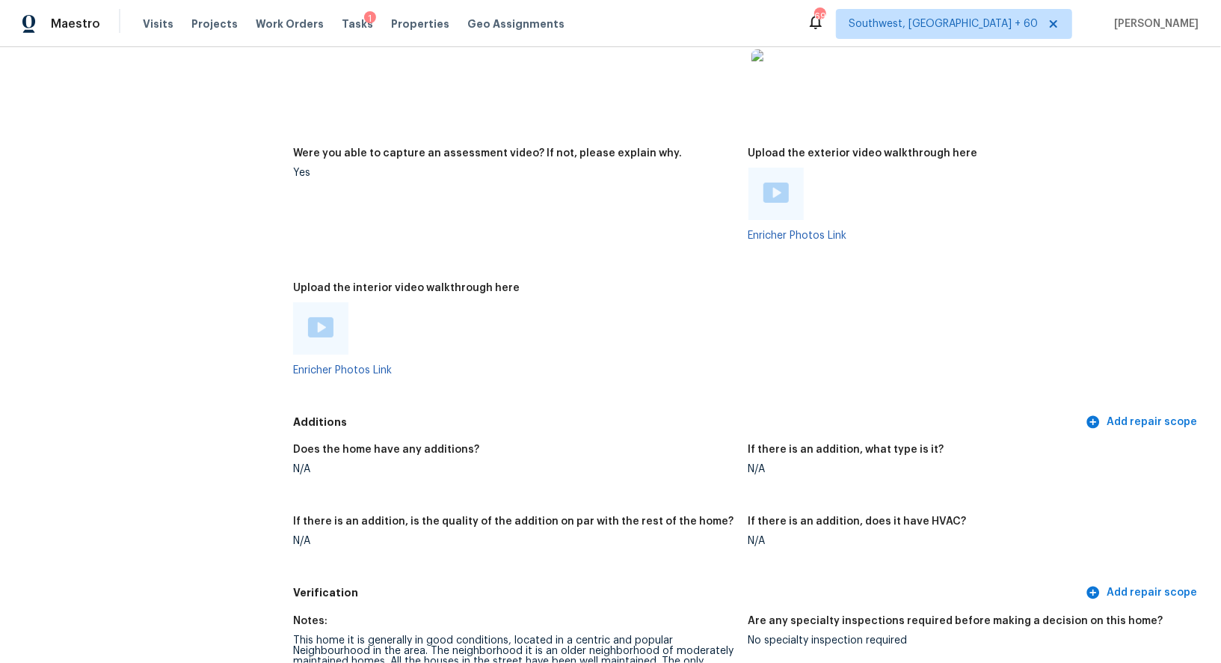
scroll to position [2884, 0]
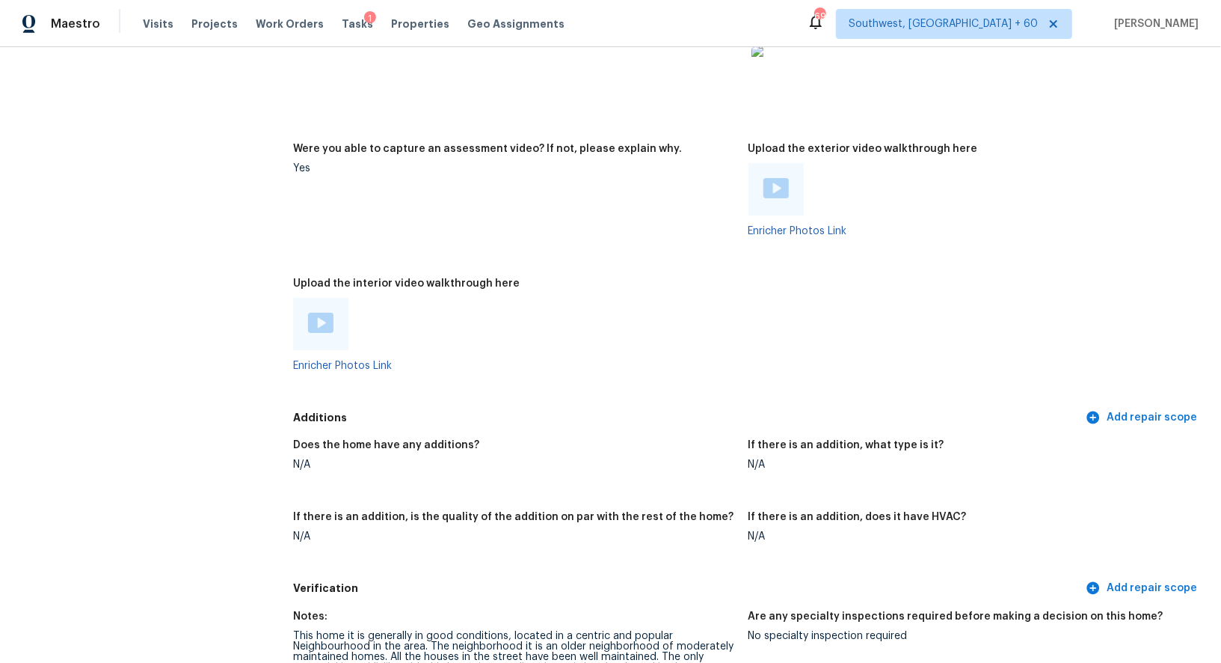
click at [779, 178] on img at bounding box center [776, 188] width 25 height 20
click at [319, 320] on img at bounding box center [320, 323] width 25 height 20
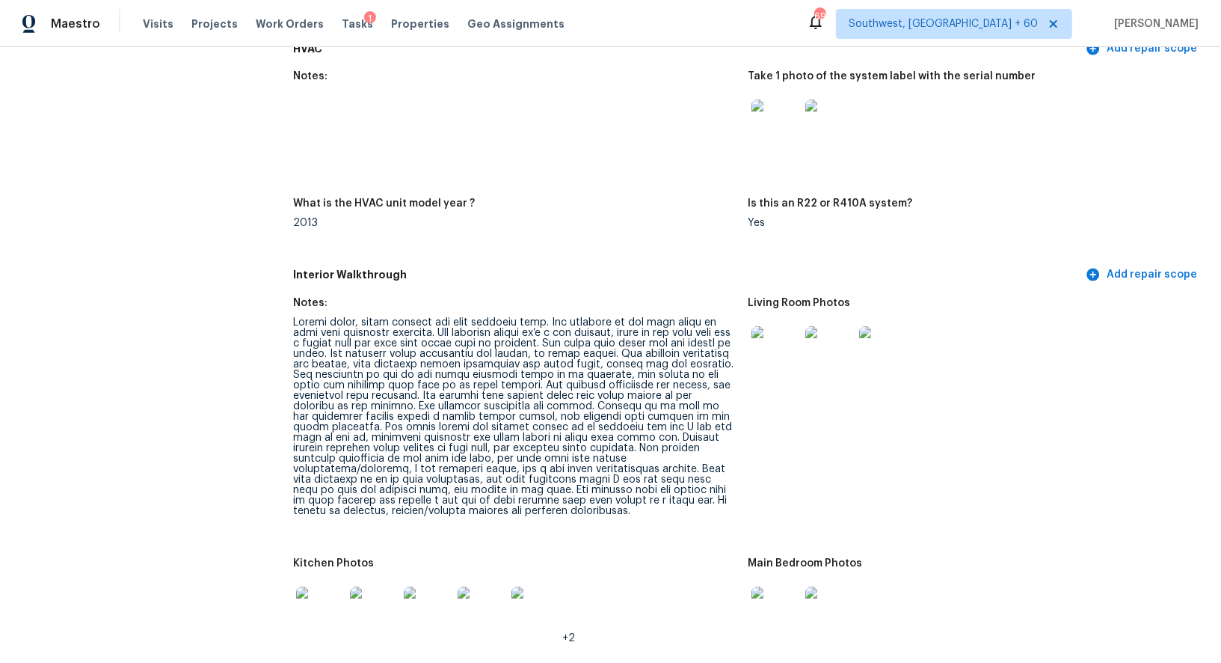
scroll to position [1434, 0]
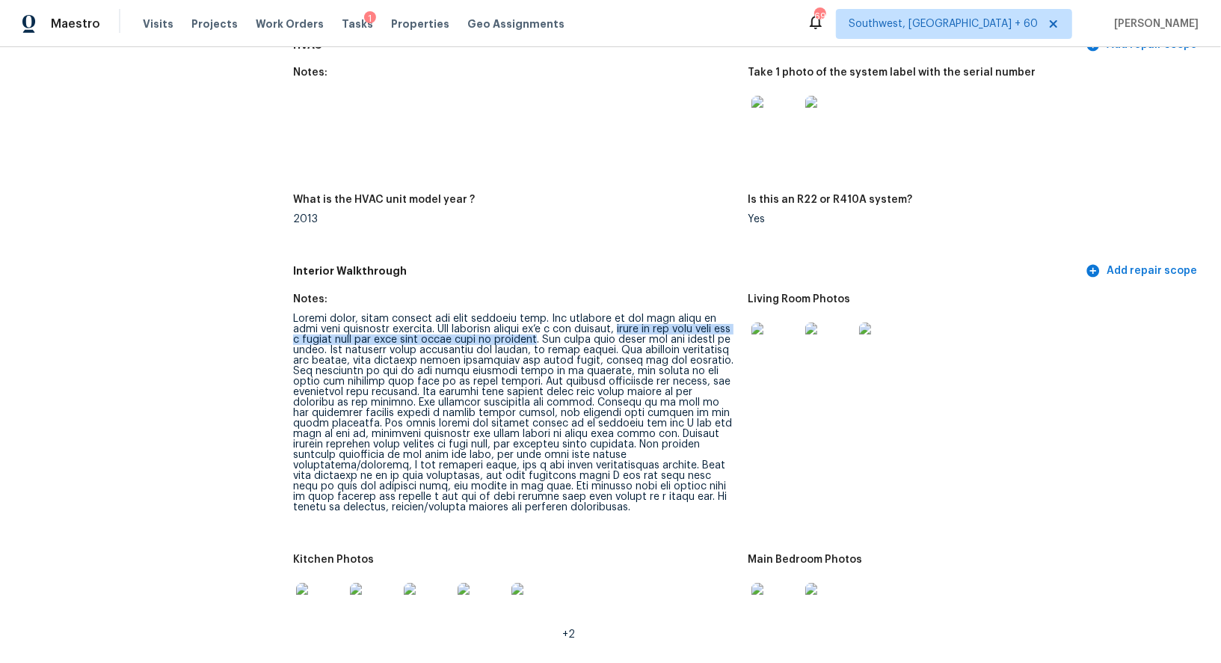
drag, startPoint x: 626, startPoint y: 316, endPoint x: 557, endPoint y: 330, distance: 70.3
click at [557, 330] on div at bounding box center [514, 412] width 443 height 199
copy div "there is one room that has a sunken area and this room looks like an addition"
click at [428, 379] on div at bounding box center [514, 412] width 443 height 199
drag, startPoint x: 425, startPoint y: 379, endPoint x: 466, endPoint y: 379, distance: 41.1
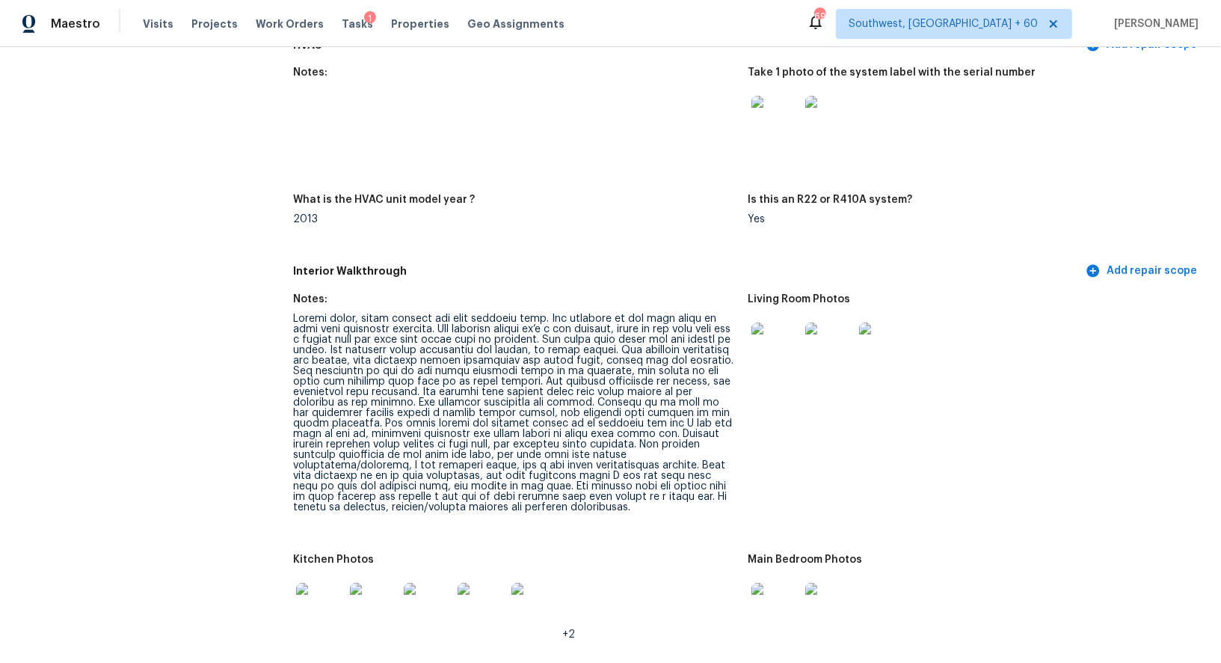
click at [466, 379] on div at bounding box center [514, 412] width 443 height 199
drag, startPoint x: 424, startPoint y: 381, endPoint x: 420, endPoint y: 388, distance: 8.4
click at [420, 388] on div at bounding box center [514, 412] width 443 height 199
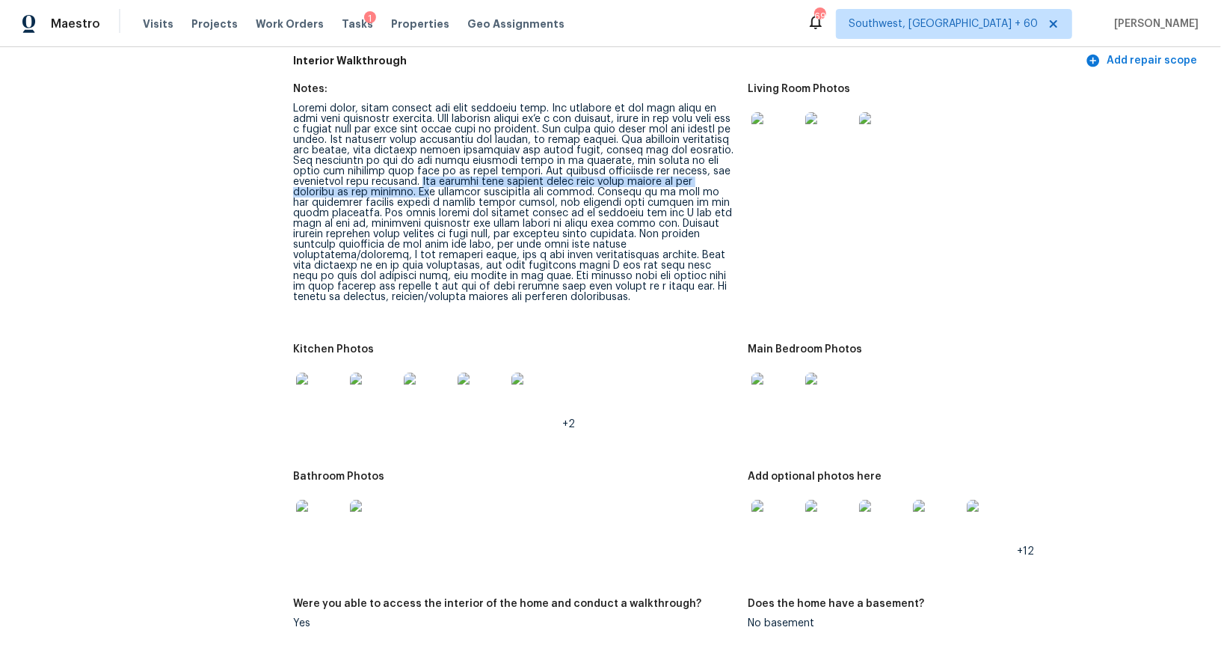
scroll to position [1674, 0]
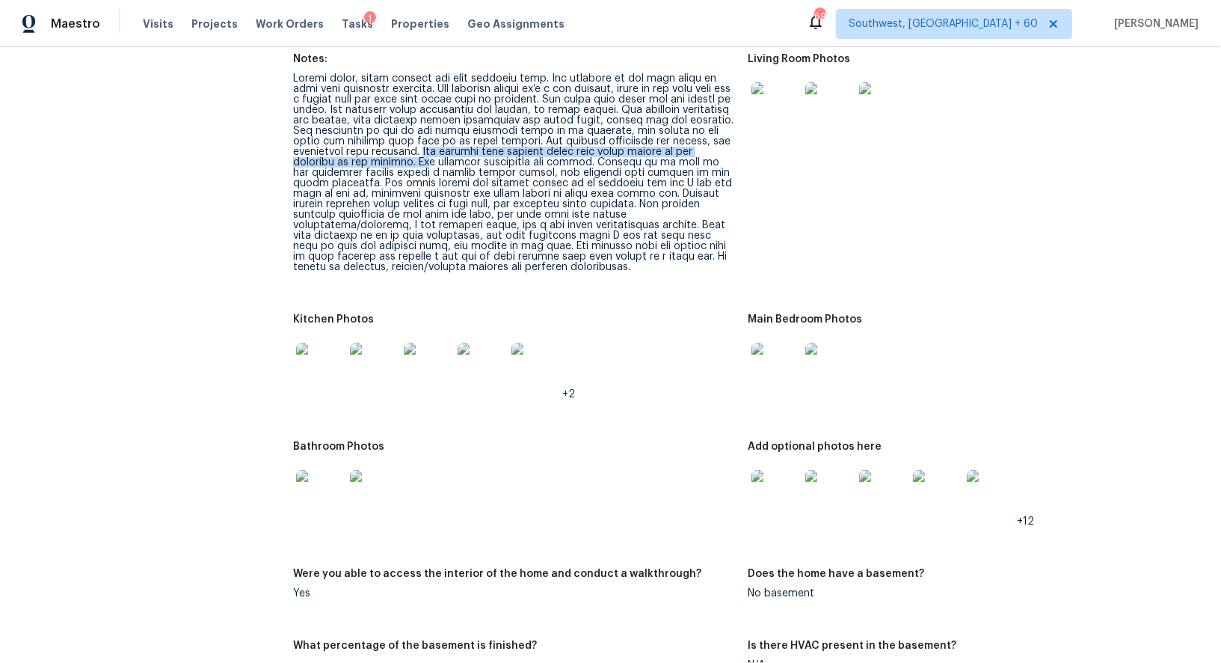
click at [314, 486] on img at bounding box center [320, 494] width 48 height 48
click at [313, 350] on img at bounding box center [320, 366] width 48 height 48
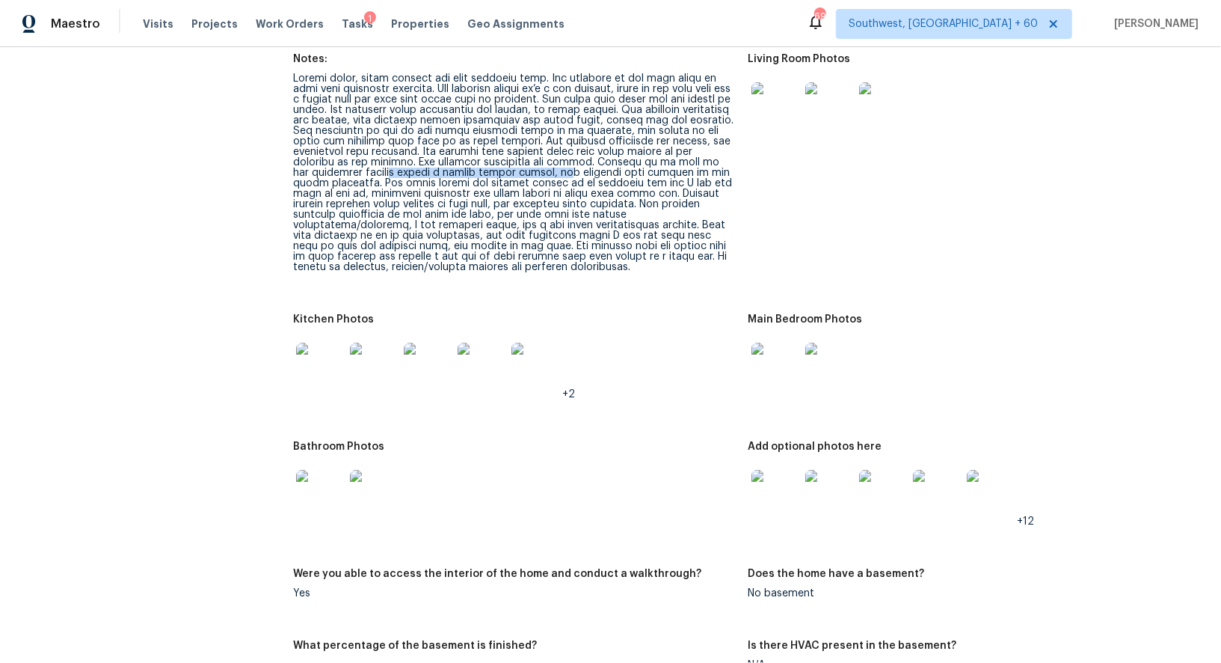
drag, startPoint x: 383, startPoint y: 160, endPoint x: 548, endPoint y: 156, distance: 165.3
click at [549, 156] on div at bounding box center [514, 172] width 443 height 199
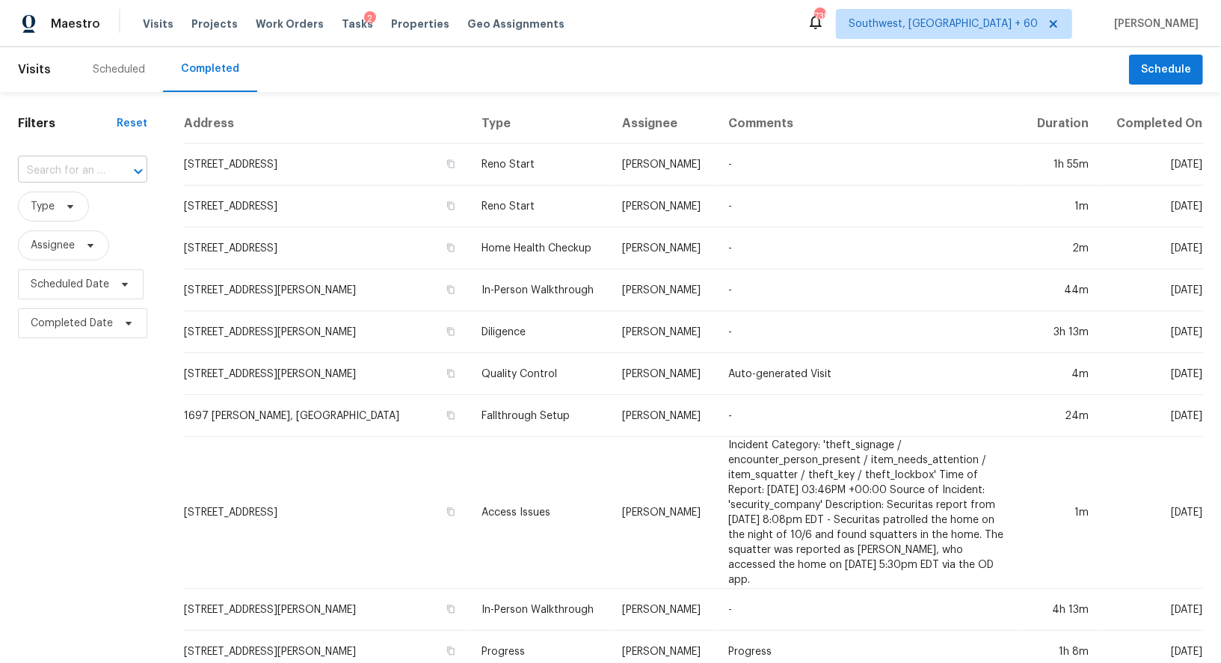
click at [76, 168] on input "text" at bounding box center [61, 170] width 87 height 23
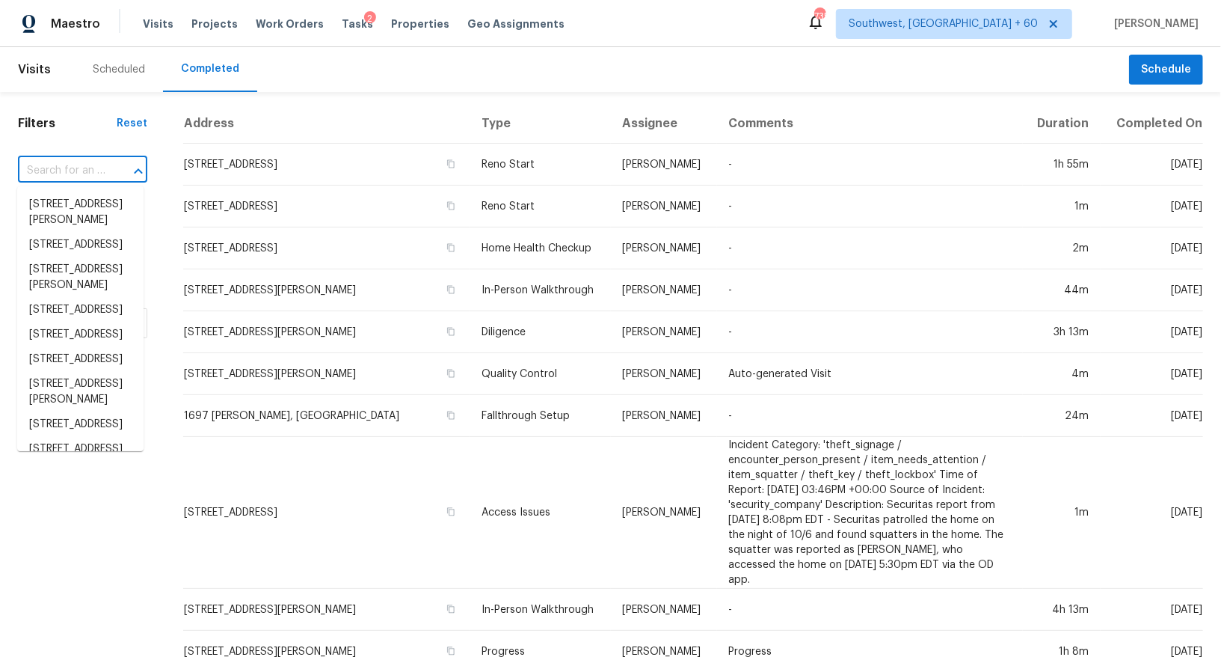
paste input "[STREET_ADDRESS][PERSON_NAME]"
type input "[STREET_ADDRESS][PERSON_NAME]"
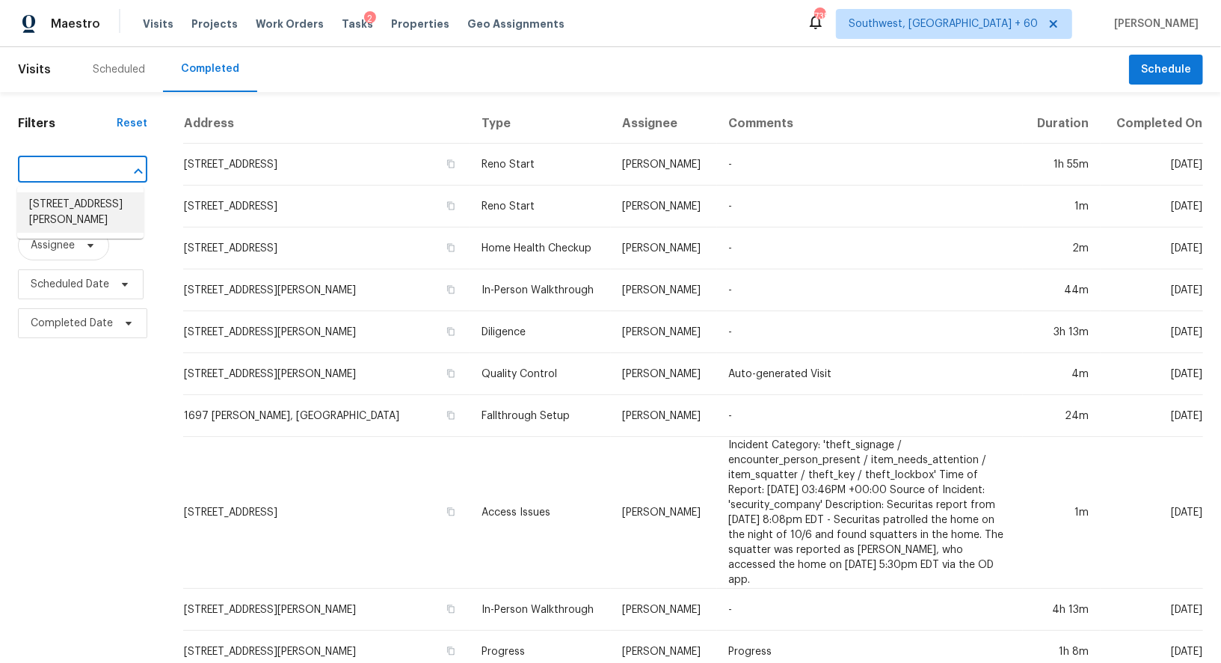
click at [64, 206] on li "[STREET_ADDRESS][PERSON_NAME]" at bounding box center [80, 212] width 126 height 40
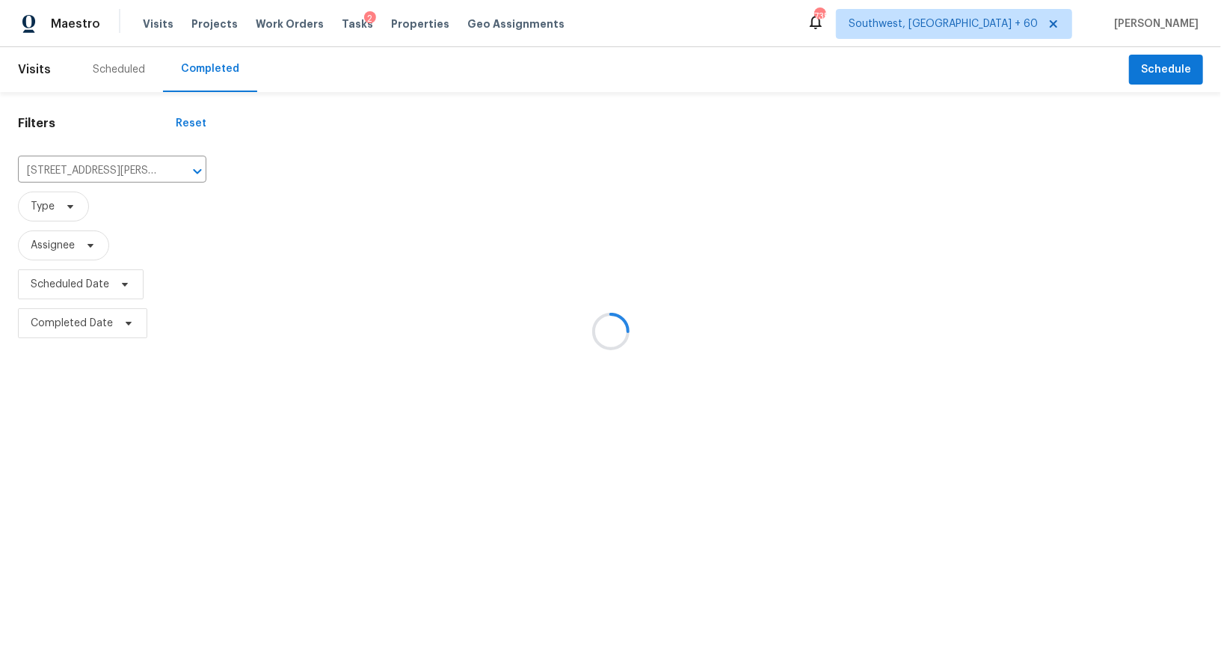
click at [296, 171] on div at bounding box center [610, 331] width 1221 height 663
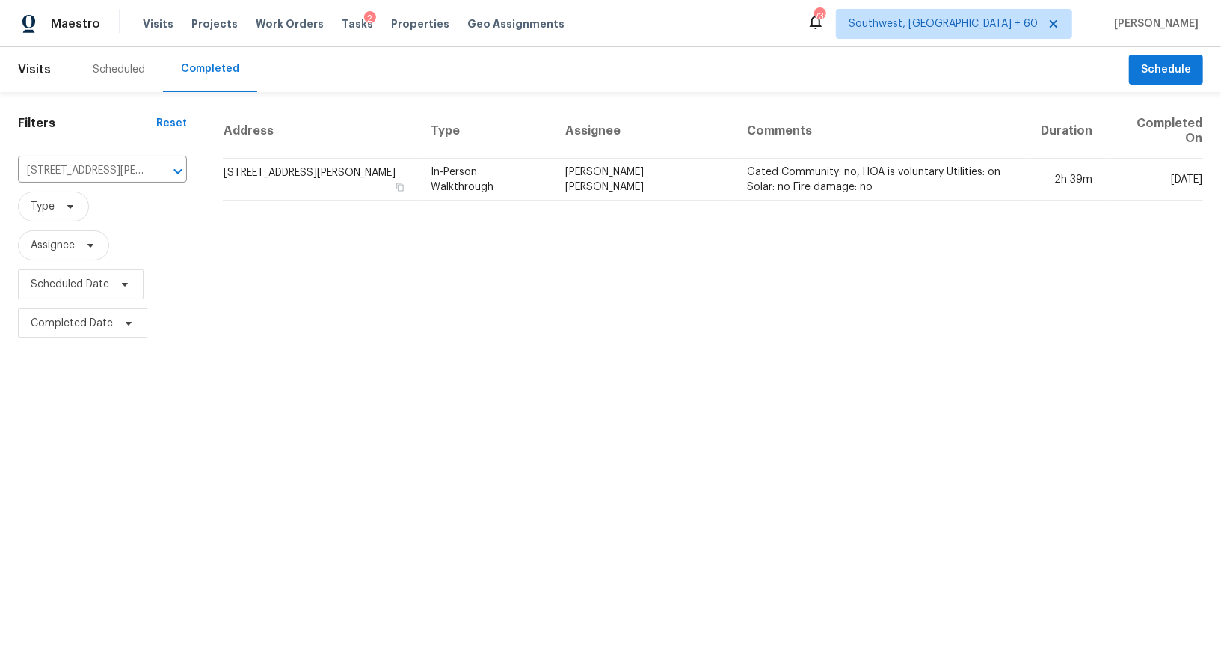
click at [296, 171] on td "[STREET_ADDRESS][PERSON_NAME]" at bounding box center [321, 180] width 196 height 42
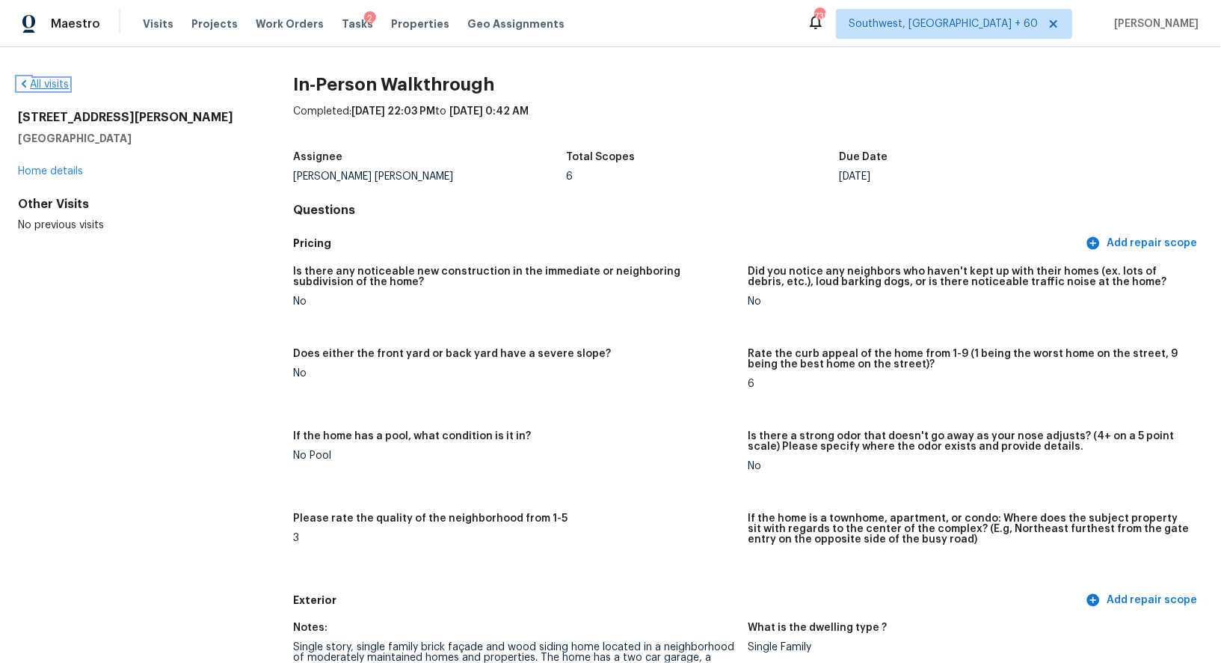
click at [45, 81] on link "All visits" at bounding box center [43, 84] width 51 height 10
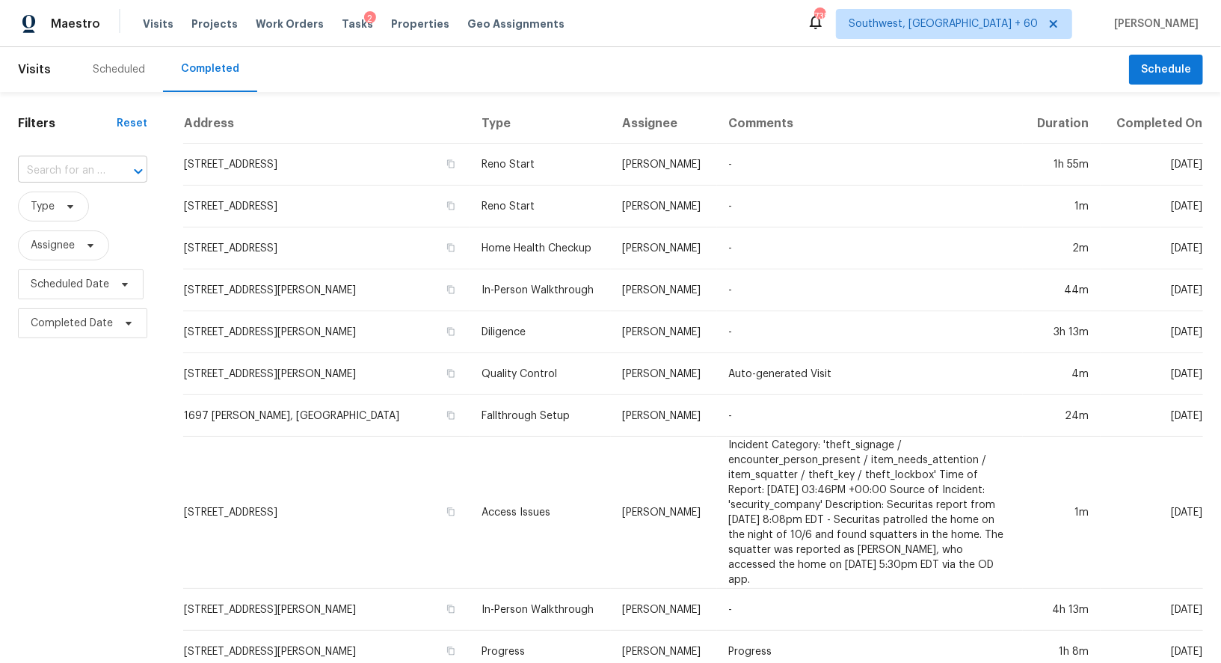
click at [61, 173] on input "text" at bounding box center [61, 170] width 87 height 23
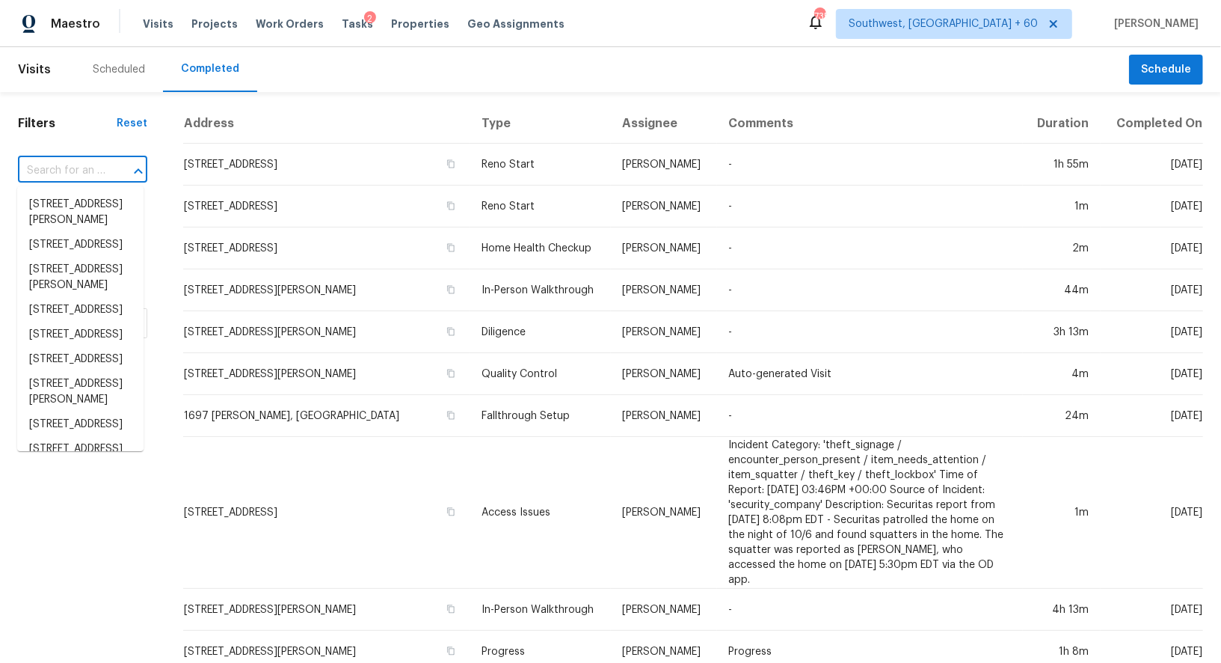
paste input "3500 W 6825 S, West Jordan, UT 84084"
type input "3500 W 6825 S, West Jordan, UT 84084"
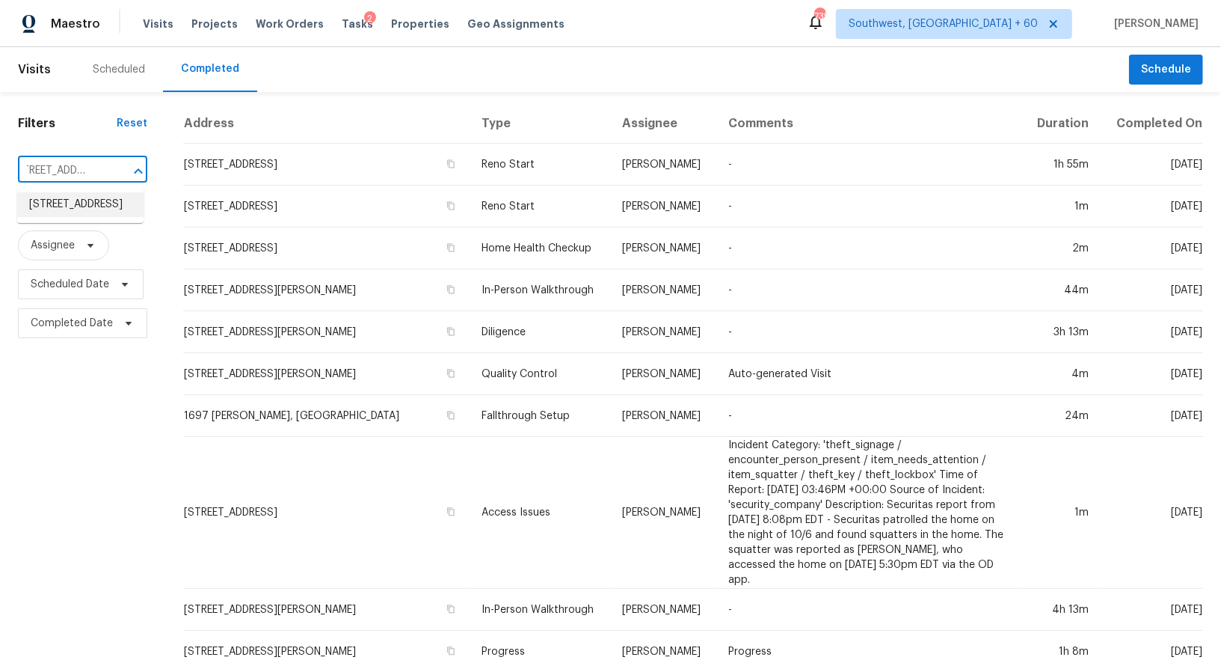
click at [78, 217] on li "3500 W 6825 S, West Jordan, UT 84084" at bounding box center [80, 204] width 126 height 25
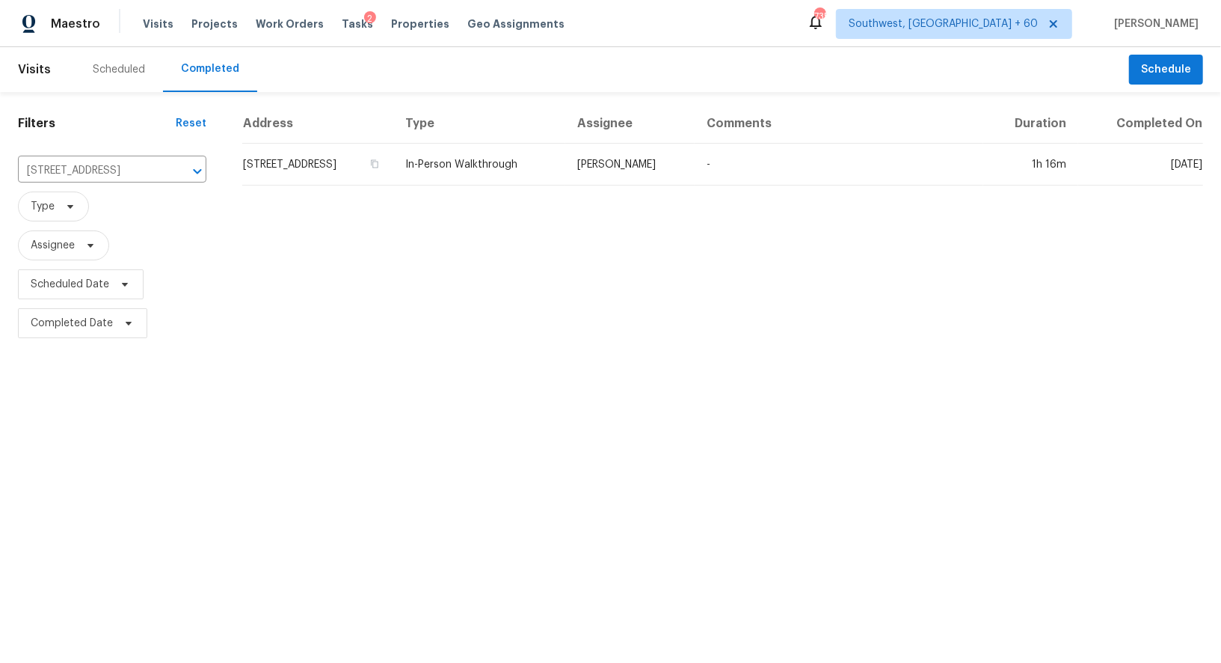
click at [378, 165] on td "3500 W 6825 S, West Jordan, UT 84084" at bounding box center [317, 165] width 151 height 42
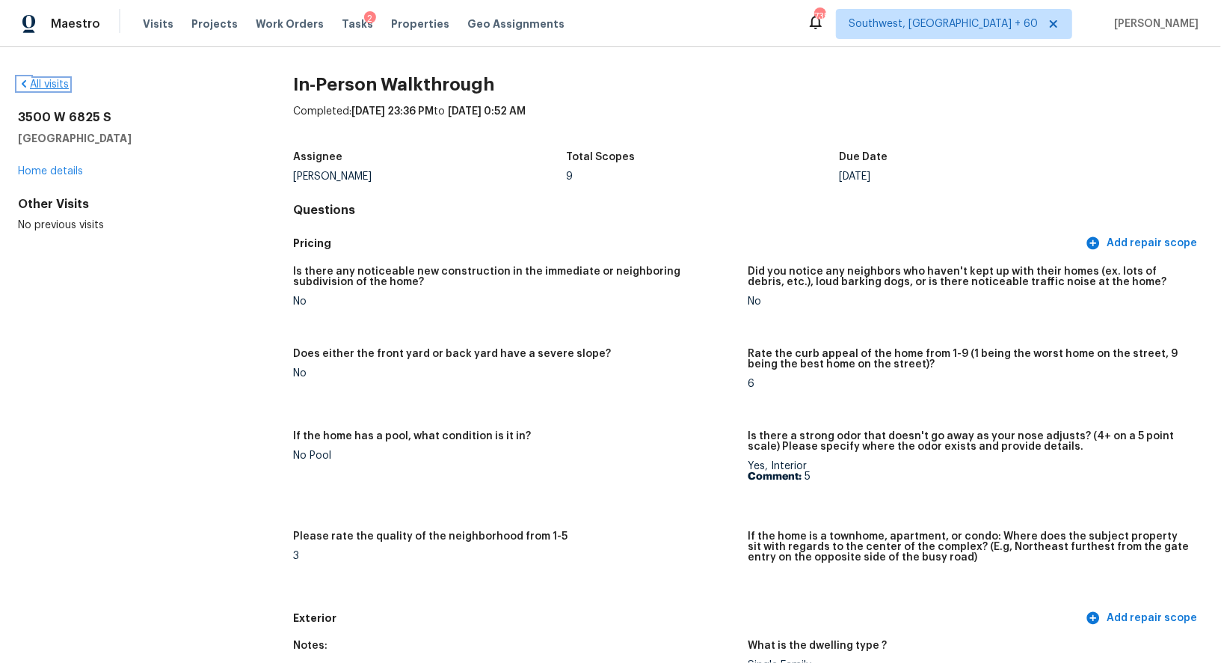
click at [51, 85] on link "All visits" at bounding box center [43, 84] width 51 height 10
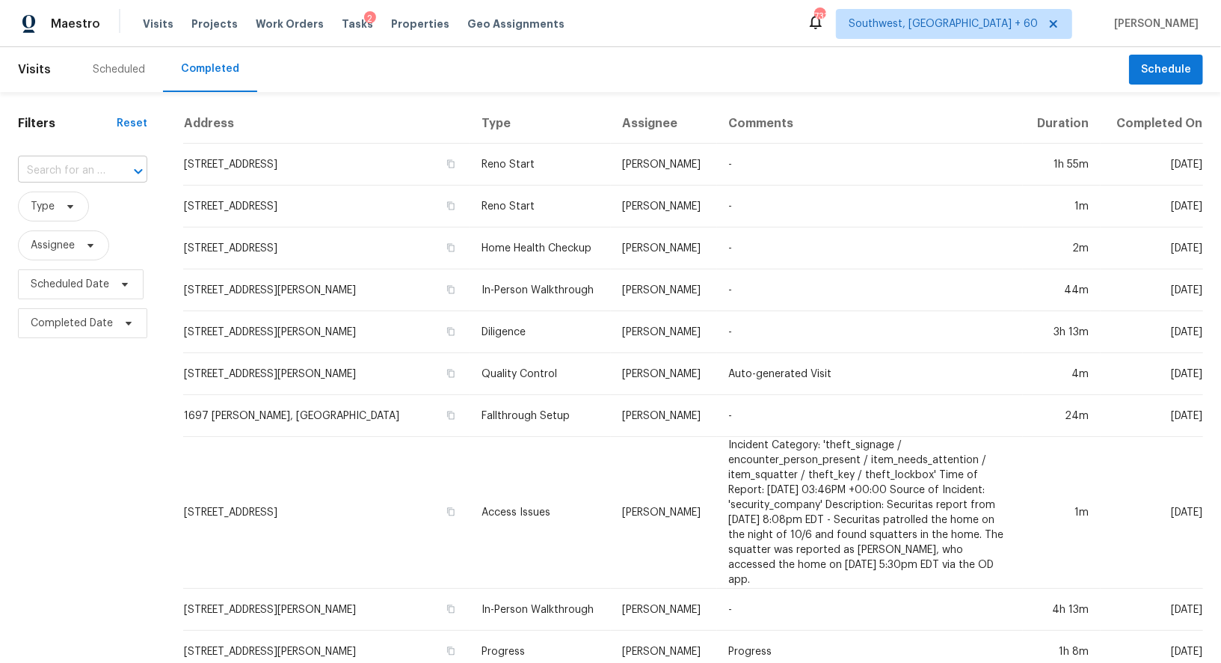
click at [89, 178] on input "text" at bounding box center [61, 170] width 87 height 23
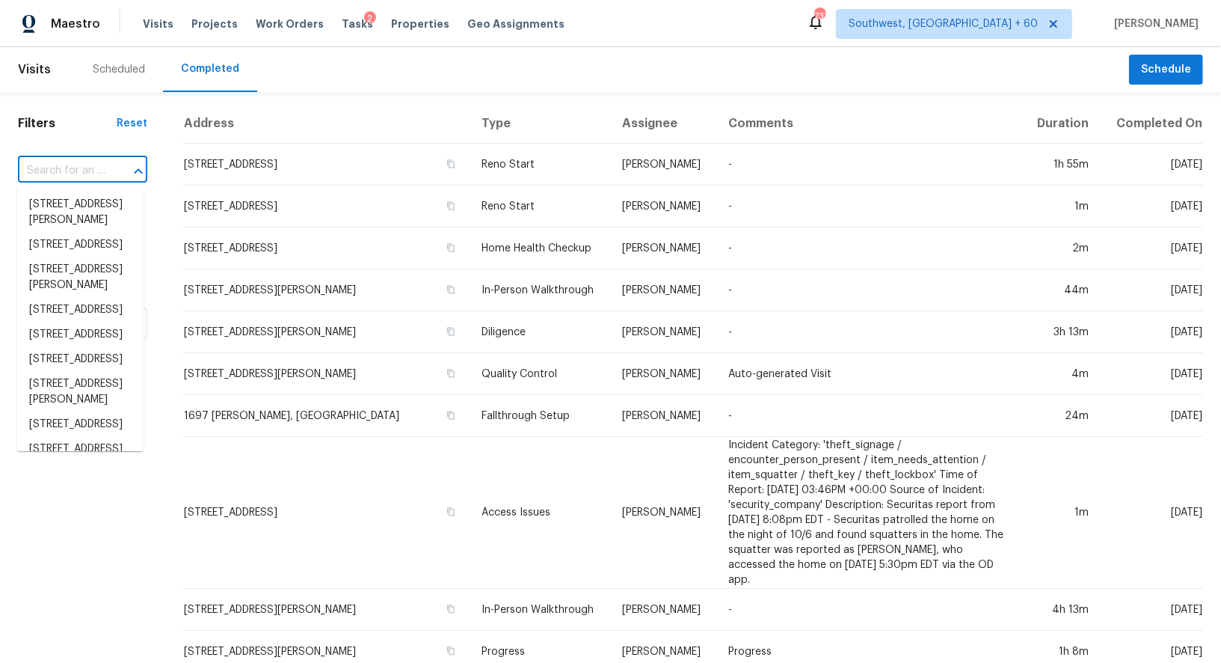
paste input "[STREET_ADDRESS]"
type input "[STREET_ADDRESS]"
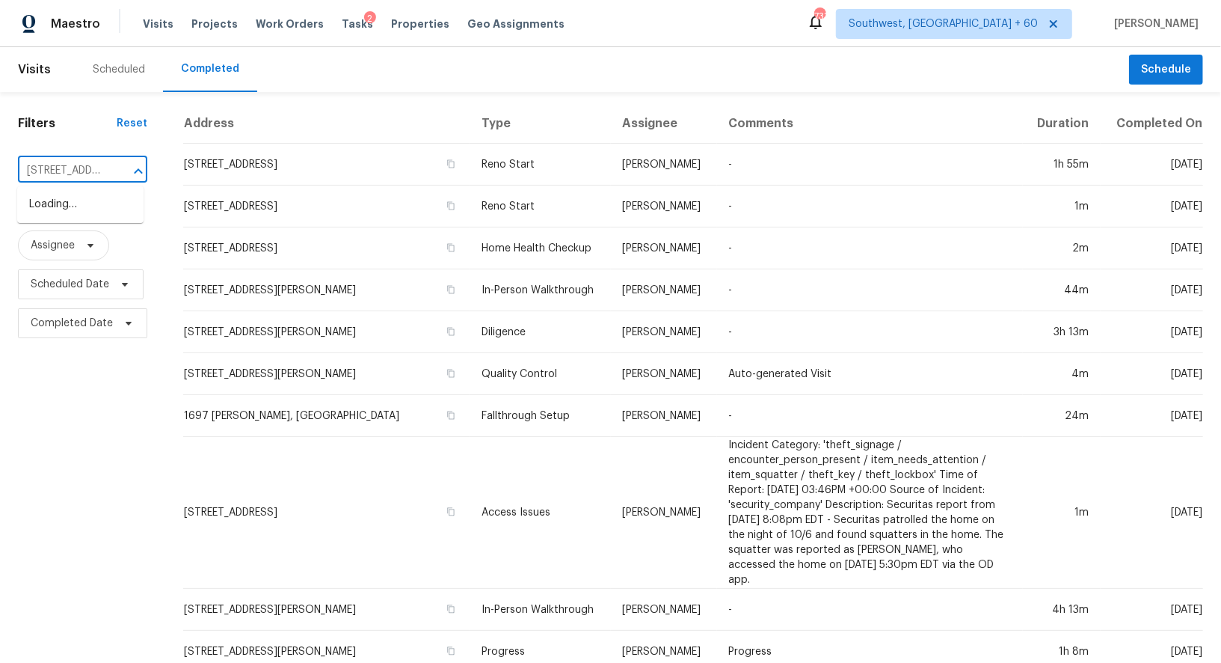
scroll to position [0, 99]
click at [106, 217] on li "[STREET_ADDRESS]" at bounding box center [80, 204] width 126 height 25
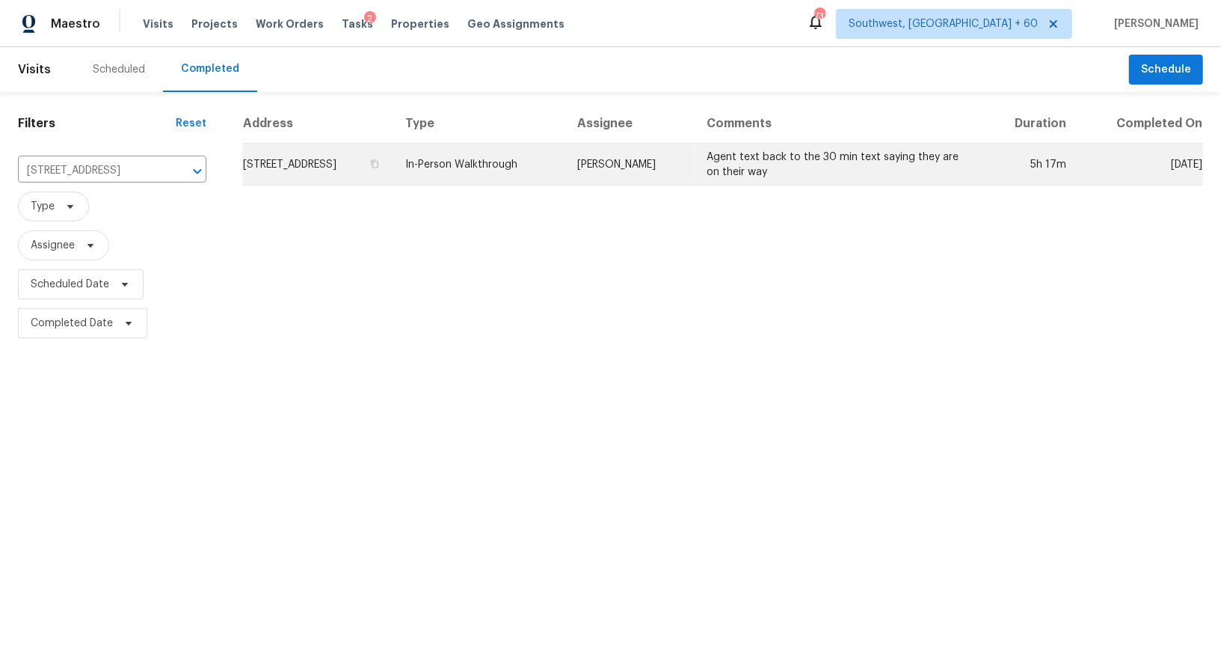
click at [366, 162] on td "[STREET_ADDRESS]" at bounding box center [317, 165] width 151 height 42
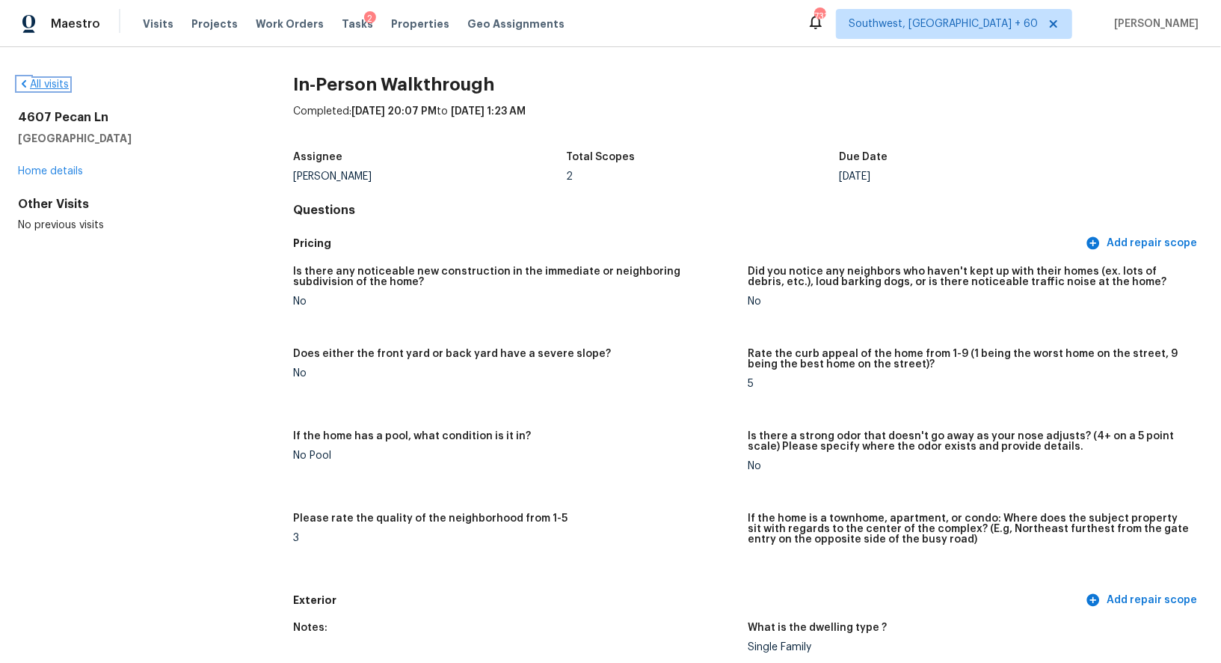
click at [52, 81] on link "All visits" at bounding box center [43, 84] width 51 height 10
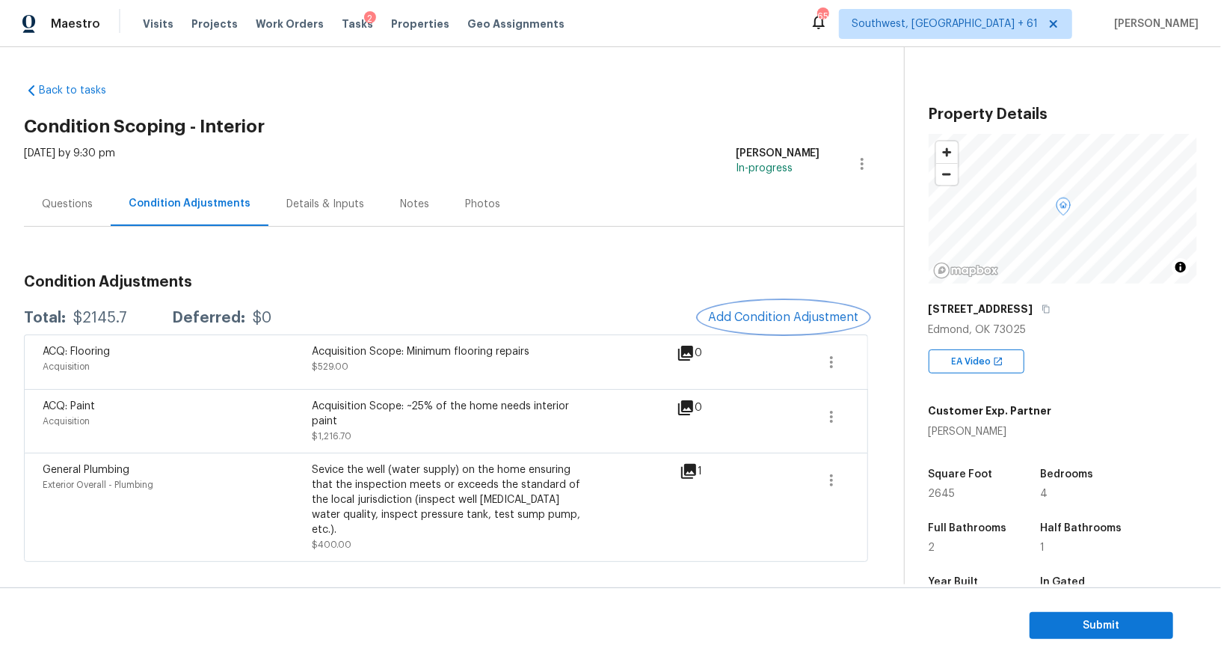
scroll to position [107, 0]
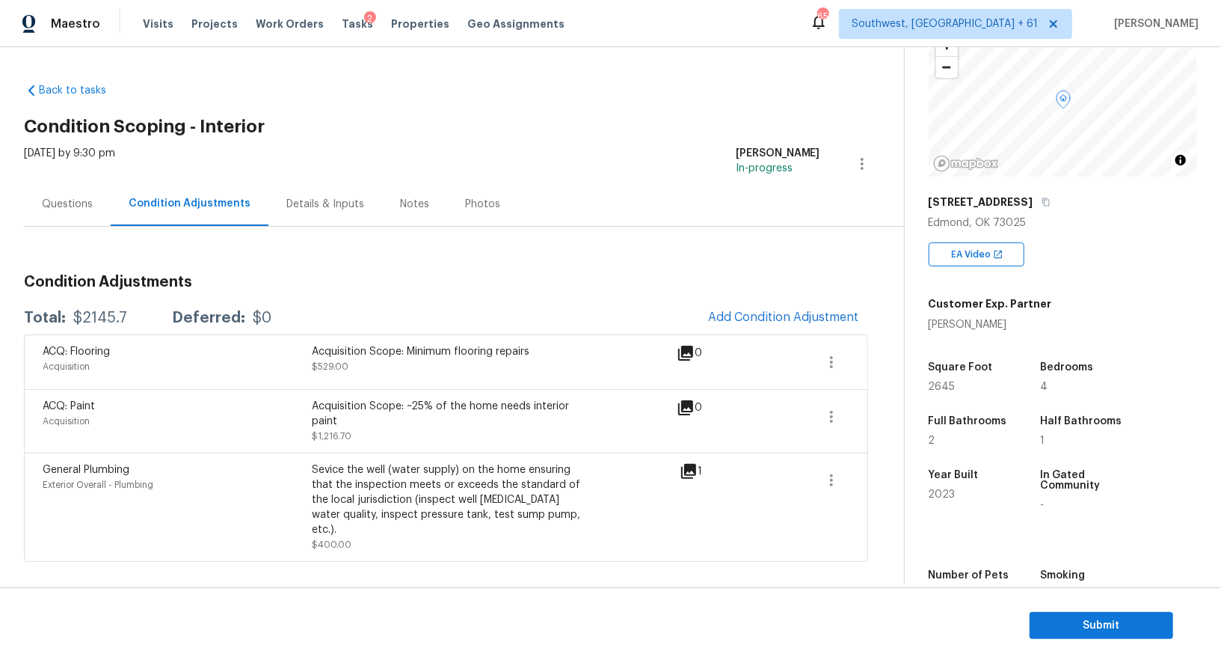
click at [55, 198] on div "Questions" at bounding box center [67, 204] width 51 height 15
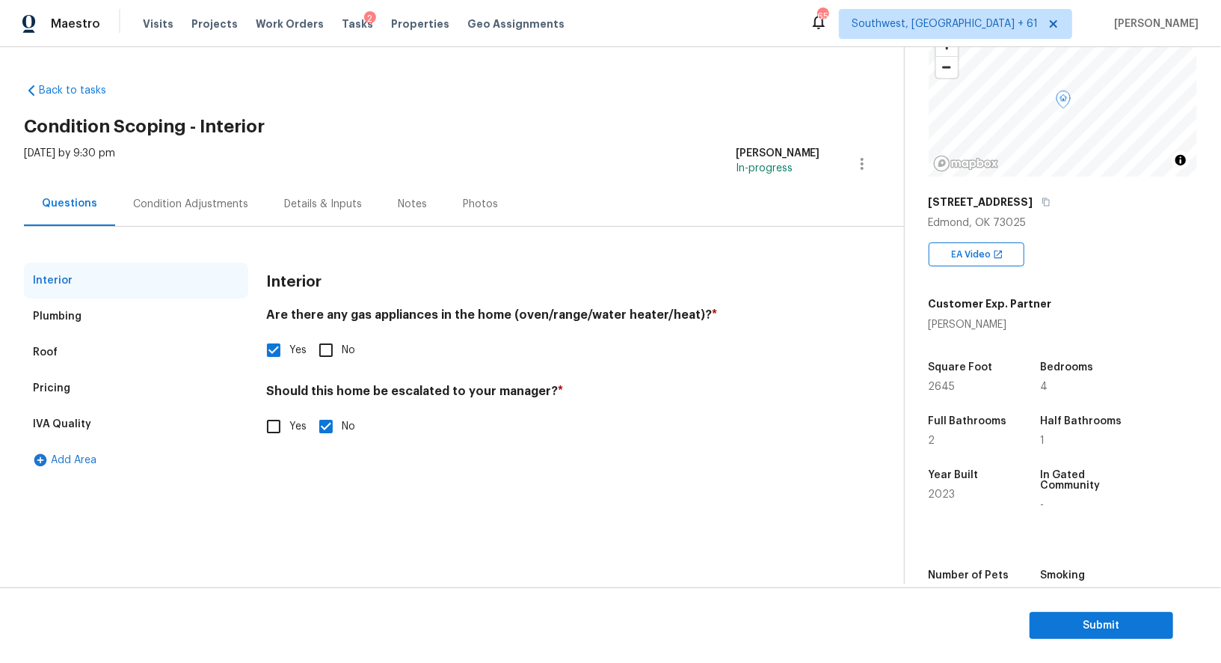
click at [267, 423] on input "Yes" at bounding box center [273, 426] width 31 height 31
checkbox input "true"
checkbox input "false"
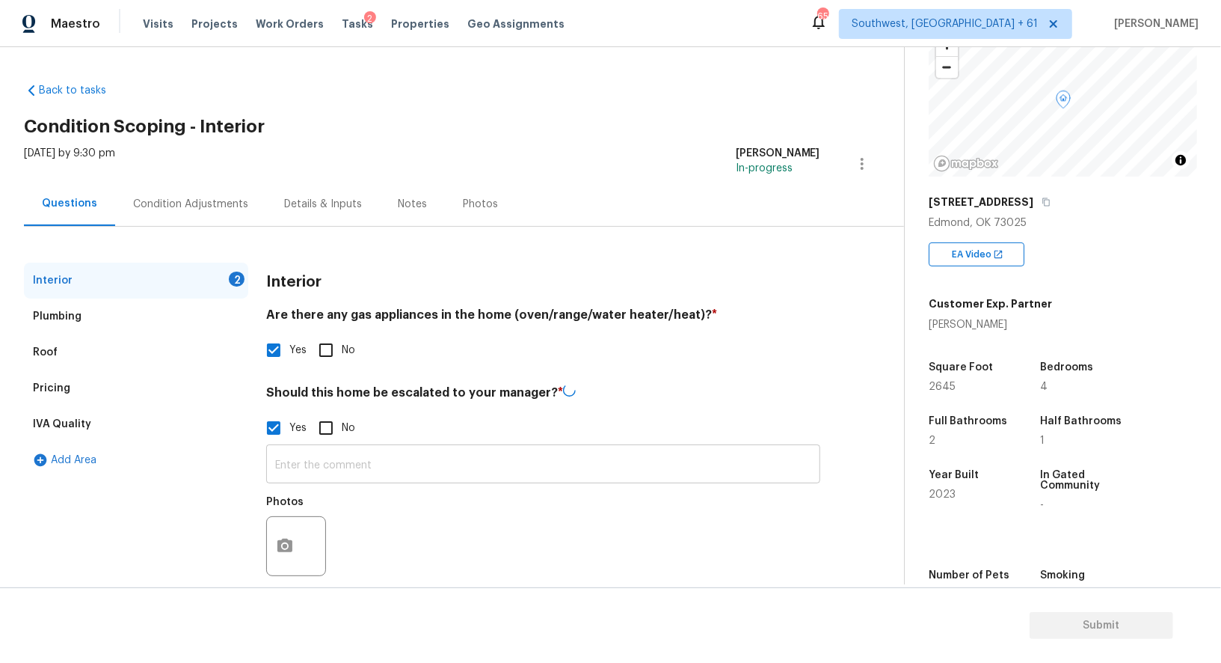
click at [300, 472] on input "text" at bounding box center [543, 465] width 554 height 35
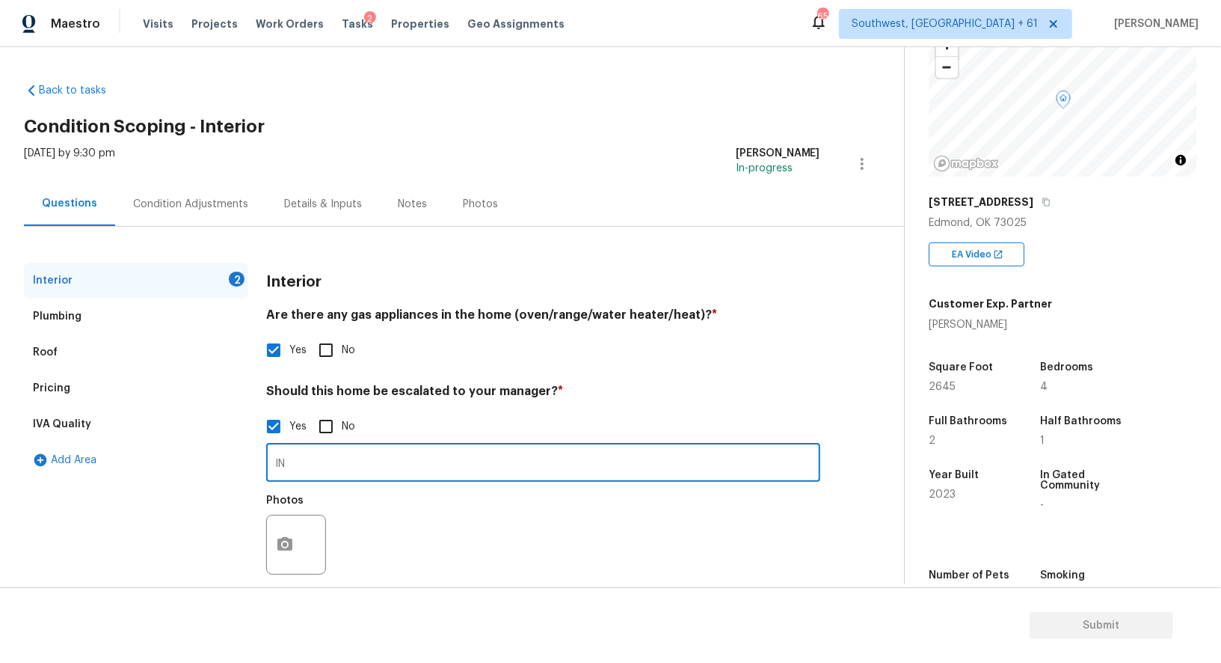
type input "I"
type input "Inch gaps at 00.20, unsure if that would fall under foundation concern - needs …"
click at [280, 535] on button "button" at bounding box center [285, 544] width 36 height 58
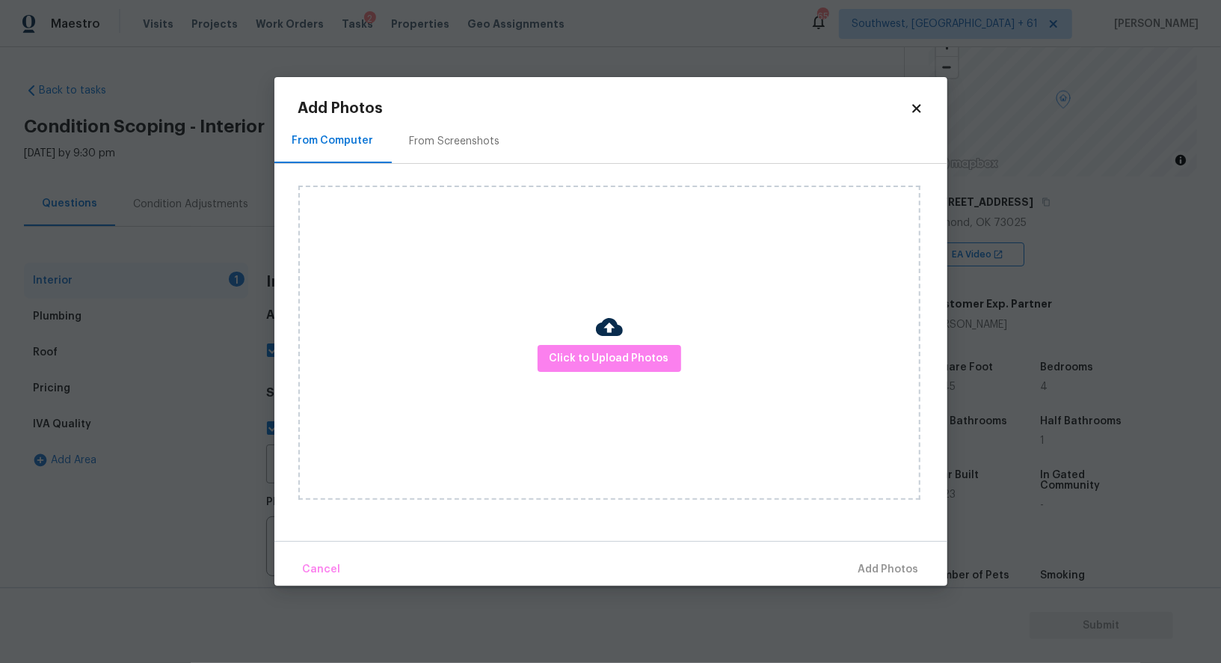
click at [556, 395] on div "Click to Upload Photos" at bounding box center [609, 342] width 622 height 314
click at [595, 352] on span "Click to Upload Photos" at bounding box center [610, 358] width 120 height 19
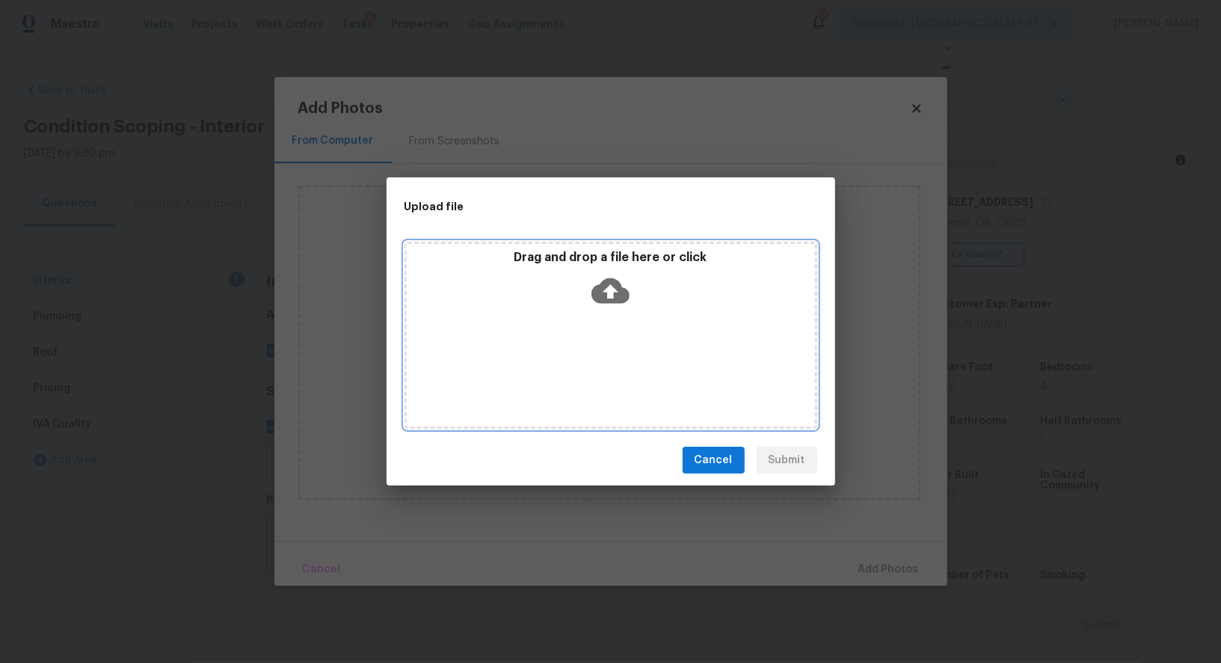
click at [595, 308] on icon at bounding box center [611, 290] width 38 height 38
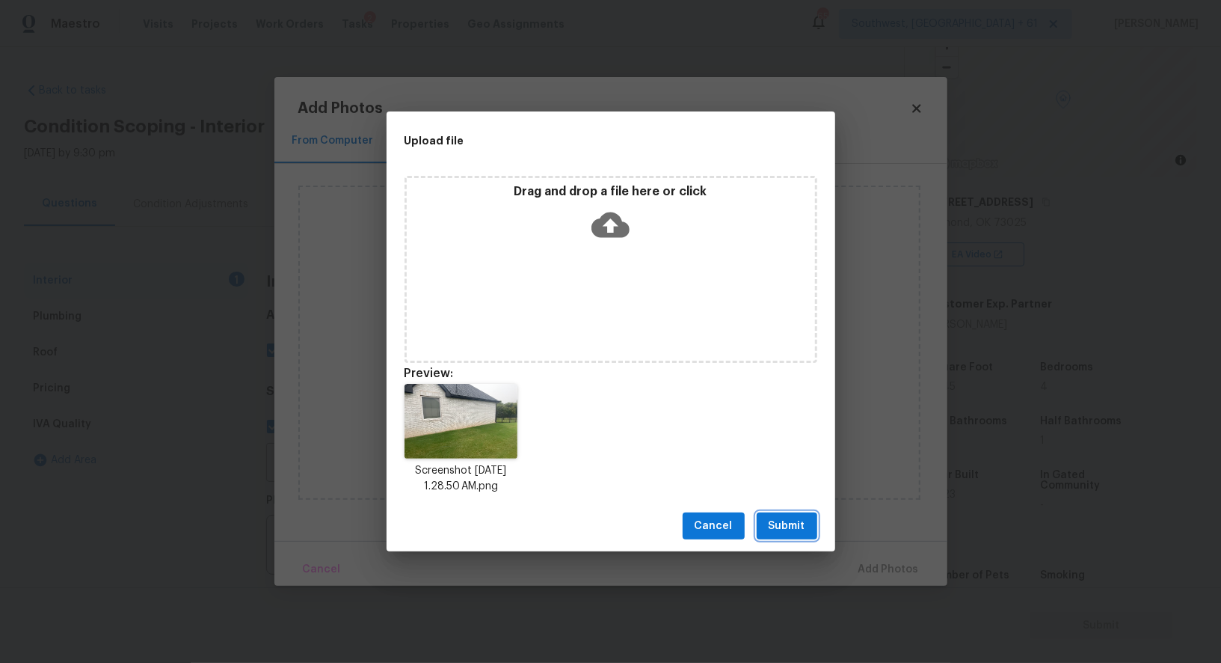
click at [787, 514] on button "Submit" at bounding box center [787, 526] width 61 height 28
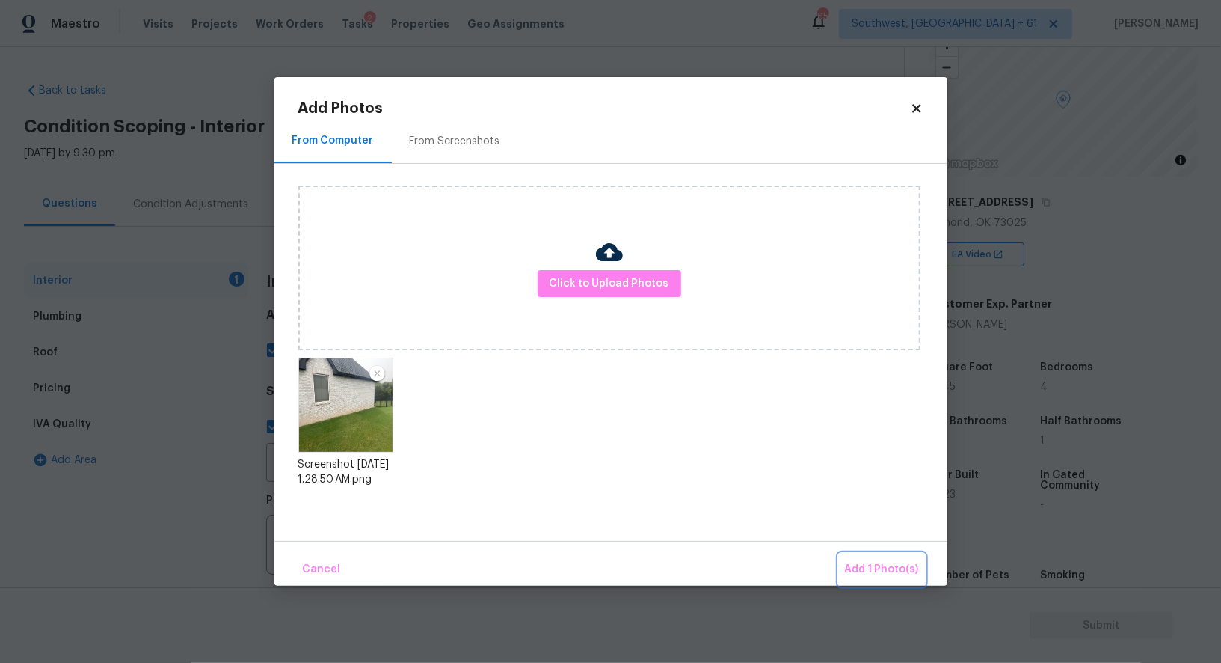
click at [892, 562] on span "Add 1 Photo(s)" at bounding box center [882, 569] width 74 height 19
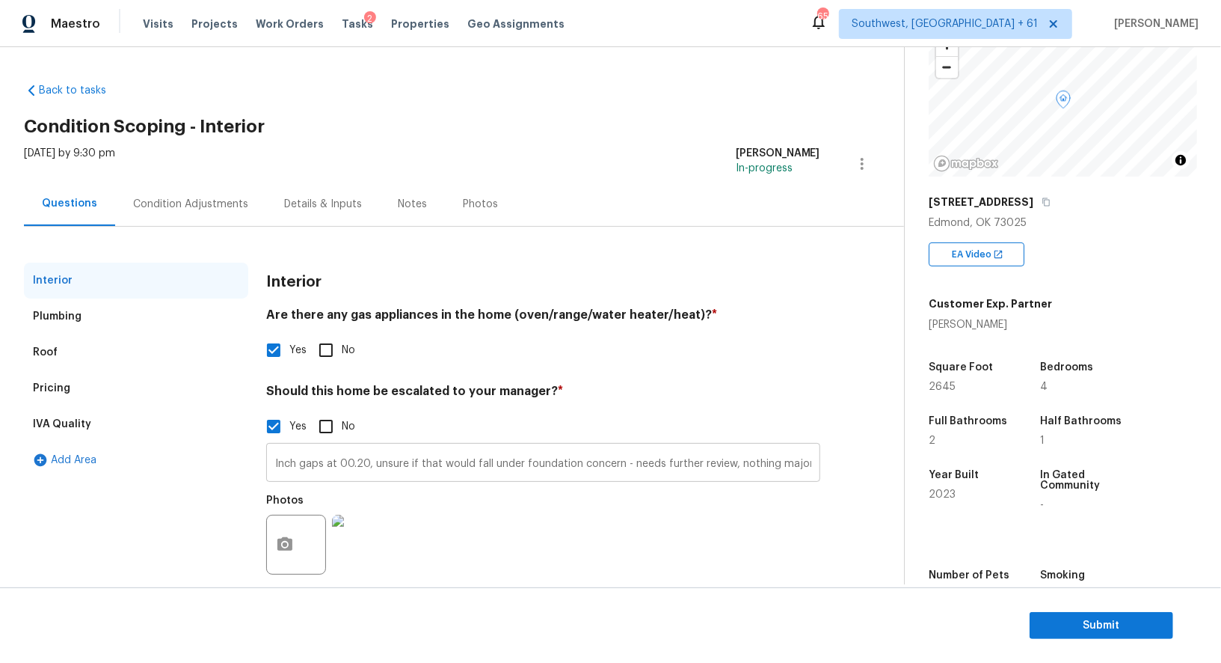
click at [360, 467] on input "Inch gaps at 00.20, unsure if that would fall under foundation concern - needs …" at bounding box center [543, 463] width 554 height 35
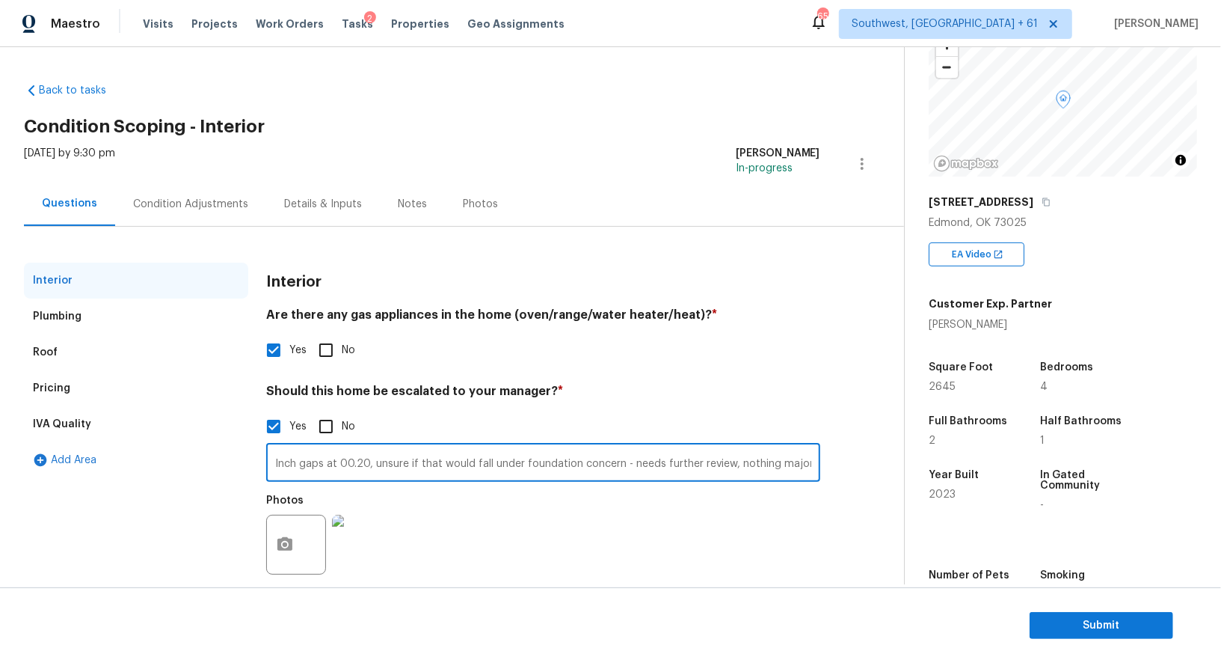
click at [360, 467] on input "Inch gaps at 00.20, unsure if that would fall under foundation concern - needs …" at bounding box center [543, 463] width 554 height 35
click at [179, 211] on div "Condition Adjustments" at bounding box center [190, 204] width 151 height 44
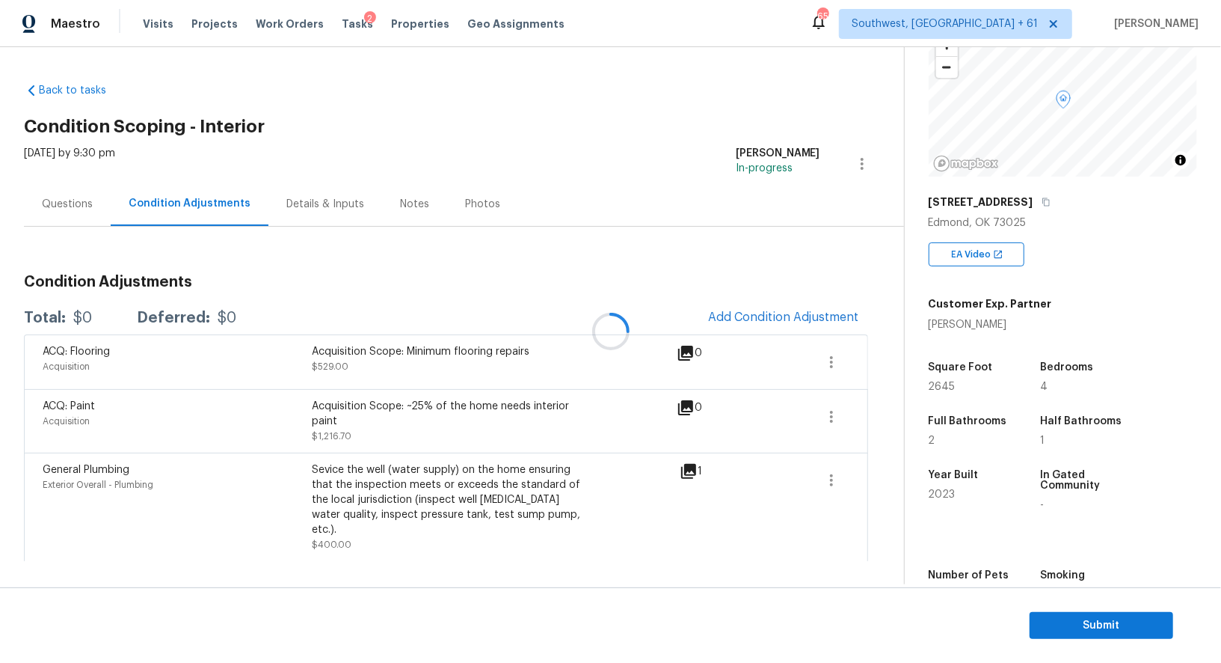
click at [92, 311] on div "$0" at bounding box center [82, 317] width 19 height 15
click at [111, 311] on div "$2145.7" at bounding box center [100, 317] width 54 height 15
copy div "$2145.7"
click at [699, 416] on div "0" at bounding box center [713, 421] width 73 height 45
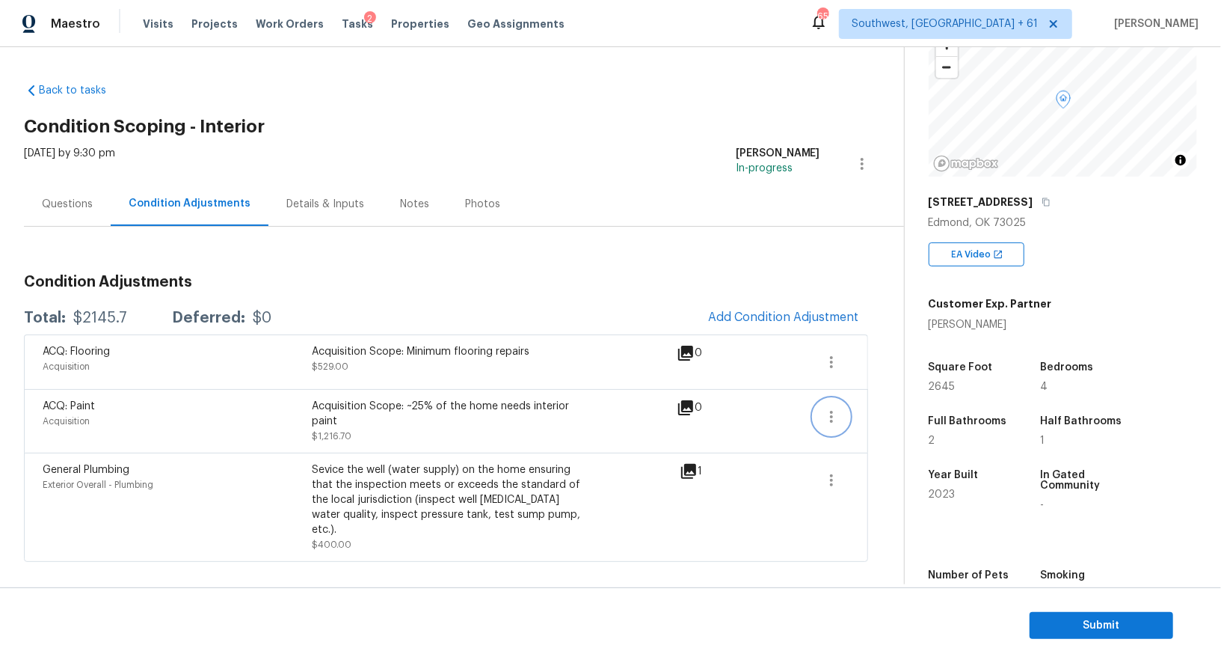
click at [828, 421] on icon "button" at bounding box center [832, 417] width 18 height 18
click at [876, 408] on div "Edit" at bounding box center [916, 412] width 117 height 15
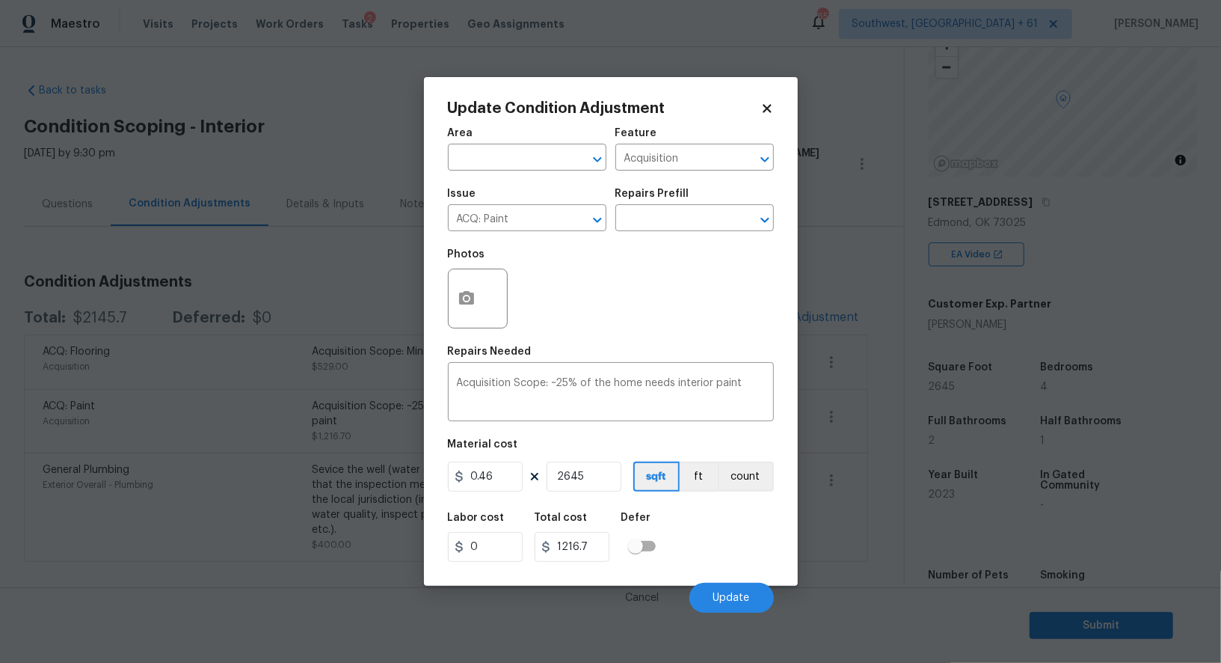
click at [864, 476] on body "Maestro Visits Projects Work Orders Tasks 2 Properties Geo Assignments 657 Sout…" at bounding box center [610, 331] width 1221 height 663
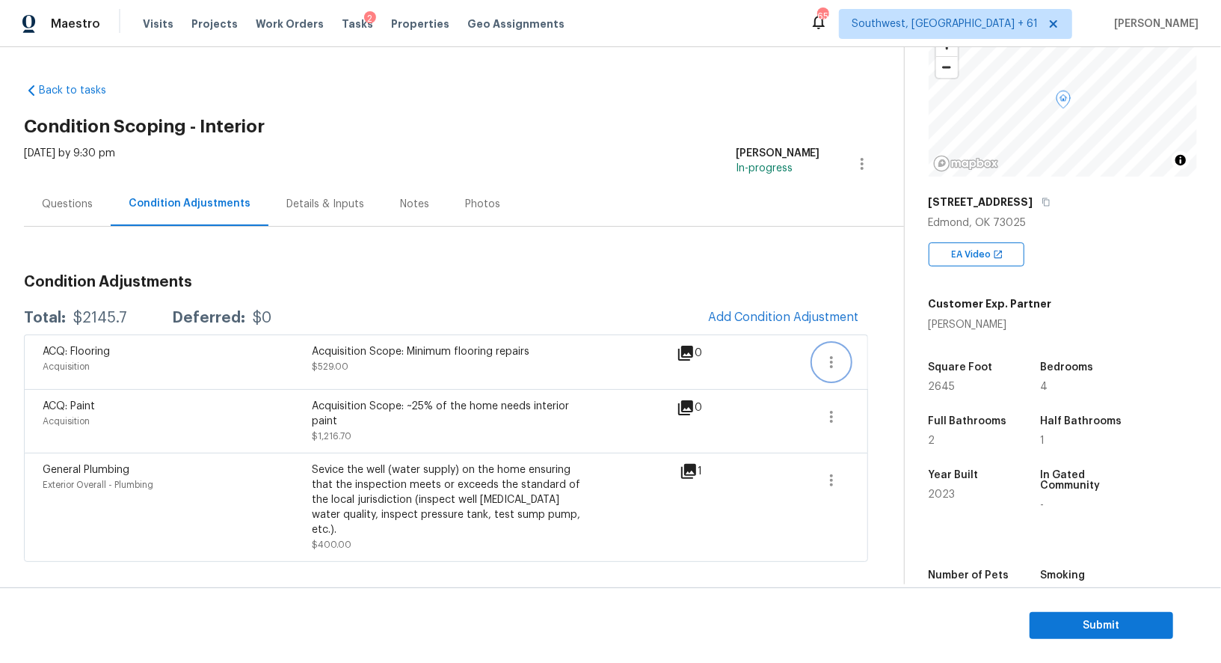
click at [836, 353] on icon "button" at bounding box center [832, 362] width 18 height 18
click at [884, 354] on div "Edit" at bounding box center [916, 358] width 117 height 15
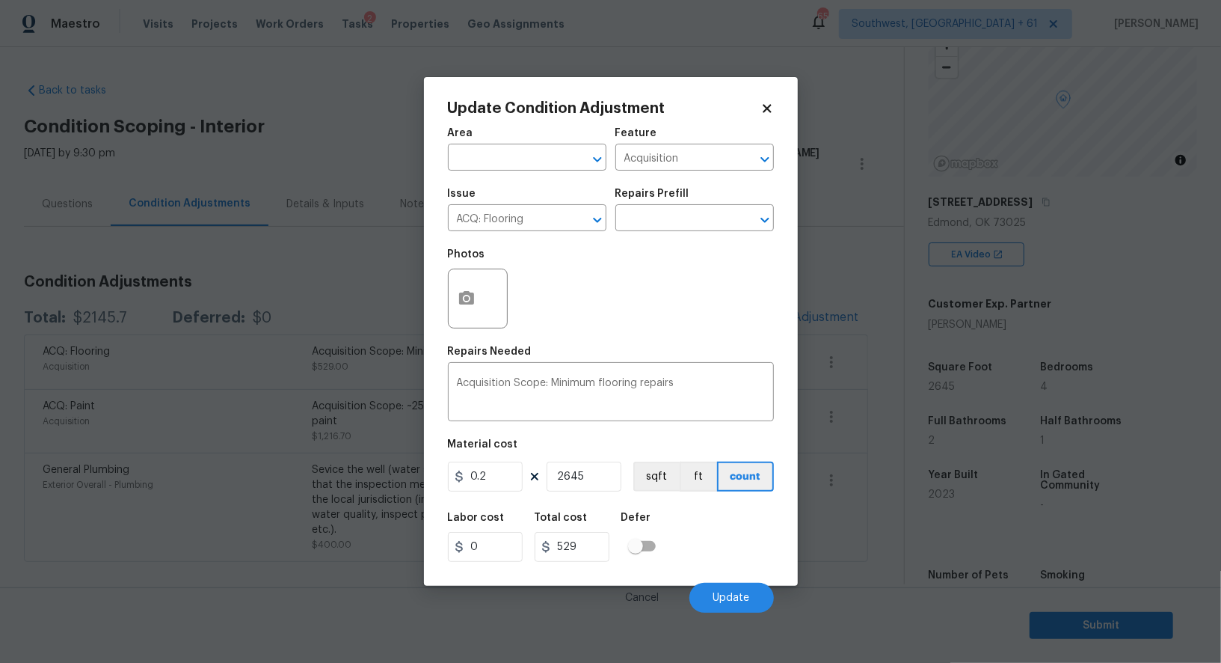
click at [870, 425] on body "Maestro Visits Projects Work Orders Tasks 2 Properties Geo Assignments 657 Sout…" at bounding box center [610, 331] width 1221 height 663
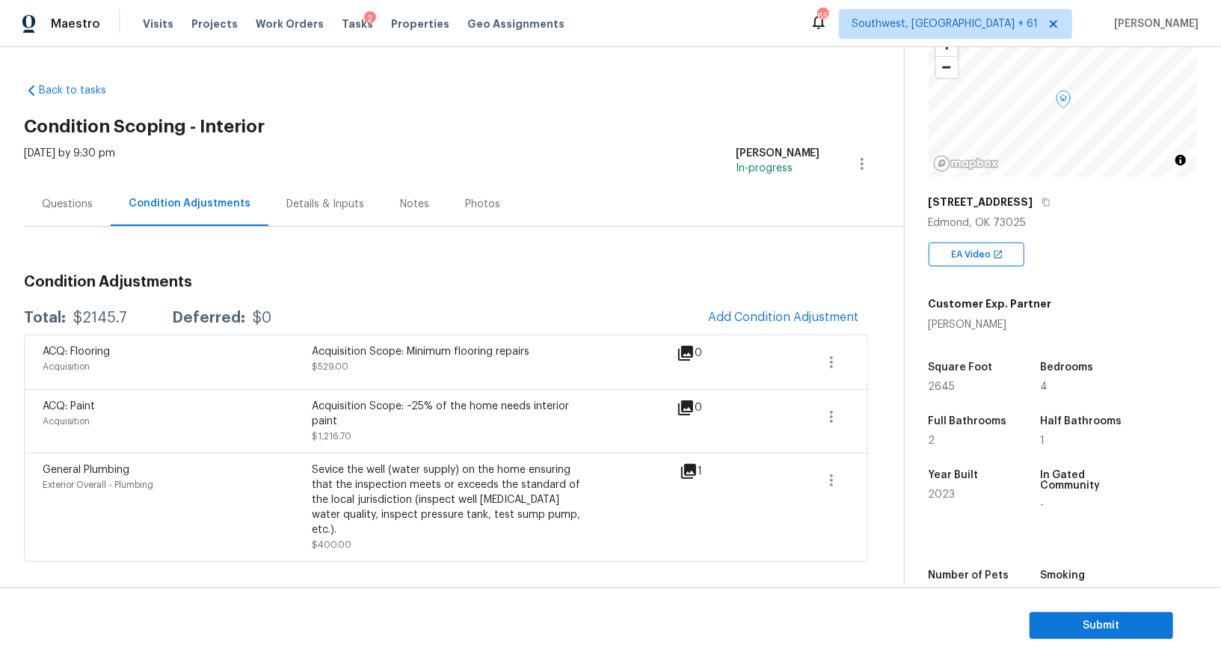
click at [369, 225] on div "Details & Inputs" at bounding box center [325, 204] width 114 height 44
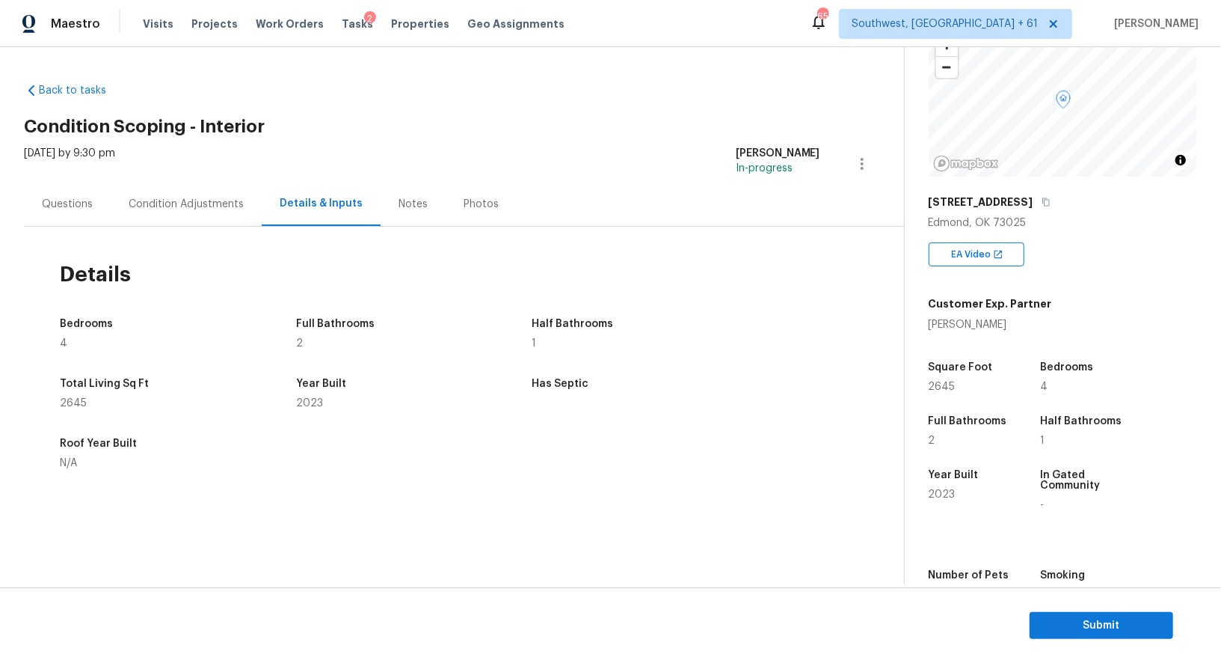
click at [150, 200] on div "Condition Adjustments" at bounding box center [186, 204] width 115 height 15
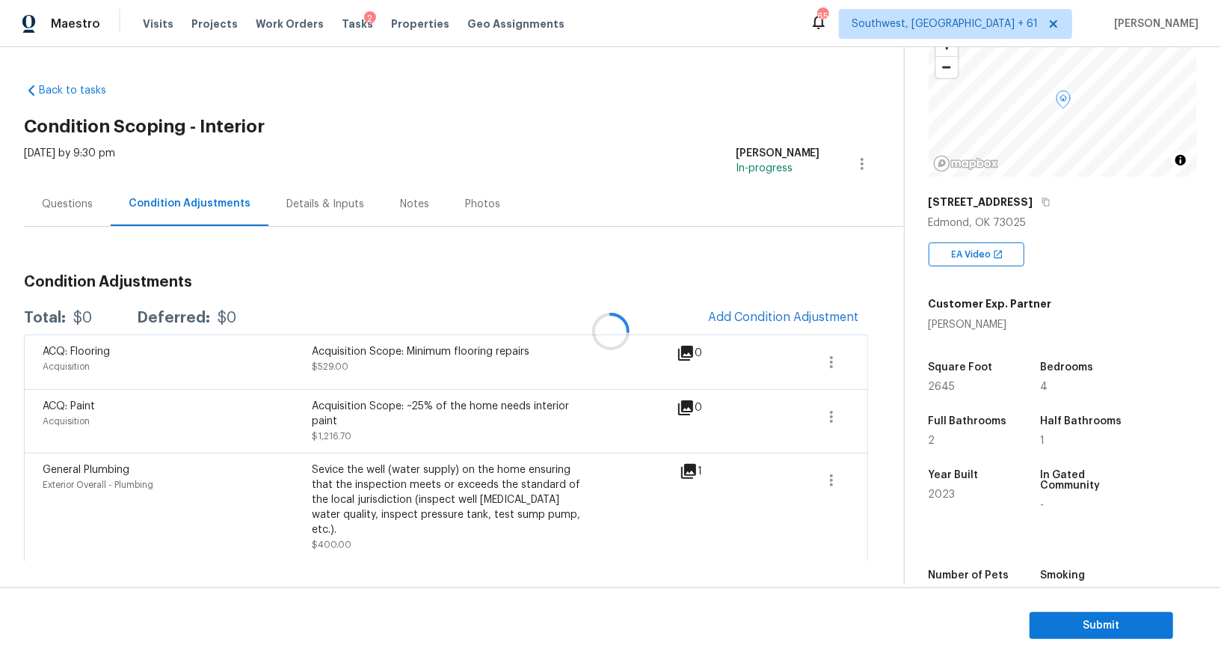
click at [67, 200] on div "Questions" at bounding box center [67, 204] width 51 height 15
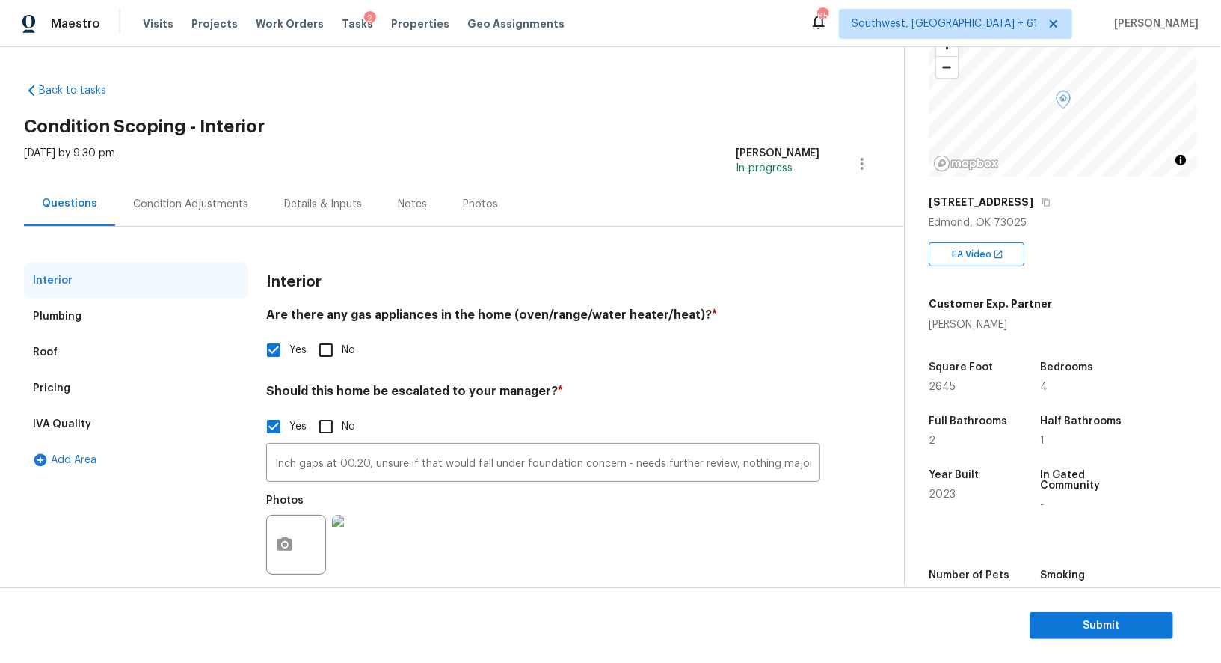
click at [188, 219] on div "Condition Adjustments" at bounding box center [190, 204] width 151 height 44
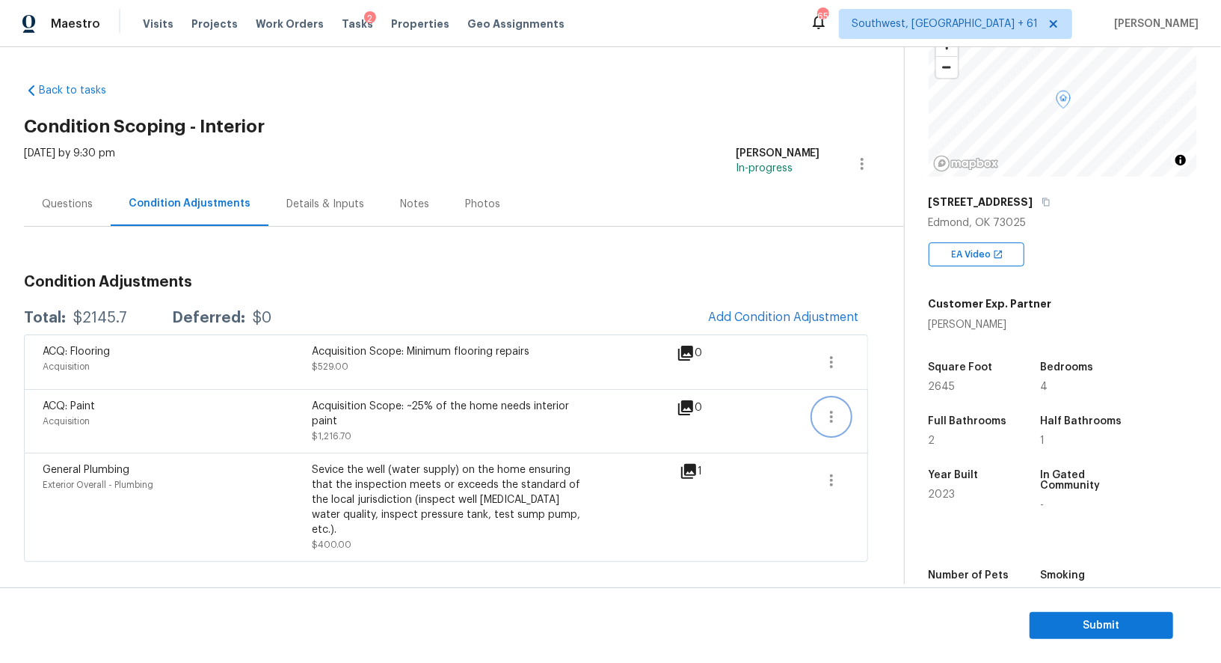
click at [829, 417] on icon "button" at bounding box center [832, 417] width 18 height 18
click at [891, 410] on div "Edit" at bounding box center [916, 412] width 117 height 15
click at [833, 350] on button "button" at bounding box center [832, 362] width 36 height 36
click at [884, 351] on div "Edit" at bounding box center [916, 358] width 117 height 15
click at [1102, 624] on span "Submit" at bounding box center [1102, 625] width 120 height 19
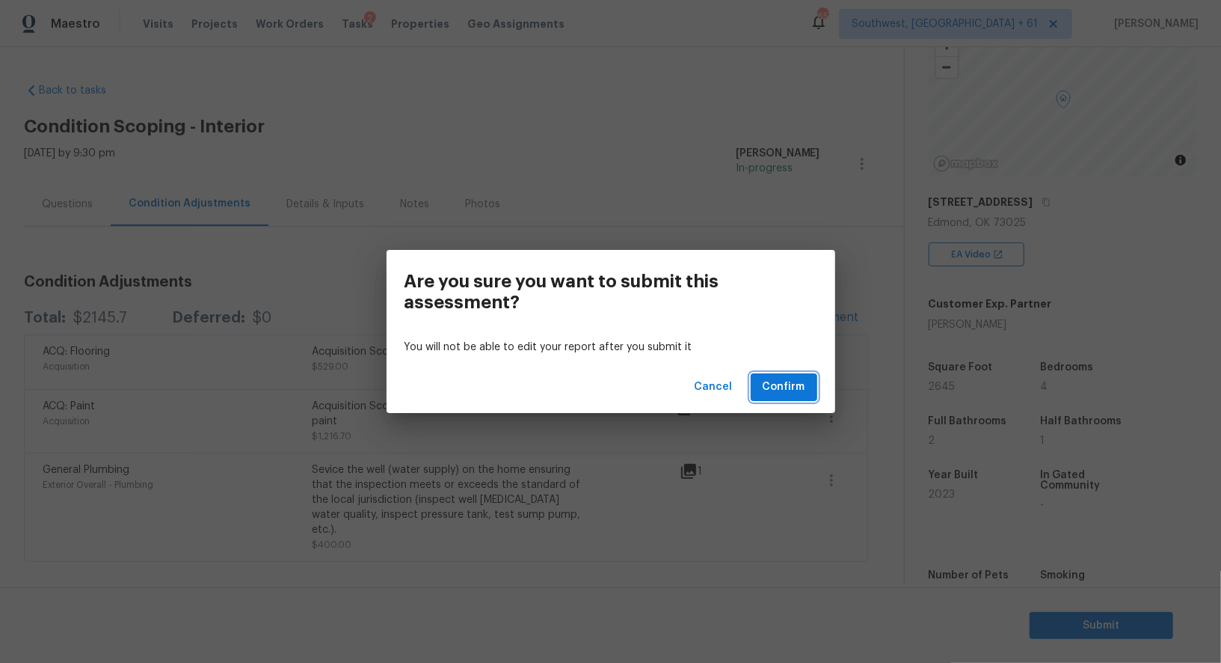
click at [784, 386] on span "Confirm" at bounding box center [784, 387] width 43 height 19
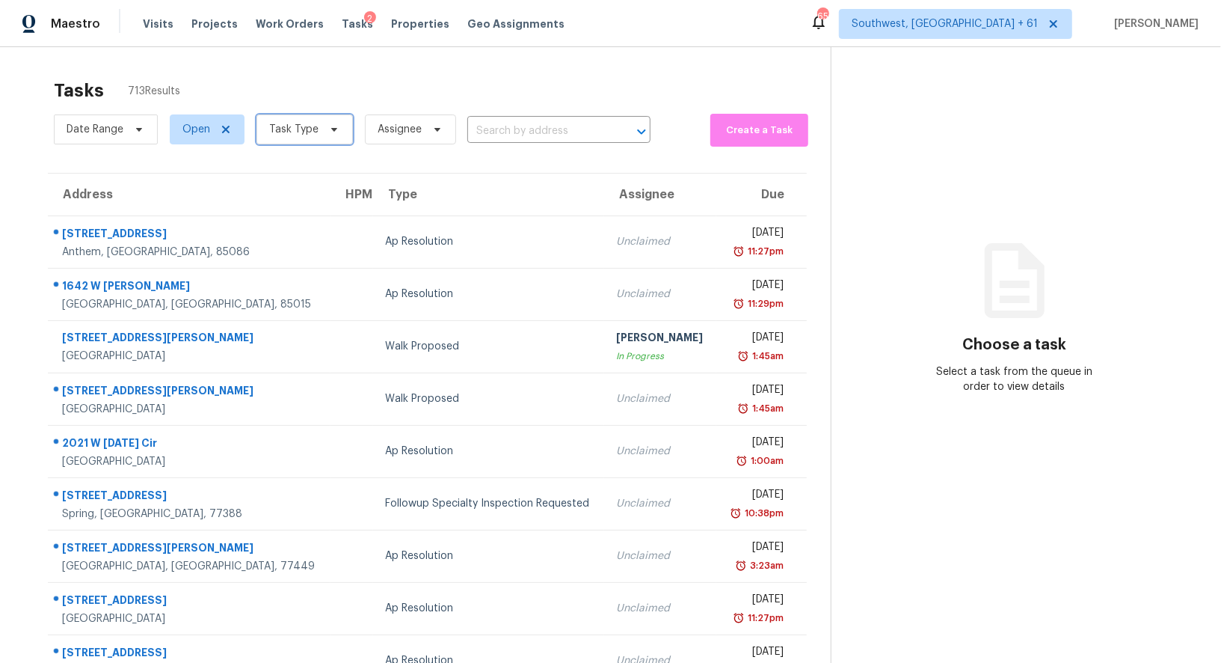
click at [270, 124] on span "Task Type" at bounding box center [293, 129] width 49 height 15
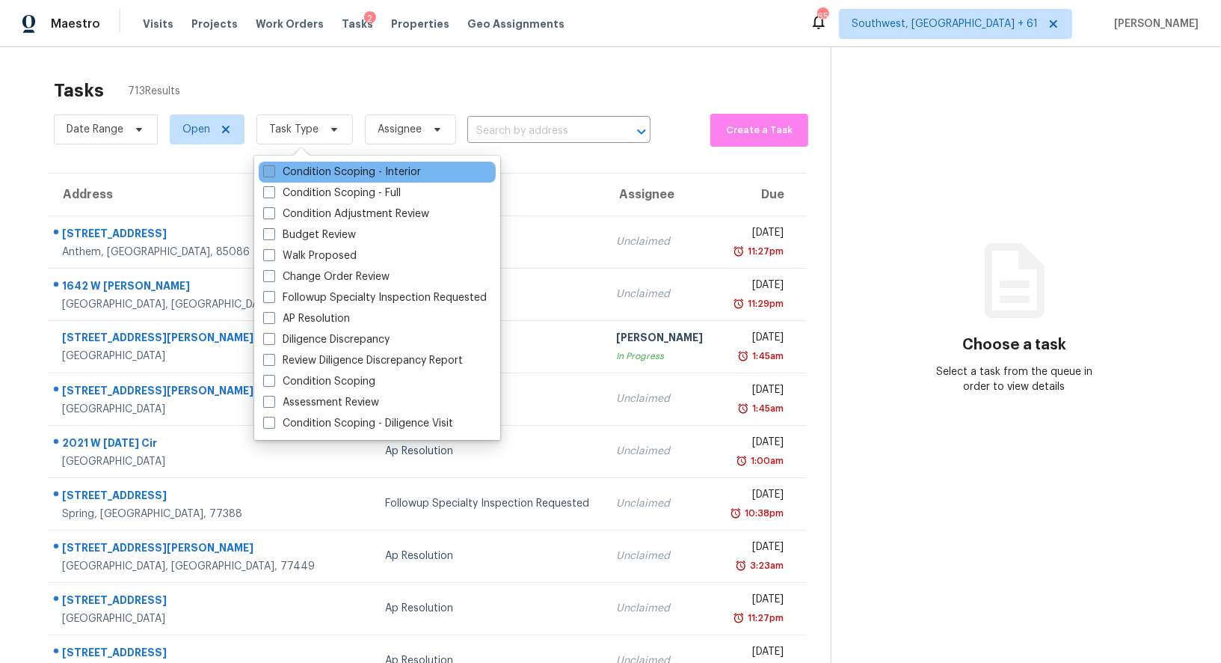
click at [340, 173] on label "Condition Scoping - Interior" at bounding box center [342, 172] width 158 height 15
click at [273, 173] on input "Condition Scoping - Interior" at bounding box center [268, 170] width 10 height 10
checkbox input "true"
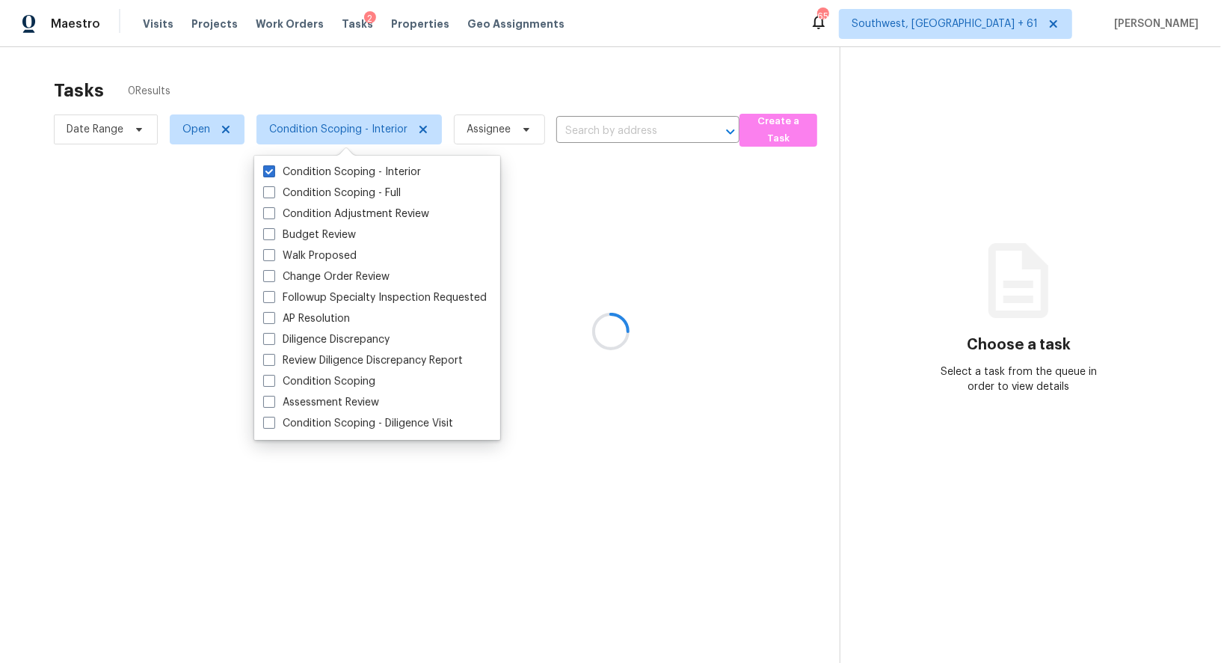
click at [482, 61] on div at bounding box center [610, 331] width 1221 height 663
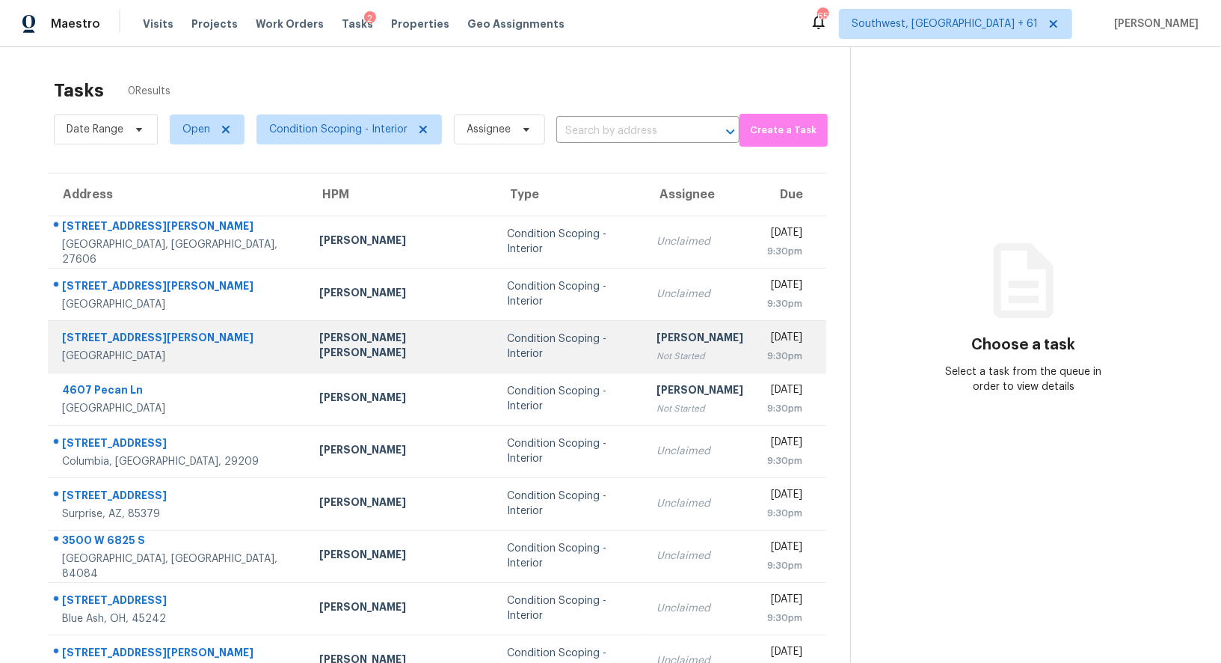
click at [645, 337] on td "Salma Ansari Not Started" at bounding box center [700, 346] width 111 height 52
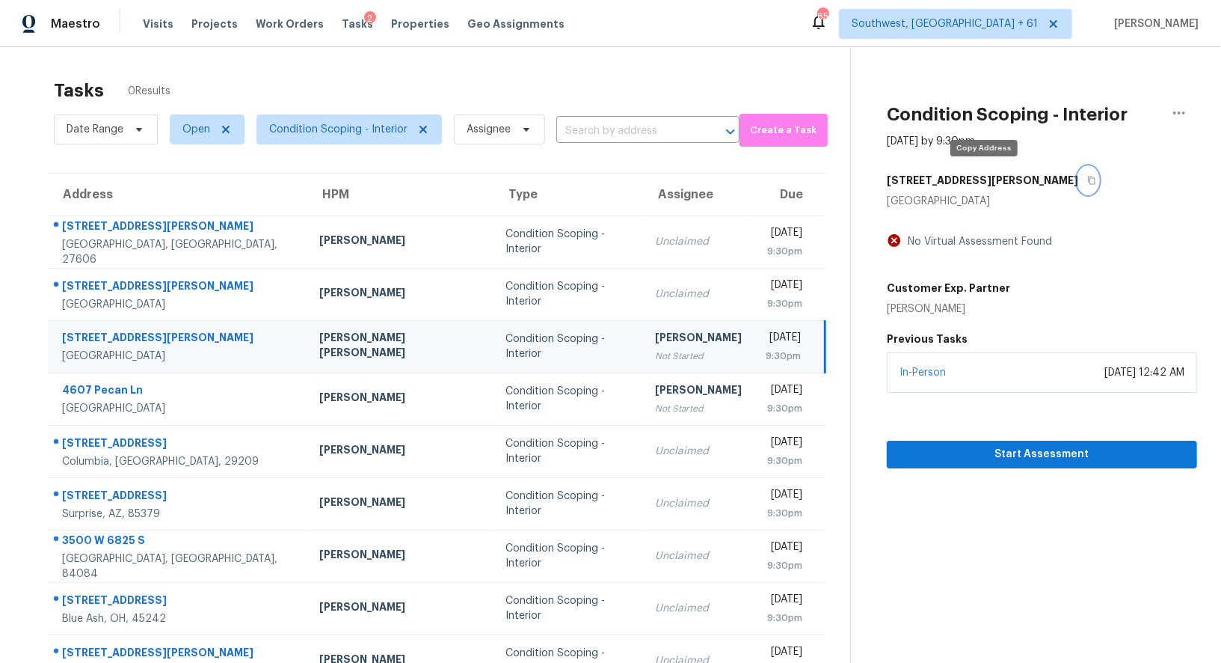
click at [1078, 176] on button "button" at bounding box center [1088, 180] width 20 height 27
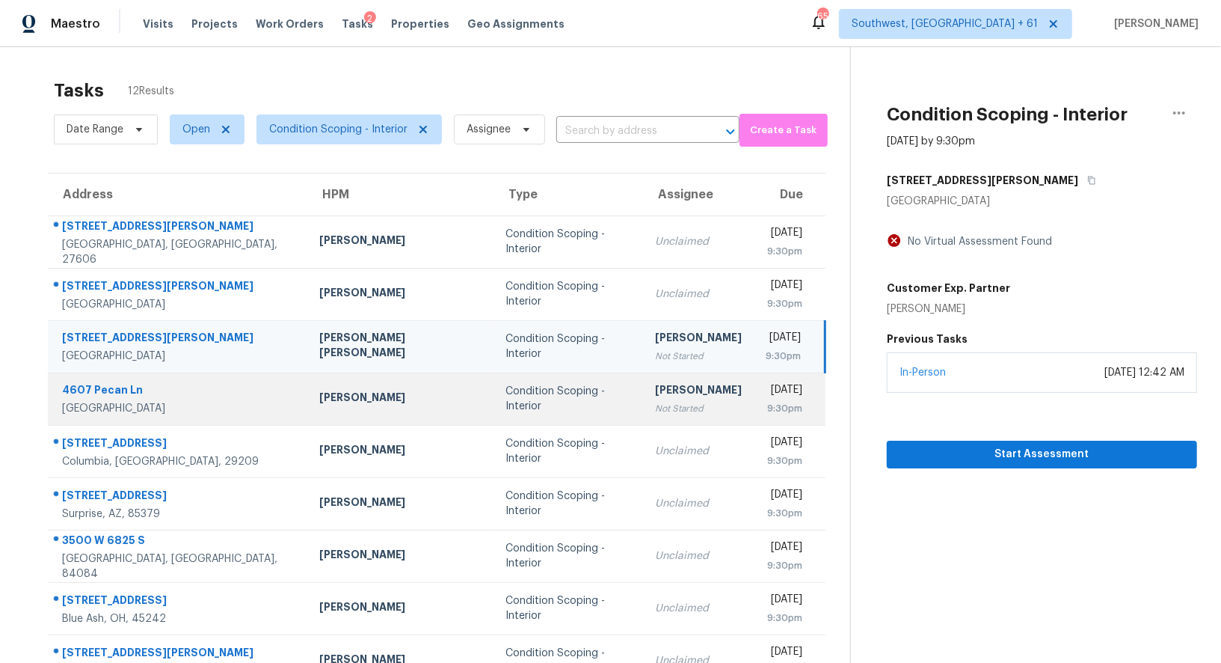
click at [655, 403] on div "Not Started" at bounding box center [698, 408] width 87 height 15
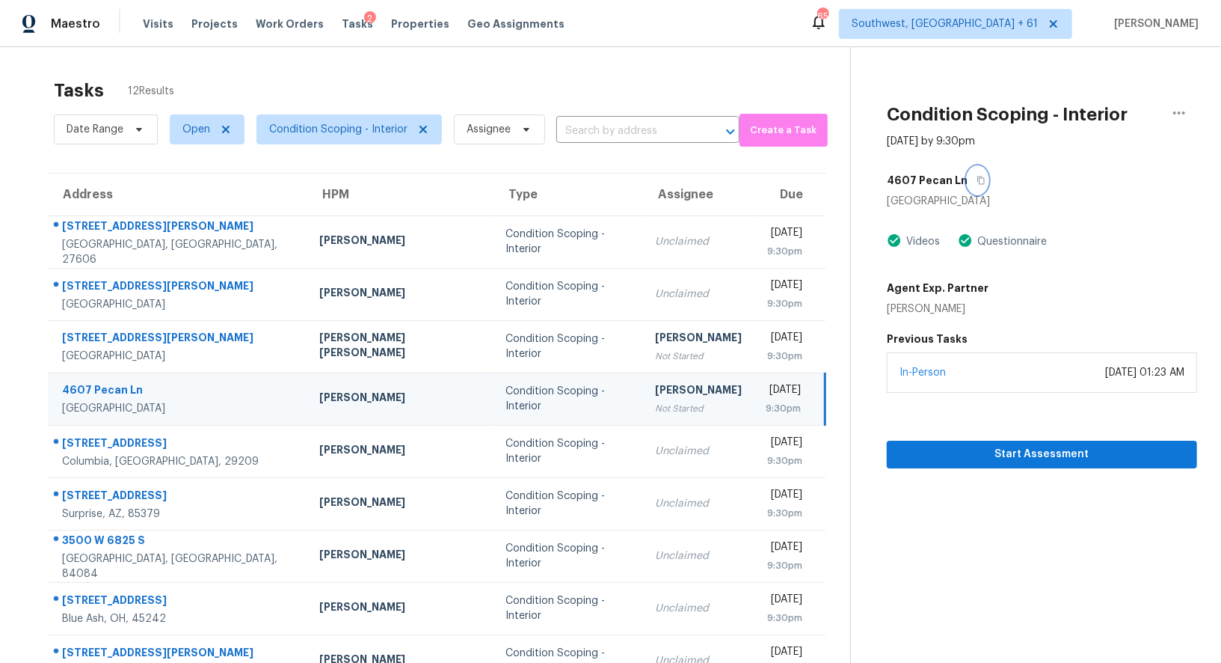
click at [978, 179] on icon "button" at bounding box center [981, 180] width 7 height 8
click at [609, 131] on input "text" at bounding box center [626, 131] width 141 height 23
paste input "4607 Pecan Ln, Granbury, TX 76049"
type input "4607 Pecan Ln, Granbury, TX 76049"
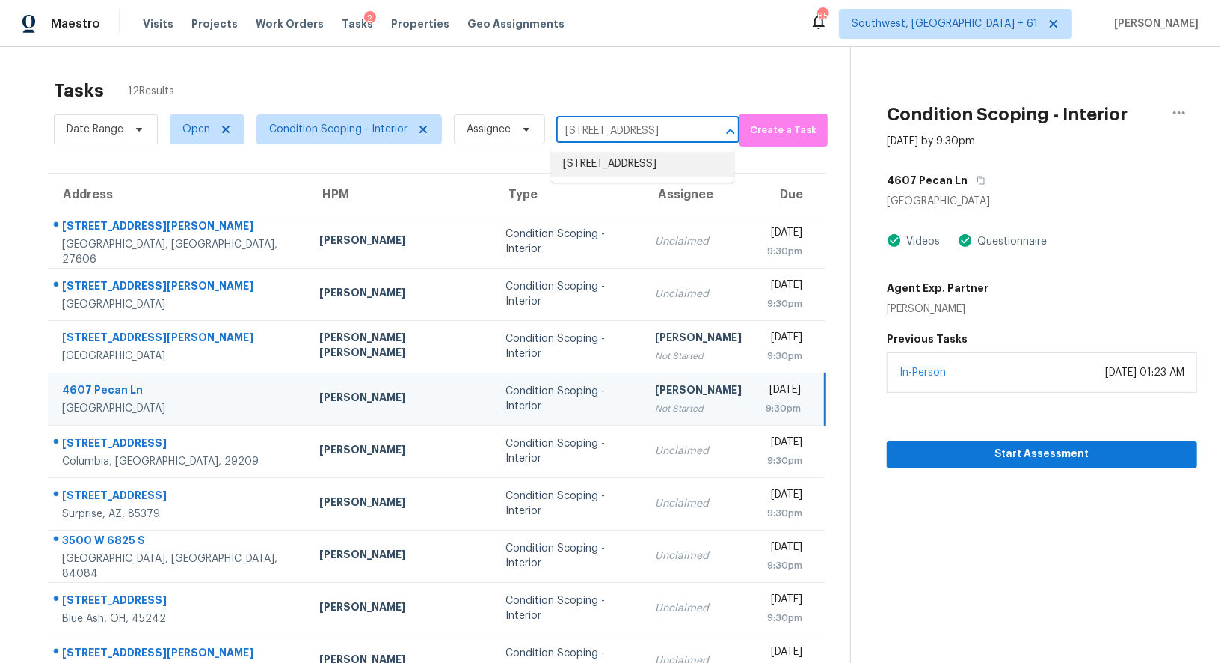
click at [622, 176] on li "4607 Pecan Ln, Granbury, TX 76049" at bounding box center [642, 164] width 183 height 25
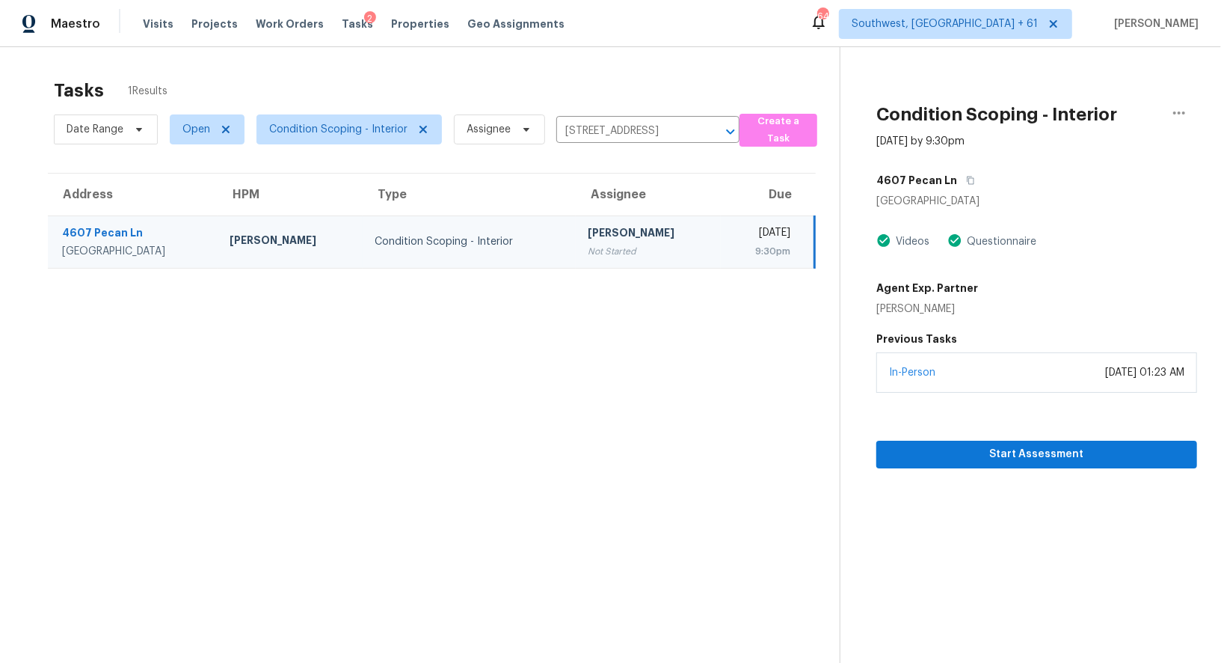
click at [1019, 468] on section "Condition Scoping - Interior Oct 14th 2025 by 9:30pm 4607 Pecan Ln Granbury, TX…" at bounding box center [1018, 378] width 357 height 663
click at [1033, 454] on span "Start Assessment" at bounding box center [1036, 454] width 297 height 19
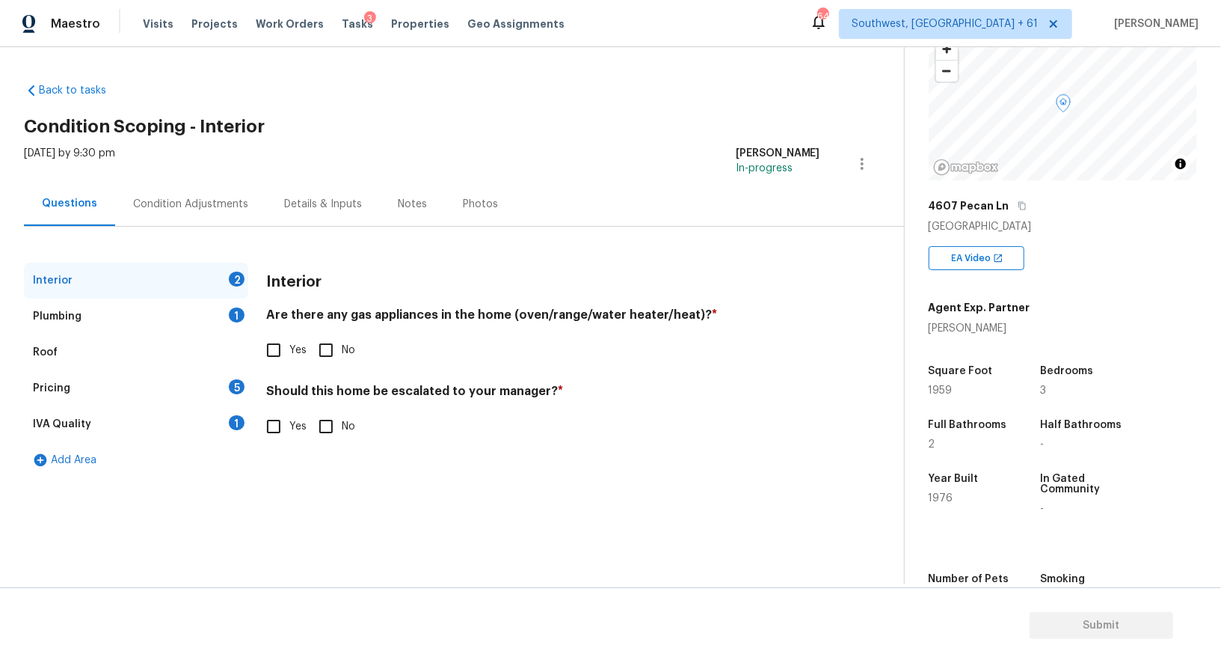
scroll to position [123, 0]
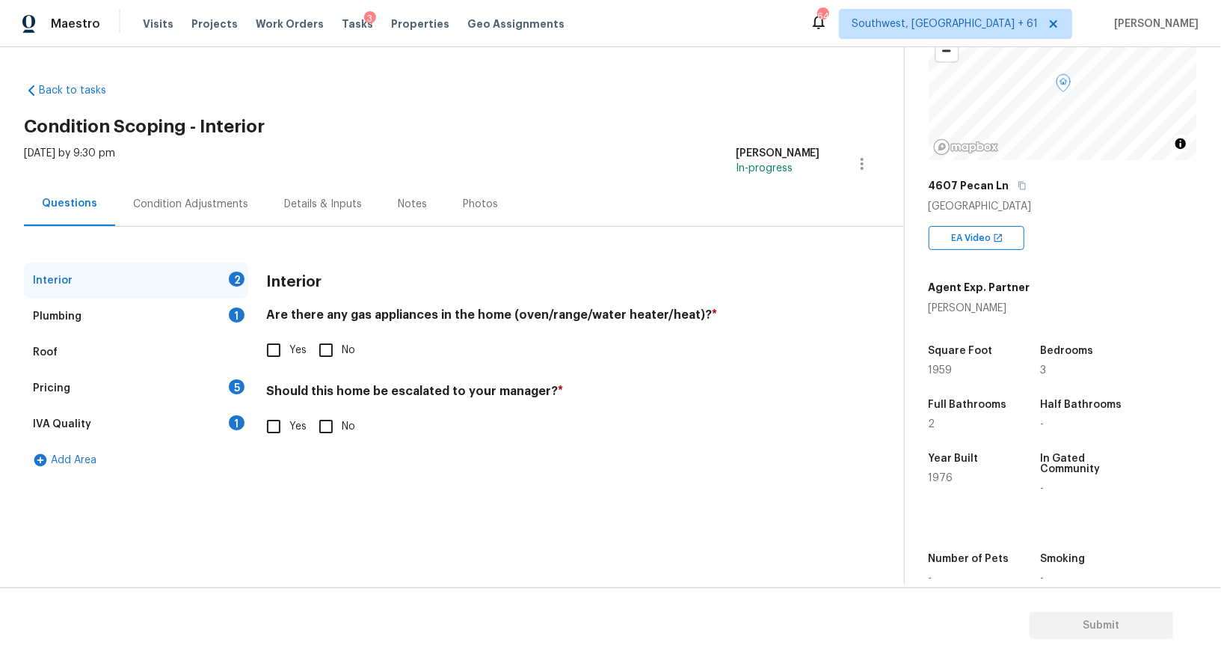
click at [295, 348] on span "Yes" at bounding box center [297, 350] width 17 height 16
click at [289, 348] on input "Yes" at bounding box center [273, 349] width 31 height 31
checkbox input "true"
click at [328, 419] on input "No" at bounding box center [325, 427] width 31 height 31
checkbox input "true"
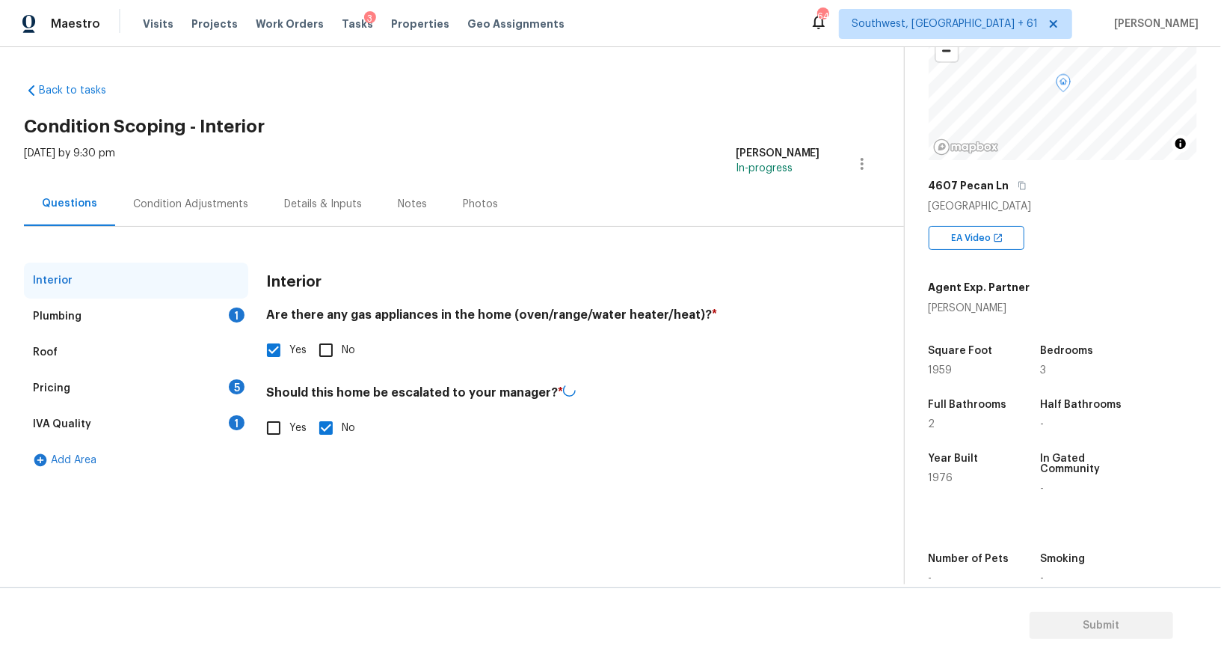
click at [204, 296] on div "Interior" at bounding box center [136, 280] width 224 height 36
click at [212, 307] on div "Plumbing 1" at bounding box center [136, 316] width 224 height 36
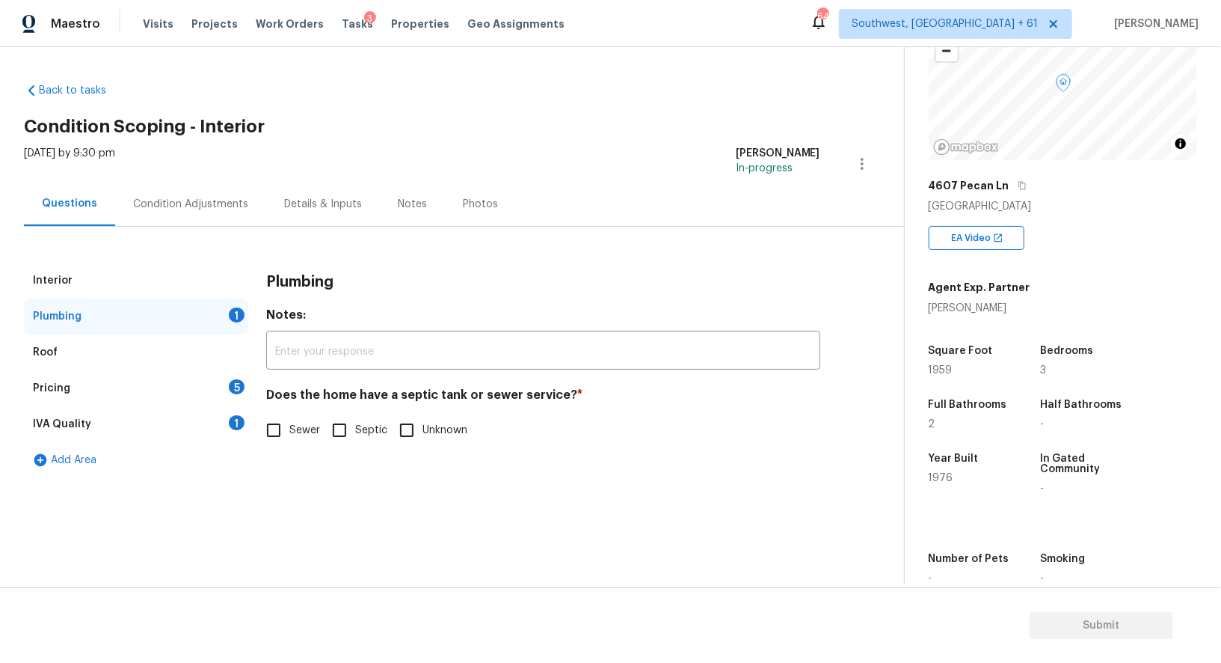
click at [292, 440] on label "Sewer" at bounding box center [289, 429] width 62 height 31
click at [289, 440] on input "Sewer" at bounding box center [273, 429] width 31 height 31
checkbox input "true"
click at [224, 423] on div "IVA Quality 1" at bounding box center [136, 424] width 224 height 36
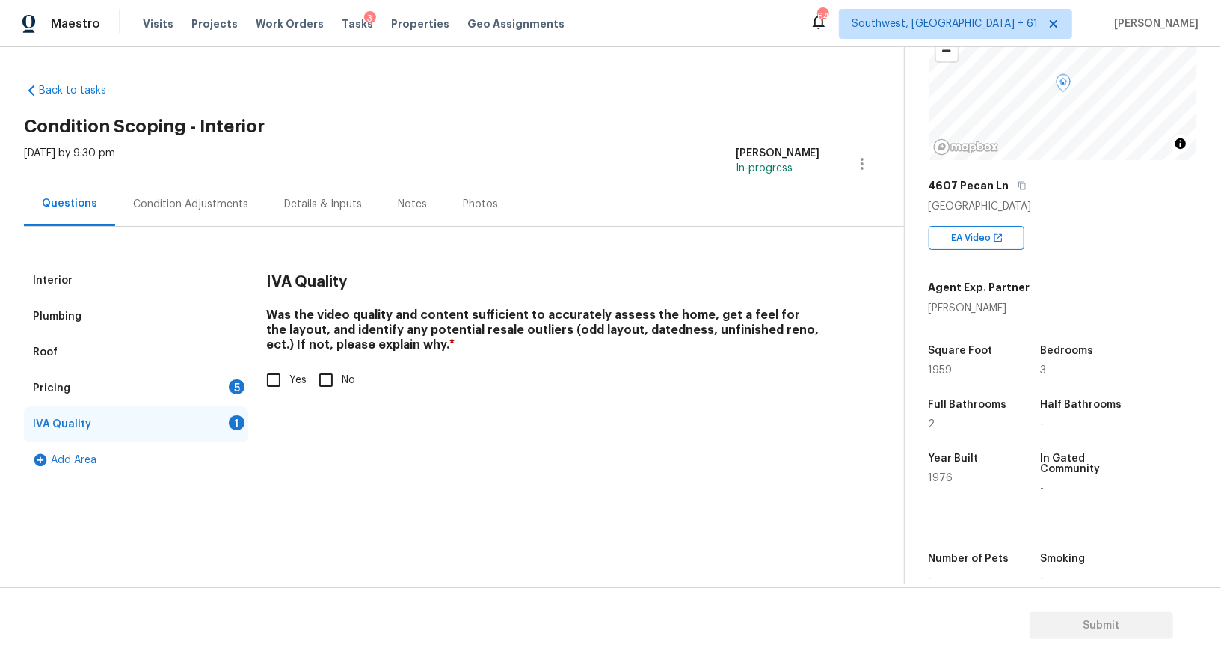
click at [279, 383] on input "Yes" at bounding box center [273, 379] width 31 height 31
checkbox input "true"
click at [234, 380] on div "5" at bounding box center [237, 386] width 16 height 15
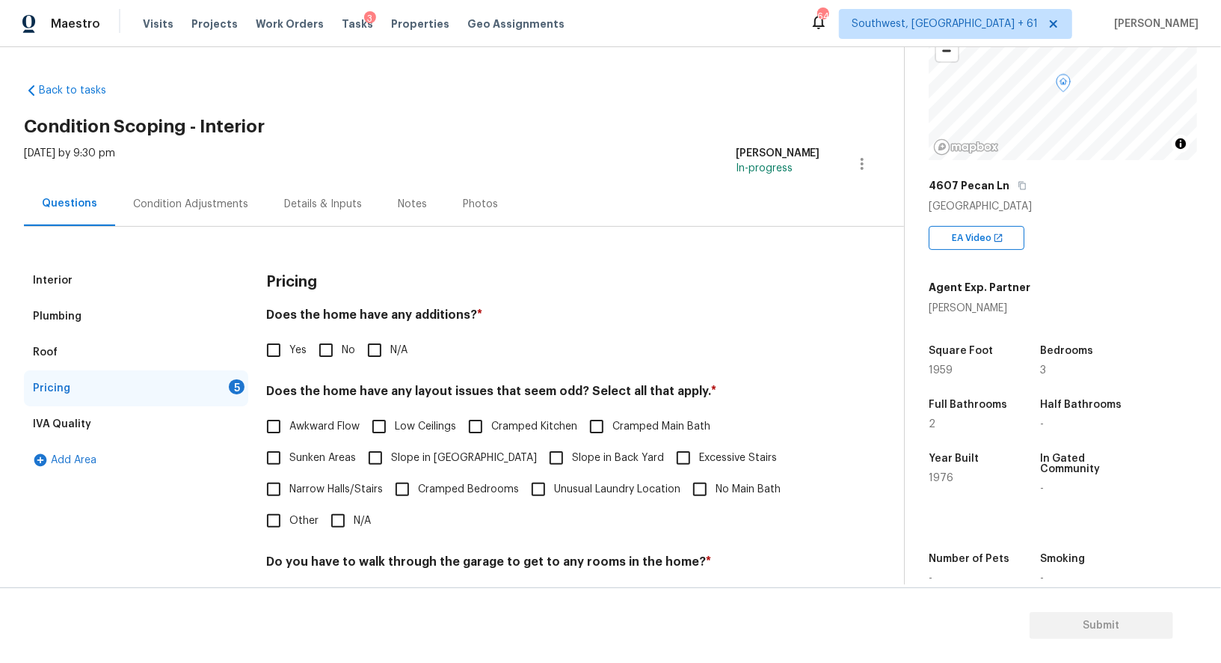
click at [322, 349] on input "No" at bounding box center [325, 349] width 31 height 31
checkbox input "true"
click at [334, 508] on input "N/A" at bounding box center [337, 520] width 31 height 31
checkbox input "true"
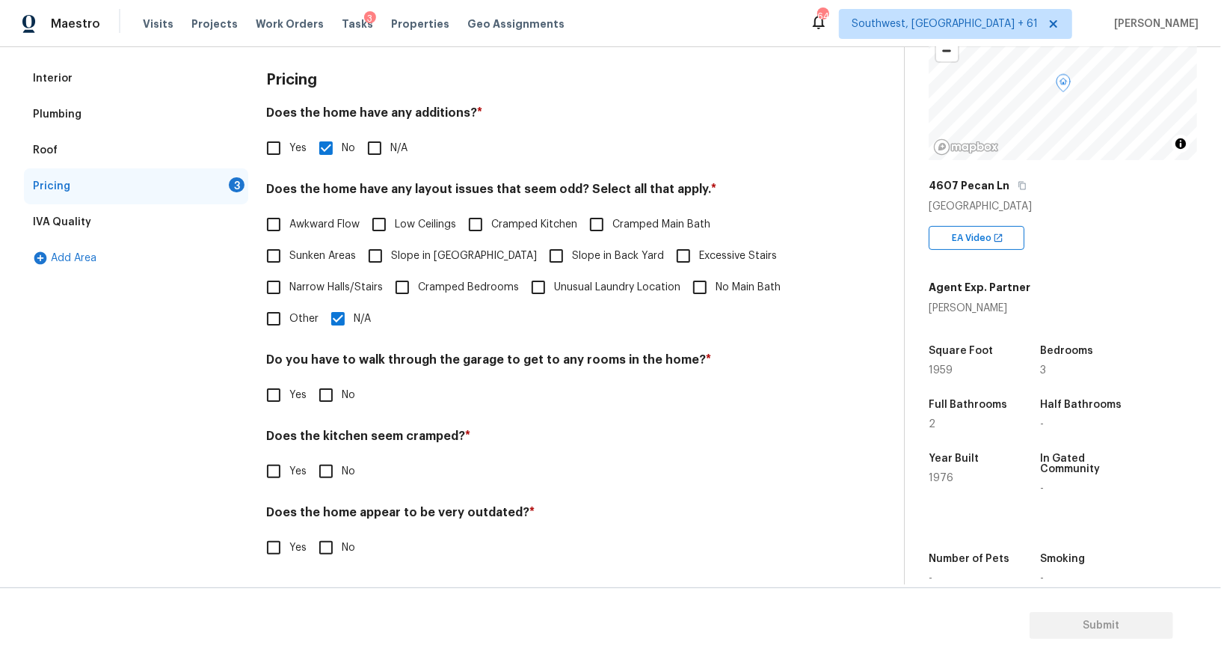
click at [342, 387] on span "No" at bounding box center [348, 395] width 13 height 16
click at [342, 386] on input "No" at bounding box center [325, 394] width 31 height 31
checkbox input "true"
click at [328, 460] on input "No" at bounding box center [325, 472] width 31 height 31
checkbox input "true"
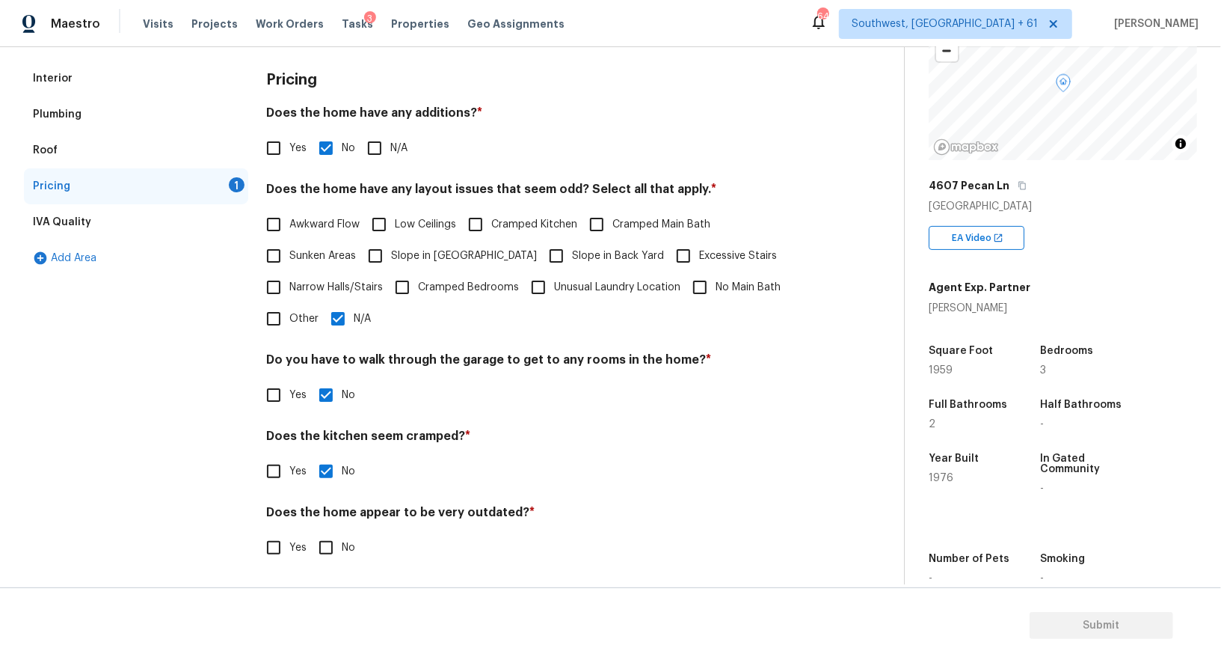
click at [328, 541] on input "No" at bounding box center [325, 547] width 31 height 31
checkbox input "true"
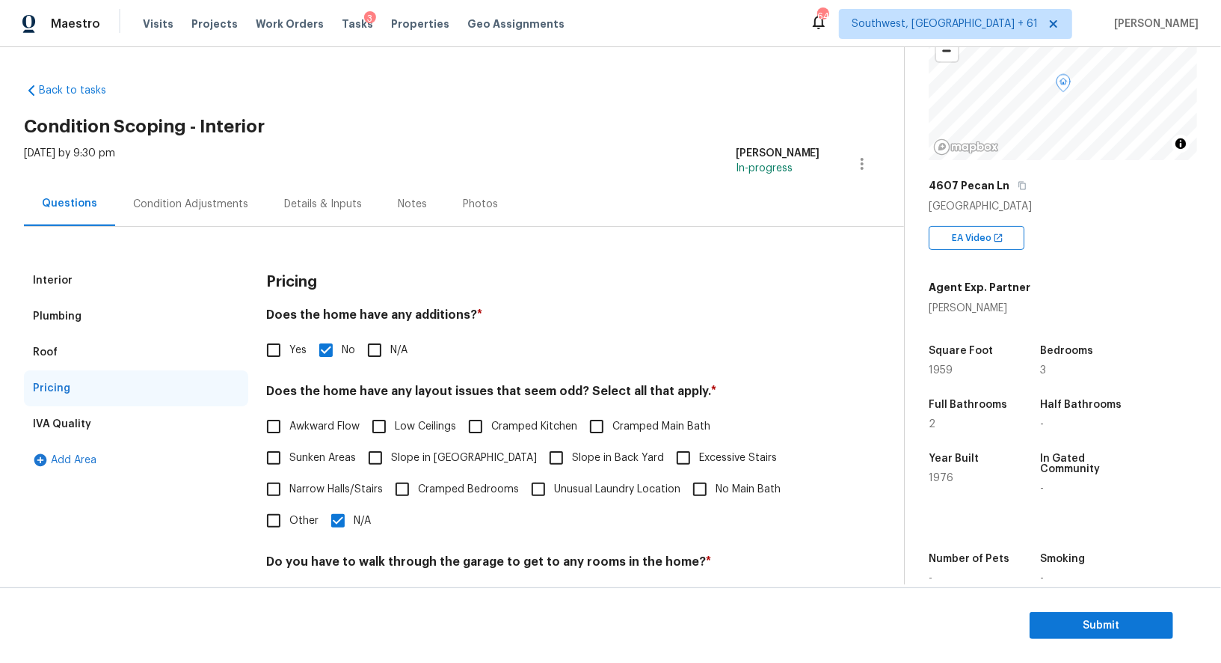
click at [185, 191] on div "Condition Adjustments" at bounding box center [190, 204] width 151 height 44
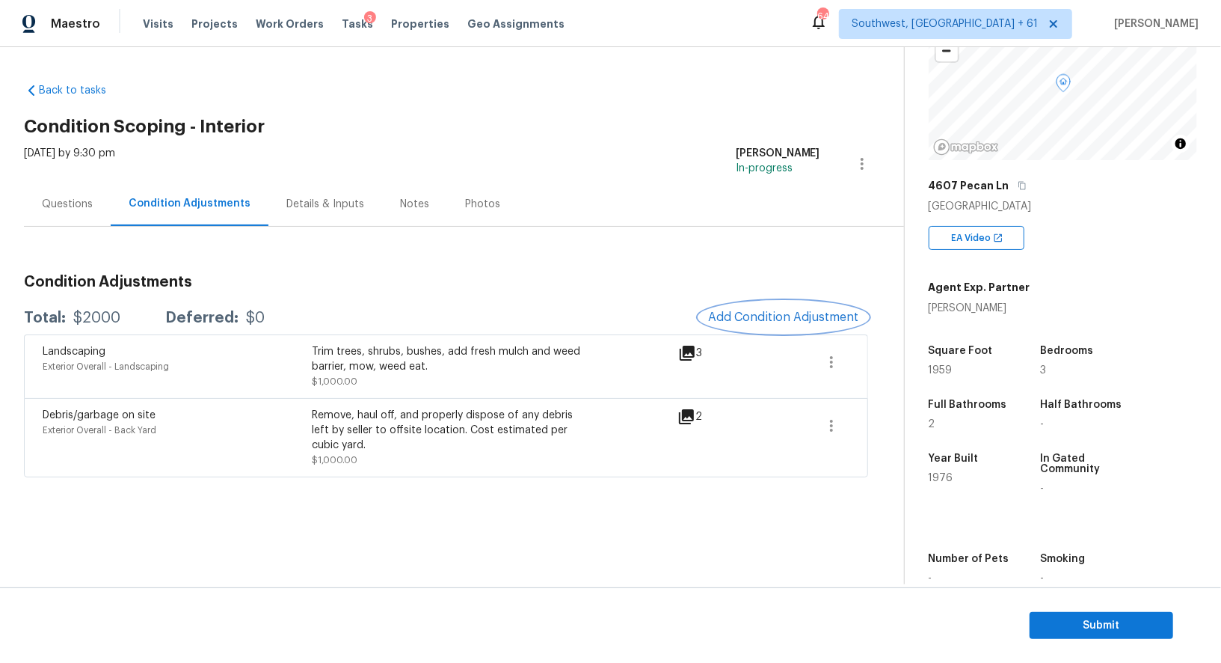
click at [787, 302] on button "Add Condition Adjustment" at bounding box center [783, 316] width 169 height 31
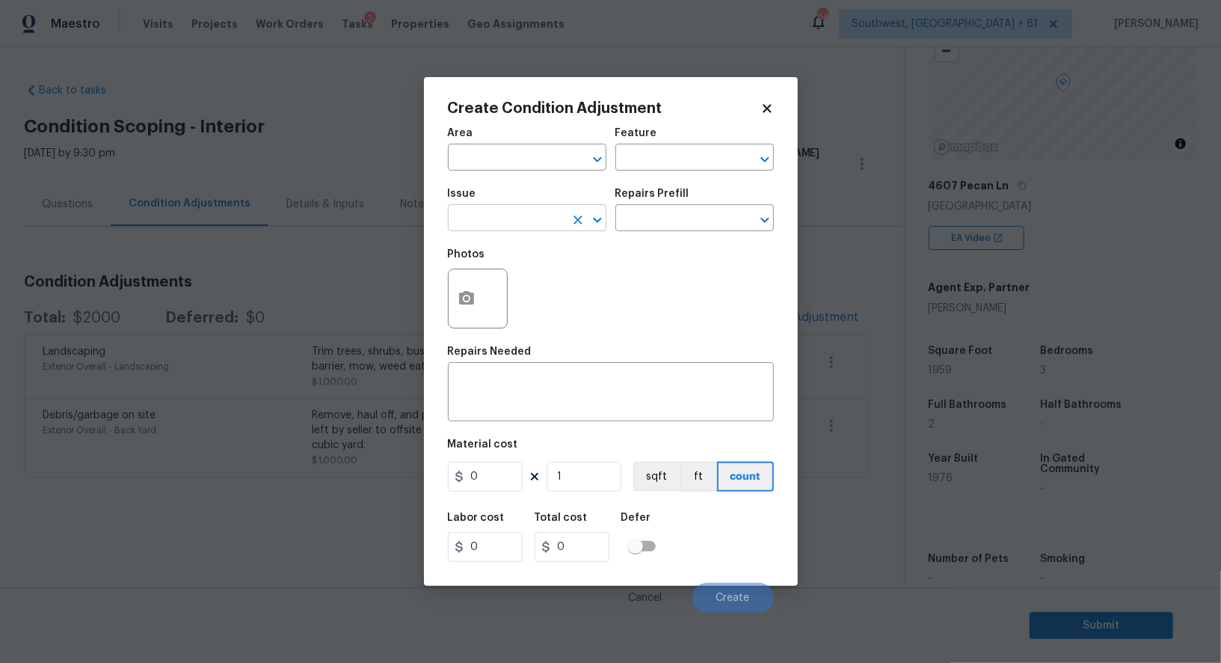
click at [541, 220] on input "text" at bounding box center [506, 219] width 117 height 23
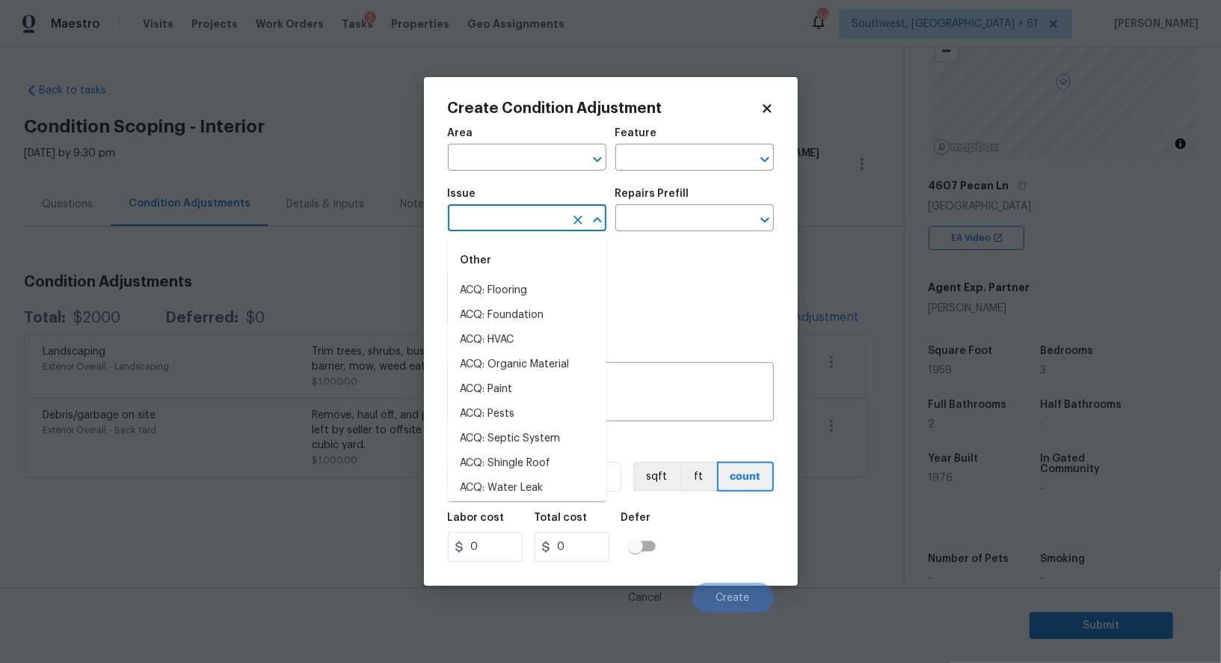
type input "p"
click at [517, 288] on li "ACQ: Paint" at bounding box center [527, 290] width 159 height 25
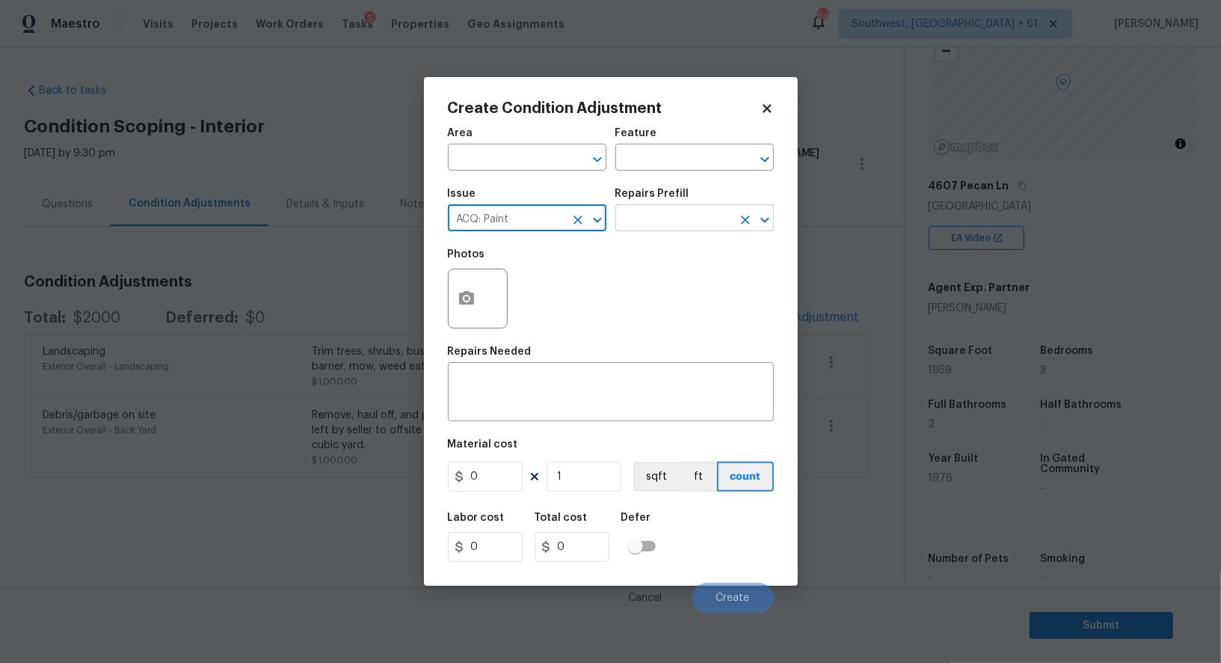
type input "ACQ: Paint"
click at [705, 212] on input "text" at bounding box center [673, 219] width 117 height 23
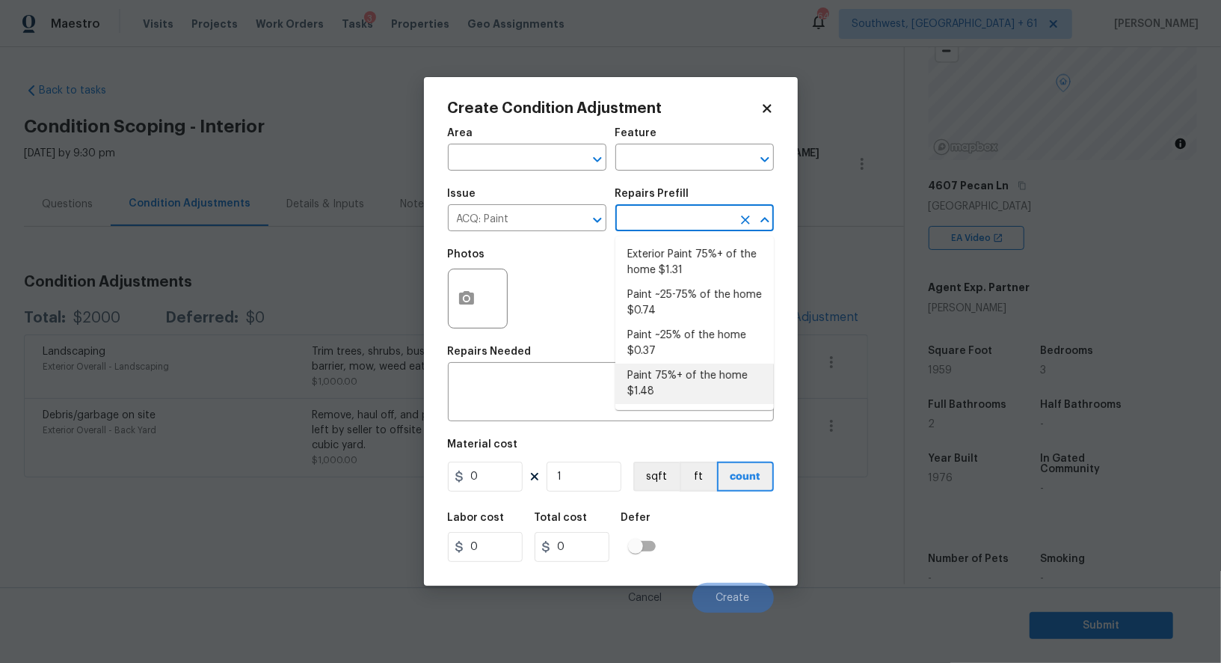
click at [684, 383] on li "Paint 75%+ of the home $1.48" at bounding box center [694, 383] width 159 height 40
type input "Acquisition"
type textarea "Acquisition Scope: 75%+ of the home will likely require interior paint"
type input "1.48"
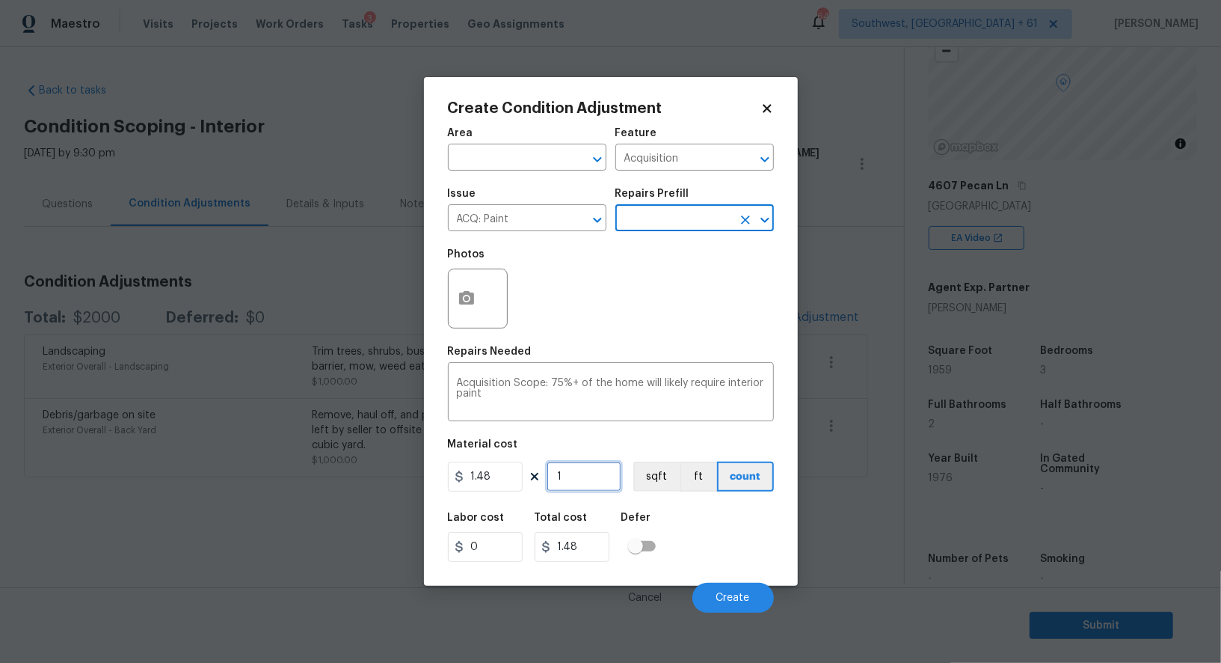
click at [588, 476] on input "1" at bounding box center [584, 476] width 75 height 30
type input "19"
type input "28.12"
type input "195"
type input "288.6"
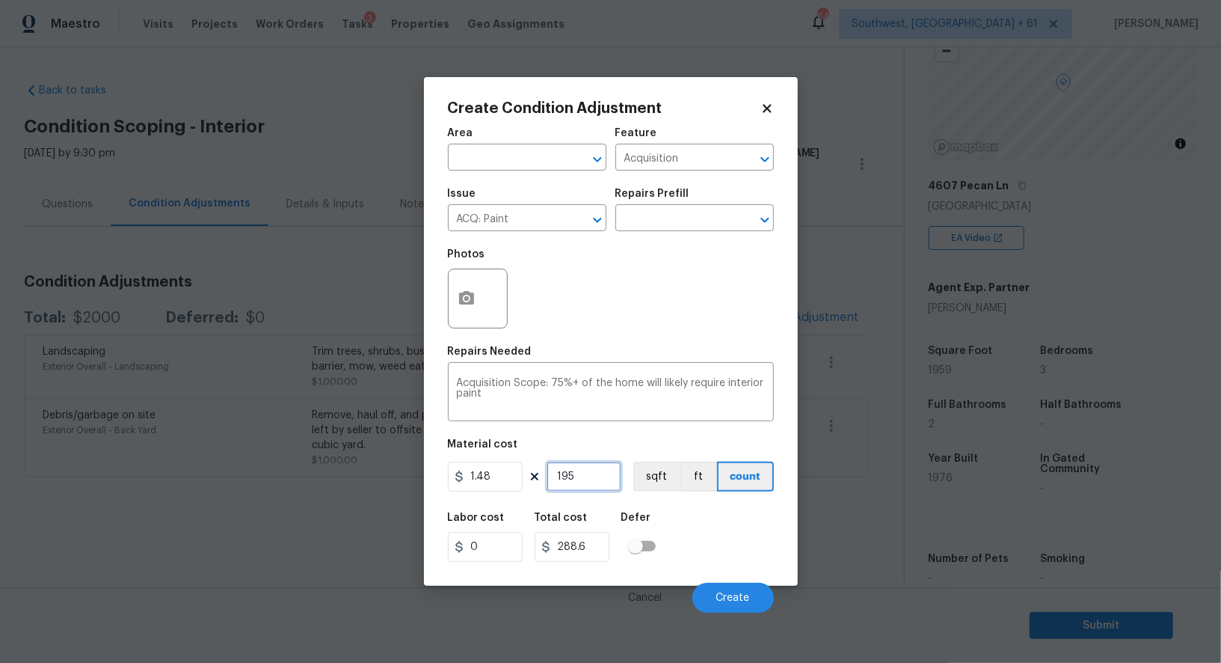
type input "1959"
type input "2899.32"
type input "1959"
click at [603, 556] on input "2899.32" at bounding box center [572, 547] width 75 height 30
click at [453, 287] on button "button" at bounding box center [467, 298] width 36 height 58
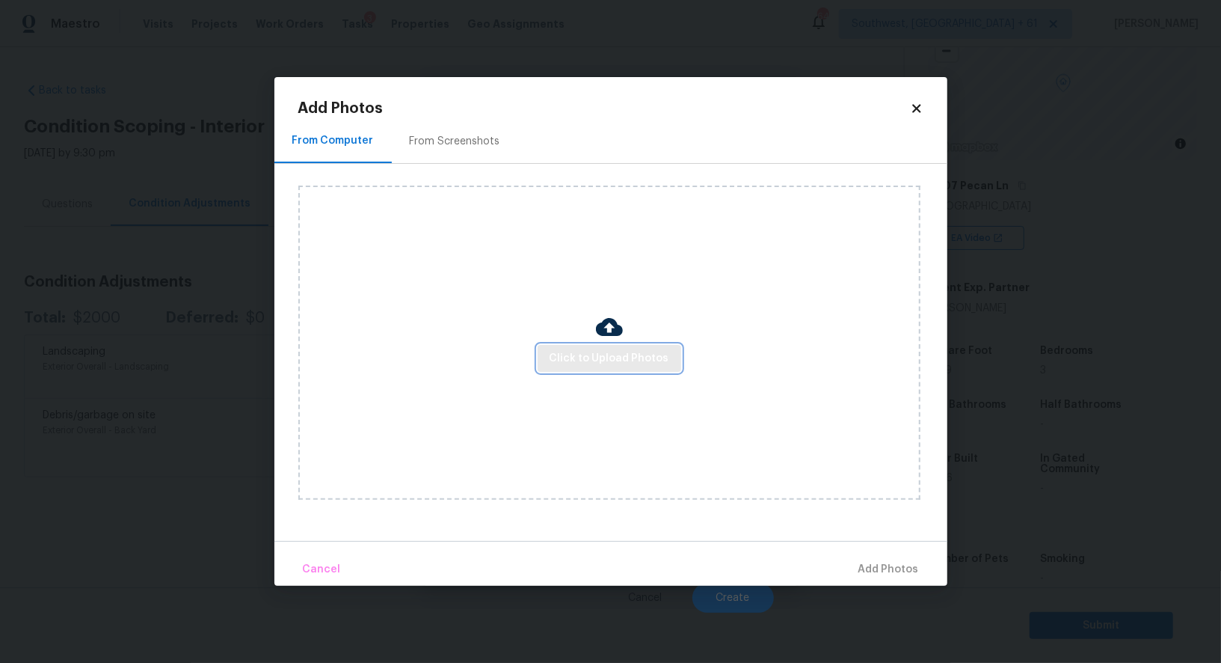
click at [603, 364] on span "Click to Upload Photos" at bounding box center [610, 358] width 120 height 19
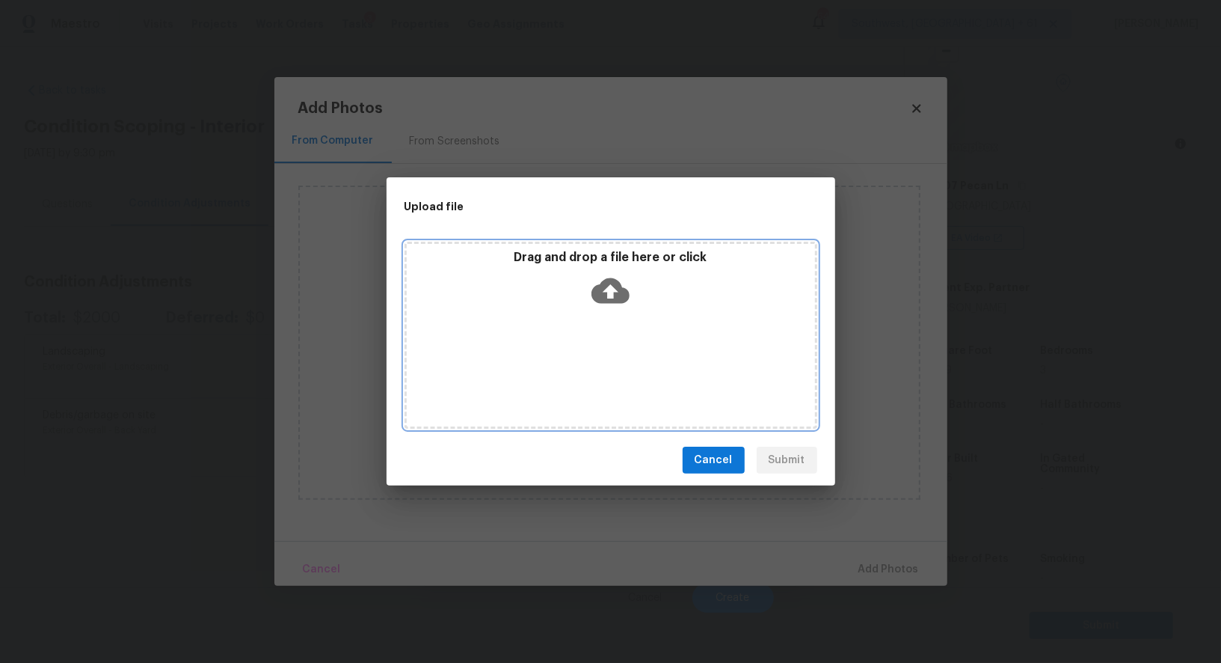
click at [600, 296] on icon at bounding box center [611, 290] width 38 height 25
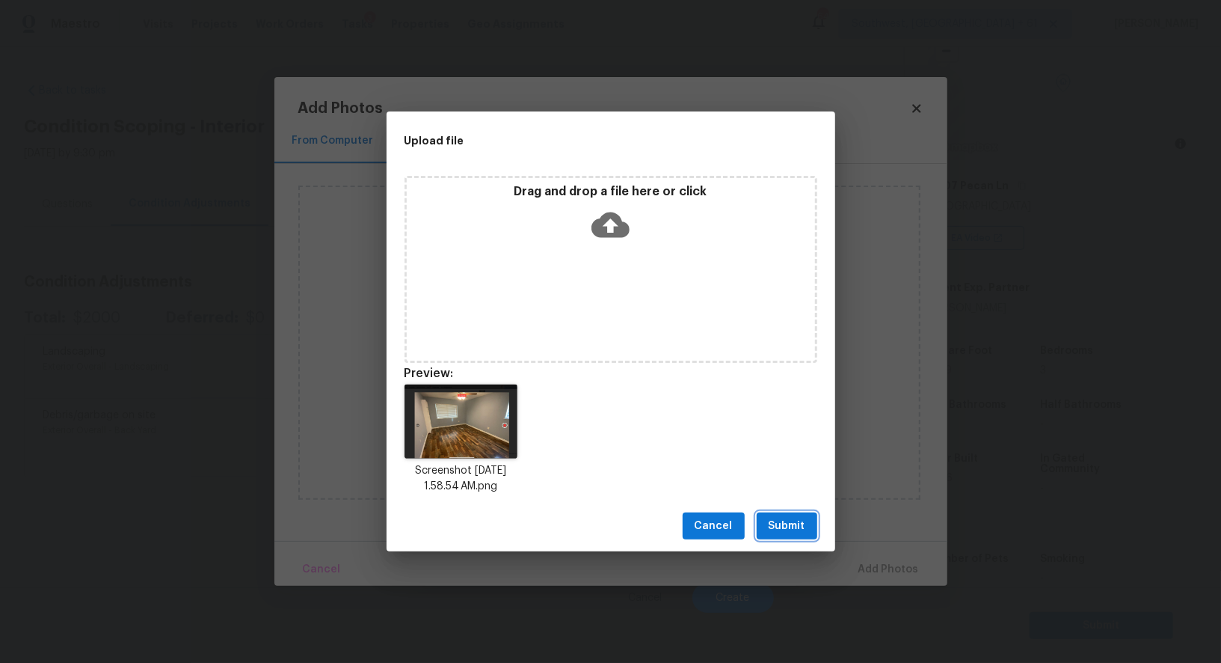
click at [781, 517] on span "Submit" at bounding box center [787, 526] width 37 height 19
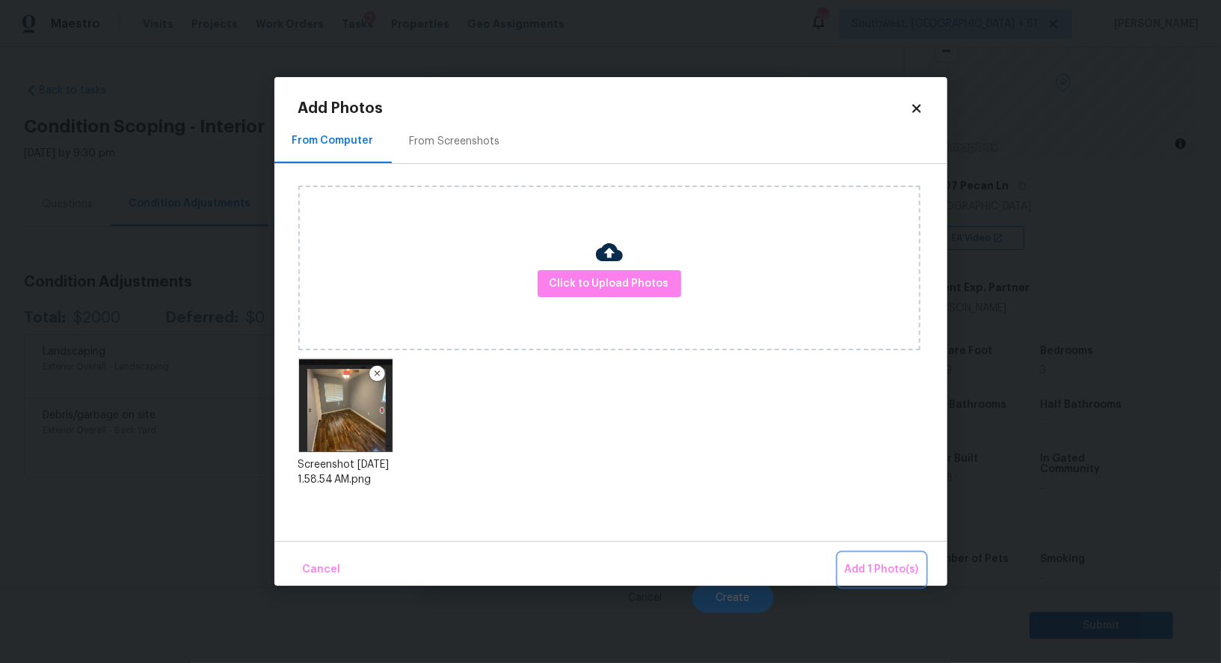
click at [881, 562] on span "Add 1 Photo(s)" at bounding box center [882, 569] width 74 height 19
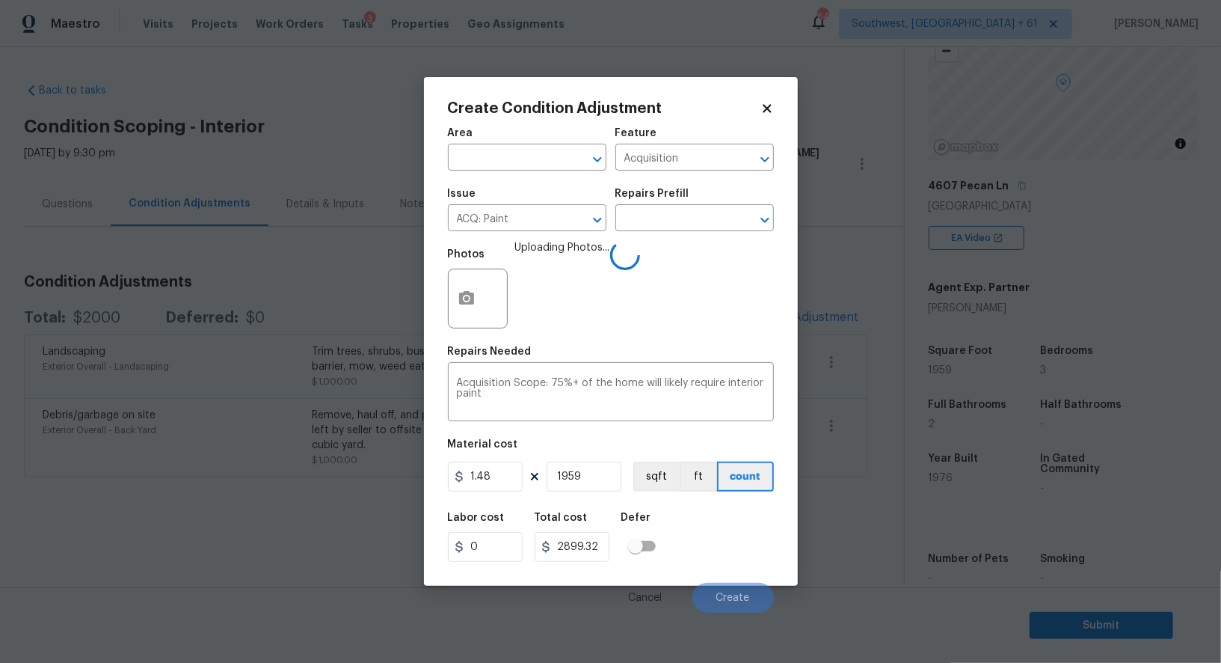
click at [727, 541] on div "Labor cost 0 Total cost 2899.32 Defer" at bounding box center [611, 536] width 326 height 67
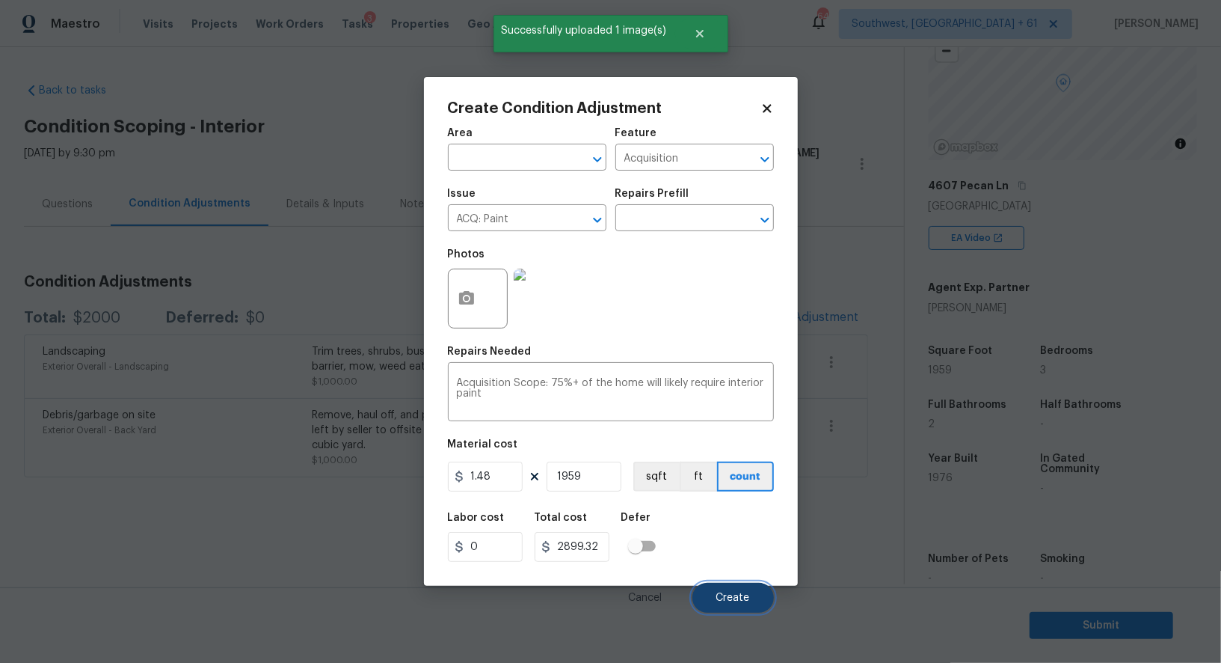
click at [738, 596] on span "Create" at bounding box center [733, 597] width 34 height 11
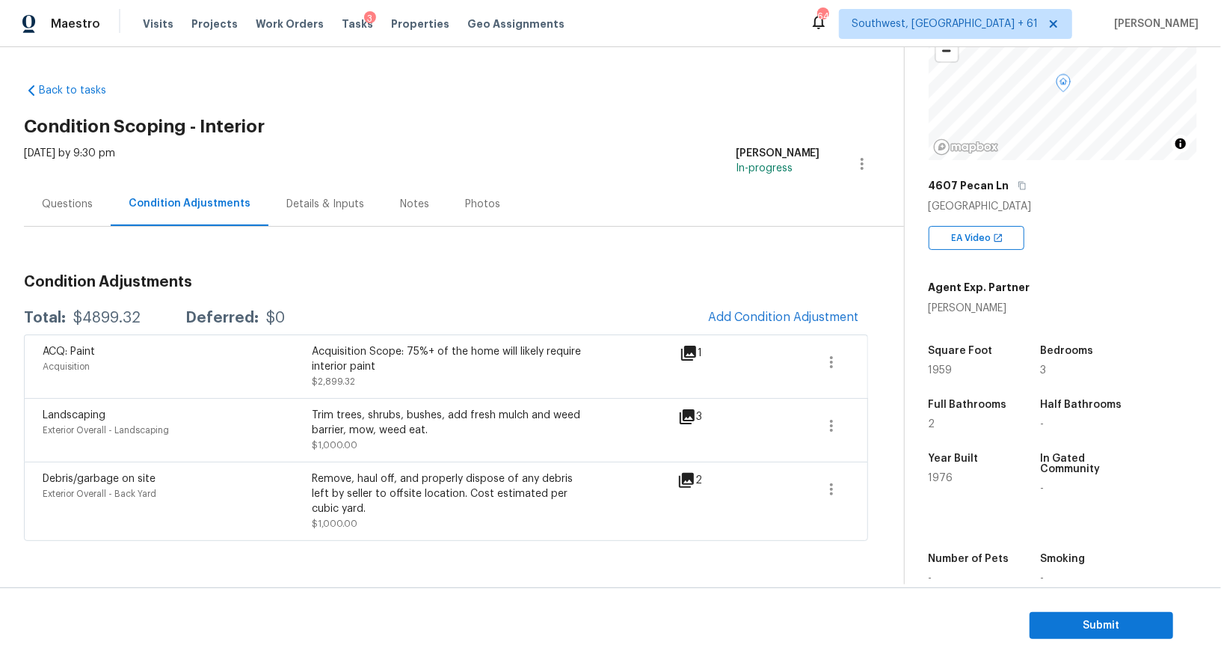
click at [56, 202] on div "Questions" at bounding box center [67, 204] width 51 height 15
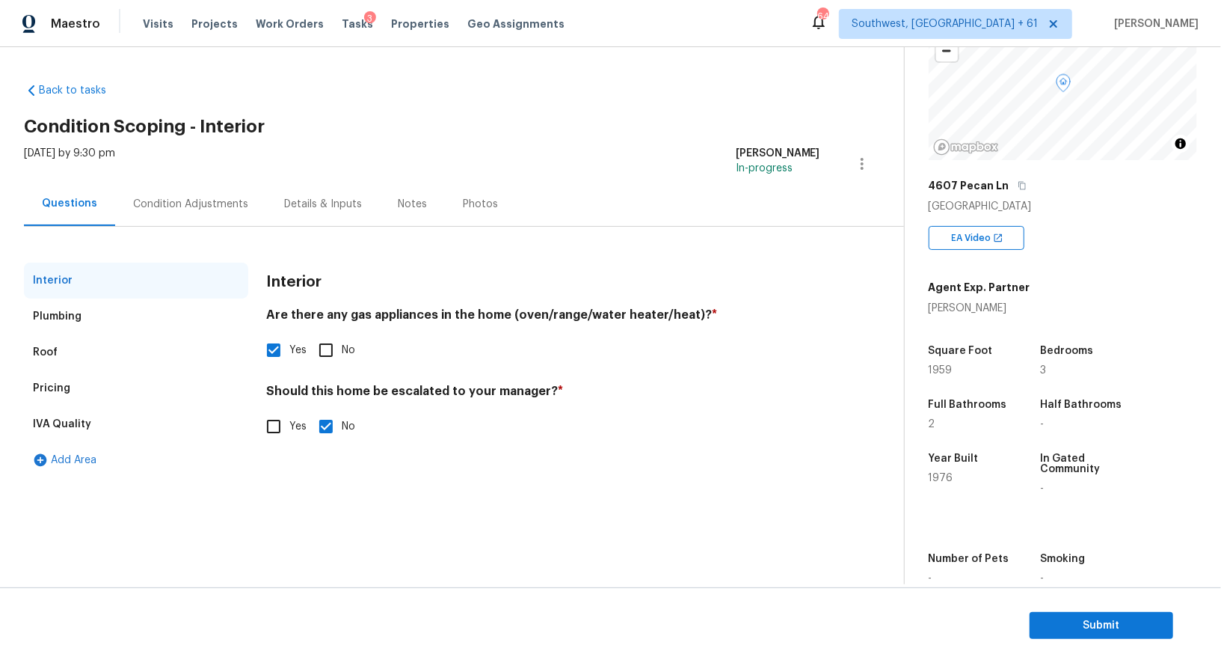
click at [282, 421] on input "Yes" at bounding box center [273, 426] width 31 height 31
checkbox input "true"
checkbox input "false"
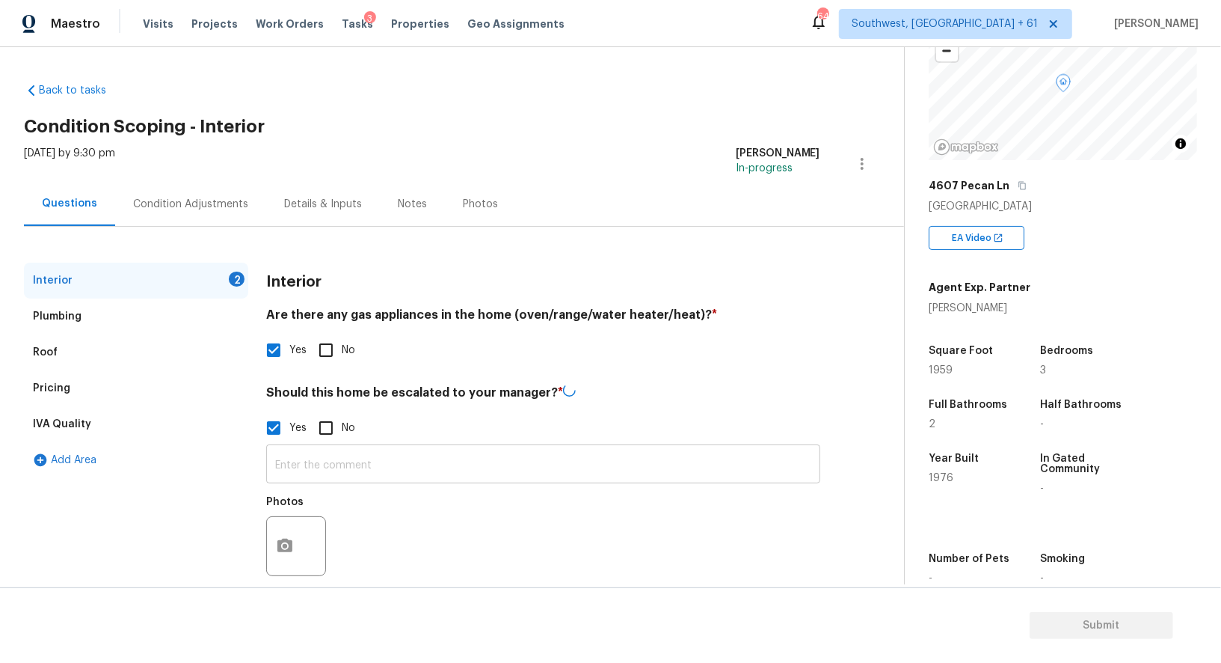
click at [318, 469] on input "text" at bounding box center [543, 465] width 554 height 35
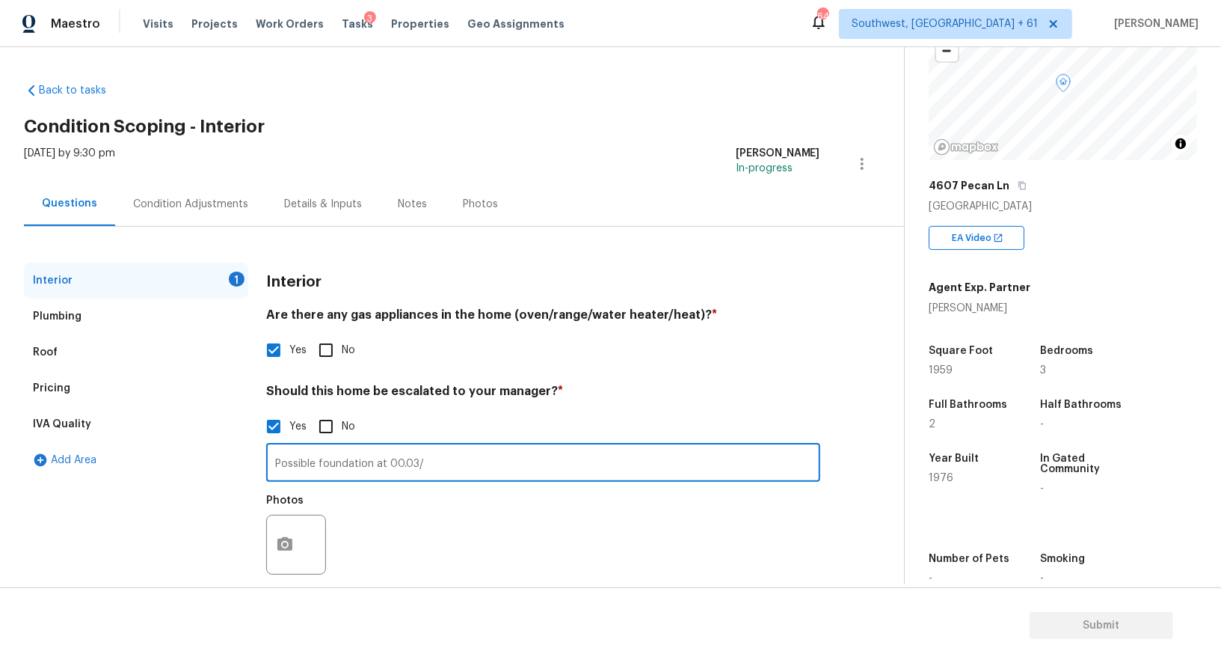
type input "Possible foundation at 00.03/"
click at [277, 544] on icon "button" at bounding box center [285, 544] width 18 height 18
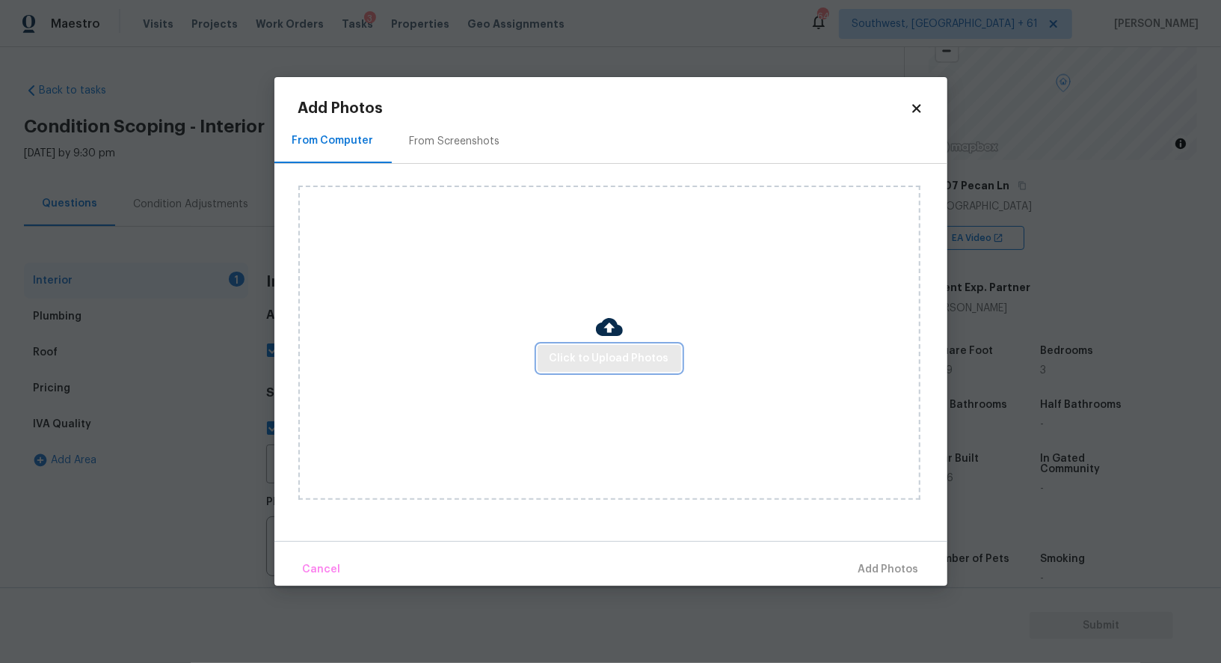
click at [623, 365] on span "Click to Upload Photos" at bounding box center [610, 358] width 120 height 19
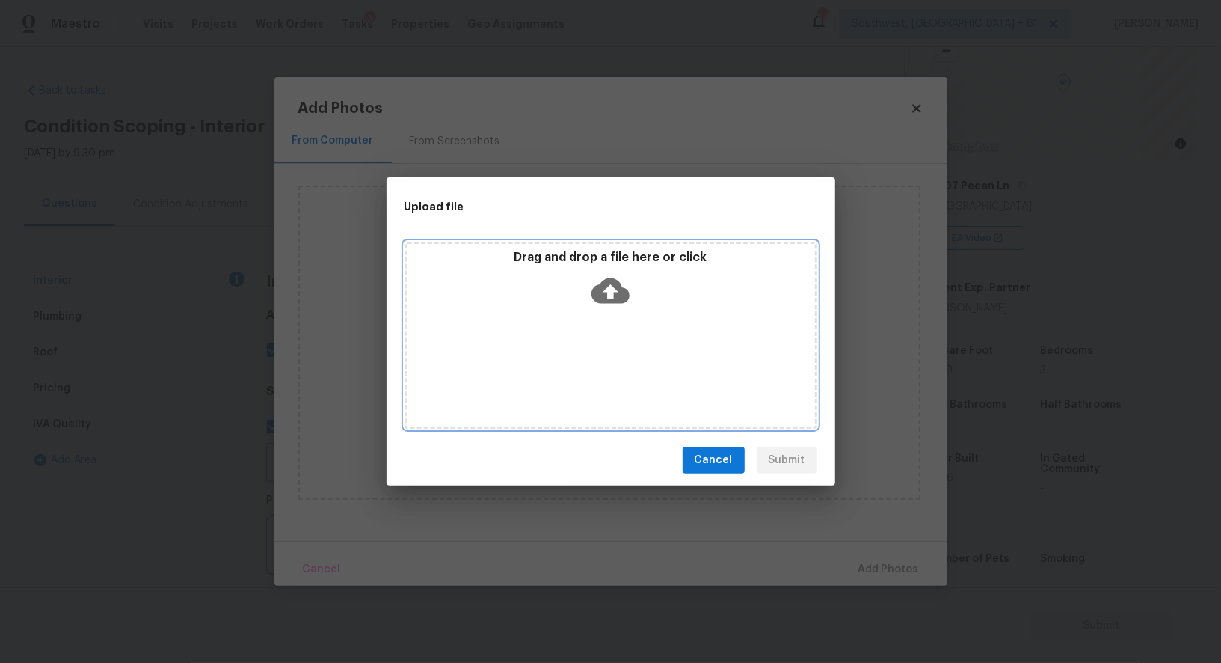
click at [618, 292] on icon at bounding box center [611, 290] width 38 height 25
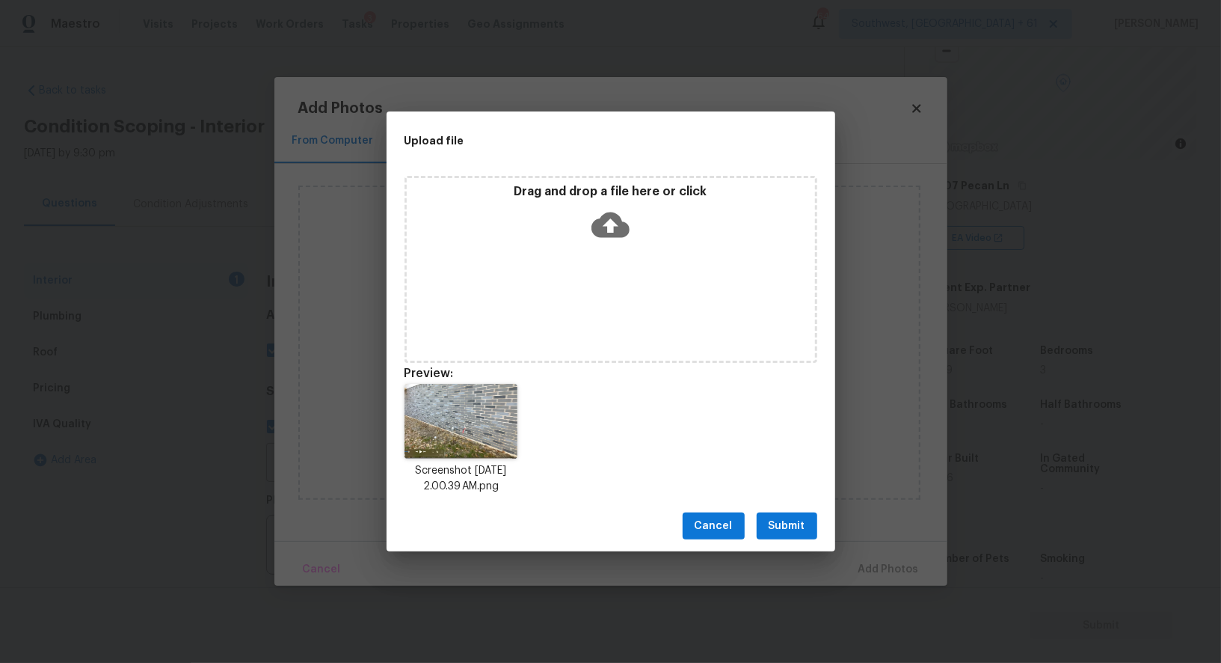
click at [778, 541] on div "Cancel Submit" at bounding box center [611, 526] width 449 height 52
click at [797, 526] on span "Submit" at bounding box center [787, 526] width 37 height 19
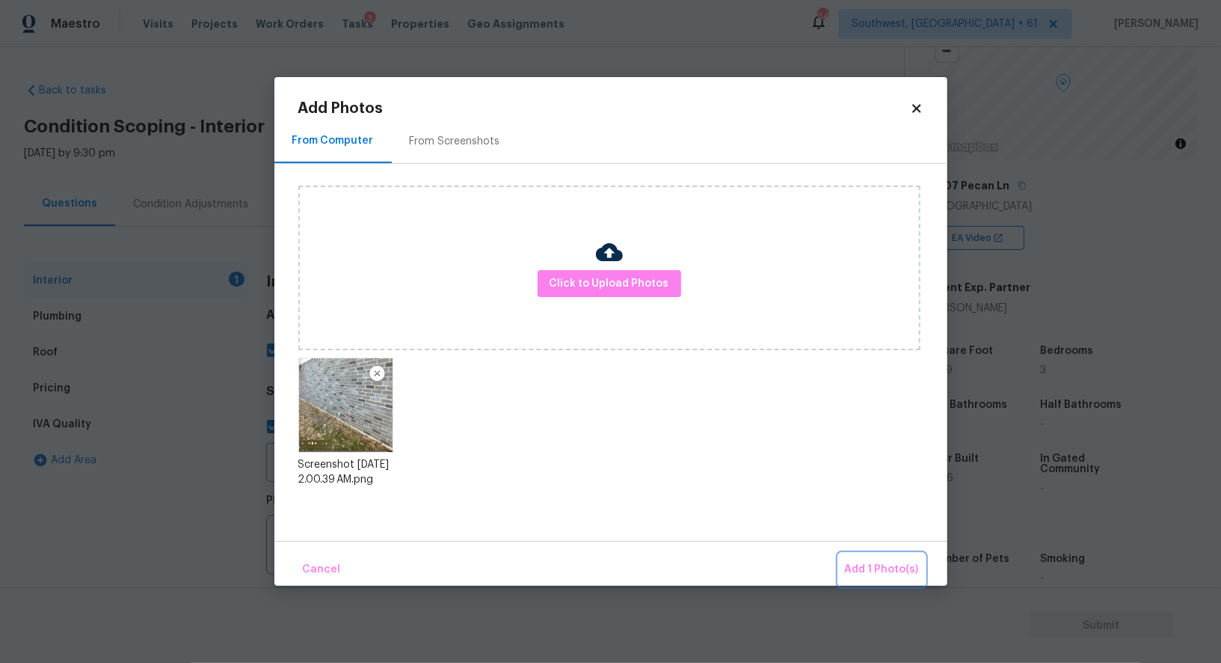
click at [879, 574] on span "Add 1 Photo(s)" at bounding box center [882, 569] width 74 height 19
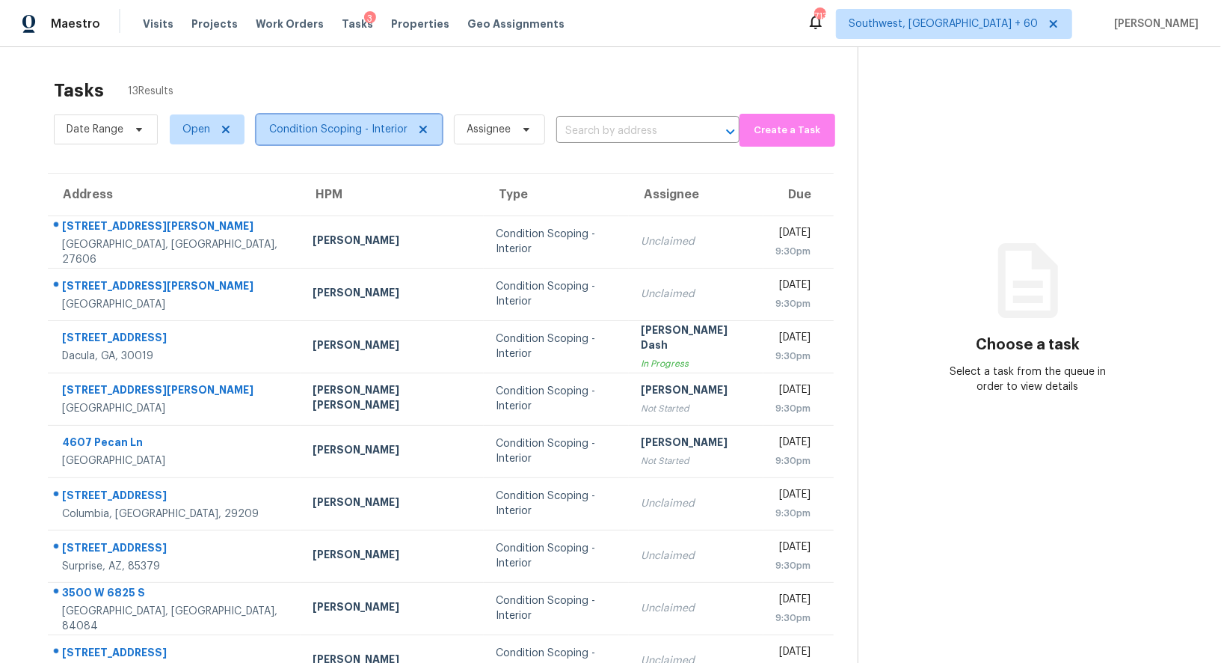
click at [373, 124] on span "Condition Scoping - Interior" at bounding box center [338, 129] width 138 height 15
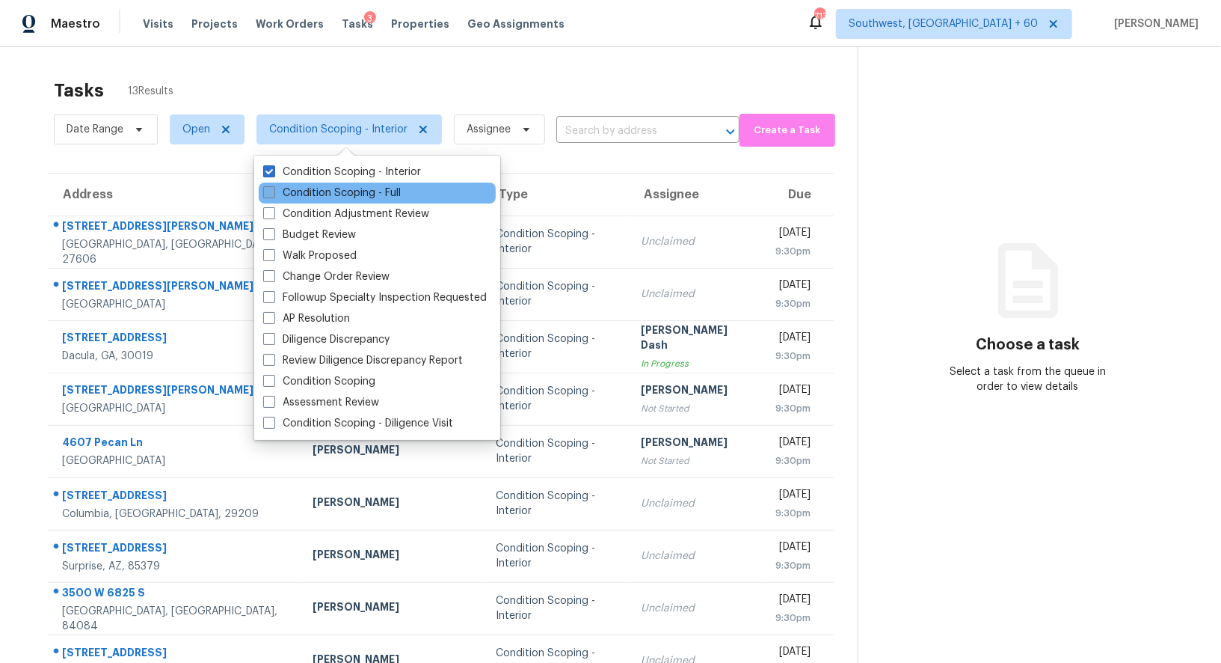
click at [366, 195] on label "Condition Scoping - Full" at bounding box center [332, 192] width 138 height 15
click at [273, 195] on input "Condition Scoping - Full" at bounding box center [268, 190] width 10 height 10
checkbox input "true"
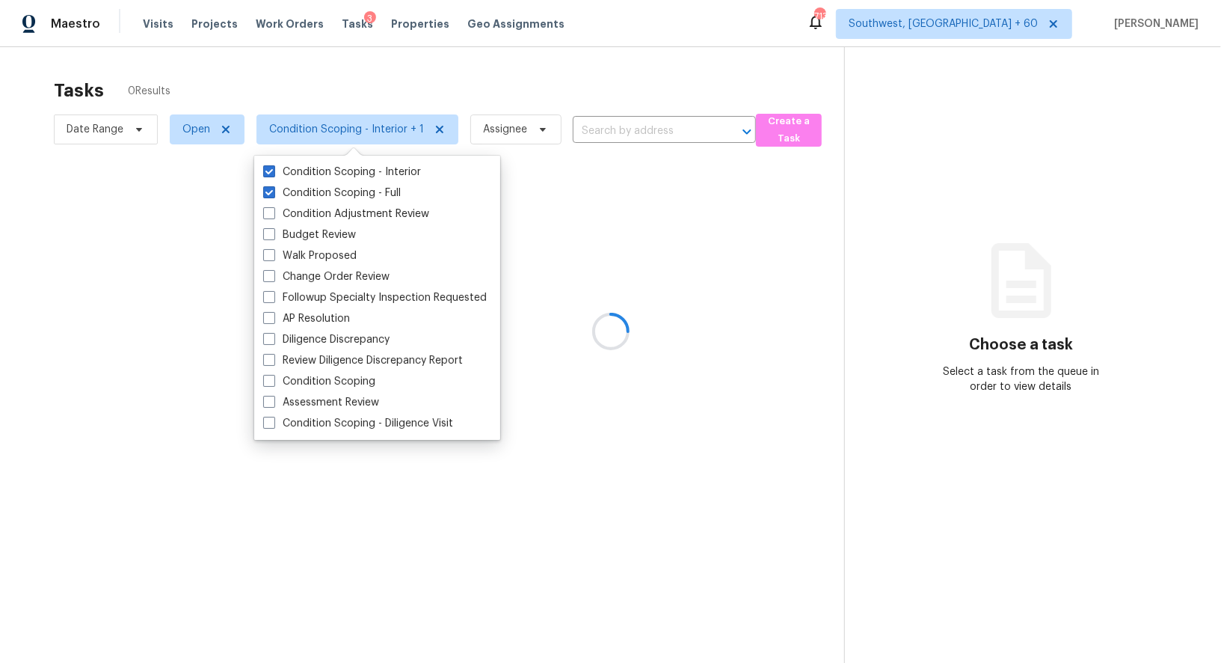
click at [596, 81] on div at bounding box center [610, 331] width 1221 height 663
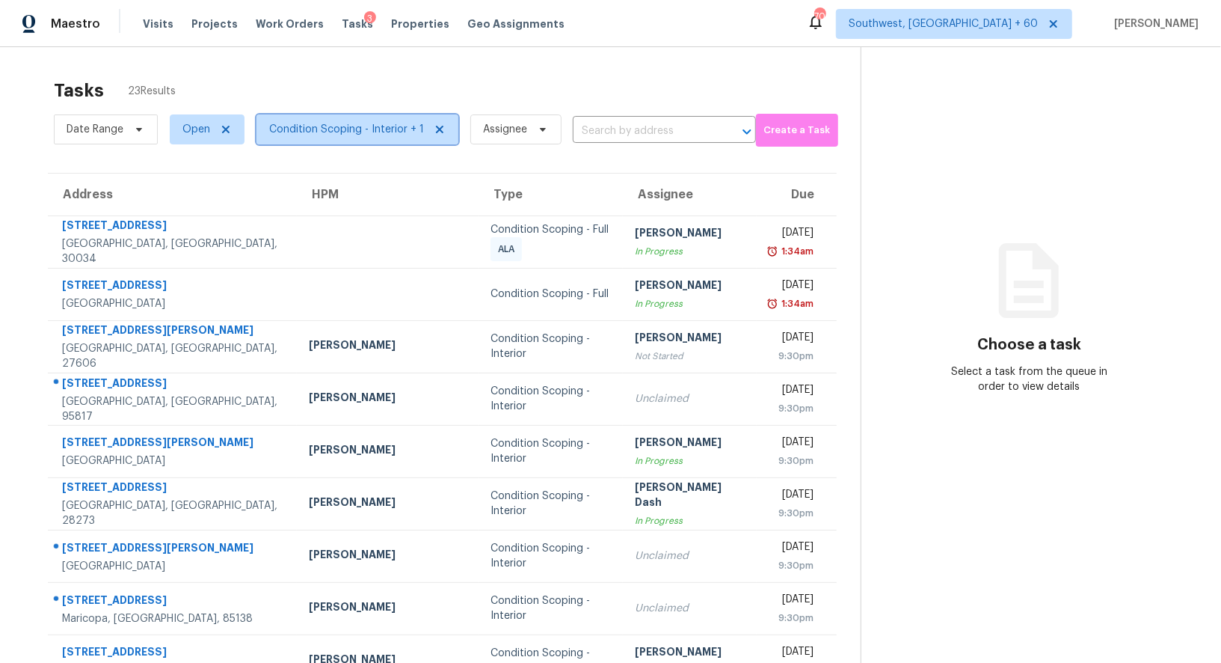
click at [378, 120] on span "Condition Scoping - Interior + 1" at bounding box center [357, 129] width 202 height 30
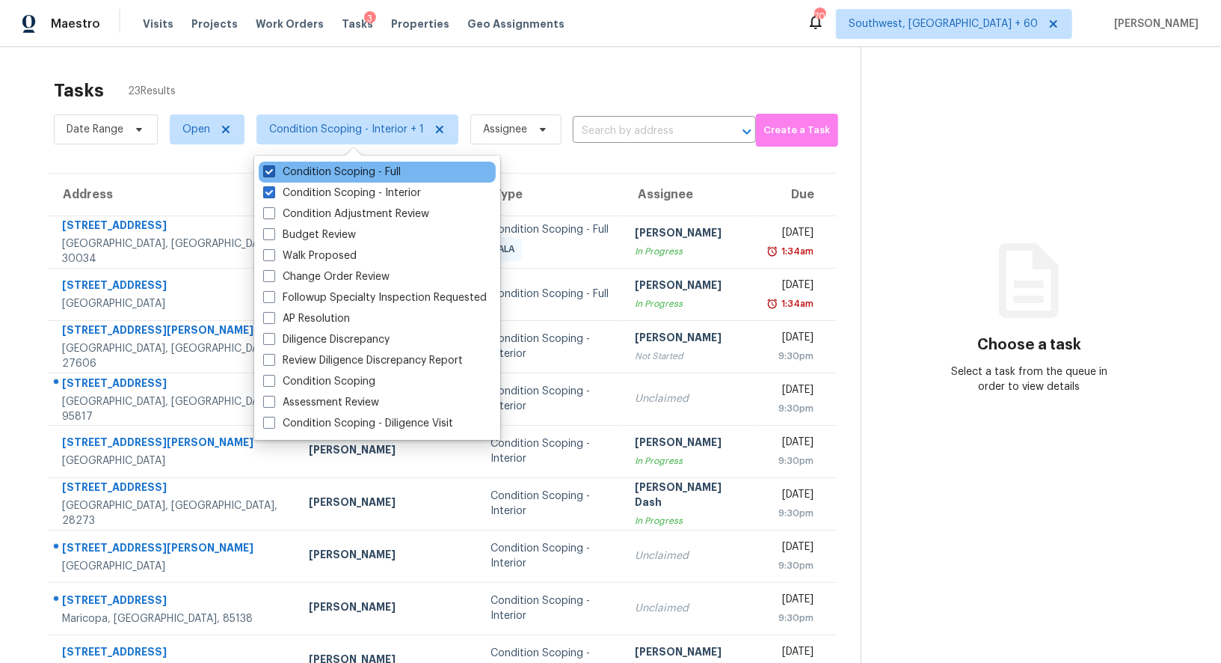
click at [367, 170] on label "Condition Scoping - Full" at bounding box center [332, 172] width 138 height 15
click at [273, 170] on input "Condition Scoping - Full" at bounding box center [268, 170] width 10 height 10
checkbox input "false"
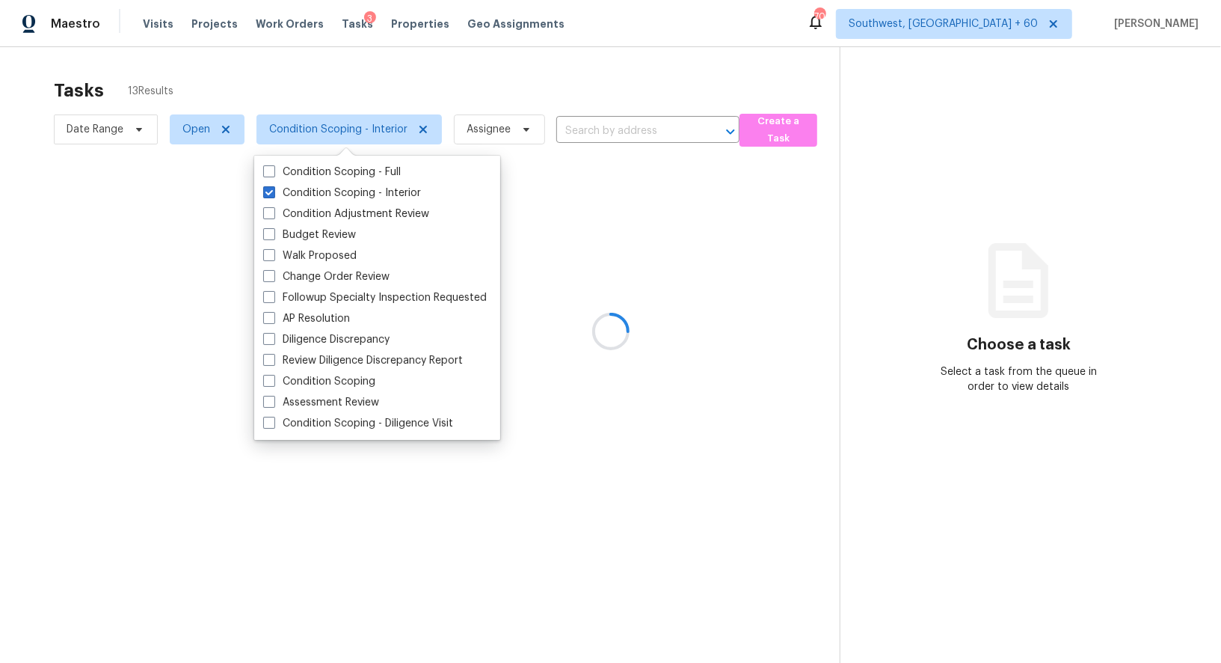
click at [515, 81] on div at bounding box center [610, 331] width 1221 height 663
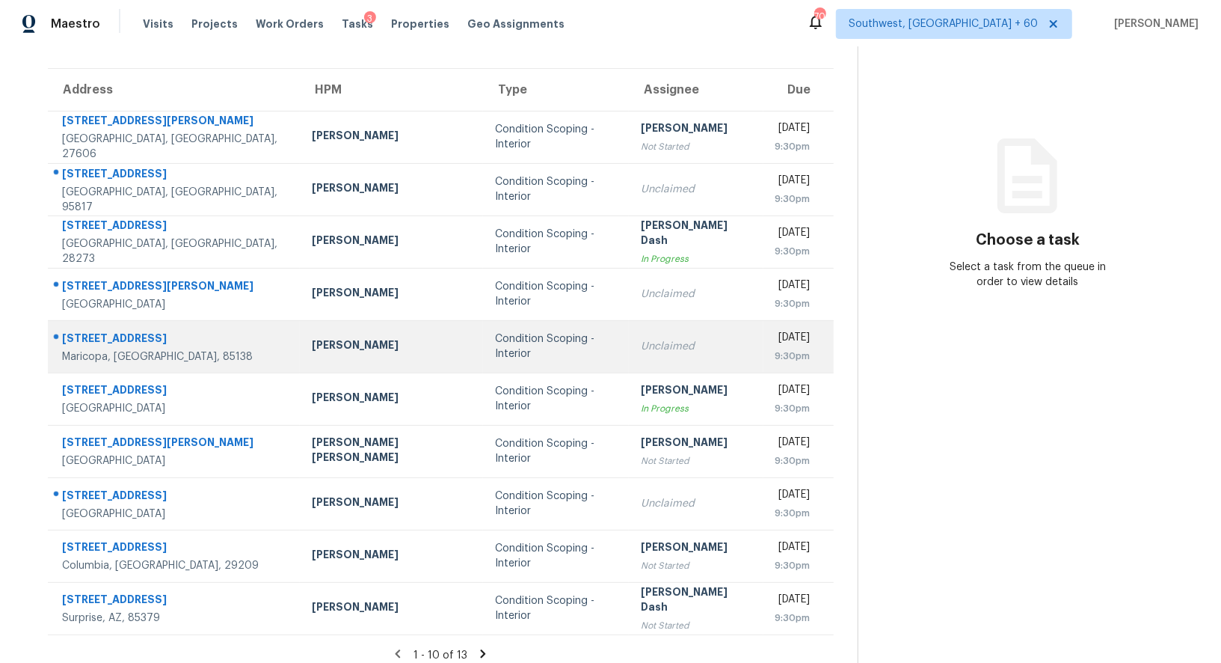
scroll to position [114, 0]
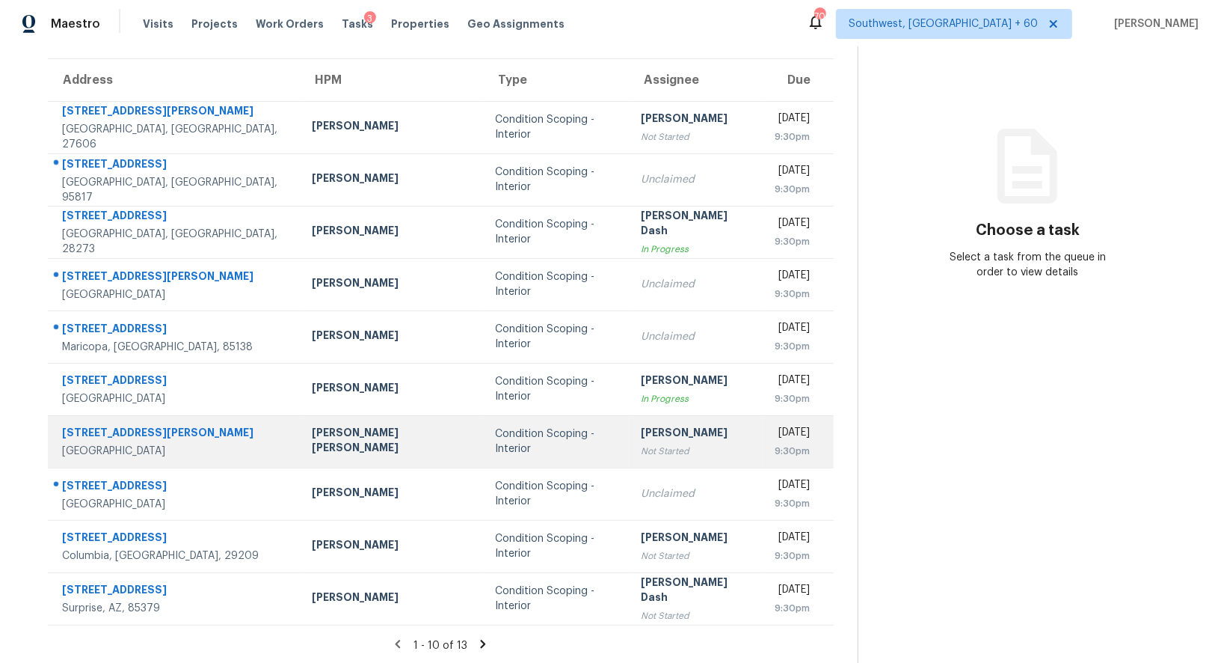
click at [641, 439] on div "[PERSON_NAME]" at bounding box center [696, 434] width 111 height 19
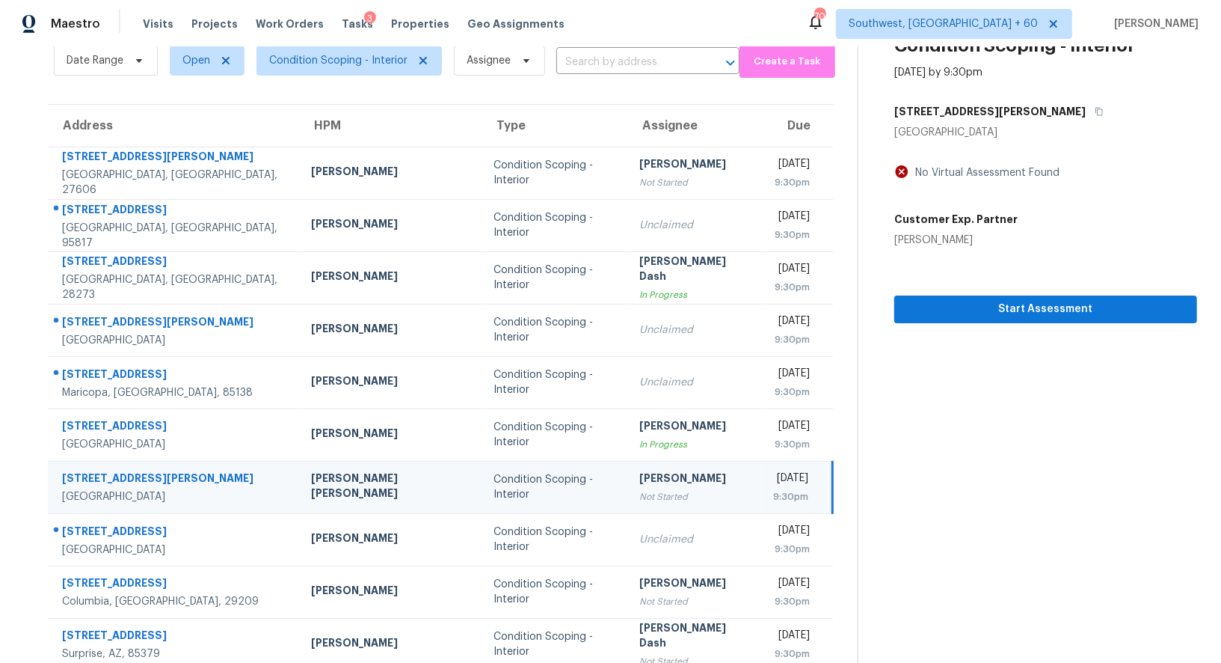
scroll to position [0, 0]
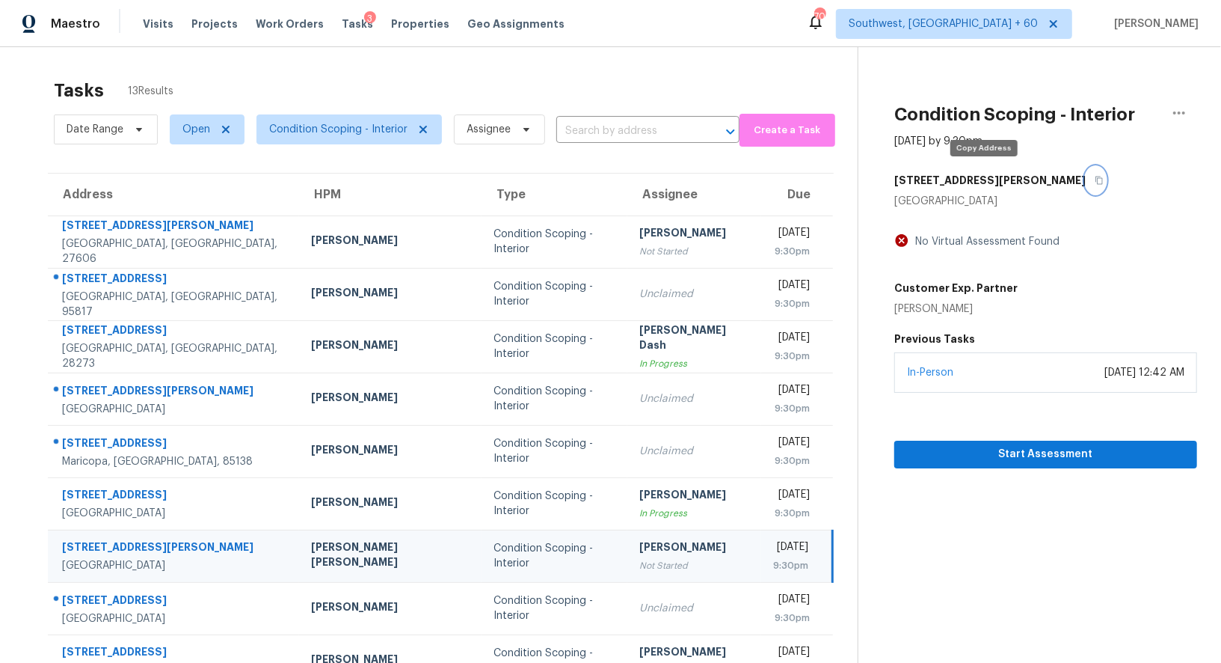
click at [1096, 178] on icon "button" at bounding box center [1099, 180] width 7 height 8
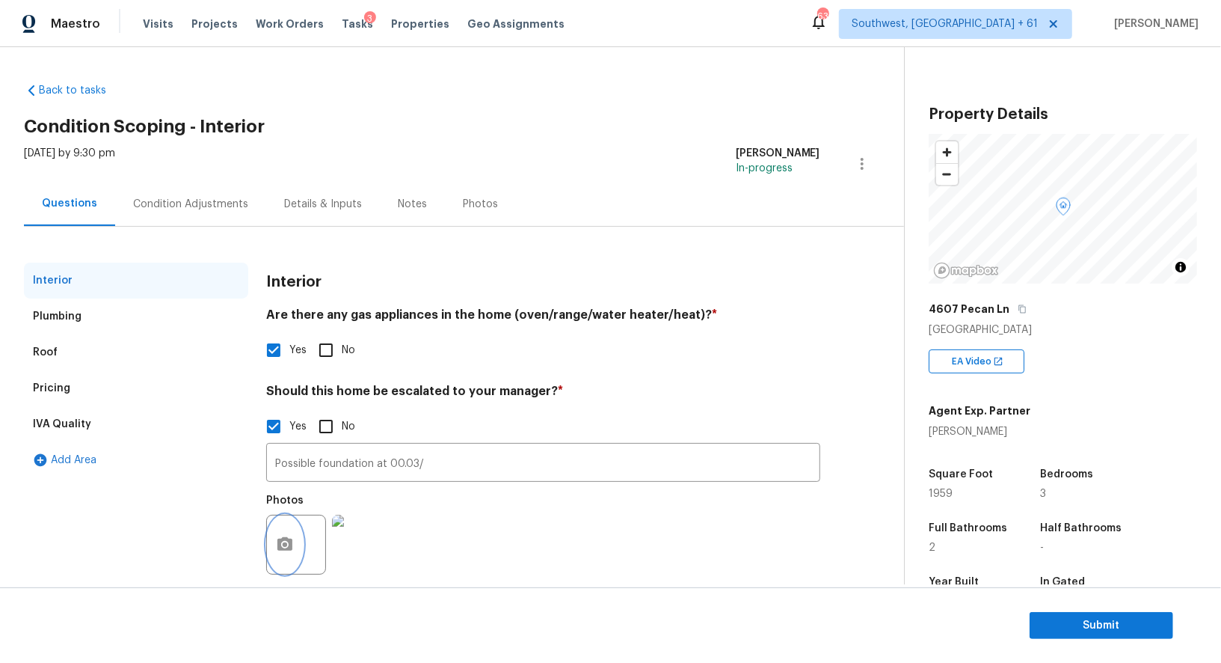
scroll to position [123, 0]
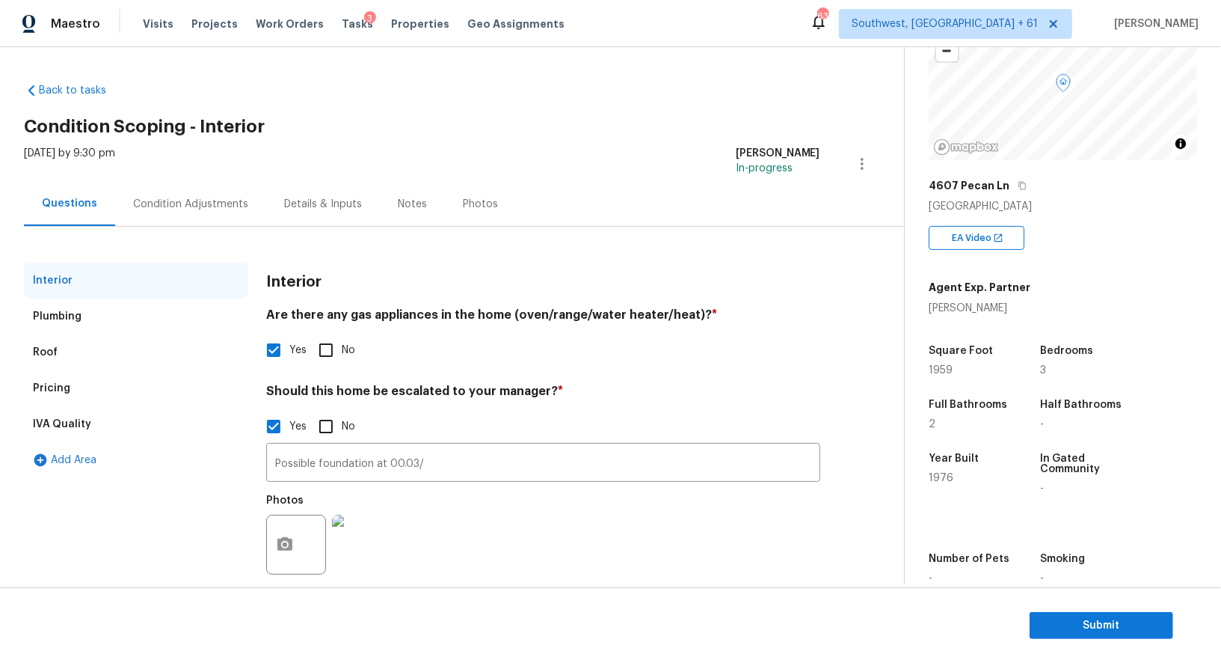
click at [200, 199] on div "Condition Adjustments" at bounding box center [190, 204] width 115 height 15
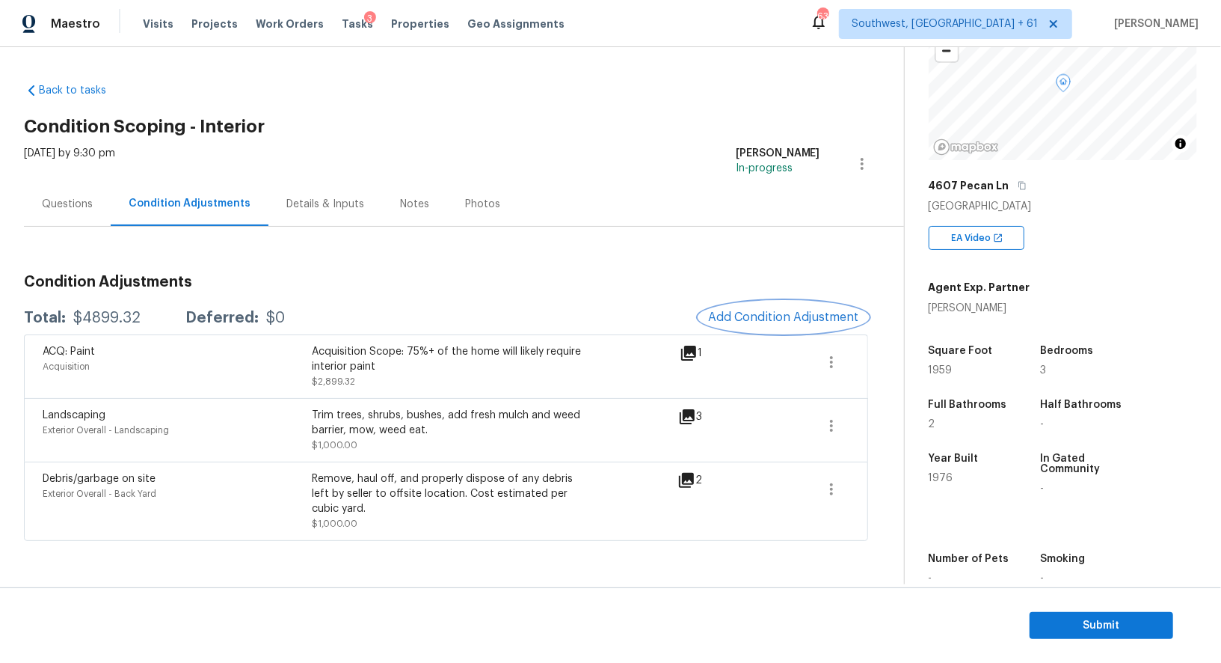
click at [776, 322] on span "Add Condition Adjustment" at bounding box center [783, 316] width 151 height 13
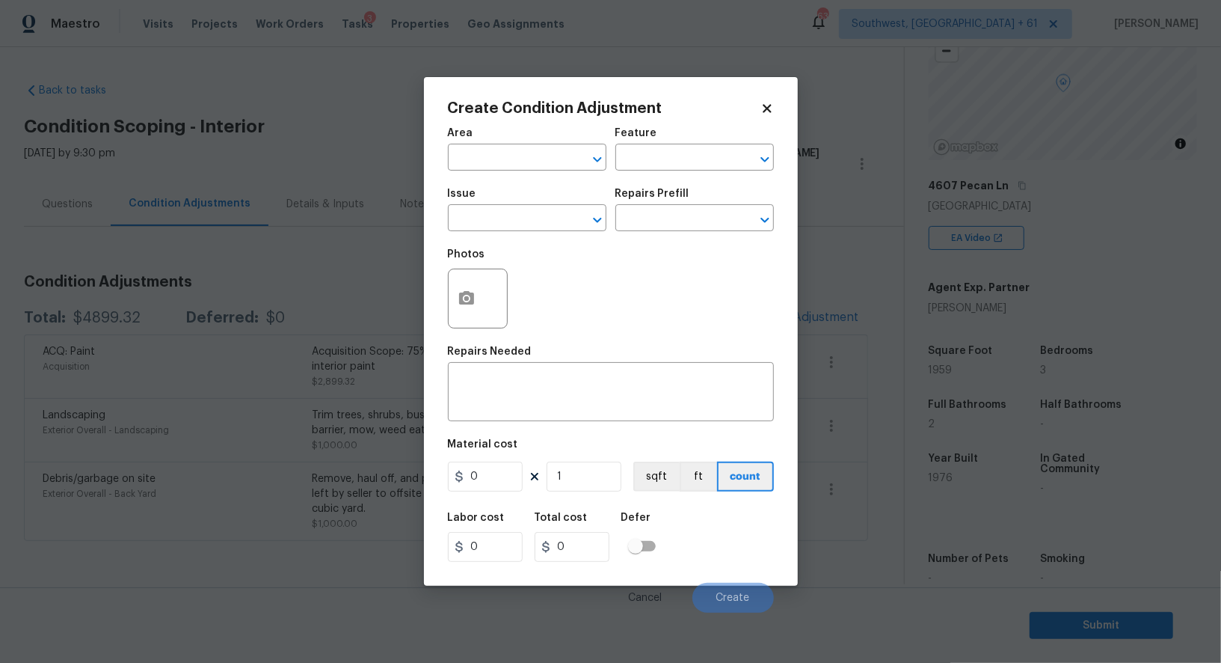
click at [375, 233] on body "Maestro Visits Projects Work Orders Tasks 3 Properties Geo Assignments 639 Sout…" at bounding box center [610, 331] width 1221 height 663
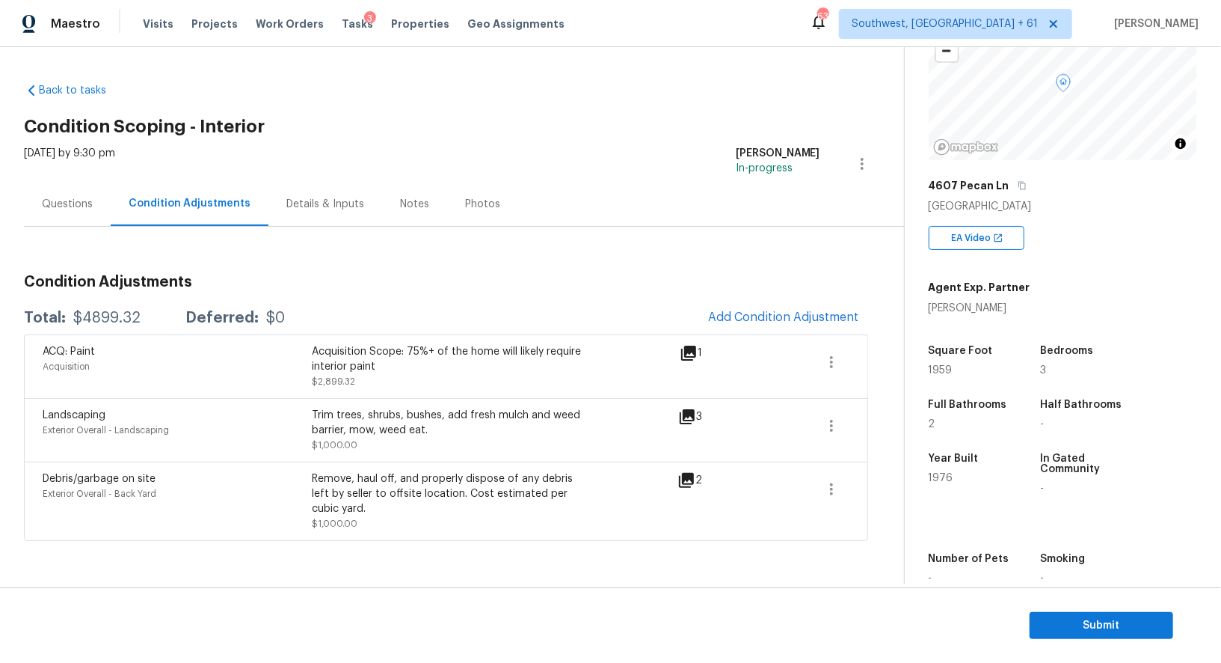
click at [763, 299] on div "Condition Adjustments Total: $4899.32 Deferred: $0 Add Condition Adjustment ACQ…" at bounding box center [446, 401] width 844 height 278
click at [763, 308] on button "Add Condition Adjustment" at bounding box center [783, 316] width 169 height 31
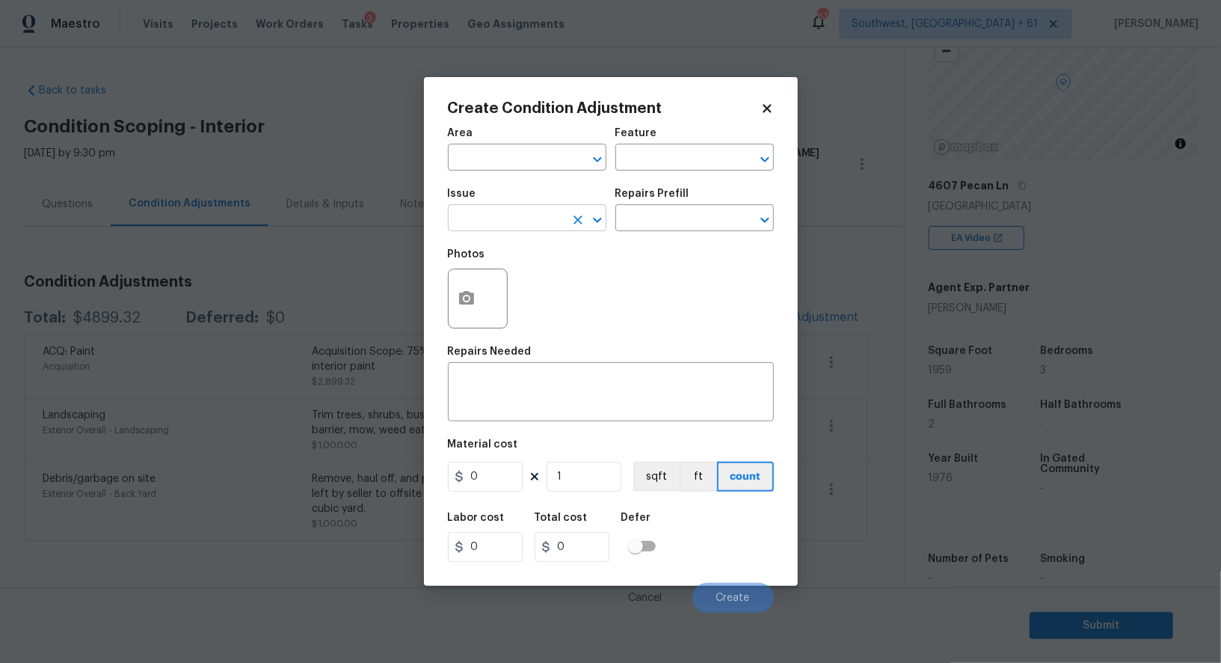
click at [492, 216] on input "text" at bounding box center [506, 219] width 117 height 23
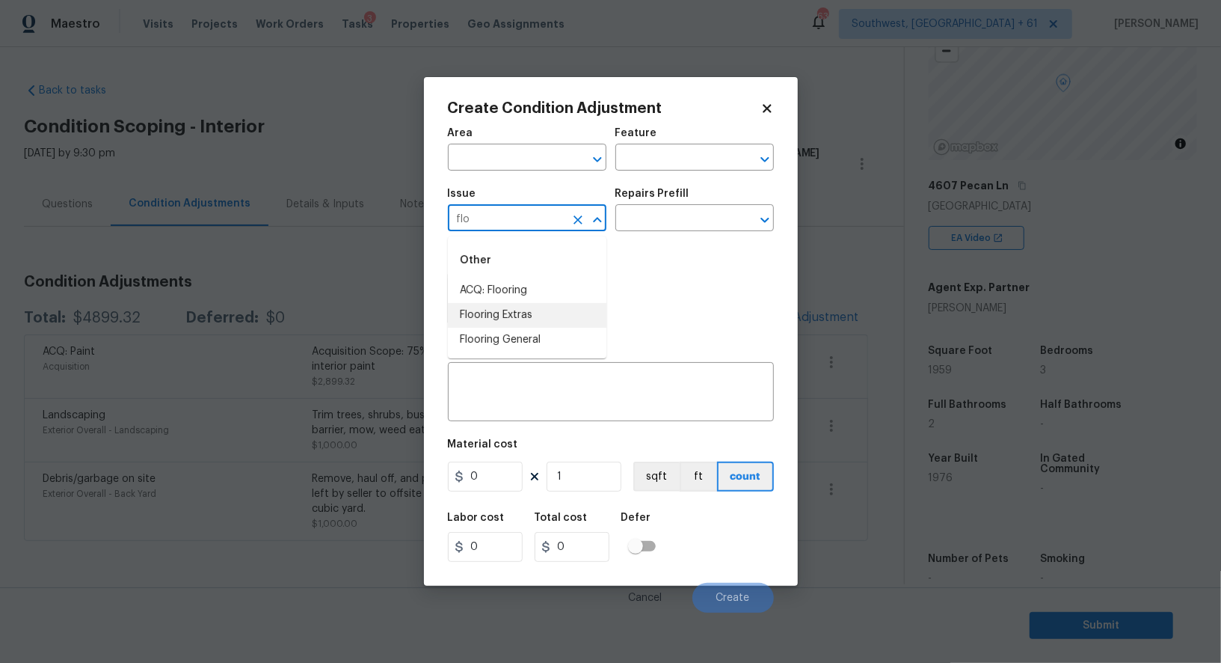
click at [500, 283] on li "ACQ: Flooring" at bounding box center [527, 290] width 159 height 25
click at [650, 214] on input "text" at bounding box center [673, 219] width 117 height 23
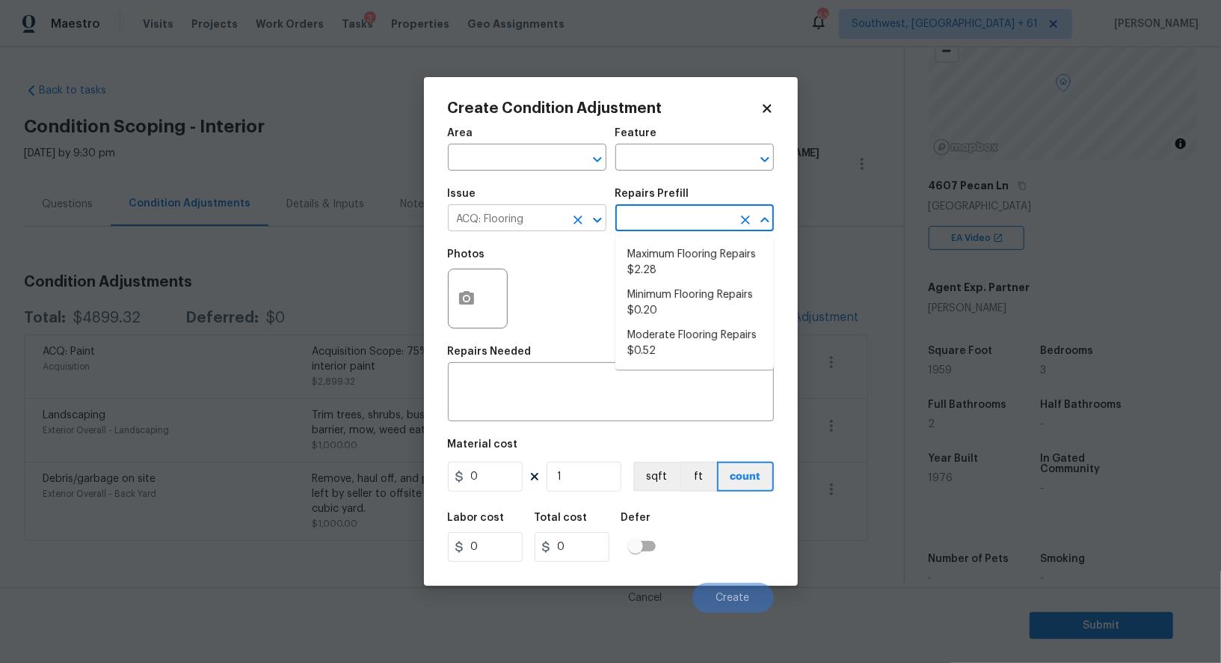
click at [492, 218] on input "ACQ: Flooring" at bounding box center [506, 219] width 117 height 23
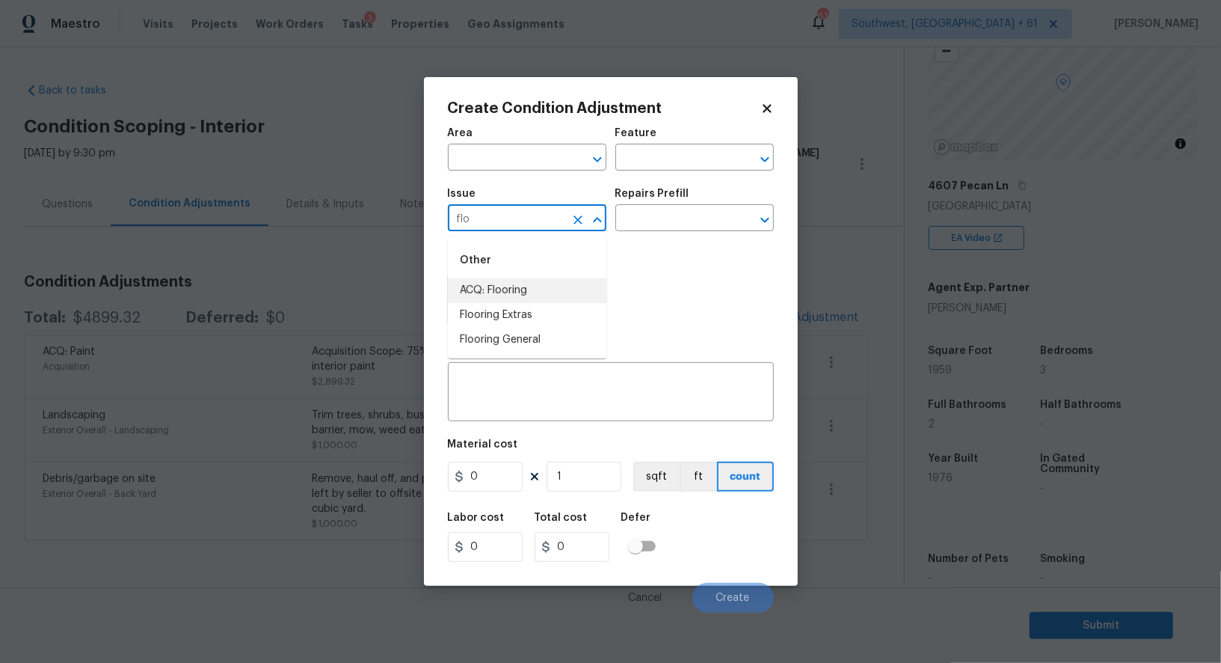
click at [519, 284] on li "ACQ: Flooring" at bounding box center [527, 290] width 159 height 25
type input "ACQ: Flooring"
click at [655, 237] on div "Issue ACQ: Flooring ​ Repairs Prefill ​" at bounding box center [611, 209] width 326 height 61
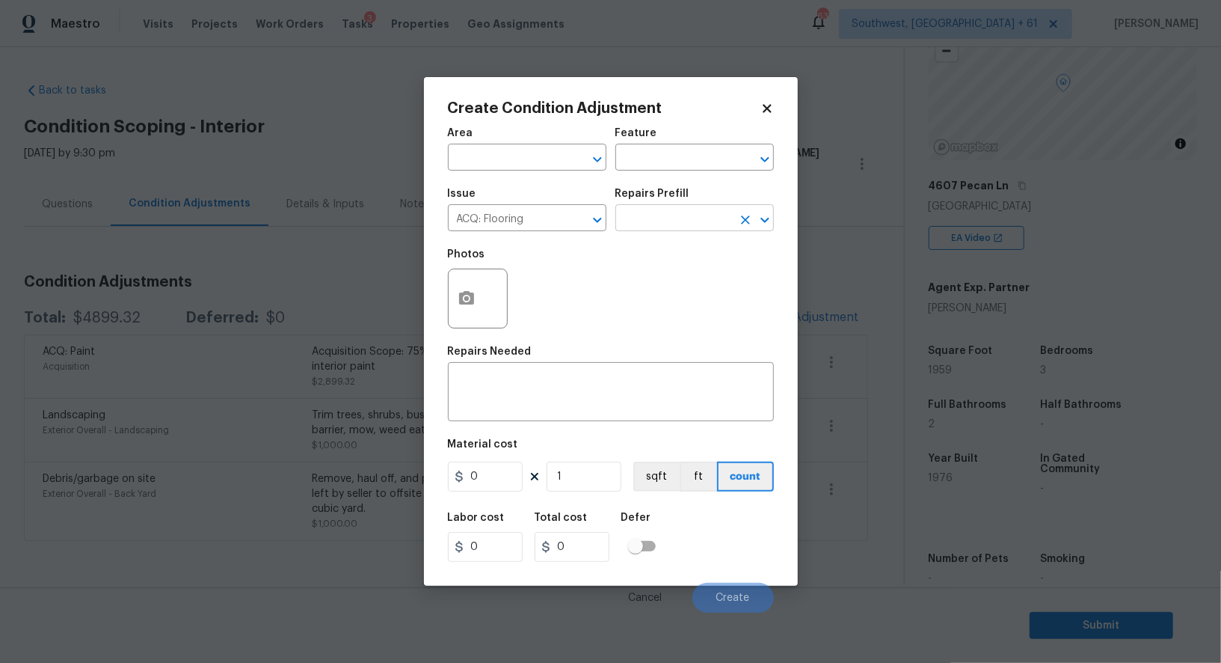
click at [669, 226] on input "text" at bounding box center [673, 219] width 117 height 23
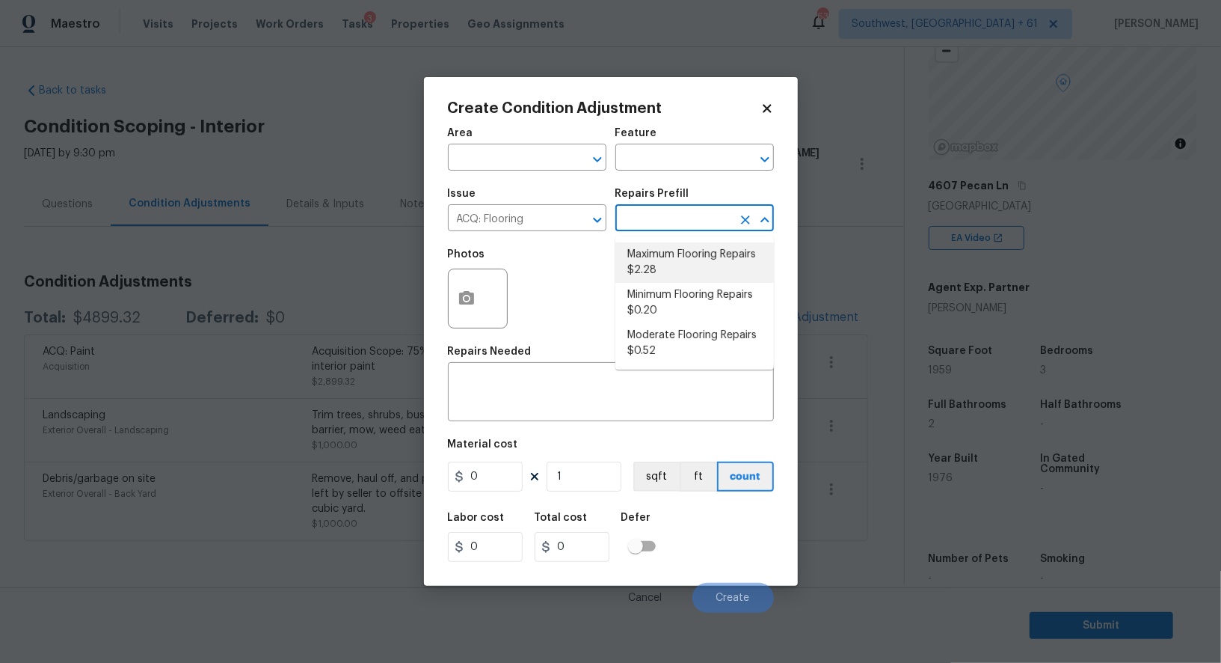
click at [549, 259] on div "Photos" at bounding box center [611, 288] width 326 height 97
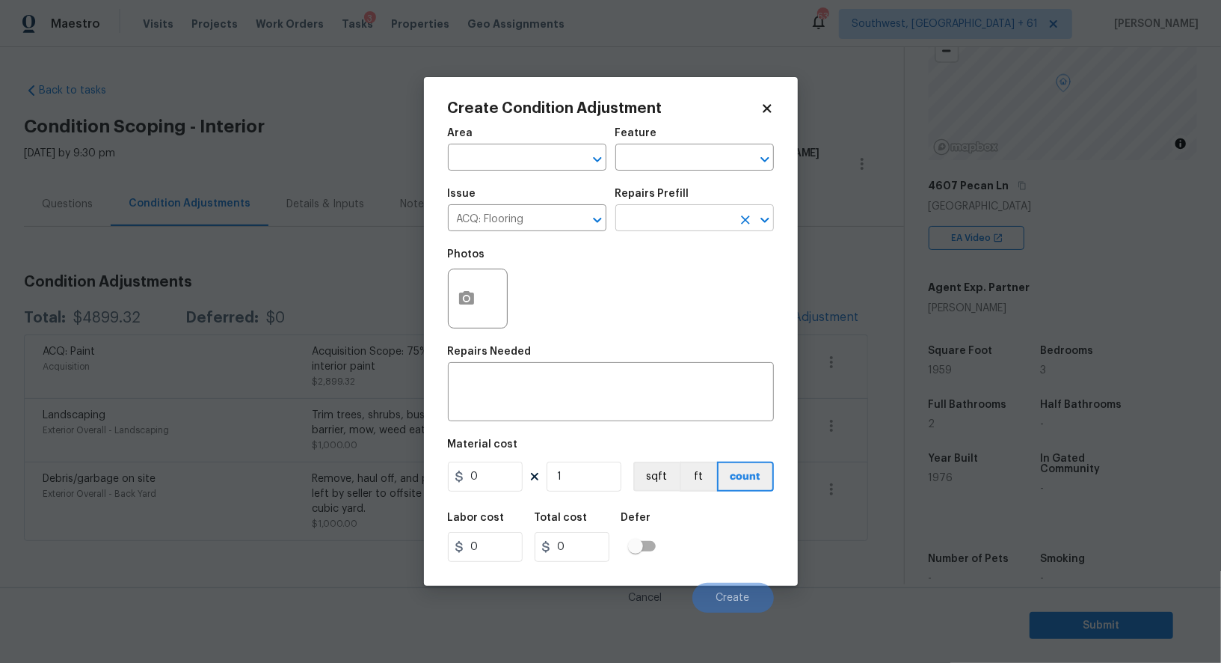
click at [653, 222] on input "text" at bounding box center [673, 219] width 117 height 23
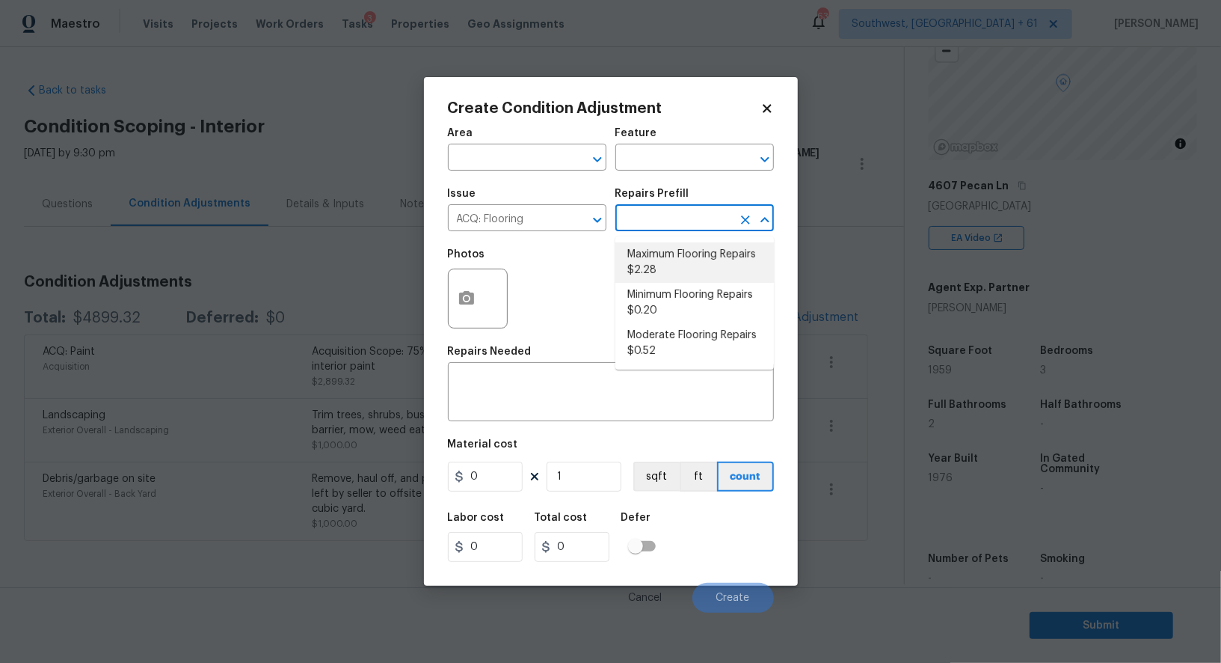
click at [651, 229] on input "text" at bounding box center [673, 219] width 117 height 23
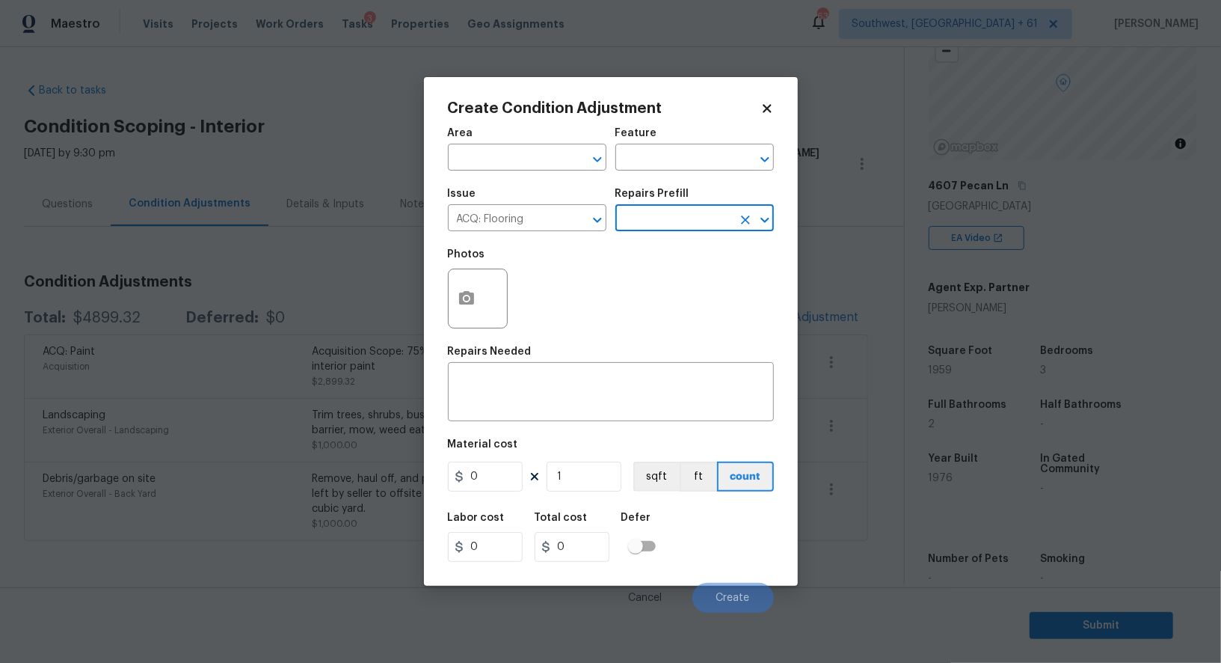
click at [660, 217] on input "text" at bounding box center [673, 219] width 117 height 23
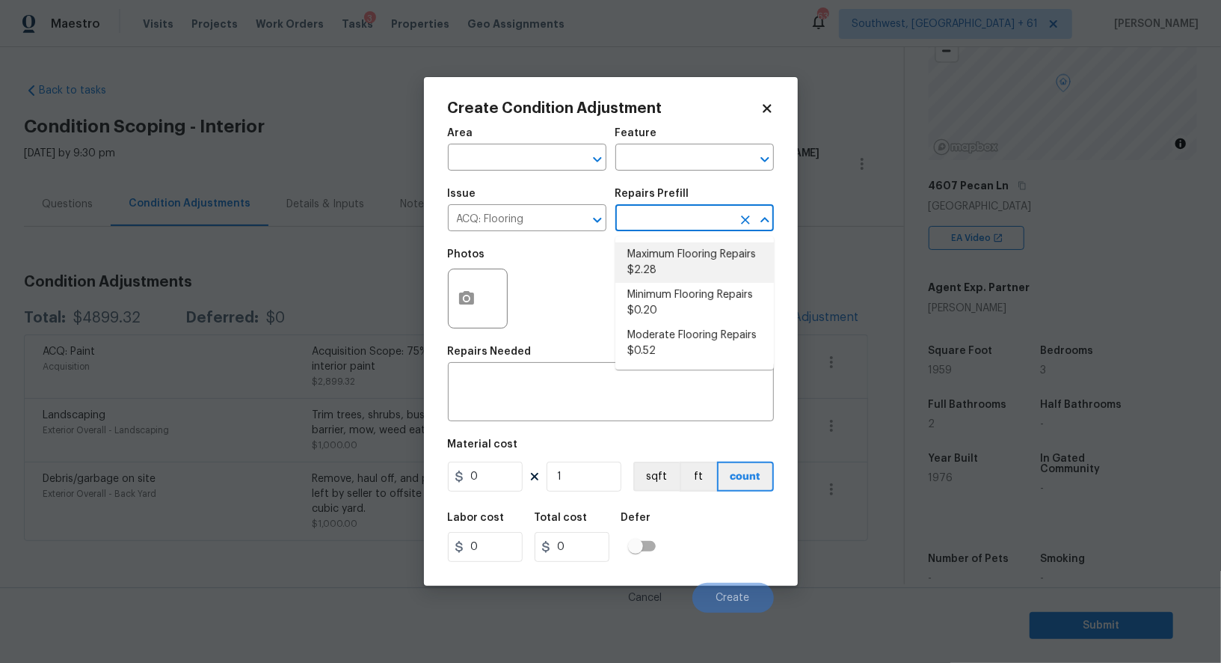
click at [663, 254] on li "Maximum Flooring Repairs $2.28" at bounding box center [694, 262] width 159 height 40
type input "Acquisition"
type textarea "Acquisition Scope: Maximum flooring repairs"
type input "2.28"
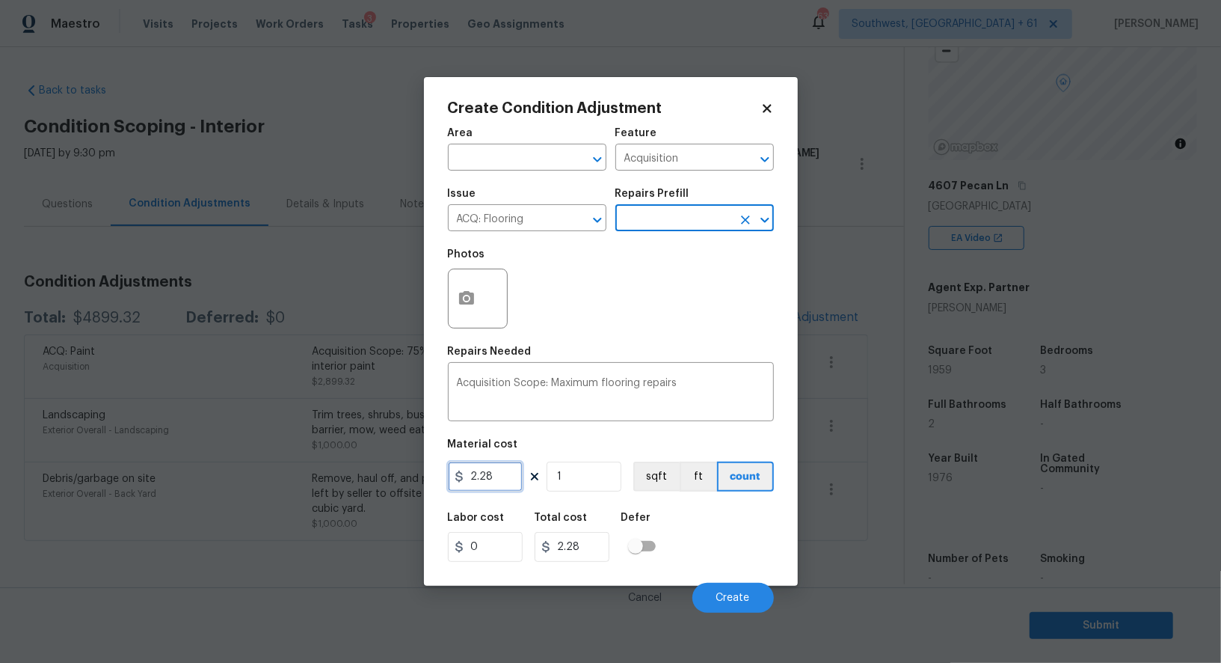
click at [488, 489] on input "2.28" at bounding box center [485, 476] width 75 height 30
type input "5"
click at [577, 482] on input "1" at bounding box center [584, 476] width 75 height 30
type input "5"
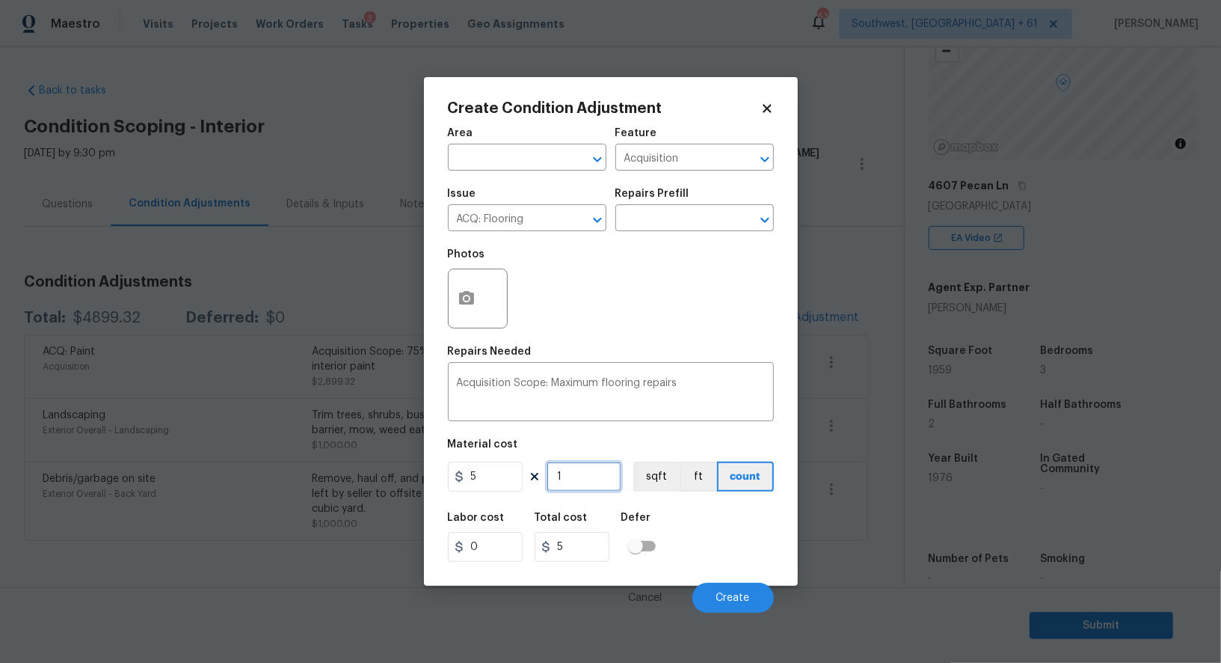
type input "0"
type input "1"
type input "5"
type input "19"
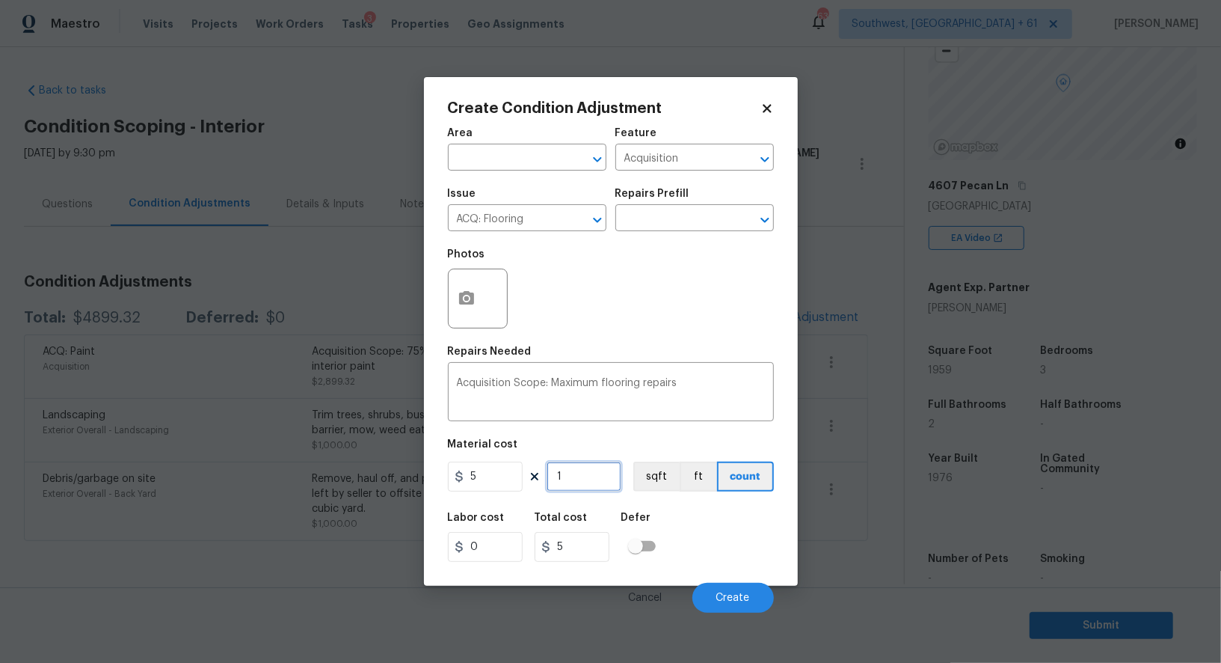
type input "95"
type input "195"
type input "975"
type input "1959"
type input "9795"
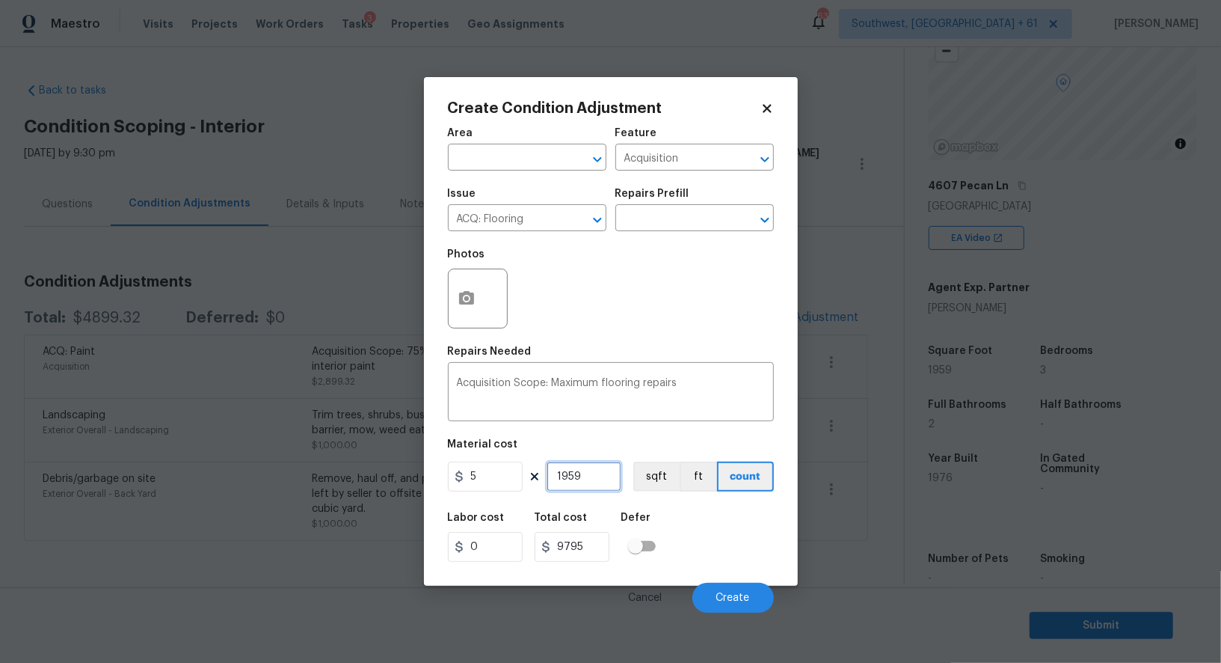
type input "1959"
click at [597, 548] on input "9795" at bounding box center [572, 547] width 75 height 30
click at [475, 310] on button "button" at bounding box center [467, 298] width 36 height 58
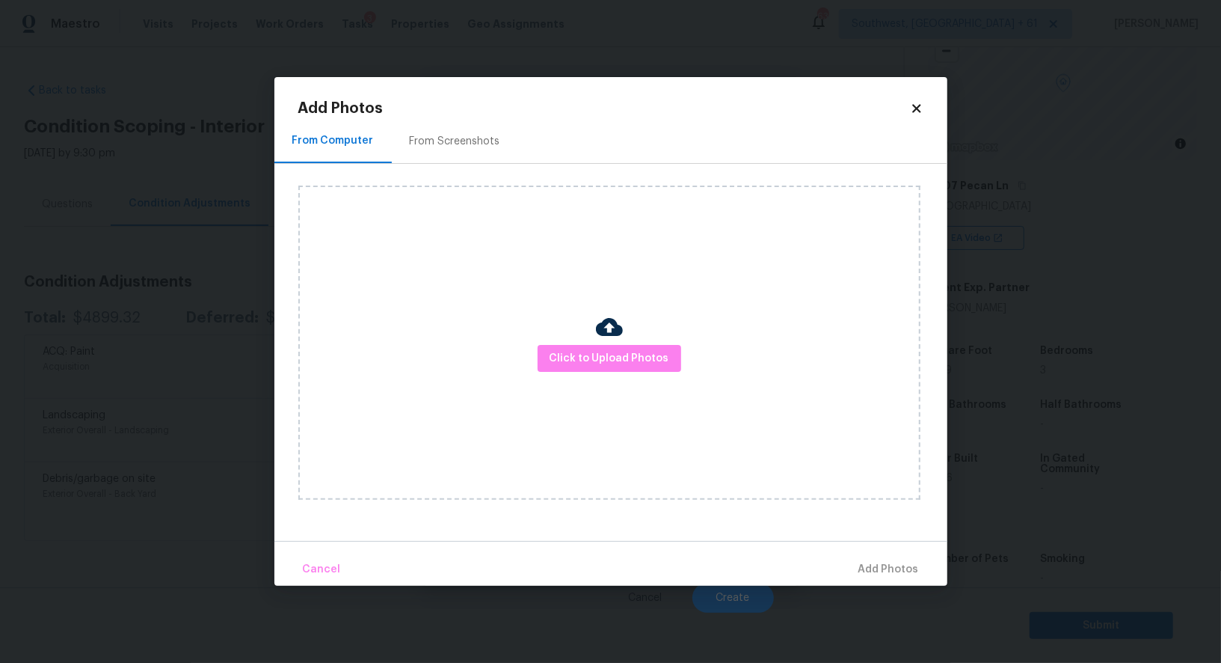
click at [578, 341] on div "Click to Upload Photos" at bounding box center [609, 342] width 622 height 314
click at [472, 138] on div "From Screenshots" at bounding box center [455, 141] width 90 height 15
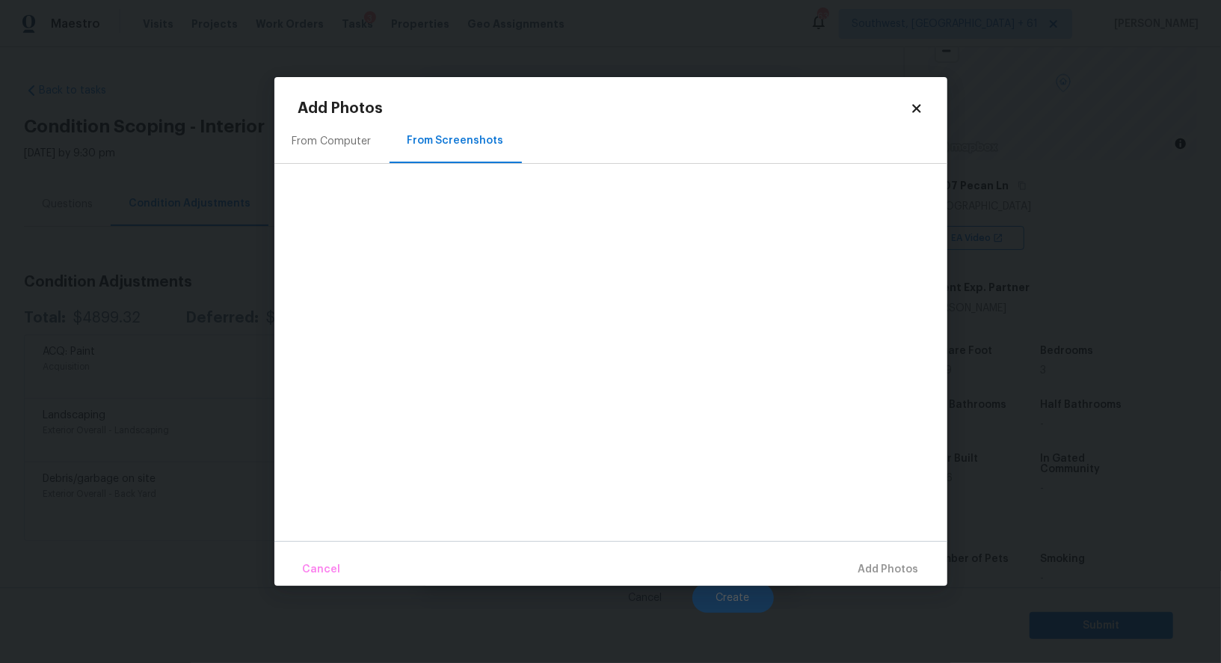
click at [353, 139] on div "From Computer" at bounding box center [331, 141] width 79 height 15
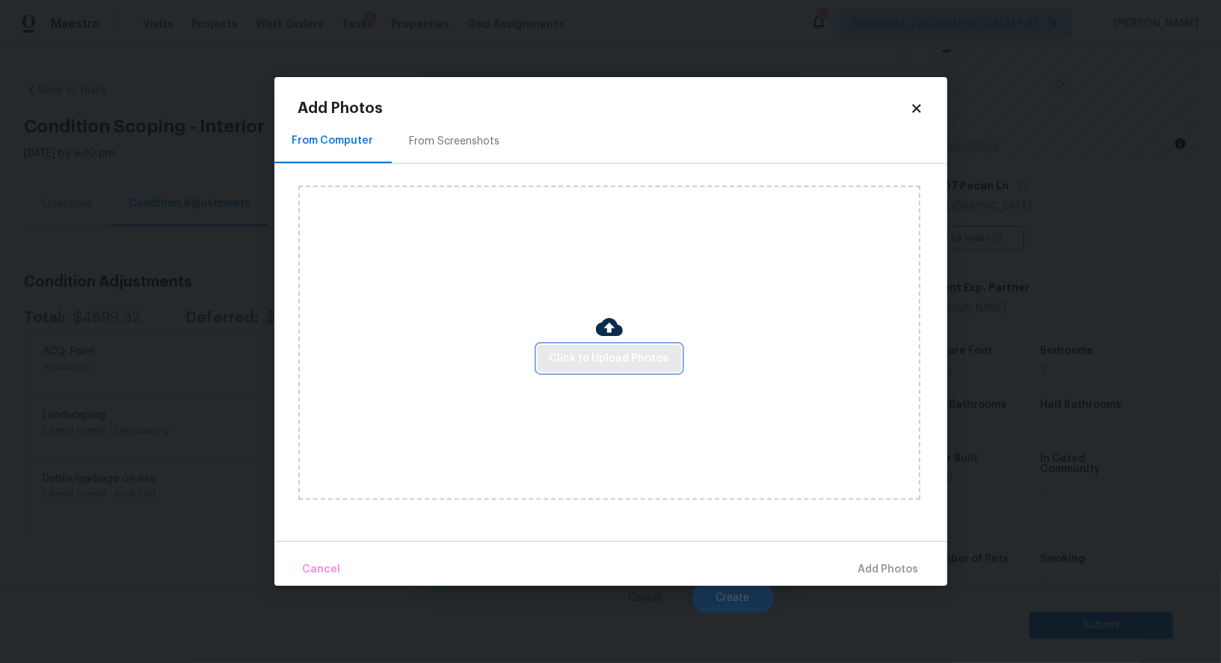
click at [599, 348] on button "Click to Upload Photos" at bounding box center [610, 359] width 144 height 28
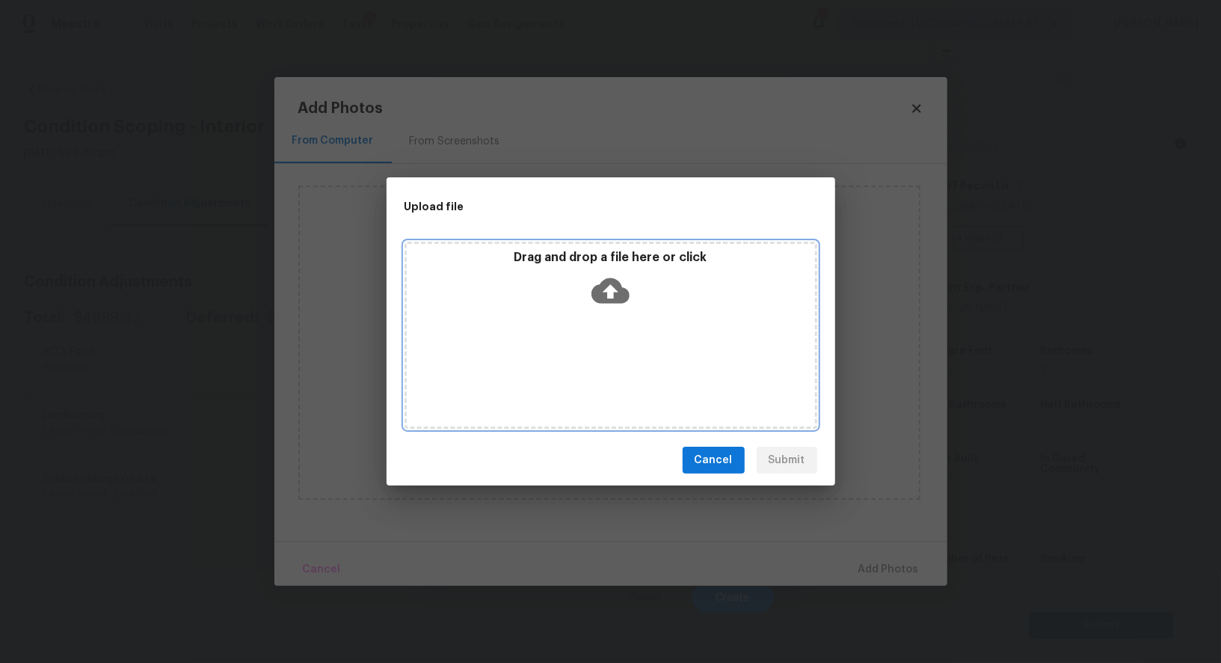
click at [607, 307] on icon at bounding box center [611, 290] width 38 height 38
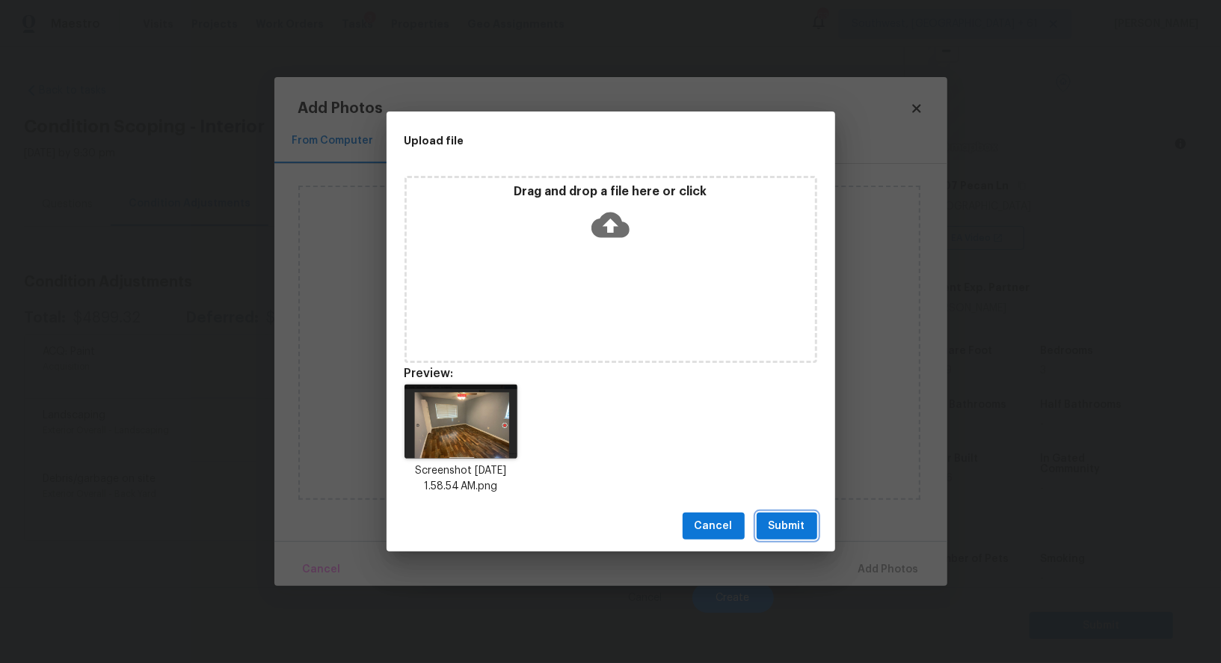
click at [784, 518] on span "Submit" at bounding box center [787, 526] width 37 height 19
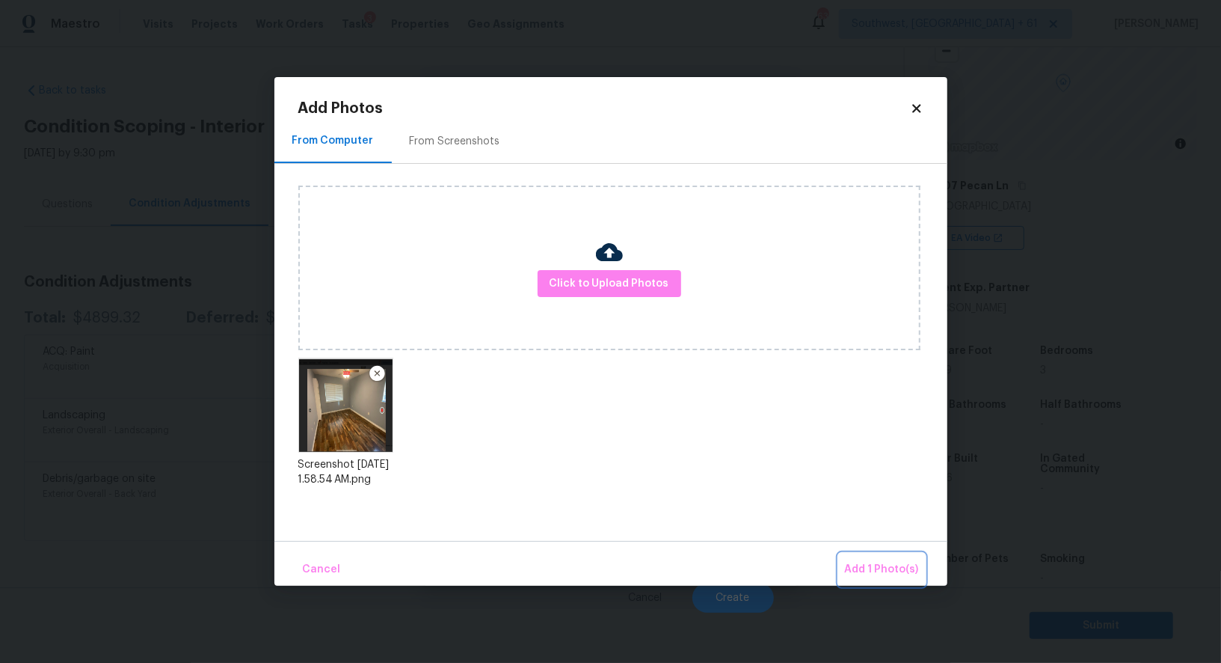
click at [900, 574] on span "Add 1 Photo(s)" at bounding box center [882, 569] width 74 height 19
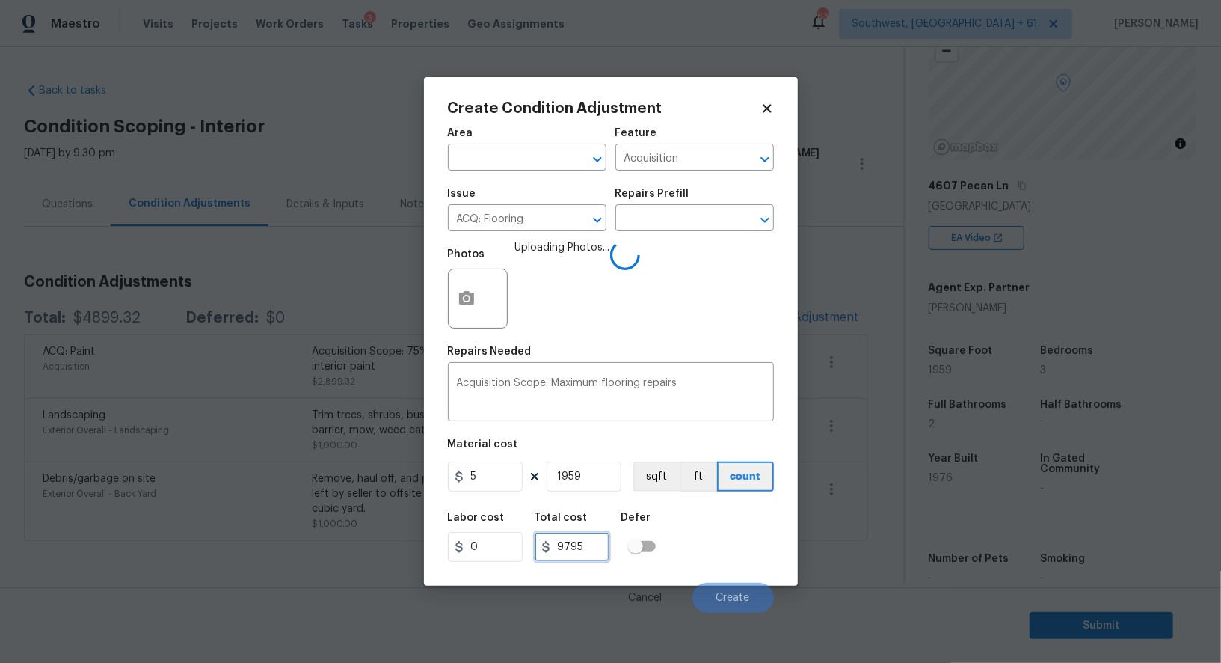
click at [591, 553] on input "9795" at bounding box center [572, 547] width 75 height 30
click at [591, 544] on input "9795" at bounding box center [572, 547] width 75 height 30
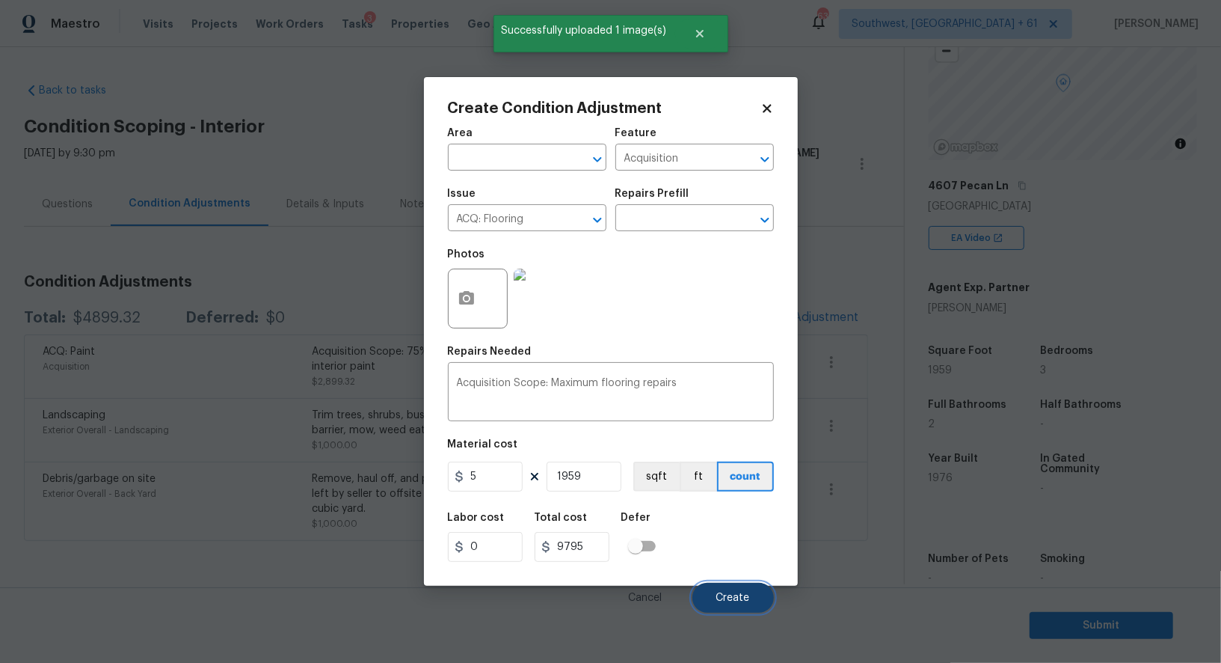
click at [743, 594] on span "Create" at bounding box center [733, 597] width 34 height 11
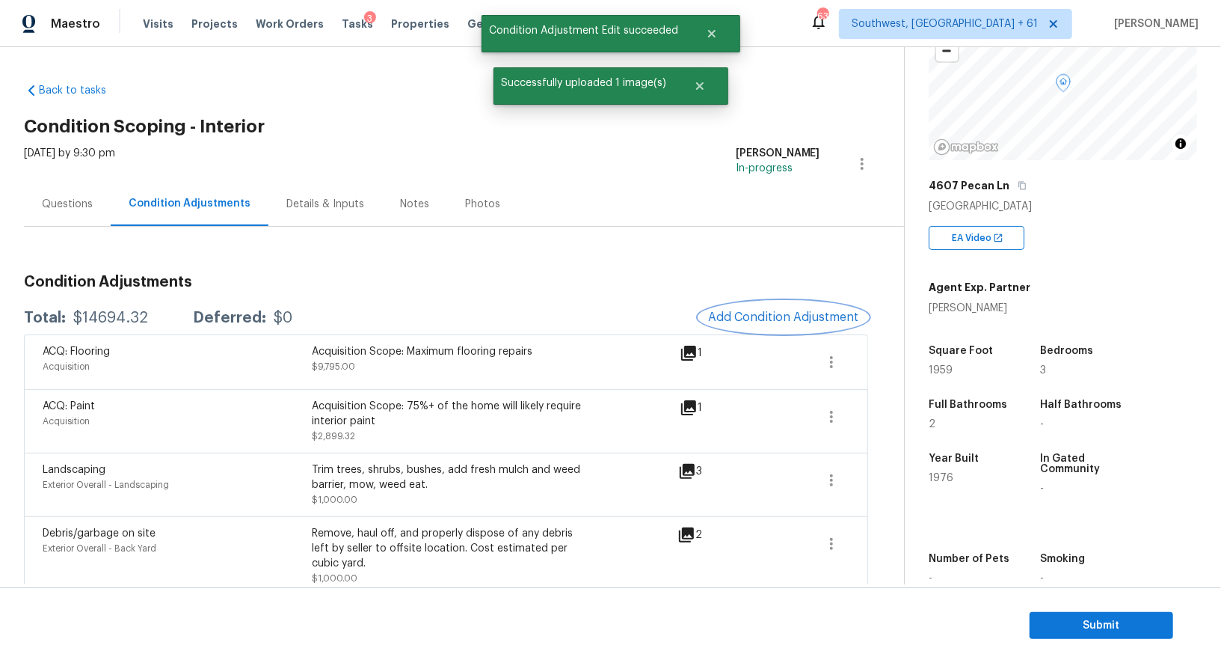
click at [793, 313] on span "Add Condition Adjustment" at bounding box center [783, 316] width 151 height 13
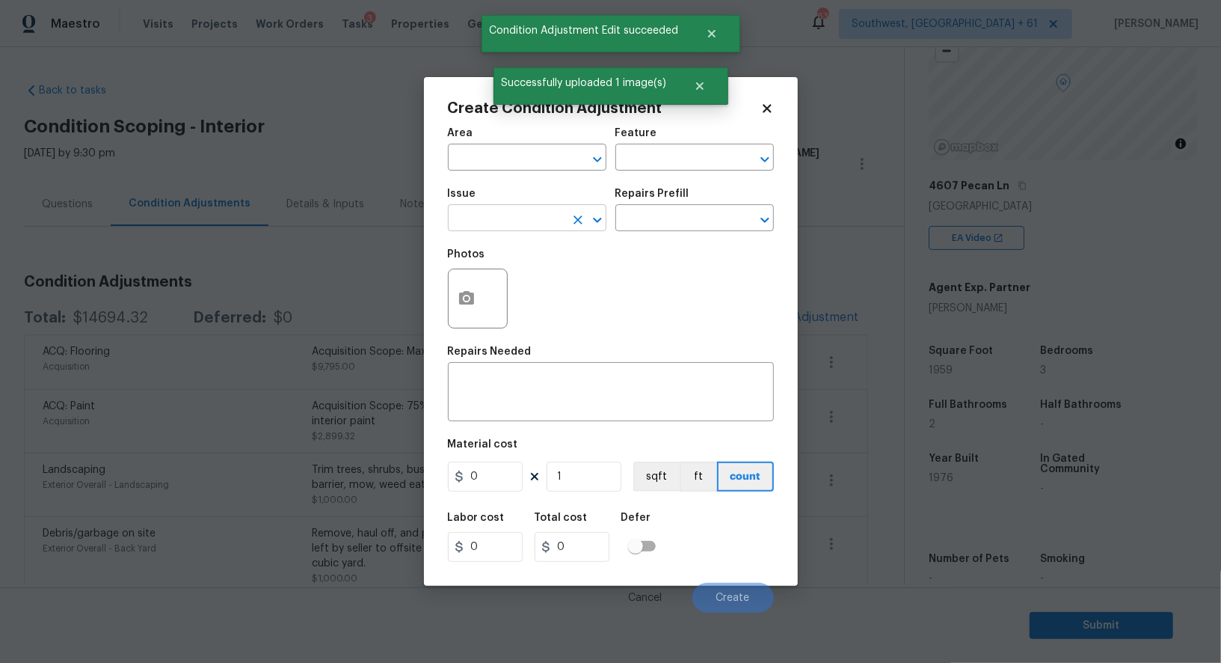
click at [496, 221] on input "text" at bounding box center [506, 219] width 117 height 23
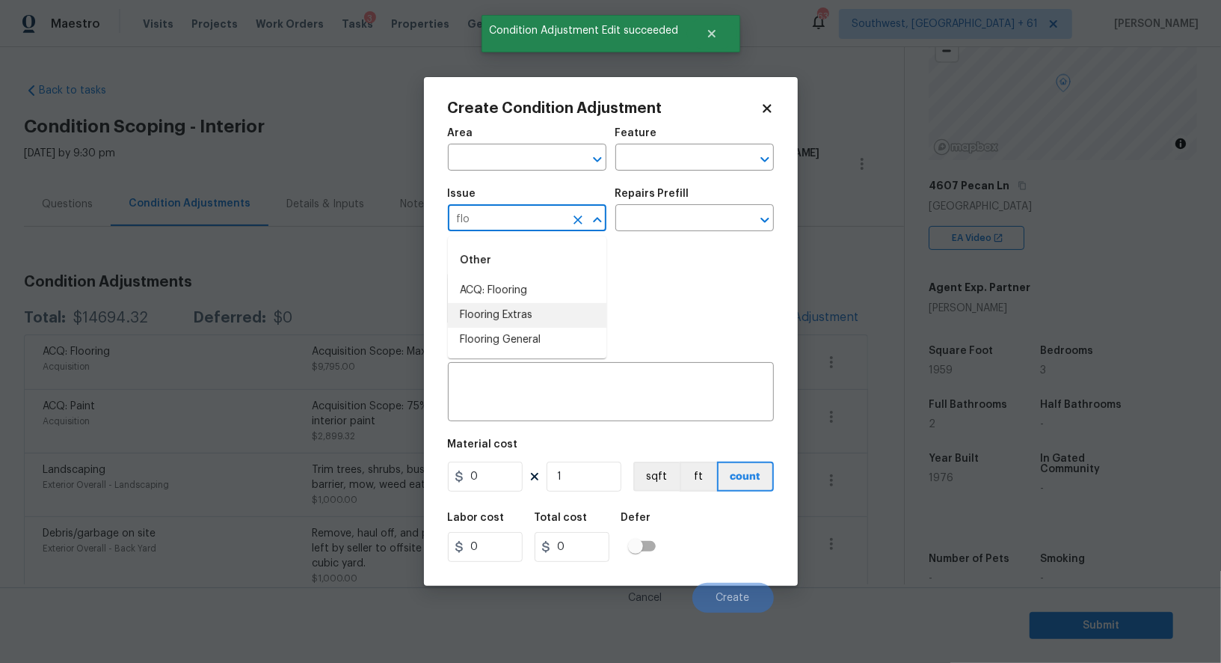
click at [517, 310] on li "Flooring Extras" at bounding box center [527, 315] width 159 height 25
type input "Flooring Extras"
click at [632, 231] on input "text" at bounding box center [673, 219] width 117 height 23
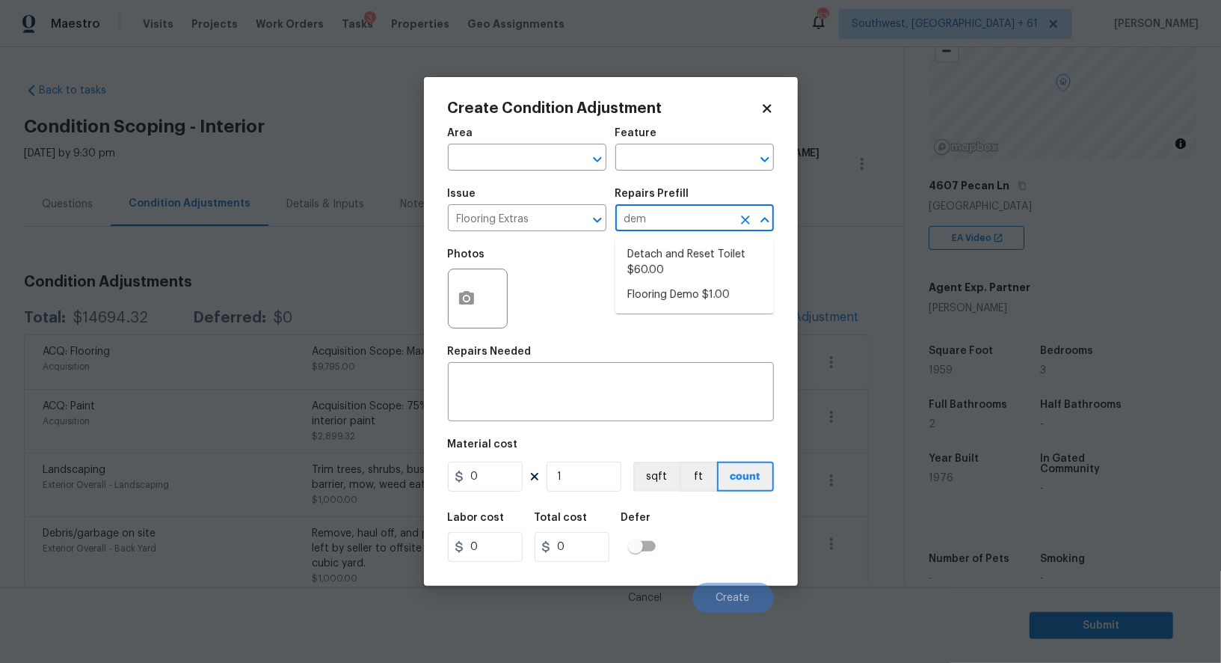
type input "demo"
click at [660, 254] on li "Flooring Demo $1.00" at bounding box center [694, 254] width 159 height 25
type input "Overall Flooring"
type textarea "Demo existing flooring."
type input "1"
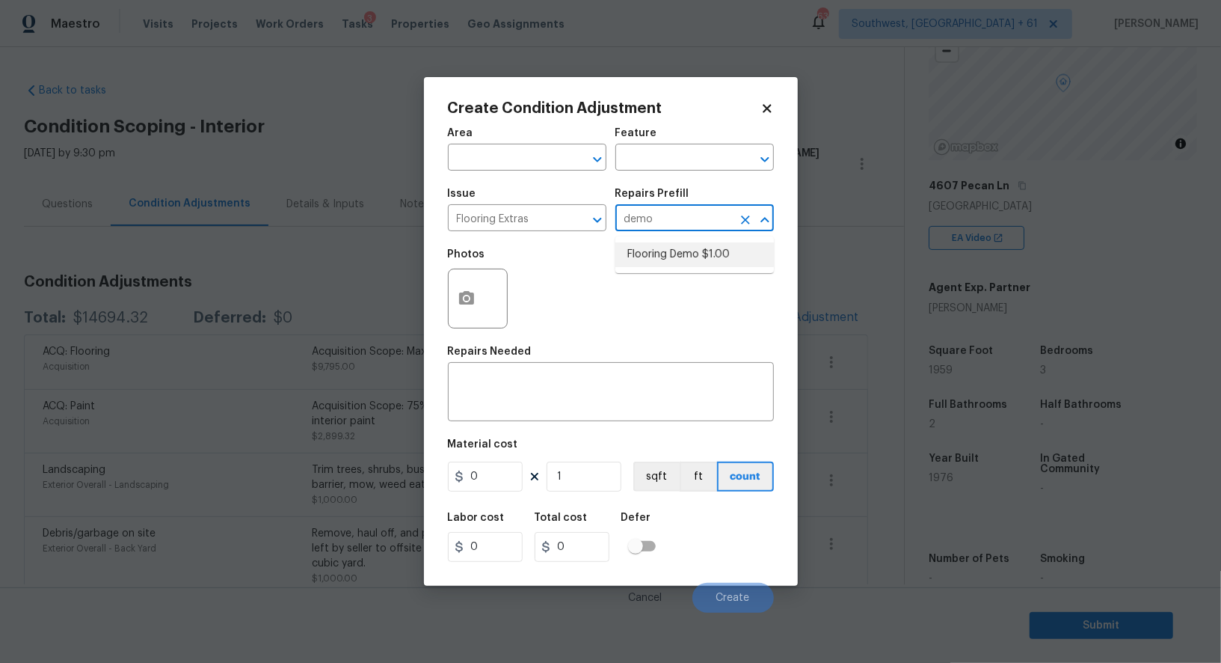
type input "1"
click at [660, 254] on div "Photos" at bounding box center [611, 288] width 326 height 97
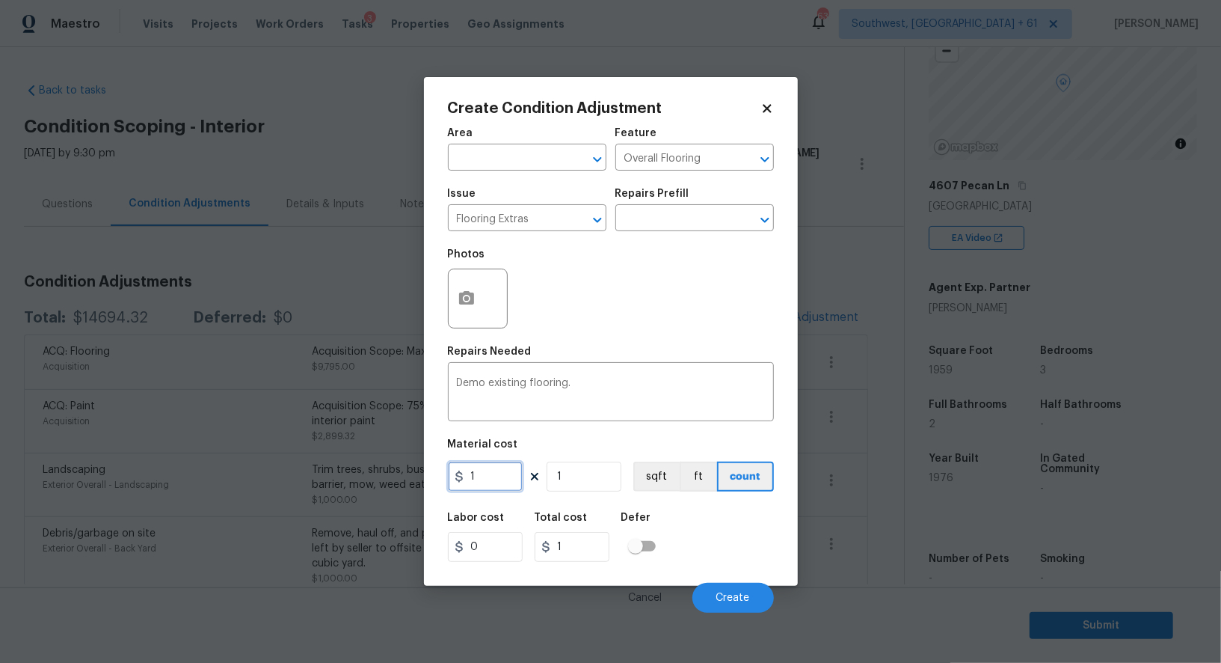
click at [500, 467] on input "1" at bounding box center [485, 476] width 75 height 30
type input "2"
click at [593, 491] on input "1" at bounding box center [584, 476] width 75 height 30
type input "2"
click at [593, 491] on input "1" at bounding box center [584, 476] width 75 height 30
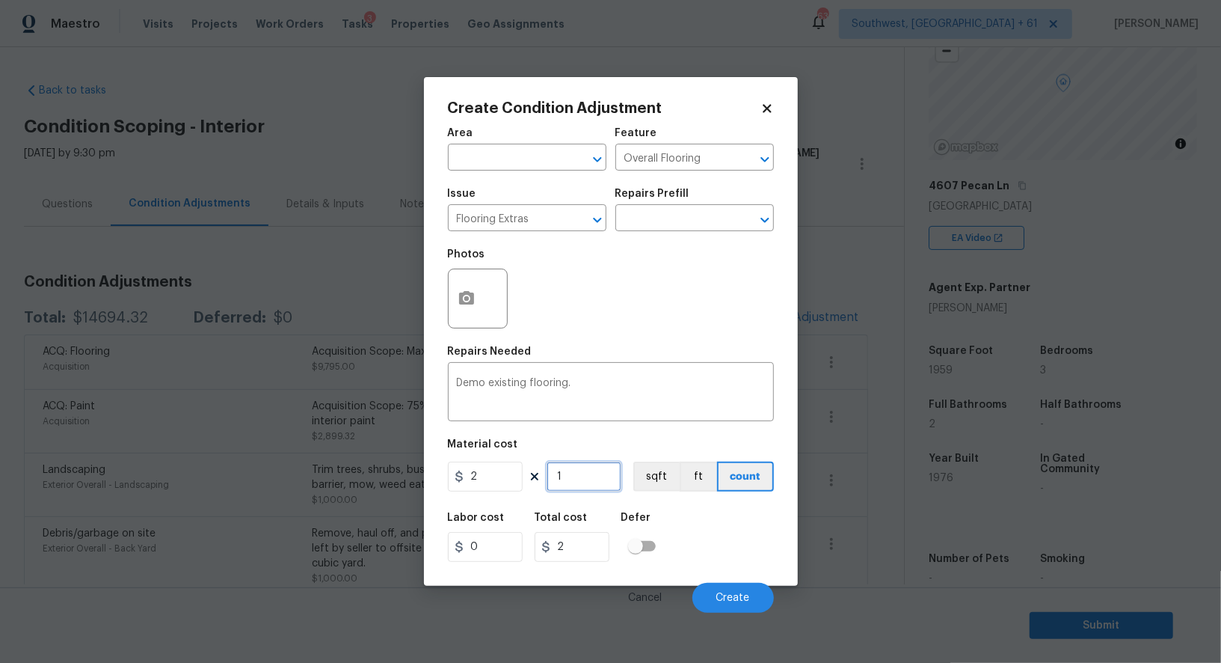
type input "0"
type input "1"
type input "2"
type input "19"
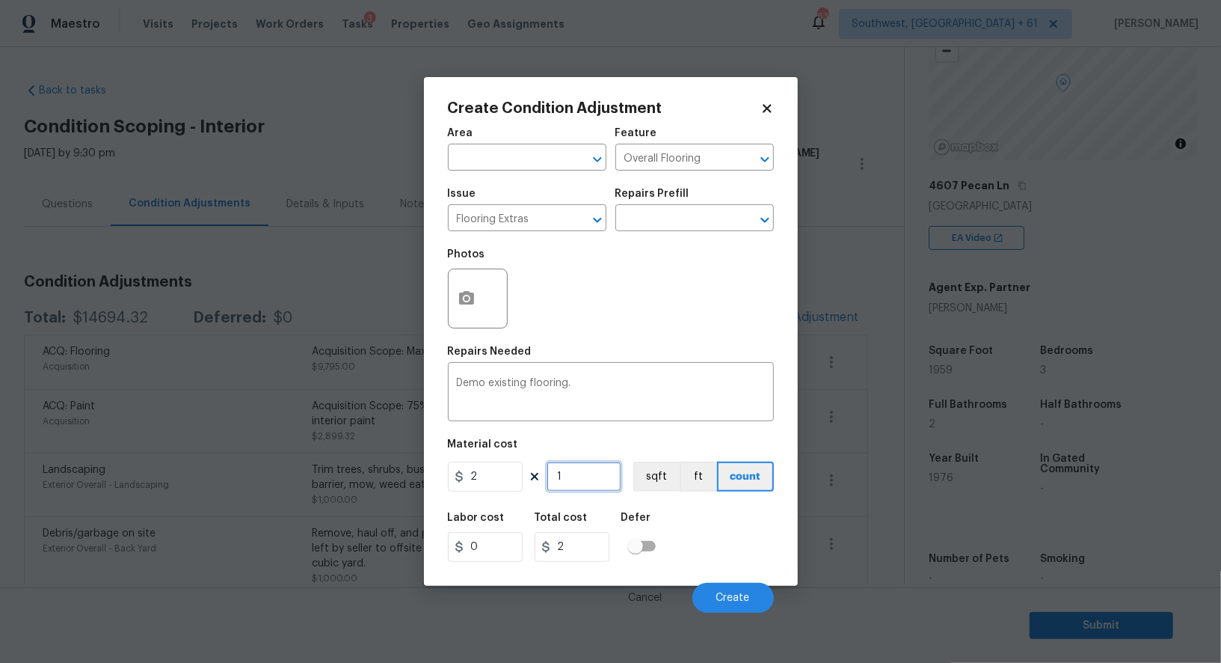
type input "38"
type input "195"
type input "390"
type input "1959"
type input "3918"
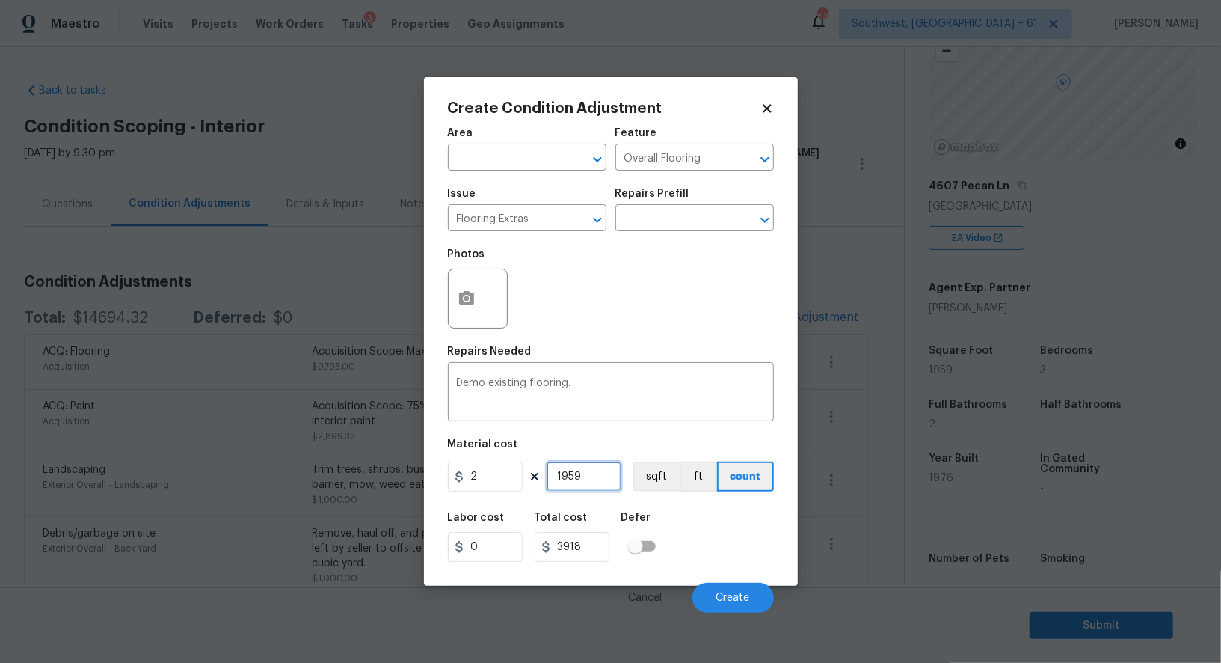
type input "1959"
click at [606, 540] on input "3918" at bounding box center [572, 547] width 75 height 30
click at [710, 586] on button "Create" at bounding box center [733, 598] width 82 height 30
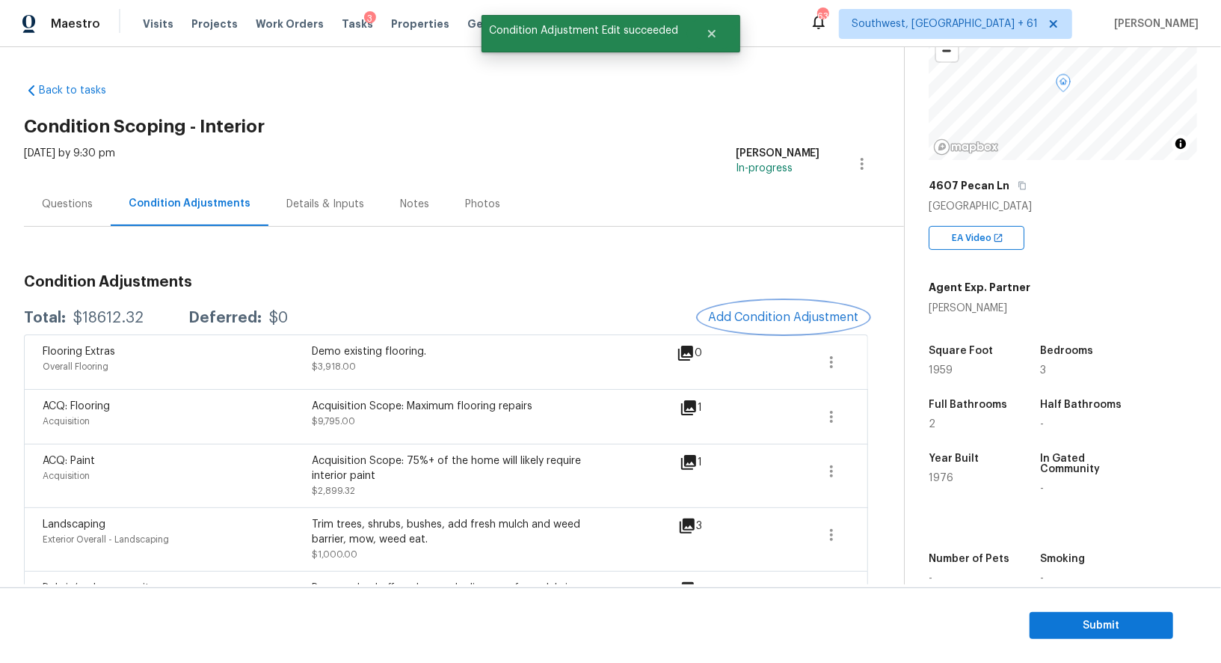
click at [766, 326] on button "Add Condition Adjustment" at bounding box center [783, 316] width 169 height 31
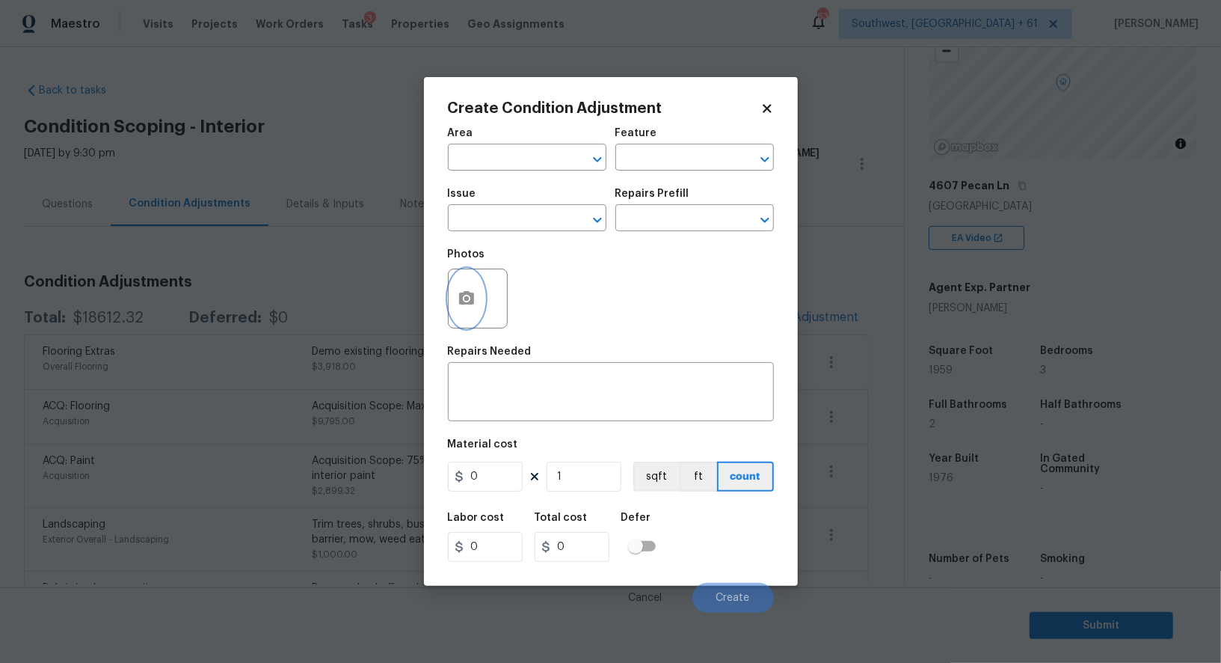
click at [479, 305] on button "button" at bounding box center [467, 298] width 36 height 58
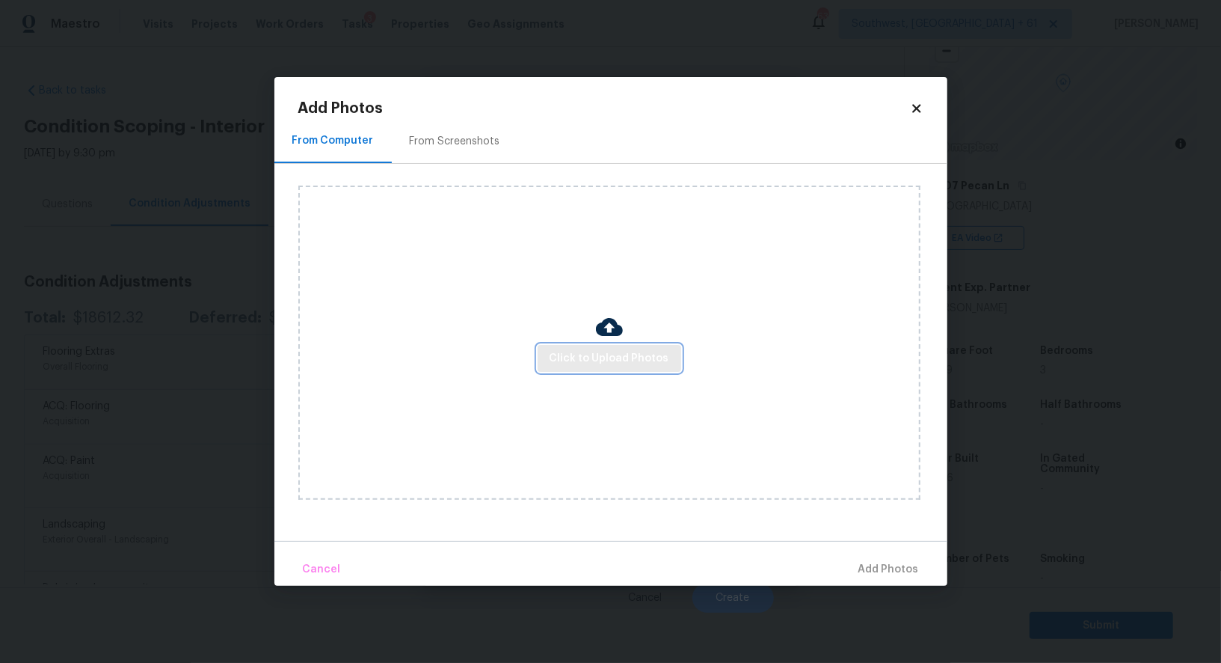
click at [579, 352] on span "Click to Upload Photos" at bounding box center [610, 358] width 120 height 19
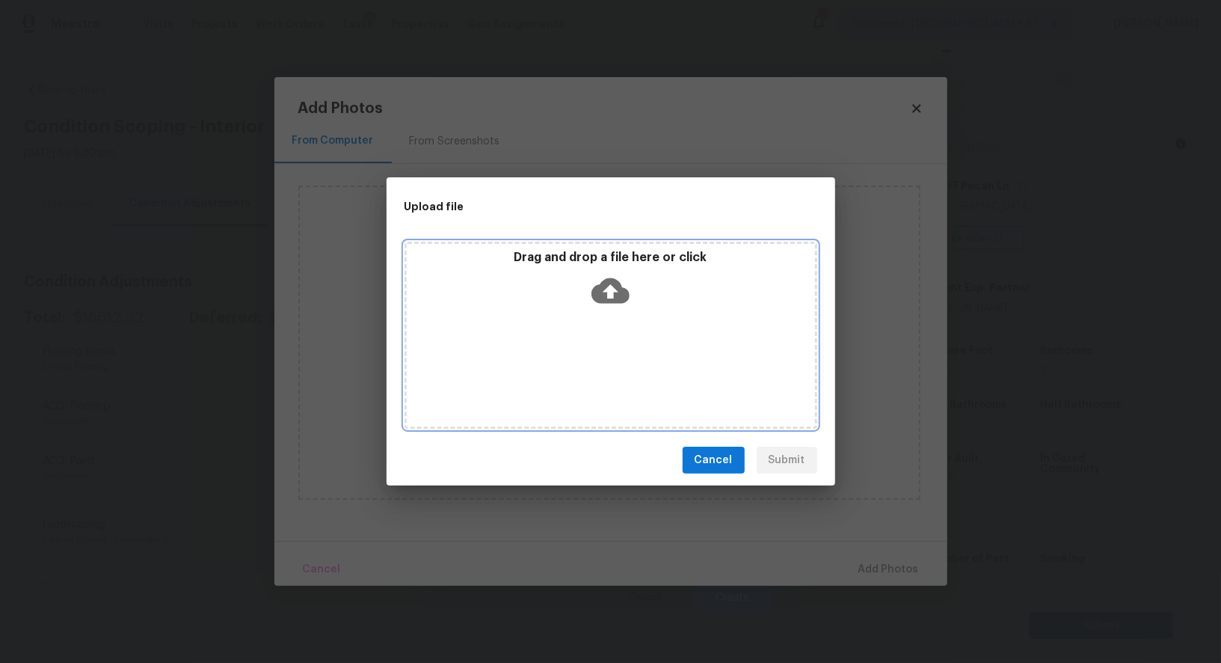
click at [606, 291] on icon at bounding box center [611, 290] width 38 height 38
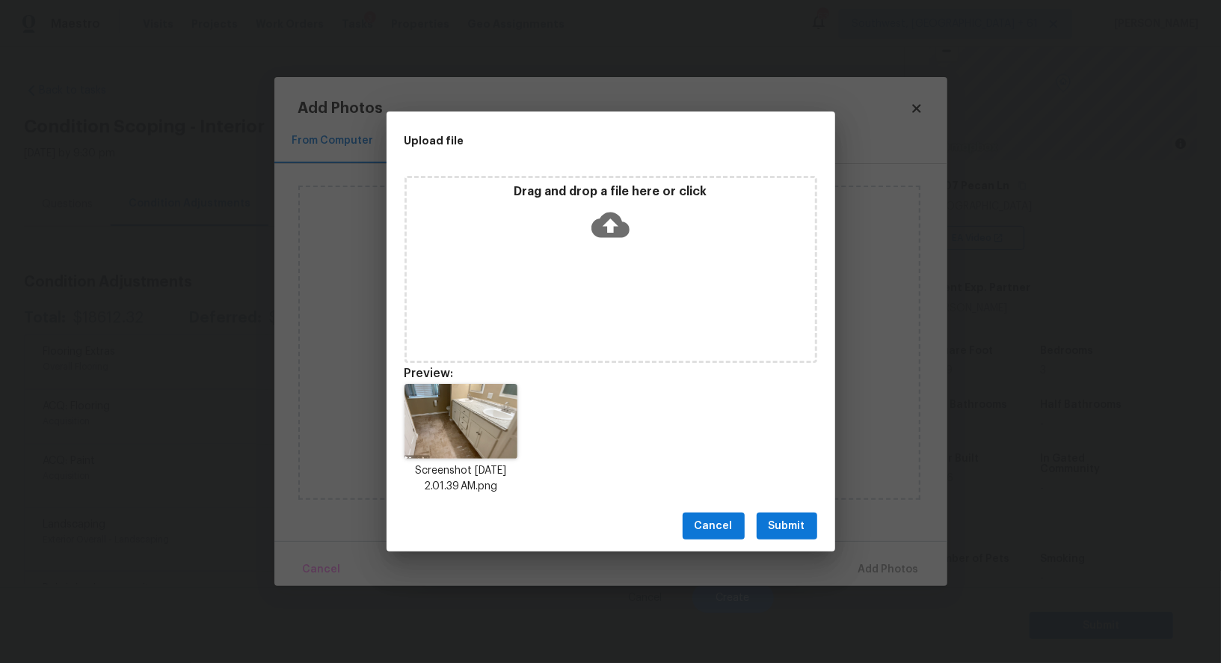
click at [813, 509] on div "Cancel Submit" at bounding box center [611, 526] width 449 height 52
click at [794, 524] on span "Submit" at bounding box center [787, 526] width 37 height 19
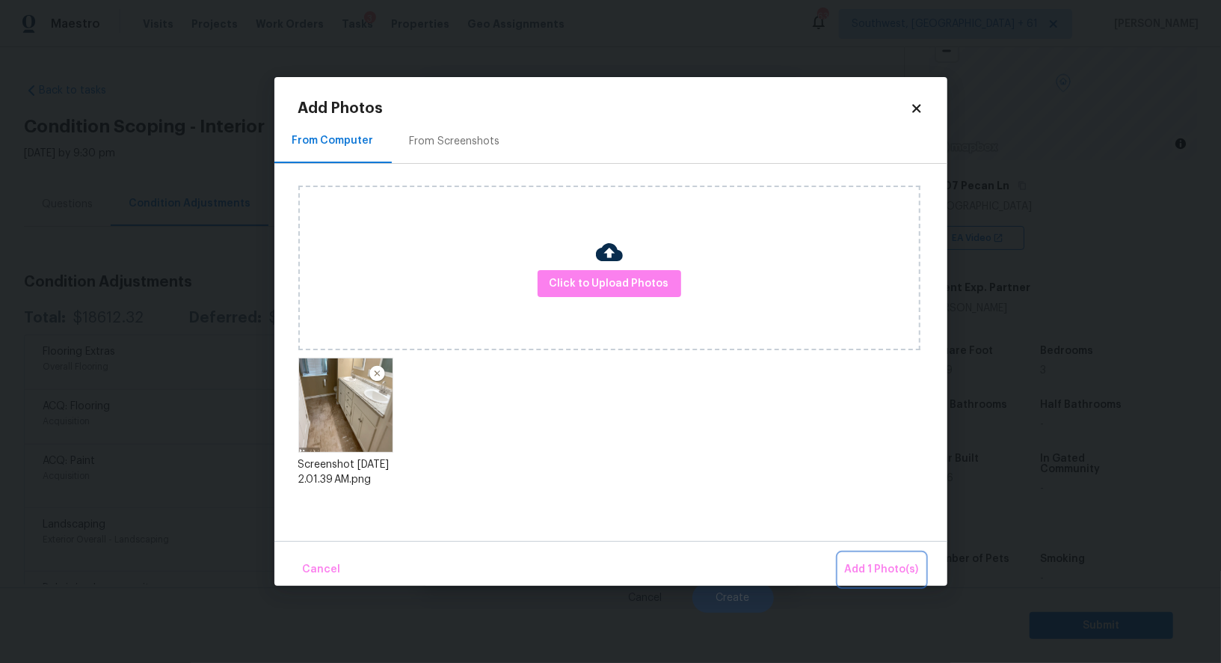
click at [878, 562] on span "Add 1 Photo(s)" at bounding box center [882, 569] width 74 height 19
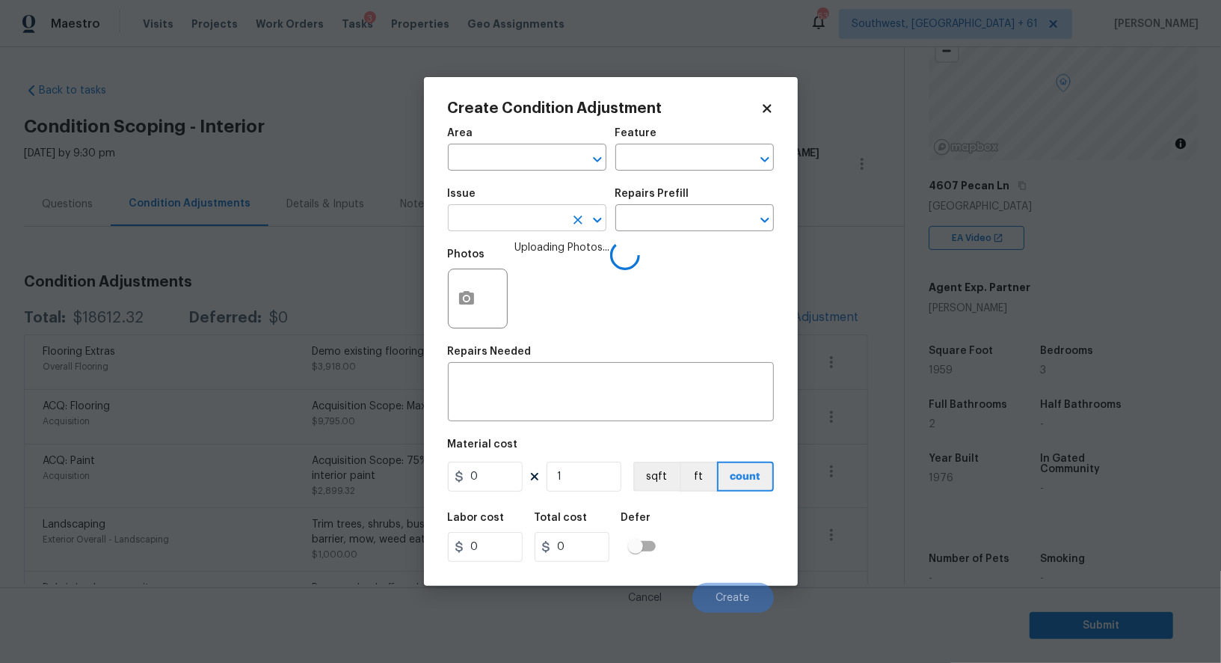
click at [523, 221] on input "text" at bounding box center [506, 219] width 117 height 23
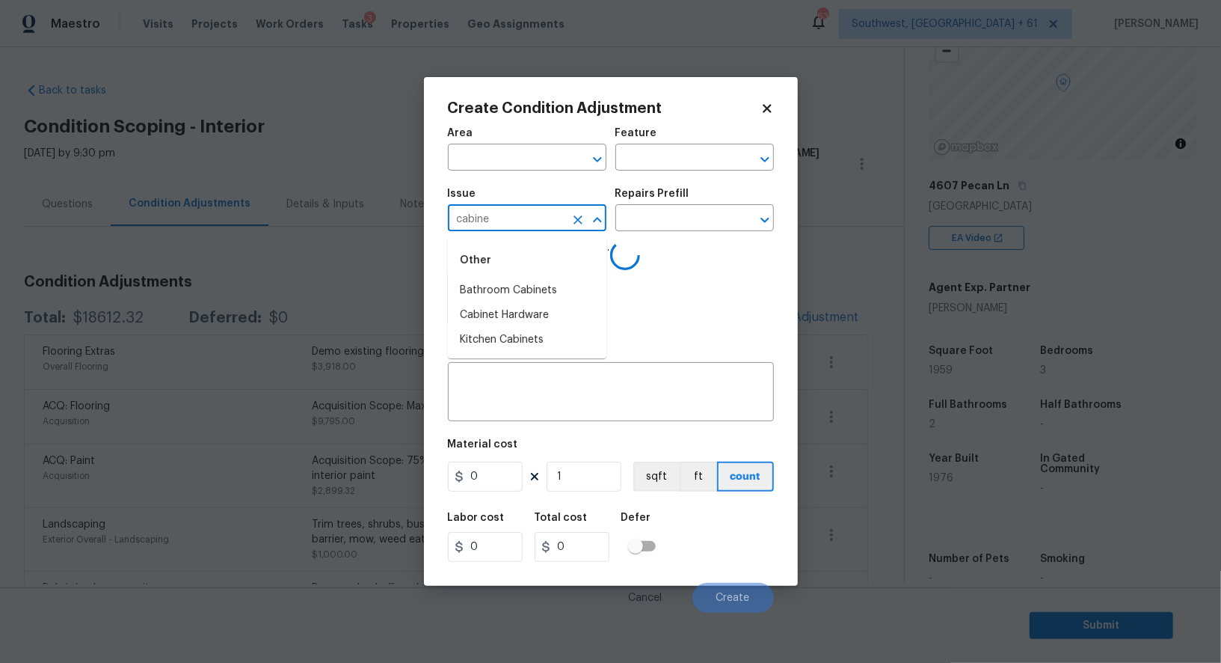
type input "cabinet"
click at [544, 309] on li "ACQ: Foundation" at bounding box center [527, 315] width 159 height 25
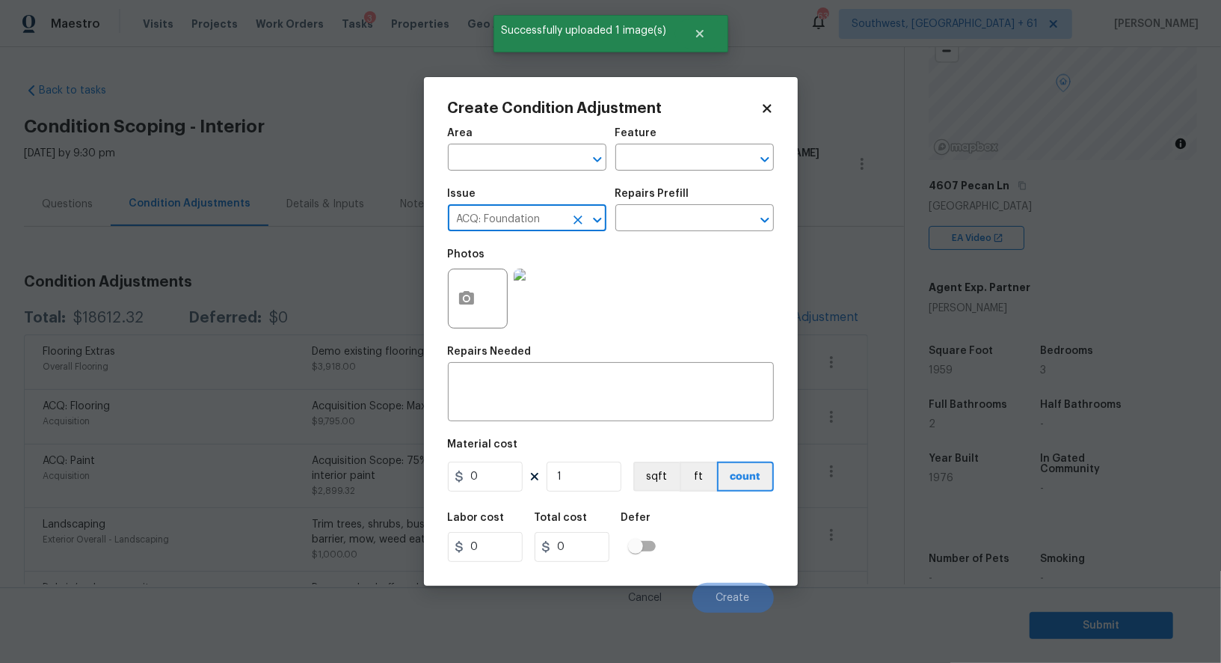
click at [518, 225] on input "ACQ: Foundation" at bounding box center [506, 219] width 117 height 23
click at [529, 315] on li "Cabinet Hardware" at bounding box center [527, 315] width 159 height 25
type input "Cabinet Hardware"
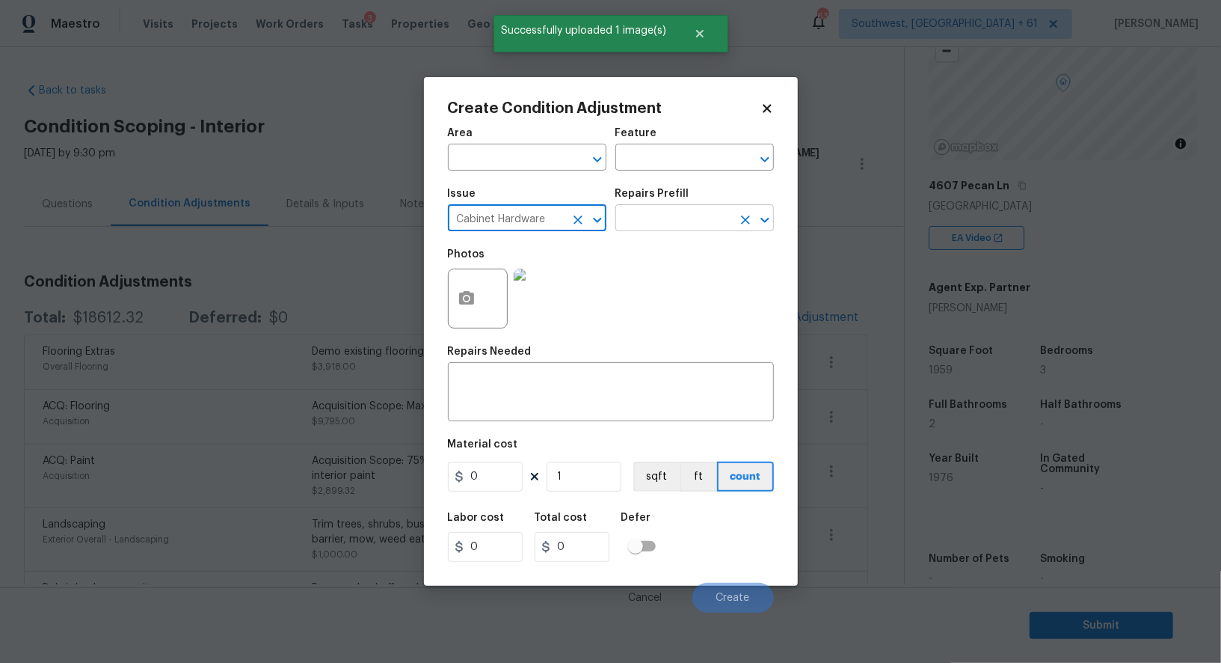
click at [656, 231] on input "text" at bounding box center [673, 219] width 117 height 23
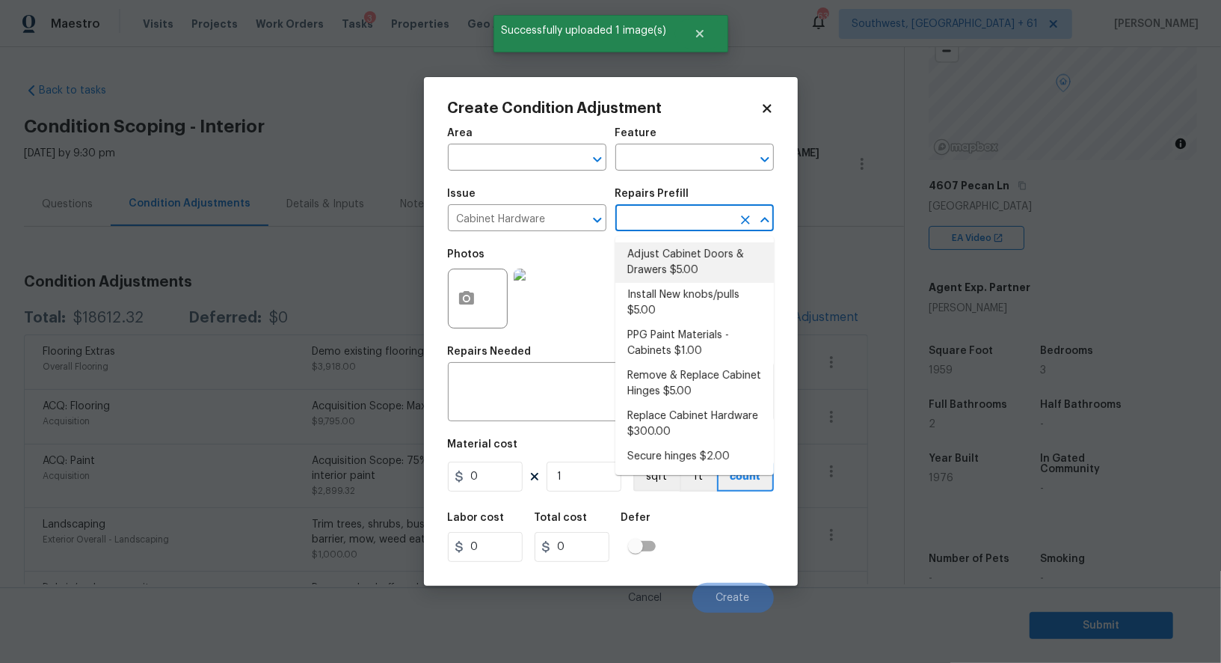
click at [663, 262] on li "Adjust Cabinet Doors & Drawers $5.00" at bounding box center [694, 262] width 159 height 40
type input "Cabinets"
type textarea "Adjust all cabinet doors and drawers so that they operate as intended."
type input "5"
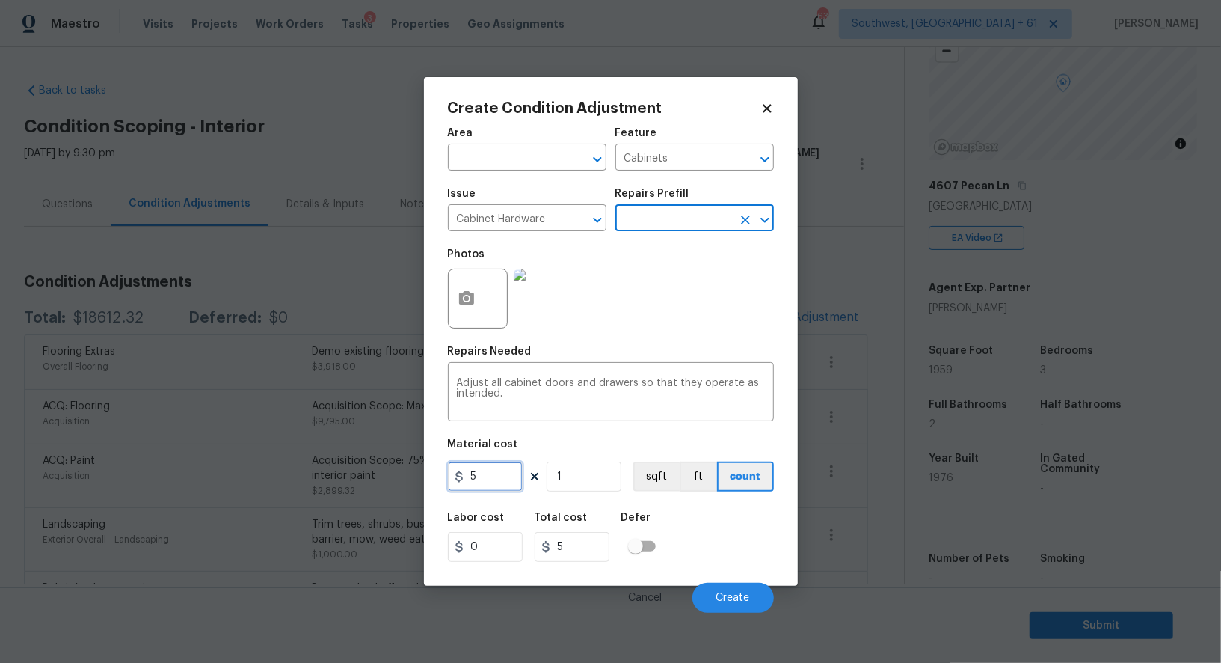
click at [508, 488] on input "5" at bounding box center [485, 476] width 75 height 30
type input "20"
click at [576, 549] on input "5" at bounding box center [572, 547] width 75 height 30
type input "20"
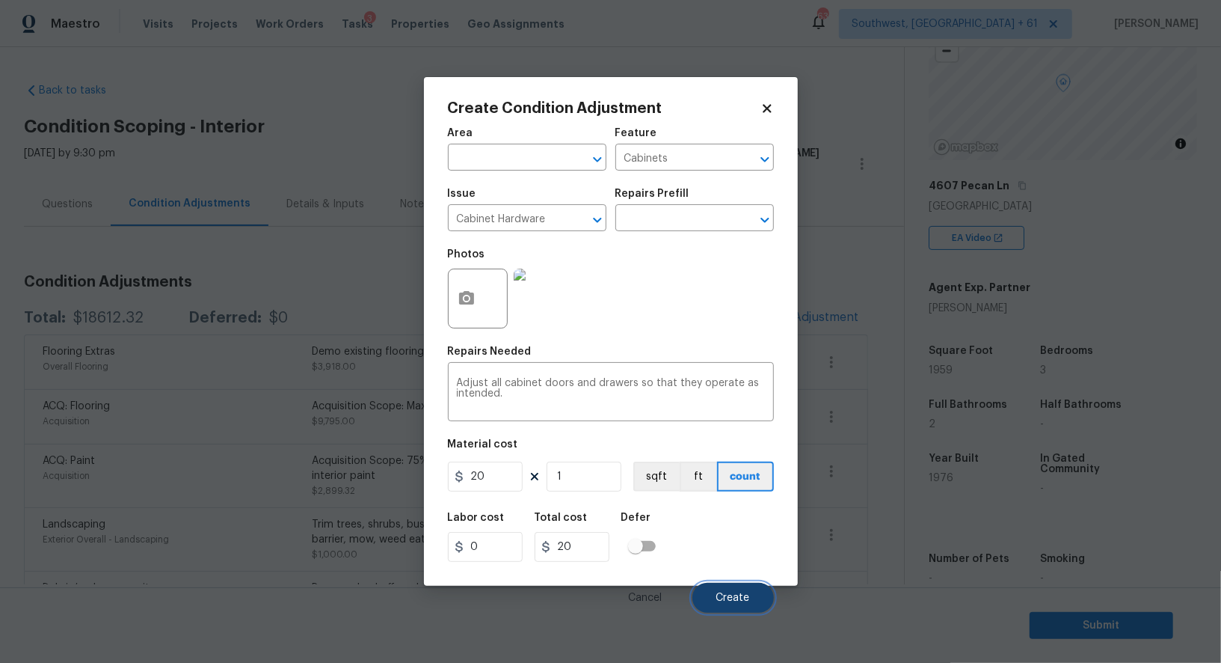
click at [711, 593] on button "Create" at bounding box center [733, 598] width 82 height 30
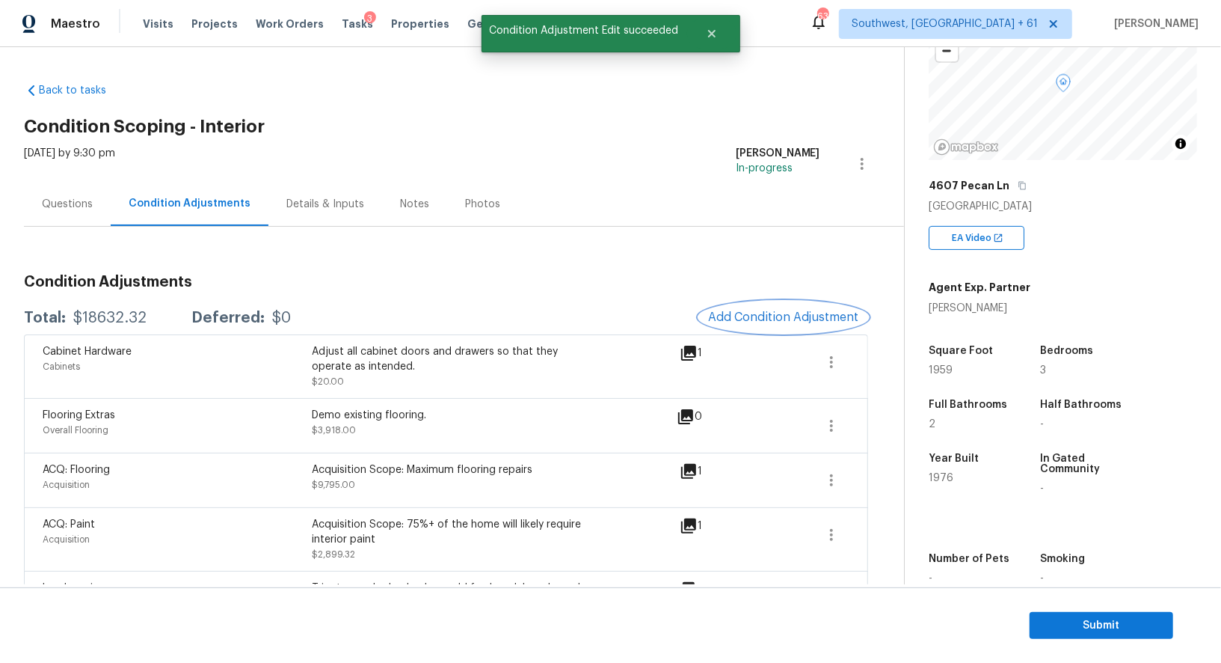
click at [815, 304] on button "Add Condition Adjustment" at bounding box center [783, 316] width 169 height 31
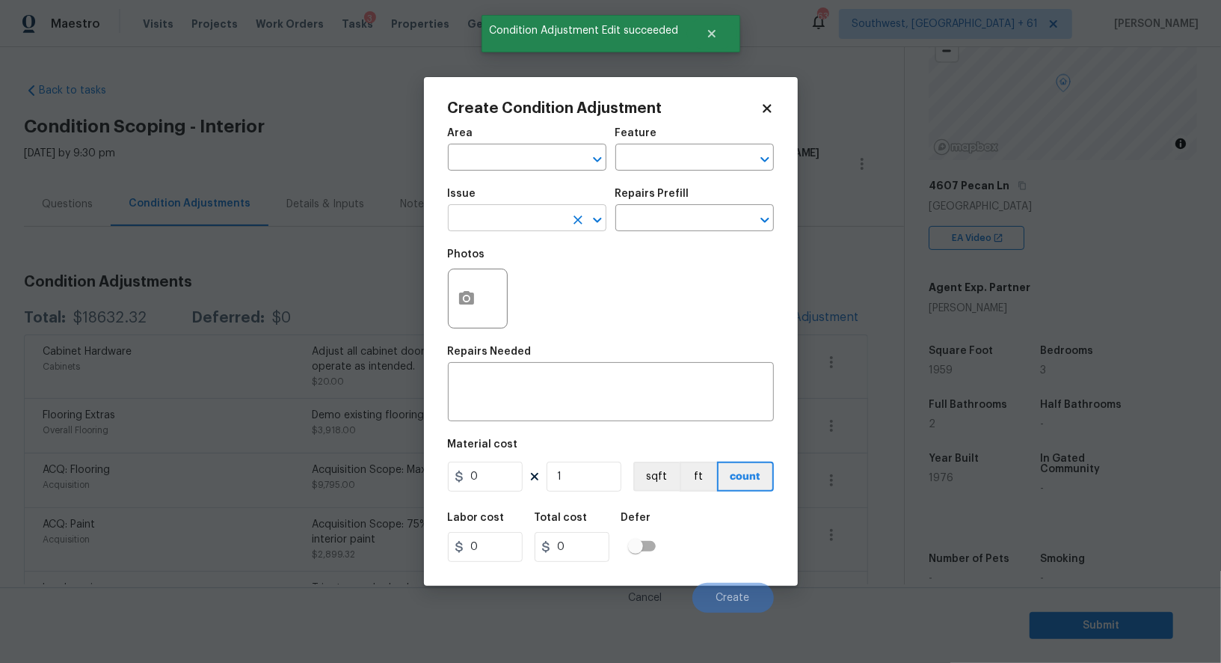
click at [523, 221] on input "text" at bounding box center [506, 219] width 117 height 23
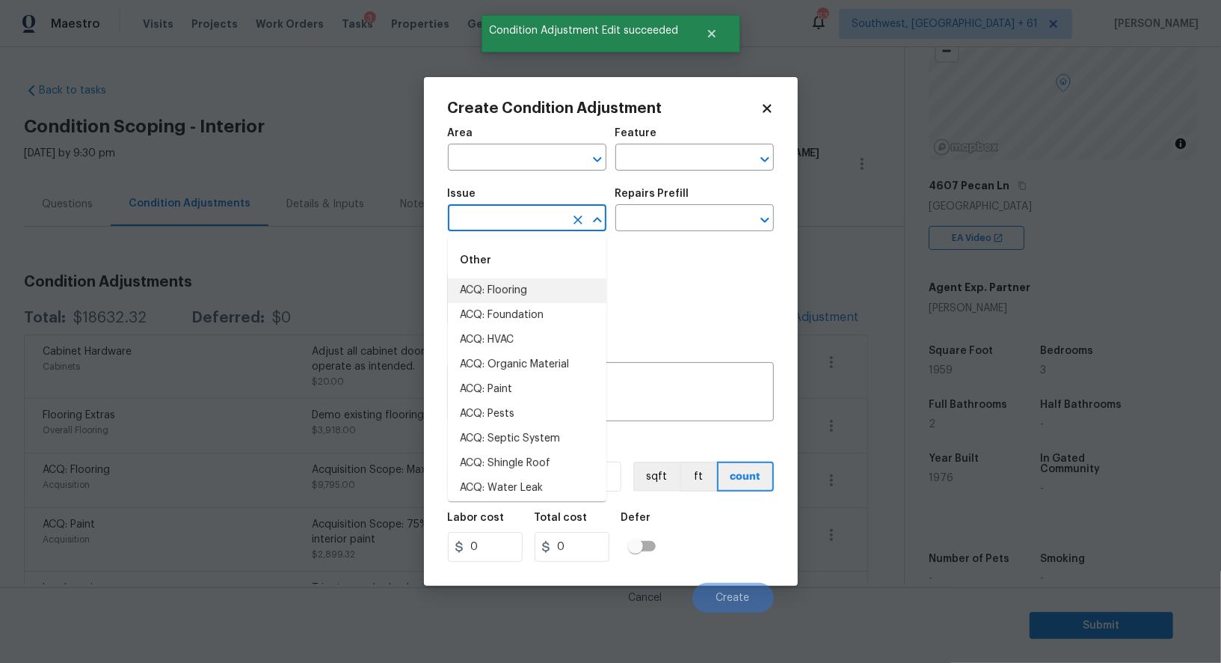
click at [691, 342] on div "Area ​ Feature ​ Issue ​ Repairs Prefill ​ Photos Repairs Needed x ​ Material c…" at bounding box center [611, 366] width 326 height 494
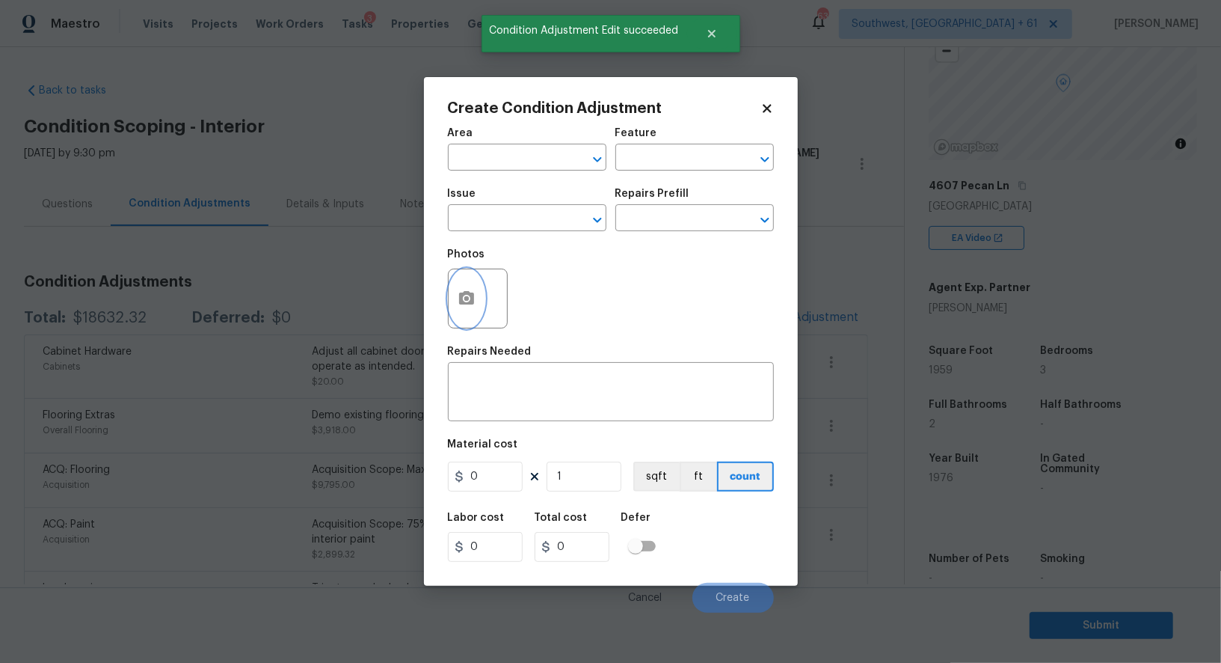
click at [471, 299] on icon "button" at bounding box center [466, 297] width 15 height 13
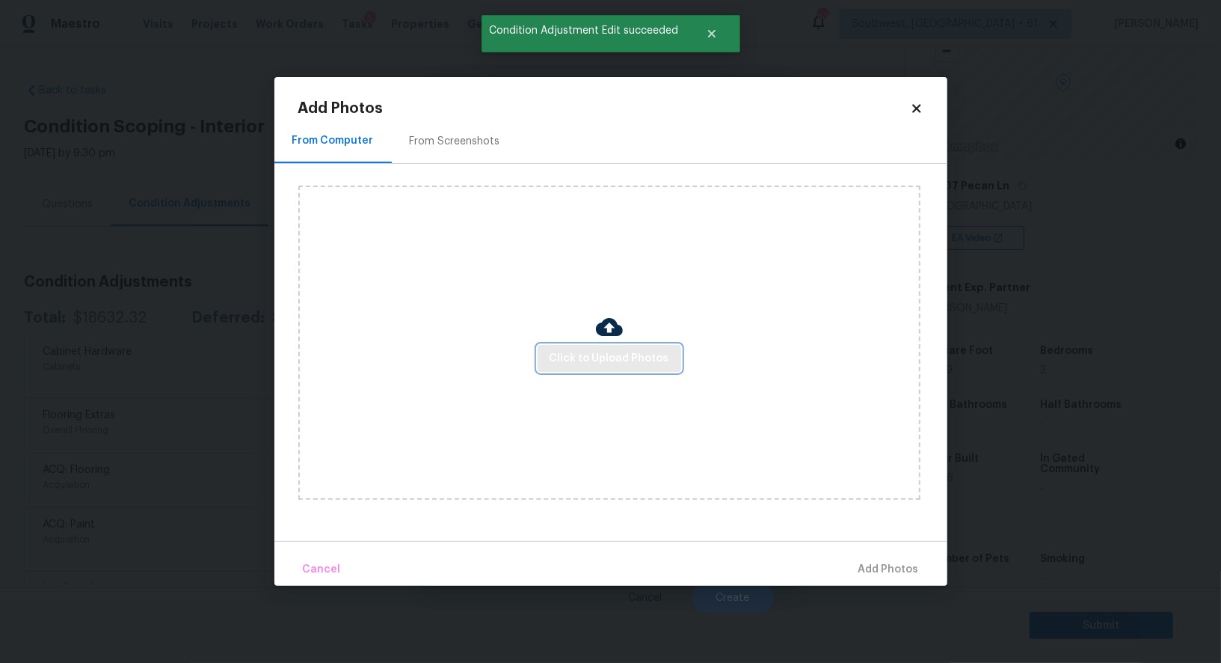
click at [651, 350] on span "Click to Upload Photos" at bounding box center [610, 358] width 120 height 19
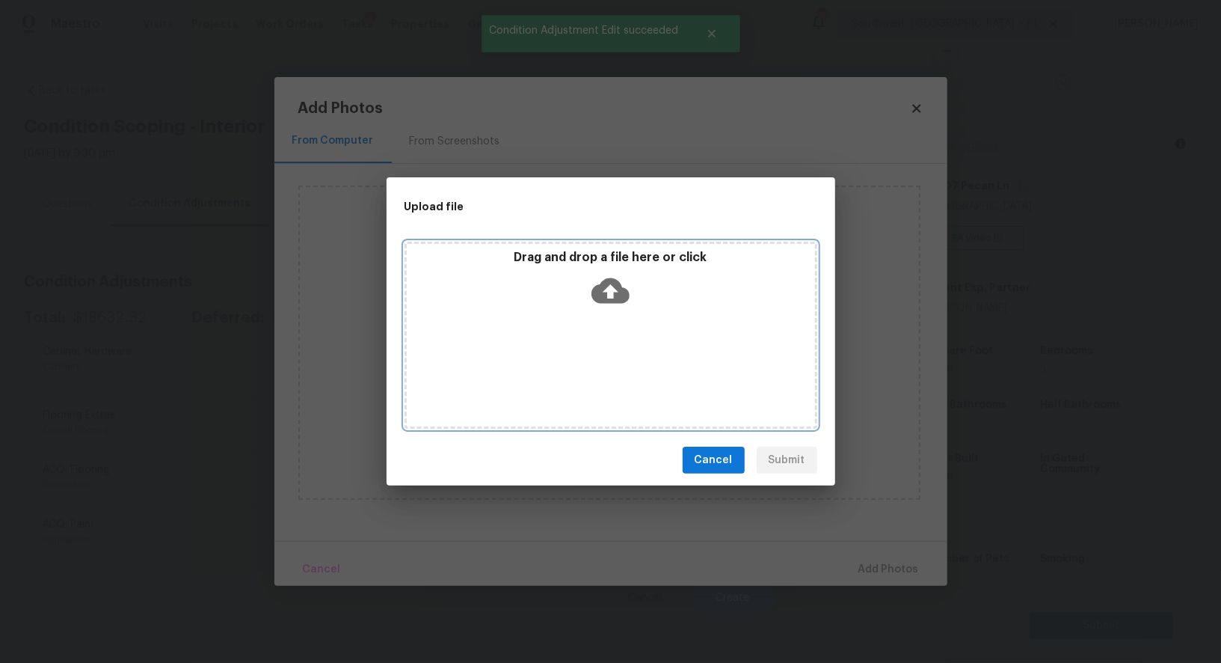
click at [608, 292] on icon at bounding box center [611, 290] width 38 height 38
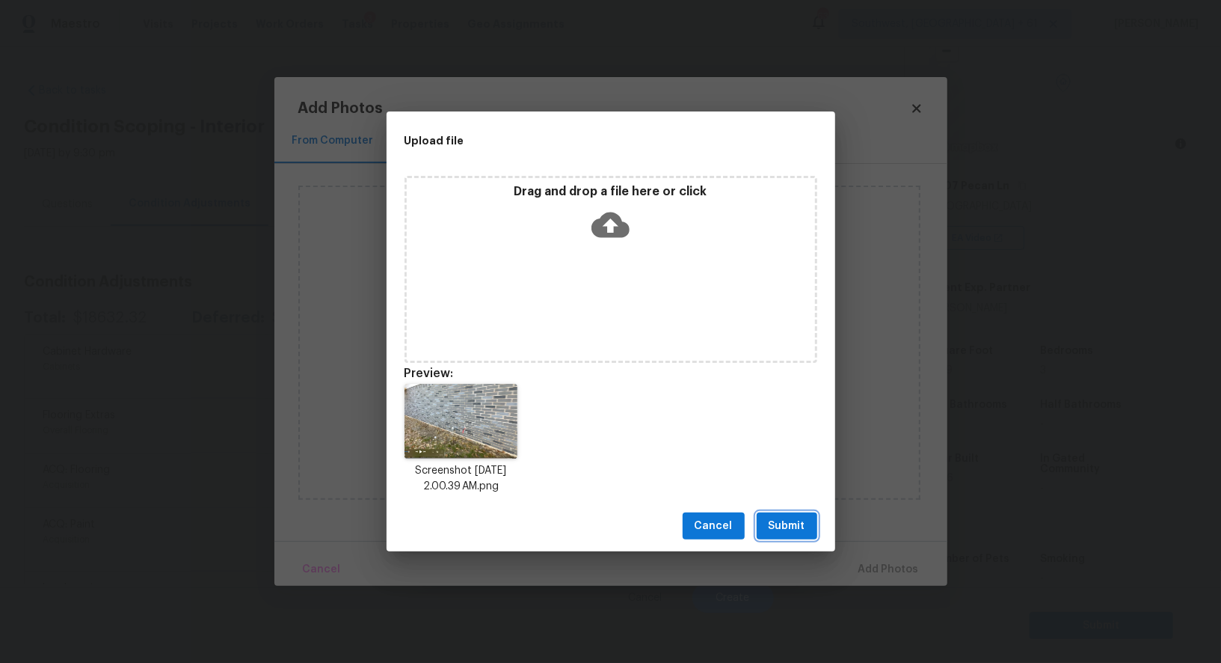
click at [786, 514] on button "Submit" at bounding box center [787, 526] width 61 height 28
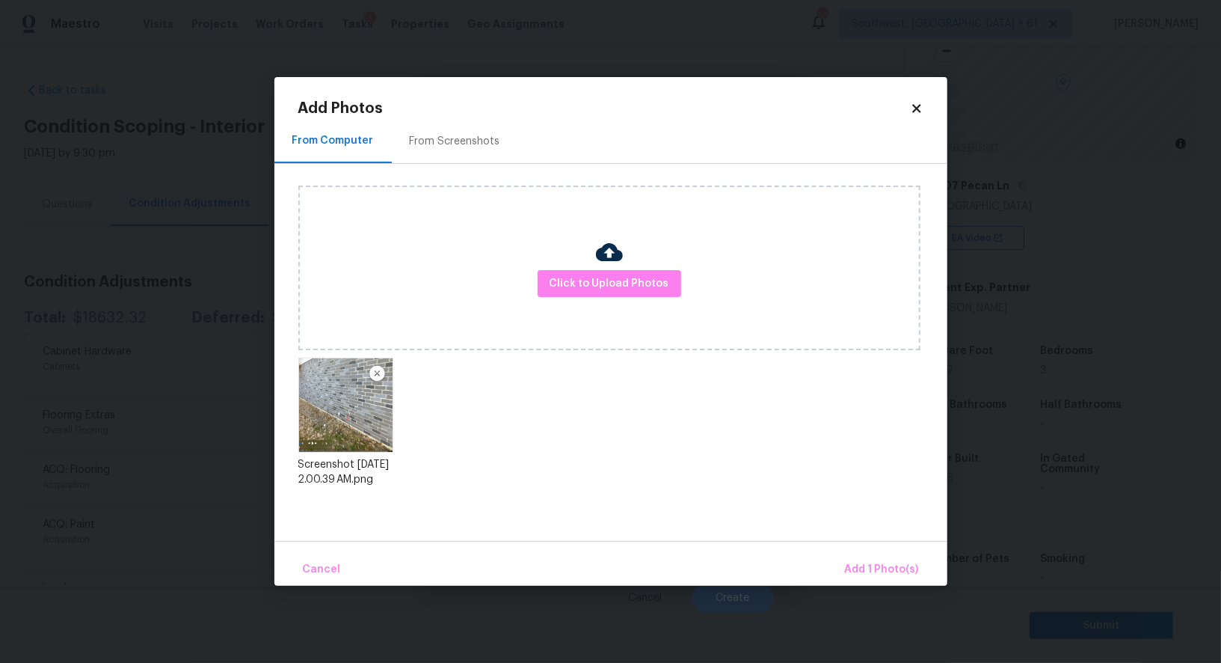
click at [874, 550] on div "Cancel Add 1 Photo(s)" at bounding box center [610, 563] width 673 height 45
click at [888, 566] on span "Add 1 Photo(s)" at bounding box center [882, 569] width 74 height 19
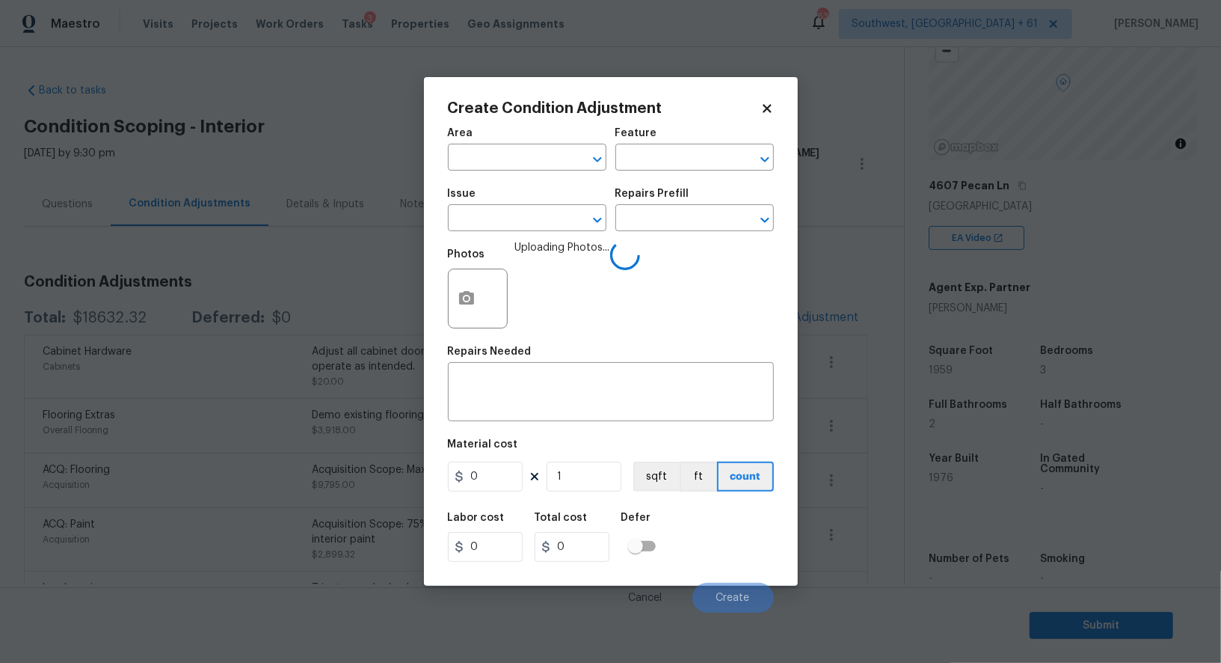
click at [512, 240] on span "Issue ​" at bounding box center [527, 209] width 159 height 61
click at [503, 222] on input "text" at bounding box center [506, 219] width 117 height 23
type input "found"
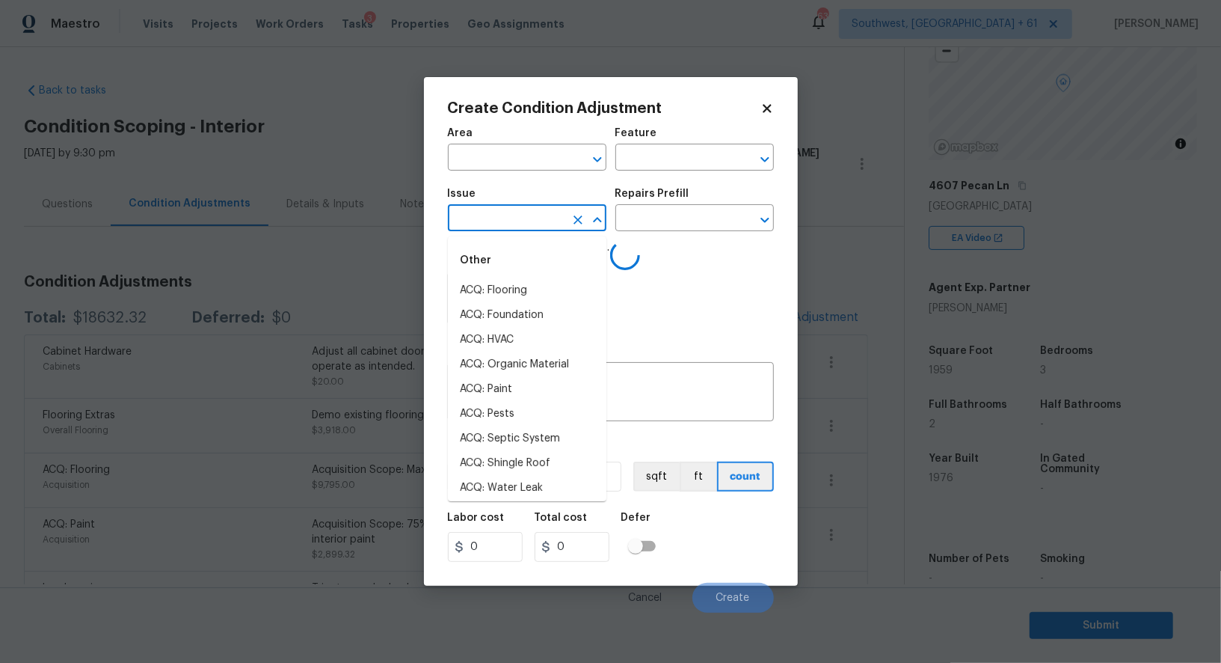
click at [512, 288] on li "ACQ: Flooring" at bounding box center [527, 290] width 159 height 25
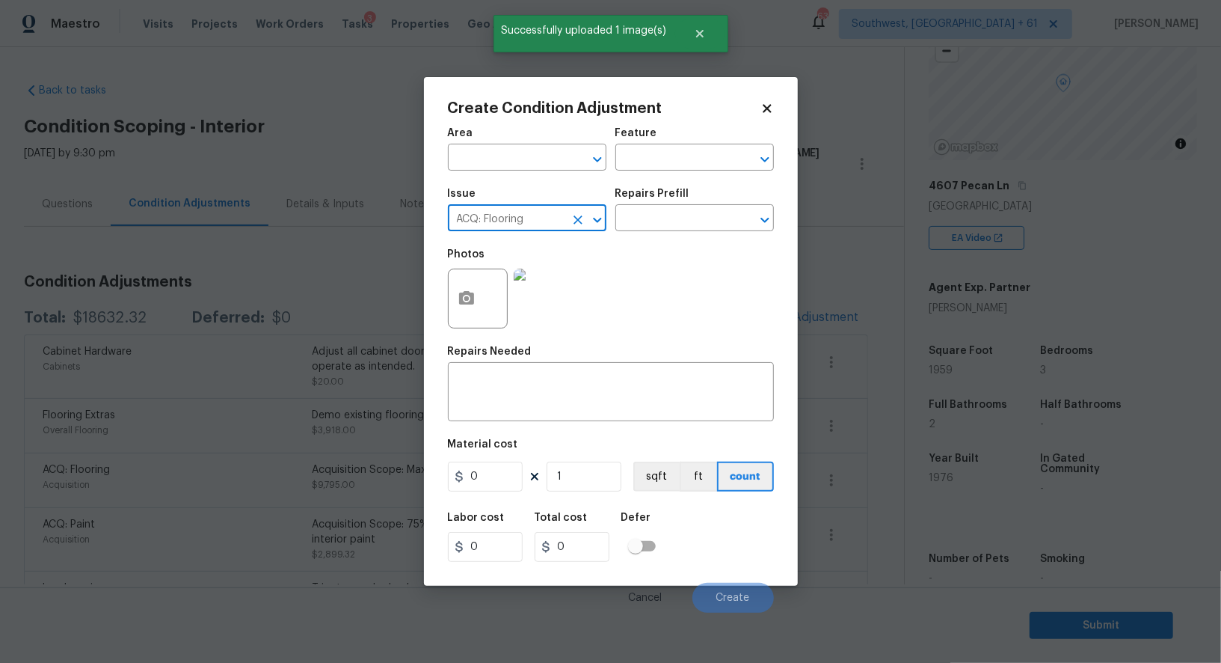
click at [541, 230] on input "ACQ: Flooring" at bounding box center [506, 219] width 117 height 23
click at [544, 277] on div "Other" at bounding box center [527, 260] width 159 height 36
click at [543, 280] on li "ACQ: Foundation" at bounding box center [527, 290] width 159 height 25
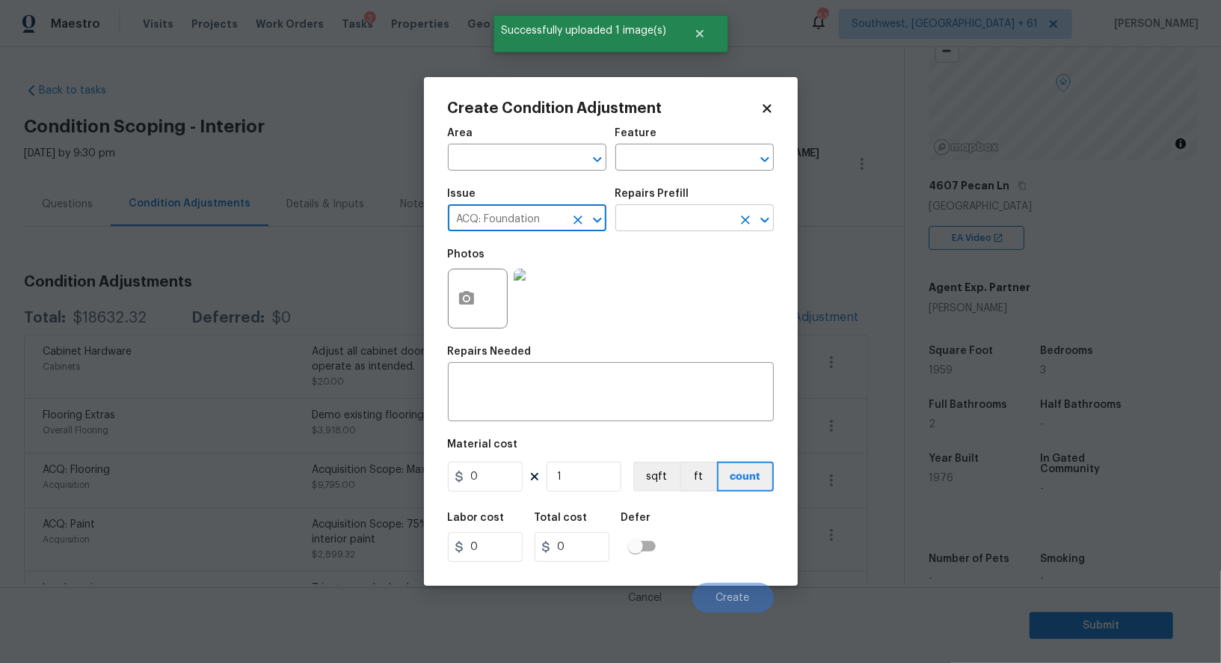
type input "ACQ: Foundation"
click at [672, 218] on input "text" at bounding box center [673, 219] width 117 height 23
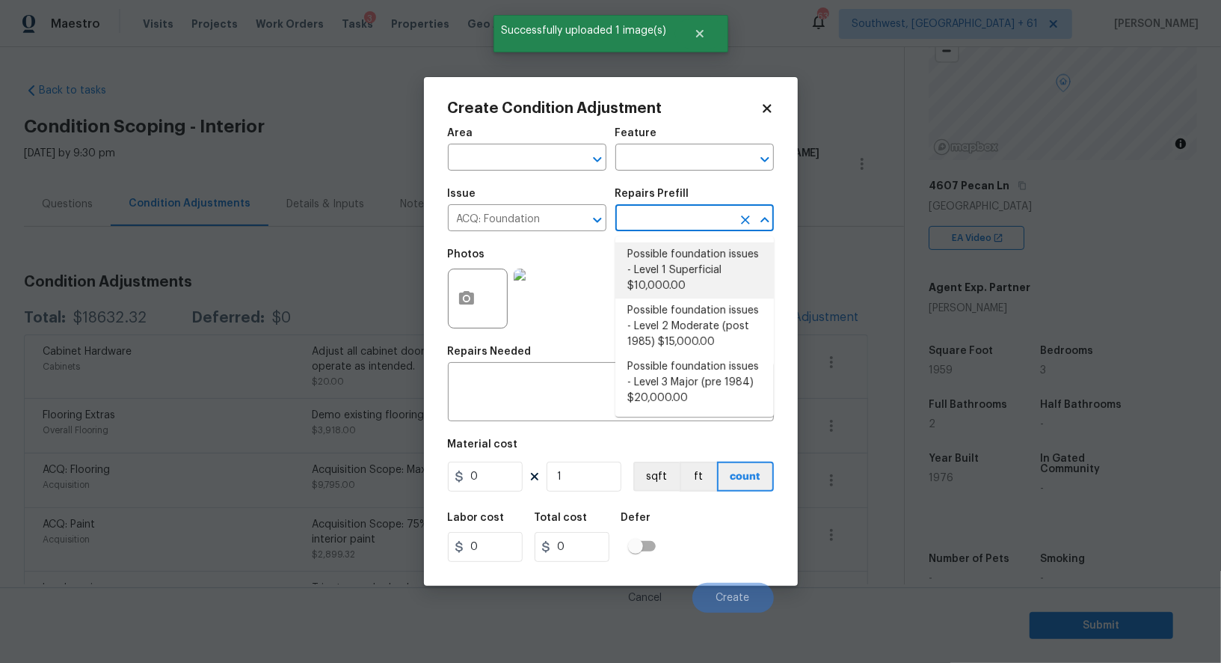
click at [675, 254] on li "Possible foundation issues - Level 1 Superficial $10,000.00" at bounding box center [694, 270] width 159 height 56
type input "Acquisition"
type textarea "Possible foundation issues - Level 1 - Superficial. Disclaimer: This is NOT a t…"
type input "10000"
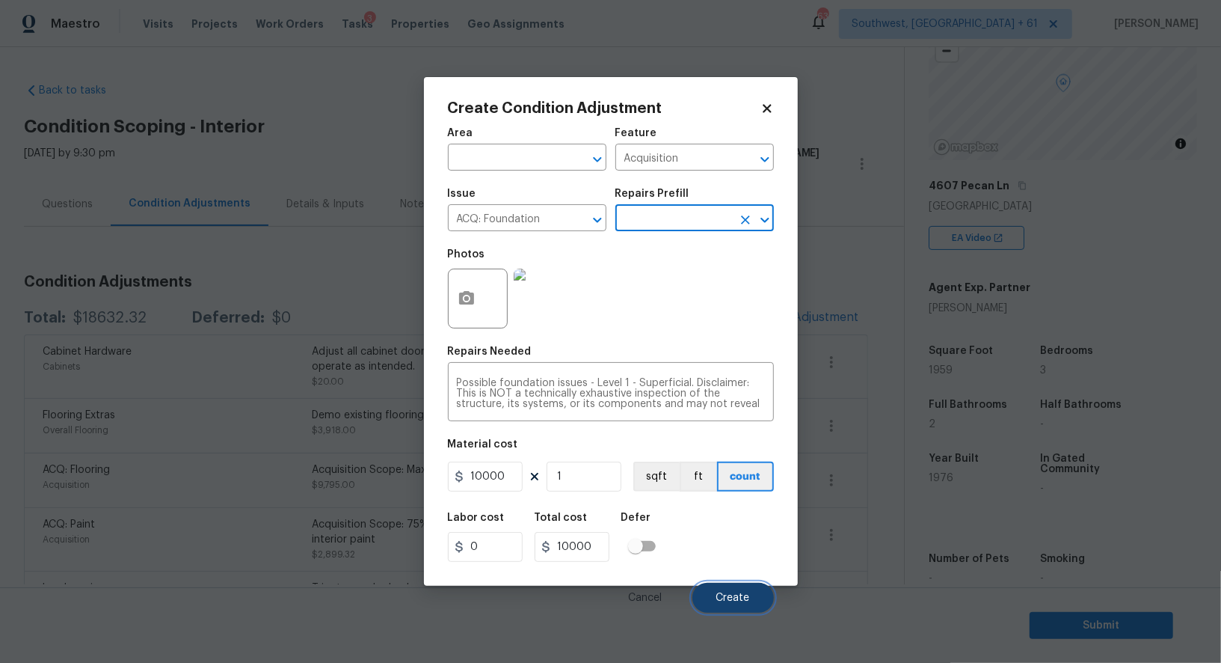
click at [746, 595] on span "Create" at bounding box center [733, 597] width 34 height 11
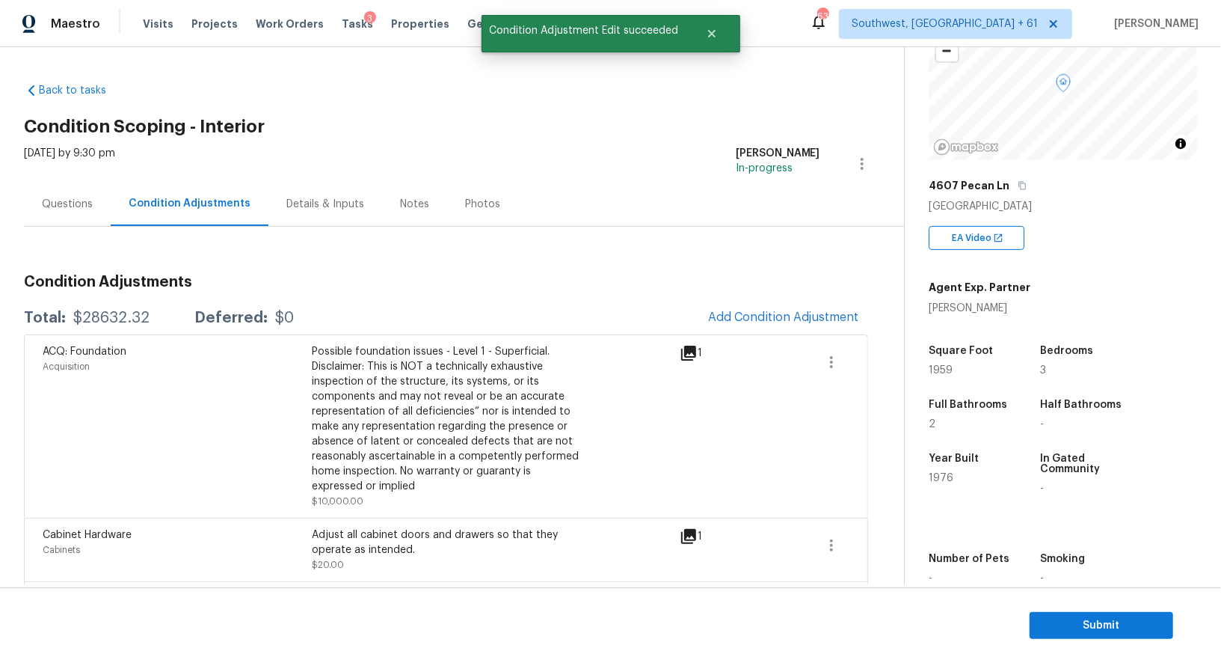
click at [65, 209] on div "Questions" at bounding box center [67, 204] width 51 height 15
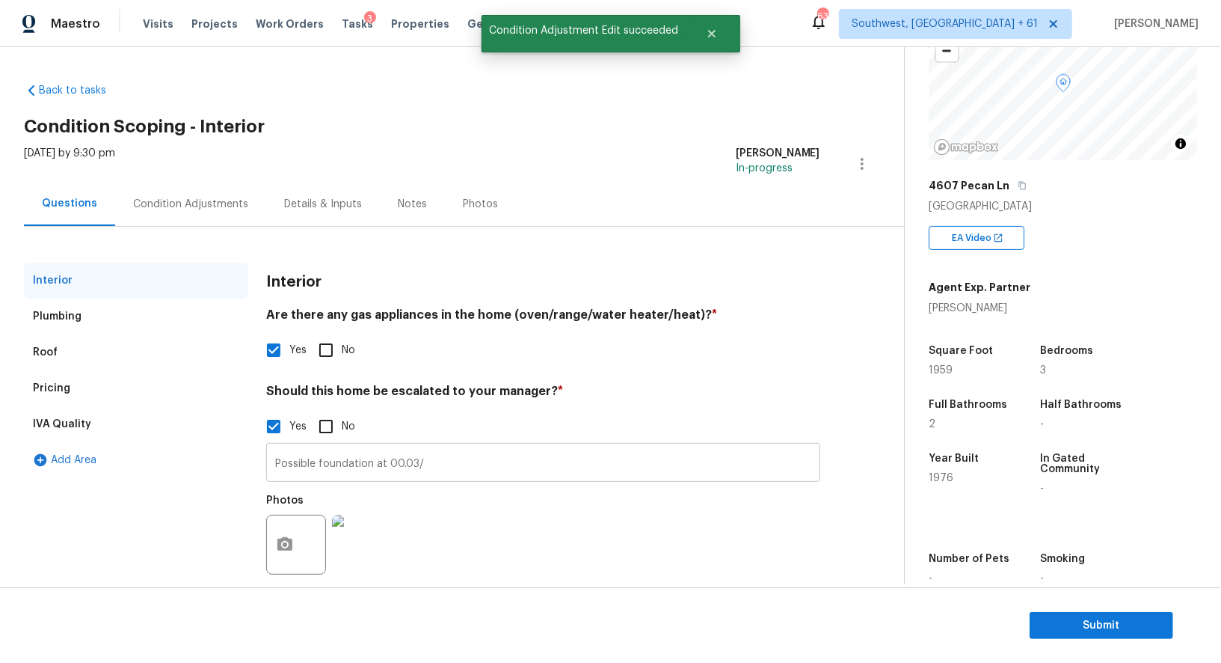
click at [446, 473] on input "Possible foundation at 00.03/" at bounding box center [543, 463] width 554 height 35
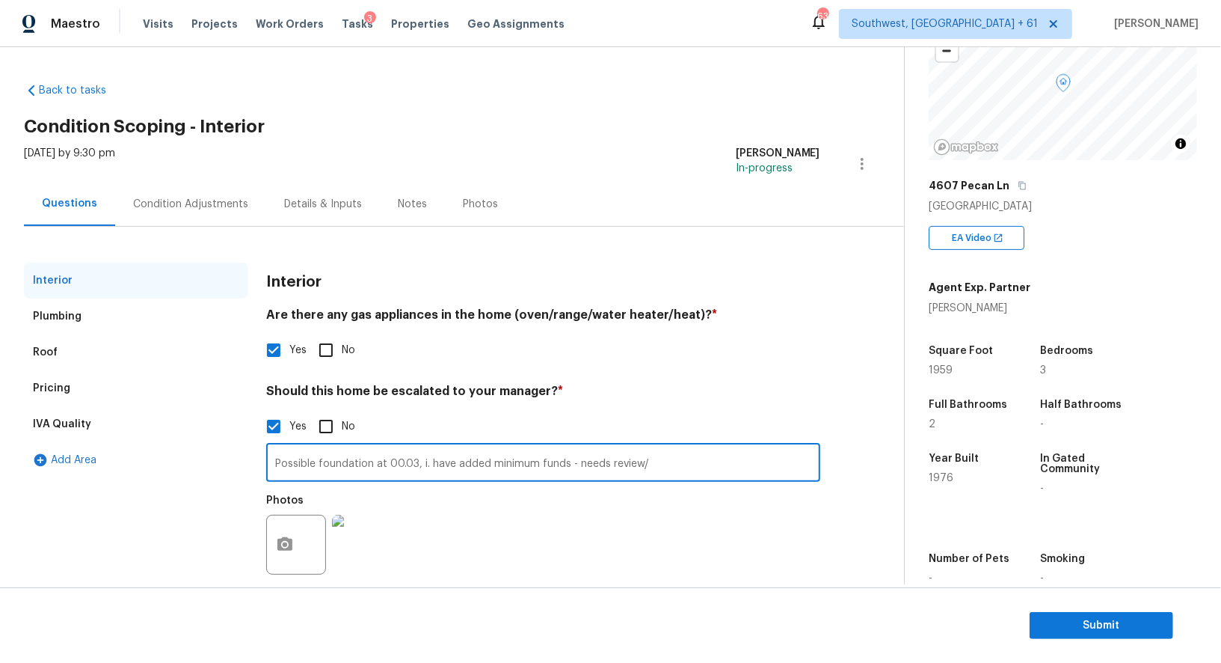
type input "Possible foundation at 00.03, i. have added minimum funds - needs review/"
click at [493, 443] on div "Possible foundation at 00.03, i. have added minimum funds - needs review/ ​ Pho…" at bounding box center [543, 512] width 554 height 141
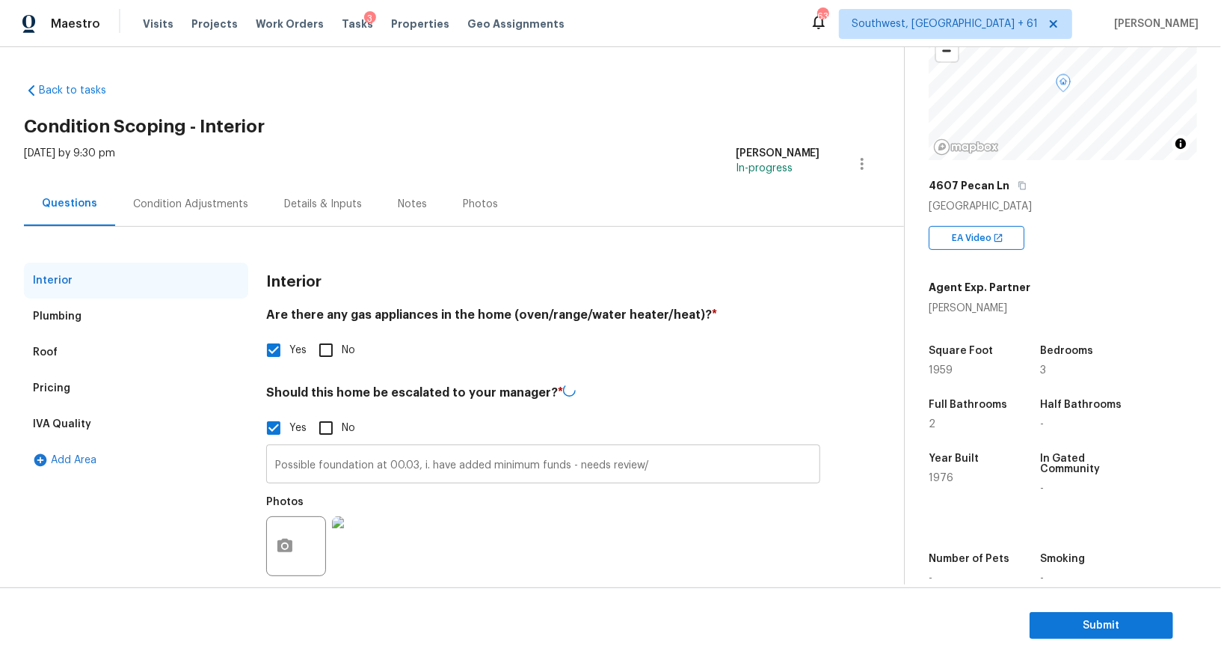
click at [494, 465] on input "Possible foundation at 00.03, i. have added minimum funds - needs review/" at bounding box center [543, 465] width 554 height 35
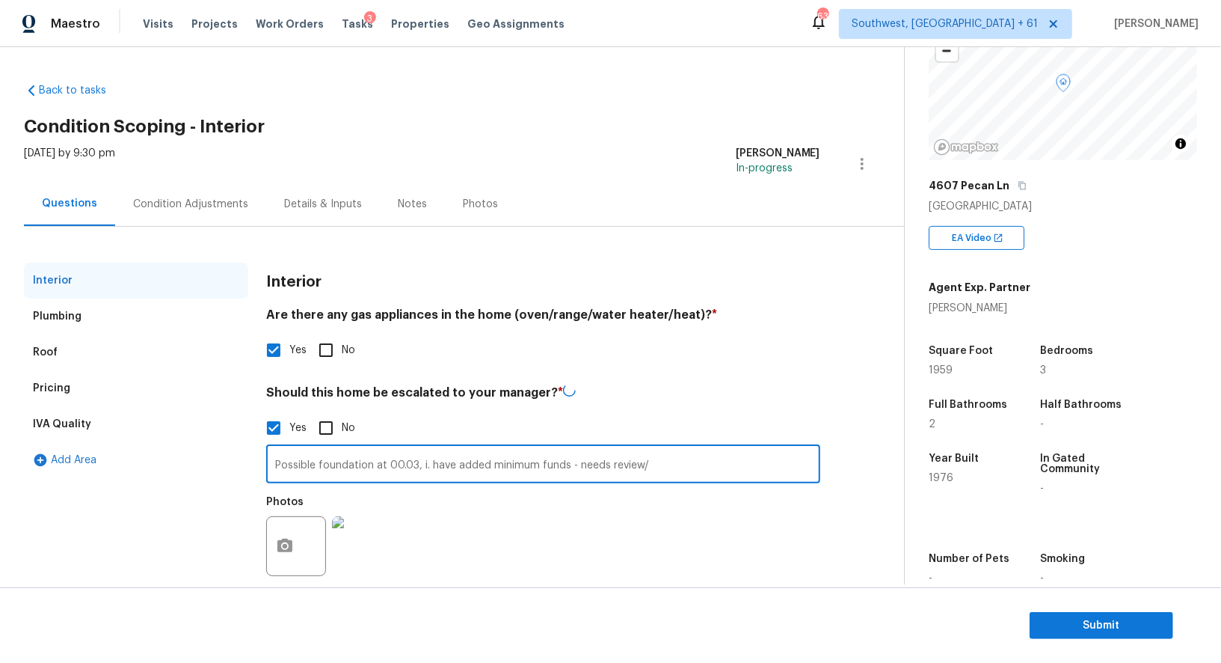
click at [494, 465] on input "Possible foundation at 00.03, i. have added minimum funds - needs review/" at bounding box center [543, 465] width 554 height 35
click at [73, 381] on div "Pricing" at bounding box center [136, 388] width 224 height 36
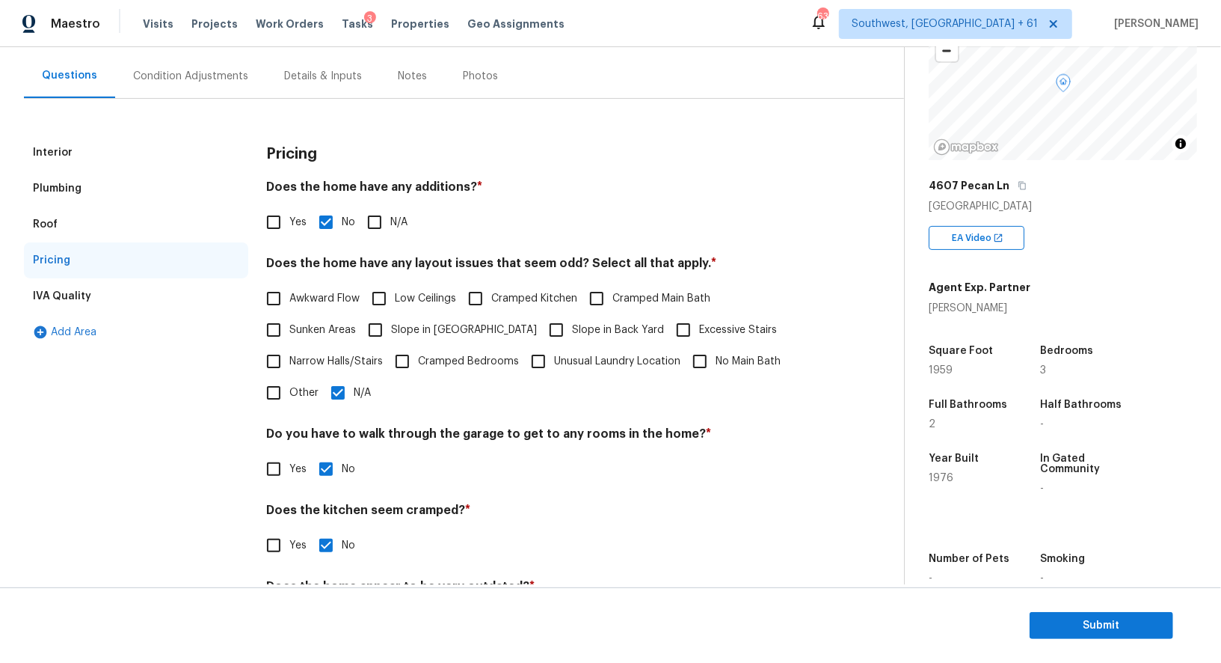
scroll to position [132, 0]
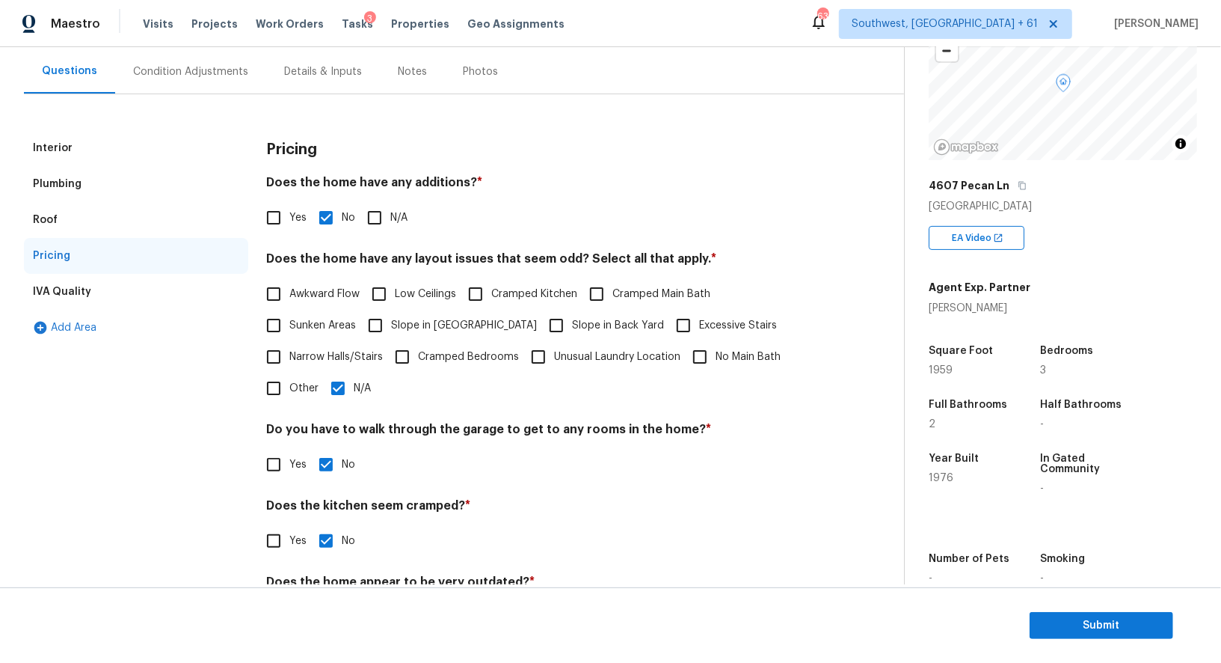
click at [414, 321] on span "Slope in [GEOGRAPHIC_DATA]" at bounding box center [464, 326] width 146 height 16
click at [391, 321] on input "Slope in [GEOGRAPHIC_DATA]" at bounding box center [375, 325] width 31 height 31
checkbox input "true"
click at [354, 387] on span "N/A" at bounding box center [362, 390] width 17 height 16
click at [354, 387] on input "N/A" at bounding box center [337, 389] width 31 height 31
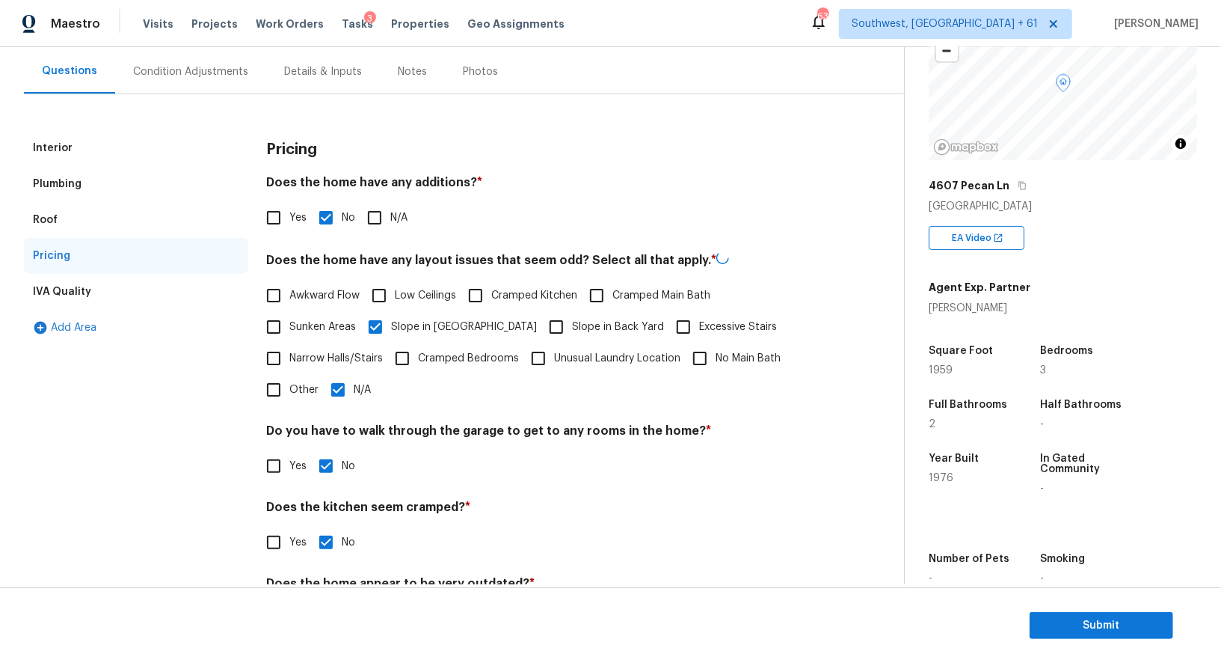
checkbox input "false"
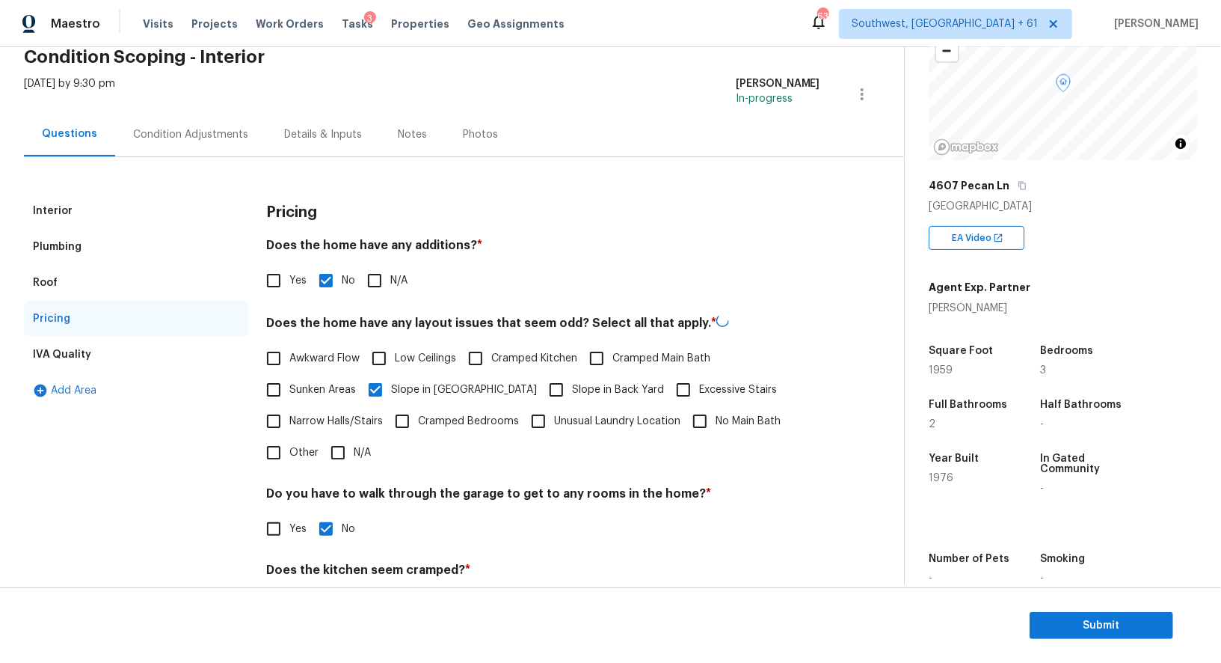
scroll to position [0, 0]
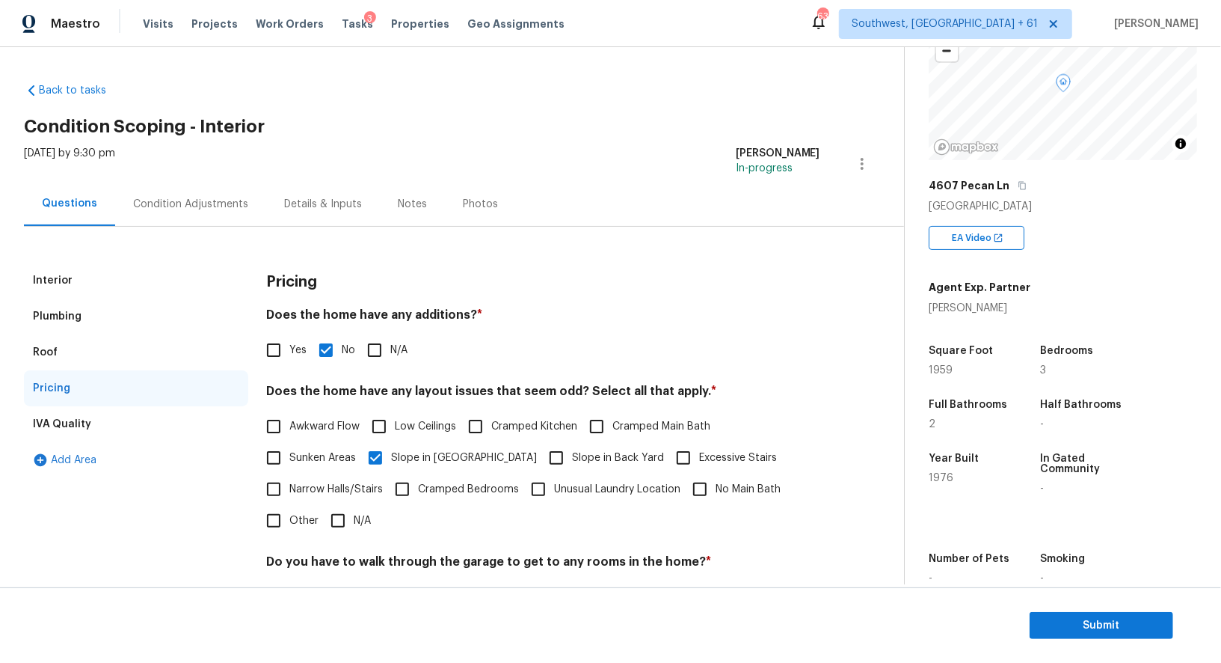
click at [195, 204] on div "Condition Adjustments" at bounding box center [190, 204] width 115 height 15
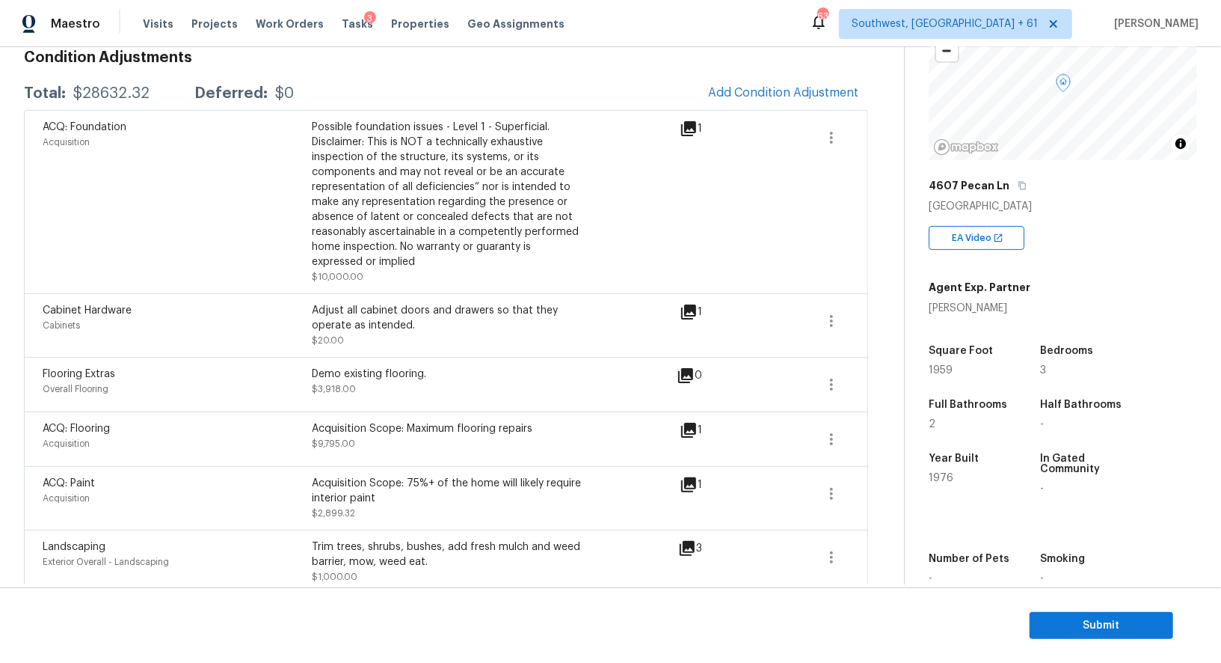
scroll to position [316, 0]
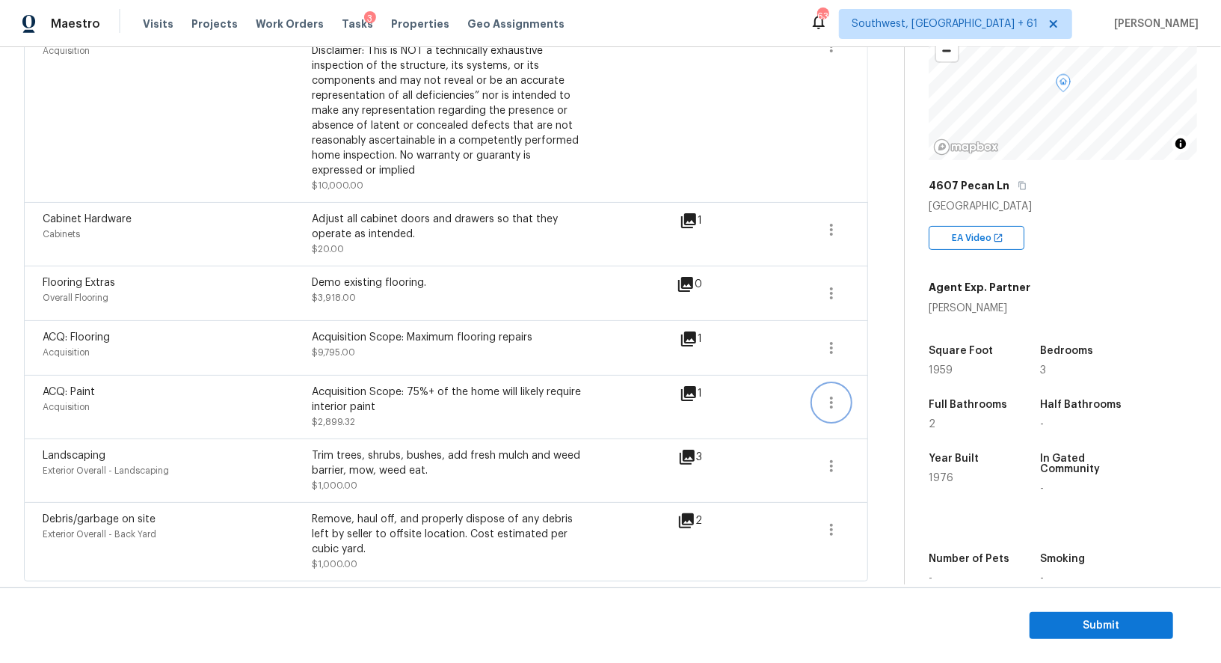
click at [833, 407] on icon "button" at bounding box center [832, 402] width 18 height 18
click at [884, 408] on link "Edit" at bounding box center [916, 398] width 127 height 22
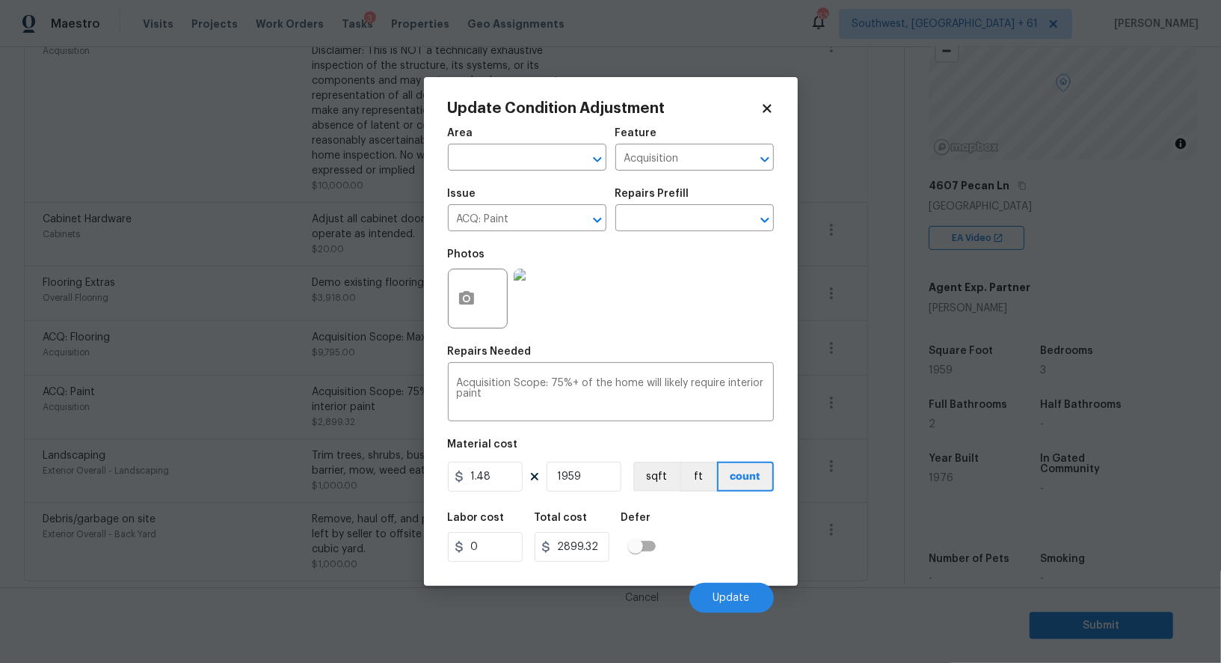
click at [871, 473] on body "Maestro Visits Projects Work Orders Tasks 3 Properties Geo Assignments 639 Sout…" at bounding box center [610, 331] width 1221 height 663
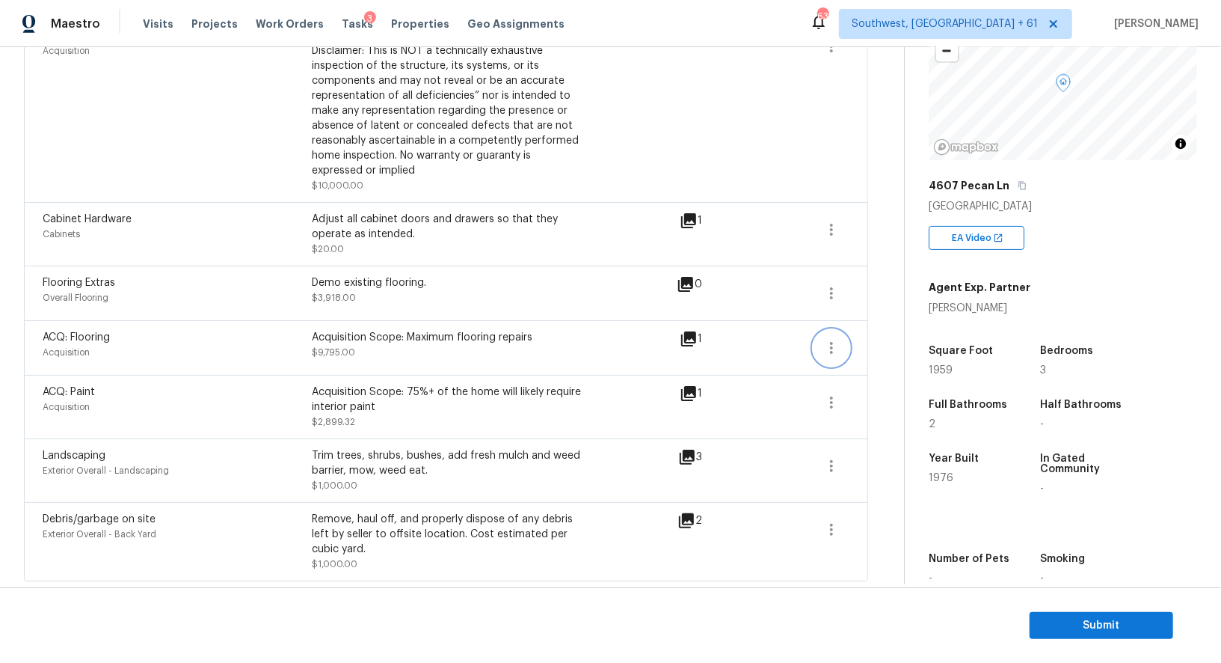
click at [839, 360] on button "button" at bounding box center [832, 348] width 36 height 36
click at [873, 353] on link "Edit" at bounding box center [916, 344] width 127 height 22
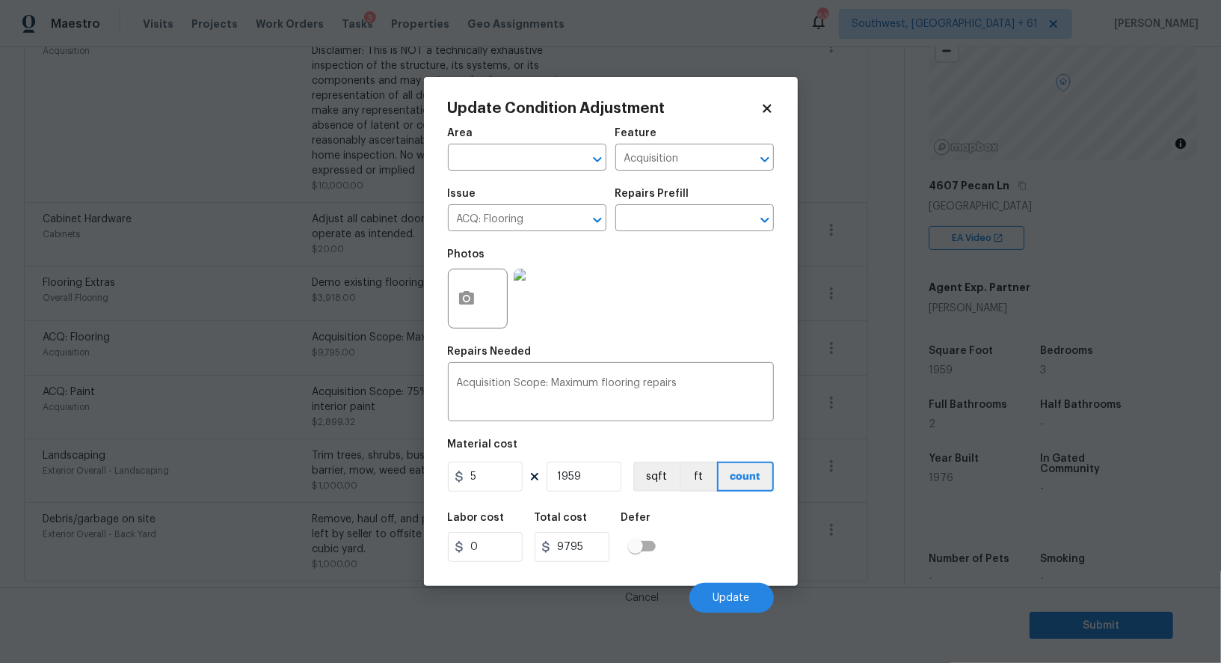
click at [860, 437] on body "Maestro Visits Projects Work Orders Tasks 3 Properties Geo Assignments 639 Sout…" at bounding box center [610, 331] width 1221 height 663
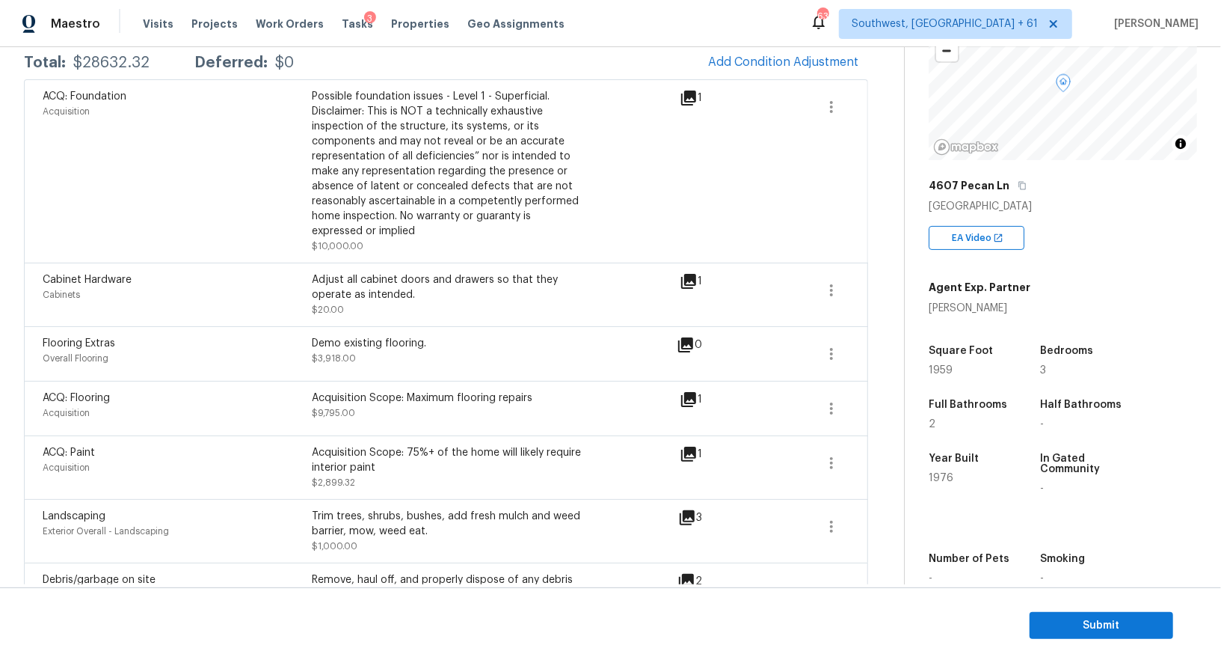
scroll to position [236, 0]
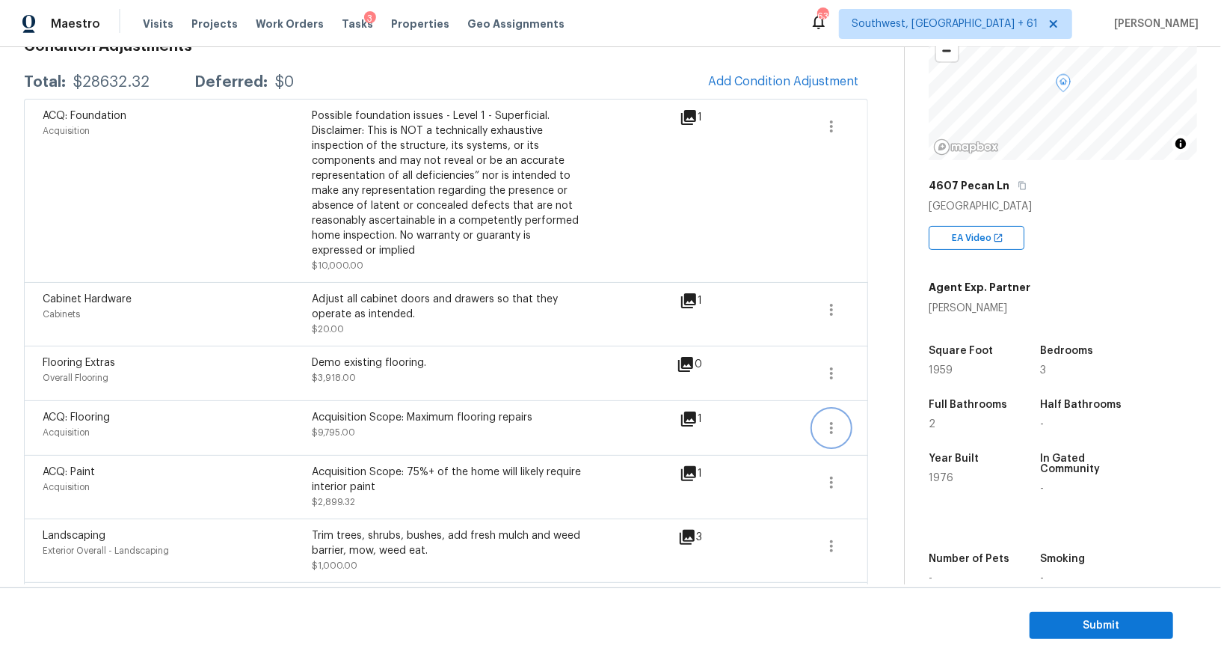
click at [826, 431] on icon "button" at bounding box center [832, 428] width 18 height 18
click at [890, 425] on div "Edit" at bounding box center [916, 423] width 117 height 15
click at [834, 369] on icon "button" at bounding box center [832, 373] width 18 height 18
click at [875, 369] on div "Edit" at bounding box center [916, 369] width 117 height 15
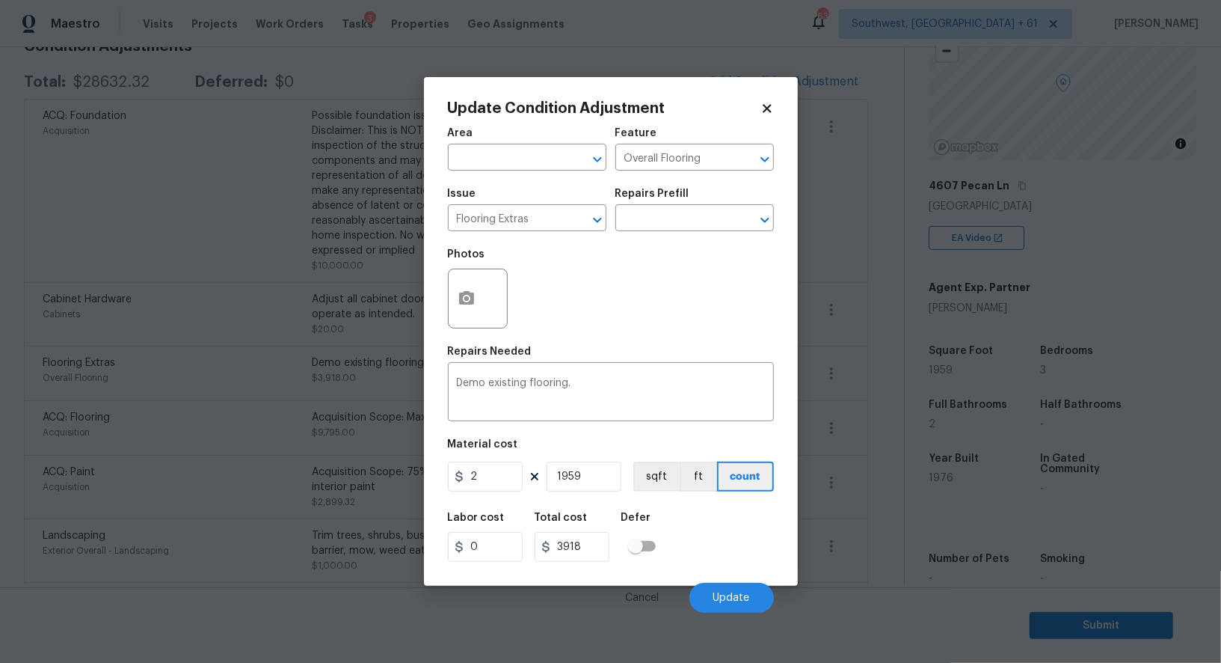
click at [867, 452] on body "Maestro Visits Projects Work Orders Tasks 3 Properties Geo Assignments 639 Sout…" at bounding box center [610, 331] width 1221 height 663
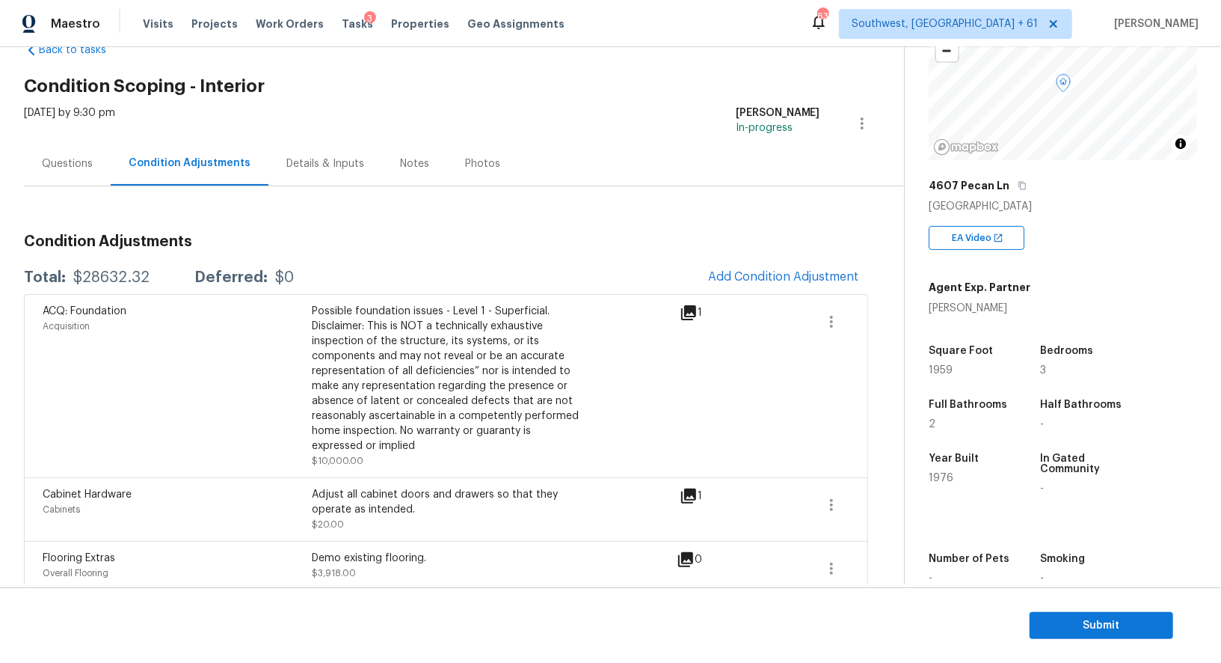
scroll to position [28, 0]
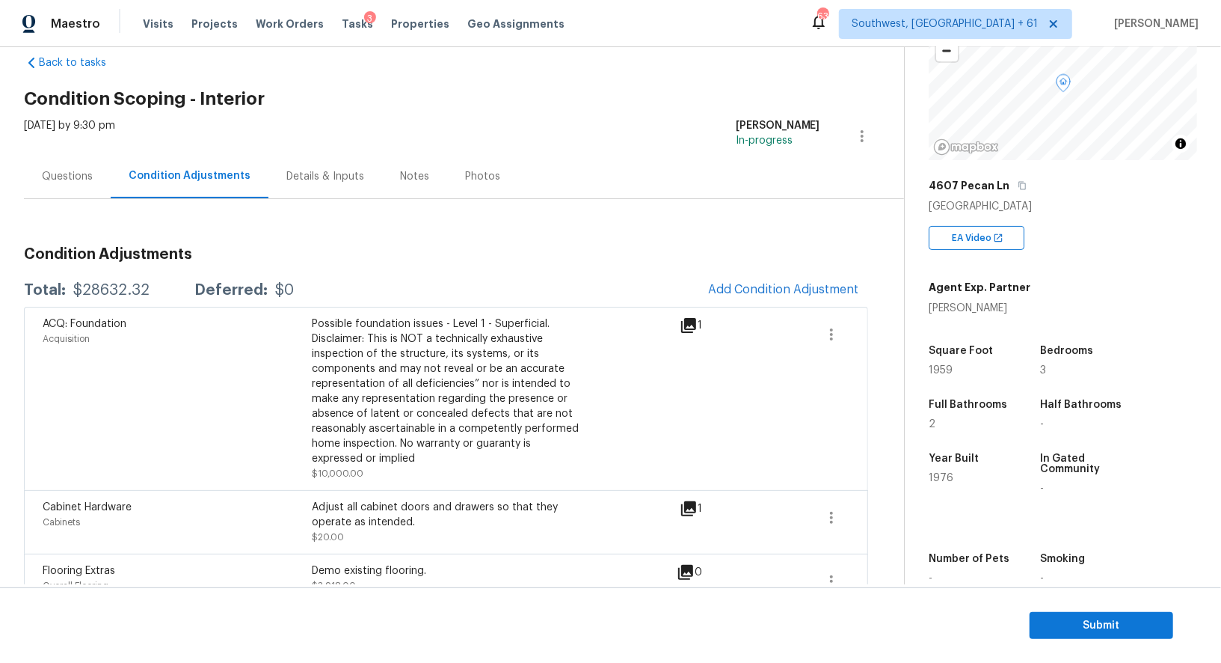
click at [93, 303] on div "Total: $28632.32 Deferred: $0 Add Condition Adjustment" at bounding box center [446, 290] width 844 height 33
click at [115, 295] on div "$28632.32" at bounding box center [111, 290] width 76 height 15
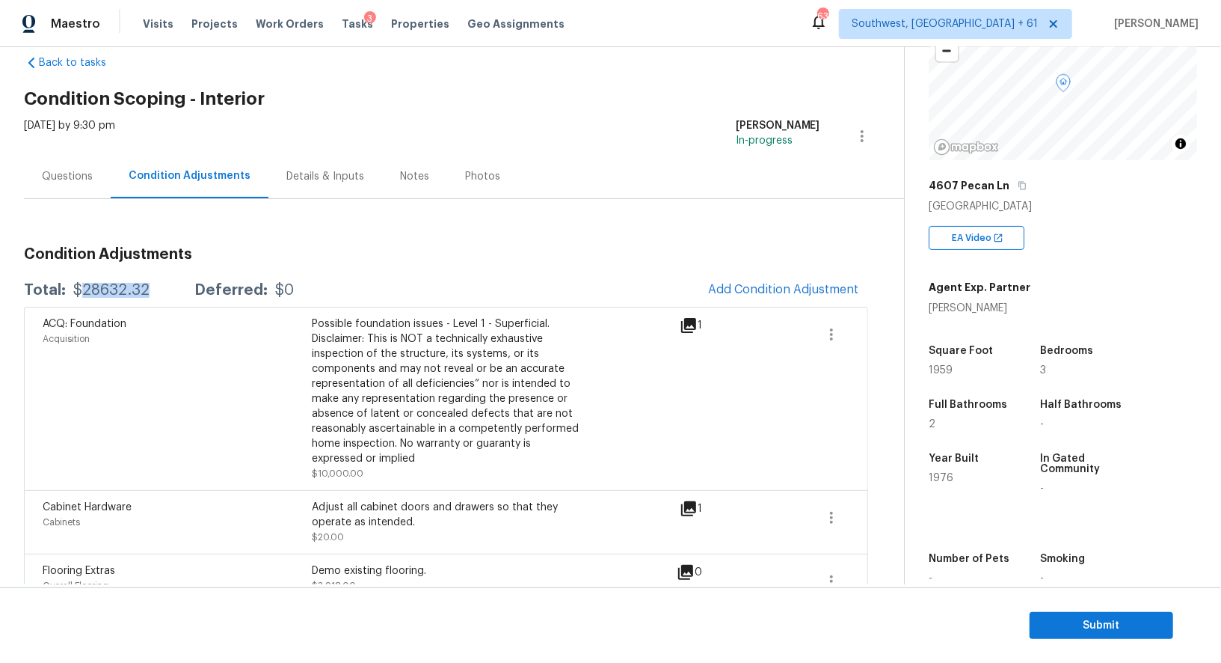
click at [115, 295] on div "$28632.32" at bounding box center [111, 290] width 76 height 15
click at [79, 173] on div "Questions" at bounding box center [67, 176] width 51 height 15
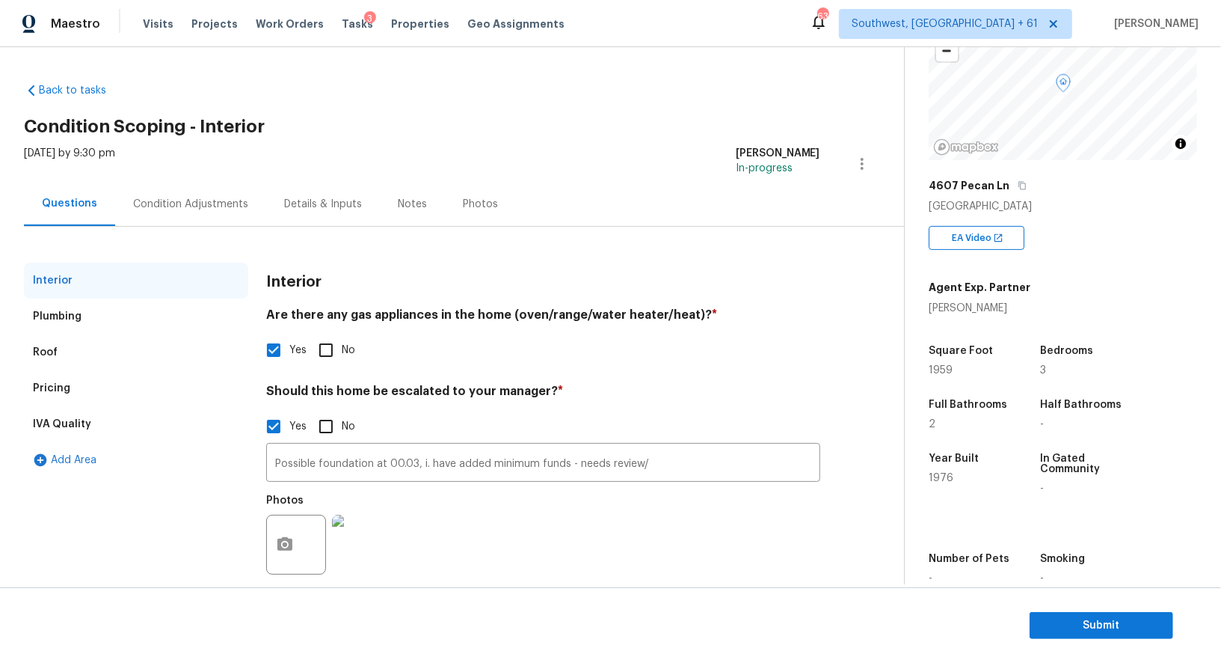
click at [180, 200] on div "Condition Adjustments" at bounding box center [190, 204] width 115 height 15
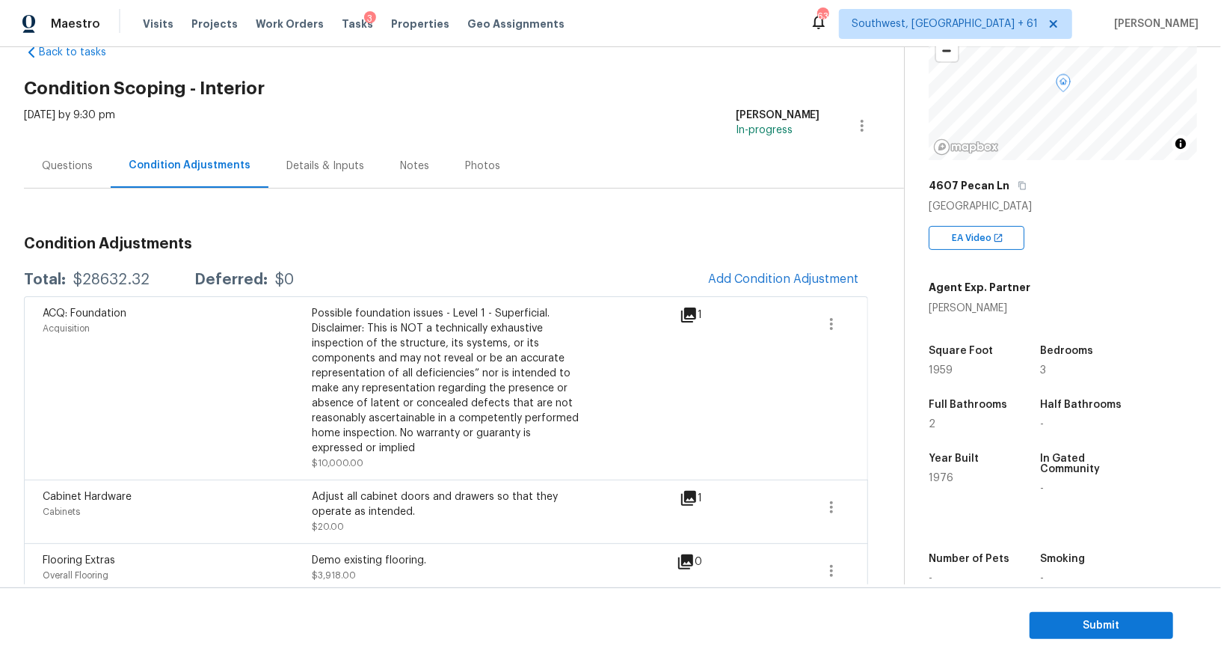
scroll to position [10, 0]
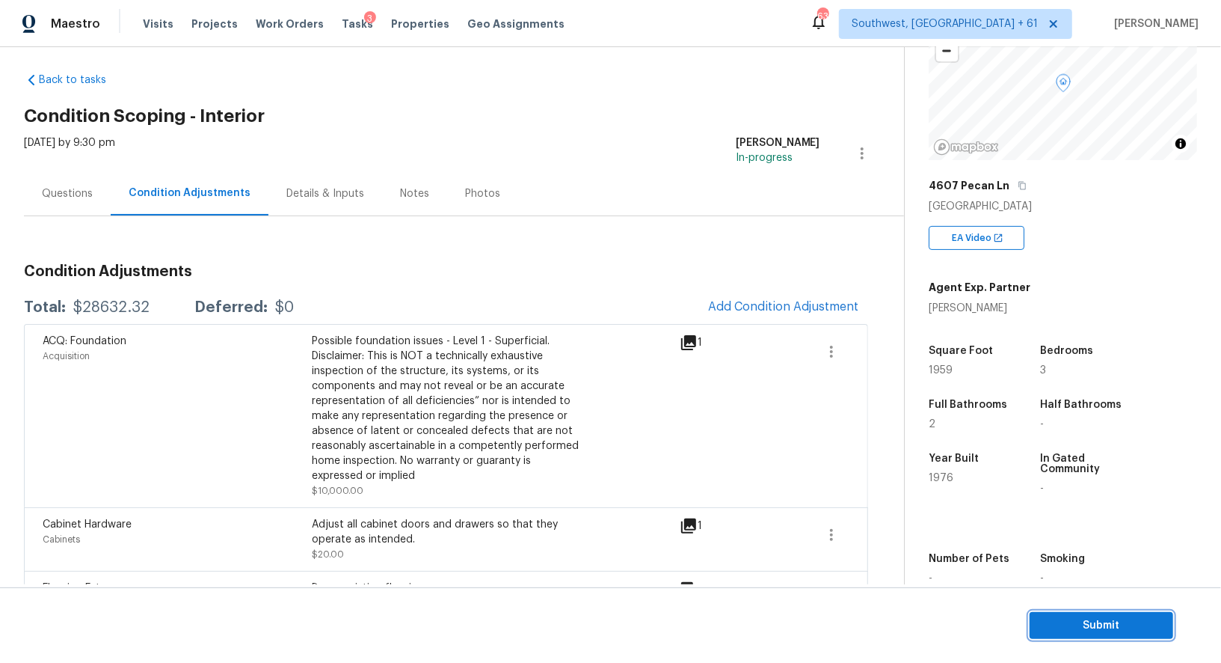
click at [1110, 629] on span "Submit" at bounding box center [1102, 625] width 120 height 19
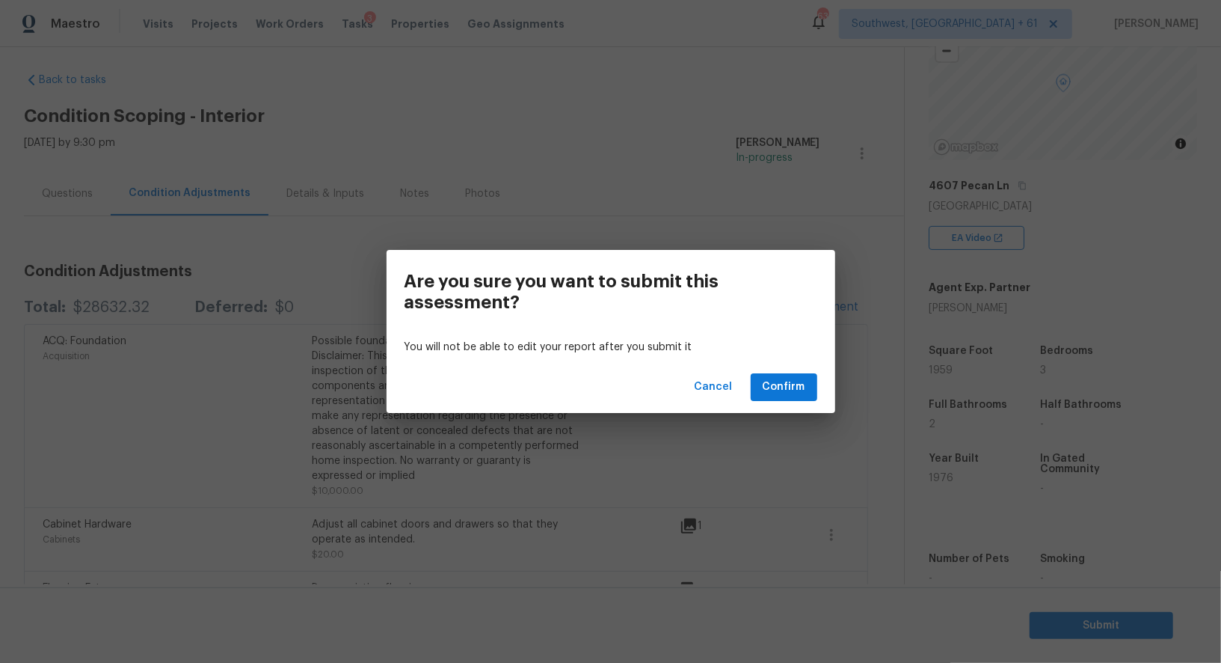
click at [790, 408] on div "Cancel Confirm" at bounding box center [611, 387] width 449 height 52
click at [683, 460] on div "Are you sure you want to submit this assessment? You will not be able to edit y…" at bounding box center [610, 331] width 1221 height 663
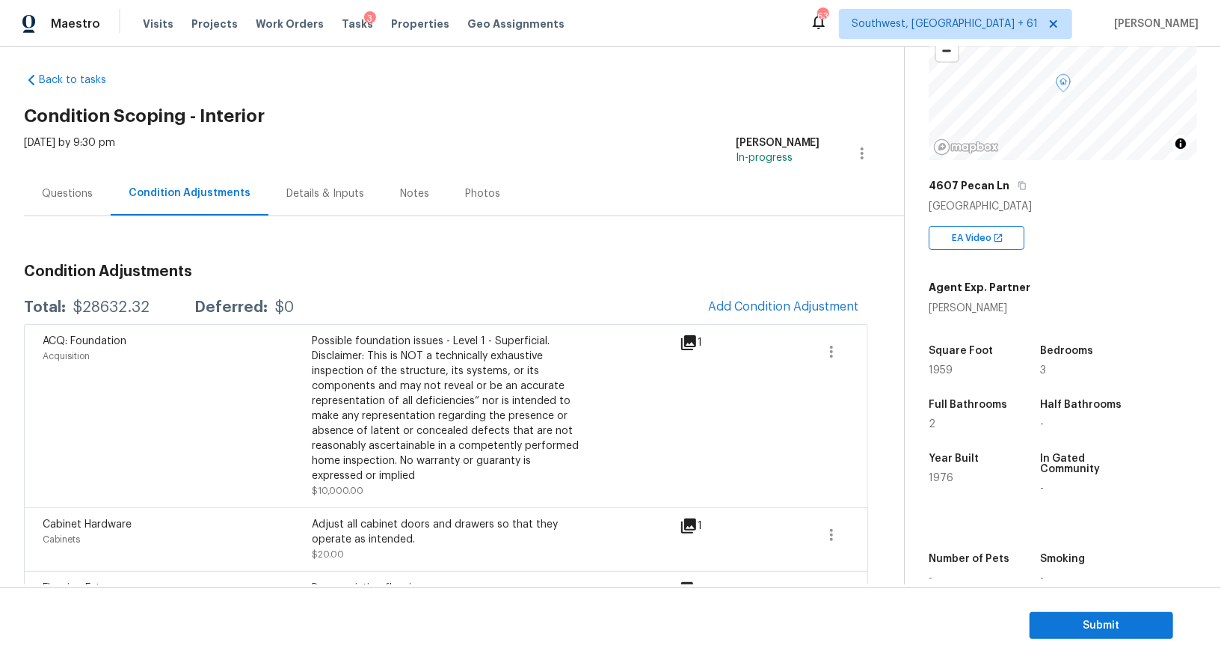
click at [686, 339] on icon at bounding box center [688, 342] width 15 height 15
click at [1077, 631] on span "Submit" at bounding box center [1102, 625] width 120 height 19
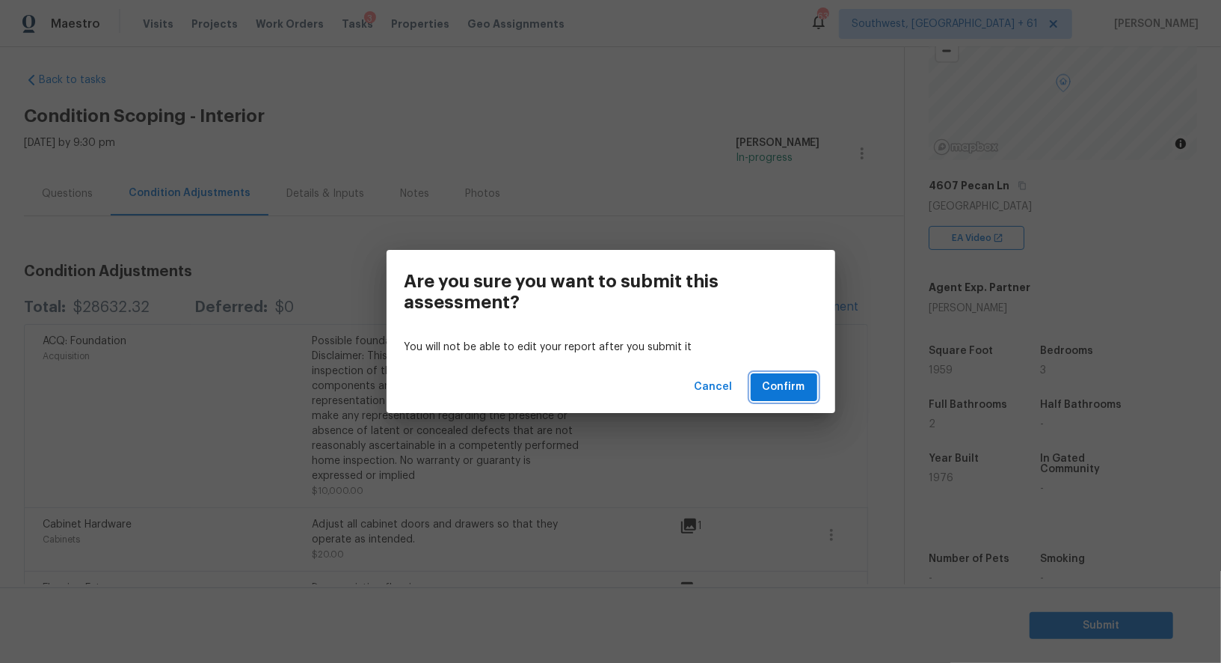
click at [785, 387] on span "Confirm" at bounding box center [784, 387] width 43 height 19
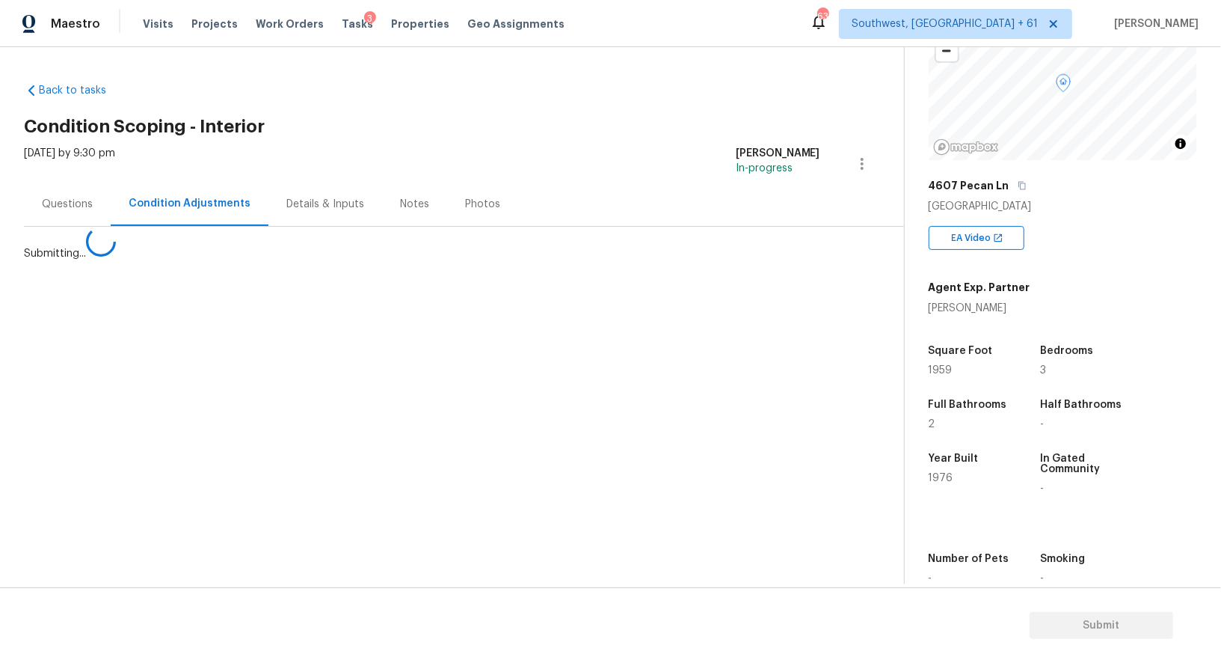
scroll to position [0, 0]
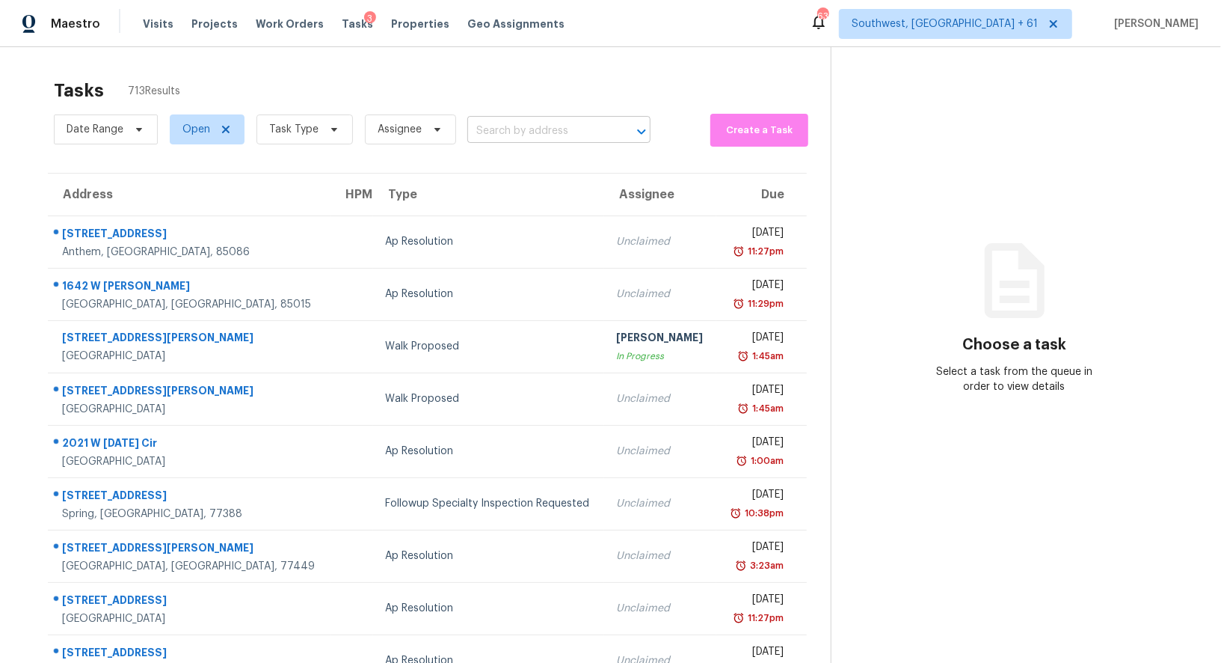
click at [529, 134] on input "text" at bounding box center [537, 131] width 141 height 23
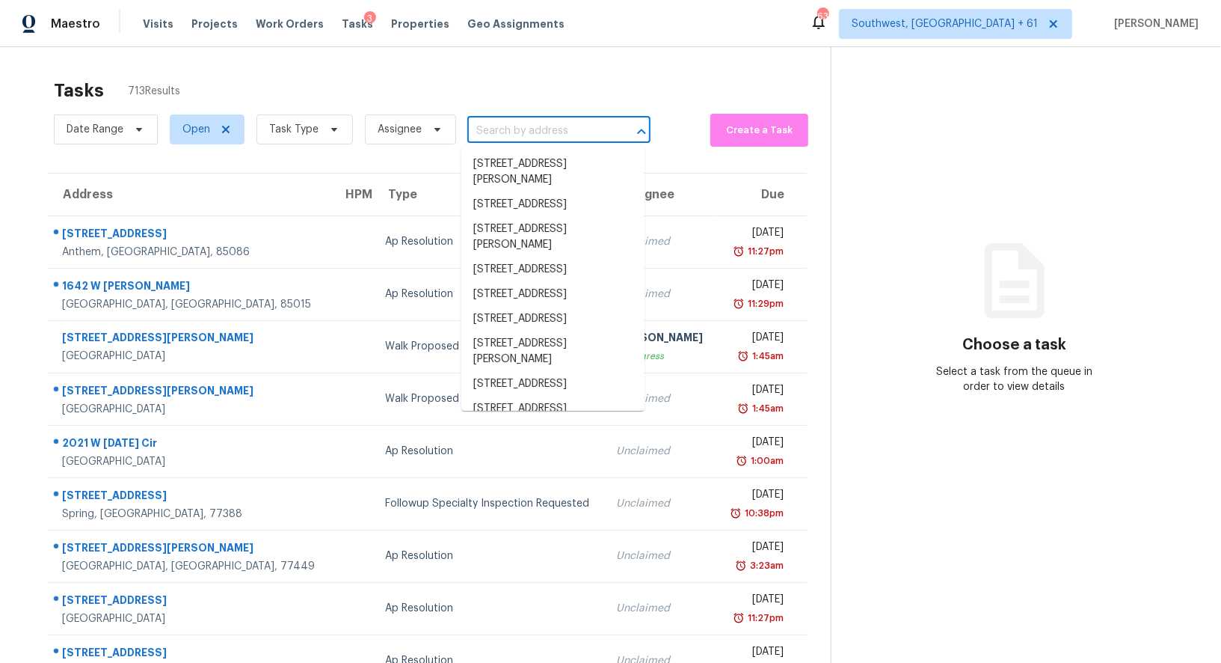
paste input "[STREET_ADDRESS][PERSON_NAME]"
type input "[STREET_ADDRESS][PERSON_NAME]"
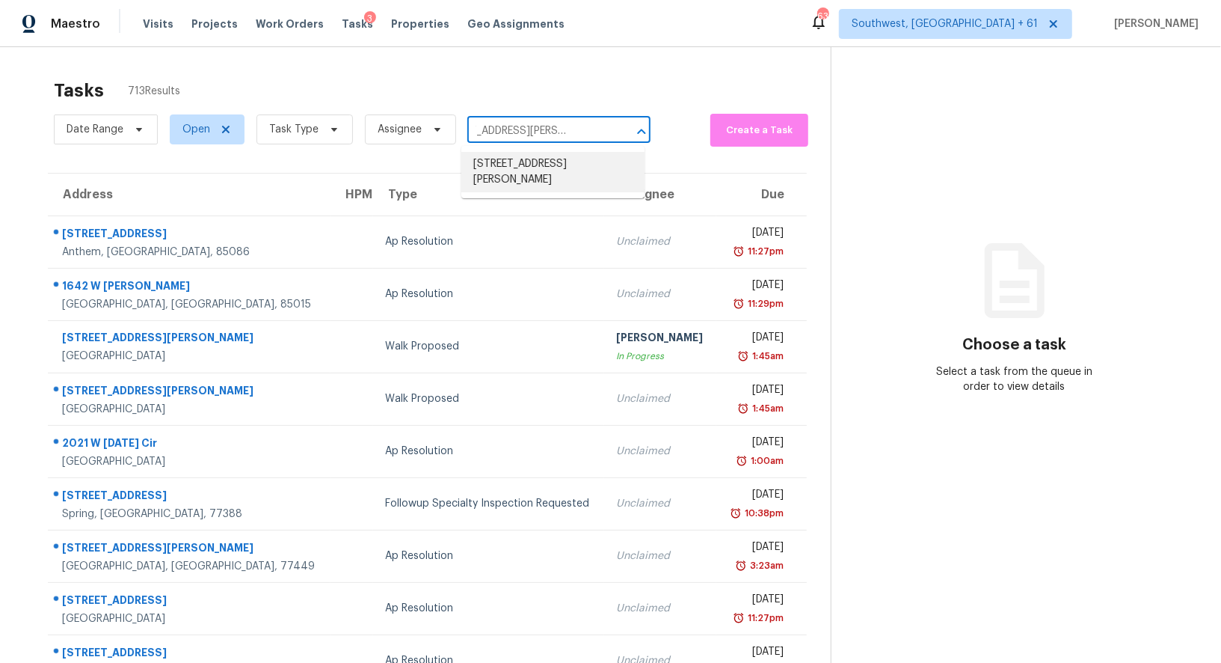
click at [517, 159] on li "[STREET_ADDRESS][PERSON_NAME]" at bounding box center [552, 172] width 183 height 40
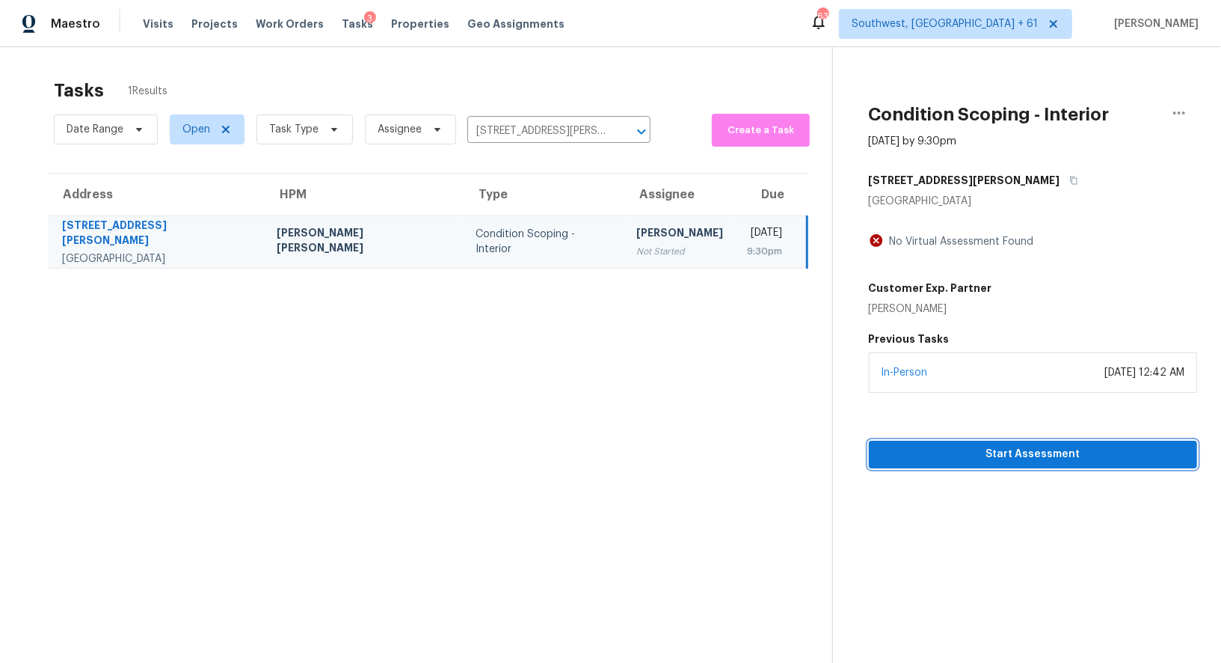
click at [1027, 445] on span "Start Assessment" at bounding box center [1033, 454] width 304 height 19
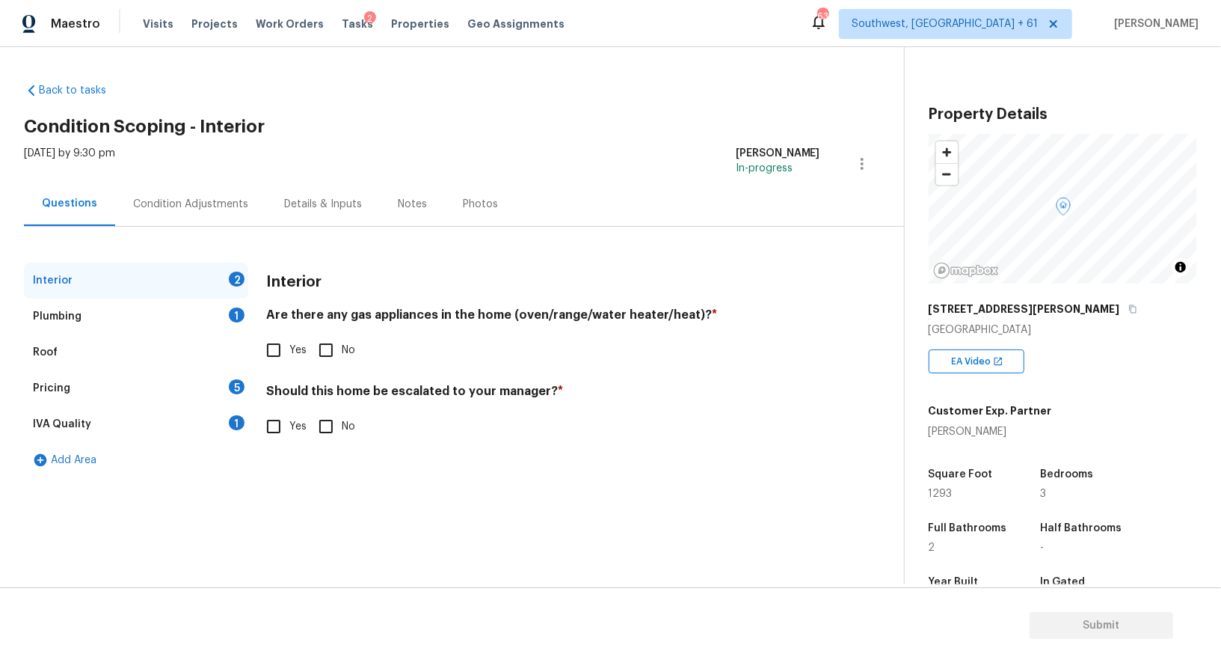
scroll to position [72, 0]
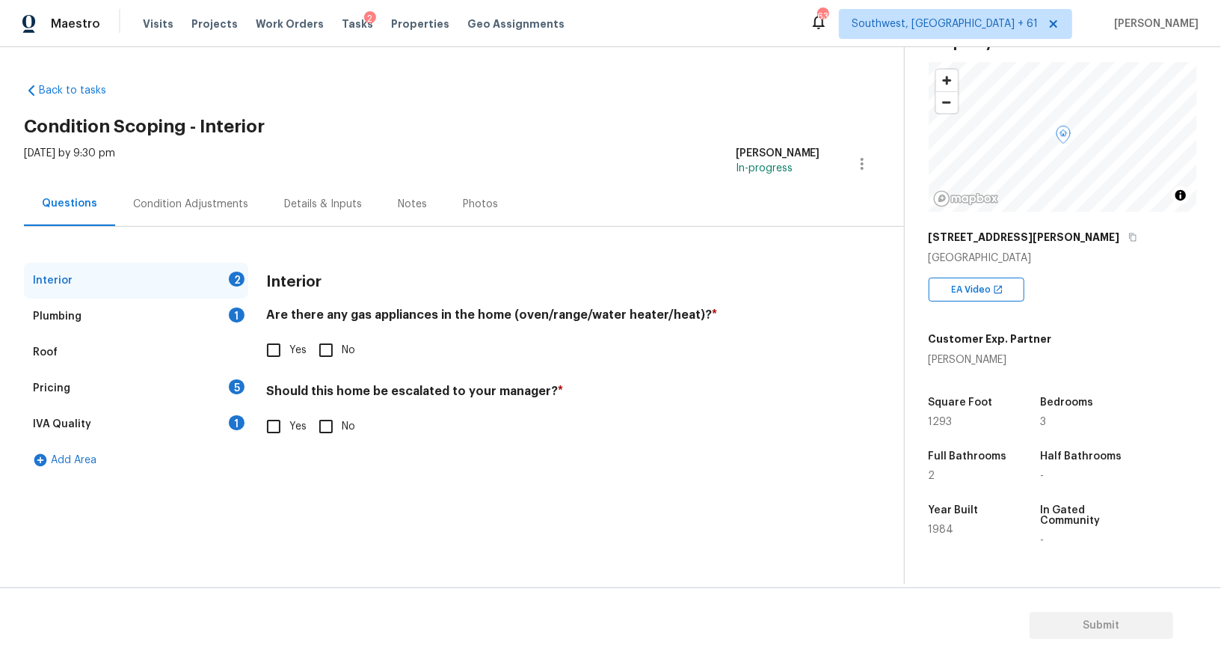
click at [329, 349] on input "No" at bounding box center [325, 349] width 31 height 31
checkbox input "true"
click at [328, 423] on input "No" at bounding box center [325, 426] width 31 height 31
checkbox input "true"
click at [192, 295] on div "Interior" at bounding box center [136, 280] width 224 height 36
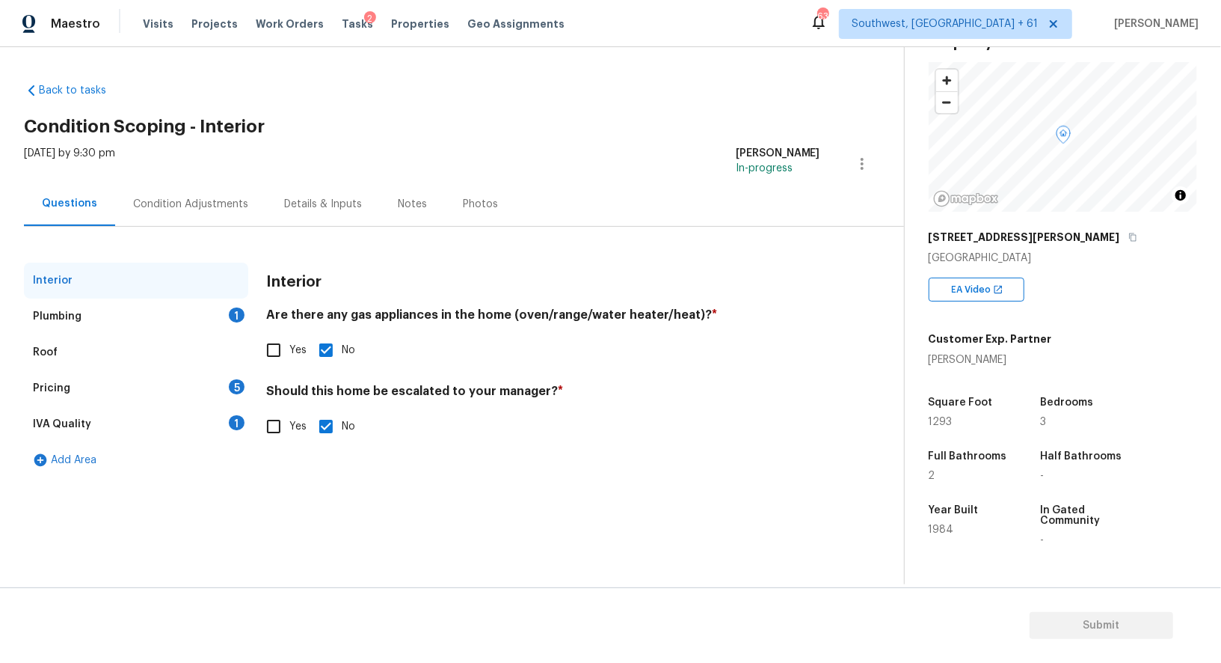
click at [209, 310] on div "Plumbing 1" at bounding box center [136, 316] width 224 height 36
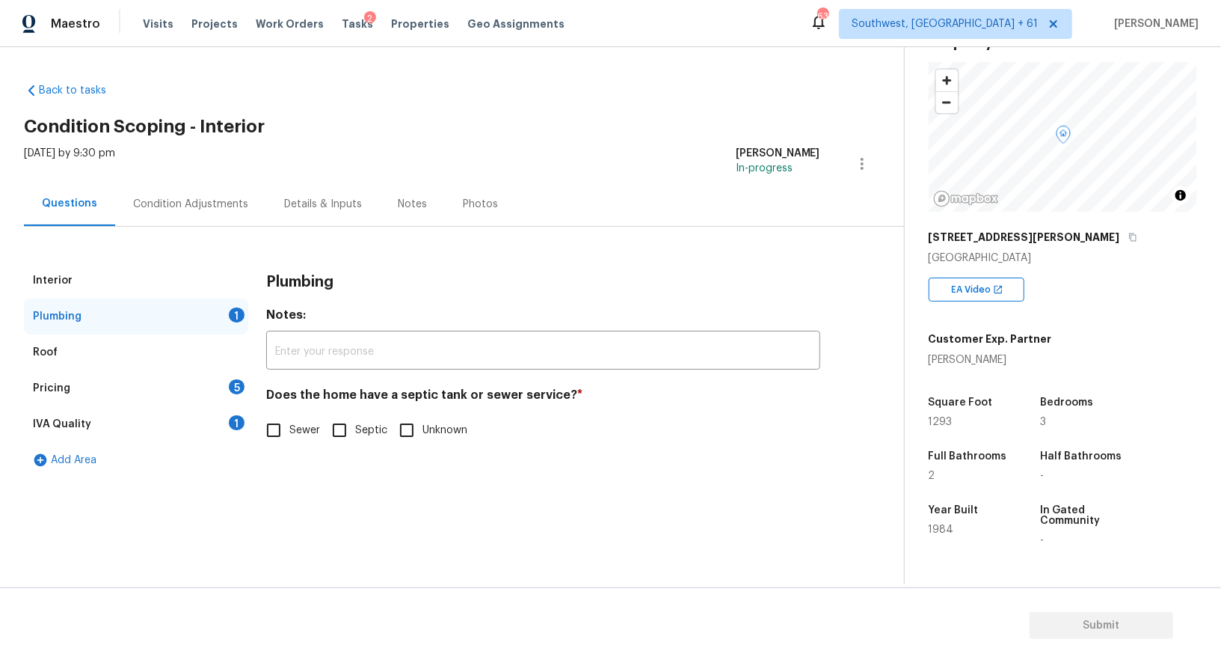
click at [291, 423] on span "Sewer" at bounding box center [304, 431] width 31 height 16
click at [289, 423] on input "Sewer" at bounding box center [273, 429] width 31 height 31
checkbox input "true"
click at [247, 431] on div "IVA Quality 1" at bounding box center [136, 424] width 224 height 36
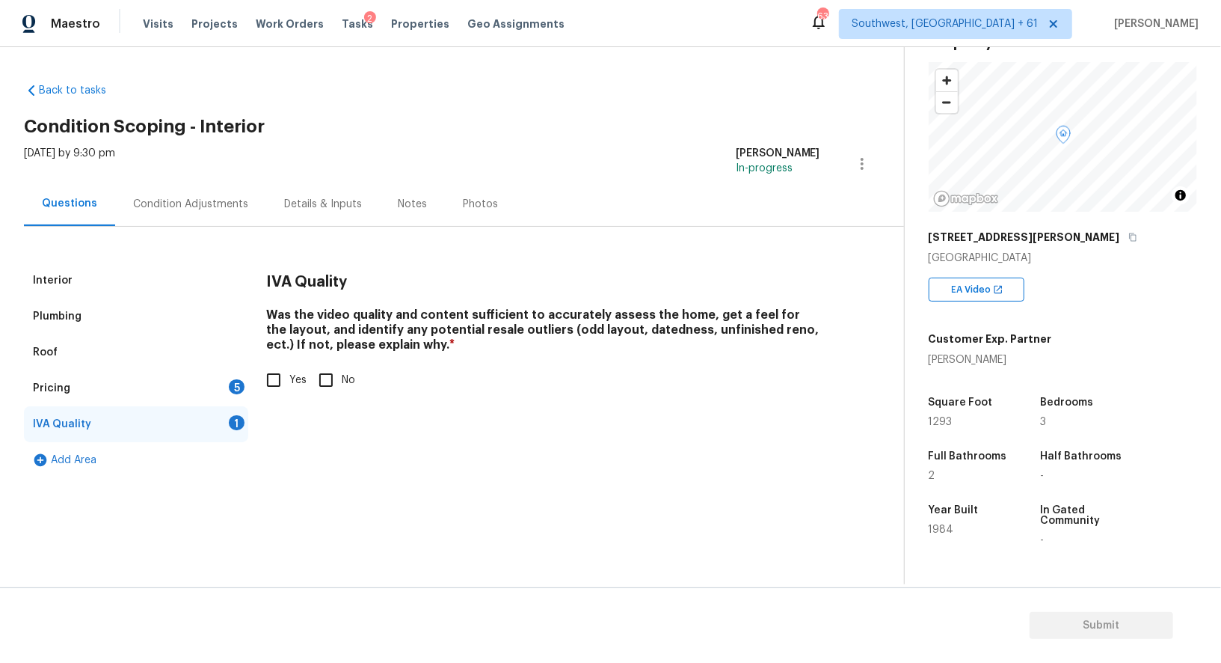
click at [271, 387] on input "Yes" at bounding box center [273, 379] width 31 height 31
checkbox input "true"
click at [217, 380] on div "Pricing 5" at bounding box center [136, 388] width 224 height 36
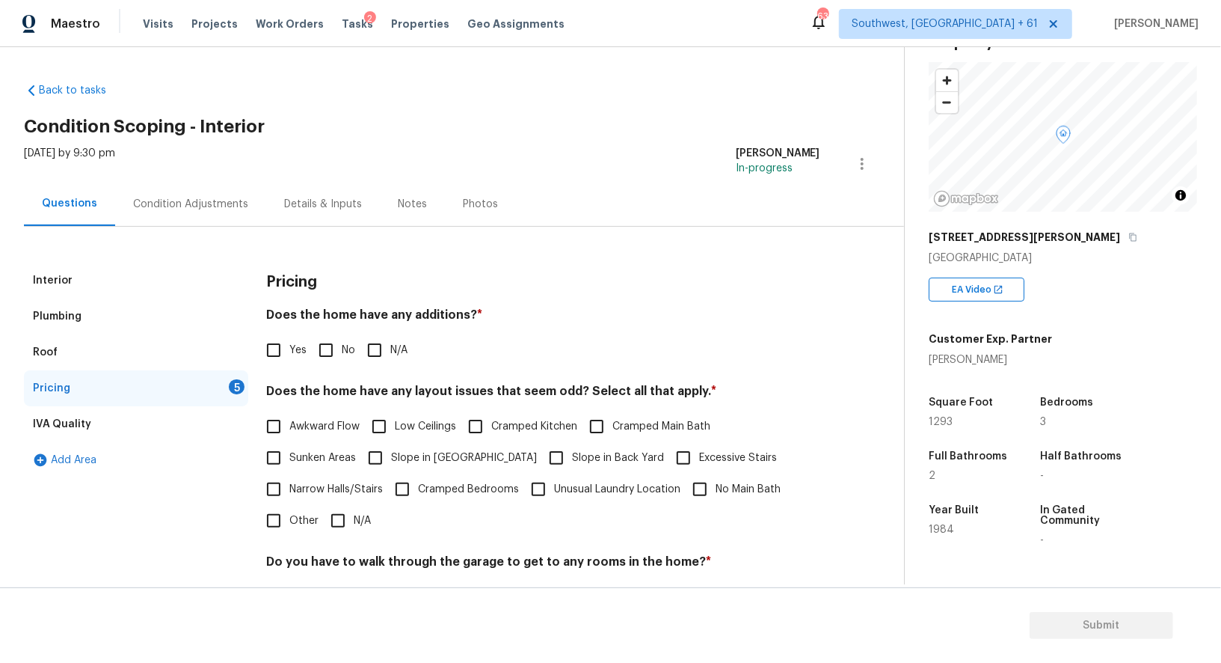
click at [299, 348] on span "Yes" at bounding box center [297, 350] width 17 height 16
click at [289, 348] on input "Yes" at bounding box center [273, 349] width 31 height 31
checkbox input "true"
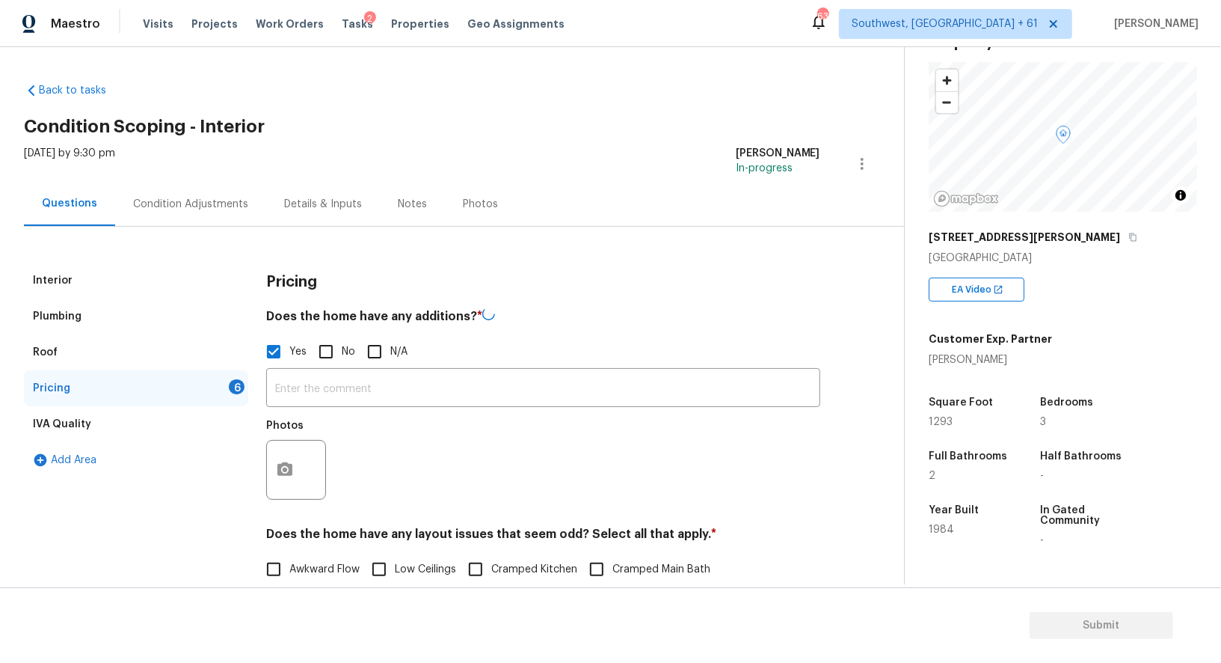
click at [320, 348] on input "No" at bounding box center [325, 351] width 31 height 31
checkbox input "true"
checkbox input "false"
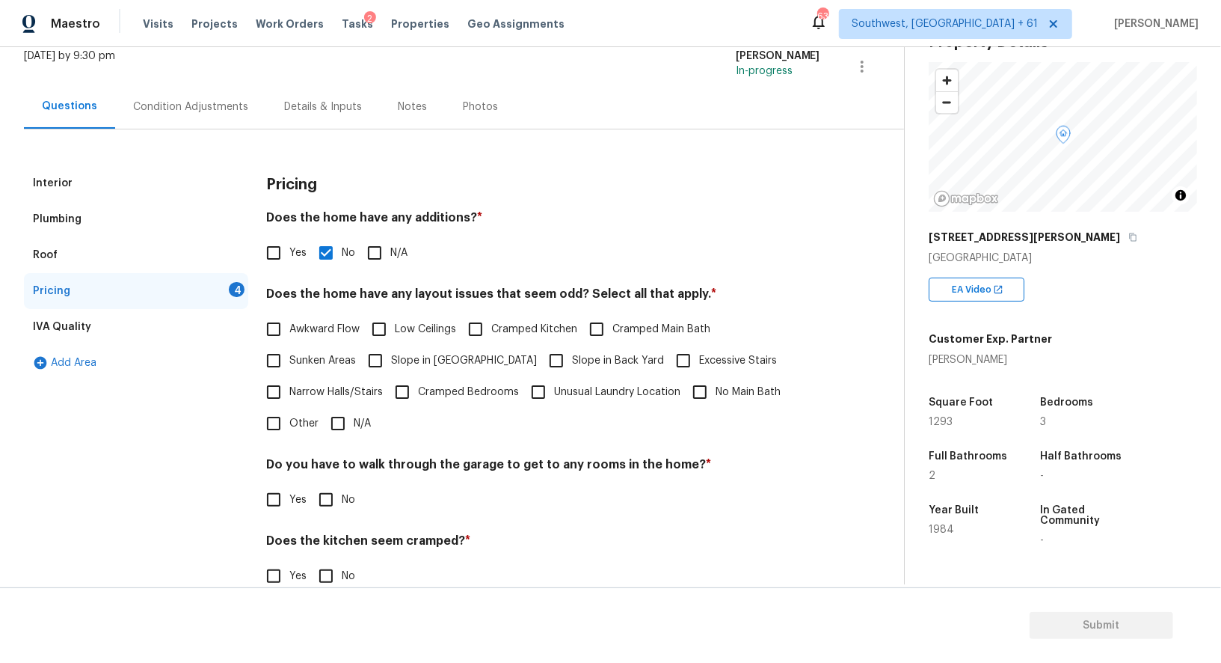
scroll to position [125, 0]
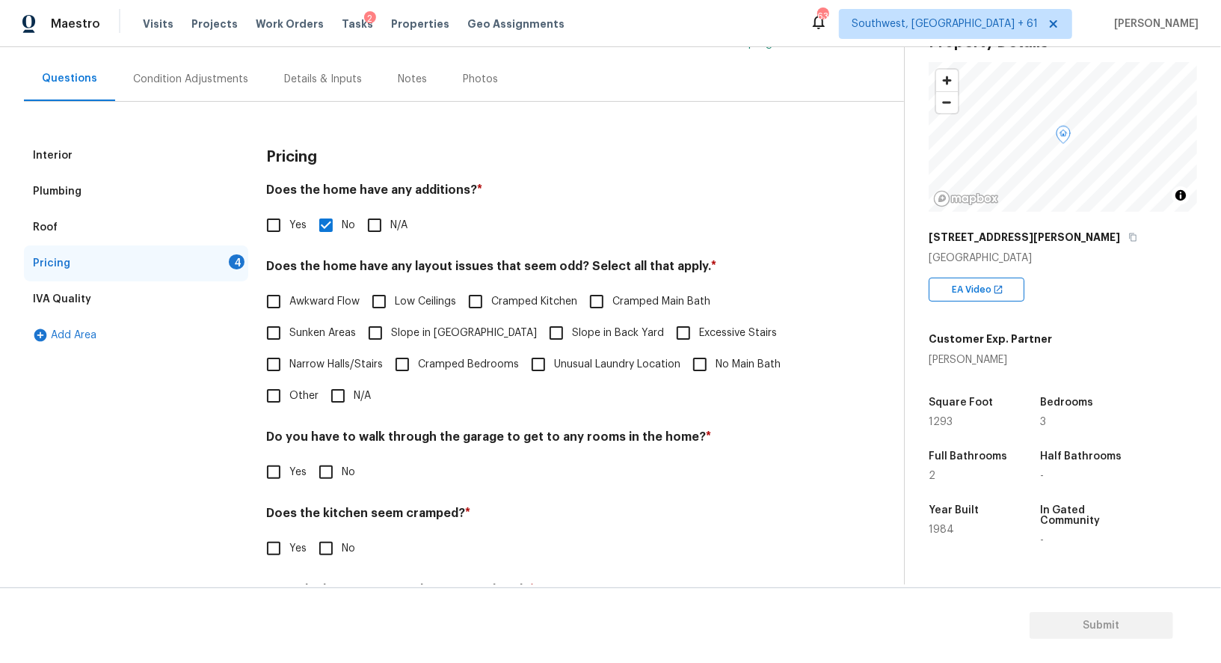
click at [328, 396] on input "N/A" at bounding box center [337, 395] width 31 height 31
checkbox input "true"
click at [313, 485] on input "No" at bounding box center [325, 473] width 31 height 31
checkbox input "true"
click at [328, 534] on input "No" at bounding box center [325, 547] width 31 height 31
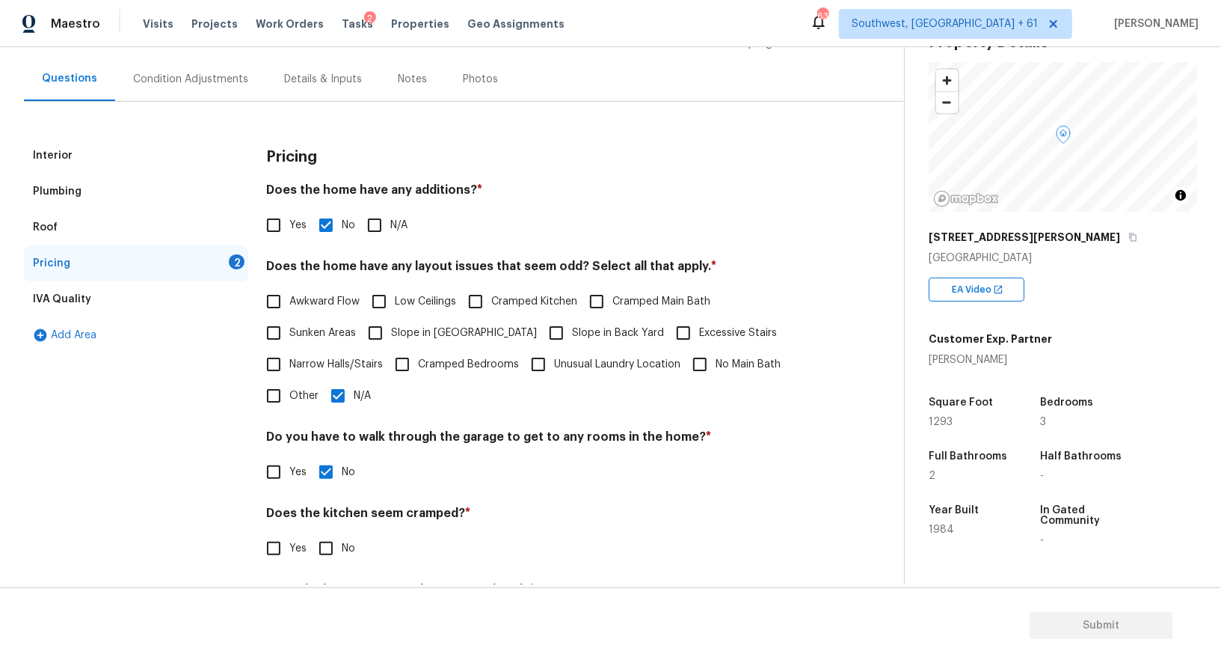
checkbox input "true"
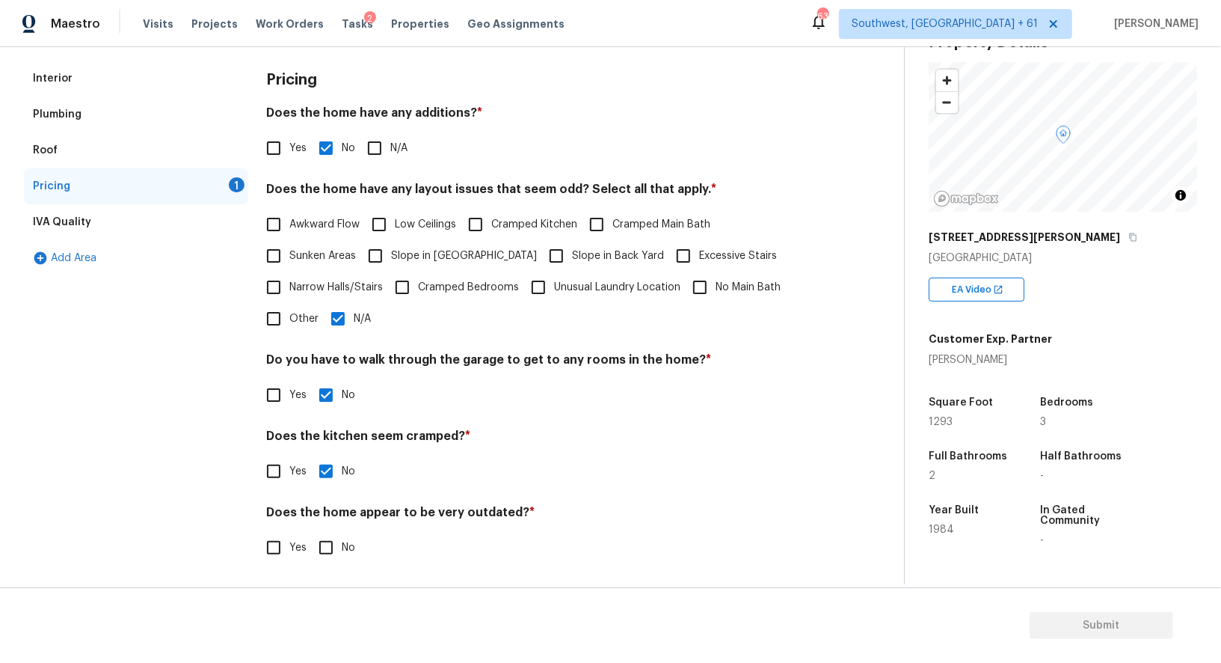
click at [336, 551] on input "No" at bounding box center [325, 547] width 31 height 31
checkbox input "true"
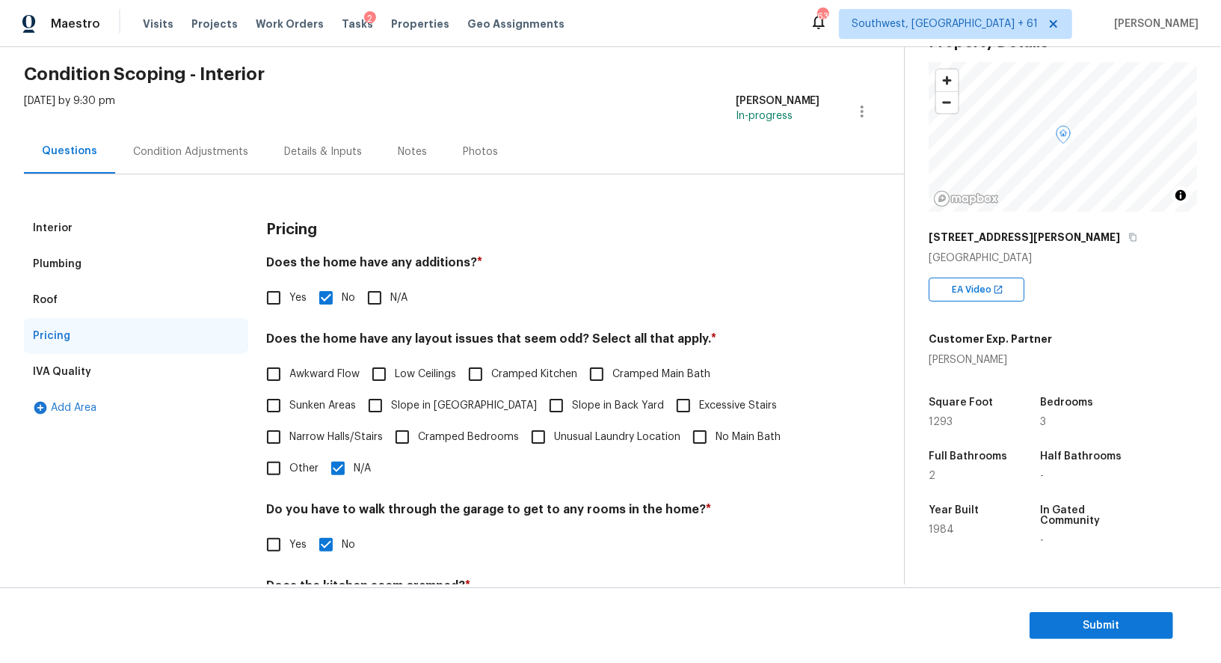
scroll to position [0, 0]
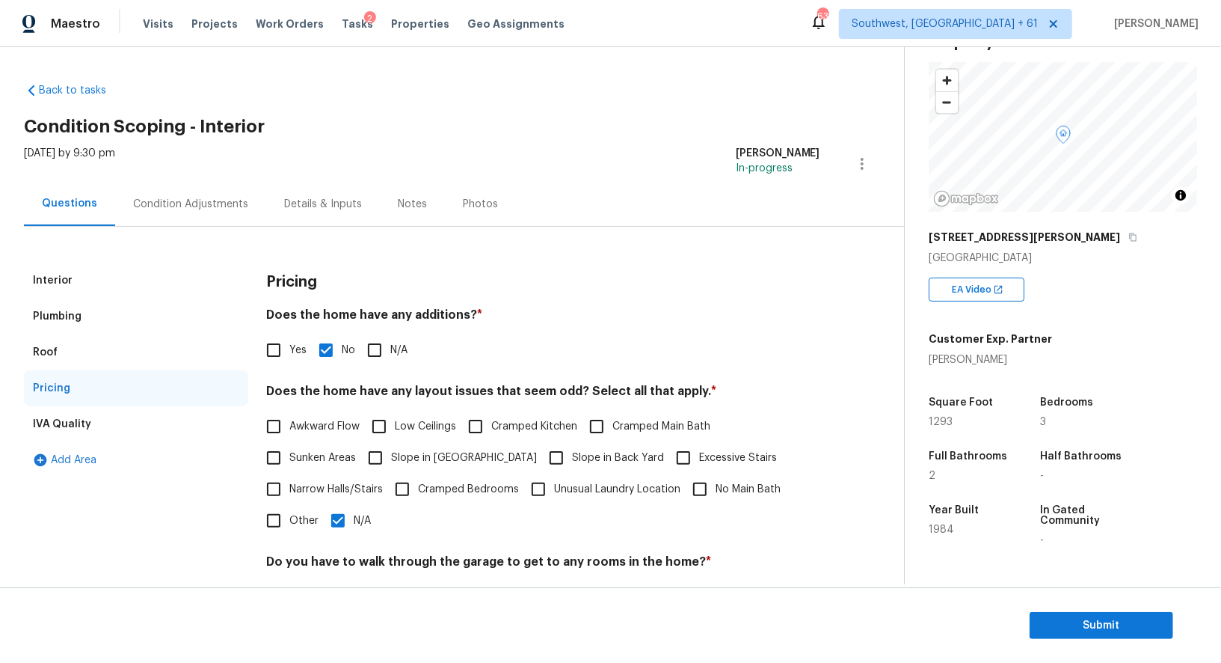
click at [209, 203] on div "Condition Adjustments" at bounding box center [190, 204] width 115 height 15
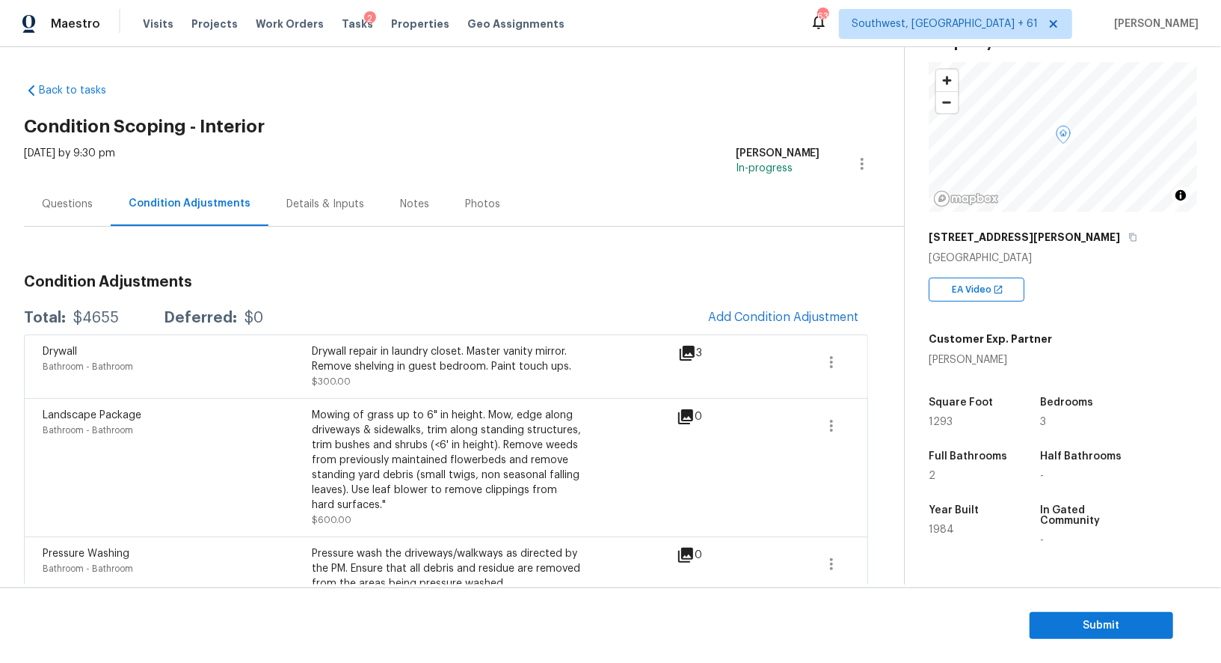
click at [76, 216] on div "Questions" at bounding box center [67, 204] width 87 height 44
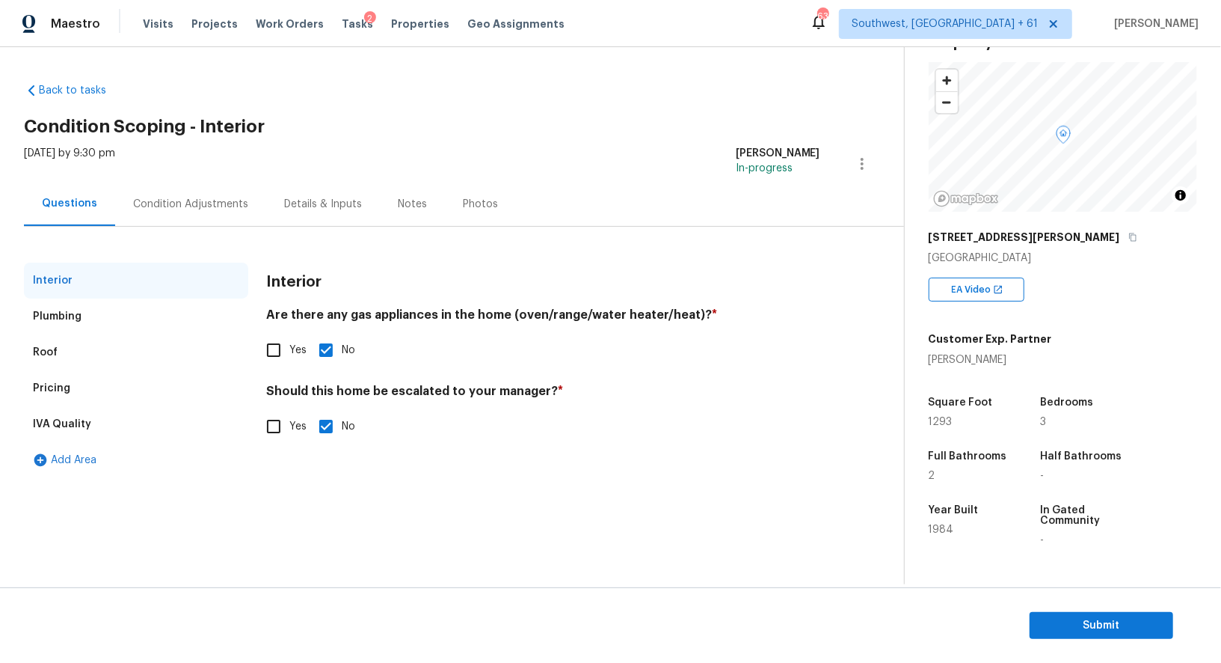
click at [67, 405] on div "Pricing" at bounding box center [136, 388] width 224 height 36
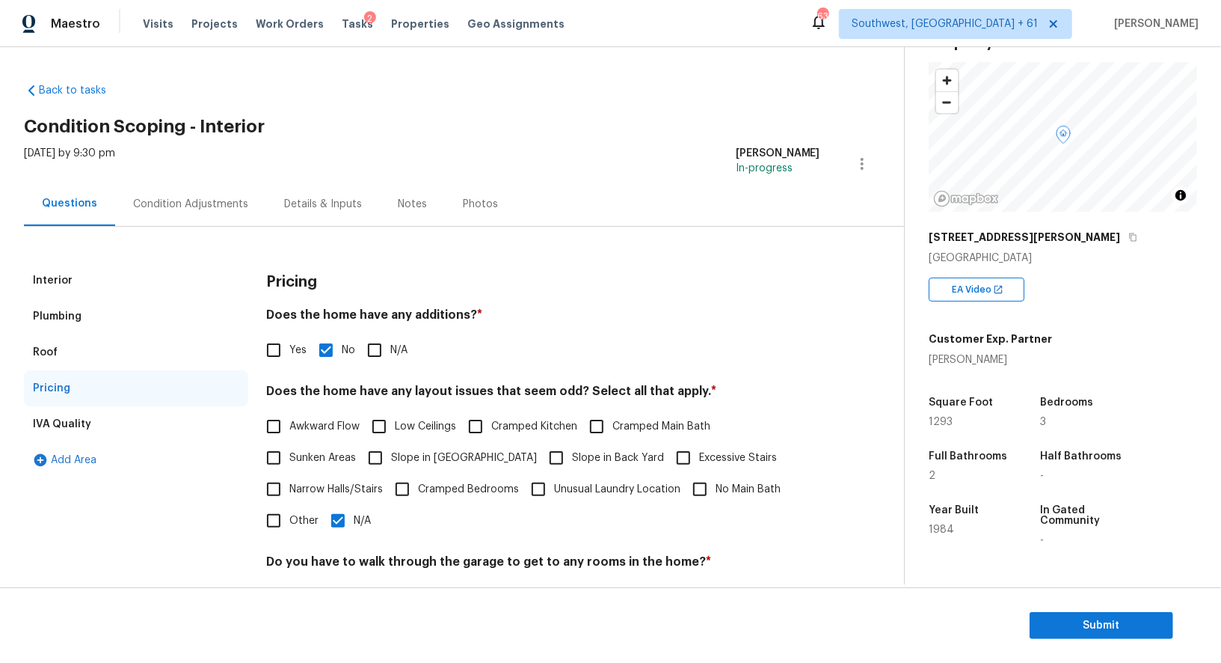
click at [274, 354] on input "Yes" at bounding box center [273, 349] width 31 height 31
checkbox input "true"
checkbox input "false"
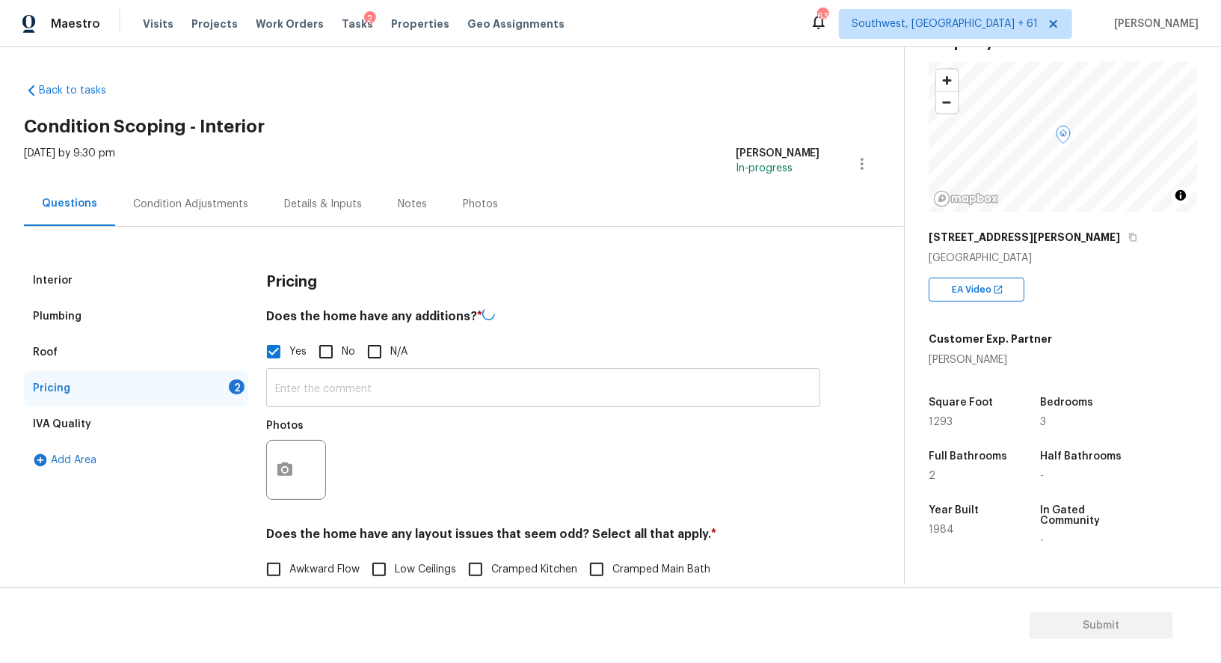
click at [306, 387] on input "text" at bounding box center [543, 389] width 554 height 35
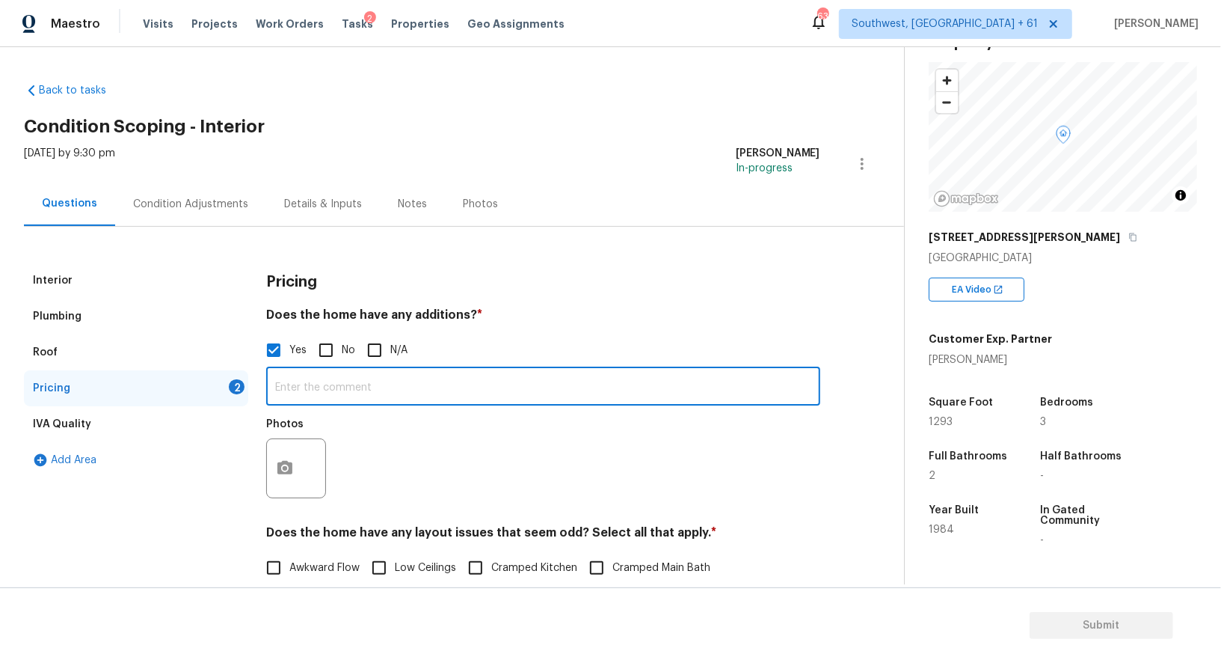
paste input "there is one room that has a sunken area and this room looks like an addition"
type input "there is one room that has a sunken area and this room looks like an addition"
click at [173, 209] on div "Condition Adjustments" at bounding box center [190, 204] width 115 height 15
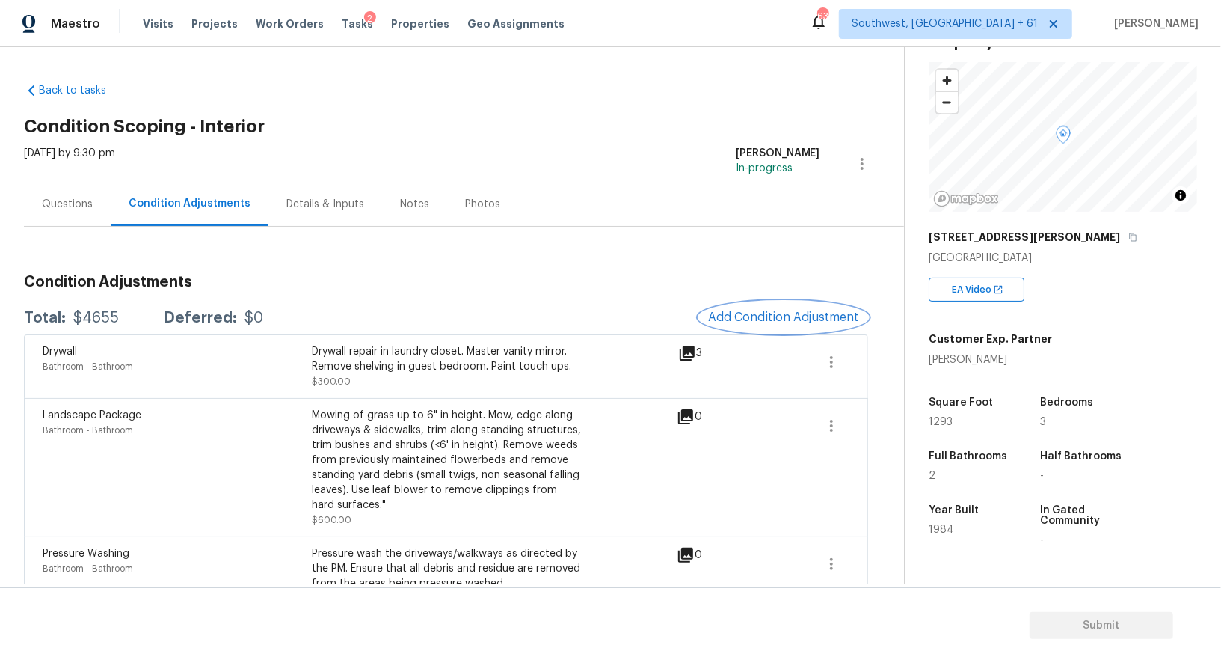
click at [795, 313] on span "Add Condition Adjustment" at bounding box center [783, 316] width 151 height 13
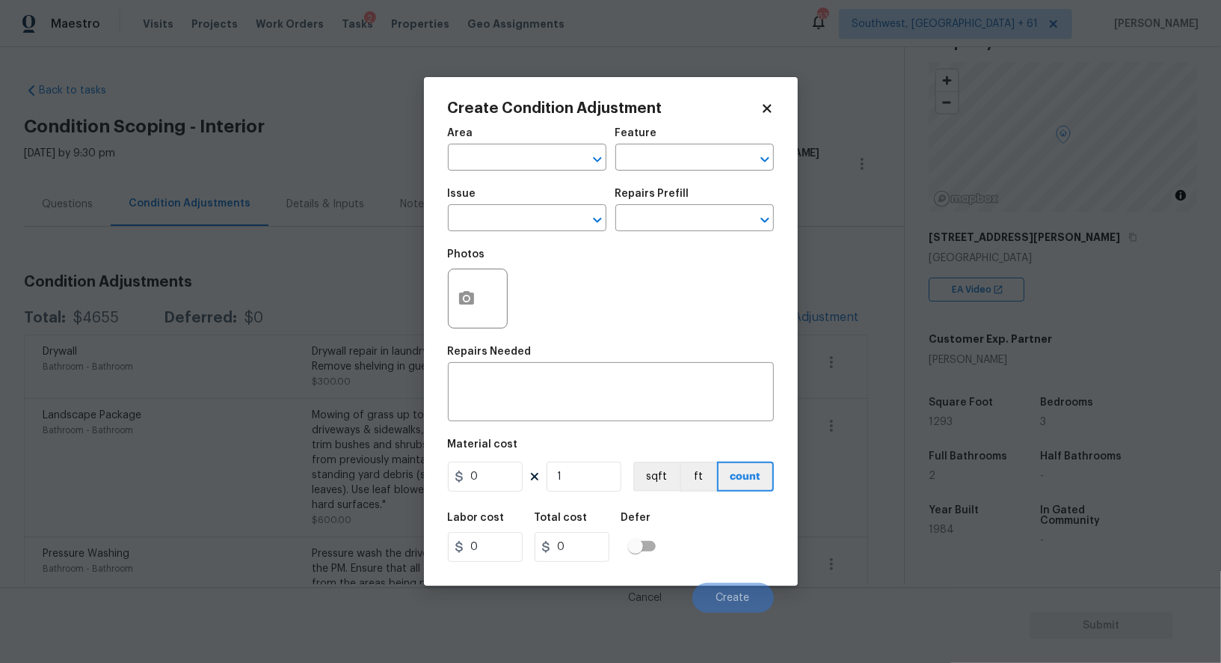
click at [329, 251] on body "Maestro Visits Projects Work Orders Tasks 2 Properties Geo Assignments [GEOGRAP…" at bounding box center [610, 331] width 1221 height 663
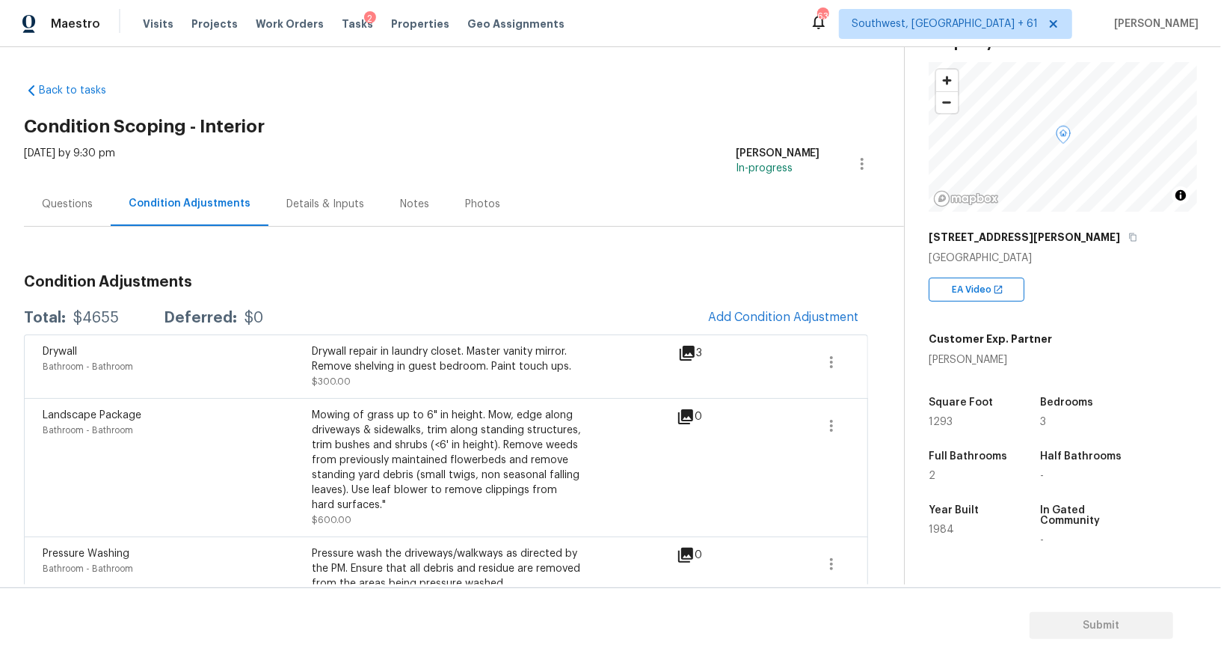
click at [732, 335] on div "Drywall Bathroom - Bathroom Drywall repair in laundry closet. Master vanity mir…" at bounding box center [446, 366] width 844 height 64
click at [744, 327] on button "Add Condition Adjustment" at bounding box center [783, 316] width 169 height 31
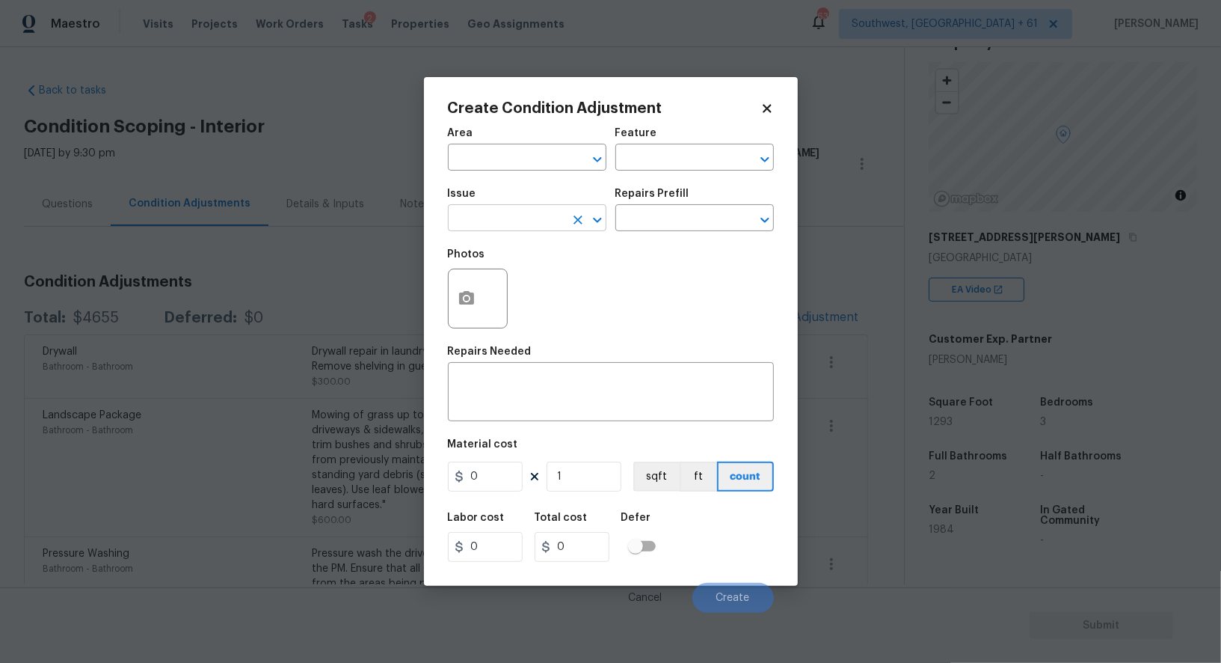
click at [479, 224] on input "text" at bounding box center [506, 219] width 117 height 23
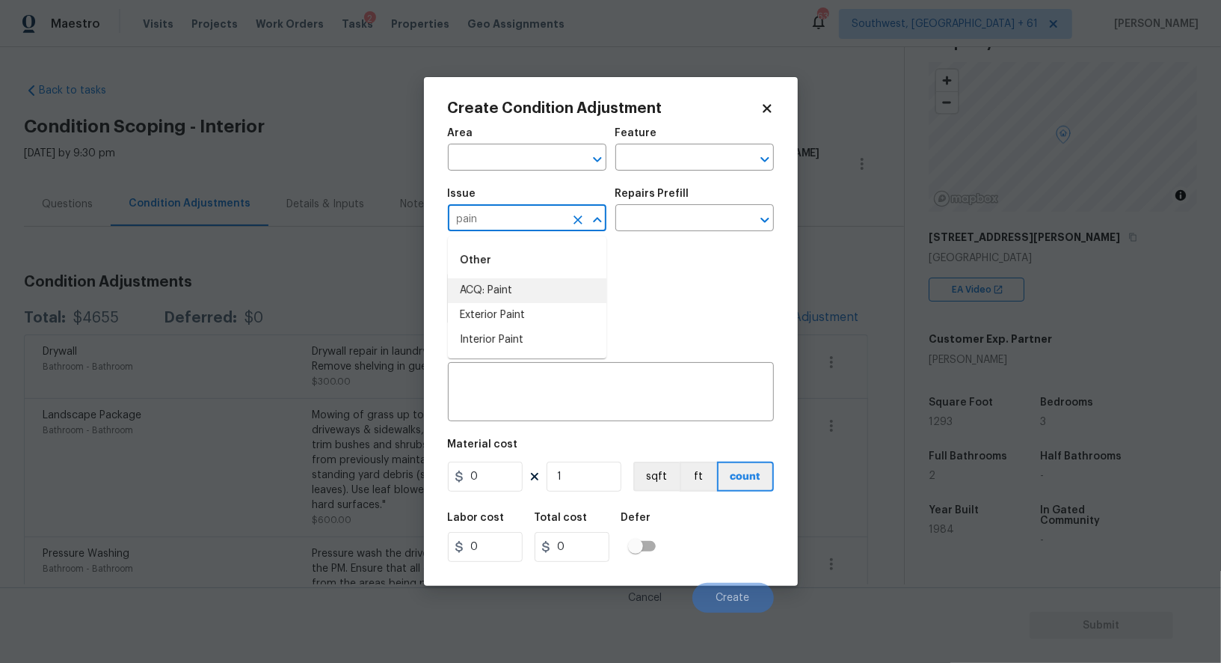
click at [498, 294] on li "ACQ: Paint" at bounding box center [527, 290] width 159 height 25
type input "ACQ: Paint"
click at [702, 217] on input "text" at bounding box center [673, 219] width 117 height 23
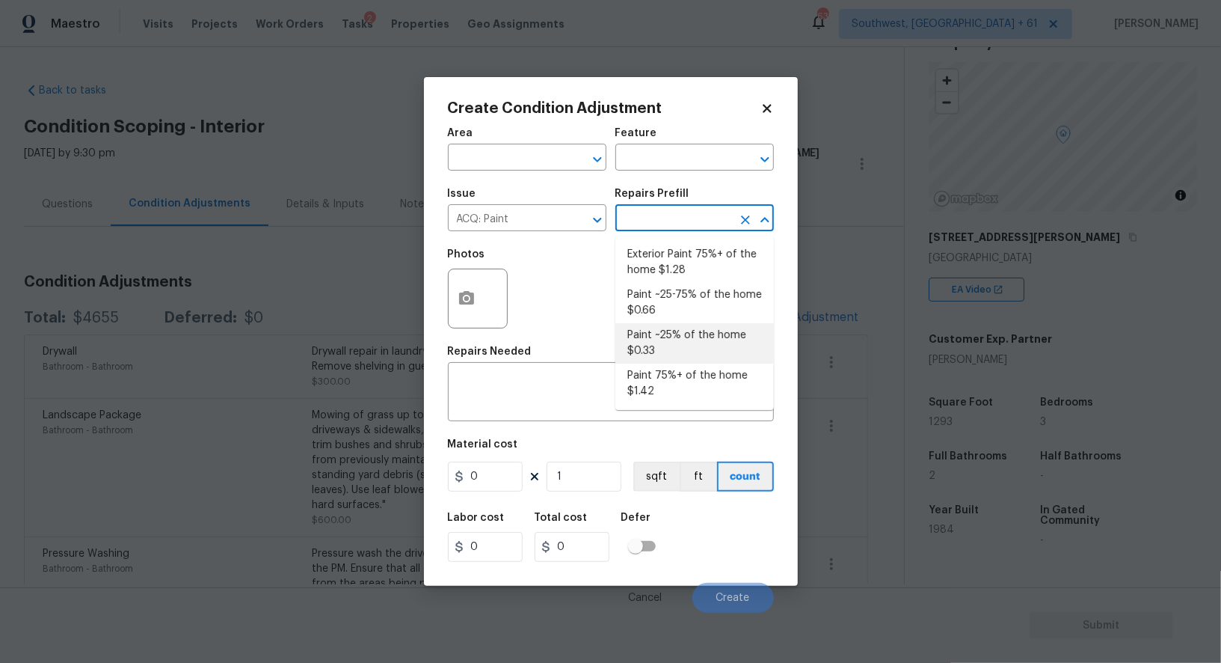
click at [677, 337] on li "Paint ~25% of the home $0.33" at bounding box center [694, 343] width 159 height 40
type input "Acquisition"
type textarea "Acquisition Scope: ~25% of the home needs interior paint"
type input "0.33"
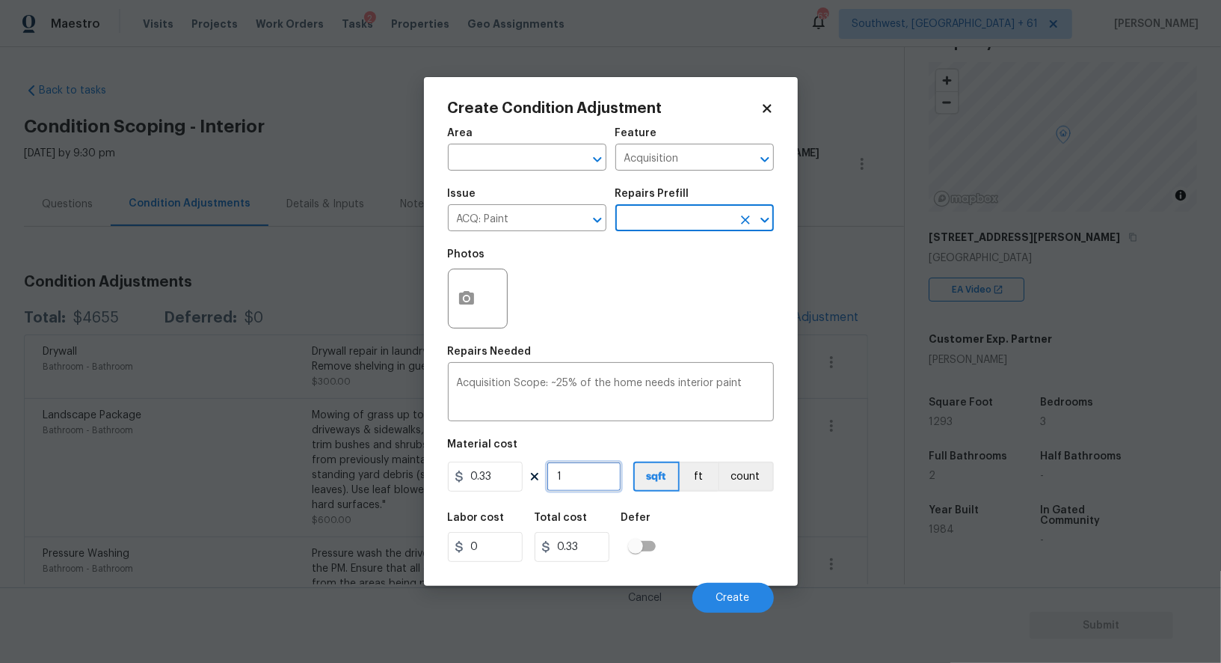
click at [569, 487] on input "1" at bounding box center [584, 476] width 75 height 30
type input "0"
type input "1"
type input "0.33"
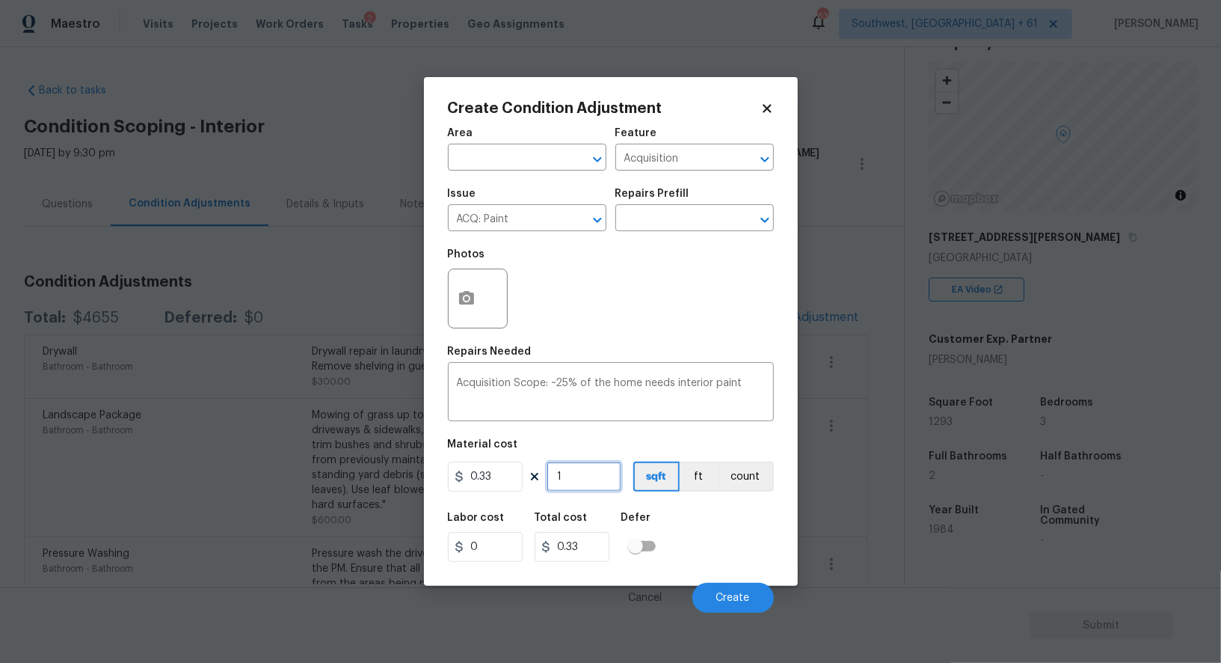
type input "12"
type input "3.96"
type input "129"
type input "42.57"
type input "1293"
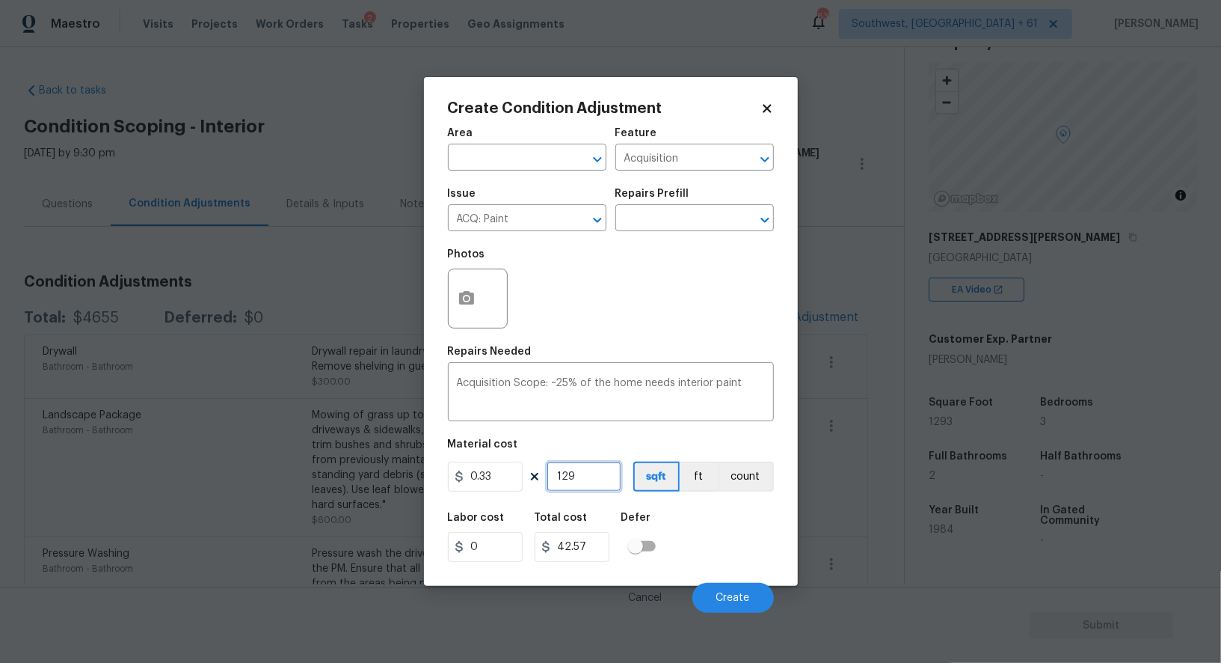
type input "426.69"
type input "1293"
click at [592, 555] on input "426.69" at bounding box center [572, 547] width 75 height 30
click at [749, 603] on span "Create" at bounding box center [733, 597] width 34 height 11
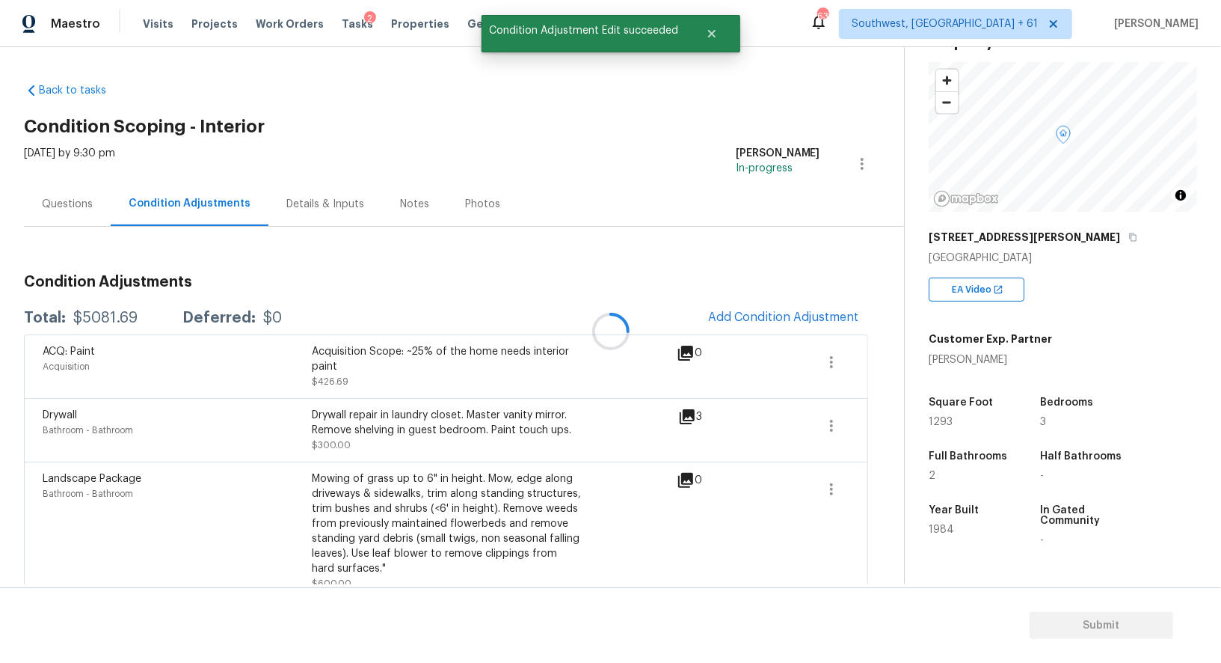
click at [804, 295] on div "Condition Adjustments Total: $5081.69 Deferred: $0 Add Condition Adjustment ACQ…" at bounding box center [446, 580] width 844 height 636
click at [796, 316] on span "Add Condition Adjustment" at bounding box center [783, 316] width 151 height 13
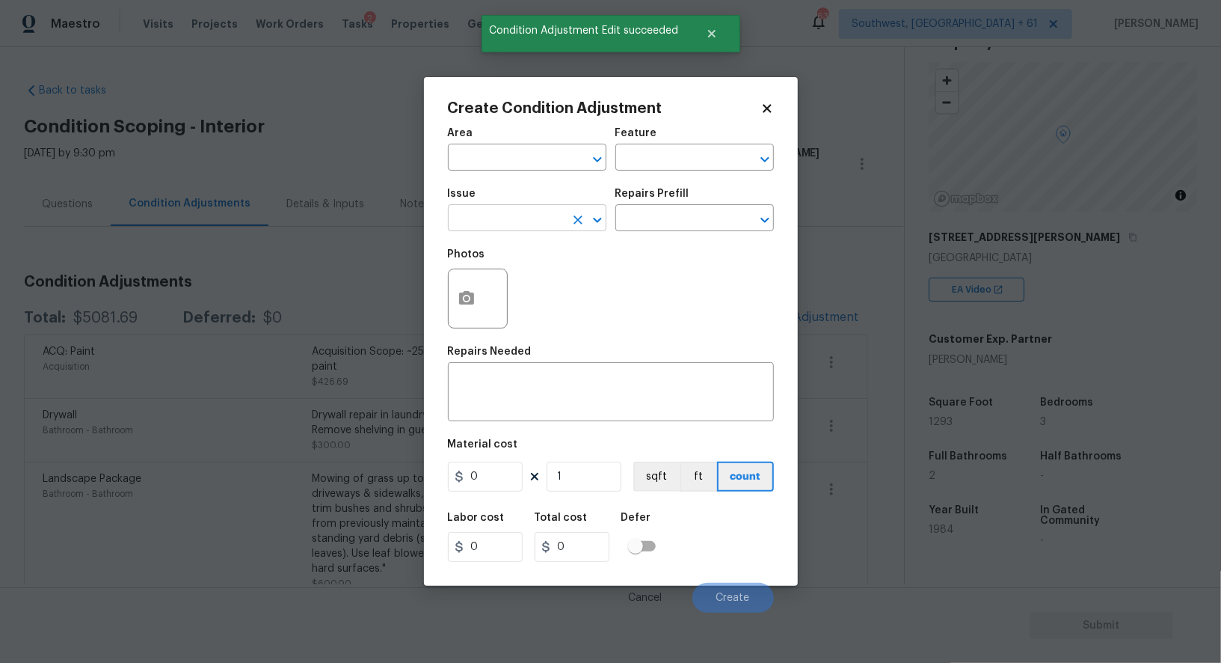
click at [517, 218] on input "text" at bounding box center [506, 219] width 117 height 23
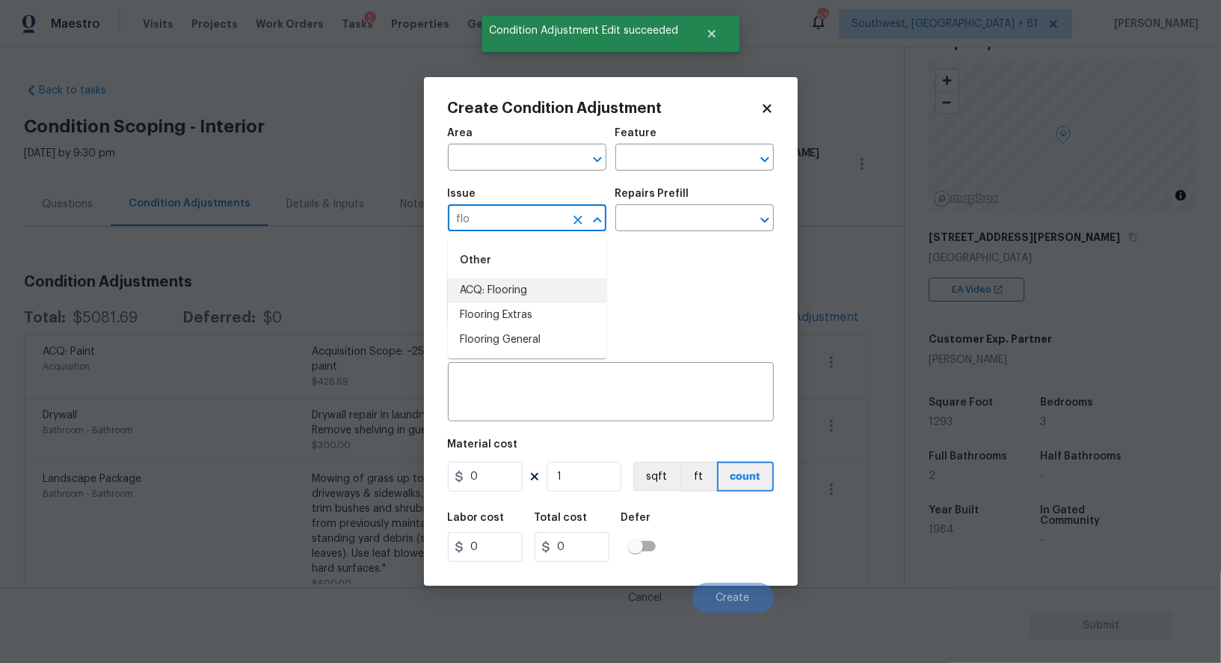
click at [529, 282] on li "ACQ: Flooring" at bounding box center [527, 290] width 159 height 25
type input "ACQ: Flooring"
click at [663, 218] on input "text" at bounding box center [673, 219] width 117 height 23
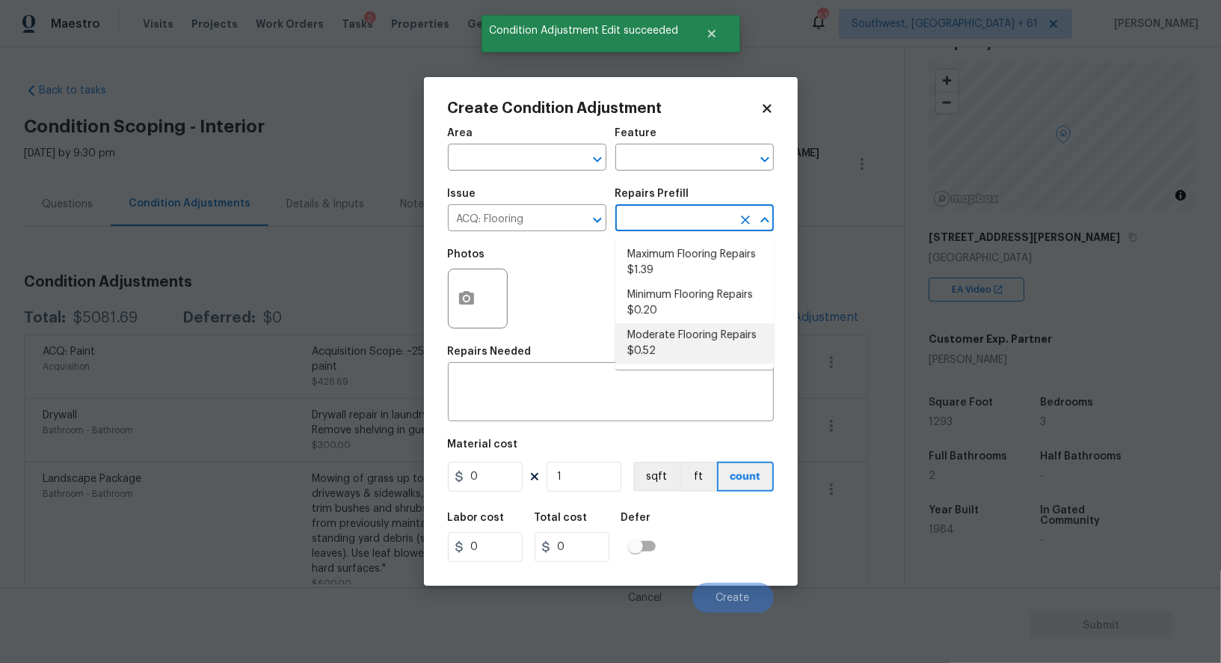
click at [658, 339] on li "Moderate Flooring Repairs $0.52" at bounding box center [694, 343] width 159 height 40
type input "Acquisition"
type textarea "Acquisition Scope: Moderate flooring repairs"
type input "0.52"
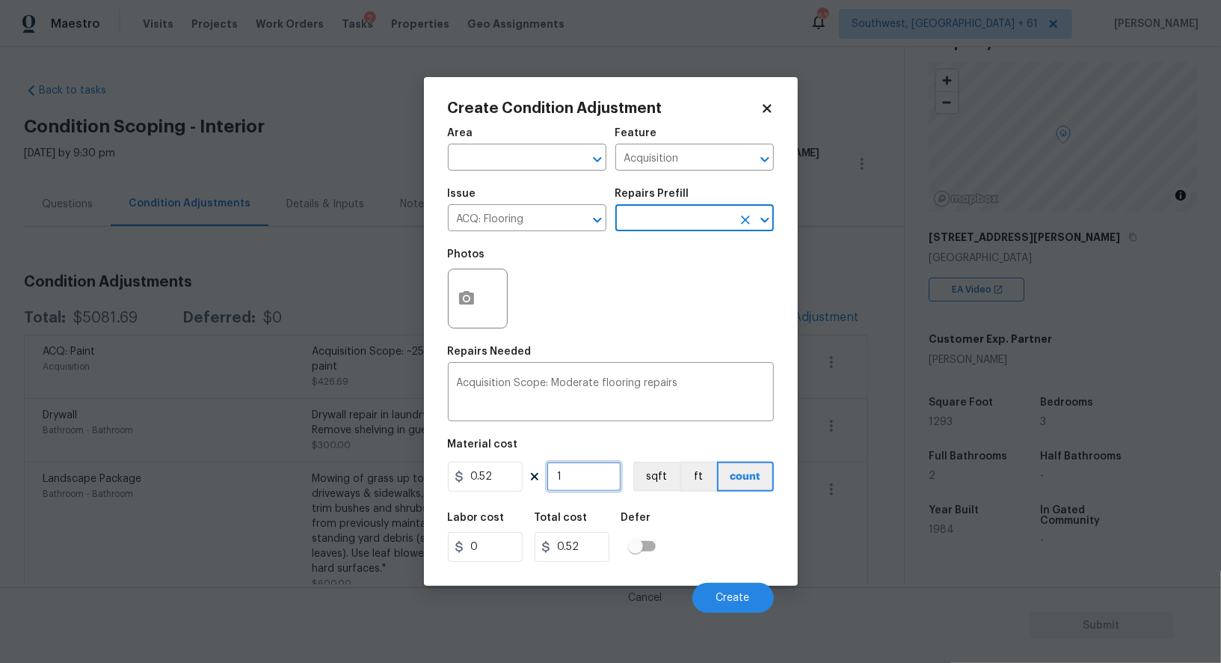
click at [583, 476] on input "1" at bounding box center [584, 476] width 75 height 30
type input "0"
type input "1"
type input "0.52"
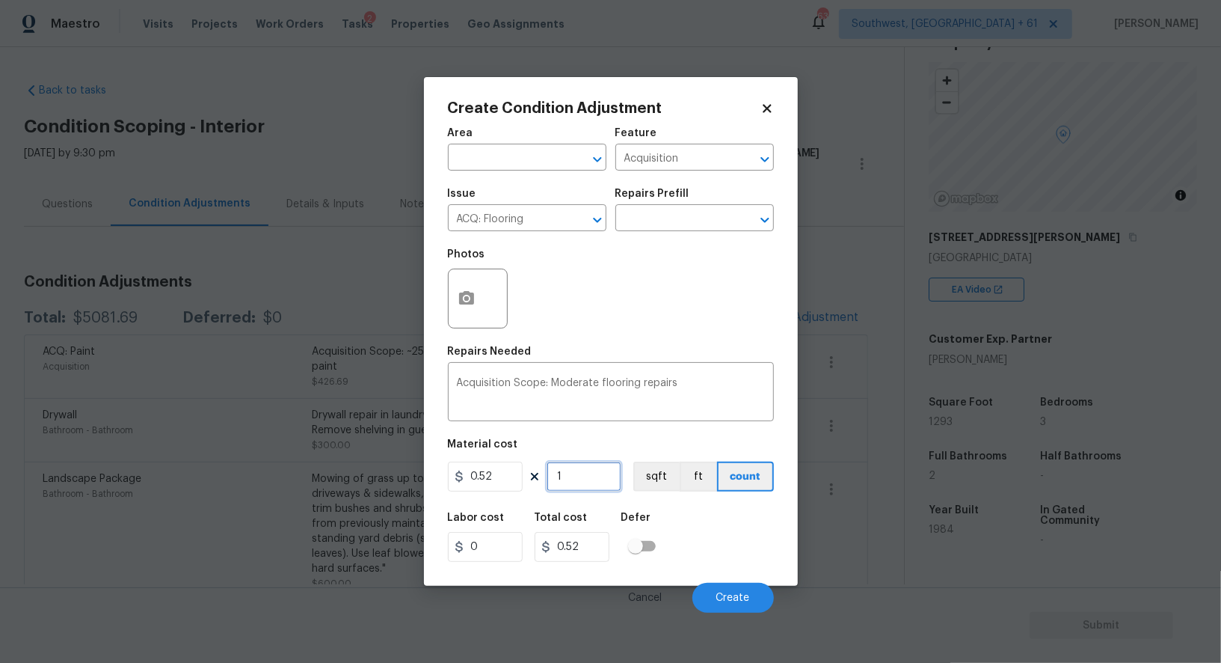
type input "12"
type input "6.24"
type input "129"
type input "67.08"
type input "1293"
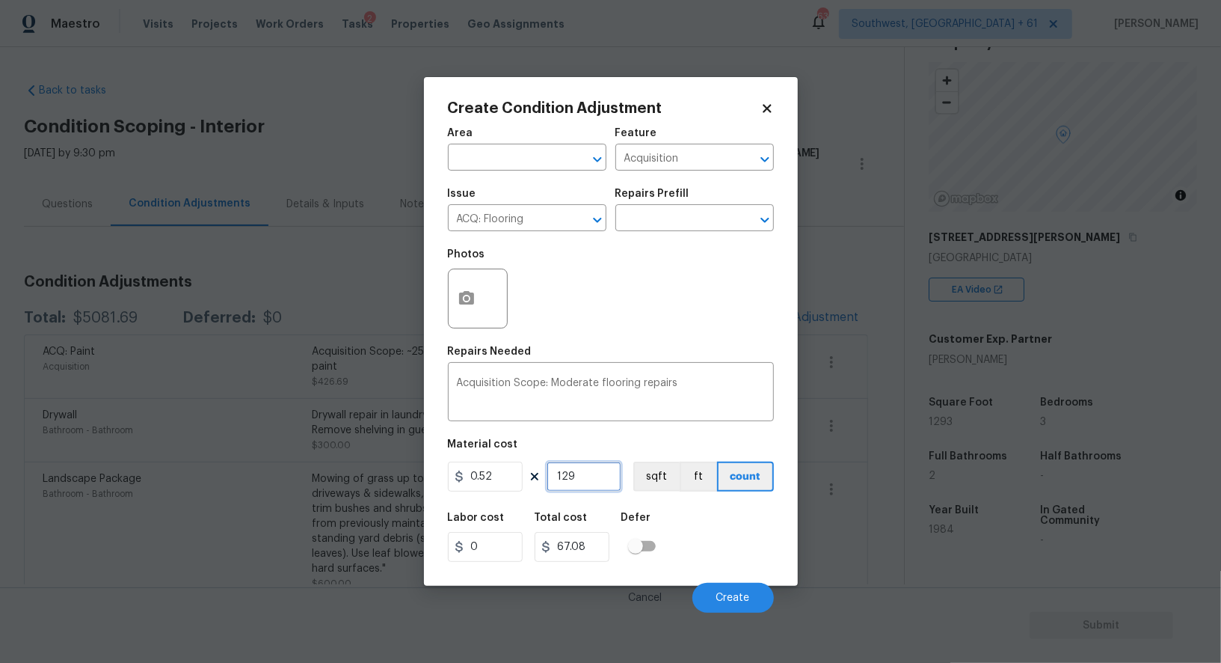
type input "672.36"
type input "1293"
click at [600, 542] on input "672.36" at bounding box center [572, 547] width 75 height 30
click at [480, 298] on button "button" at bounding box center [467, 298] width 36 height 58
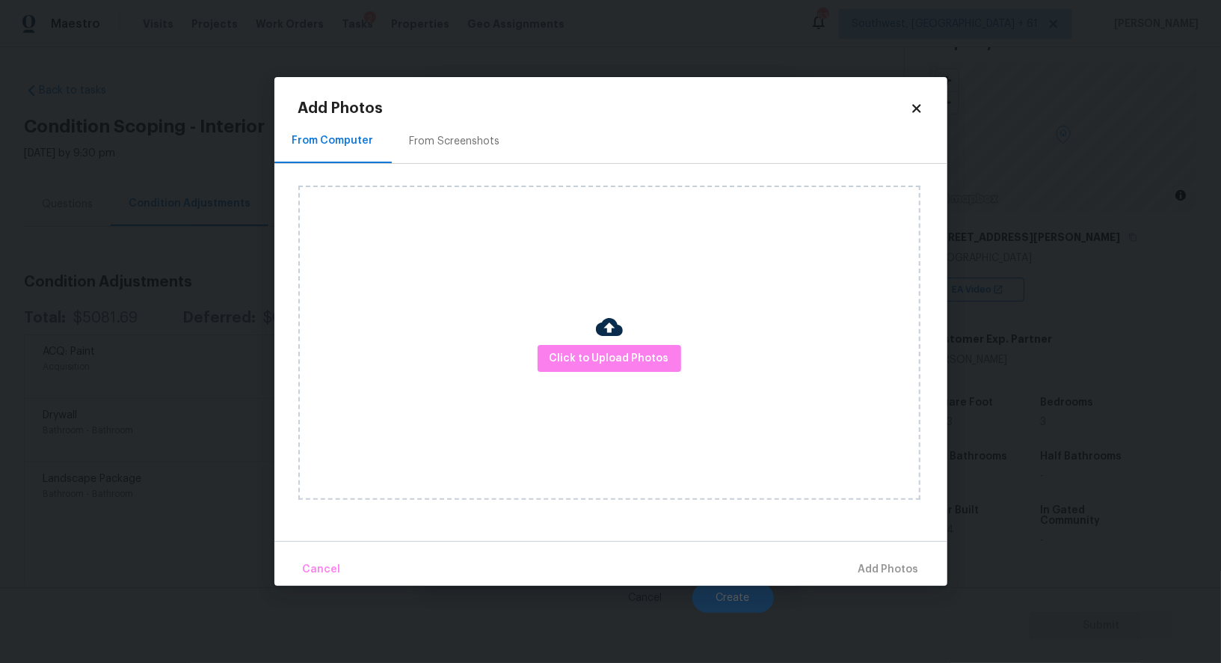
click at [428, 129] on div "From Screenshots" at bounding box center [455, 141] width 126 height 44
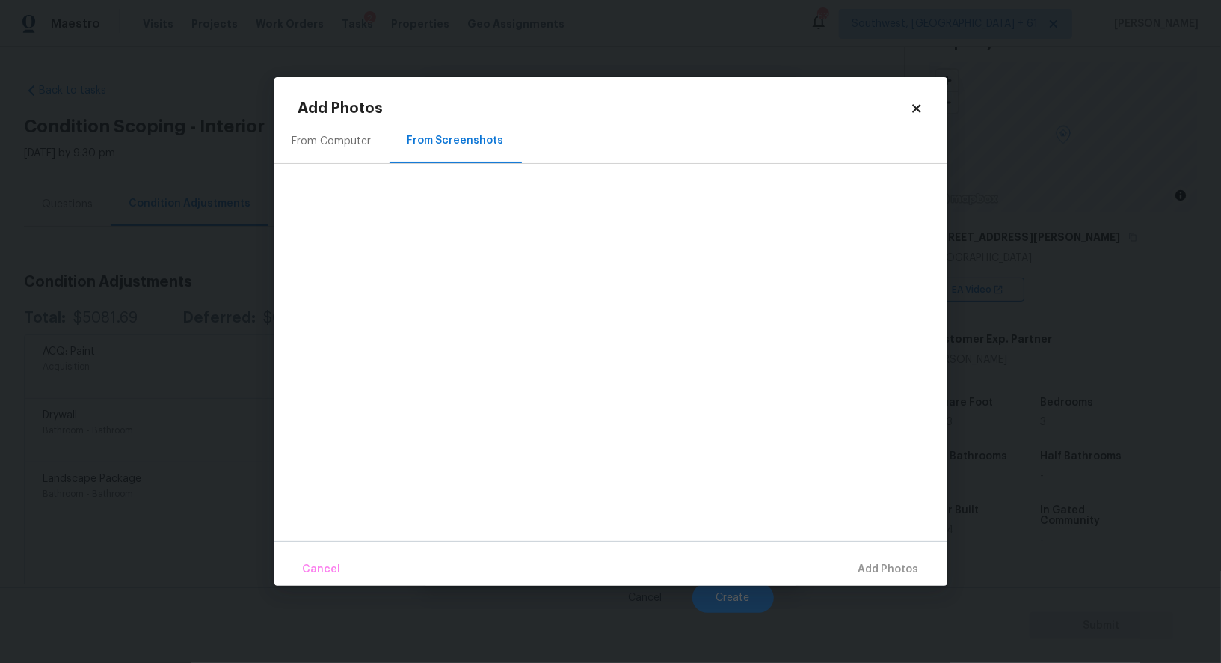
click at [364, 171] on div at bounding box center [622, 328] width 649 height 314
